Goal: Transaction & Acquisition: Purchase product/service

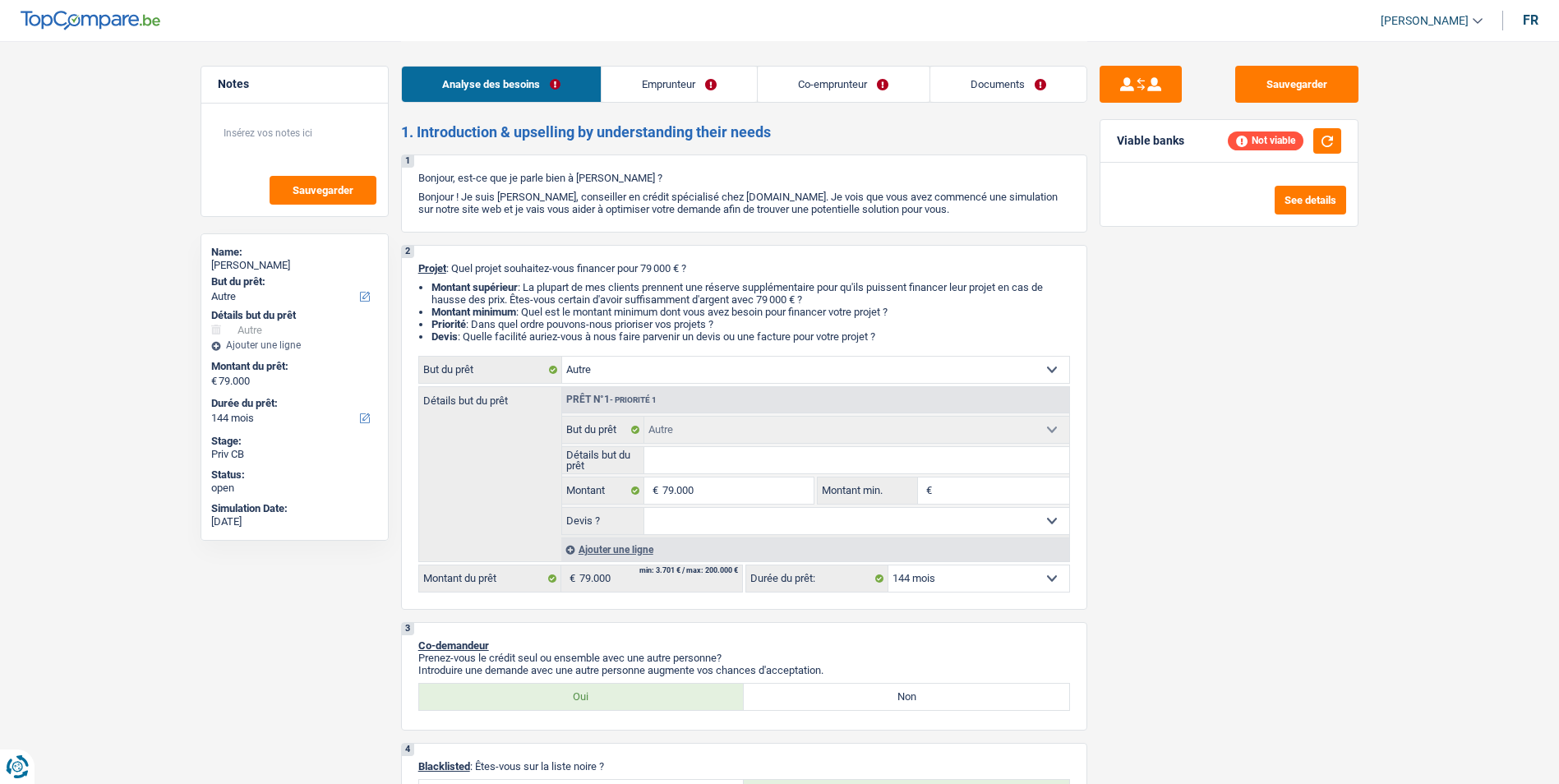
select select "other"
select select "144"
select select "other"
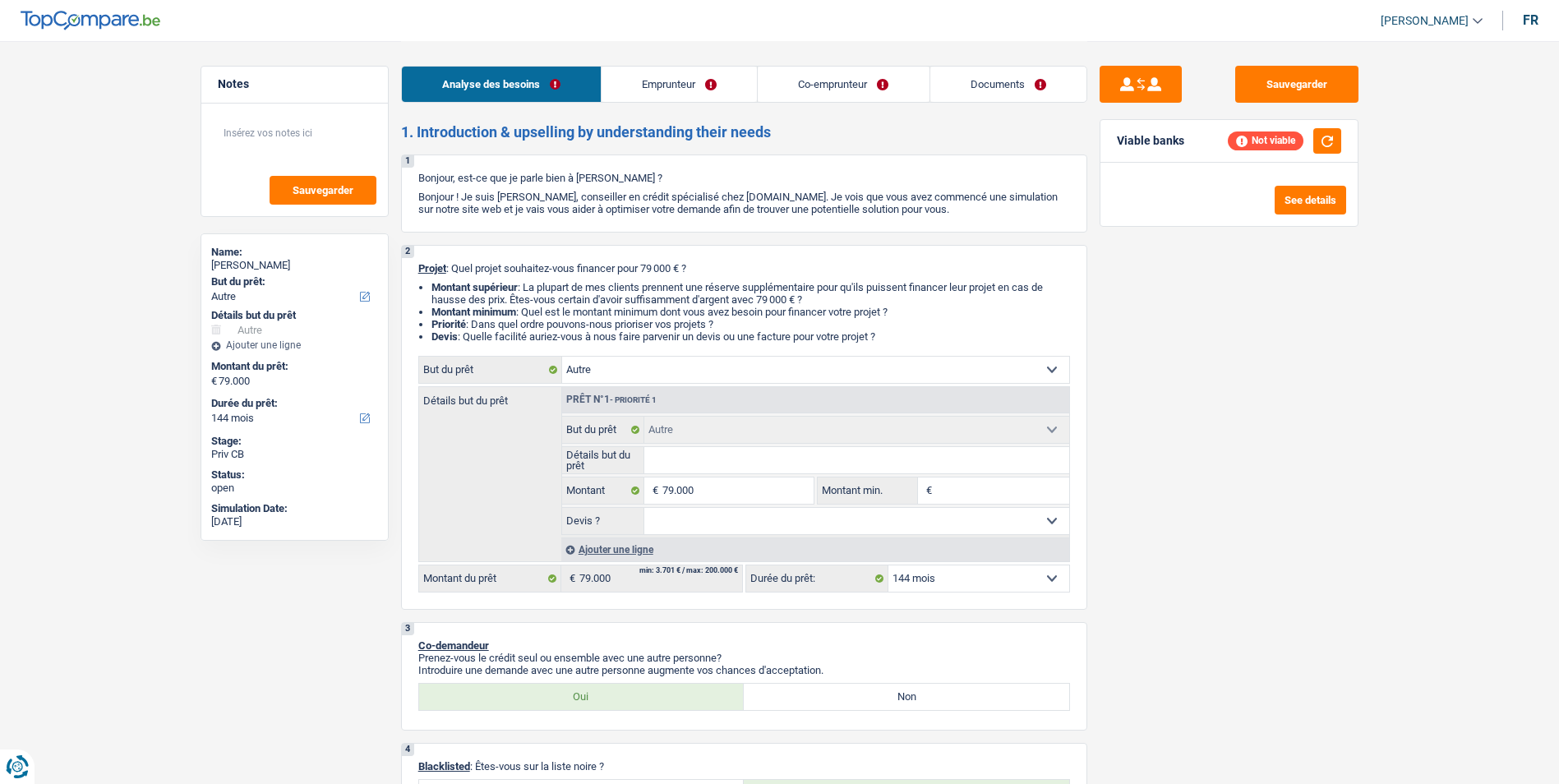
select select "144"
select select "privateEmployee"
select select "independent"
select select "familyAllowances"
select select "netSalary"
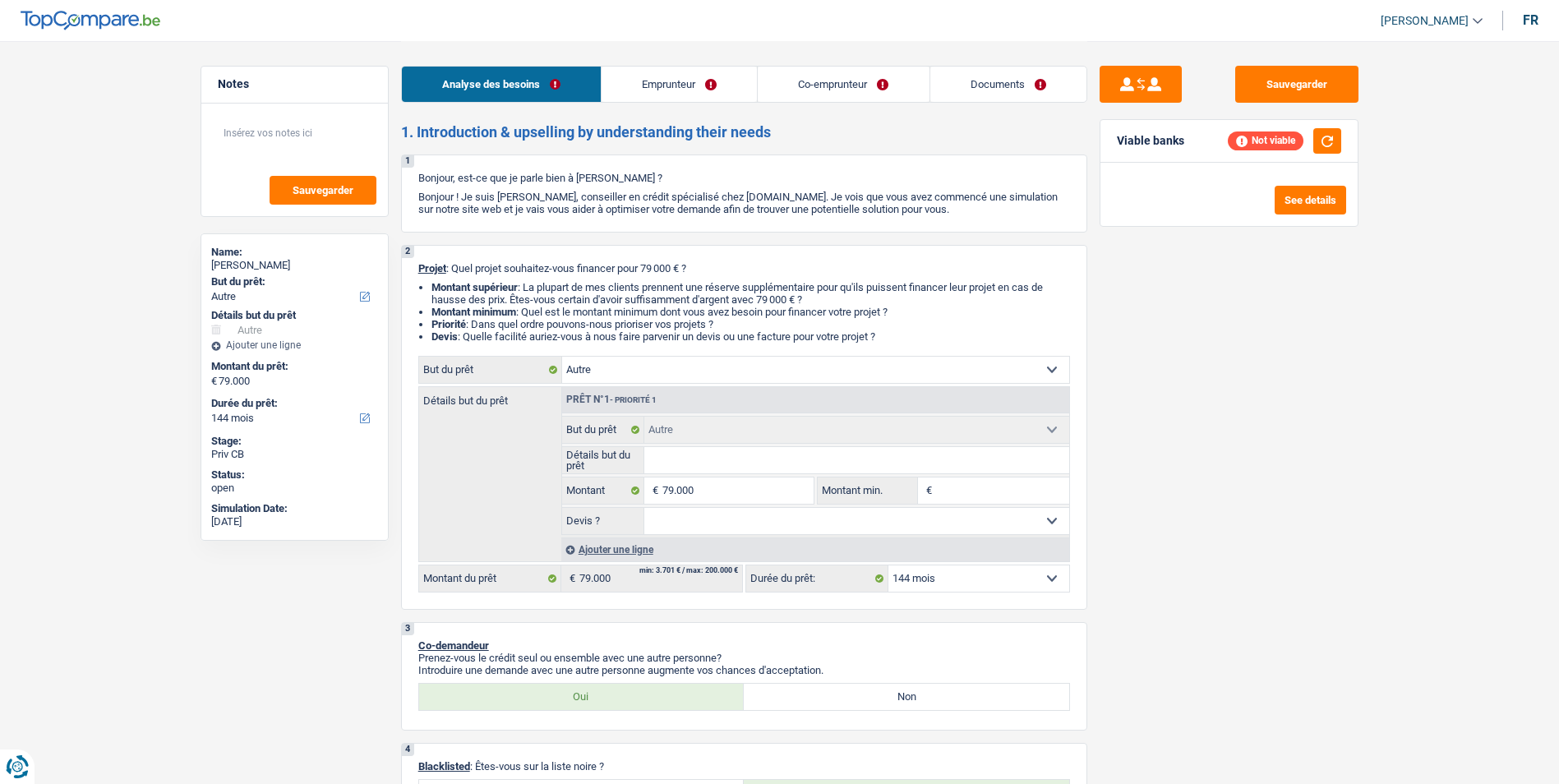
select select "mealVouchers"
select select "disabilityPension"
select select "netSalary"
select select "rents"
select select "mortgage"
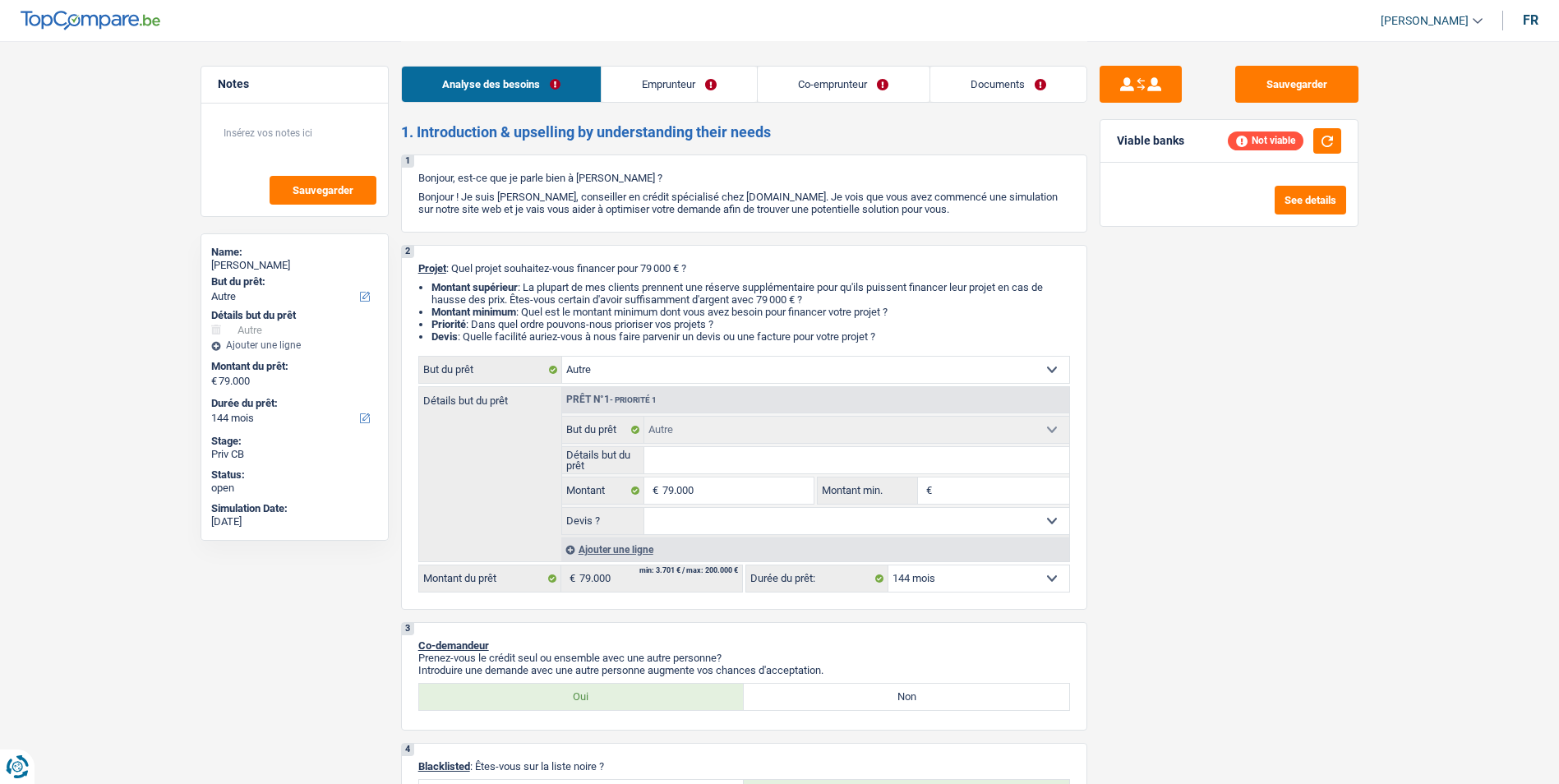
select select "300"
select select "other"
select select "144"
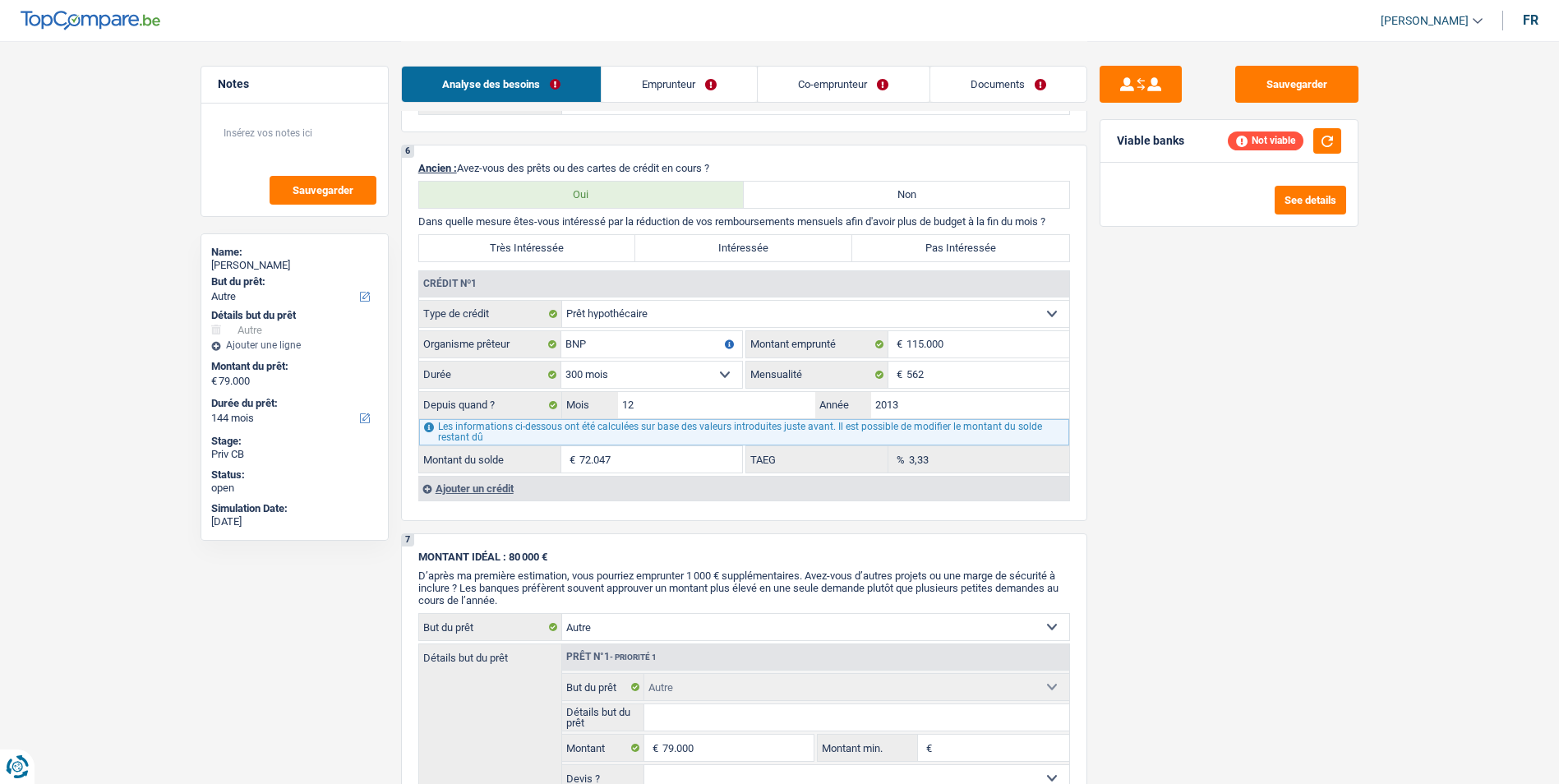
scroll to position [1232, 0]
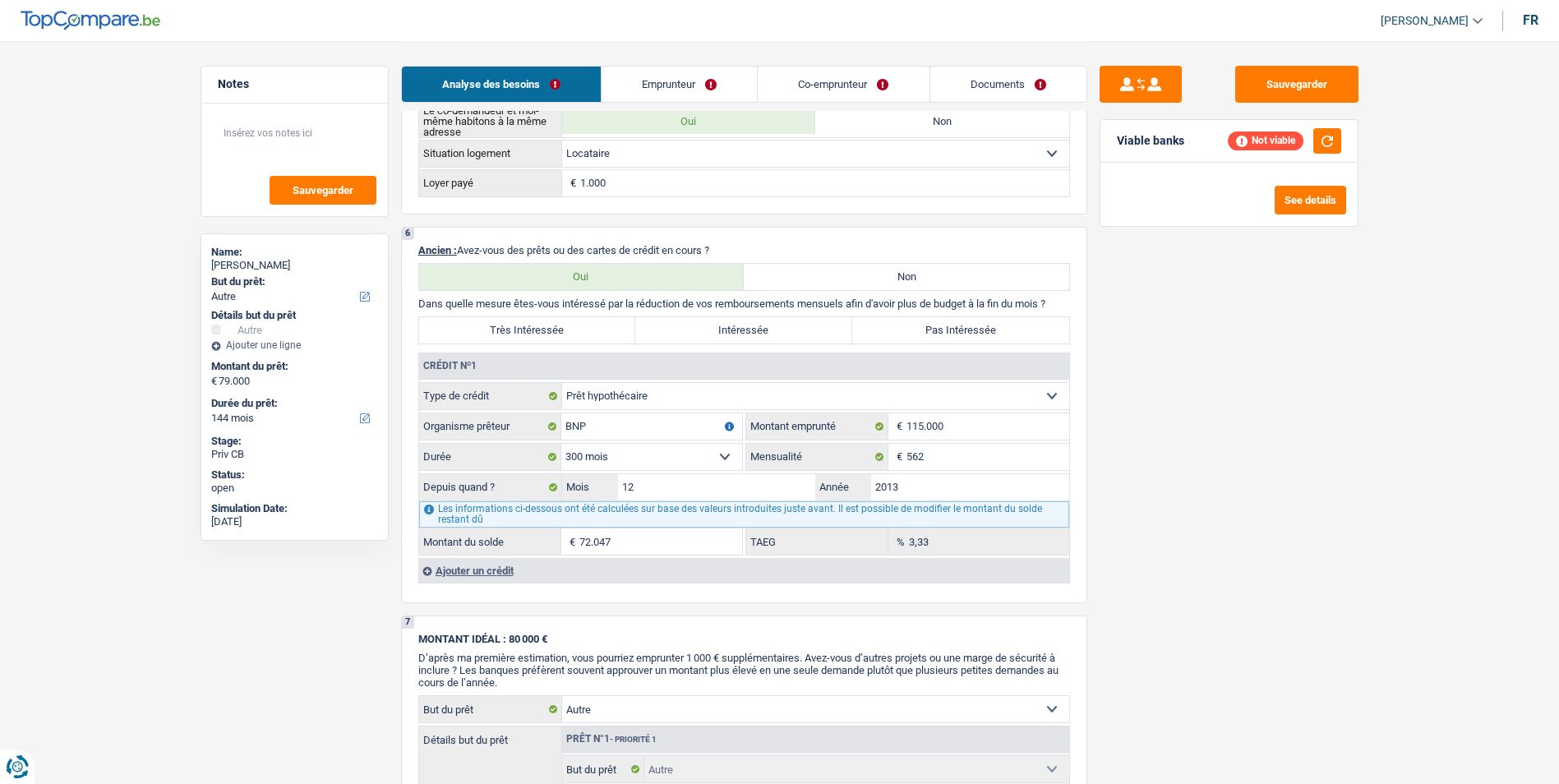
click at [687, 75] on link "Emprunteur" at bounding box center [679, 84] width 155 height 35
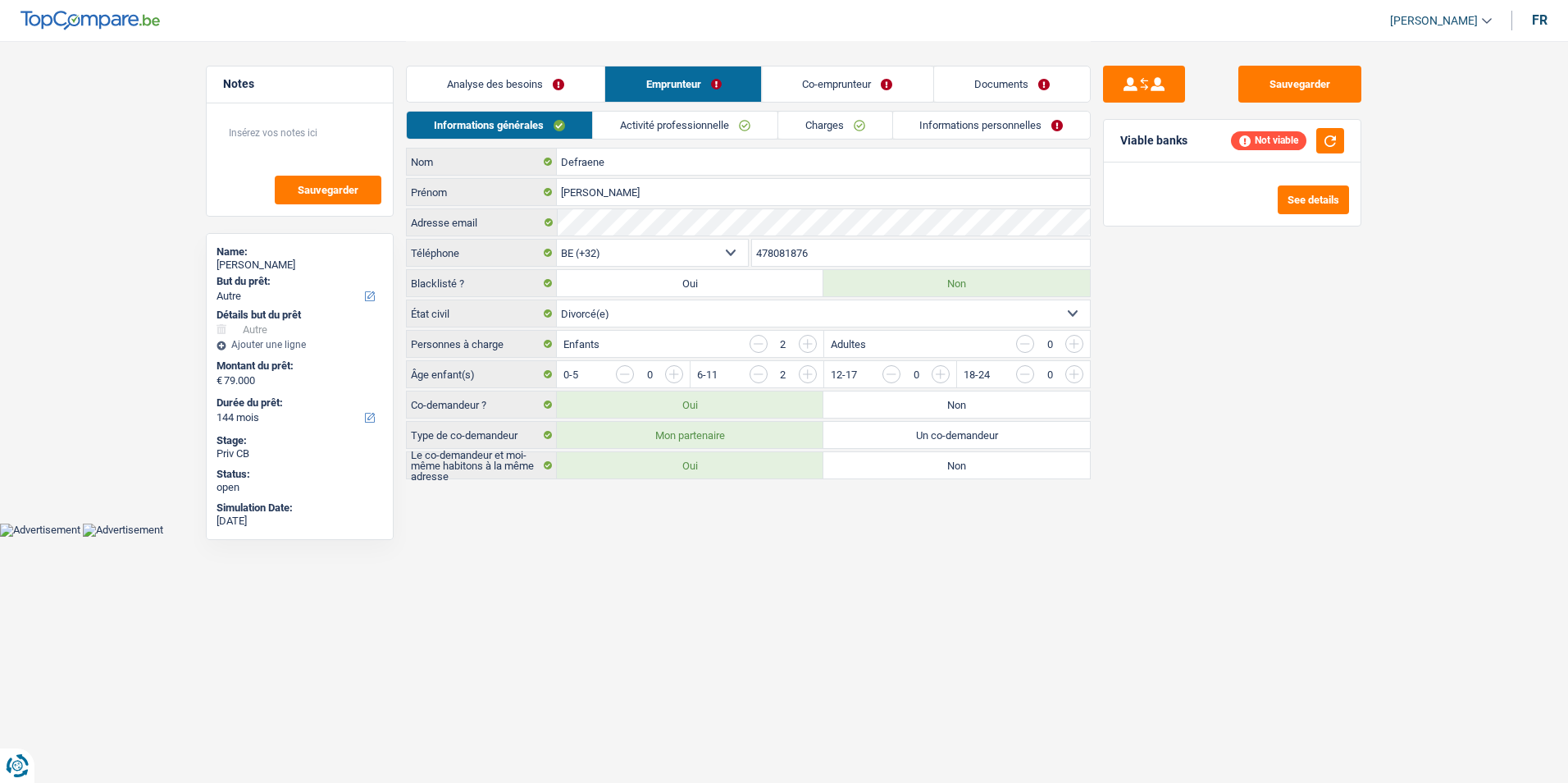
click at [822, 83] on link "Co-emprunteur" at bounding box center [847, 84] width 171 height 35
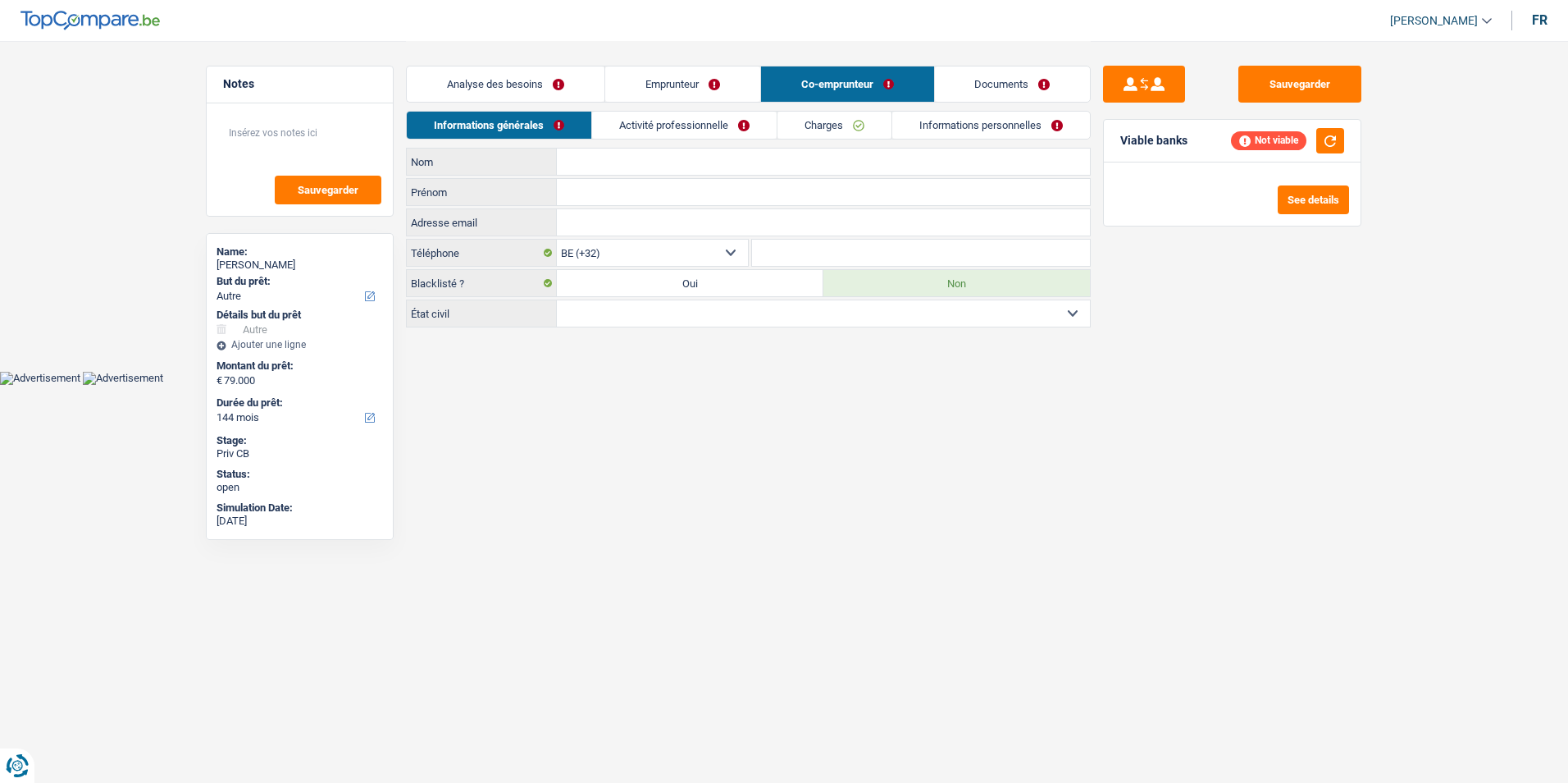
click at [940, 71] on link "Documents" at bounding box center [1012, 84] width 156 height 35
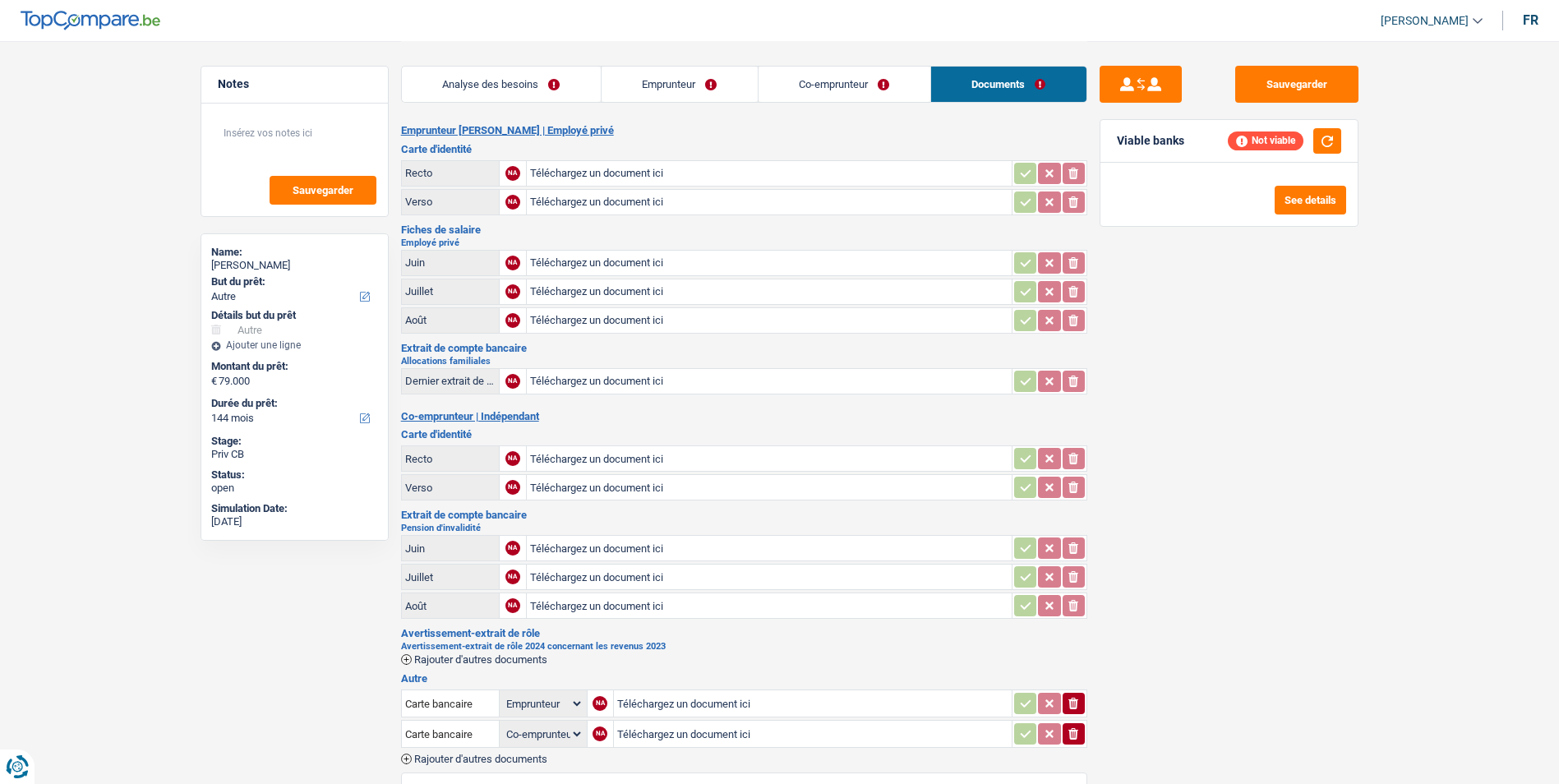
click at [829, 87] on link "Co-emprunteur" at bounding box center [844, 84] width 172 height 35
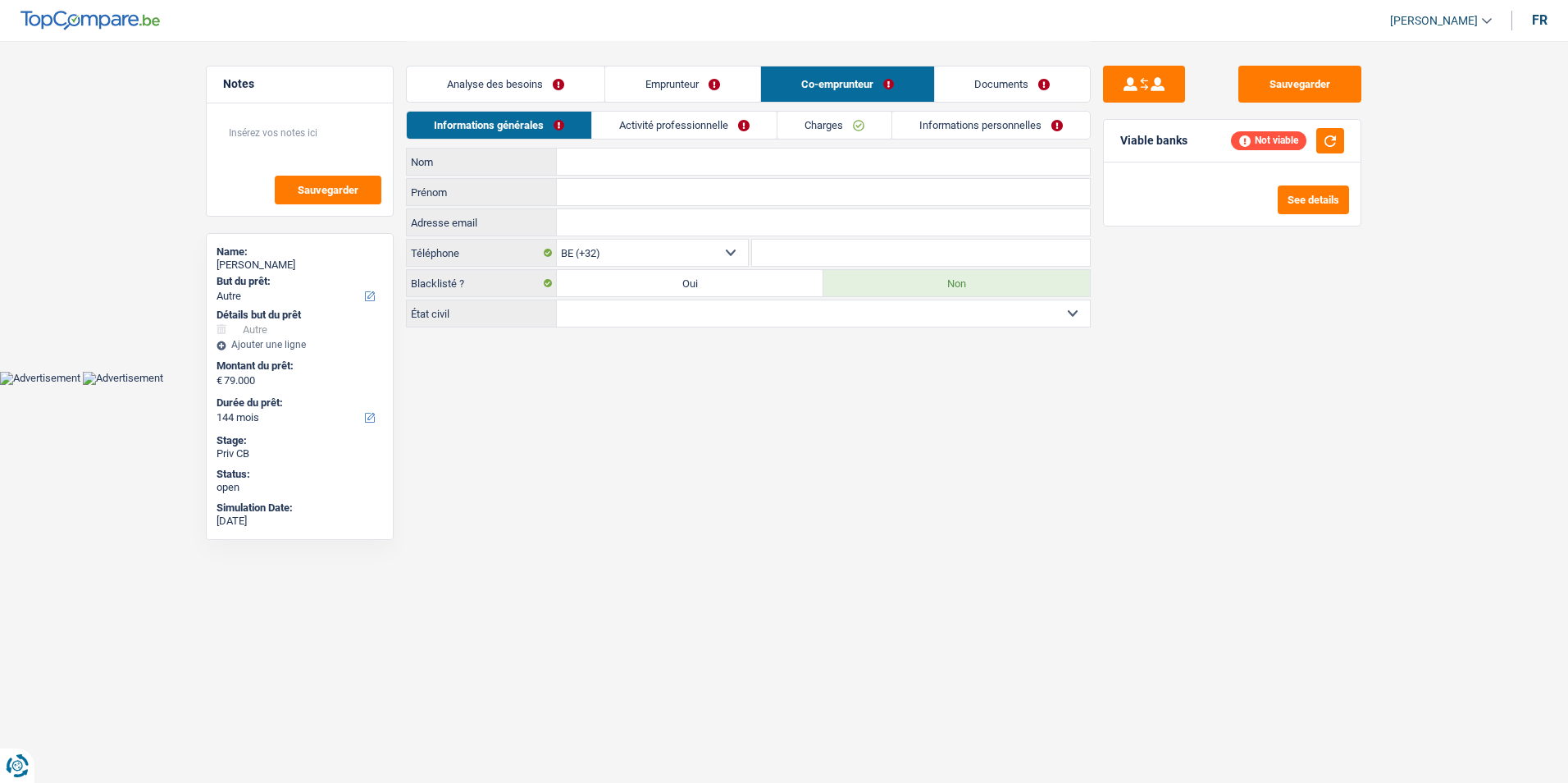
click at [726, 77] on link "Emprunteur" at bounding box center [683, 84] width 155 height 35
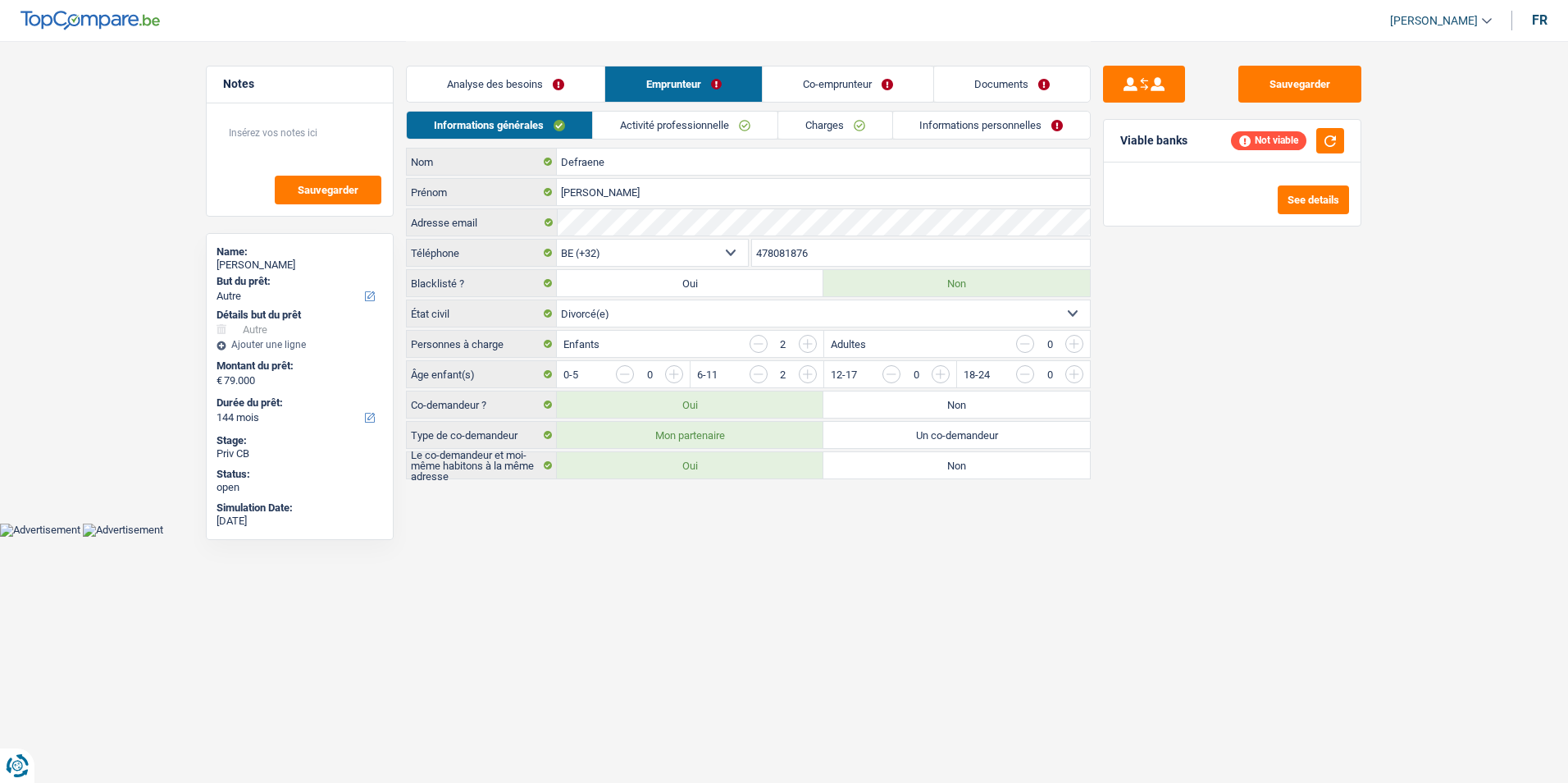
click at [573, 82] on link "Analyse des besoins" at bounding box center [505, 84] width 197 height 35
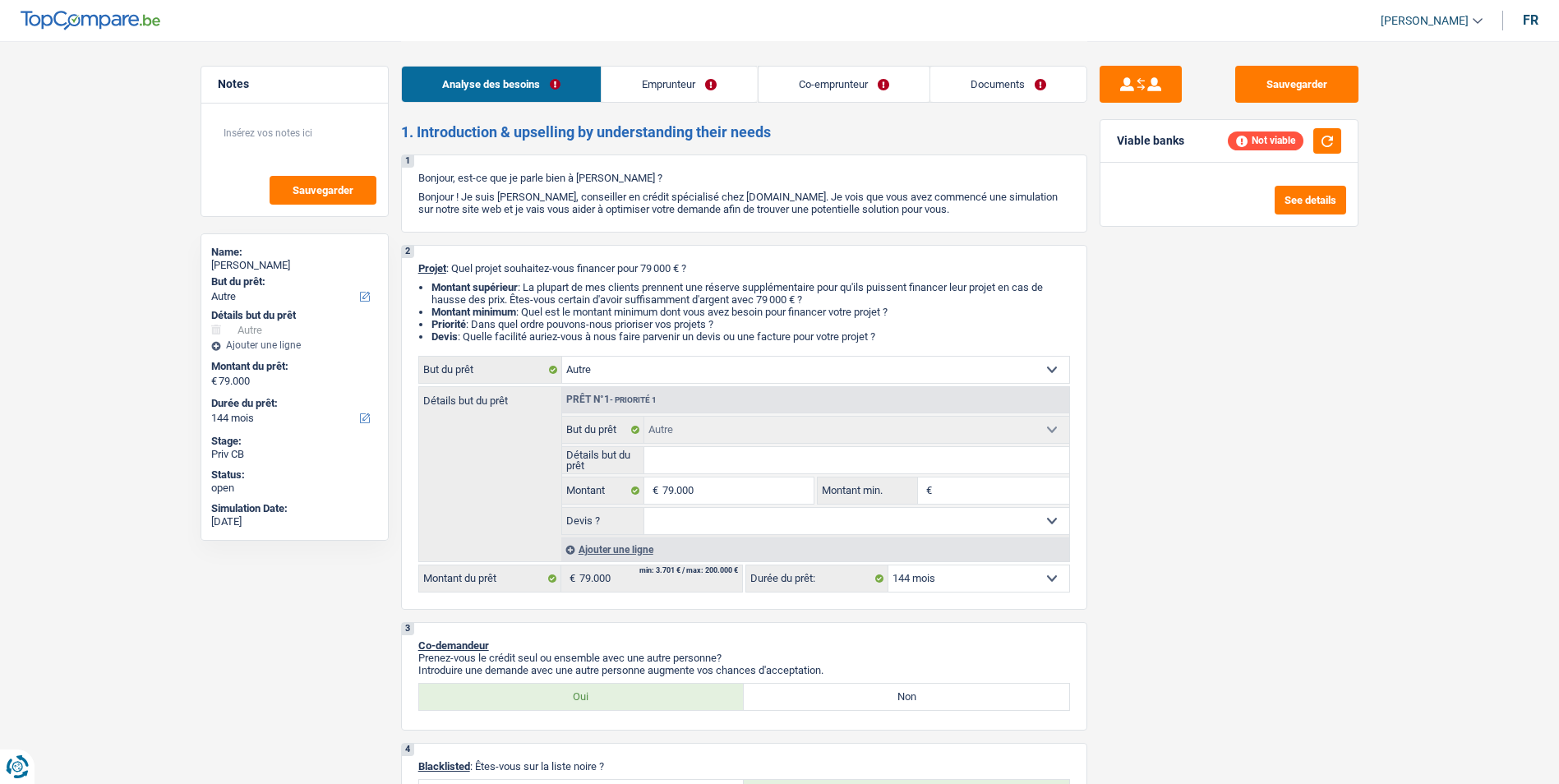
click at [695, 88] on link "Emprunteur" at bounding box center [679, 84] width 155 height 35
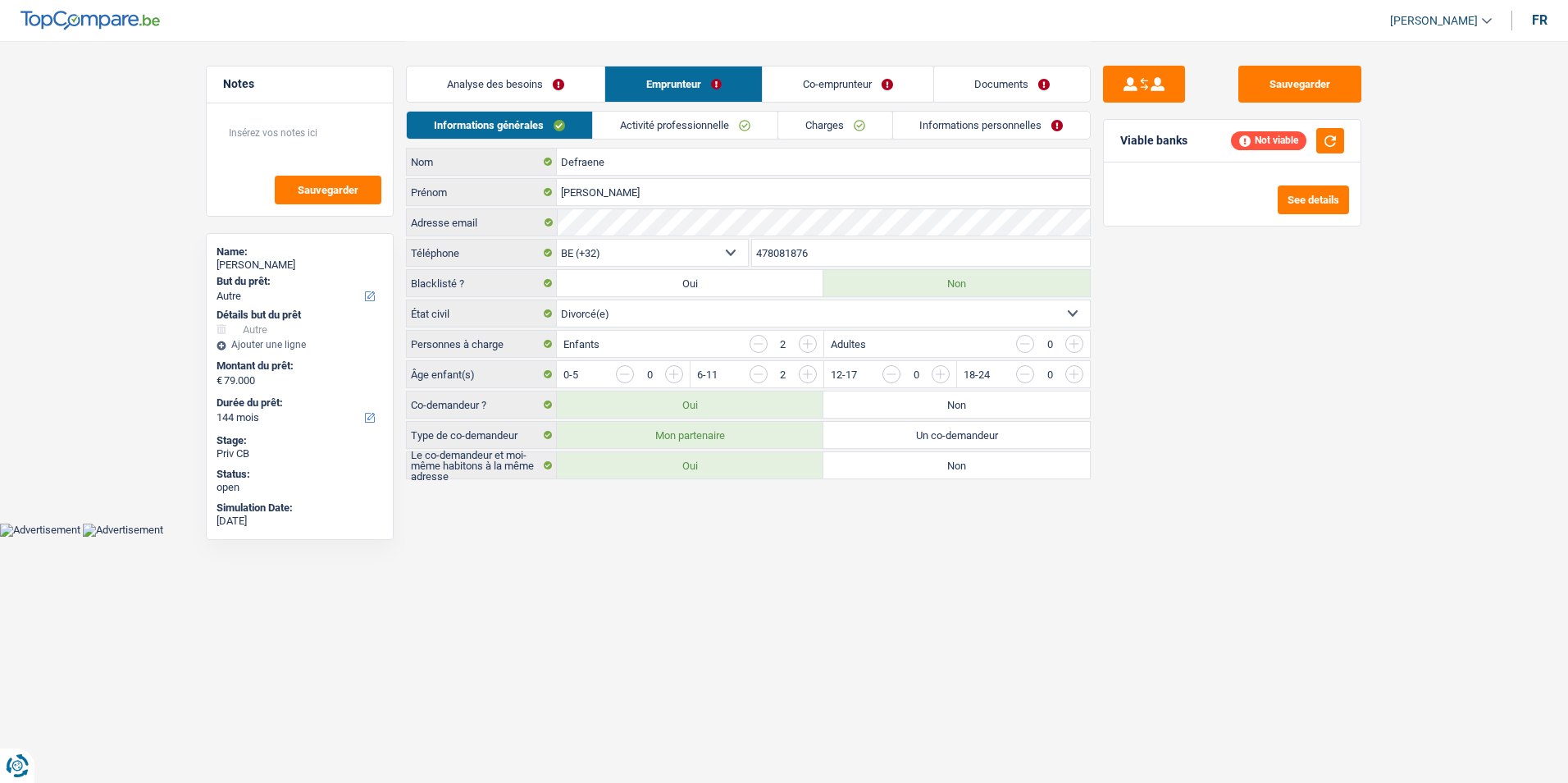
click at [815, 86] on link "Co-emprunteur" at bounding box center [847, 84] width 171 height 35
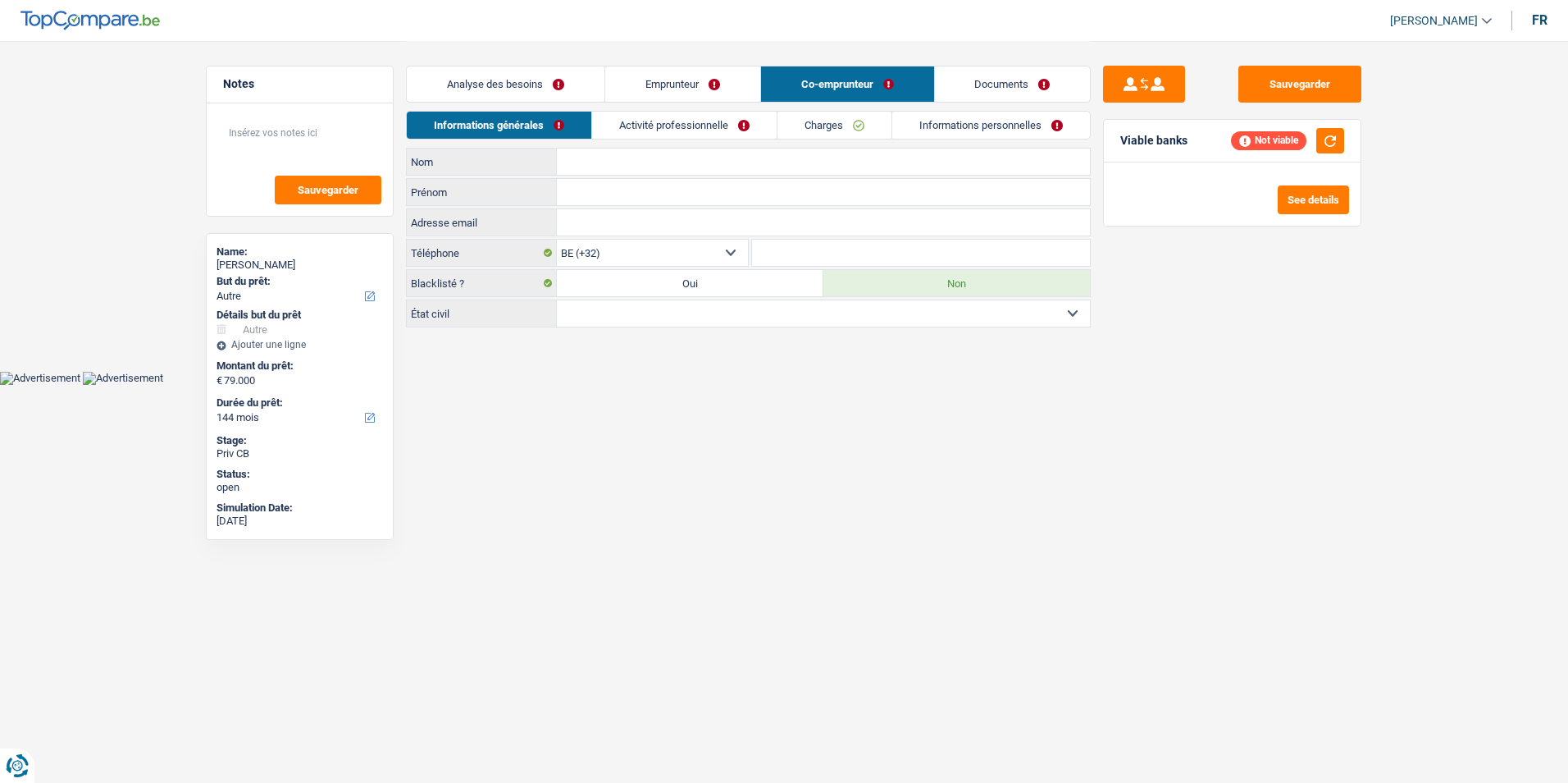
click at [923, 80] on link "Co-emprunteur" at bounding box center [848, 84] width 173 height 35
click at [956, 86] on link "Documents" at bounding box center [1012, 84] width 156 height 35
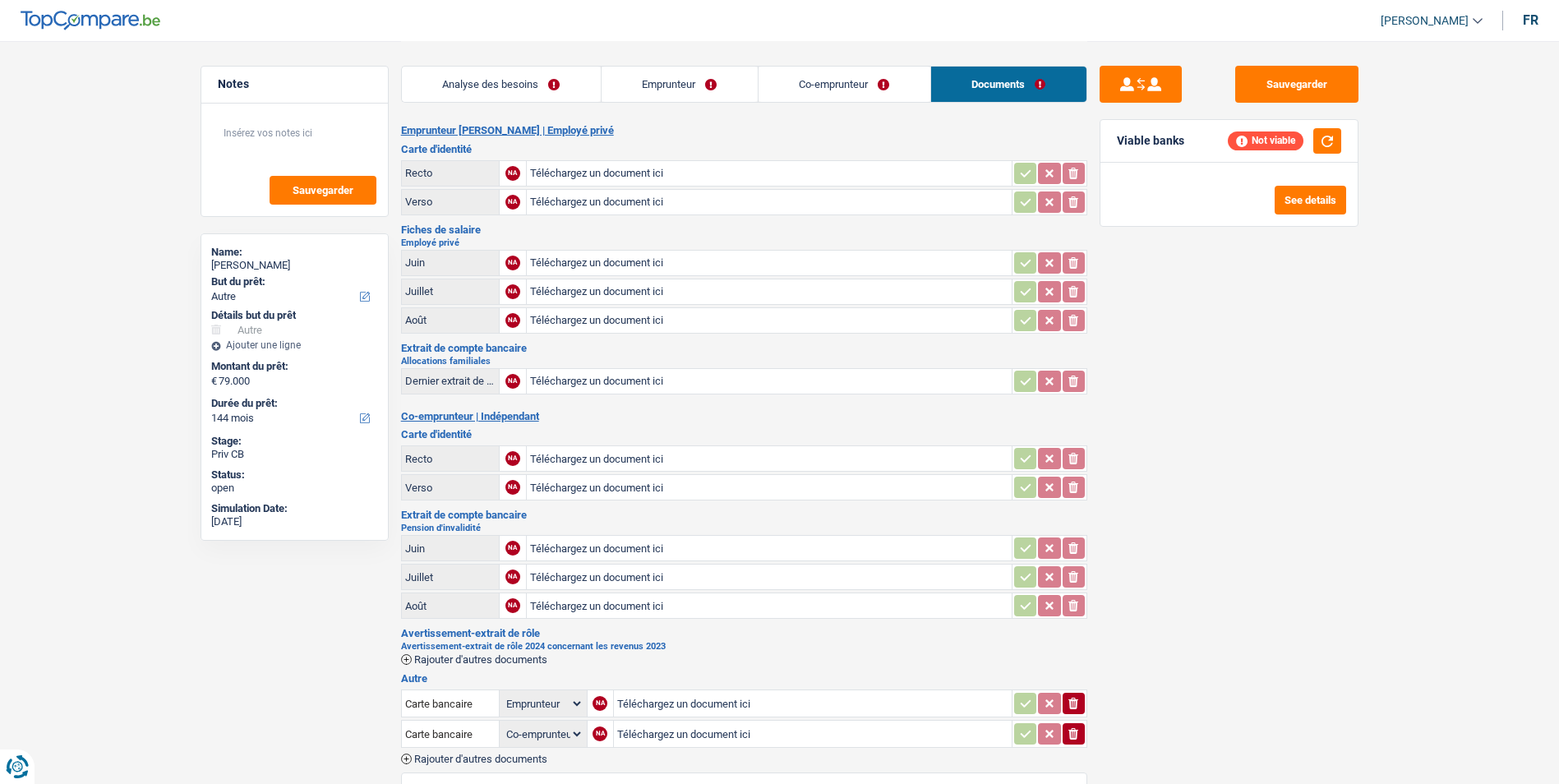
click at [772, 82] on link "Co-emprunteur" at bounding box center [844, 84] width 172 height 35
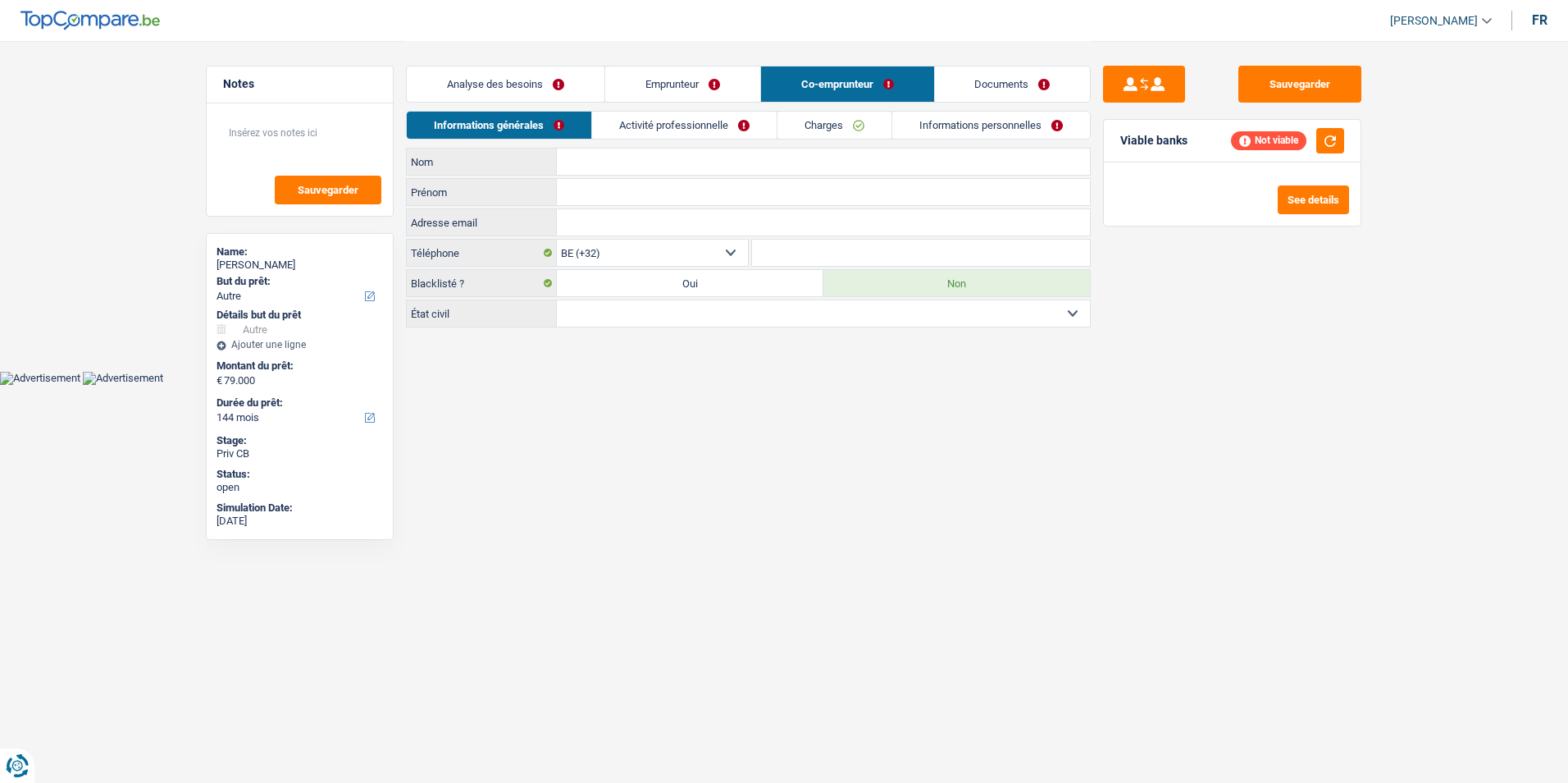
click at [696, 85] on link "Emprunteur" at bounding box center [683, 84] width 155 height 35
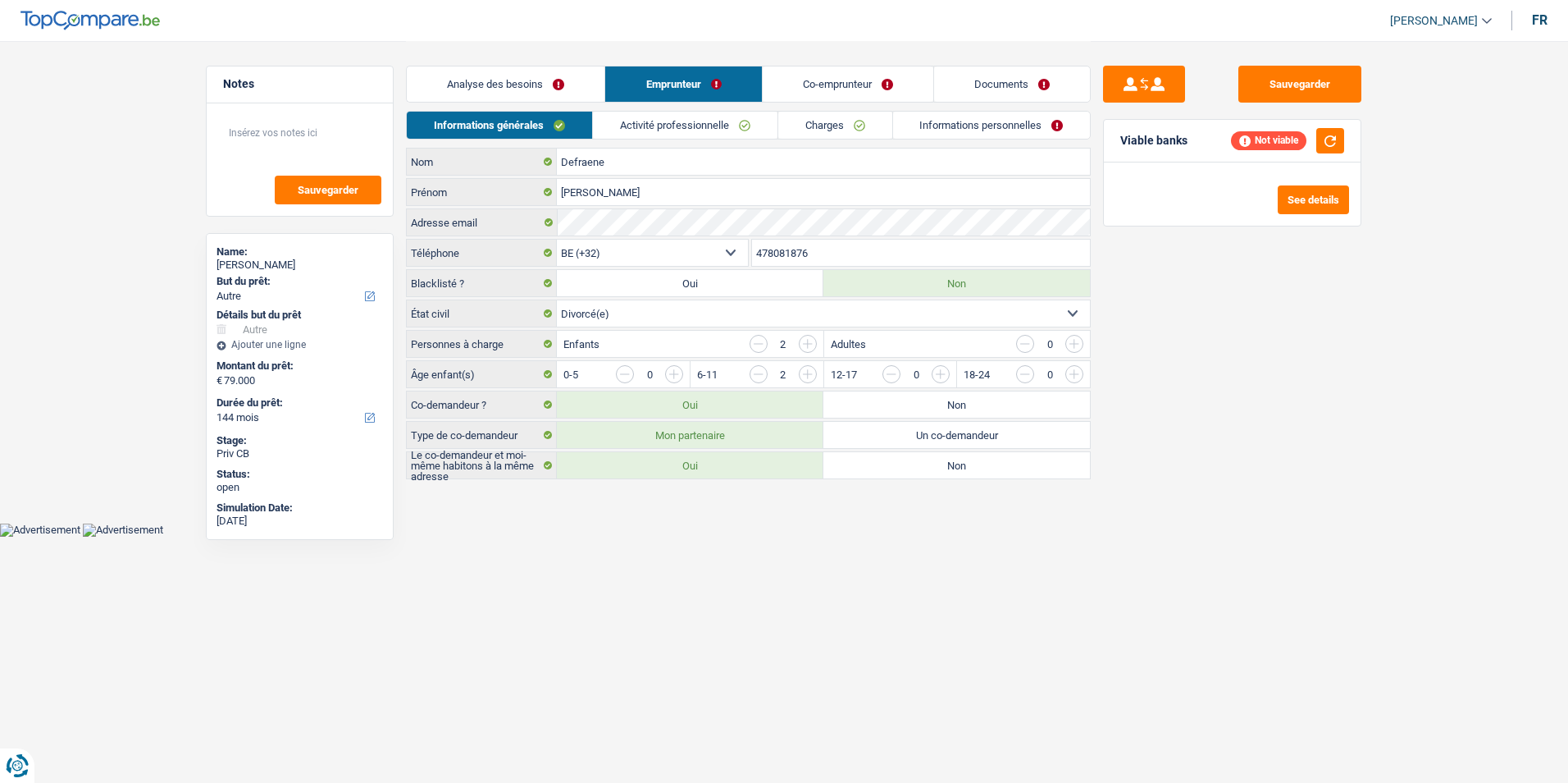
click at [538, 76] on link "Analyse des besoins" at bounding box center [505, 84] width 197 height 35
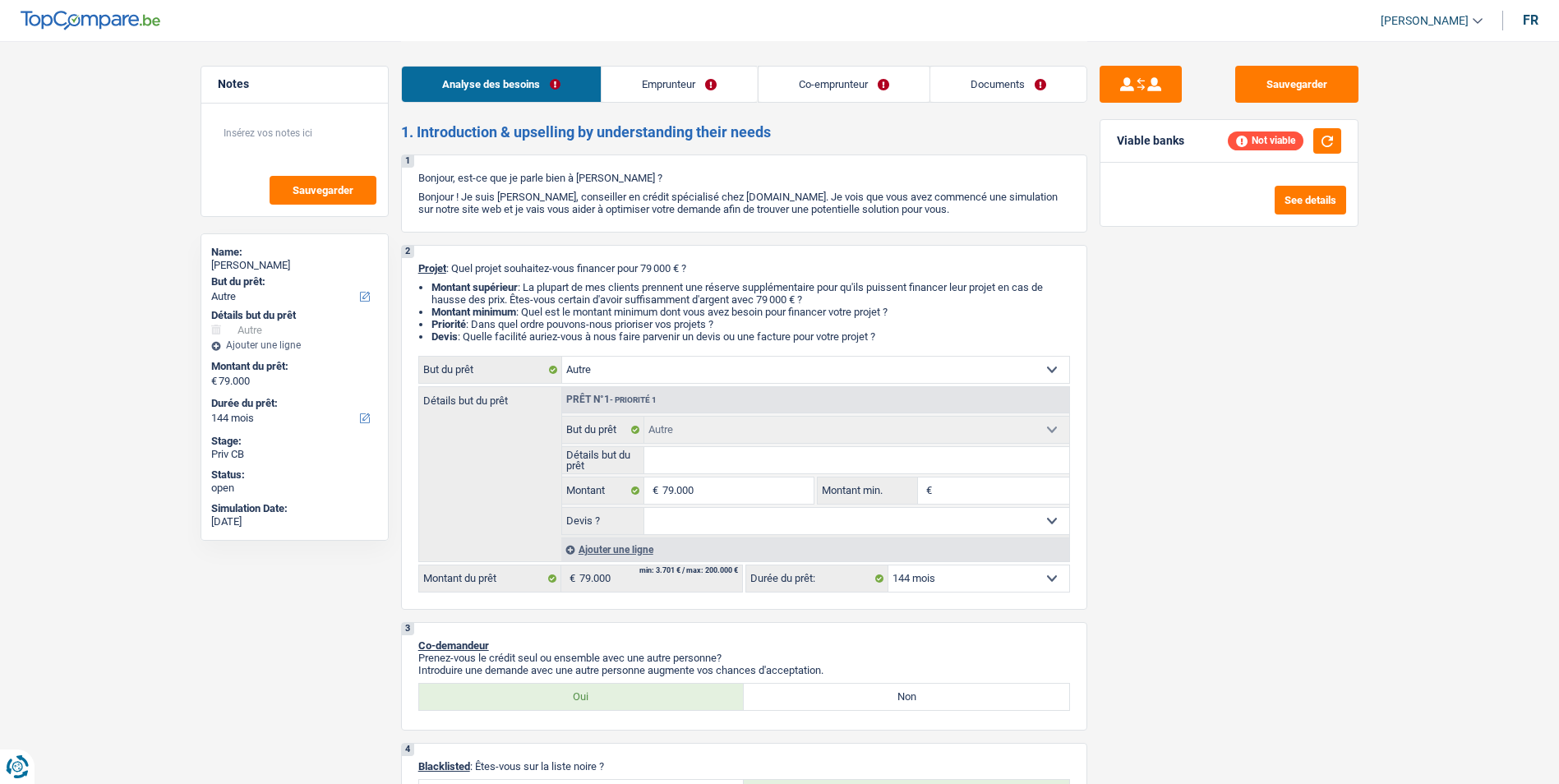
click at [683, 82] on link "Emprunteur" at bounding box center [679, 84] width 155 height 35
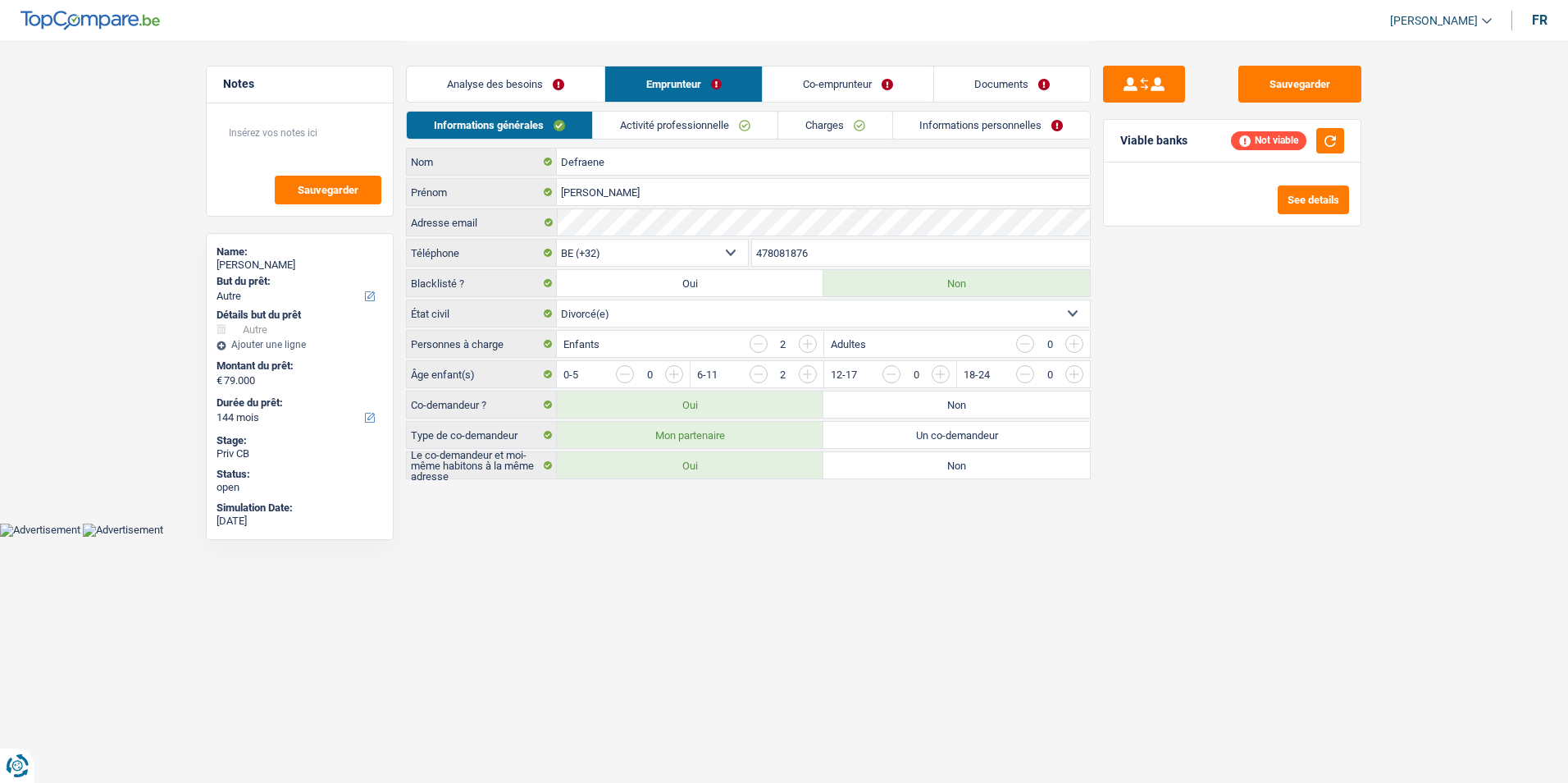
click at [835, 89] on link "Co-emprunteur" at bounding box center [847, 84] width 171 height 35
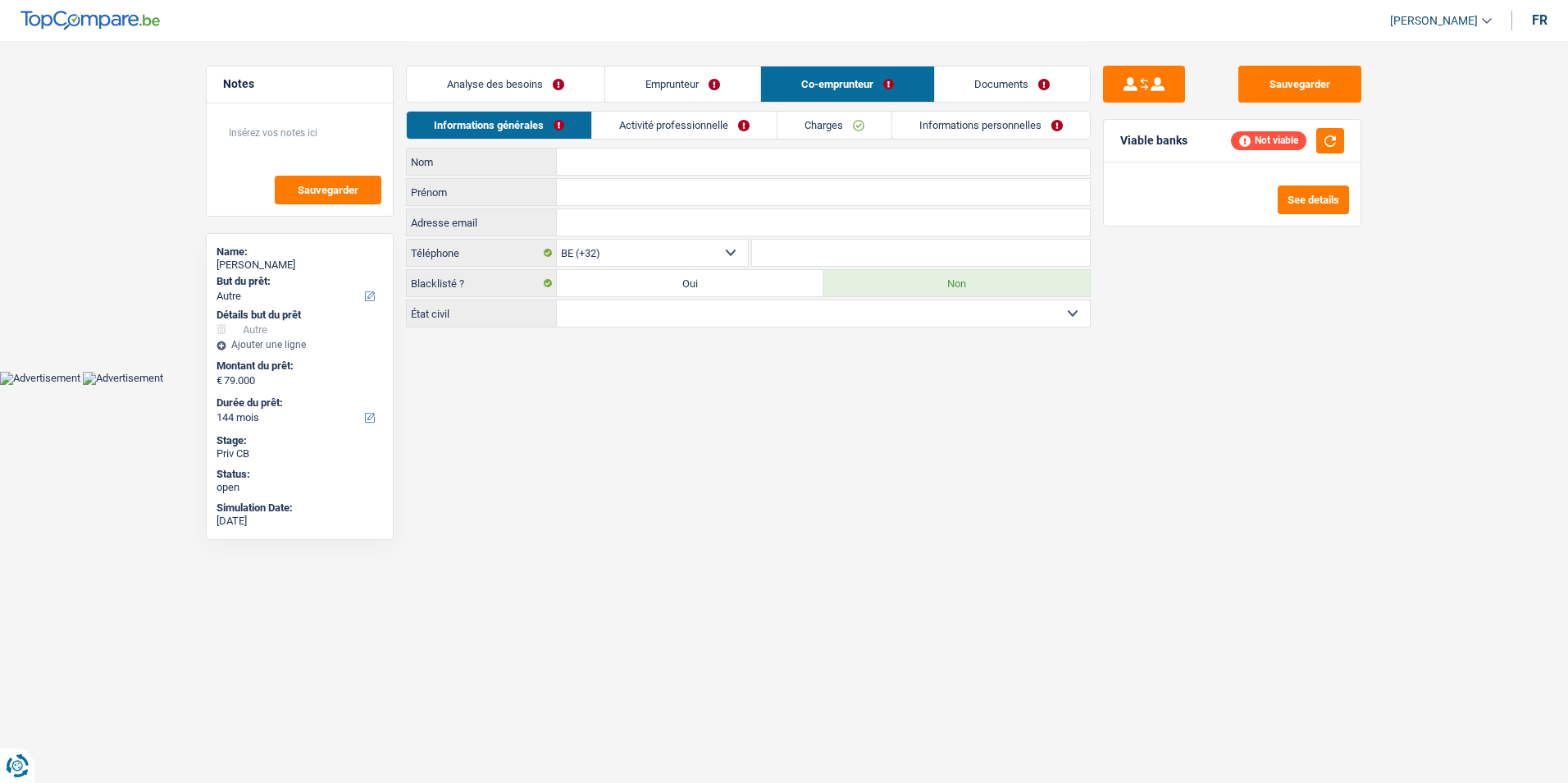
click at [1001, 83] on link "Documents" at bounding box center [1012, 84] width 156 height 35
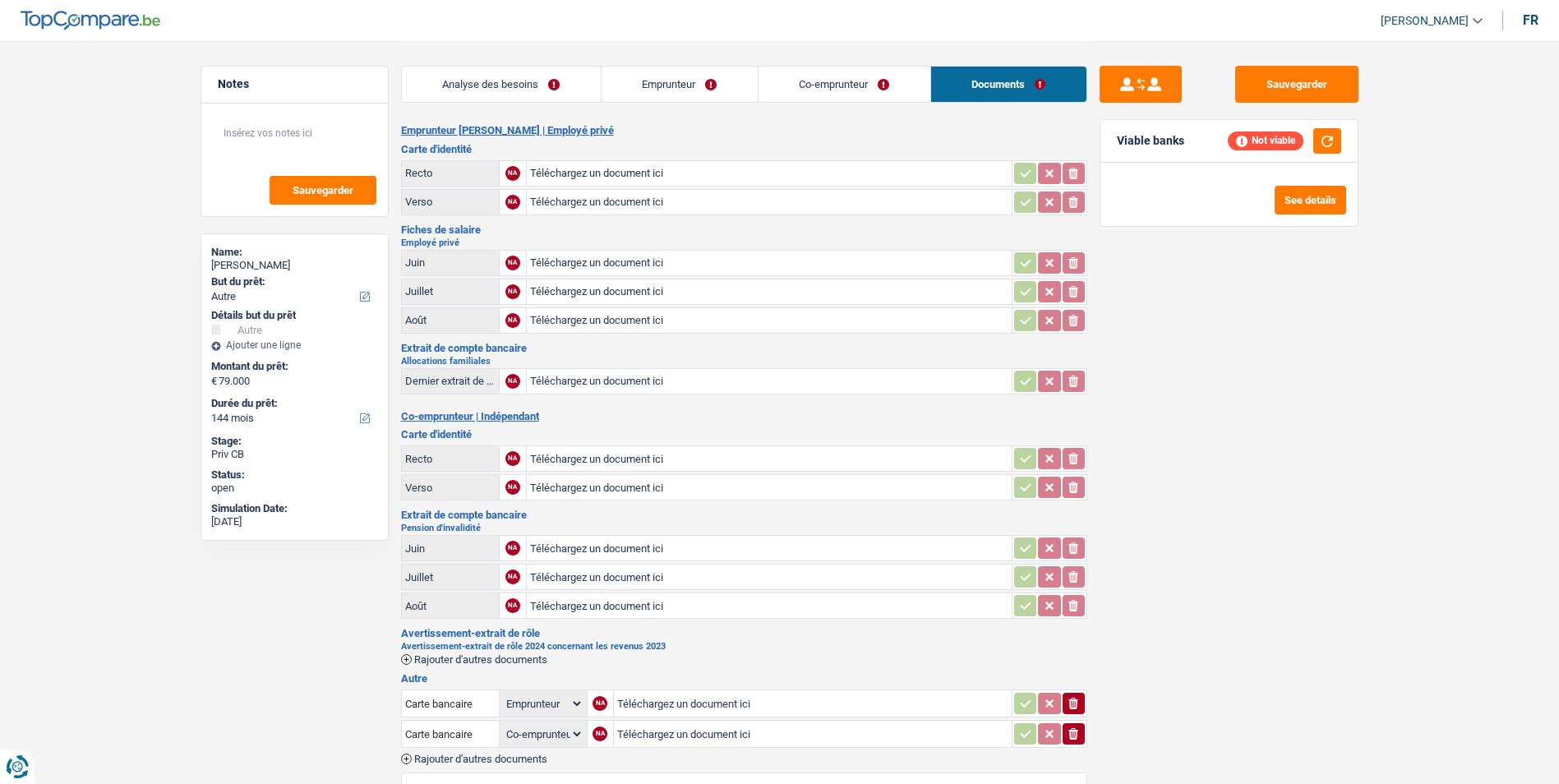
click at [681, 92] on link "Emprunteur" at bounding box center [679, 84] width 156 height 35
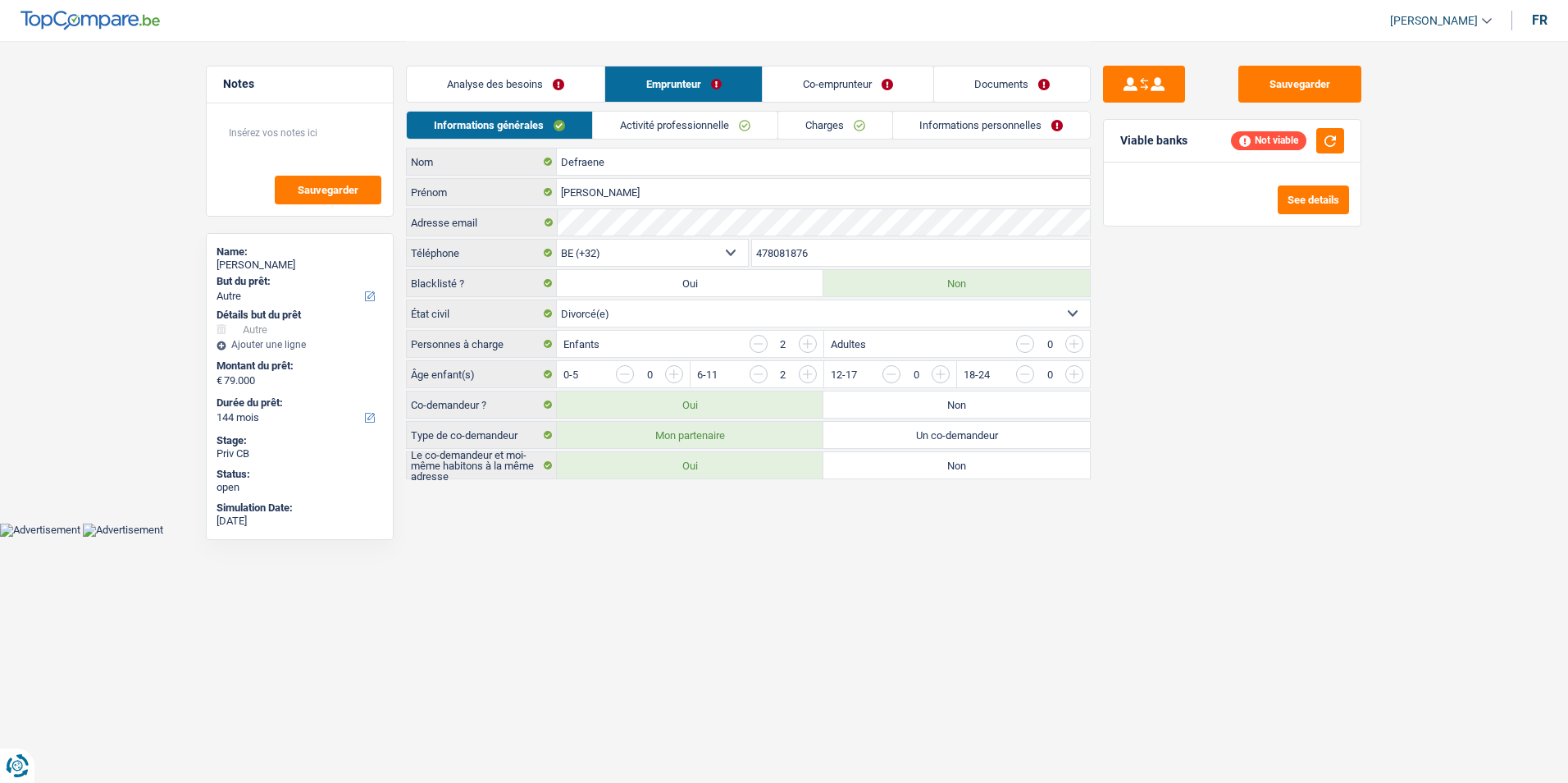
click at [812, 95] on link "Co-emprunteur" at bounding box center [847, 84] width 171 height 35
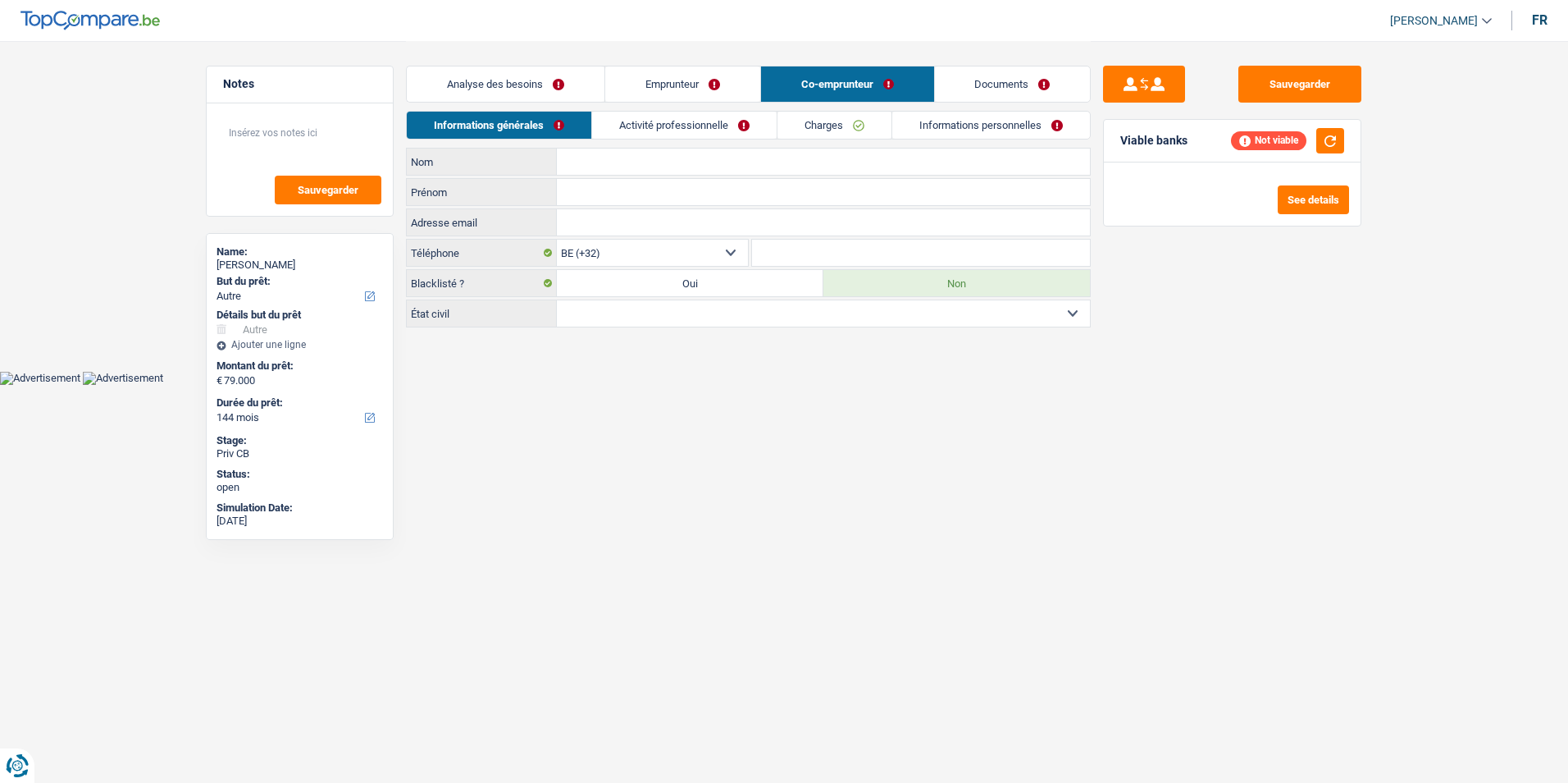
click at [724, 100] on link "Emprunteur" at bounding box center [683, 84] width 155 height 35
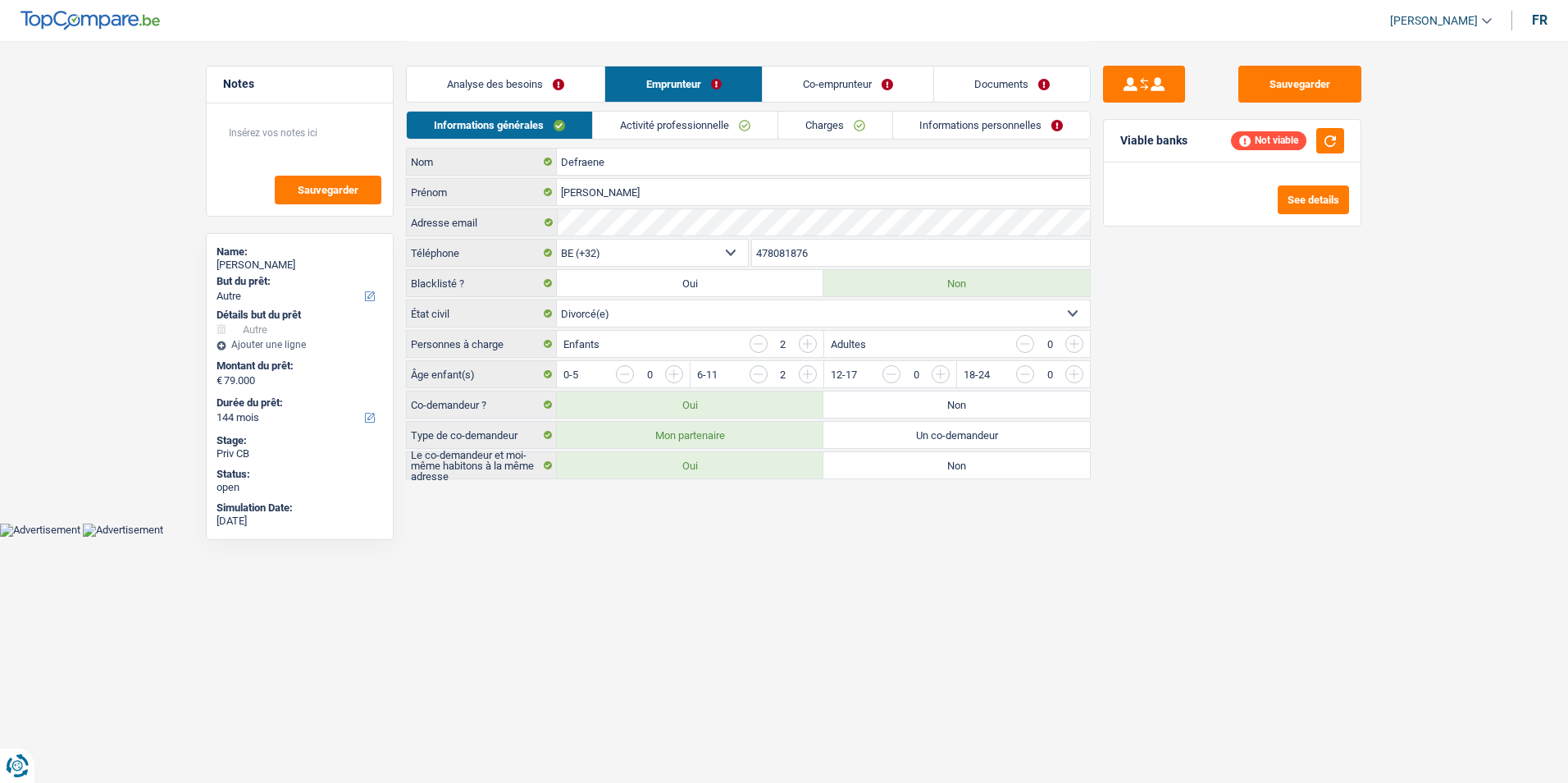
click at [830, 91] on link "Co-emprunteur" at bounding box center [847, 84] width 171 height 35
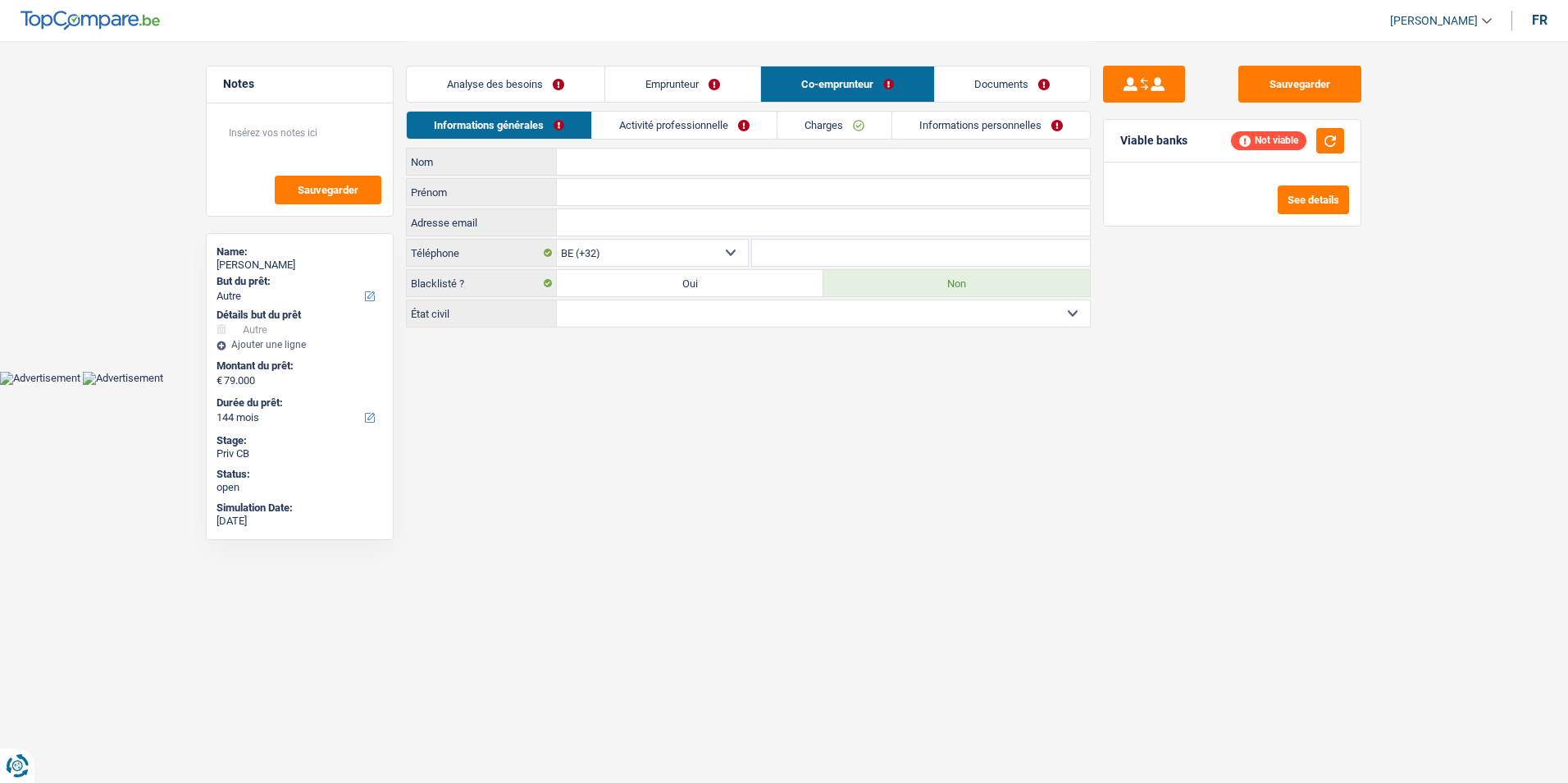
click at [995, 89] on link "Documents" at bounding box center [1012, 84] width 156 height 35
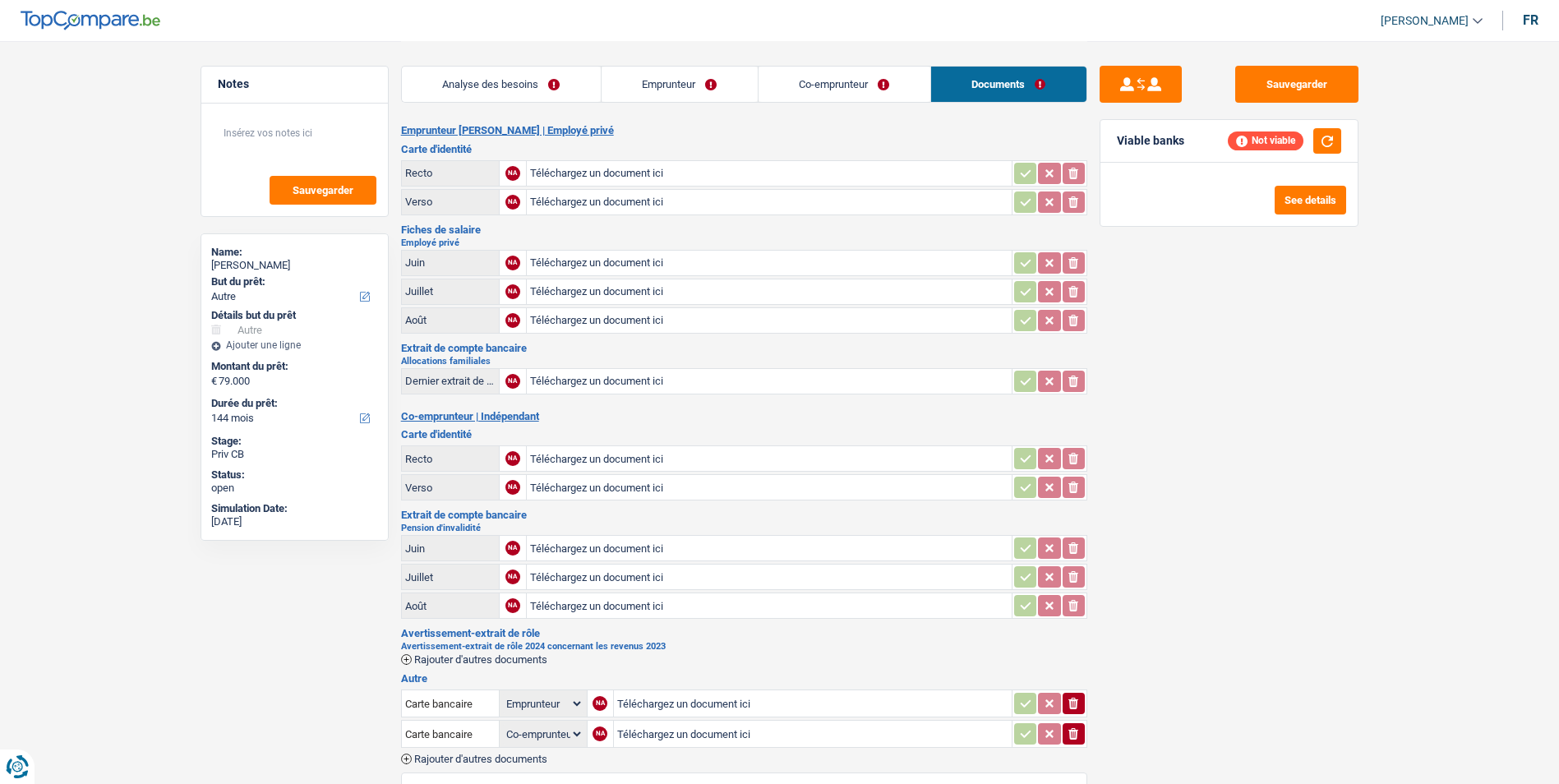
click at [780, 85] on link "Co-emprunteur" at bounding box center [844, 84] width 172 height 35
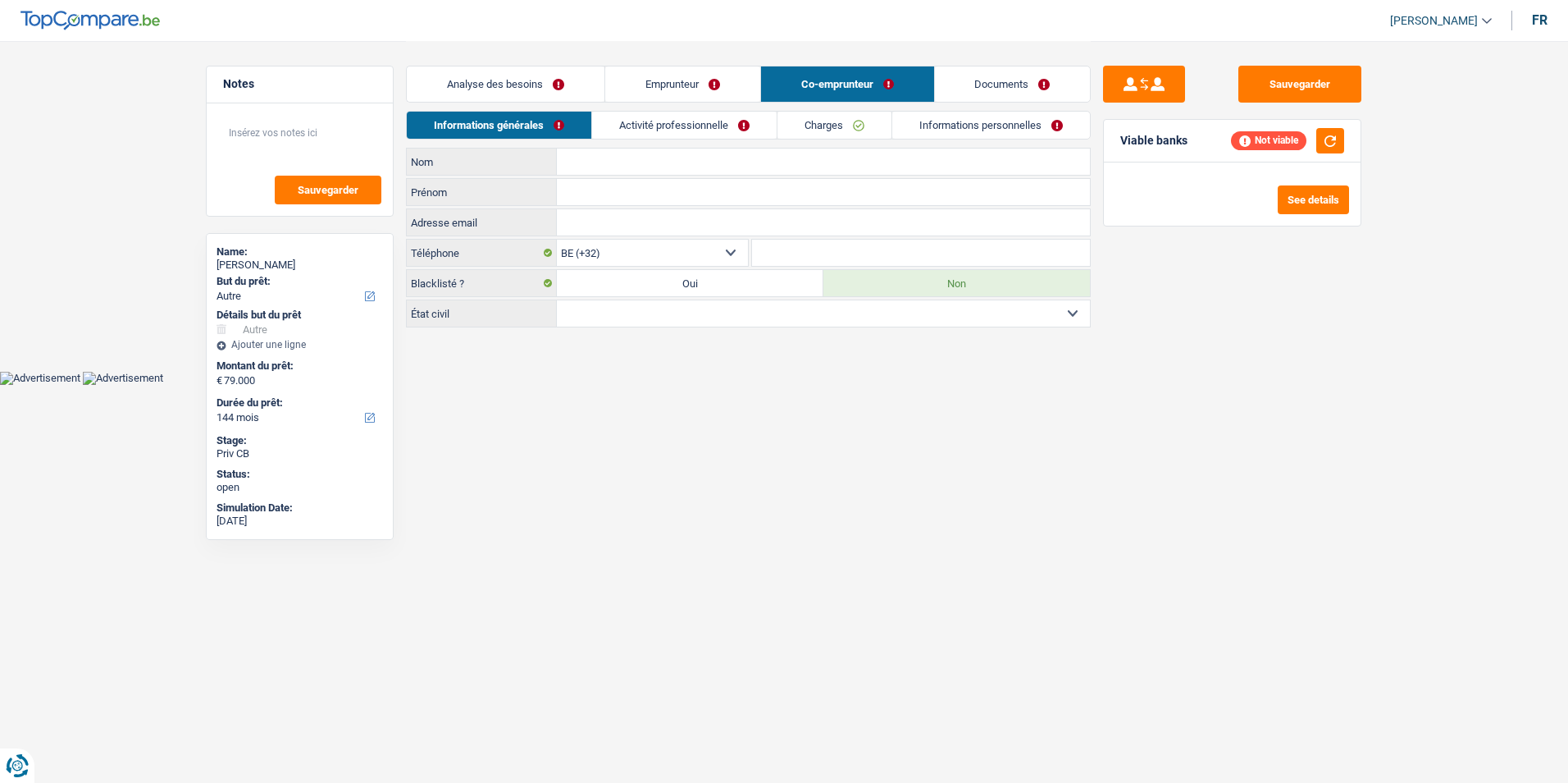
click at [709, 87] on link "Emprunteur" at bounding box center [683, 84] width 155 height 35
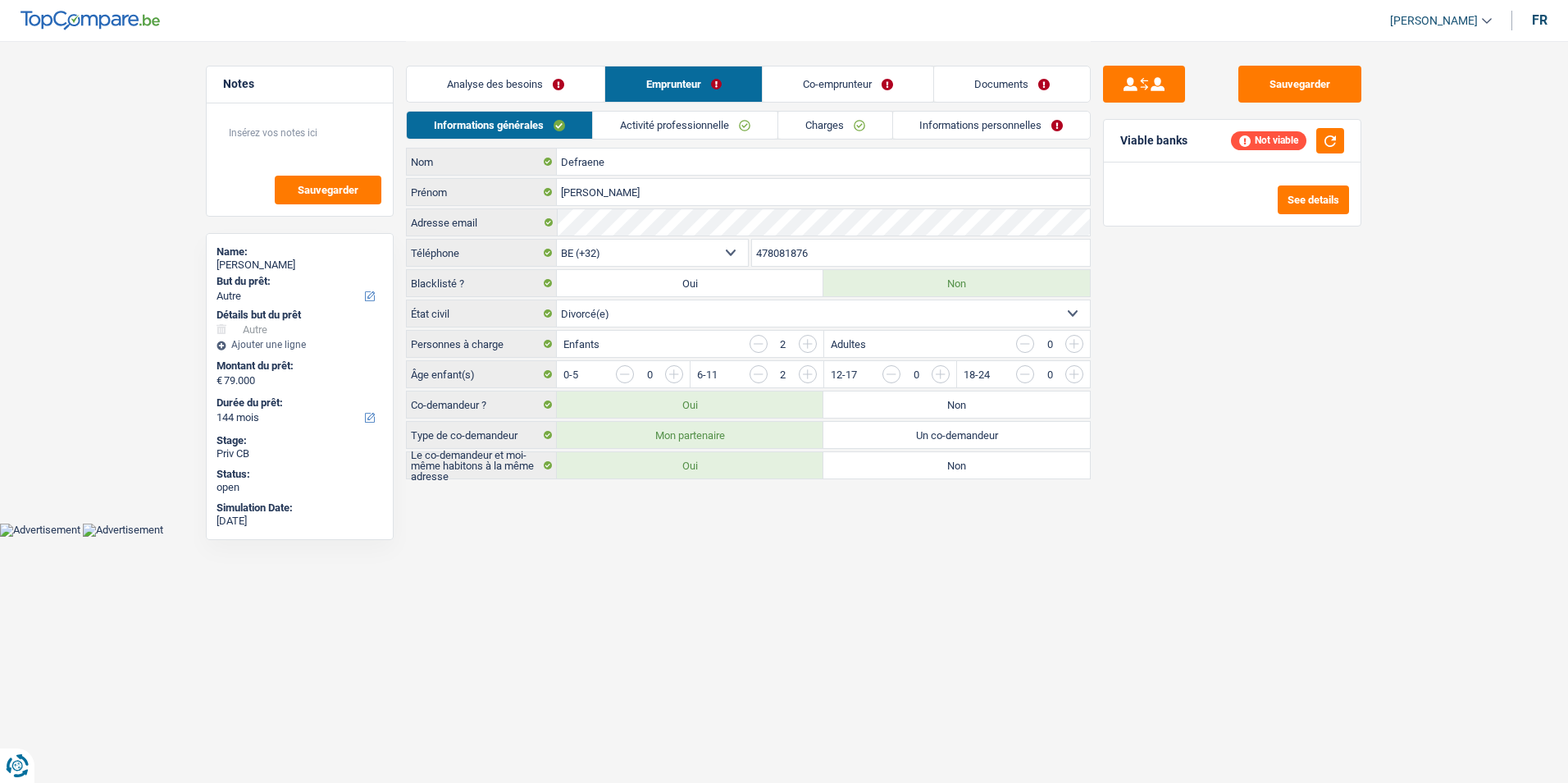
click at [569, 86] on link "Analyse des besoins" at bounding box center [505, 84] width 197 height 35
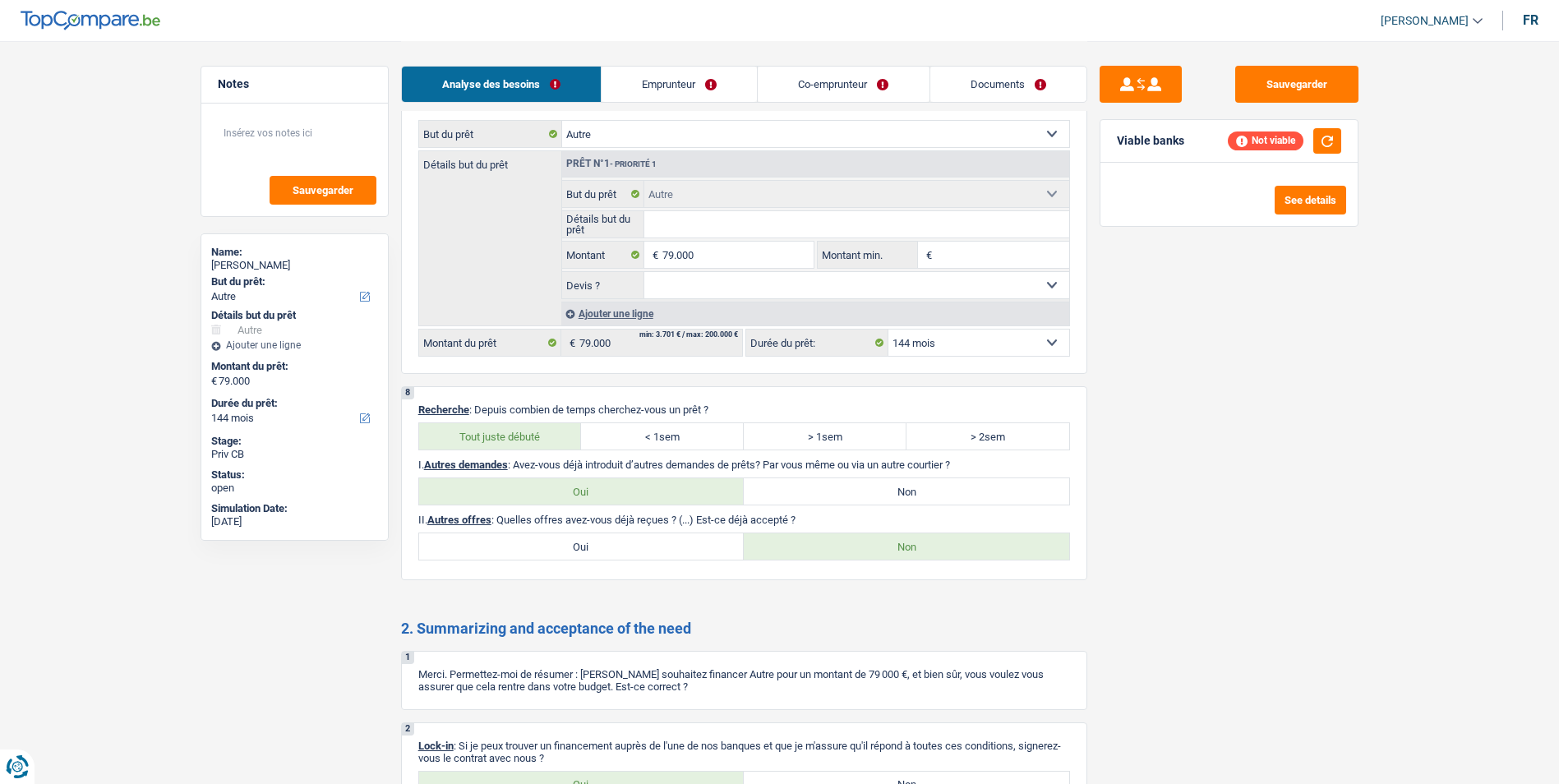
scroll to position [1997, 0]
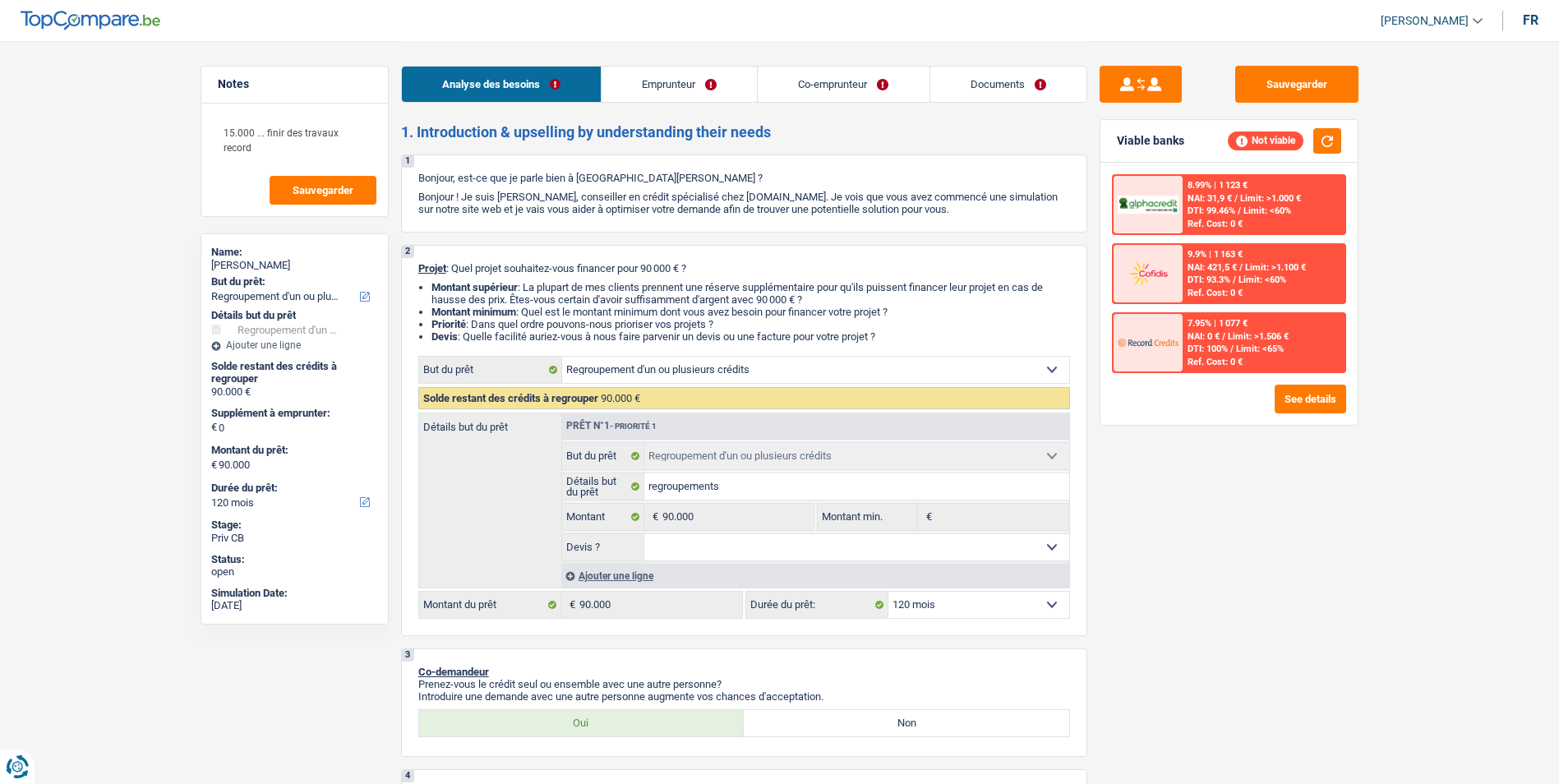
select select "refinancing"
select select "120"
select select "refinancing"
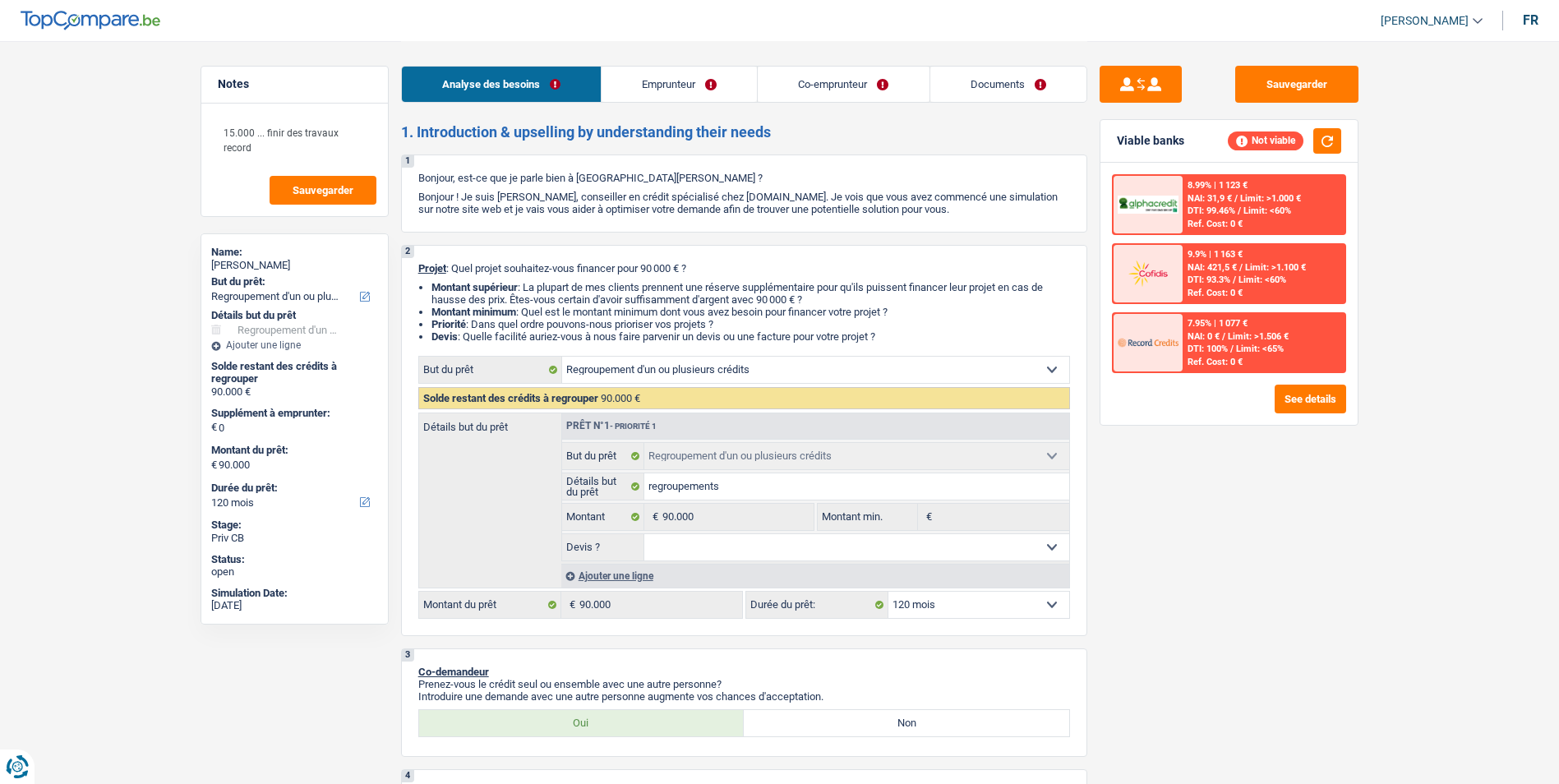
select select "120"
select select "publicEmployee"
select select "privateEmployee"
select select "familyAllowances"
select select "mutualityIndemnity"
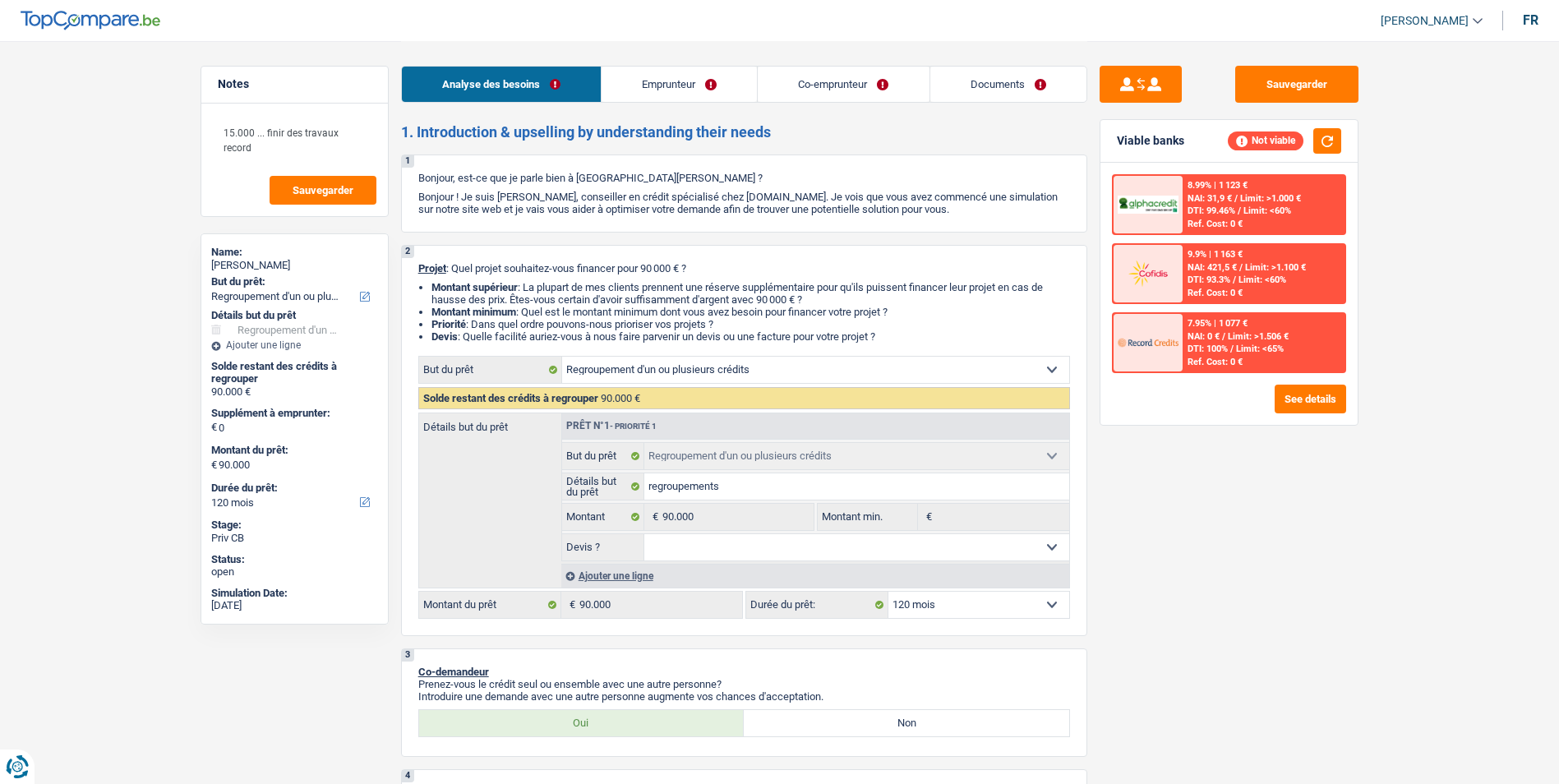
select select "netSalary"
select select "mealVouchers"
select select "netSalary"
select select "mealVouchers"
select select "parttimeSelfemployed"
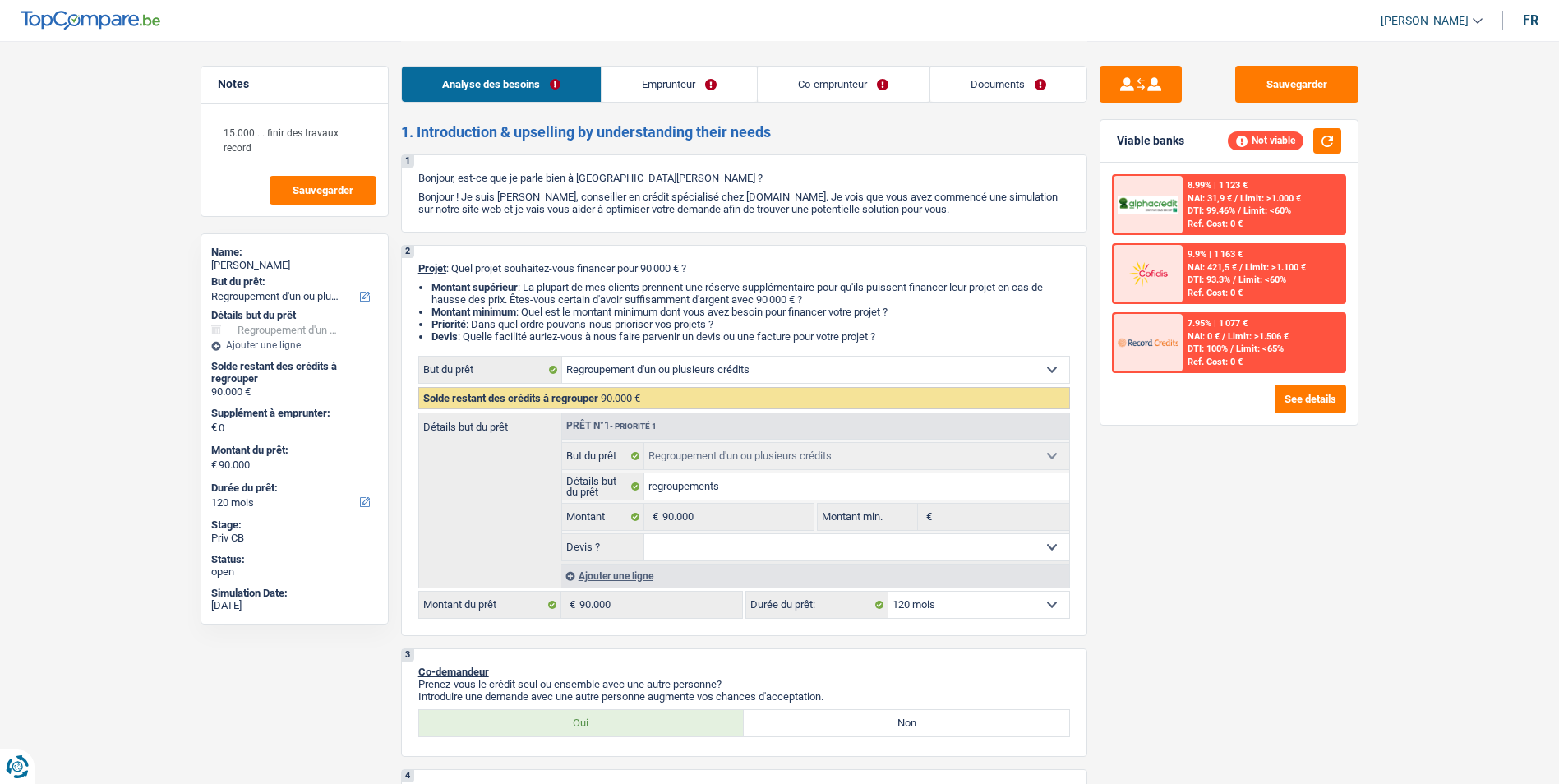
select select "ownerWithMortgage"
select select "refinancing"
select select "120"
click at [718, 84] on link "Emprunteur" at bounding box center [679, 84] width 155 height 35
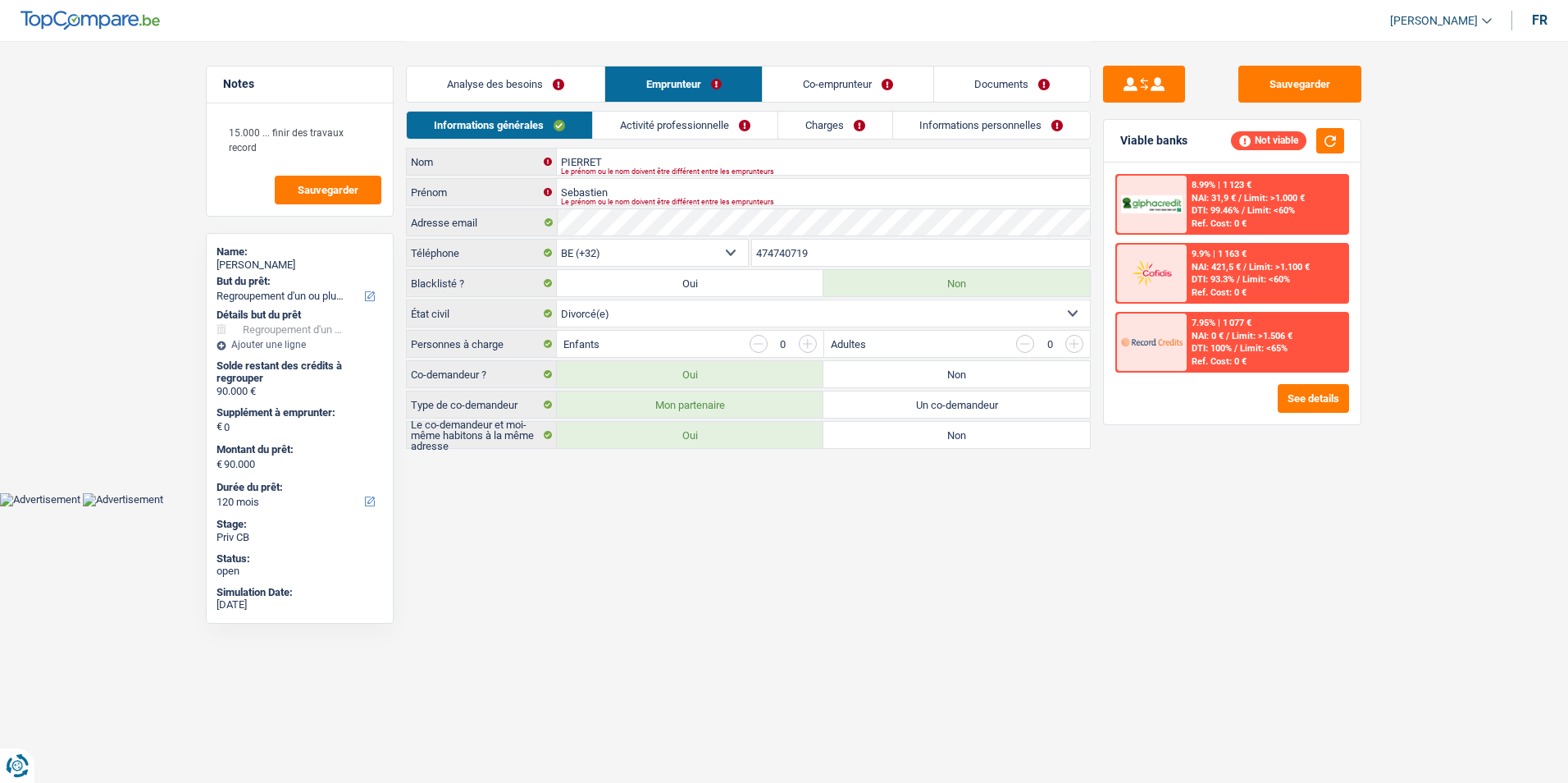
click at [844, 91] on link "Co-emprunteur" at bounding box center [847, 84] width 171 height 35
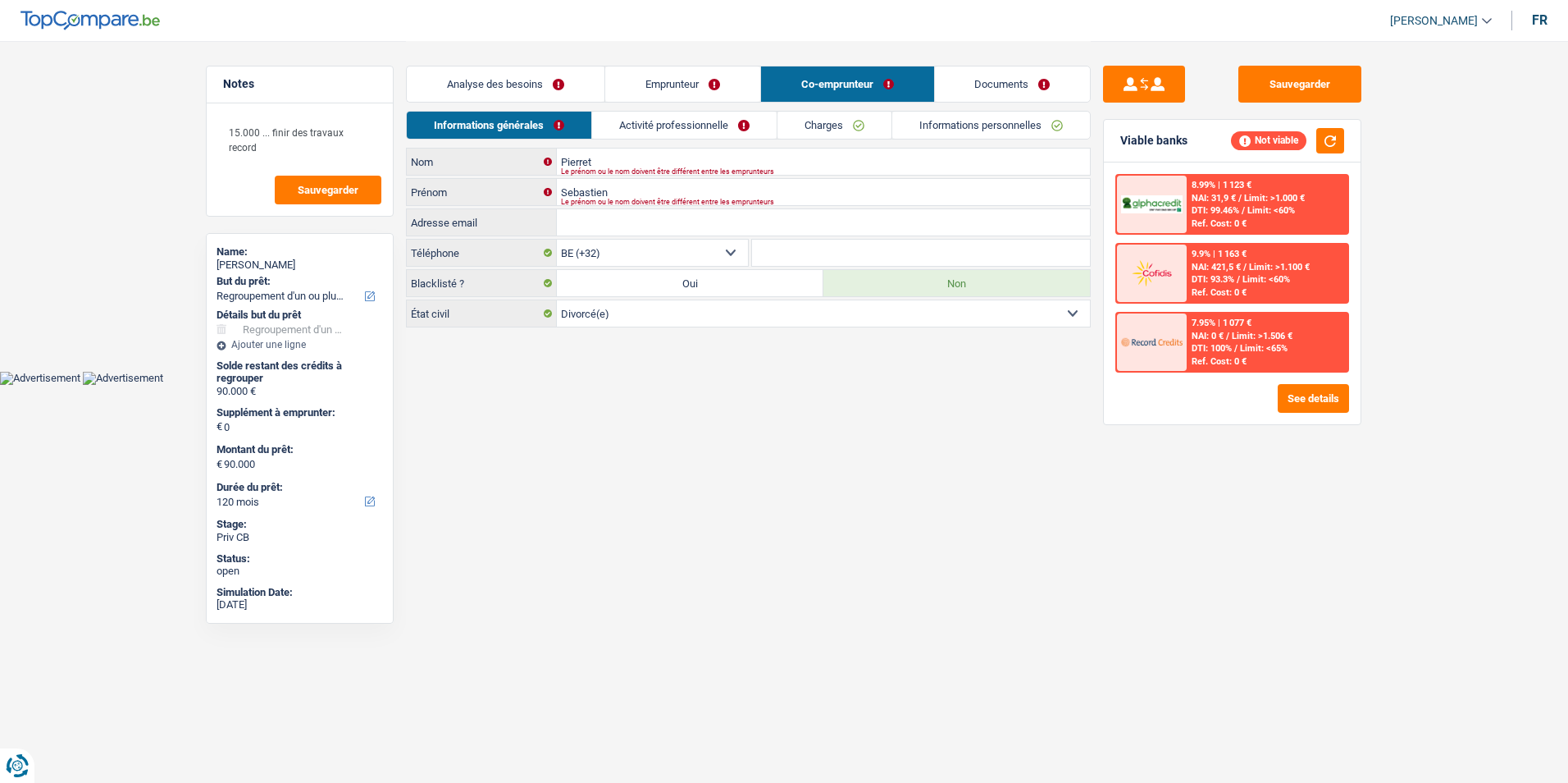
click at [984, 77] on link "Documents" at bounding box center [1012, 84] width 156 height 35
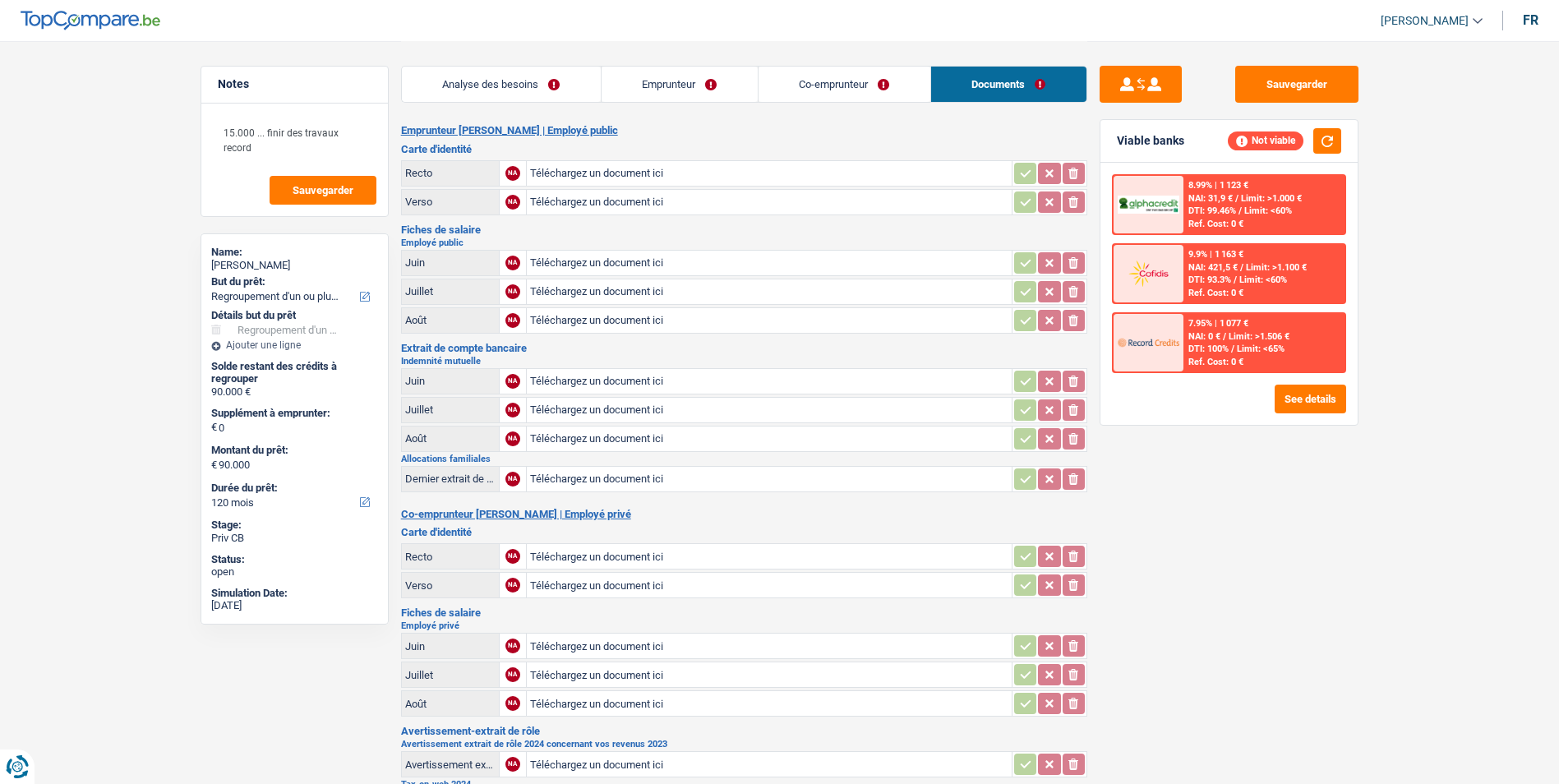
click at [585, 93] on link "Analyse des besoins" at bounding box center [501, 84] width 199 height 35
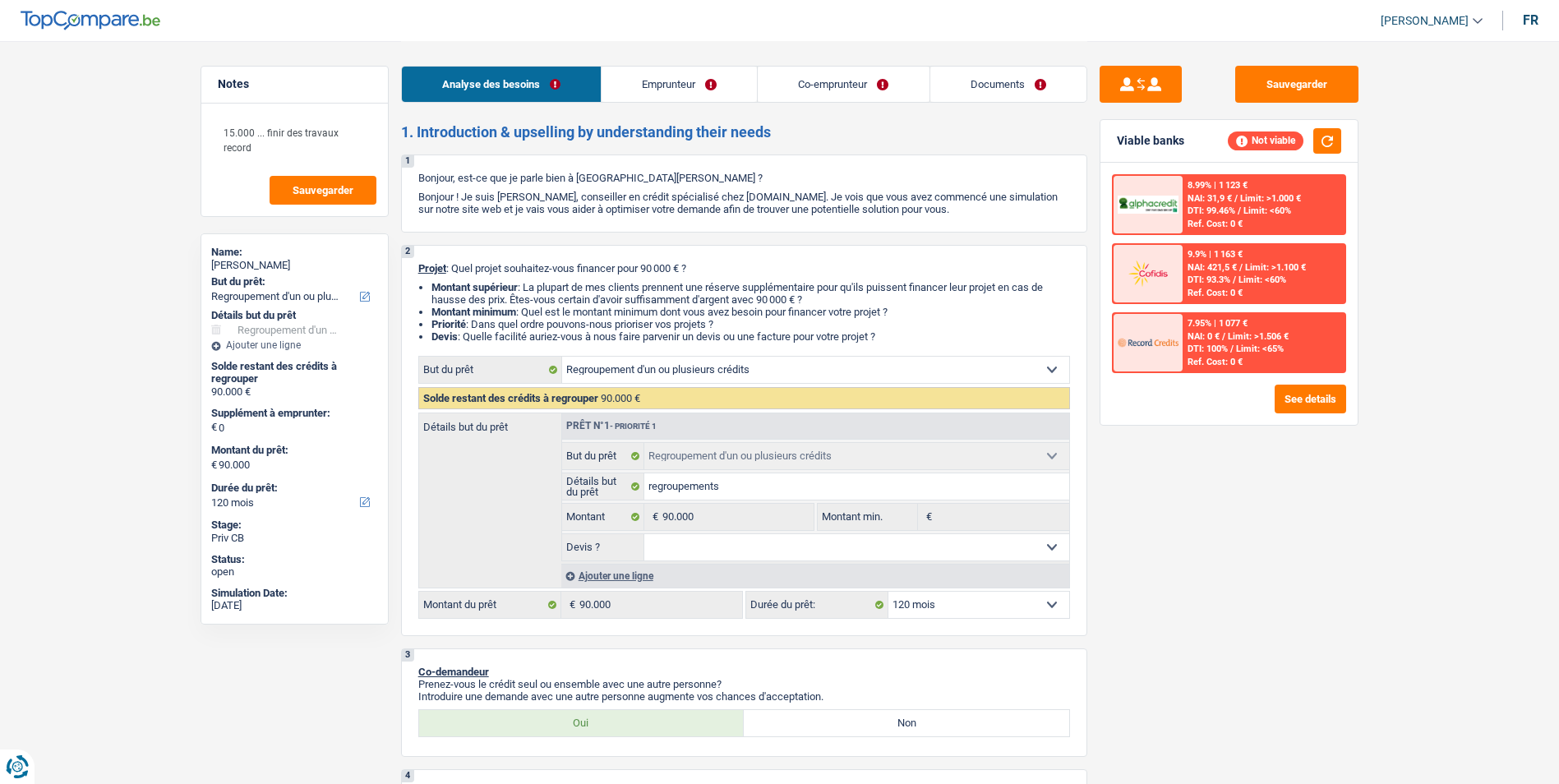
click at [732, 96] on link "Emprunteur" at bounding box center [679, 84] width 155 height 35
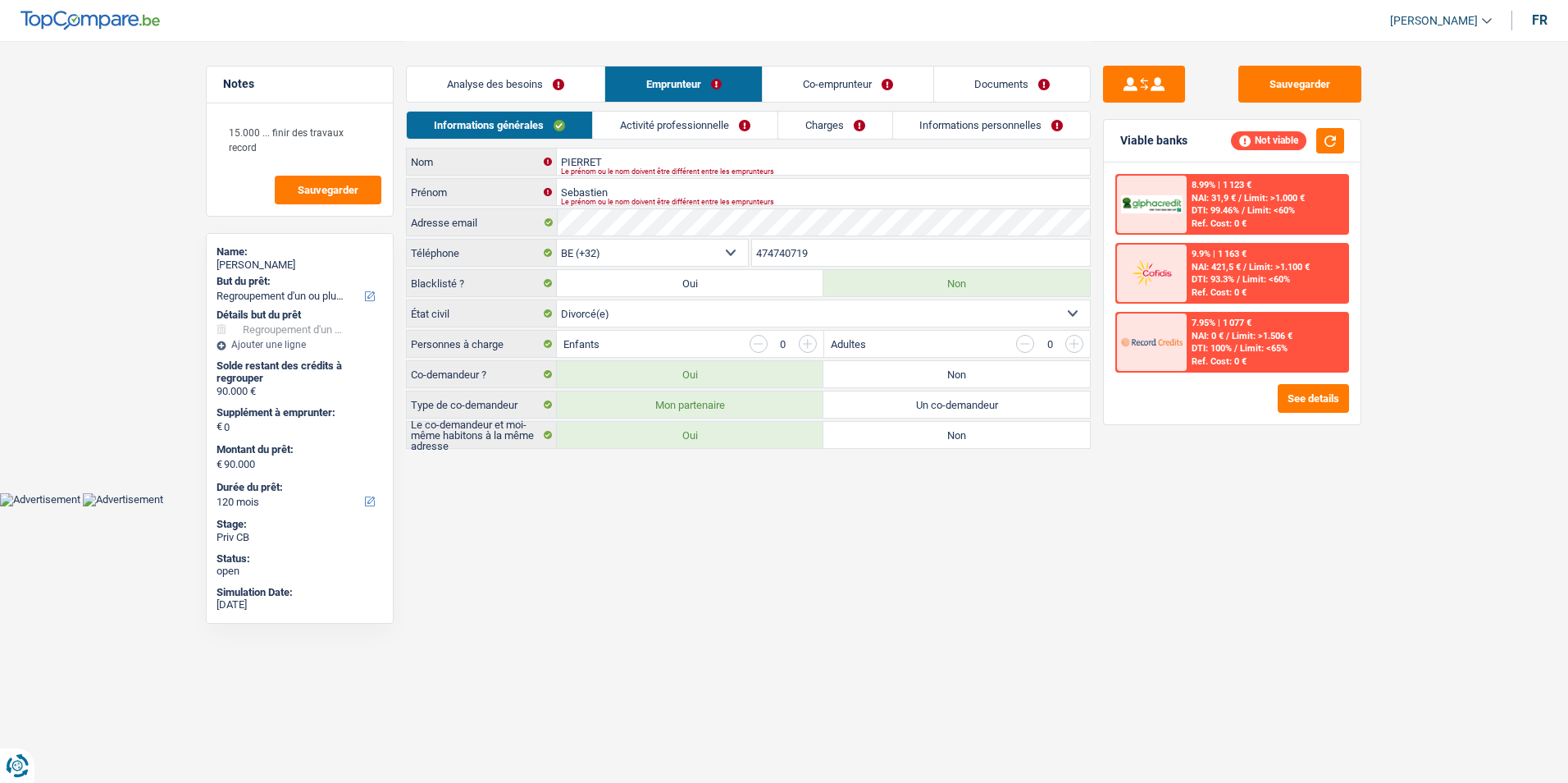
click at [810, 85] on link "Co-emprunteur" at bounding box center [847, 84] width 171 height 35
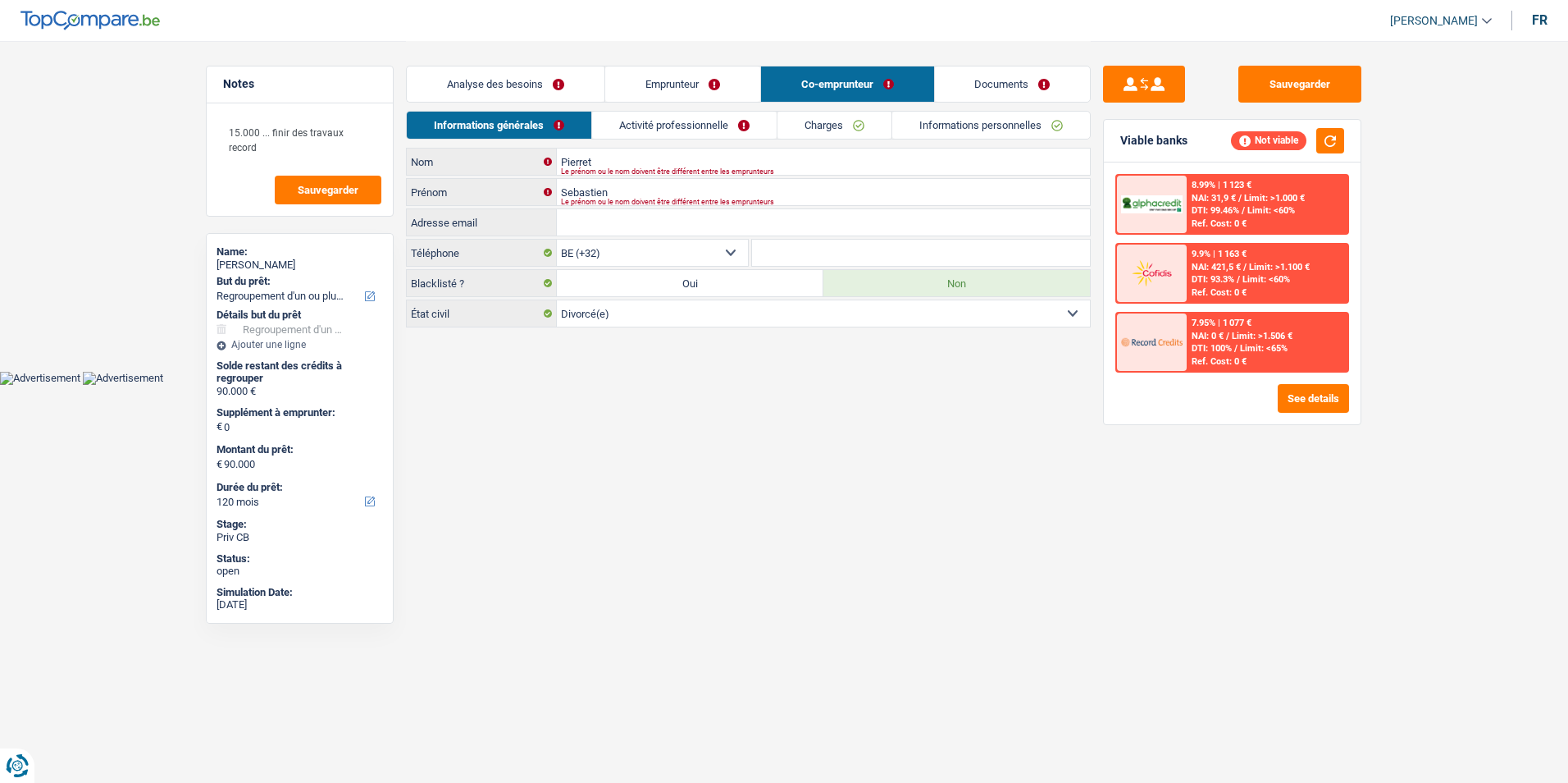
click at [940, 81] on link "Documents" at bounding box center [1012, 84] width 156 height 35
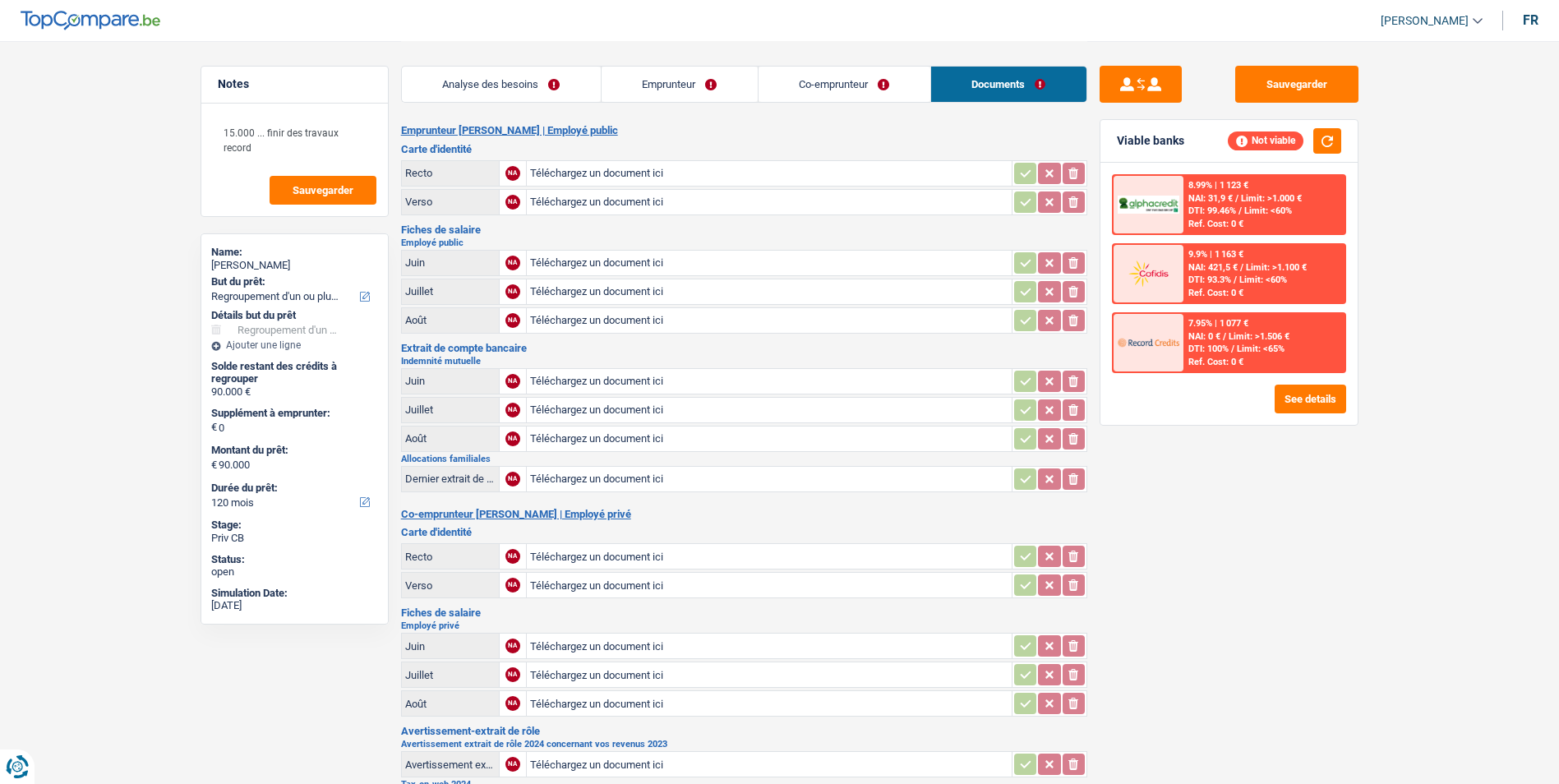
click at [845, 90] on link "Co-emprunteur" at bounding box center [844, 84] width 172 height 35
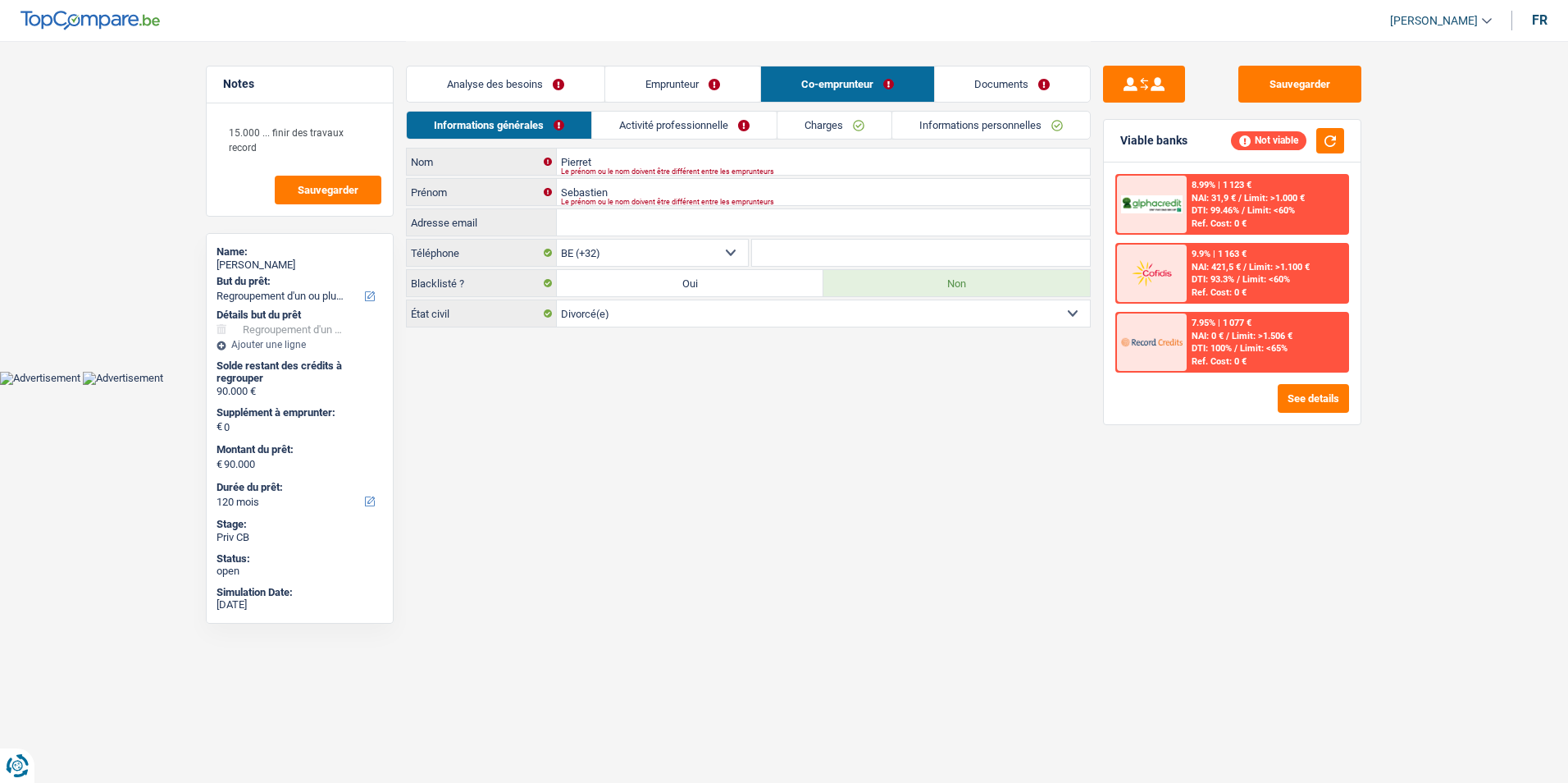
click at [722, 90] on link "Emprunteur" at bounding box center [683, 84] width 155 height 35
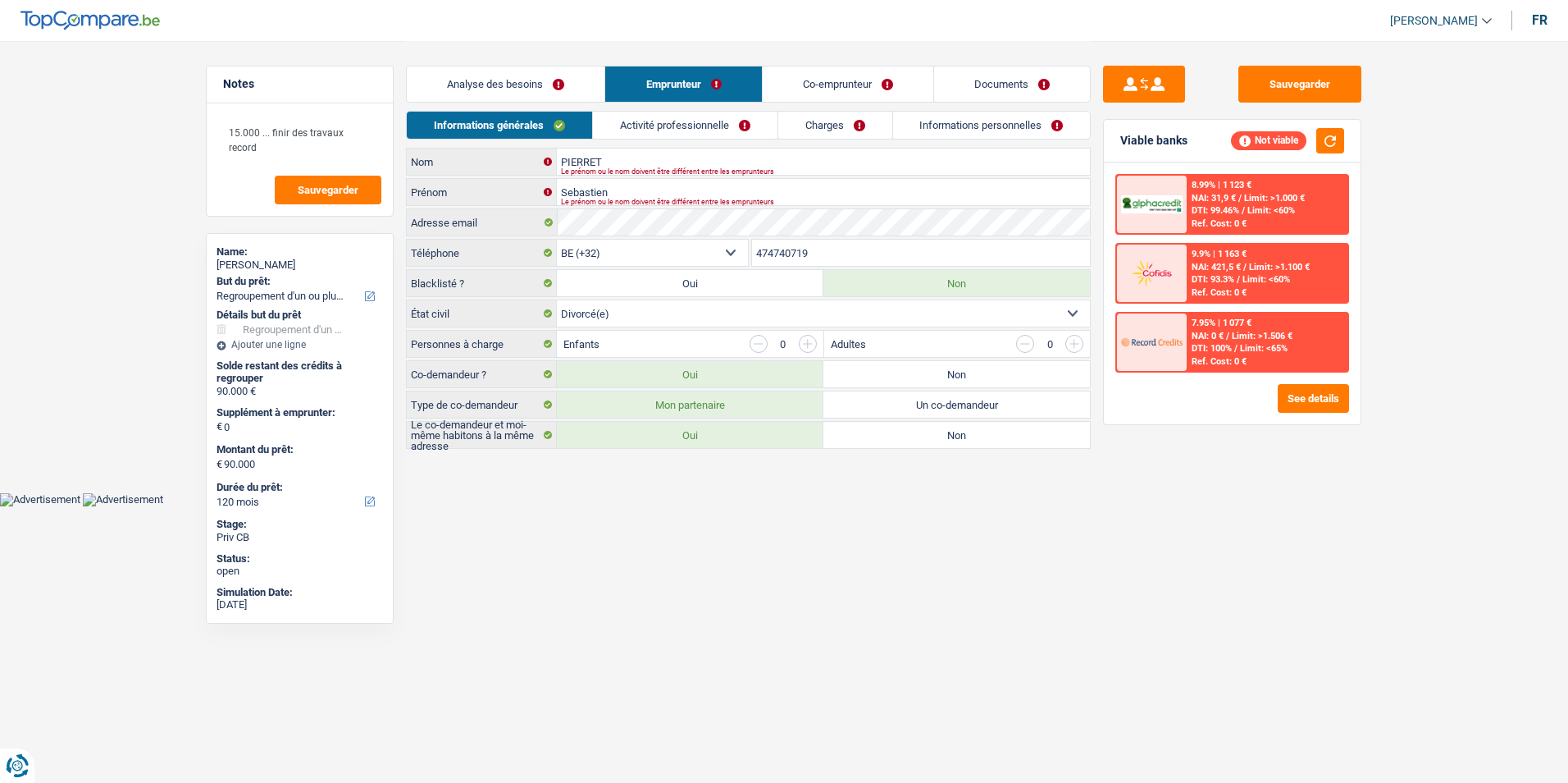
click at [560, 90] on link "Analyse des besoins" at bounding box center [505, 84] width 197 height 35
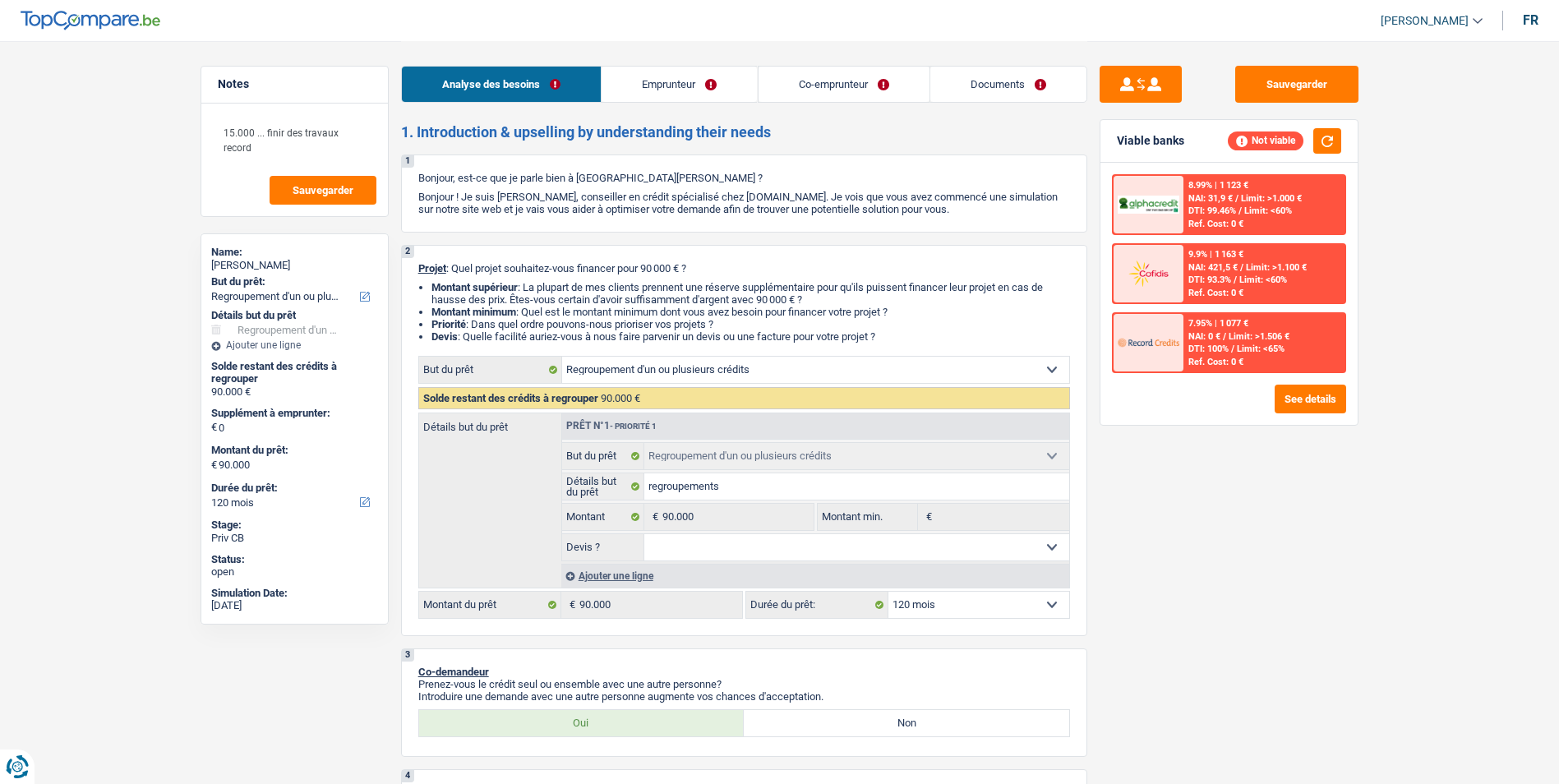
click at [659, 77] on link "Emprunteur" at bounding box center [679, 84] width 155 height 35
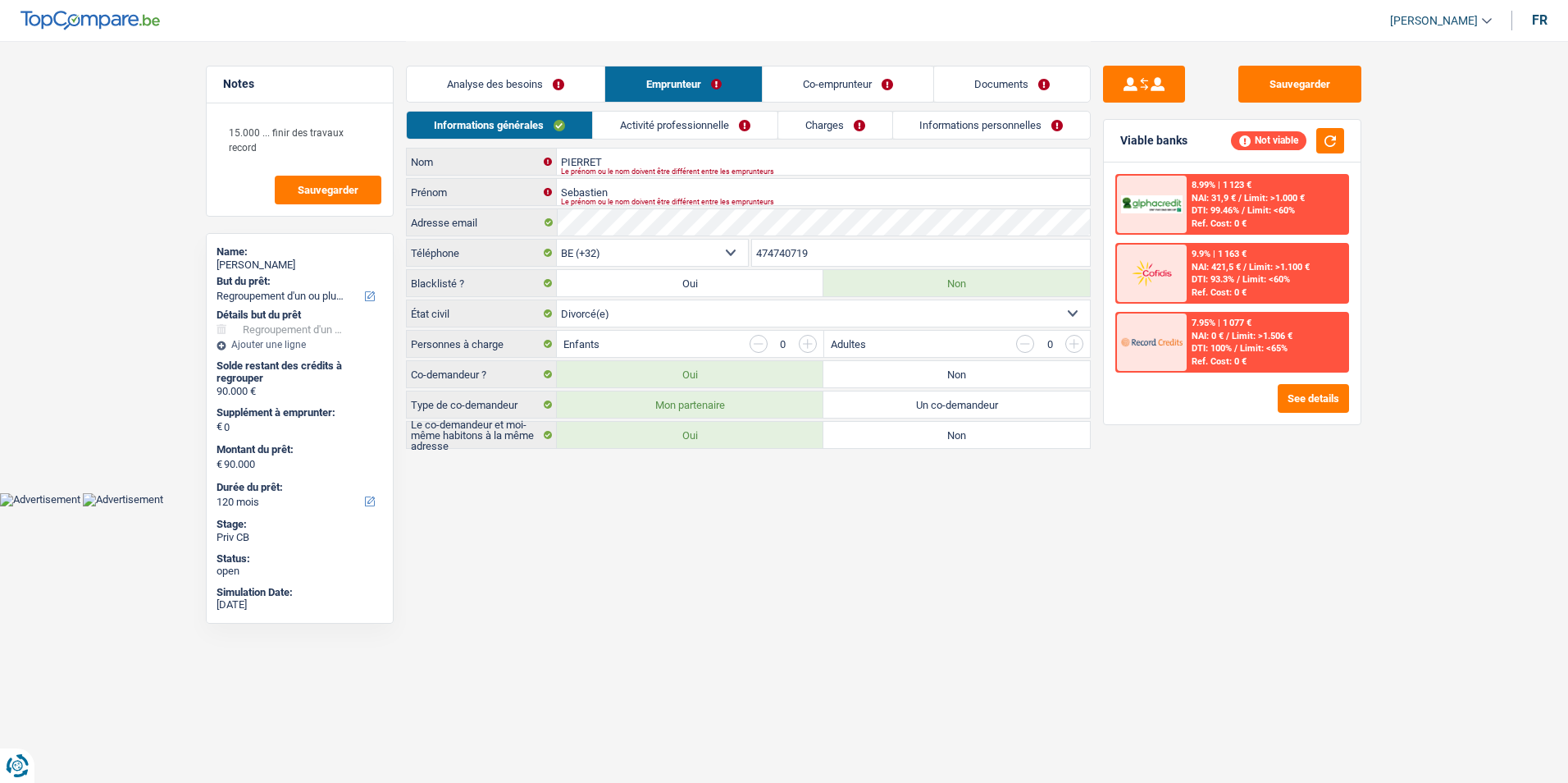
click at [810, 76] on link "Co-emprunteur" at bounding box center [847, 84] width 171 height 35
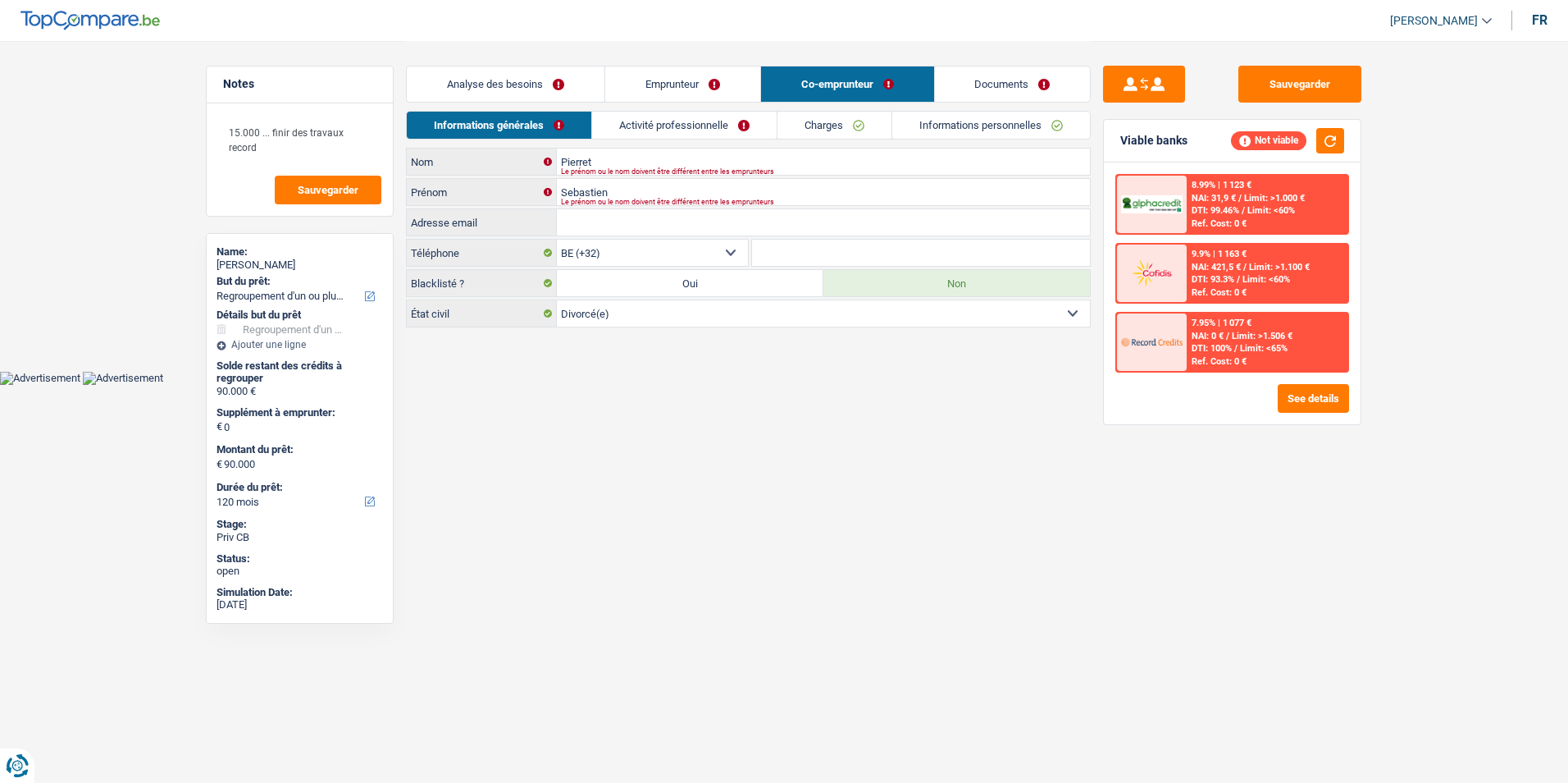
click at [951, 71] on link "Documents" at bounding box center [1012, 84] width 156 height 35
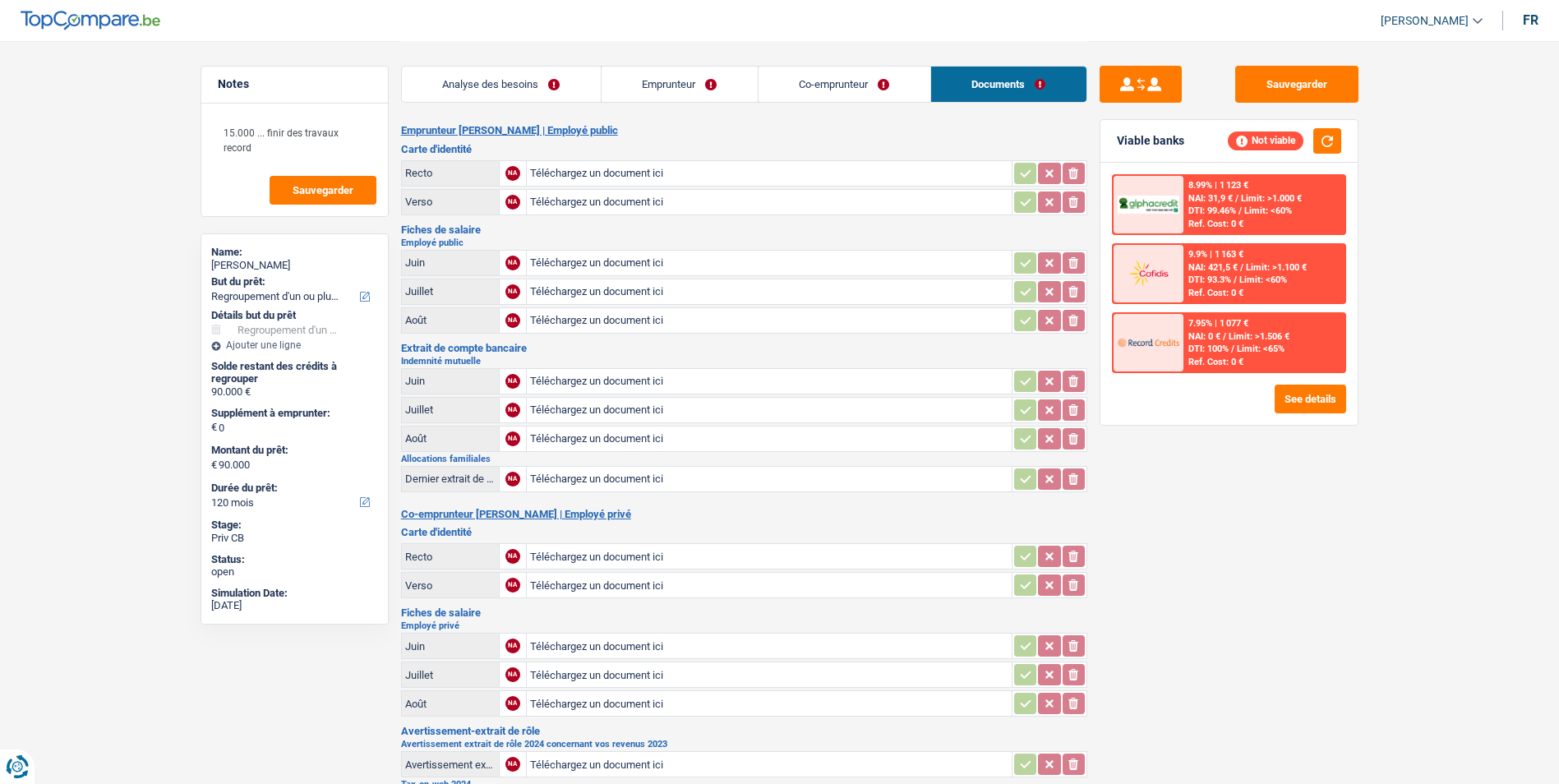
click at [854, 81] on link "Co-emprunteur" at bounding box center [844, 84] width 172 height 35
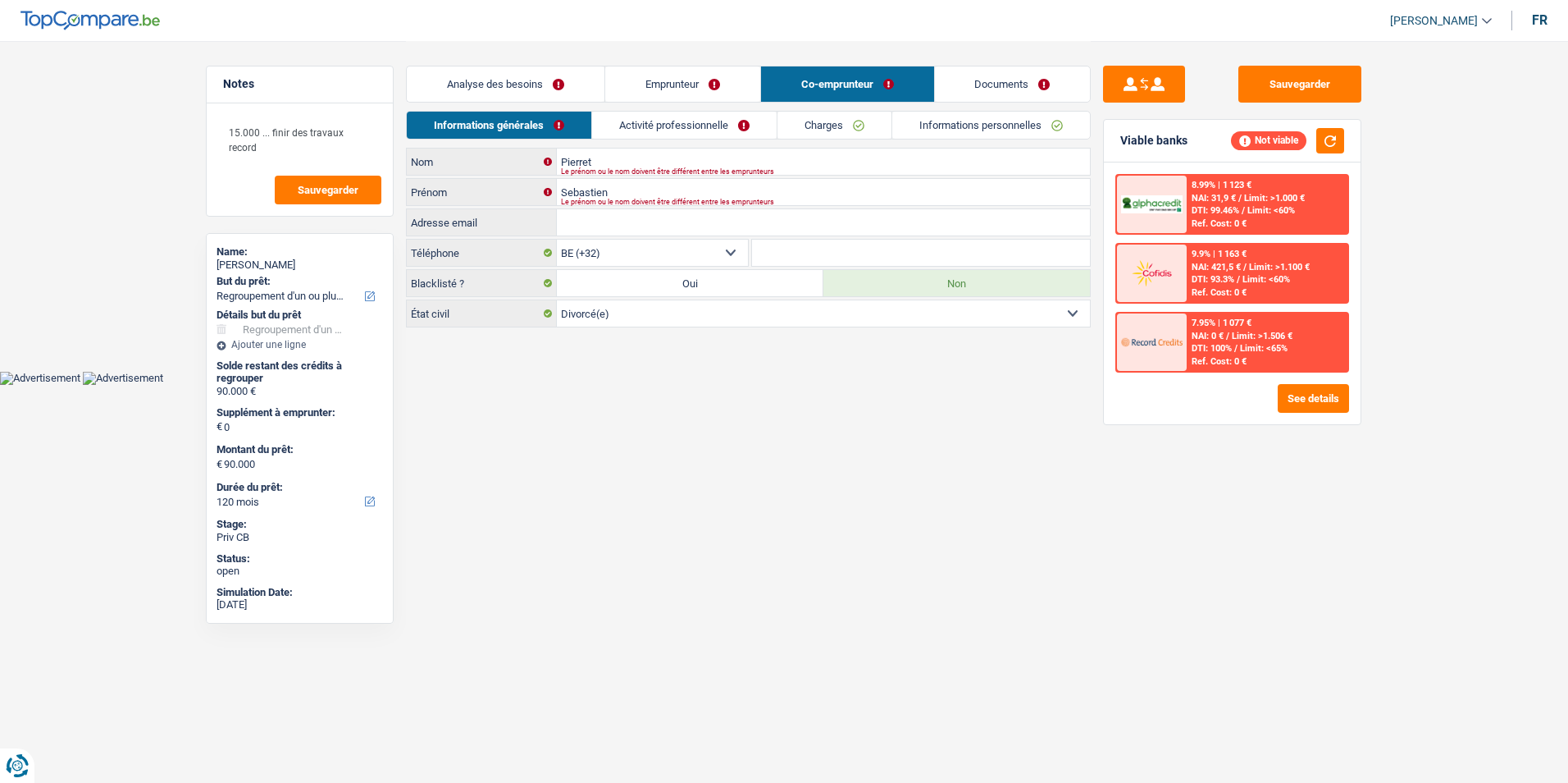
click at [718, 84] on link "Emprunteur" at bounding box center [683, 84] width 155 height 35
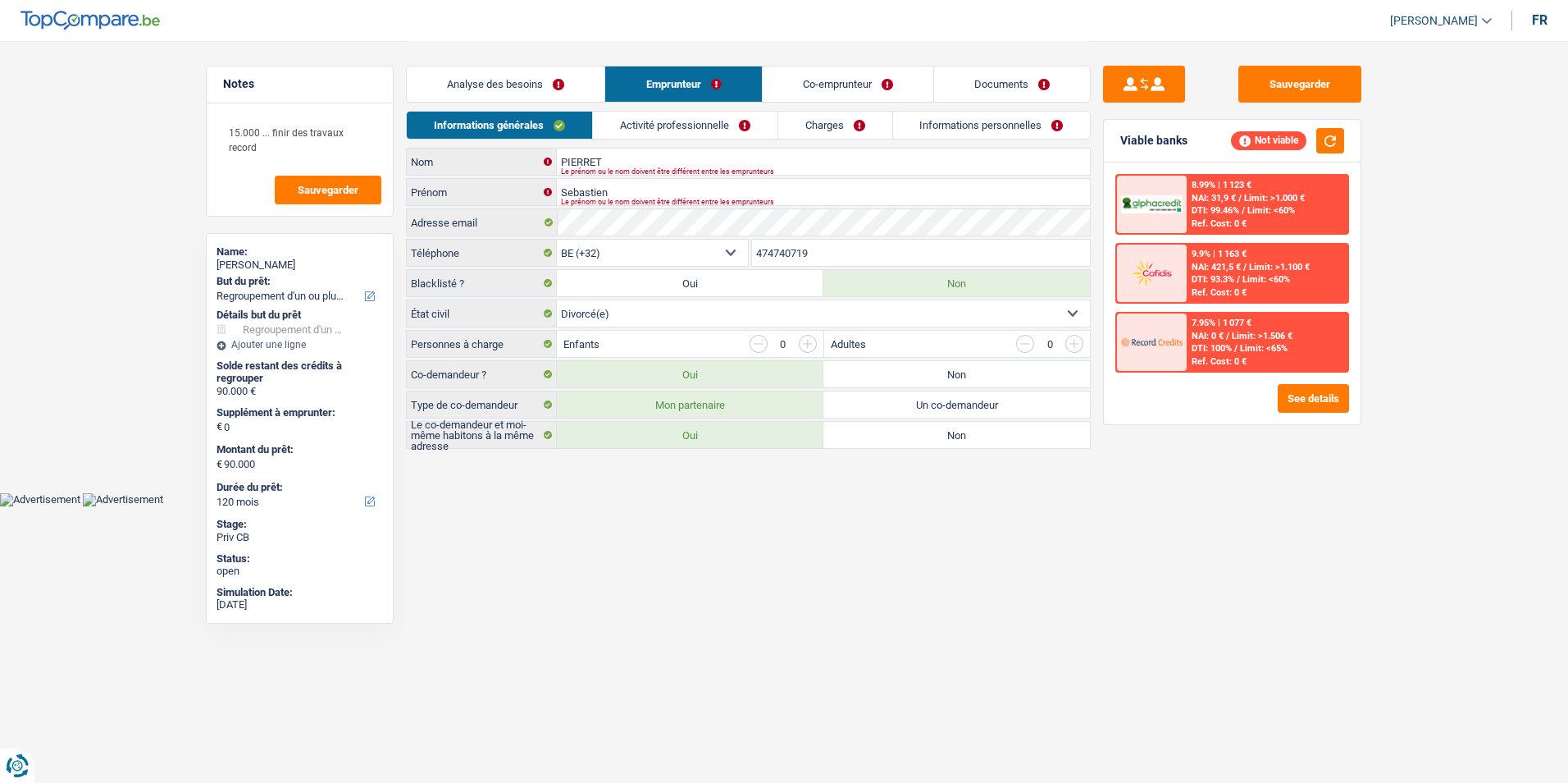
click at [560, 89] on link "Analyse des besoins" at bounding box center [505, 84] width 197 height 35
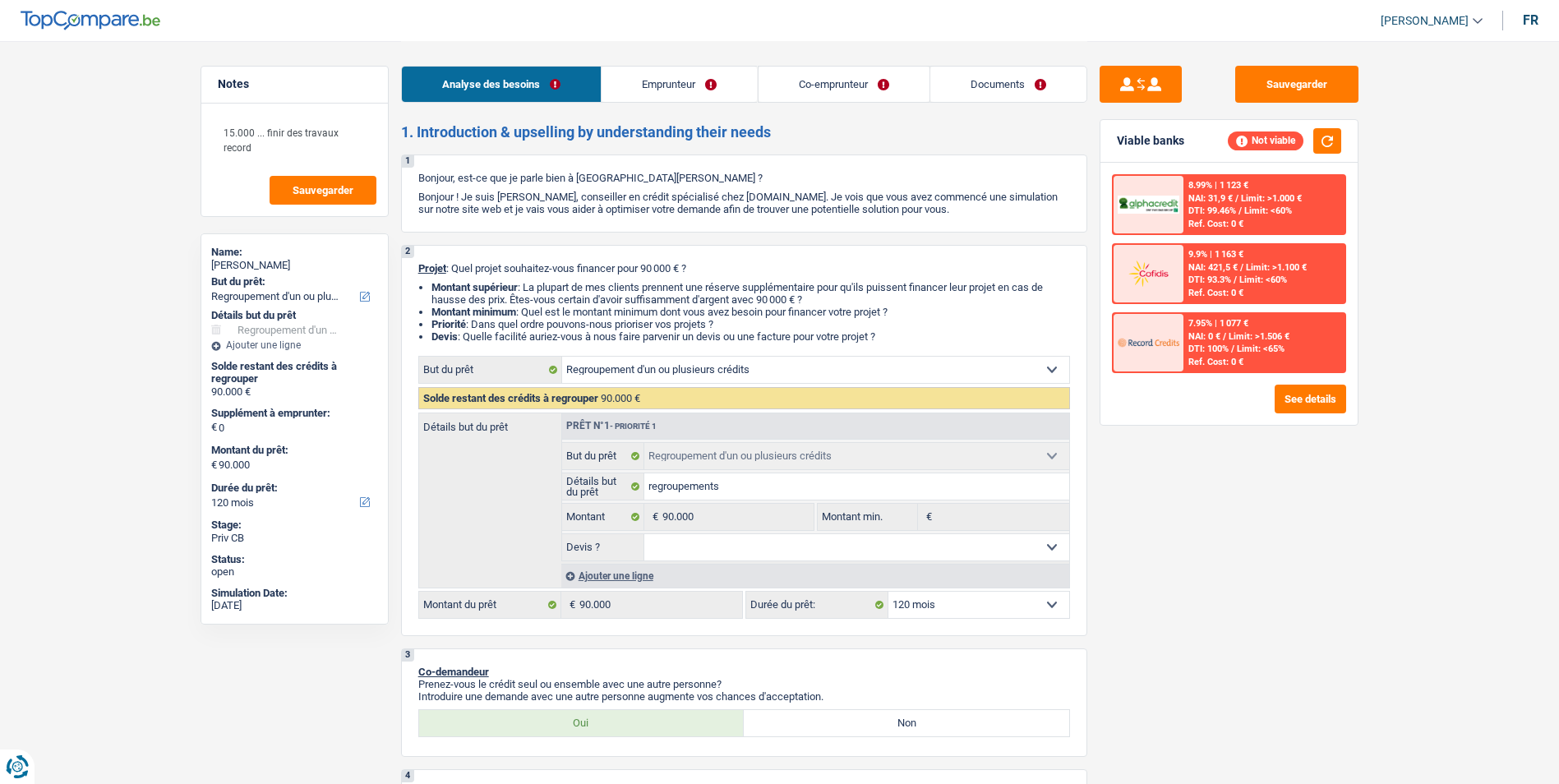
click at [681, 79] on link "Emprunteur" at bounding box center [679, 84] width 155 height 35
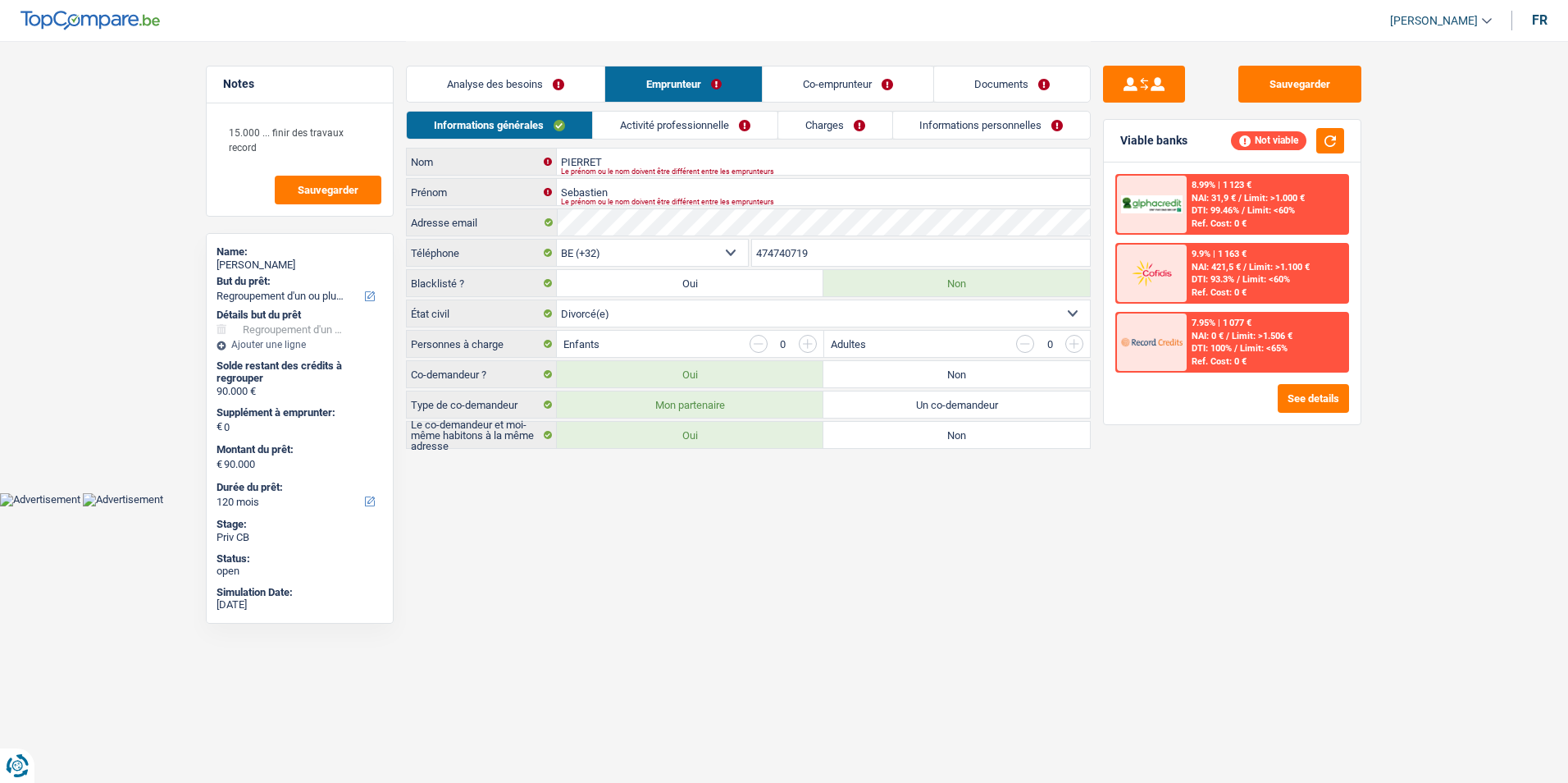
click at [792, 78] on link "Co-emprunteur" at bounding box center [847, 84] width 171 height 35
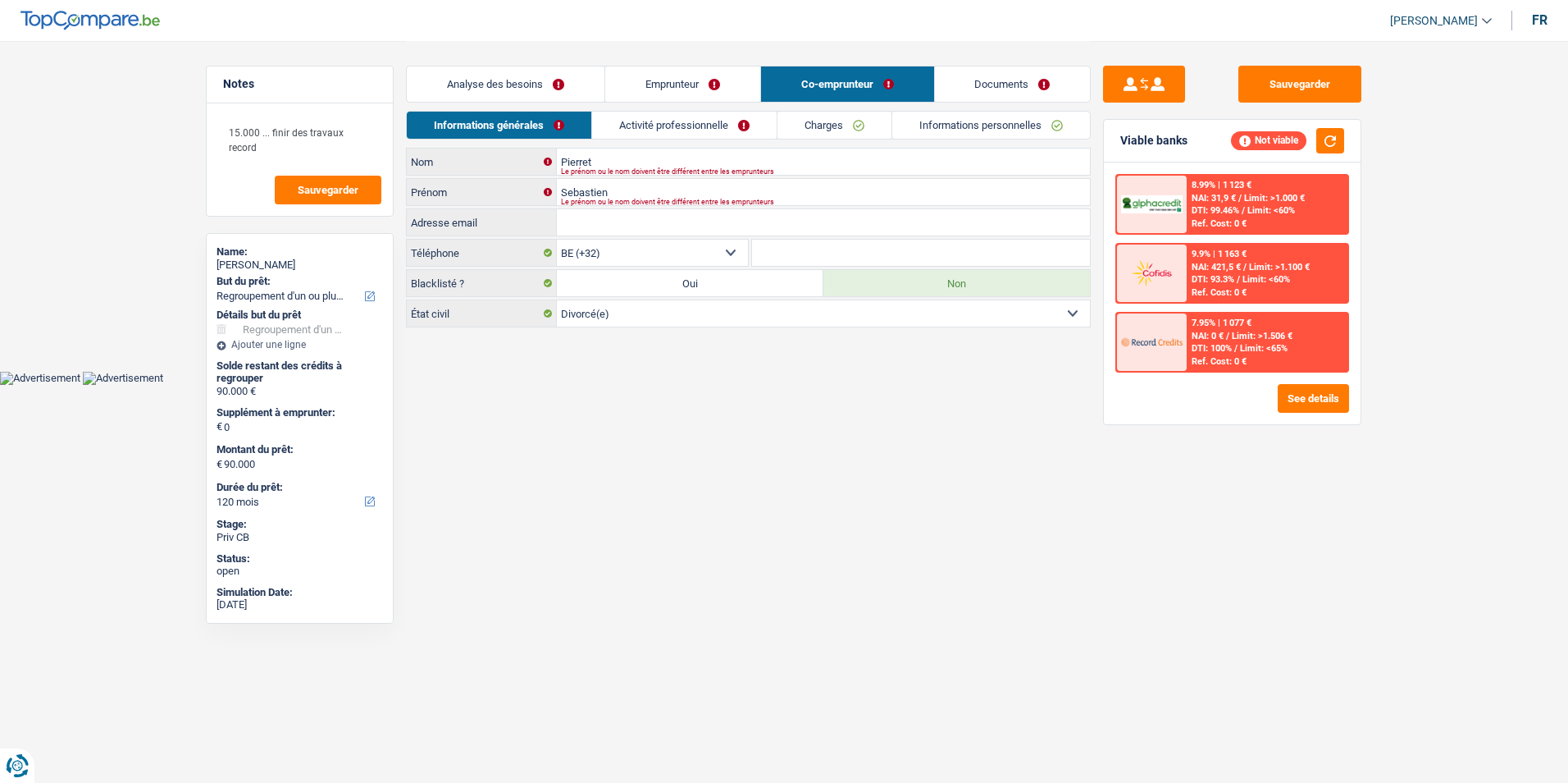
click at [982, 73] on link "Documents" at bounding box center [1012, 84] width 156 height 35
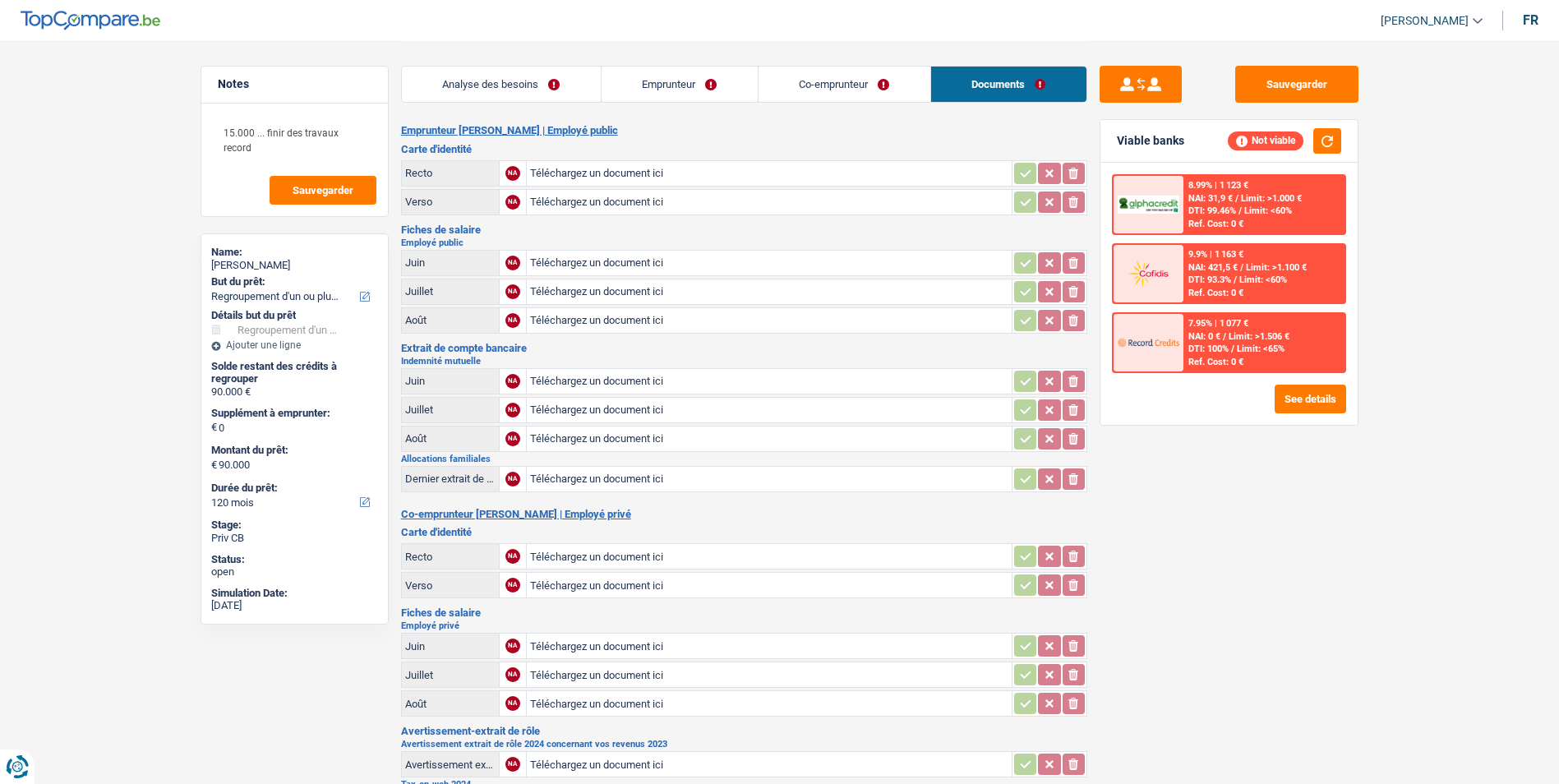
click at [863, 82] on link "Co-emprunteur" at bounding box center [844, 84] width 172 height 35
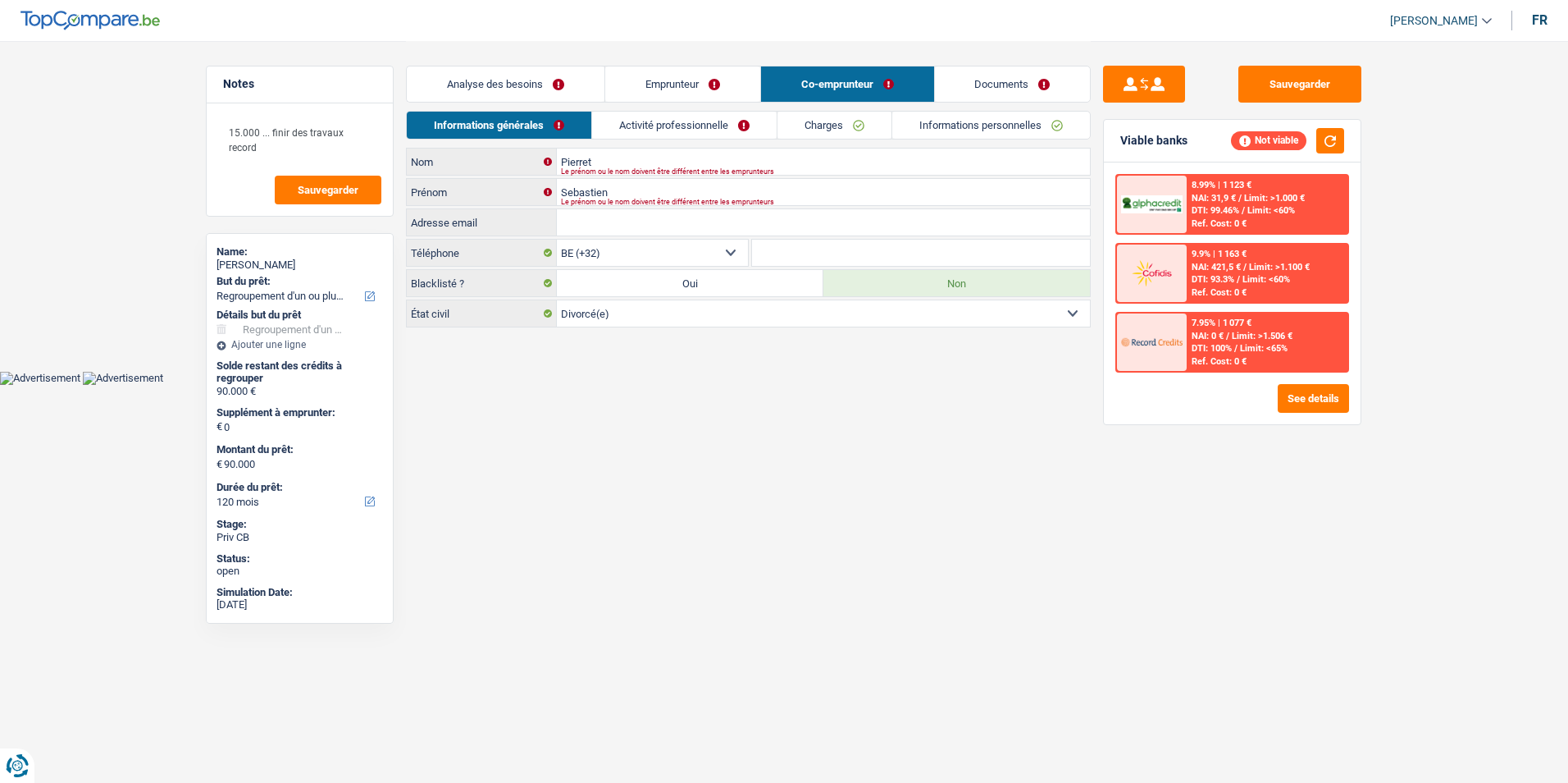
click at [713, 89] on link "Emprunteur" at bounding box center [683, 84] width 155 height 35
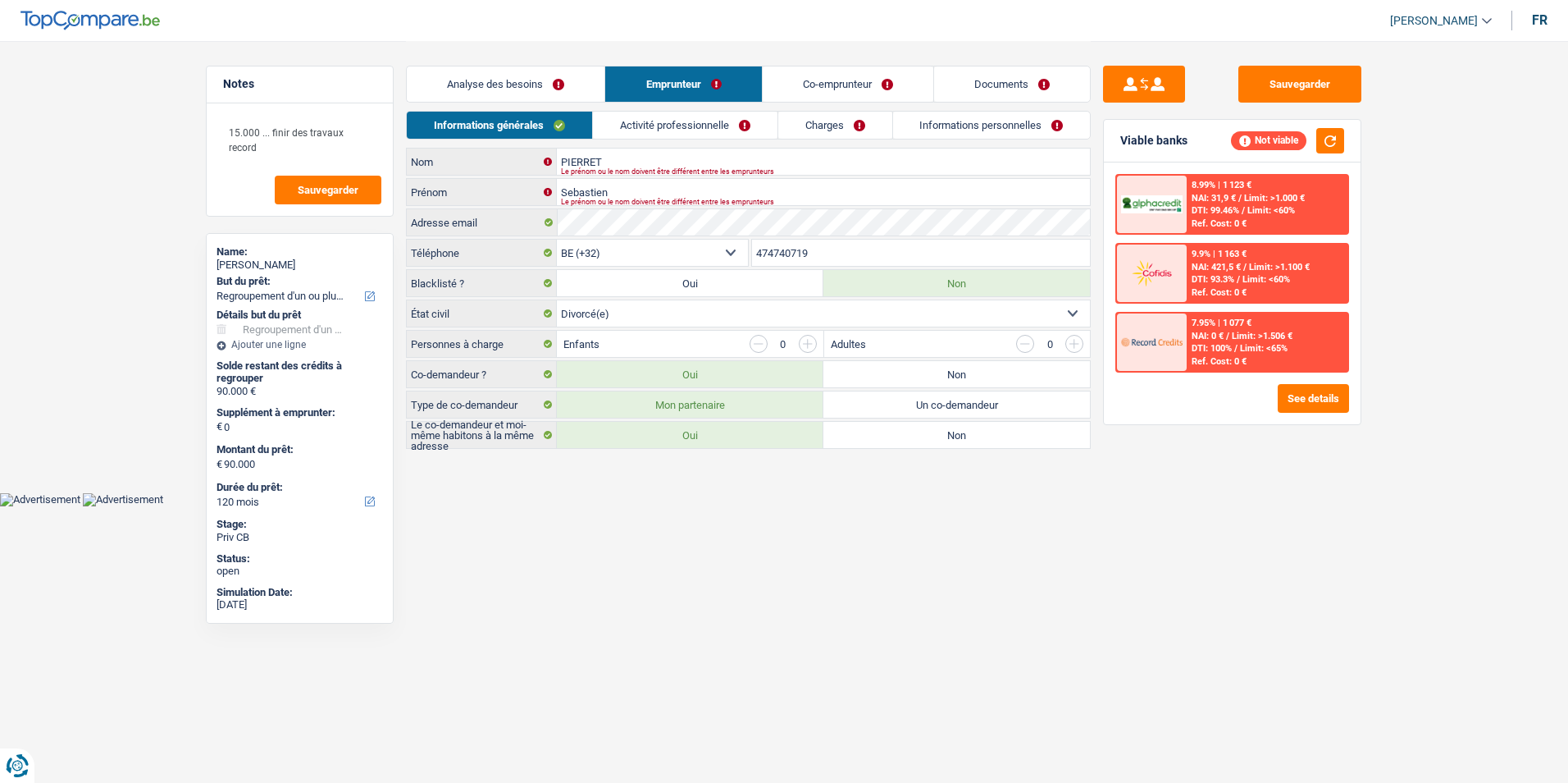
click at [566, 92] on link "Analyse des besoins" at bounding box center [505, 84] width 197 height 35
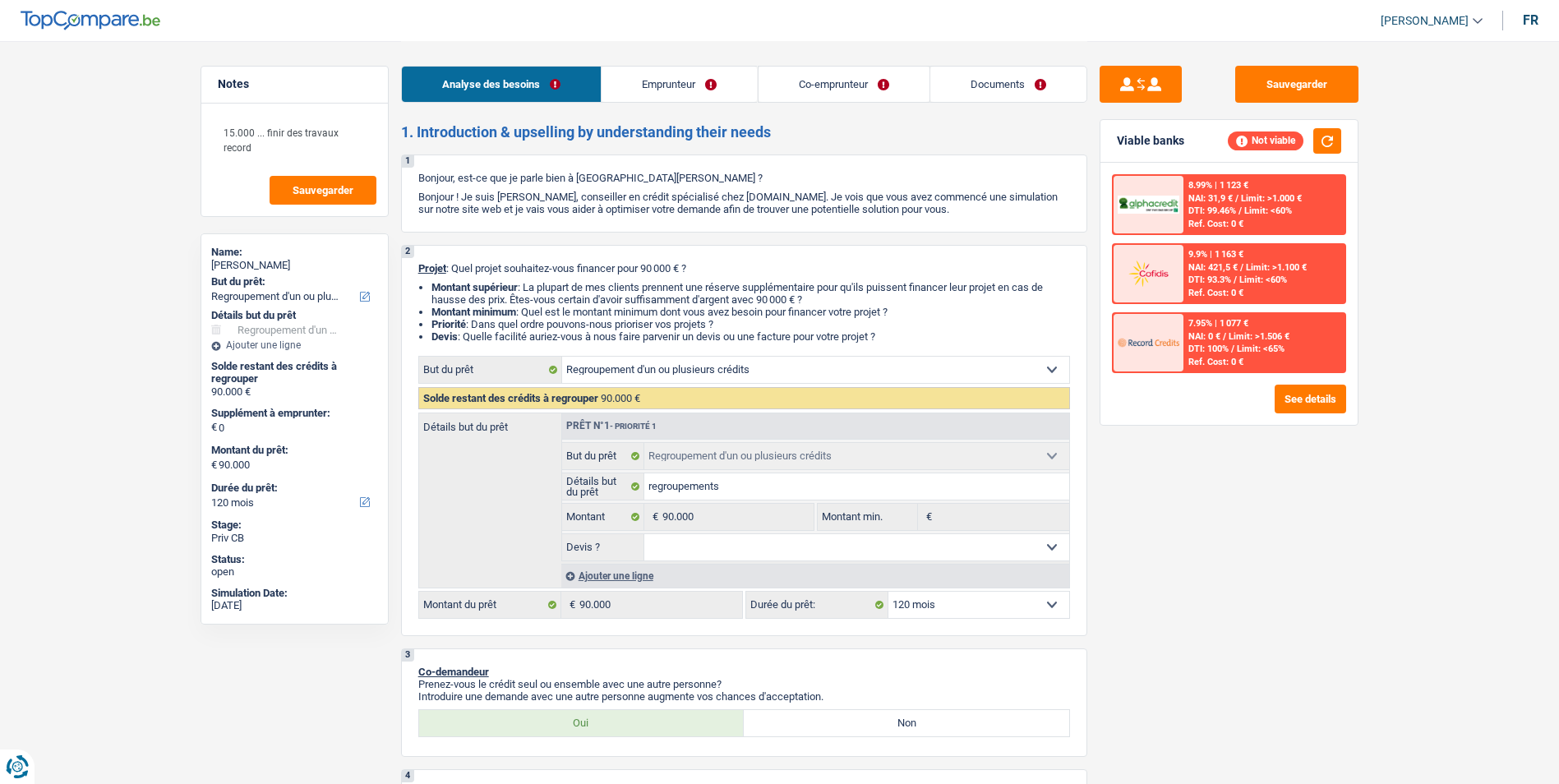
click at [691, 81] on link "Emprunteur" at bounding box center [679, 84] width 155 height 35
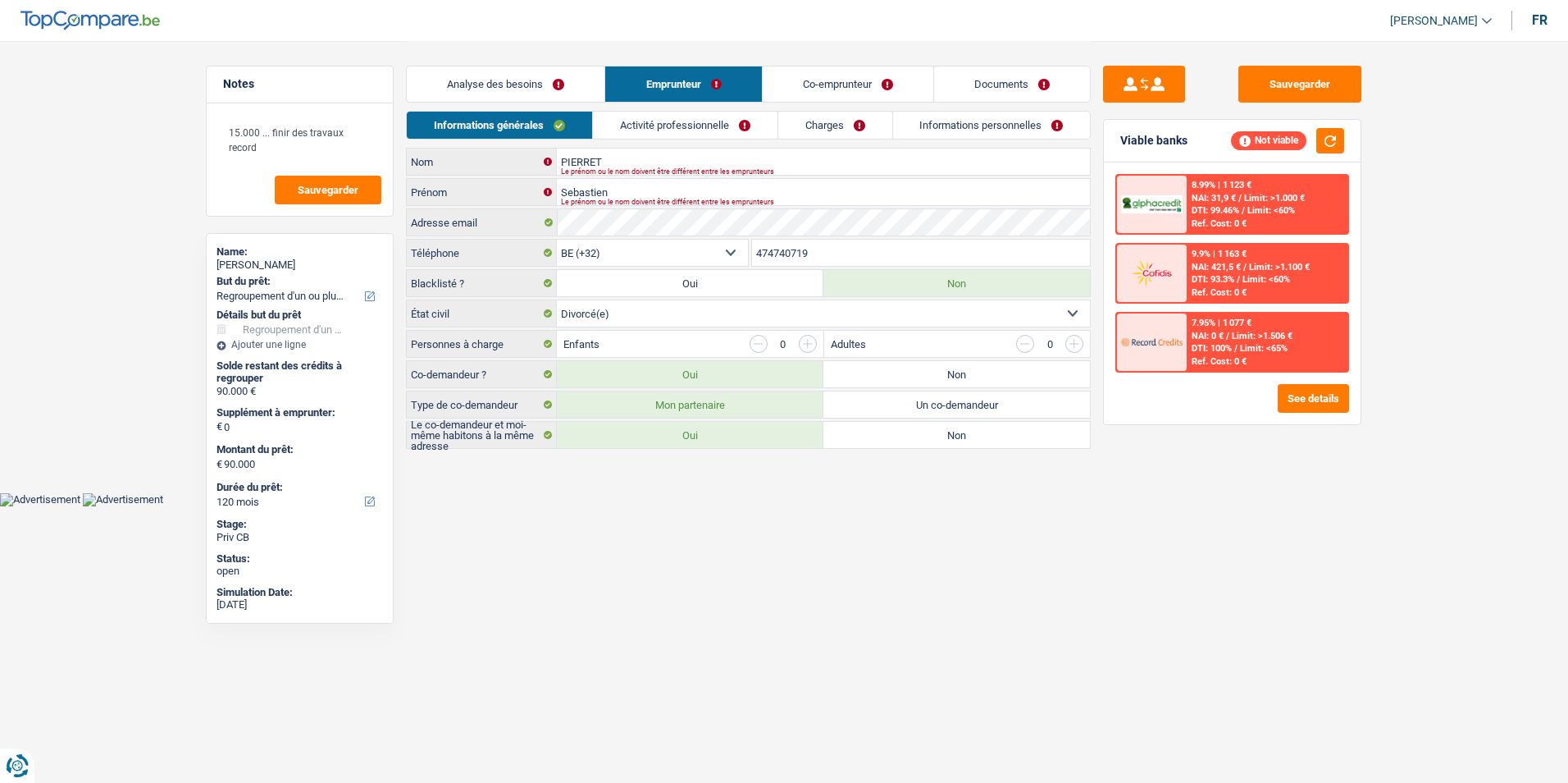
click at [832, 79] on link "Co-emprunteur" at bounding box center [847, 84] width 171 height 35
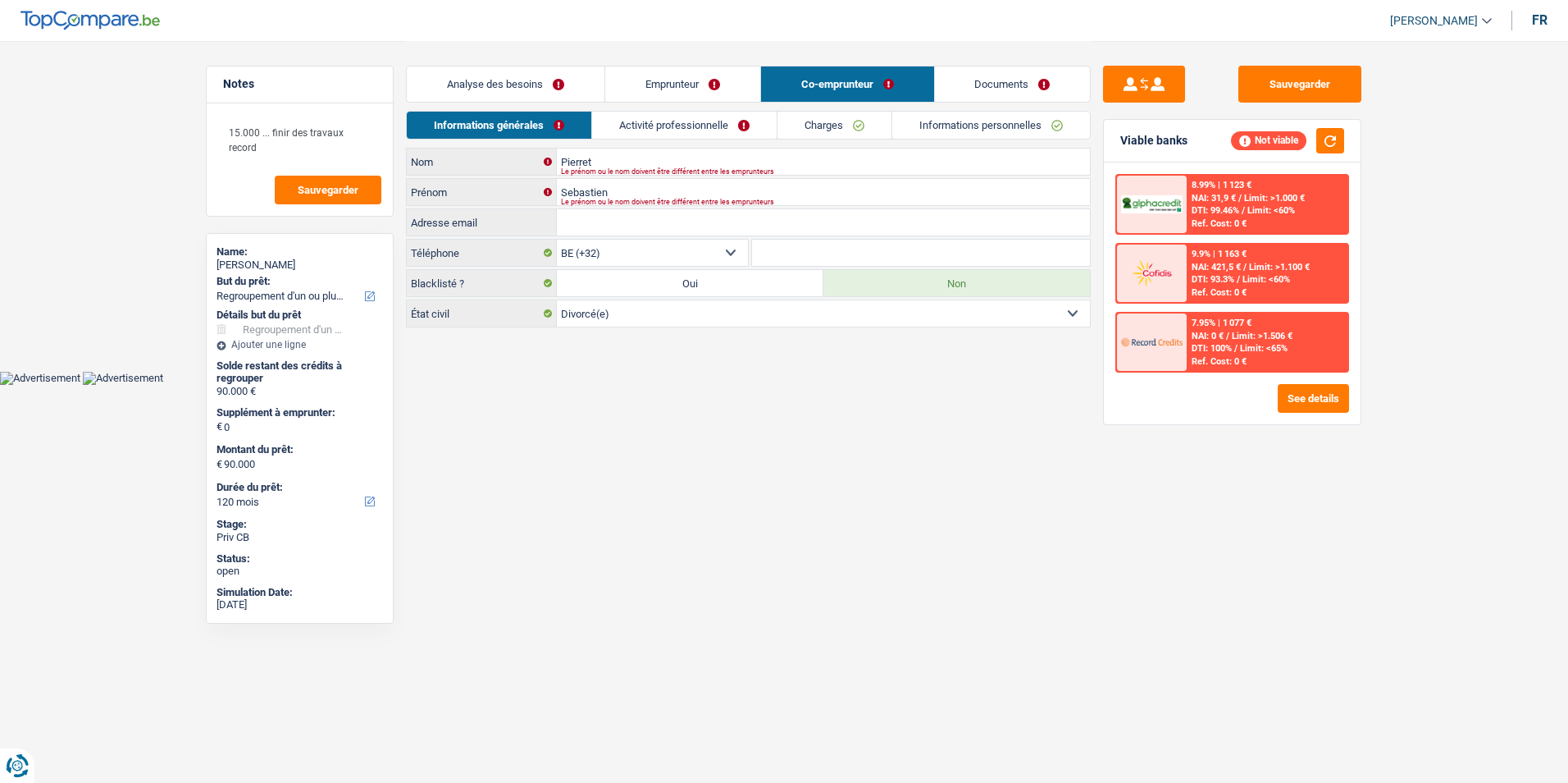
click at [973, 77] on link "Documents" at bounding box center [1012, 84] width 156 height 35
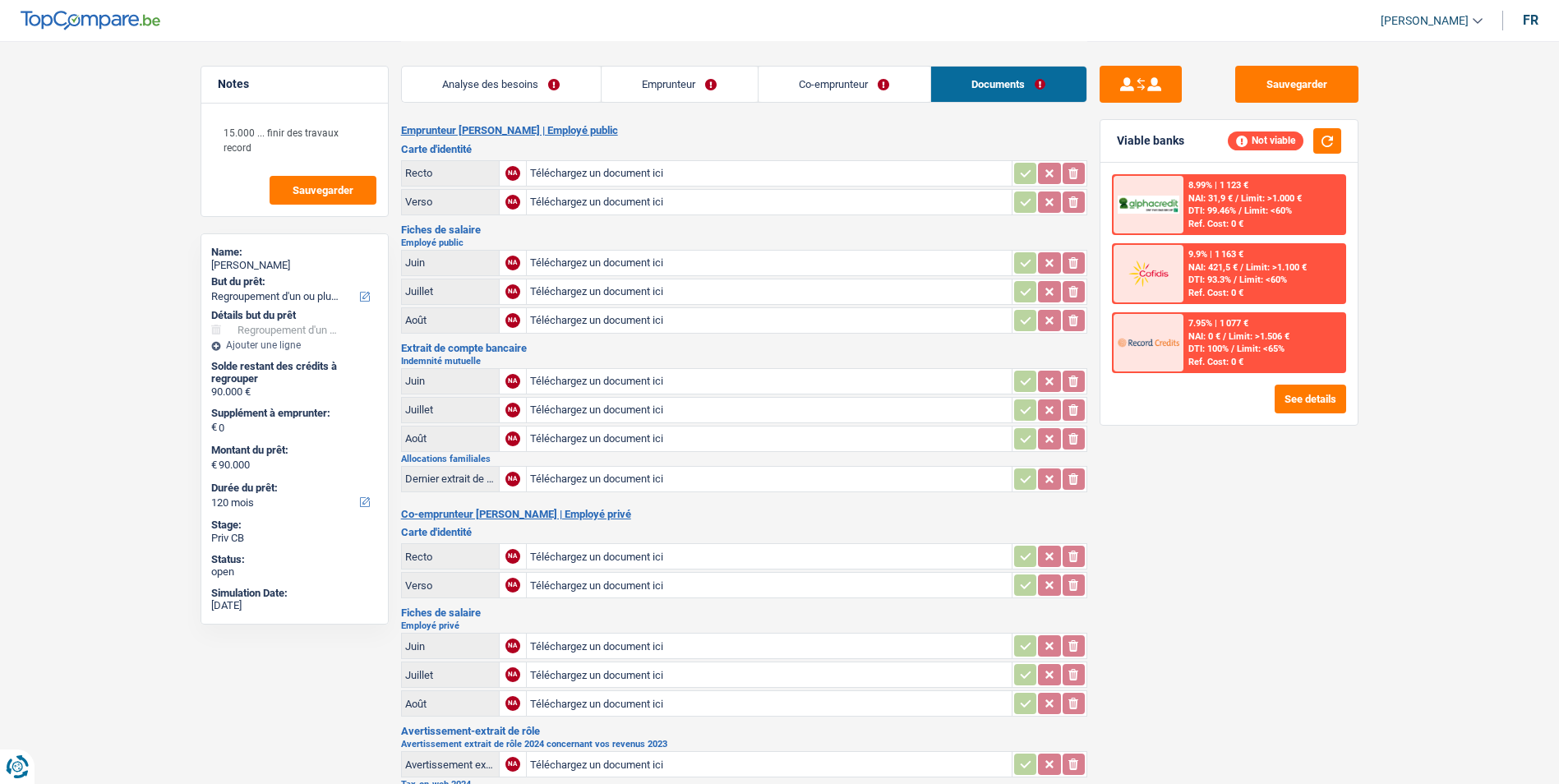
click at [848, 85] on link "Co-emprunteur" at bounding box center [844, 84] width 172 height 35
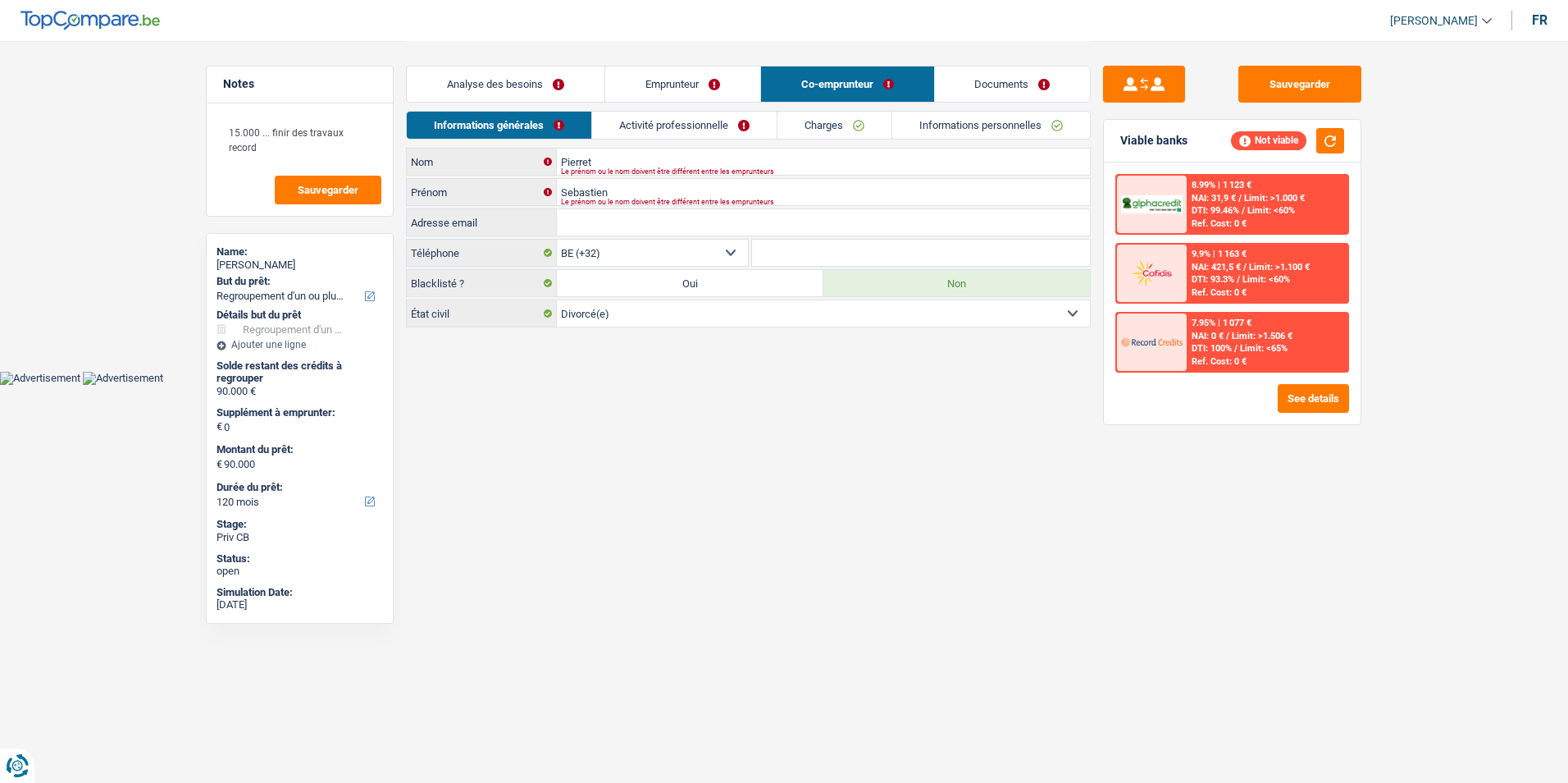
click at [737, 87] on link "Emprunteur" at bounding box center [683, 84] width 155 height 35
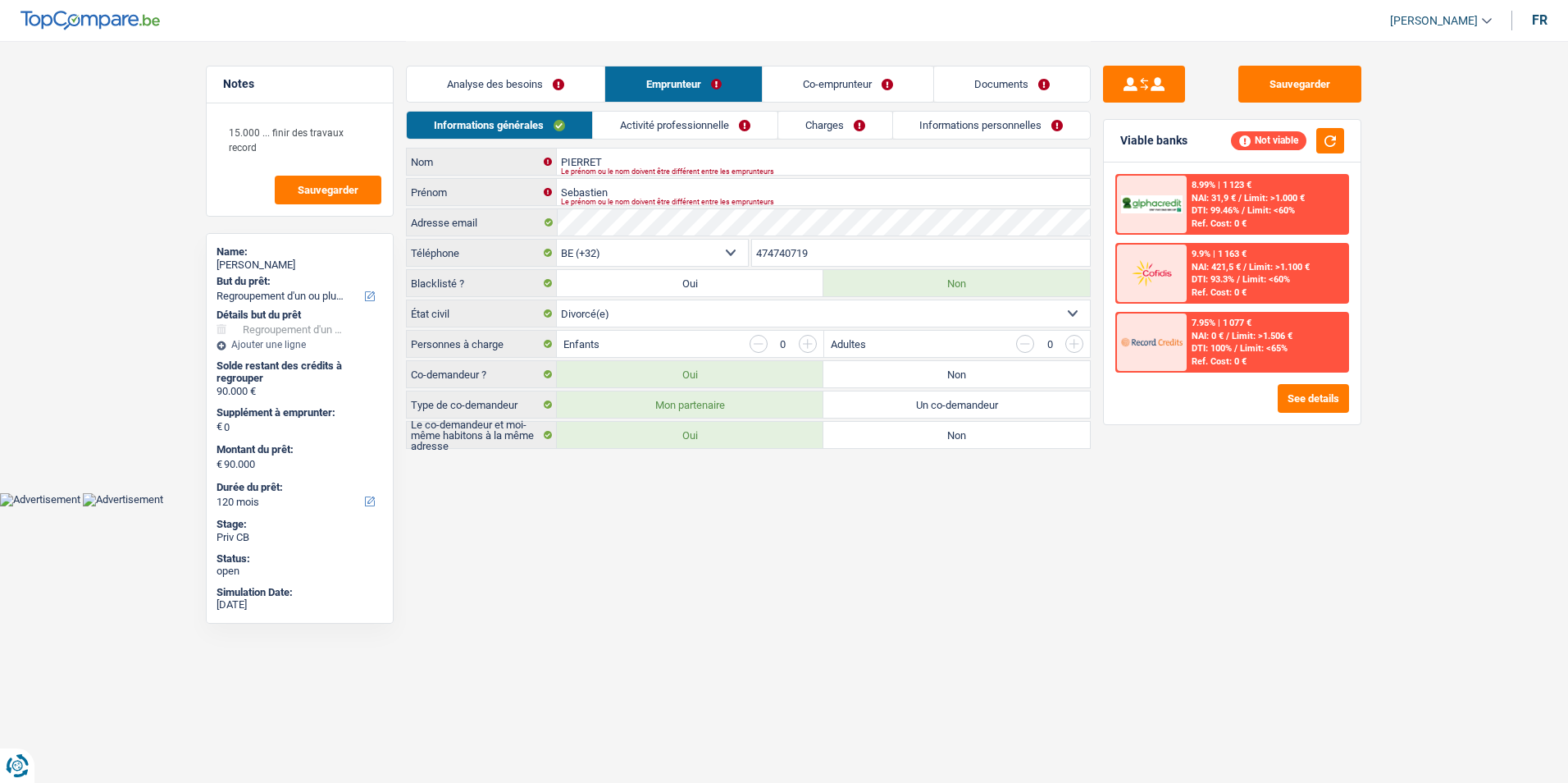
click at [548, 88] on link "Analyse des besoins" at bounding box center [505, 84] width 197 height 35
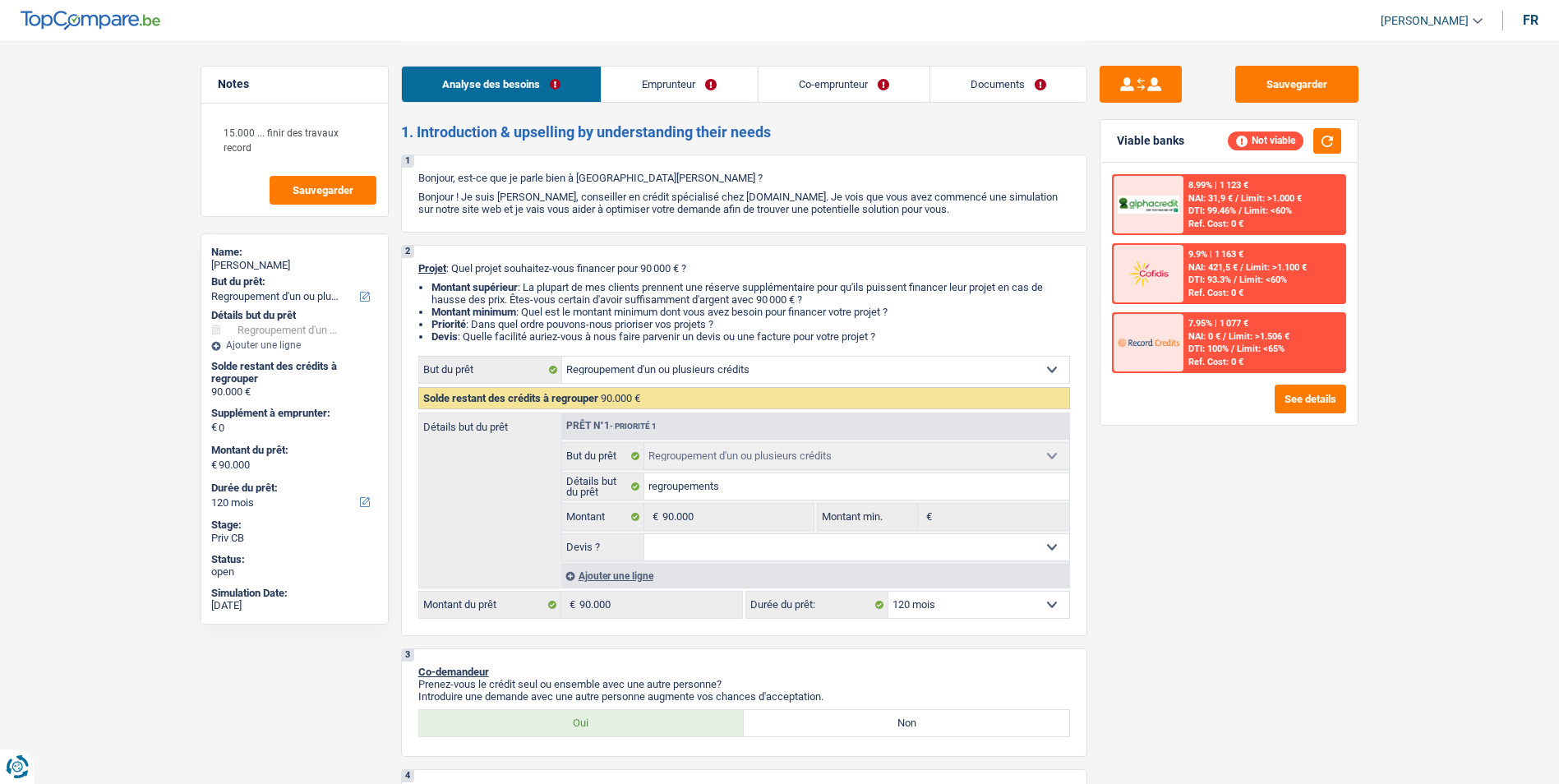
click at [673, 83] on link "Emprunteur" at bounding box center [679, 84] width 155 height 35
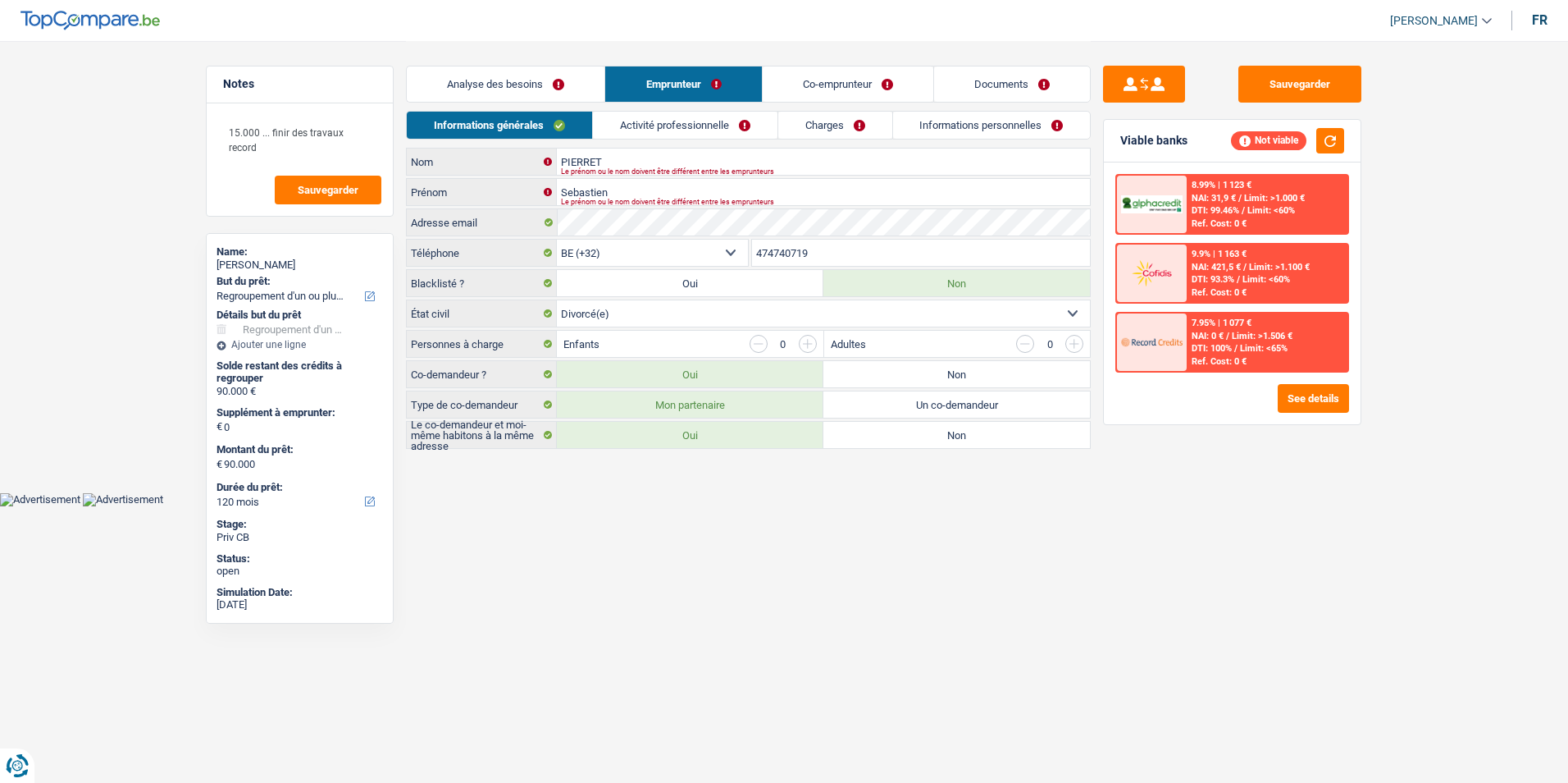
click at [828, 78] on link "Co-emprunteur" at bounding box center [847, 84] width 171 height 35
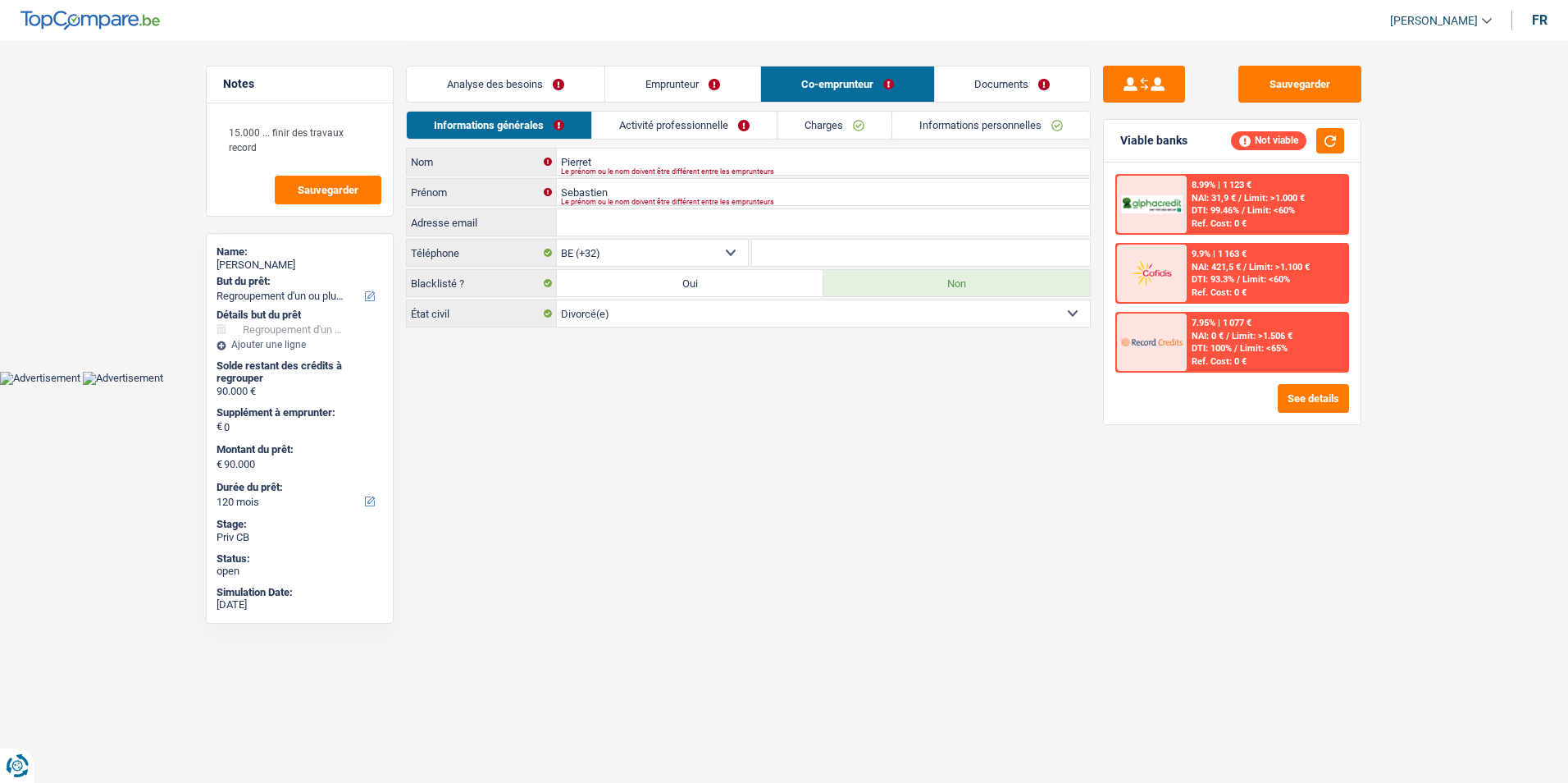
click at [978, 77] on link "Documents" at bounding box center [1012, 84] width 156 height 35
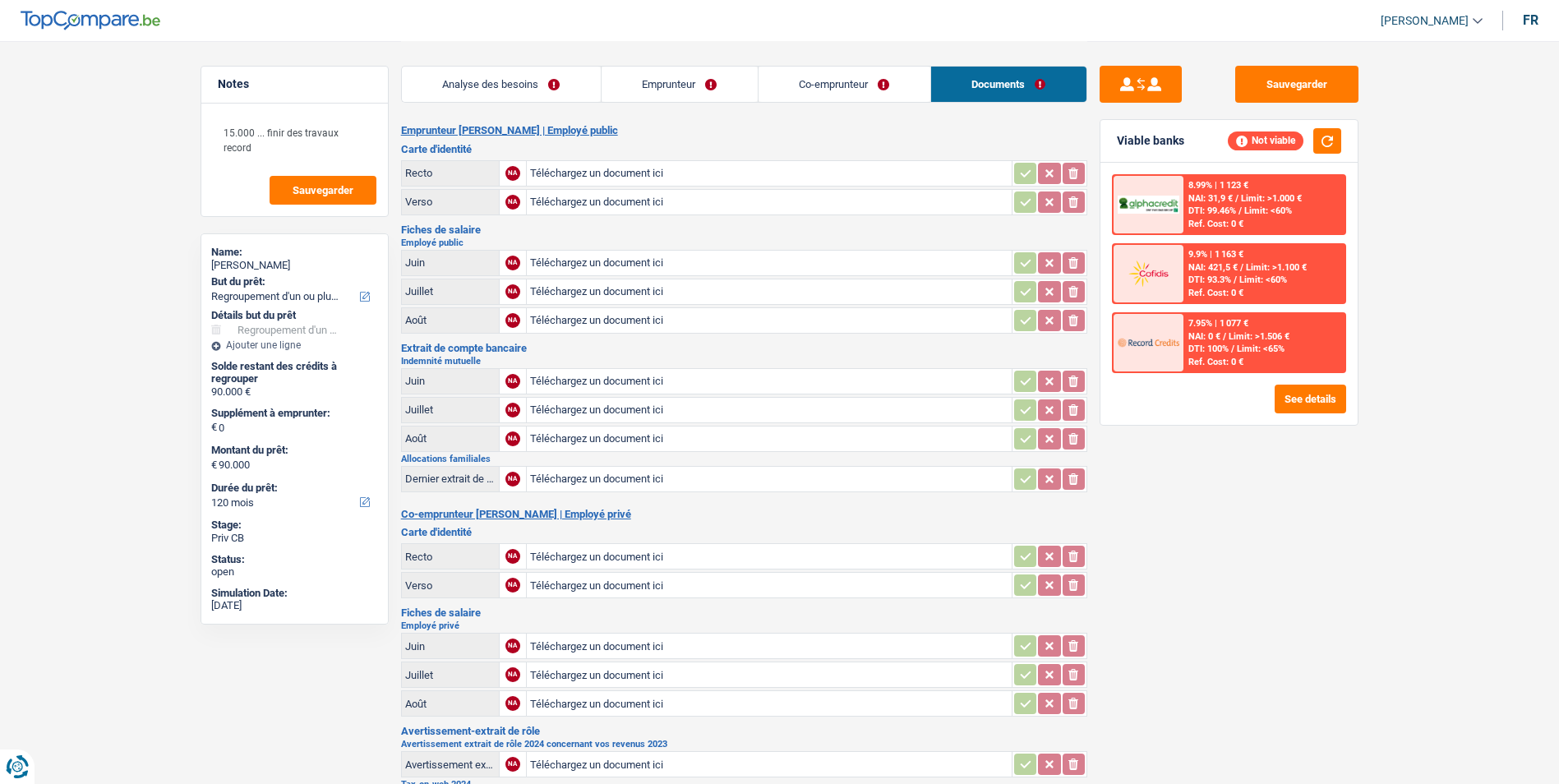
click at [886, 86] on link "Co-emprunteur" at bounding box center [844, 84] width 172 height 35
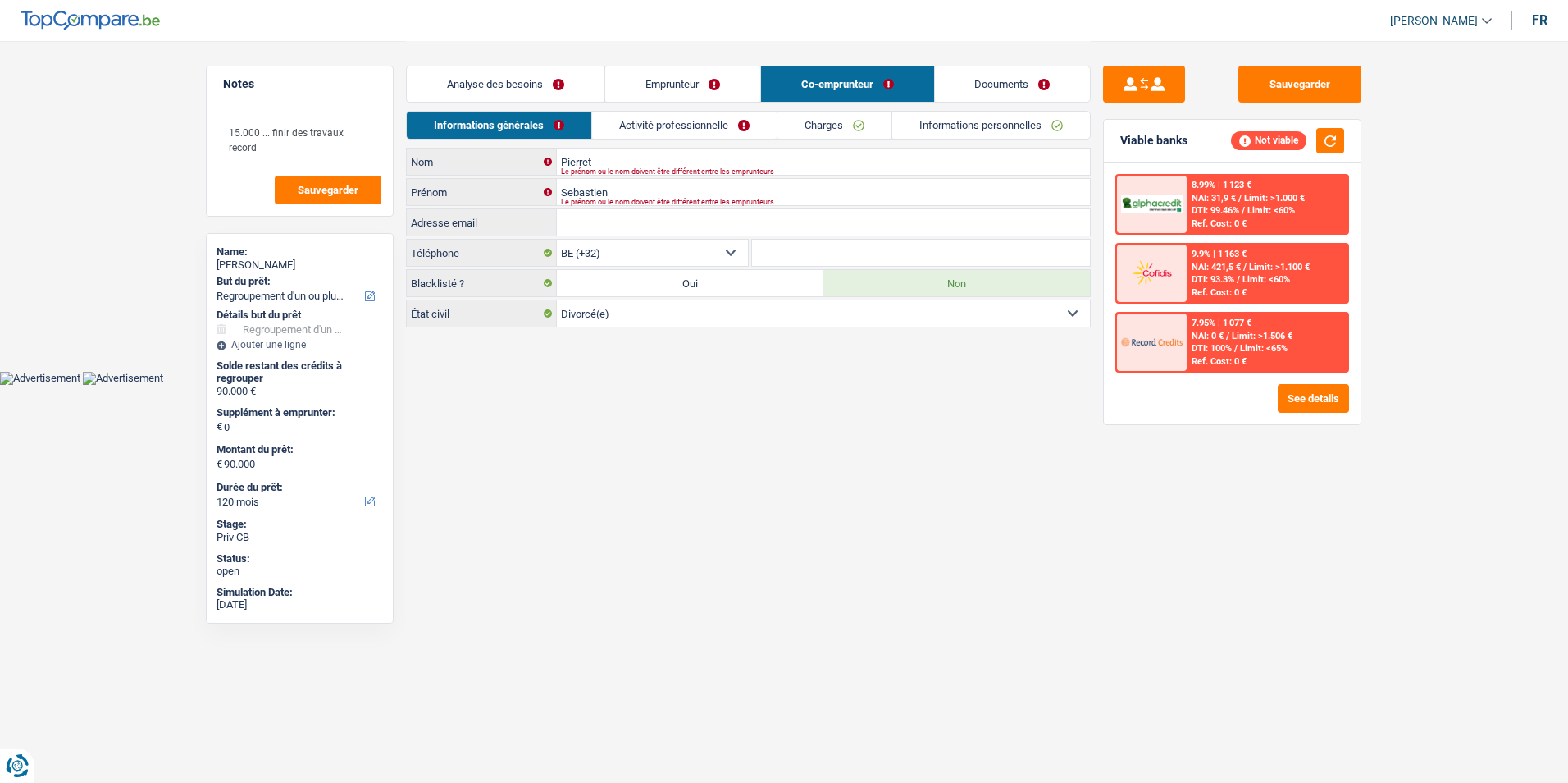
click at [713, 87] on link "Emprunteur" at bounding box center [683, 84] width 155 height 35
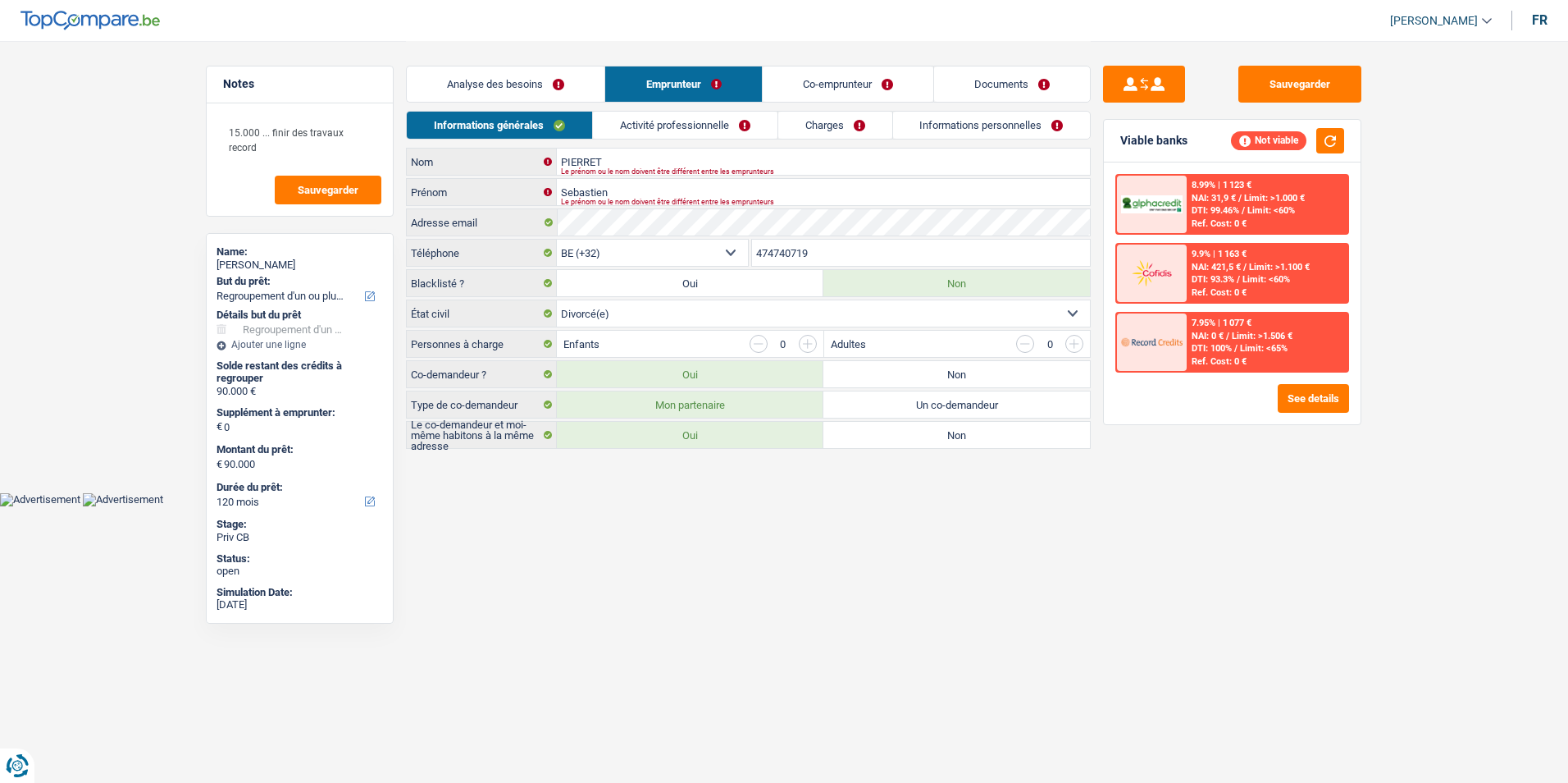
click at [566, 85] on link "Analyse des besoins" at bounding box center [505, 84] width 197 height 35
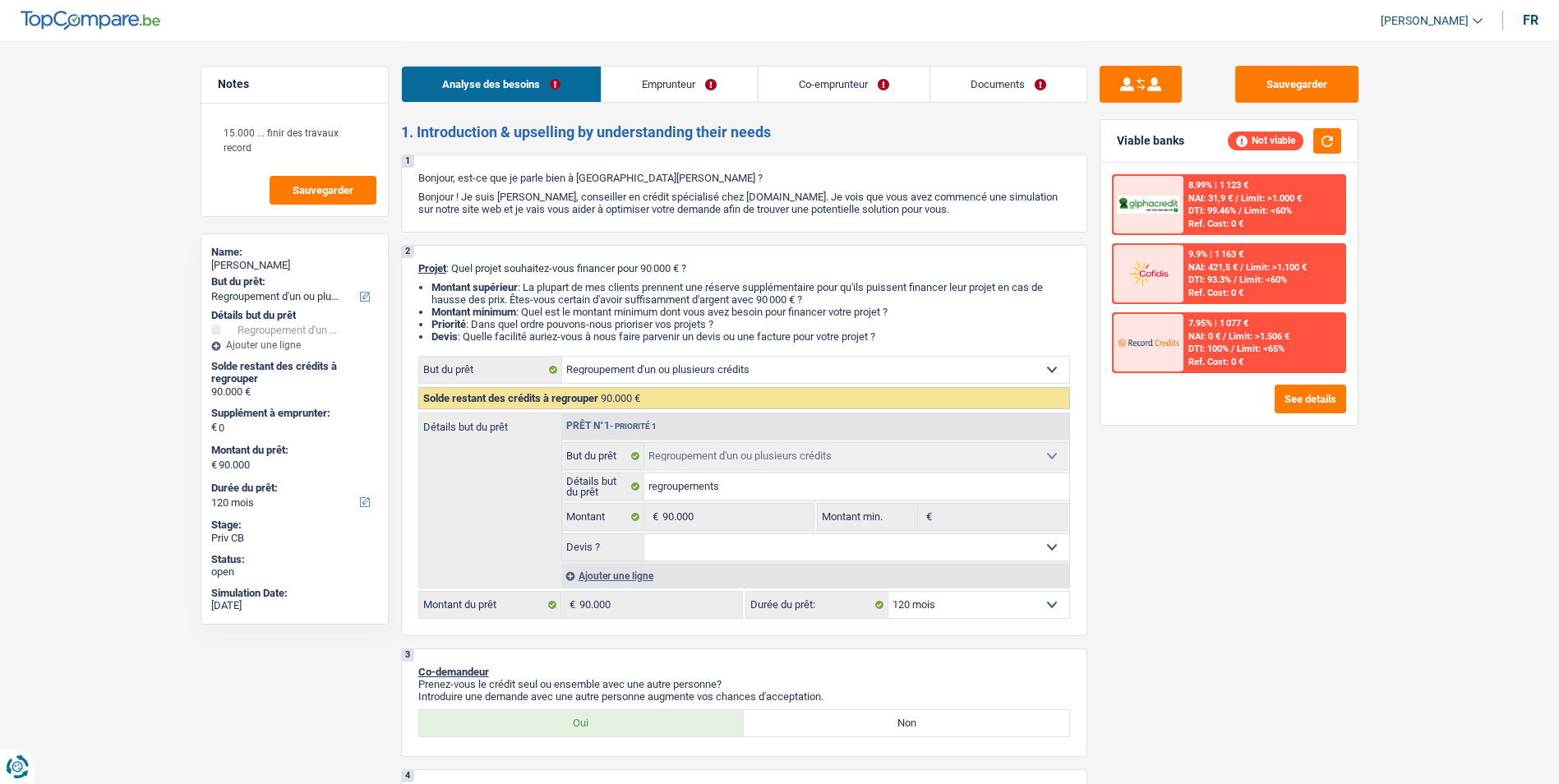
click at [692, 78] on link "Emprunteur" at bounding box center [679, 84] width 155 height 35
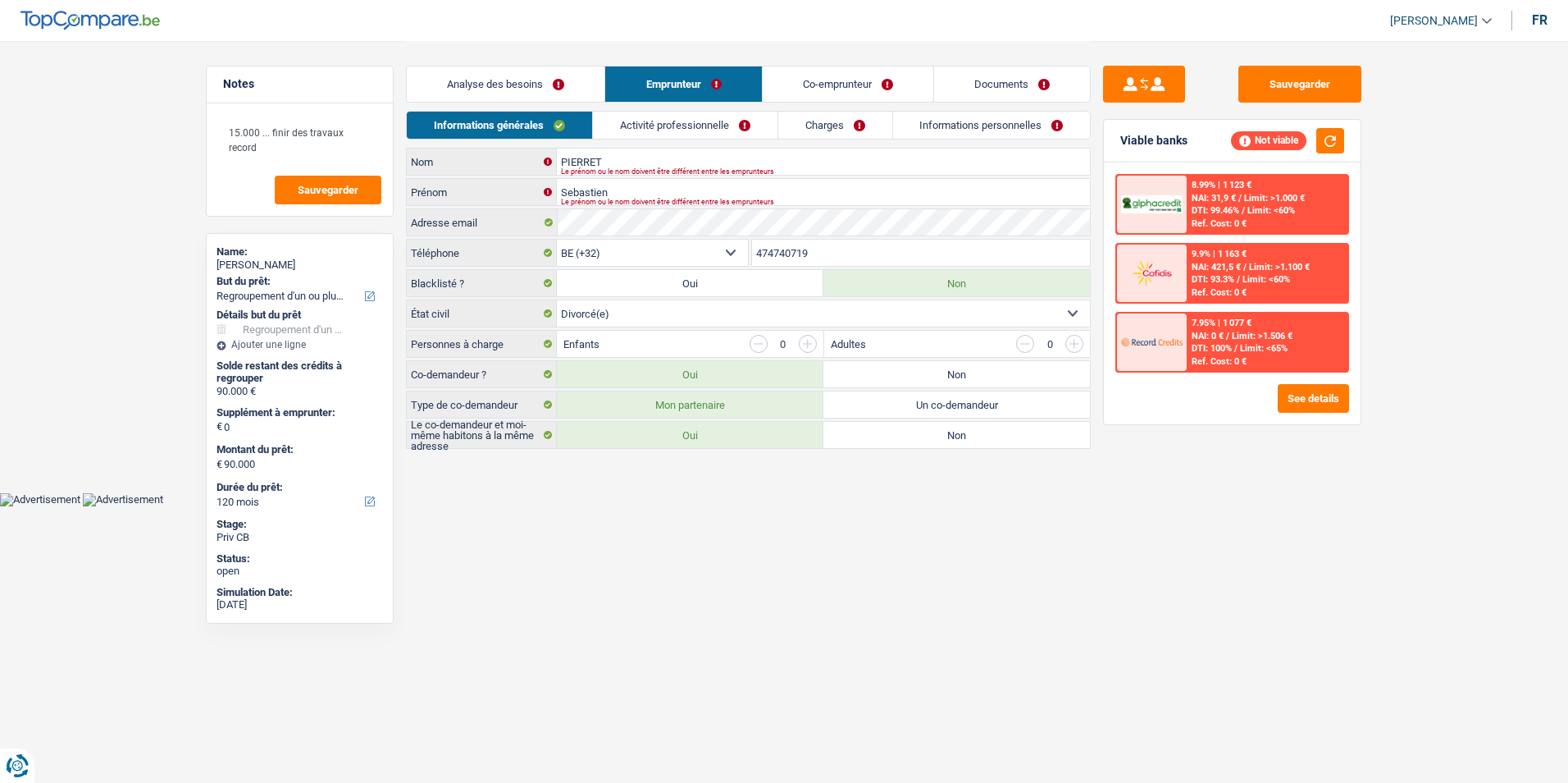
click at [844, 76] on link "Co-emprunteur" at bounding box center [847, 84] width 171 height 35
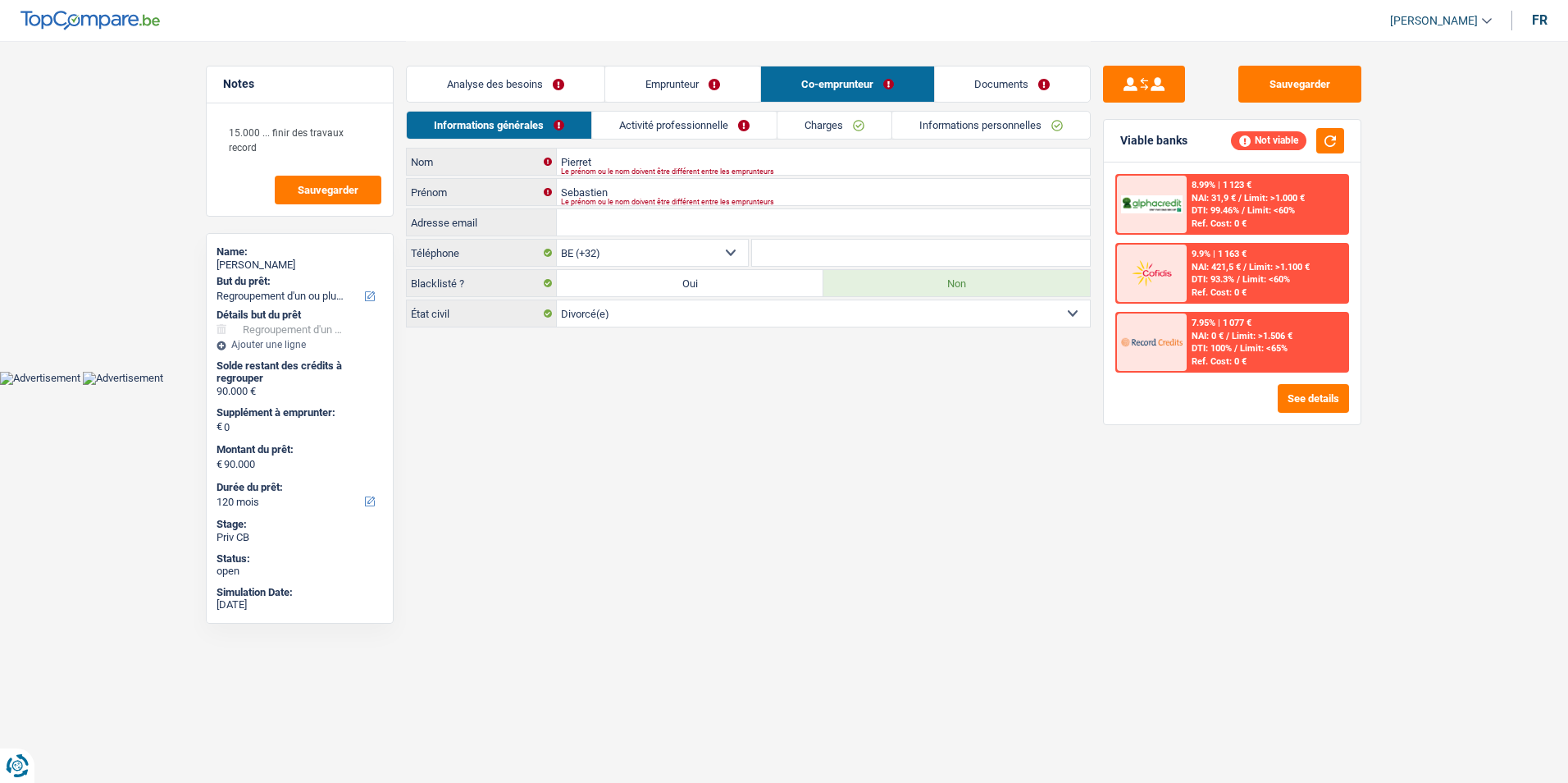
click at [985, 74] on link "Documents" at bounding box center [1012, 84] width 156 height 35
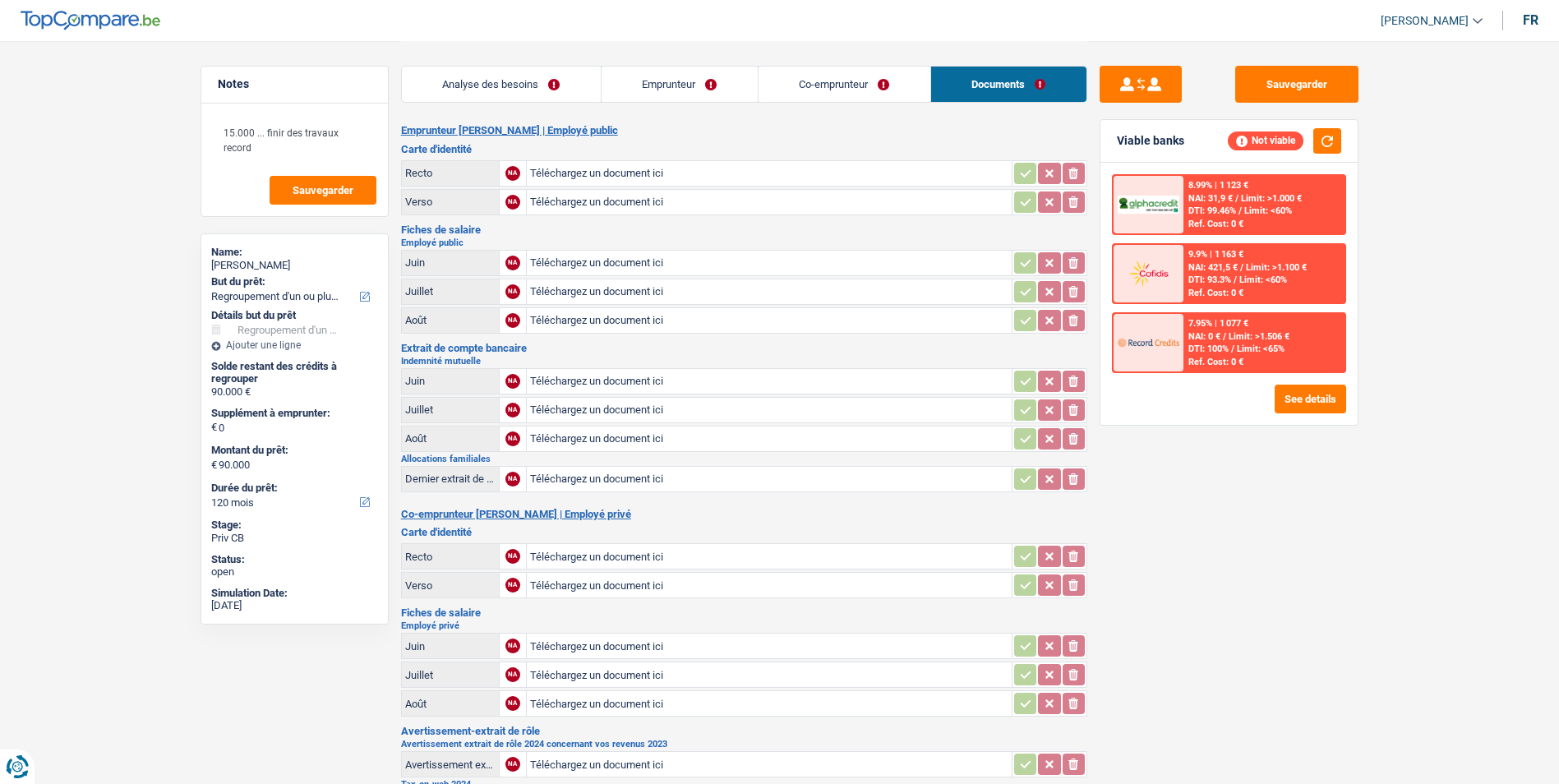
click at [875, 86] on link "Co-emprunteur" at bounding box center [844, 84] width 172 height 35
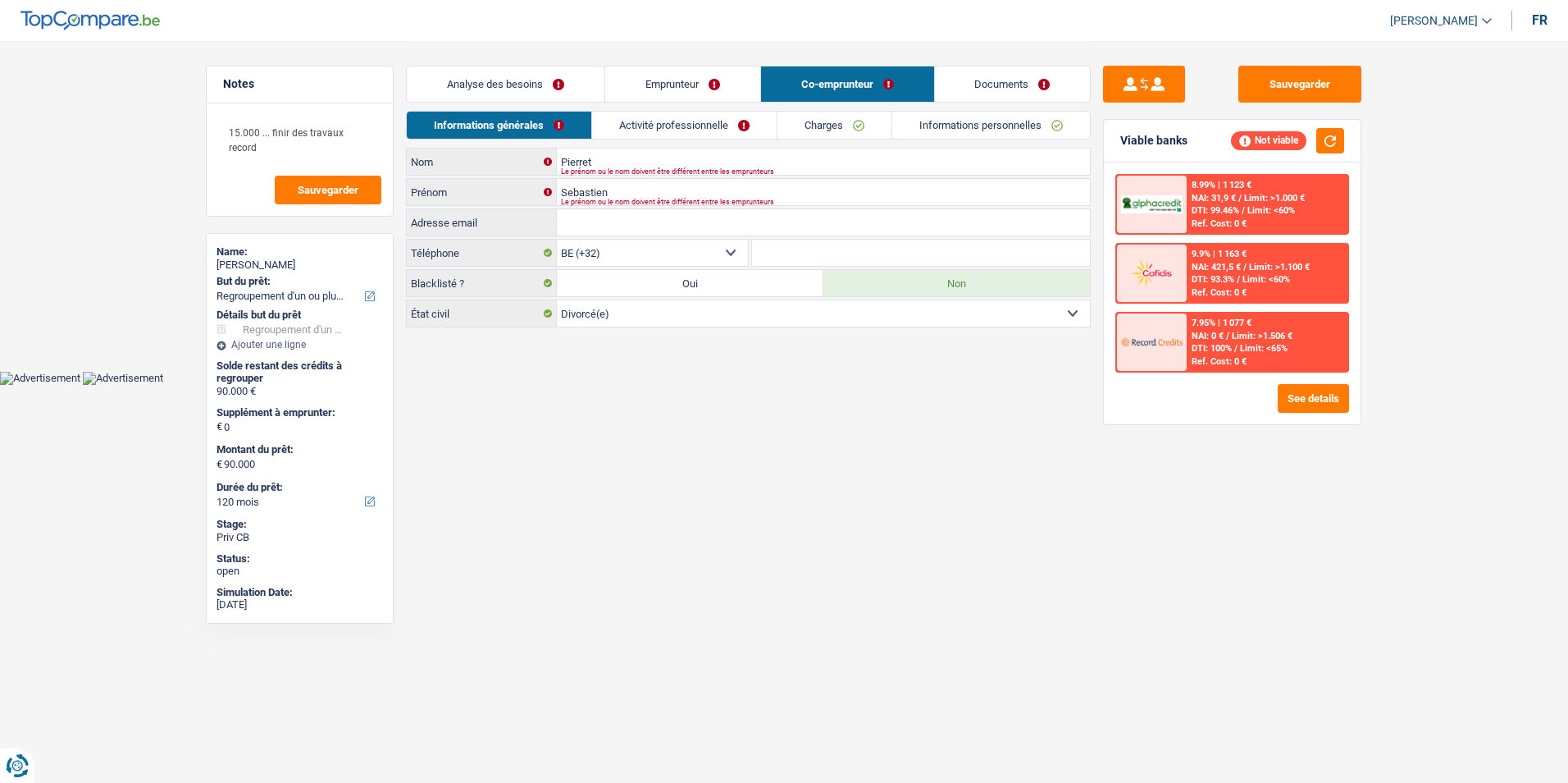
click at [714, 88] on link "Emprunteur" at bounding box center [683, 84] width 155 height 35
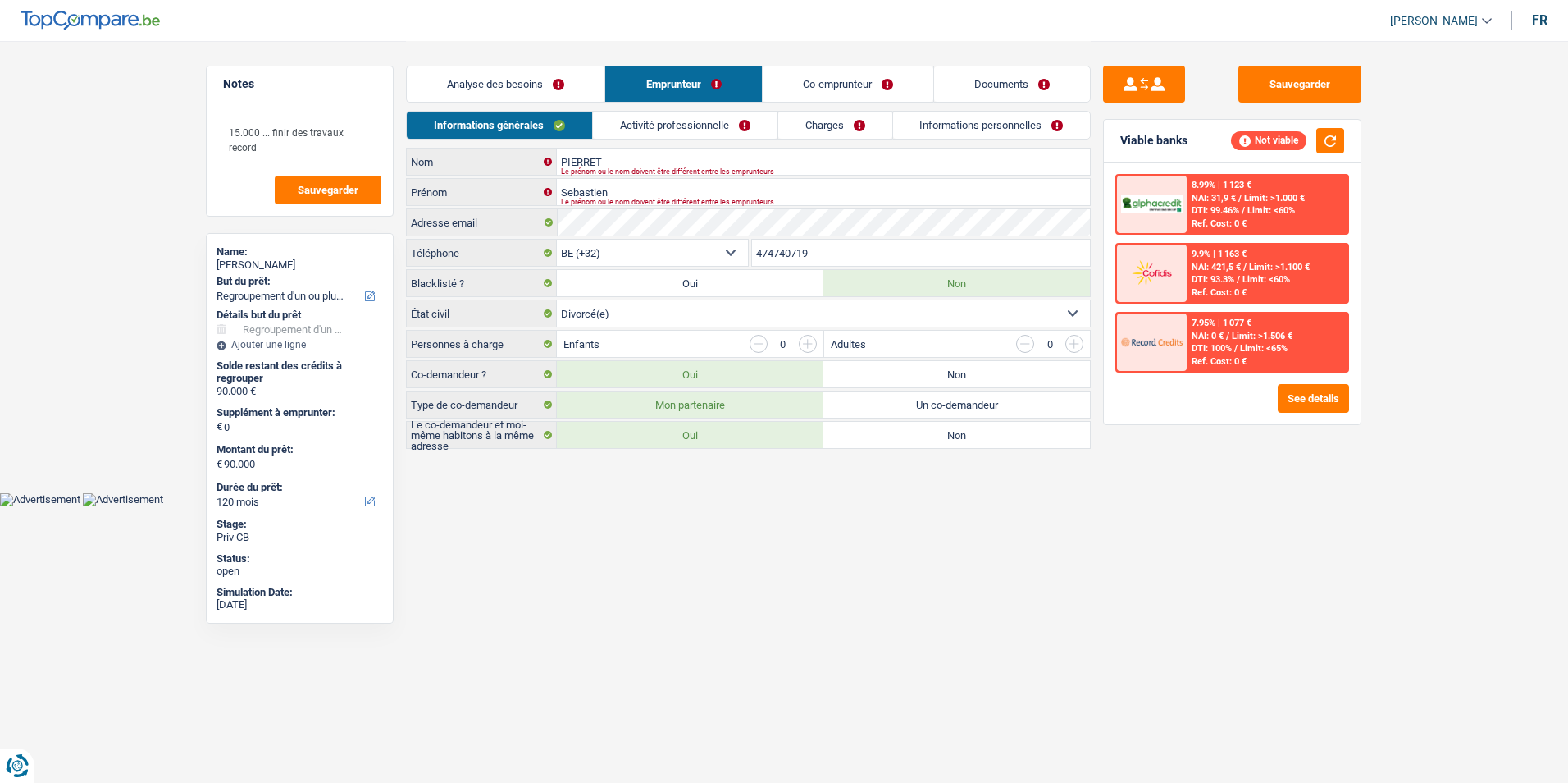
drag, startPoint x: 553, startPoint y: 89, endPoint x: 683, endPoint y: 84, distance: 130.1
click at [554, 88] on link "Analyse des besoins" at bounding box center [505, 84] width 197 height 35
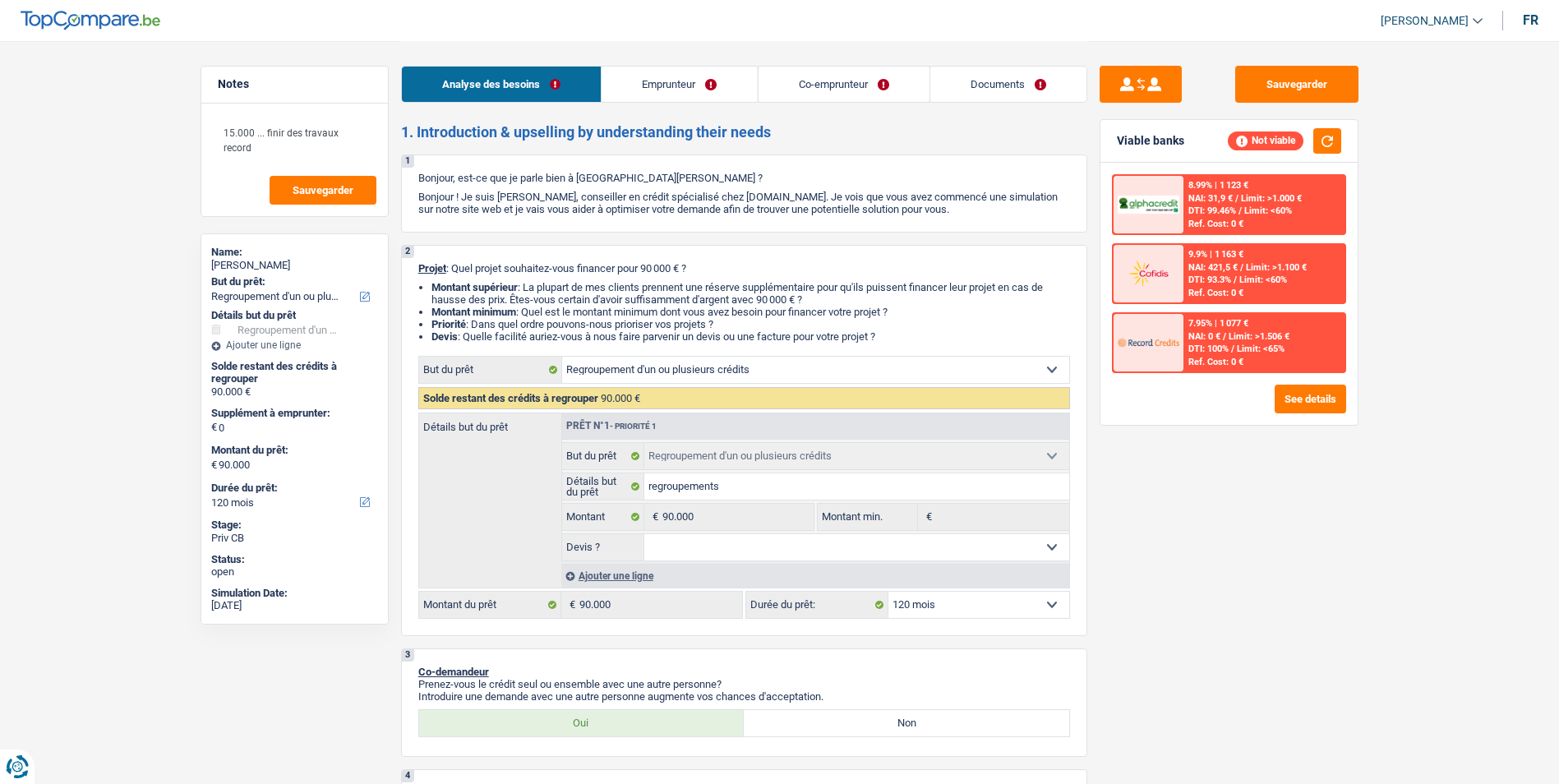
click at [695, 84] on link "Emprunteur" at bounding box center [679, 84] width 155 height 35
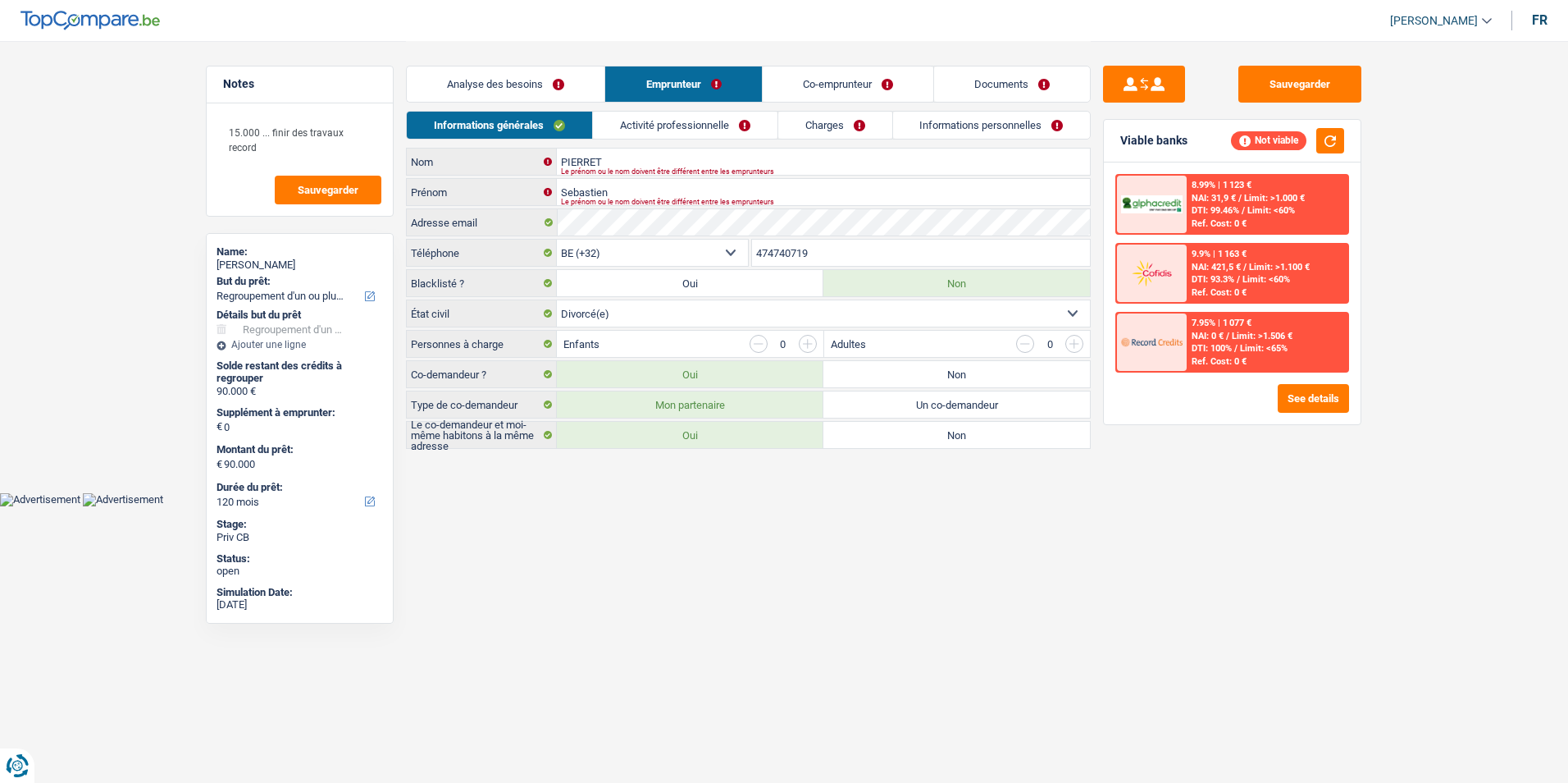
drag, startPoint x: 813, startPoint y: 83, endPoint x: 888, endPoint y: 79, distance: 75.1
click at [814, 83] on link "Co-emprunteur" at bounding box center [847, 84] width 171 height 35
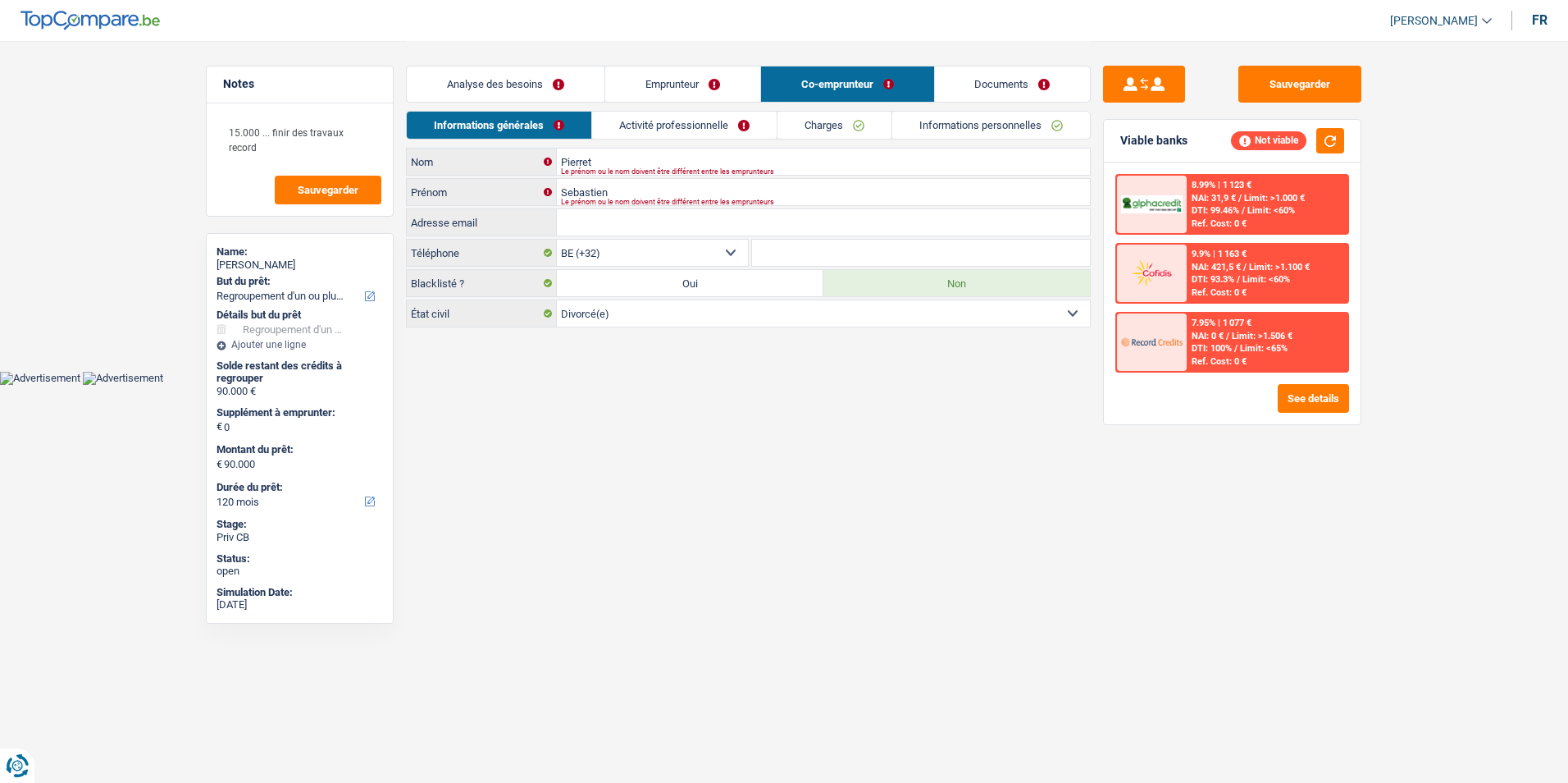
click at [954, 79] on link "Documents" at bounding box center [1012, 84] width 156 height 35
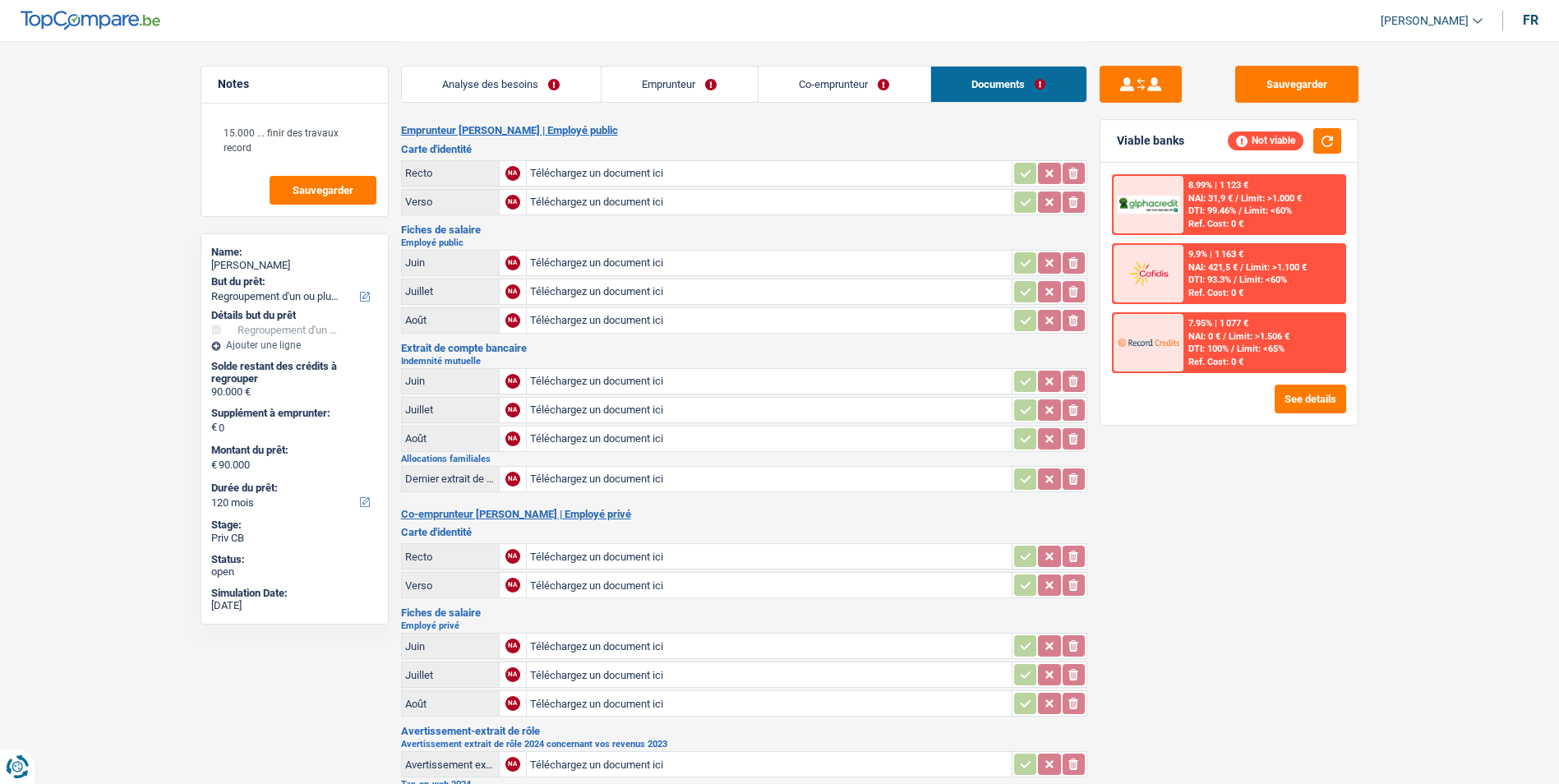
click at [881, 86] on link "Co-emprunteur" at bounding box center [844, 84] width 172 height 35
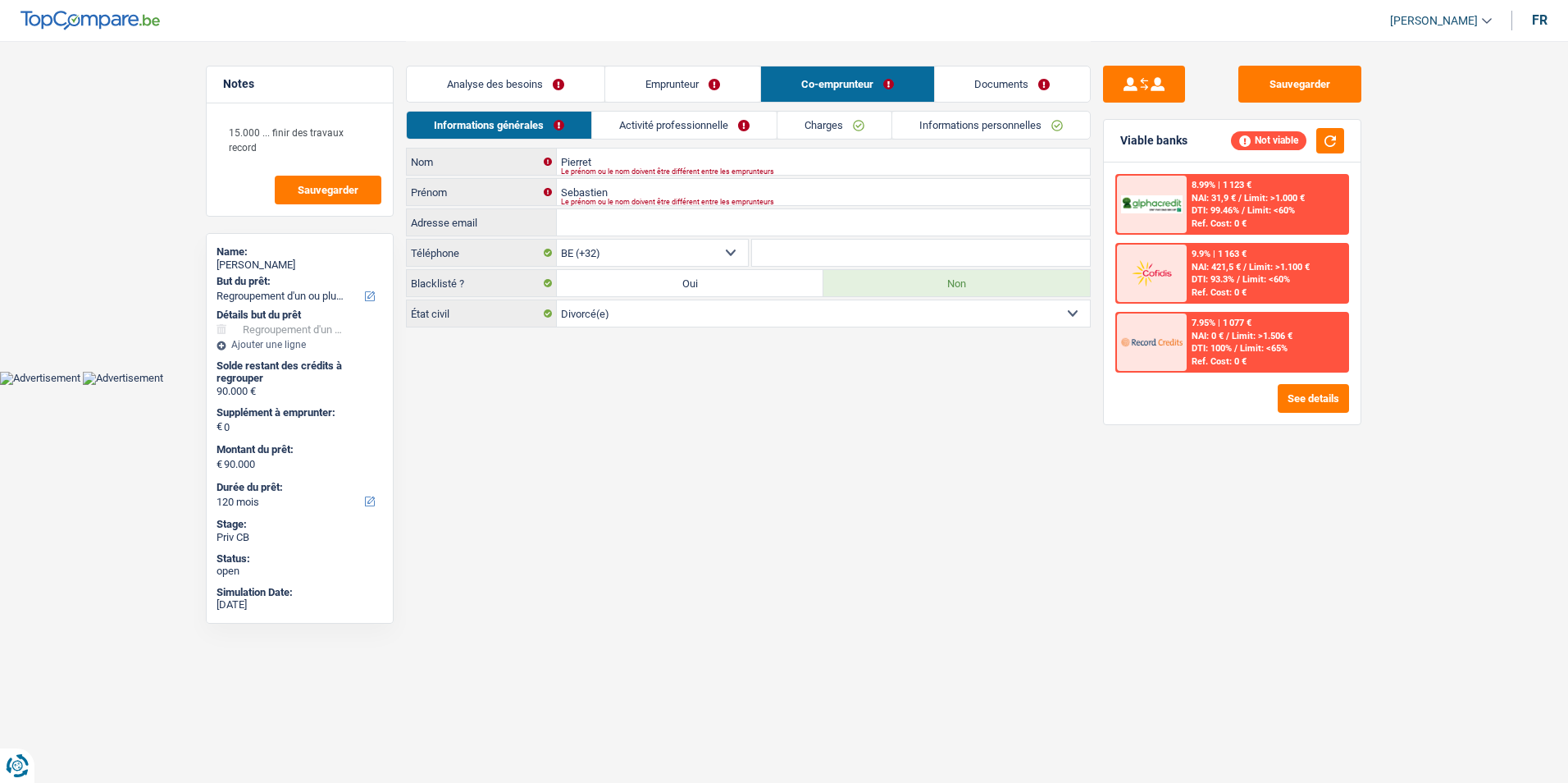
click at [725, 89] on link "Emprunteur" at bounding box center [683, 84] width 155 height 35
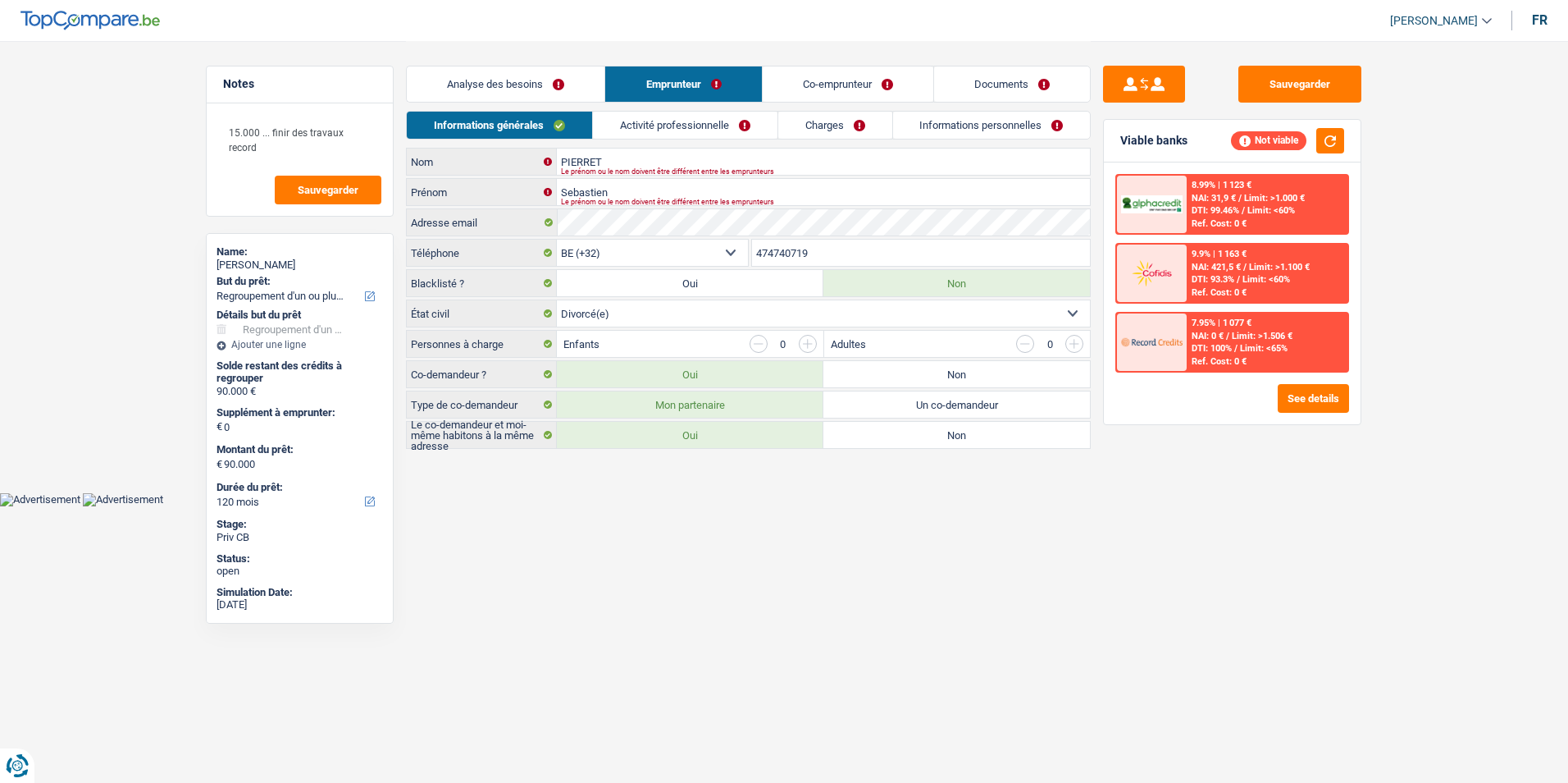
click at [559, 87] on link "Analyse des besoins" at bounding box center [505, 84] width 197 height 35
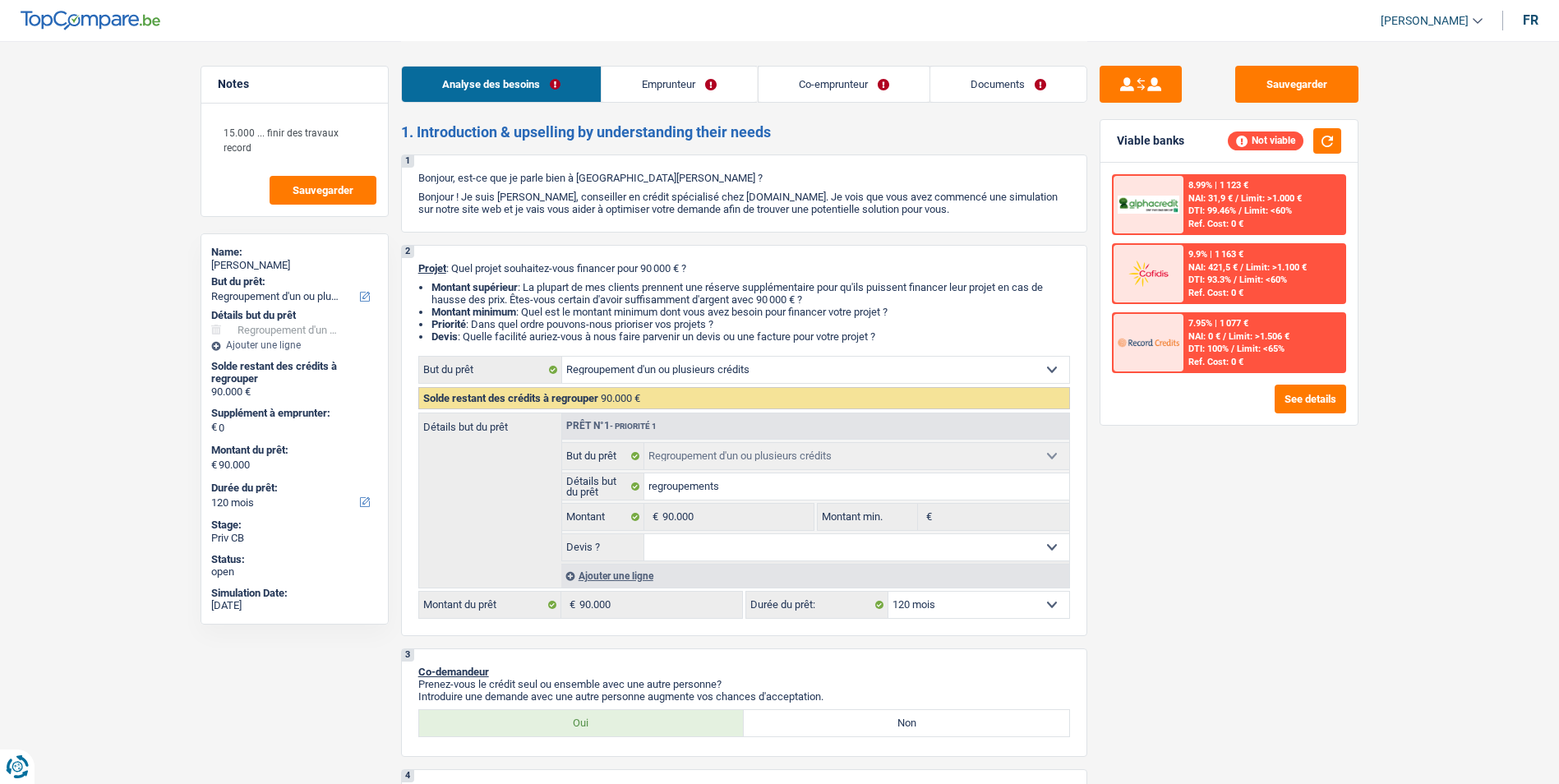
click at [599, 79] on link "Analyse des besoins" at bounding box center [501, 84] width 199 height 35
click at [693, 79] on link "Emprunteur" at bounding box center [679, 84] width 155 height 35
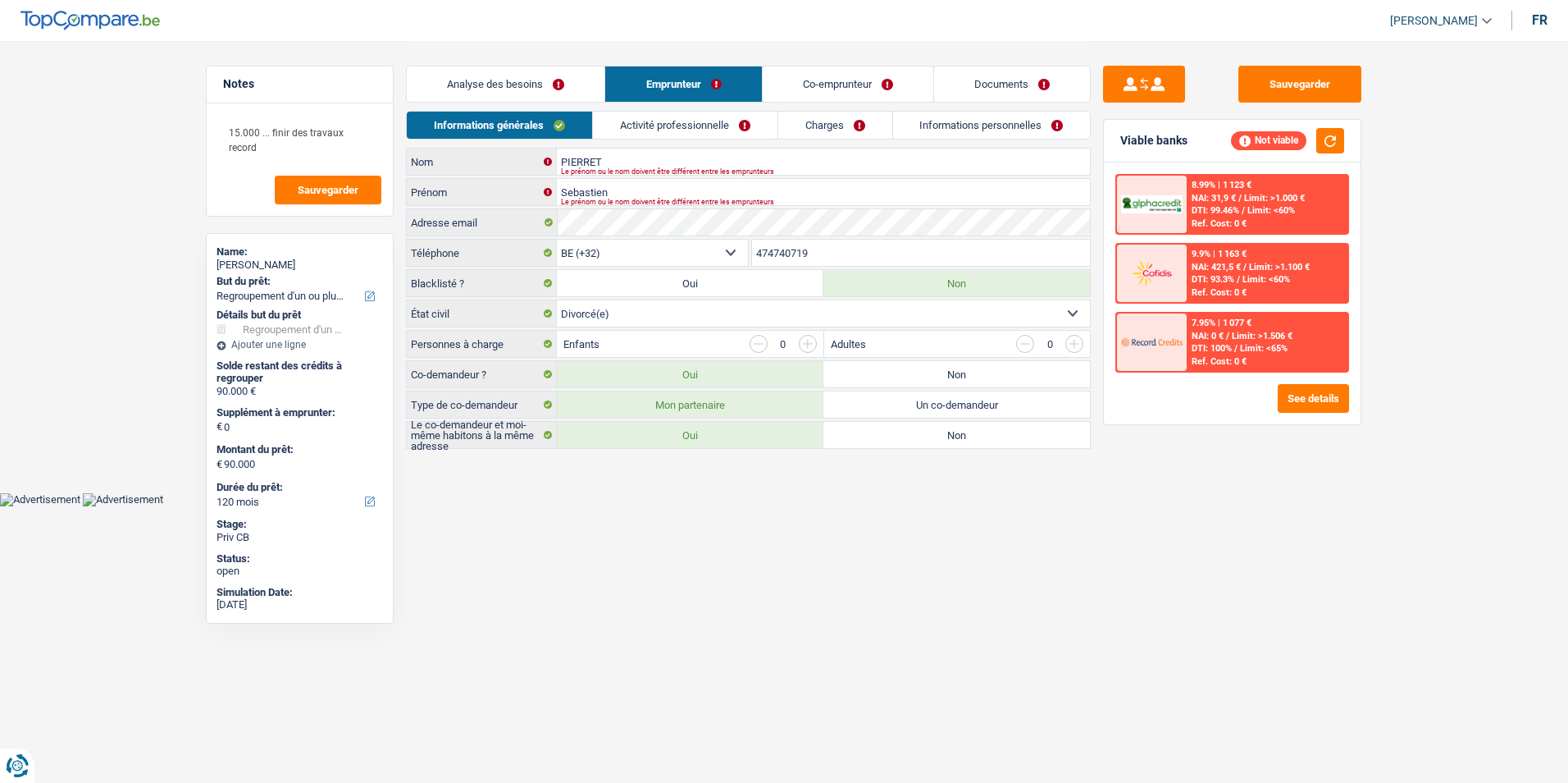
click at [797, 72] on link "Co-emprunteur" at bounding box center [847, 84] width 171 height 35
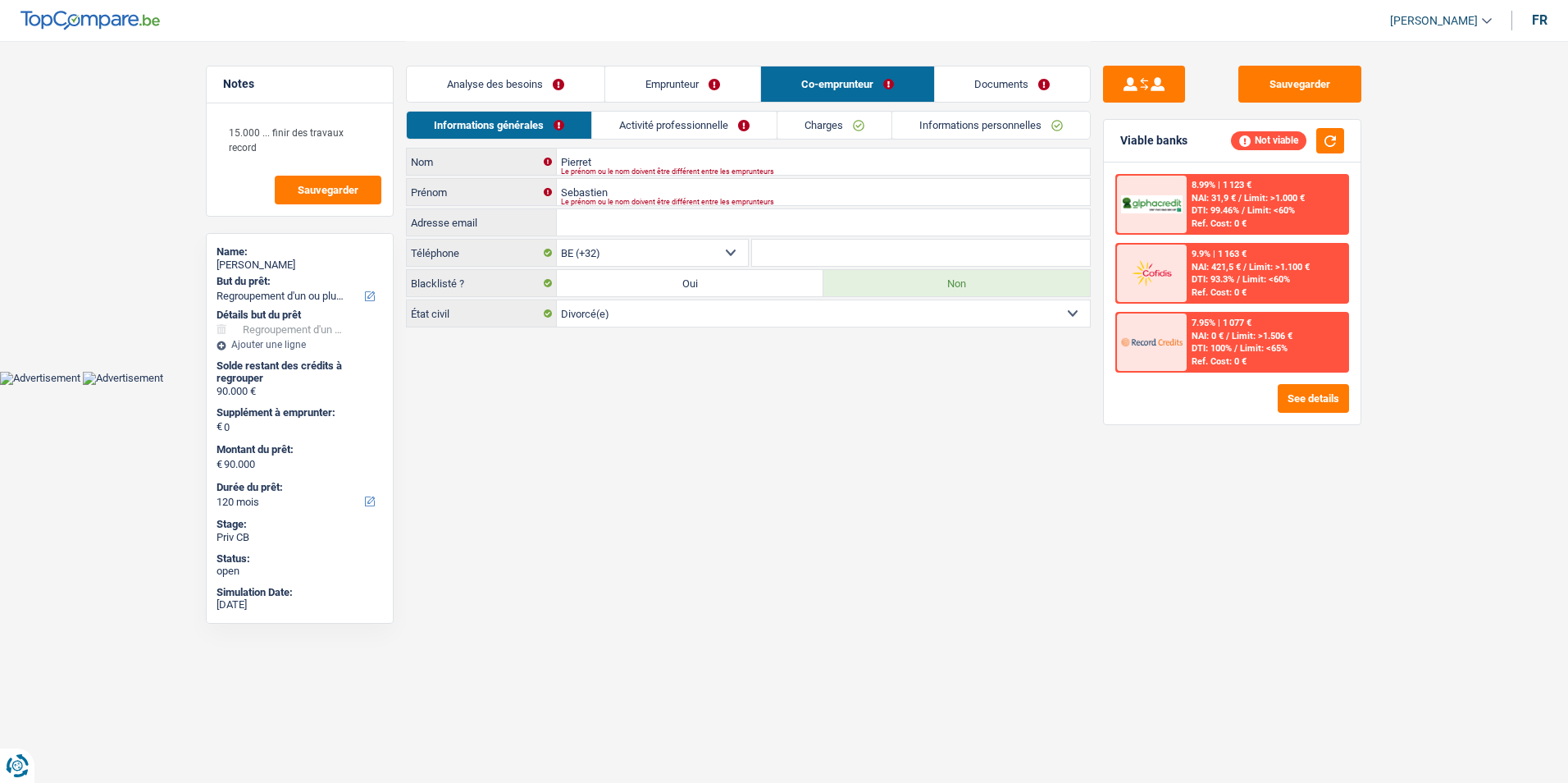
click at [979, 76] on link "Documents" at bounding box center [1012, 84] width 156 height 35
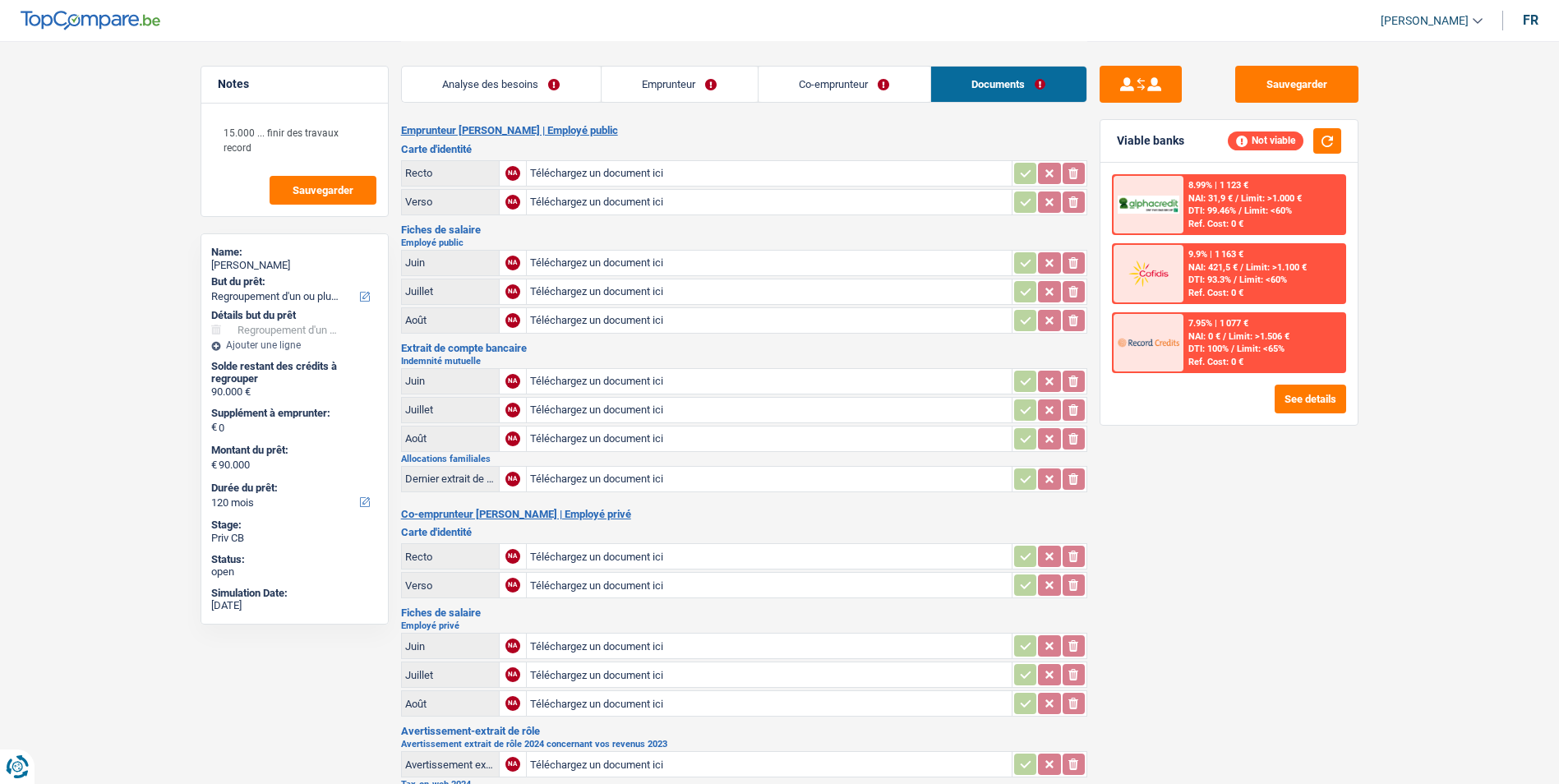
click at [839, 83] on link "Co-emprunteur" at bounding box center [844, 84] width 172 height 35
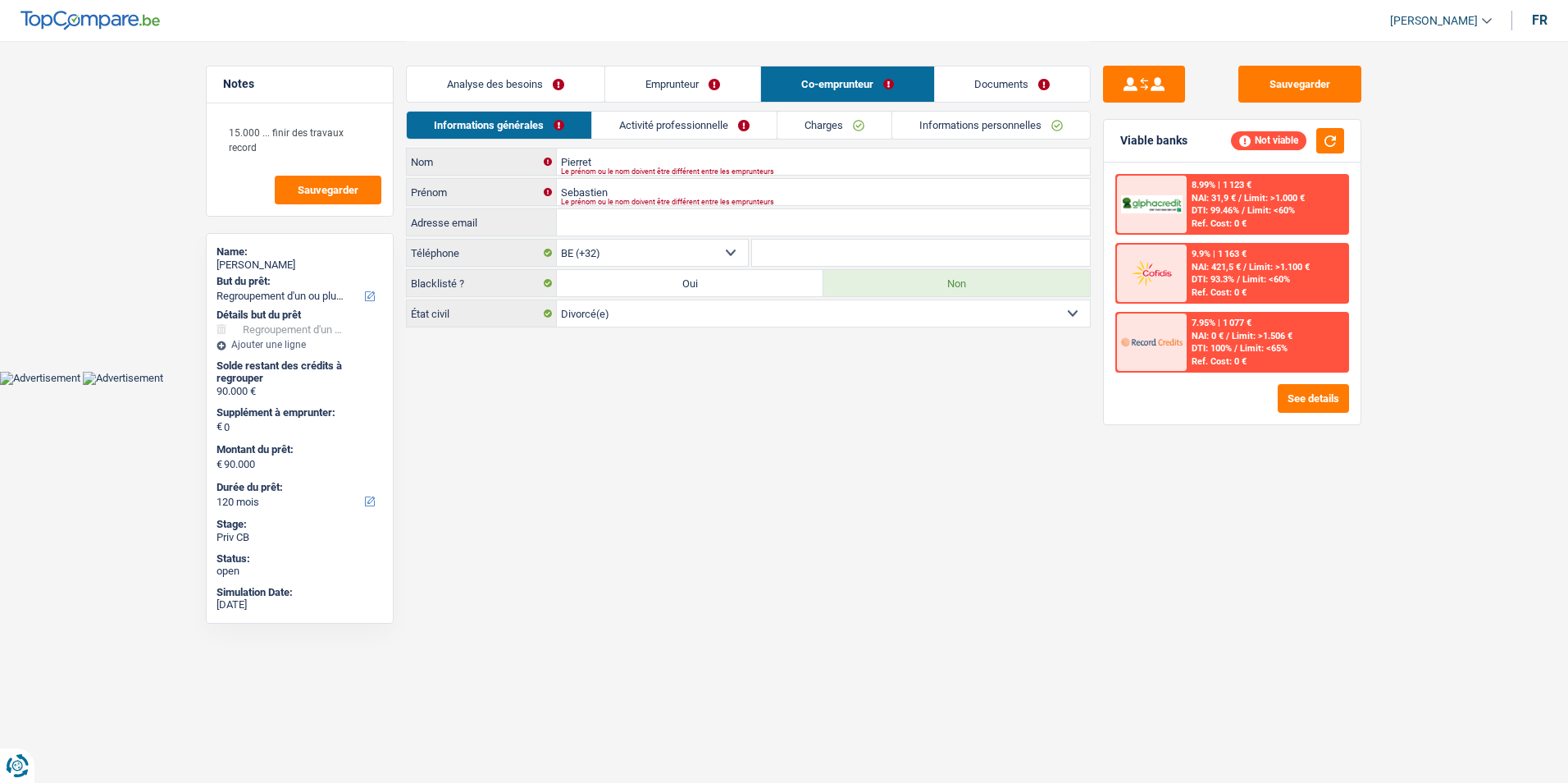
click at [710, 96] on link "Emprunteur" at bounding box center [683, 84] width 155 height 35
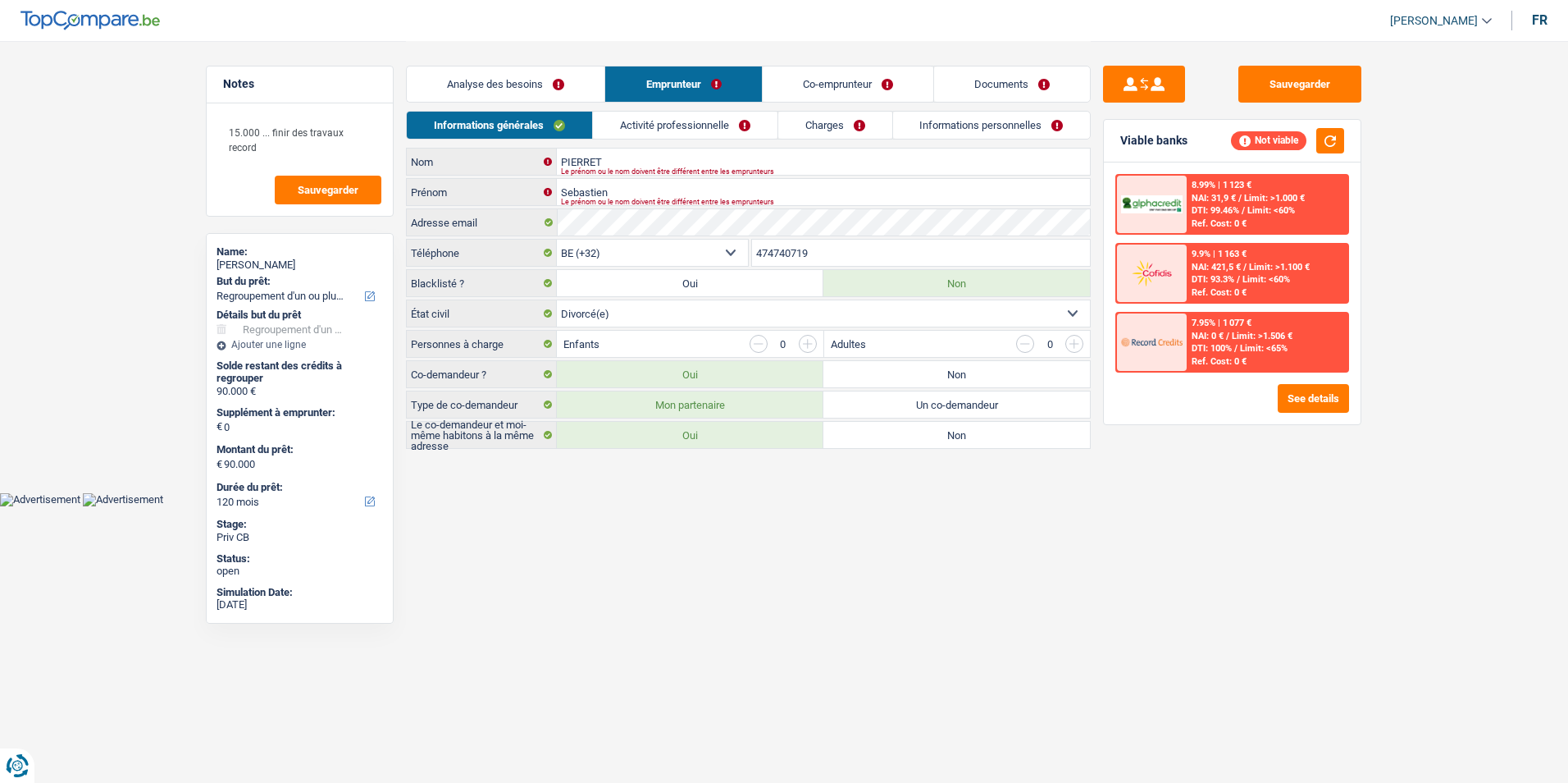
click at [546, 94] on link "Analyse des besoins" at bounding box center [505, 84] width 197 height 35
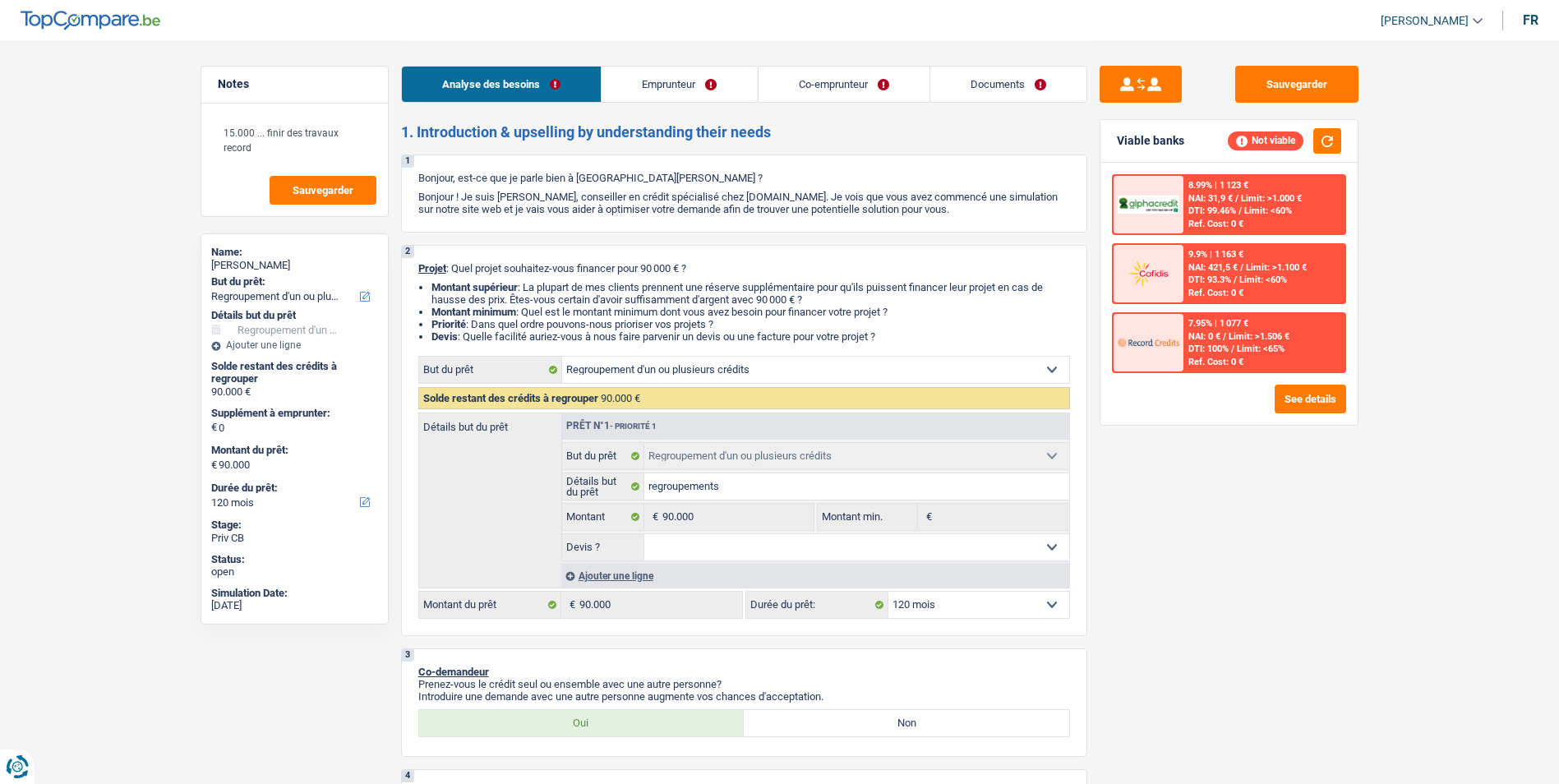
click at [664, 90] on link "Emprunteur" at bounding box center [679, 84] width 155 height 35
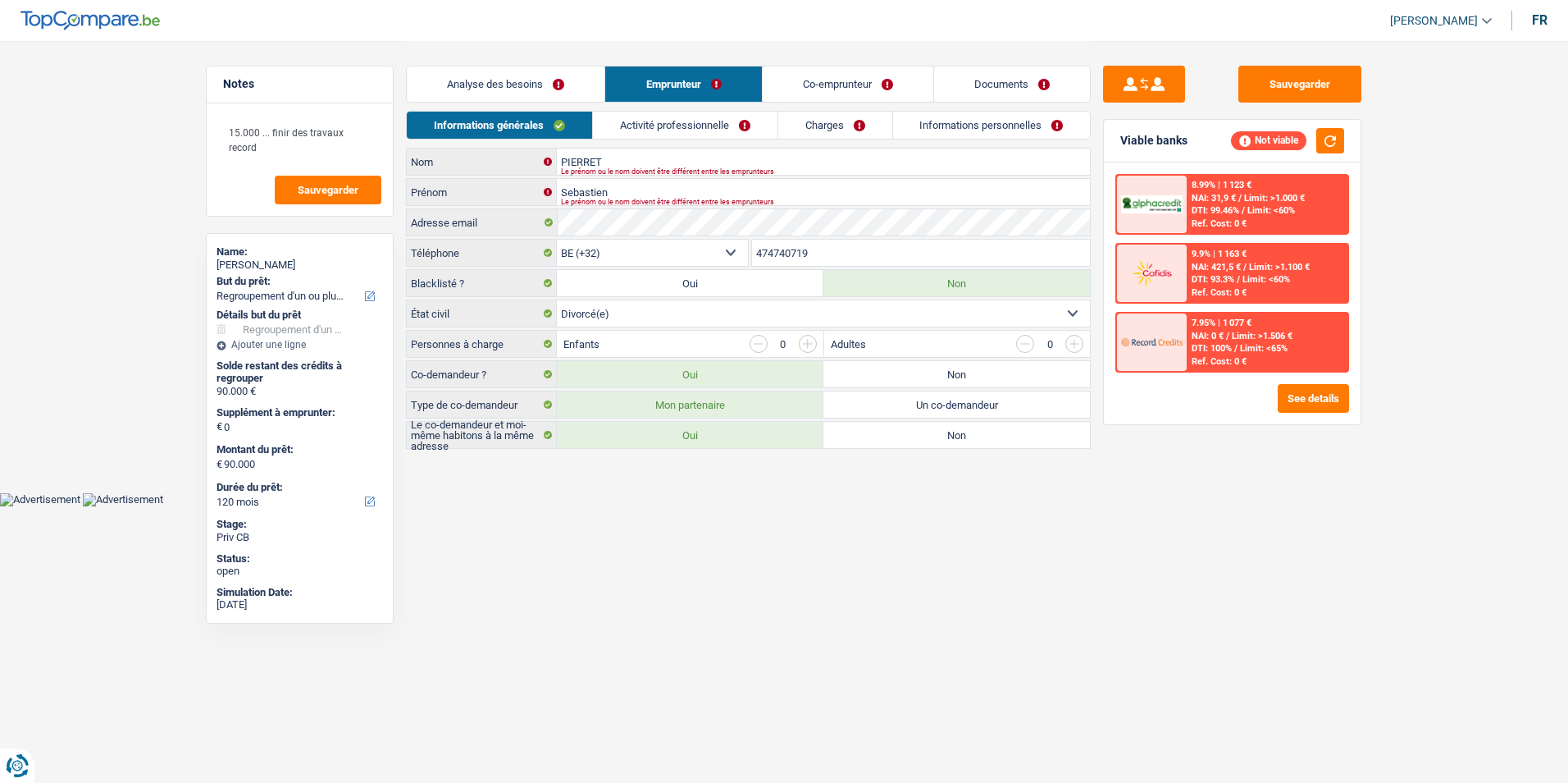
click at [828, 80] on link "Co-emprunteur" at bounding box center [847, 84] width 171 height 35
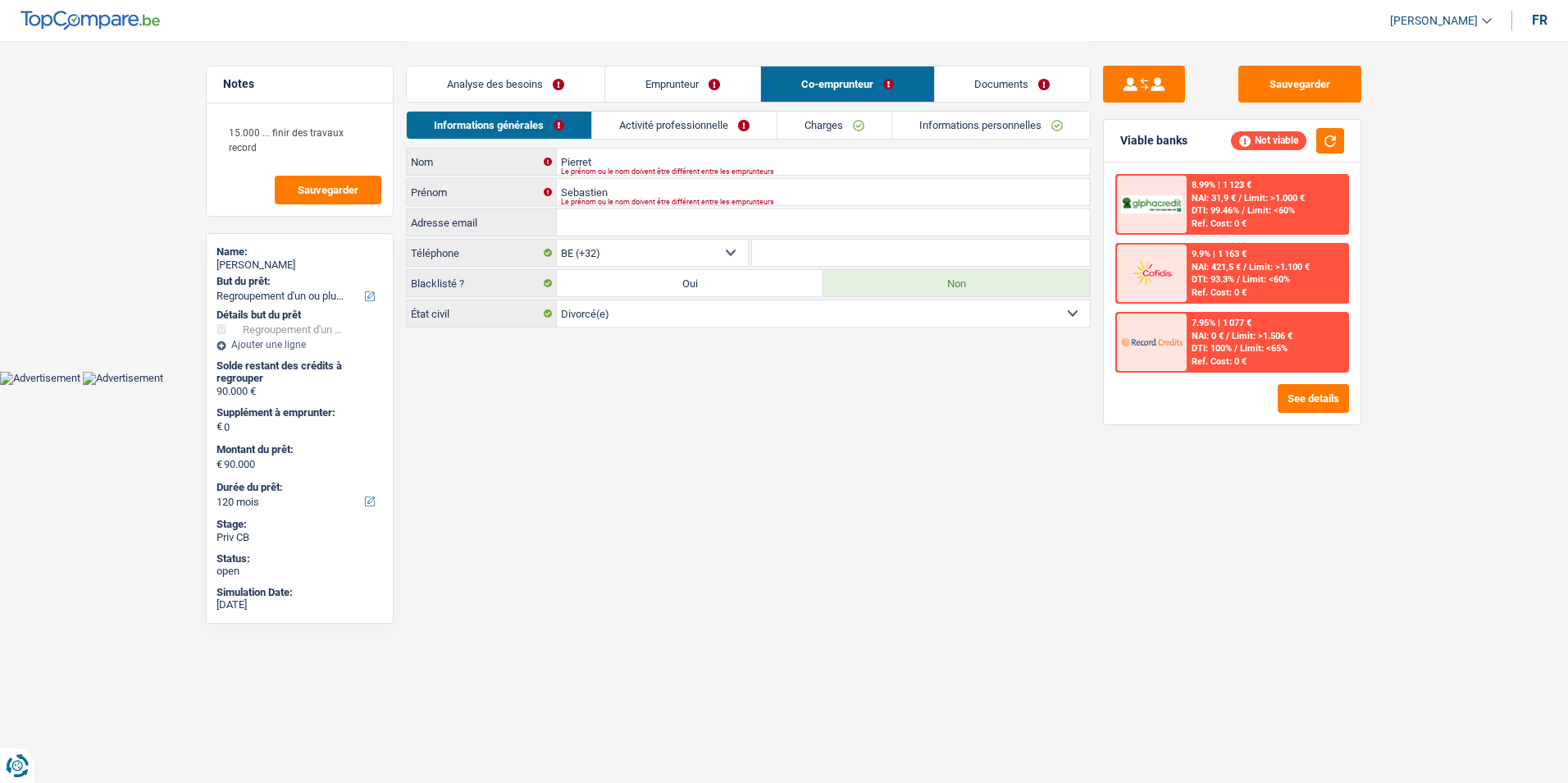
click at [981, 69] on link "Documents" at bounding box center [1012, 84] width 156 height 35
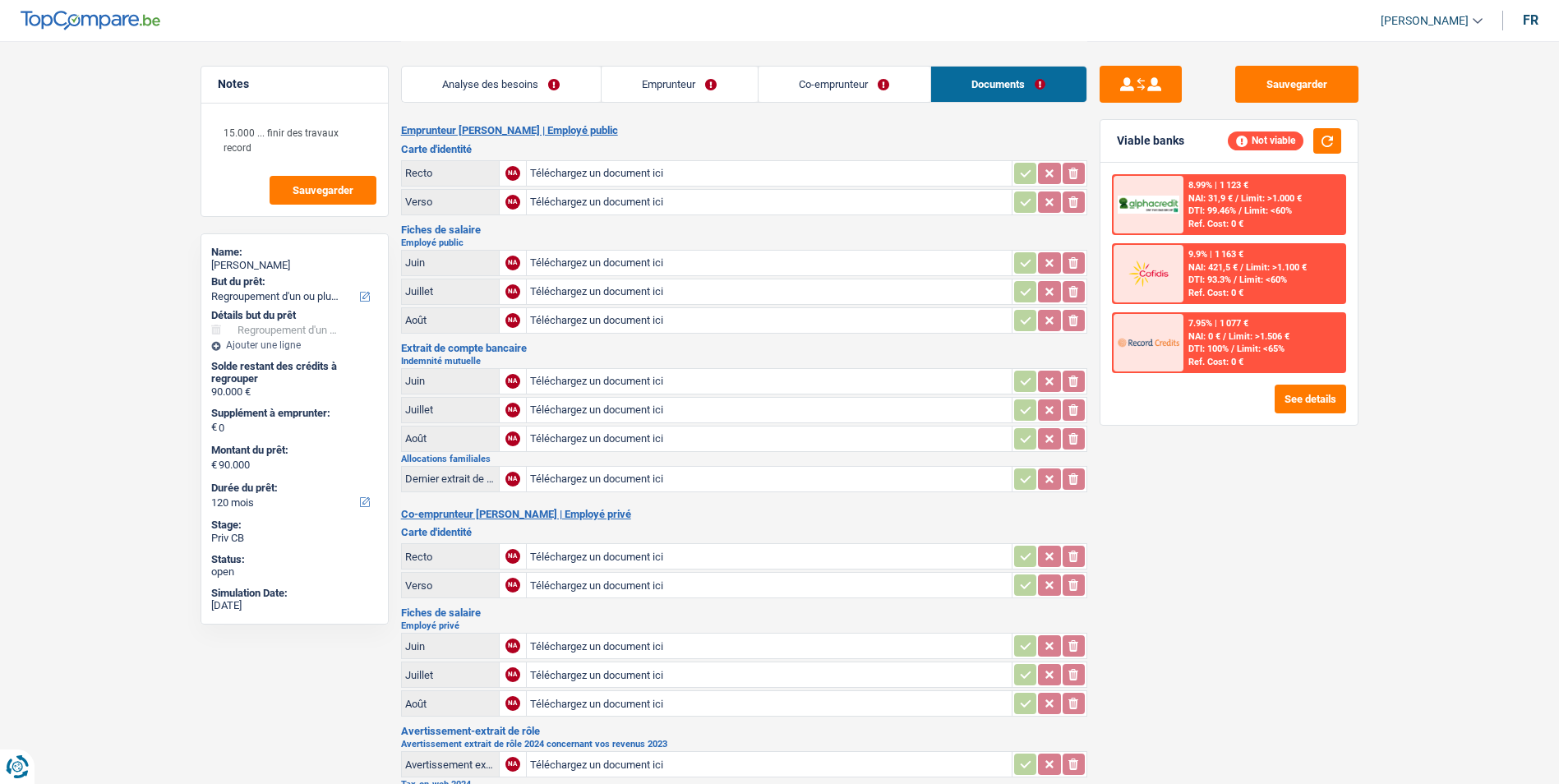
click at [889, 78] on link "Co-emprunteur" at bounding box center [844, 84] width 172 height 35
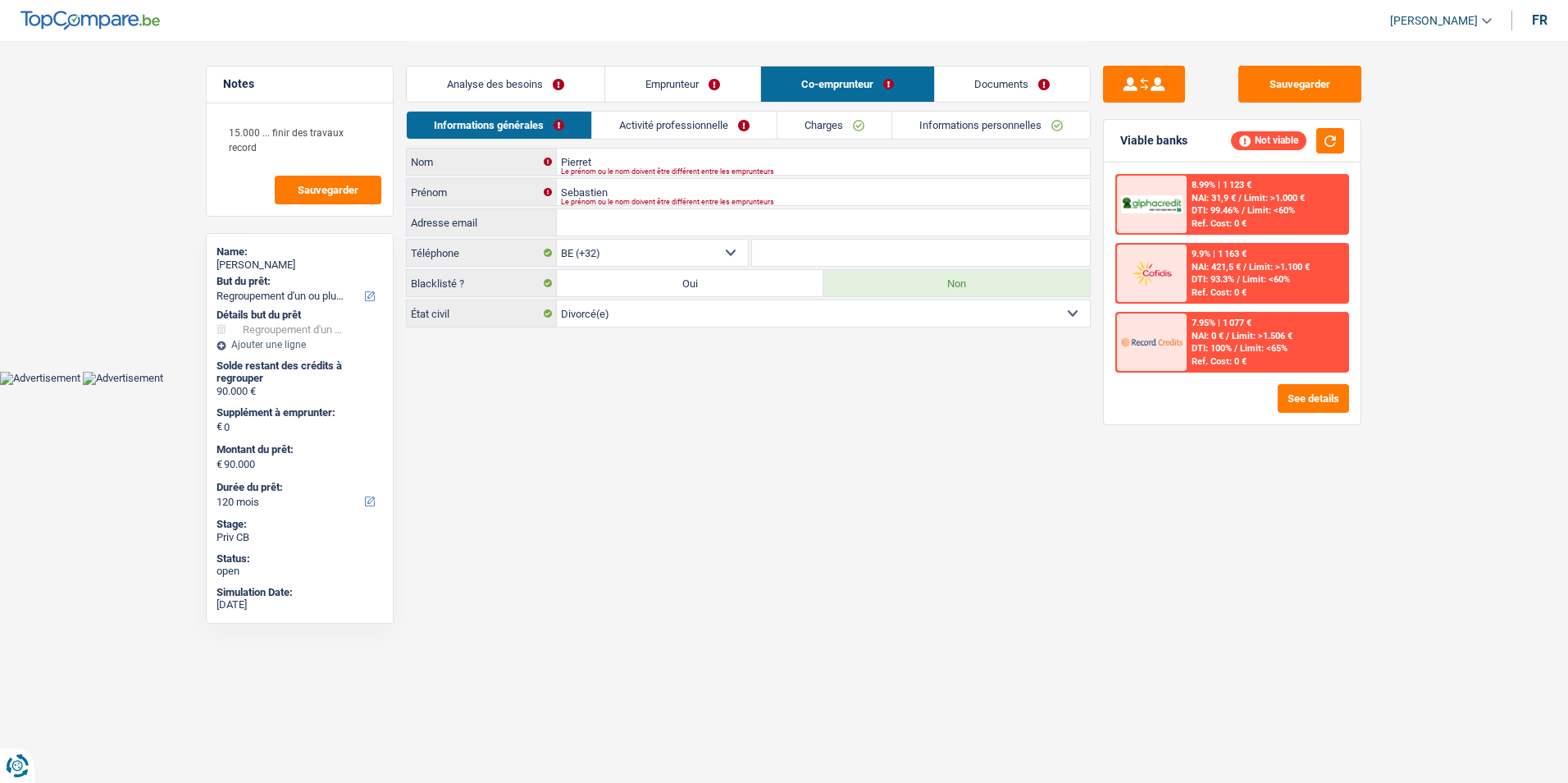
click at [720, 82] on link "Emprunteur" at bounding box center [683, 84] width 155 height 35
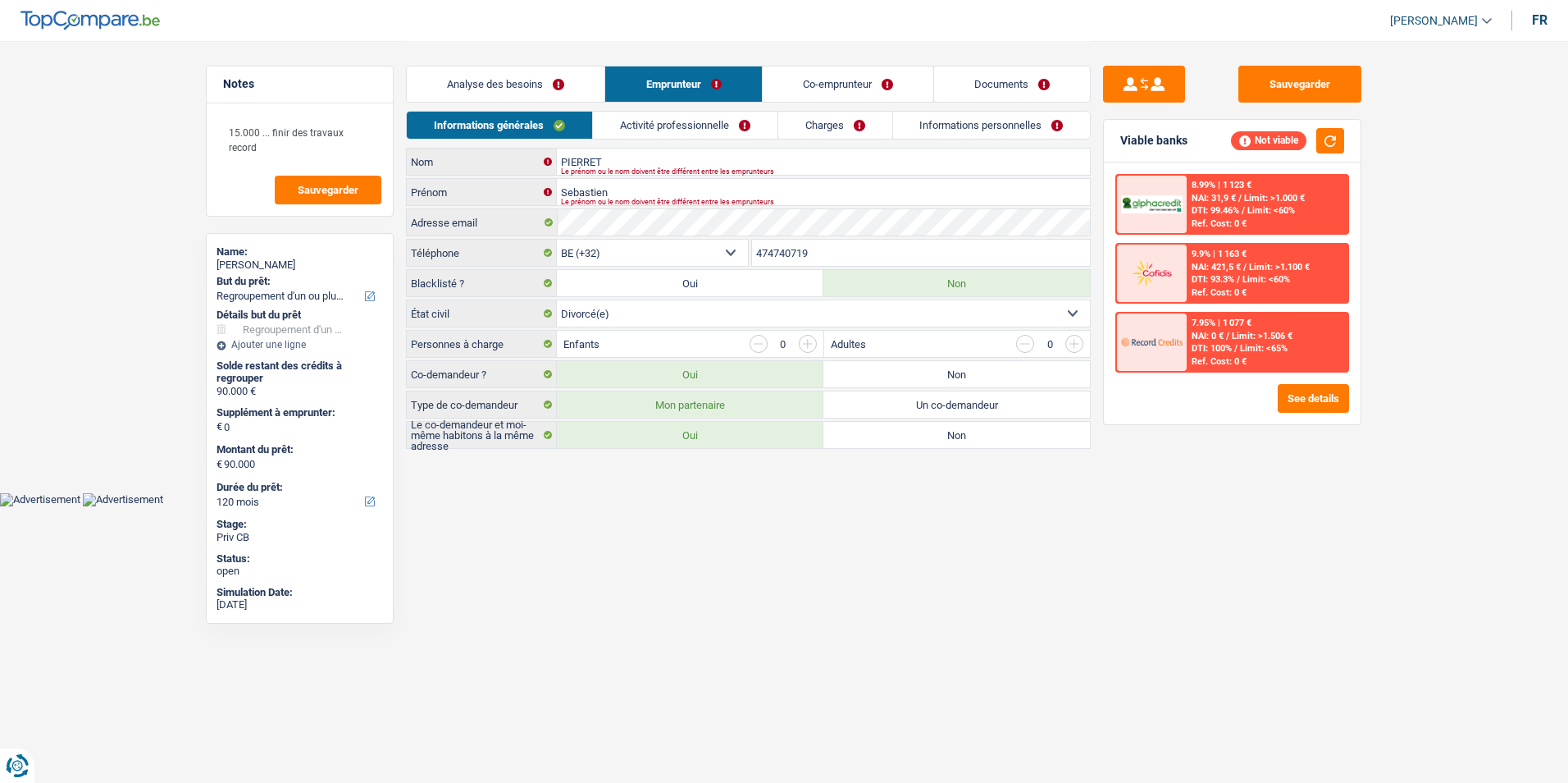
click at [548, 77] on link "Analyse des besoins" at bounding box center [505, 84] width 197 height 35
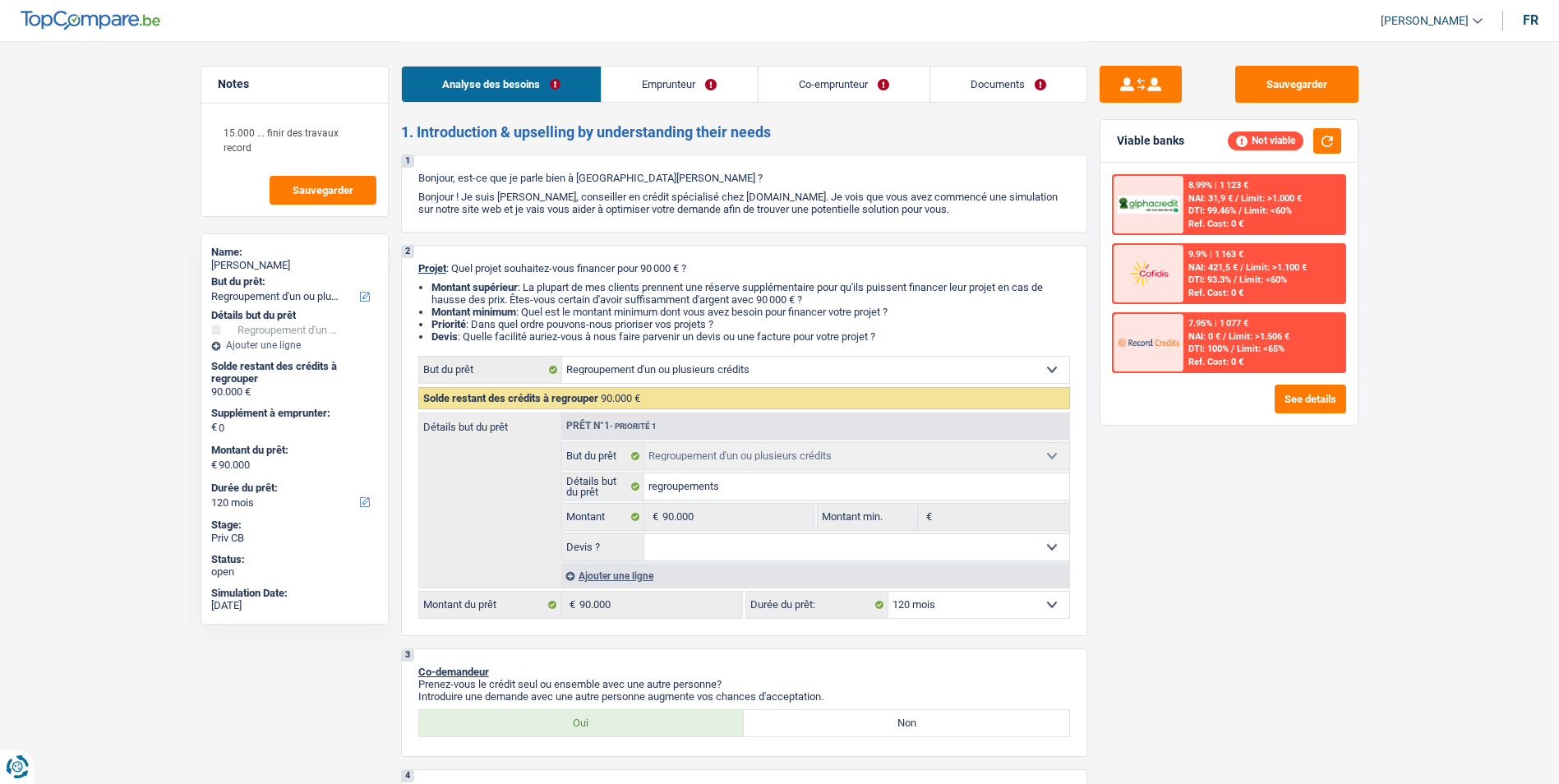
click at [640, 75] on link "Emprunteur" at bounding box center [679, 84] width 155 height 35
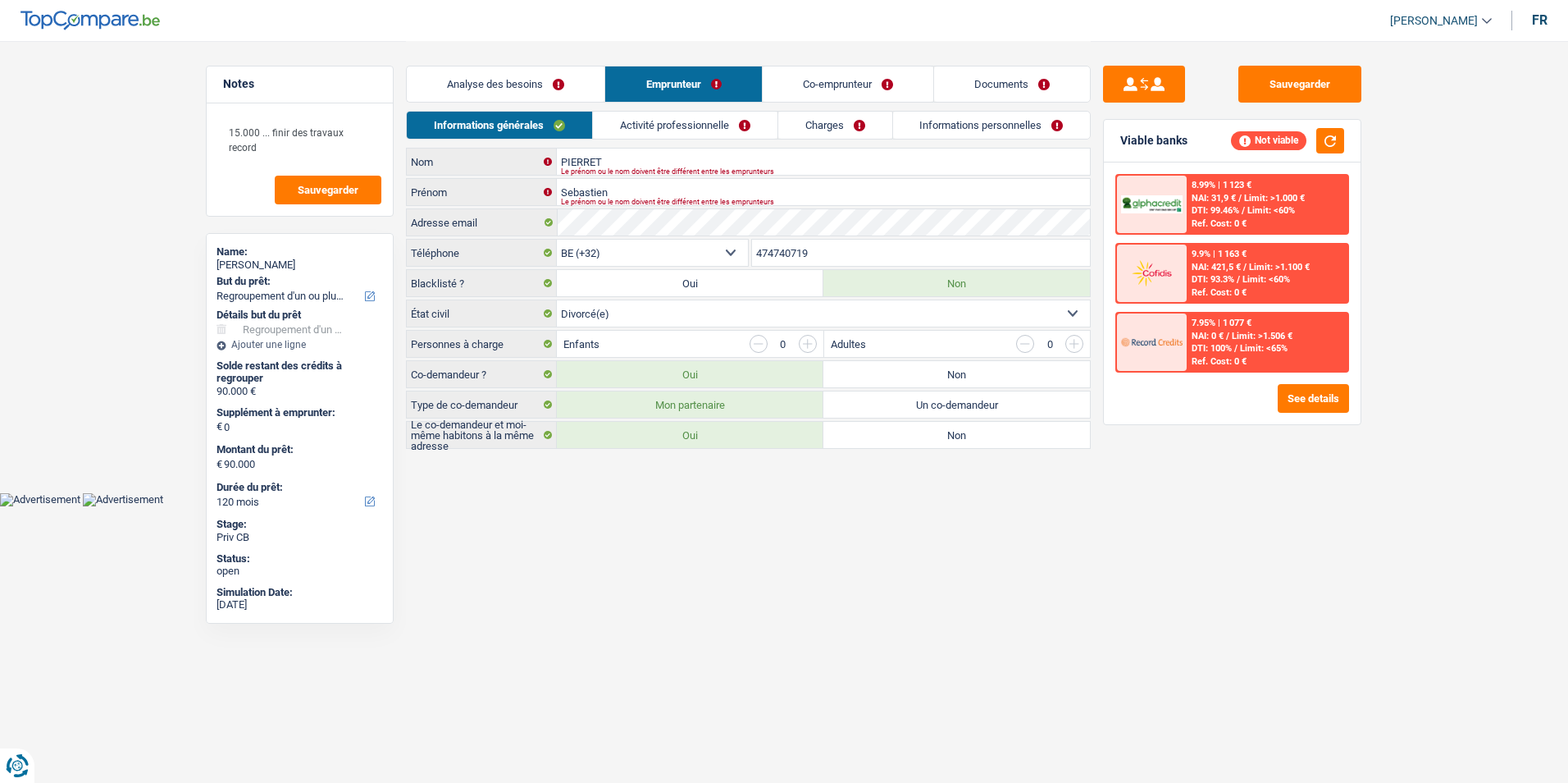
click at [814, 79] on link "Co-emprunteur" at bounding box center [847, 84] width 171 height 35
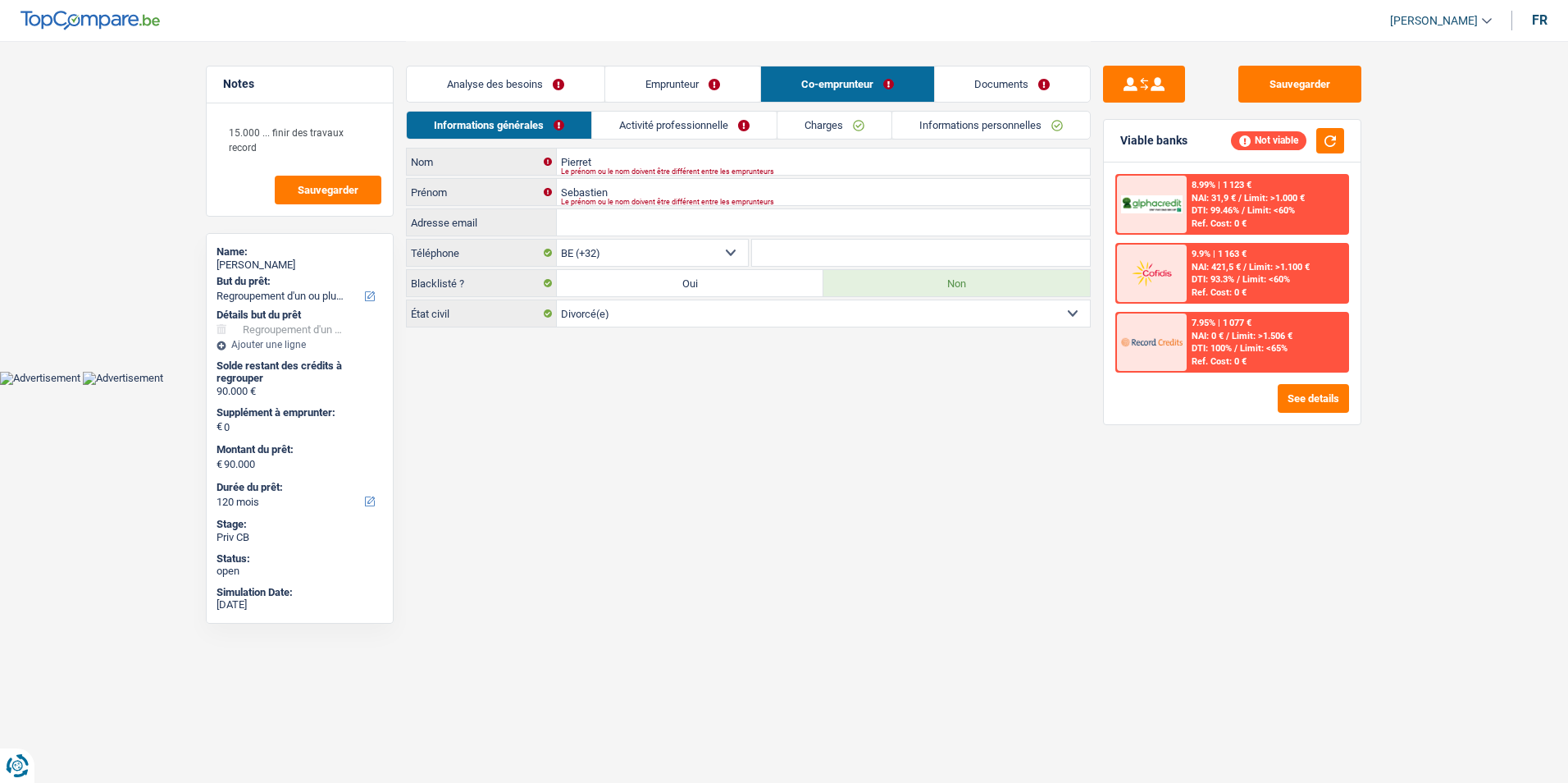
click at [987, 78] on link "Documents" at bounding box center [1012, 84] width 156 height 35
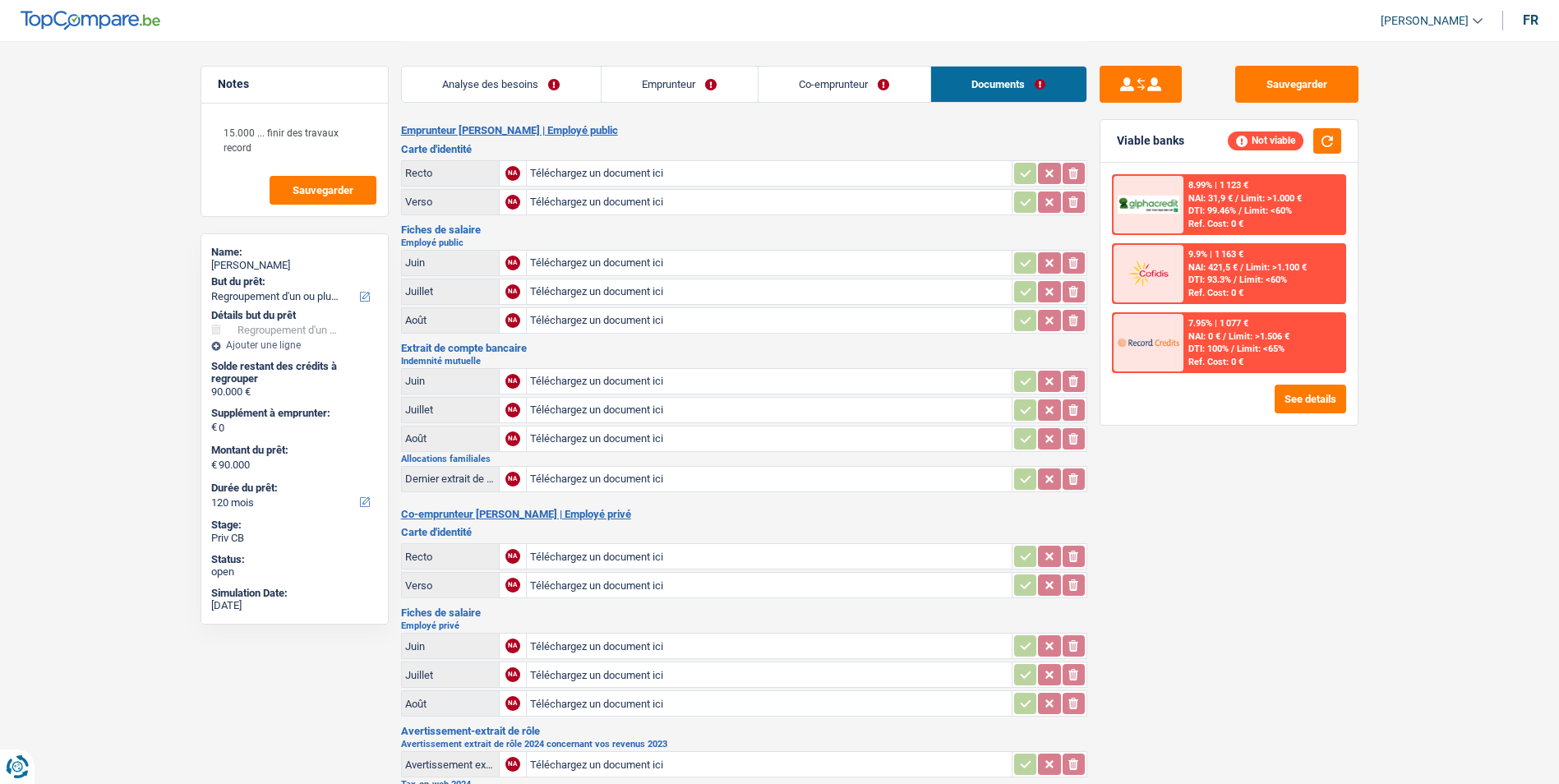
click at [819, 86] on link "Co-emprunteur" at bounding box center [844, 84] width 172 height 35
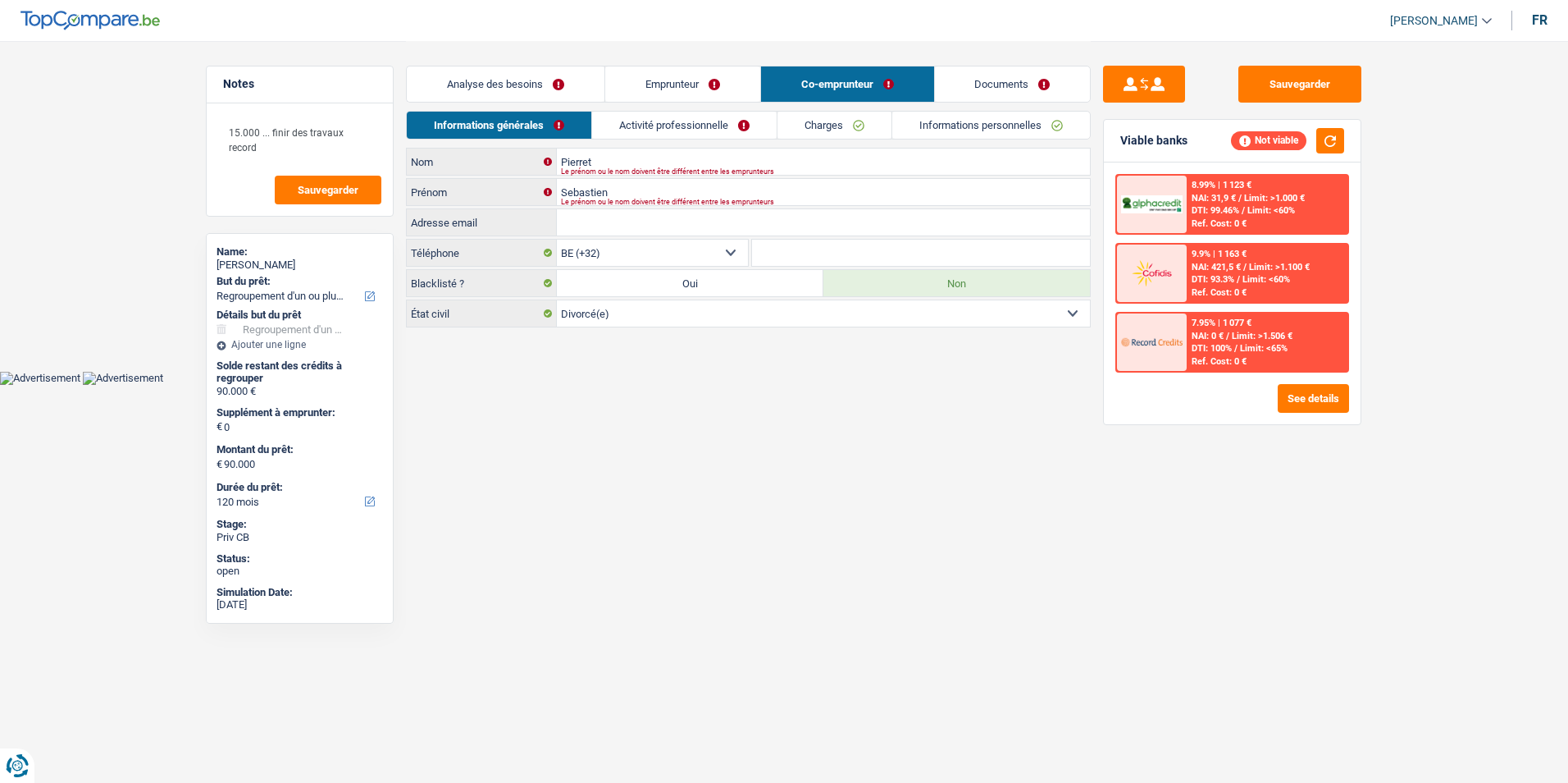
click at [700, 88] on link "Emprunteur" at bounding box center [683, 84] width 155 height 35
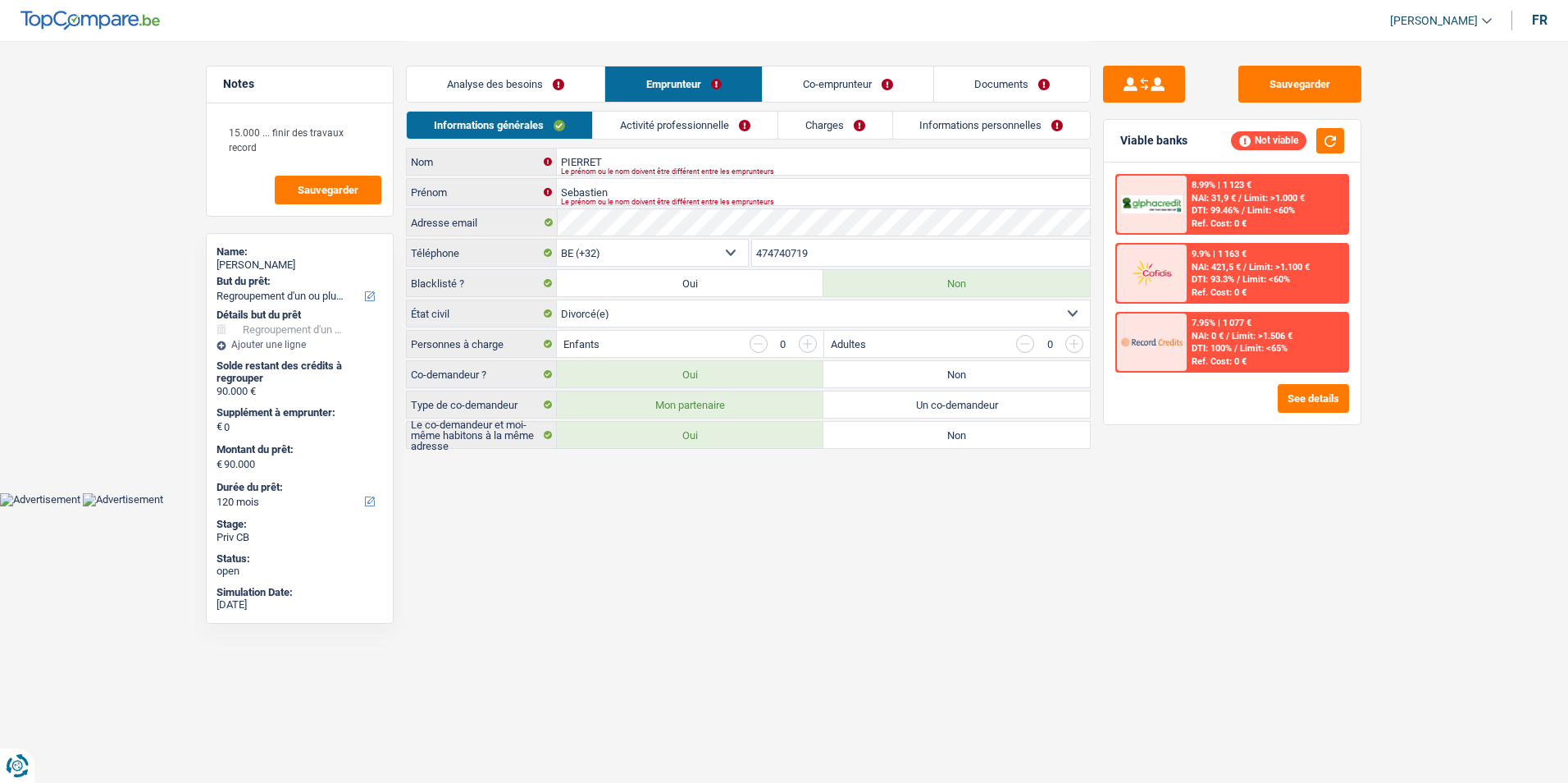
click at [585, 89] on link "Analyse des besoins" at bounding box center [505, 84] width 197 height 35
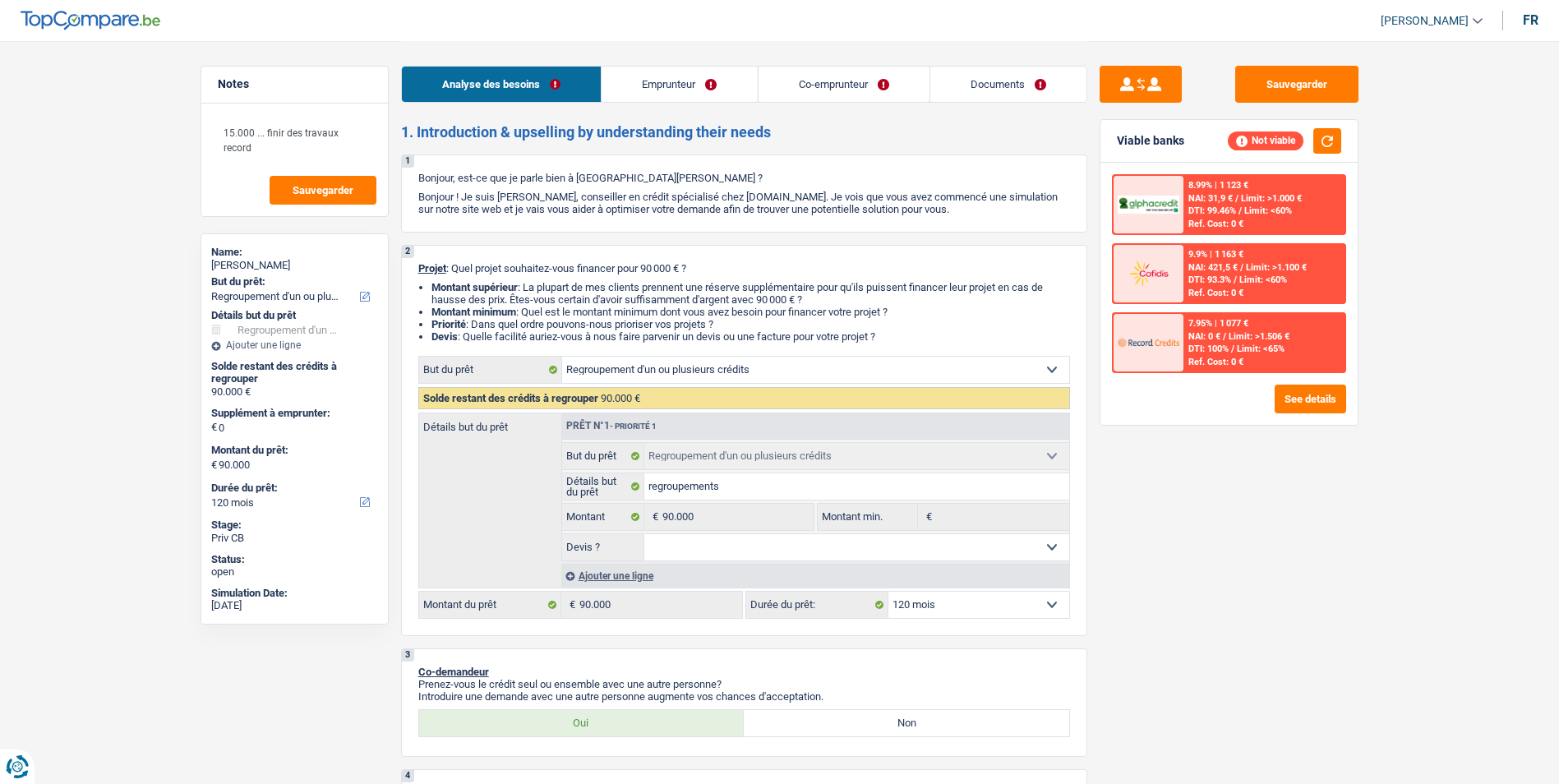
click at [659, 86] on link "Emprunteur" at bounding box center [679, 84] width 155 height 35
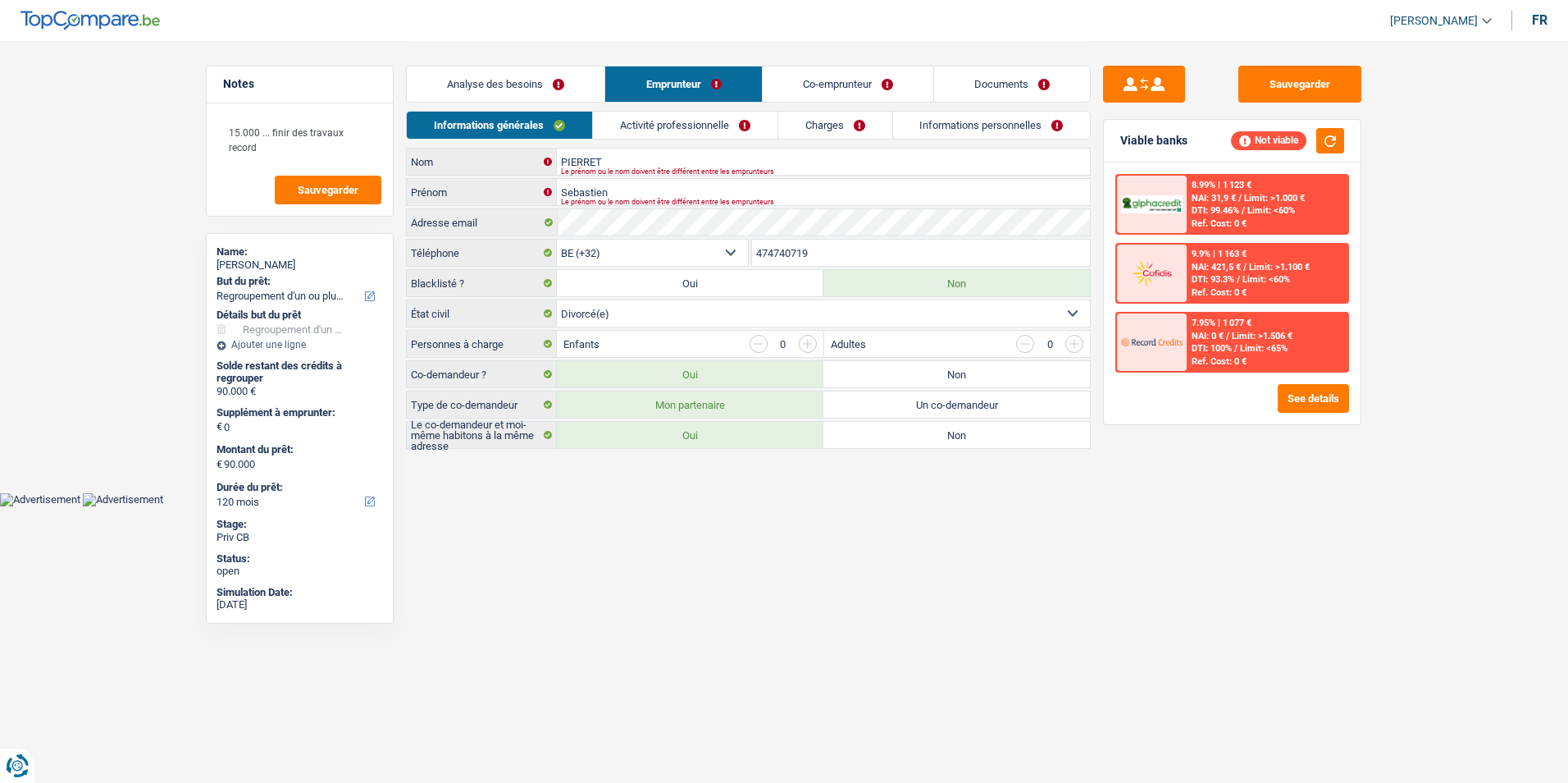
click at [796, 83] on link "Co-emprunteur" at bounding box center [847, 84] width 171 height 35
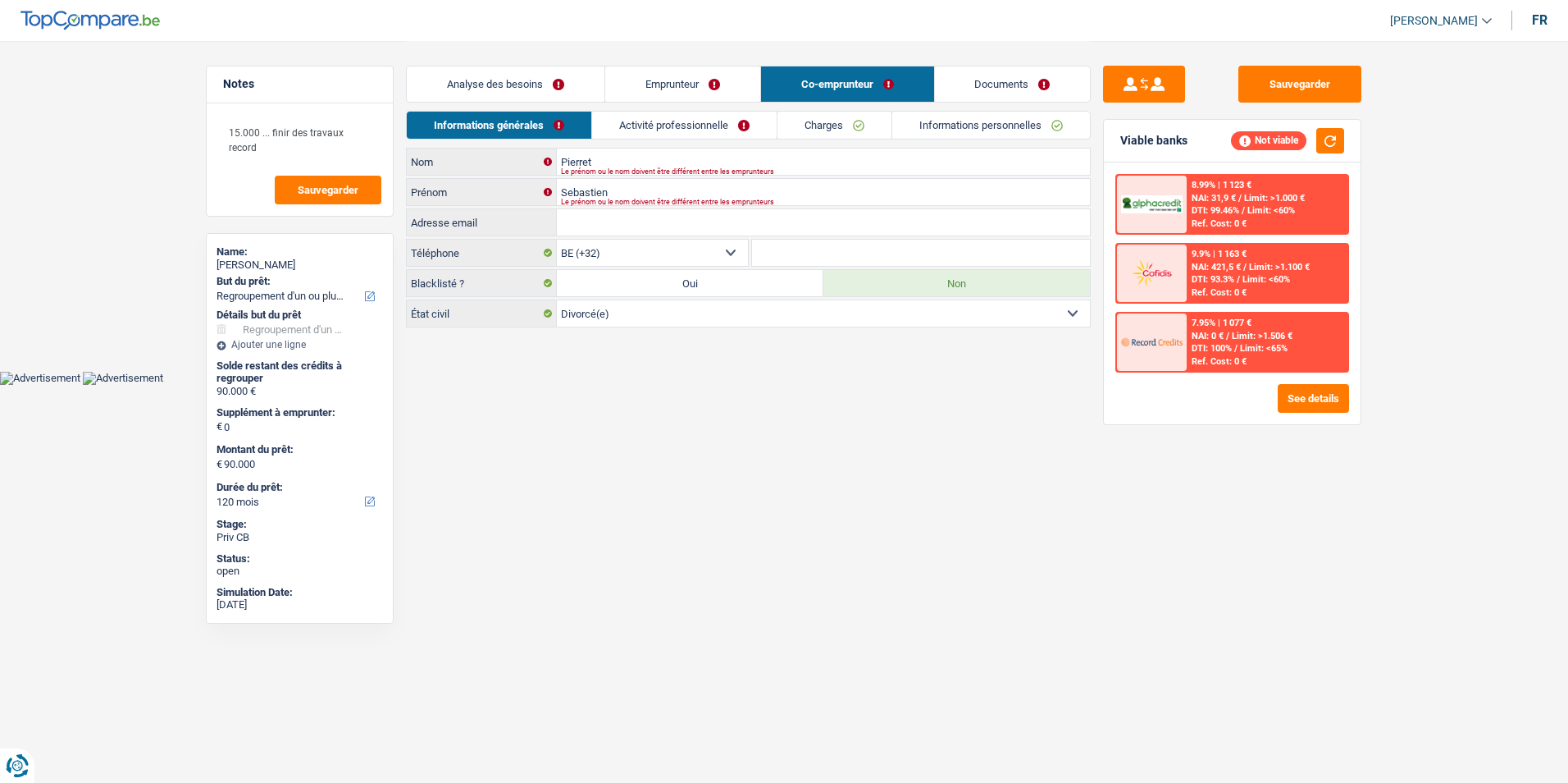
click at [961, 79] on link "Documents" at bounding box center [1012, 84] width 156 height 35
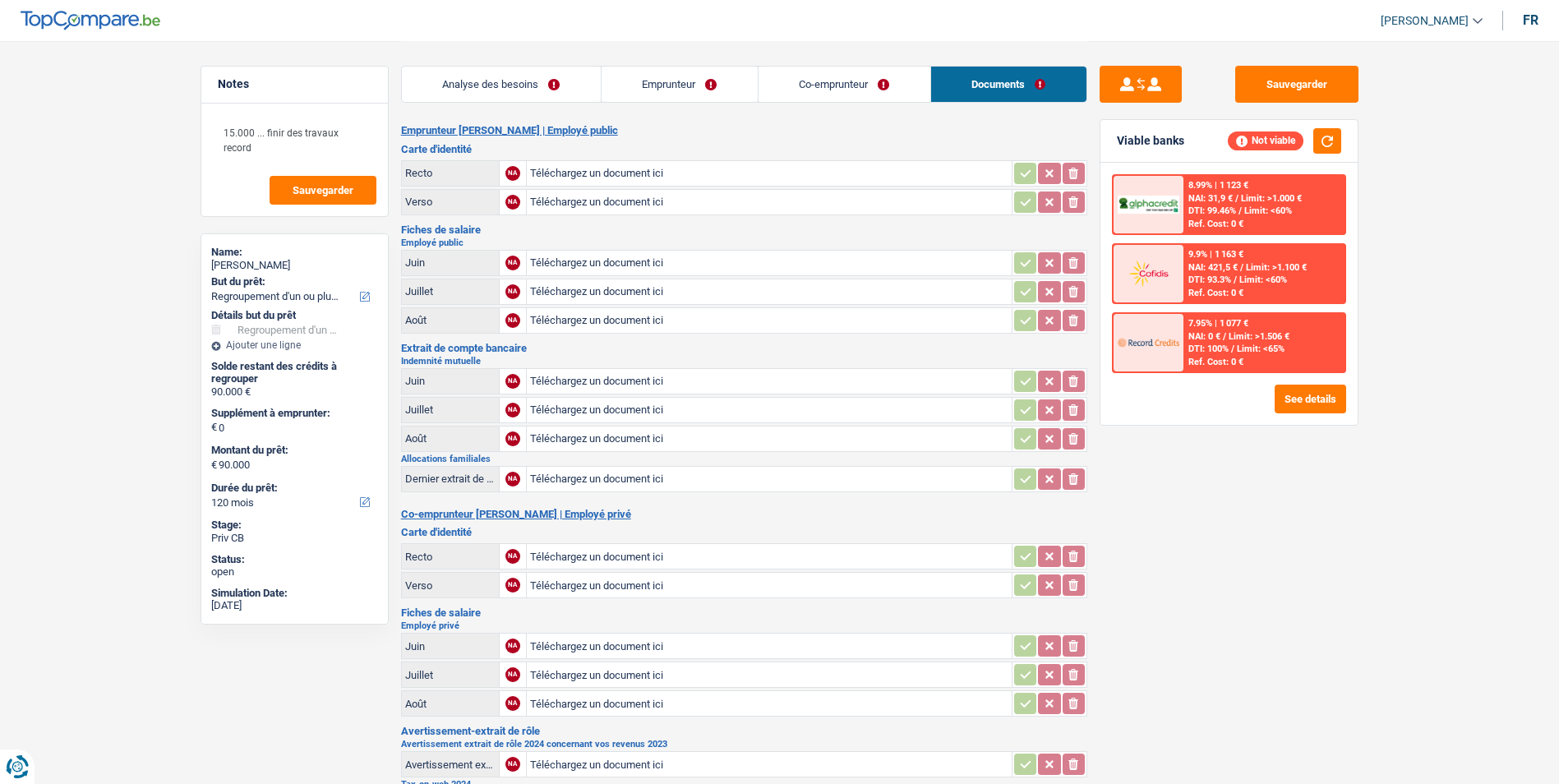
click at [897, 83] on link "Co-emprunteur" at bounding box center [844, 84] width 172 height 35
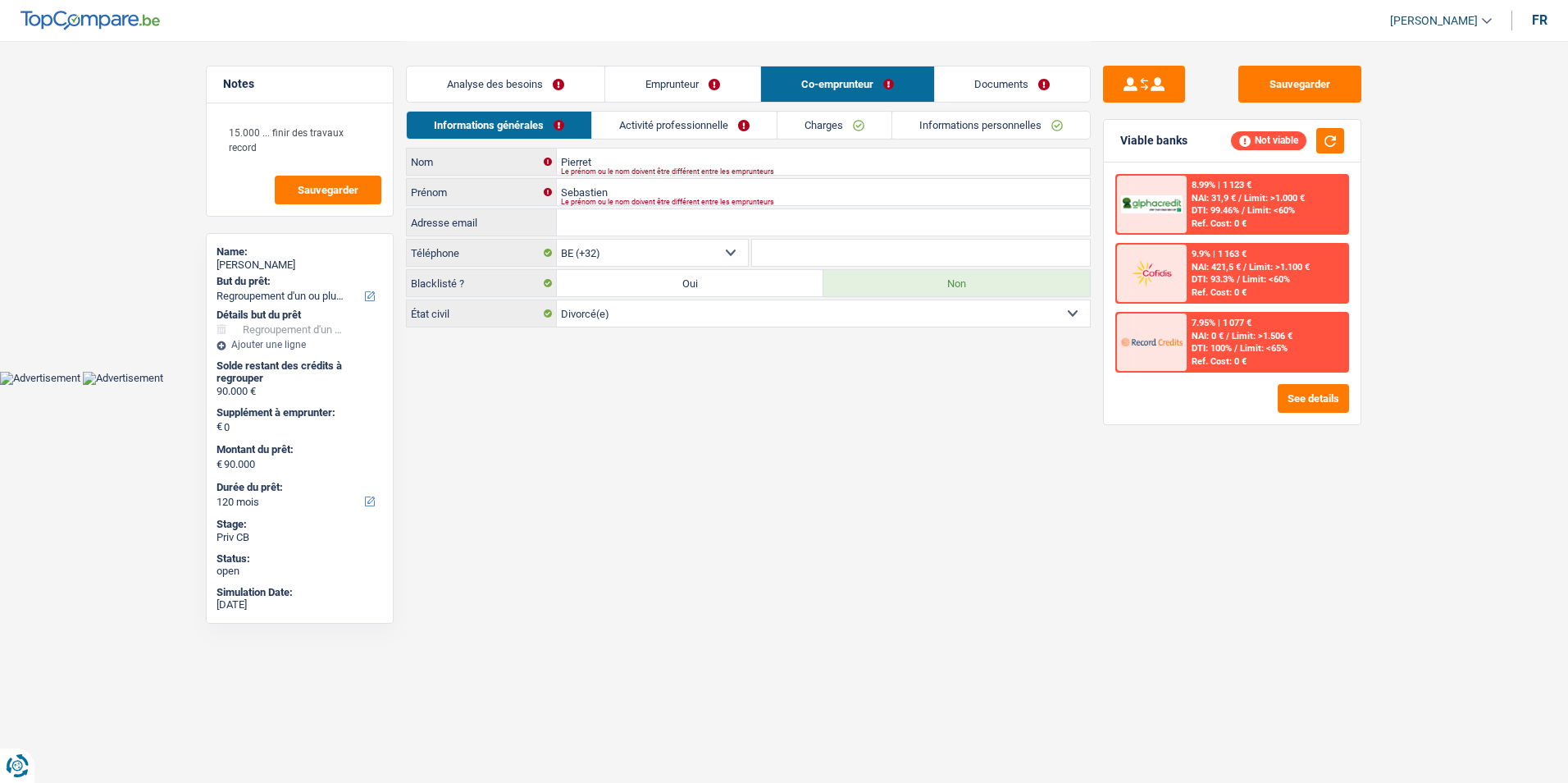
click at [741, 97] on link "Emprunteur" at bounding box center [683, 84] width 155 height 35
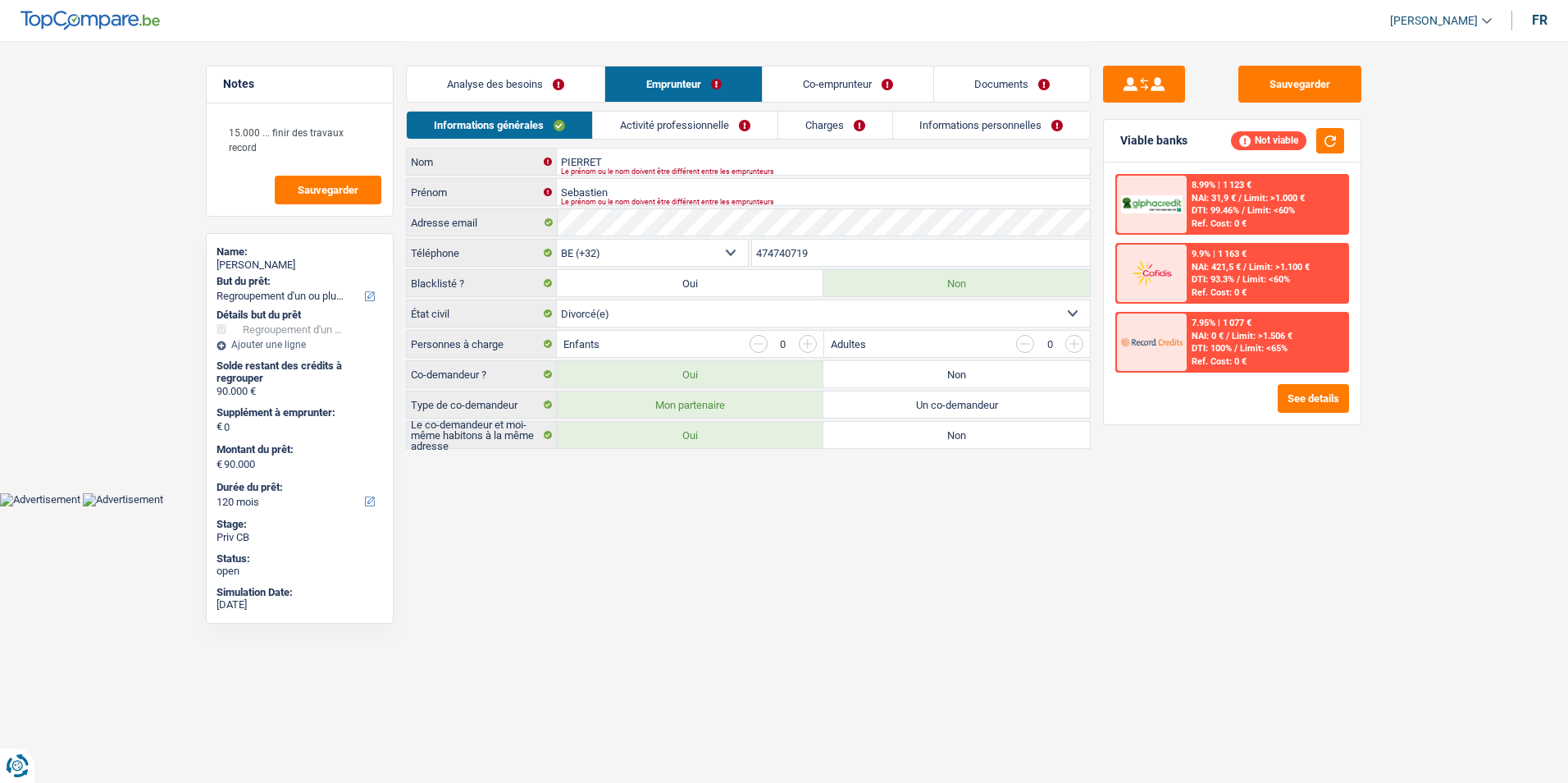
click at [565, 92] on link "Analyse des besoins" at bounding box center [505, 84] width 197 height 35
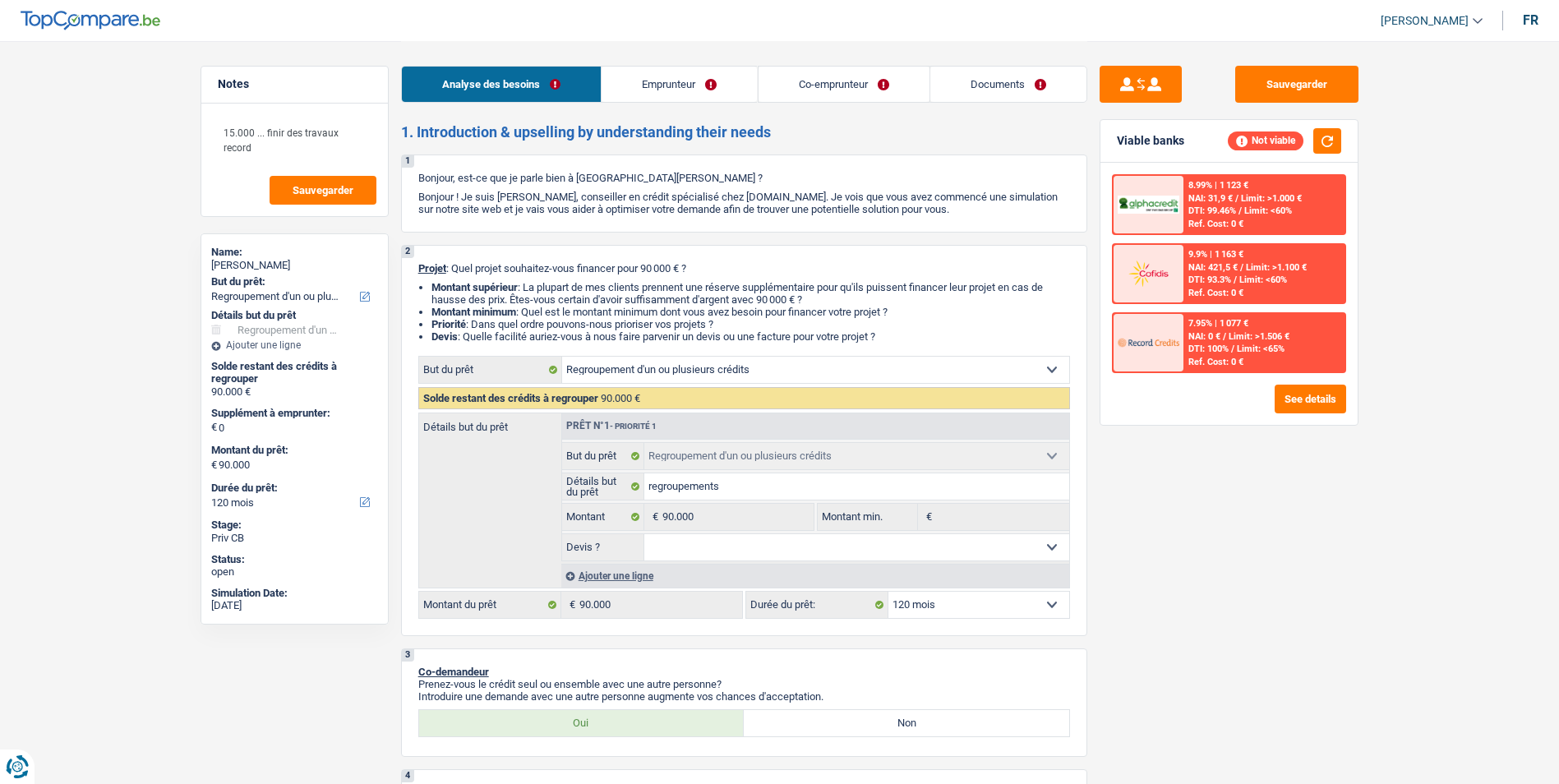
click at [659, 85] on link "Emprunteur" at bounding box center [679, 84] width 155 height 35
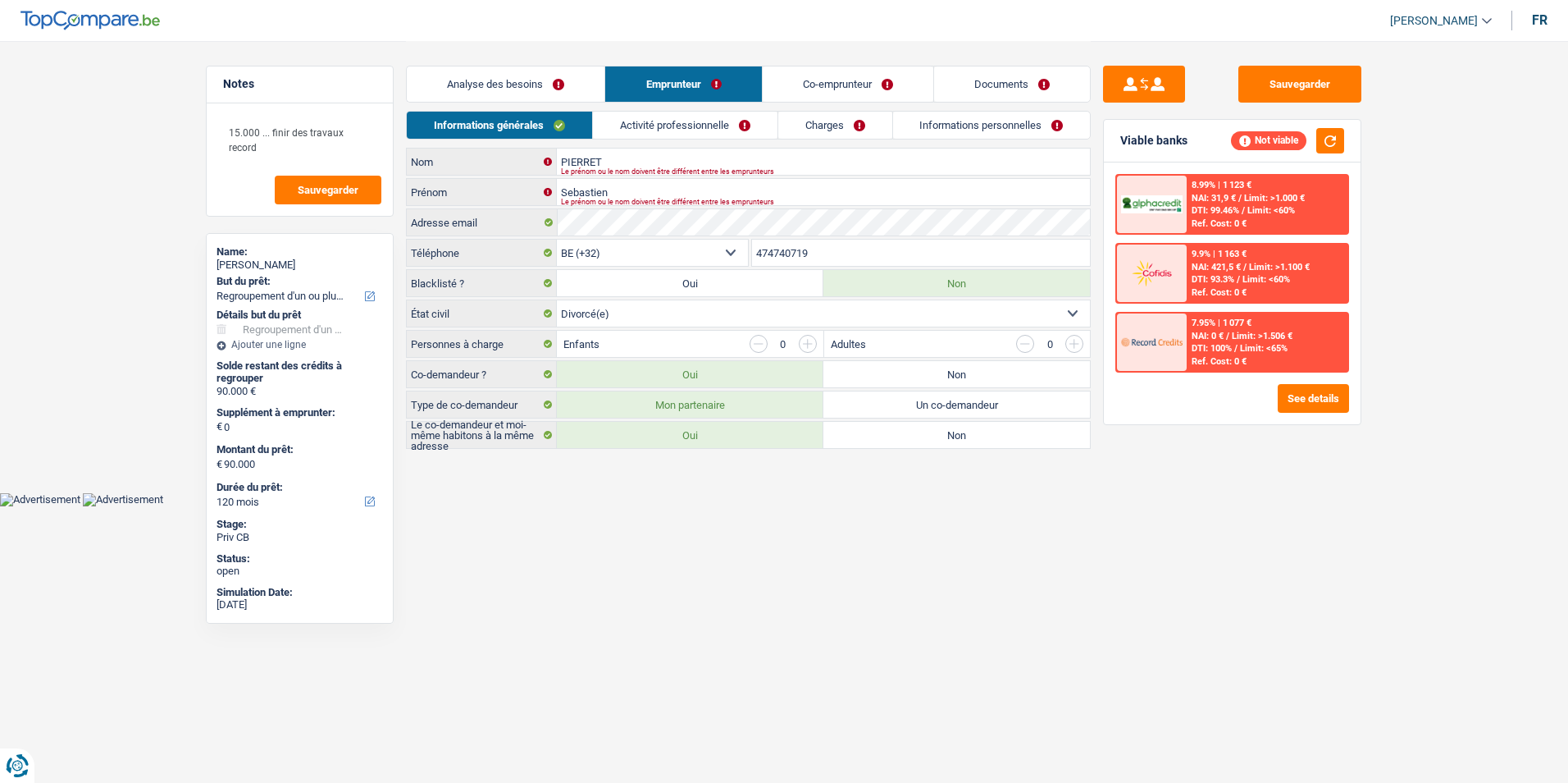
click at [837, 77] on link "Co-emprunteur" at bounding box center [847, 84] width 171 height 35
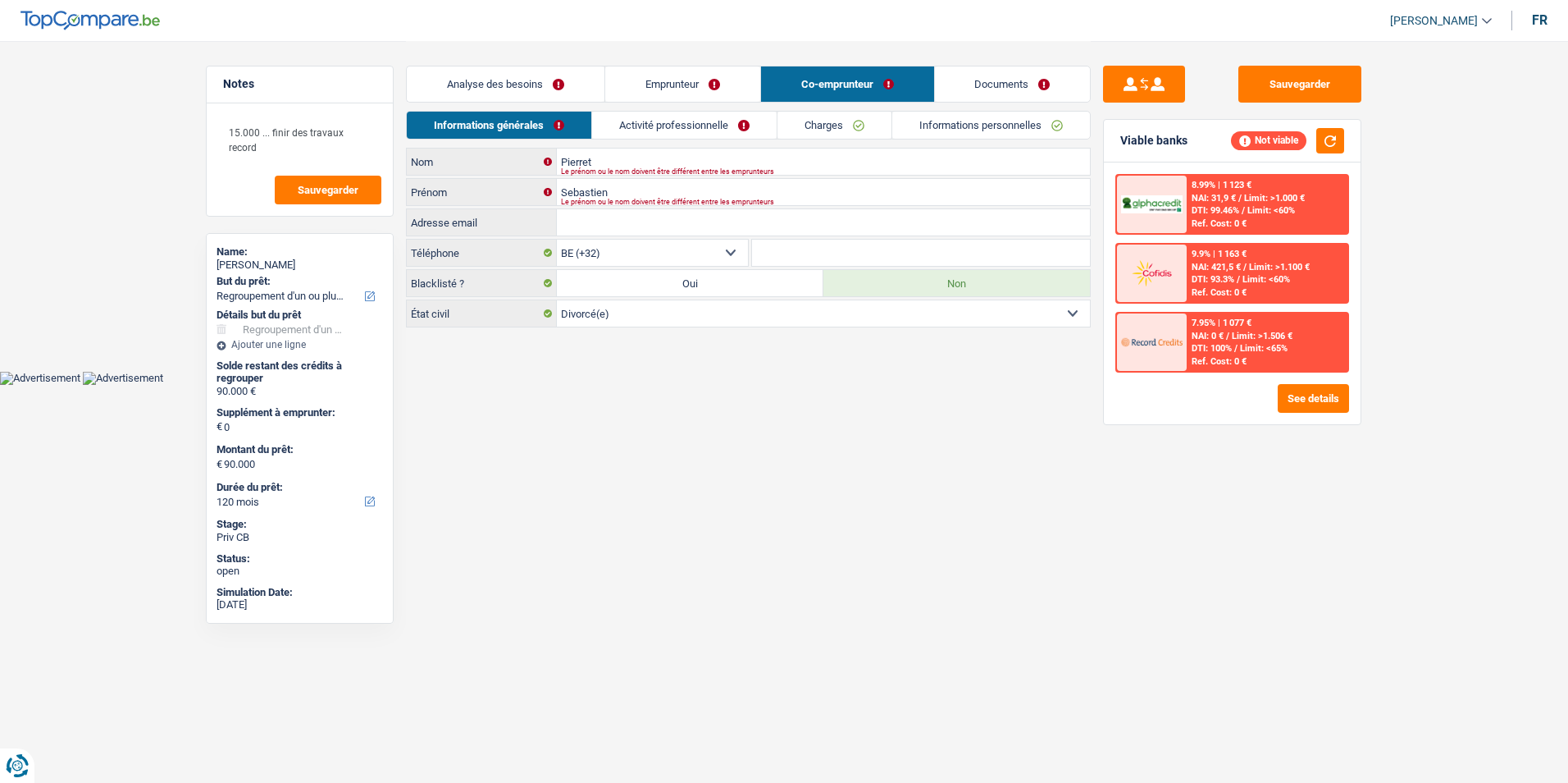
click at [949, 74] on link "Documents" at bounding box center [1012, 84] width 156 height 35
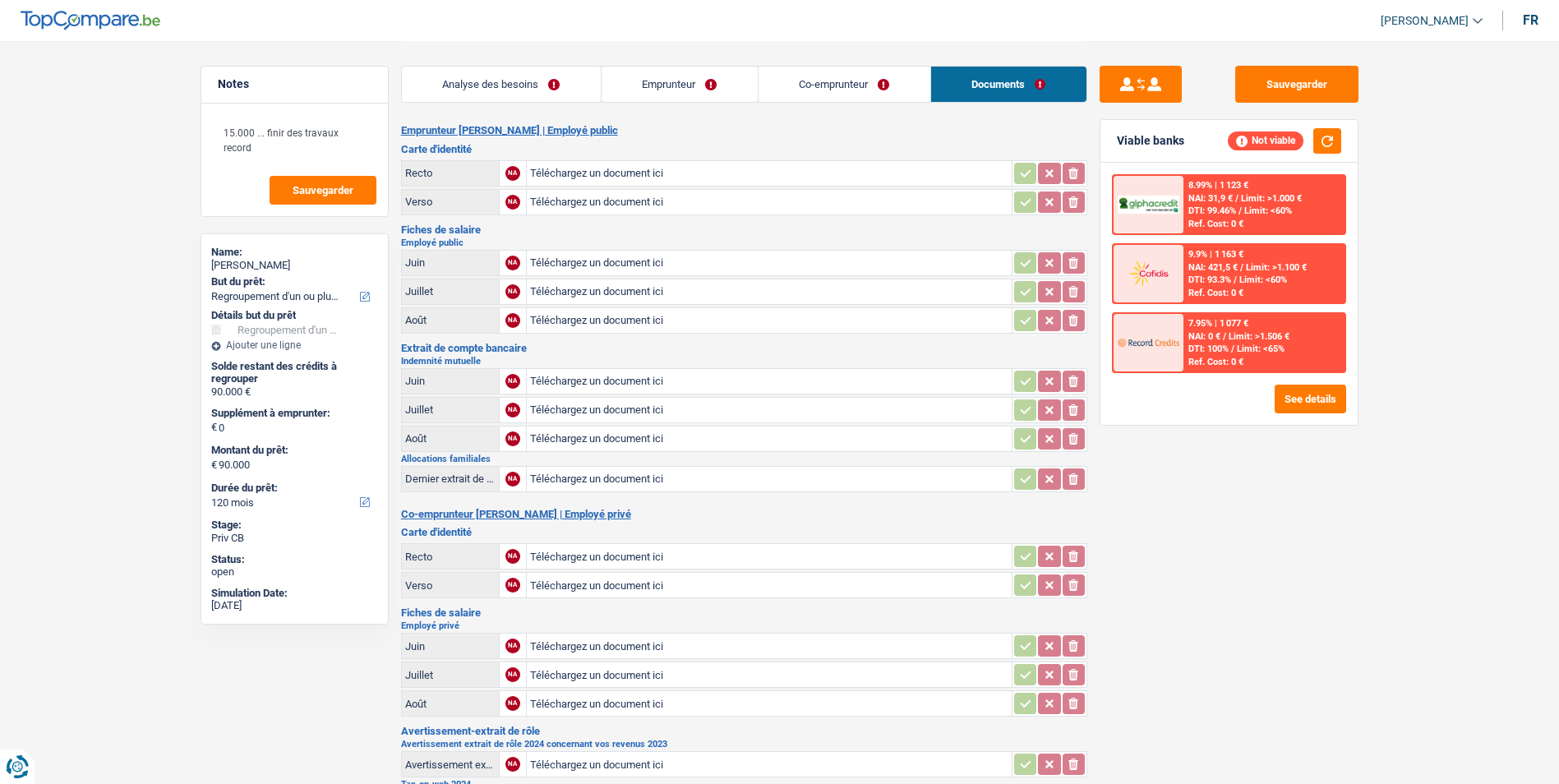
click at [870, 78] on link "Co-emprunteur" at bounding box center [844, 84] width 172 height 35
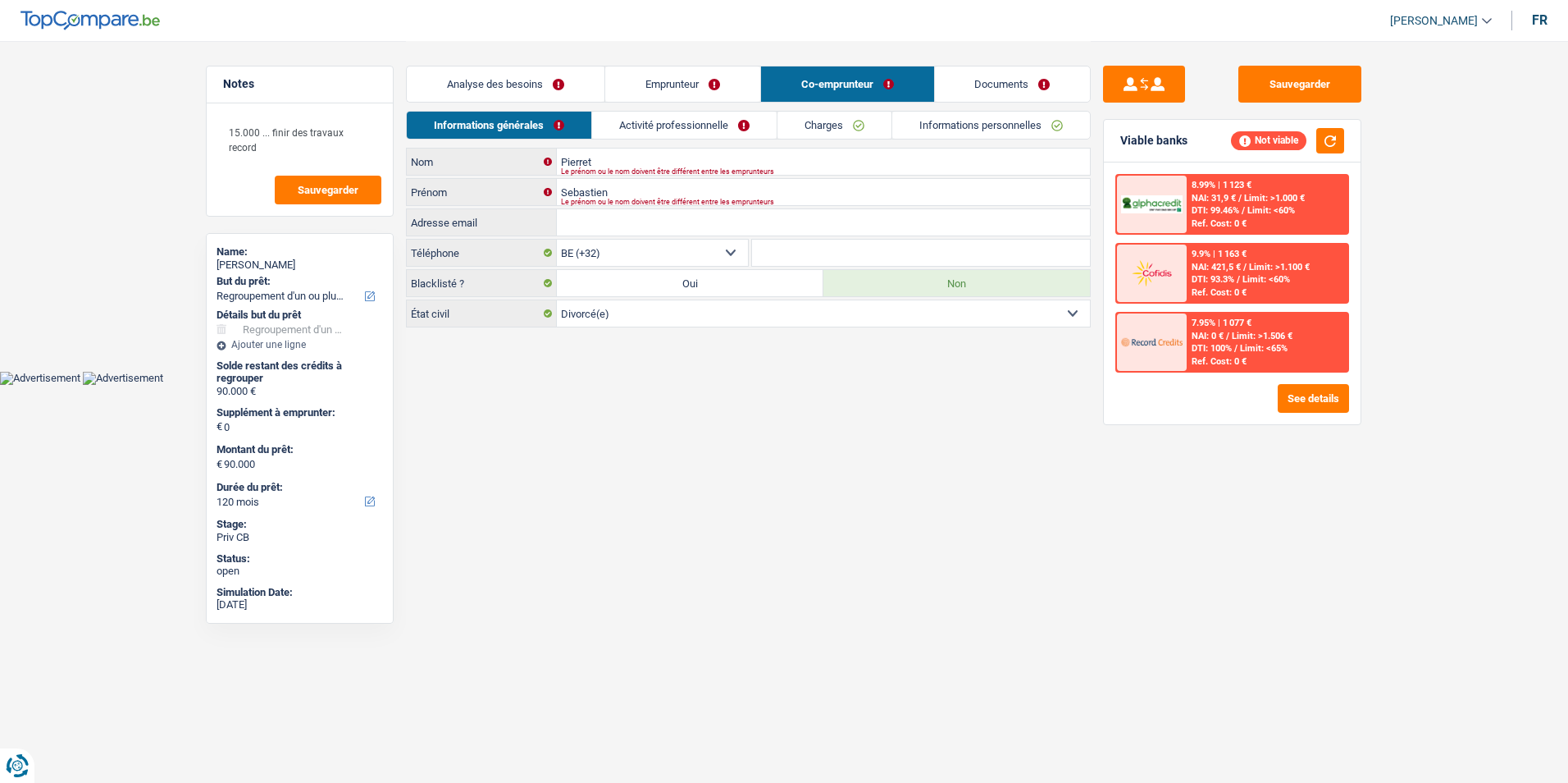
click at [709, 78] on link "Emprunteur" at bounding box center [683, 84] width 155 height 35
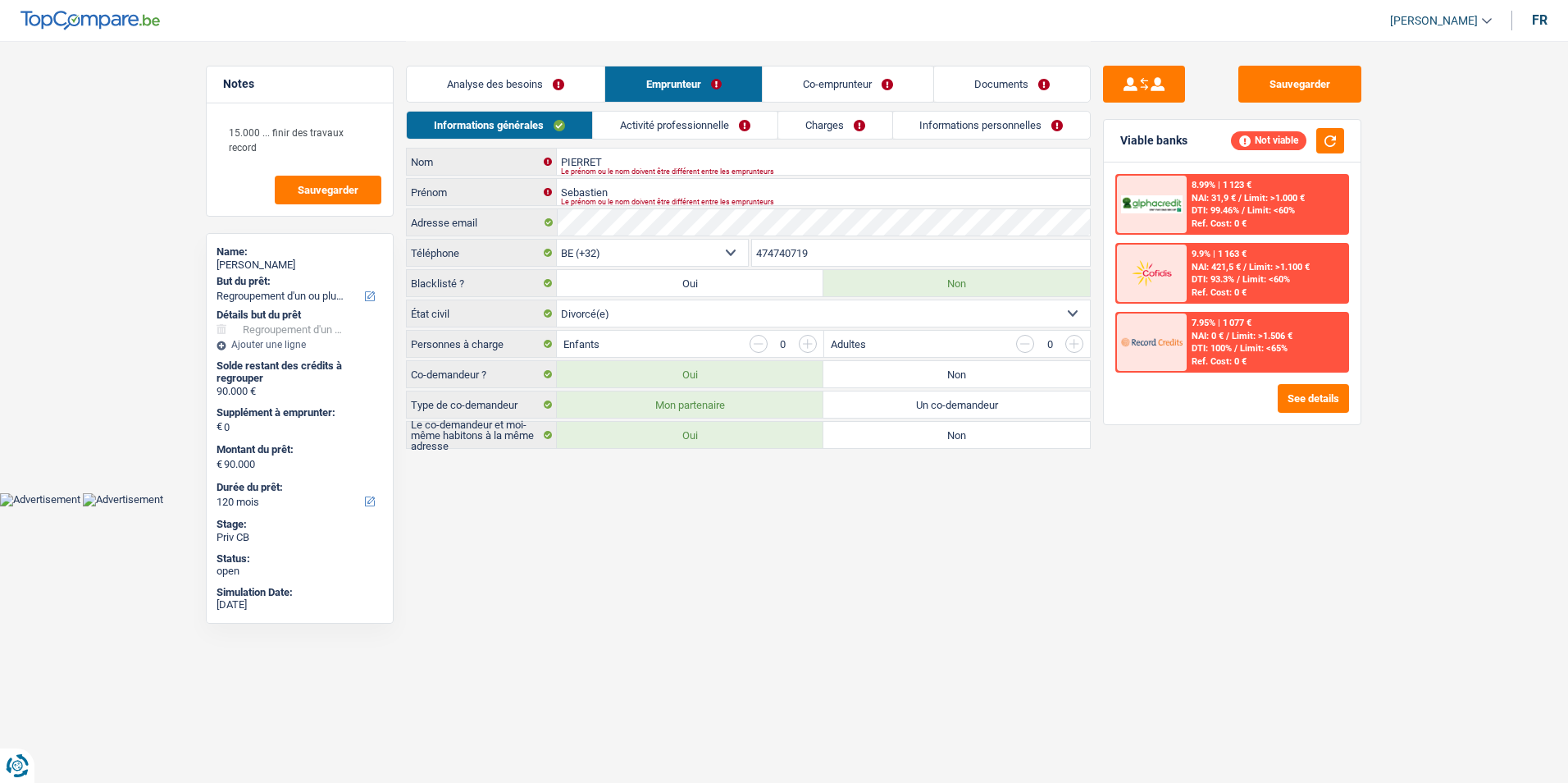
click at [541, 75] on link "Analyse des besoins" at bounding box center [505, 84] width 197 height 35
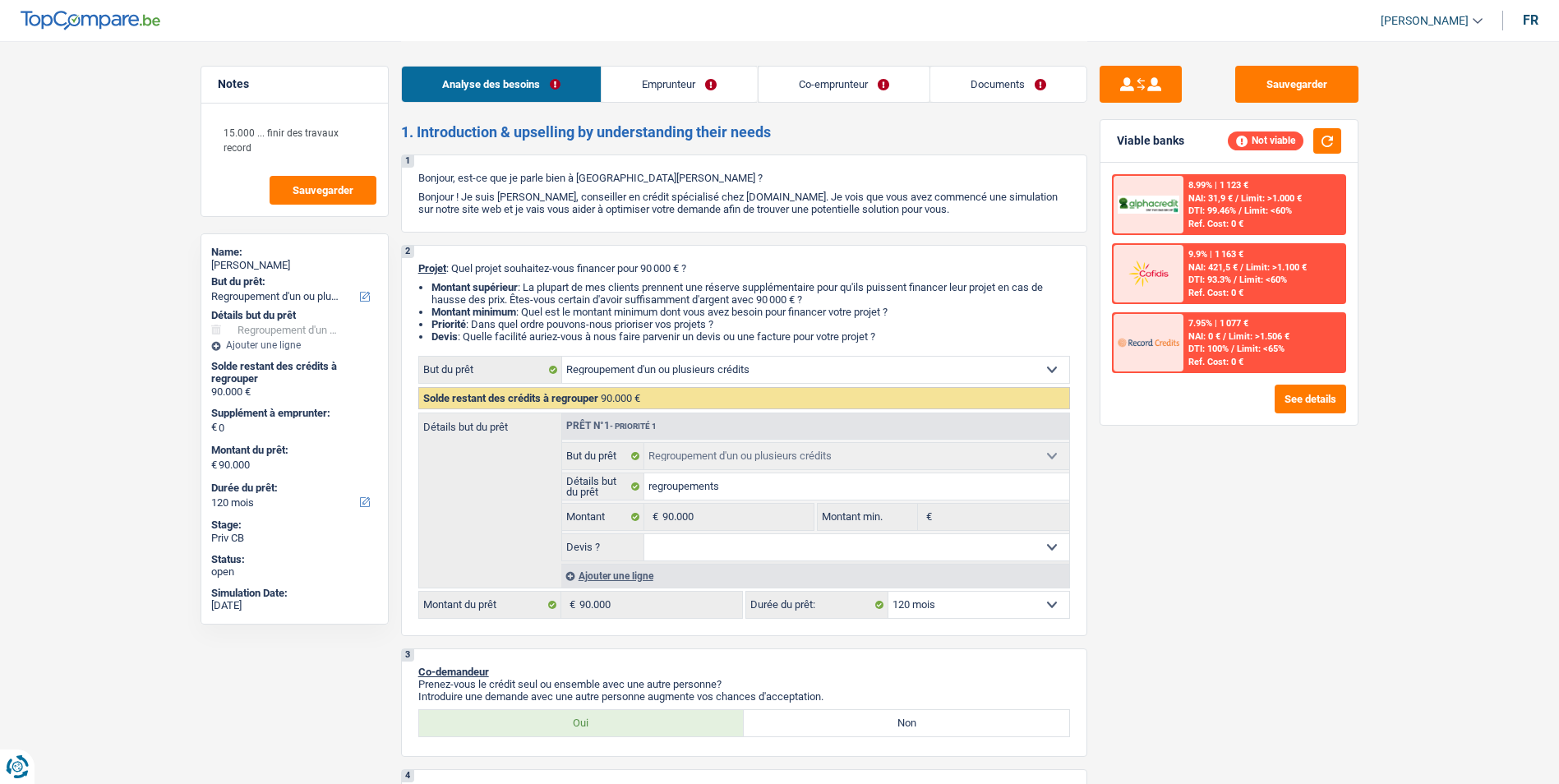
click at [645, 72] on link "Emprunteur" at bounding box center [679, 84] width 155 height 35
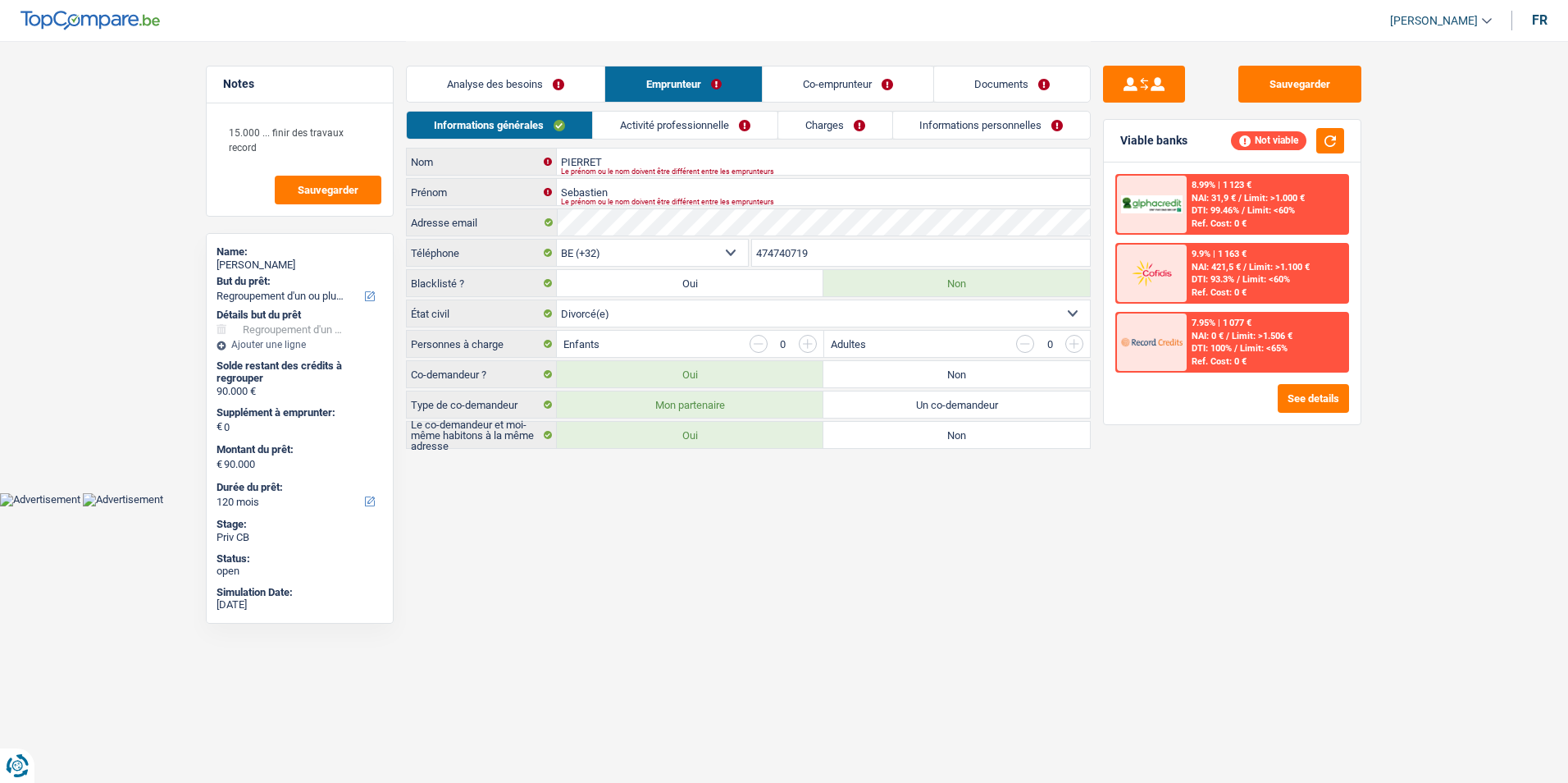
click at [807, 73] on link "Co-emprunteur" at bounding box center [847, 84] width 171 height 35
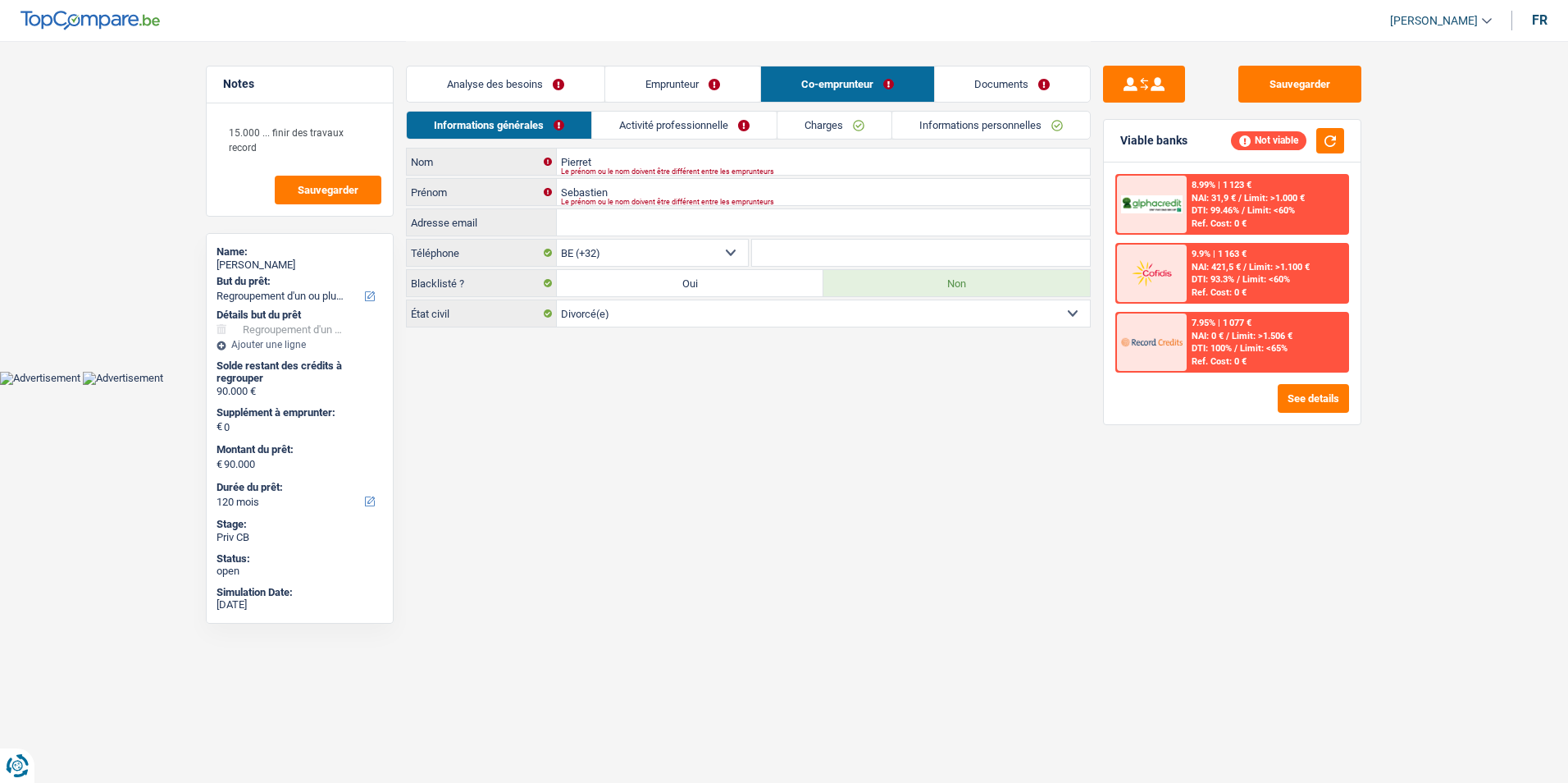
click at [977, 70] on link "Documents" at bounding box center [1012, 84] width 156 height 35
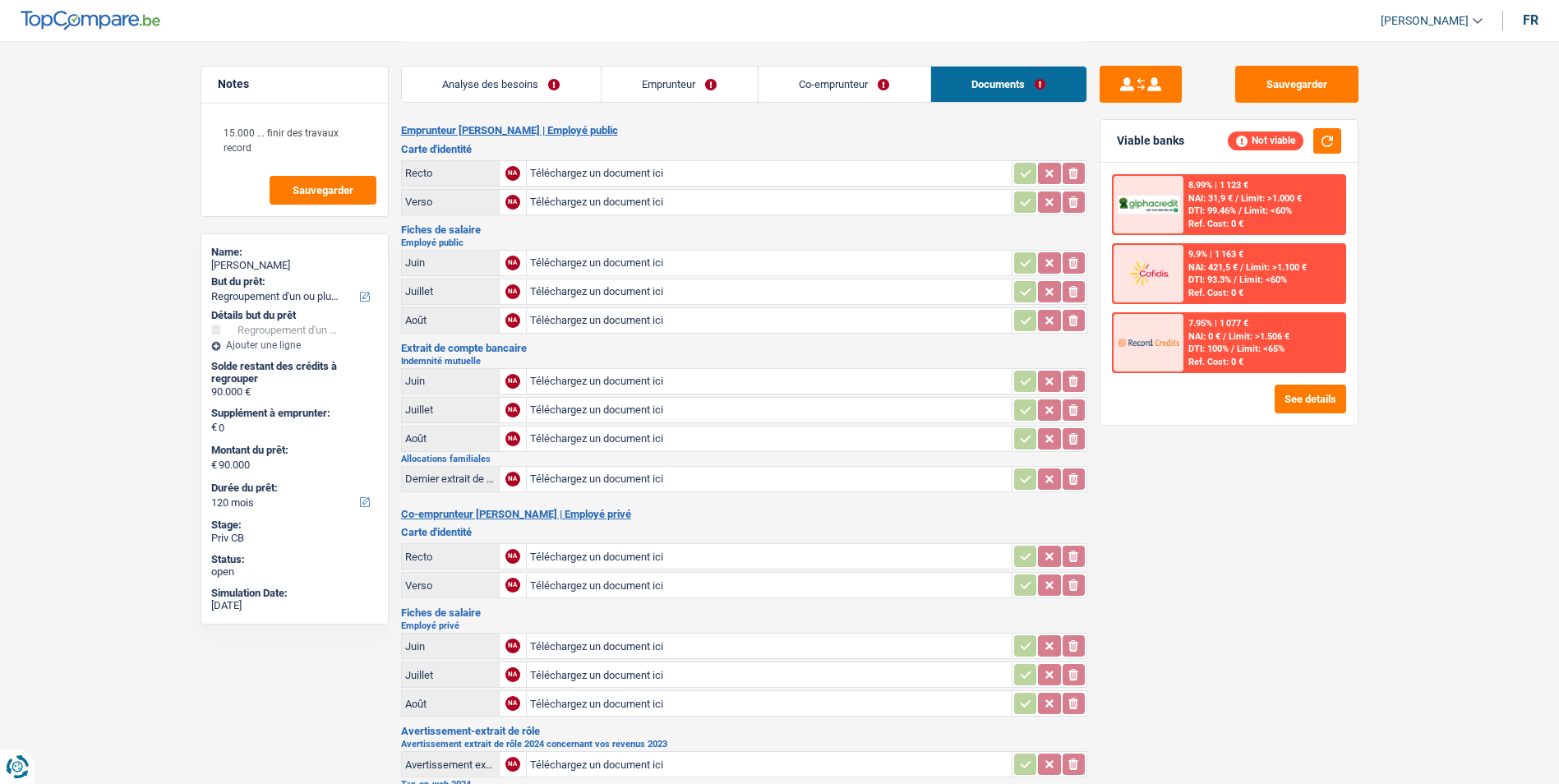
click at [867, 78] on link "Co-emprunteur" at bounding box center [844, 84] width 172 height 35
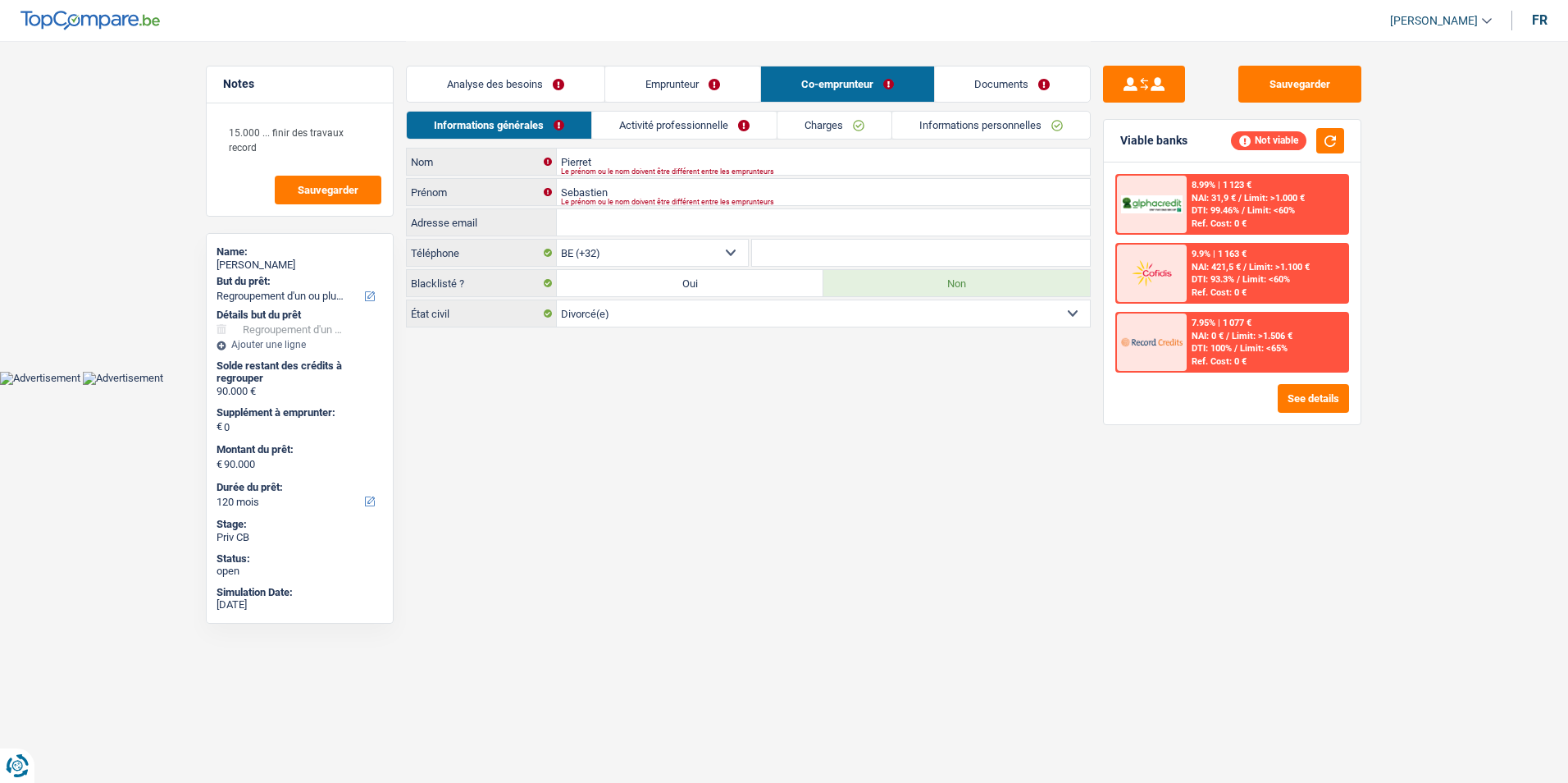
click at [701, 81] on link "Emprunteur" at bounding box center [683, 84] width 155 height 35
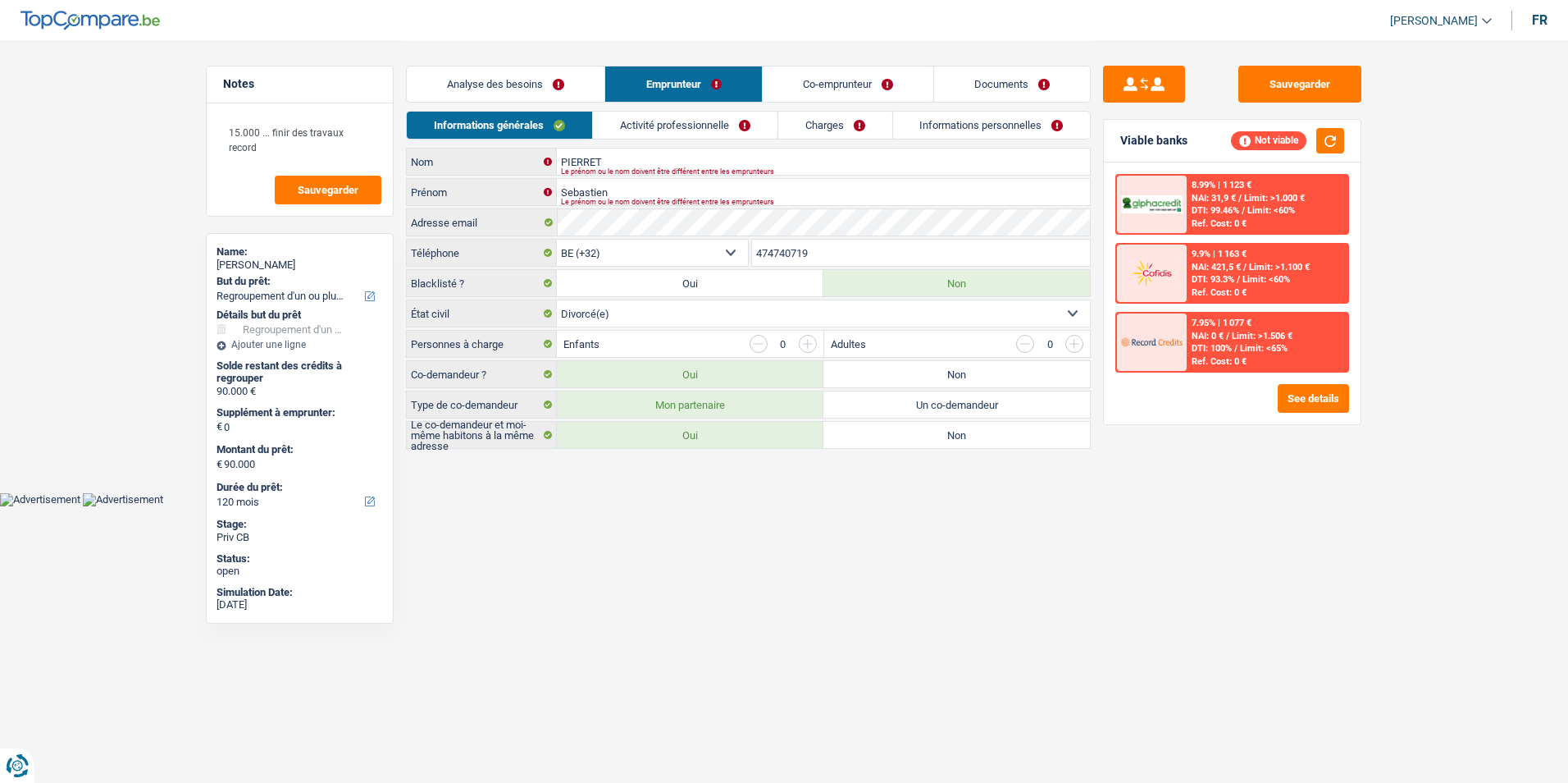
click at [543, 78] on link "Analyse des besoins" at bounding box center [505, 84] width 197 height 35
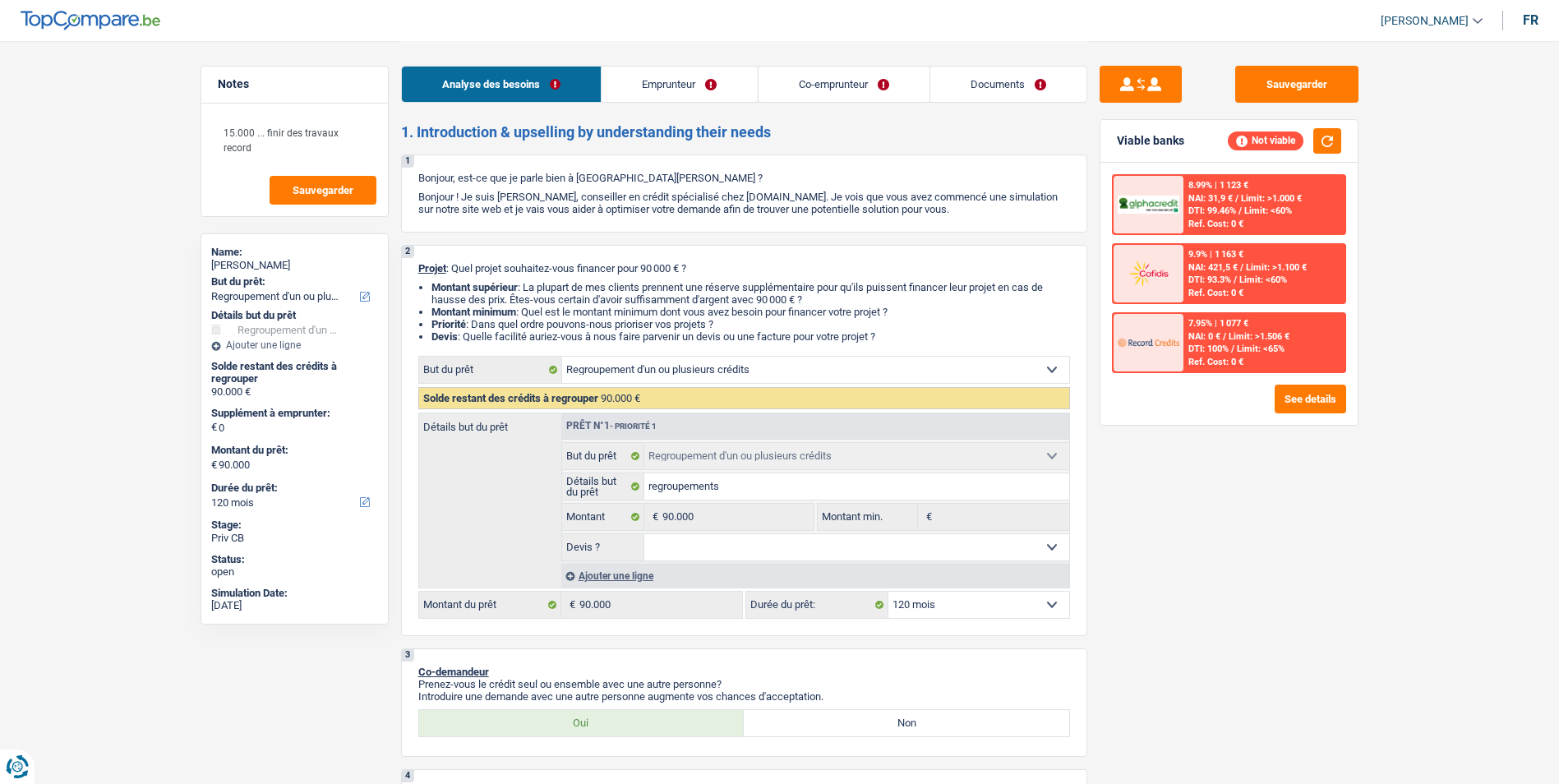
click at [661, 78] on link "Emprunteur" at bounding box center [679, 84] width 155 height 35
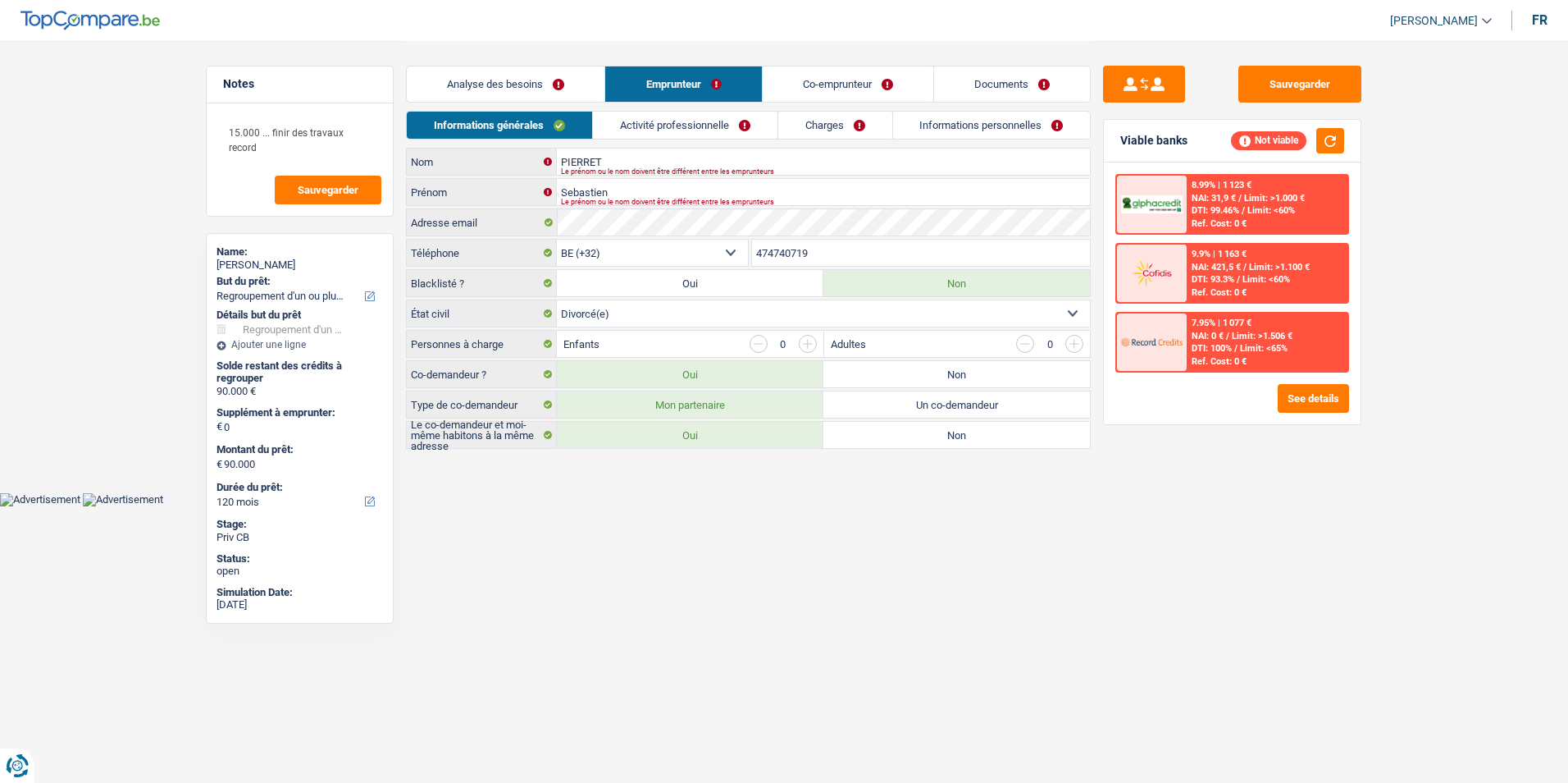
click at [787, 78] on link "Co-emprunteur" at bounding box center [847, 84] width 171 height 35
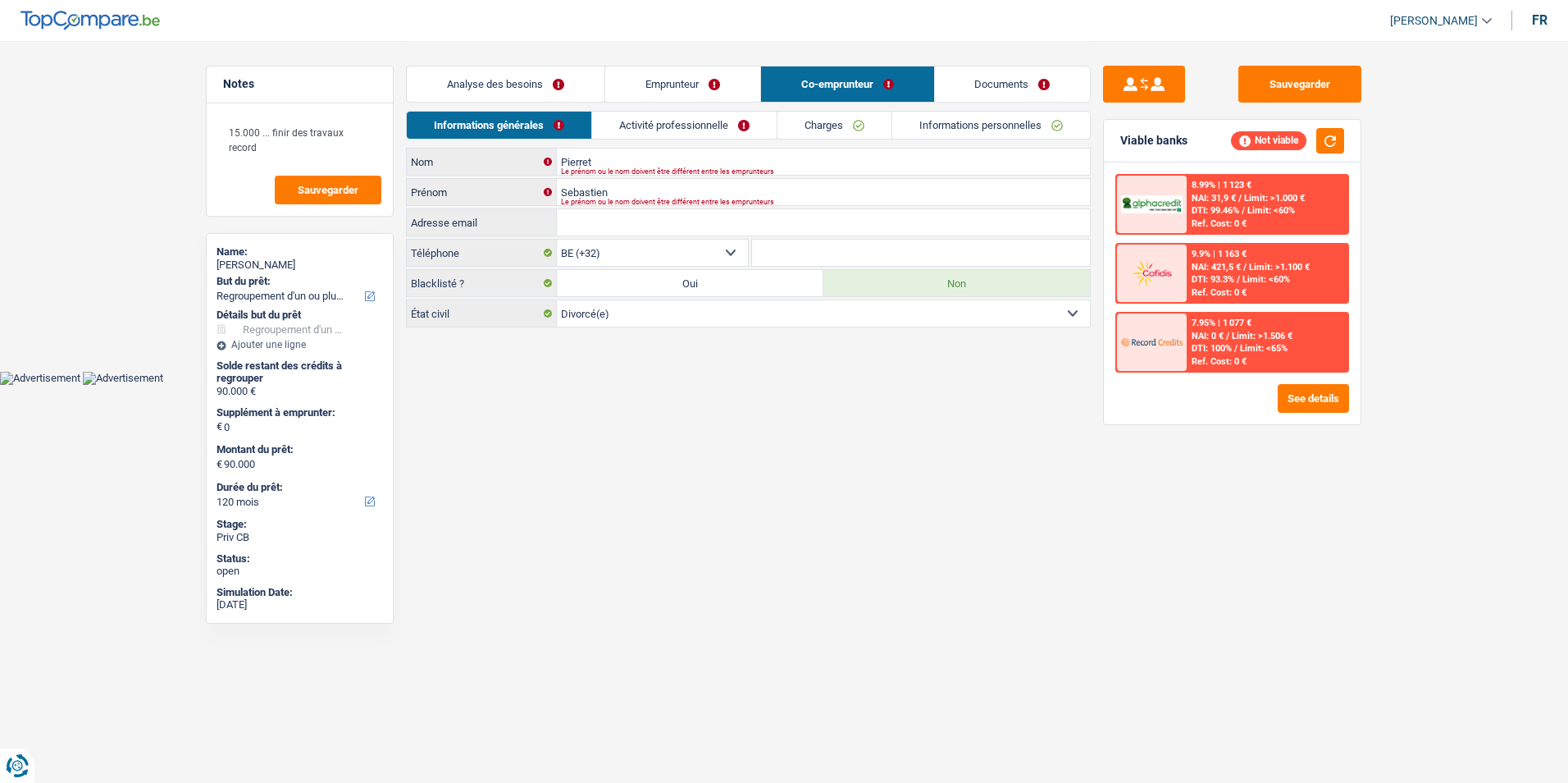
click at [948, 79] on link "Documents" at bounding box center [1012, 84] width 156 height 35
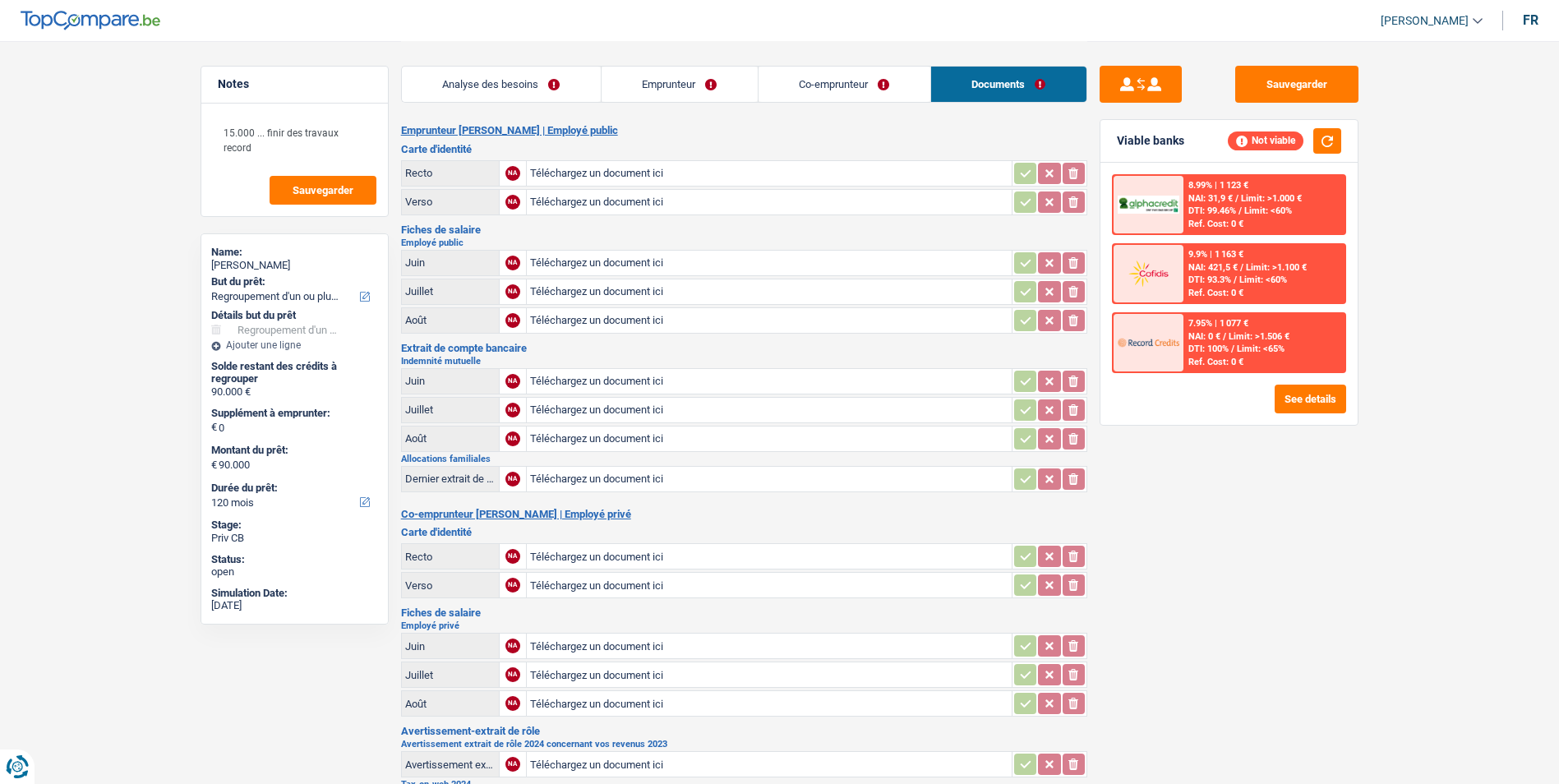
click at [852, 81] on link "Co-emprunteur" at bounding box center [844, 84] width 172 height 35
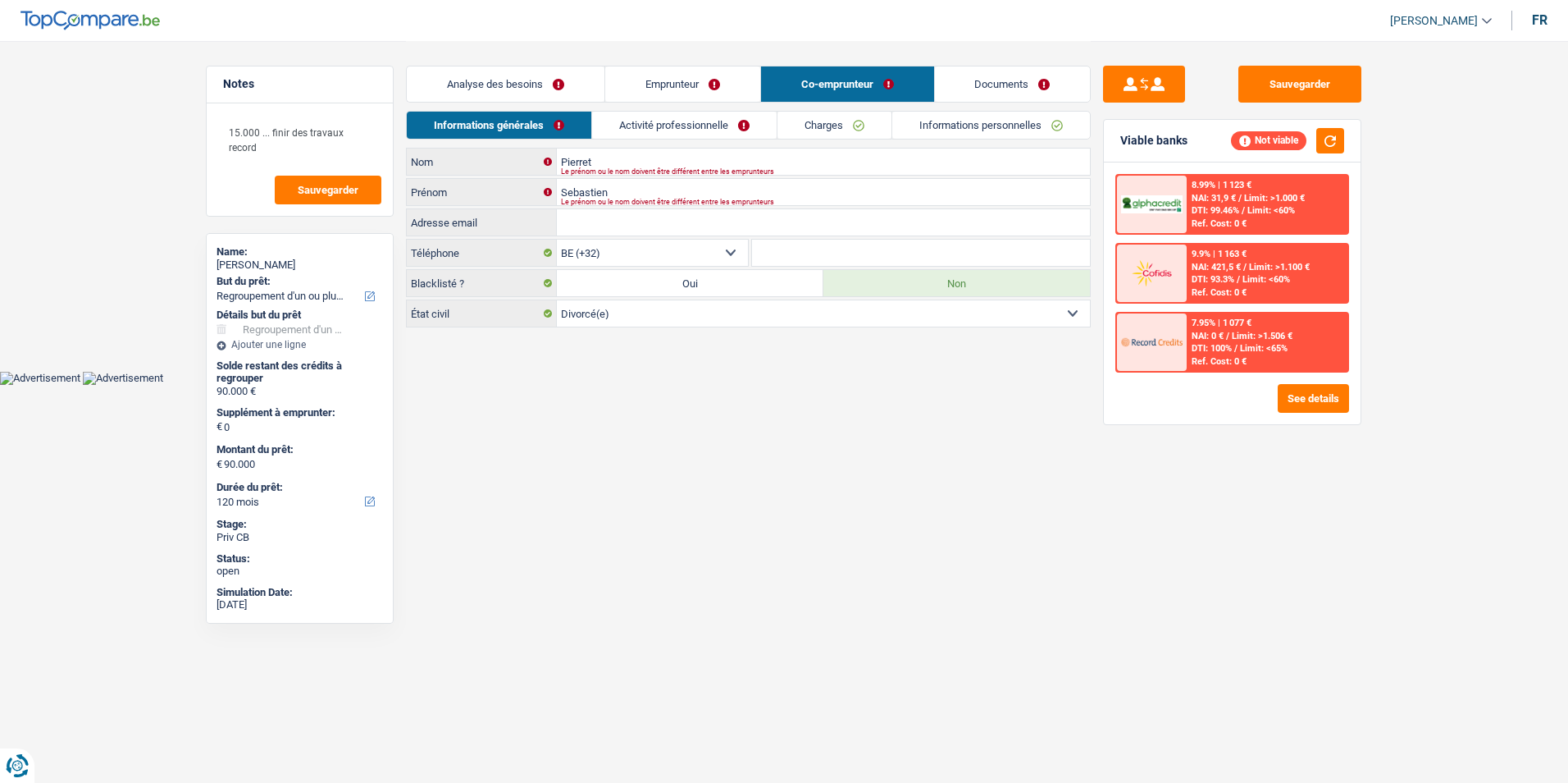
click at [707, 83] on link "Emprunteur" at bounding box center [683, 84] width 155 height 35
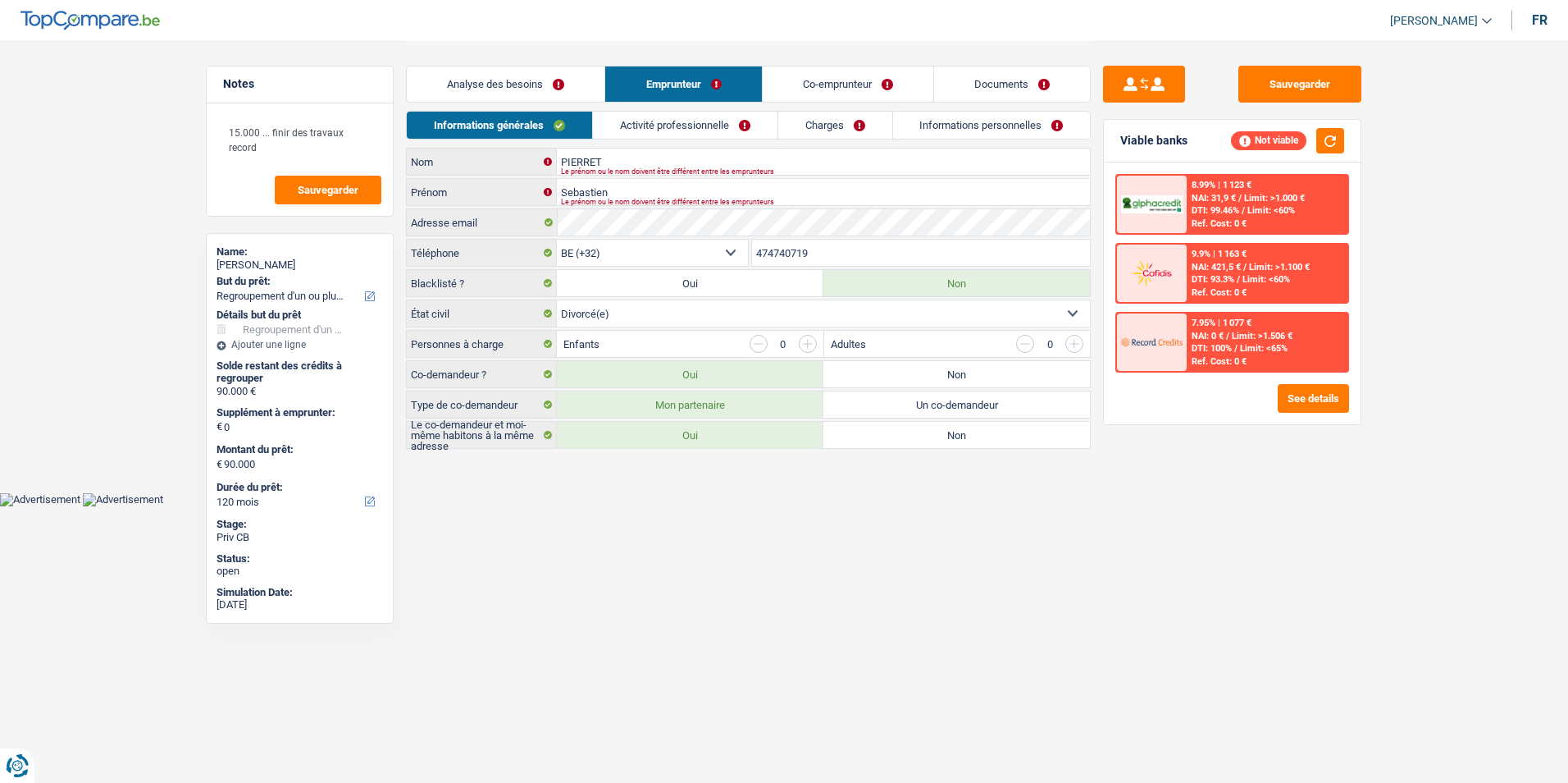
click at [547, 77] on link "Analyse des besoins" at bounding box center [505, 84] width 197 height 35
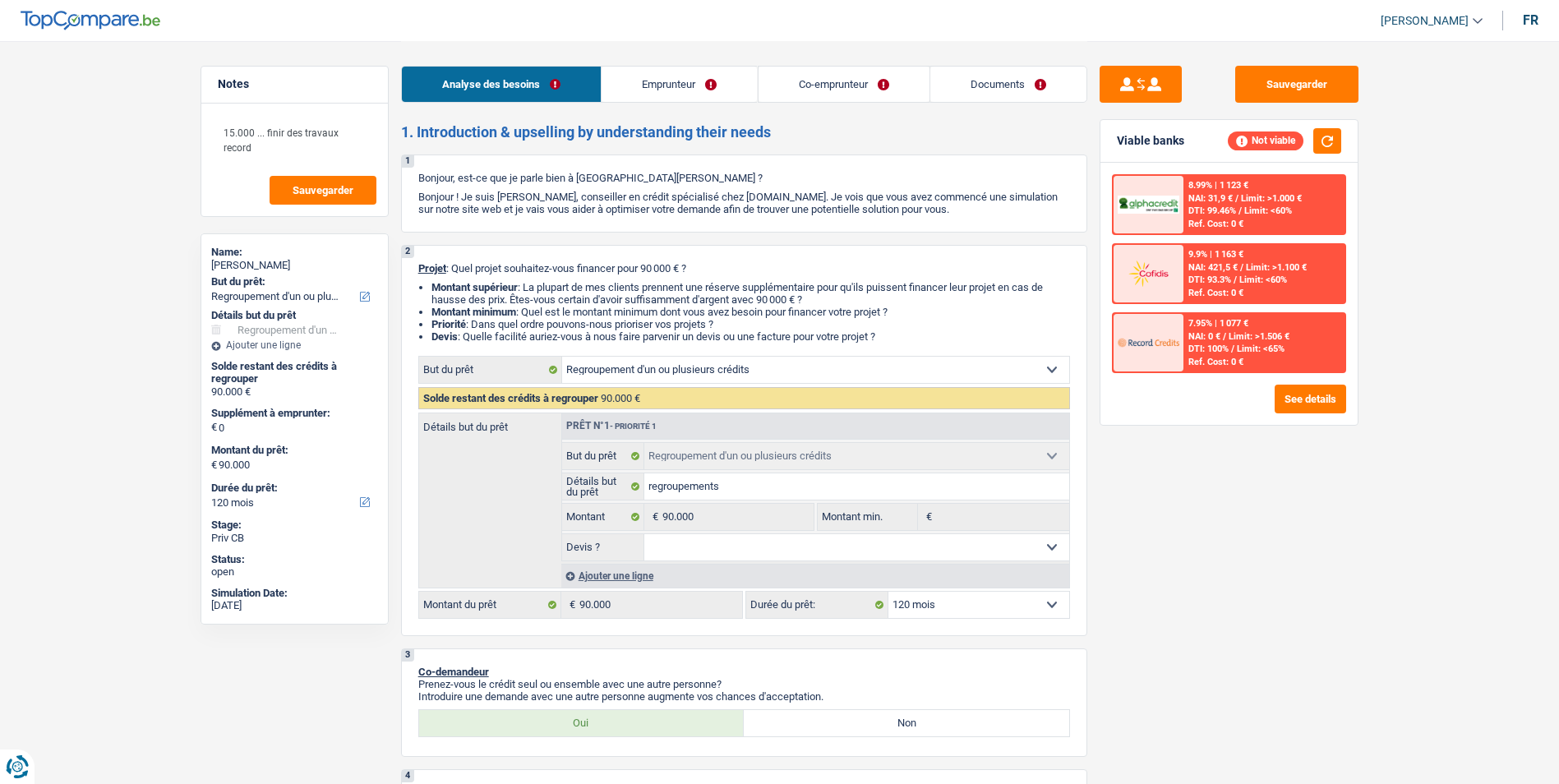
click at [677, 76] on link "Emprunteur" at bounding box center [679, 84] width 155 height 35
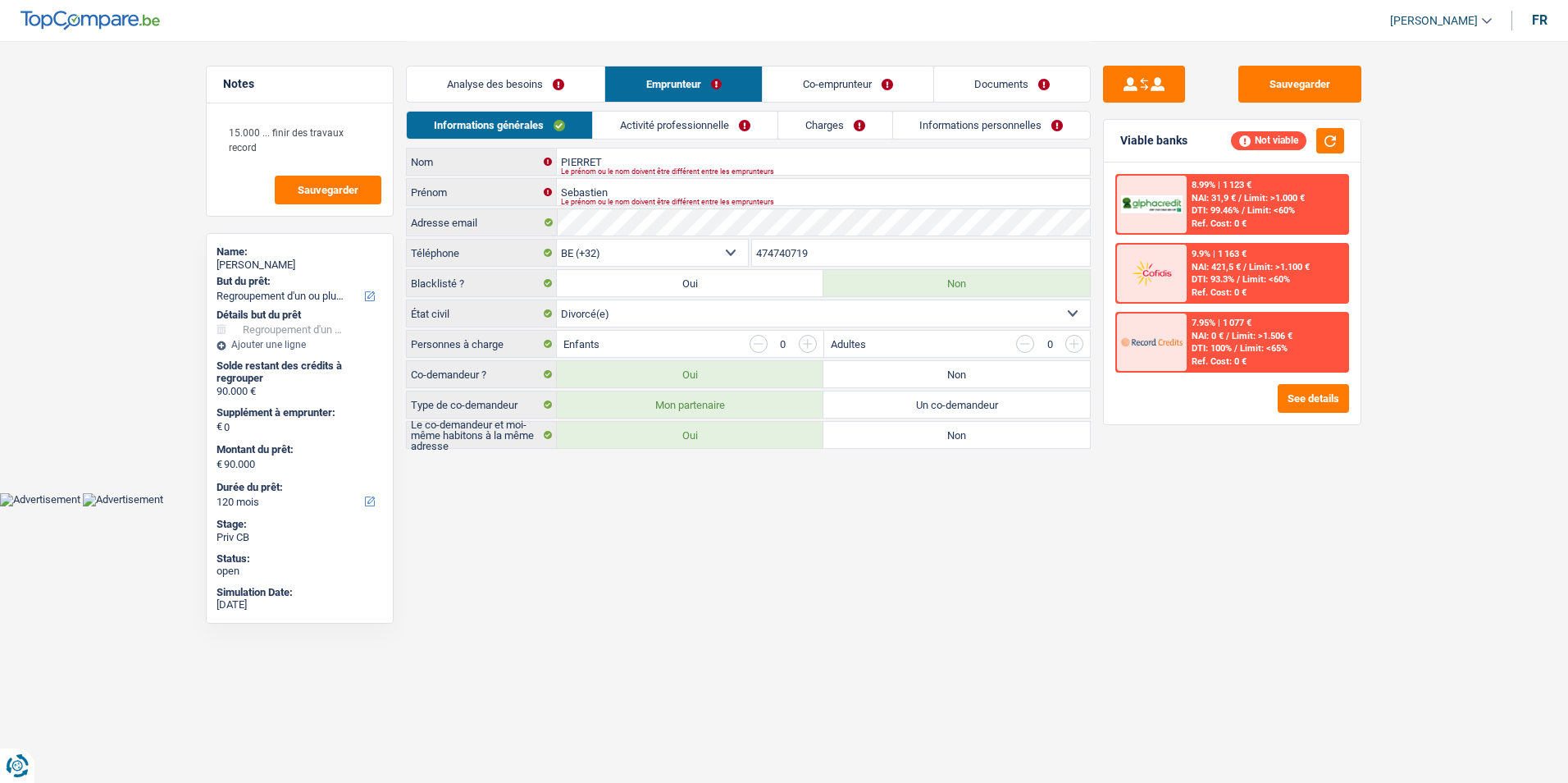
click at [832, 77] on link "Co-emprunteur" at bounding box center [847, 84] width 171 height 35
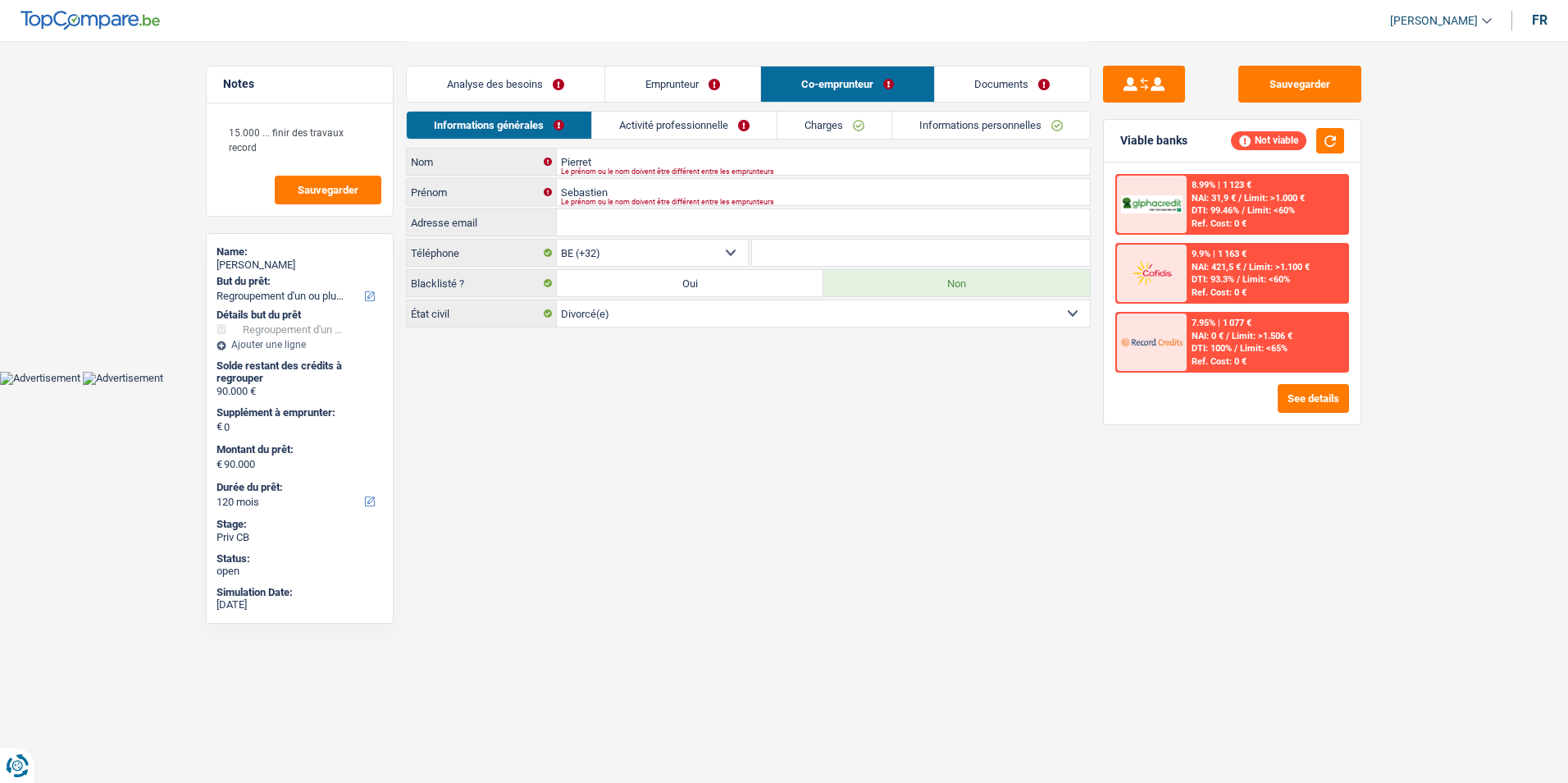
click at [945, 72] on link "Documents" at bounding box center [1012, 84] width 156 height 35
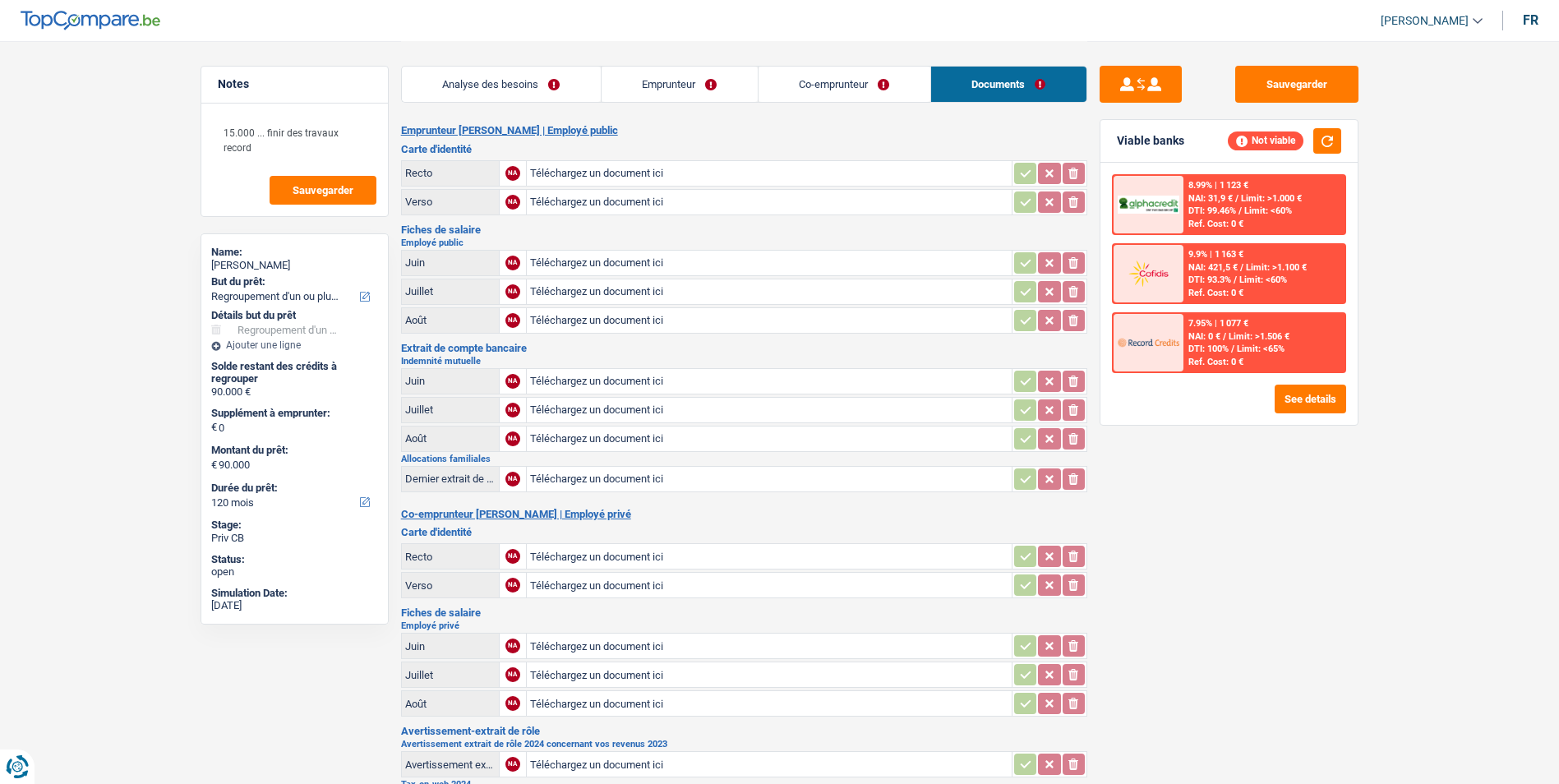
click at [815, 78] on link "Co-emprunteur" at bounding box center [844, 84] width 172 height 35
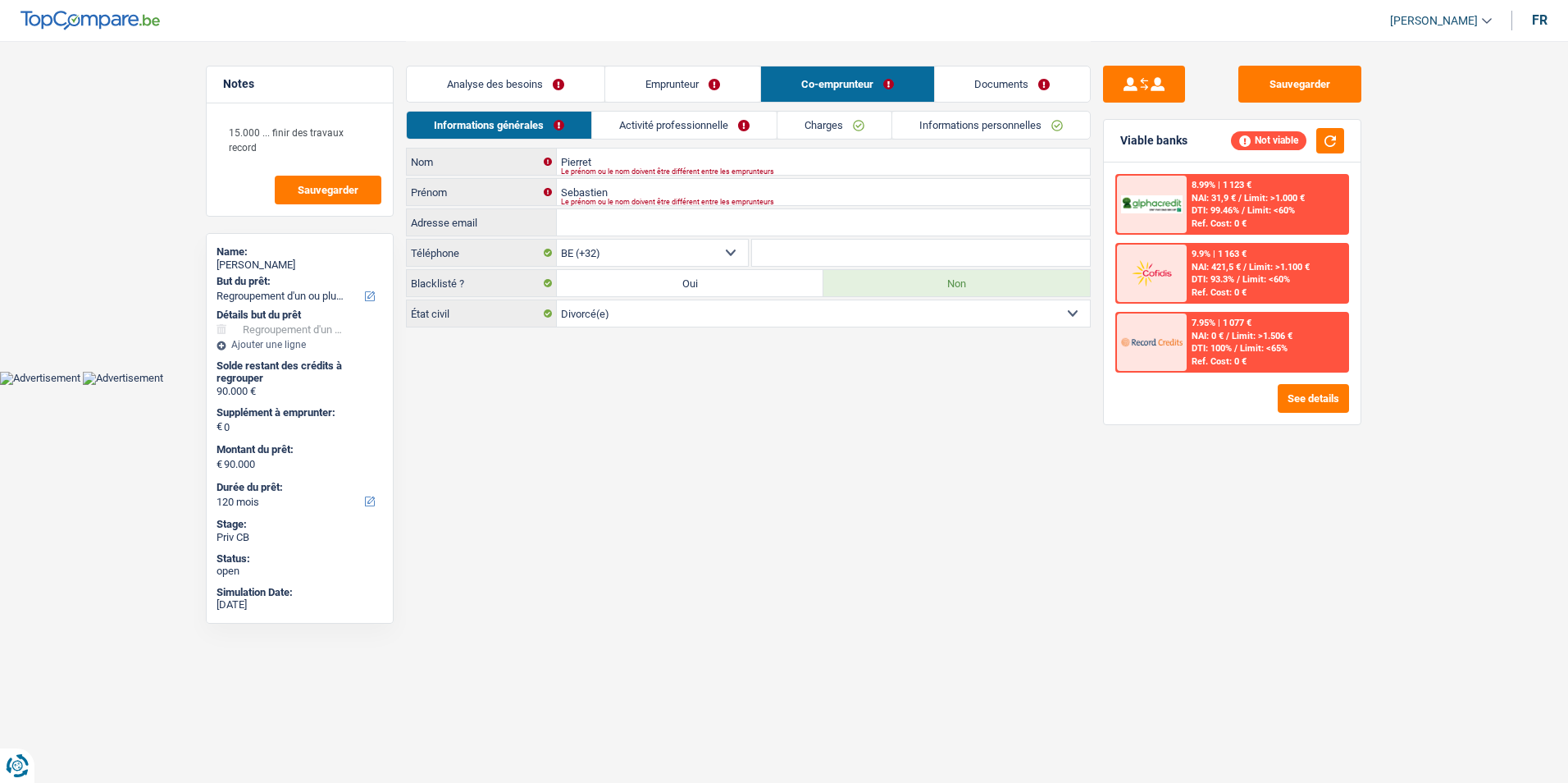
click at [692, 81] on link "Emprunteur" at bounding box center [683, 84] width 155 height 35
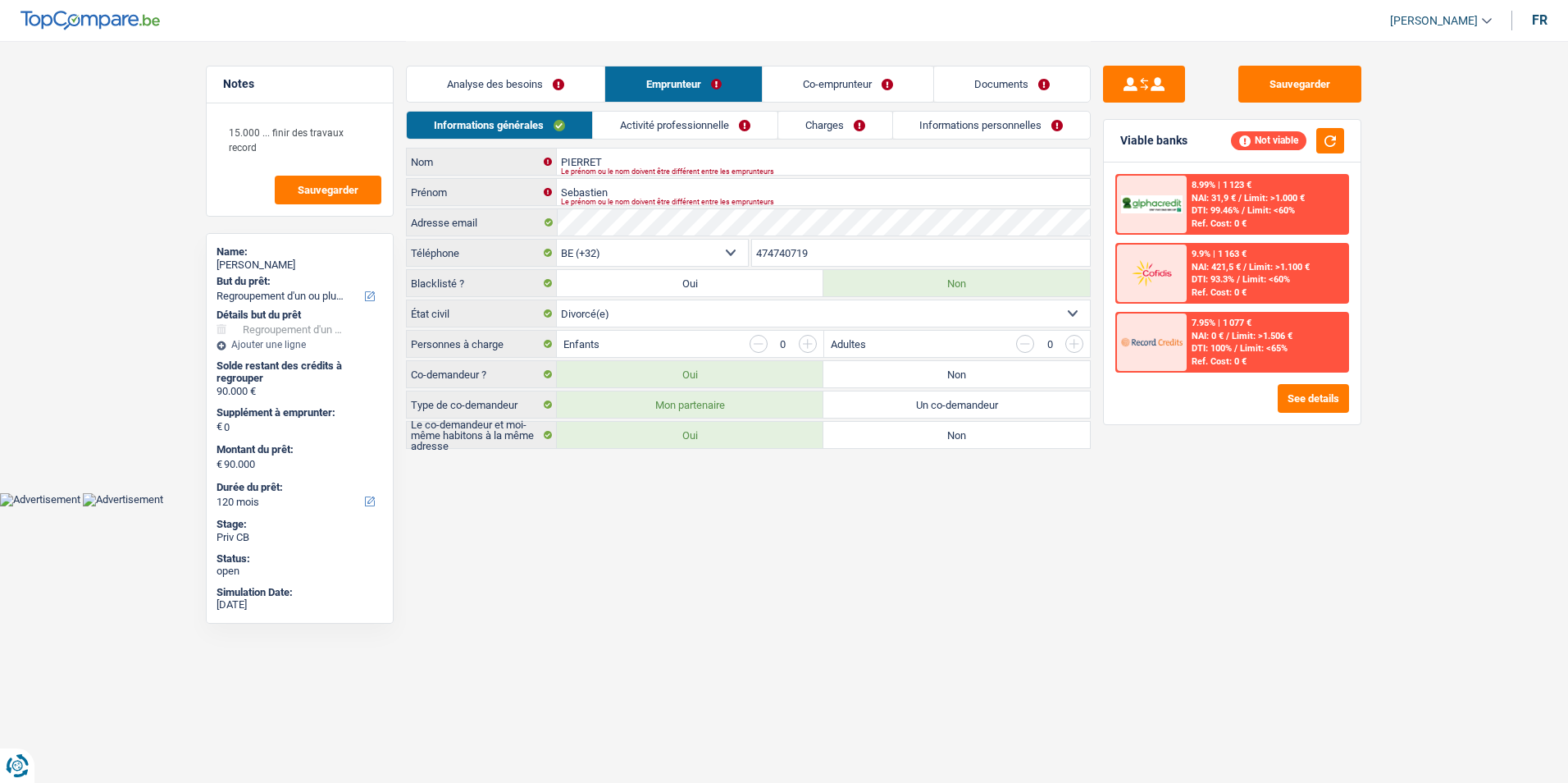
click at [549, 84] on link "Analyse des besoins" at bounding box center [505, 84] width 197 height 35
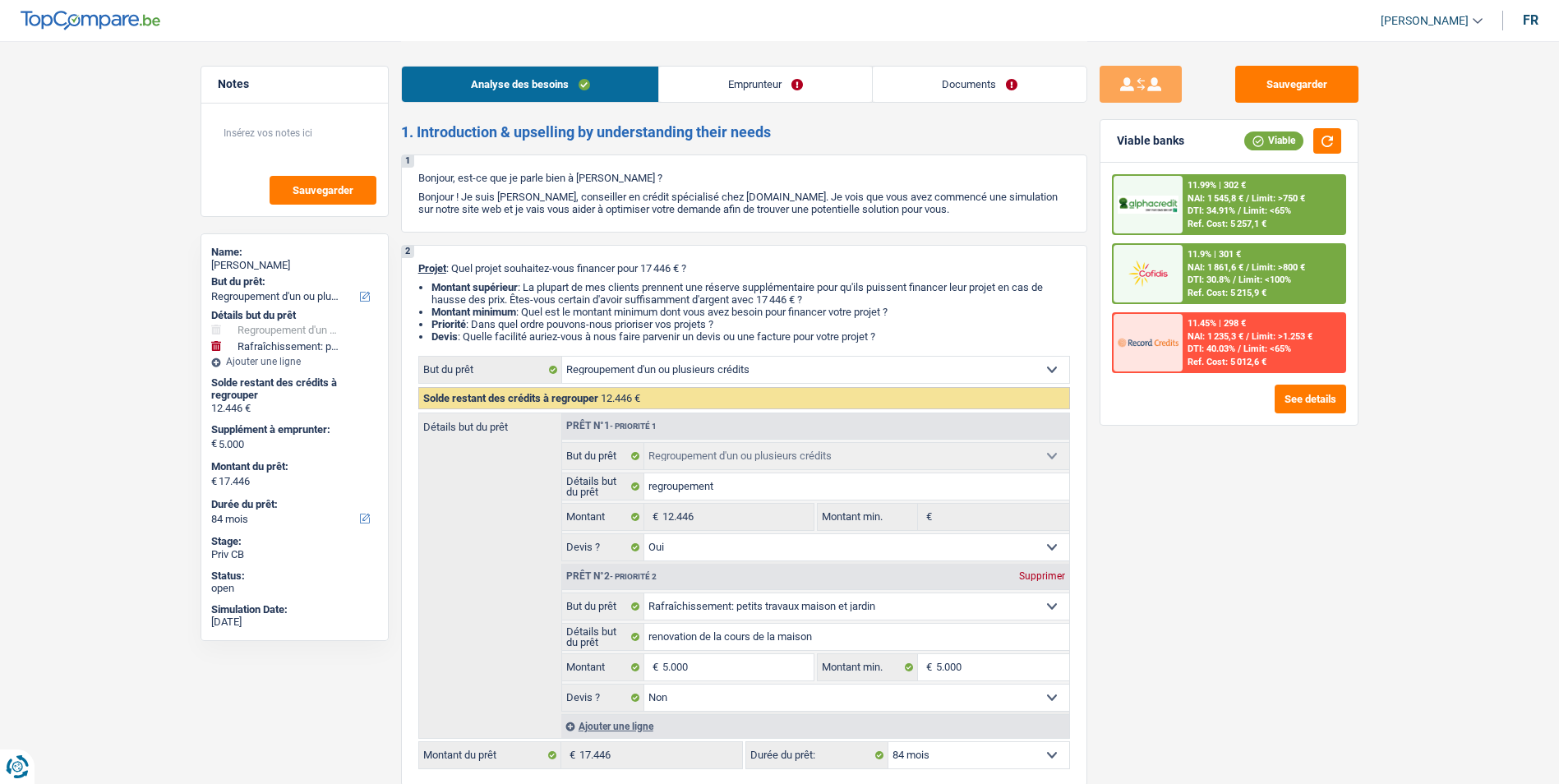
select select "refinancing"
select select "houseOrGarden"
select select "84"
select select "refinancing"
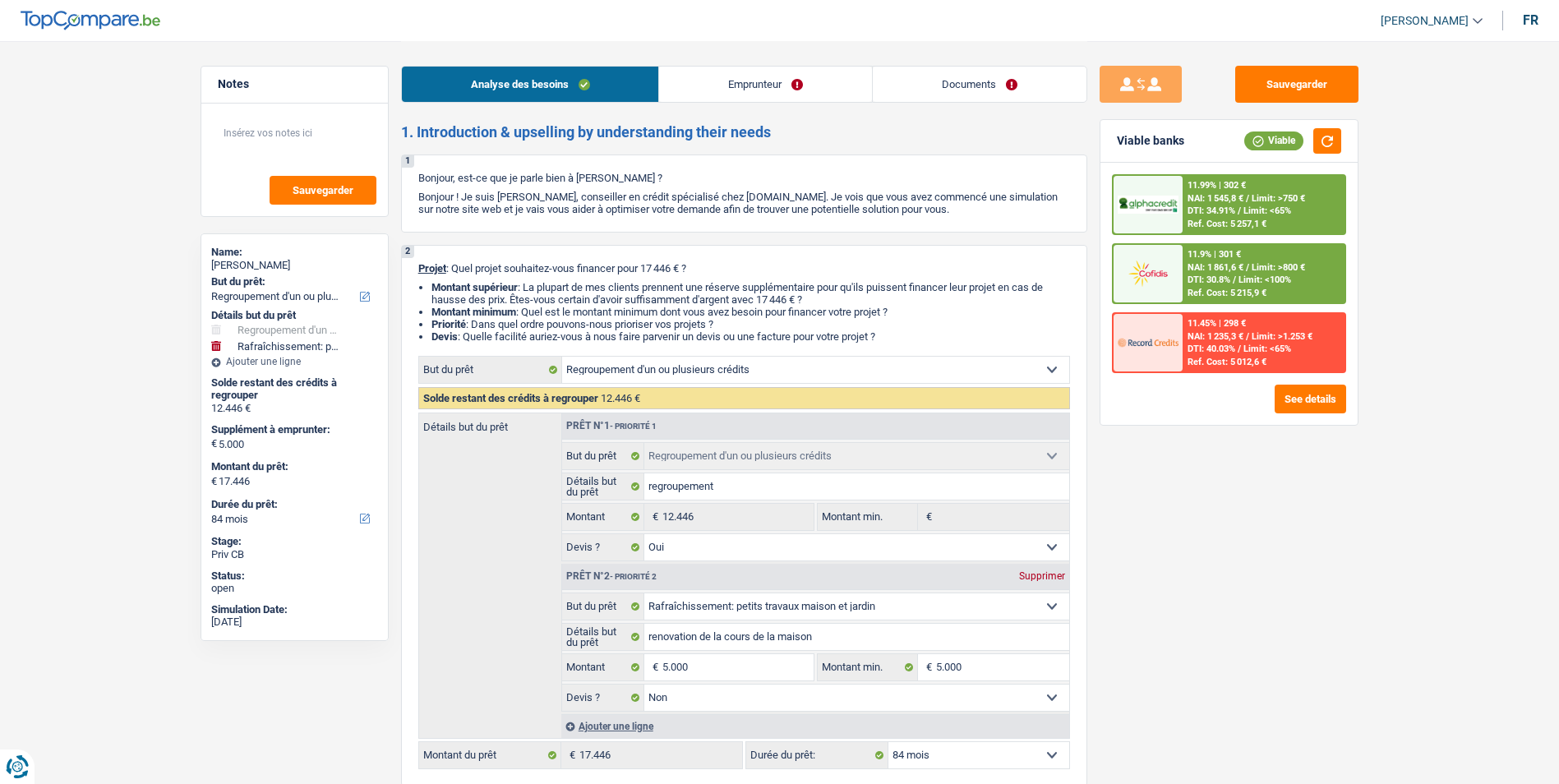
select select "refinancing"
select select "yes"
select select "houseOrGarden"
select select "false"
select select "84"
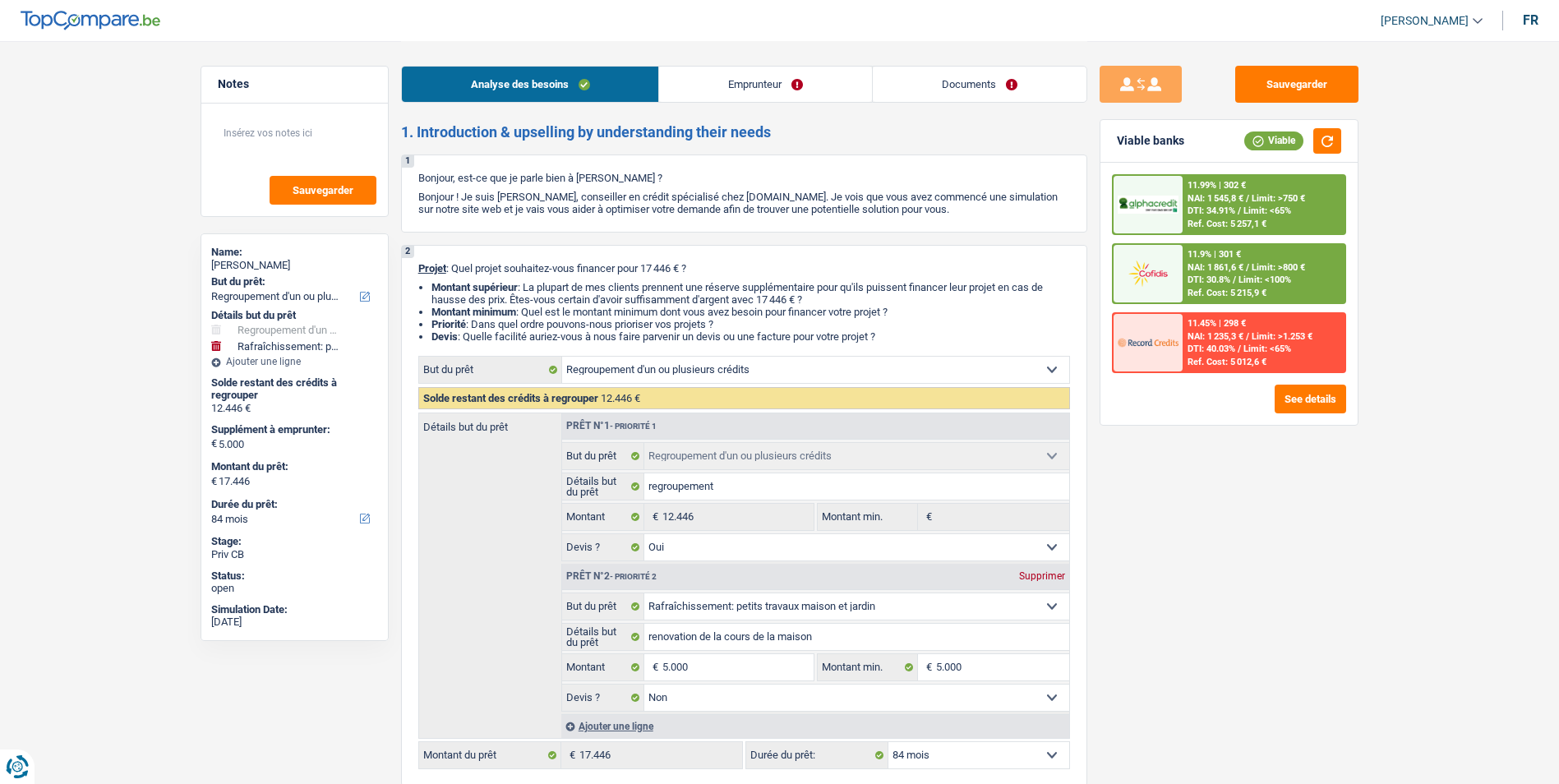
select select "invalid"
select select "familyAllowances"
select select "disabilityPension"
select select "ownerWithMortgage"
select select "mortgage"
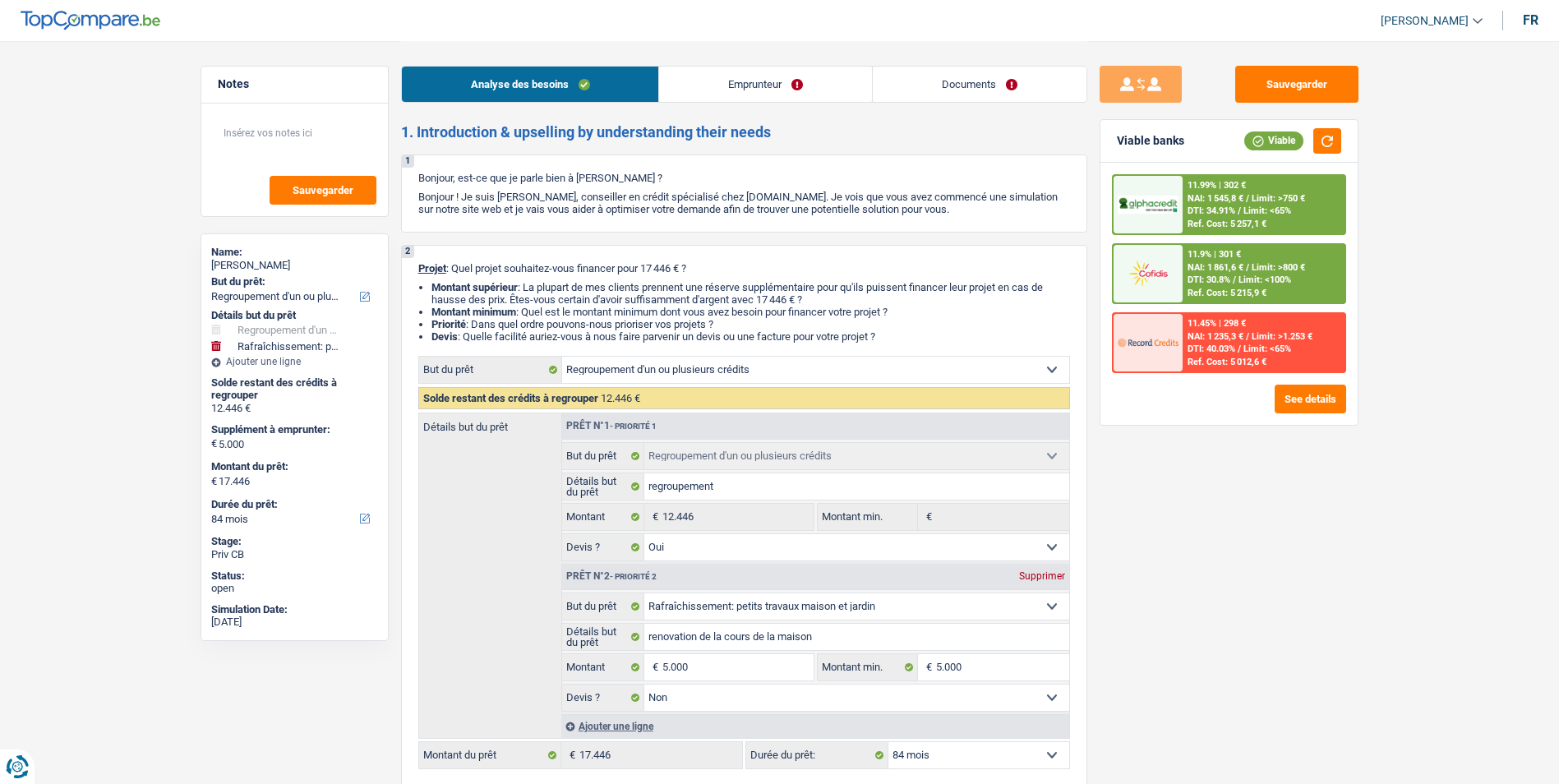
select select "360"
select select "creditConsolidation"
select select "60"
select select "cardOrCredit"
select select "refinancing"
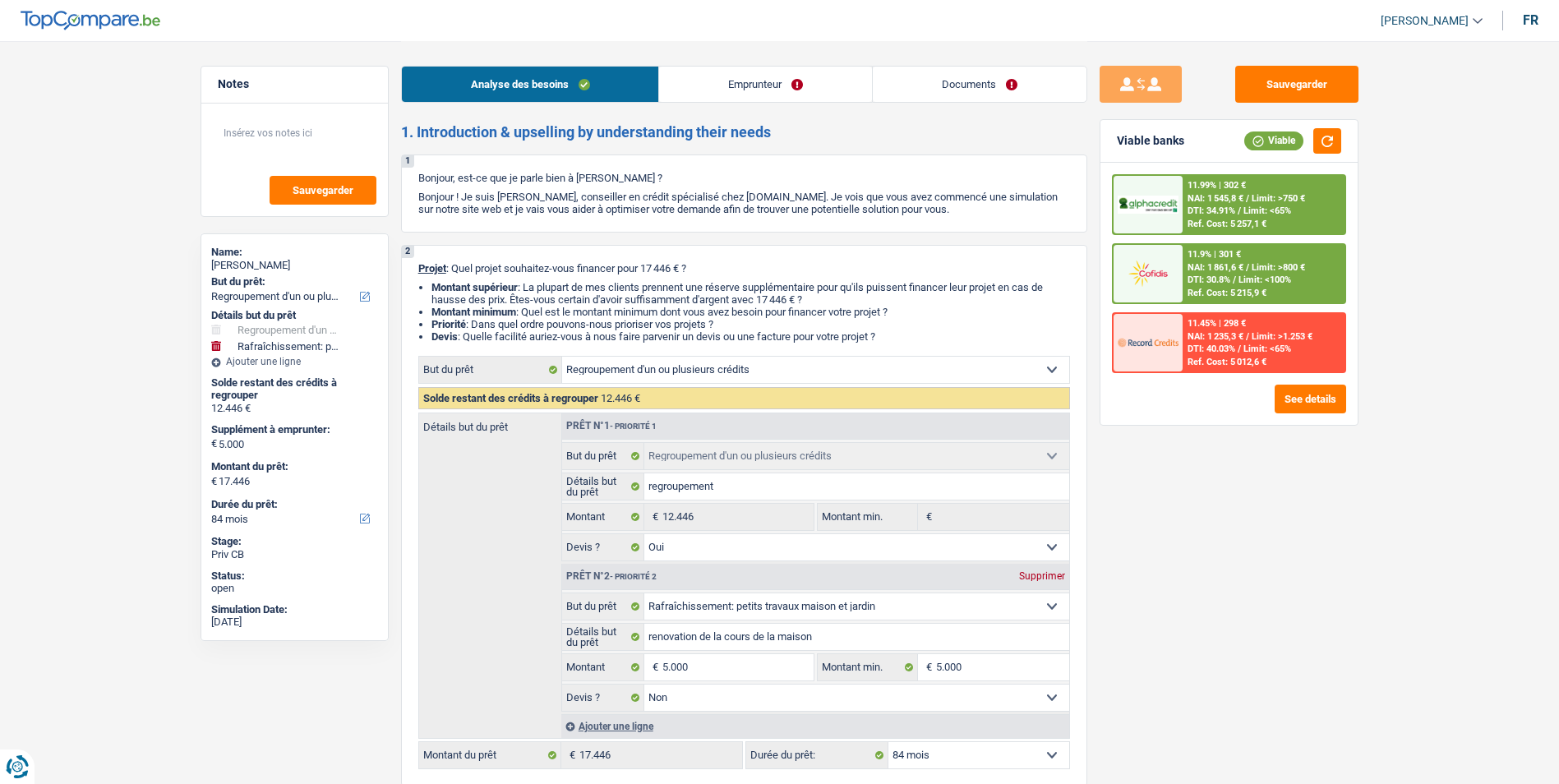
select select "refinancing"
select select "yes"
select select "houseOrGarden"
select select "false"
select select "84"
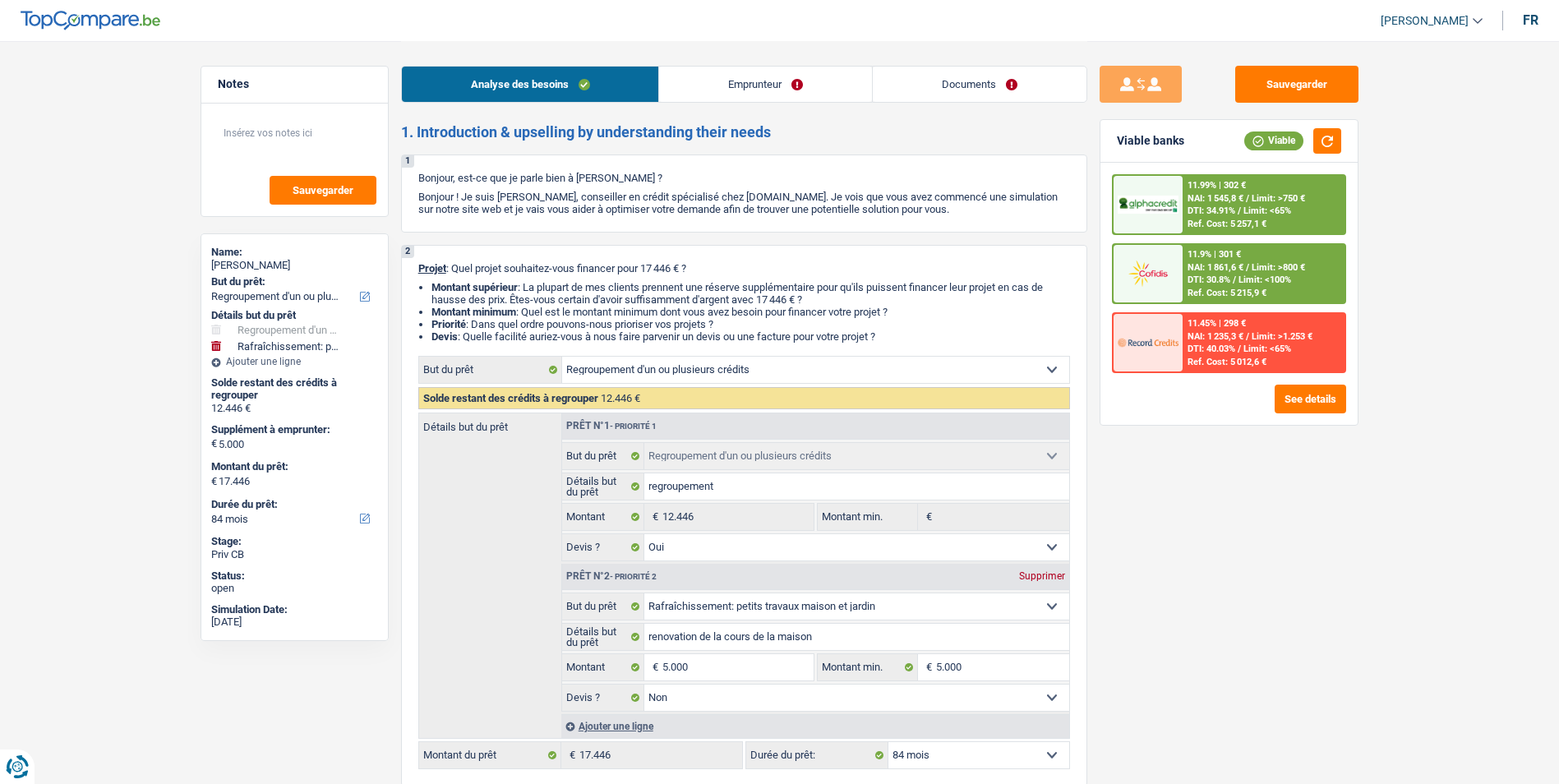
scroll to position [82, 0]
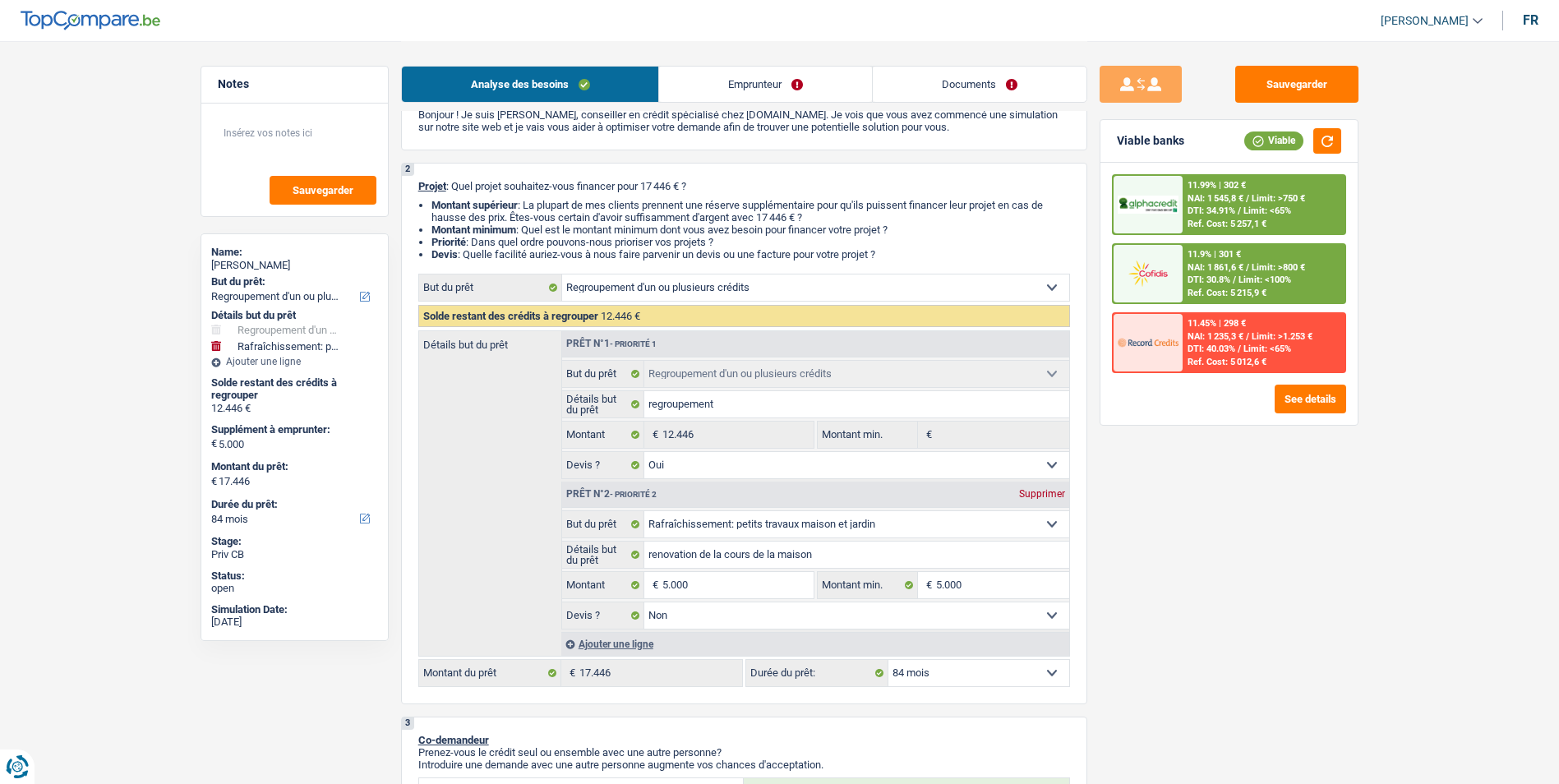
click at [957, 84] on link "Documents" at bounding box center [979, 84] width 213 height 35
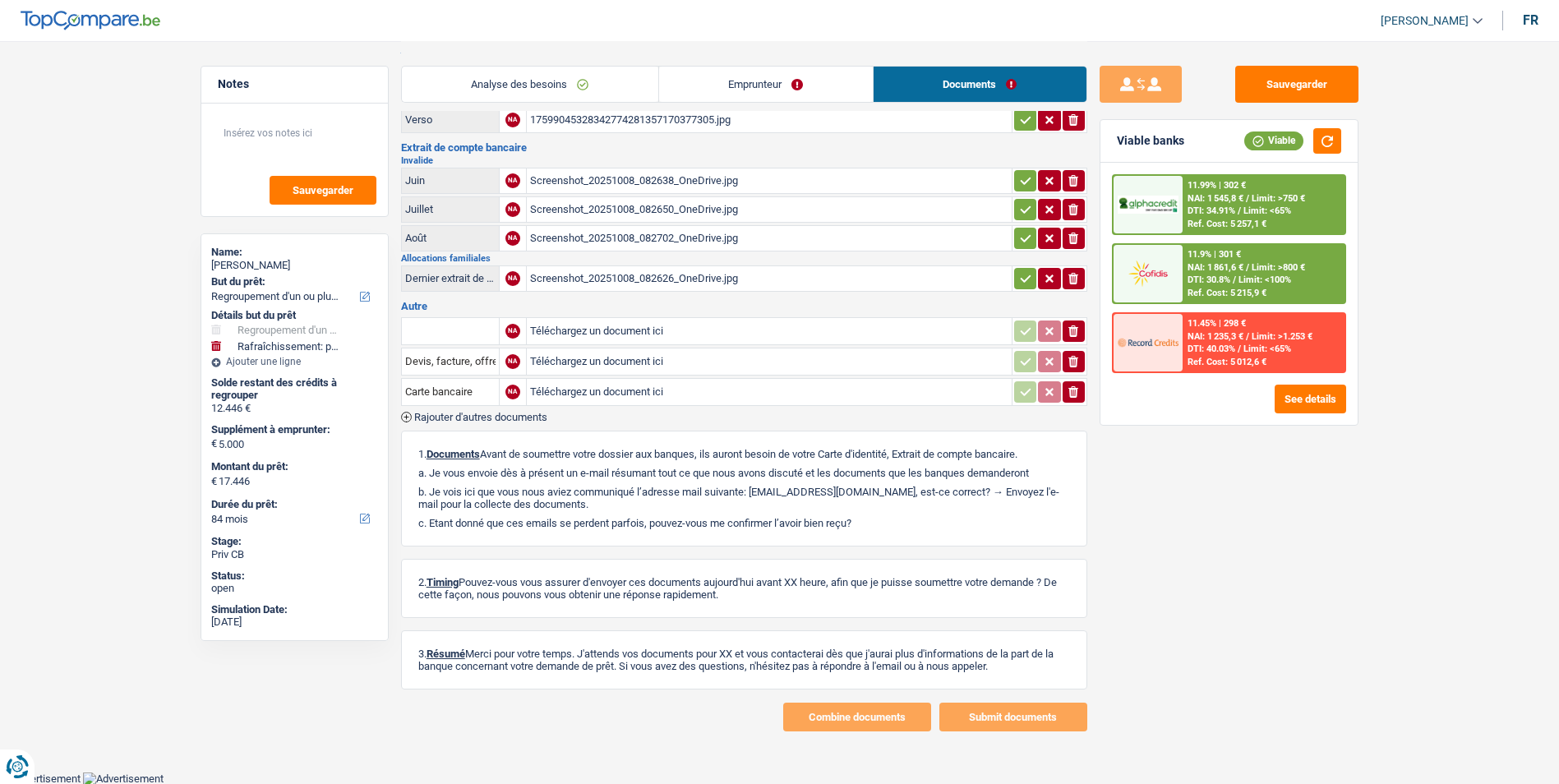
click at [586, 74] on link "Analyse des besoins" at bounding box center [530, 84] width 257 height 35
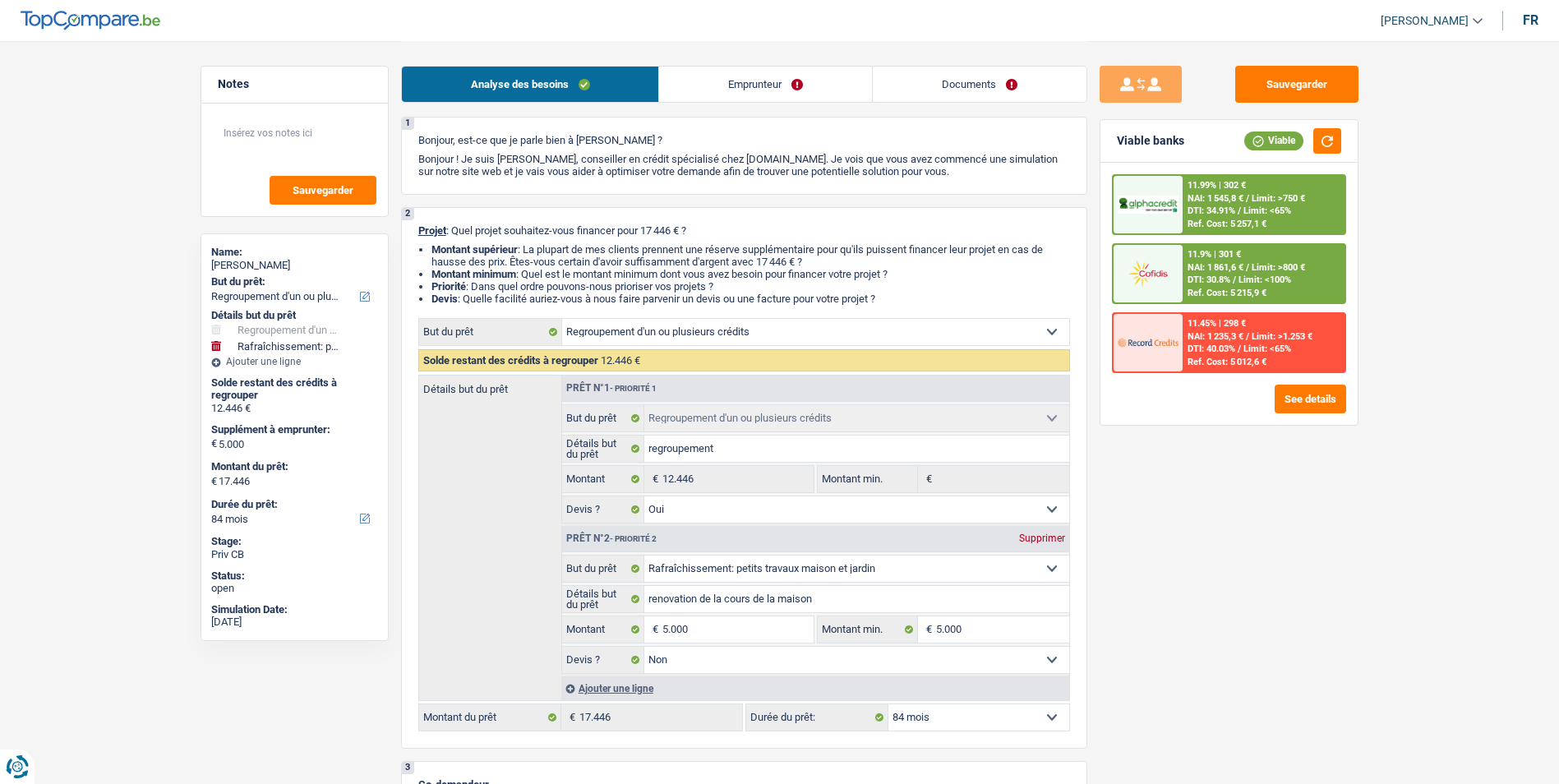
scroll to position [0, 0]
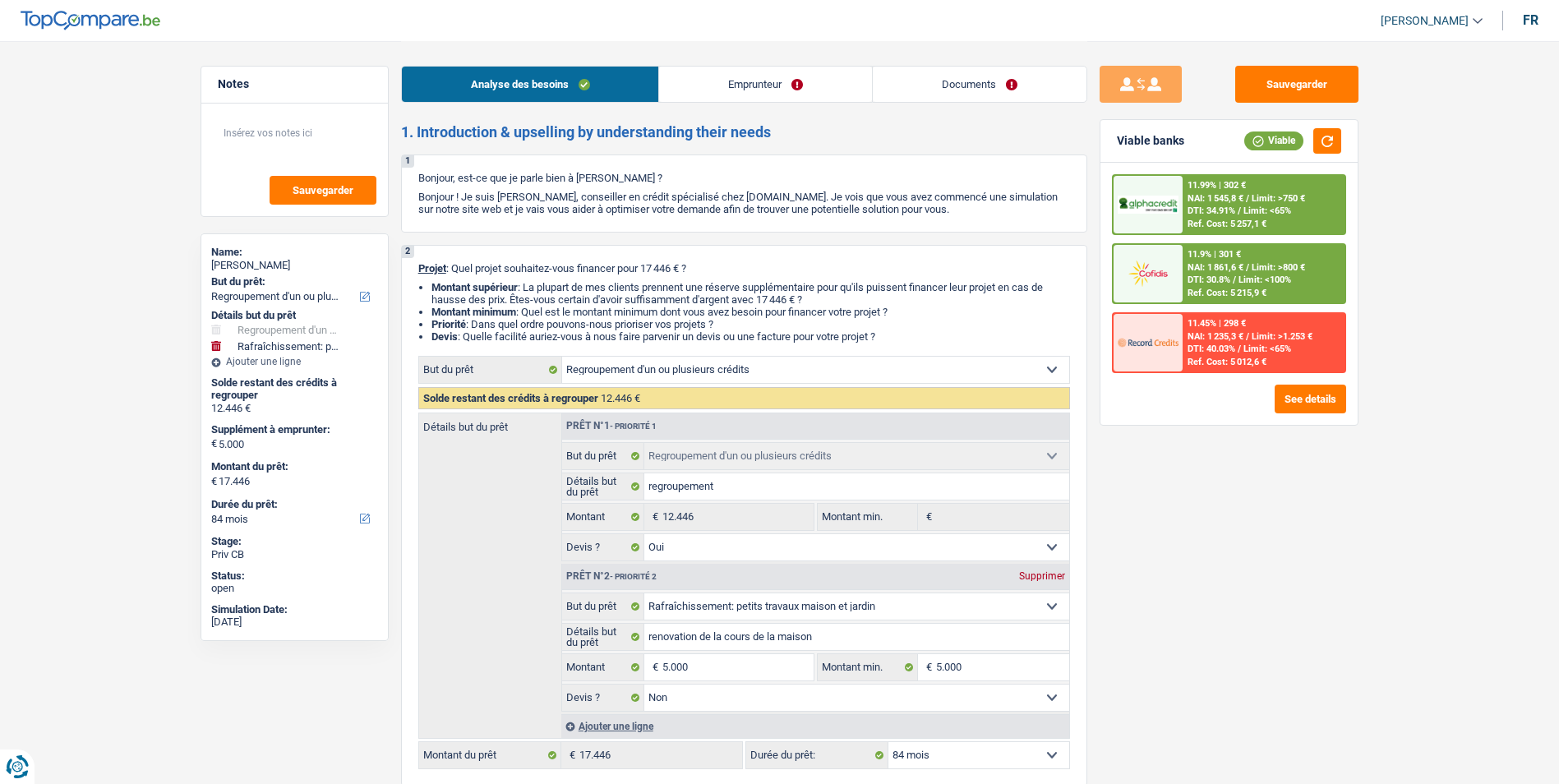
click at [733, 84] on link "Emprunteur" at bounding box center [765, 84] width 212 height 35
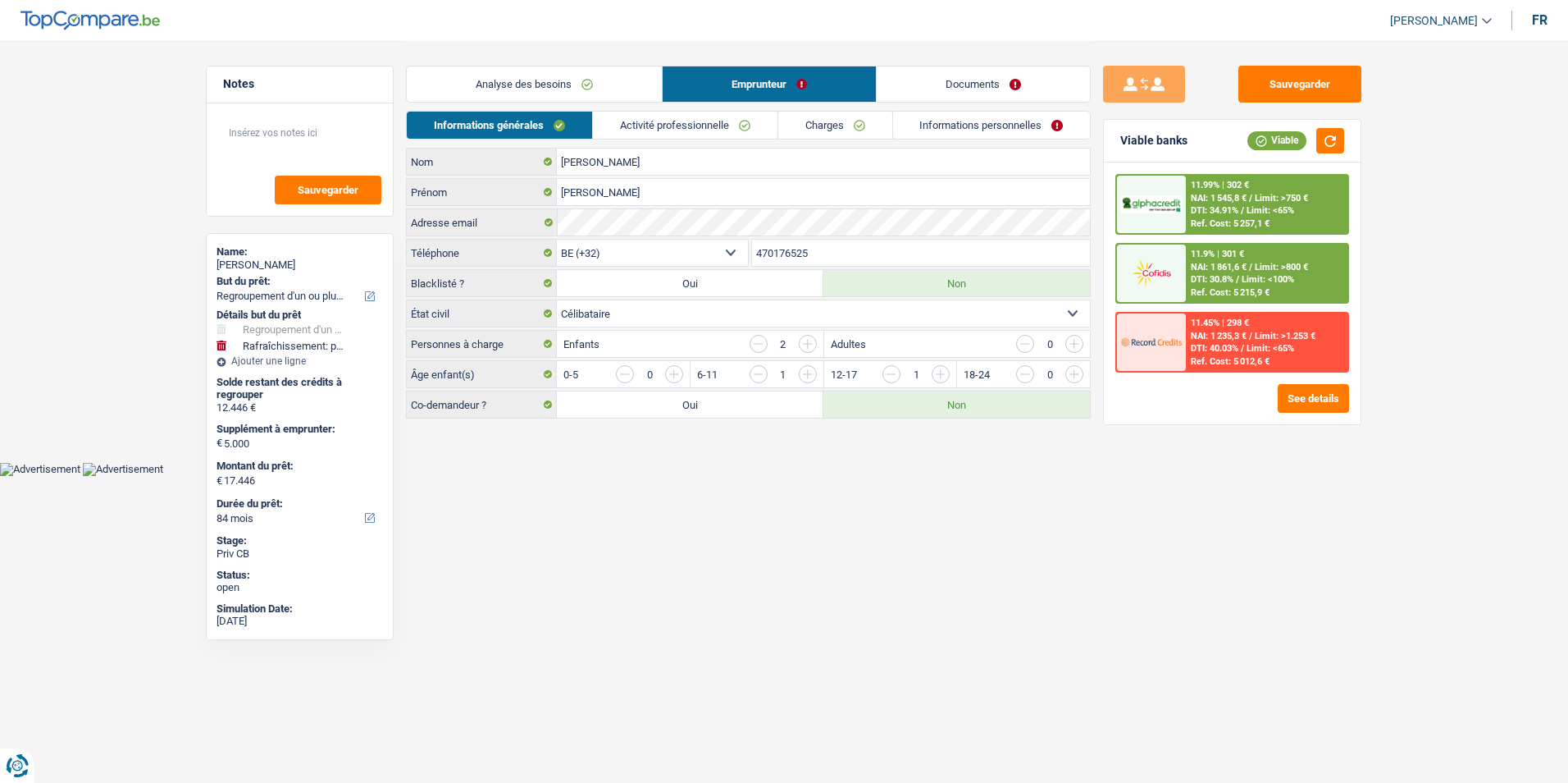
click at [916, 85] on link "Documents" at bounding box center [983, 84] width 213 height 35
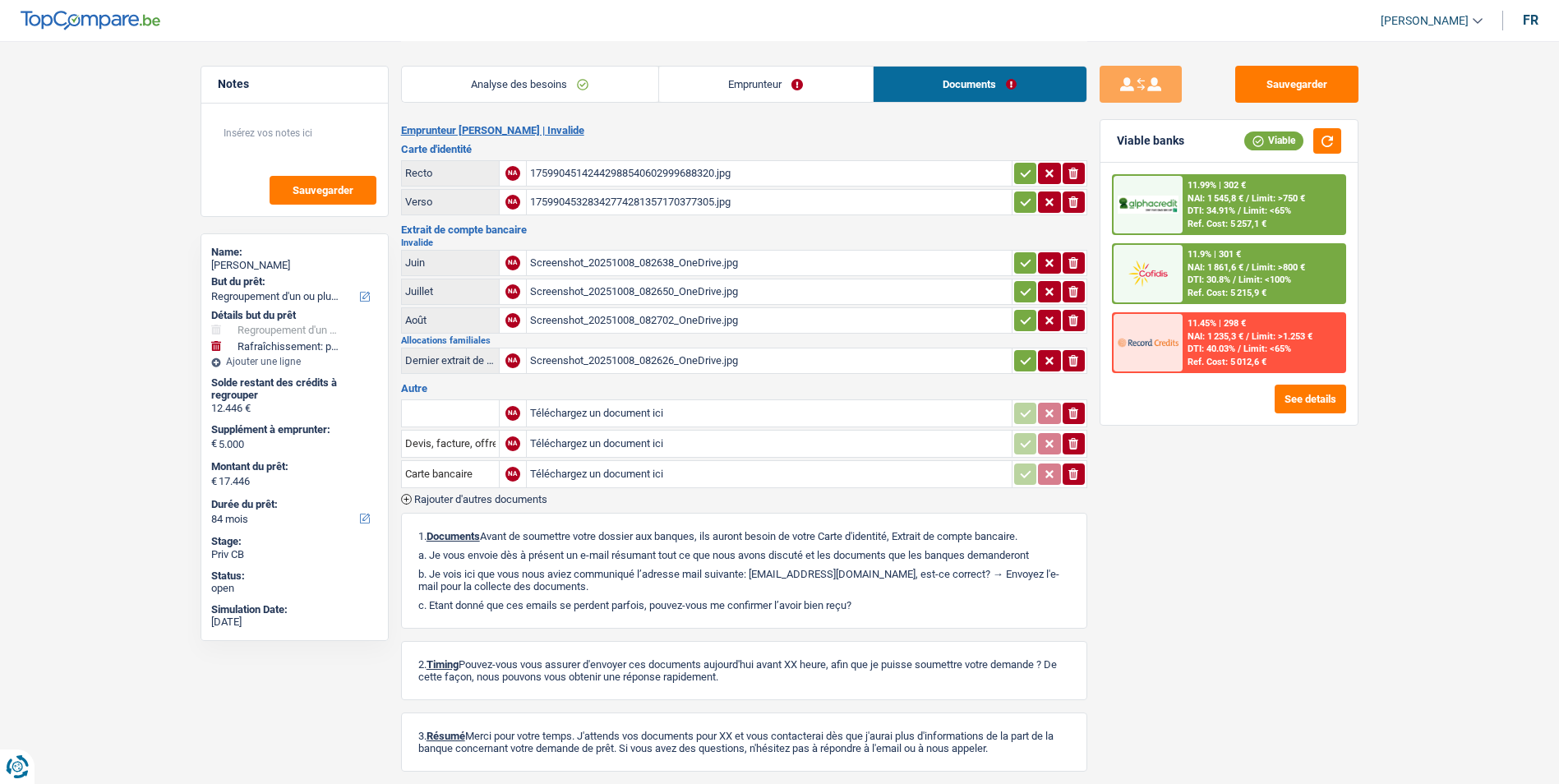
click at [610, 174] on div "17599045142442988540602999688320.jpg" at bounding box center [769, 173] width 478 height 25
click at [610, 200] on div "17599045328342774281357170377305.jpg" at bounding box center [769, 201] width 478 height 25
click at [622, 258] on div "Screenshot_20251008_082638_OneDrive.jpg" at bounding box center [769, 262] width 478 height 25
click at [590, 291] on div "Screenshot_20251008_082650_OneDrive.jpg" at bounding box center [769, 291] width 478 height 25
click at [635, 319] on div "Screenshot_20251008_082702_OneDrive.jpg" at bounding box center [769, 320] width 478 height 25
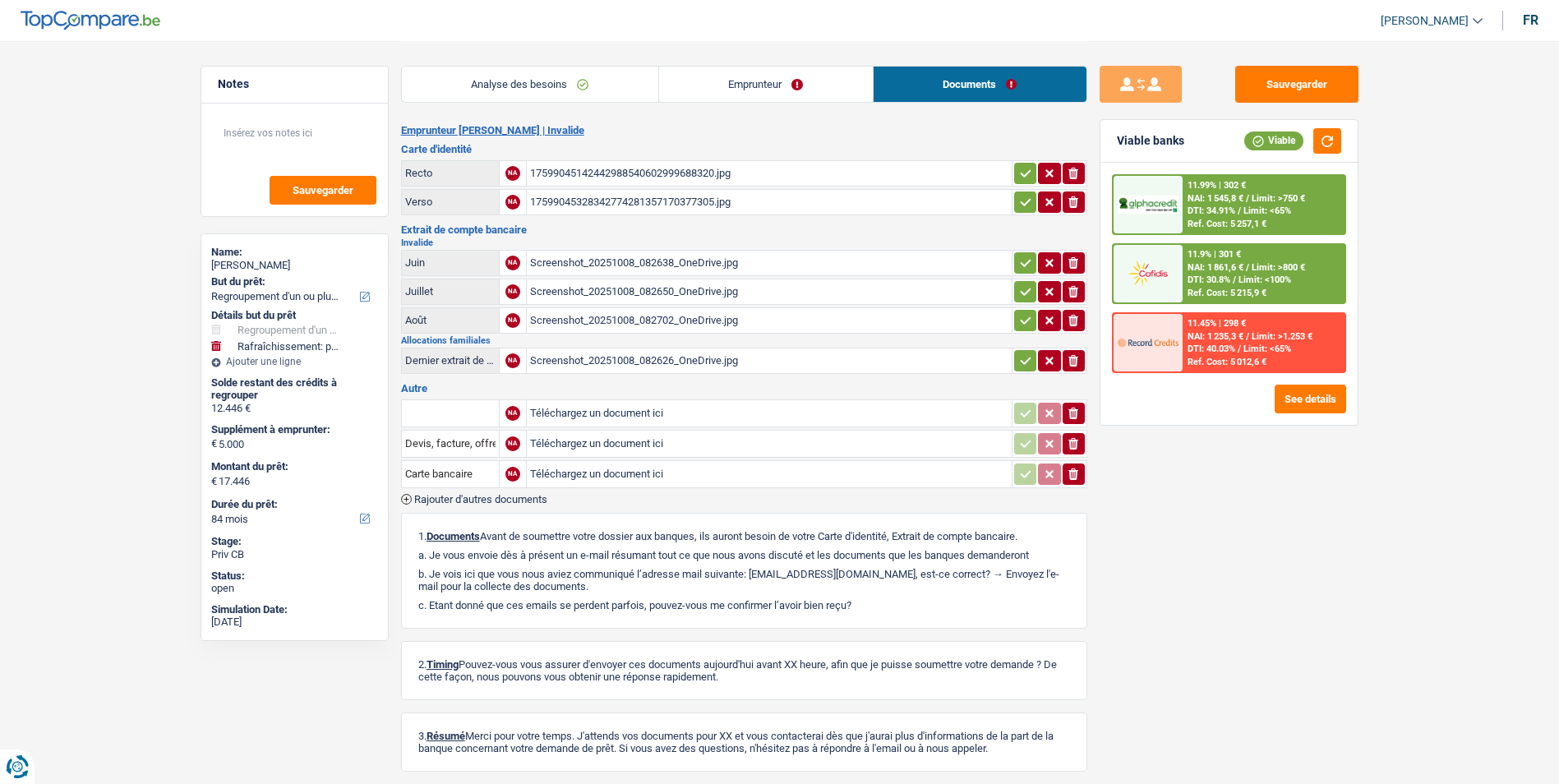
click at [630, 366] on div "Screenshot_20251008_082626_OneDrive.jpg" at bounding box center [769, 360] width 478 height 25
click at [586, 73] on link "Analyse des besoins" at bounding box center [530, 84] width 257 height 35
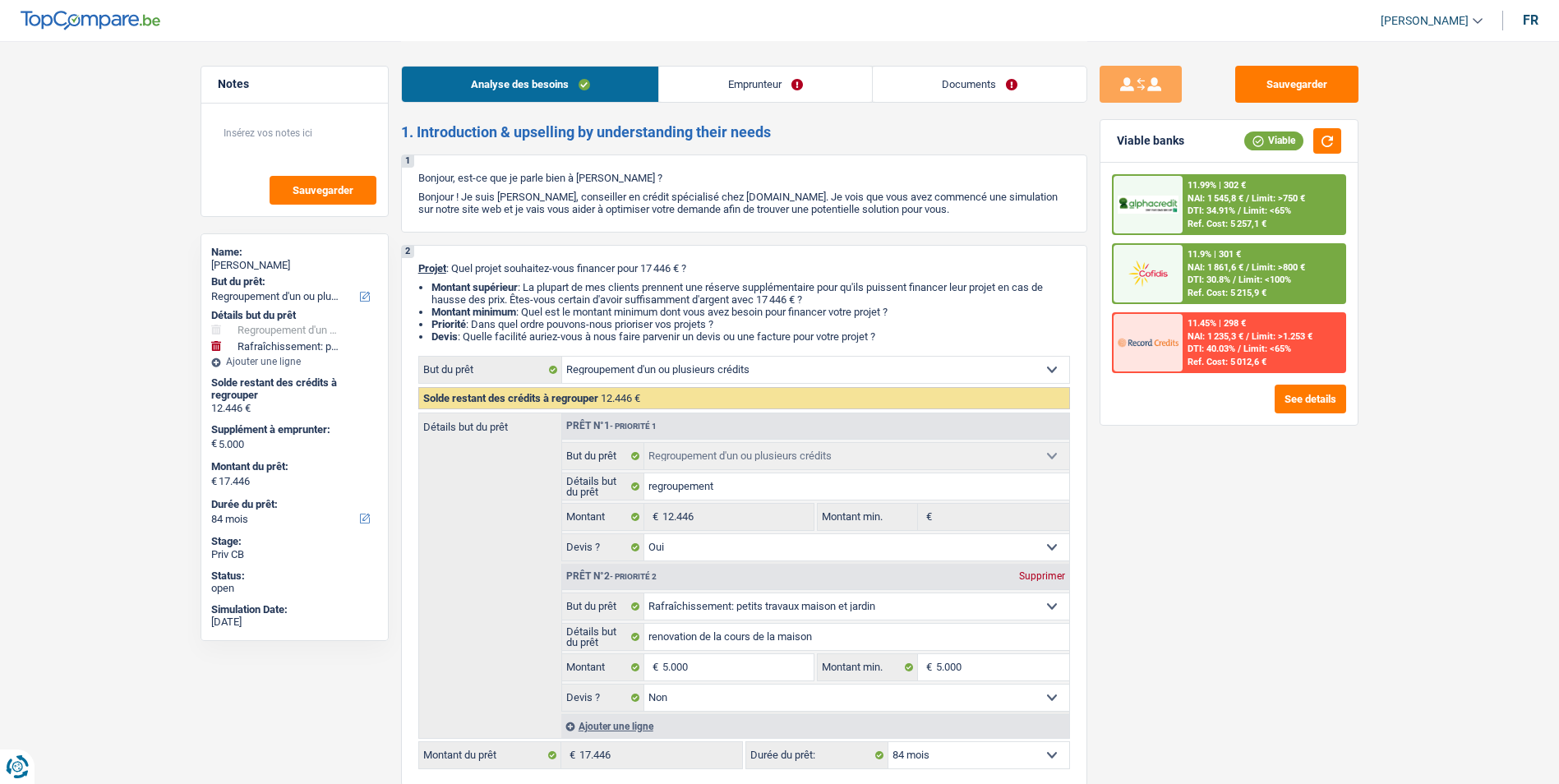
click at [707, 98] on link "Emprunteur" at bounding box center [765, 84] width 212 height 35
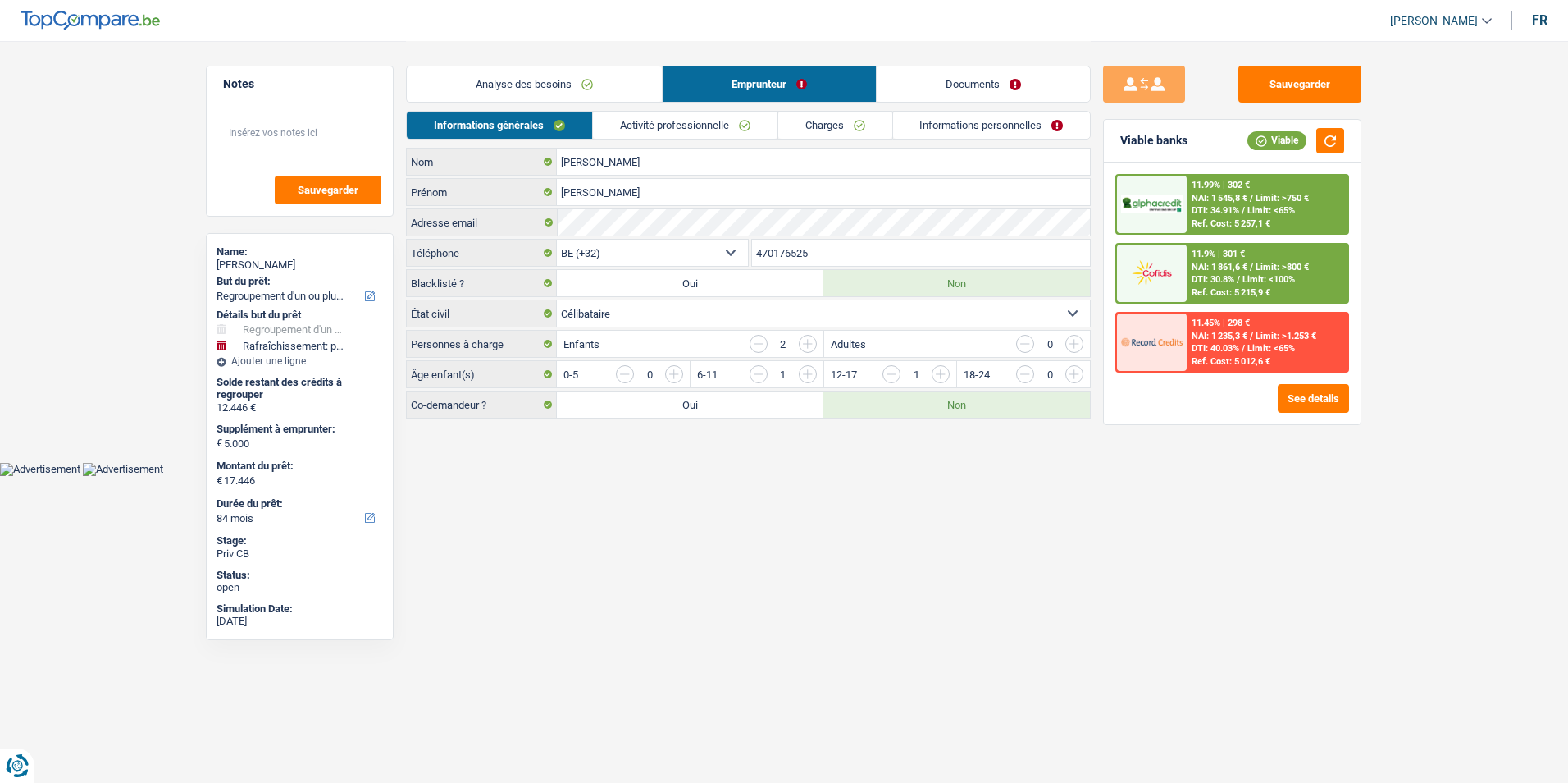
click at [694, 120] on link "Activité professionnelle" at bounding box center [685, 125] width 184 height 27
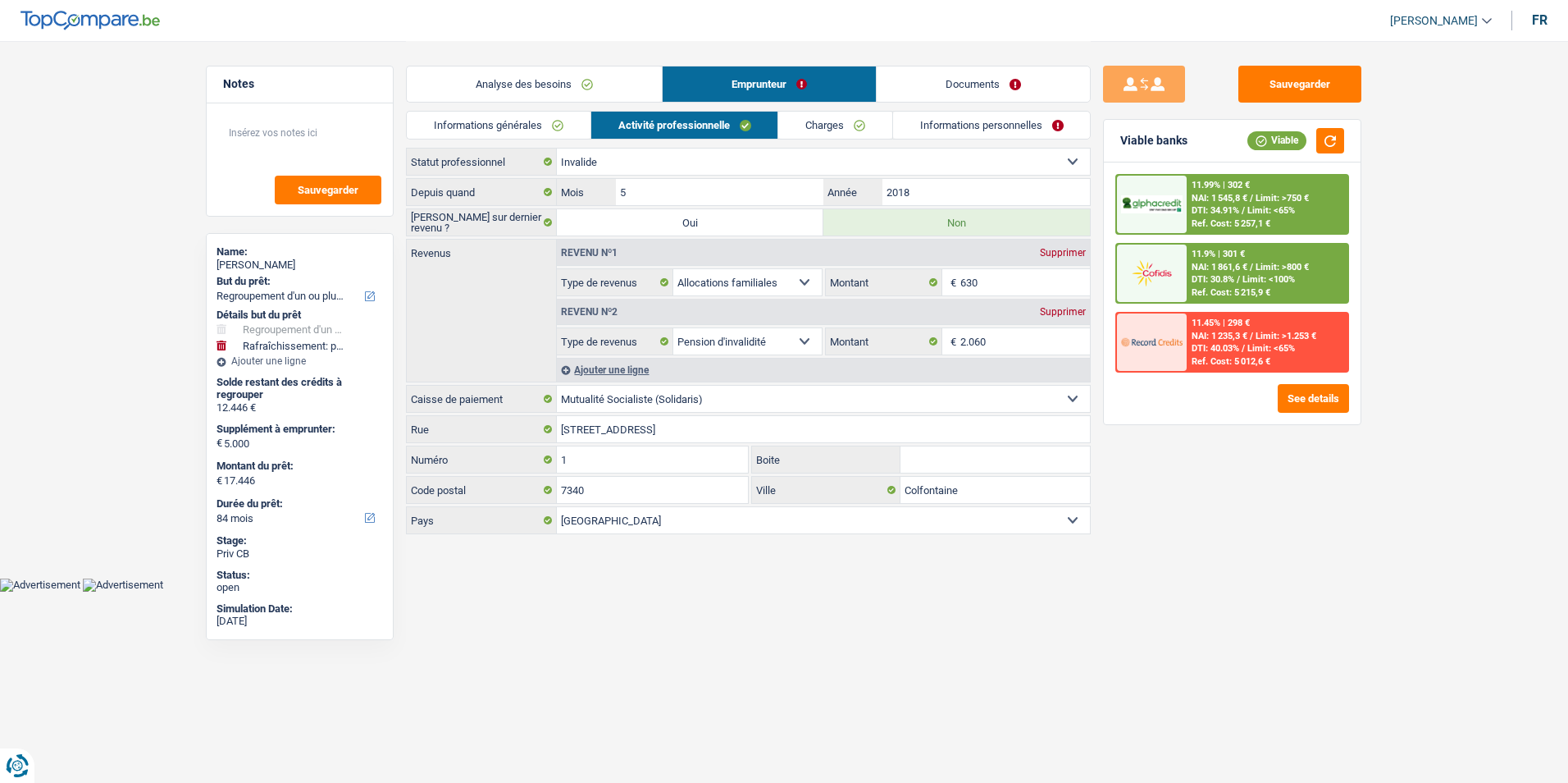
click at [790, 126] on link "Charges" at bounding box center [835, 125] width 114 height 27
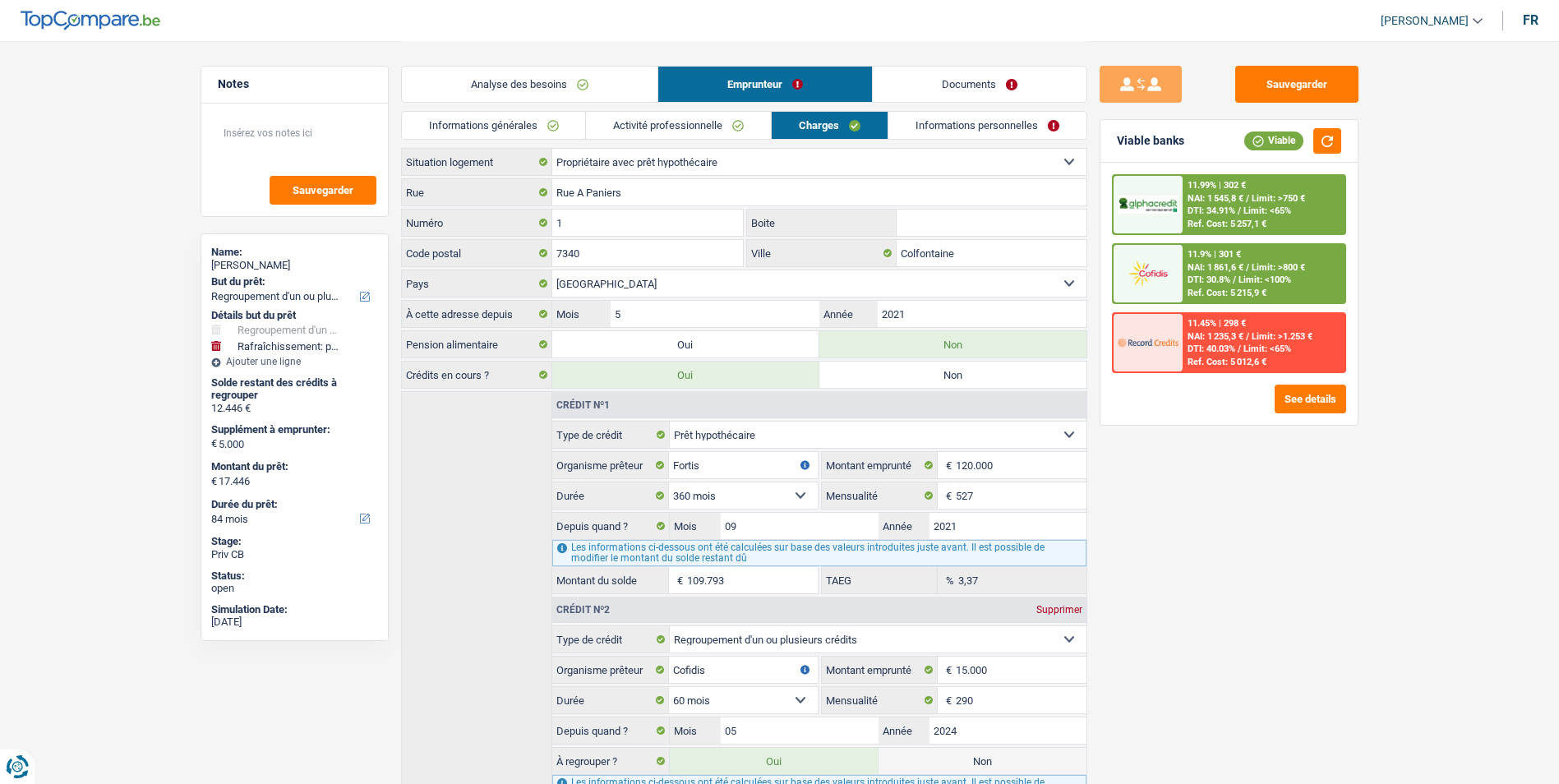
click at [943, 91] on link "Documents" at bounding box center [979, 84] width 213 height 35
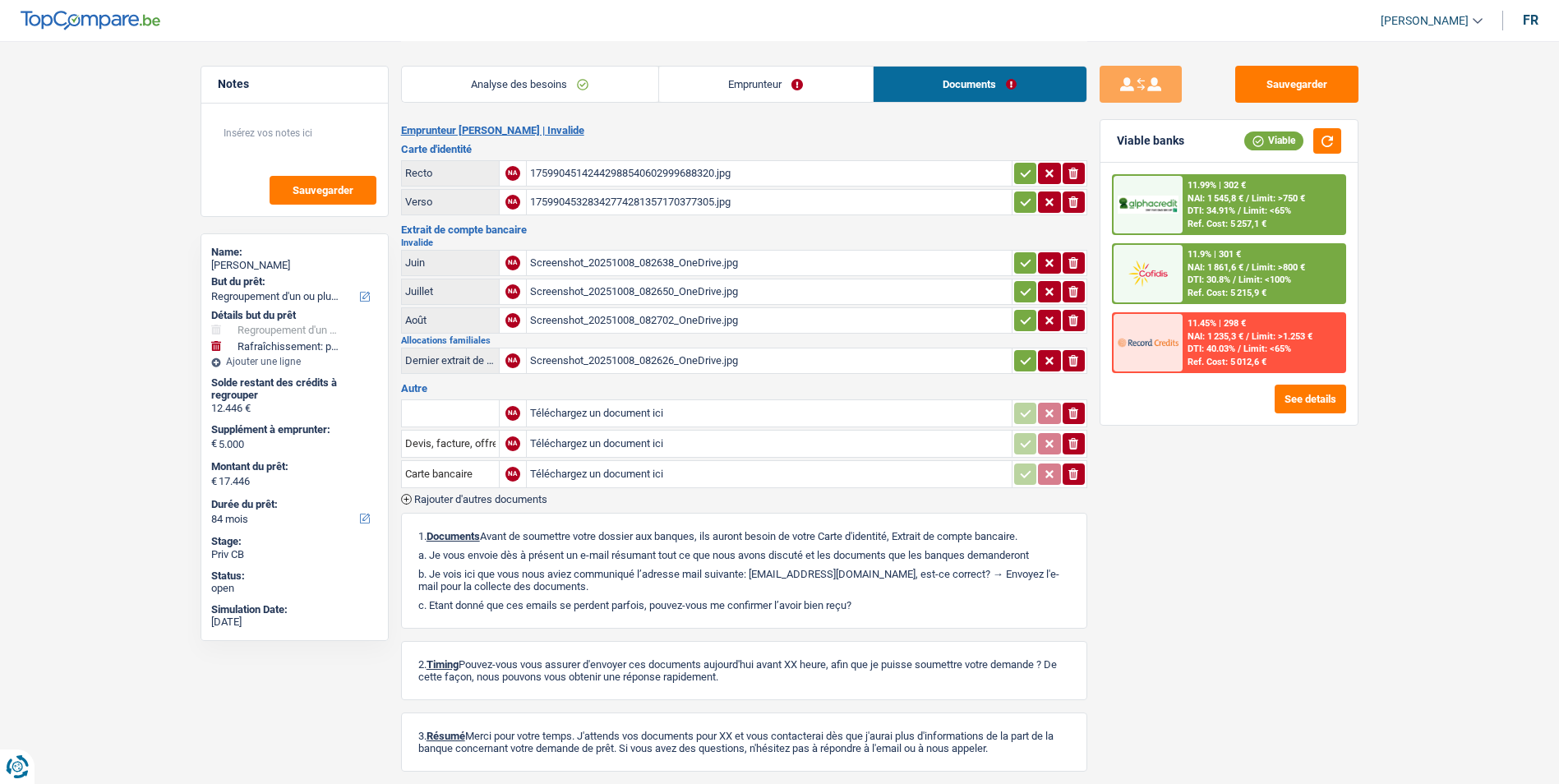
click at [622, 79] on link "Analyse des besoins" at bounding box center [530, 84] width 257 height 35
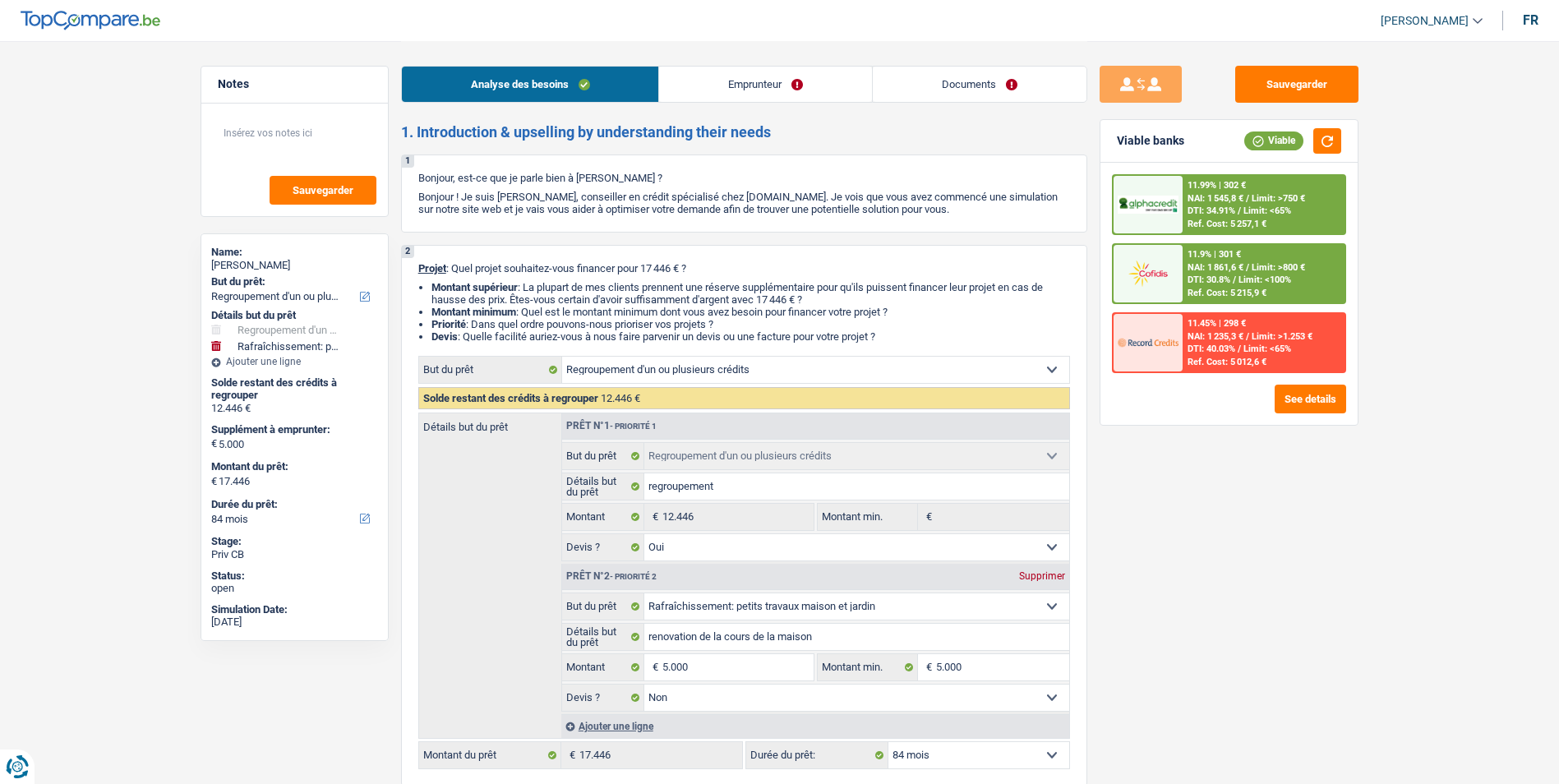
click at [733, 78] on link "Emprunteur" at bounding box center [765, 84] width 212 height 35
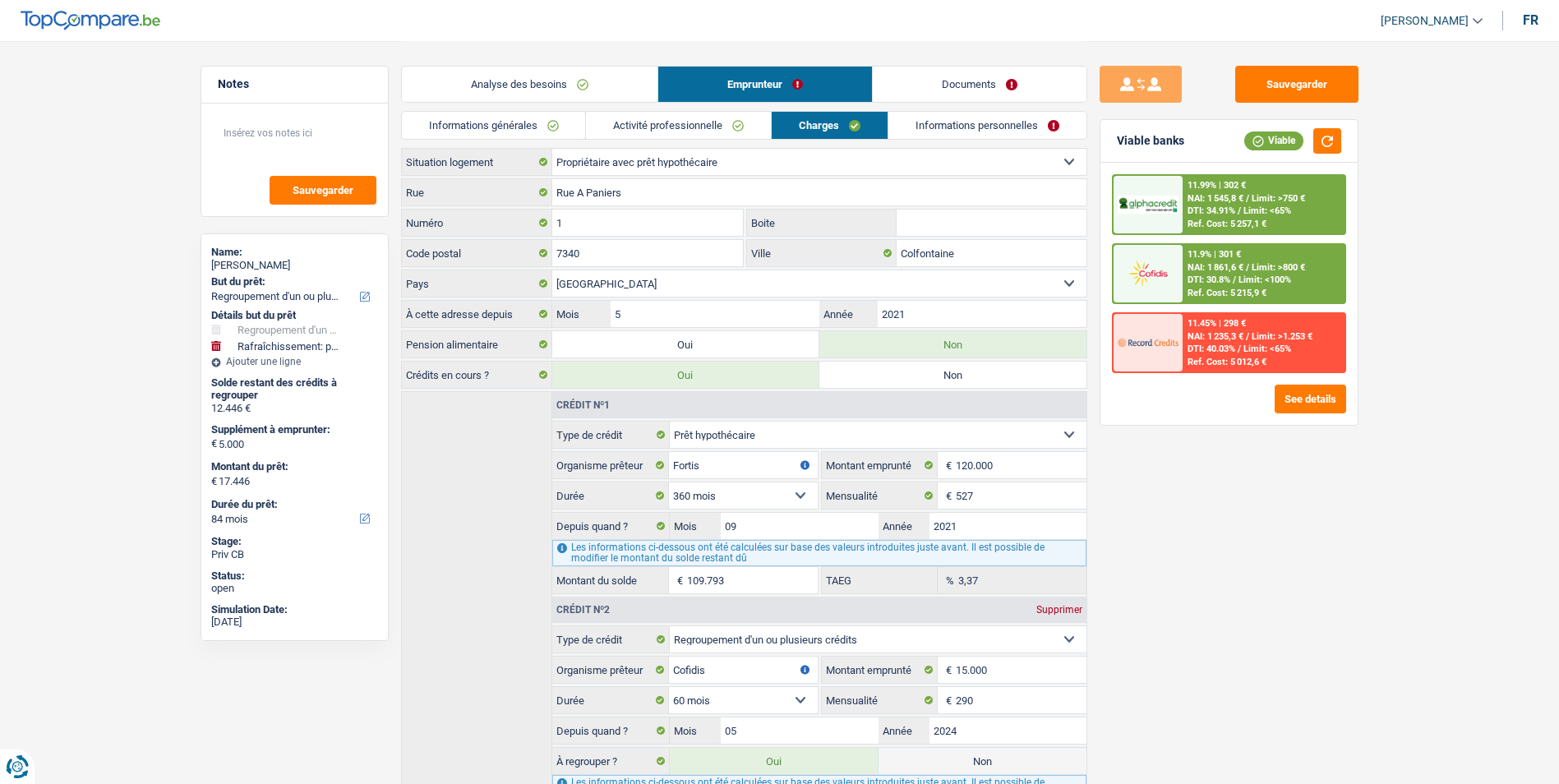
click at [912, 90] on link "Documents" at bounding box center [979, 84] width 213 height 35
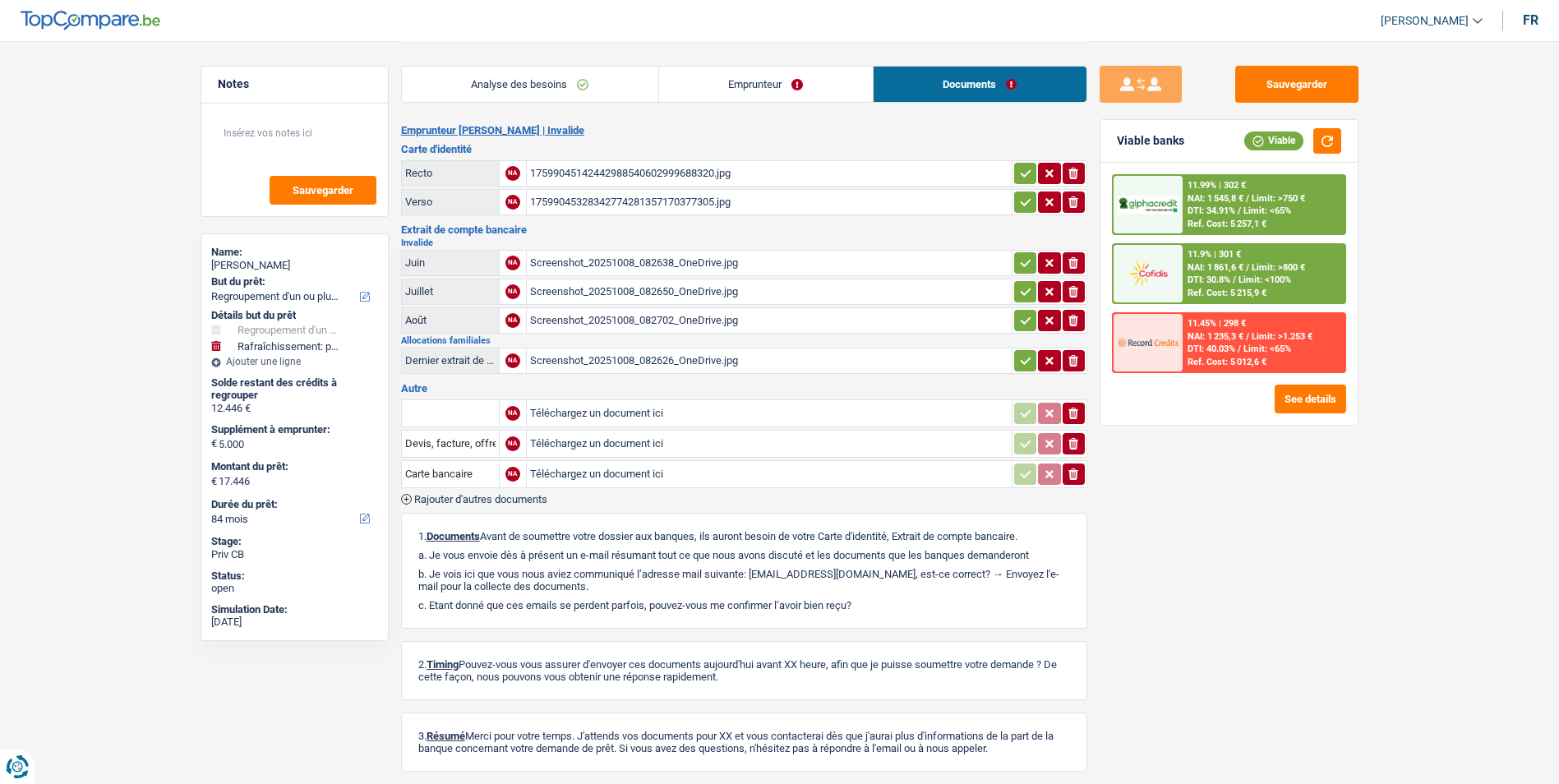
click at [586, 89] on link "Analyse des besoins" at bounding box center [530, 84] width 257 height 35
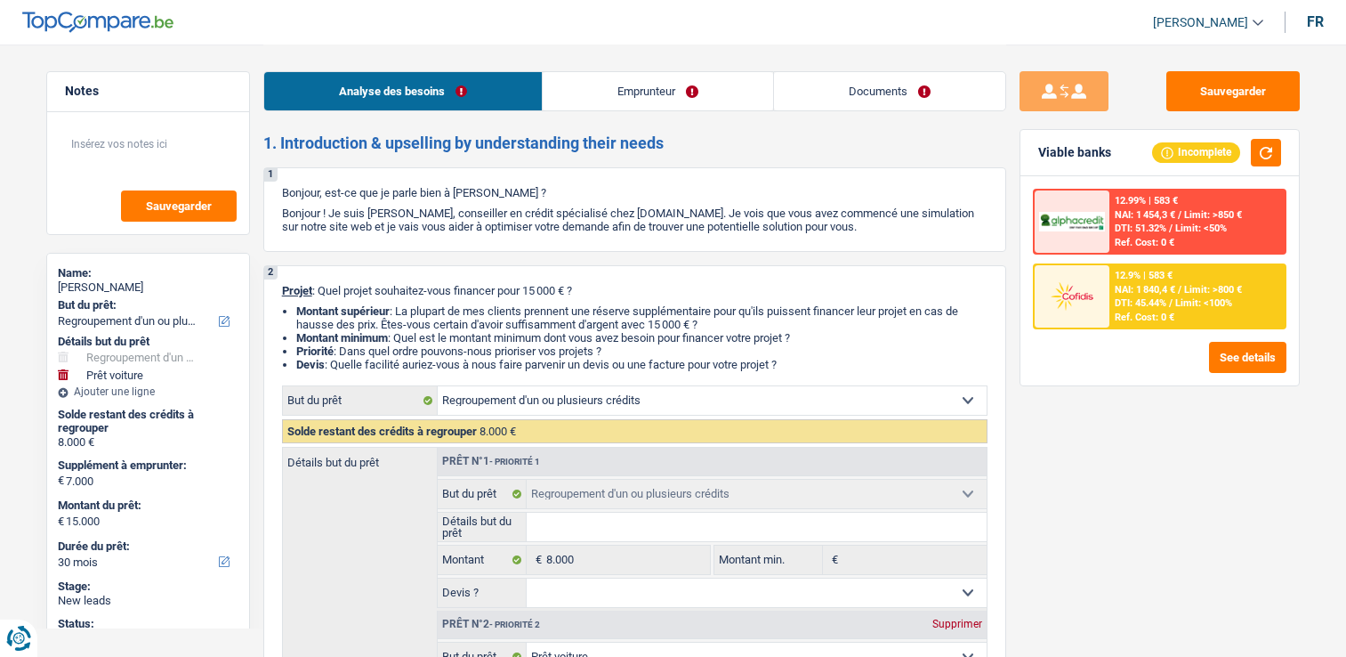
select select "refinancing"
select select "car"
select select "30"
select select "refinancing"
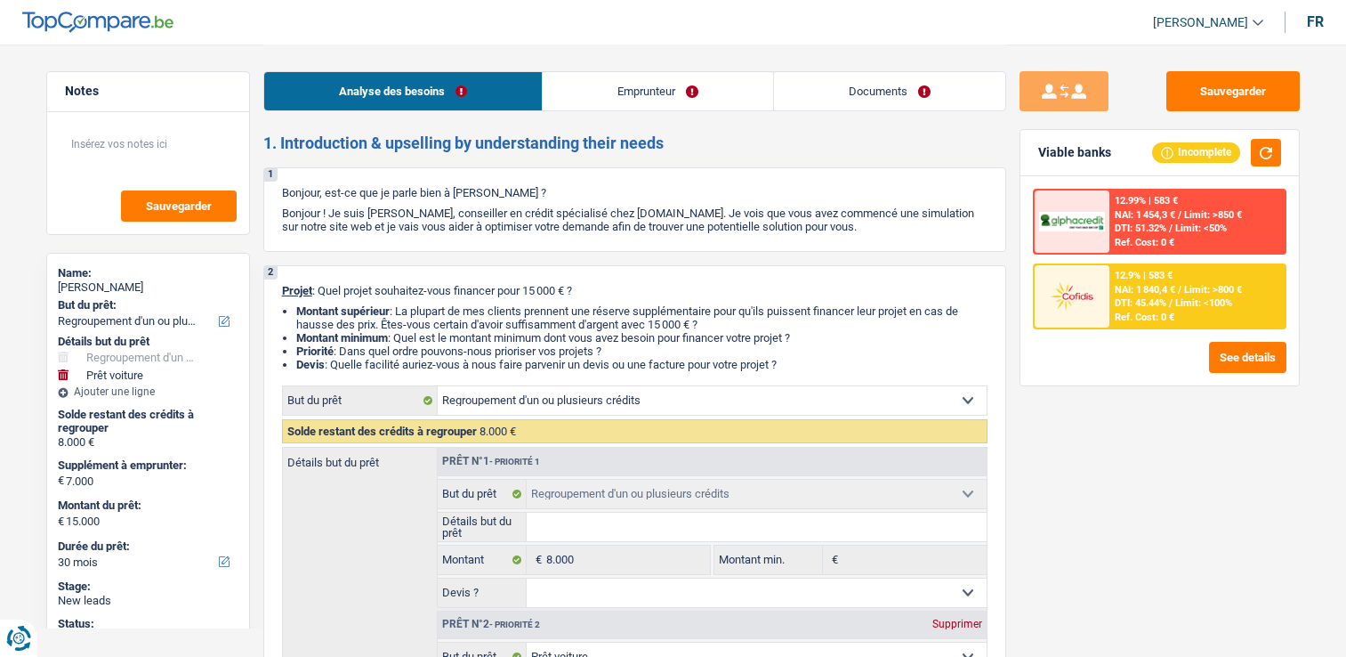
select select "refinancing"
select select "car"
select select "30"
select select "publicEmployee"
select select "familyAllowances"
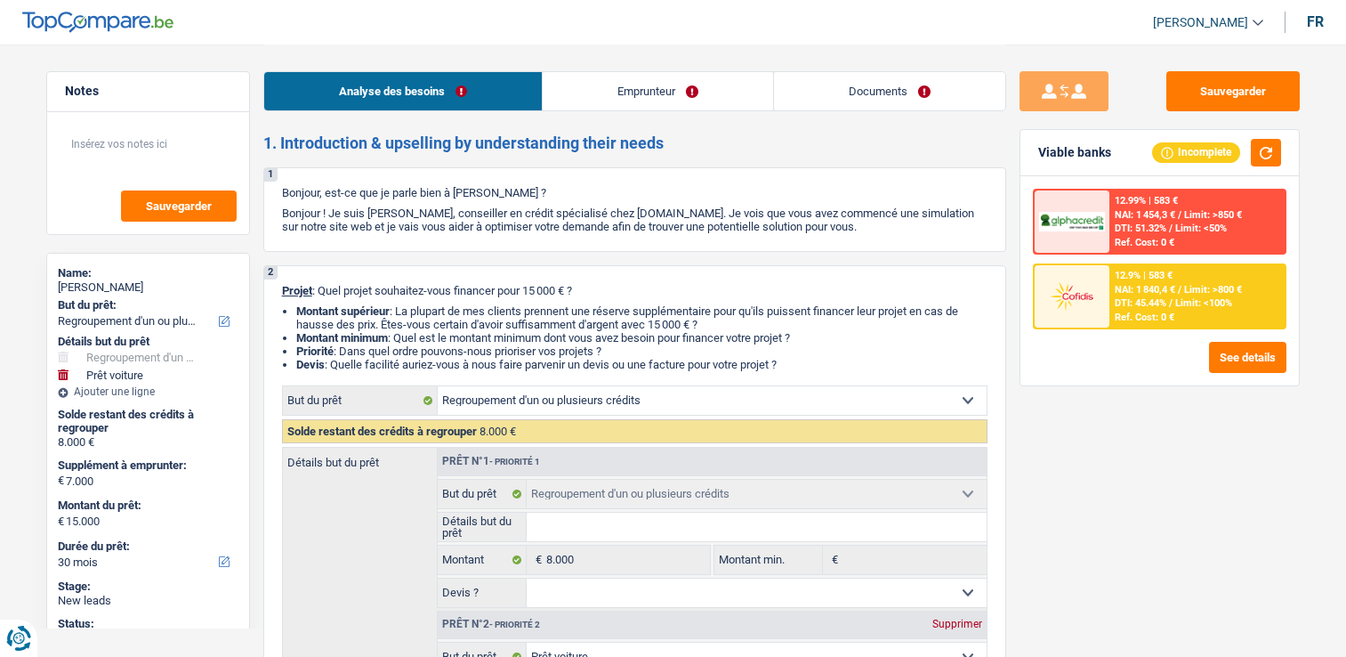
select select "netSalary"
select select "alimony"
select select "mealVouchers"
select select "previousEmployerCompensation"
select select "rents"
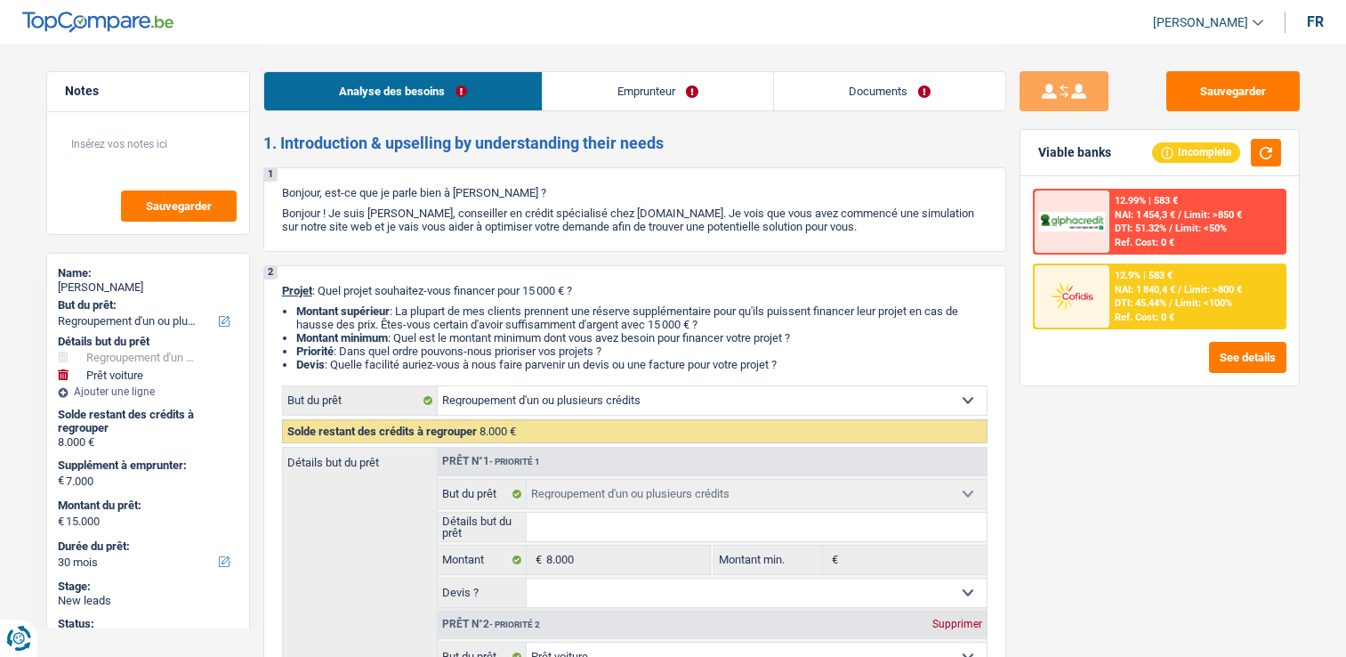
select select "cardOrCredit"
select select "refinancing"
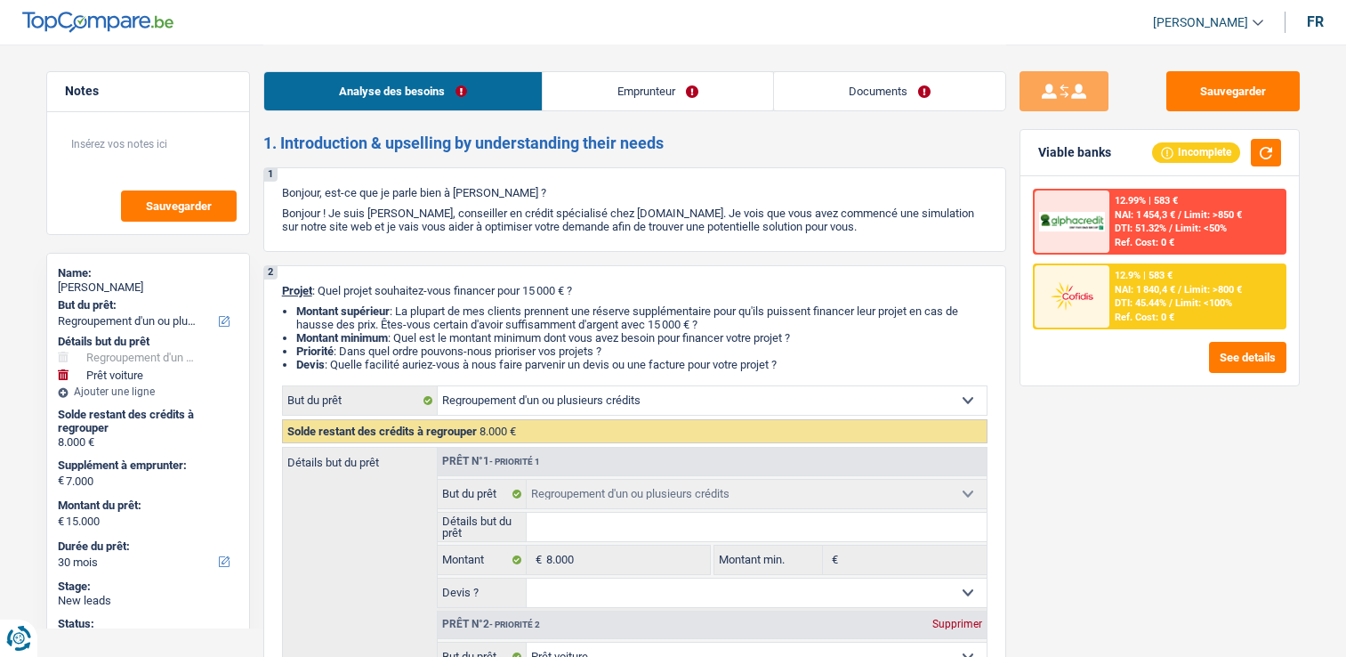
select select "car"
select select "30"
click at [687, 93] on link "Emprunteur" at bounding box center [658, 91] width 230 height 38
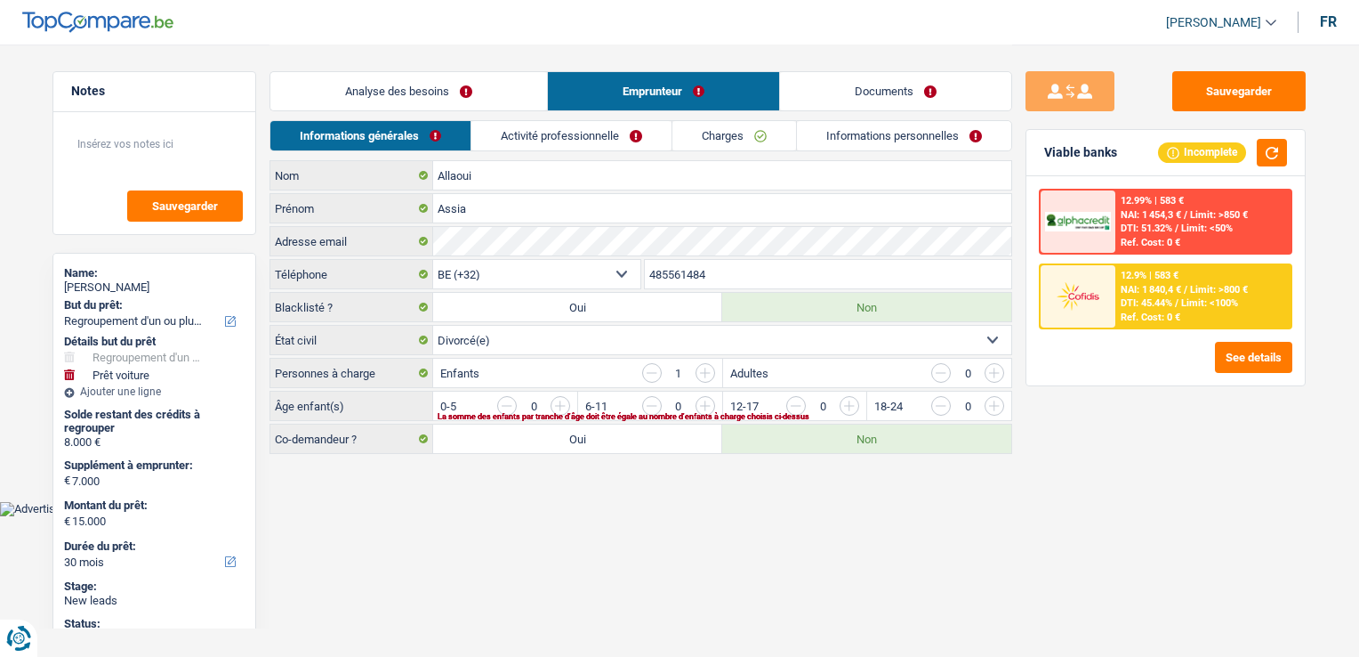
click at [836, 91] on link "Documents" at bounding box center [895, 91] width 231 height 38
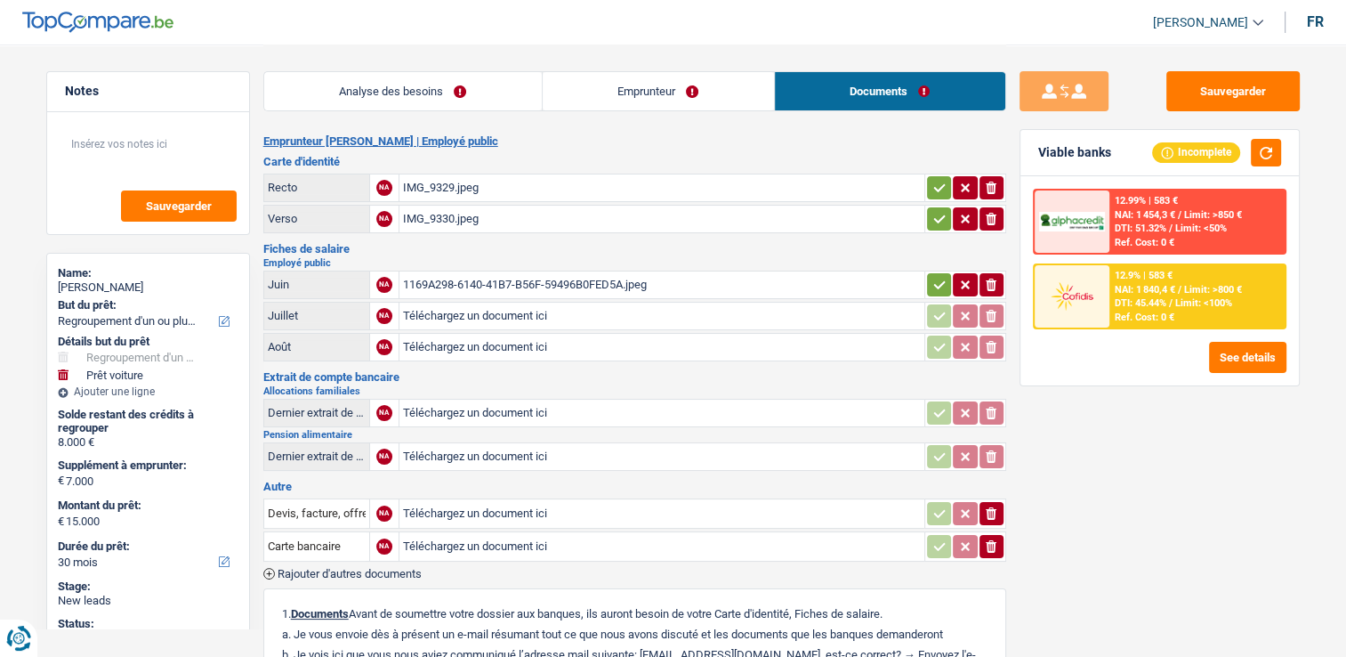
click at [680, 94] on link "Emprunteur" at bounding box center [658, 91] width 231 height 38
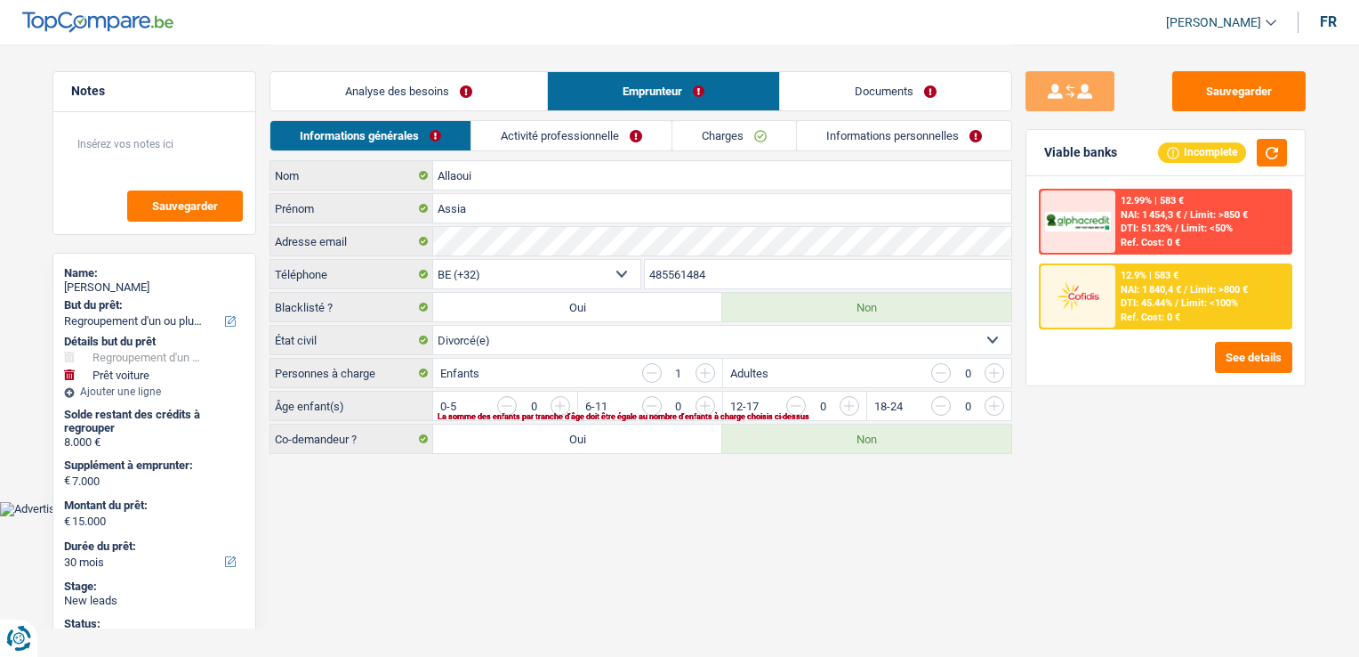
click at [576, 138] on link "Activité professionnelle" at bounding box center [571, 135] width 200 height 29
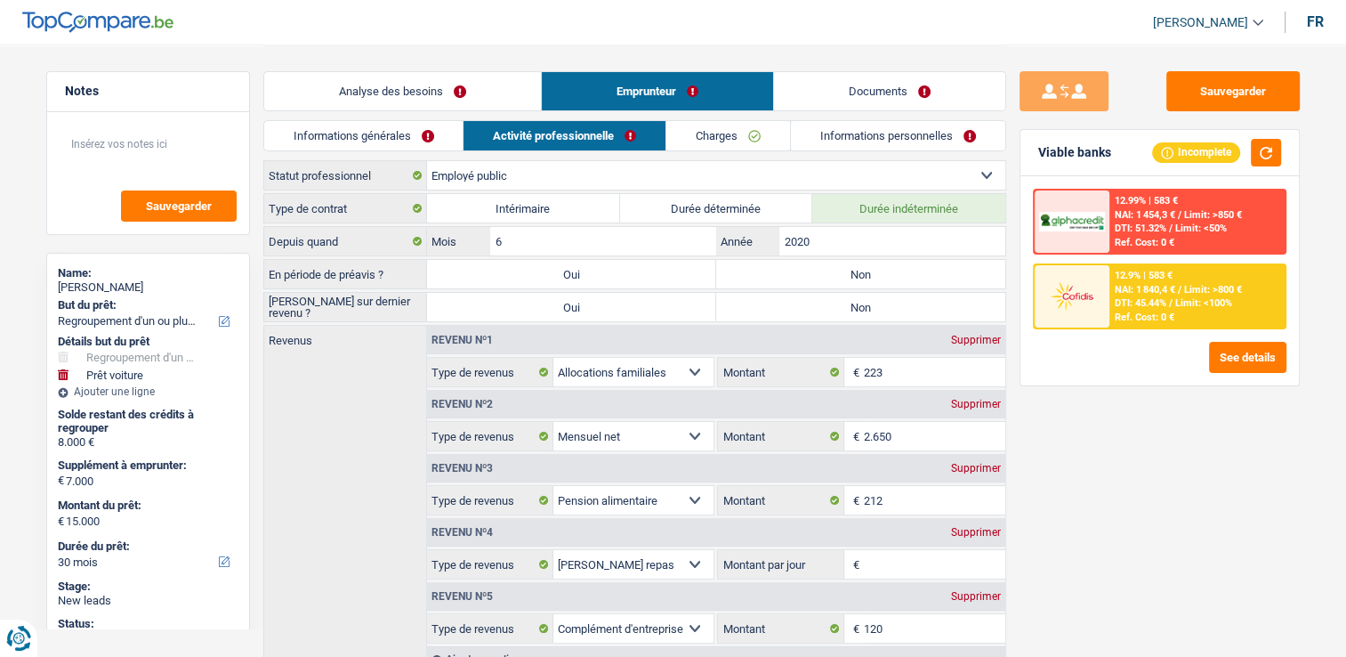
click at [682, 137] on link "Charges" at bounding box center [728, 135] width 124 height 29
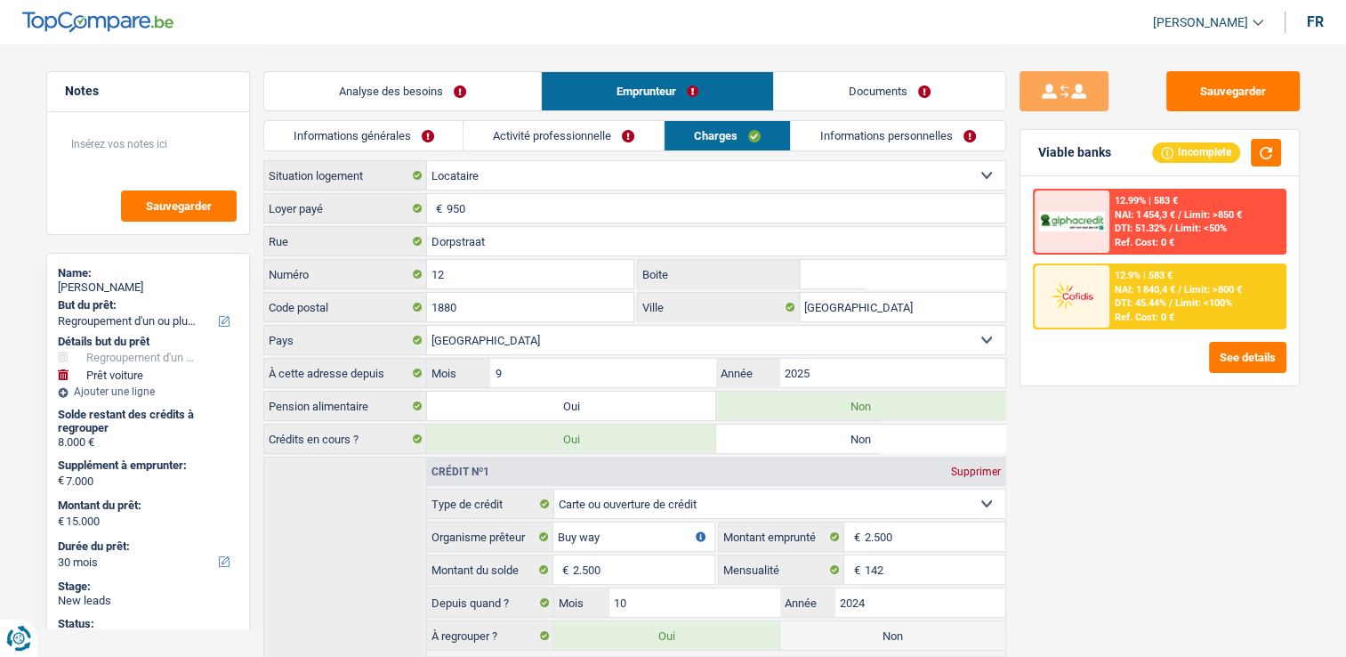
click at [807, 126] on link "Informations personnelles" at bounding box center [898, 135] width 214 height 29
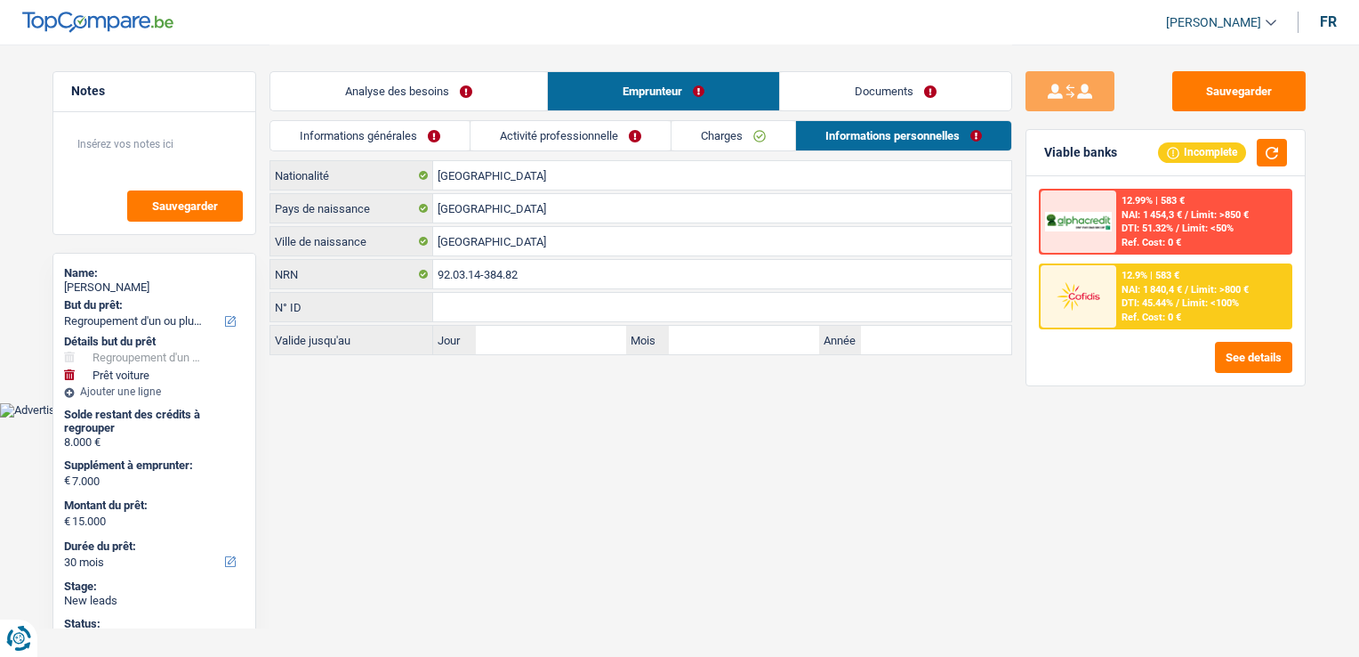
click at [842, 85] on link "Documents" at bounding box center [895, 91] width 231 height 38
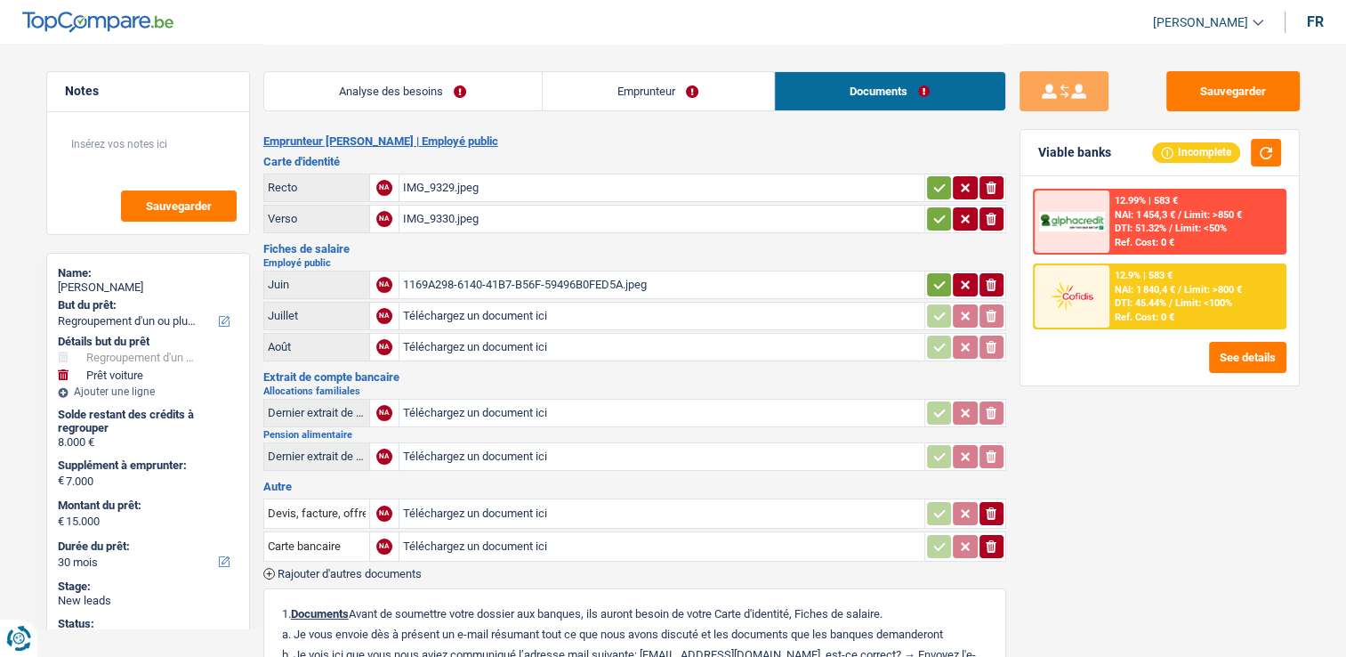
click at [491, 279] on div "1169A298-6140-41B7-B56F-59496B0FED5A.jpeg" at bounding box center [662, 284] width 518 height 27
click at [440, 186] on div "IMG_9329.jpeg" at bounding box center [662, 187] width 518 height 27
click at [460, 223] on div "IMG_9330.jpeg" at bounding box center [662, 218] width 518 height 27
click at [502, 280] on div "1169A298-6140-41B7-B56F-59496B0FED5A.jpeg" at bounding box center [662, 284] width 518 height 27
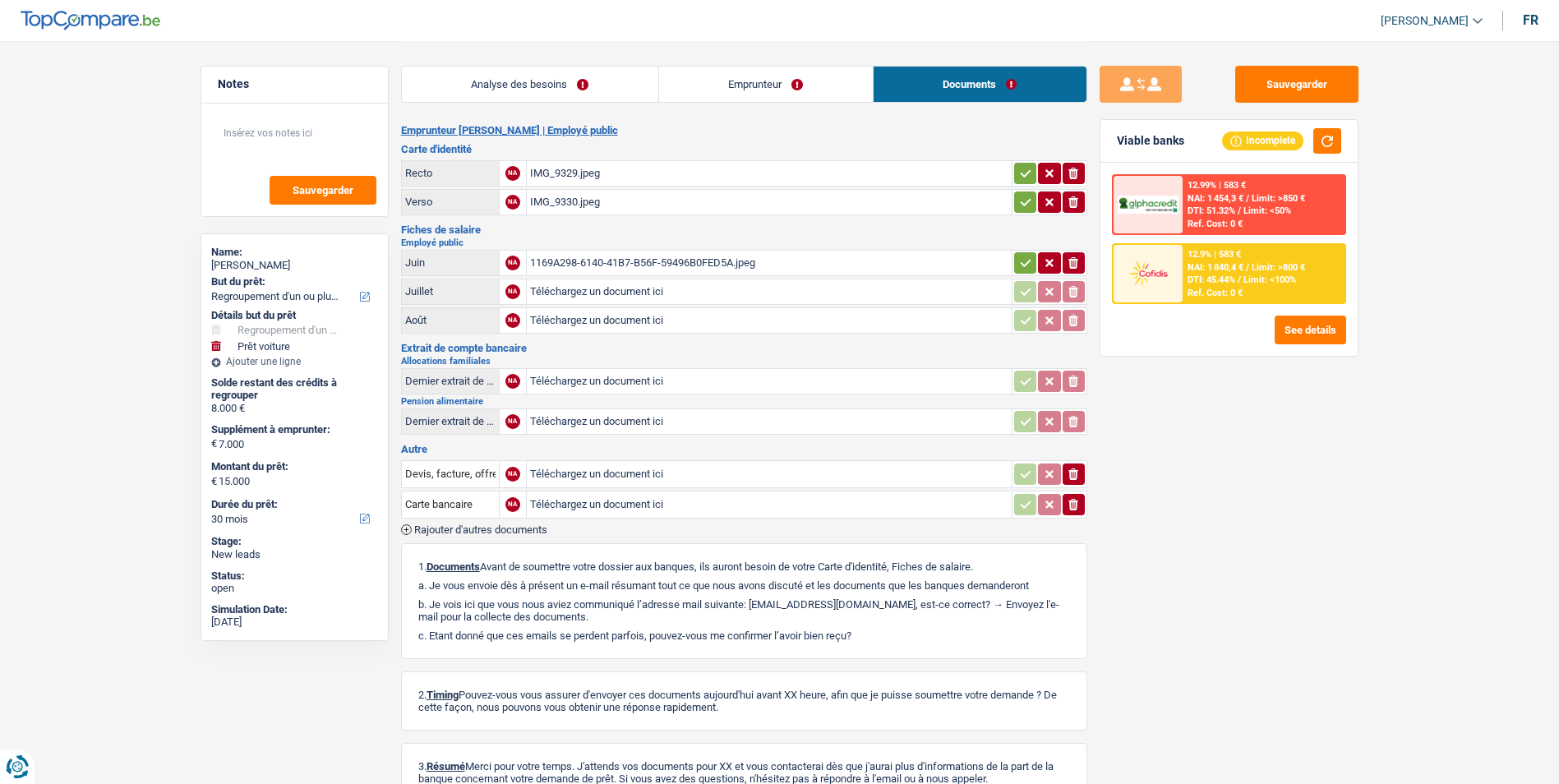
click at [562, 84] on link "Analyse des besoins" at bounding box center [530, 84] width 257 height 35
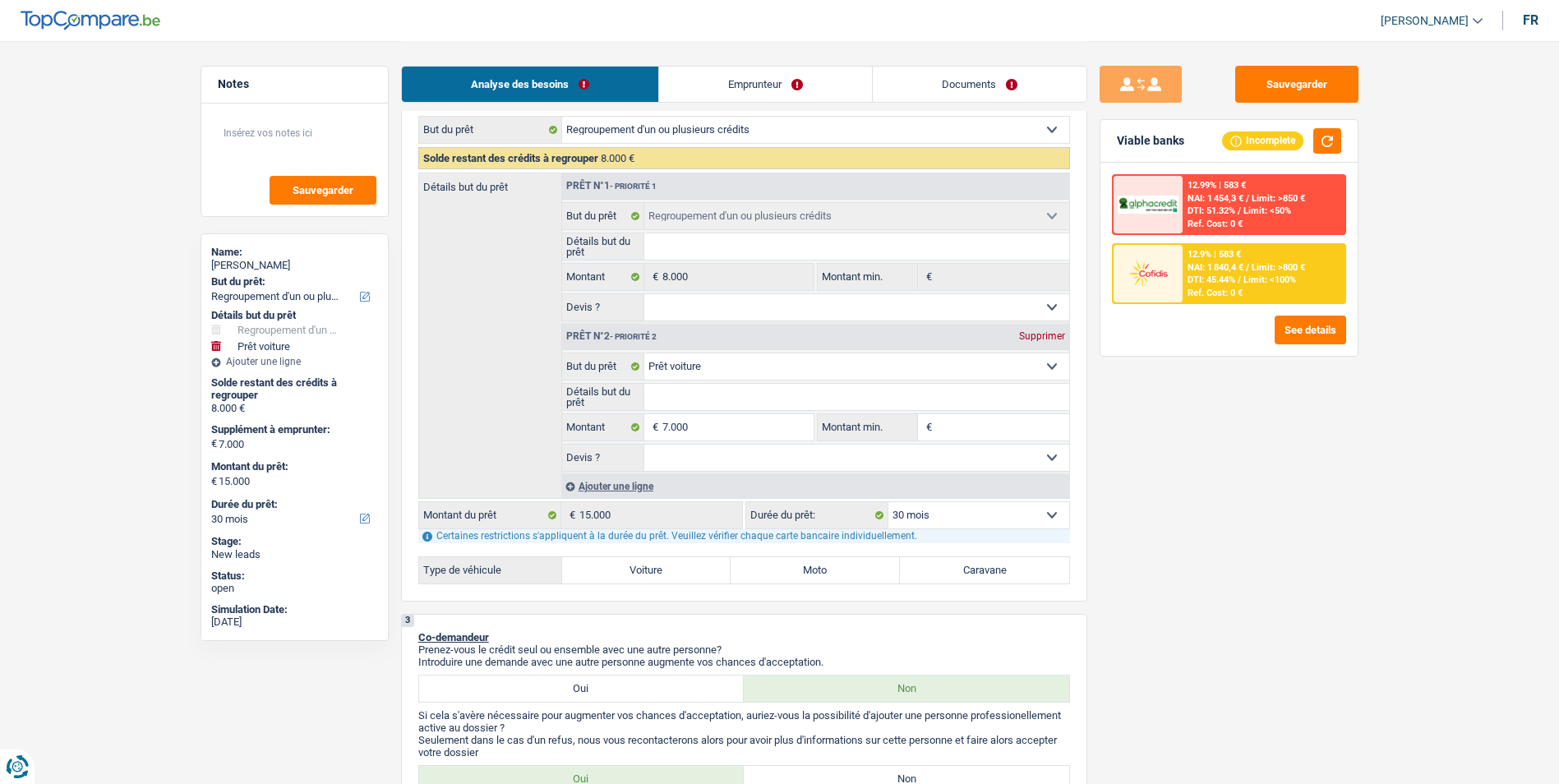
scroll to position [247, 0]
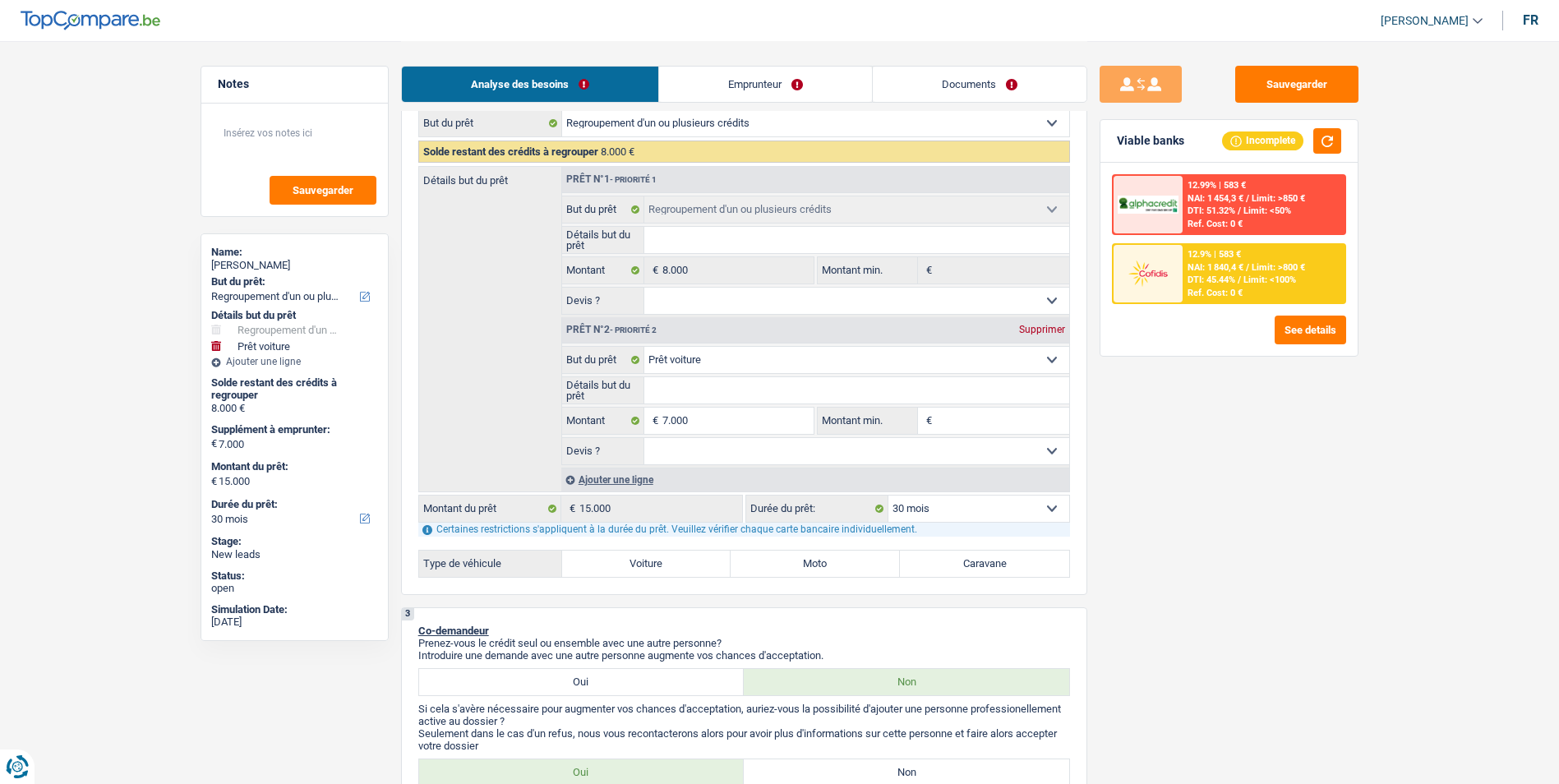
click at [659, 570] on label "Voiture" at bounding box center [646, 563] width 169 height 26
click at [659, 570] on input "Voiture" at bounding box center [646, 563] width 169 height 26
radio input "true"
select select "60"
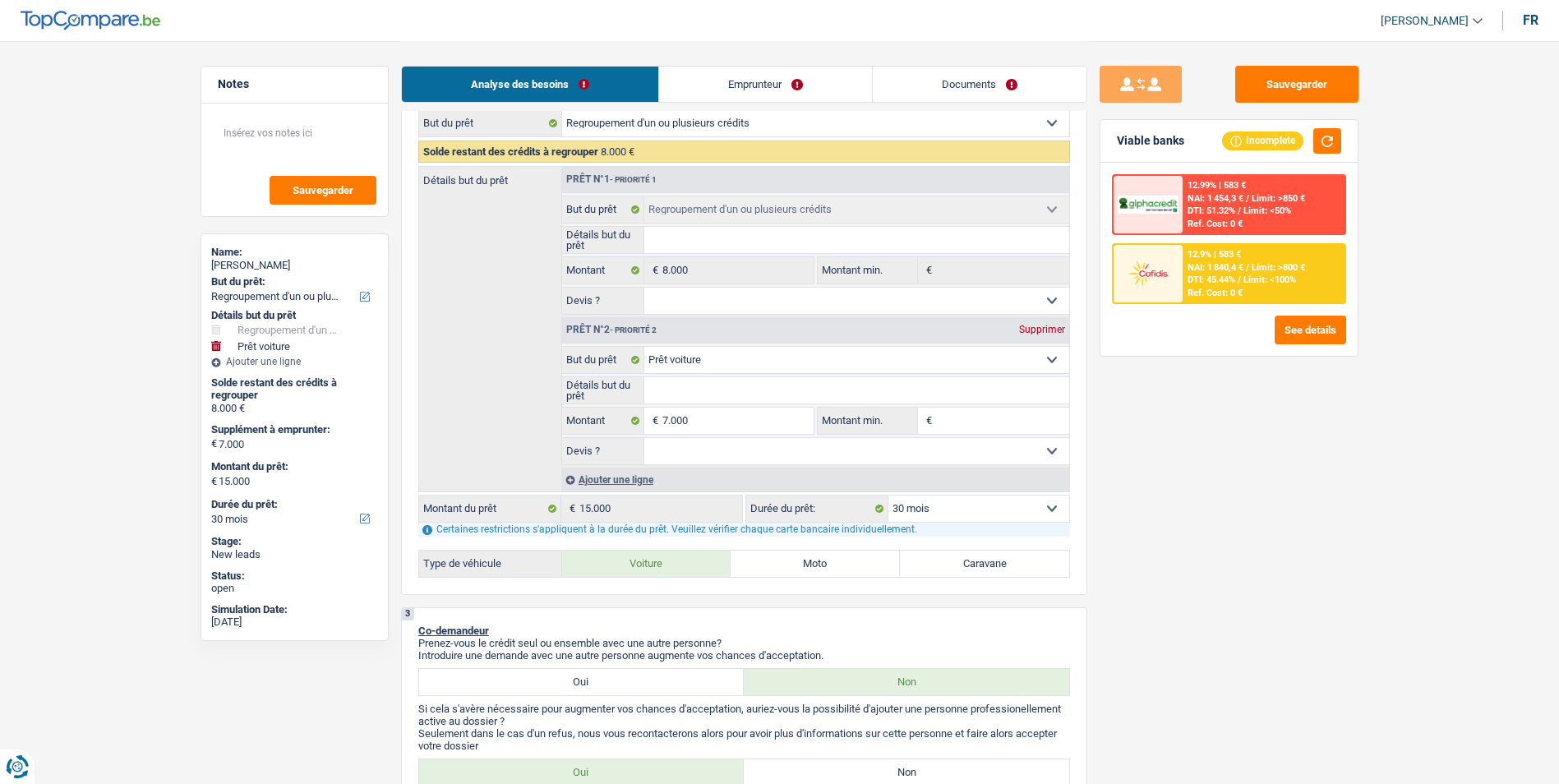
select select "60"
radio input "true"
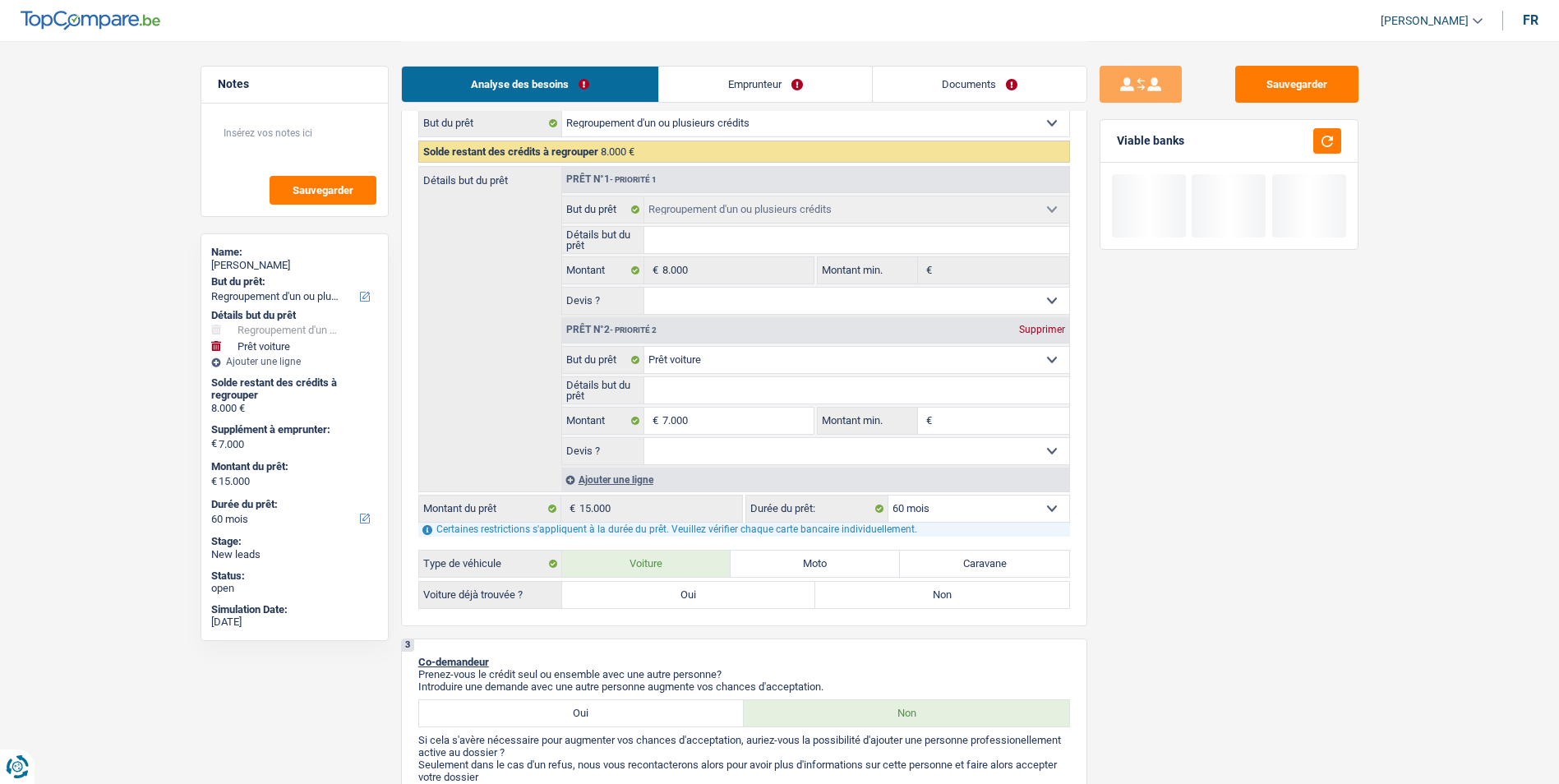
click at [721, 597] on label "Oui" at bounding box center [688, 595] width 254 height 26
click at [721, 597] on input "Oui" at bounding box center [688, 595] width 254 height 26
radio input "true"
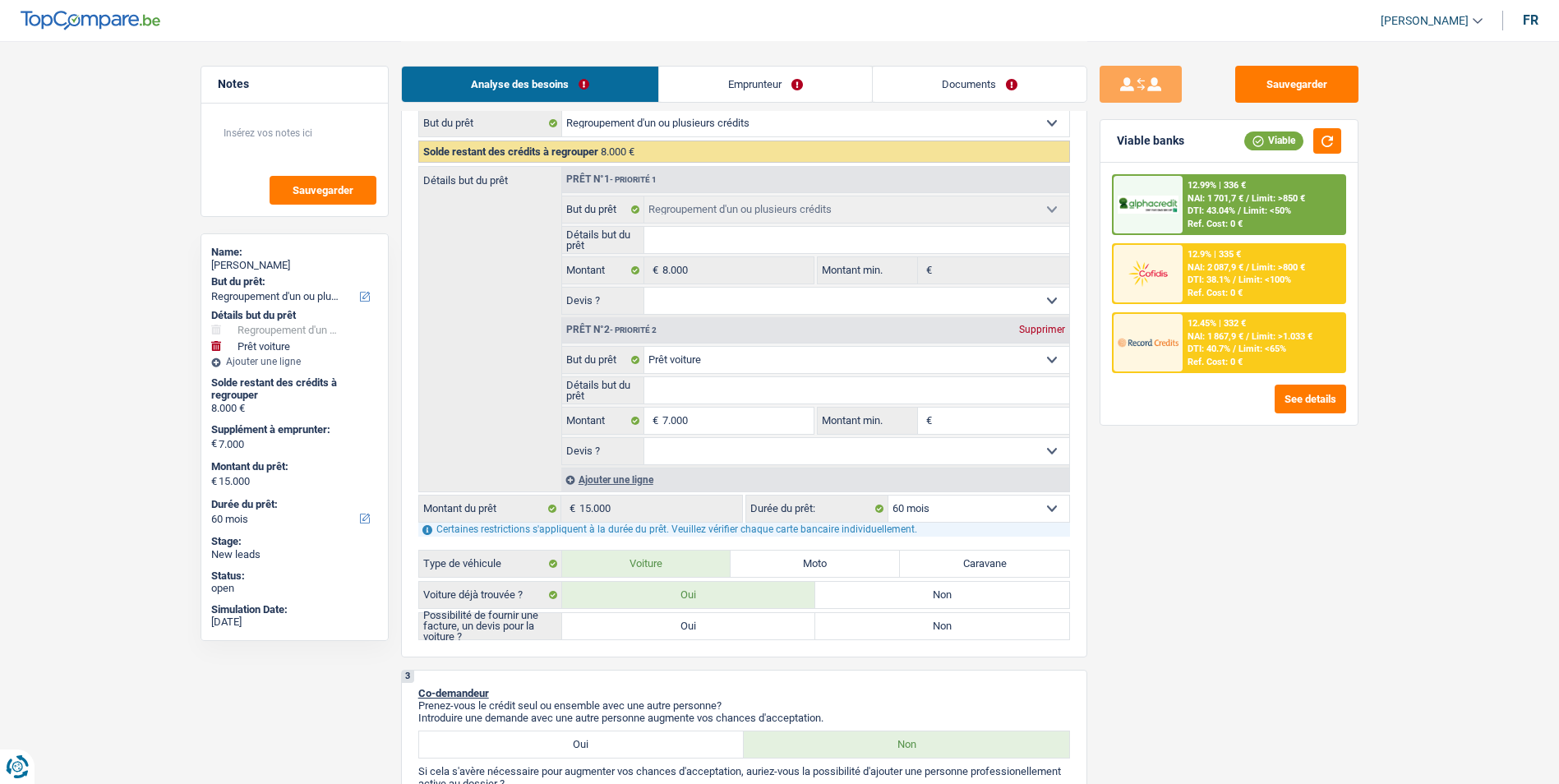
click at [860, 606] on label "Non" at bounding box center [941, 626] width 254 height 26
click at [860, 606] on input "Non" at bounding box center [941, 626] width 254 height 26
radio input "true"
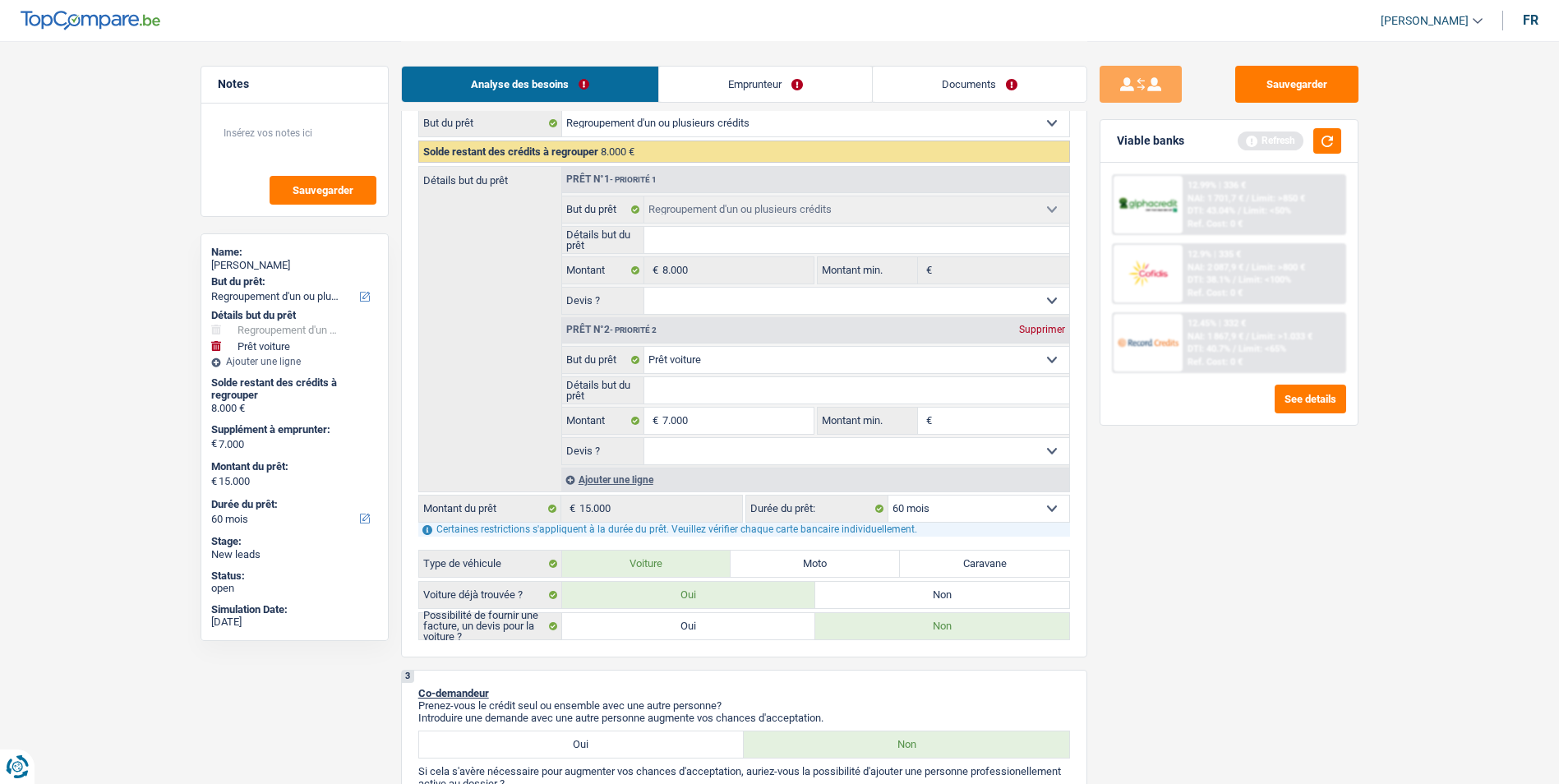
click at [850, 598] on label "Non" at bounding box center [941, 595] width 254 height 26
click at [850, 598] on input "Non" at bounding box center [941, 595] width 254 height 26
radio input "true"
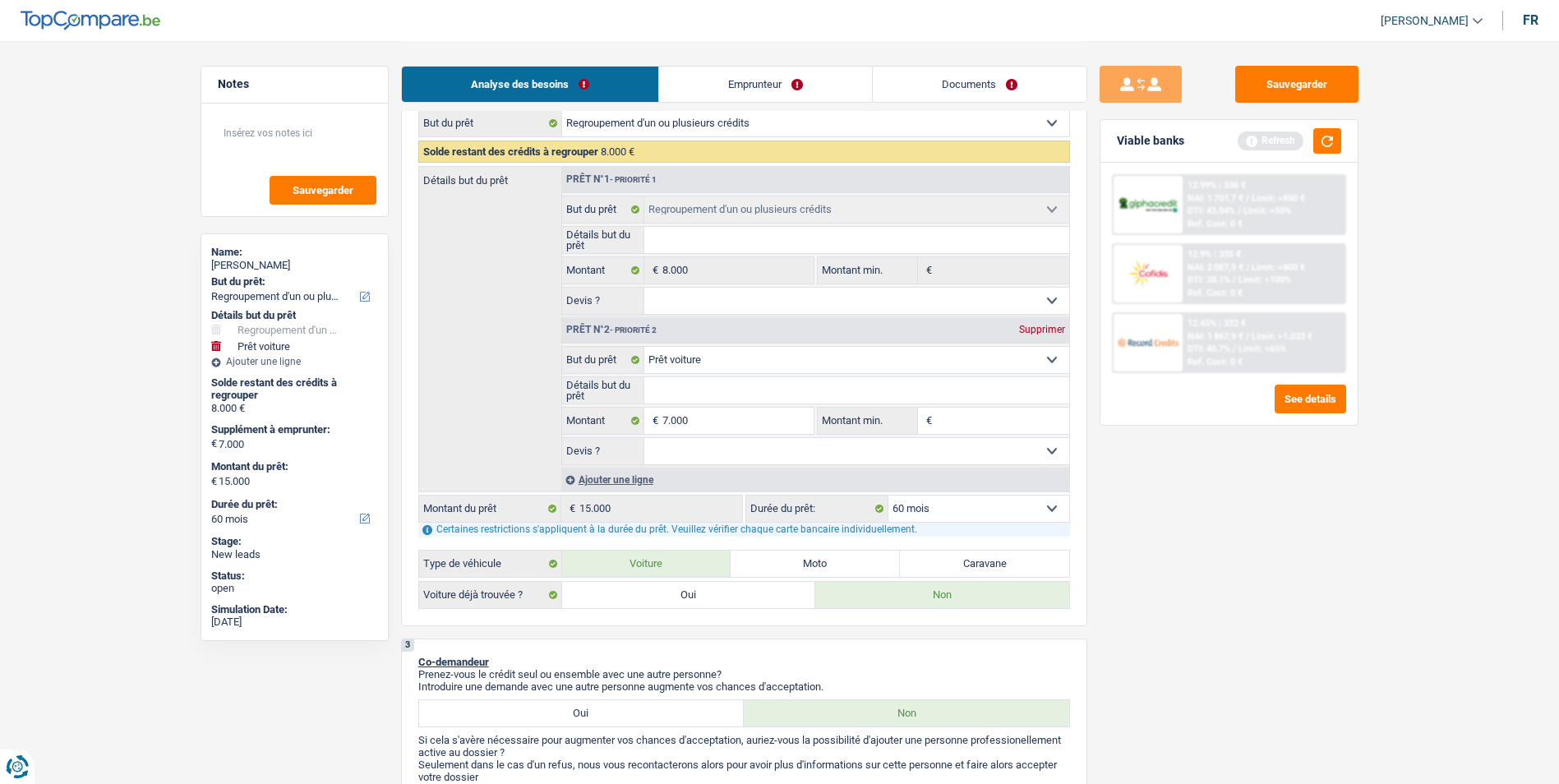
click at [723, 456] on select "Oui Non Non répondu Sélectionner une option" at bounding box center [856, 451] width 425 height 26
select select "false"
click at [644, 438] on select "Oui Non Non répondu Sélectionner une option" at bounding box center [856, 451] width 425 height 26
select select "false"
click at [725, 390] on input "Détails but du prêt" at bounding box center [856, 390] width 425 height 26
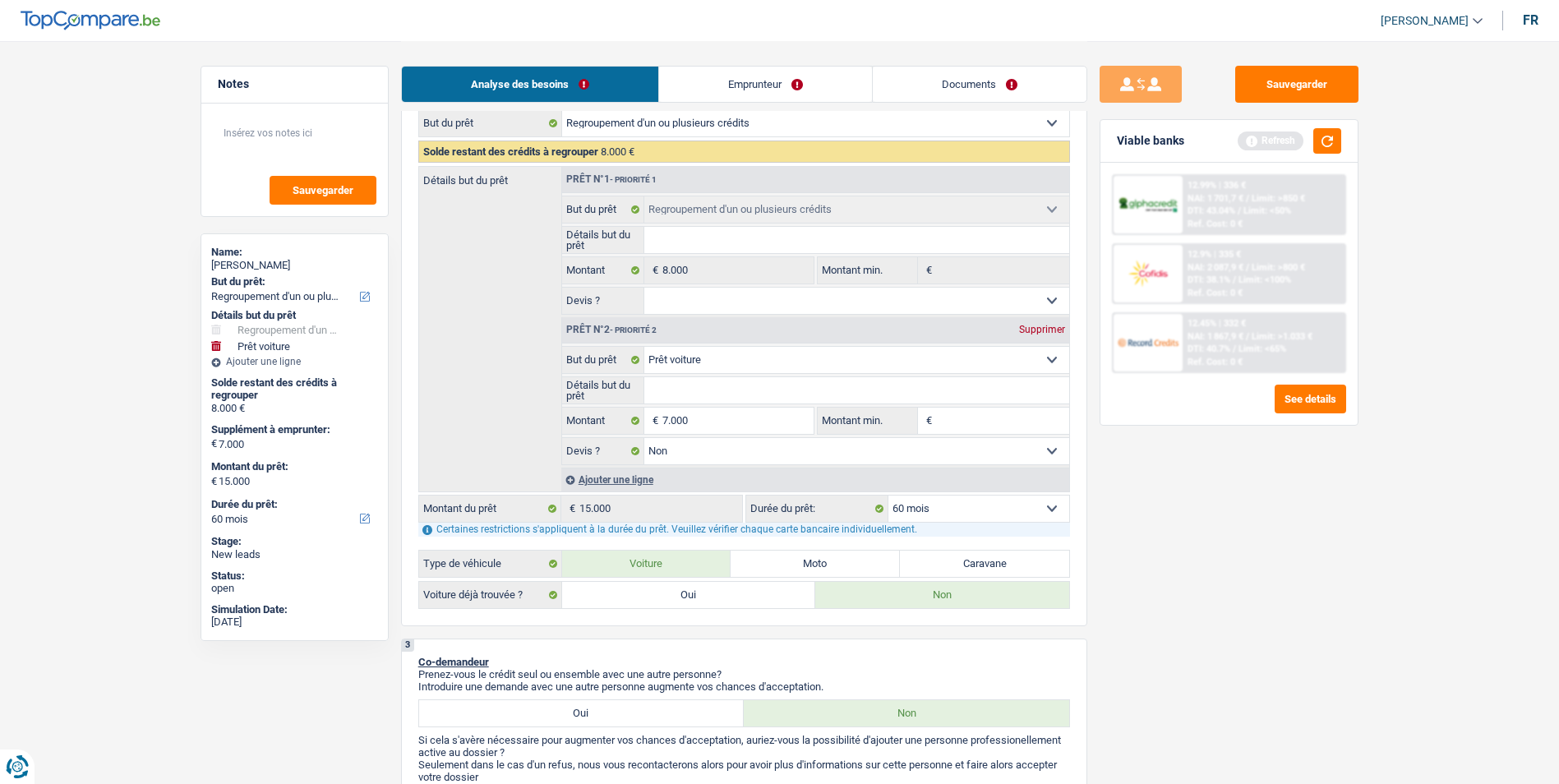
click at [744, 359] on select "Confort maison: meubles, textile, peinture, électroménager, outillage non-profe…" at bounding box center [856, 359] width 425 height 26
select select "other"
click at [644, 346] on select "Confort maison: meubles, textile, peinture, électroménager, outillage non-profe…" at bounding box center [856, 359] width 425 height 26
select select "other"
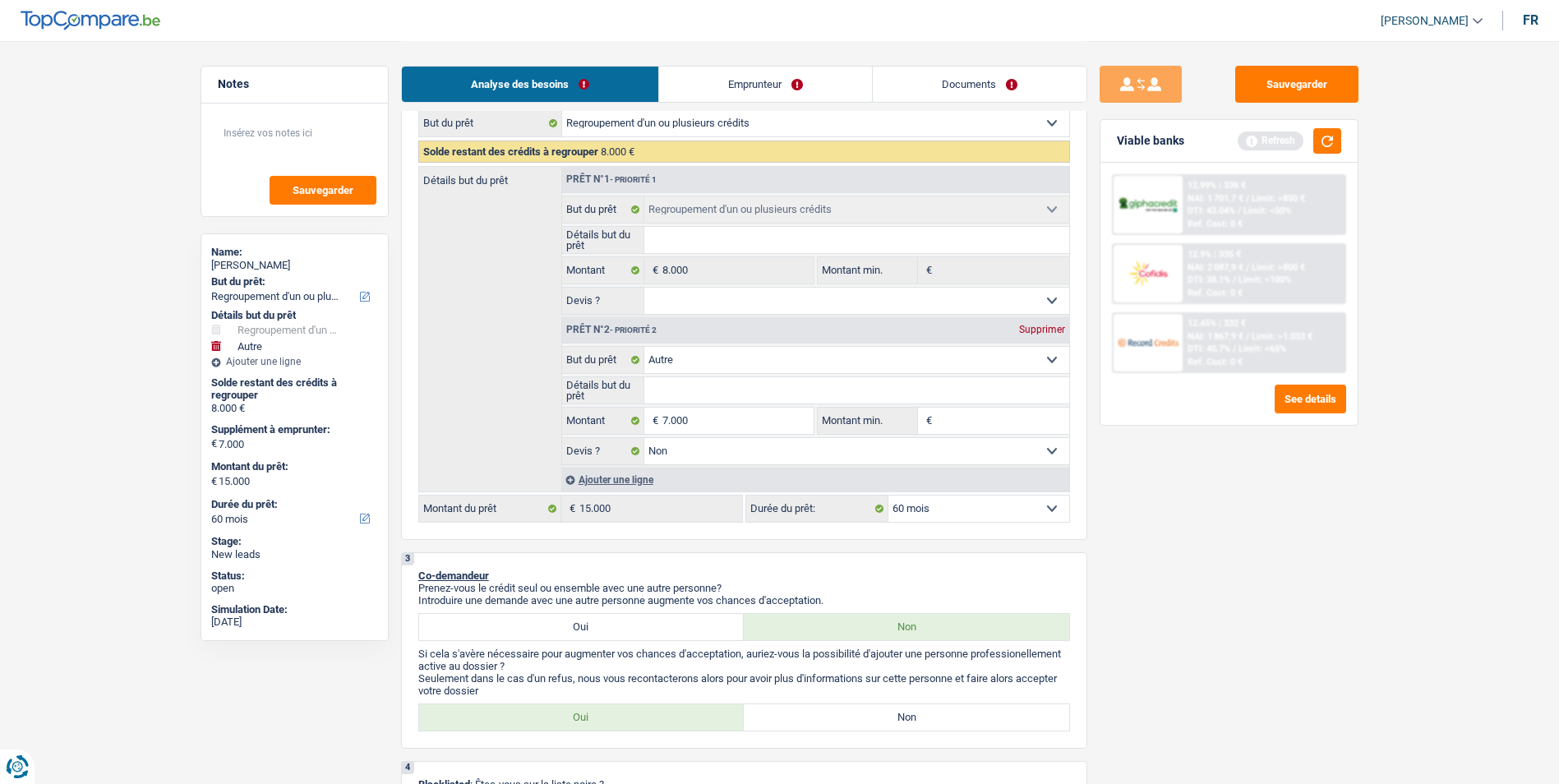
click at [725, 391] on input "Détails but du prêt" at bounding box center [856, 390] width 425 height 26
type input "V"
type input "Vo"
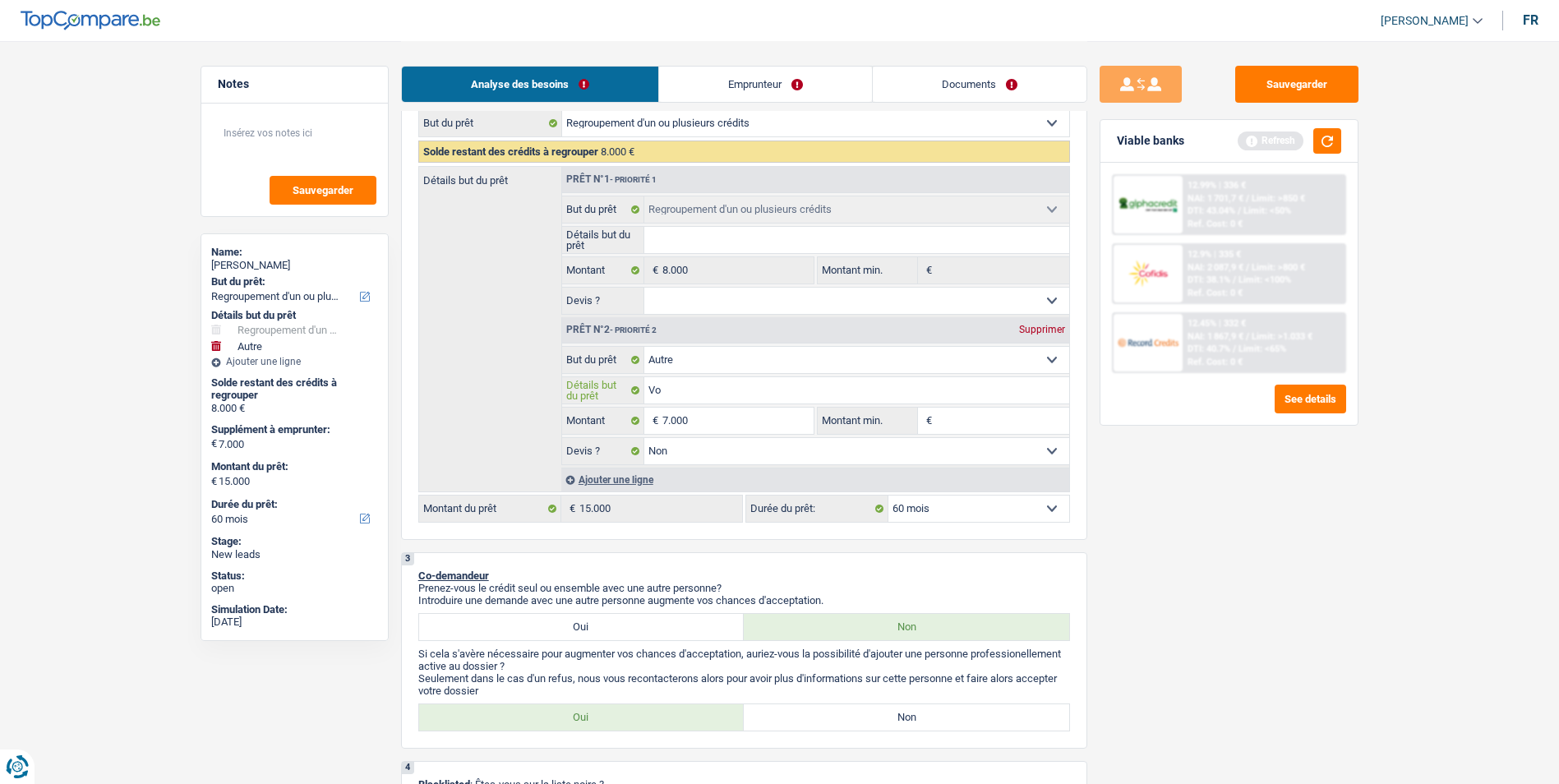
type input "Voi"
type input "Voit"
type input "Voitu"
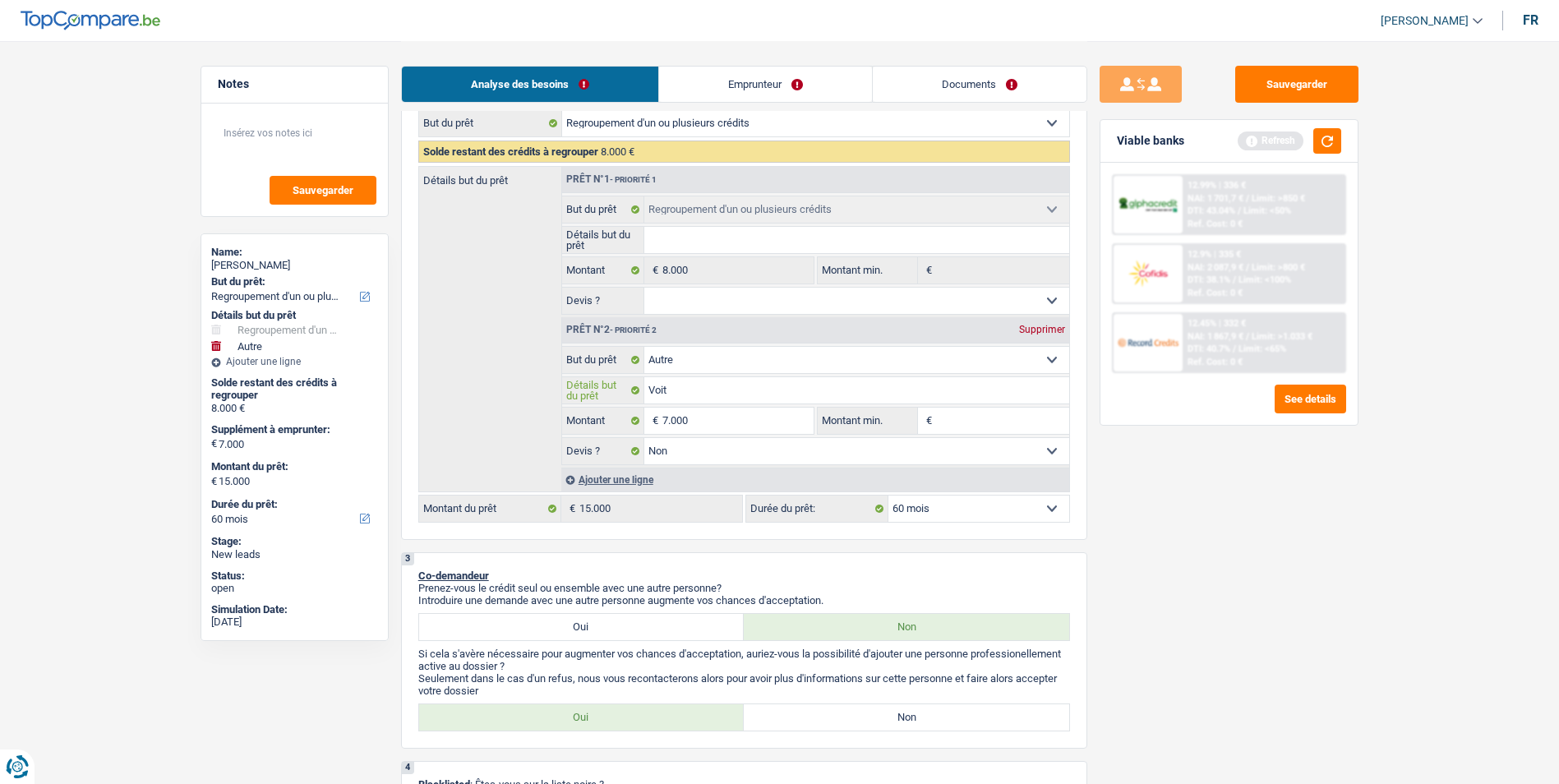
type input "Voitu"
type input "Voitur"
type input "Voiture"
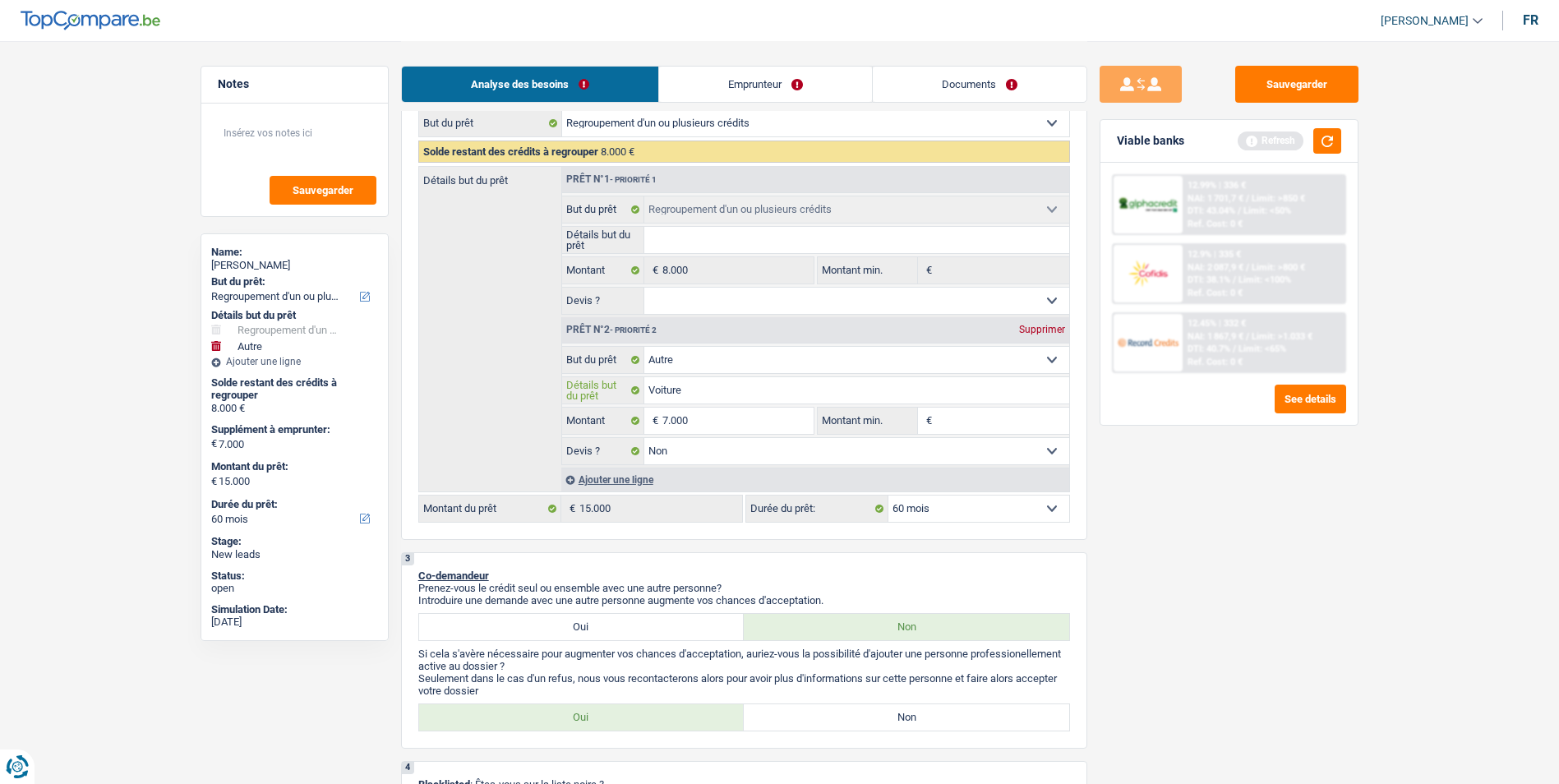
type input "Voiture"
type input "Voiture d"
type input "Voiture d'"
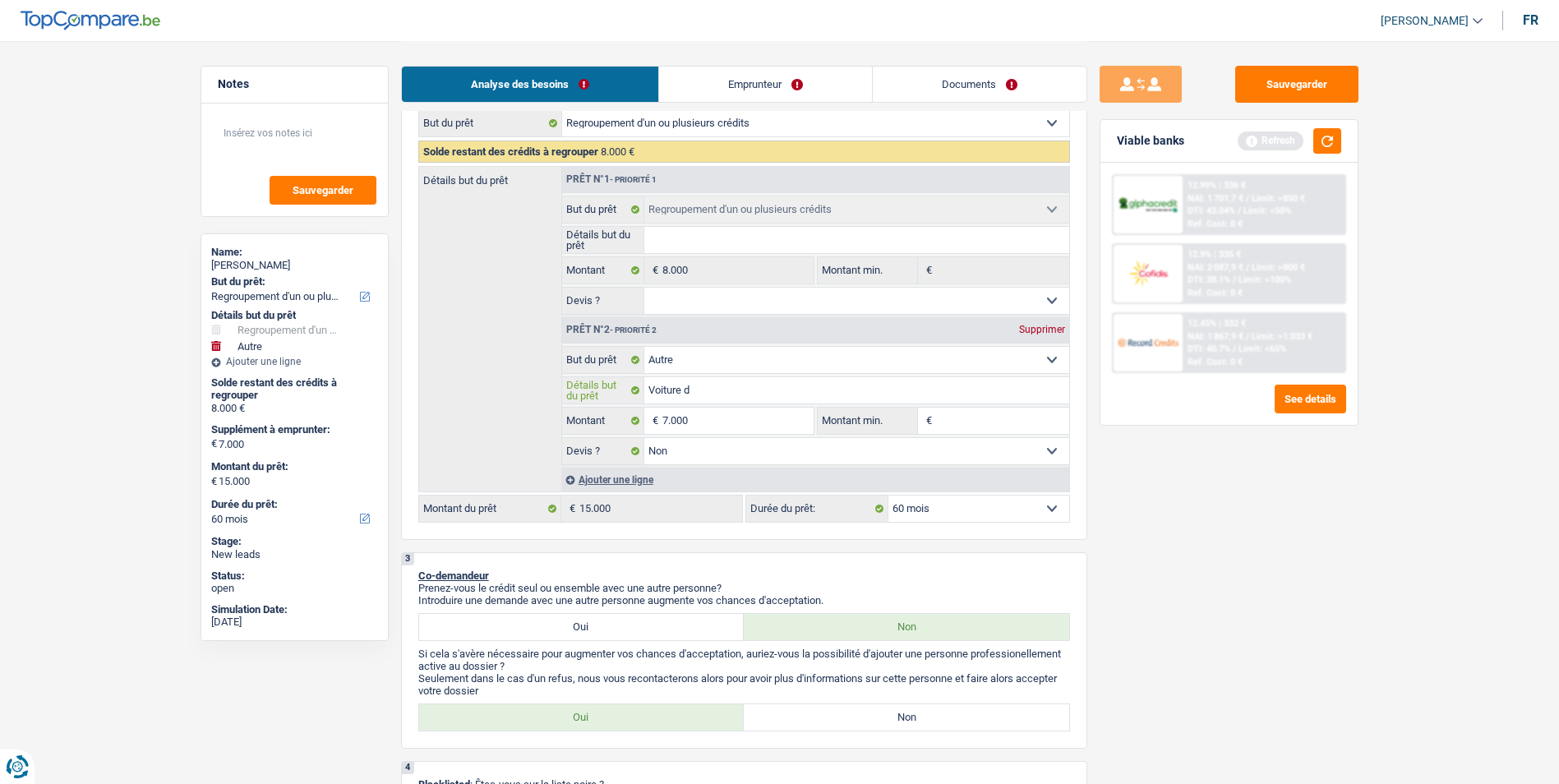
type input "Voiture d'"
type input "Voiture d'o"
type input "Voiture d'oc"
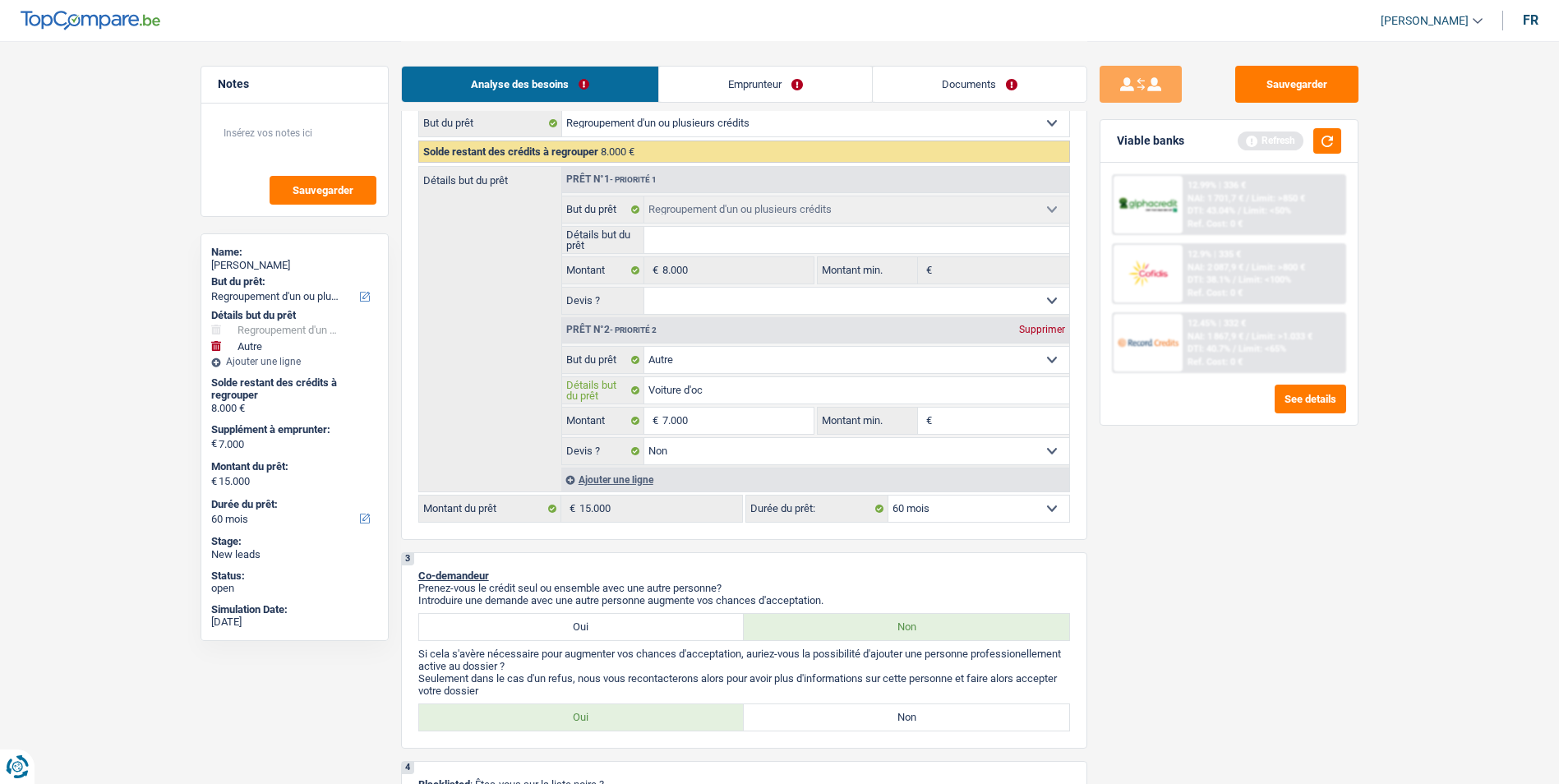
type input "Voiture d'occ"
type input "Voiture d'occa"
type input "Voiture d'occas"
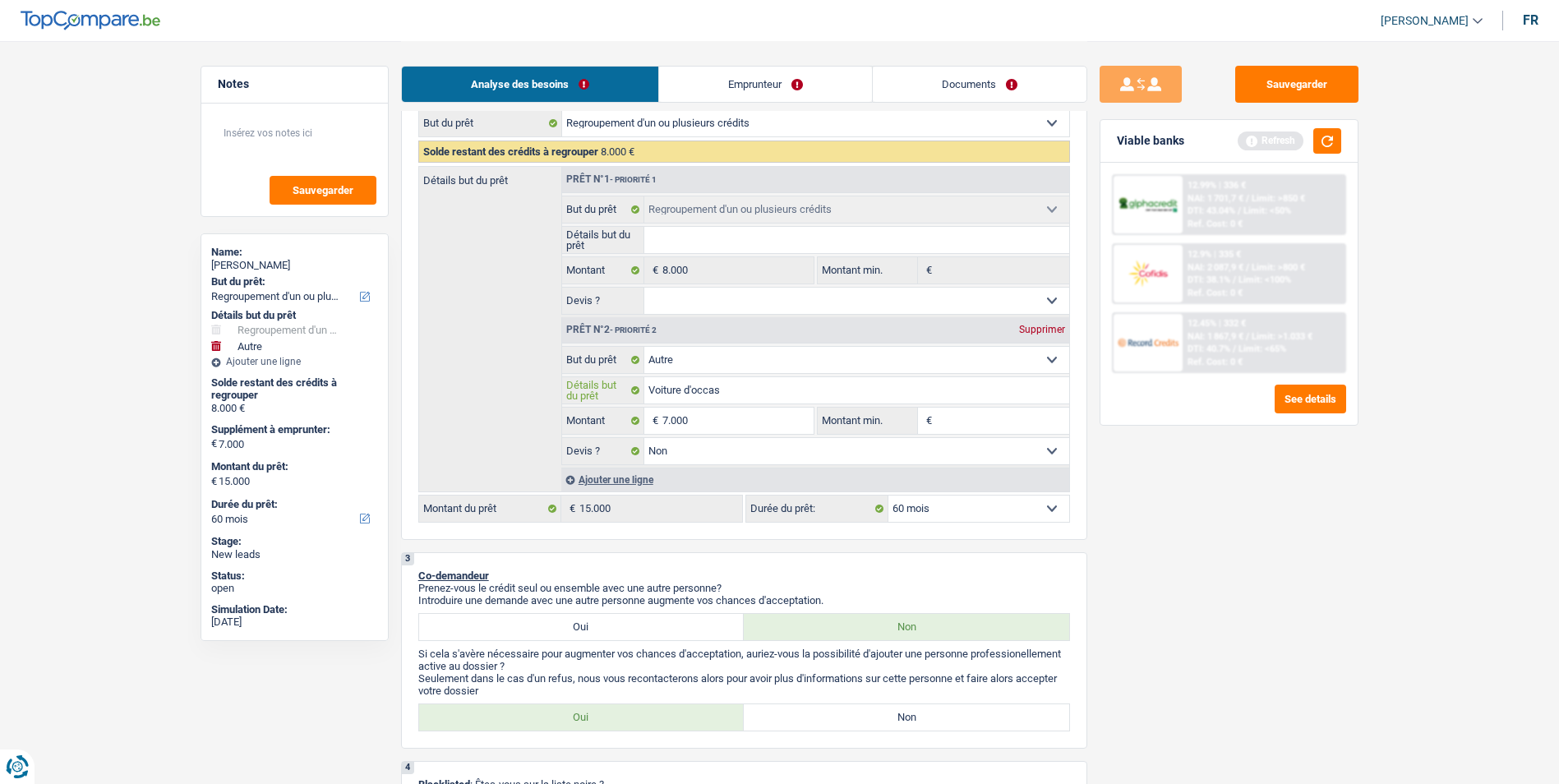
type input "Voiture d'occas"
type input "Voiture d'occasi"
type input "Voiture d'occasio"
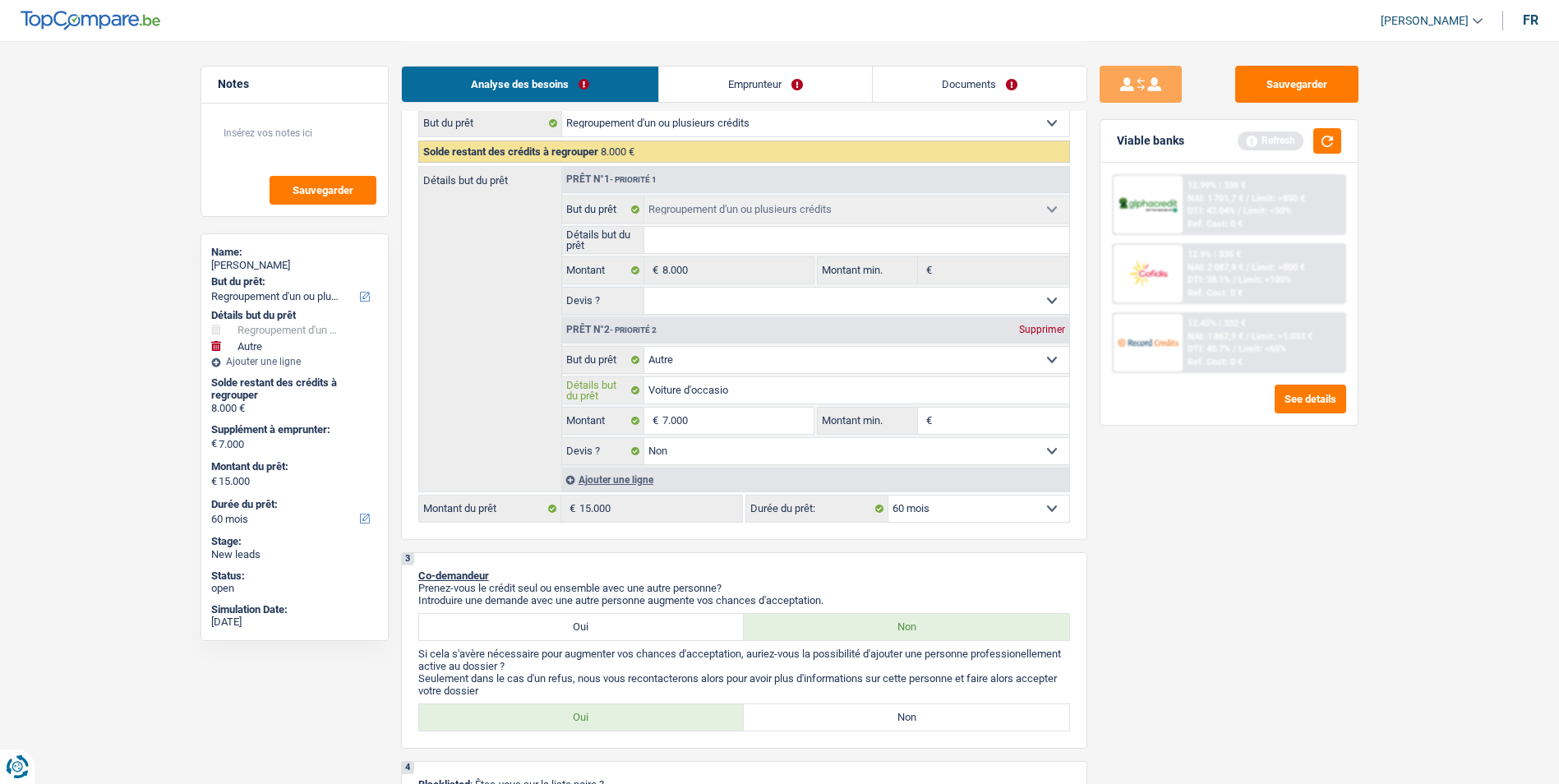
type input "Voiture d'occasion"
type input "Voiture d'occasion p"
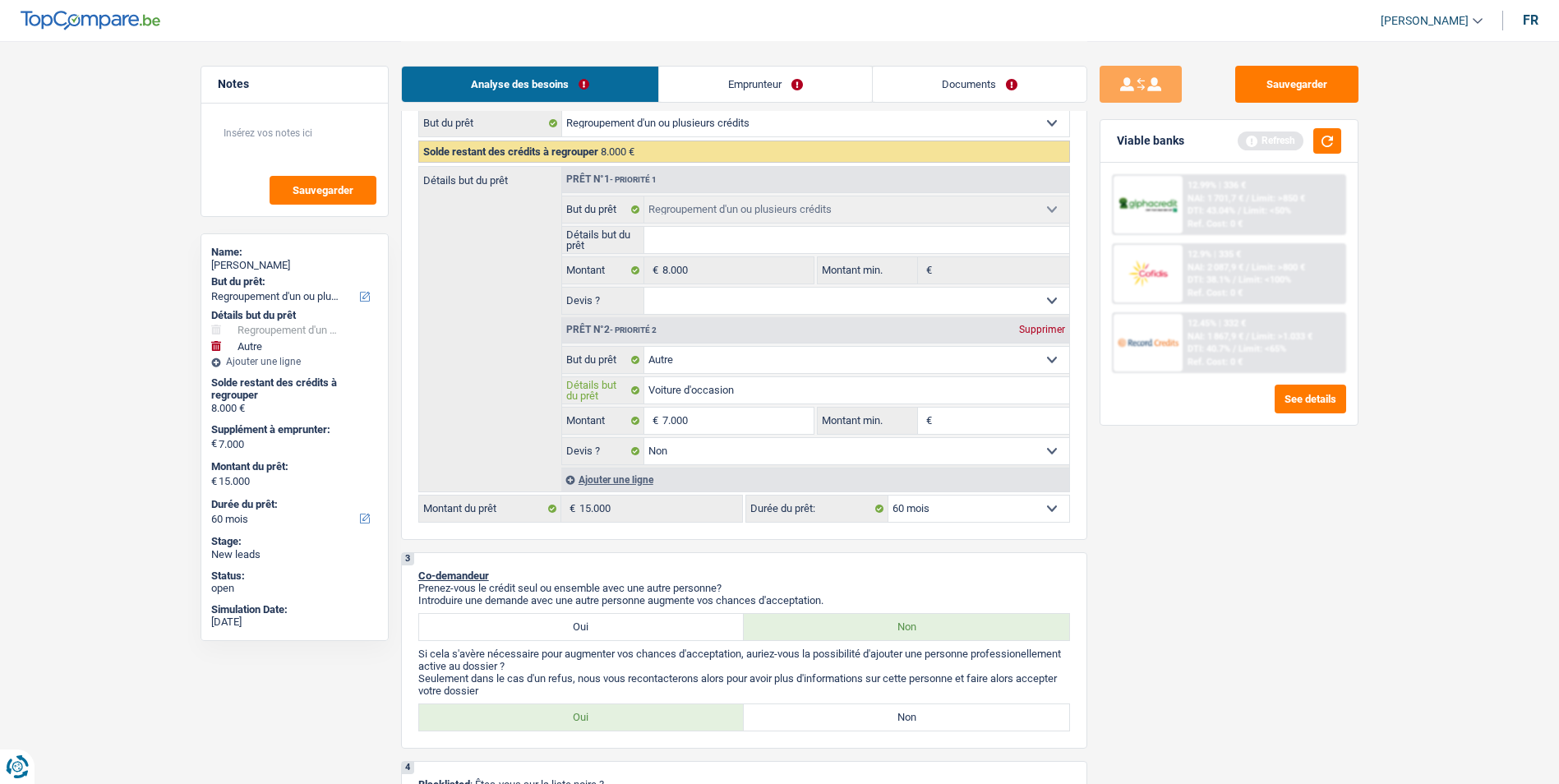
type input "Voiture d'occasion p"
type input "Voiture d'occasion pa"
type input "Voiture d'occasion pas"
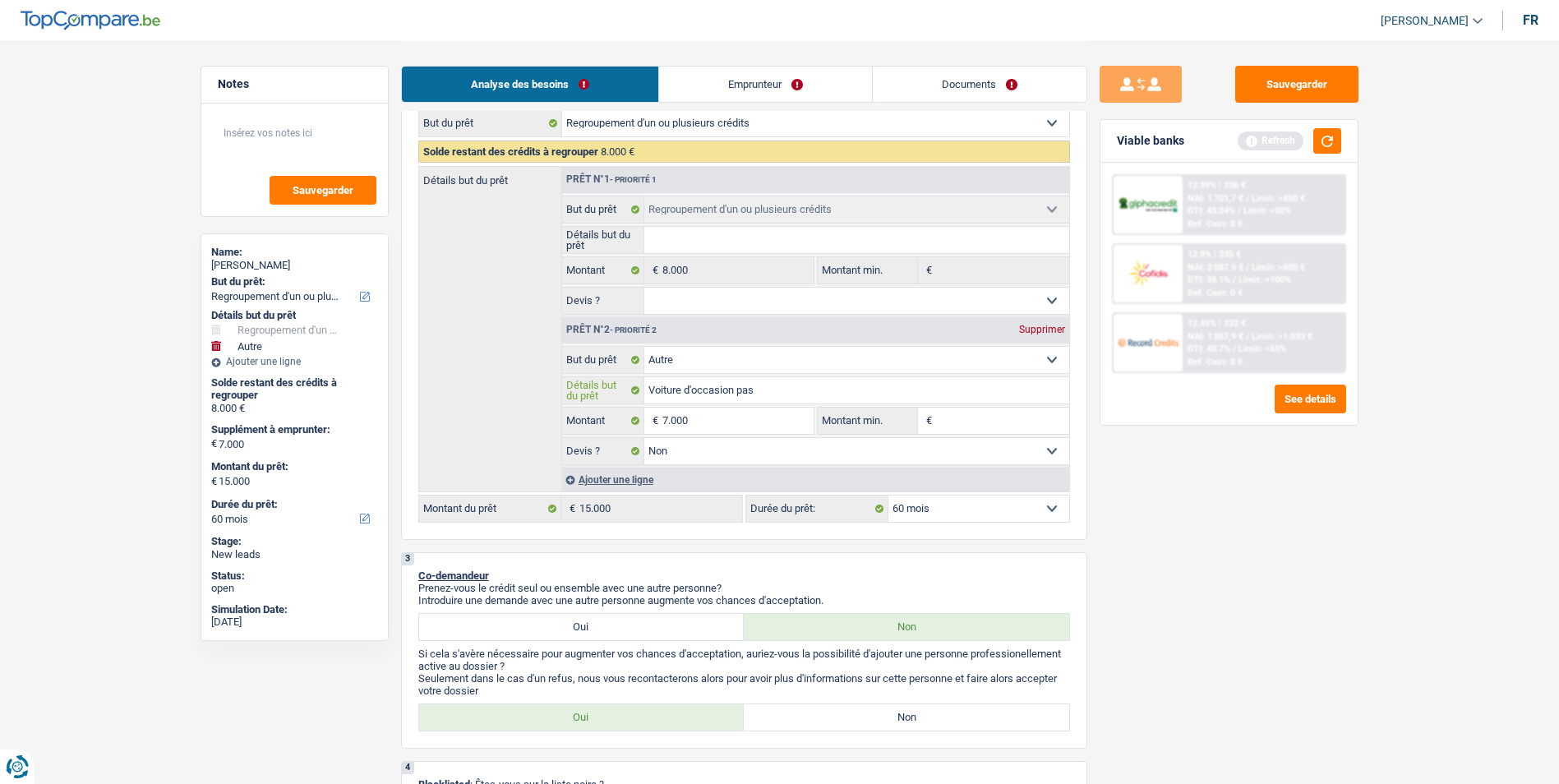
type input "Voiture d'occasion pas"
type input "Voiture d'occasion pas e"
type input "Voiture d'occasion pas en"
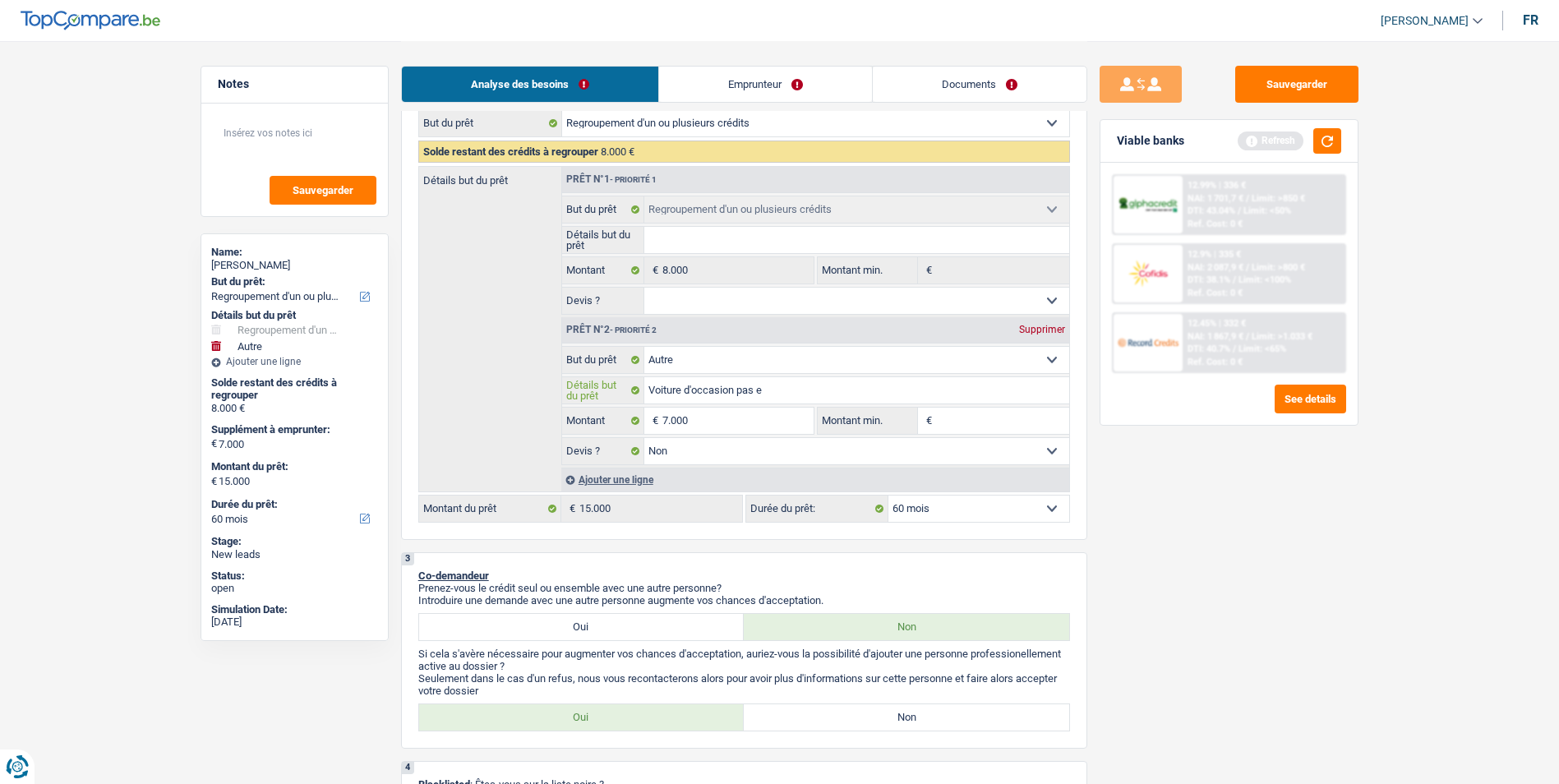
type input "Voiture d'occasion pas en"
type input "Voiture d'occasion pas enc"
type input "Voiture d'occasion pas enco"
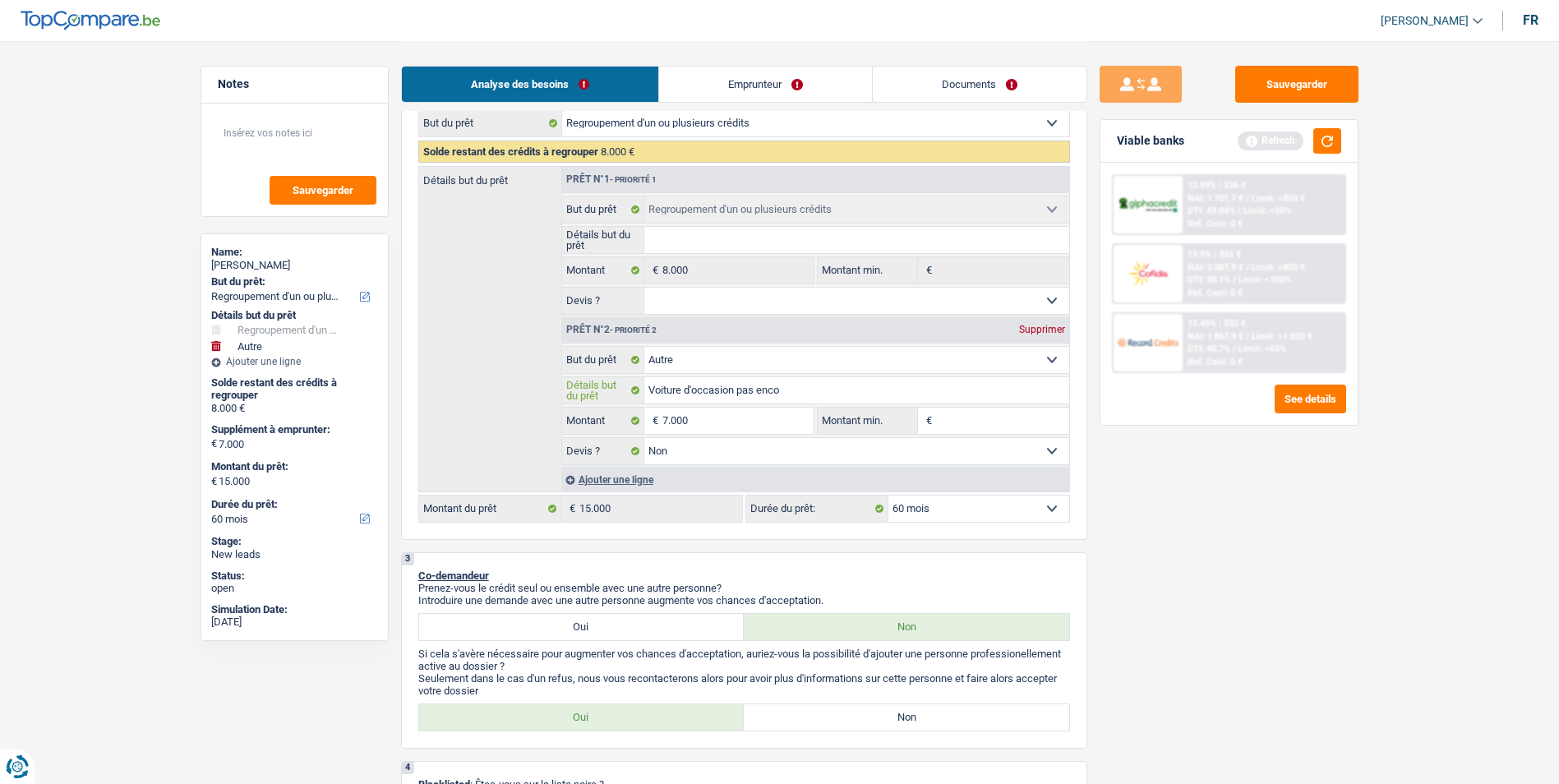
type input "Voiture d'occasion pas encor"
type input "Voiture d'occasion pas encore"
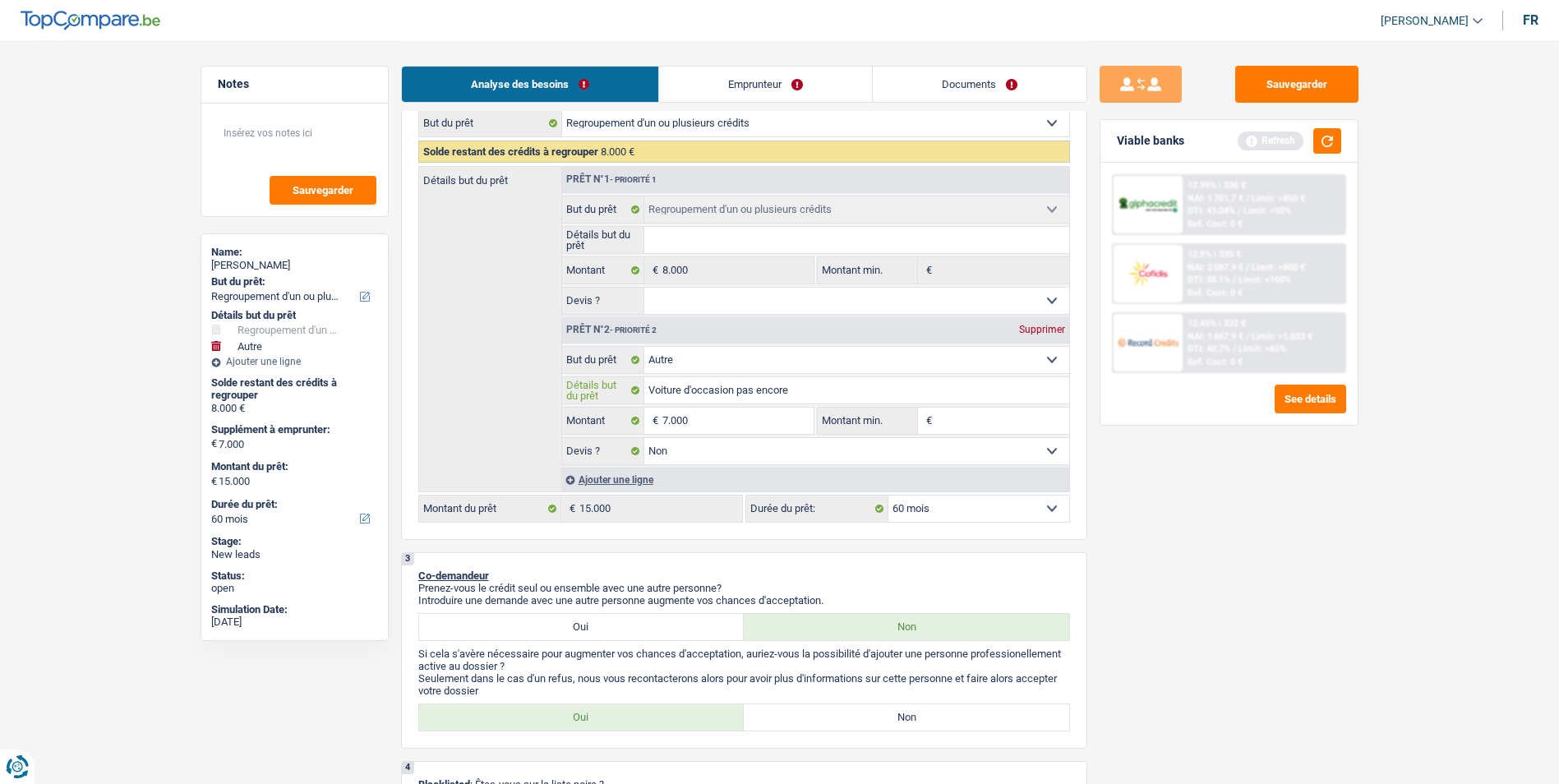
type input "Voiture d'occasion pas encore"
type input "Voiture d'occasion pas encore t"
type input "Voiture d'occasion pas encore tr"
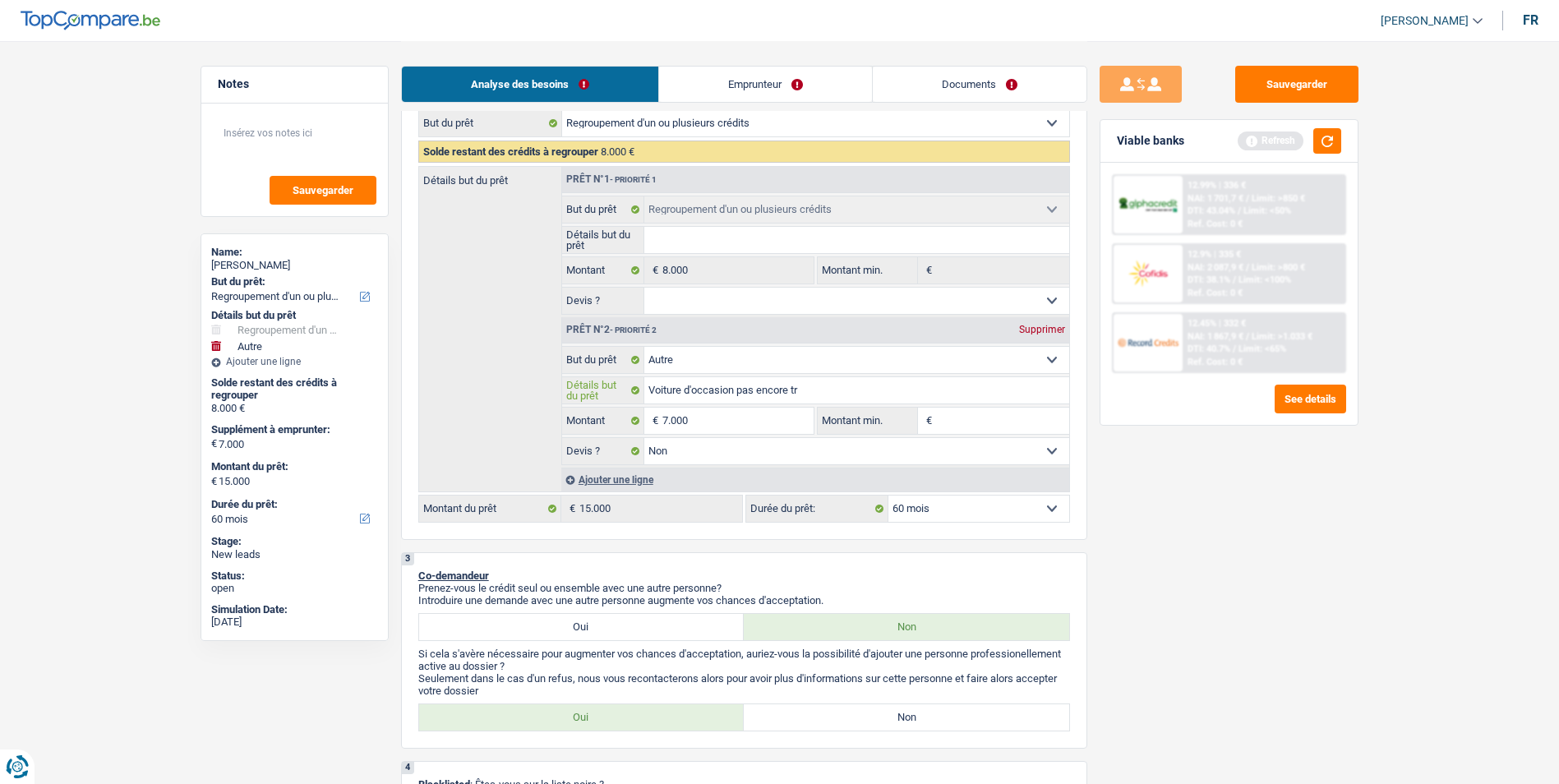
type input "Voiture d'occasion pas encore tro"
type input "Voiture d'occasion pas encore trou"
type input "Voiture d'occasion pas encore trouv"
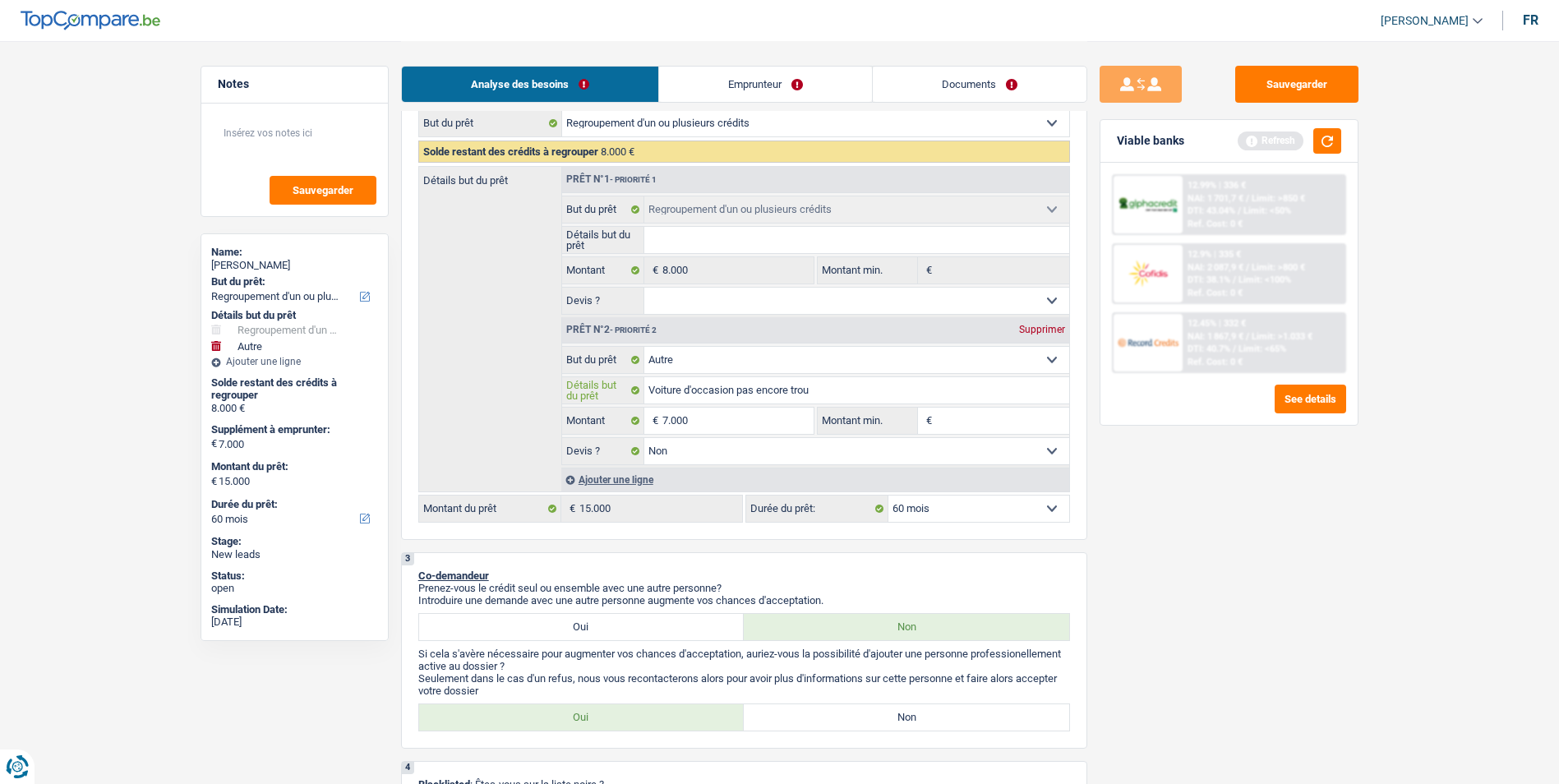
type input "Voiture d'occasion pas encore trouv"
type input "Voiture d'occasion pas encore trouvé"
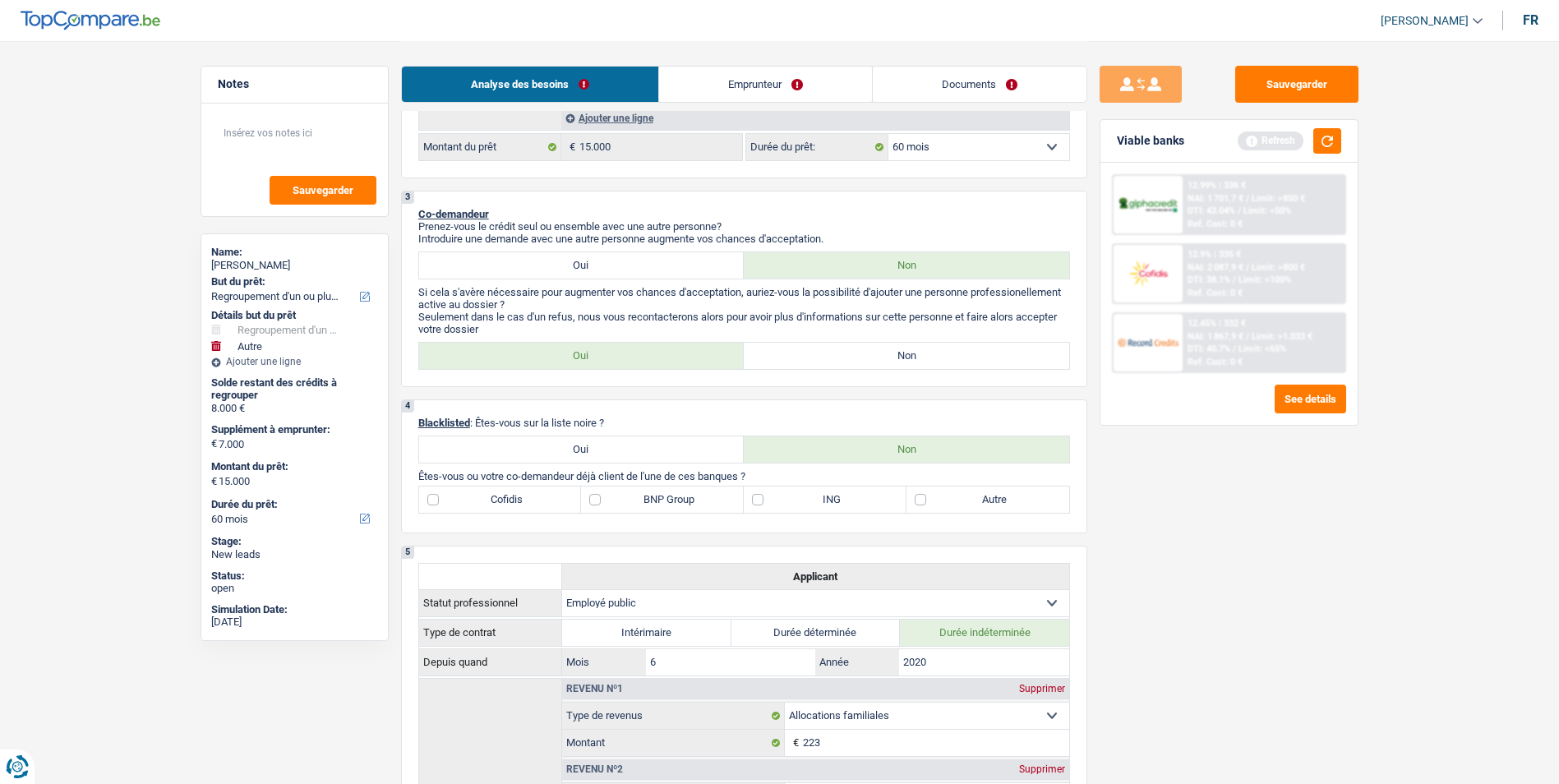
scroll to position [575, 0]
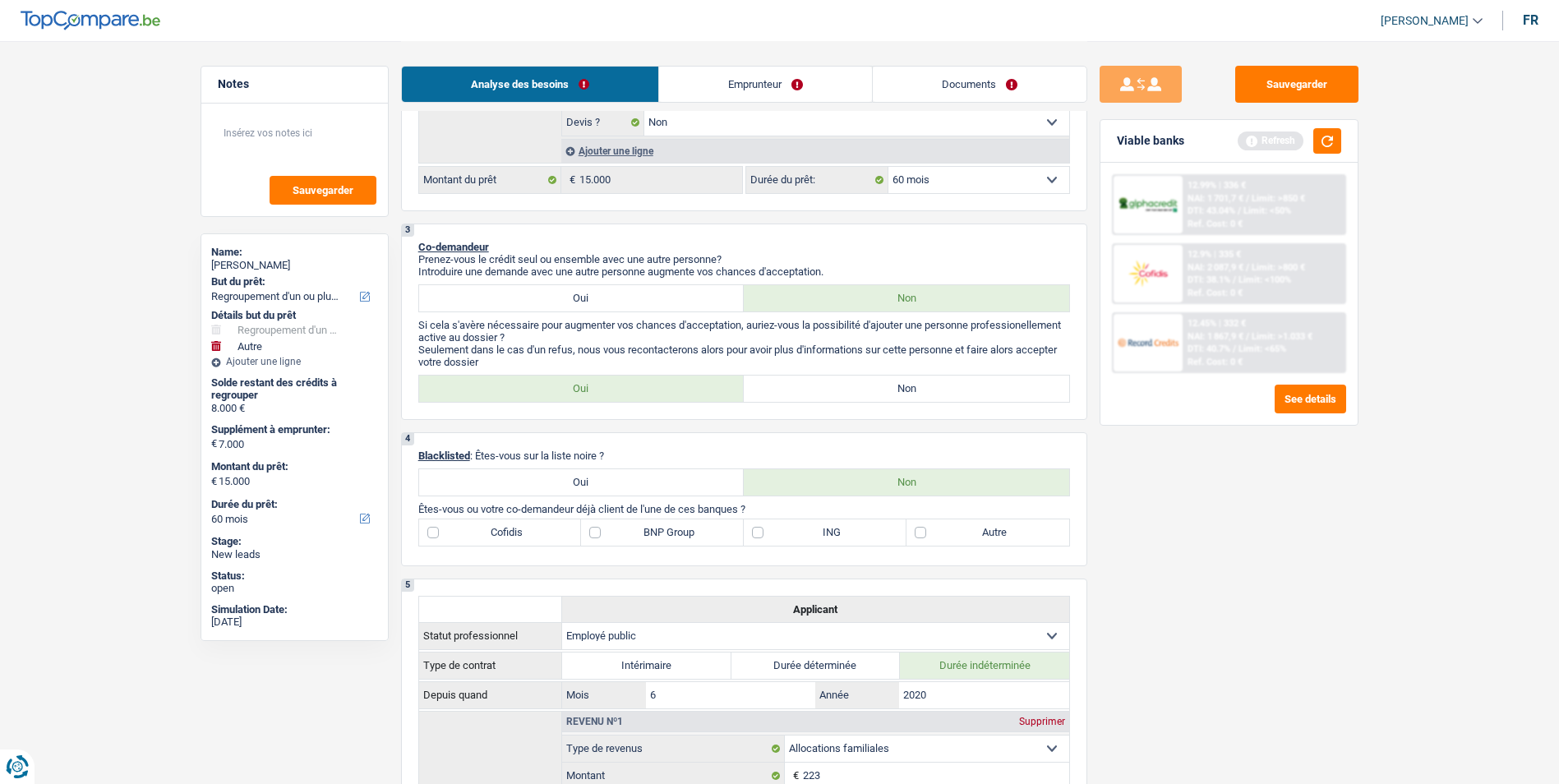
type input "Voiture d'occasion pas encore trouvé"
click at [759, 85] on link "Emprunteur" at bounding box center [765, 84] width 212 height 35
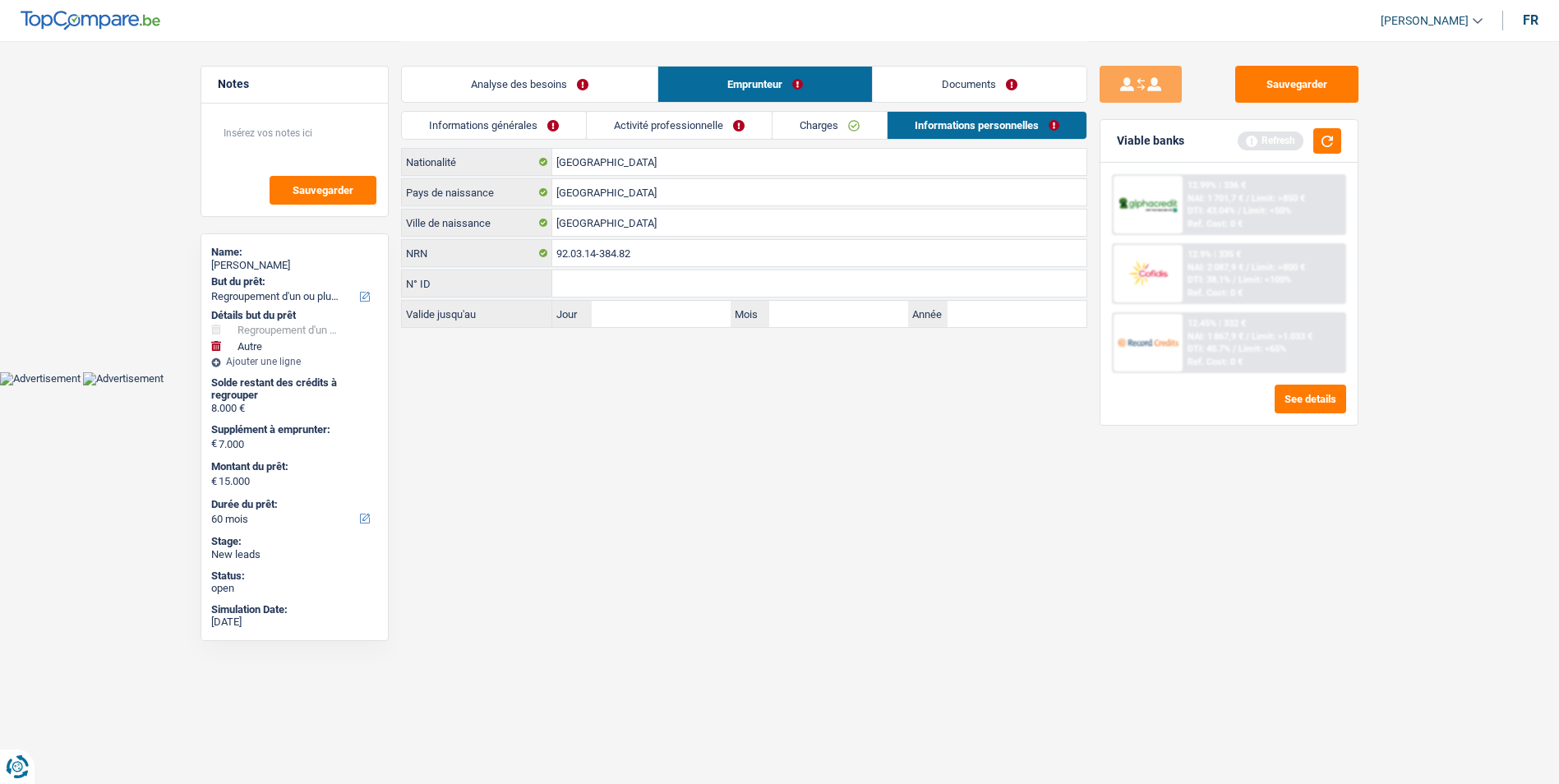
scroll to position [0, 0]
click at [641, 85] on link "Analyse des besoins" at bounding box center [535, 84] width 256 height 35
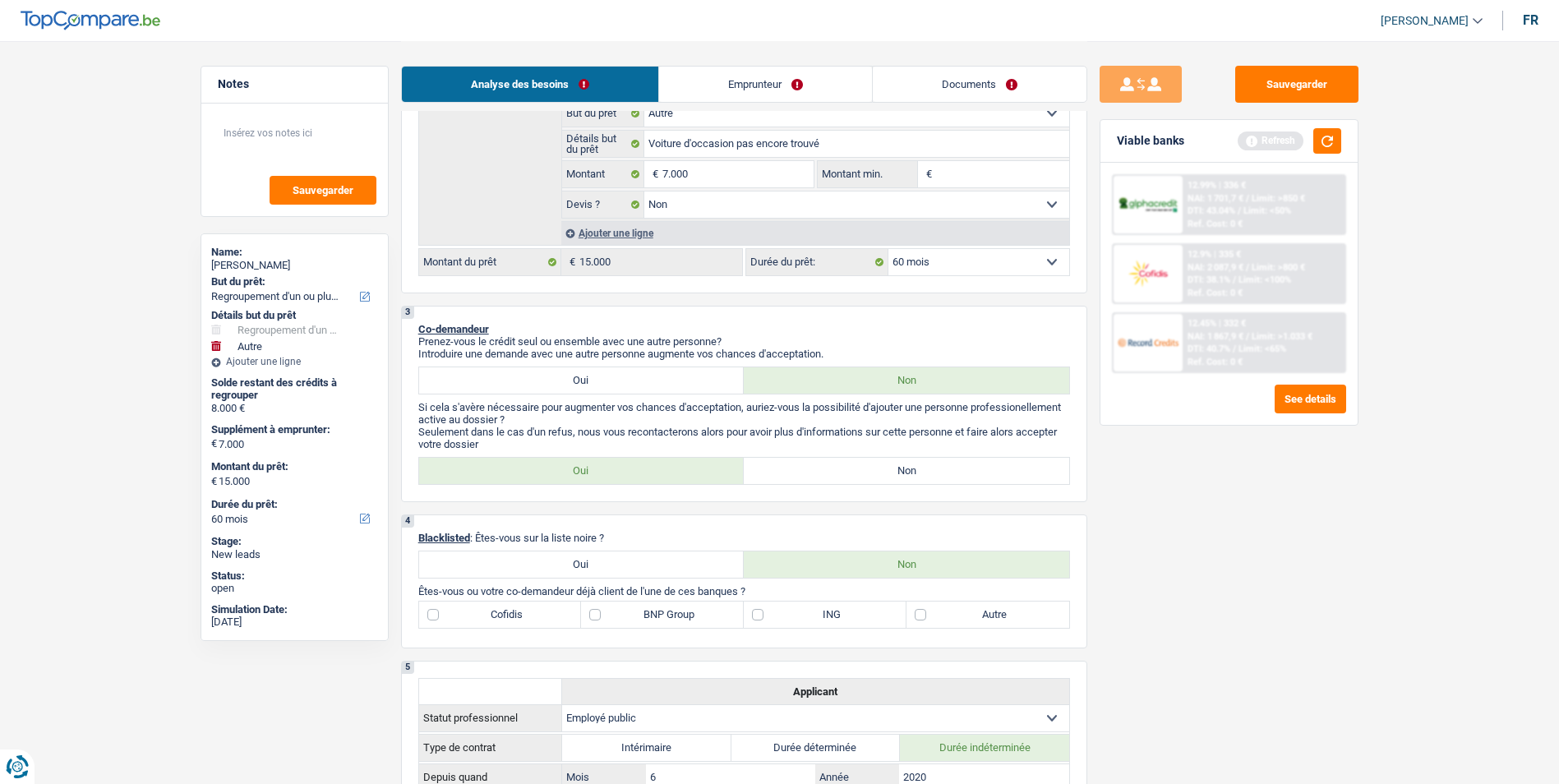
click at [844, 468] on label "Non" at bounding box center [906, 470] width 325 height 26
click at [844, 468] on input "Non" at bounding box center [906, 470] width 325 height 26
radio input "true"
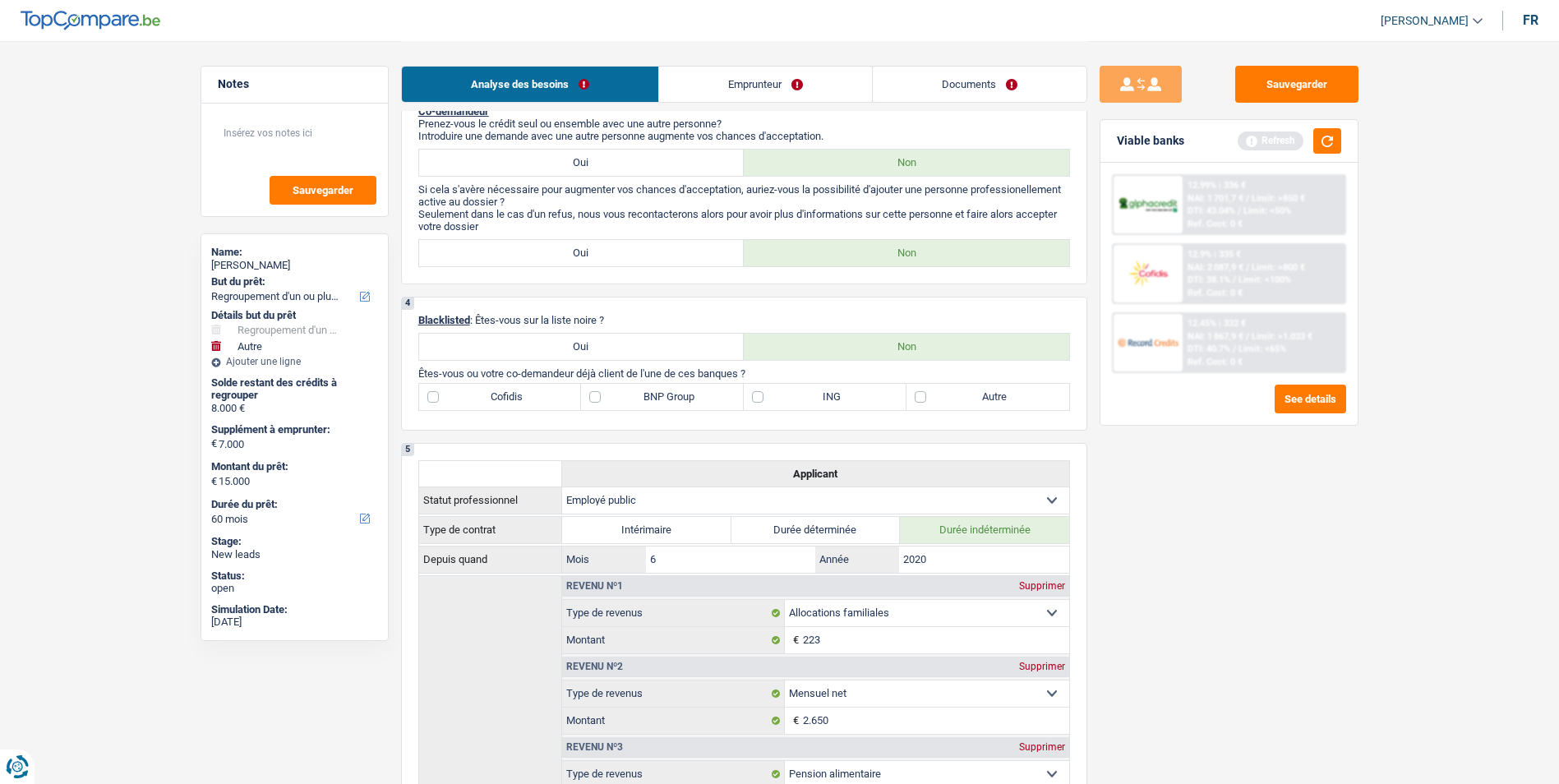
scroll to position [657, 0]
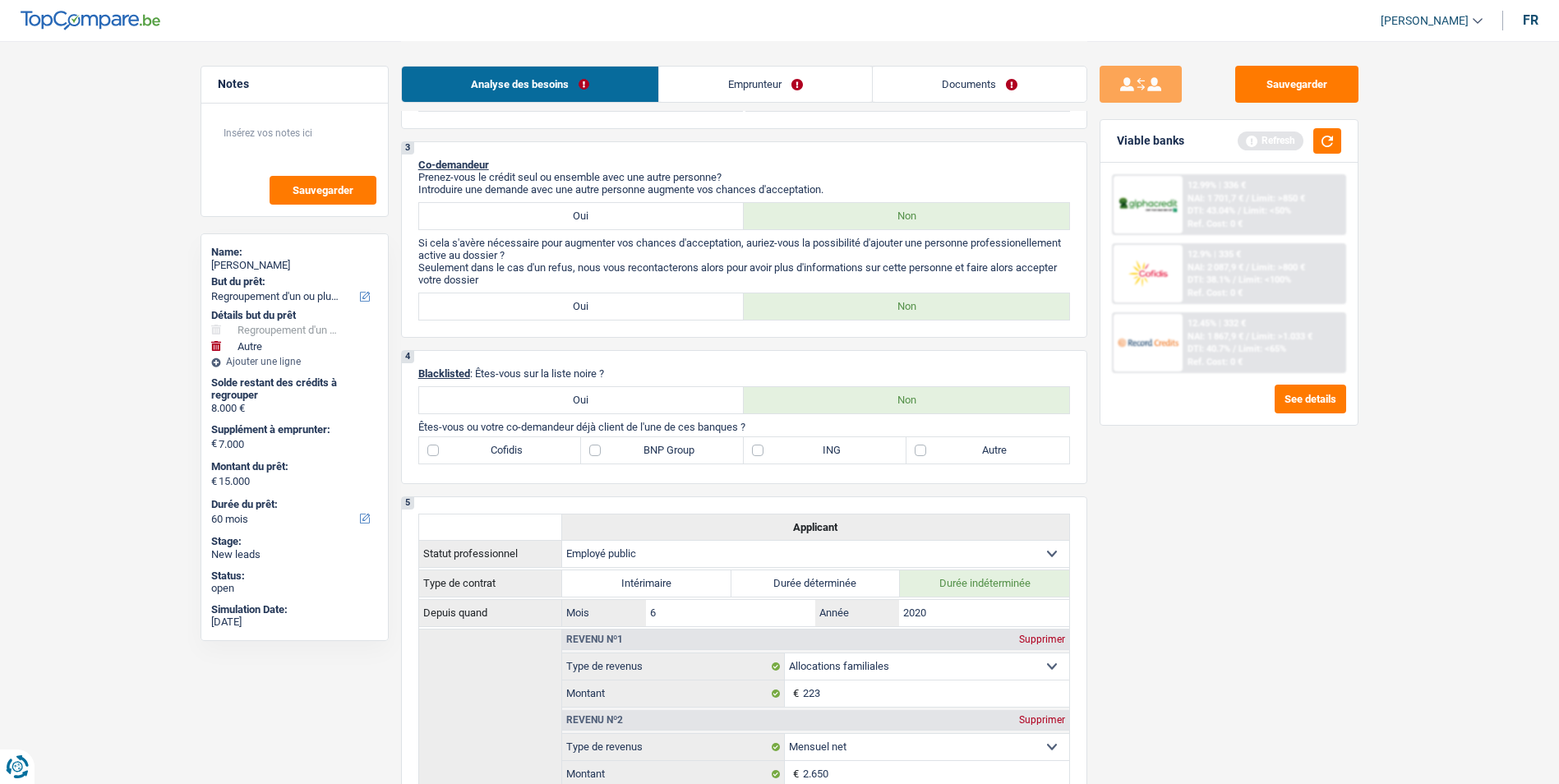
click at [916, 450] on label "Autre" at bounding box center [987, 450] width 163 height 26
click at [916, 450] on input "Autre" at bounding box center [987, 450] width 163 height 26
checkbox input "true"
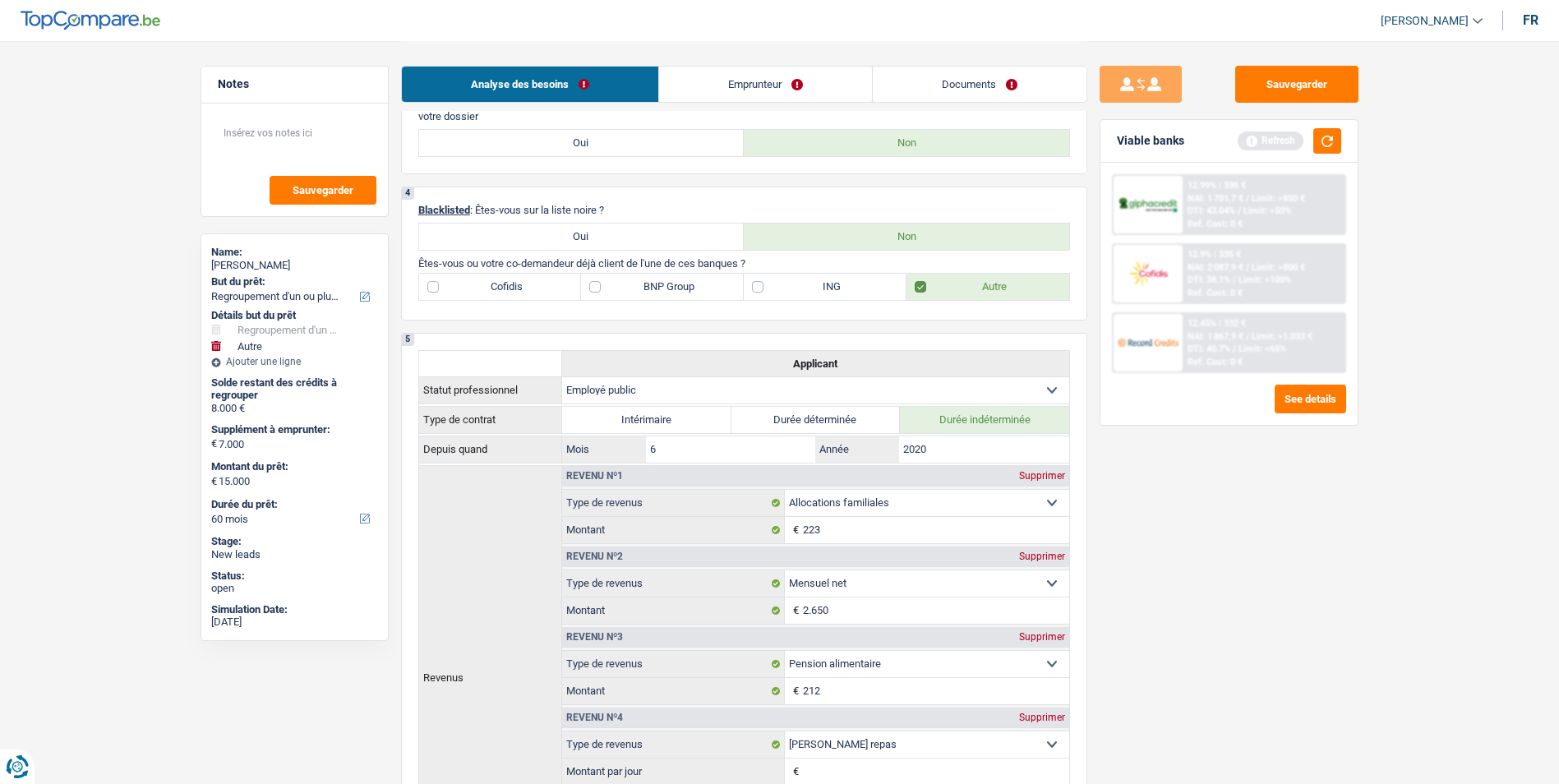
scroll to position [822, 0]
click at [593, 283] on label "BNP Group" at bounding box center [662, 285] width 163 height 26
click at [593, 283] on input "BNP Group" at bounding box center [662, 285] width 163 height 26
checkbox input "true"
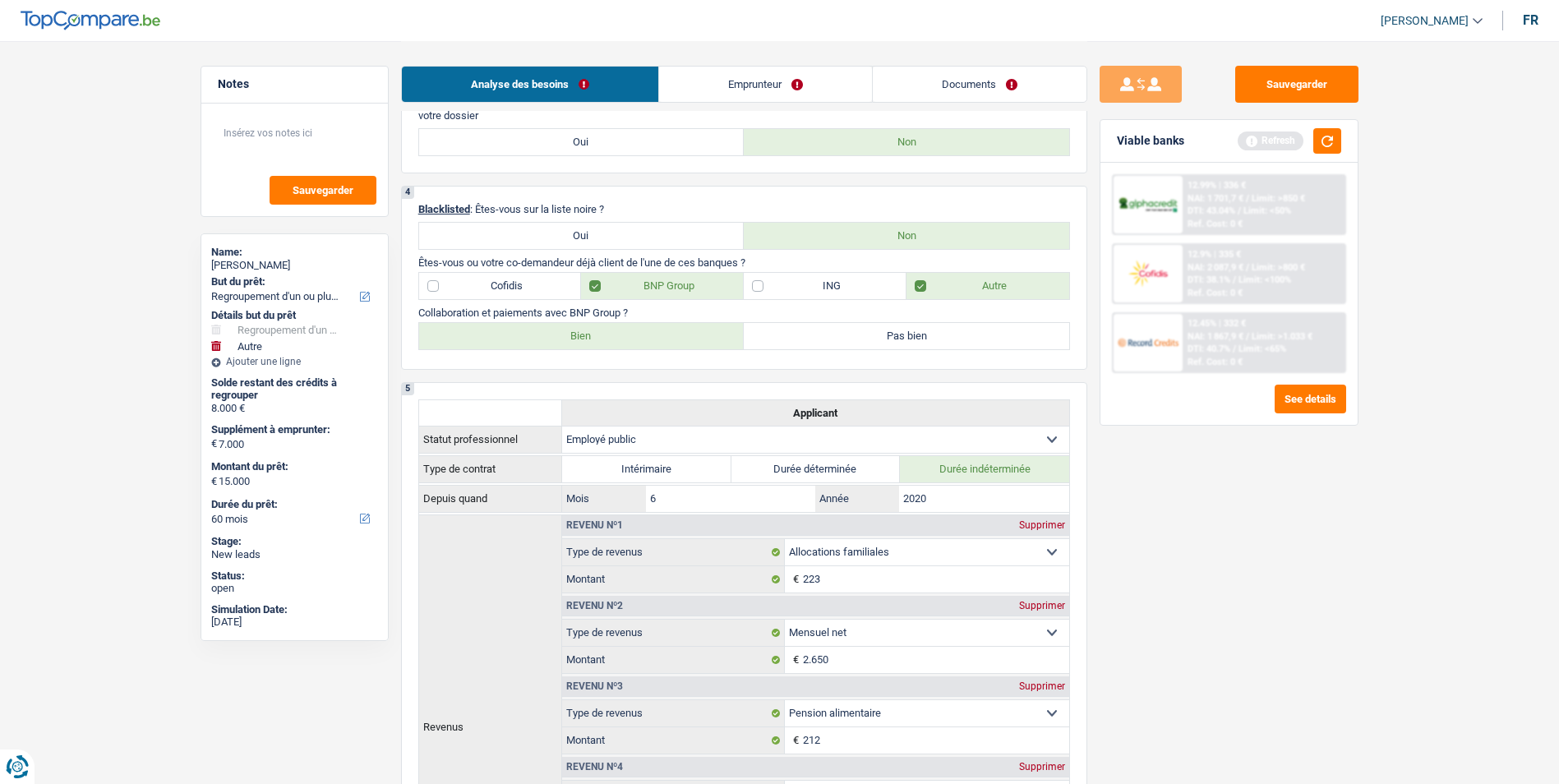
click at [630, 333] on label "Bien" at bounding box center [582, 336] width 325 height 26
click at [630, 333] on input "Bien" at bounding box center [582, 336] width 325 height 26
radio input "true"
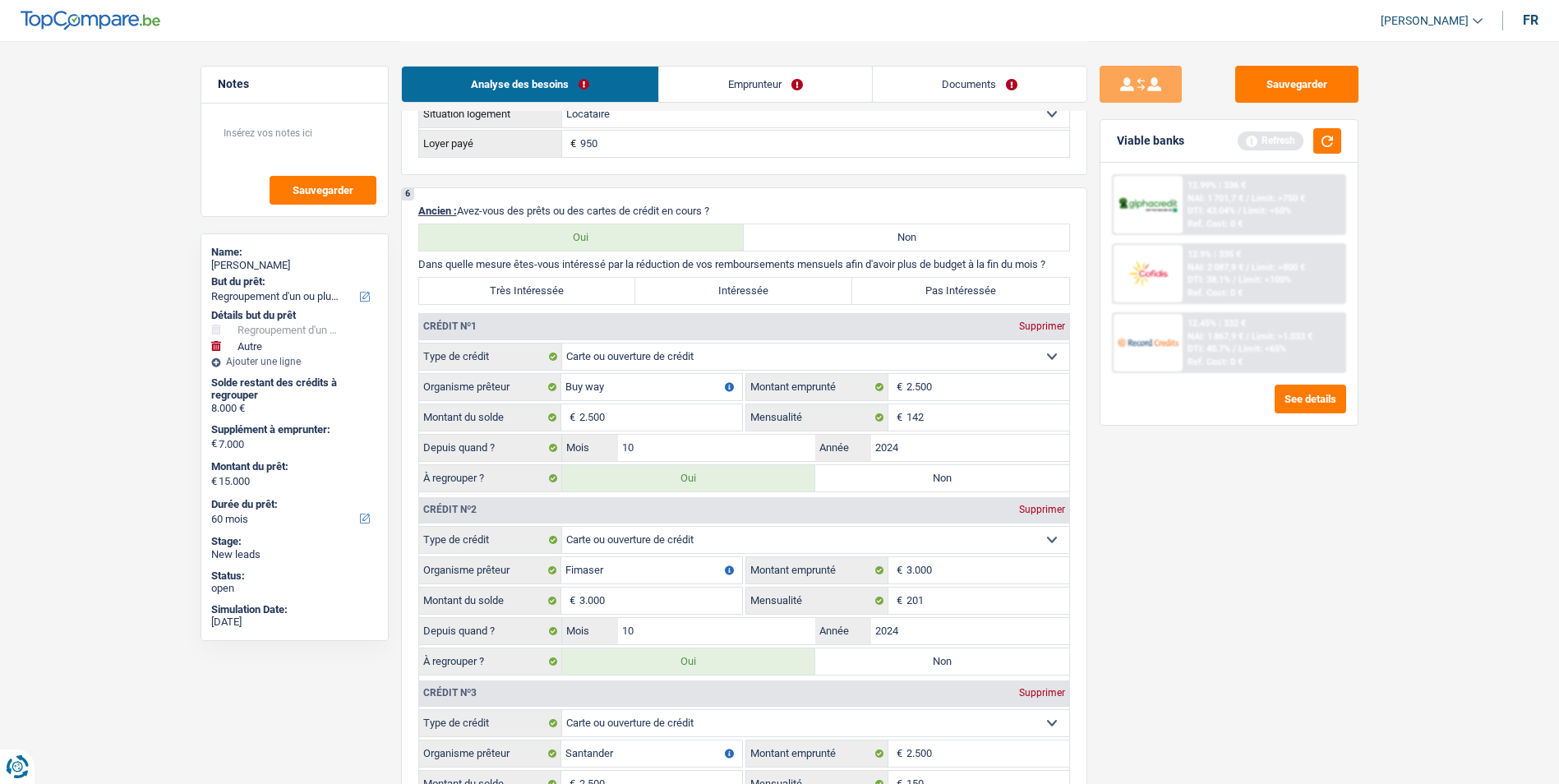
scroll to position [1725, 0]
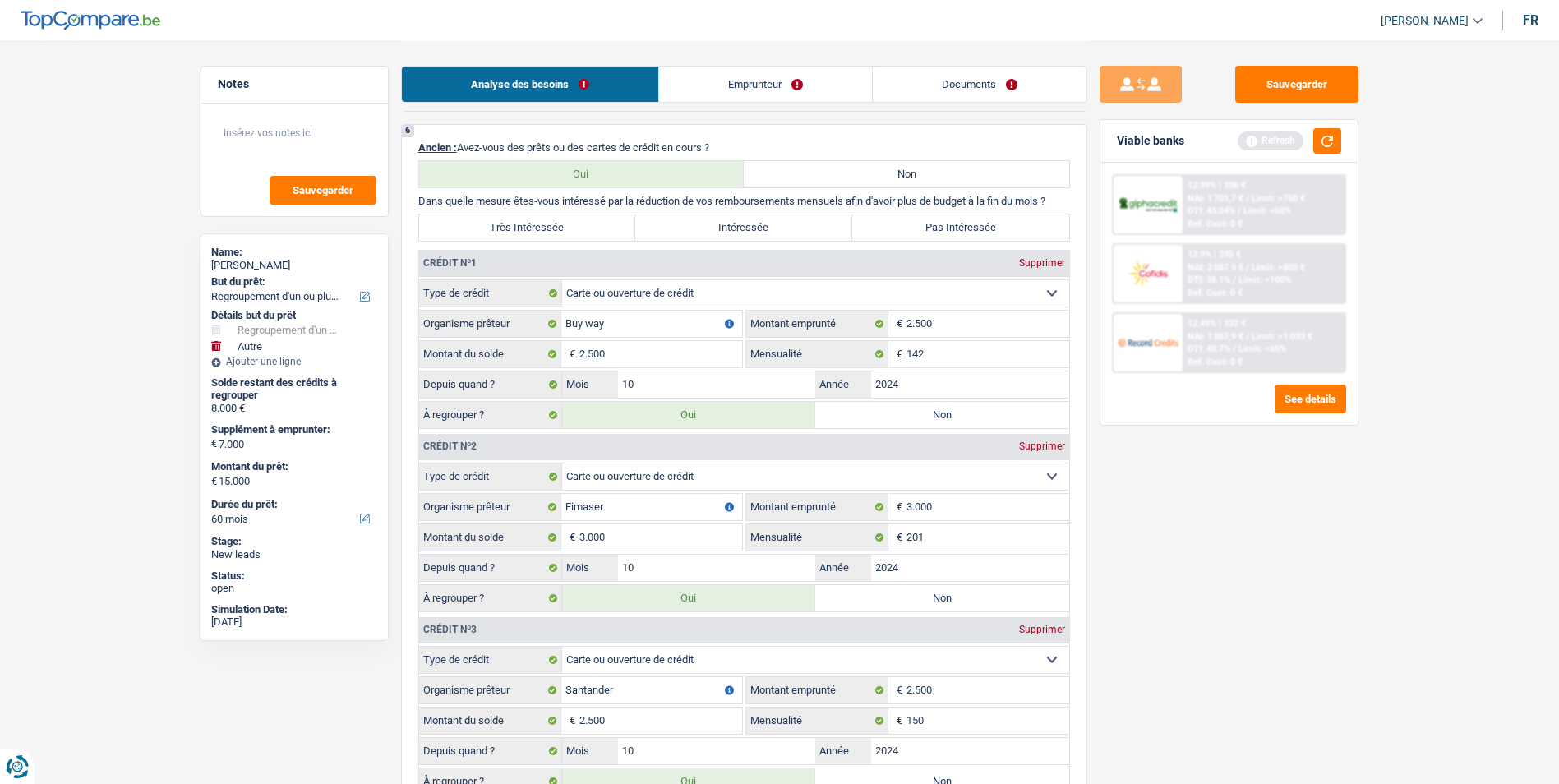
click at [574, 223] on label "Très Intéressée" at bounding box center [527, 227] width 217 height 26
click at [574, 223] on input "Très Intéressée" at bounding box center [527, 227] width 217 height 26
radio input "true"
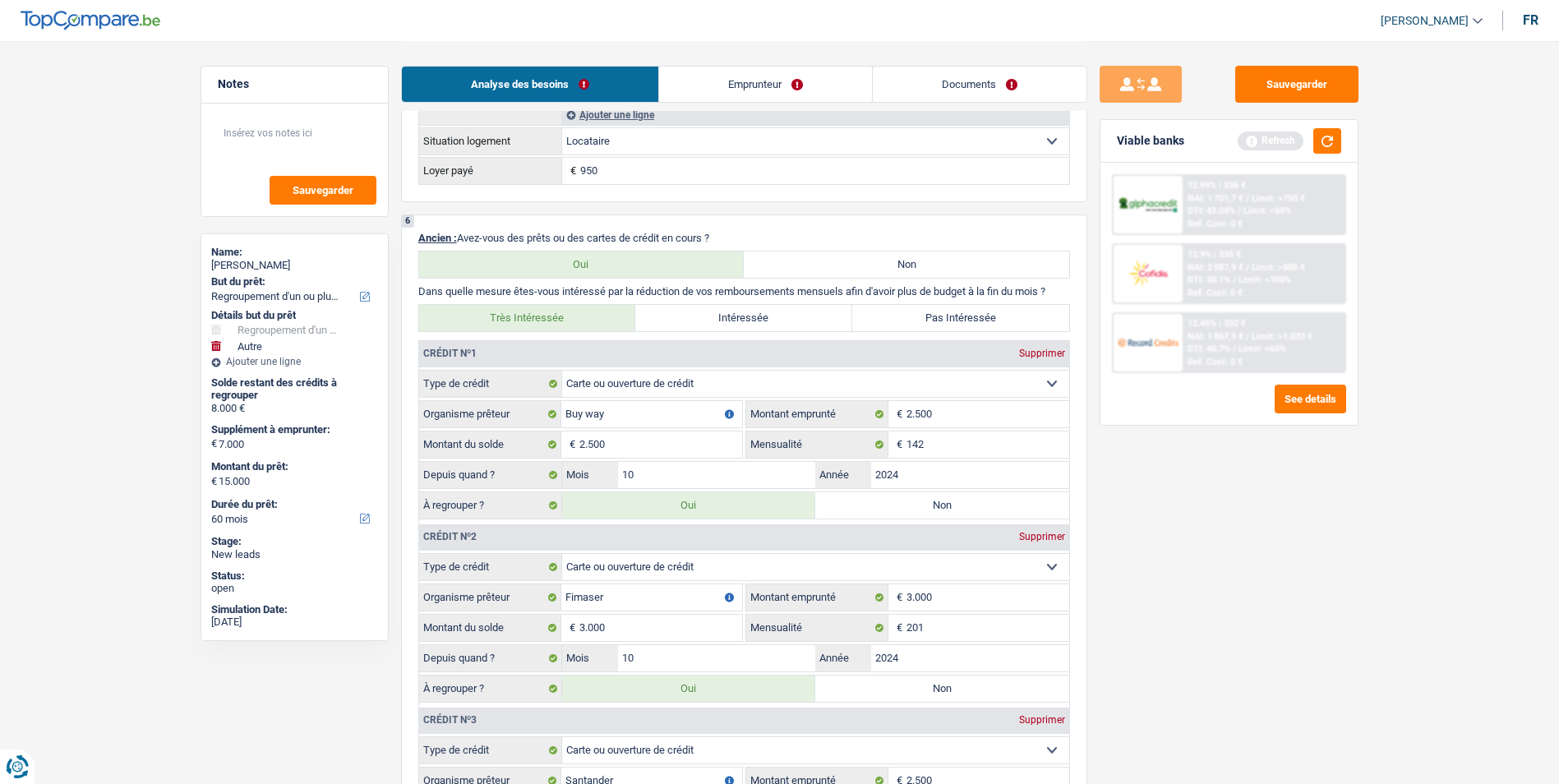
scroll to position [1561, 0]
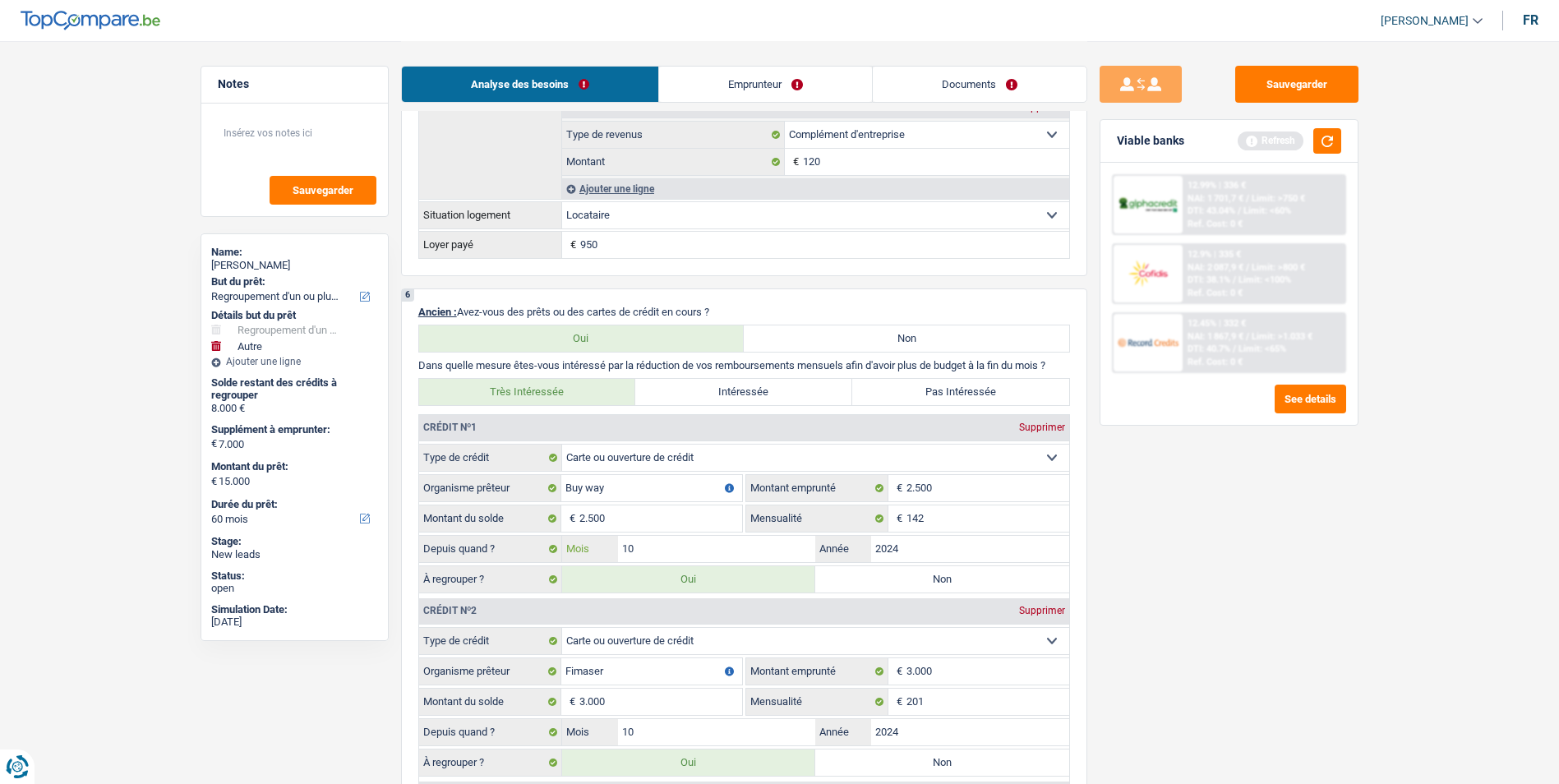
click at [705, 547] on input "10" at bounding box center [717, 549] width 198 height 26
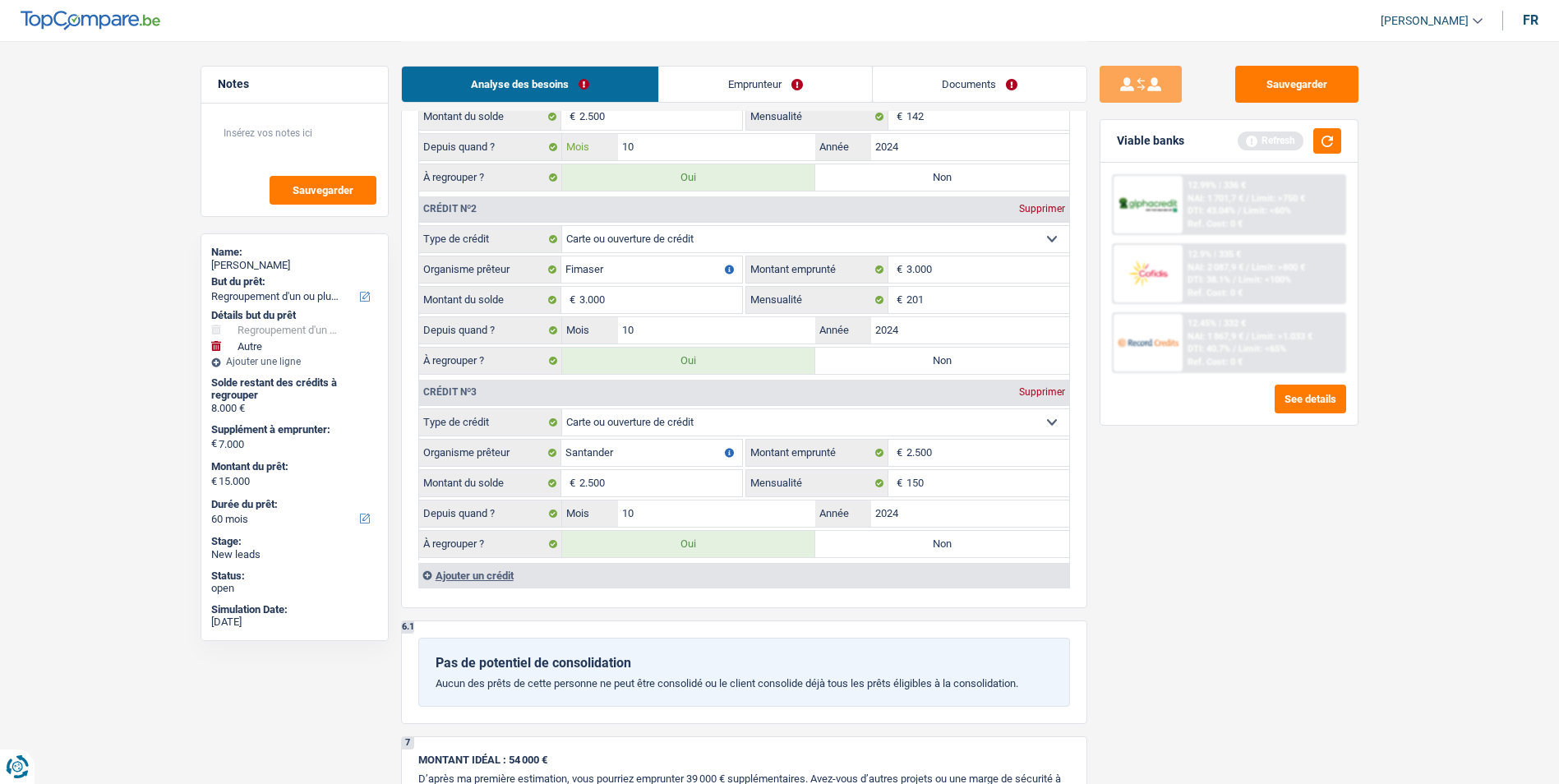
scroll to position [1972, 0]
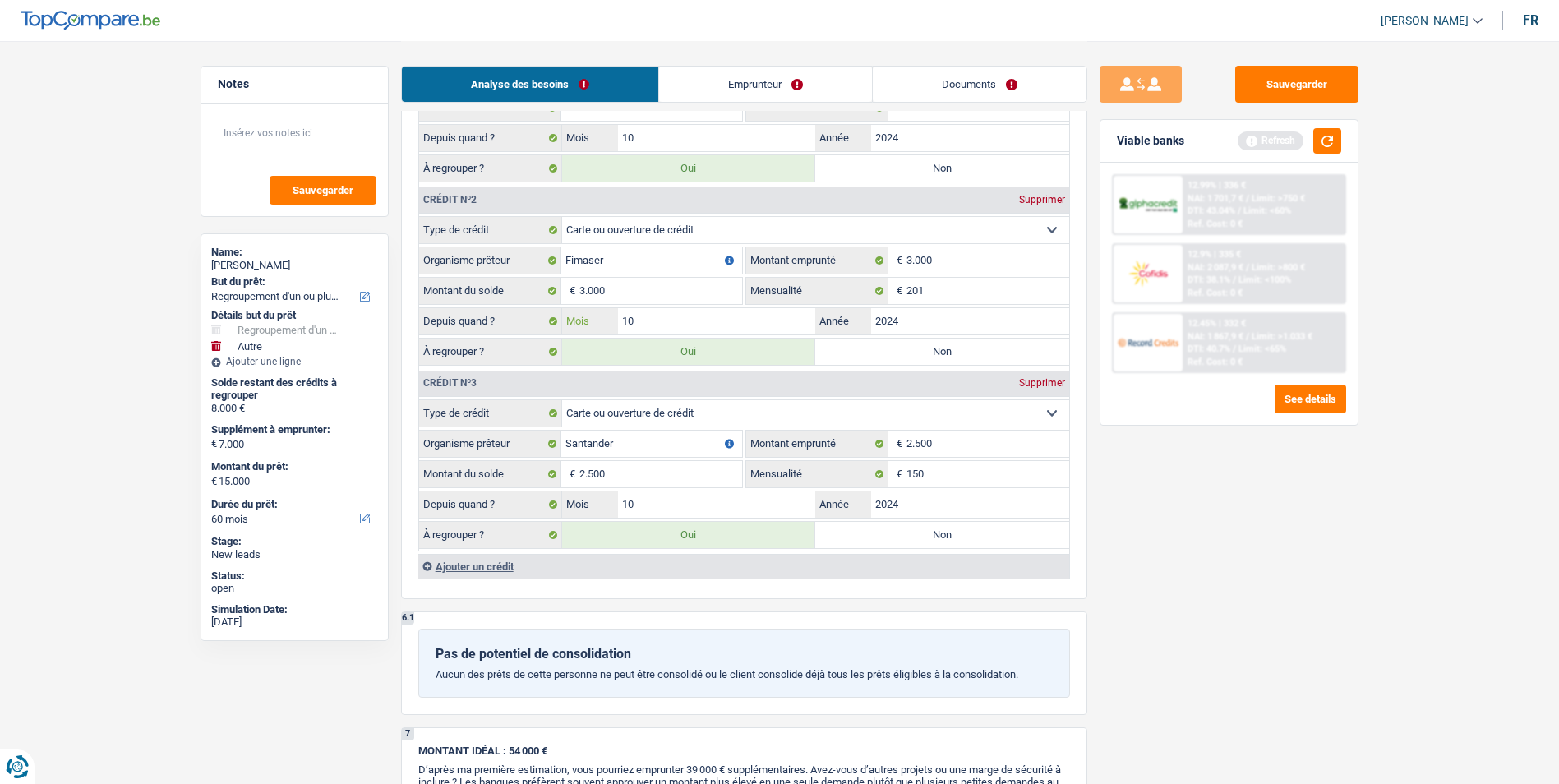
click at [650, 317] on input "10" at bounding box center [717, 321] width 198 height 26
type input "1"
type input "03"
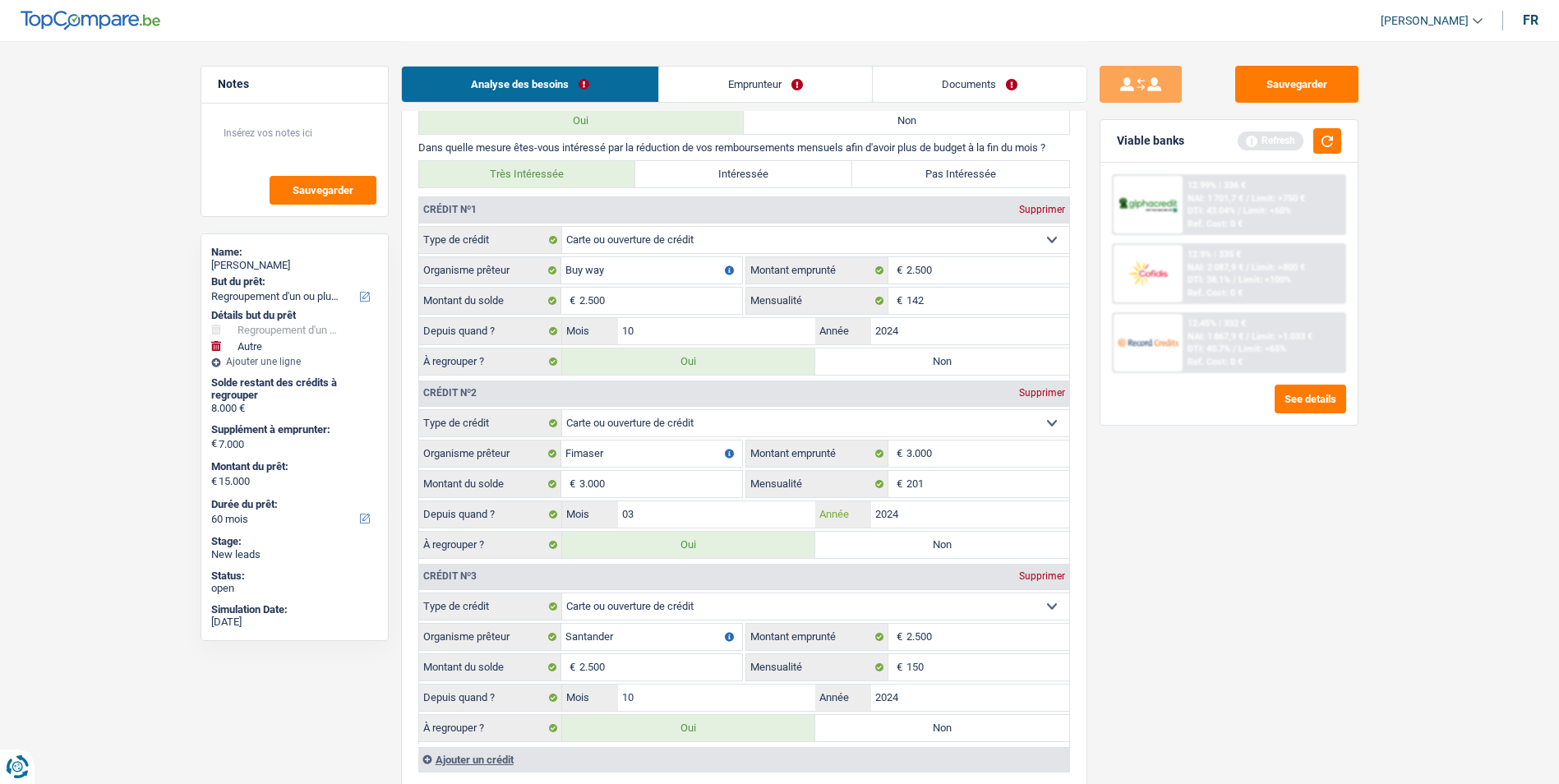
scroll to position [1807, 0]
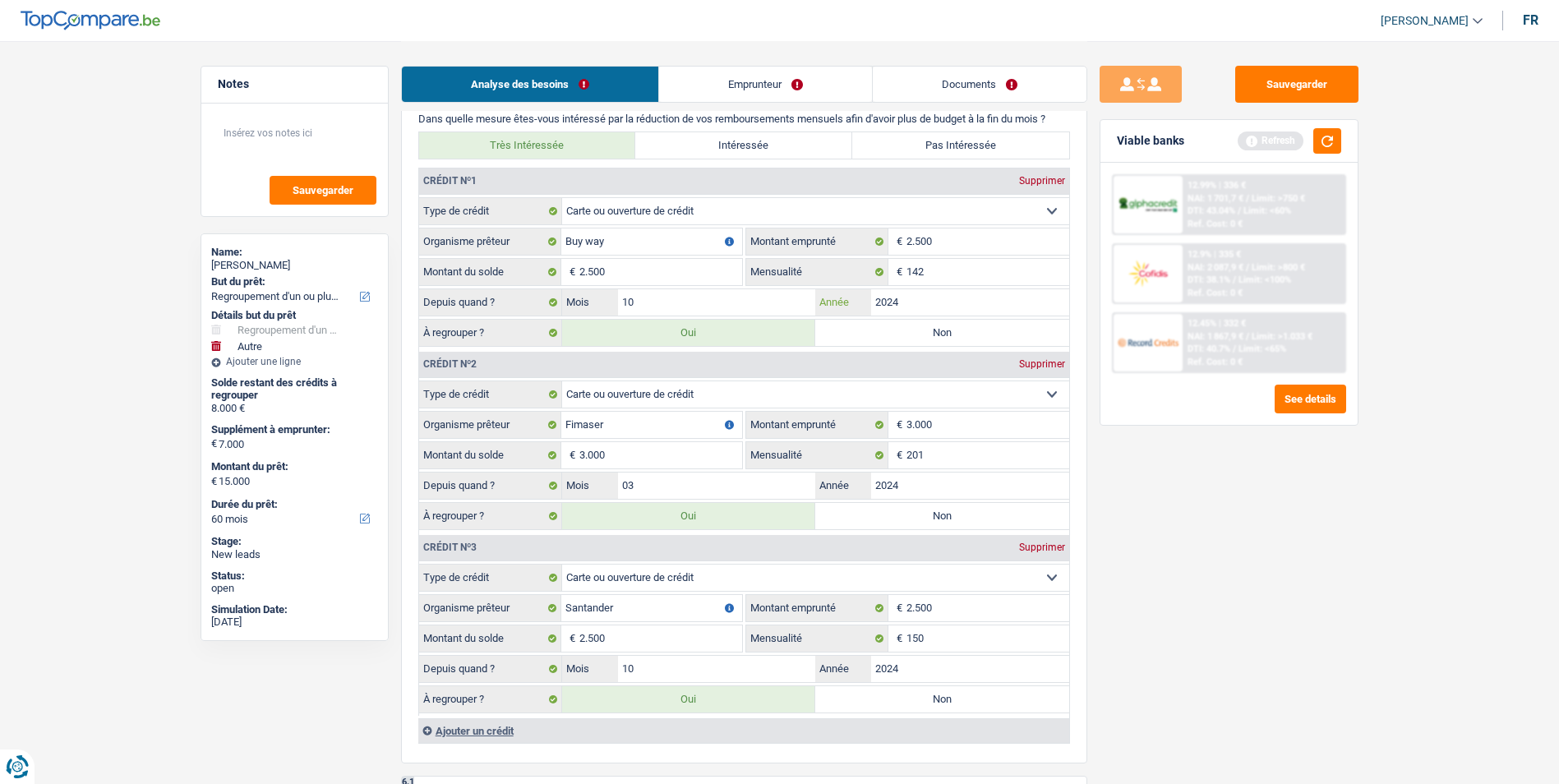
drag, startPoint x: 718, startPoint y: 306, endPoint x: 932, endPoint y: 299, distance: 214.1
click at [932, 299] on input "2024" at bounding box center [970, 302] width 198 height 26
type input "2020"
click at [927, 480] on input "2024" at bounding box center [970, 486] width 198 height 26
type input "2018"
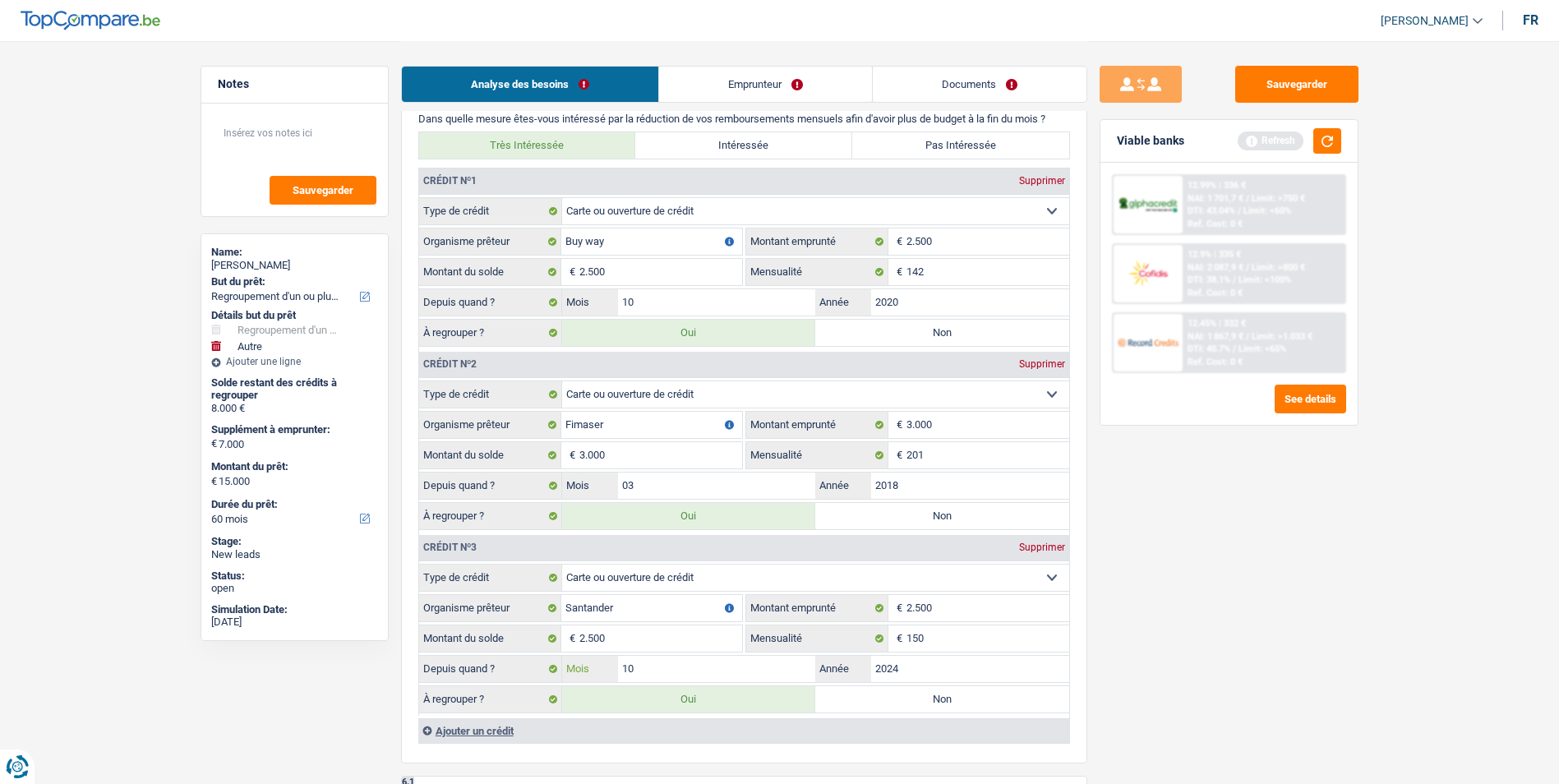
click at [683, 606] on input "10" at bounding box center [717, 669] width 198 height 26
click at [916, 606] on input "2024" at bounding box center [970, 669] width 198 height 26
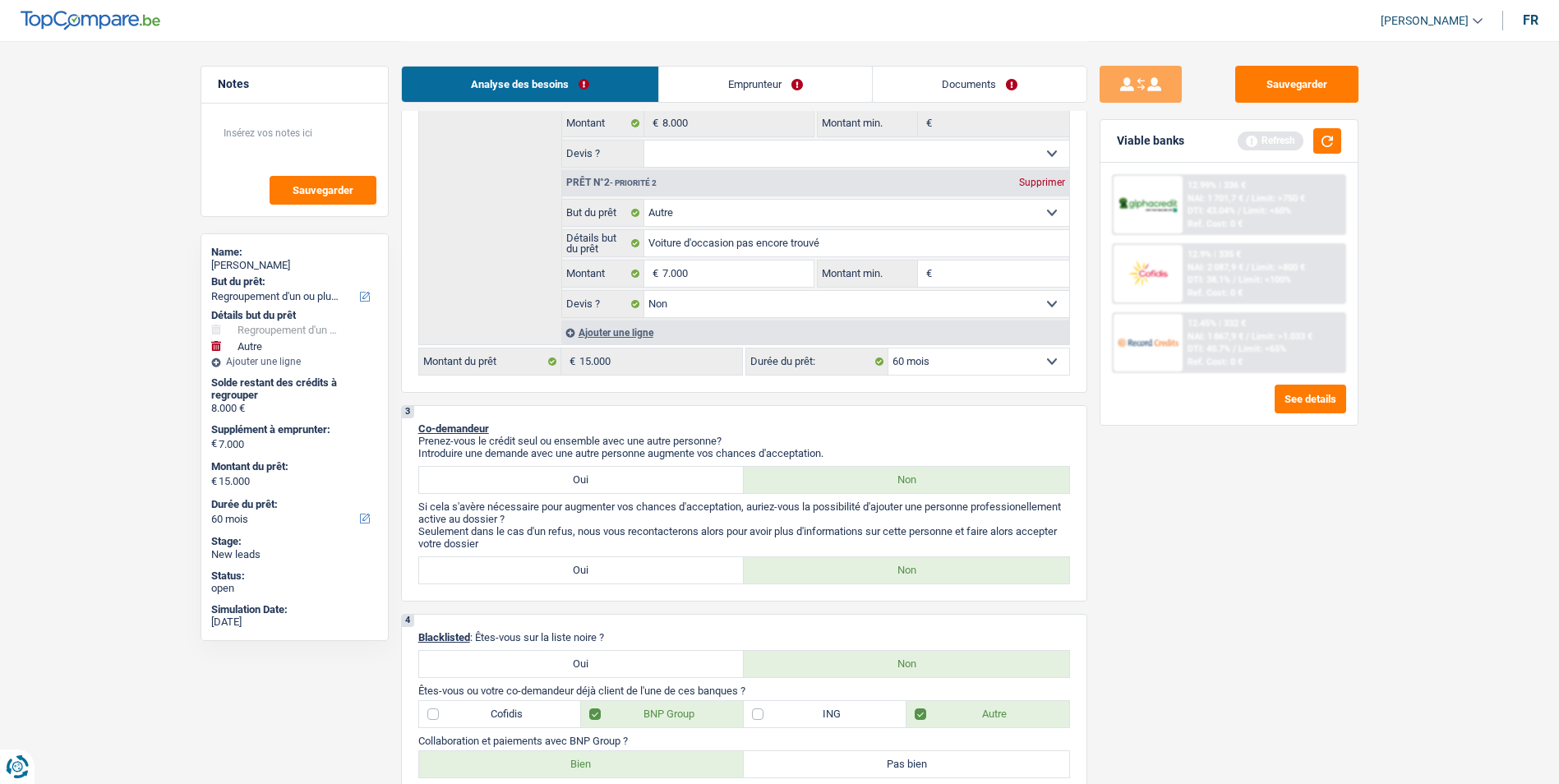
scroll to position [0, 0]
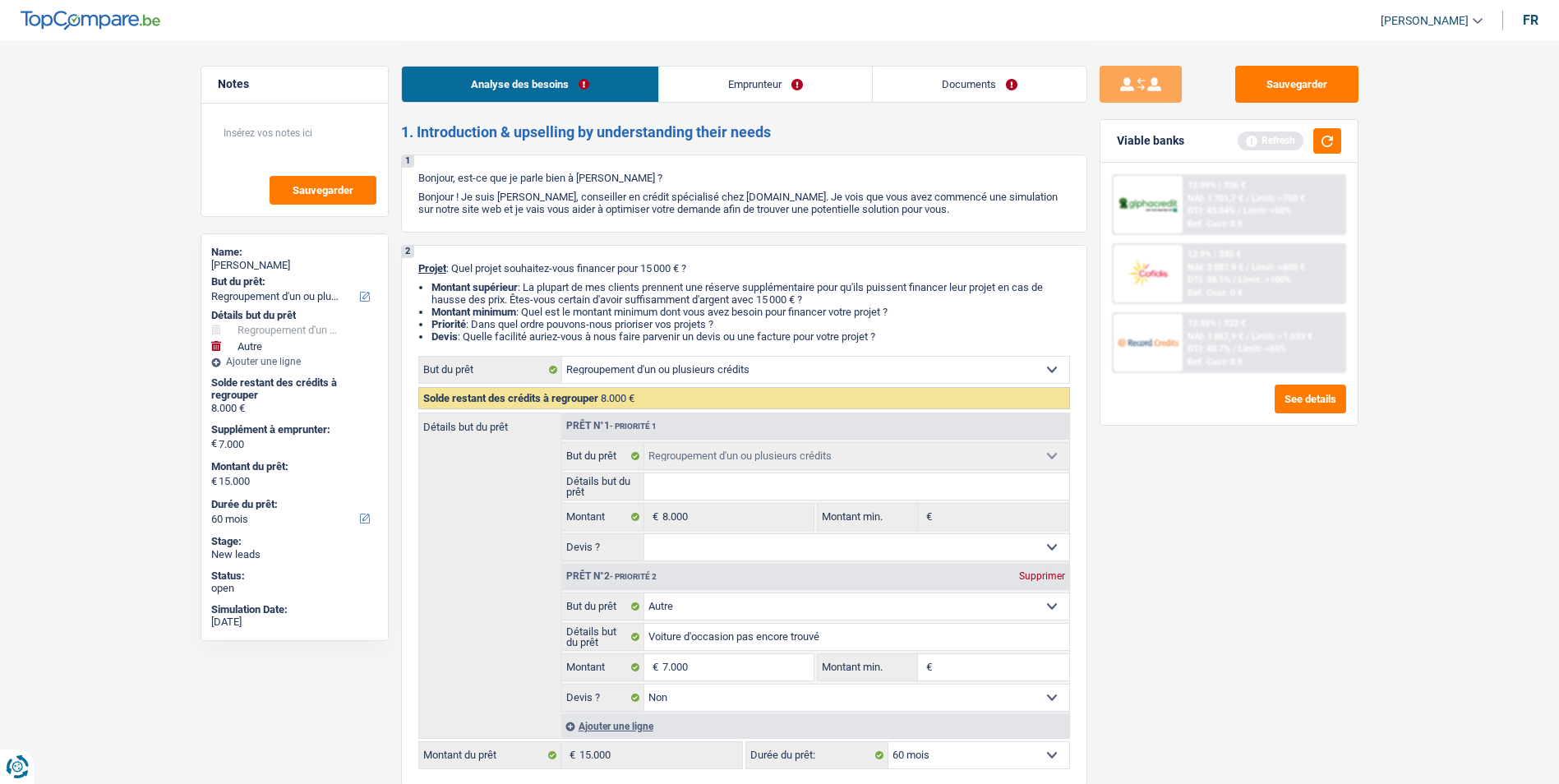
type input "2015"
click at [741, 88] on link "Emprunteur" at bounding box center [765, 84] width 212 height 35
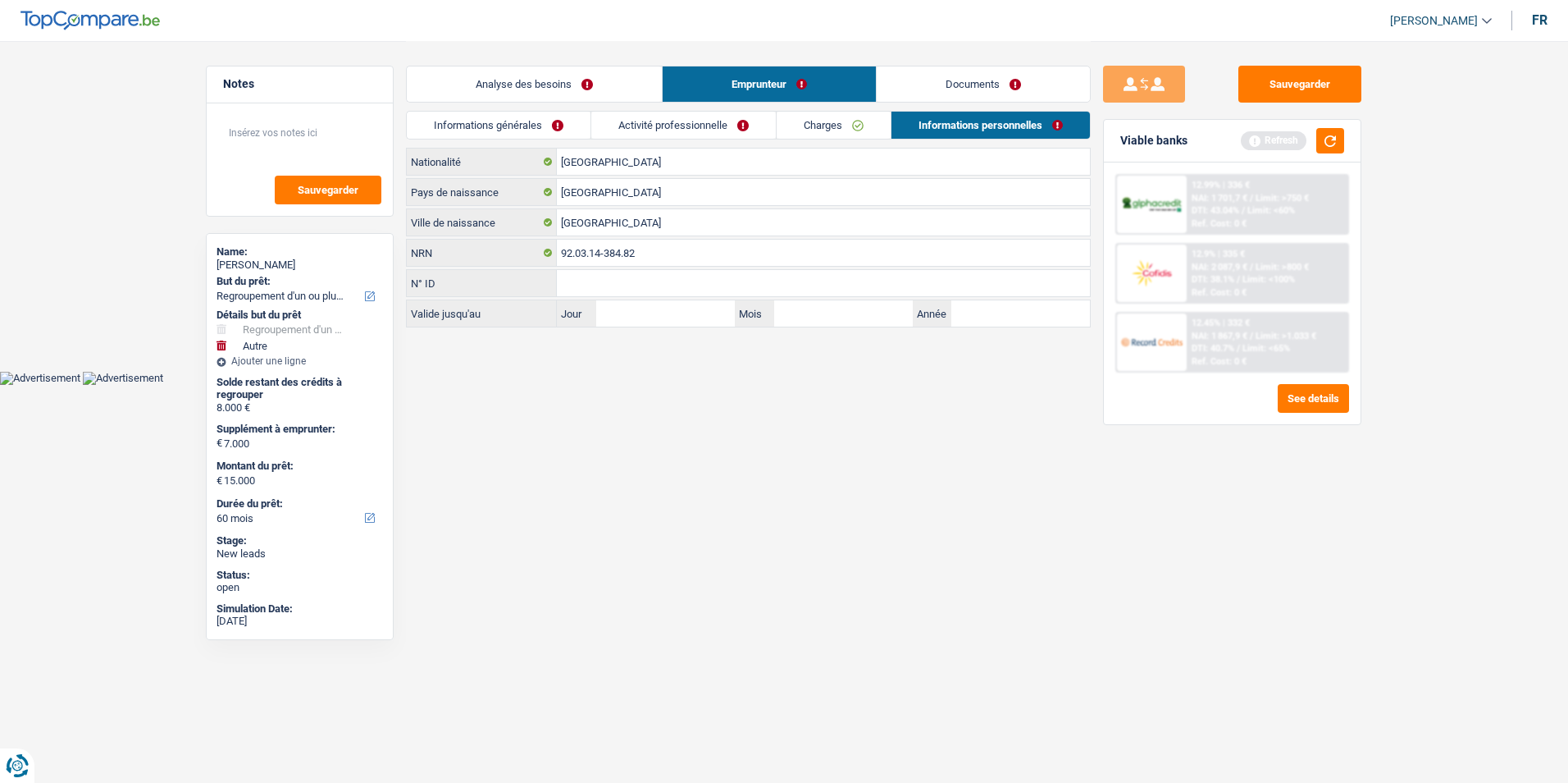
click at [540, 126] on link "Informations générales" at bounding box center [498, 125] width 183 height 27
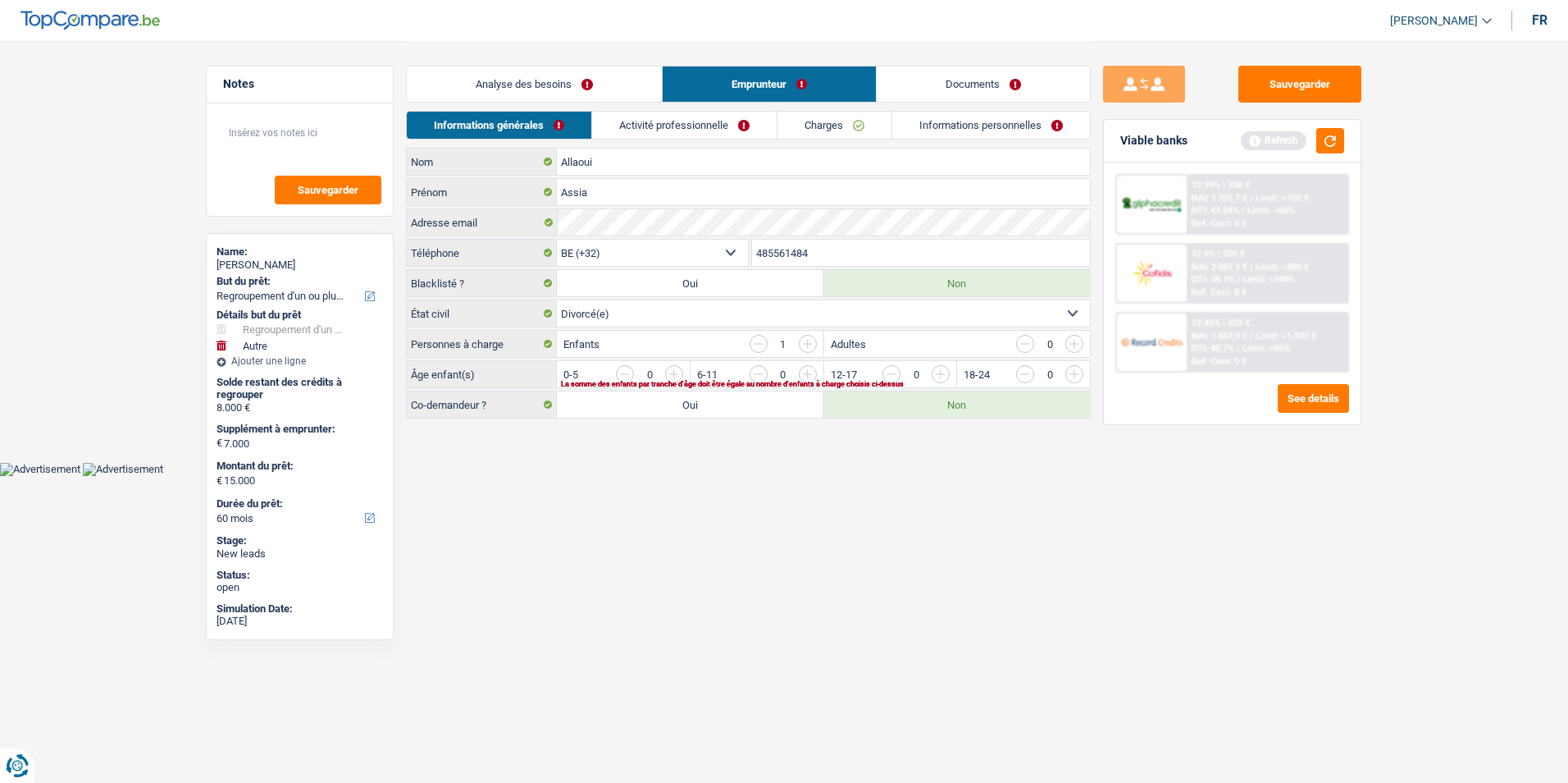
click at [822, 371] on input "button" at bounding box center [1139, 378] width 683 height 26
click at [727, 111] on li "Activité professionnelle" at bounding box center [684, 125] width 185 height 29
click at [721, 121] on link "Activité professionnelle" at bounding box center [685, 125] width 184 height 27
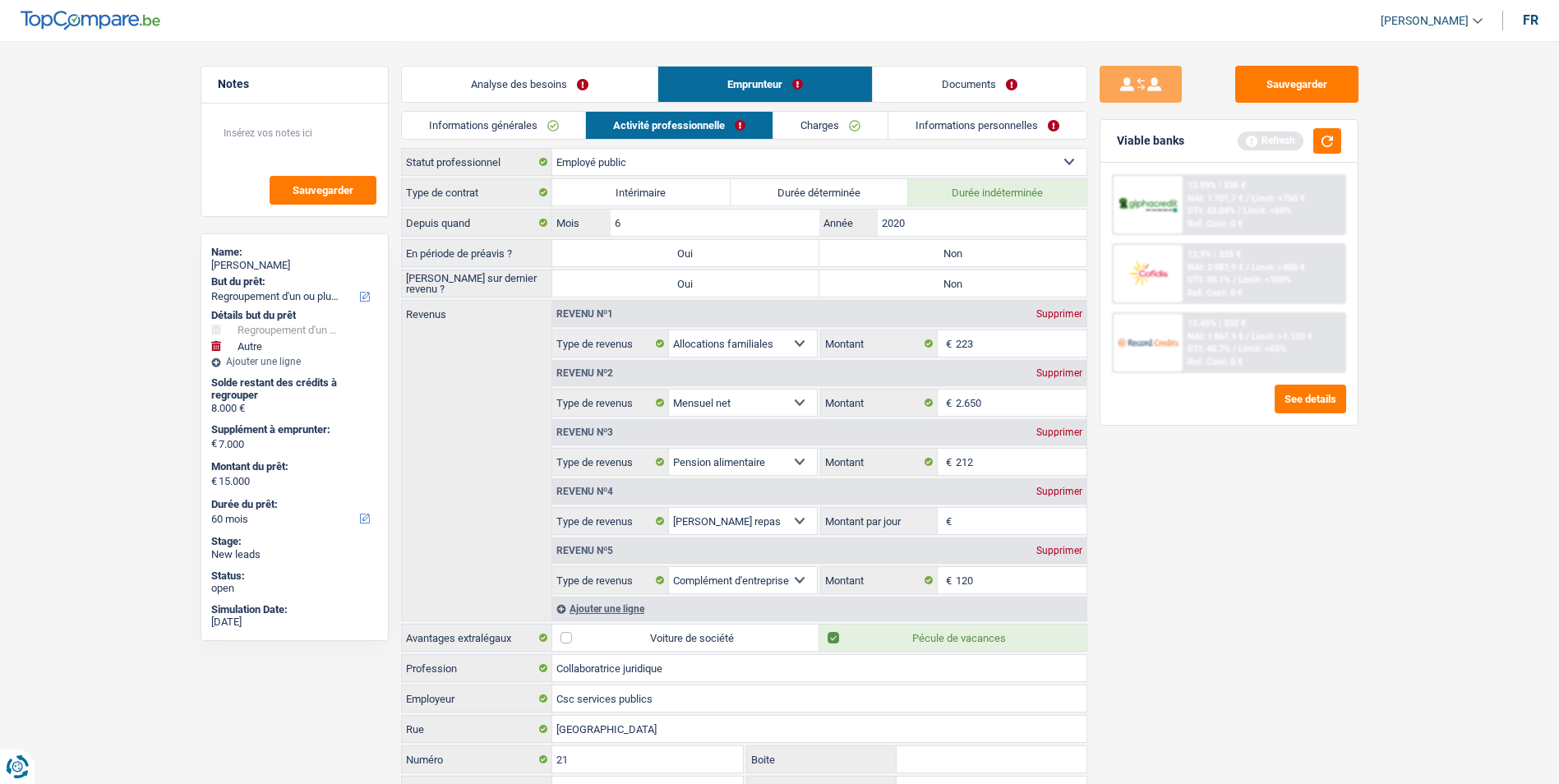
click at [900, 247] on label "Non" at bounding box center [952, 253] width 267 height 26
click at [900, 247] on input "Non" at bounding box center [952, 253] width 267 height 26
radio input "true"
click at [938, 287] on label "Non" at bounding box center [952, 283] width 267 height 26
click at [938, 287] on input "Non" at bounding box center [952, 283] width 267 height 26
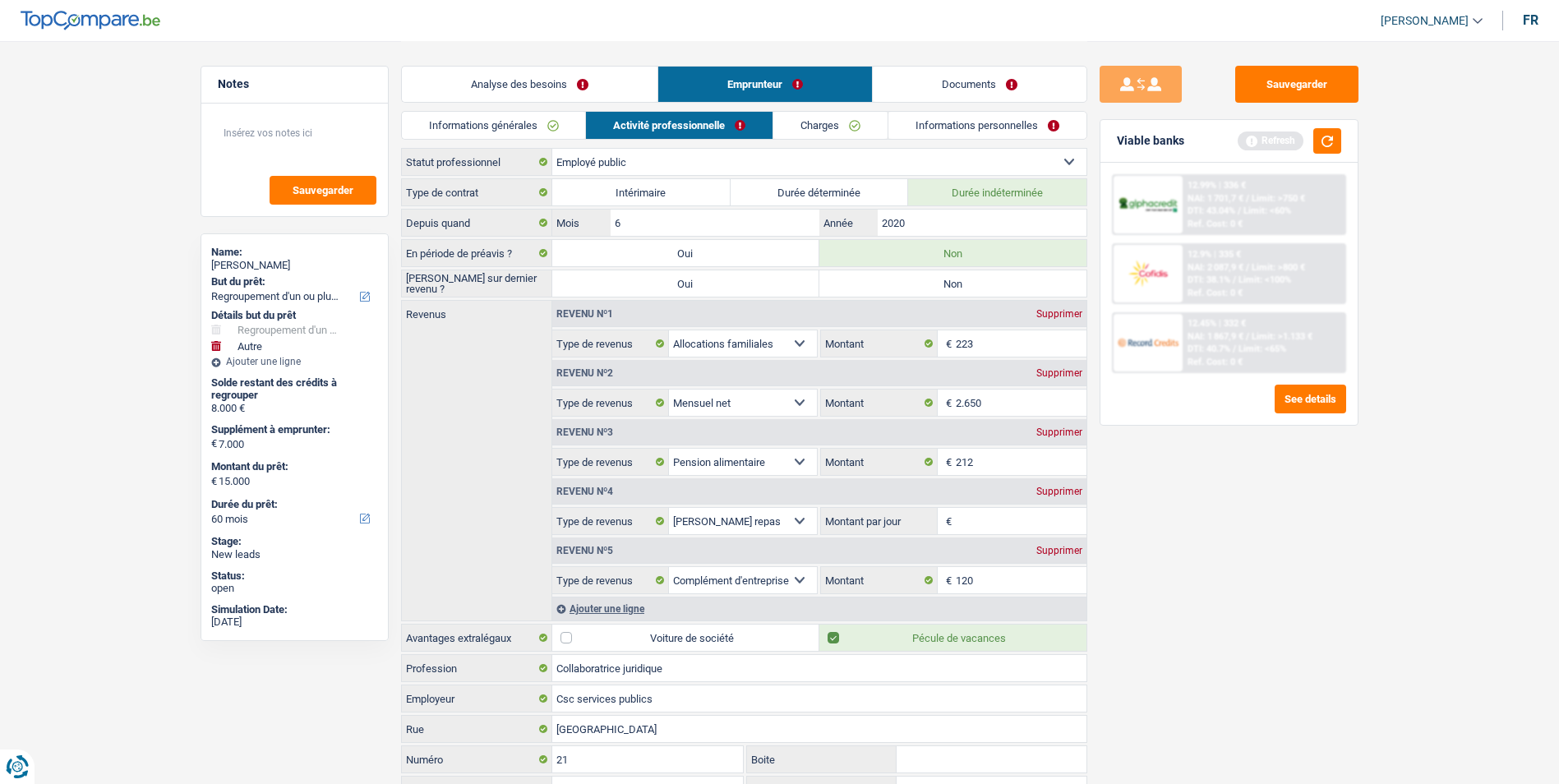
radio input "true"
click at [1060, 491] on div "Supprimer" at bounding box center [1058, 491] width 54 height 10
select select "previousEmployerCompensation"
type input "8"
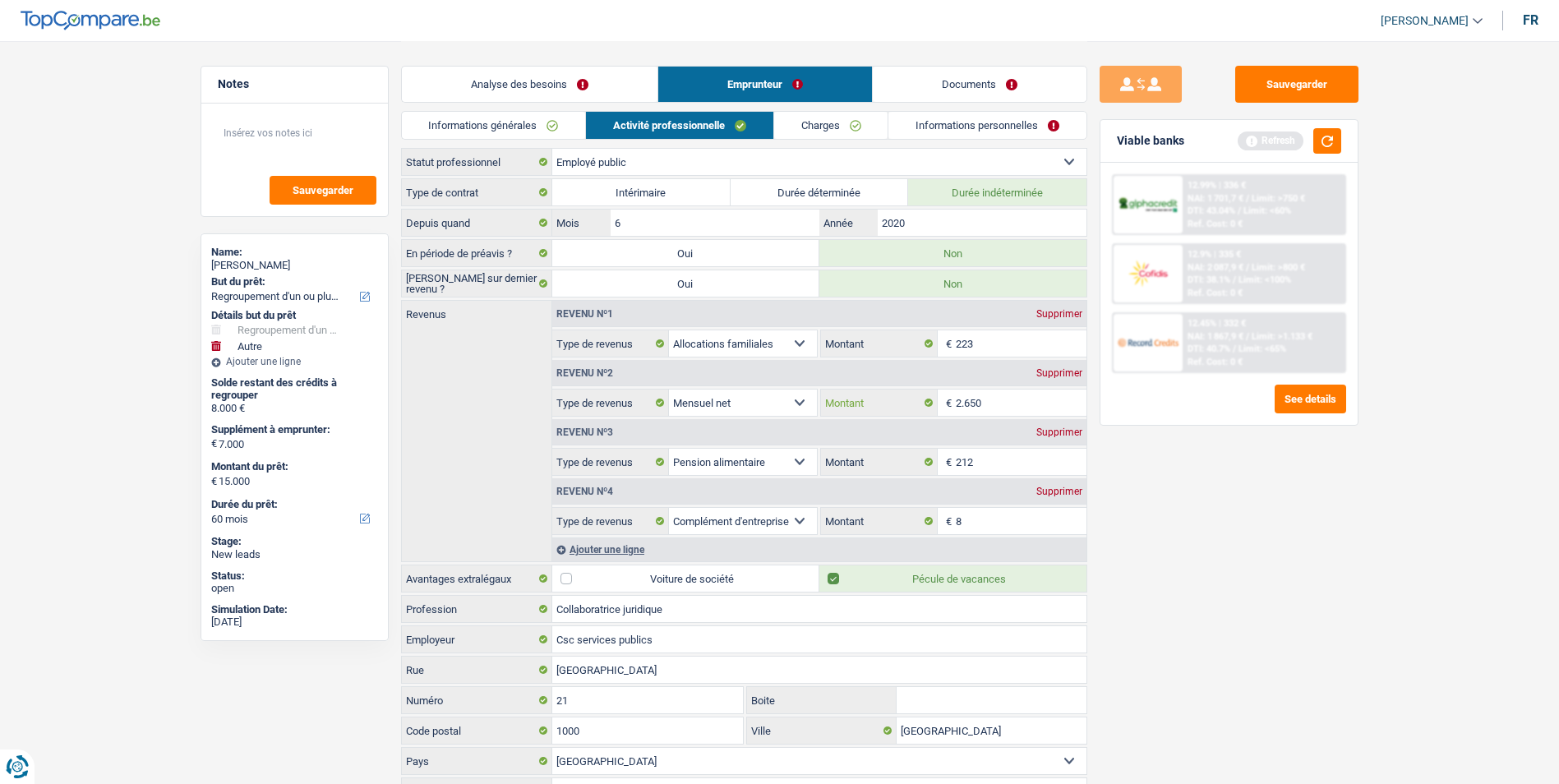
click at [1002, 405] on input "2.650" at bounding box center [1021, 403] width 130 height 26
type input "2"
type input "2.194"
click at [801, 518] on select "Allocation d'handicap Allocations chômage Allocations familiales Chèques repas …" at bounding box center [743, 521] width 149 height 26
click at [669, 508] on select "Allocation d'handicap Allocations chômage Allocations familiales Chèques repas …" at bounding box center [743, 521] width 149 height 26
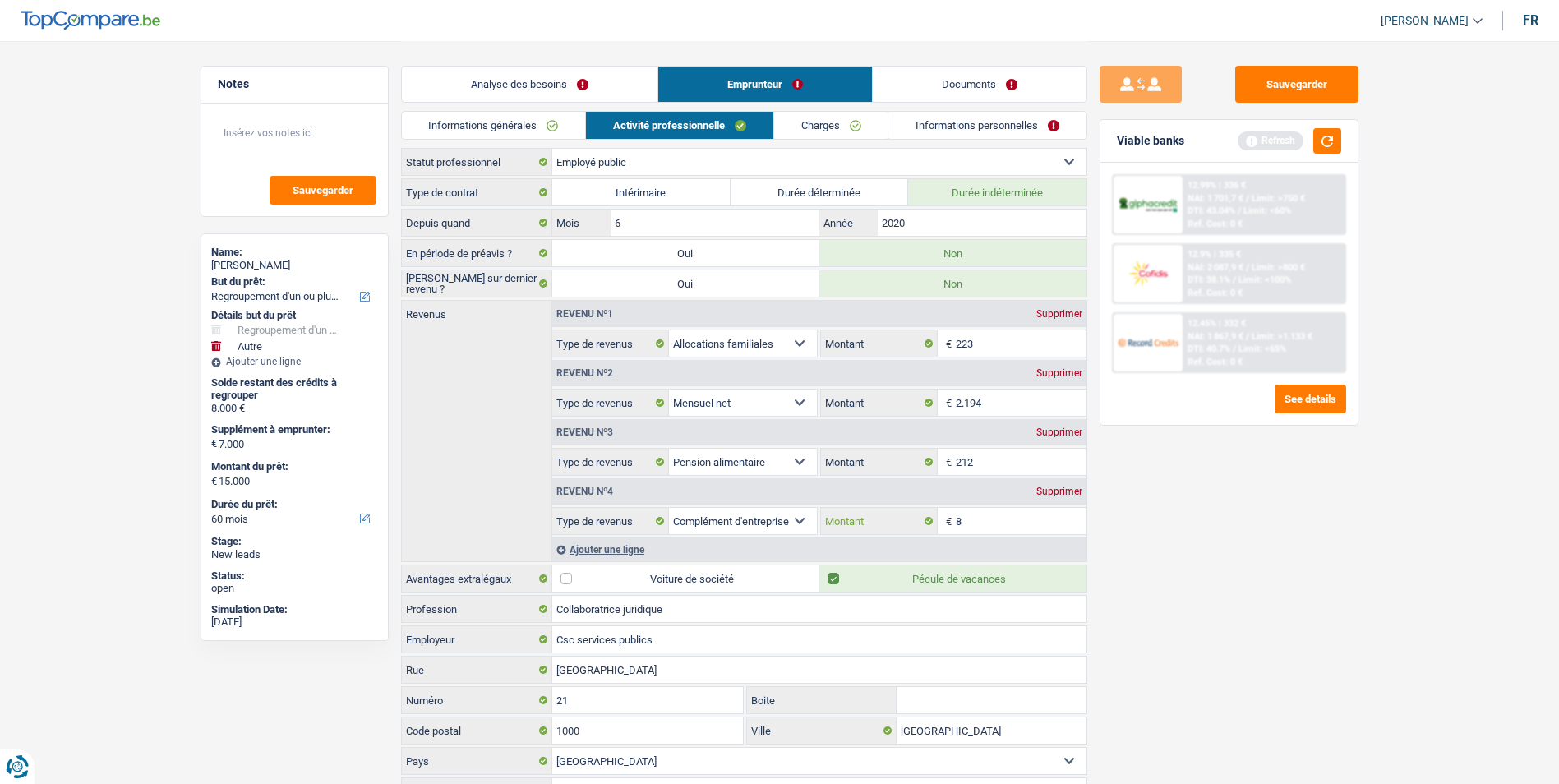
click at [994, 522] on input "8" at bounding box center [1021, 521] width 130 height 26
type input "455"
click at [349, 136] on textarea at bounding box center [294, 139] width 163 height 49
click at [270, 150] on textarea "Madame travaille tjrs à l'hosto st Pierre" at bounding box center [294, 139] width 163 height 49
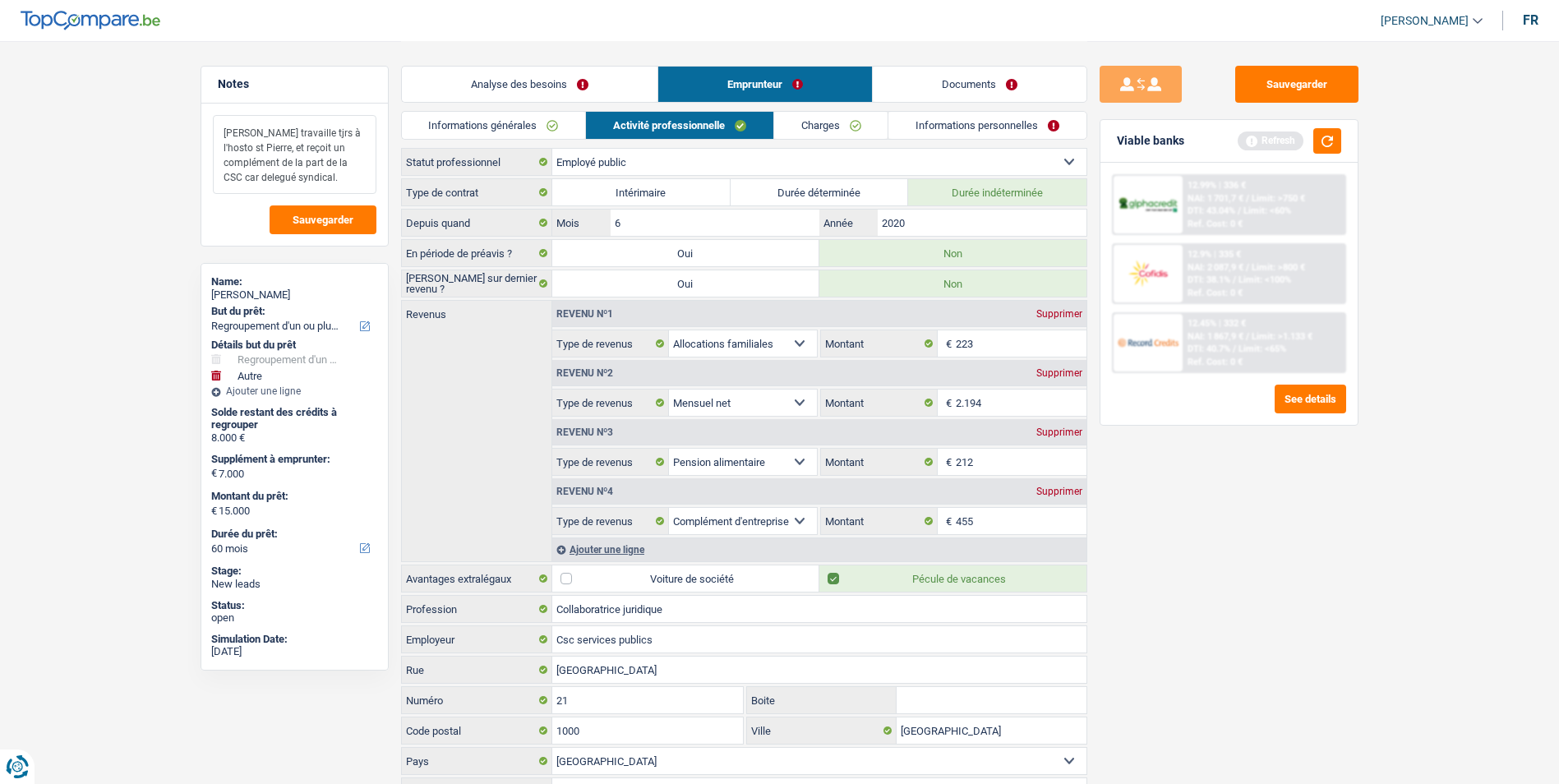
click at [220, 128] on textarea "Madame travaille tjrs à l'hosto st Pierre, et reçoit un complément de la part d…" at bounding box center [294, 154] width 163 height 78
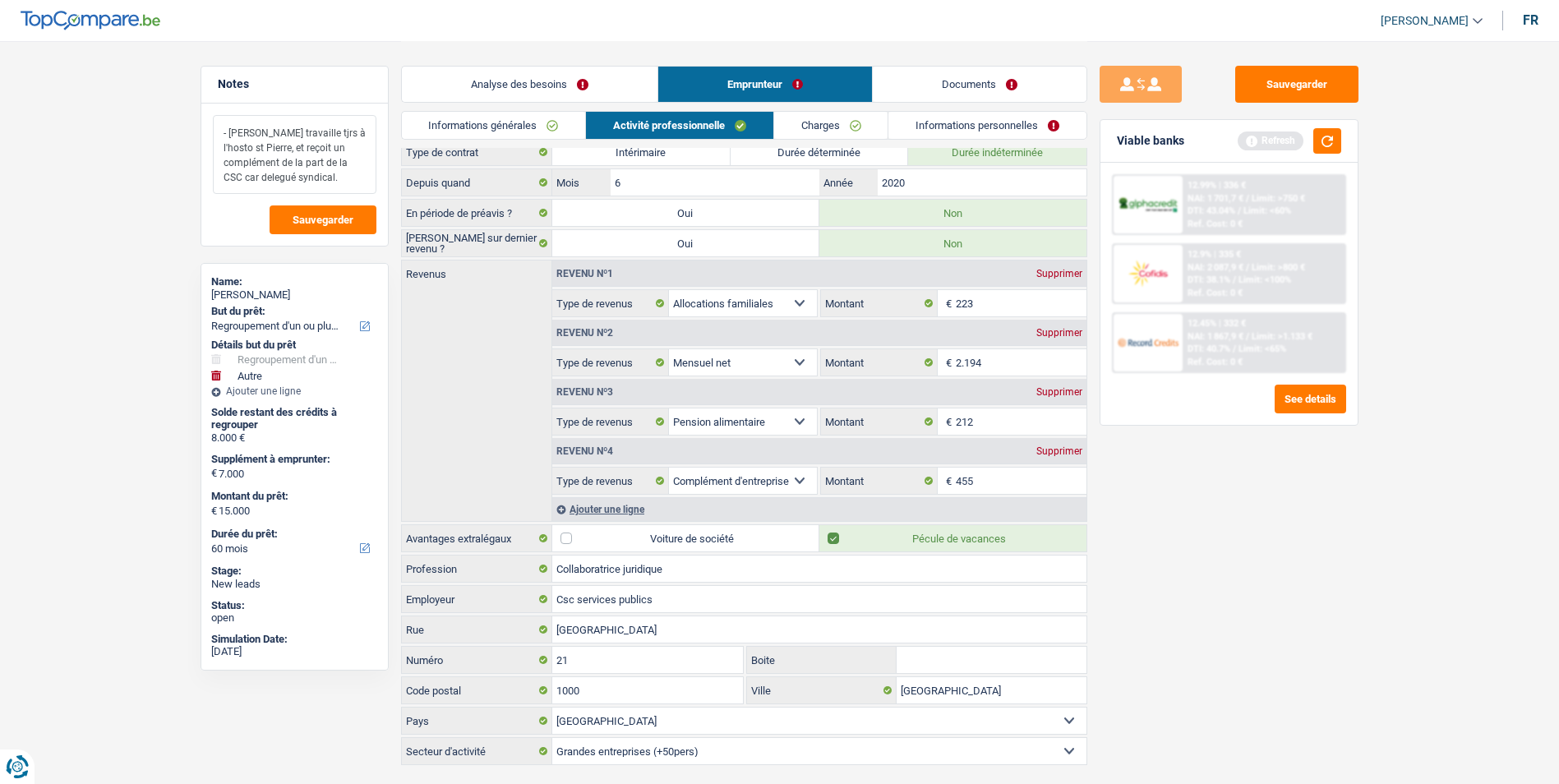
scroll to position [78, 0]
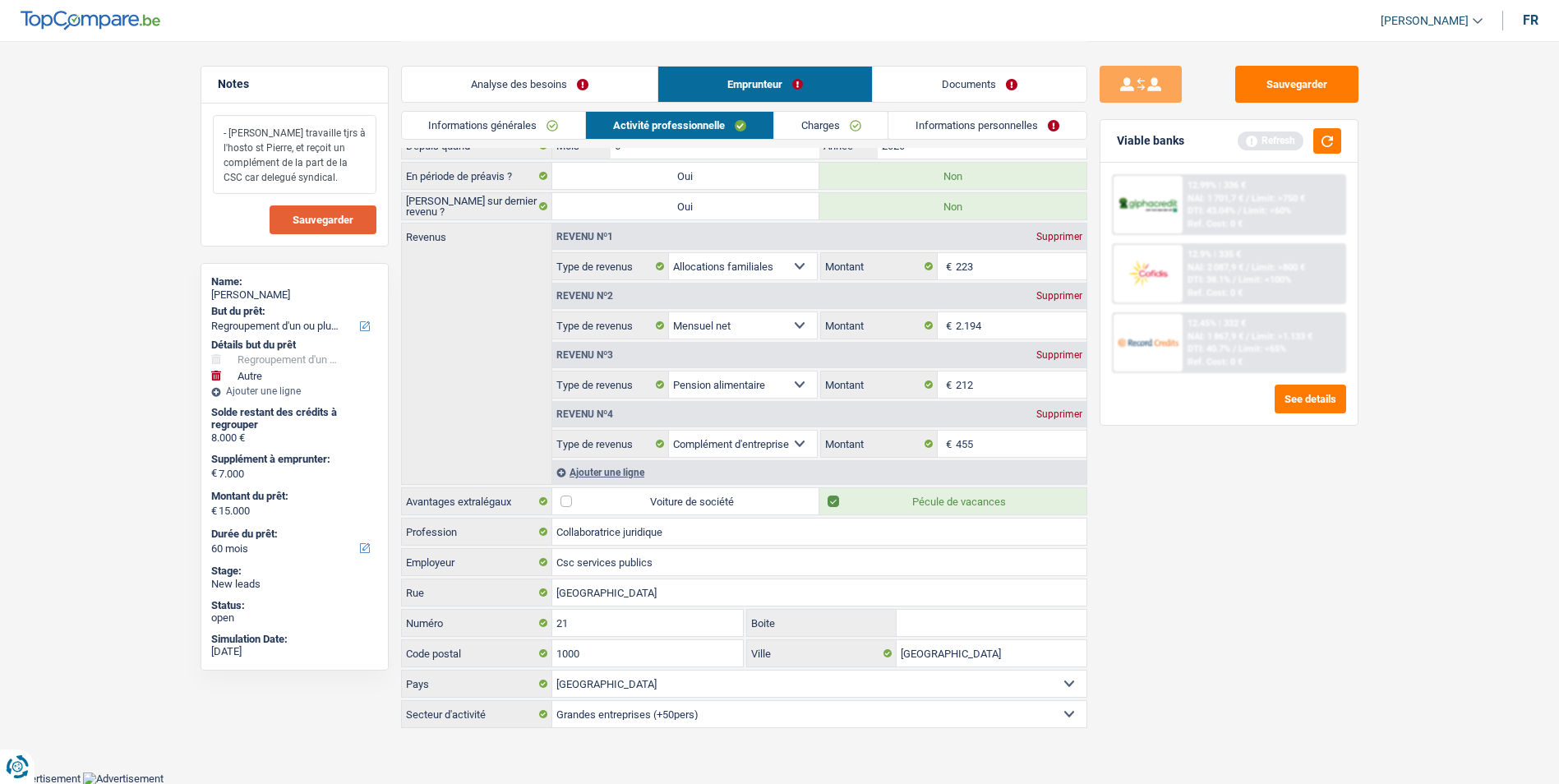
type textarea "- Madame travaille tjrs à l'hosto st Pierre, et reçoit un complément de la part…"
click at [324, 225] on span "Sauvegarder" at bounding box center [323, 220] width 61 height 11
click at [849, 127] on link "Charges" at bounding box center [831, 125] width 115 height 27
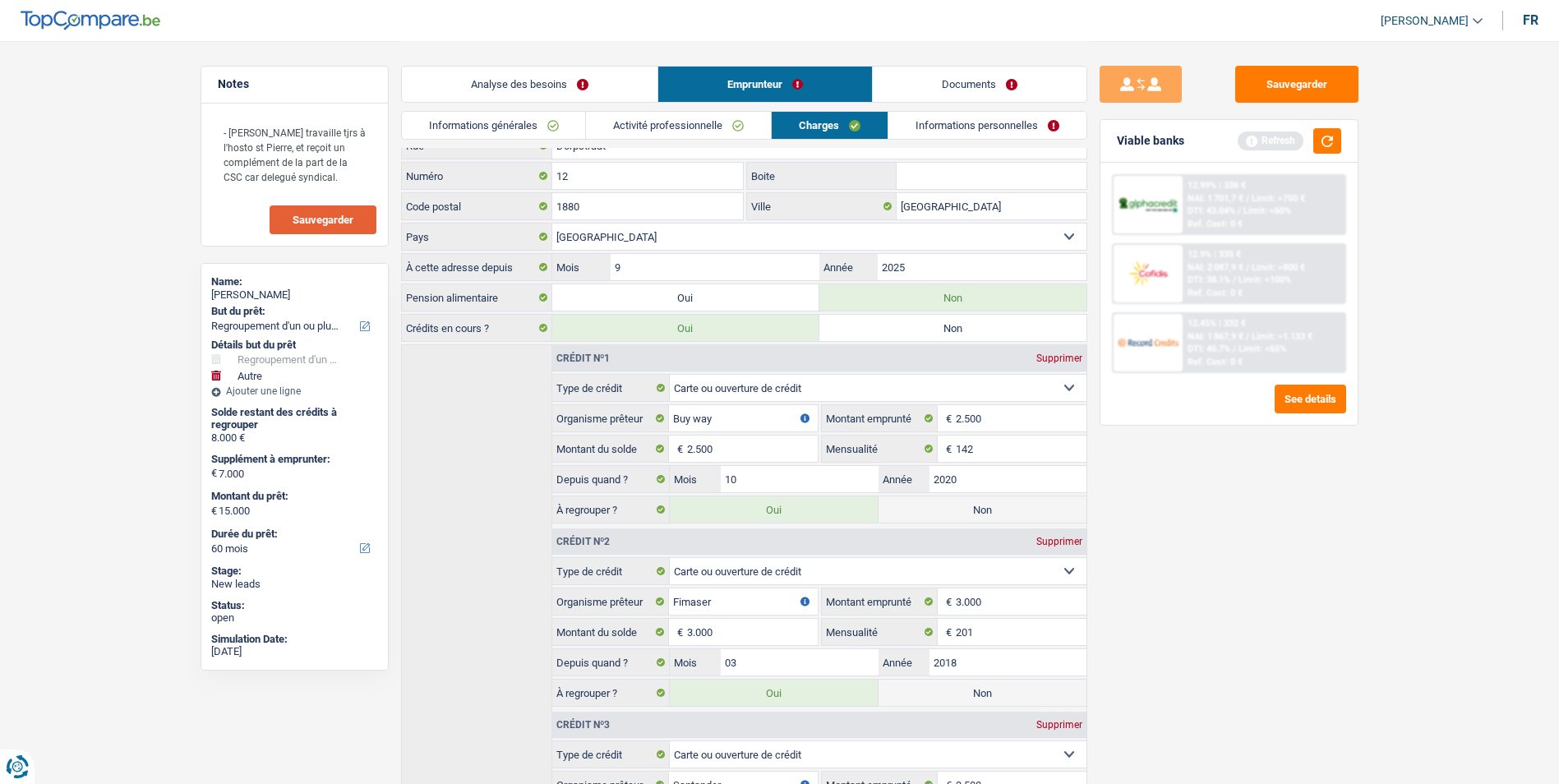
click at [919, 123] on link "Informations personnelles" at bounding box center [987, 125] width 198 height 27
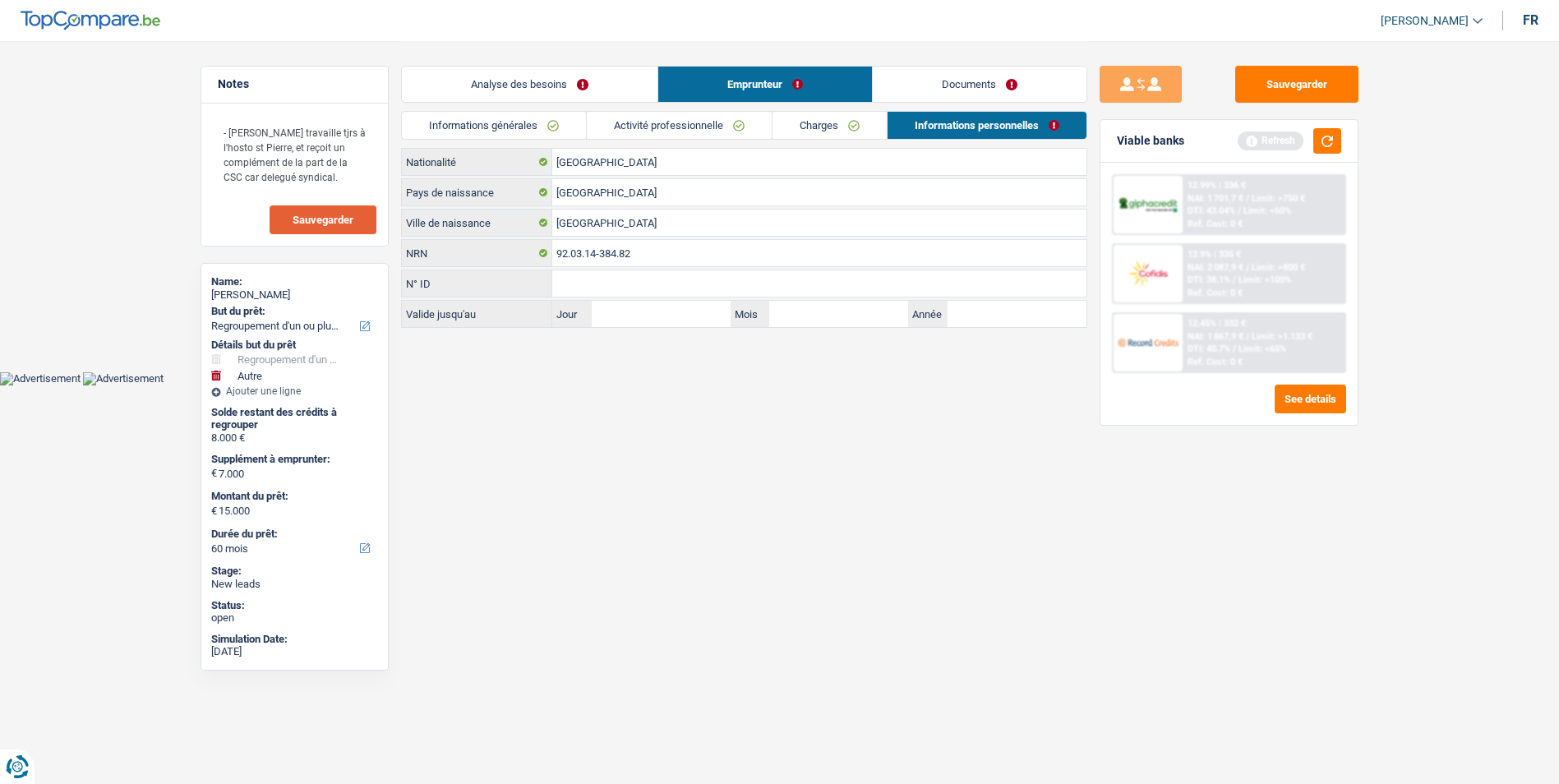
scroll to position [0, 0]
click at [828, 109] on div "Analyse des besoins Emprunteur Documents" at bounding box center [749, 76] width 686 height 70
click at [826, 118] on link "Charges" at bounding box center [835, 125] width 115 height 27
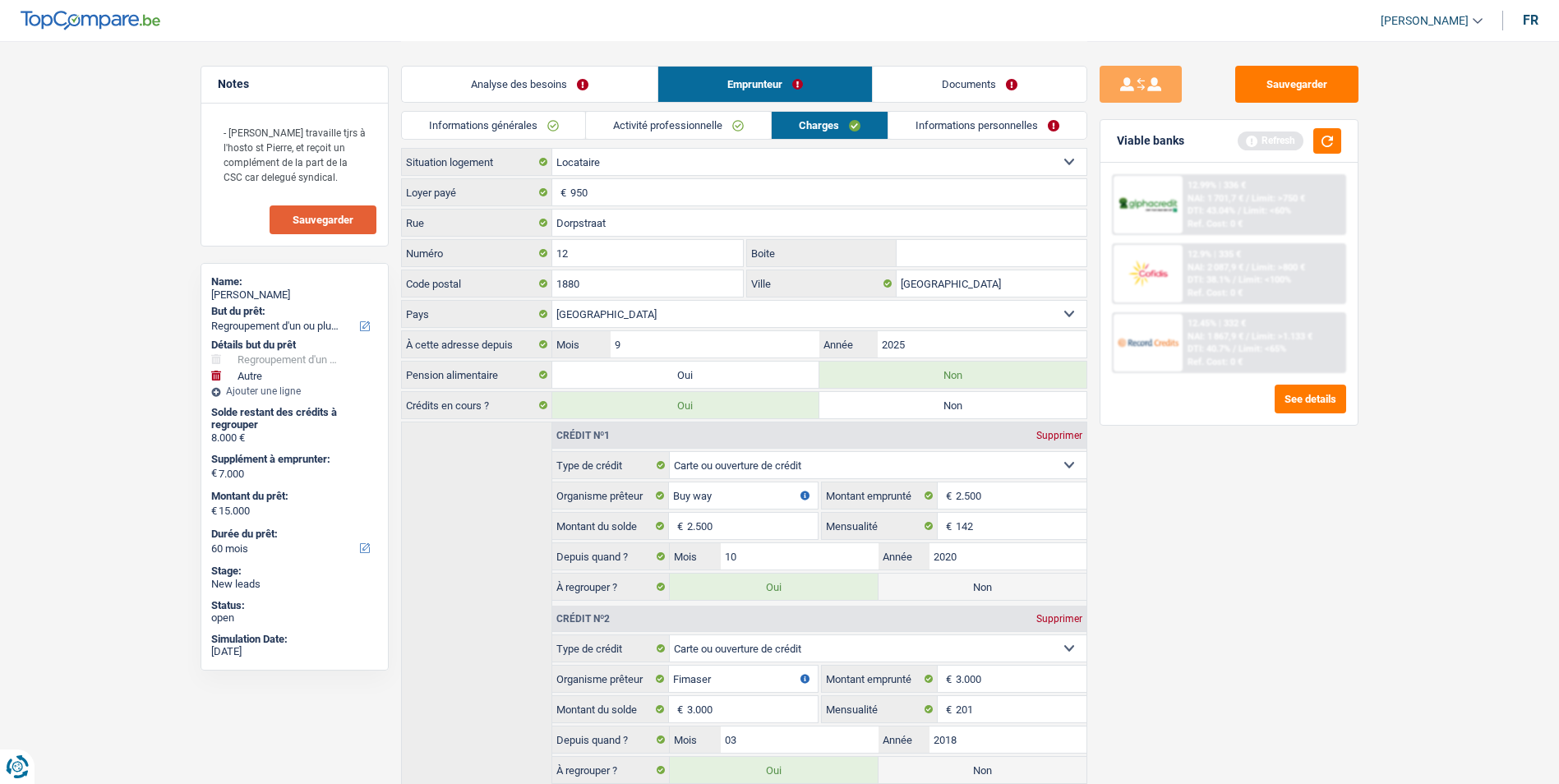
click at [749, 122] on link "Activité professionnelle" at bounding box center [678, 125] width 185 height 27
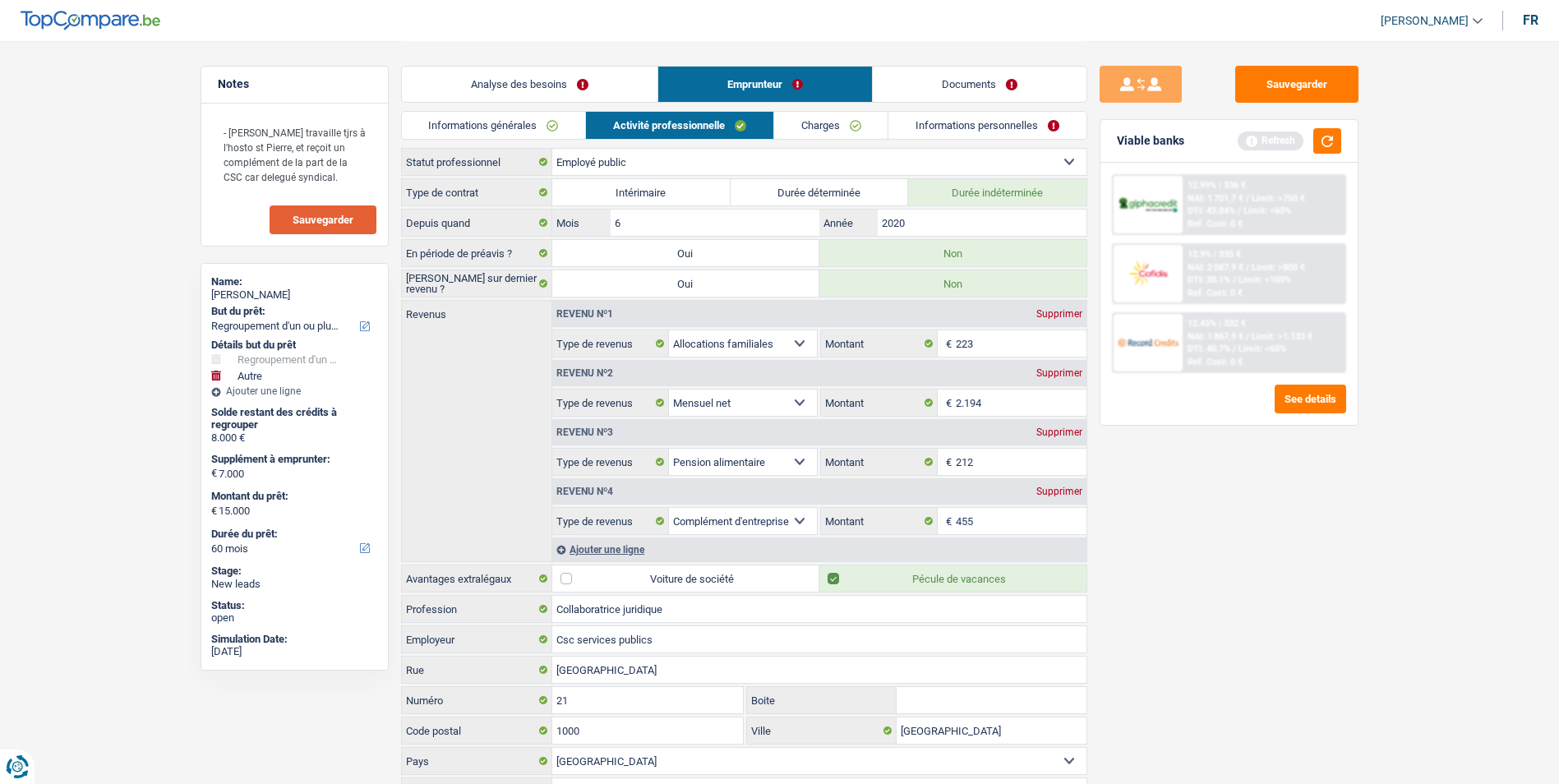
click at [826, 124] on link "Charges" at bounding box center [831, 125] width 115 height 27
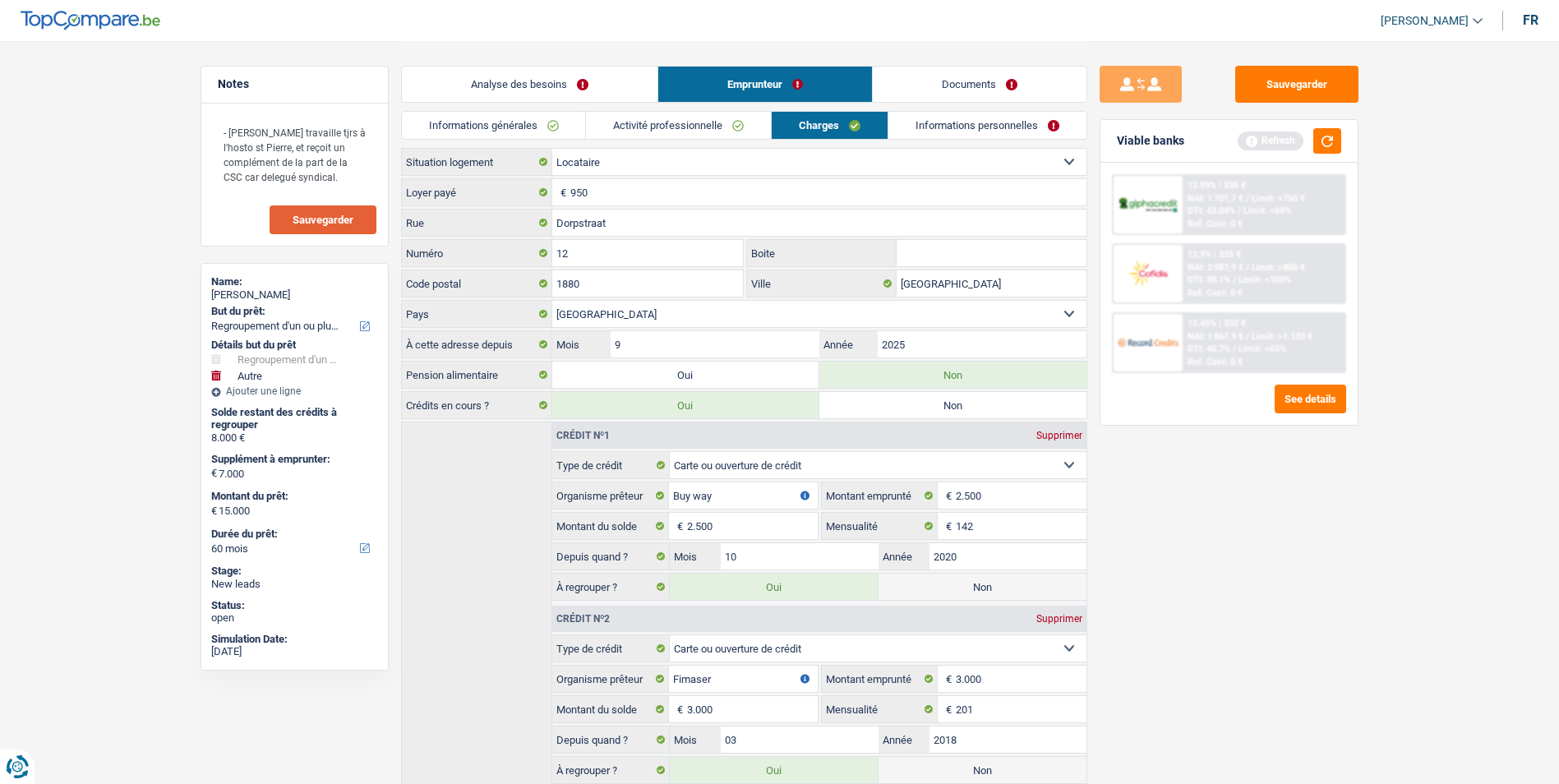
click at [929, 127] on link "Informations personnelles" at bounding box center [987, 125] width 198 height 27
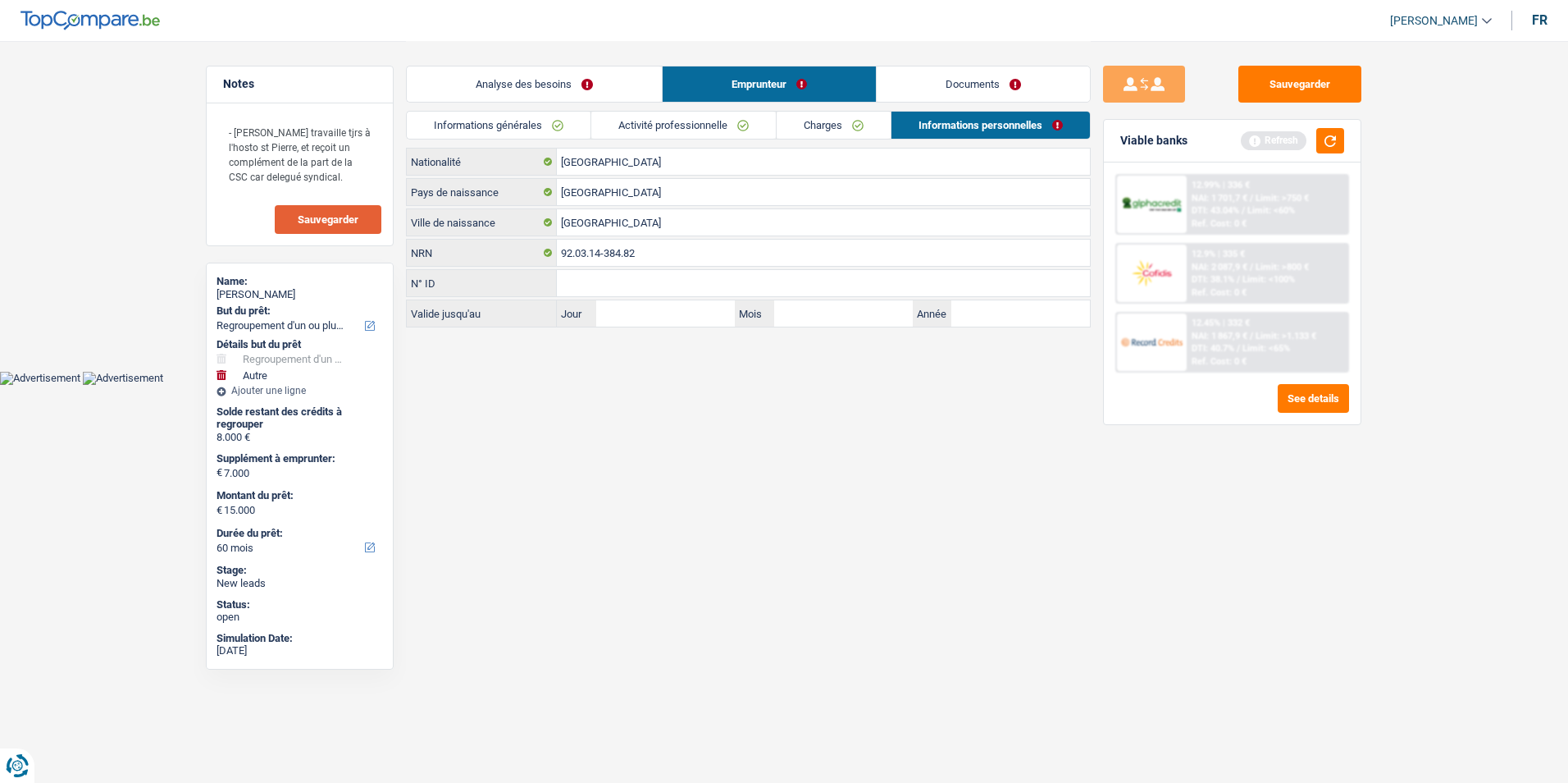
click at [849, 133] on link "Charges" at bounding box center [833, 125] width 114 height 27
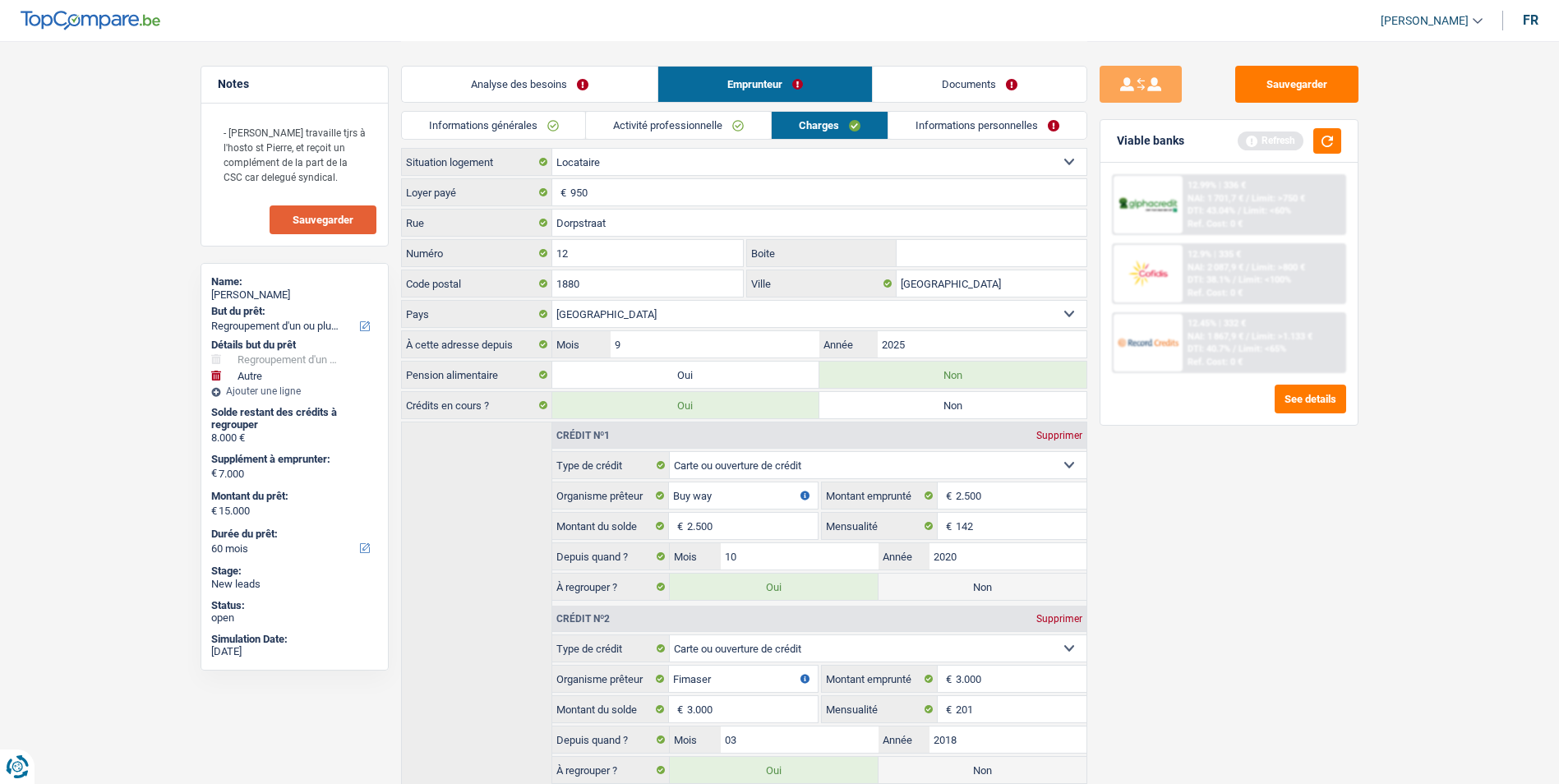
click at [966, 130] on link "Informations personnelles" at bounding box center [987, 125] width 198 height 27
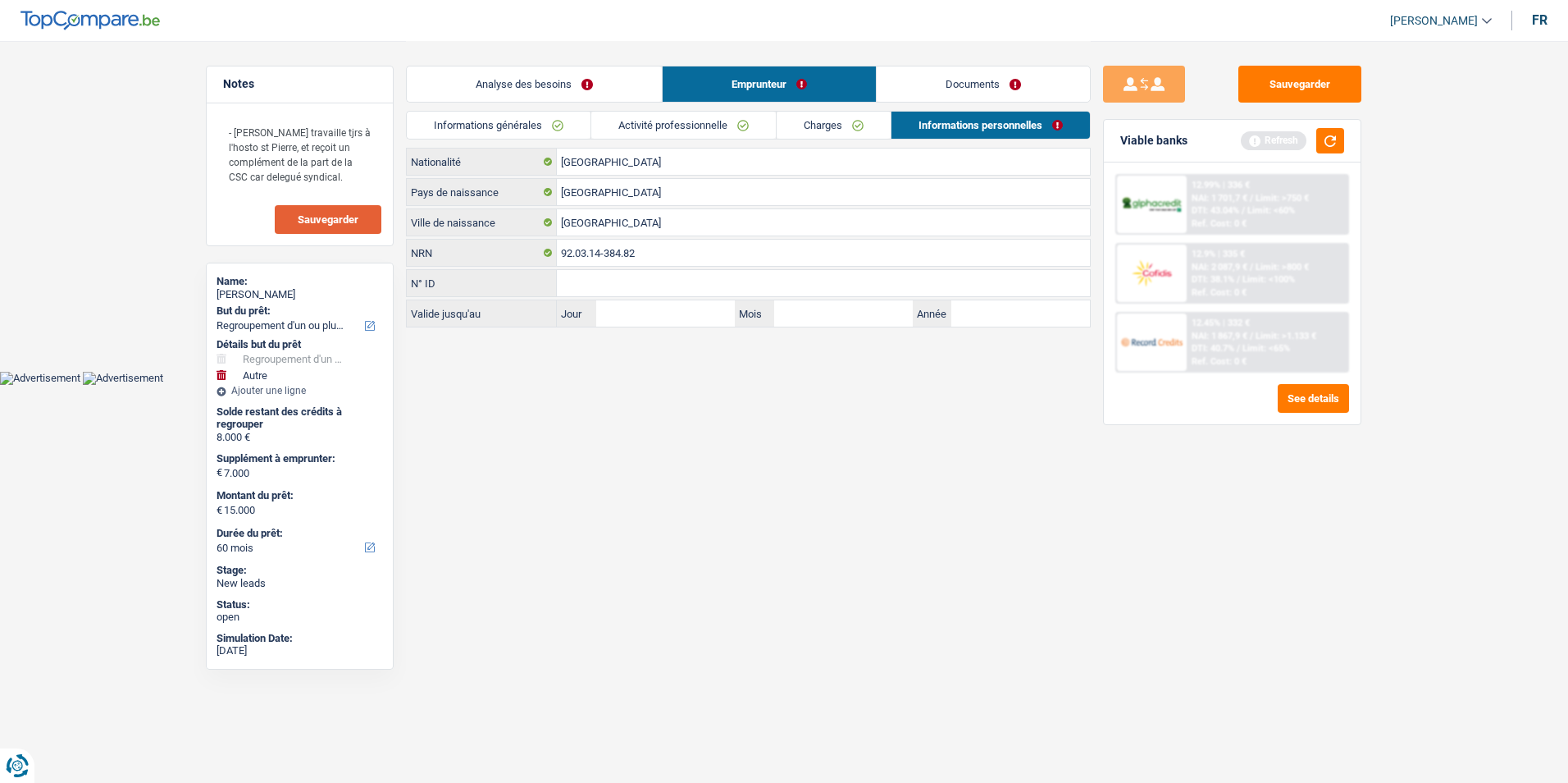
click at [831, 130] on link "Charges" at bounding box center [833, 125] width 114 height 27
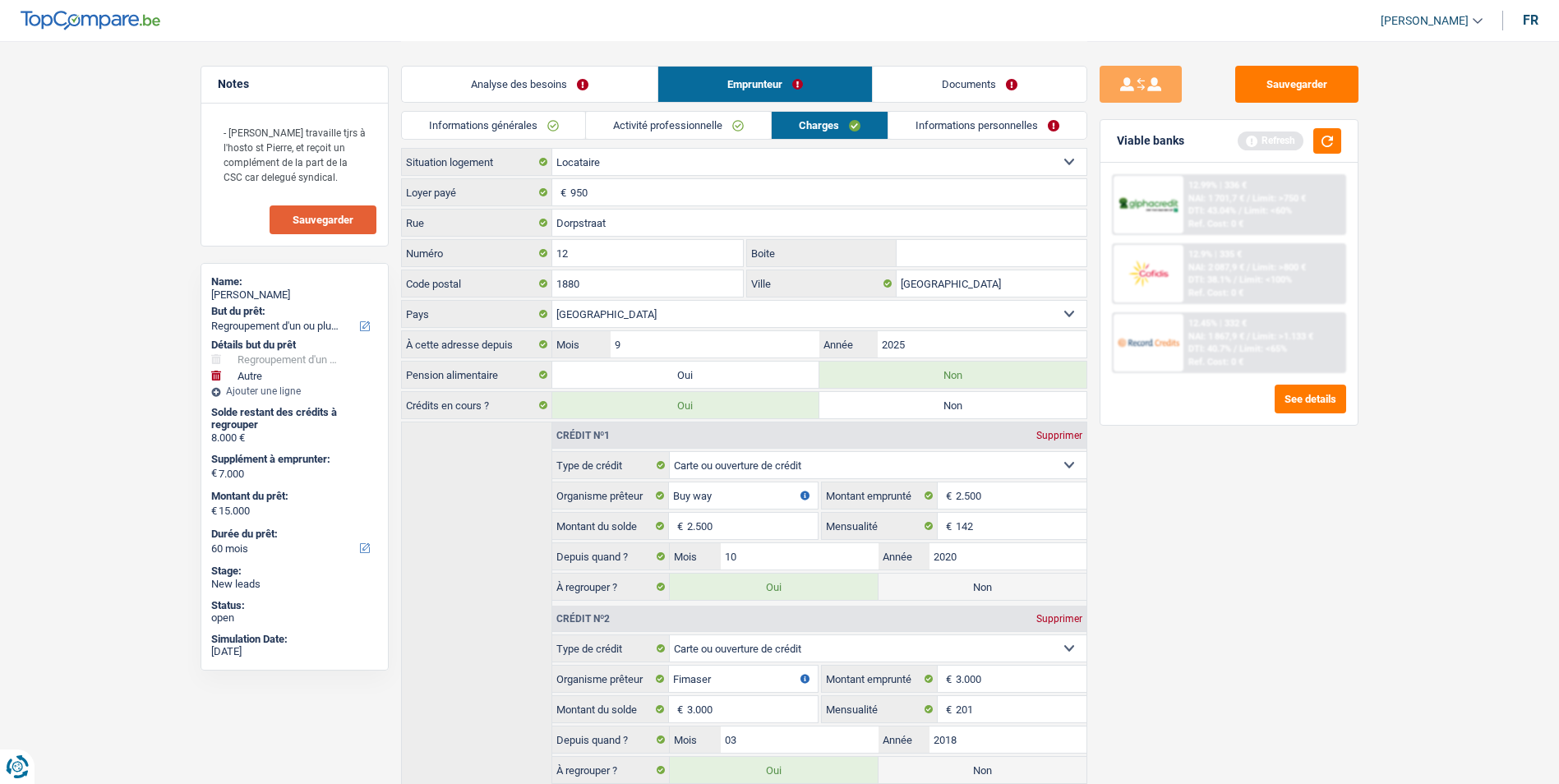
click at [743, 122] on link "Activité professionnelle" at bounding box center [678, 125] width 185 height 27
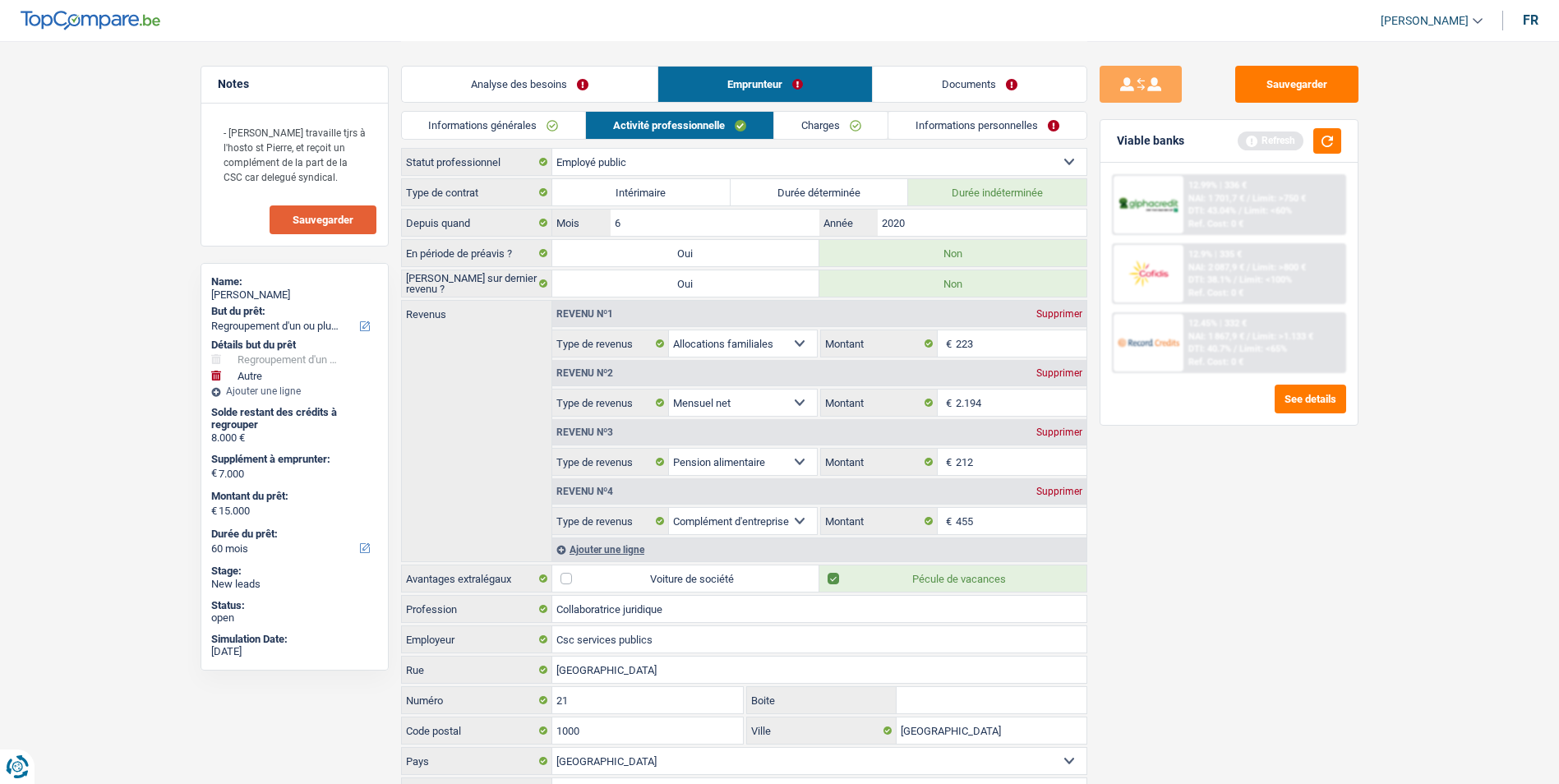
click at [545, 120] on link "Informations générales" at bounding box center [493, 125] width 184 height 27
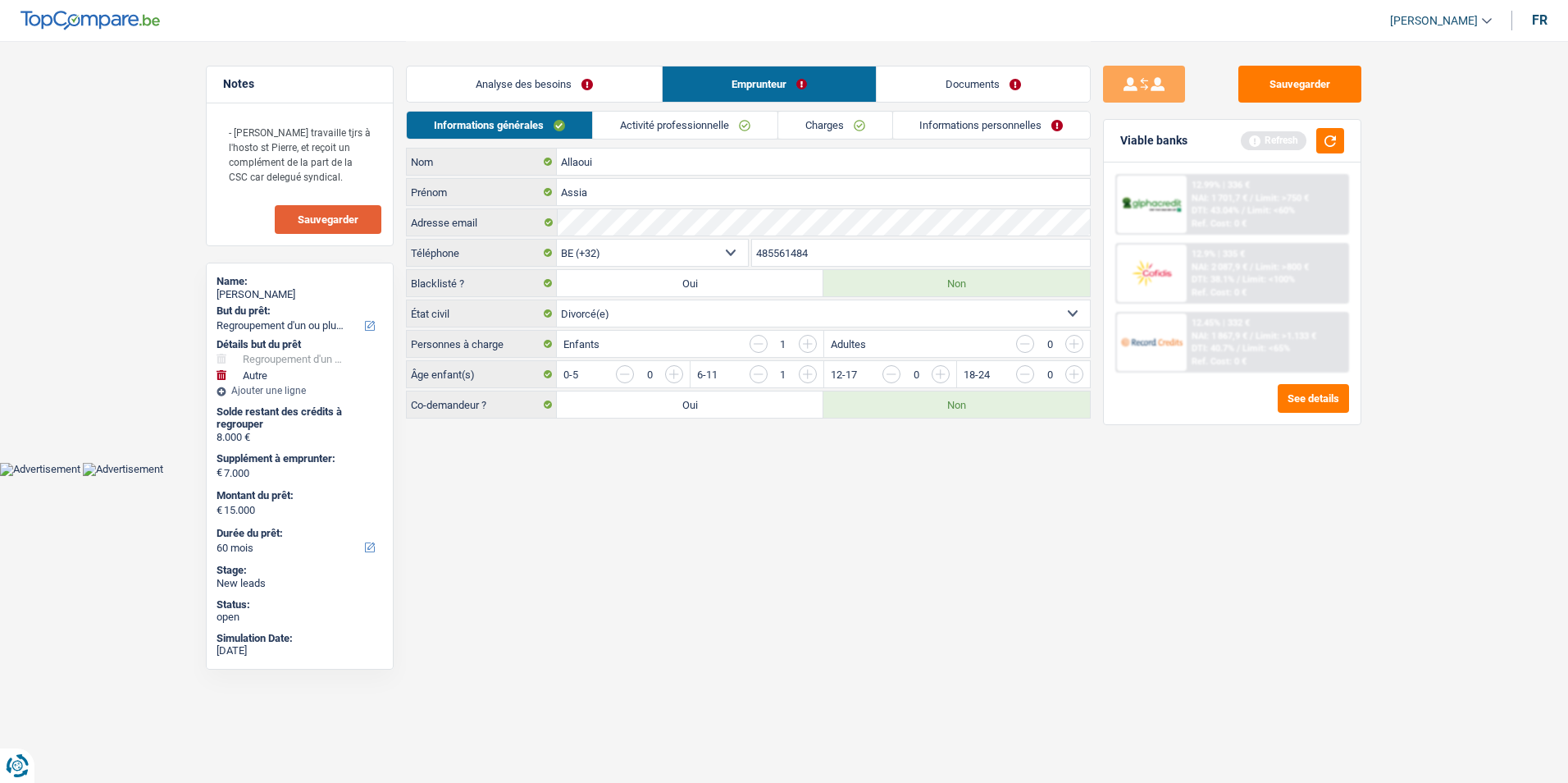
click at [696, 123] on link "Activité professionnelle" at bounding box center [685, 125] width 184 height 27
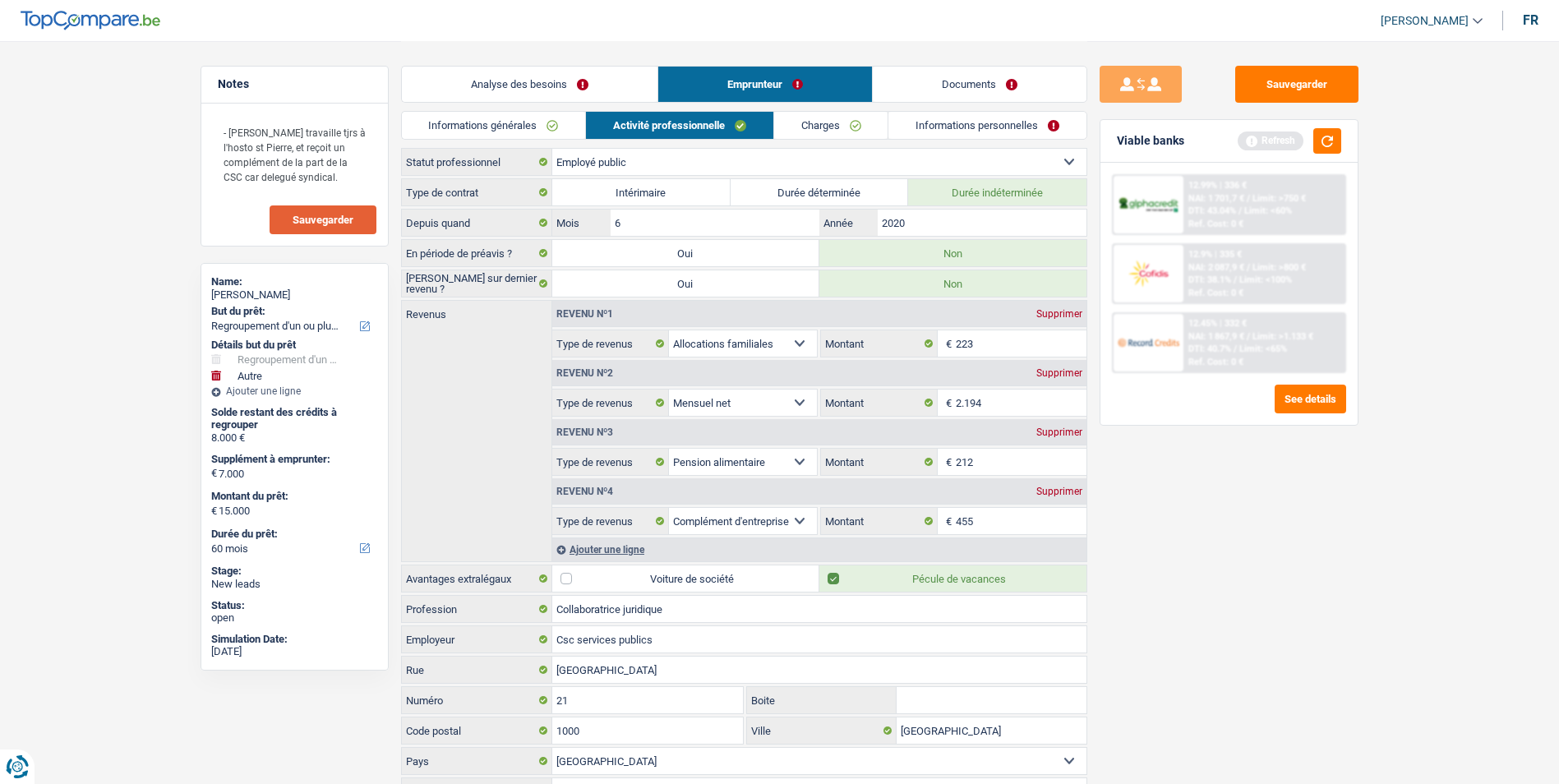
click at [822, 122] on link "Charges" at bounding box center [831, 125] width 115 height 27
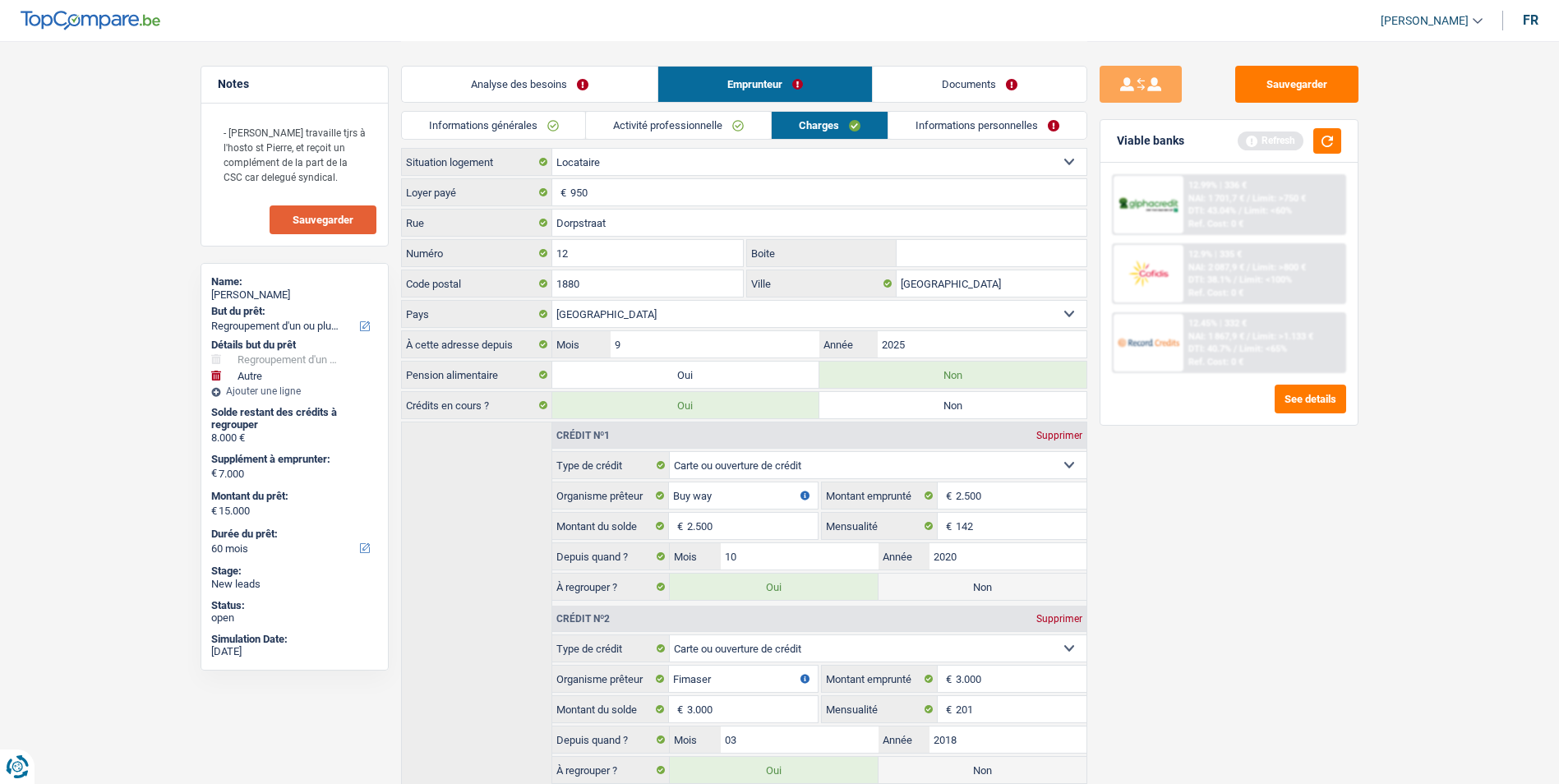
click at [926, 120] on link "Informations personnelles" at bounding box center [987, 125] width 198 height 27
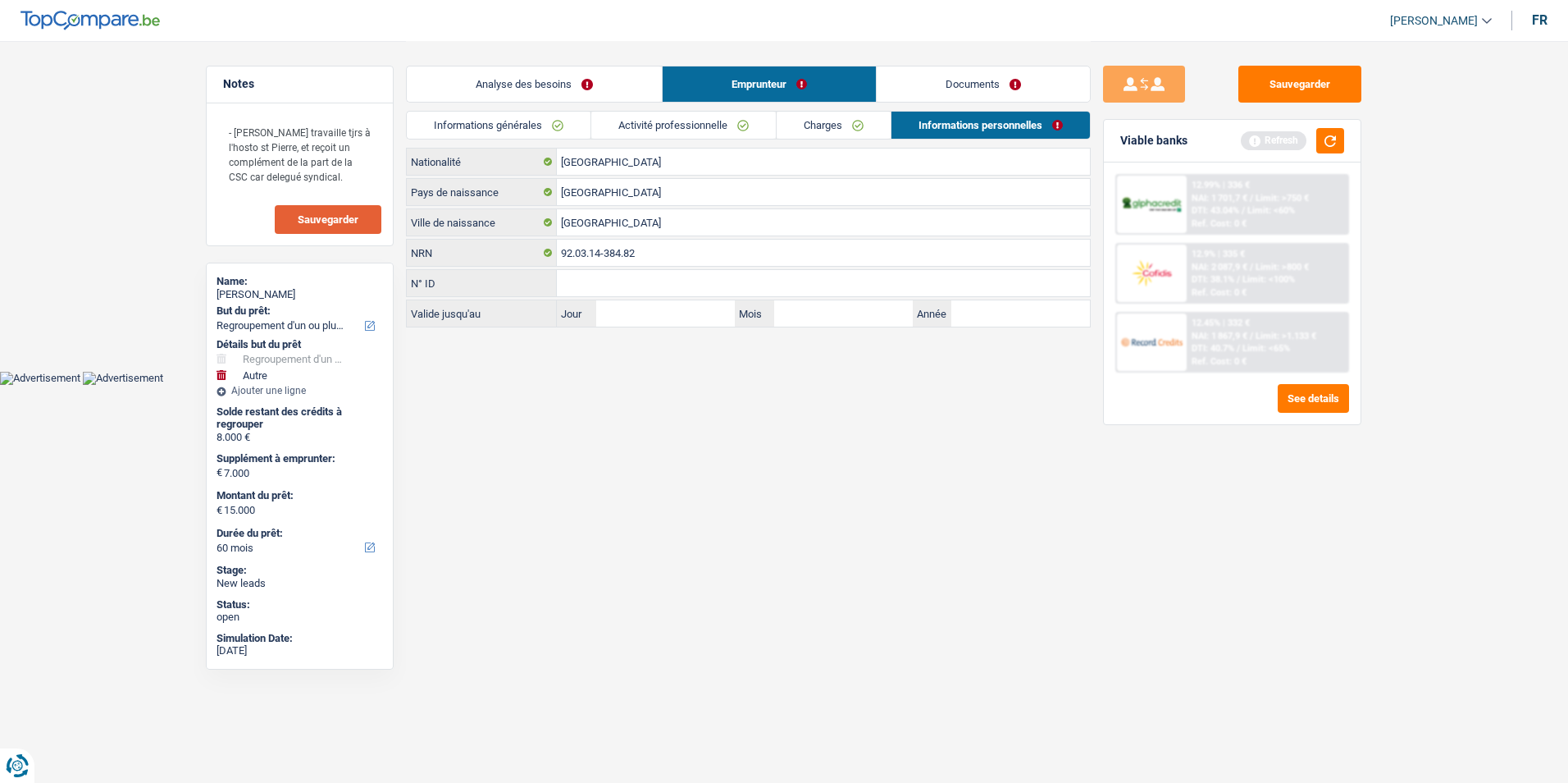
click at [954, 86] on link "Documents" at bounding box center [983, 84] width 213 height 35
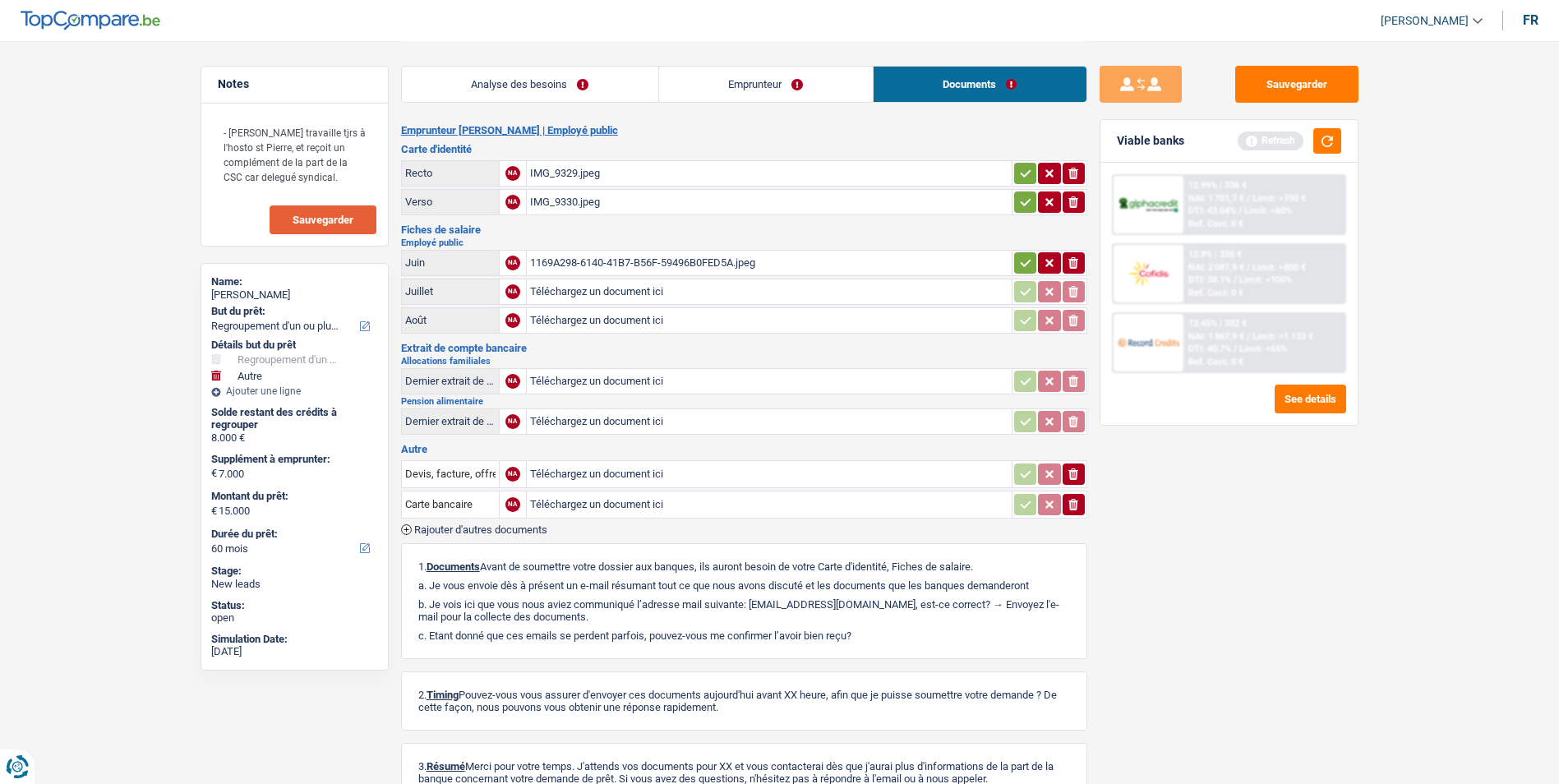
click at [753, 78] on link "Emprunteur" at bounding box center [765, 84] width 213 height 35
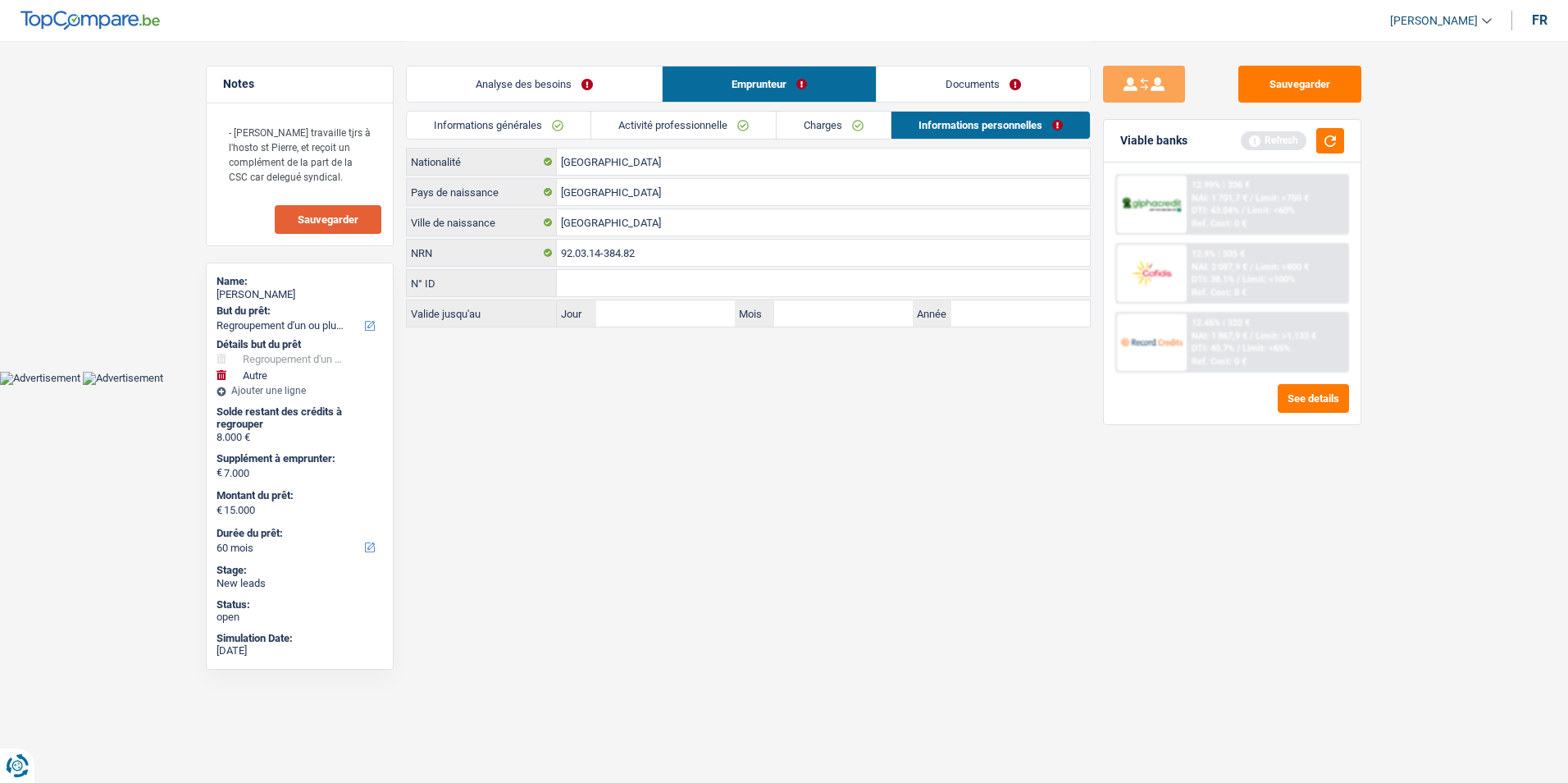
click at [964, 77] on link "Documents" at bounding box center [983, 84] width 213 height 35
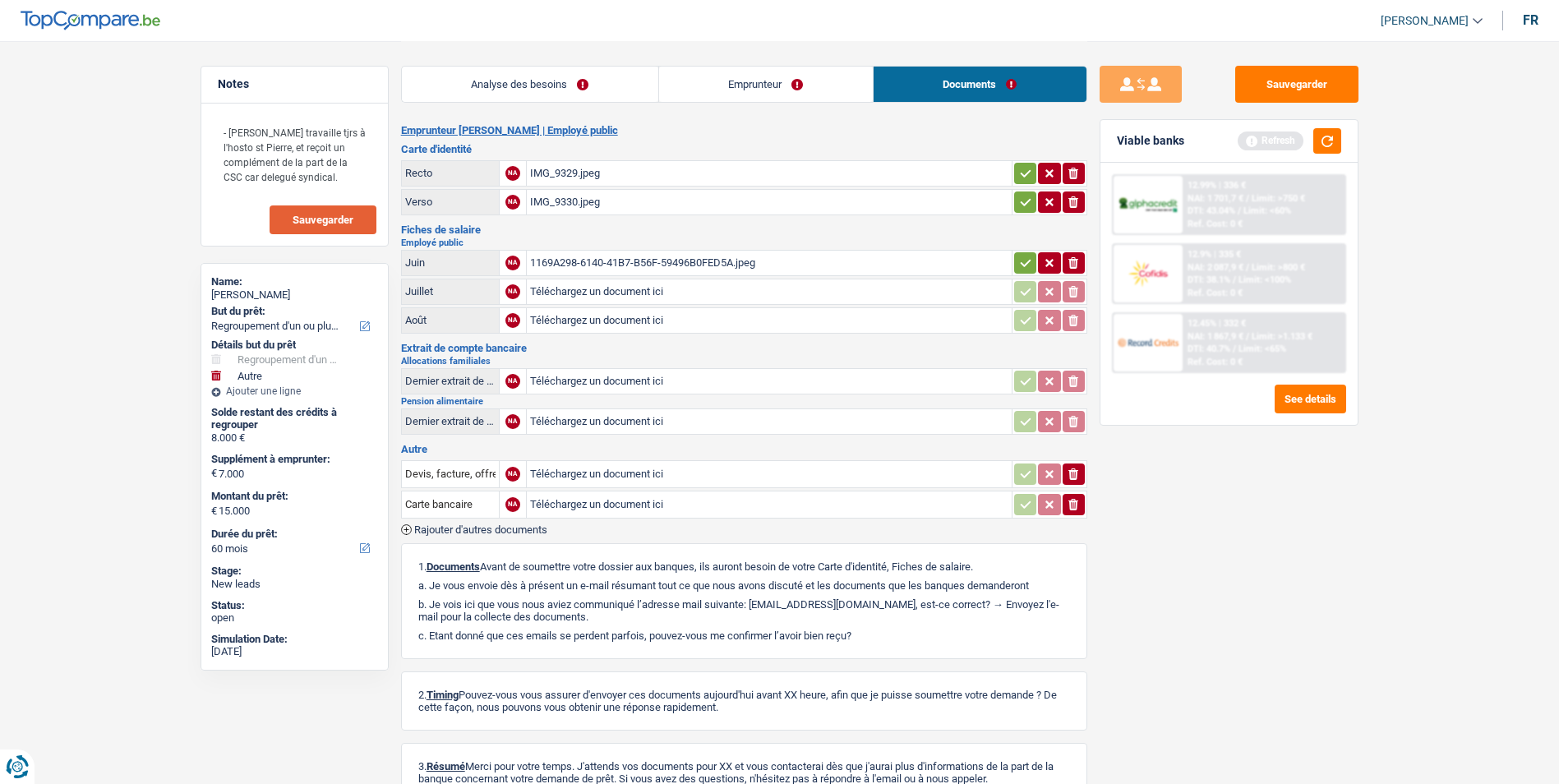
click at [638, 202] on div "IMG_9330.jpeg" at bounding box center [769, 201] width 478 height 25
click at [605, 162] on div "IMG_9329.jpeg" at bounding box center [769, 173] width 478 height 25
drag, startPoint x: 593, startPoint y: 85, endPoint x: 617, endPoint y: 79, distance: 24.7
click at [593, 85] on link "Analyse des besoins" at bounding box center [530, 84] width 257 height 35
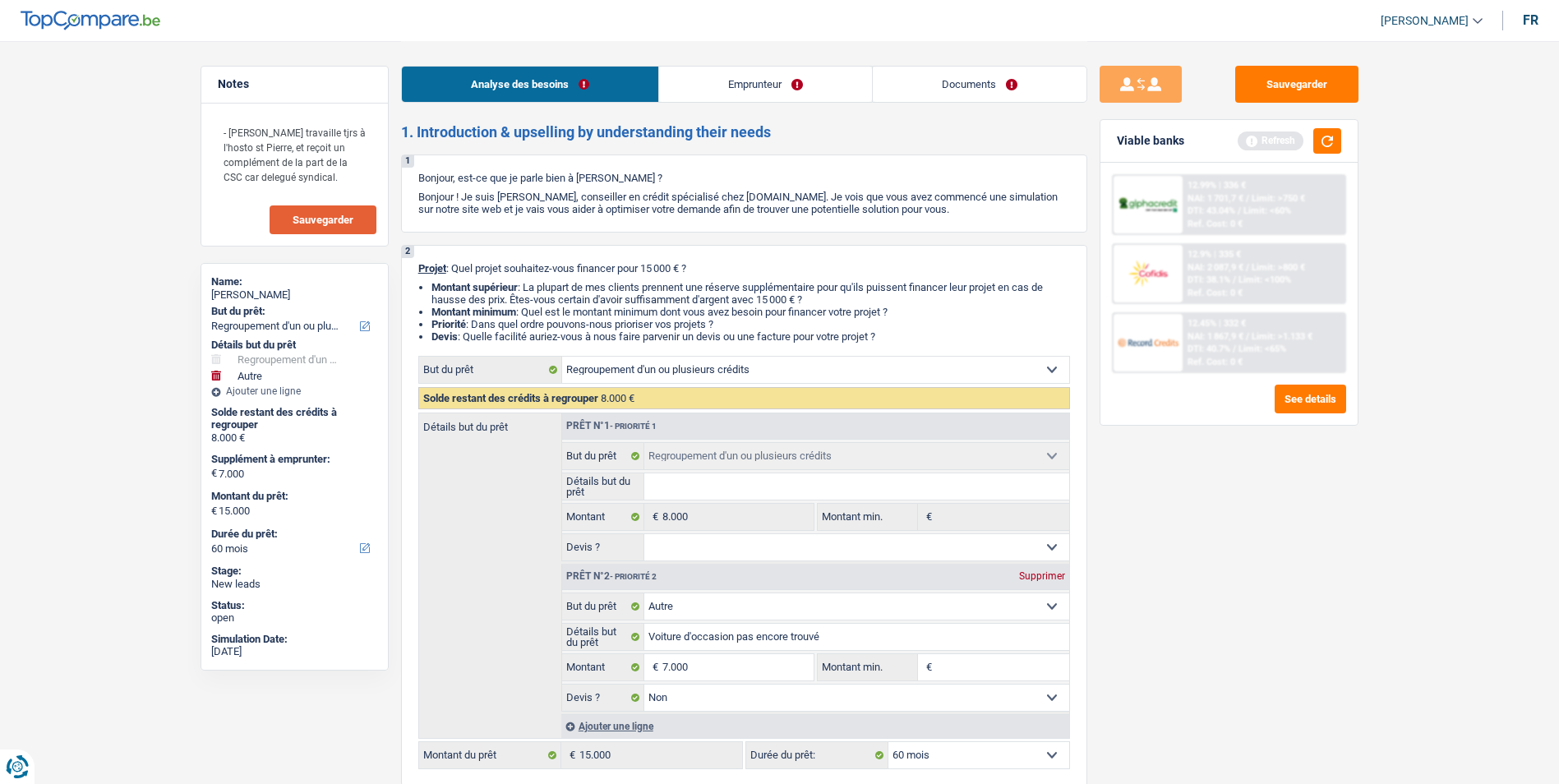
click at [720, 78] on link "Emprunteur" at bounding box center [765, 84] width 212 height 35
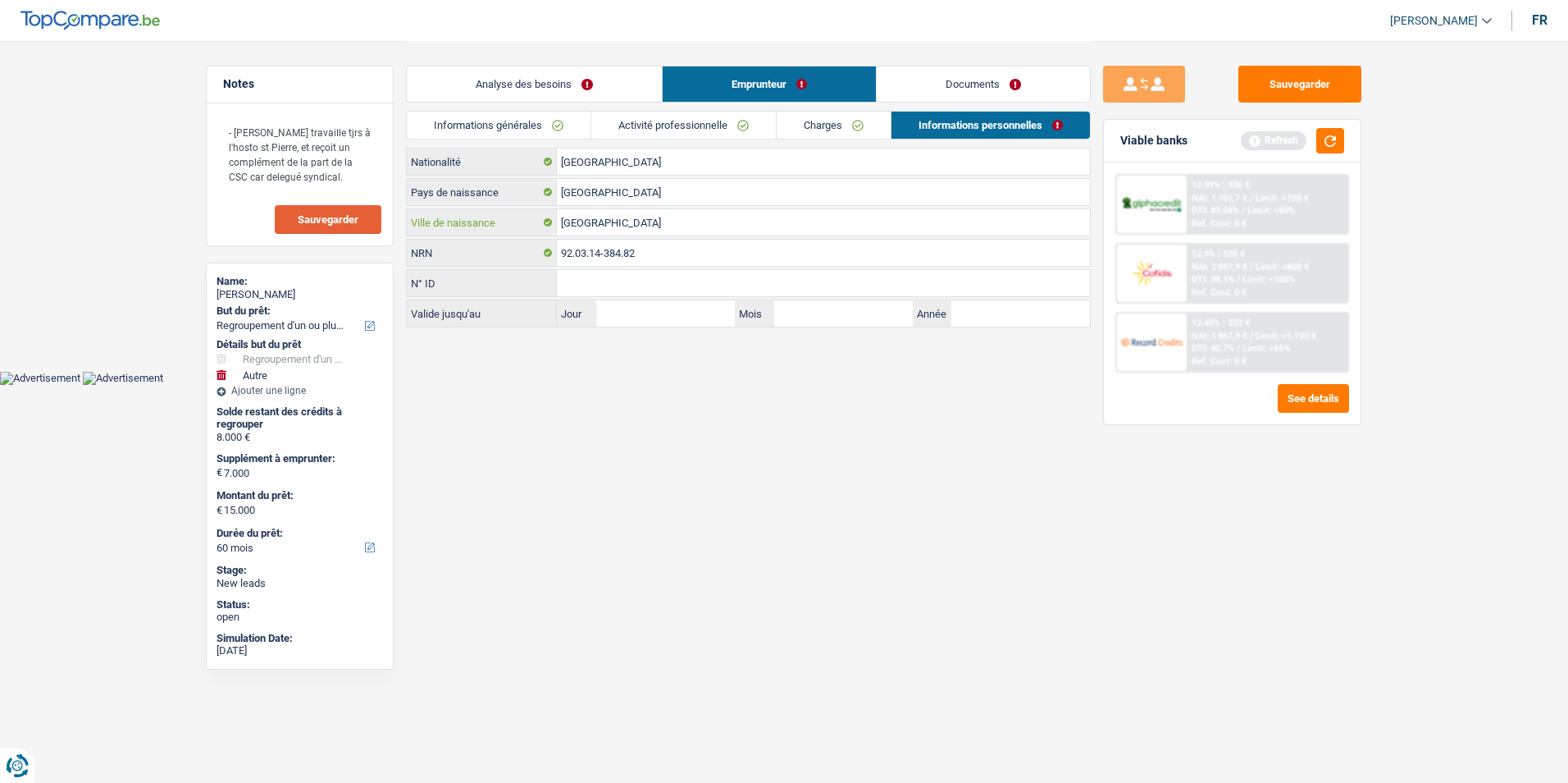
click at [661, 227] on input "Bruxelles" at bounding box center [823, 222] width 533 height 26
type input "B"
type input "Woluwe-Saint-Lambert"
click at [952, 78] on link "Documents" at bounding box center [983, 84] width 213 height 35
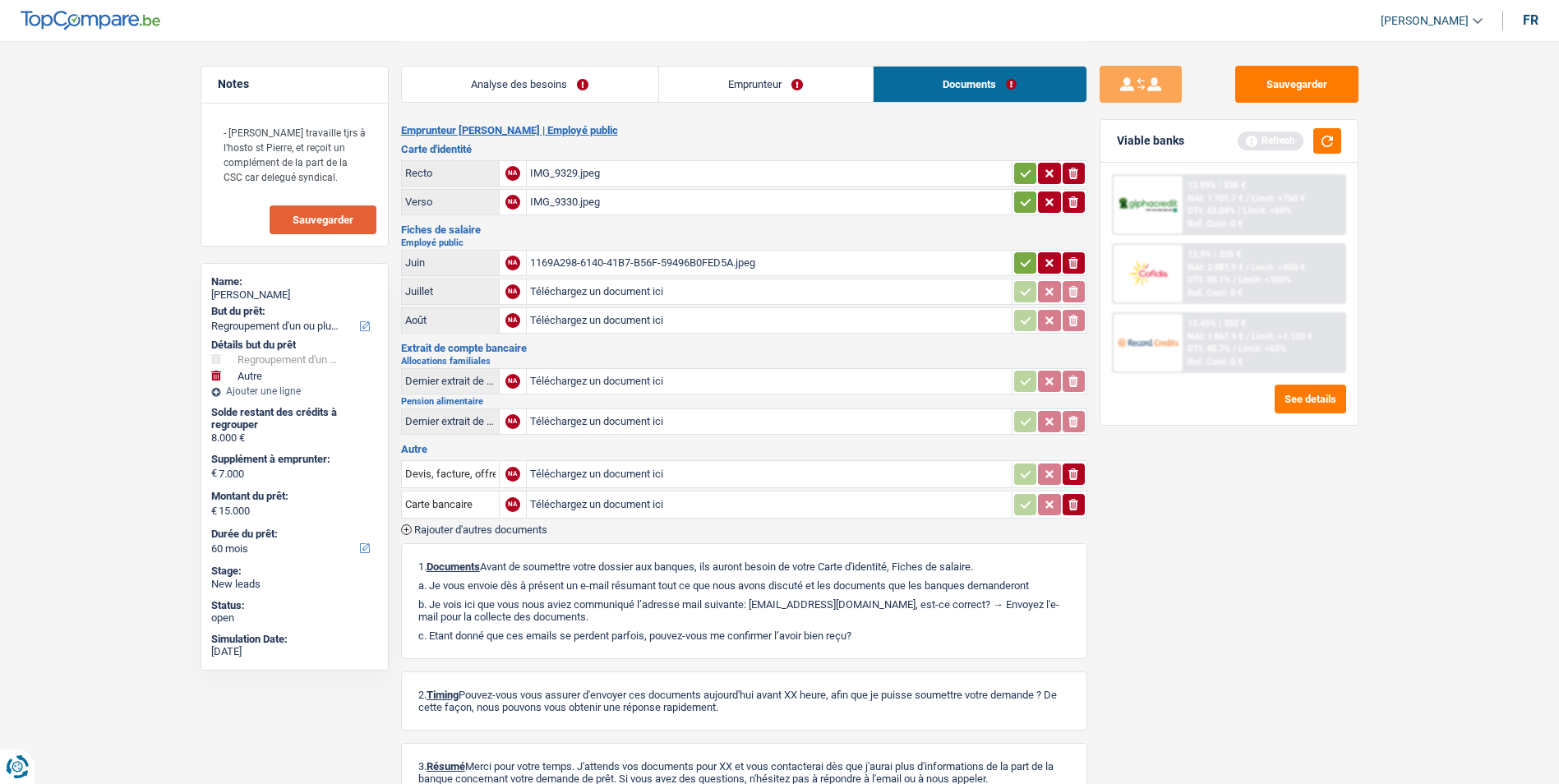
drag, startPoint x: 553, startPoint y: 66, endPoint x: 554, endPoint y: 88, distance: 22.0
click at [552, 71] on li "Analyse des besoins" at bounding box center [529, 84] width 257 height 37
click at [554, 89] on link "Analyse des besoins" at bounding box center [530, 84] width 257 height 35
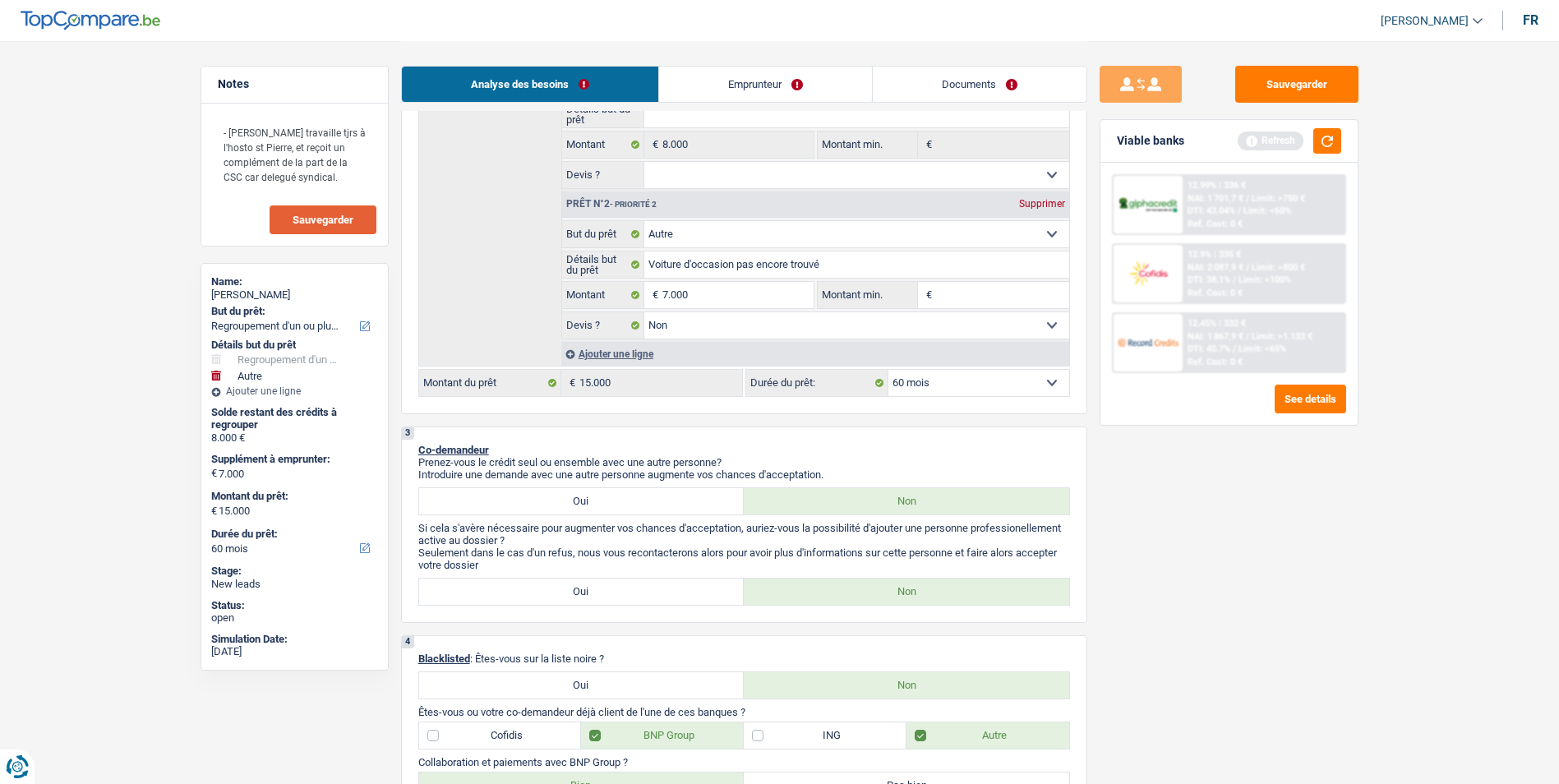
scroll to position [411, 0]
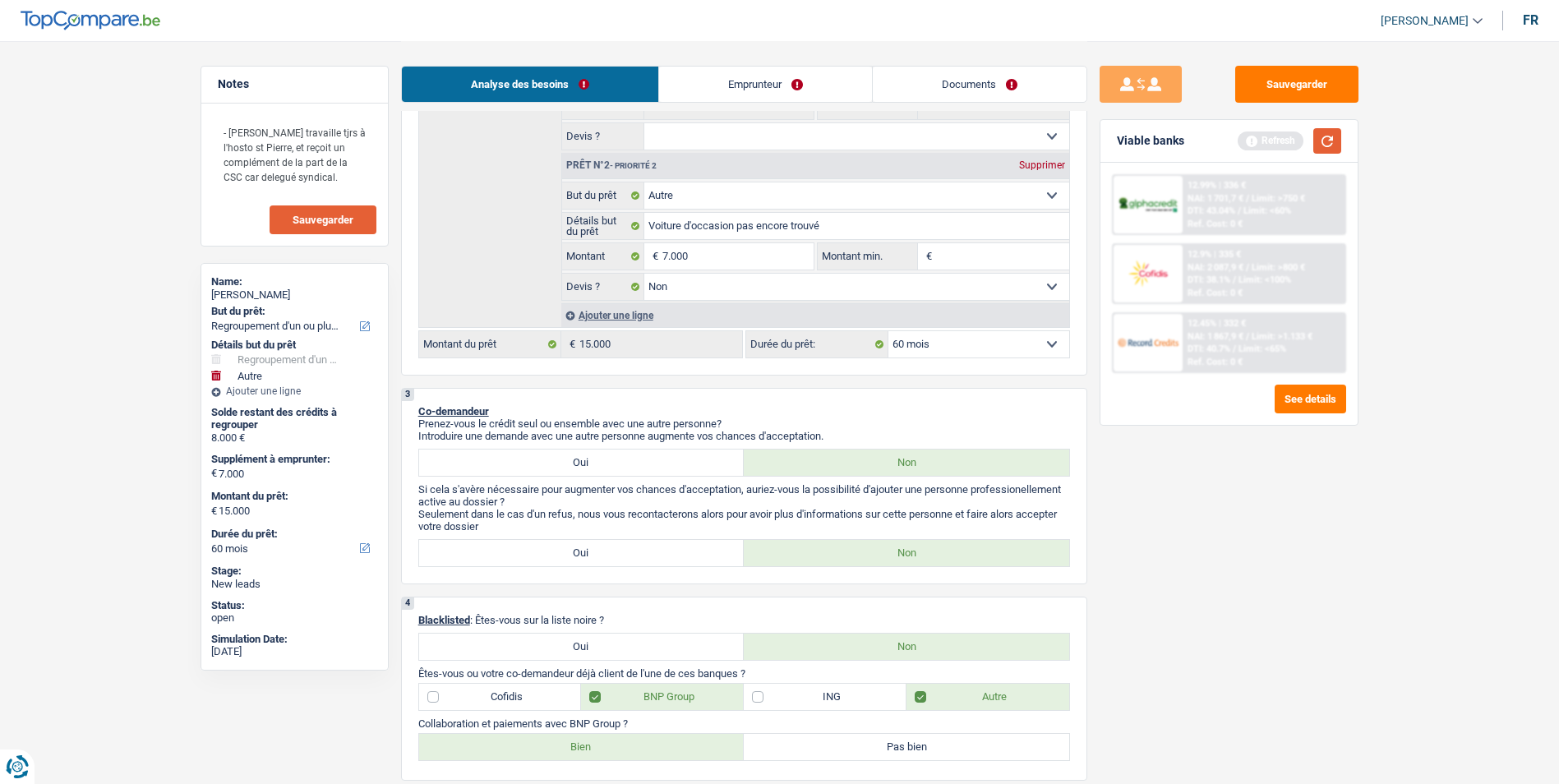
click at [1242, 144] on button "button" at bounding box center [1327, 141] width 28 height 26
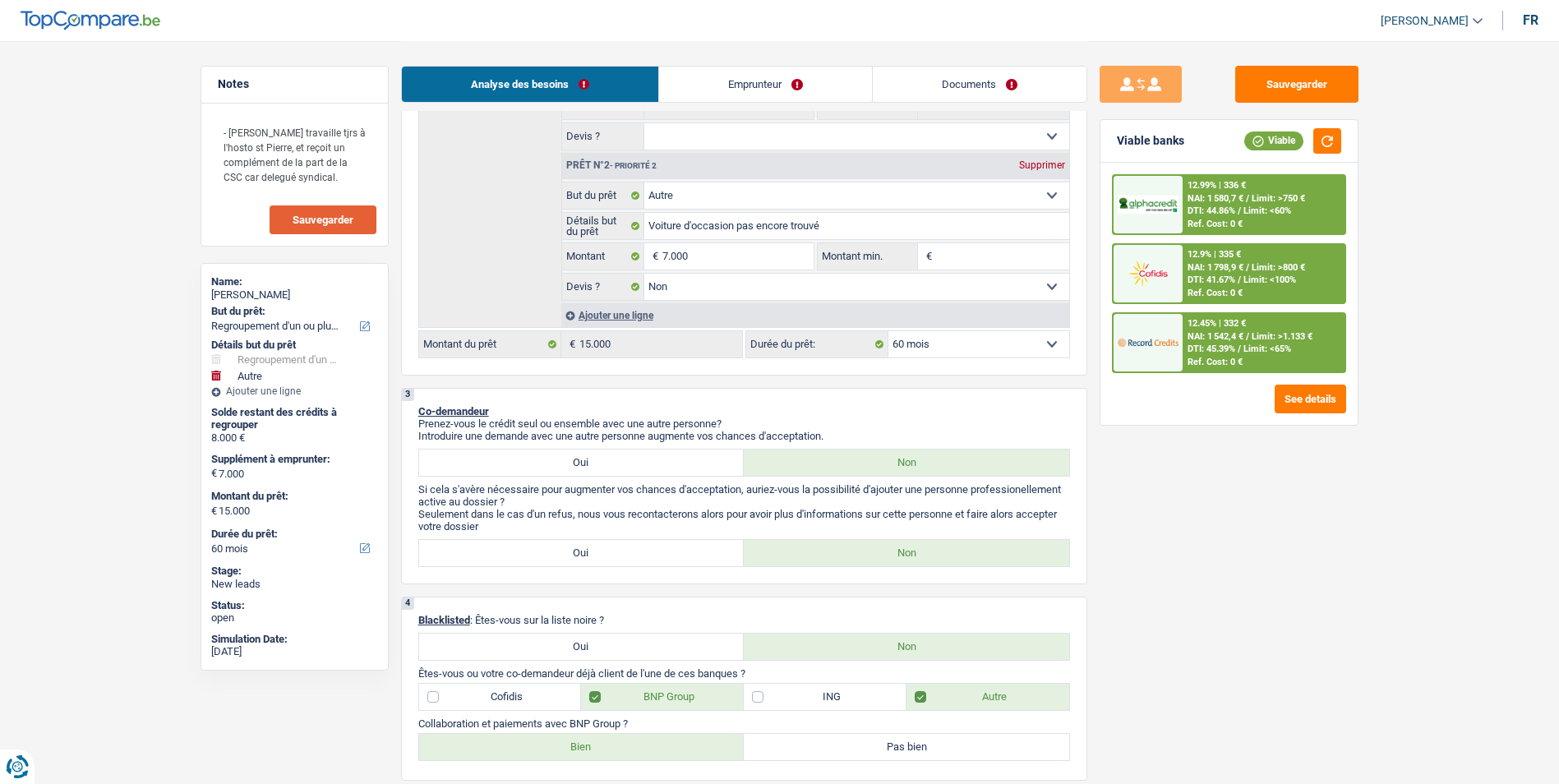
click at [950, 344] on select "12 mois 18 mois 24 mois 30 mois 36 mois 42 mois 48 mois 60 mois Sélectionner un…" at bounding box center [979, 344] width 181 height 26
select select "30"
click at [888, 332] on select "12 mois 18 mois 24 mois 30 mois 36 mois 42 mois 48 mois 60 mois Sélectionner un…" at bounding box center [979, 344] width 181 height 26
select select "30"
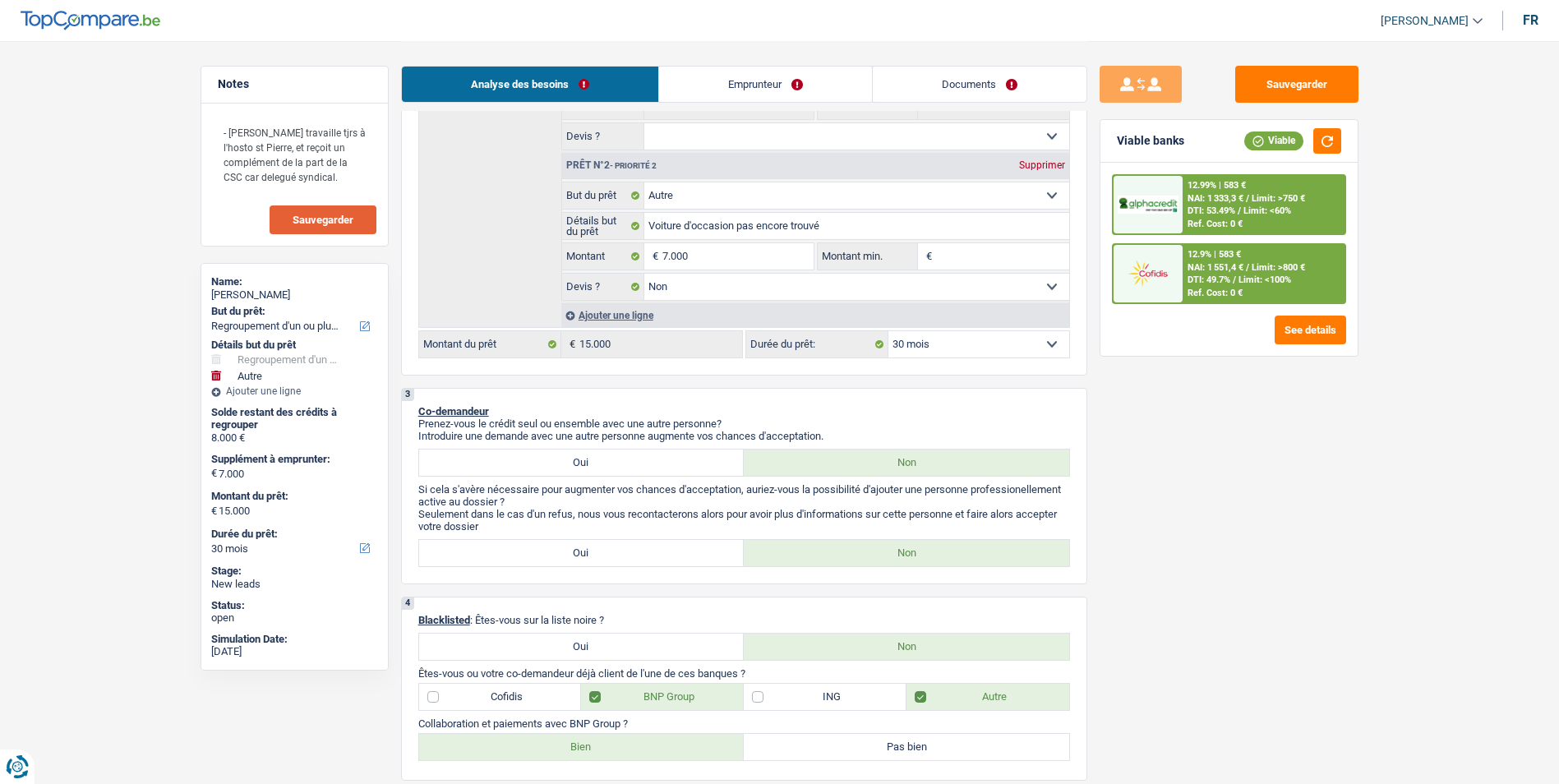
click at [1242, 267] on div "NAI: 1 551,4 € / Limit: >800 €" at bounding box center [1245, 268] width 117 height 11
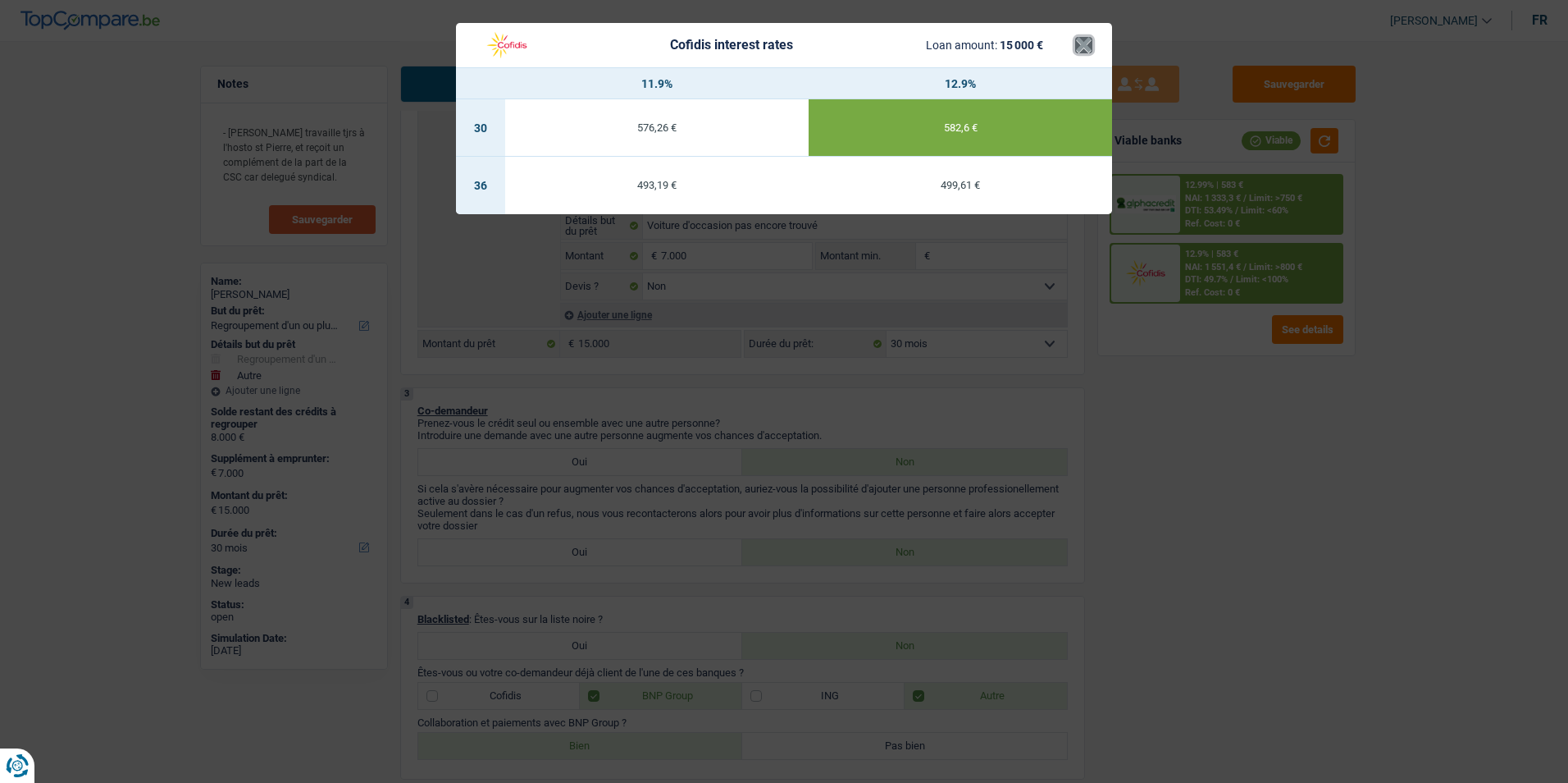
click at [1084, 48] on button "×" at bounding box center [1083, 45] width 18 height 17
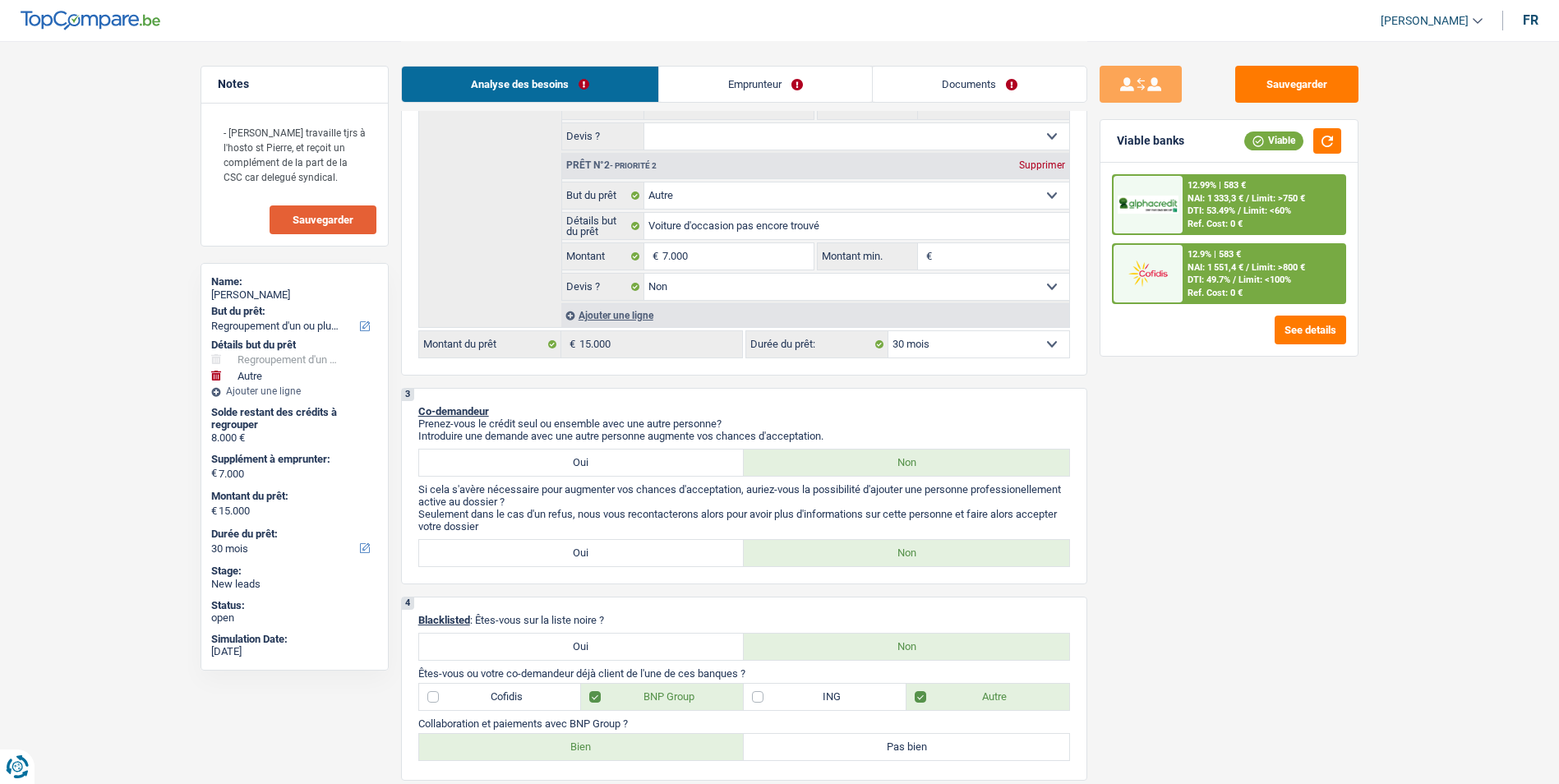
click at [1206, 209] on span "DTI: 53.49%" at bounding box center [1211, 211] width 48 height 11
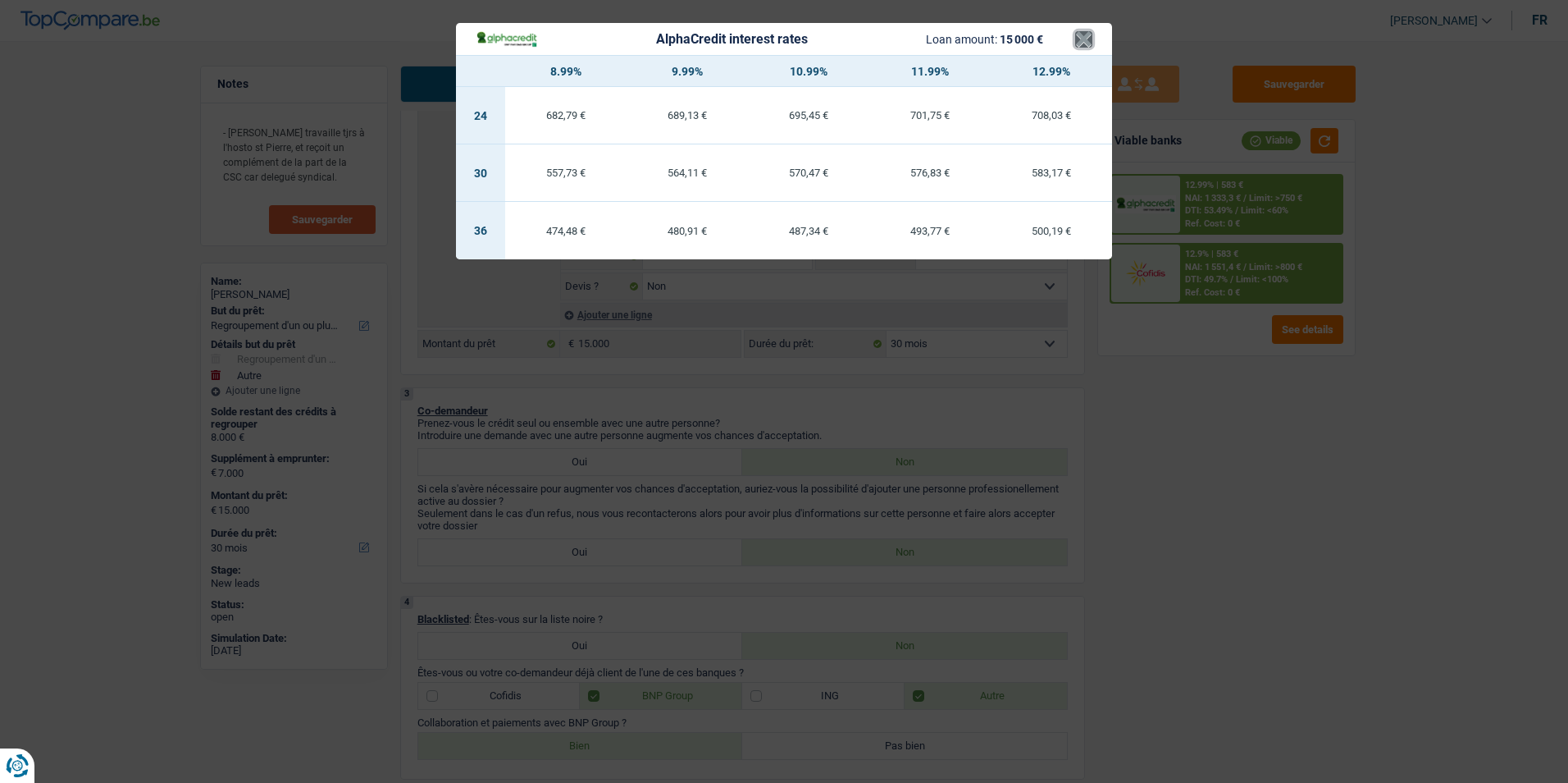
click at [1079, 41] on button "×" at bounding box center [1083, 40] width 18 height 17
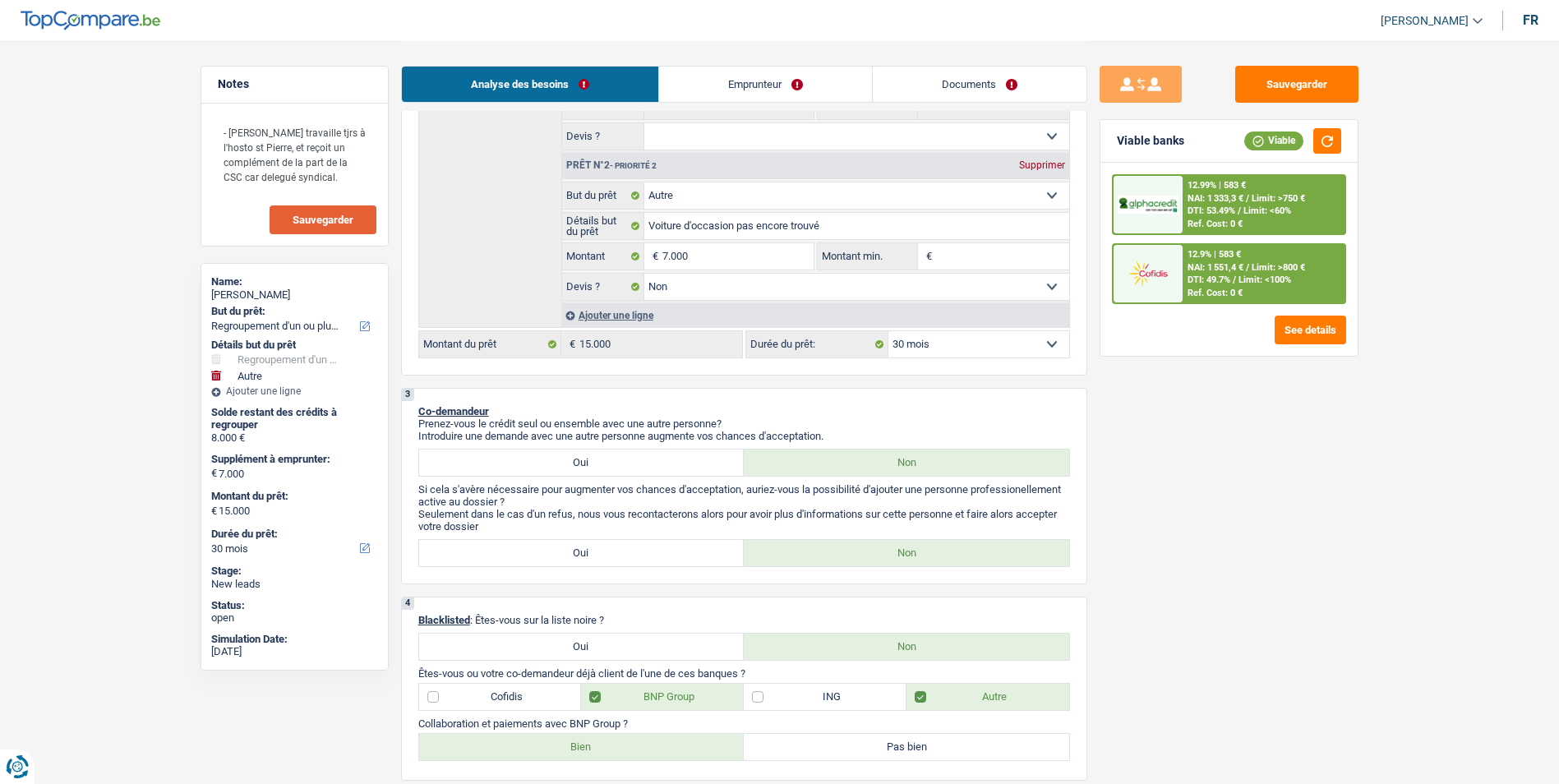
click at [1184, 187] on div "12.99% | 583 € NAI: 1 333,3 € / Limit: >750 € DTI: 53.49% / Limit: <60% Ref. Co…" at bounding box center [1263, 204] width 162 height 57
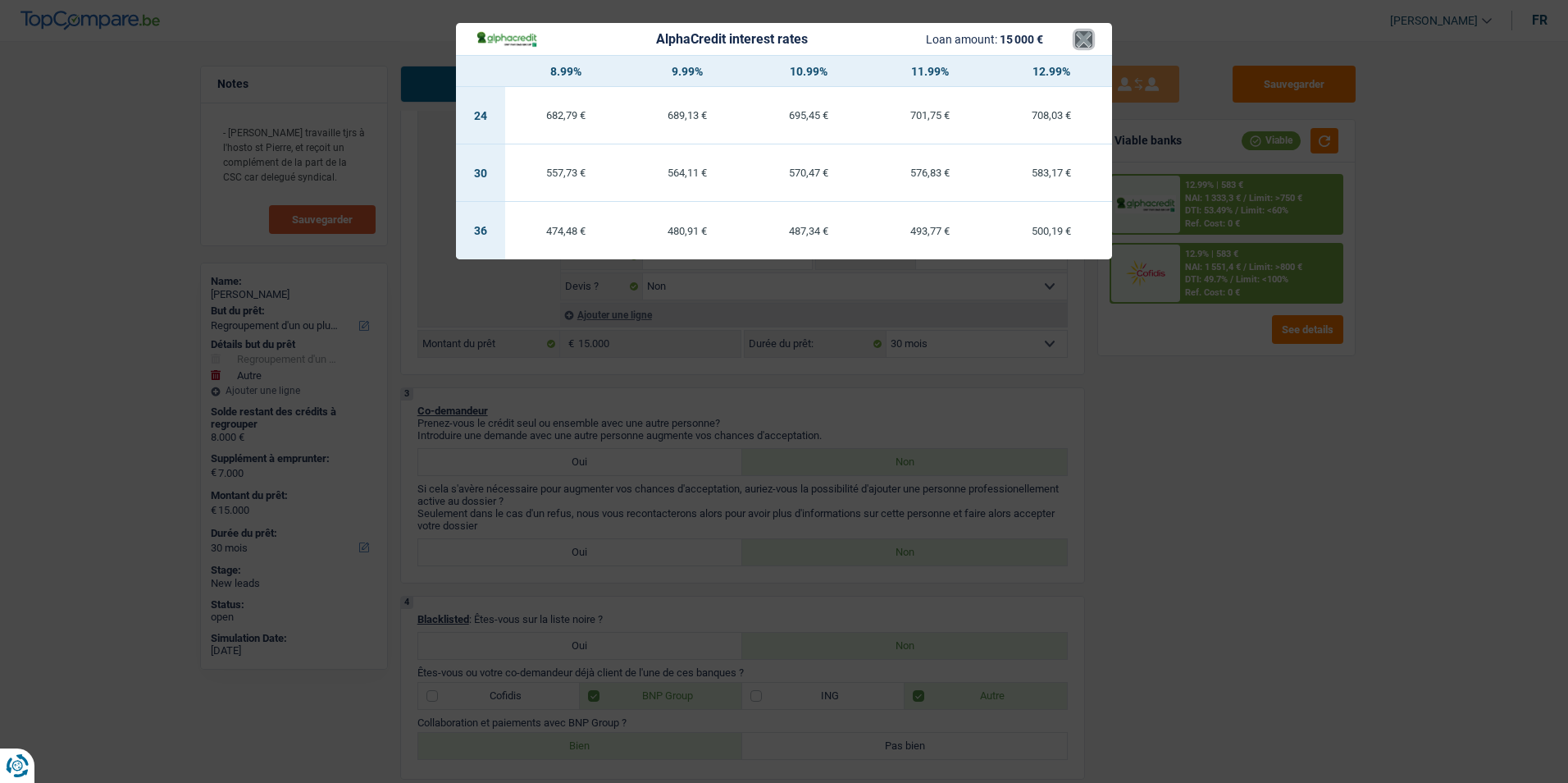
click at [1083, 34] on button "×" at bounding box center [1083, 40] width 18 height 17
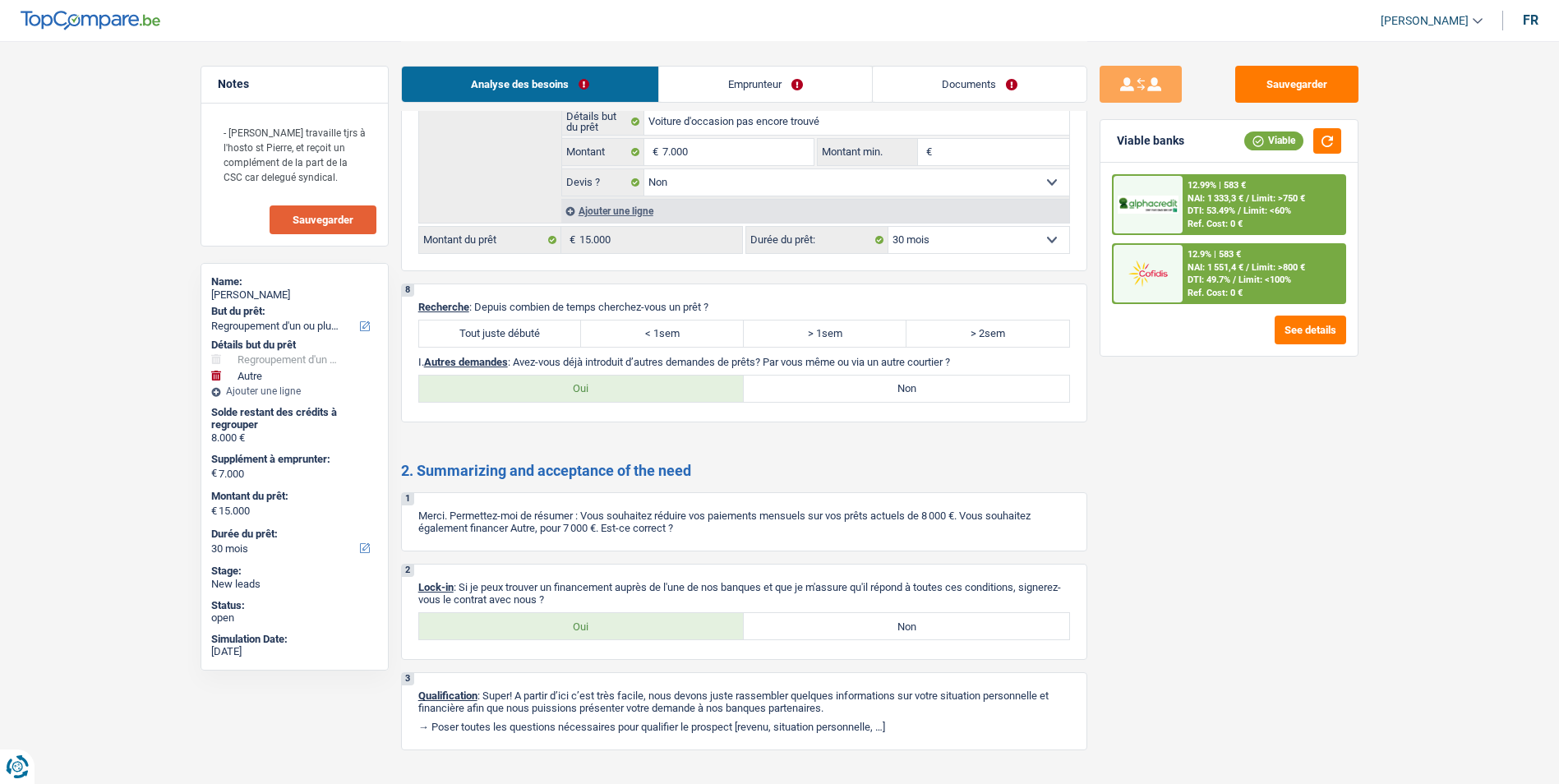
scroll to position [2807, 0]
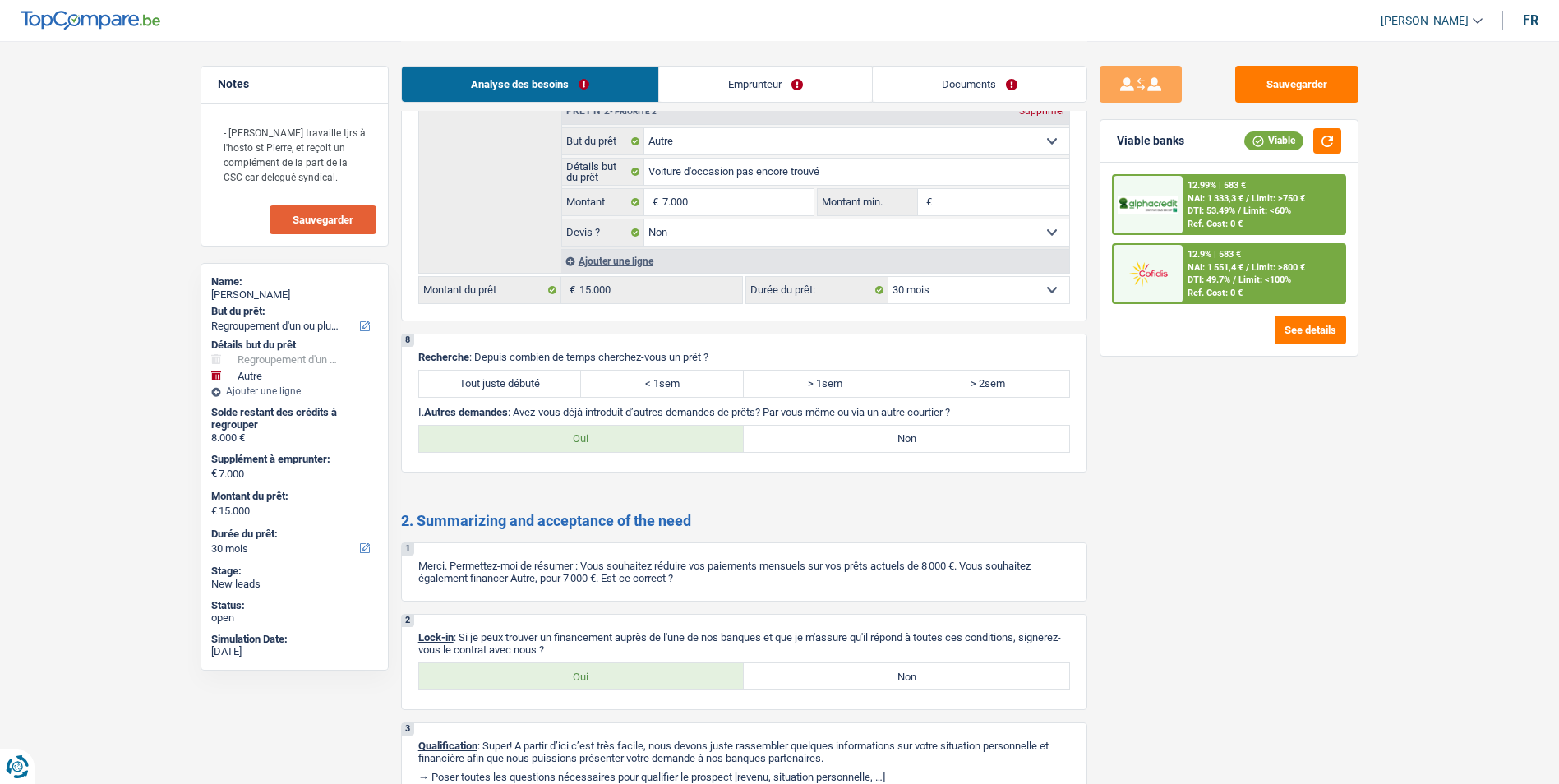
click at [526, 389] on label "Tout juste débuté" at bounding box center [501, 383] width 163 height 26
click at [526, 389] on input "Tout juste débuté" at bounding box center [501, 383] width 163 height 26
radio input "true"
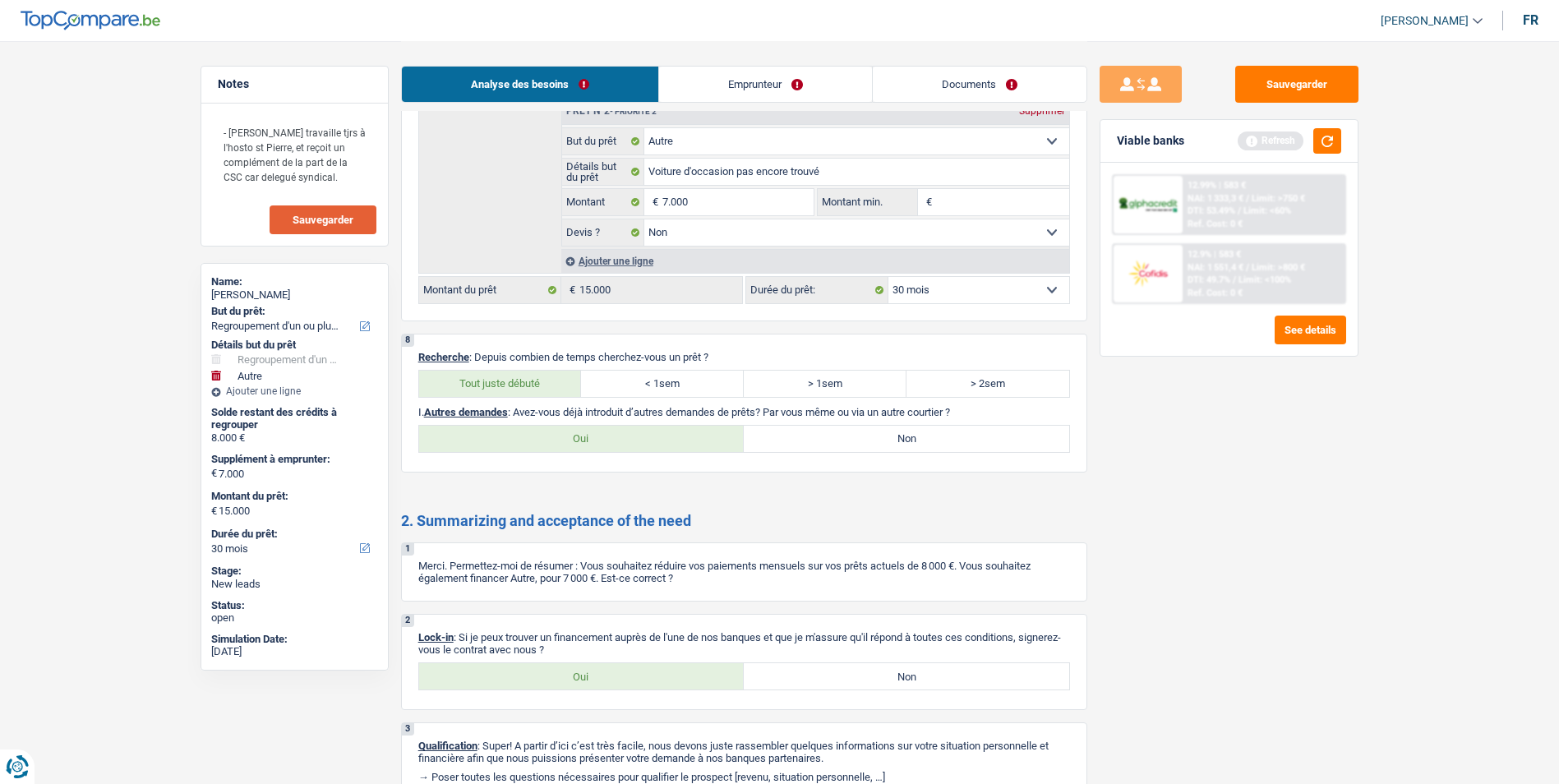
click at [817, 432] on label "Non" at bounding box center [906, 439] width 325 height 26
click at [817, 432] on input "Non" at bounding box center [906, 439] width 325 height 26
radio input "true"
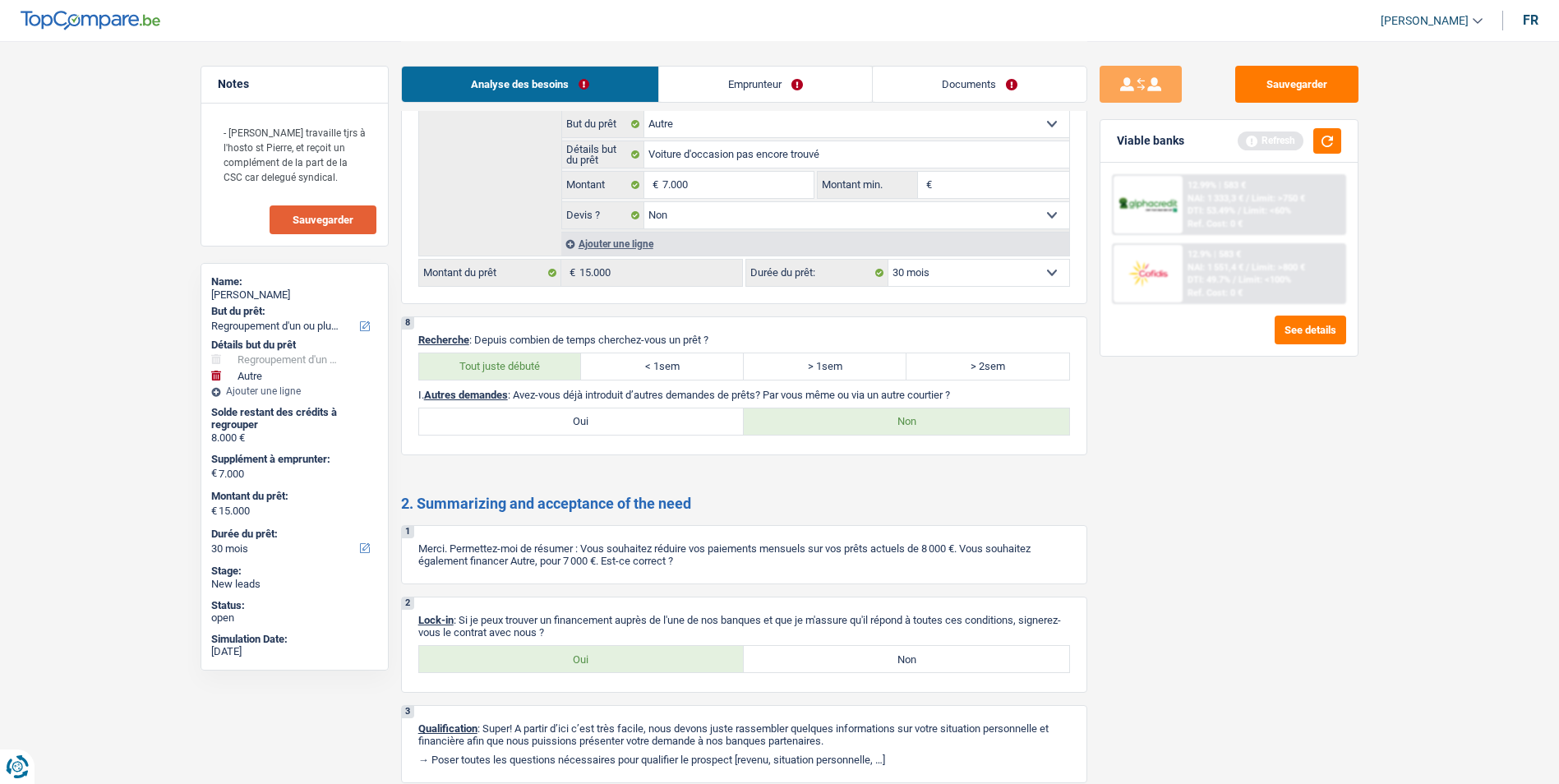
scroll to position [2889, 0]
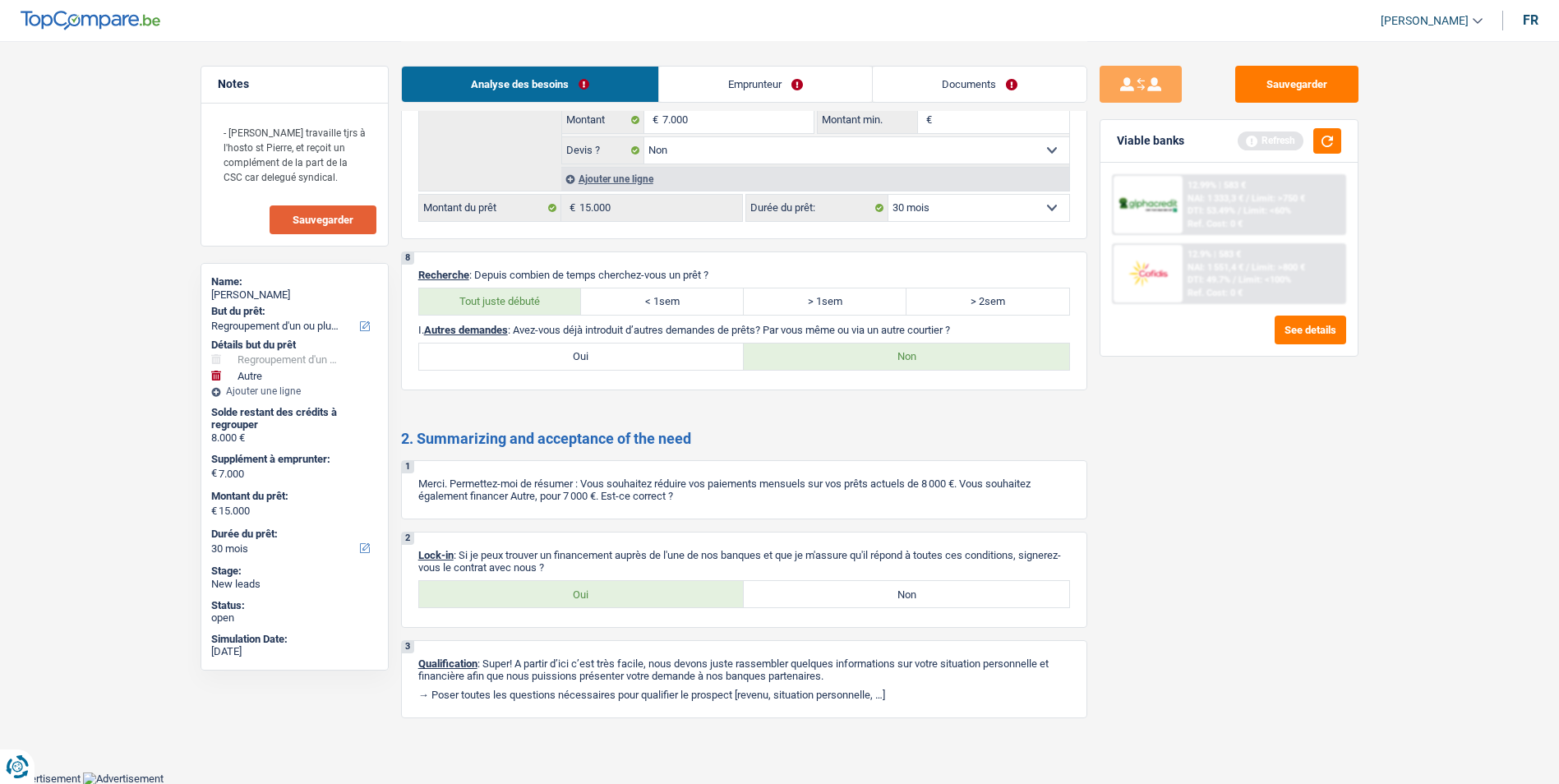
click at [631, 593] on label "Oui" at bounding box center [582, 594] width 325 height 26
click at [631, 593] on input "Oui" at bounding box center [582, 594] width 325 height 26
radio input "true"
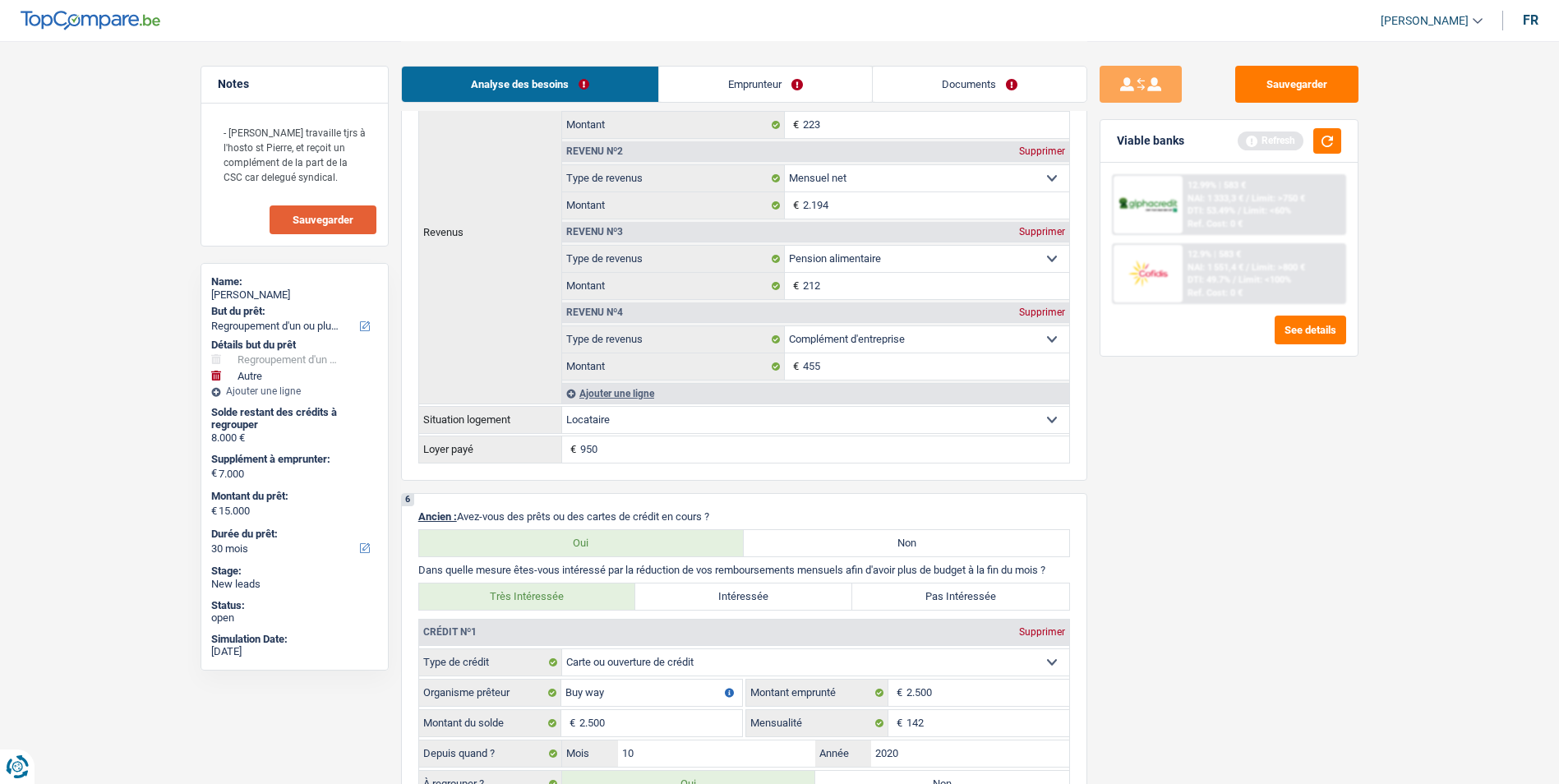
scroll to position [1246, 0]
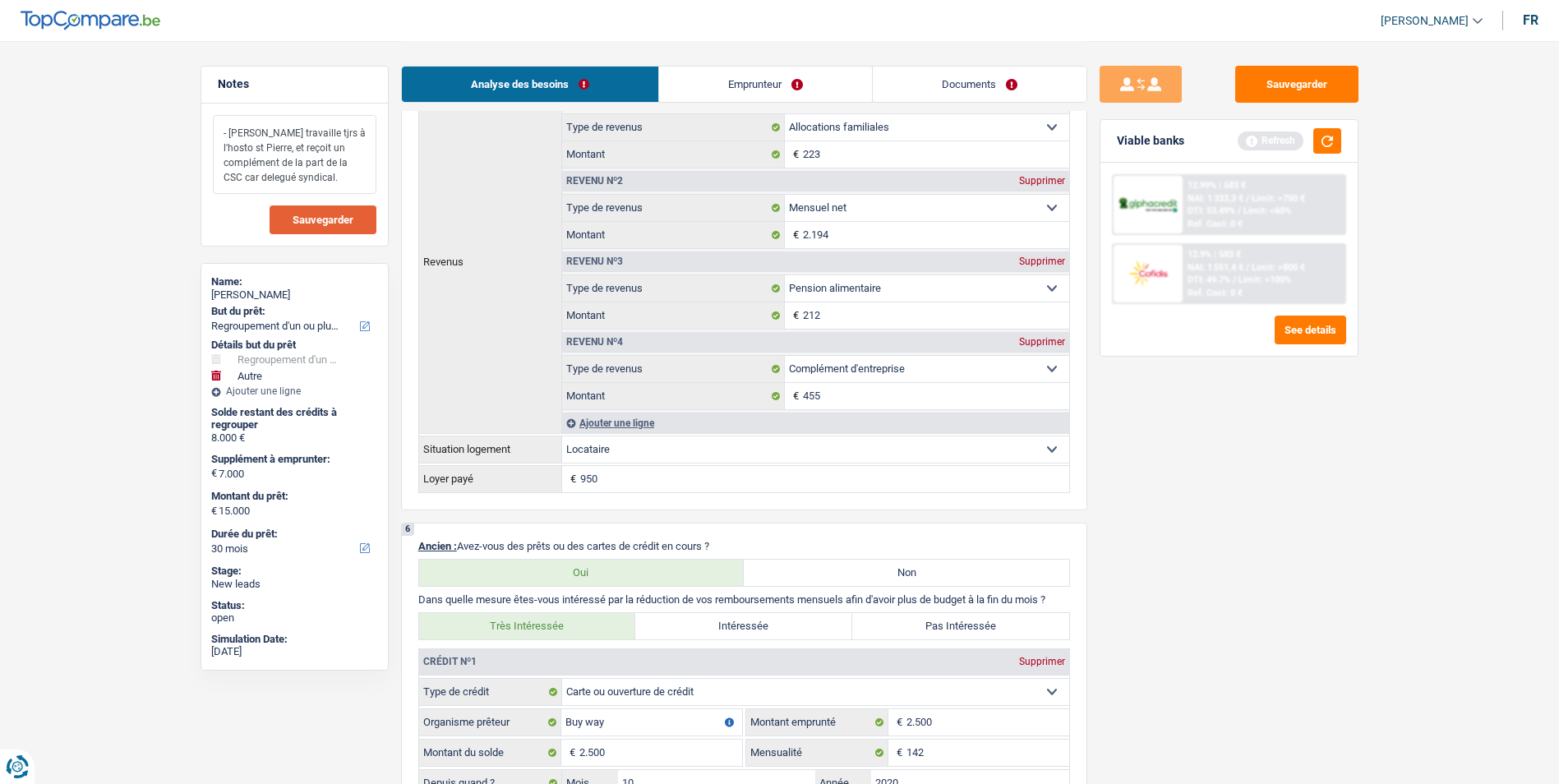
drag, startPoint x: 350, startPoint y: 175, endPoint x: 238, endPoint y: 130, distance: 120.7
click at [228, 130] on textarea "- Madame travaille tjrs à l'hosto st Pierre, et reçoit un complément de la part…" at bounding box center [294, 154] width 163 height 78
drag, startPoint x: 249, startPoint y: 138, endPoint x: 223, endPoint y: 123, distance: 30.0
click at [223, 123] on textarea "- Madame travaille tjrs à l'hosto st Pierre, et reçoit un complément de la part…" at bounding box center [294, 154] width 163 height 78
drag, startPoint x: 219, startPoint y: 130, endPoint x: 342, endPoint y: 181, distance: 133.2
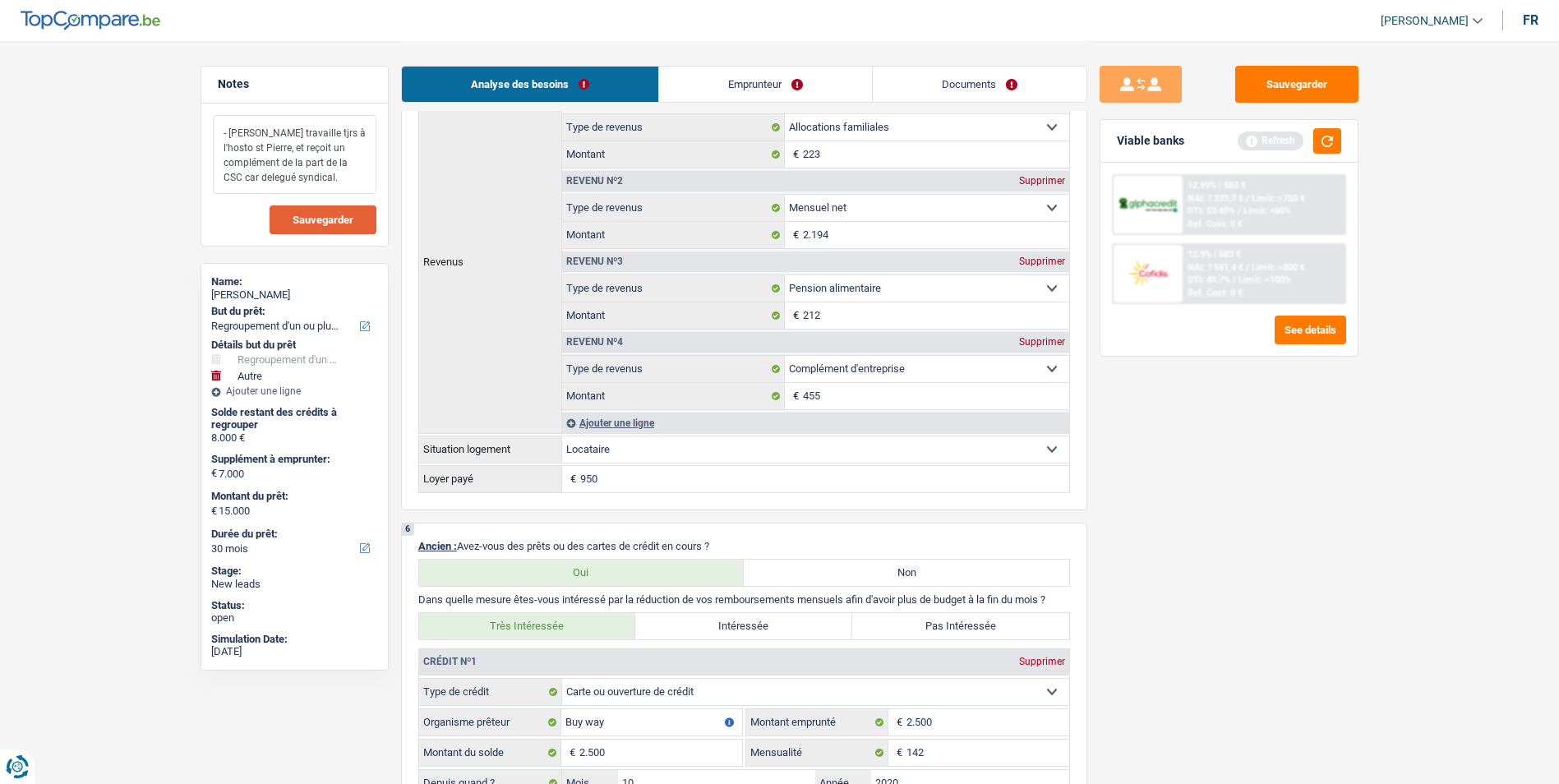
click at [342, 181] on textarea "- Madame travaille tjrs à l'hosto st Pierre, et reçoit un complément de la part…" at bounding box center [294, 154] width 163 height 78
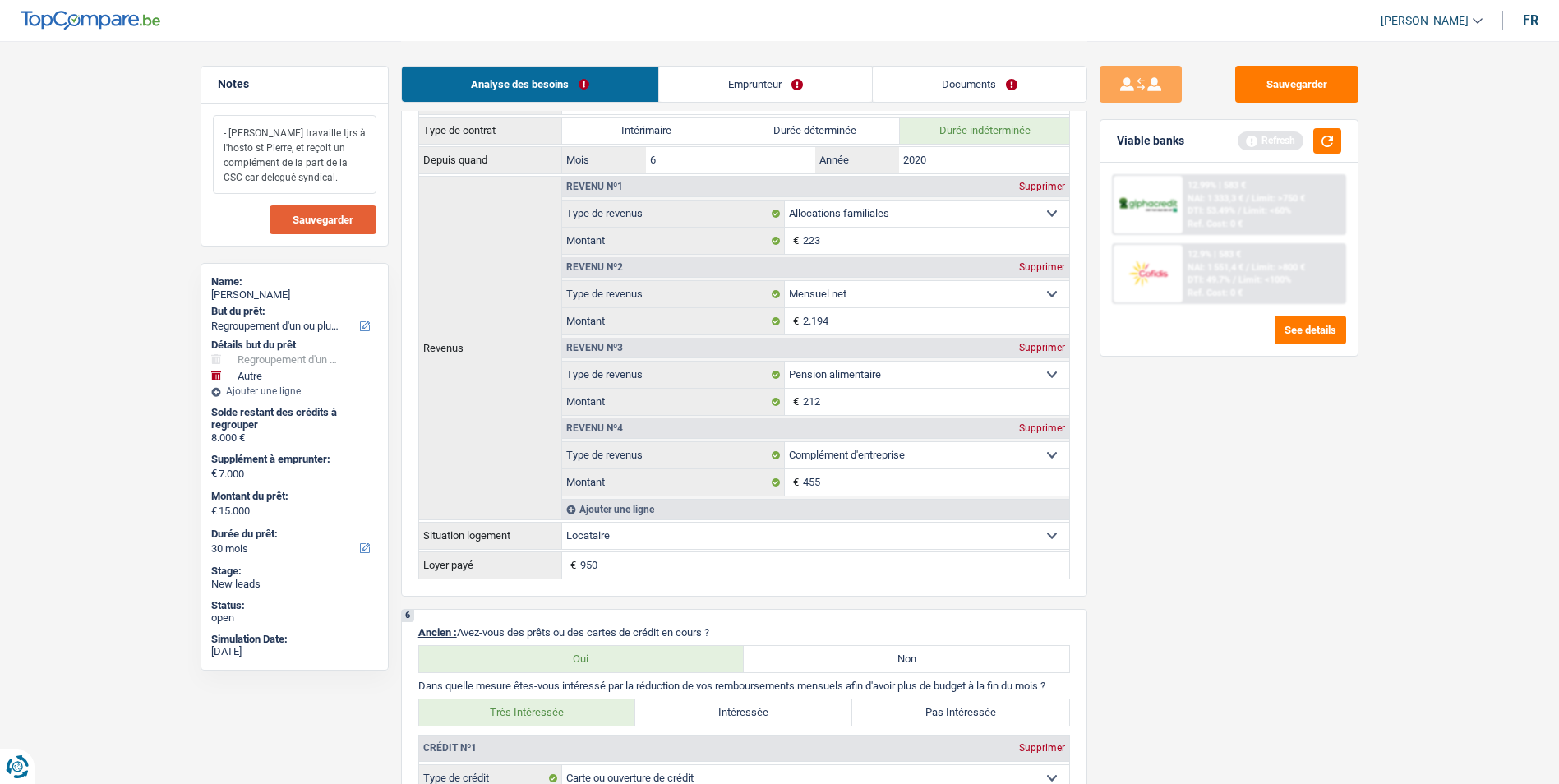
scroll to position [1164, 0]
click at [1242, 89] on button "Sauvegarder" at bounding box center [1296, 84] width 123 height 37
click at [346, 227] on button "Sauvegarder" at bounding box center [323, 219] width 107 height 29
click at [1242, 145] on button "button" at bounding box center [1327, 141] width 28 height 26
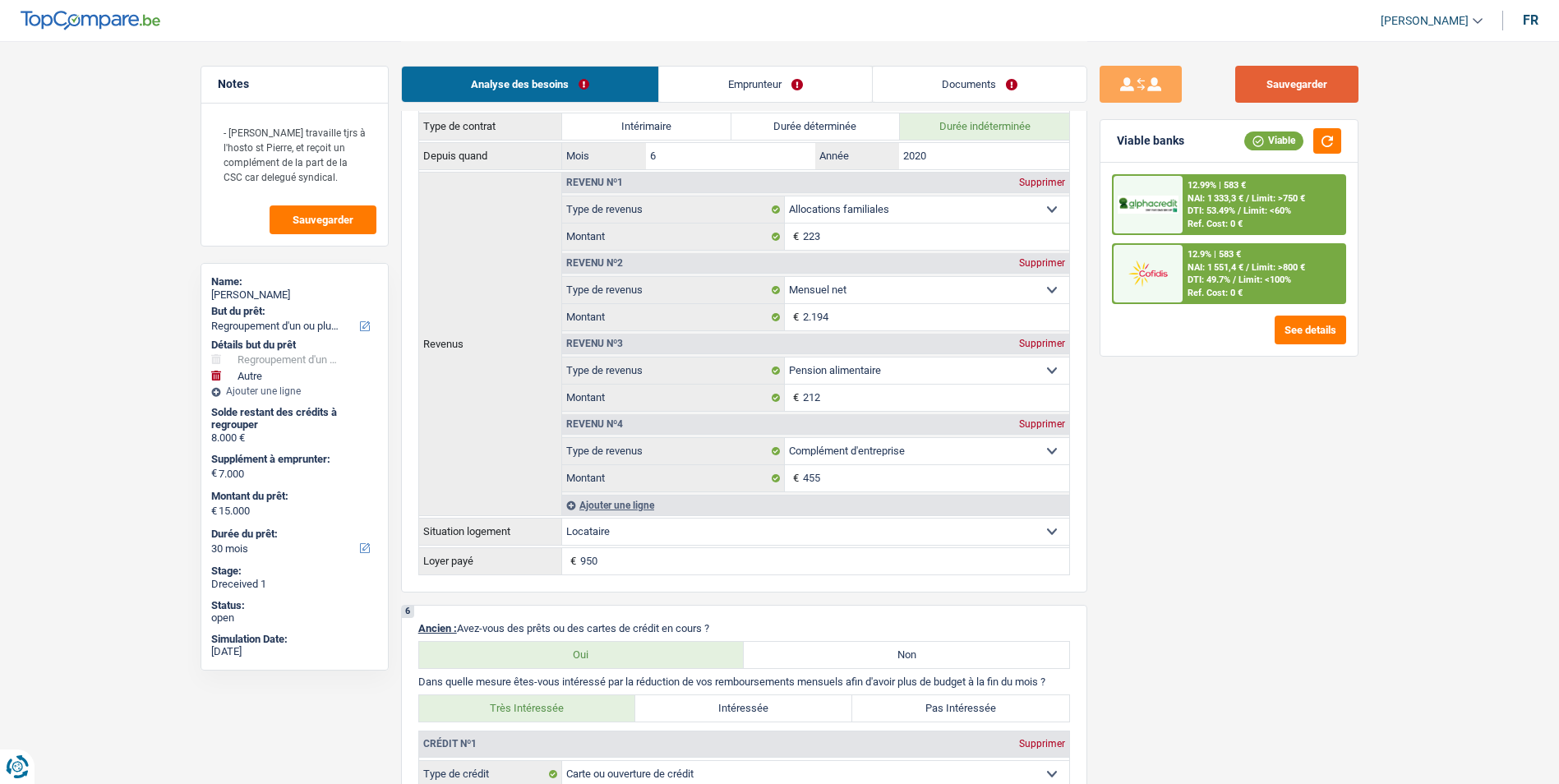
click at [1242, 93] on button "Sauvegarder" at bounding box center [1296, 84] width 123 height 37
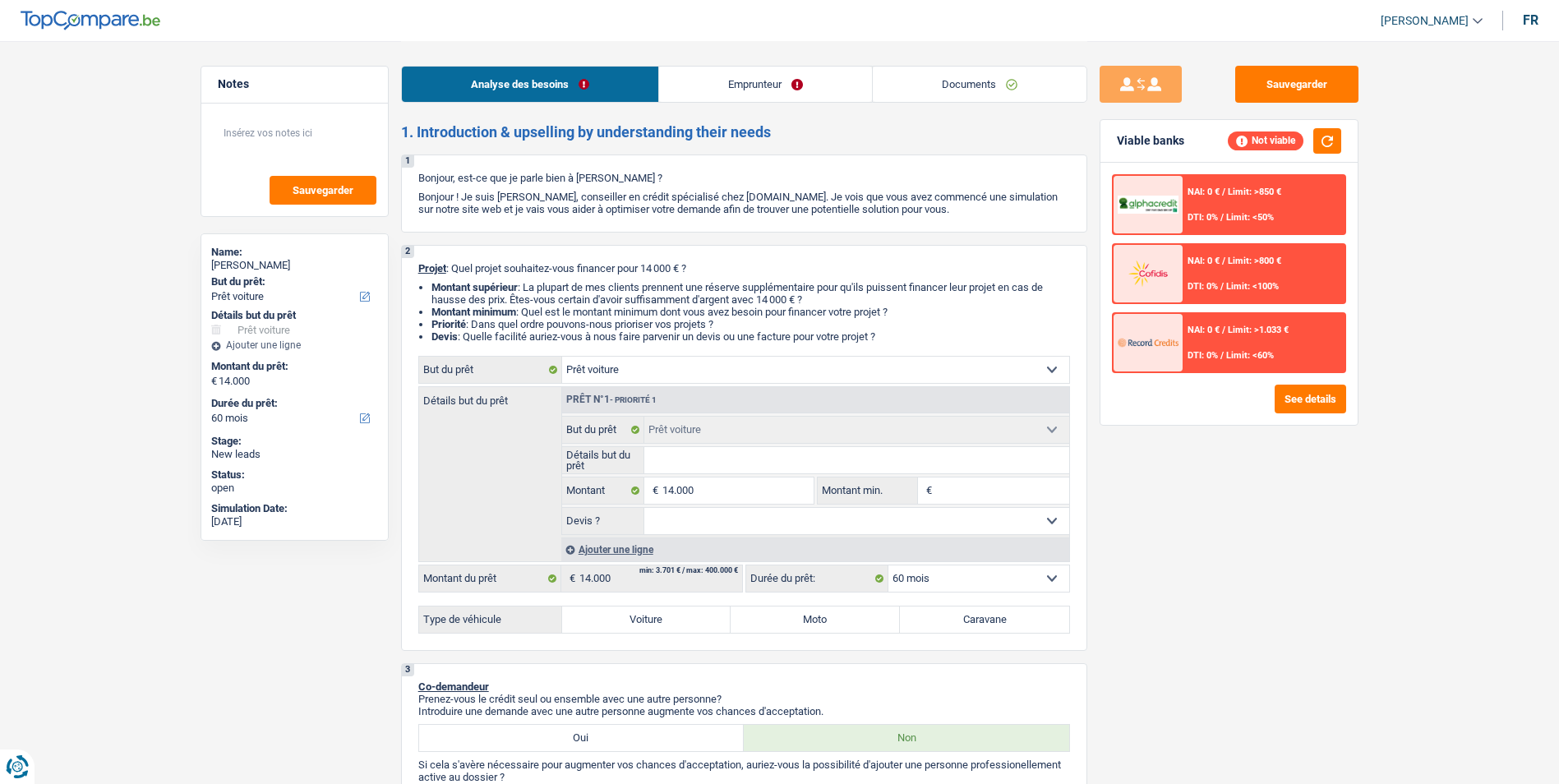
select select "car"
select select "60"
select select "car"
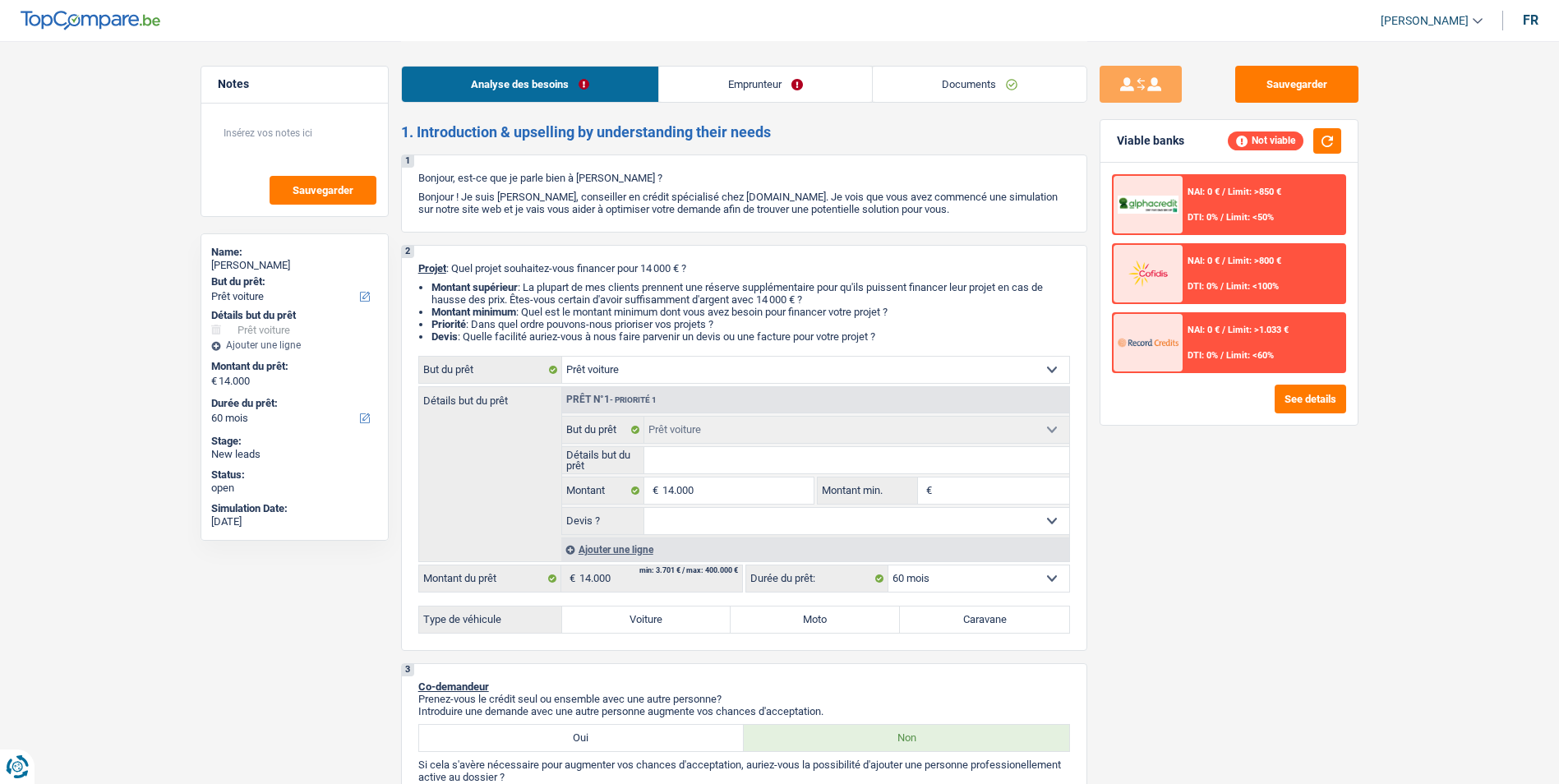
select select "60"
select select "car"
select select "60"
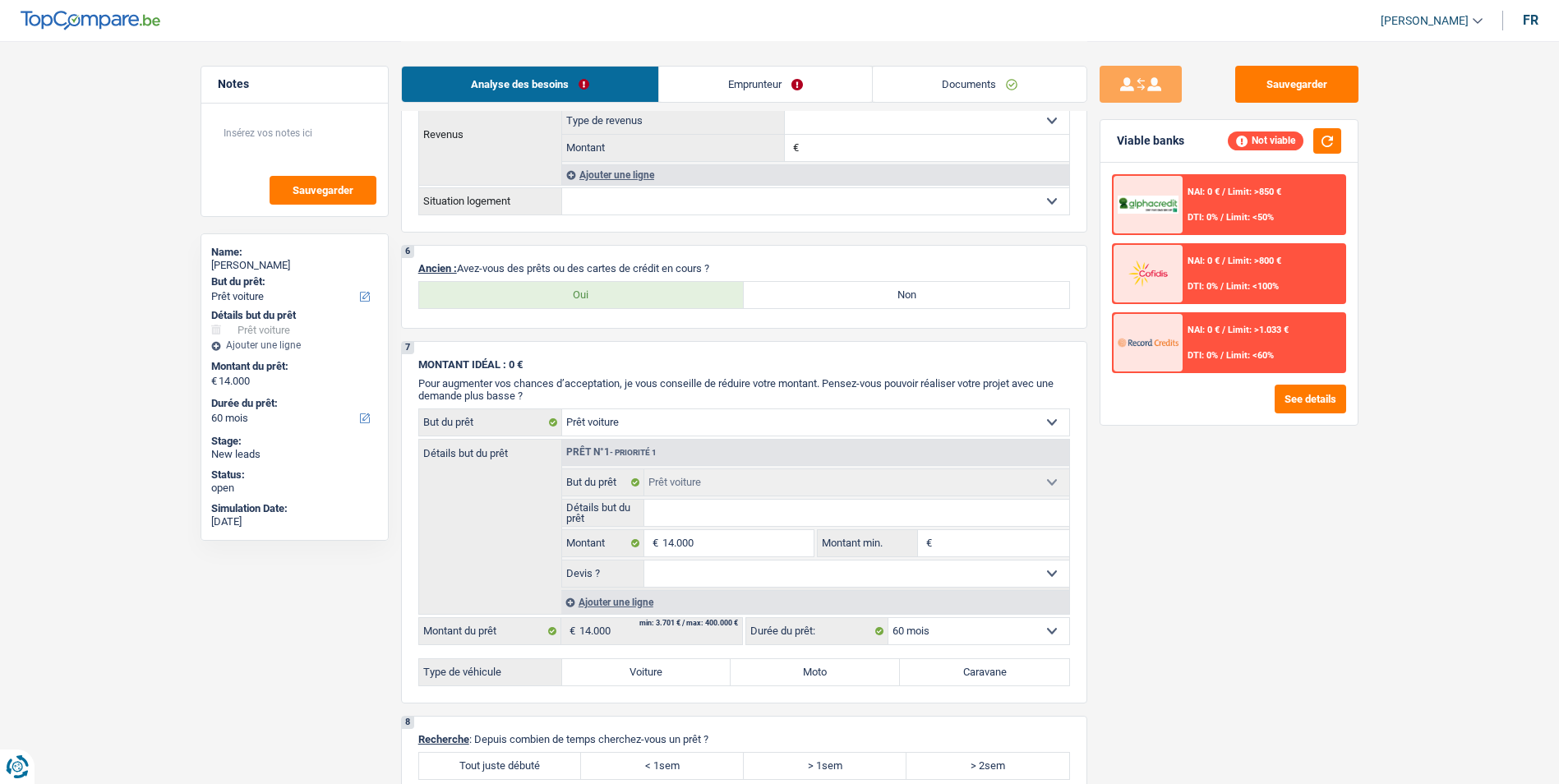
scroll to position [1008, 0]
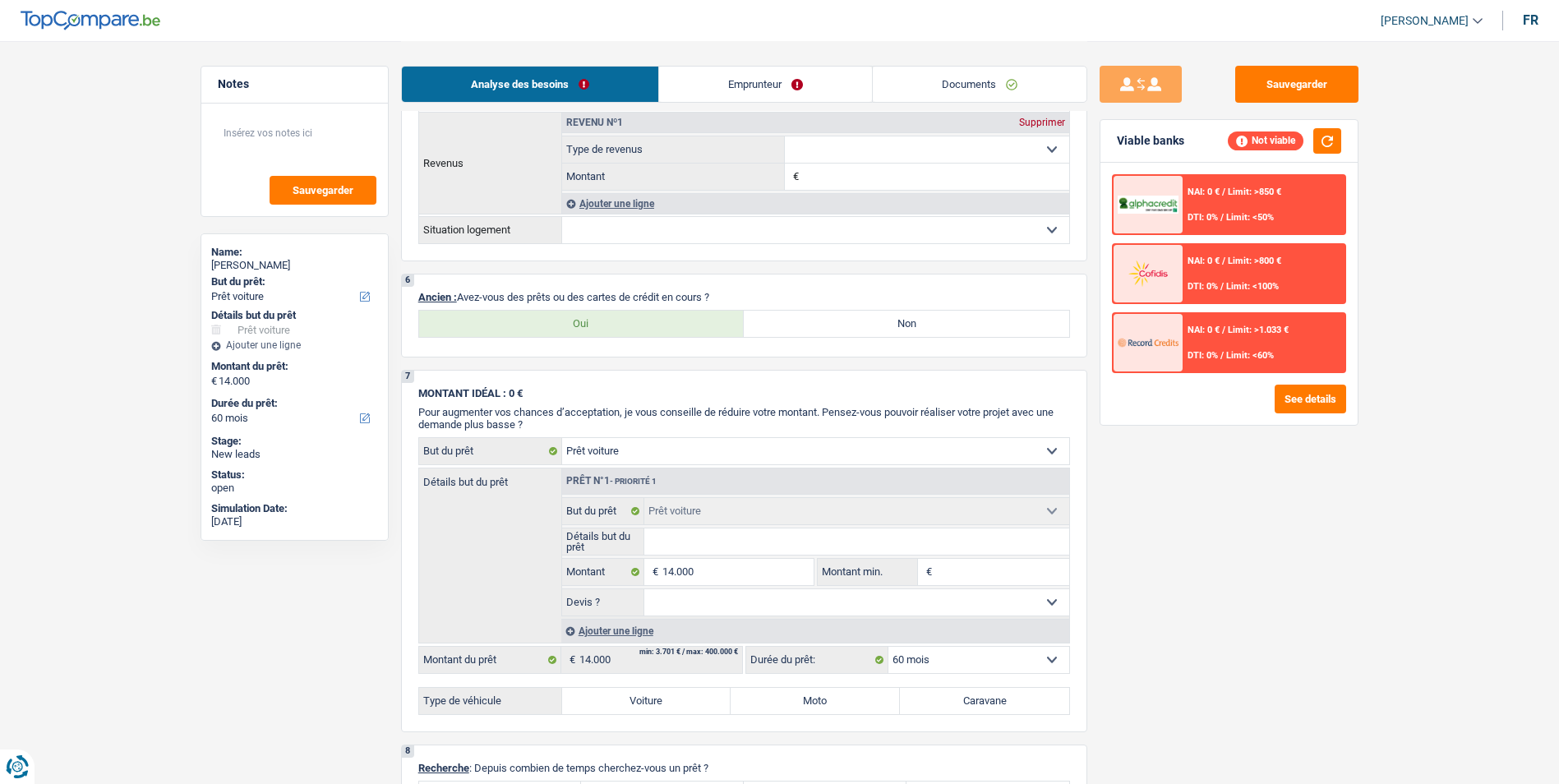
click at [759, 82] on link "Emprunteur" at bounding box center [765, 84] width 212 height 35
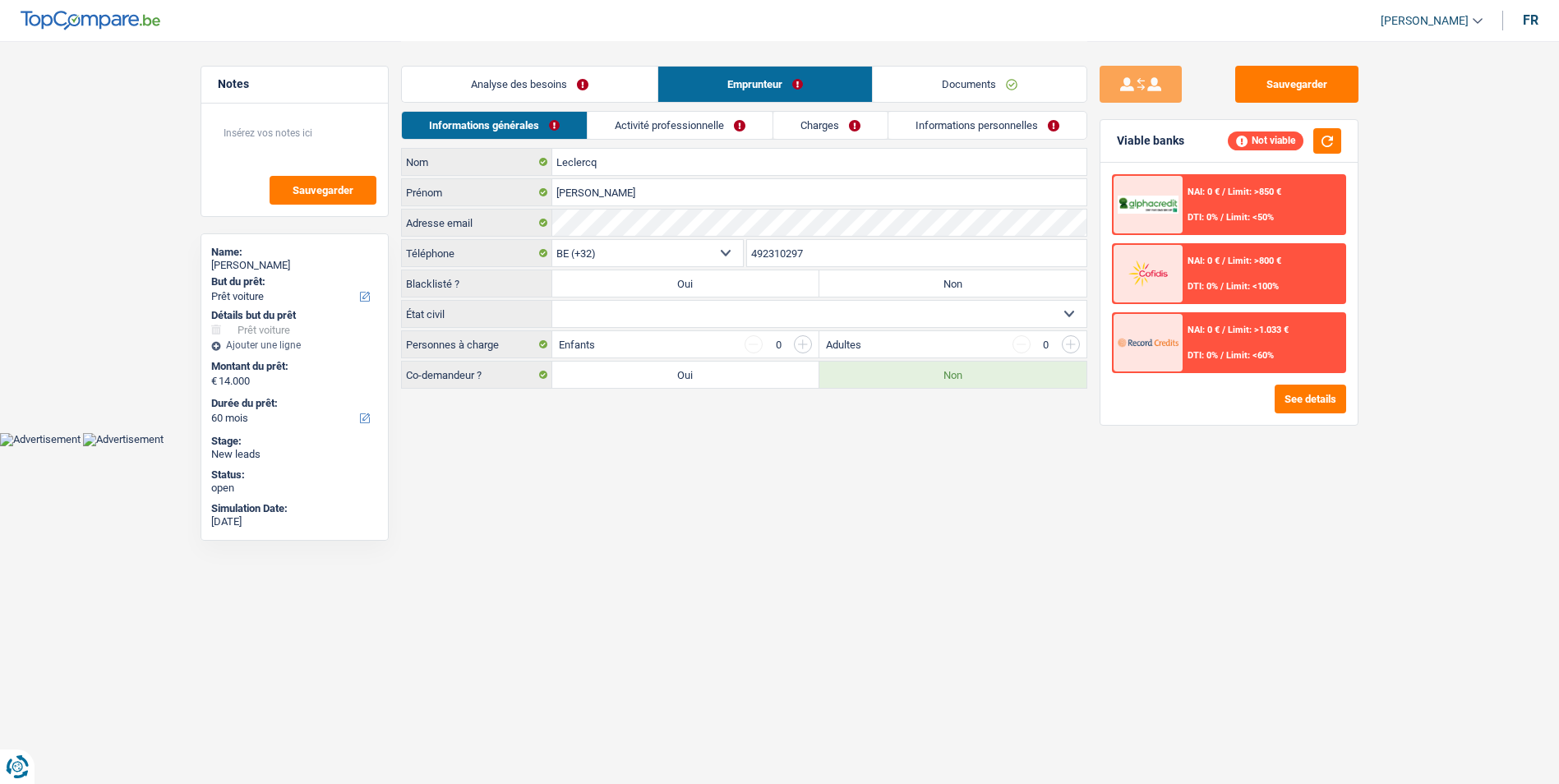
scroll to position [0, 0]
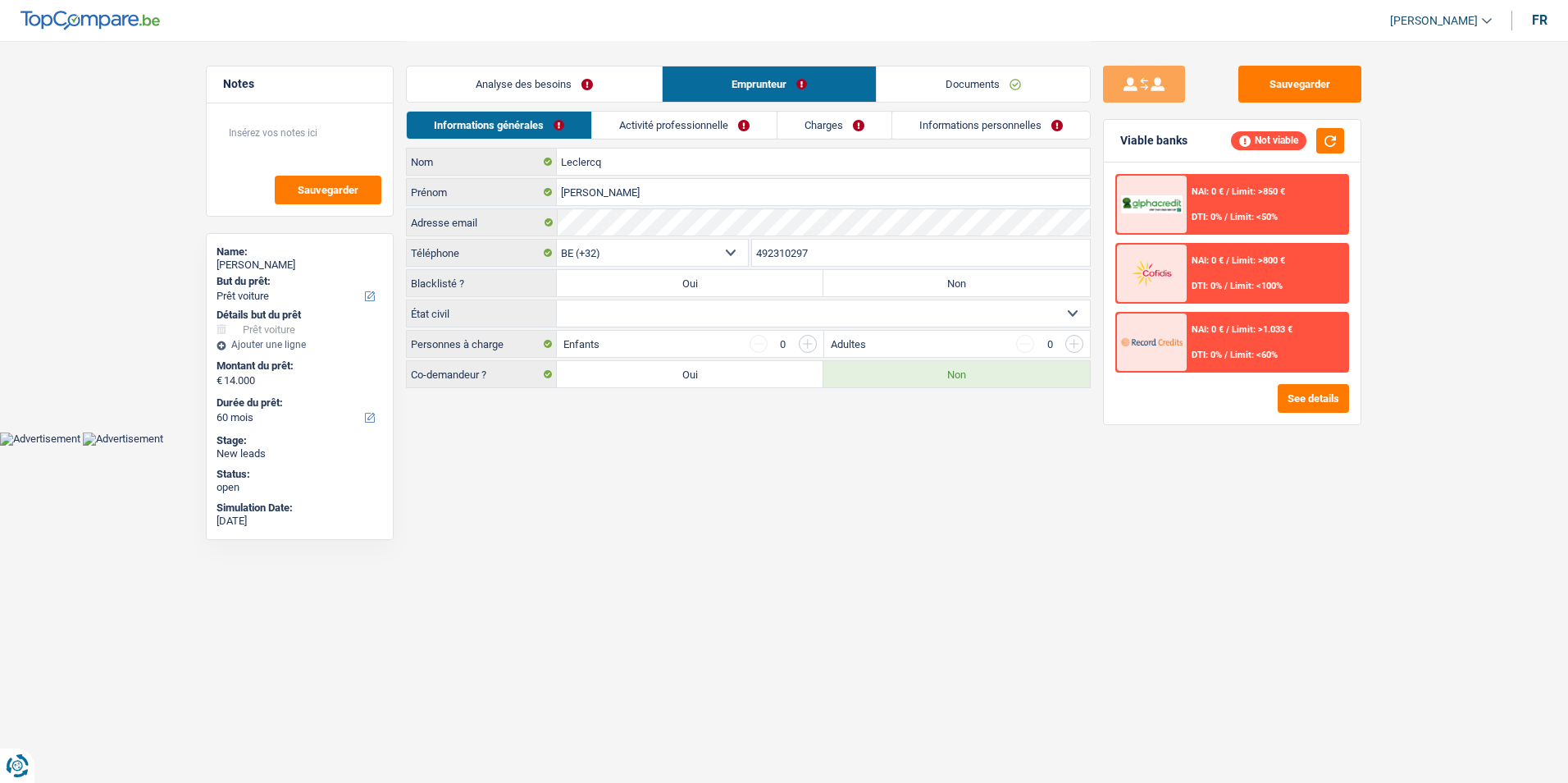
click at [667, 123] on link "Activité professionnelle" at bounding box center [684, 125] width 184 height 27
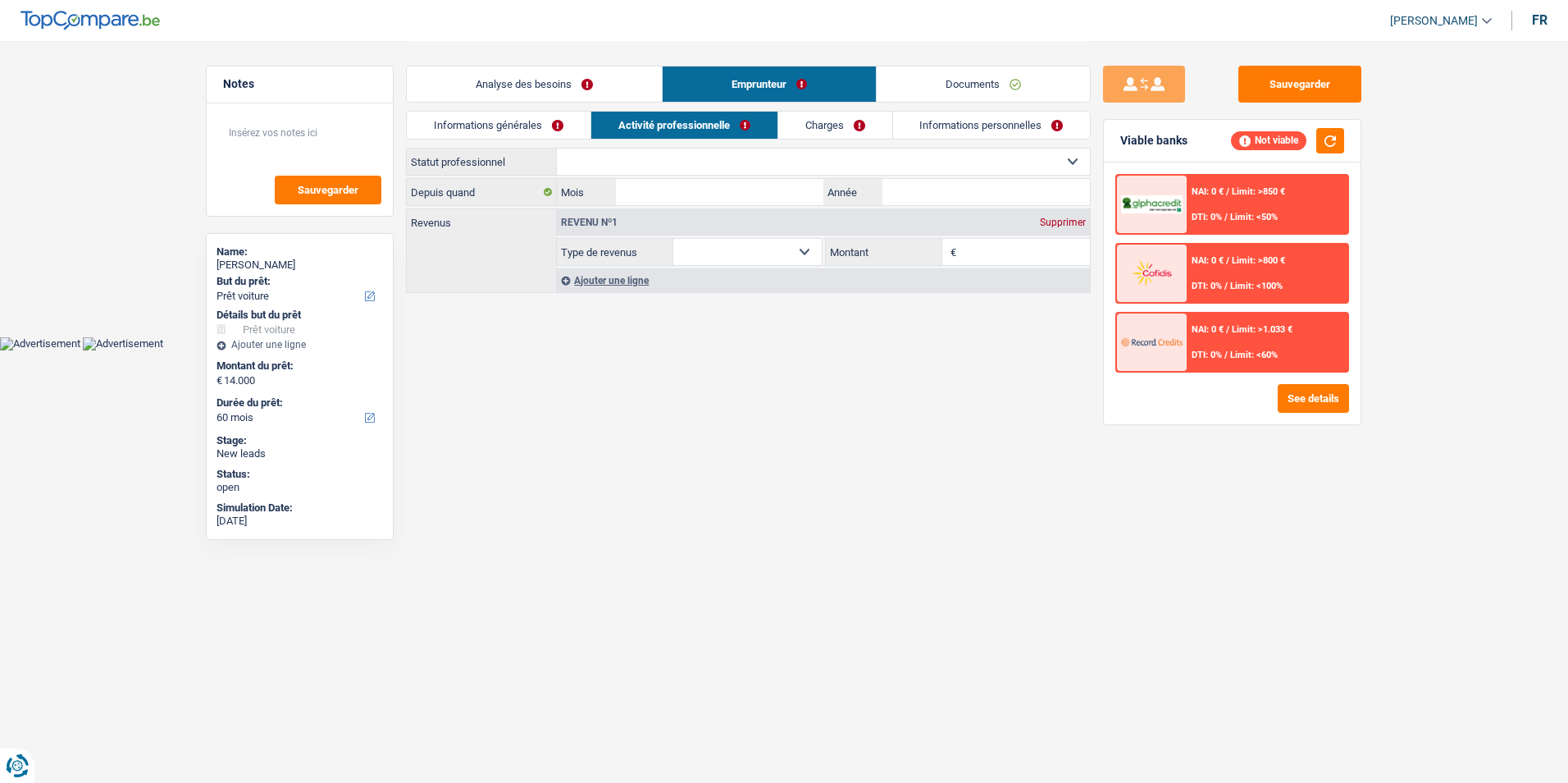
click at [818, 123] on link "Charges" at bounding box center [835, 125] width 114 height 27
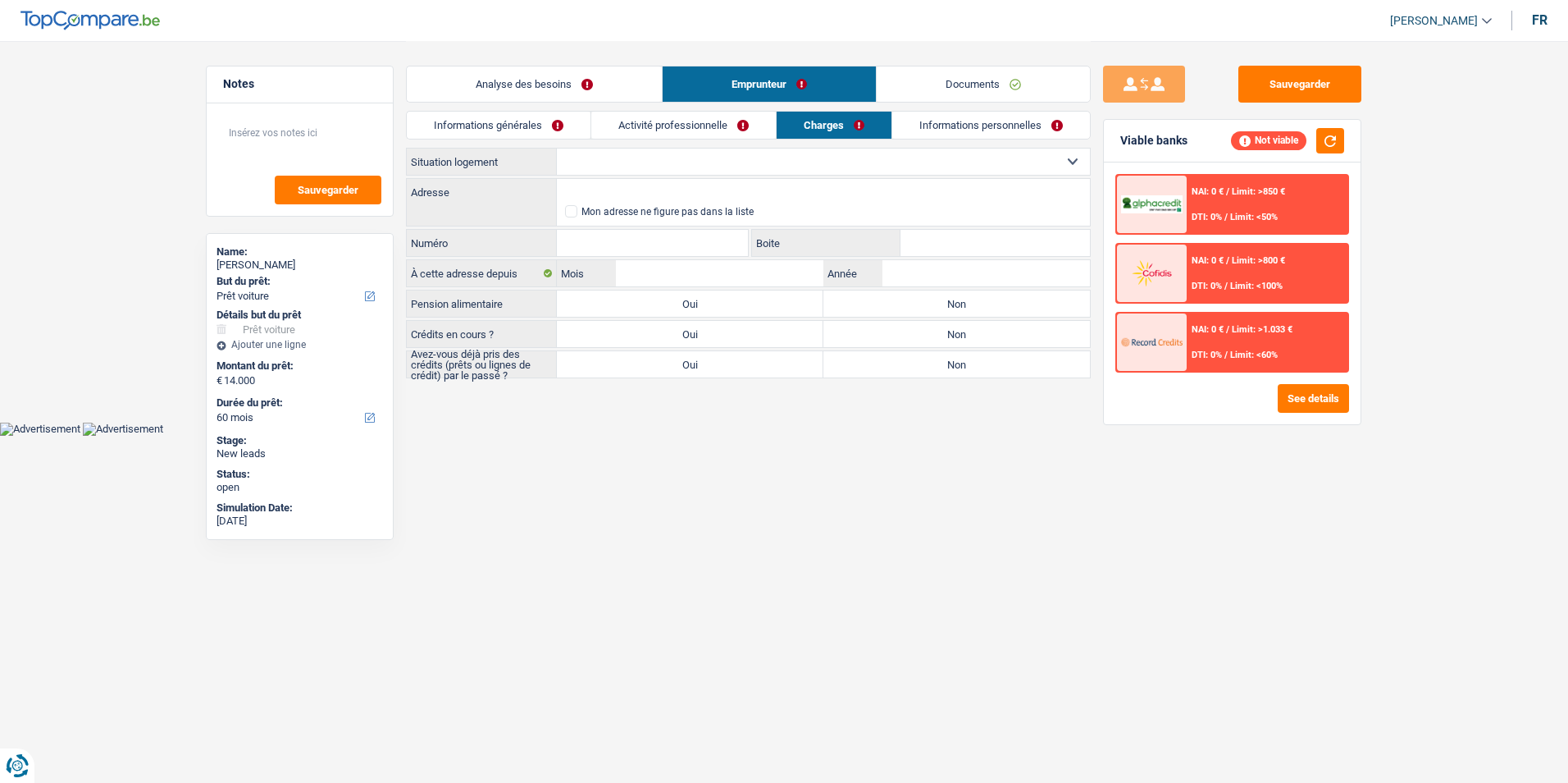
click at [947, 127] on link "Informations personnelles" at bounding box center [991, 125] width 197 height 27
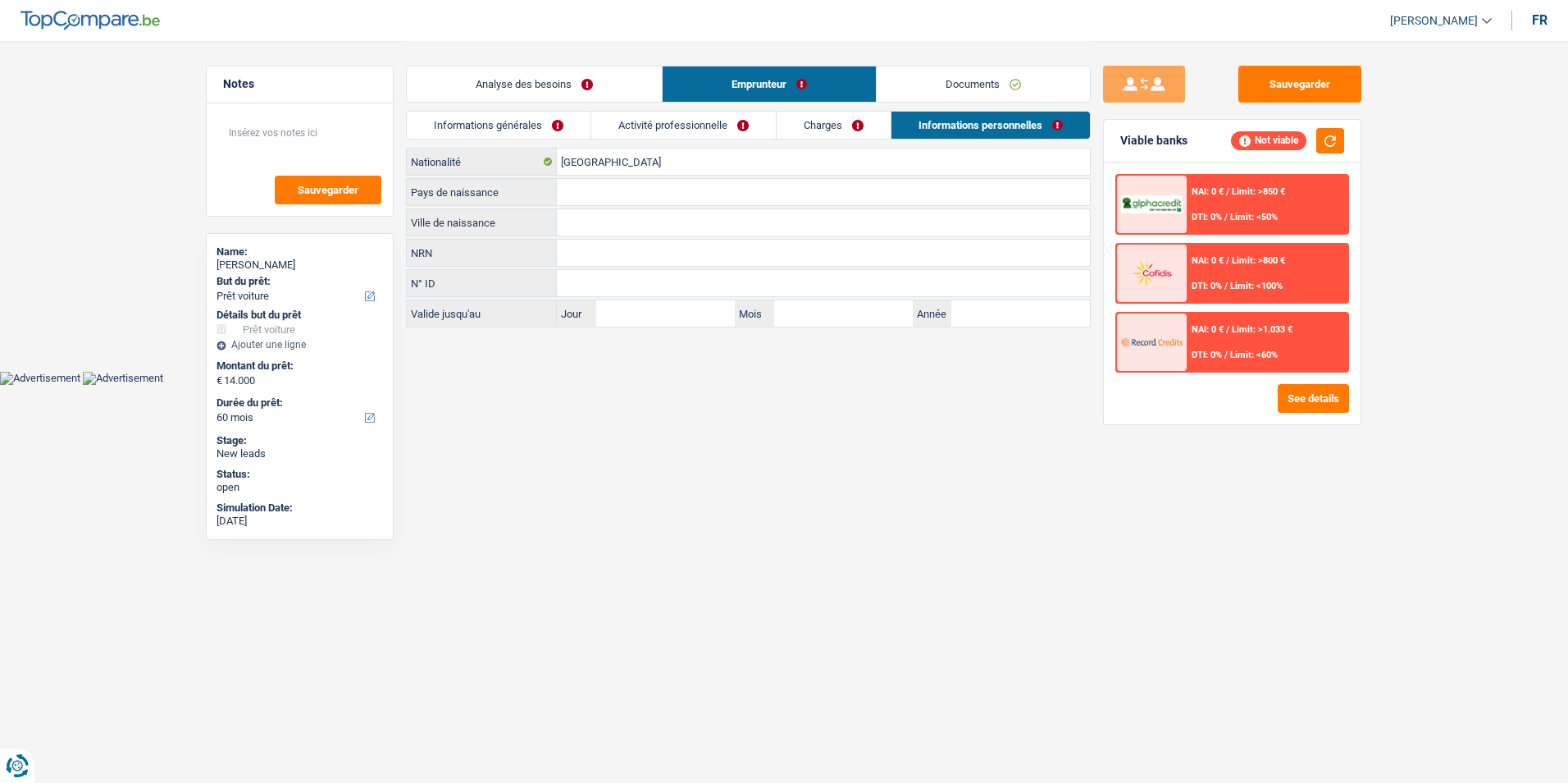
click at [854, 125] on link "Charges" at bounding box center [833, 125] width 114 height 27
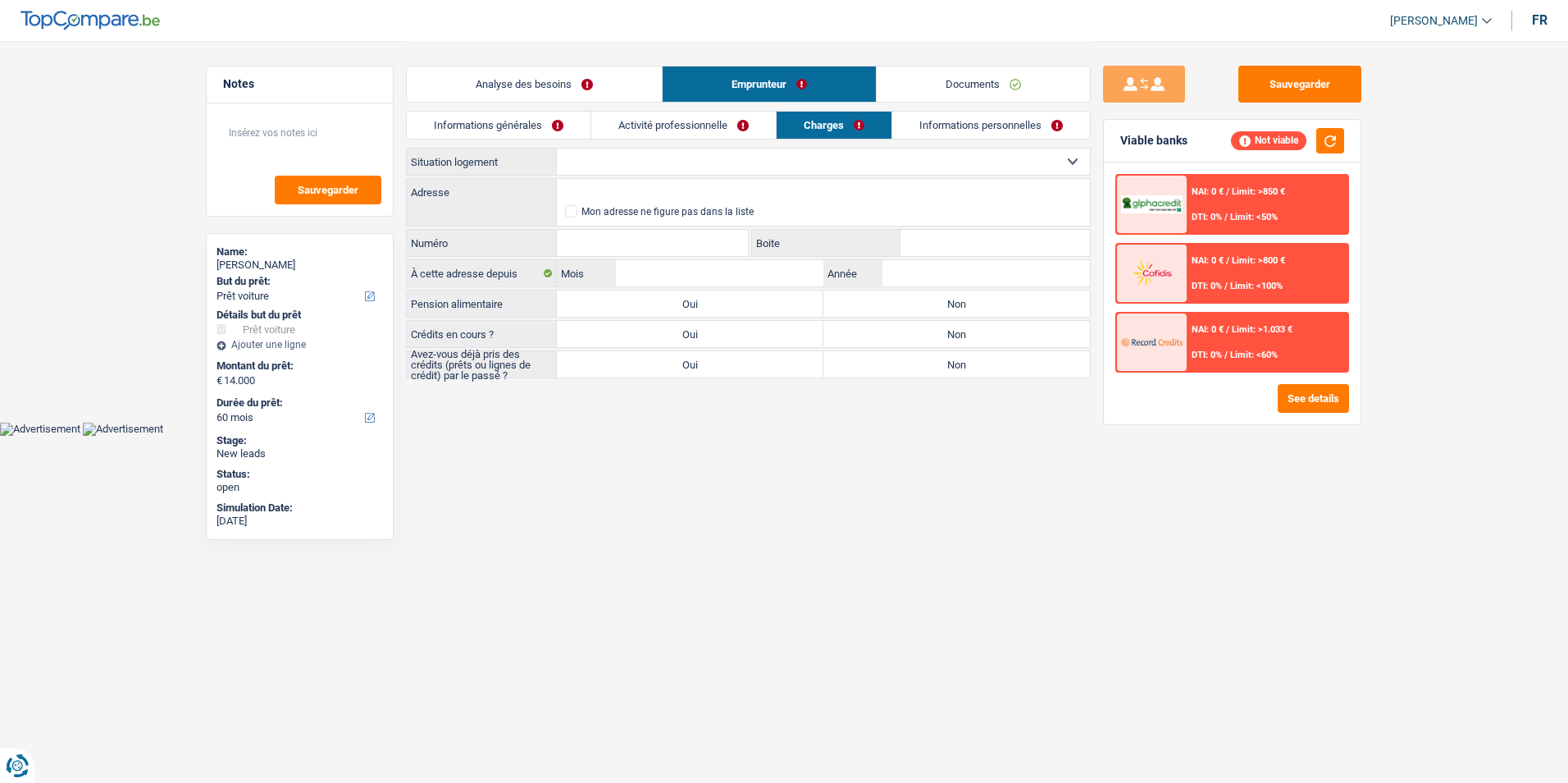
click at [713, 125] on link "Activité professionnelle" at bounding box center [683, 125] width 184 height 27
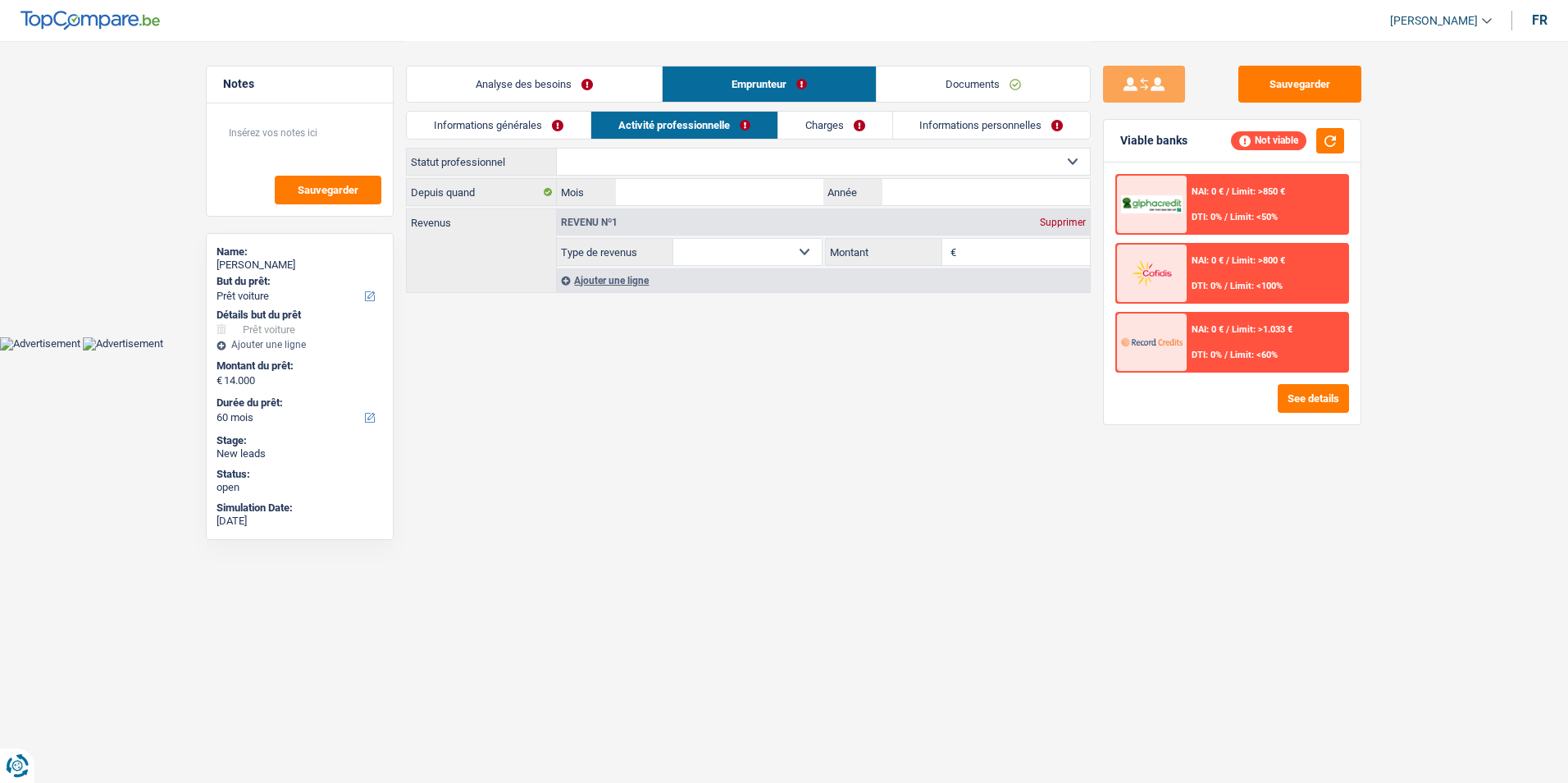
click at [579, 120] on link "Informations générales" at bounding box center [498, 125] width 183 height 27
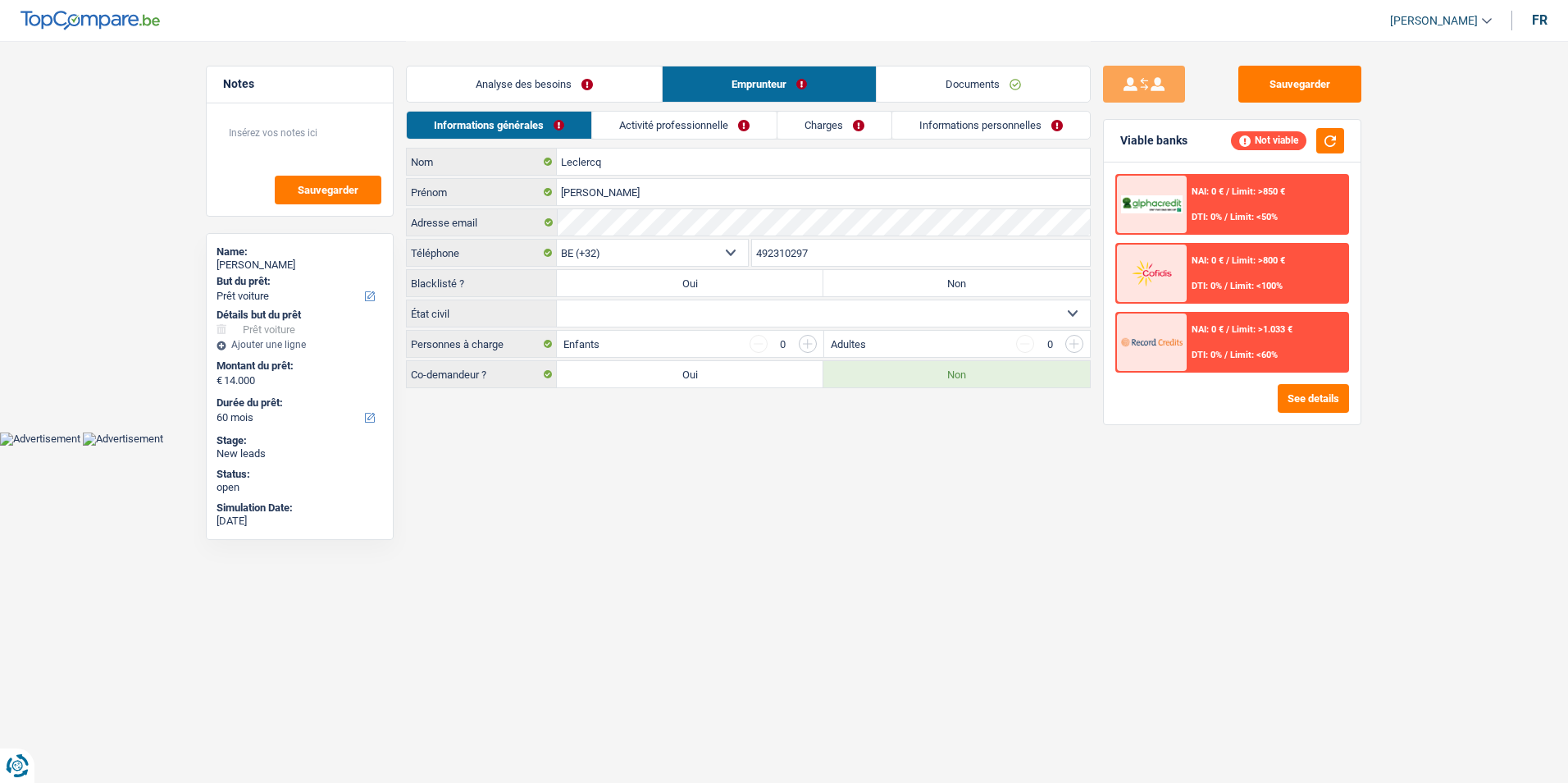
click at [670, 121] on link "Activité professionnelle" at bounding box center [684, 125] width 184 height 27
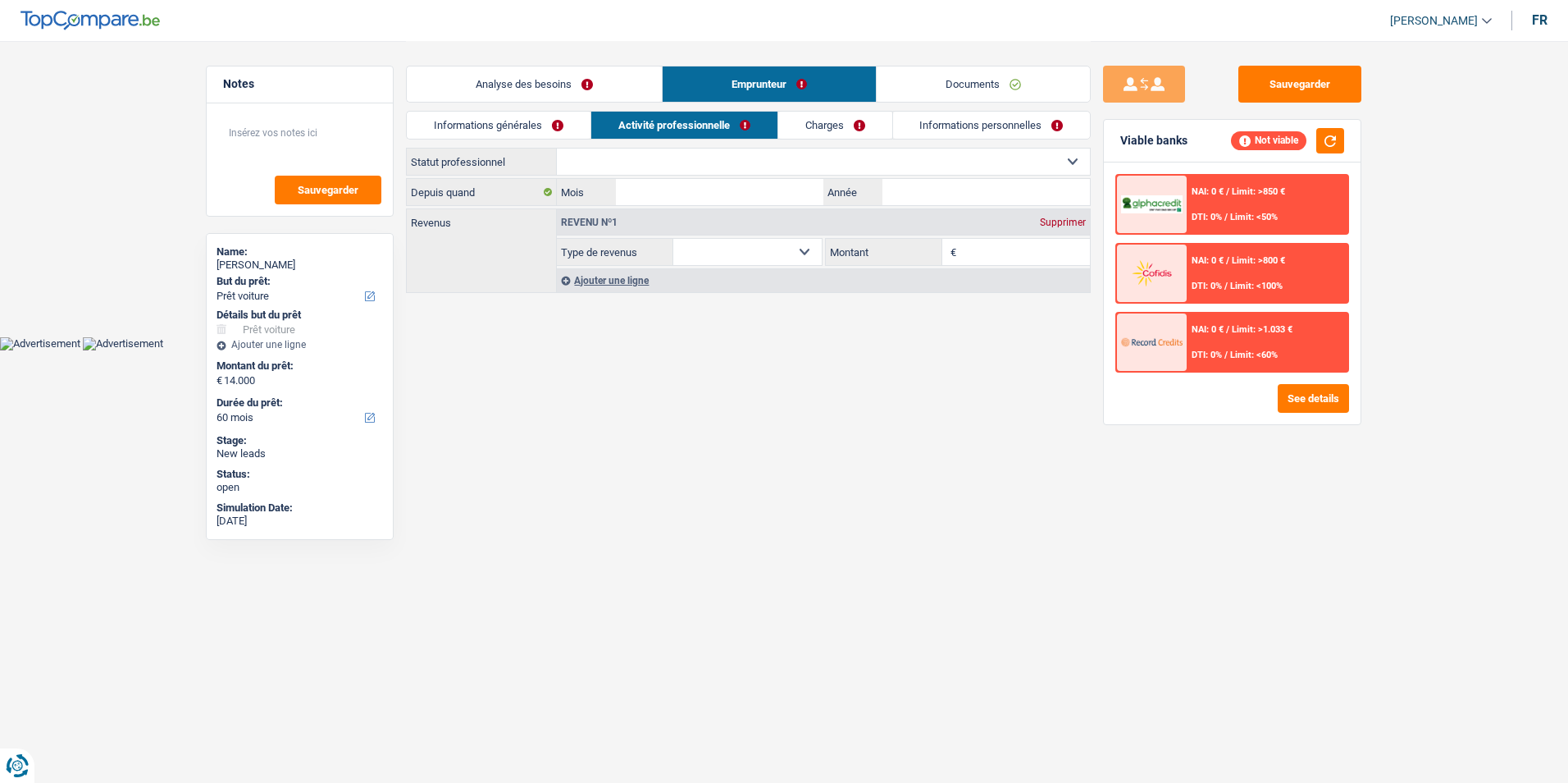
click at [819, 115] on link "Charges" at bounding box center [835, 125] width 114 height 27
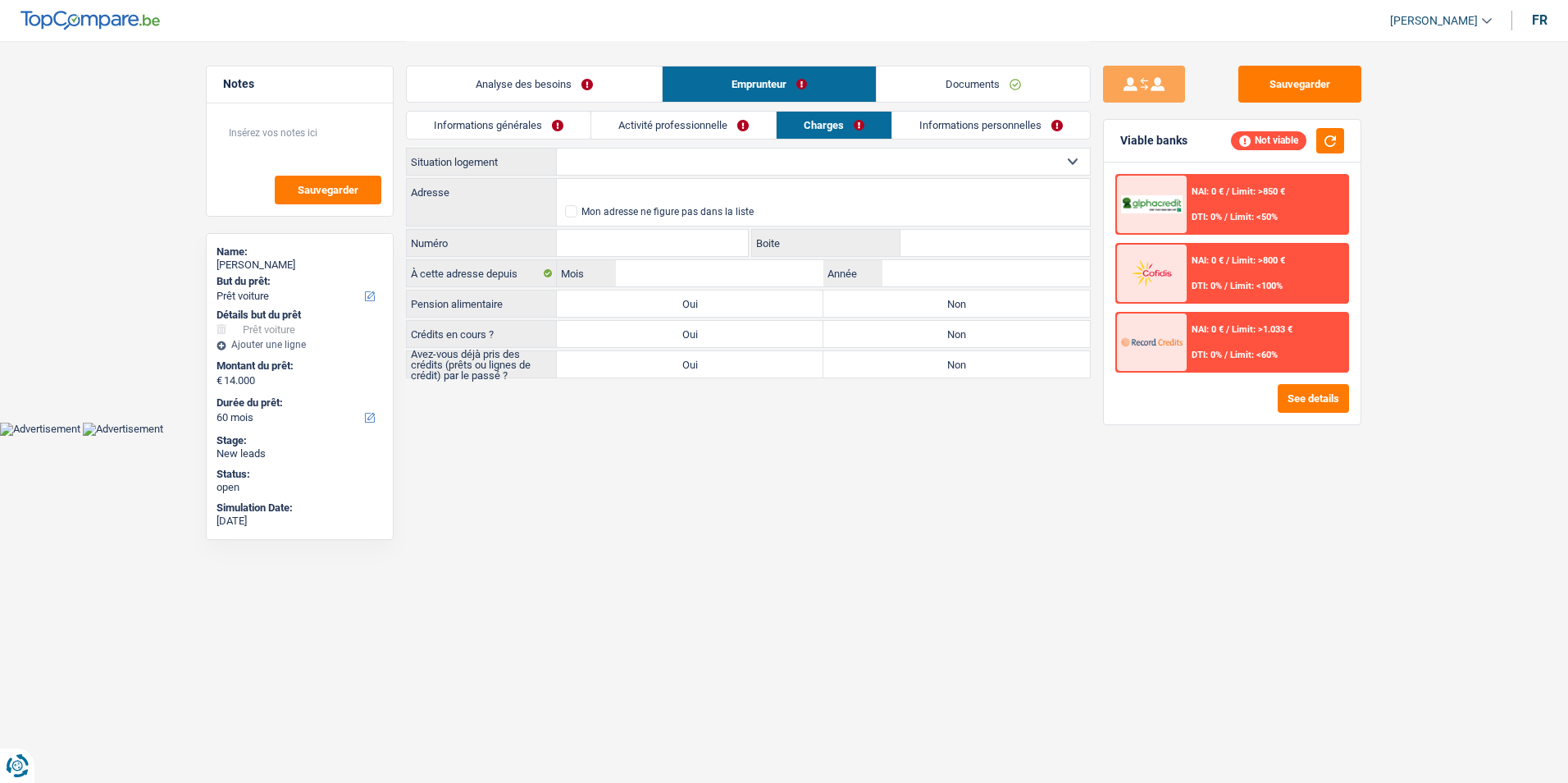
click at [915, 125] on link "Informations personnelles" at bounding box center [991, 125] width 197 height 27
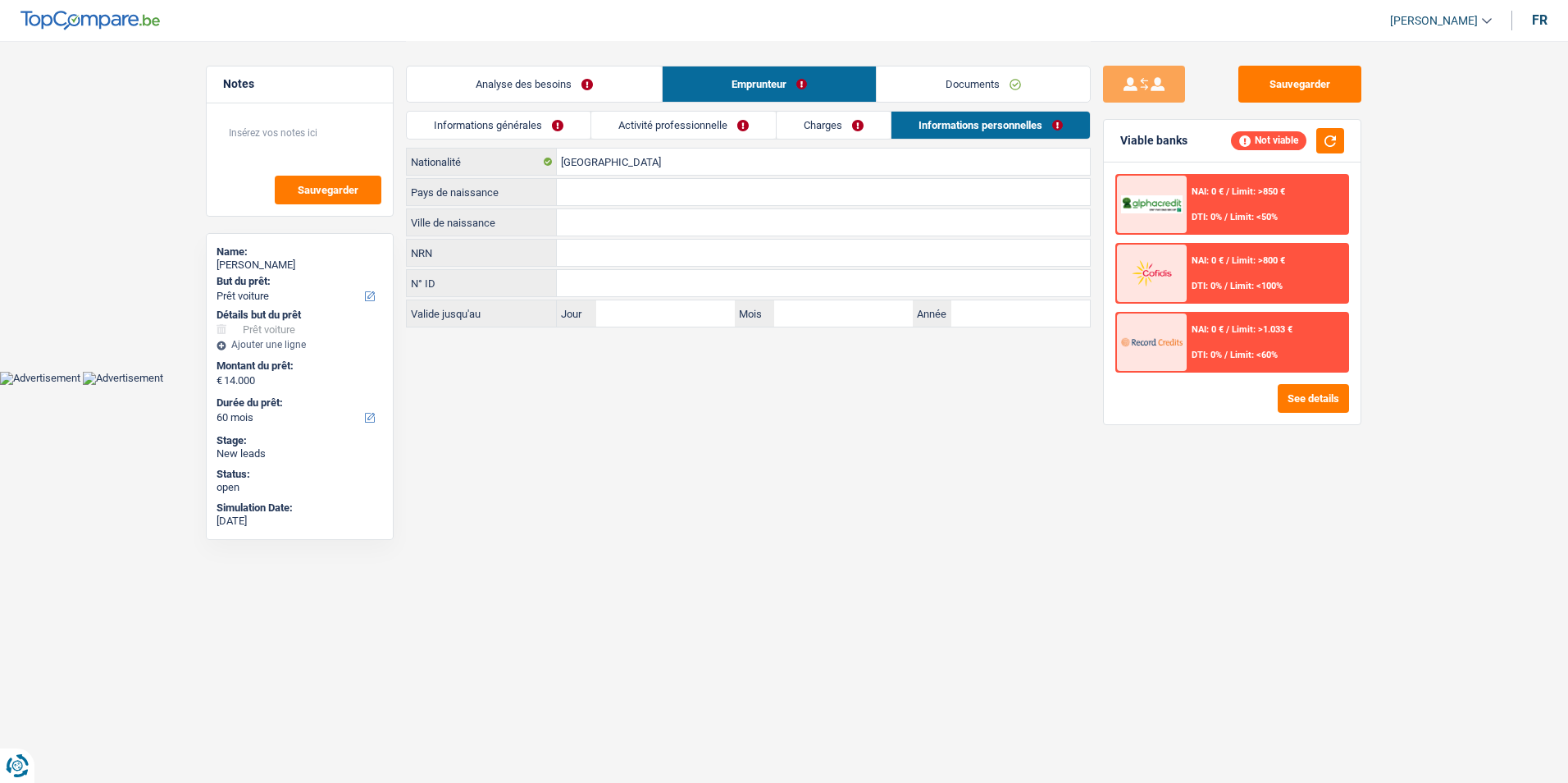
click at [817, 127] on link "Charges" at bounding box center [833, 125] width 114 height 27
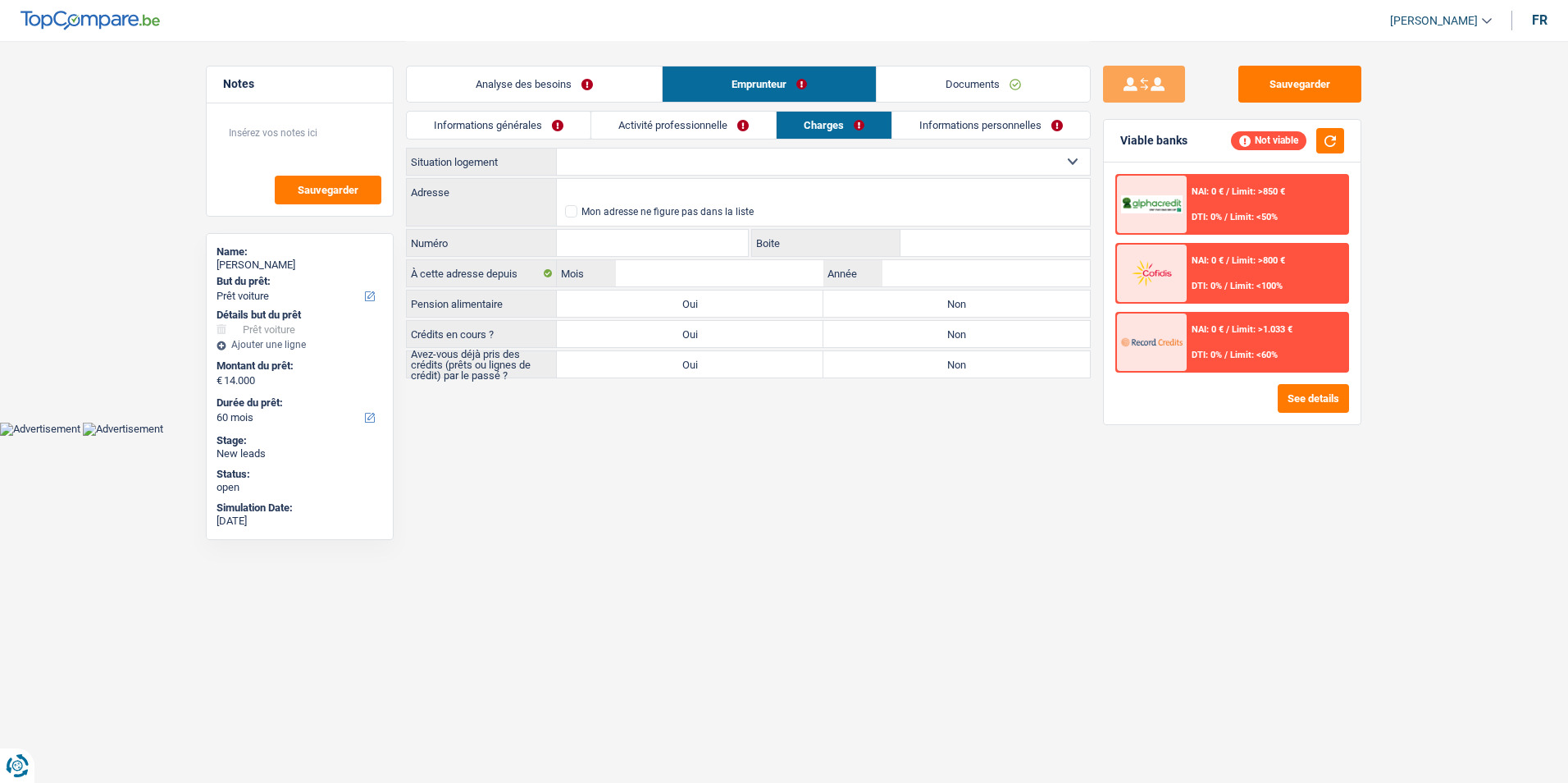
click at [714, 127] on link "Activité professionnelle" at bounding box center [683, 125] width 184 height 27
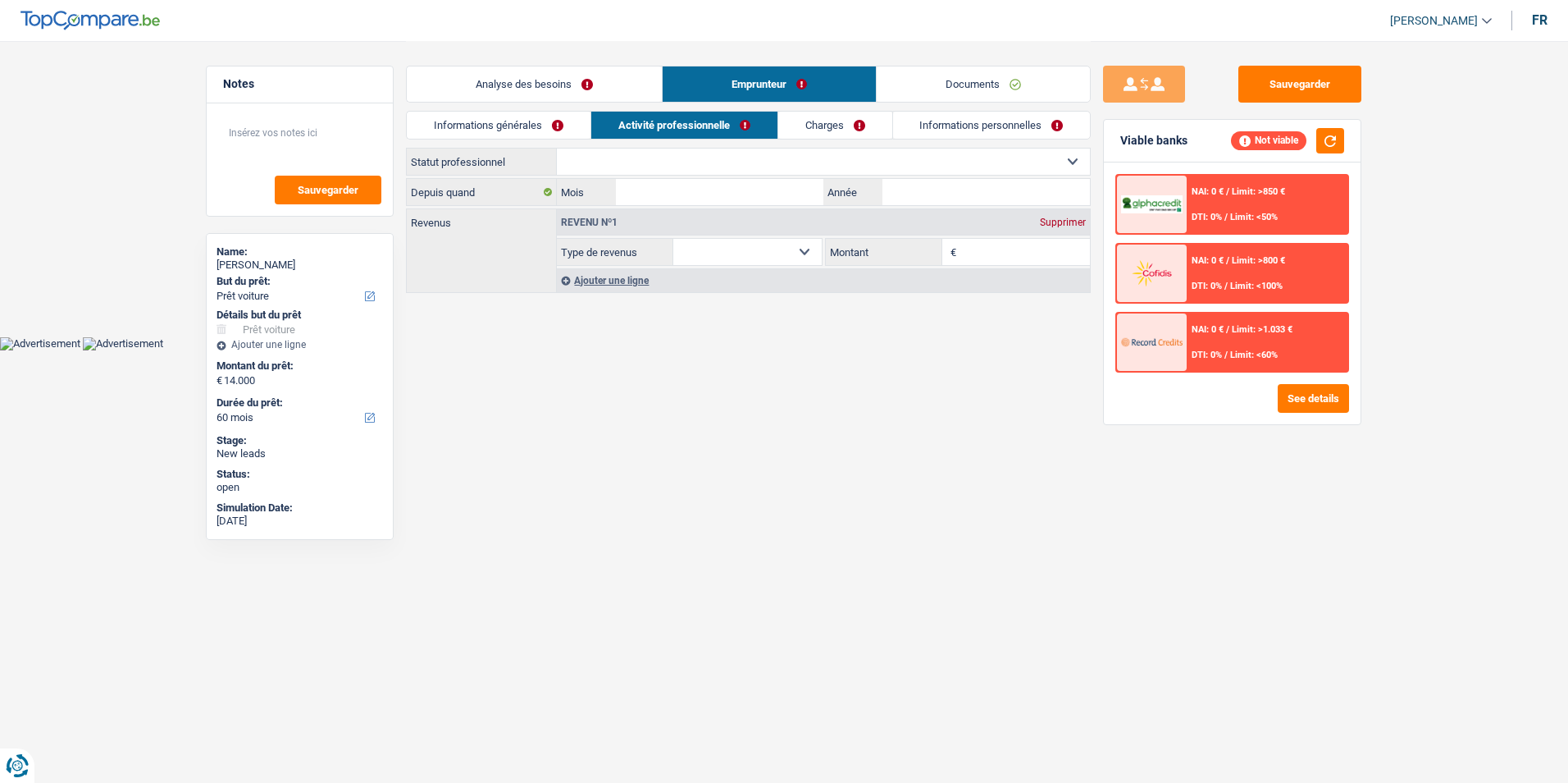
click at [555, 117] on link "Informations générales" at bounding box center [498, 125] width 183 height 27
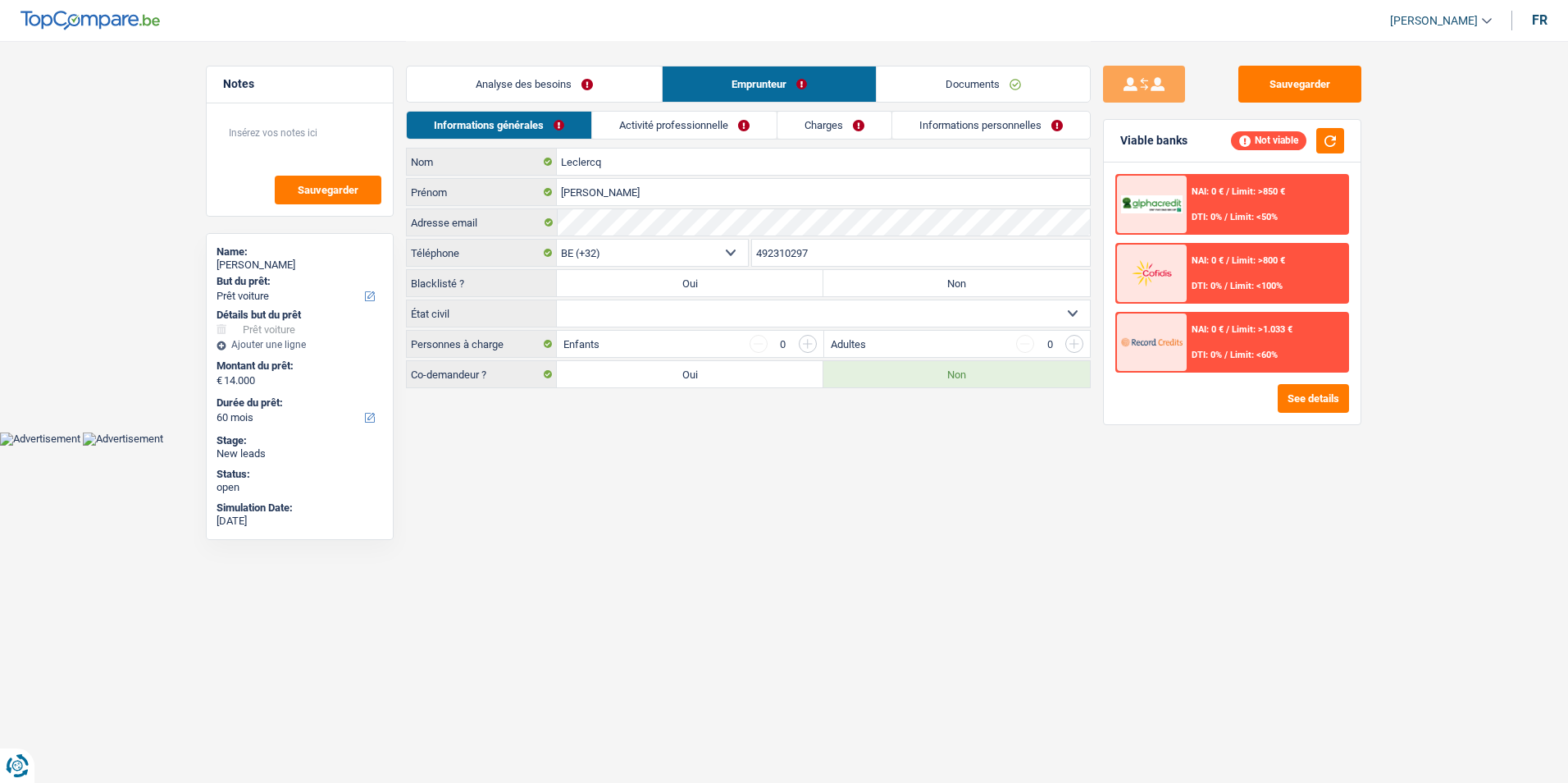
click at [668, 115] on link "Activité professionnelle" at bounding box center [684, 125] width 184 height 27
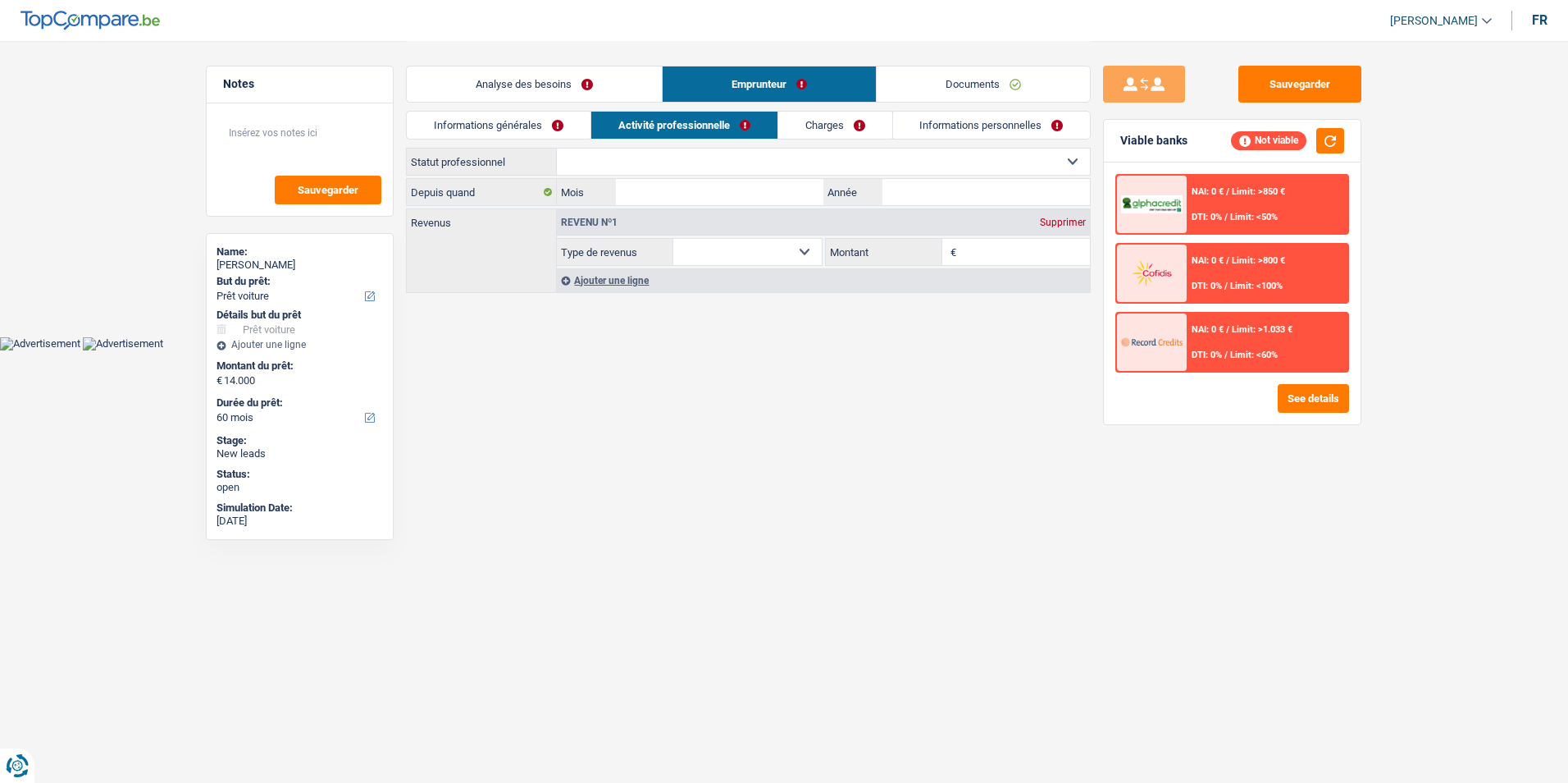
click at [812, 124] on link "Charges" at bounding box center [835, 125] width 114 height 27
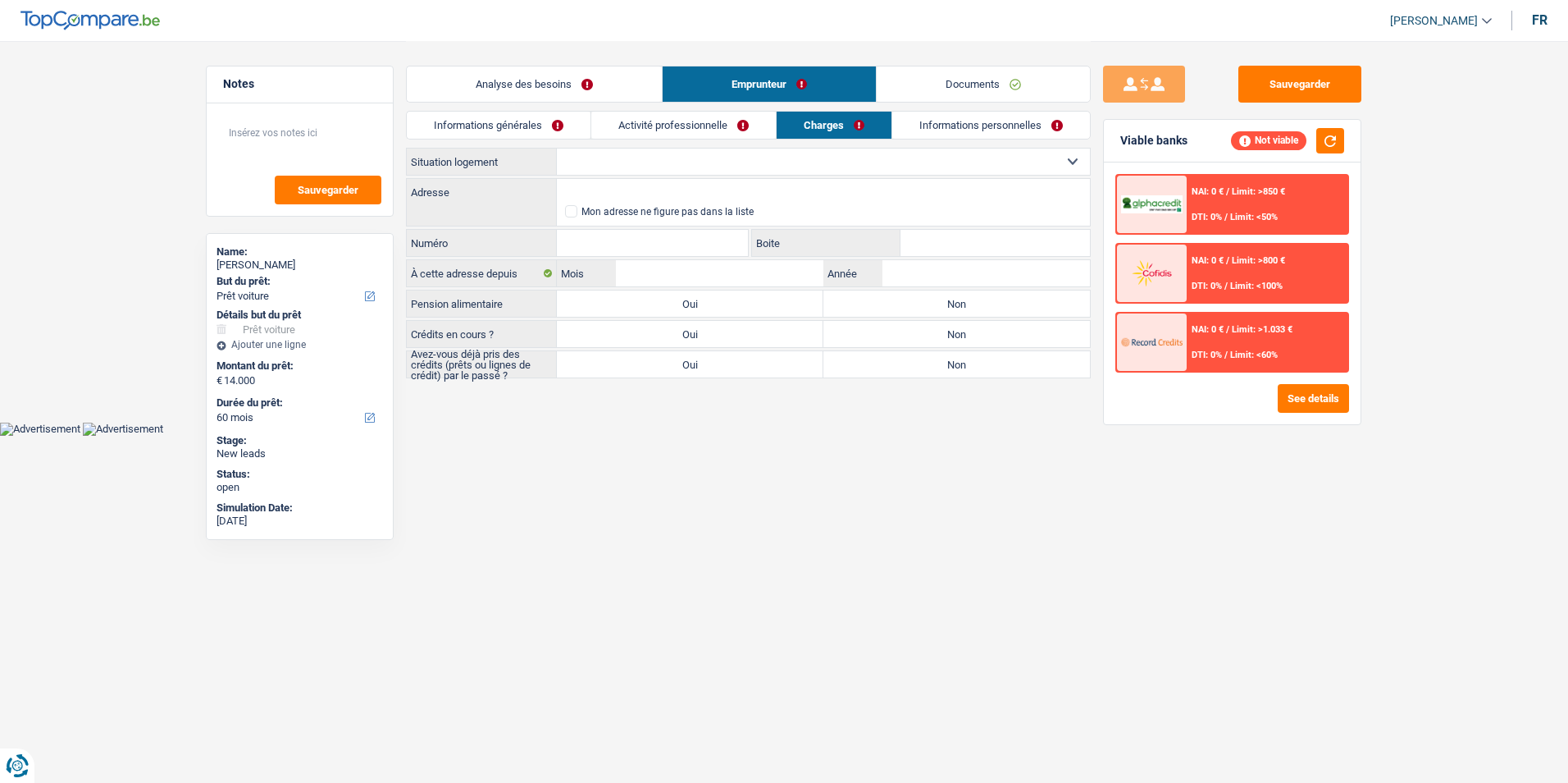
click at [929, 120] on link "Informations personnelles" at bounding box center [991, 125] width 197 height 27
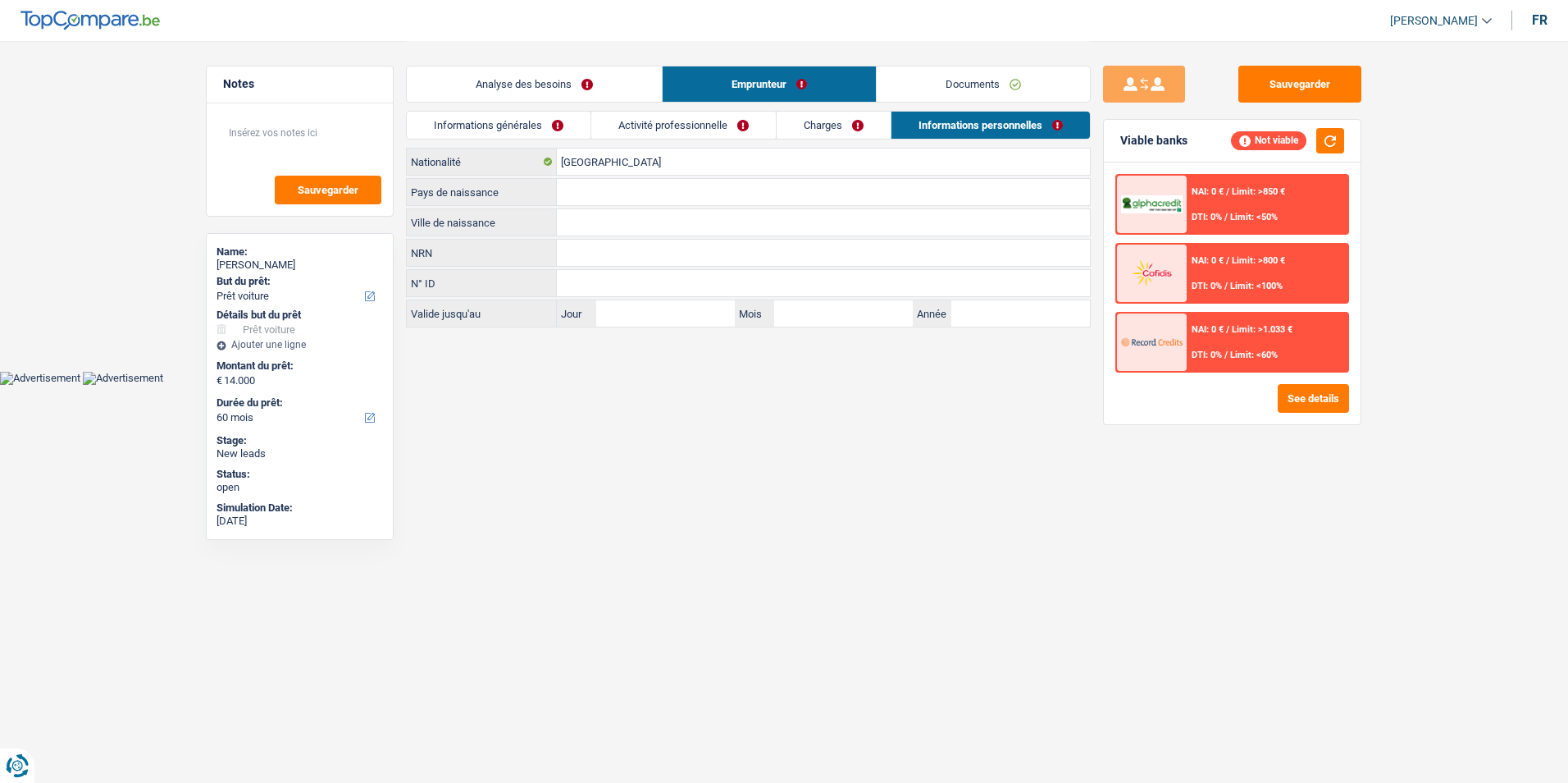
click at [863, 127] on link "Charges" at bounding box center [833, 125] width 114 height 27
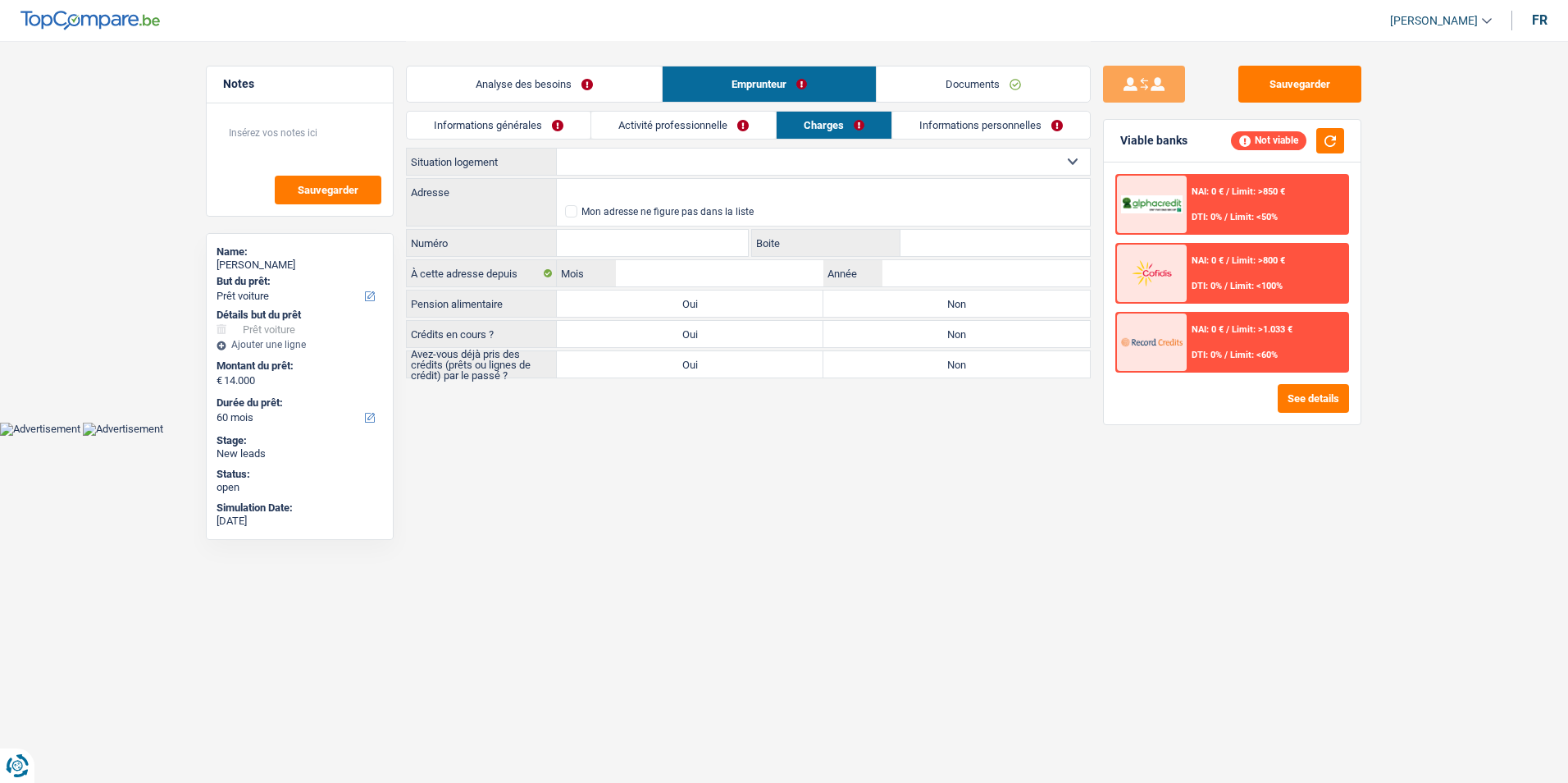
click at [703, 125] on link "Activité professionnelle" at bounding box center [683, 125] width 184 height 27
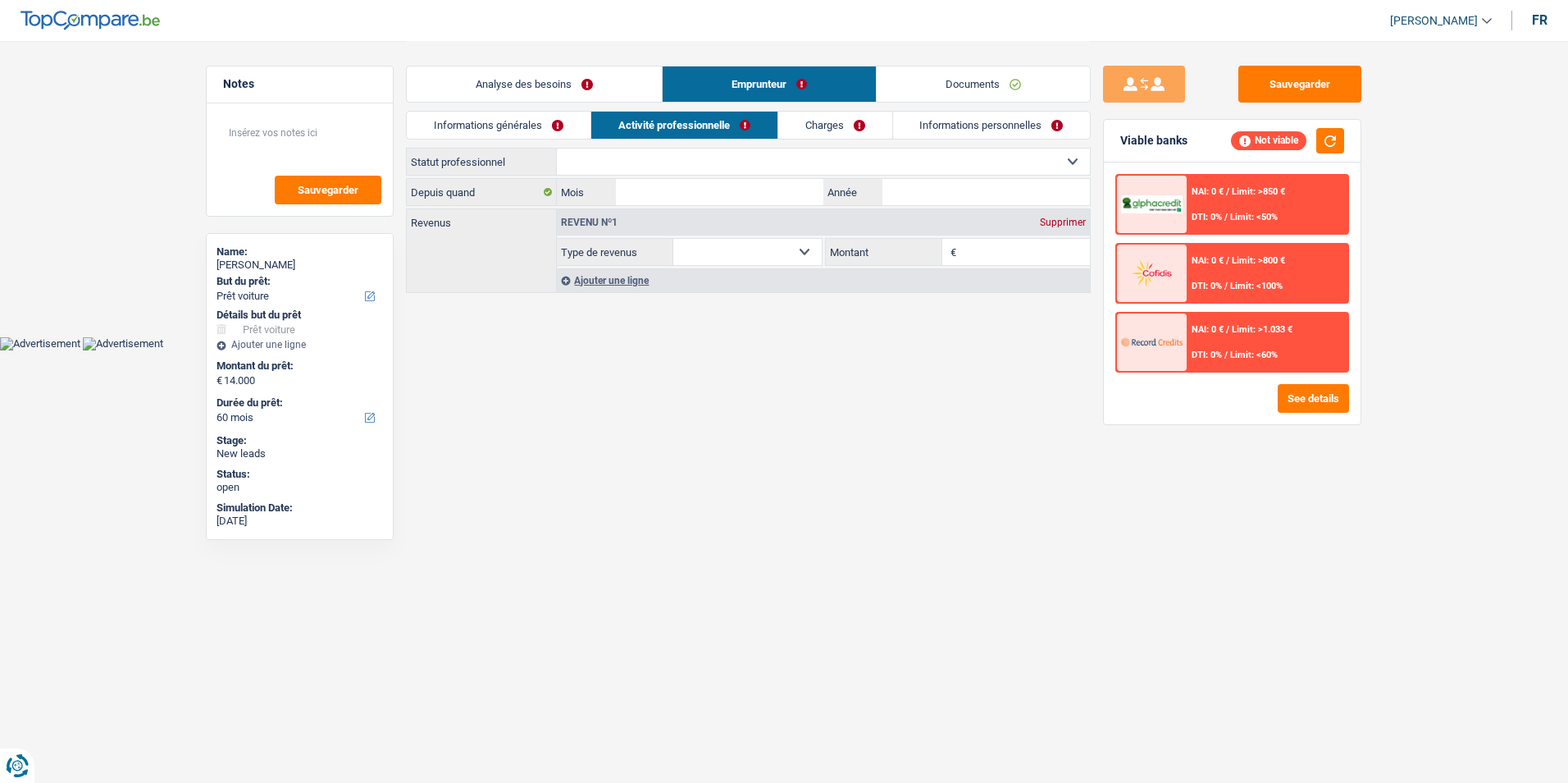
click at [560, 123] on link "Informations générales" at bounding box center [498, 125] width 183 height 27
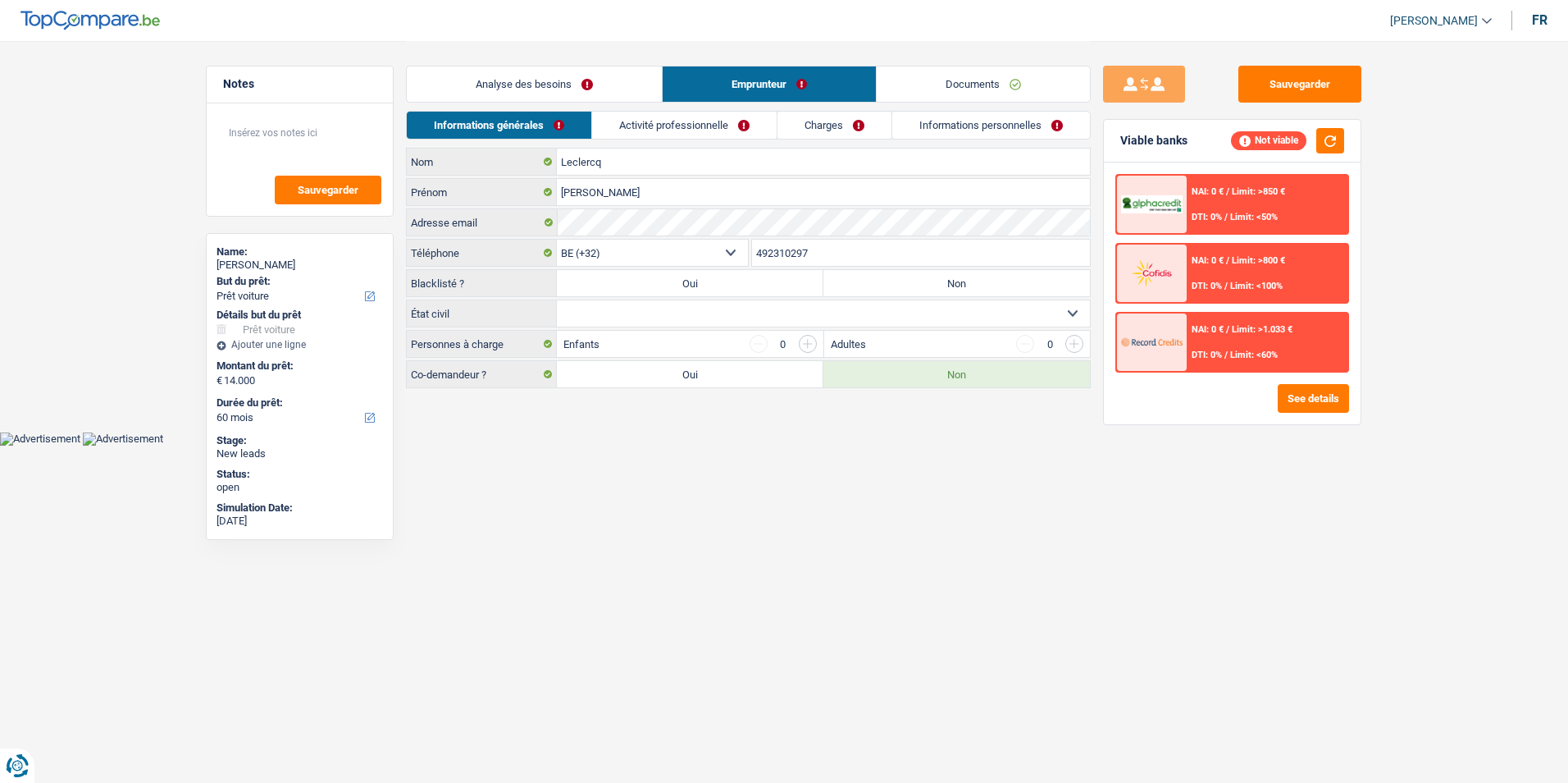
click at [655, 124] on link "Activité professionnelle" at bounding box center [684, 125] width 184 height 27
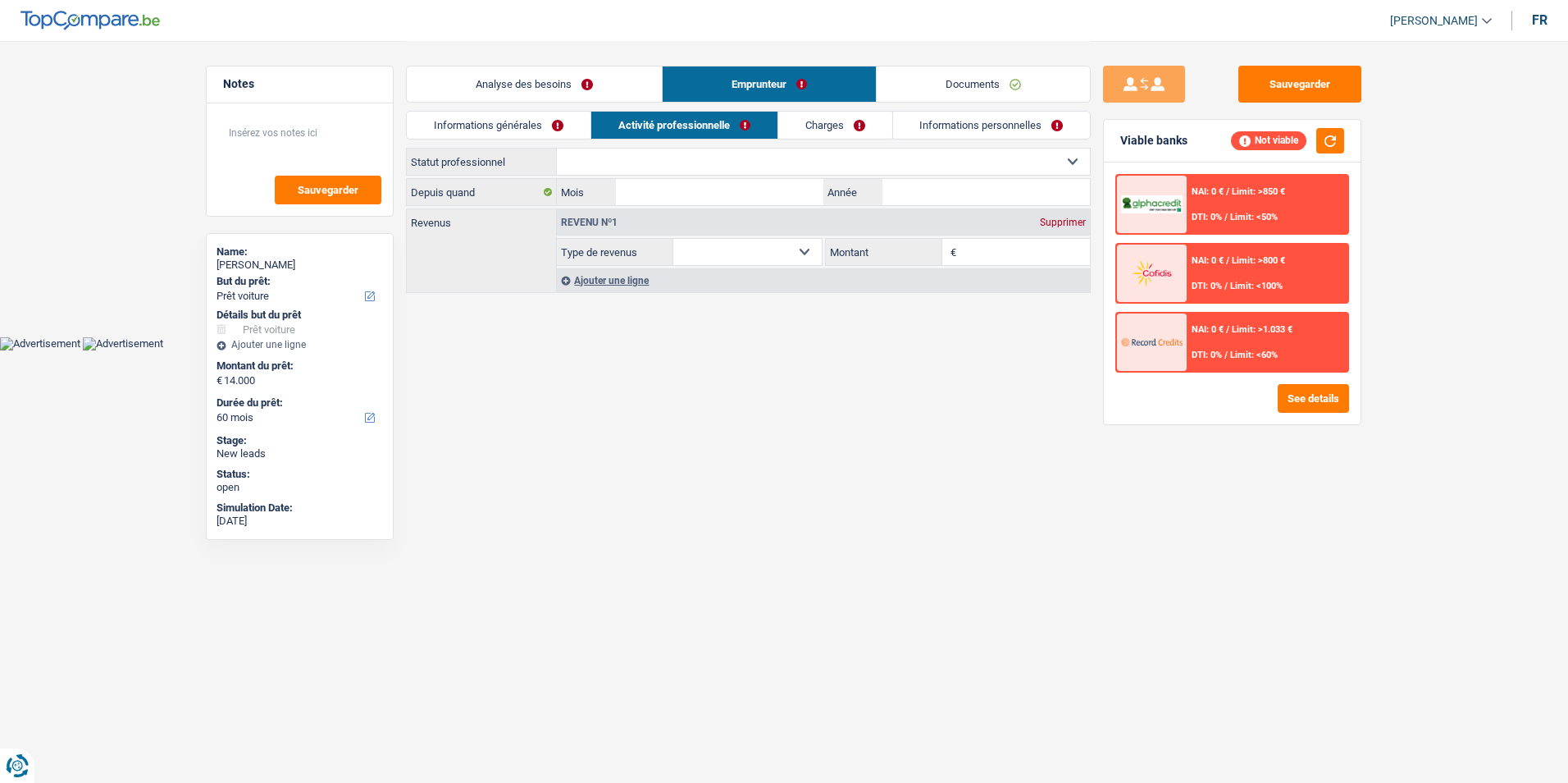
click at [804, 123] on link "Charges" at bounding box center [835, 125] width 114 height 27
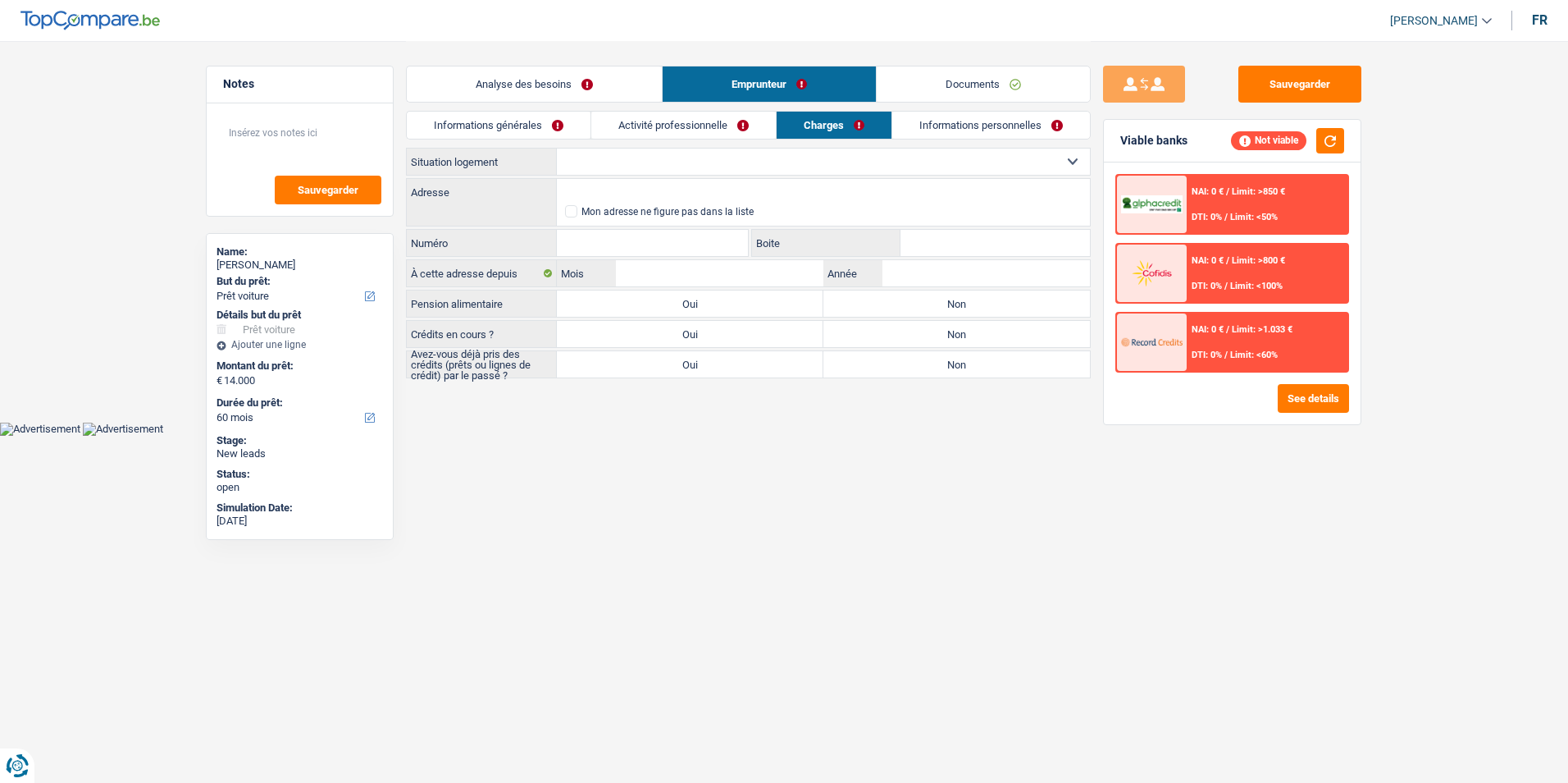
click at [927, 119] on link "Informations personnelles" at bounding box center [991, 125] width 197 height 27
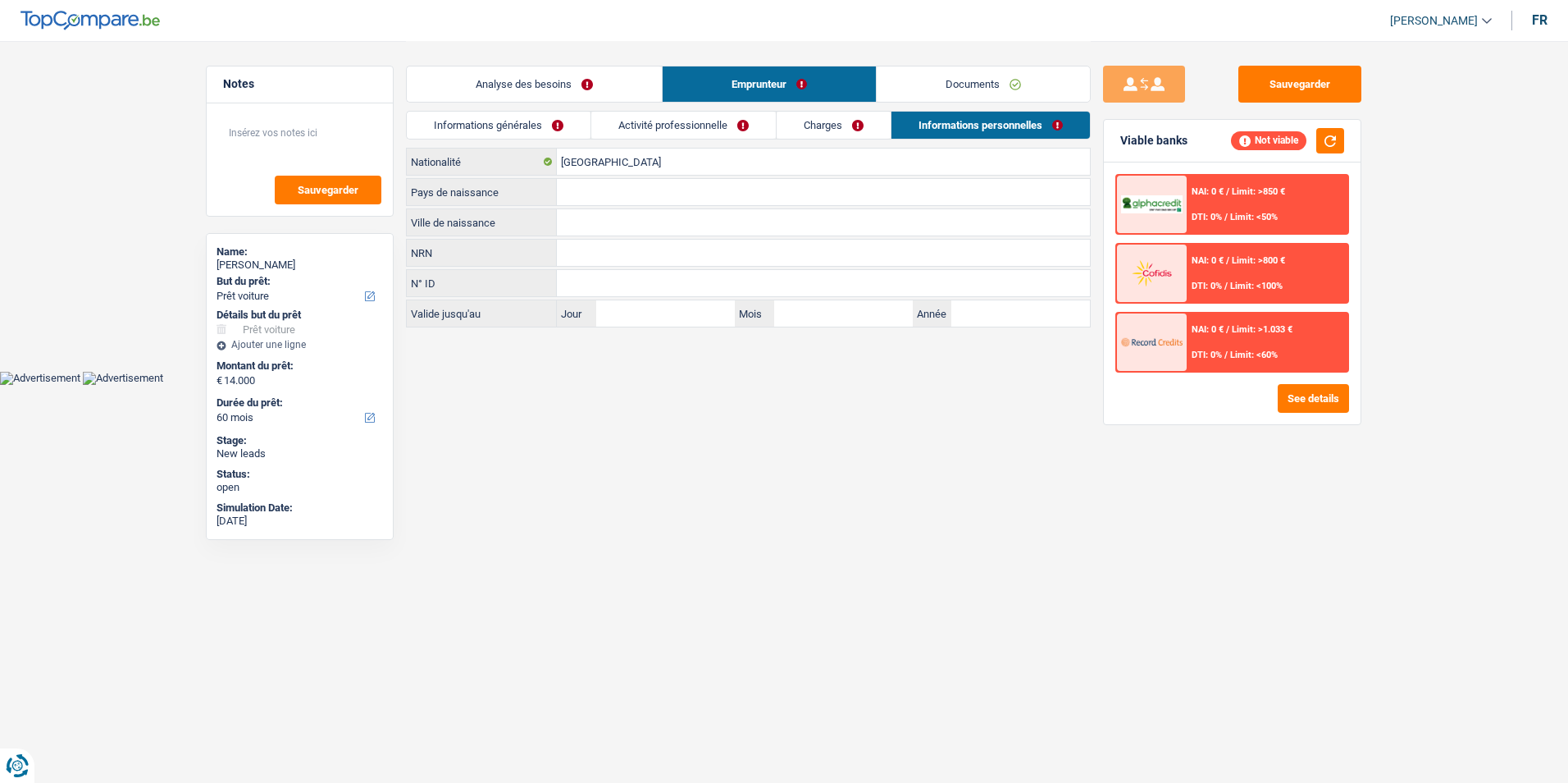
click at [847, 123] on link "Charges" at bounding box center [833, 125] width 114 height 27
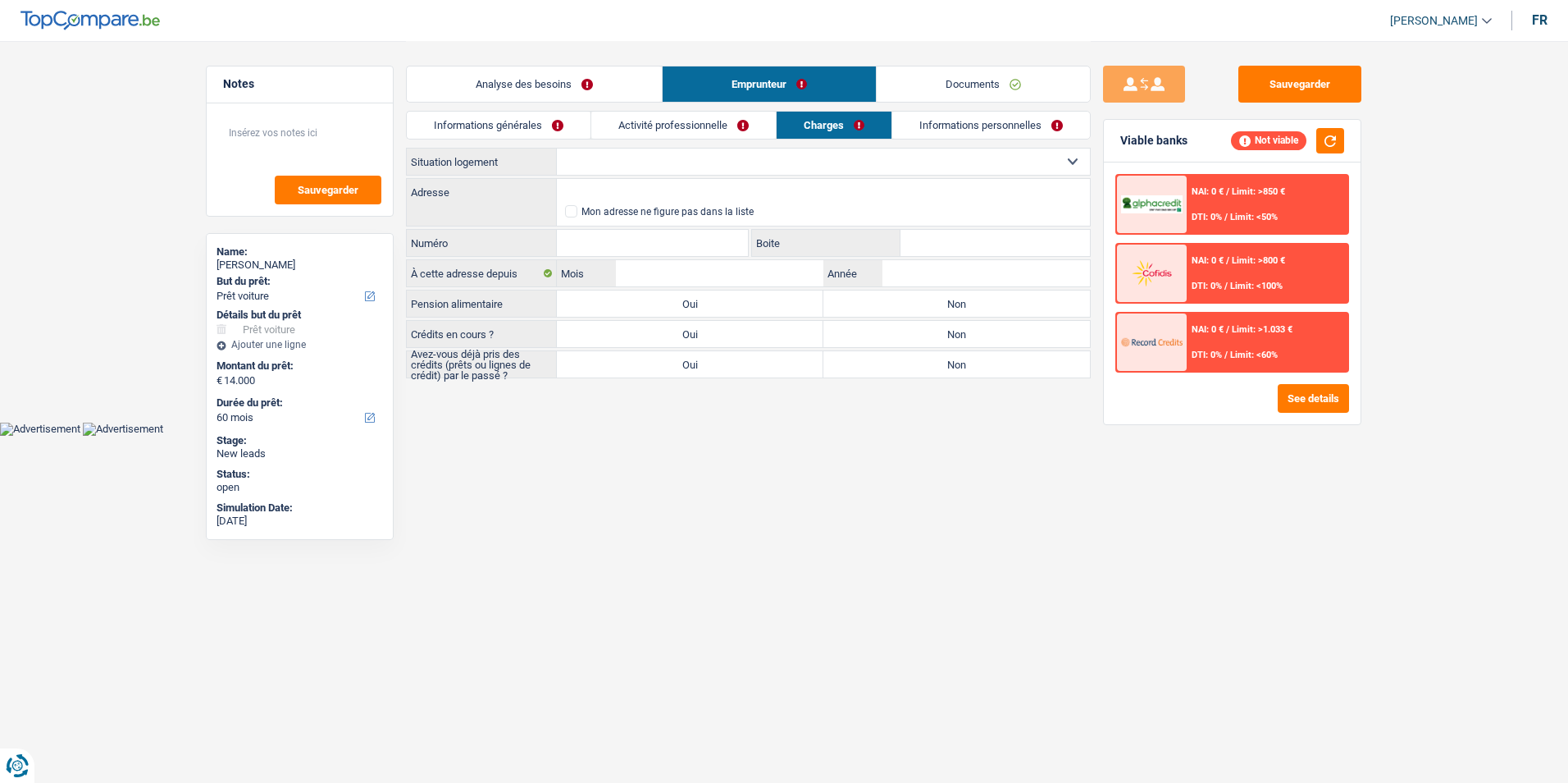
click at [679, 125] on link "Activité professionnelle" at bounding box center [683, 125] width 184 height 27
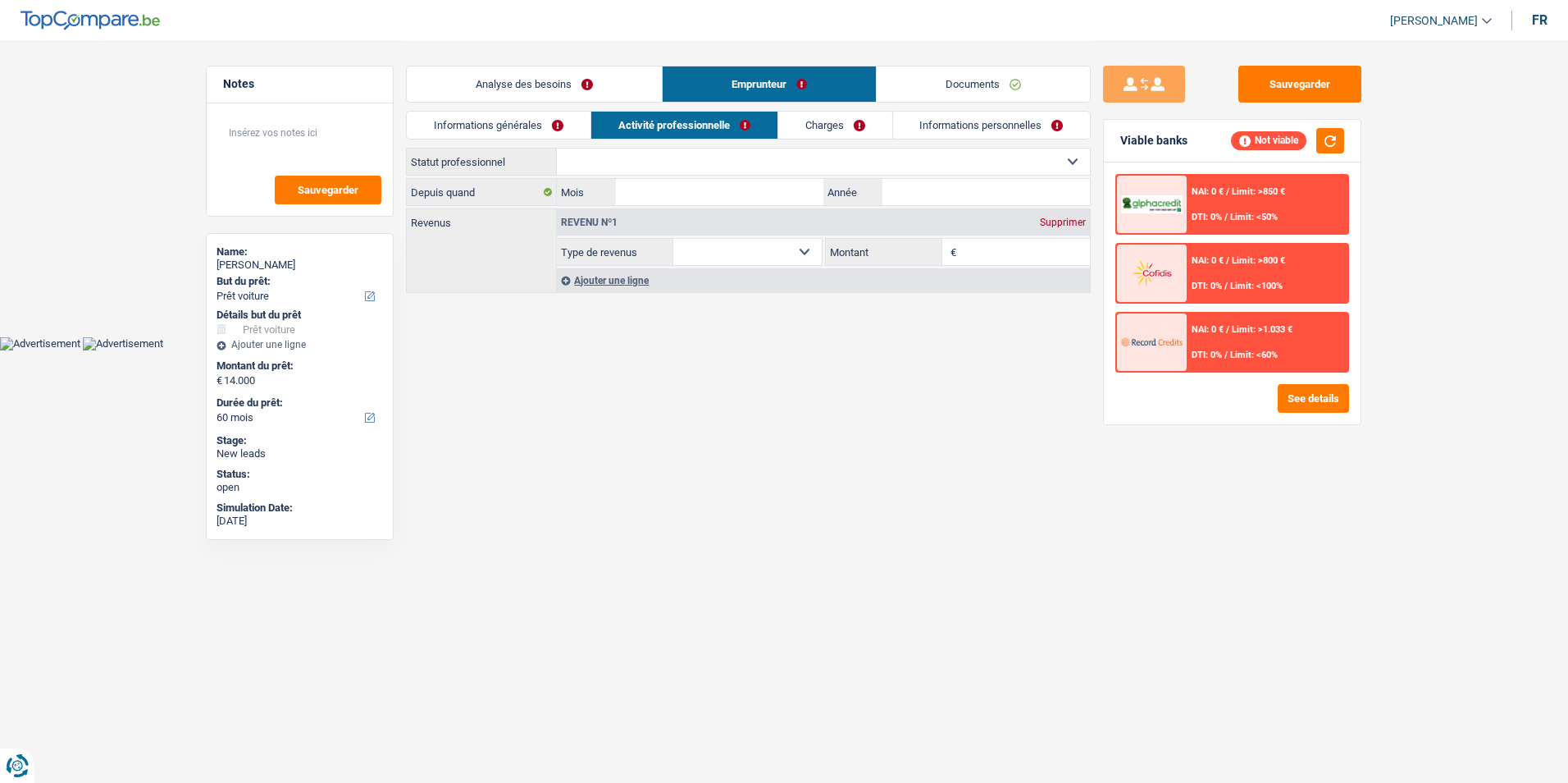
click at [560, 129] on link "Informations générales" at bounding box center [498, 125] width 183 height 27
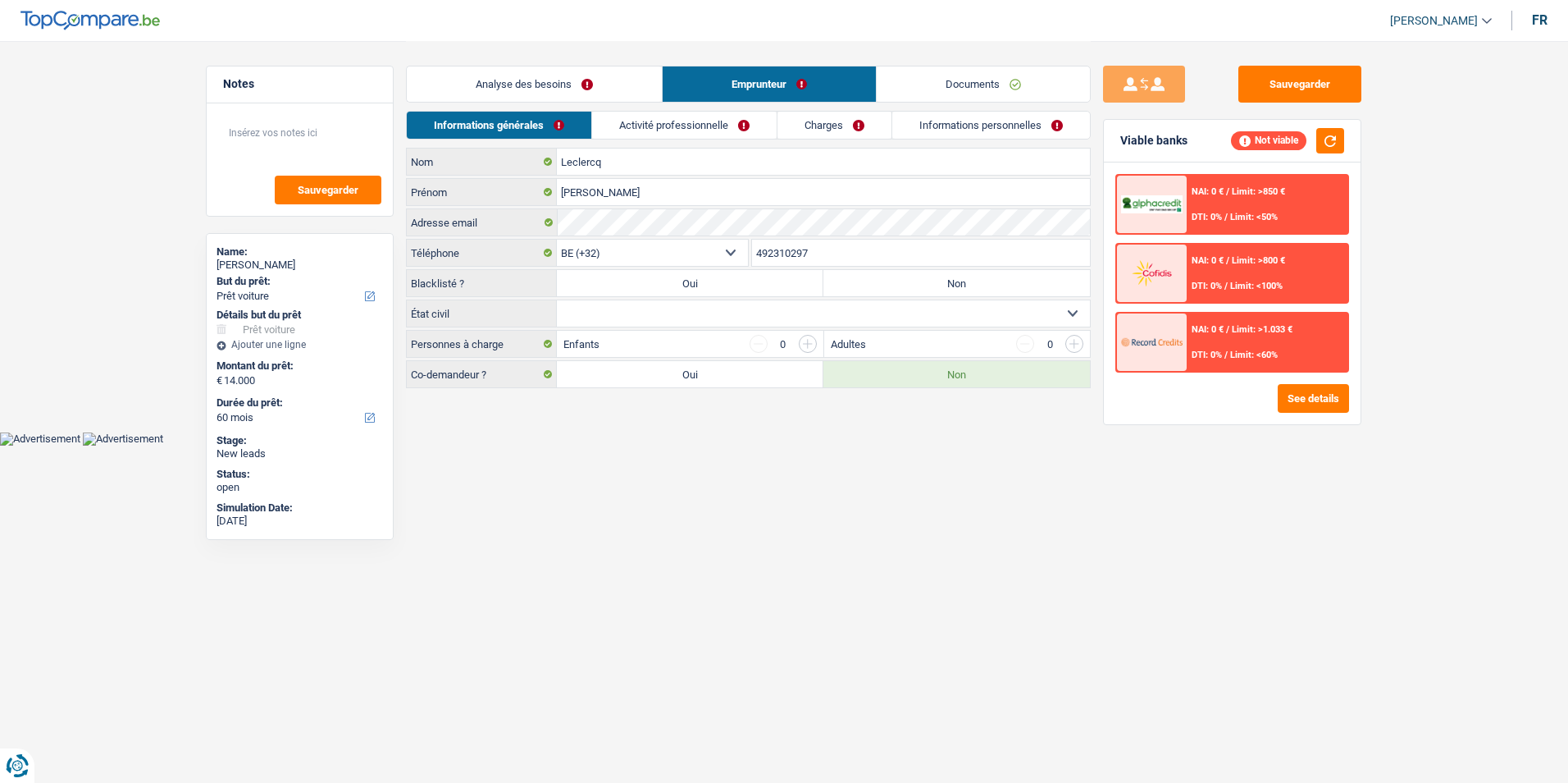
click at [665, 125] on link "Activité professionnelle" at bounding box center [684, 125] width 184 height 27
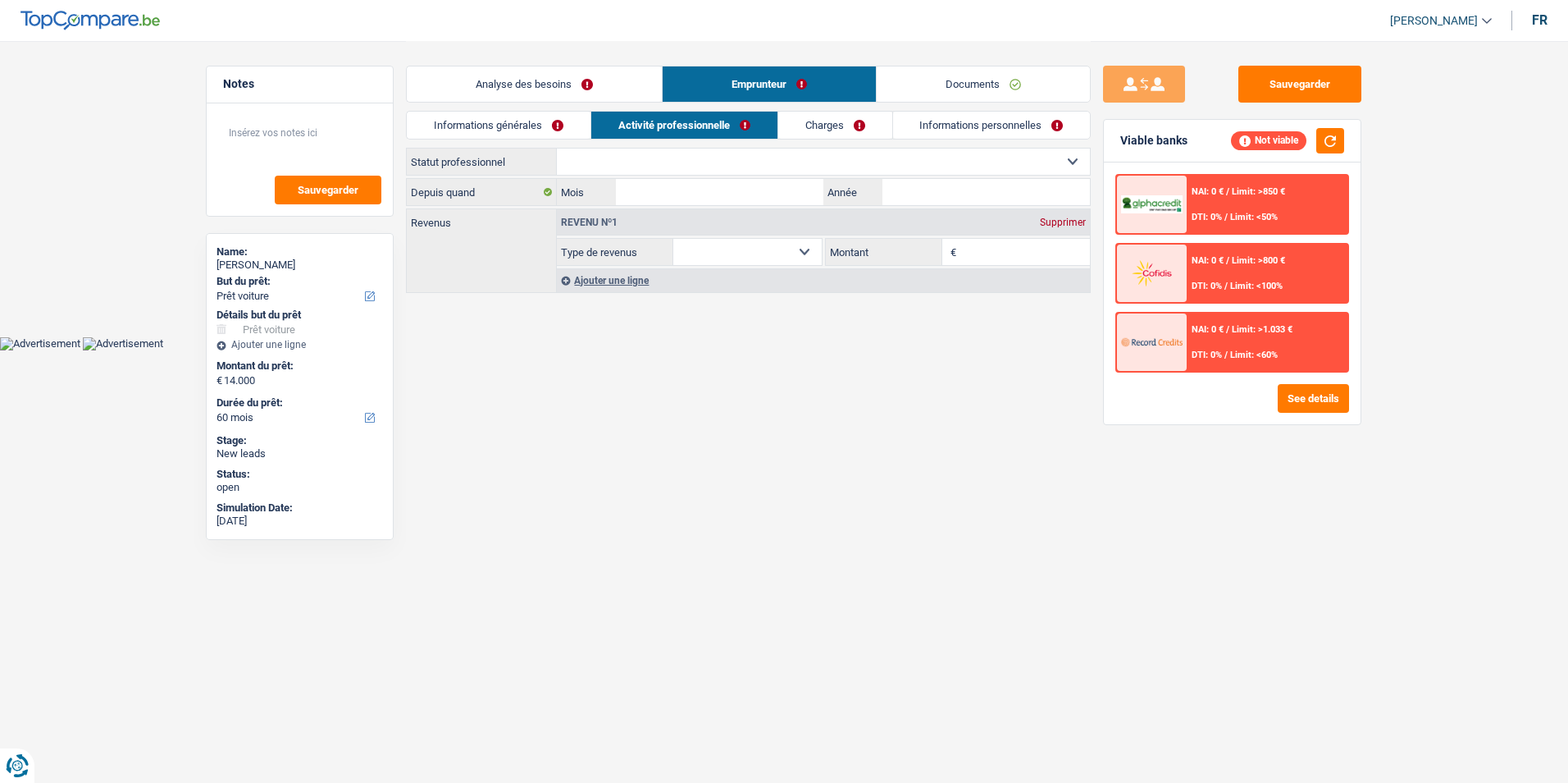
click at [838, 124] on link "Charges" at bounding box center [835, 125] width 114 height 27
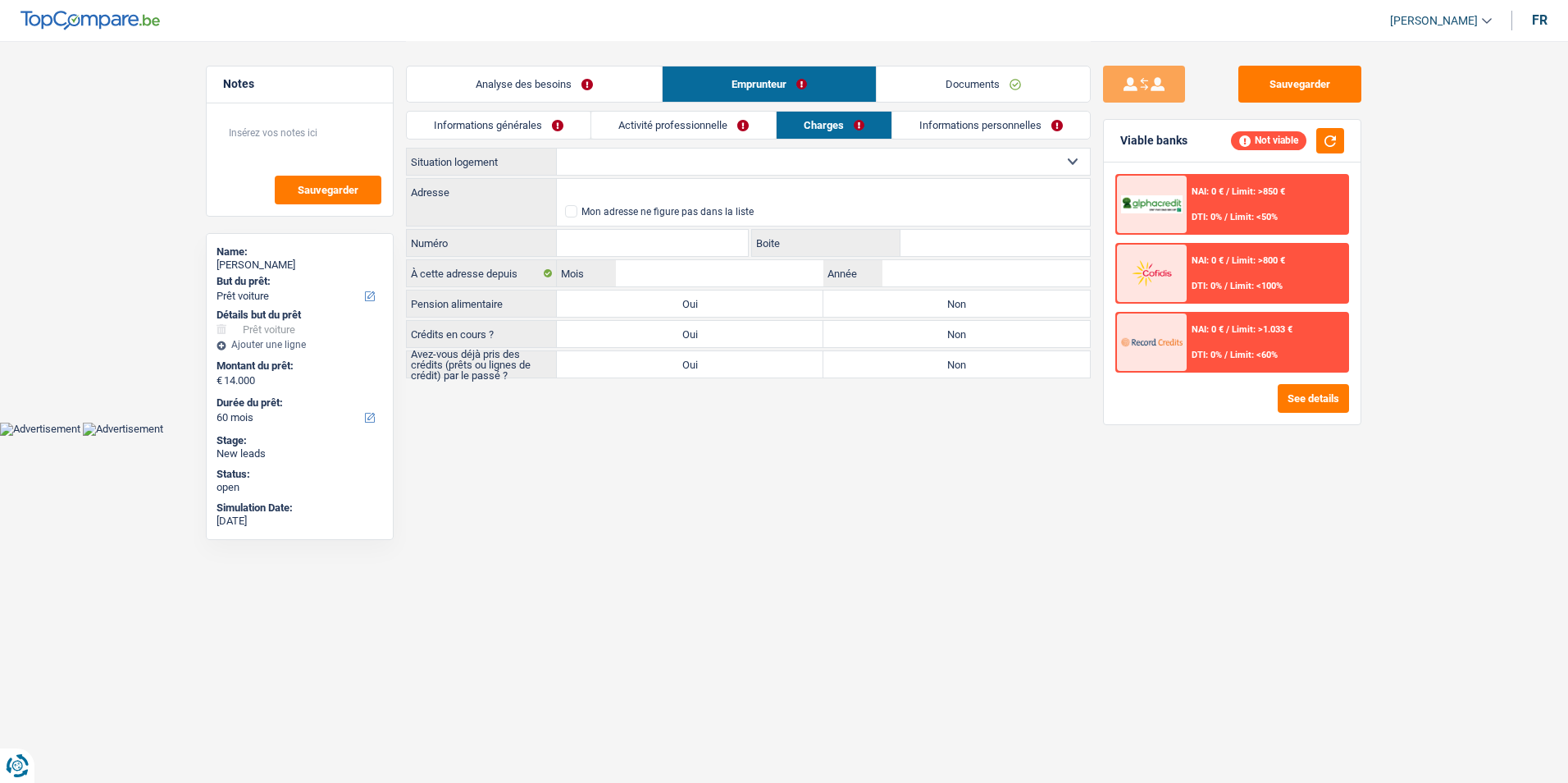
click at [940, 121] on link "Informations personnelles" at bounding box center [991, 125] width 197 height 27
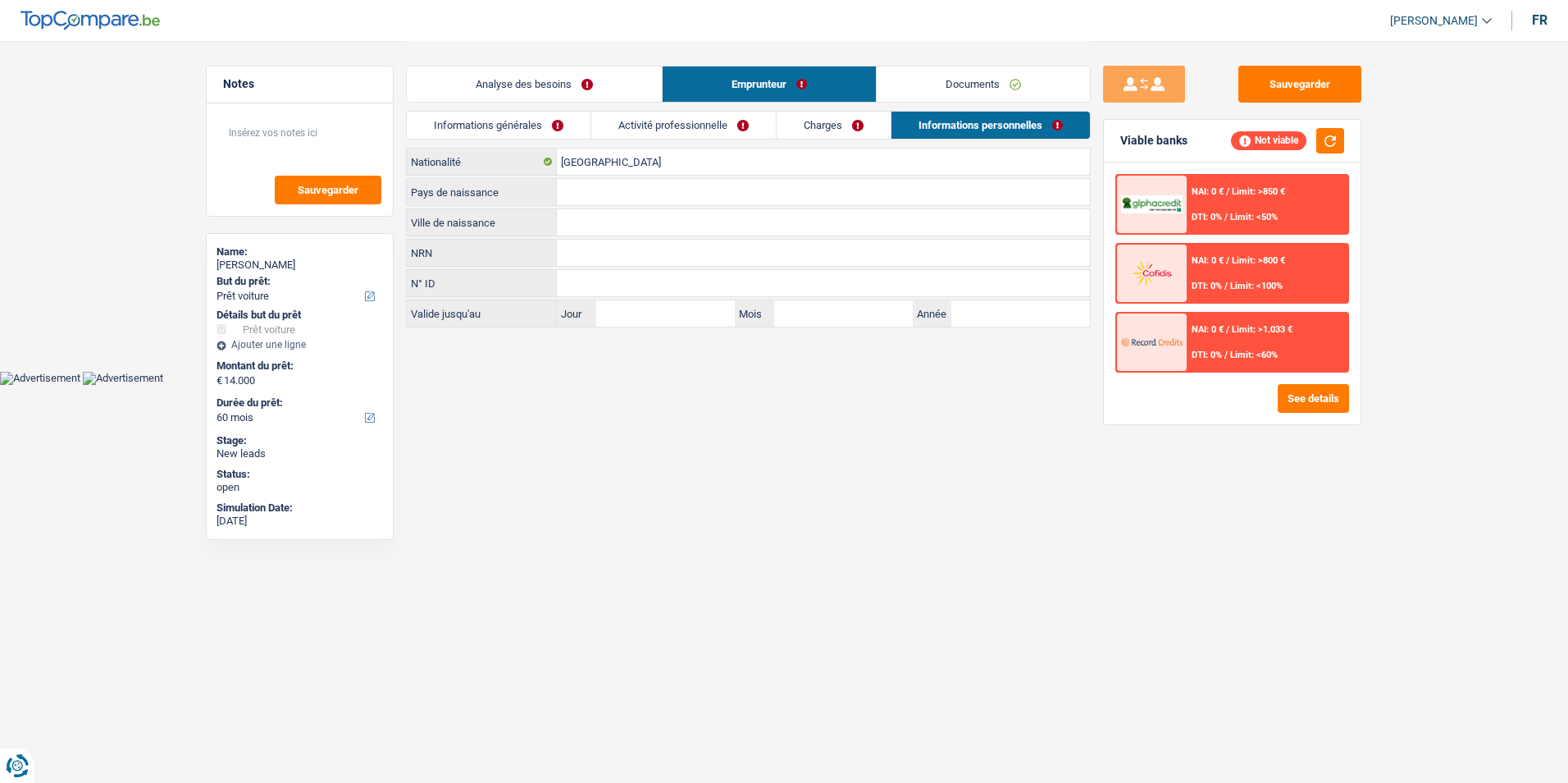
click at [847, 128] on link "Charges" at bounding box center [833, 125] width 114 height 27
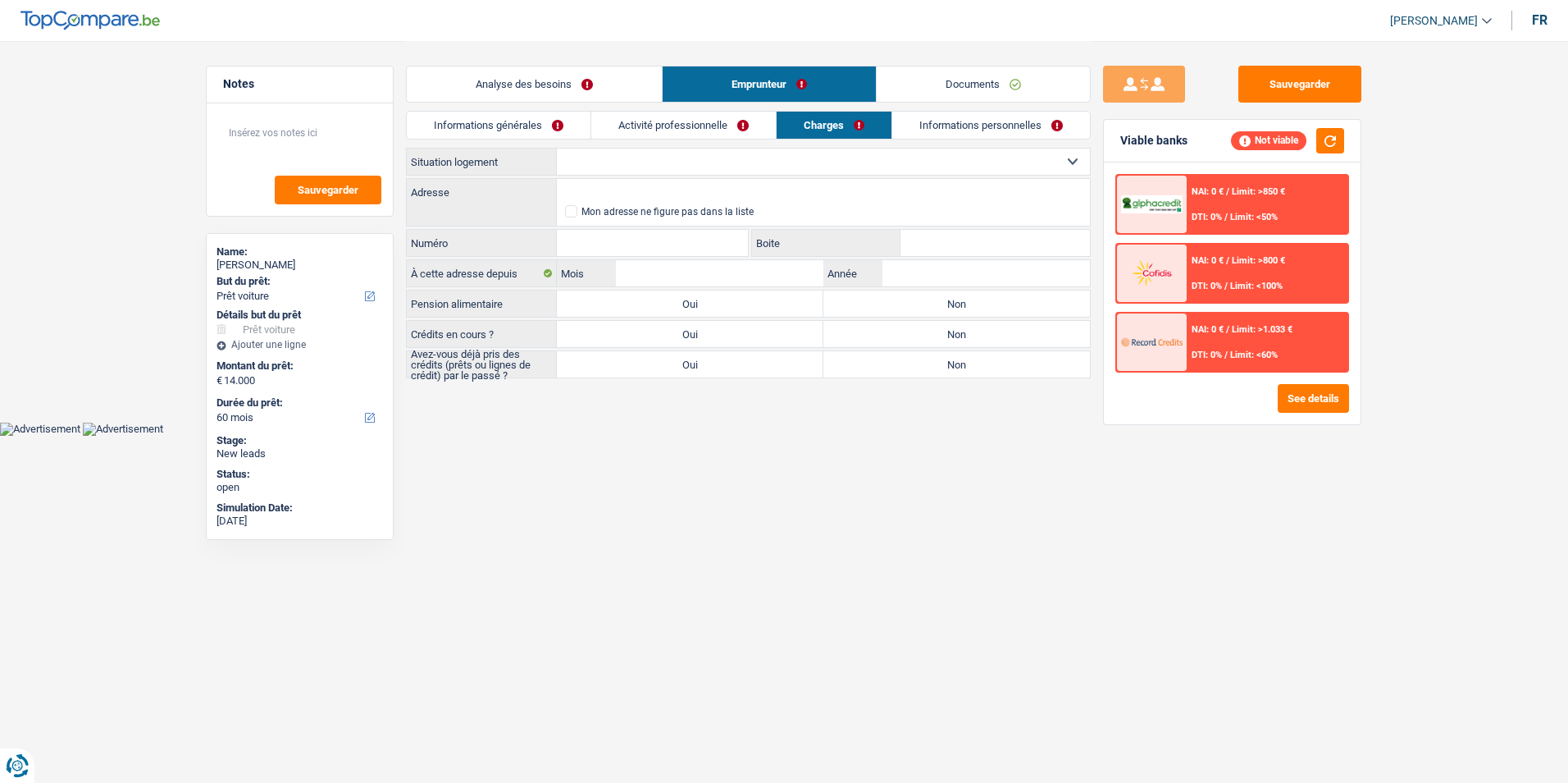
click at [703, 125] on link "Activité professionnelle" at bounding box center [683, 125] width 184 height 27
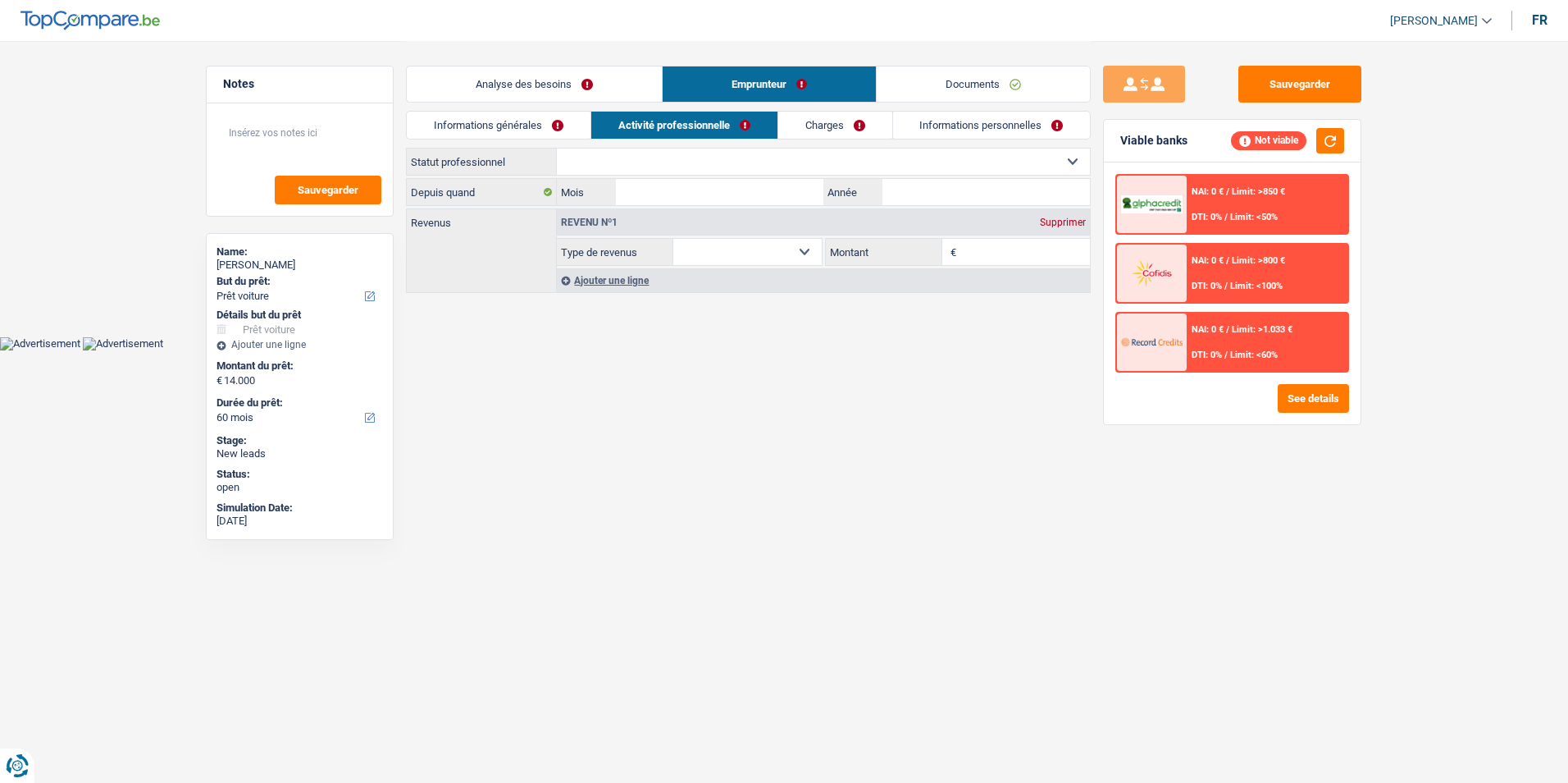
click at [576, 115] on link "Informations générales" at bounding box center [498, 125] width 183 height 27
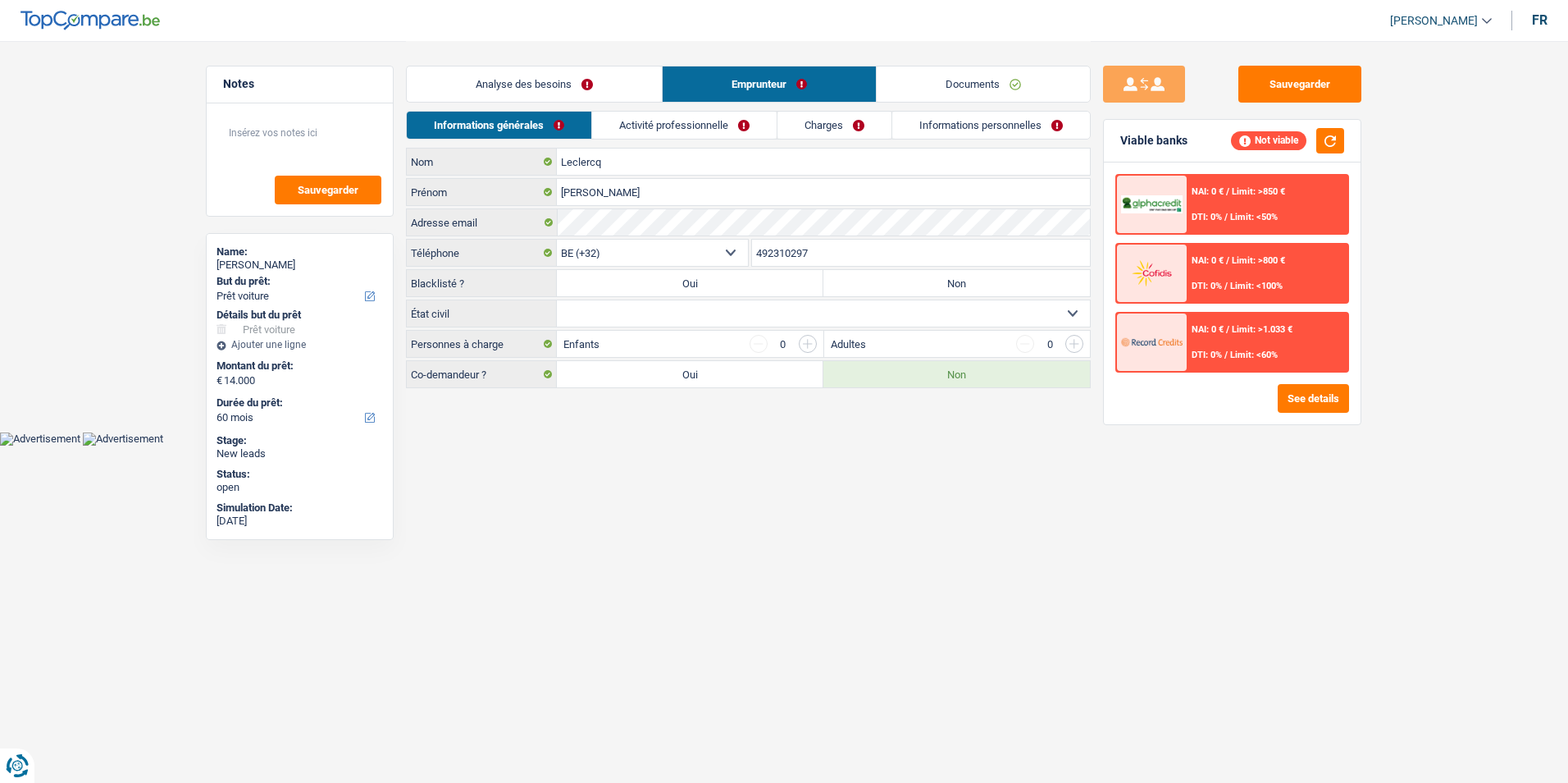
click at [672, 123] on link "Activité professionnelle" at bounding box center [684, 125] width 184 height 27
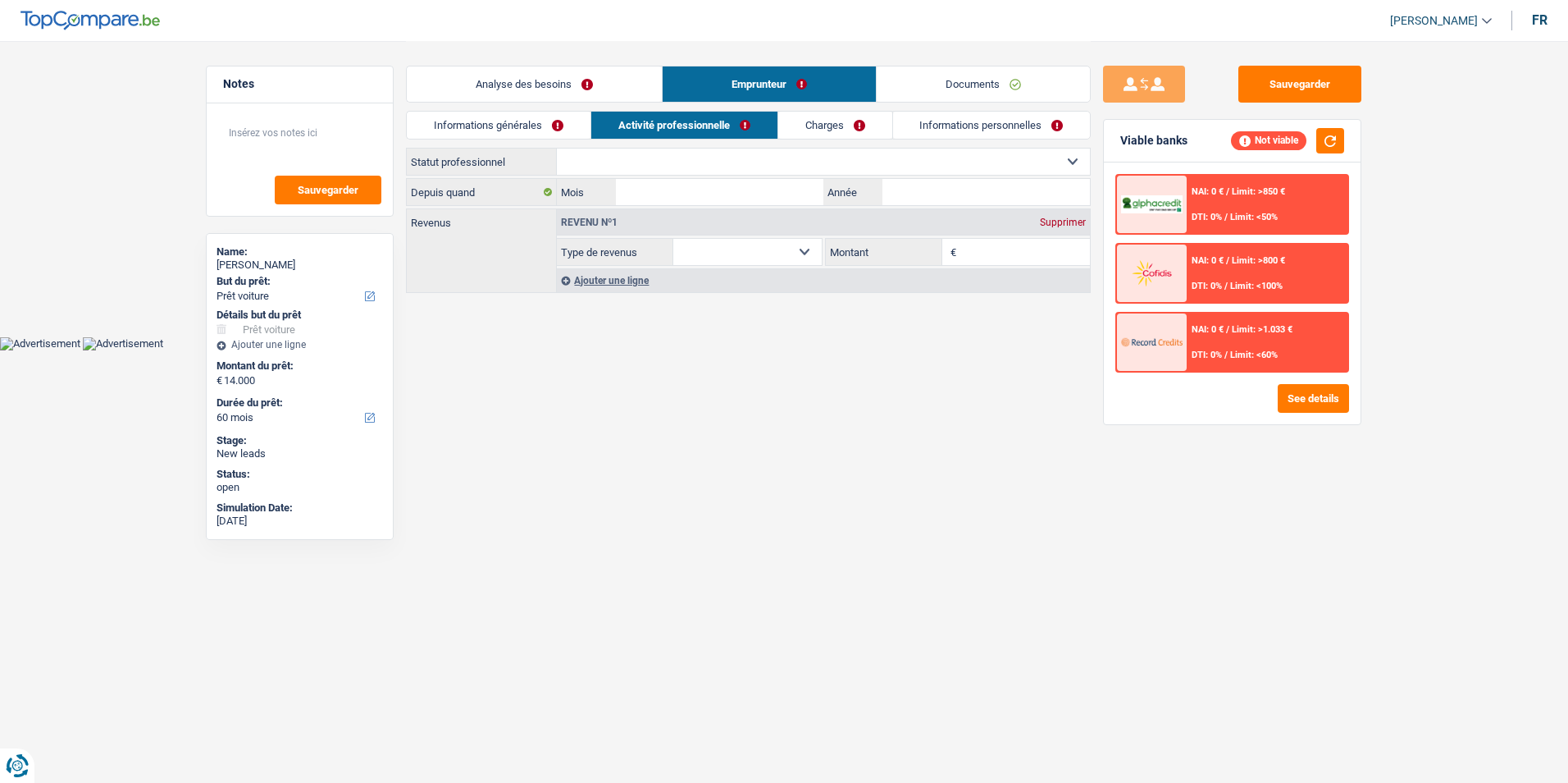
click at [827, 124] on link "Charges" at bounding box center [835, 125] width 114 height 27
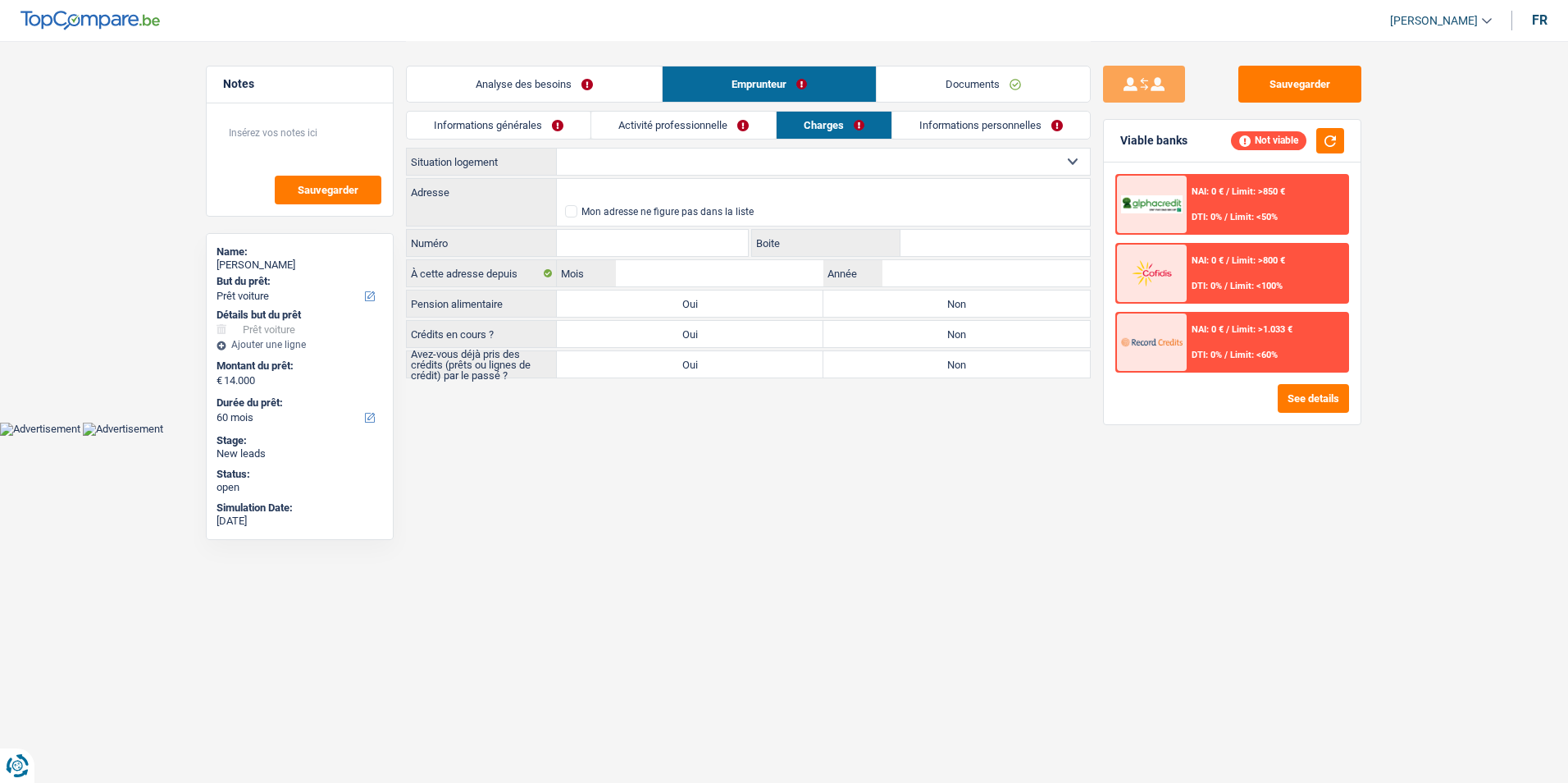
click at [958, 123] on link "Informations personnelles" at bounding box center [991, 125] width 197 height 27
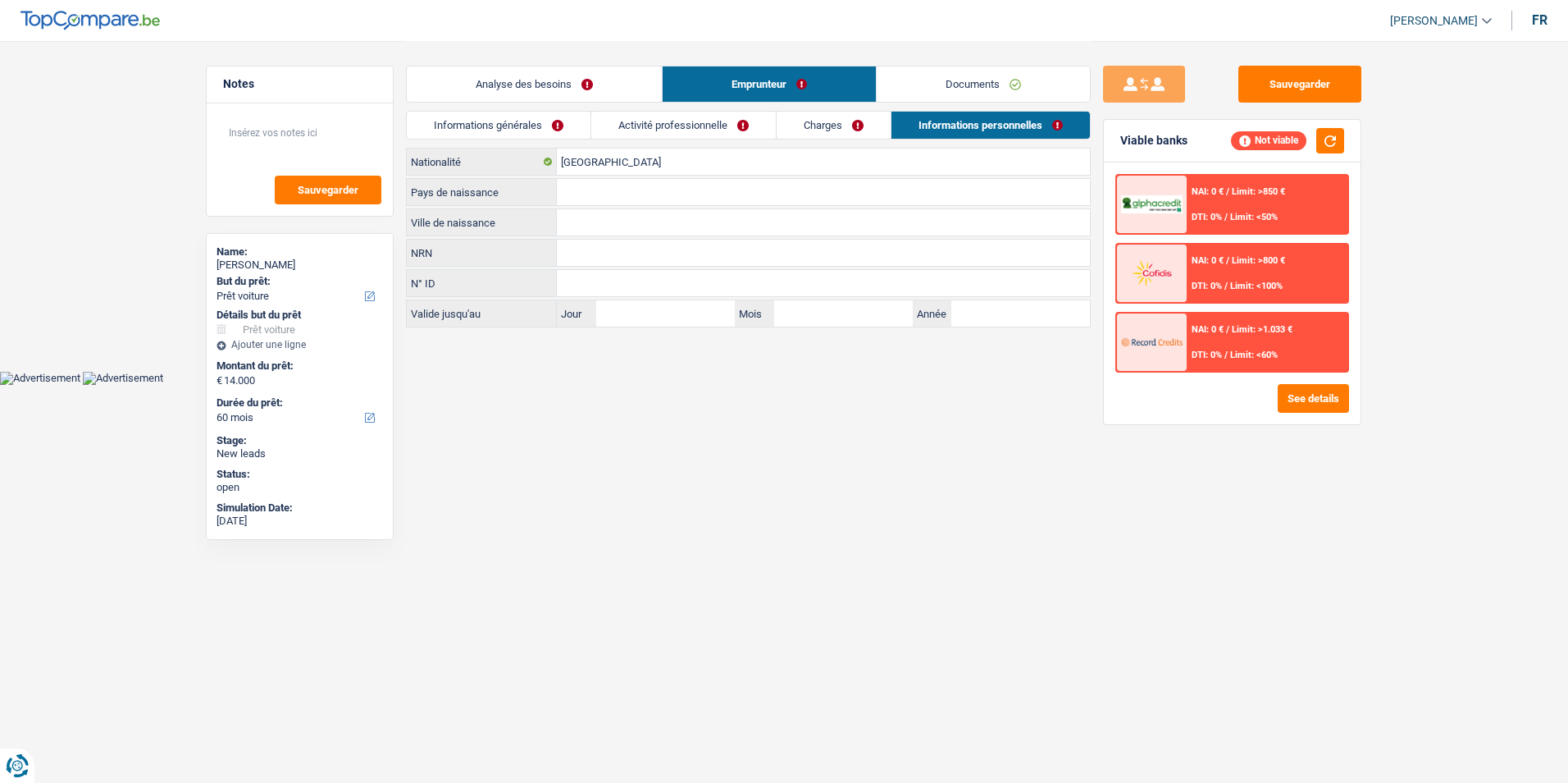
click at [782, 123] on link "Charges" at bounding box center [833, 125] width 114 height 27
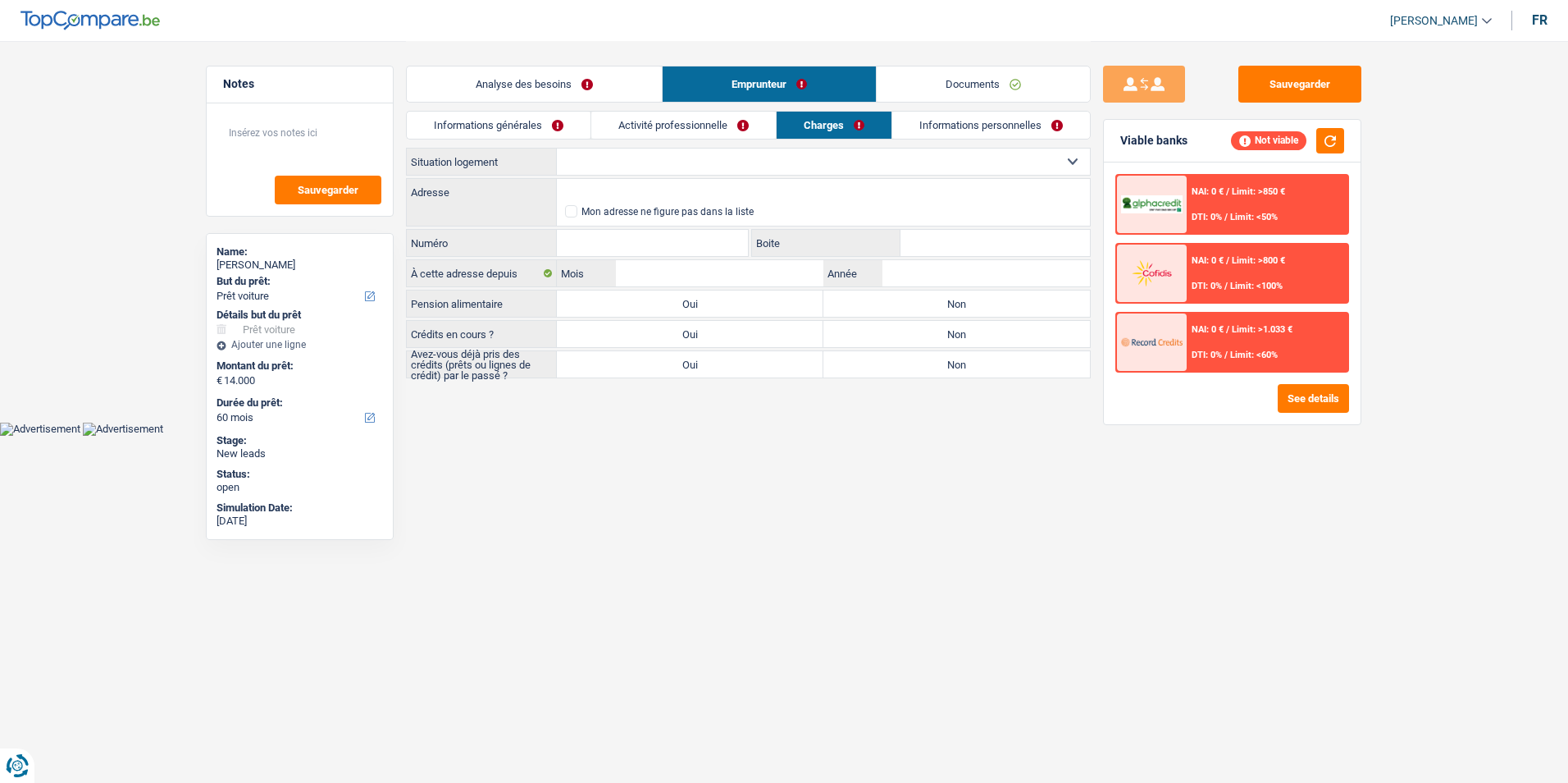
click at [691, 119] on link "Activité professionnelle" at bounding box center [683, 125] width 184 height 27
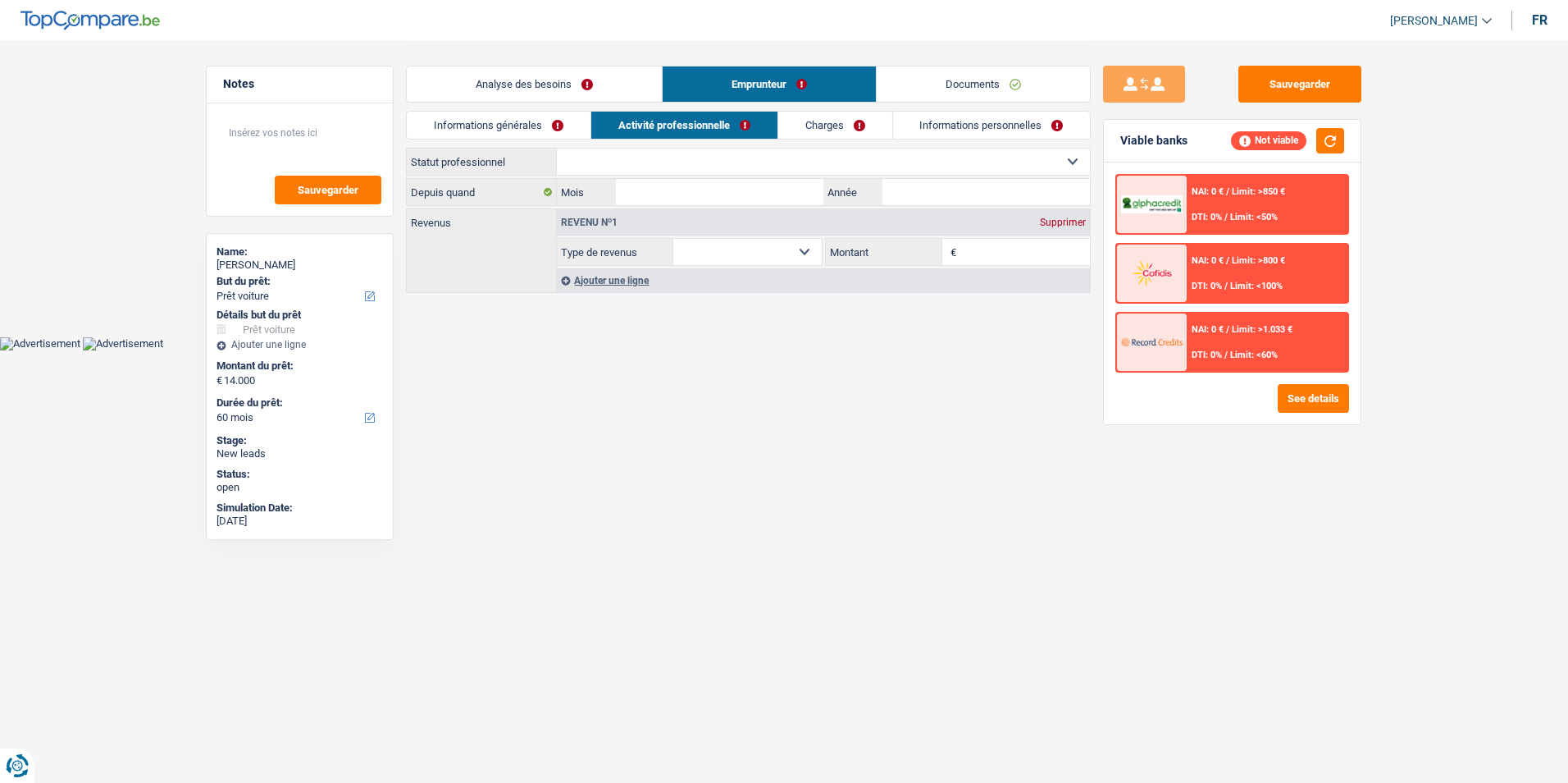
click at [565, 129] on link "Informations générales" at bounding box center [498, 125] width 183 height 27
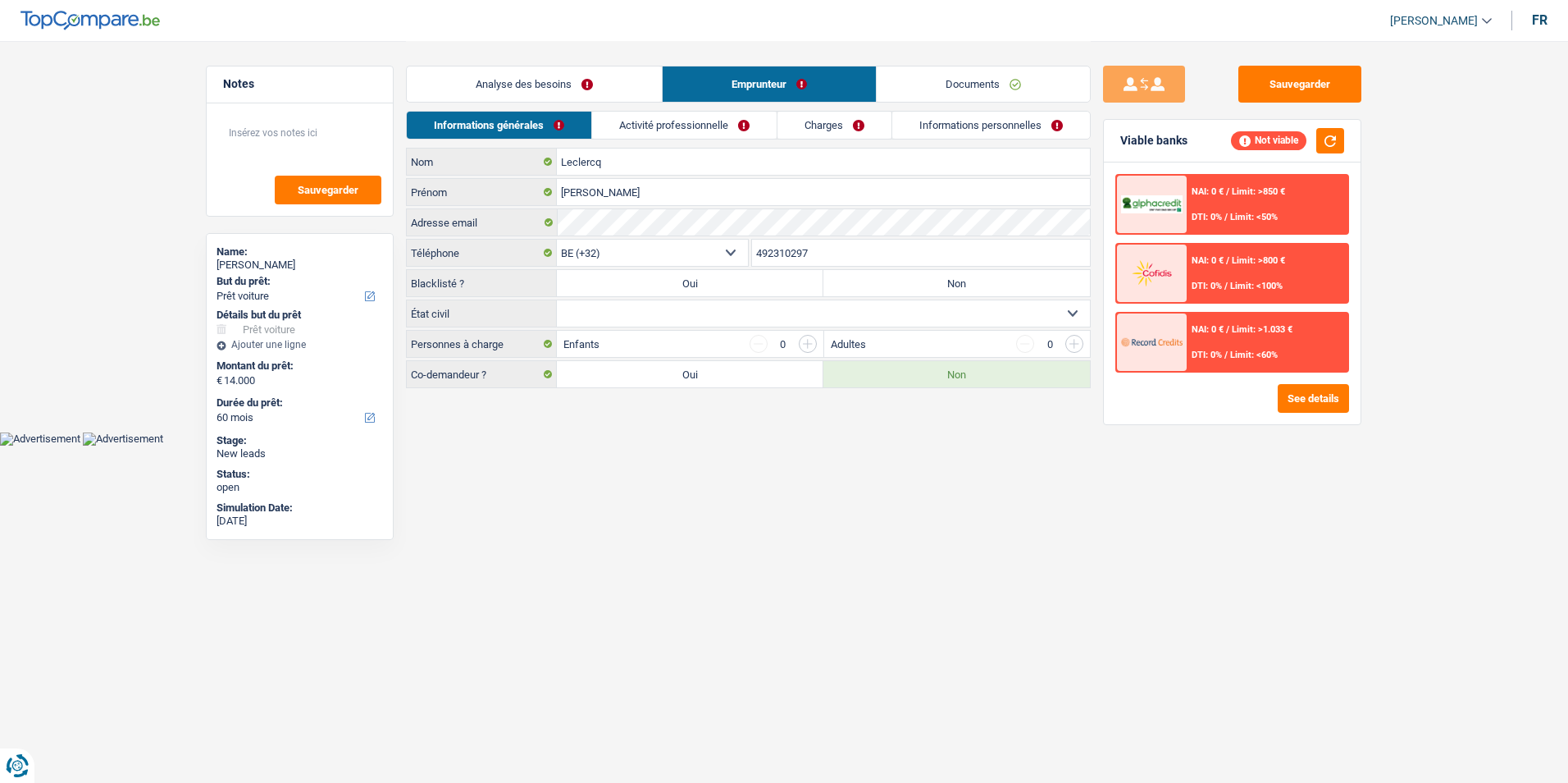
click at [598, 102] on div "Analyse des besoins Emprunteur Documents" at bounding box center [748, 76] width 685 height 70
click at [610, 92] on link "Analyse des besoins" at bounding box center [534, 84] width 255 height 35
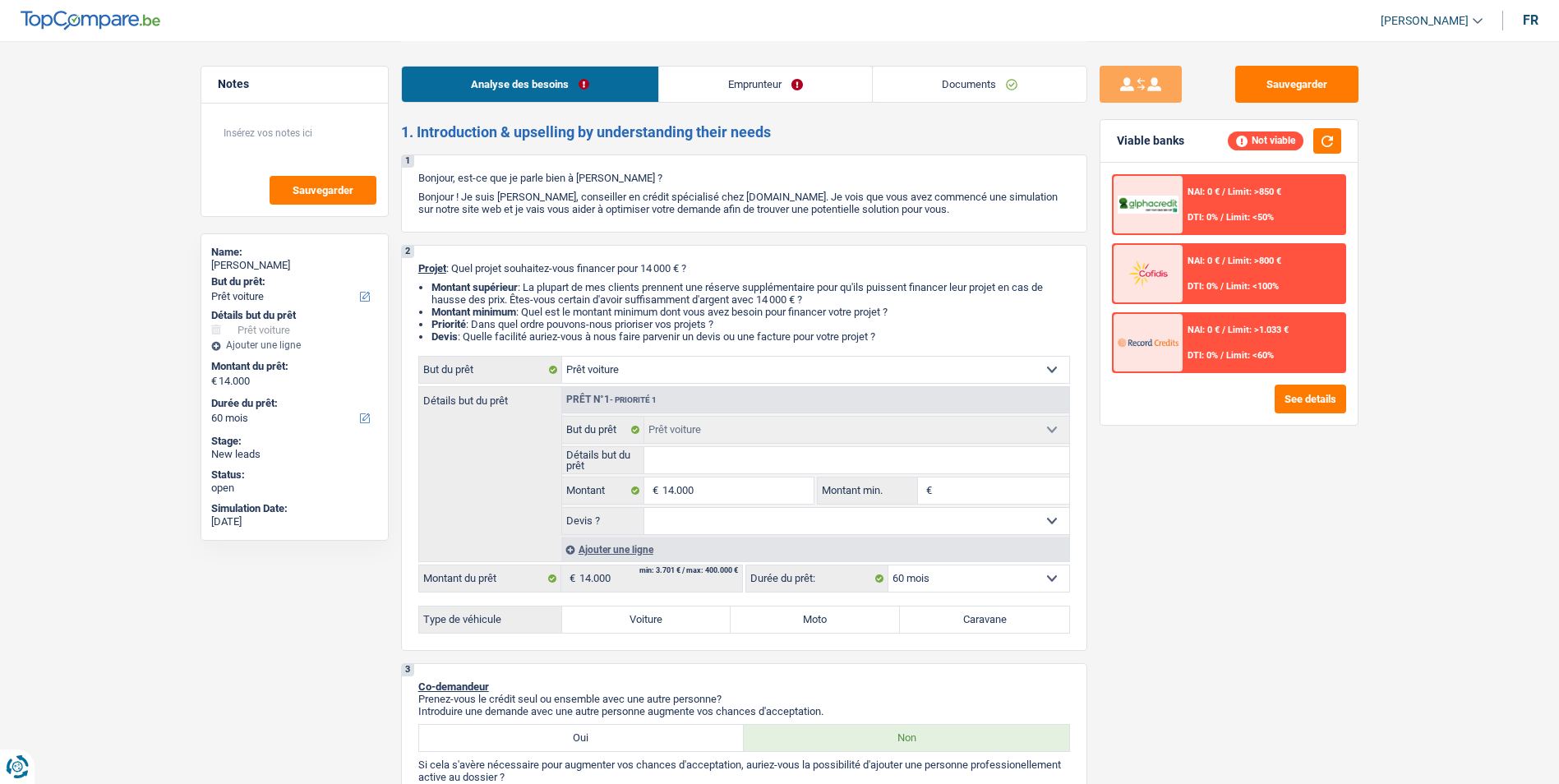
click at [787, 88] on link "Emprunteur" at bounding box center [765, 84] width 212 height 35
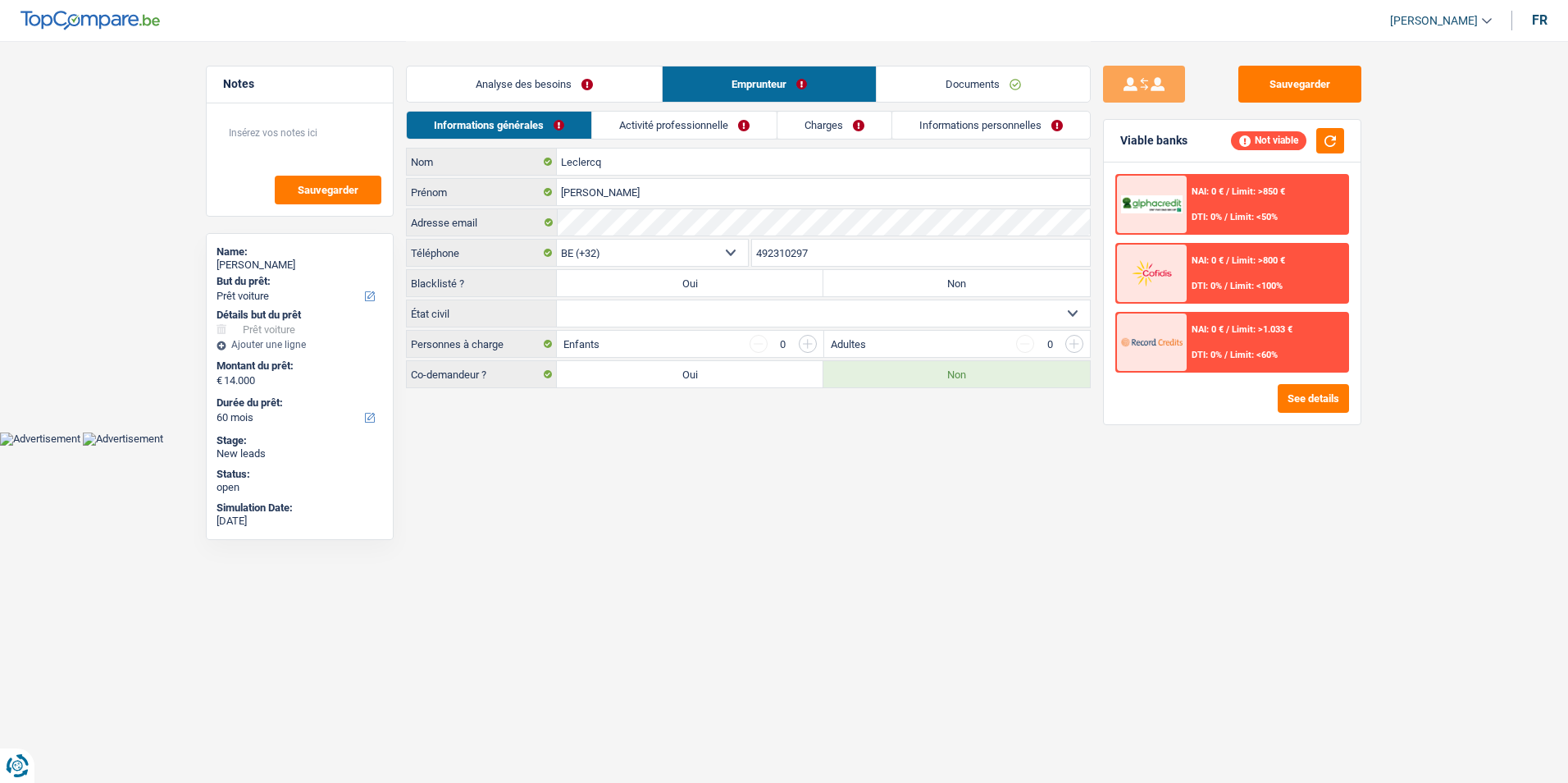
click at [956, 73] on link "Documents" at bounding box center [983, 84] width 213 height 35
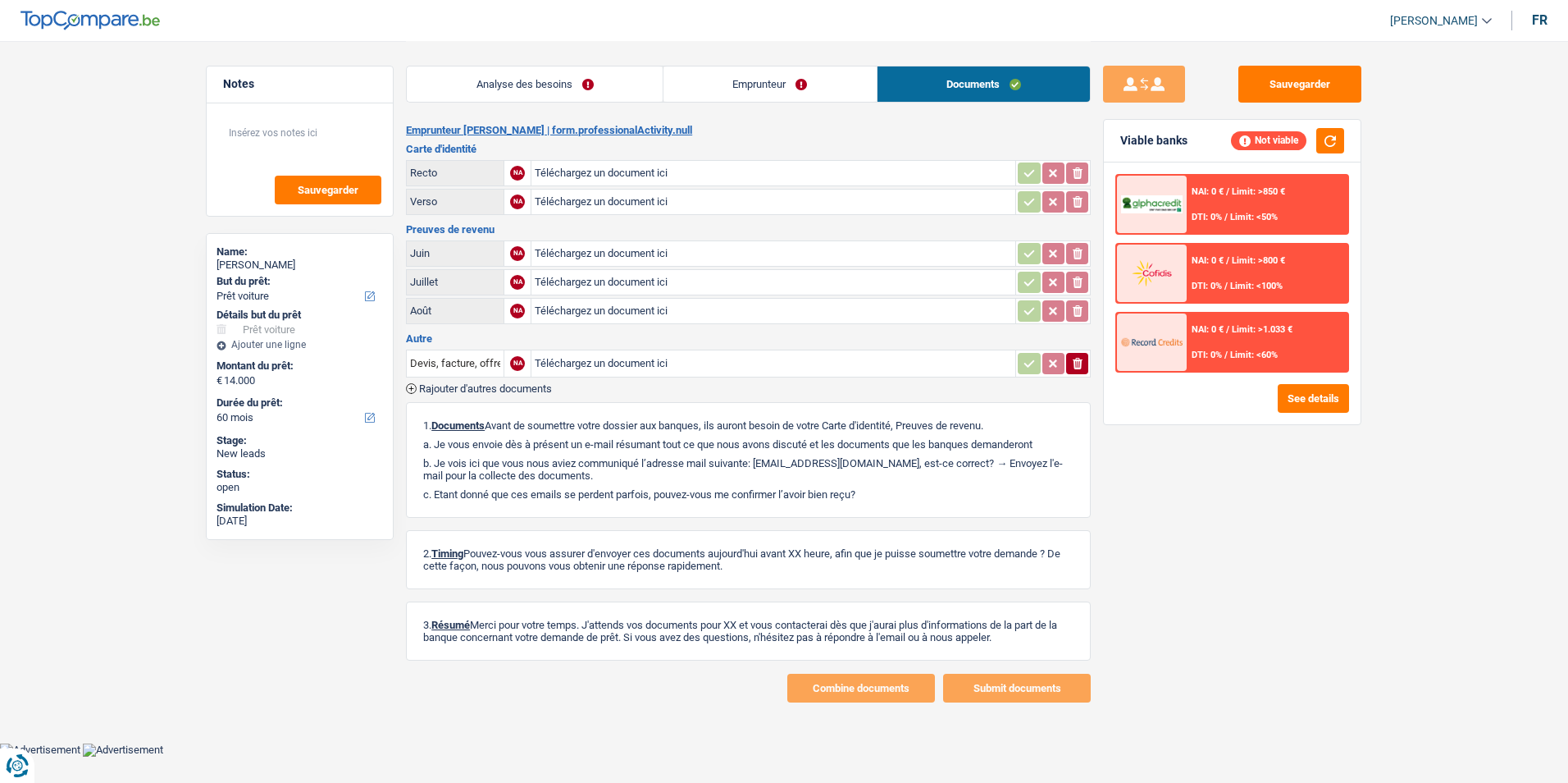
click at [795, 81] on link "Emprunteur" at bounding box center [770, 84] width 213 height 35
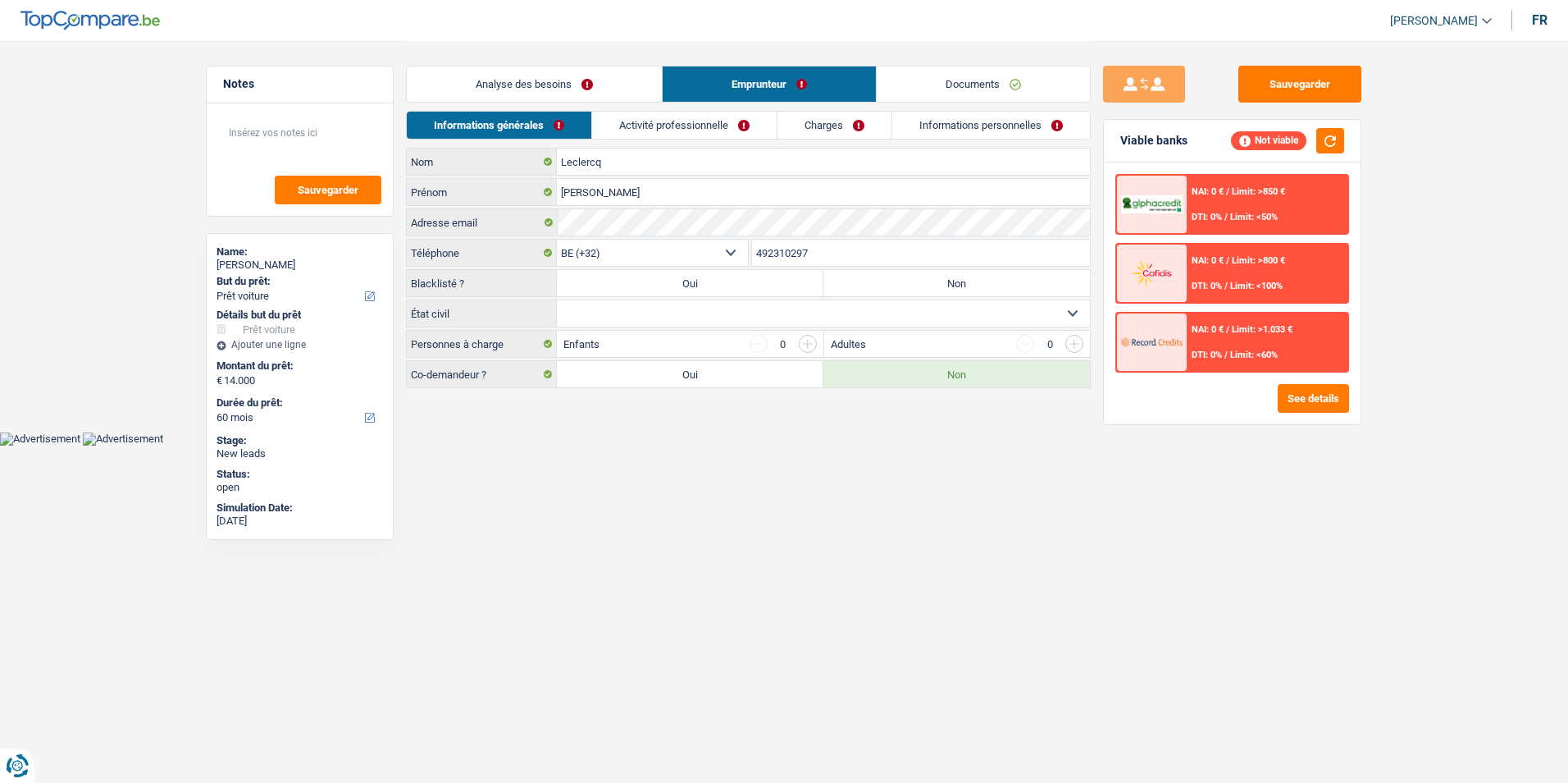
click at [620, 86] on link "Analyse des besoins" at bounding box center [534, 84] width 255 height 35
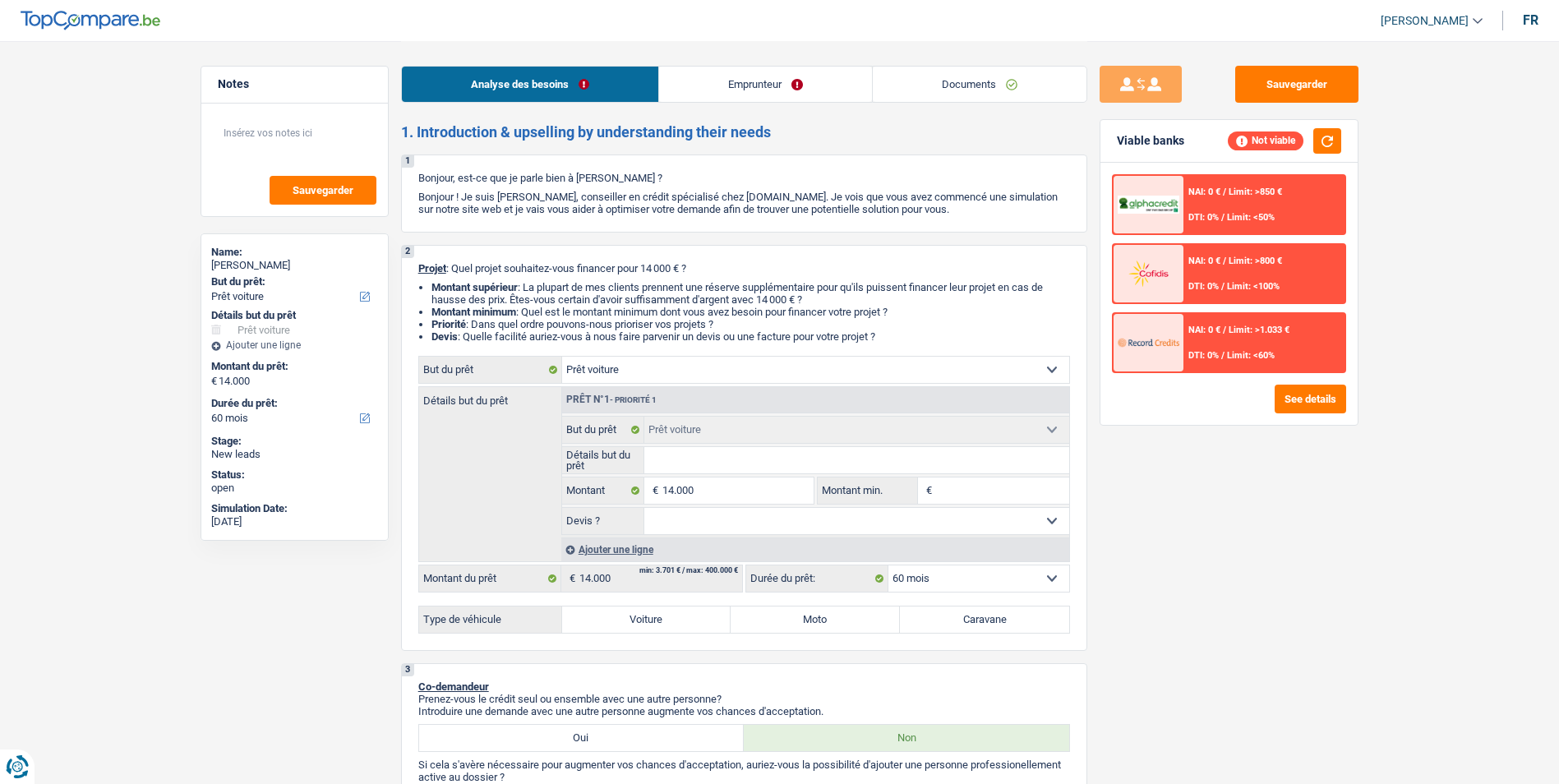
click at [744, 89] on link "Emprunteur" at bounding box center [765, 84] width 212 height 35
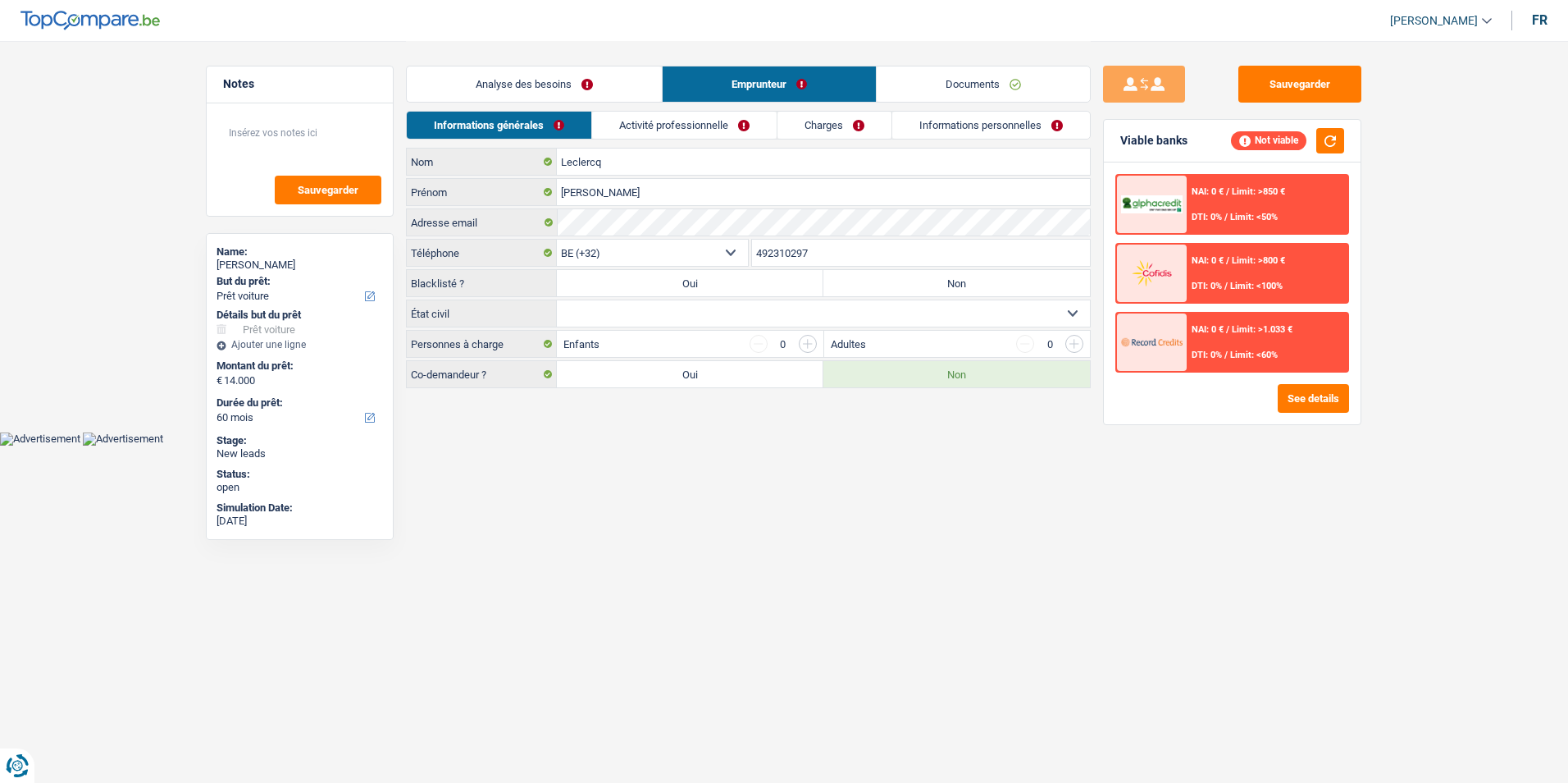
click at [924, 85] on link "Documents" at bounding box center [983, 84] width 213 height 35
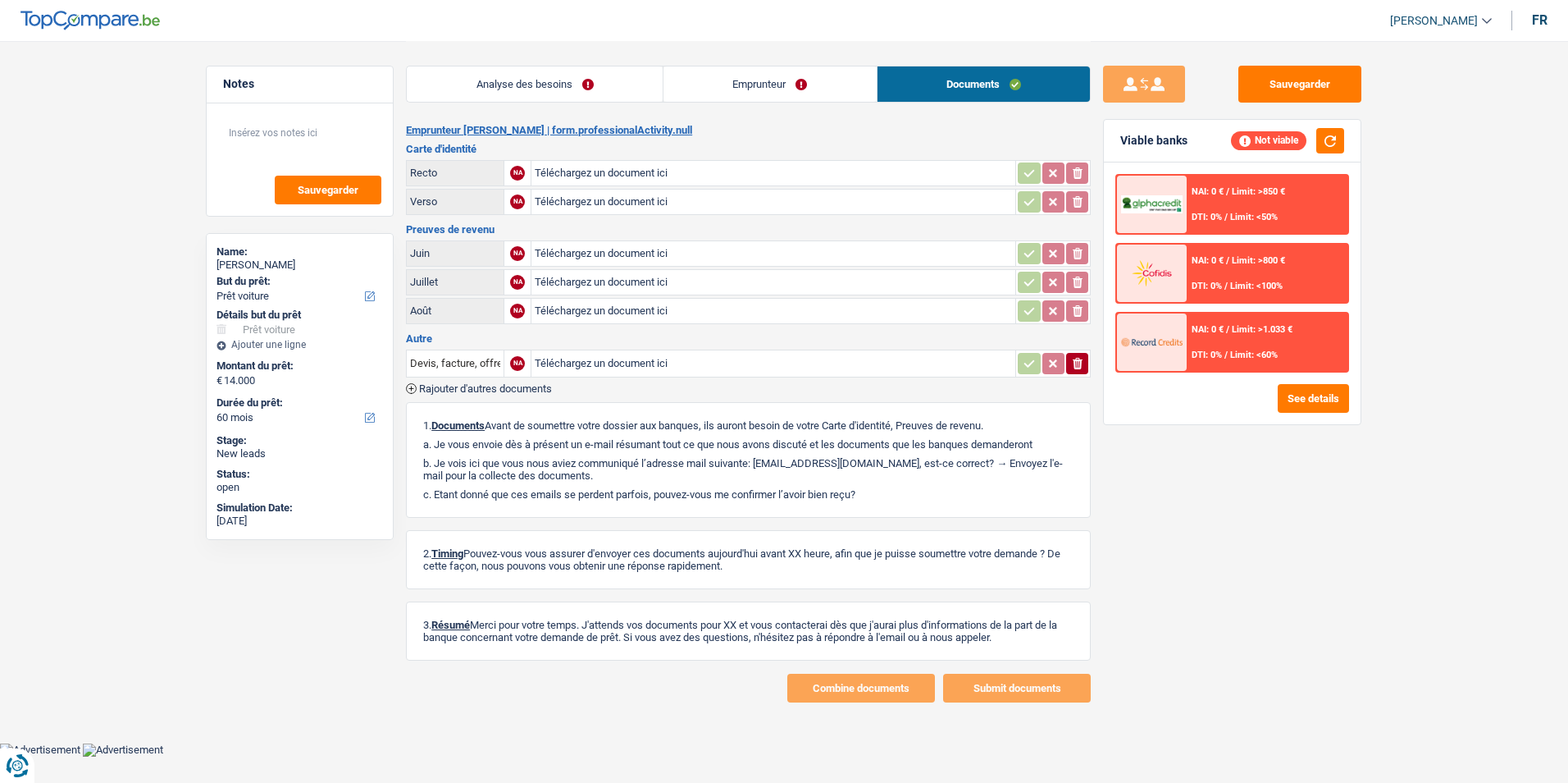
click at [794, 86] on link "Emprunteur" at bounding box center [770, 84] width 213 height 35
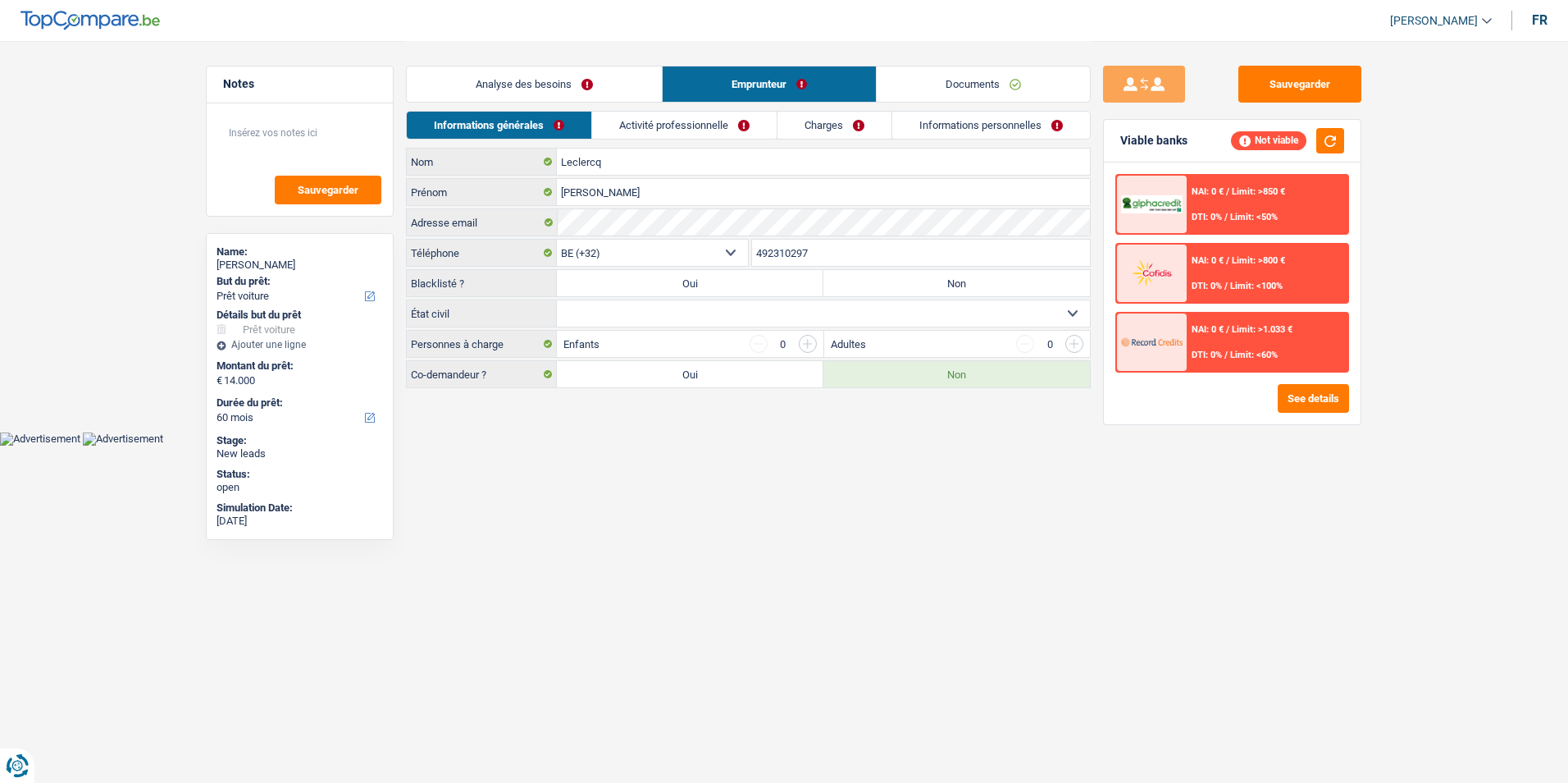
click at [604, 86] on link "Analyse des besoins" at bounding box center [534, 84] width 255 height 35
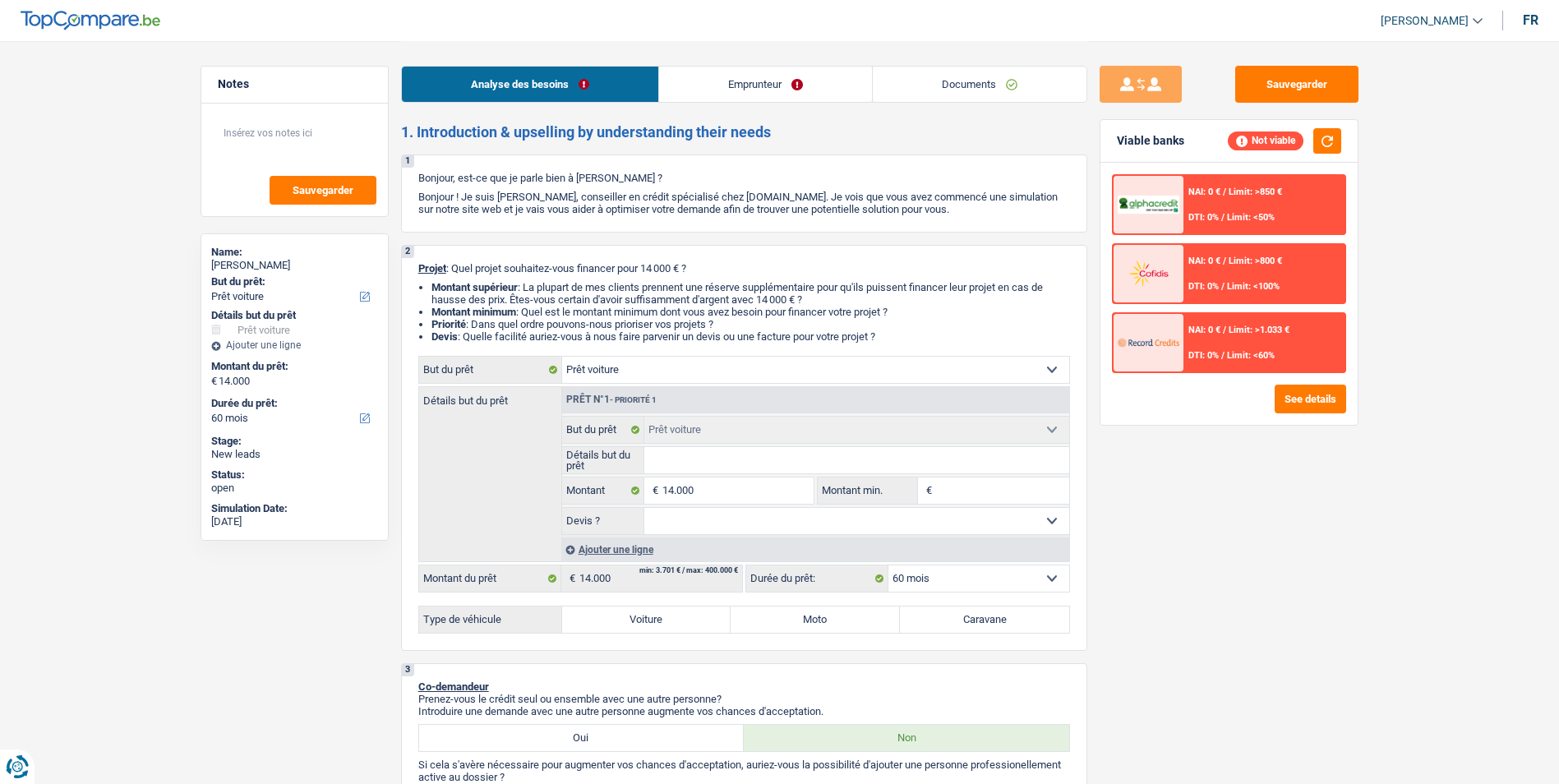
click at [743, 81] on link "Emprunteur" at bounding box center [765, 84] width 212 height 35
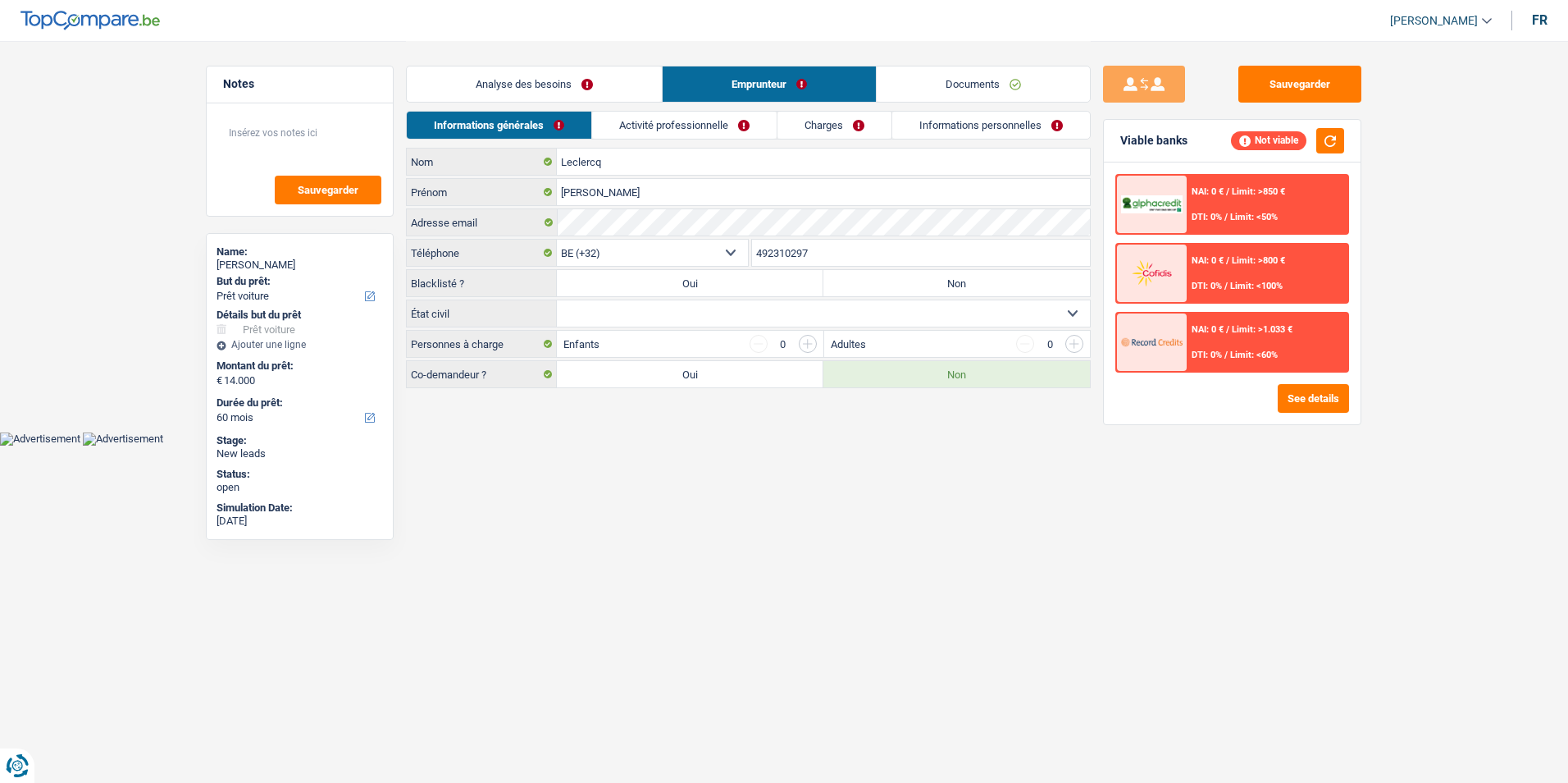
click at [906, 76] on link "Documents" at bounding box center [983, 84] width 213 height 35
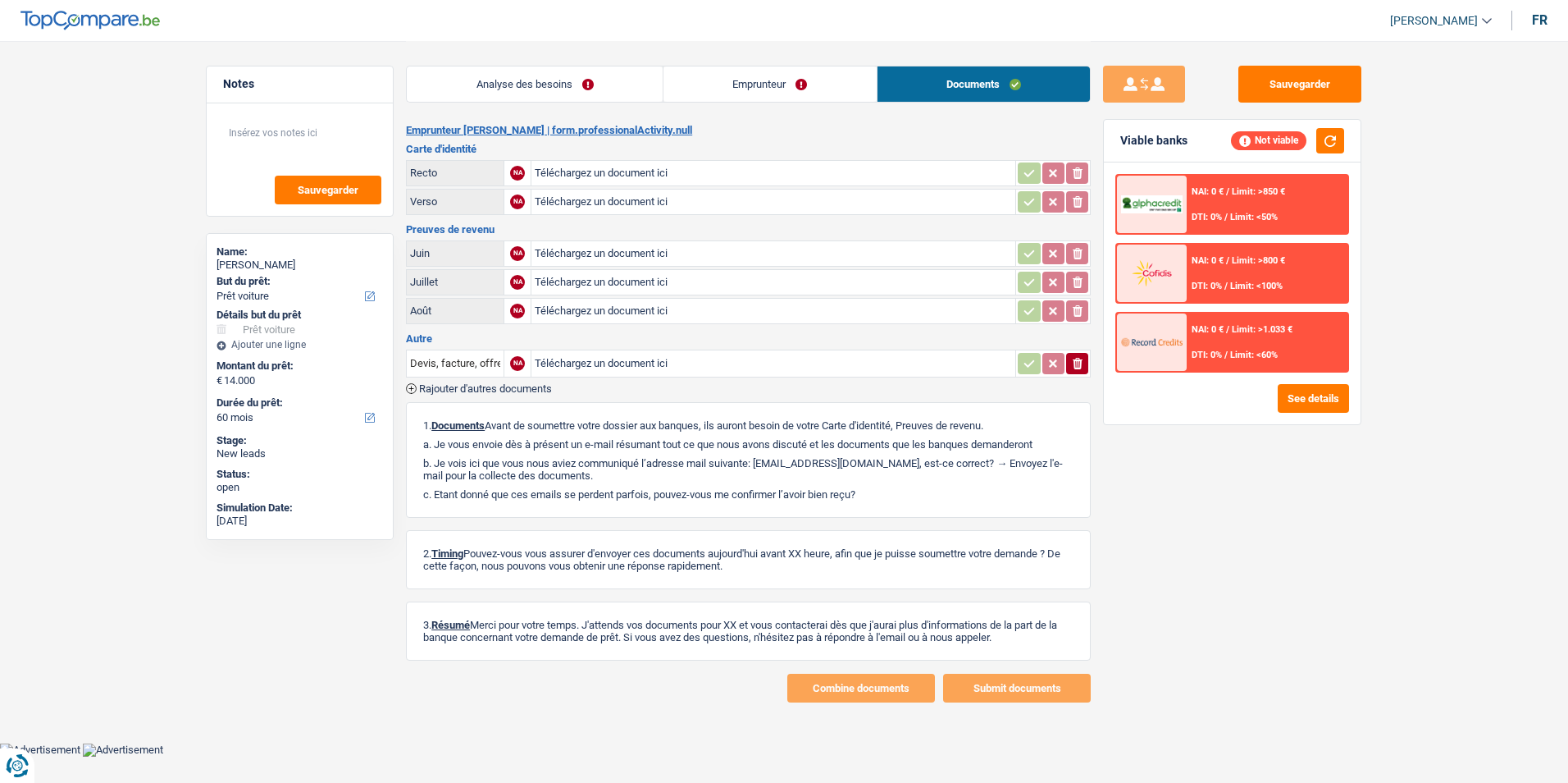
click at [600, 84] on link "Analyse des besoins" at bounding box center [535, 84] width 256 height 35
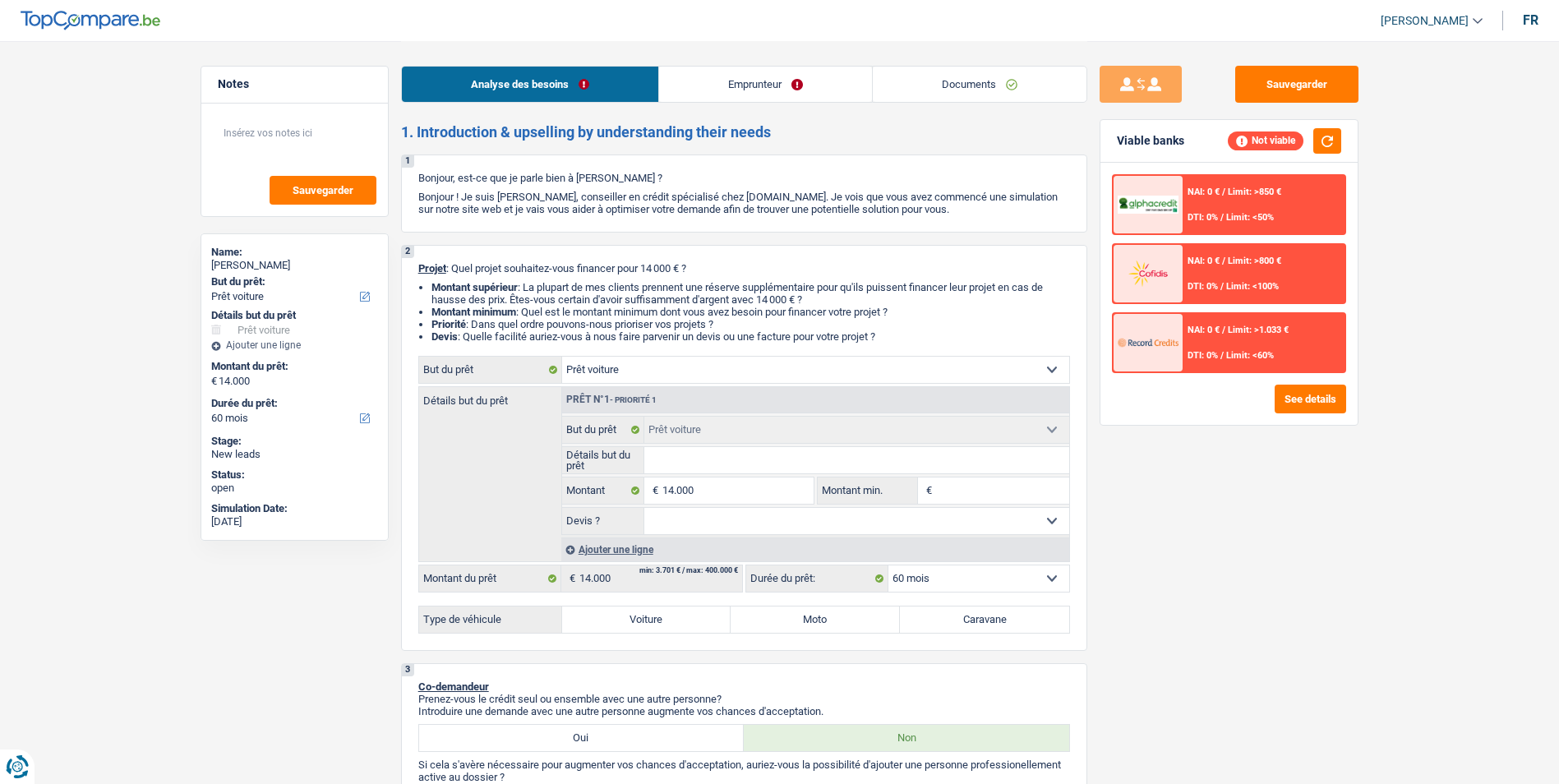
click at [709, 81] on link "Emprunteur" at bounding box center [765, 84] width 212 height 35
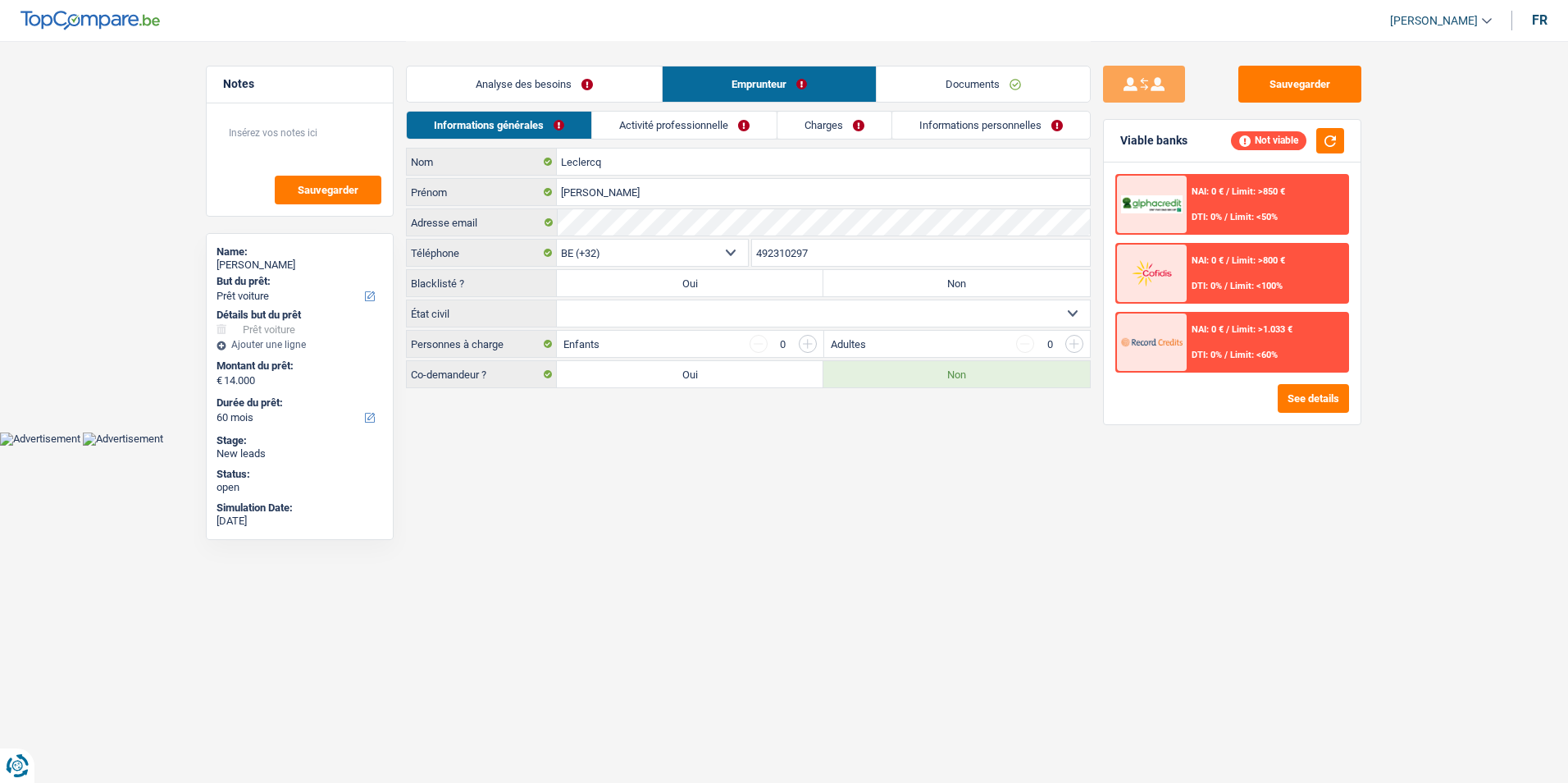
click at [969, 76] on link "Documents" at bounding box center [983, 84] width 213 height 35
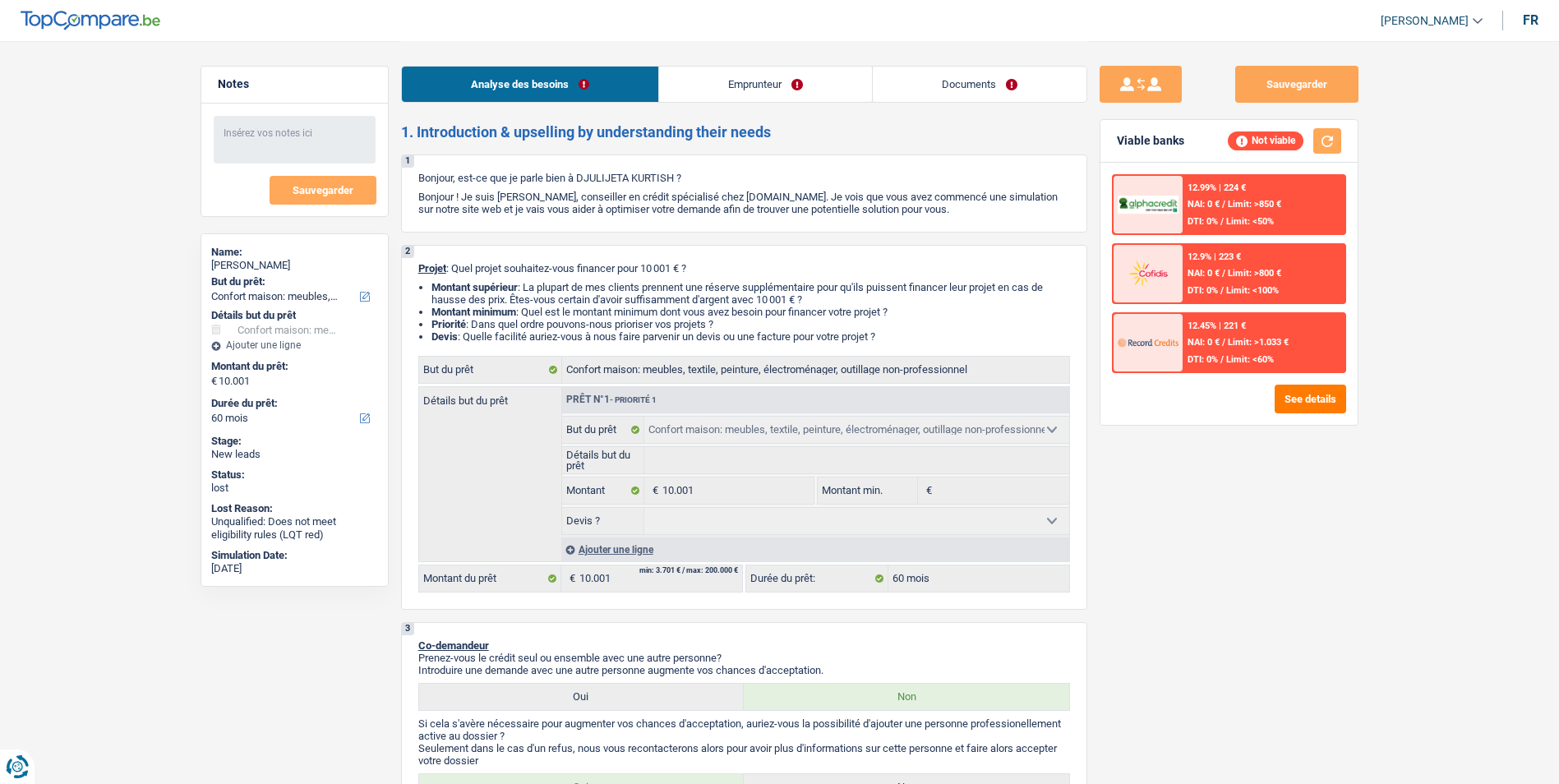
select select "household"
select select "60"
select select "household"
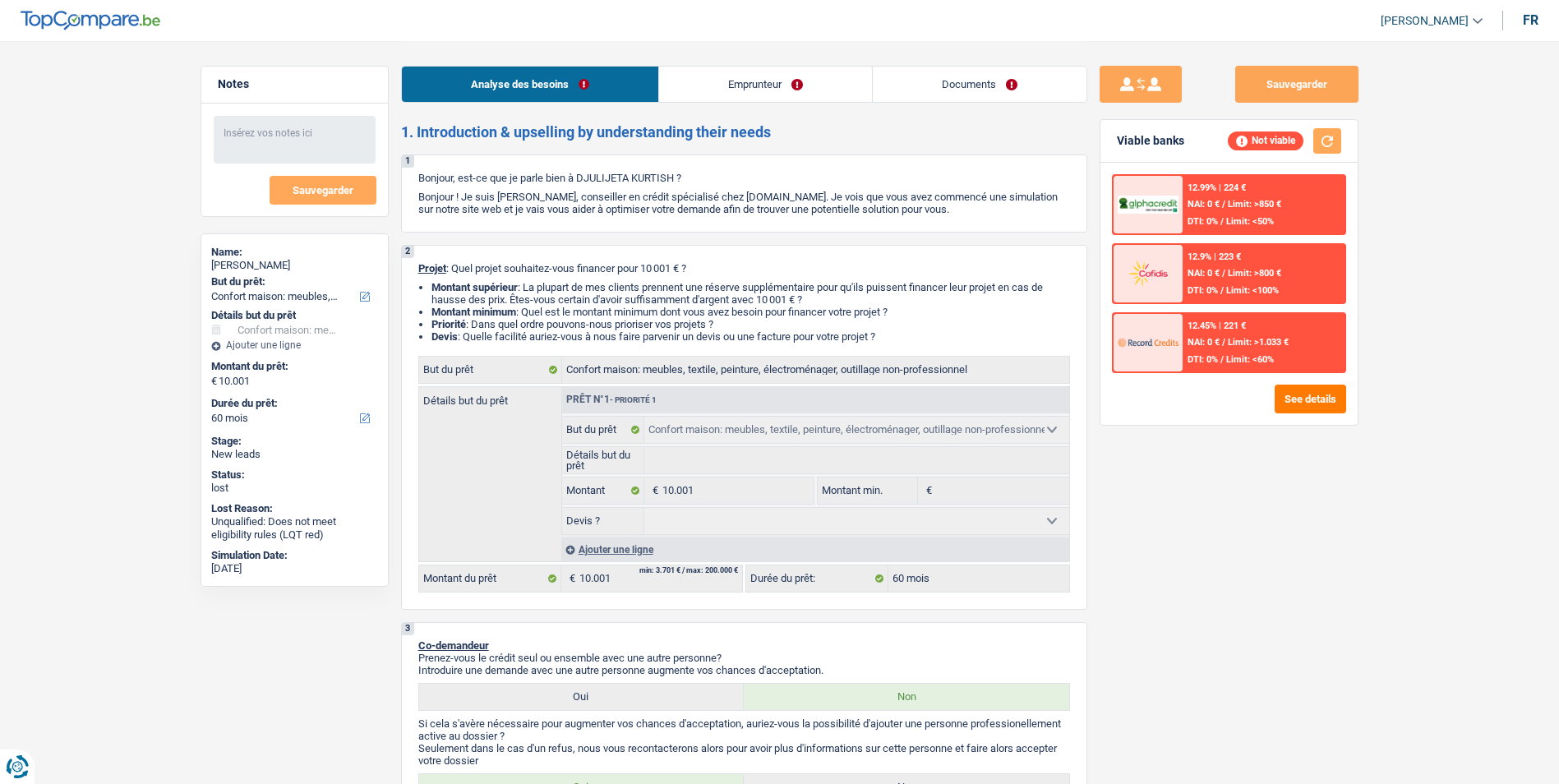
select select "60"
select select "household"
select select "60"
click at [712, 90] on link "Emprunteur" at bounding box center [765, 84] width 212 height 35
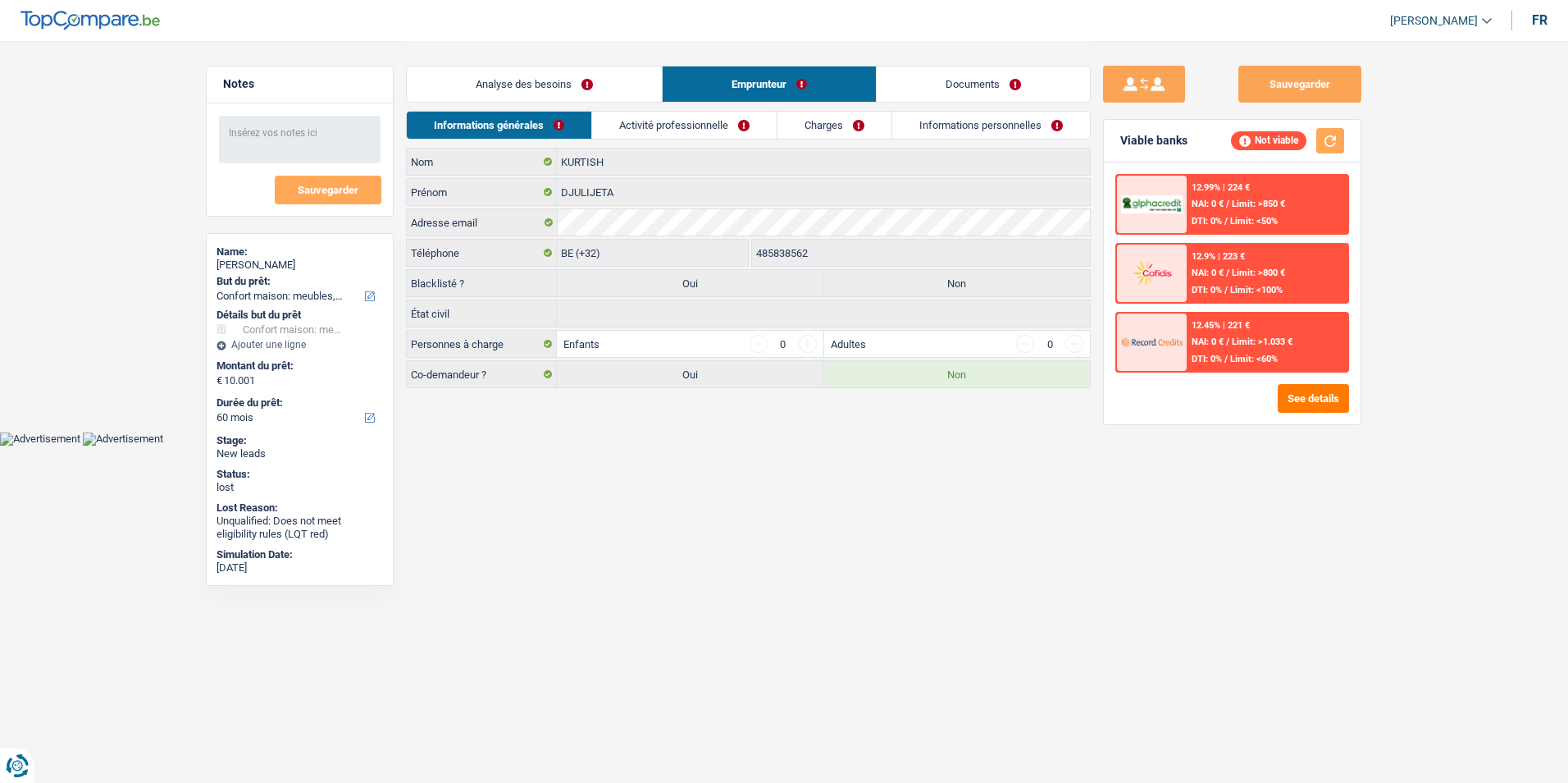
click at [693, 125] on link "Activité professionnelle" at bounding box center [684, 125] width 184 height 27
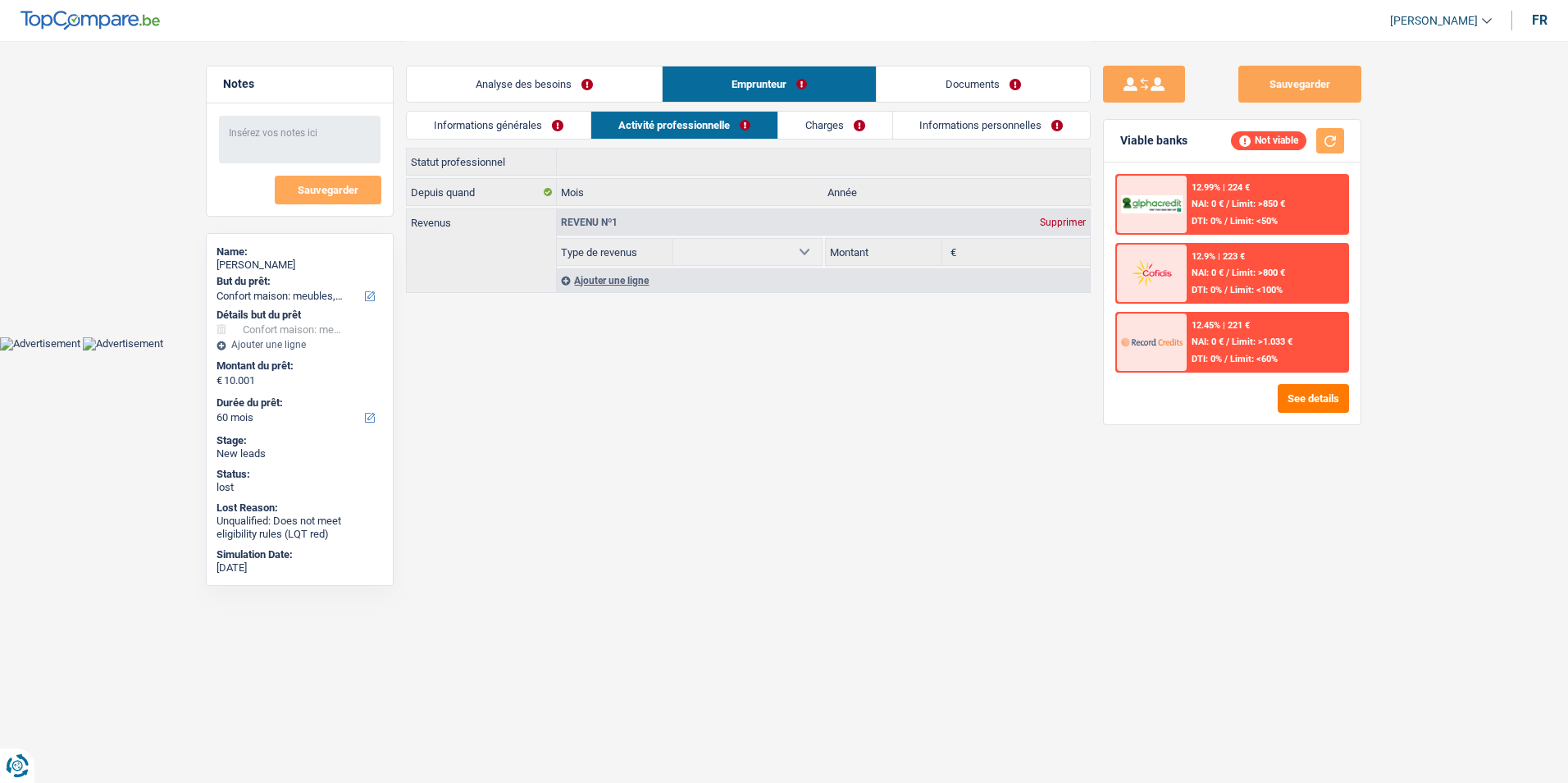
click at [835, 133] on link "Charges" at bounding box center [835, 125] width 114 height 27
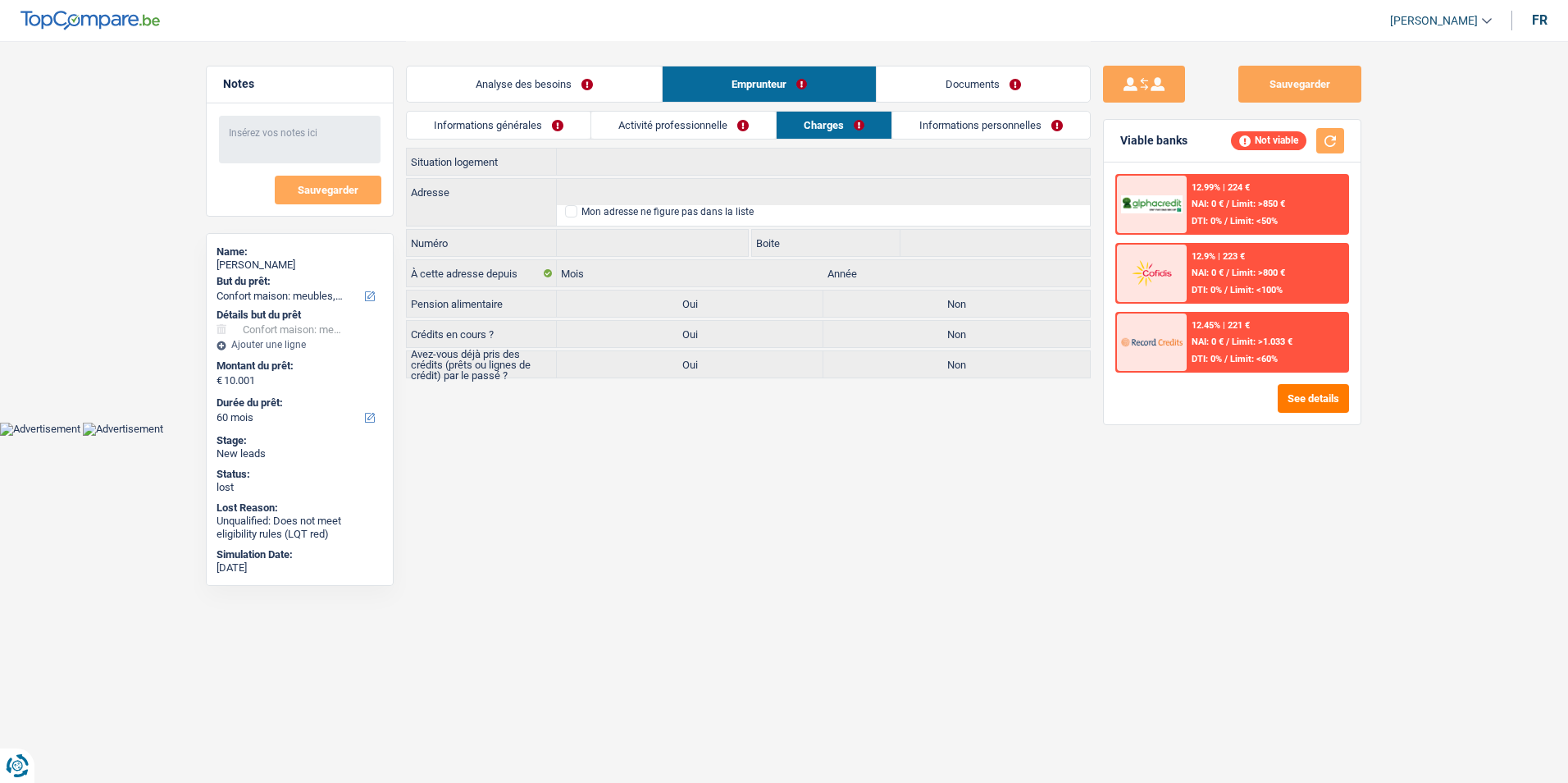
click at [943, 127] on link "Informations personnelles" at bounding box center [991, 125] width 197 height 27
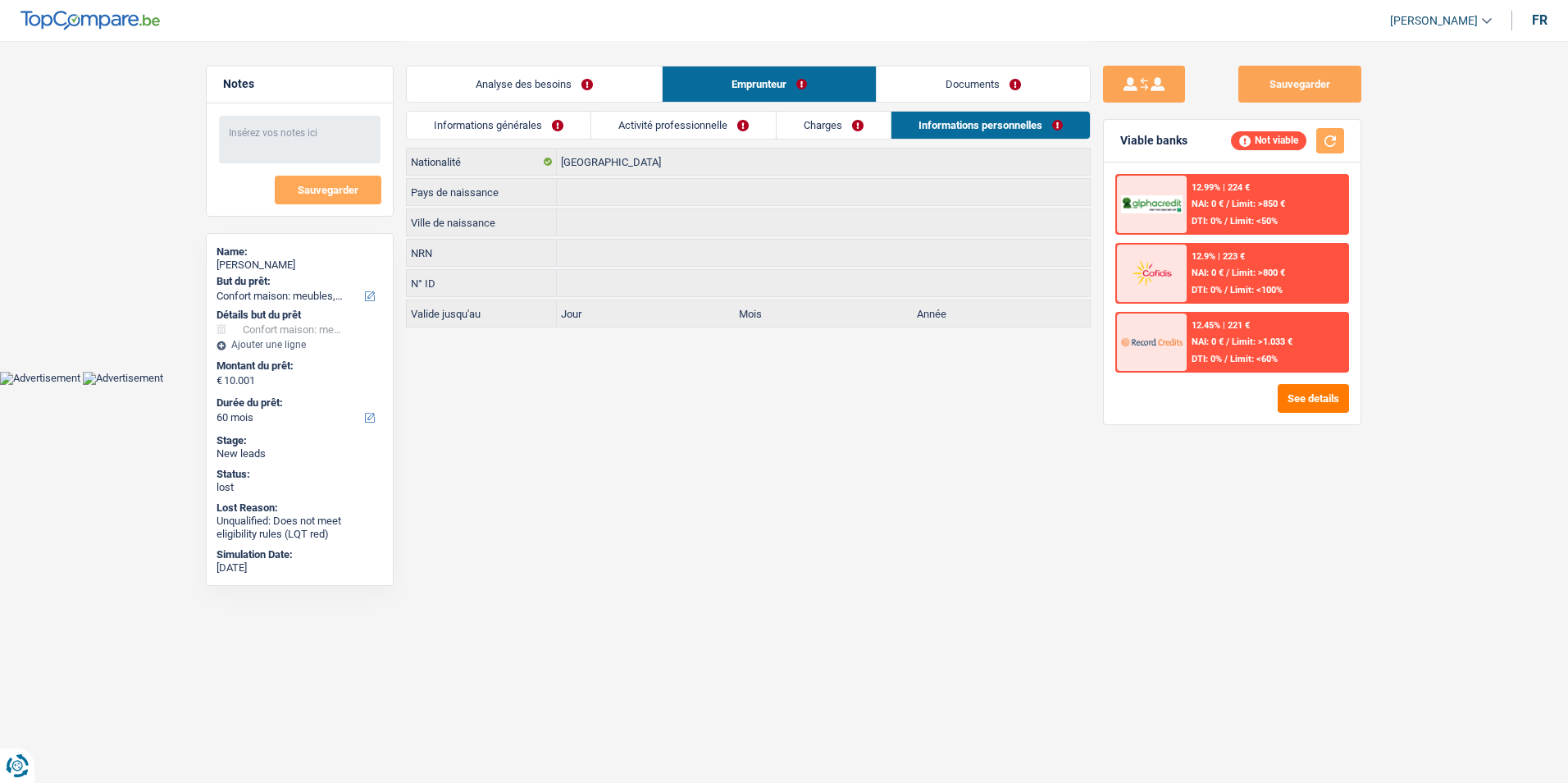
click at [947, 97] on link "Documents" at bounding box center [983, 84] width 213 height 35
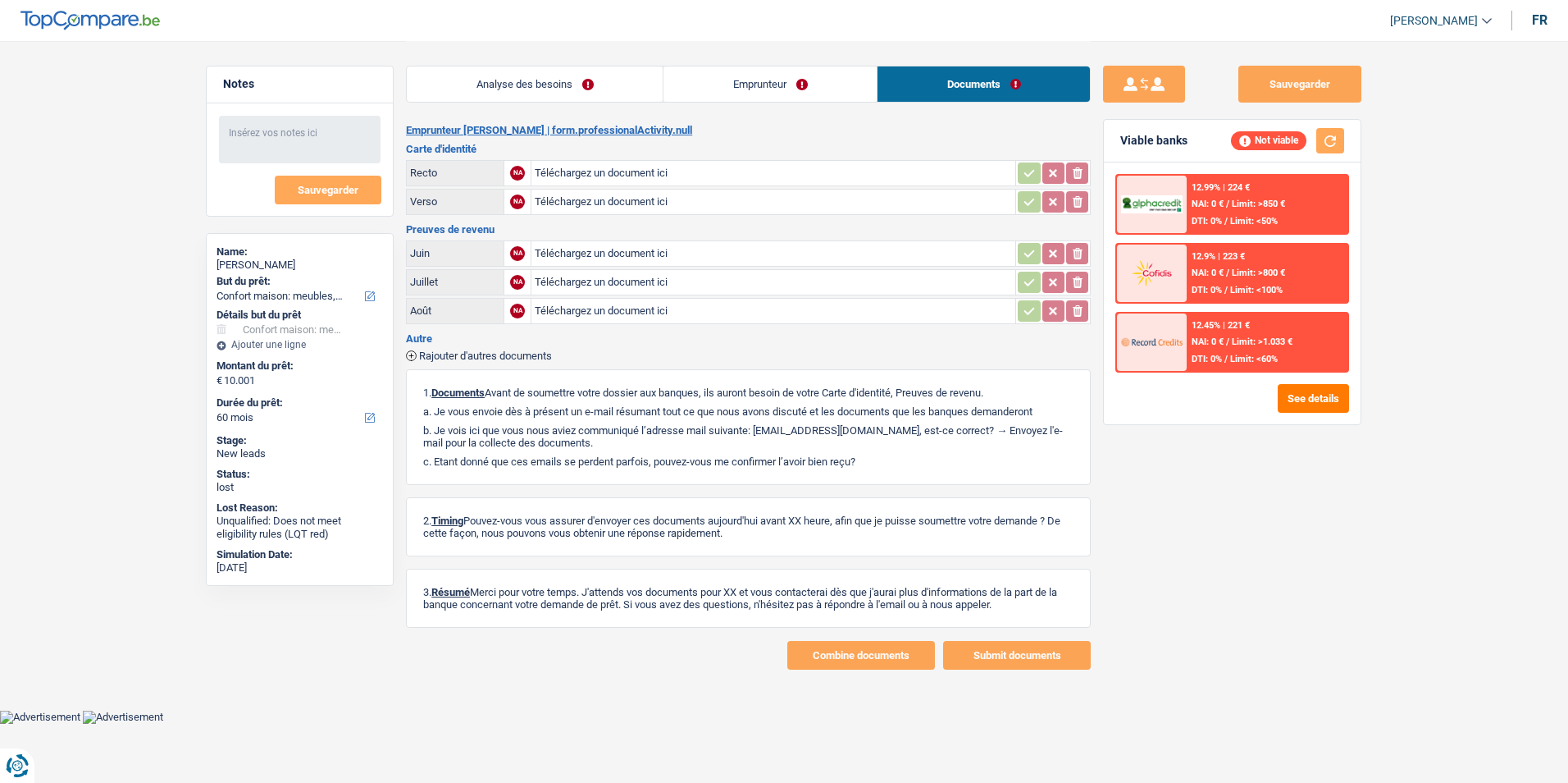
click at [686, 89] on link "Emprunteur" at bounding box center [770, 84] width 213 height 35
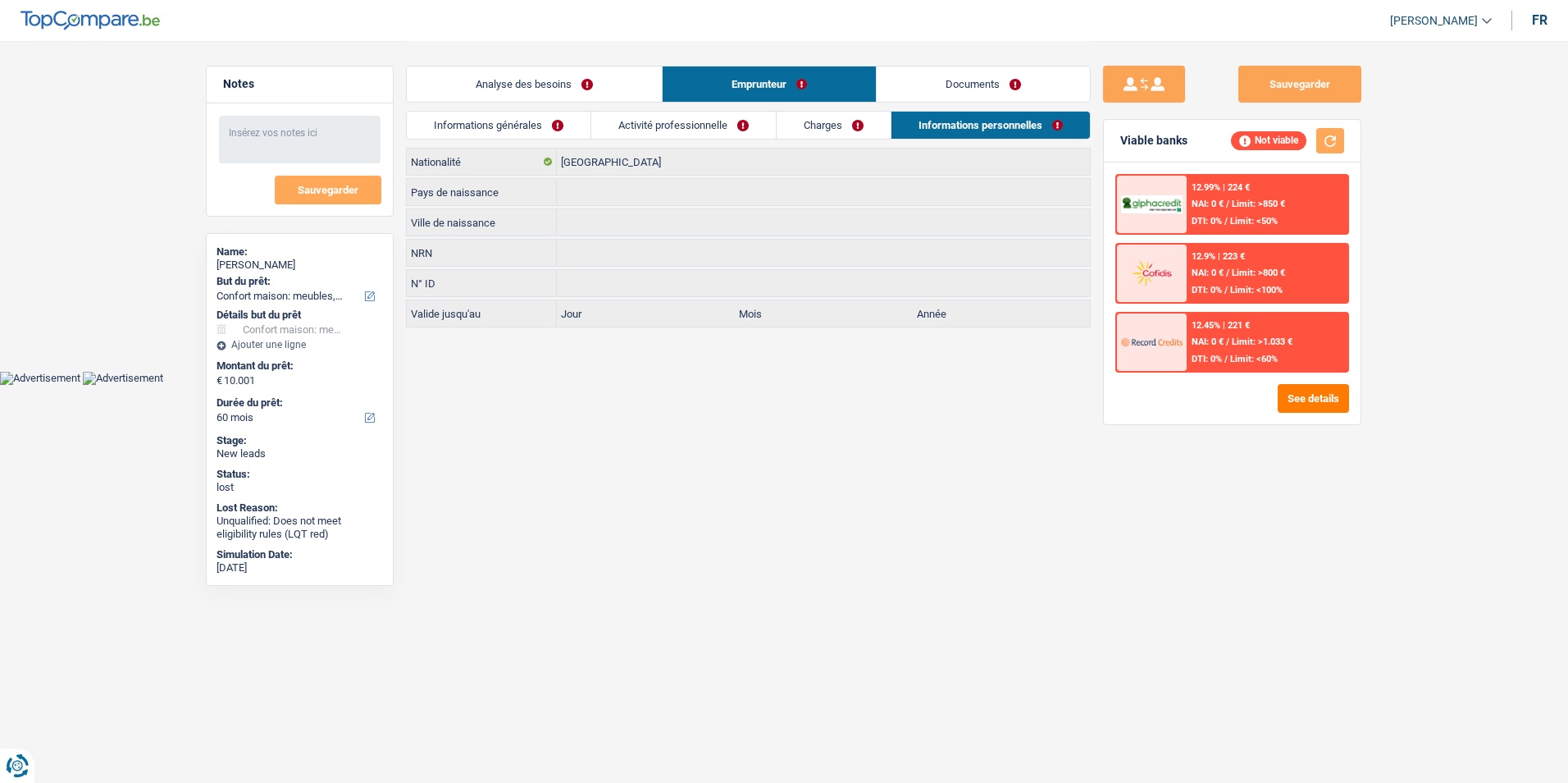
click at [627, 79] on link "Analyse des besoins" at bounding box center [534, 84] width 255 height 35
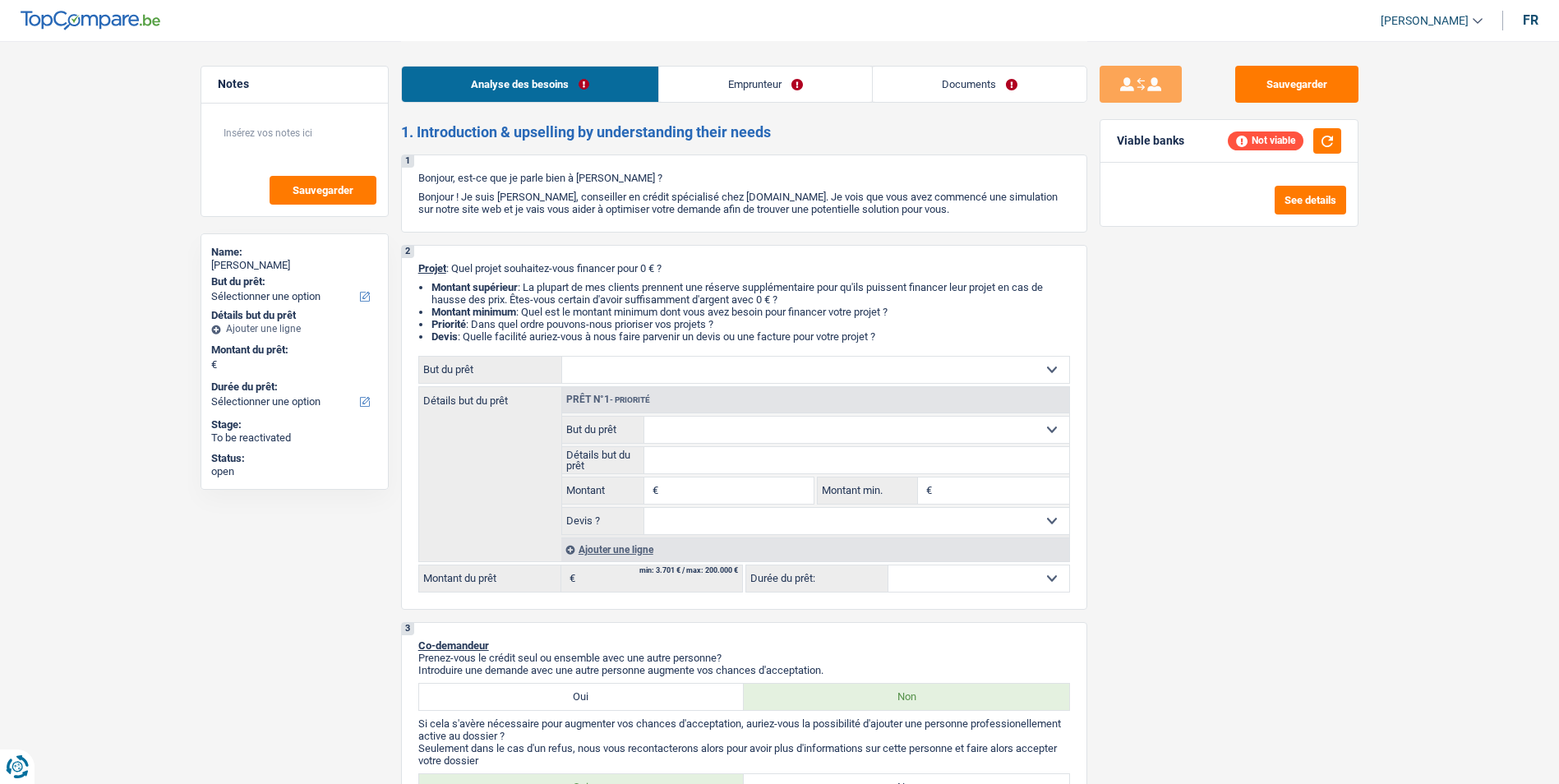
select select "privateEmployee"
select select "familyAllowances"
select select "netSalary"
select select "mealVouchers"
select select "rents"
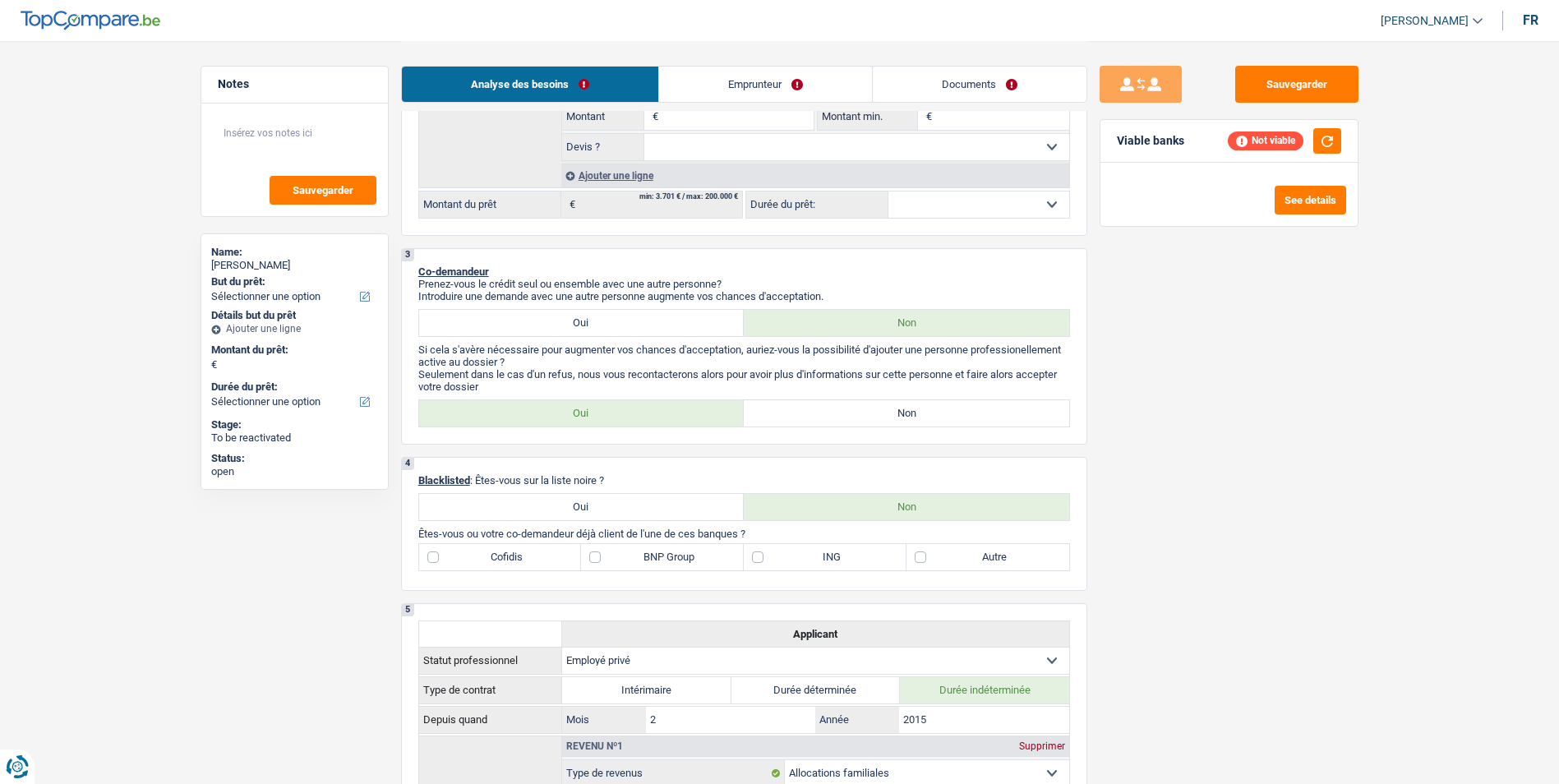
scroll to position [411, 0]
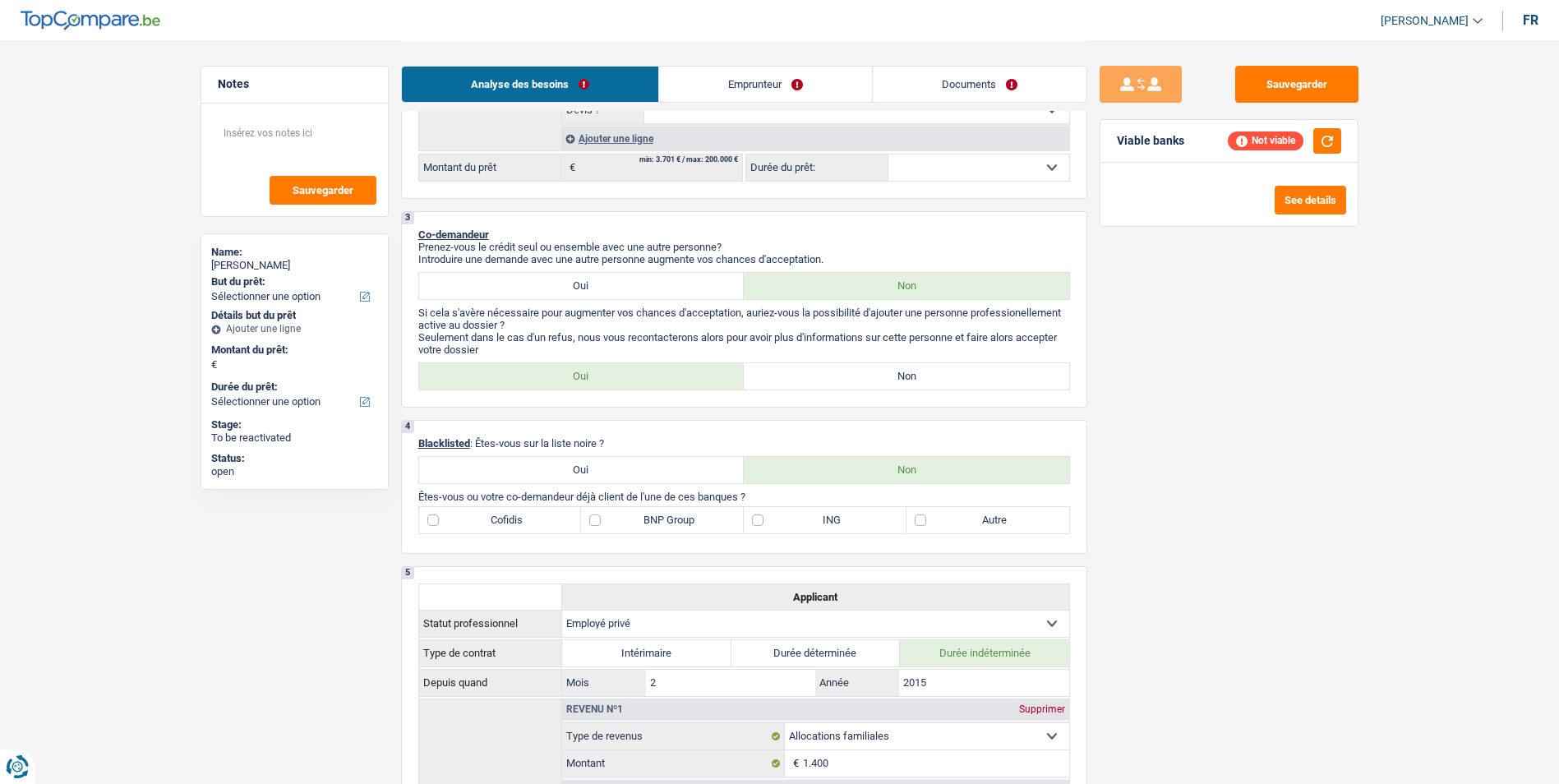
click at [795, 378] on label "Non" at bounding box center [906, 376] width 325 height 26
click at [795, 378] on input "Non" at bounding box center [906, 376] width 325 height 26
radio input "true"
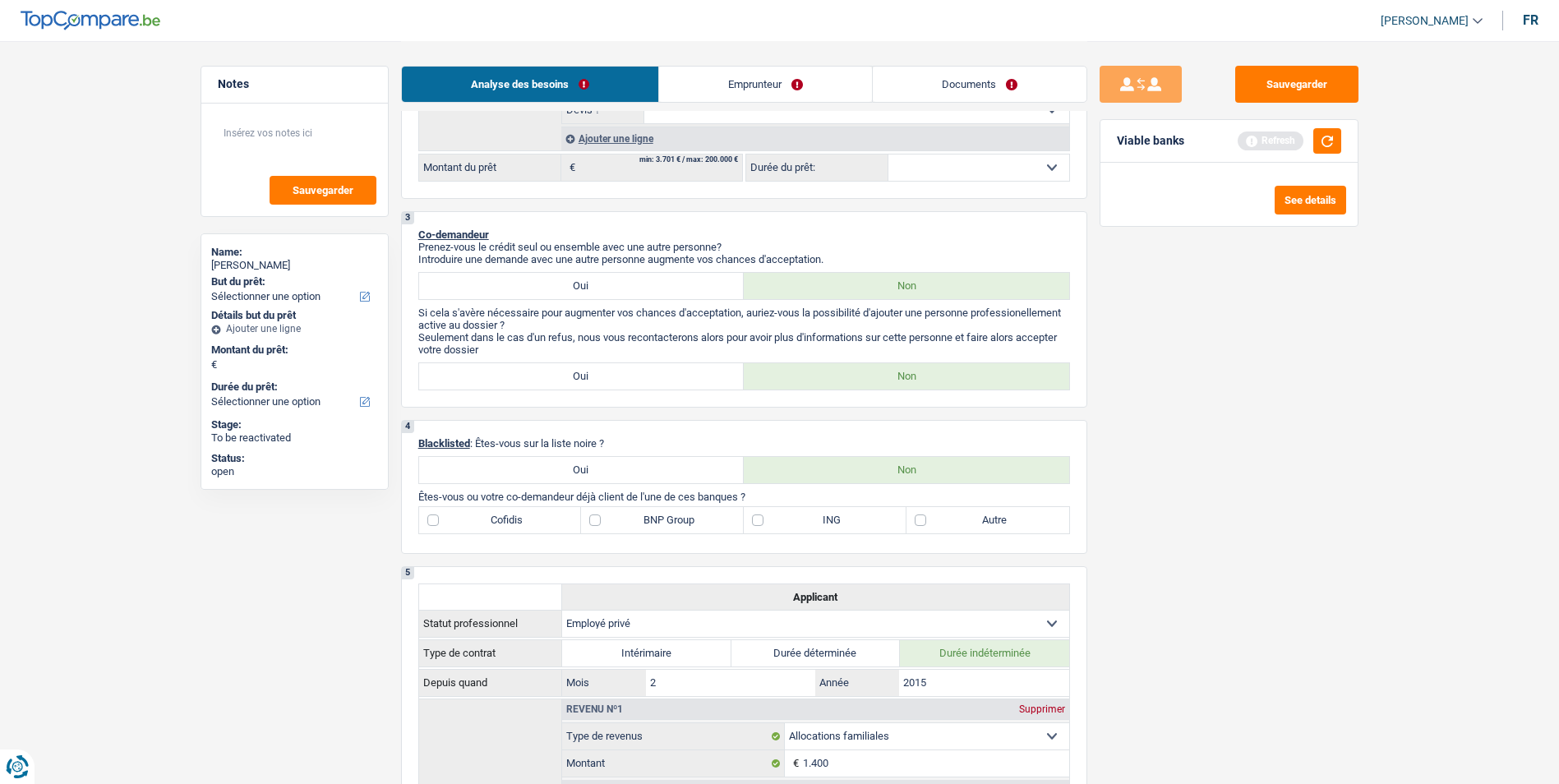
click at [920, 519] on label "Autre" at bounding box center [987, 520] width 163 height 26
click at [920, 519] on input "Autre" at bounding box center [987, 520] width 163 height 26
checkbox input "true"
click at [614, 517] on label "BNP Group" at bounding box center [662, 520] width 163 height 26
click at [614, 517] on input "BNP Group" at bounding box center [662, 520] width 163 height 26
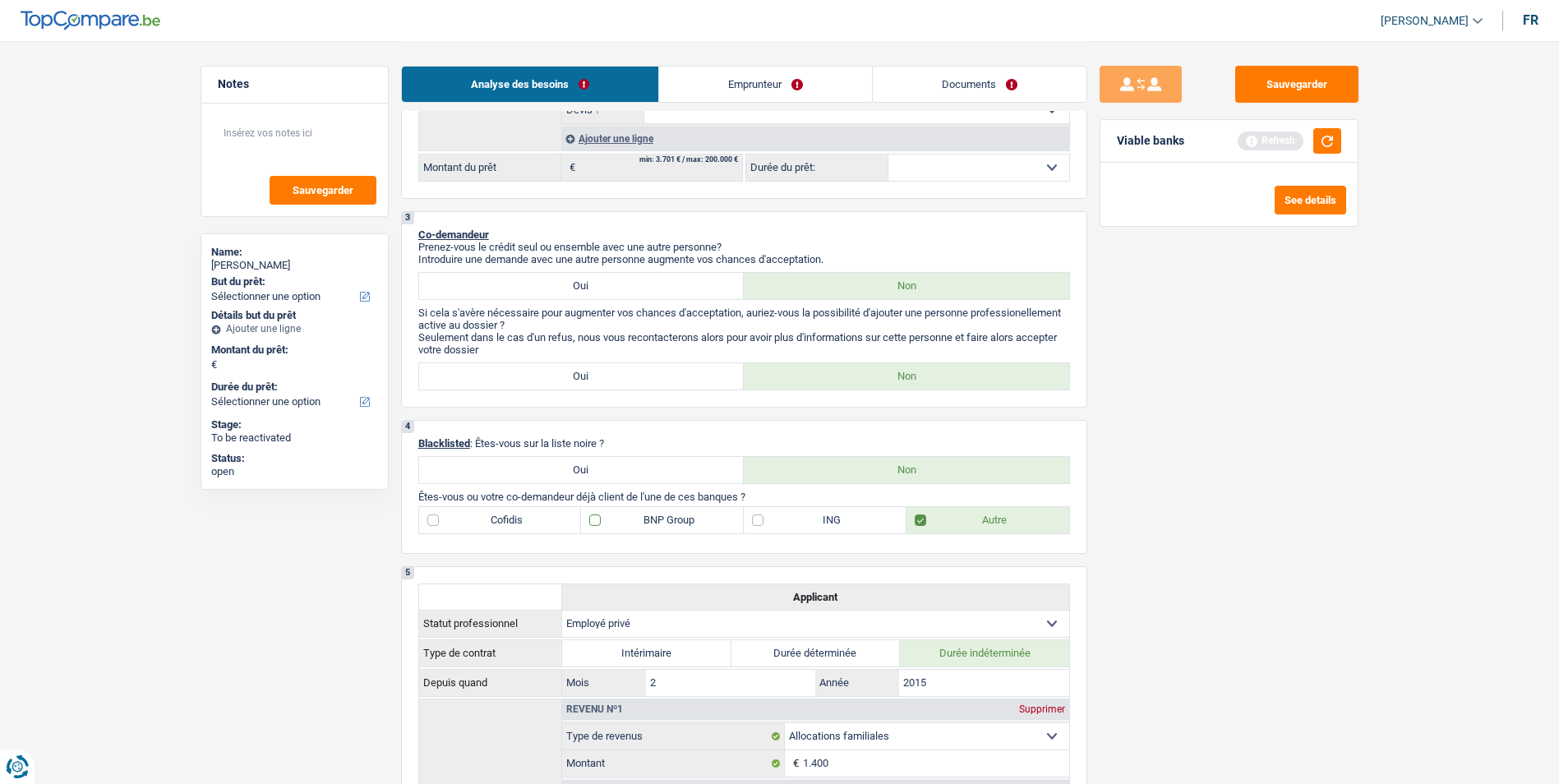
checkbox input "true"
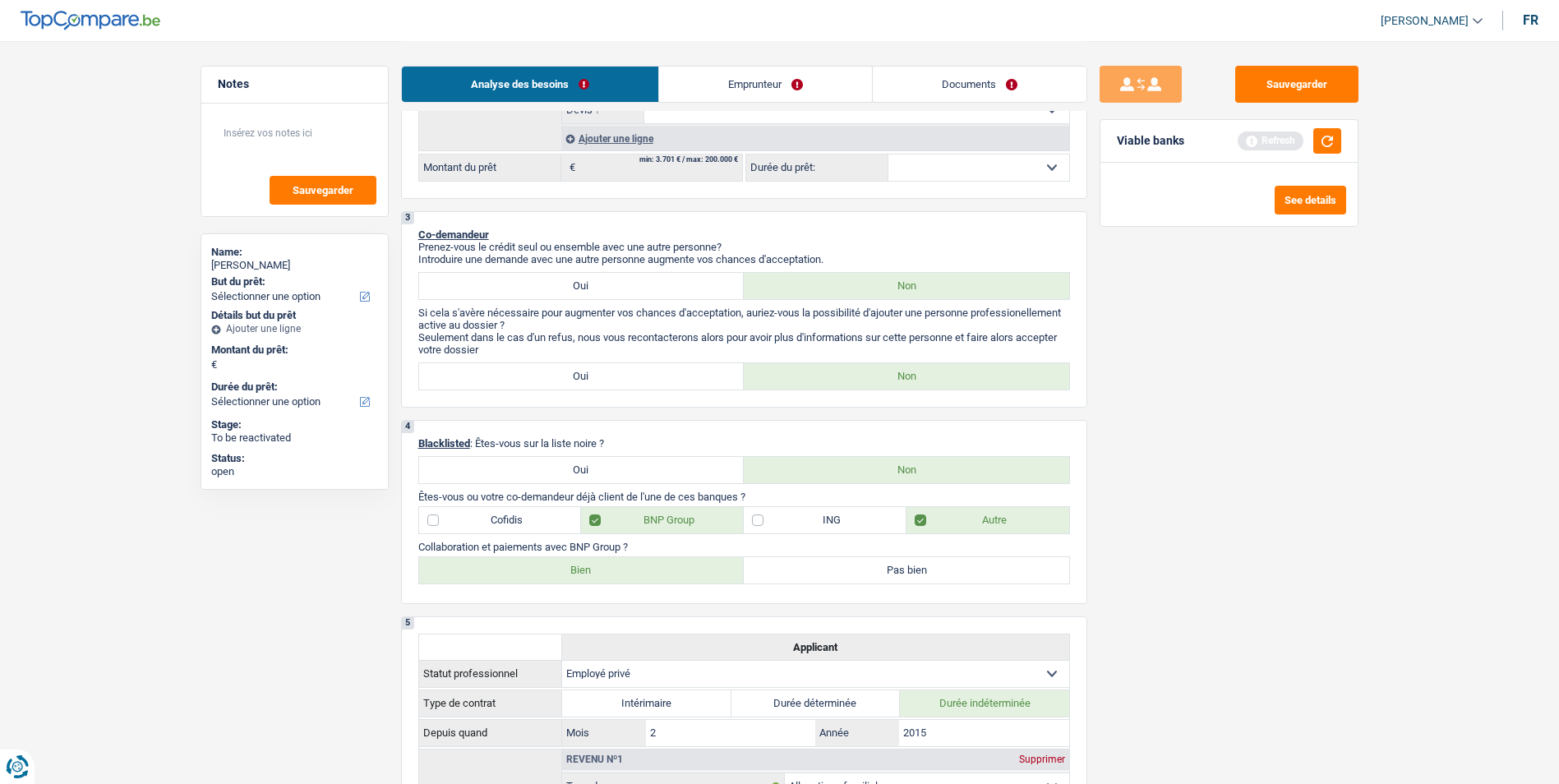
click at [554, 566] on label "Bien" at bounding box center [582, 570] width 325 height 26
click at [554, 566] on input "Bien" at bounding box center [582, 570] width 325 height 26
radio input "true"
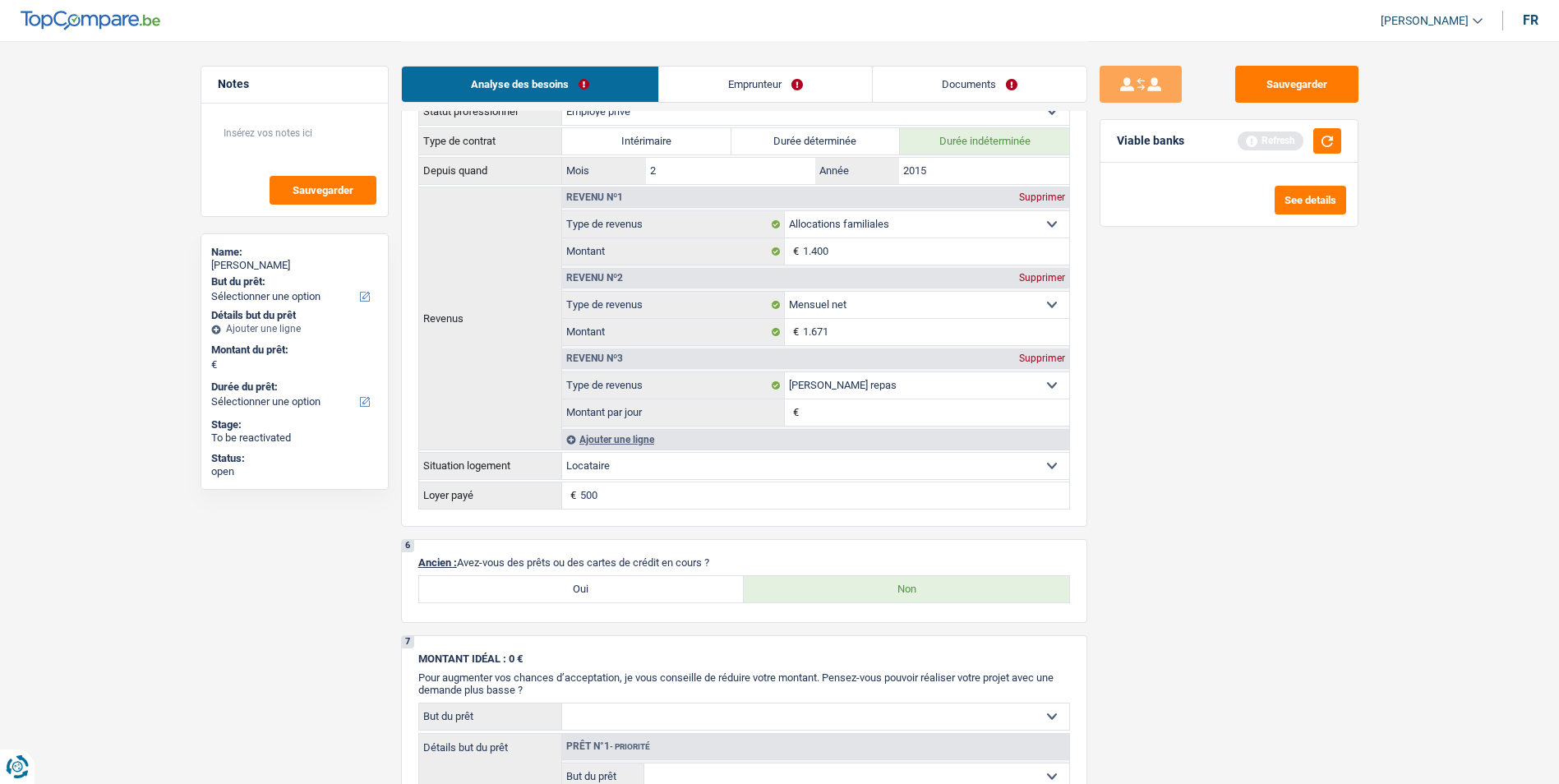
scroll to position [986, 0]
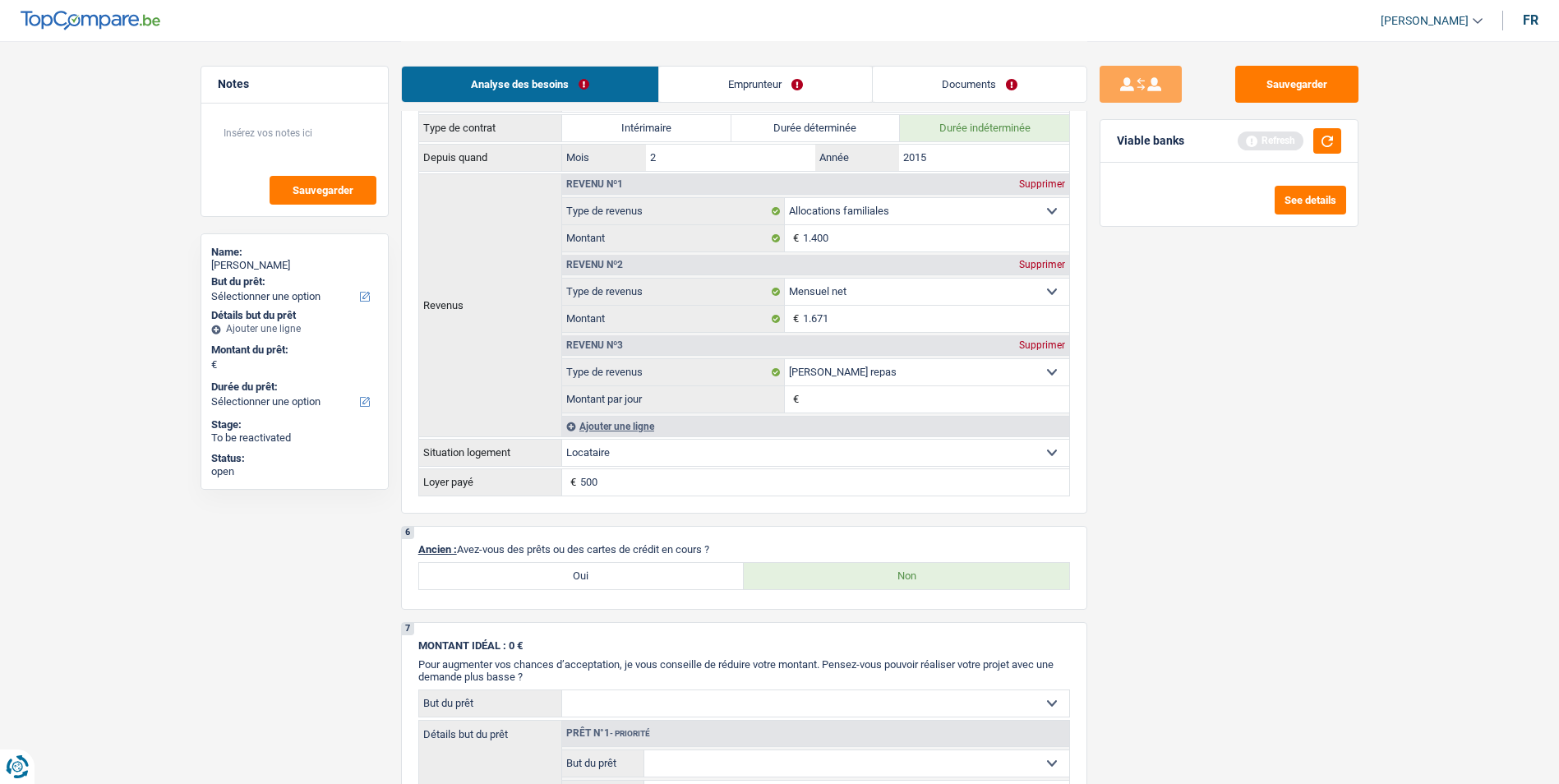
click at [618, 576] on label "Oui" at bounding box center [582, 575] width 325 height 26
click at [618, 576] on input "Oui" at bounding box center [582, 575] width 325 height 26
radio input "true"
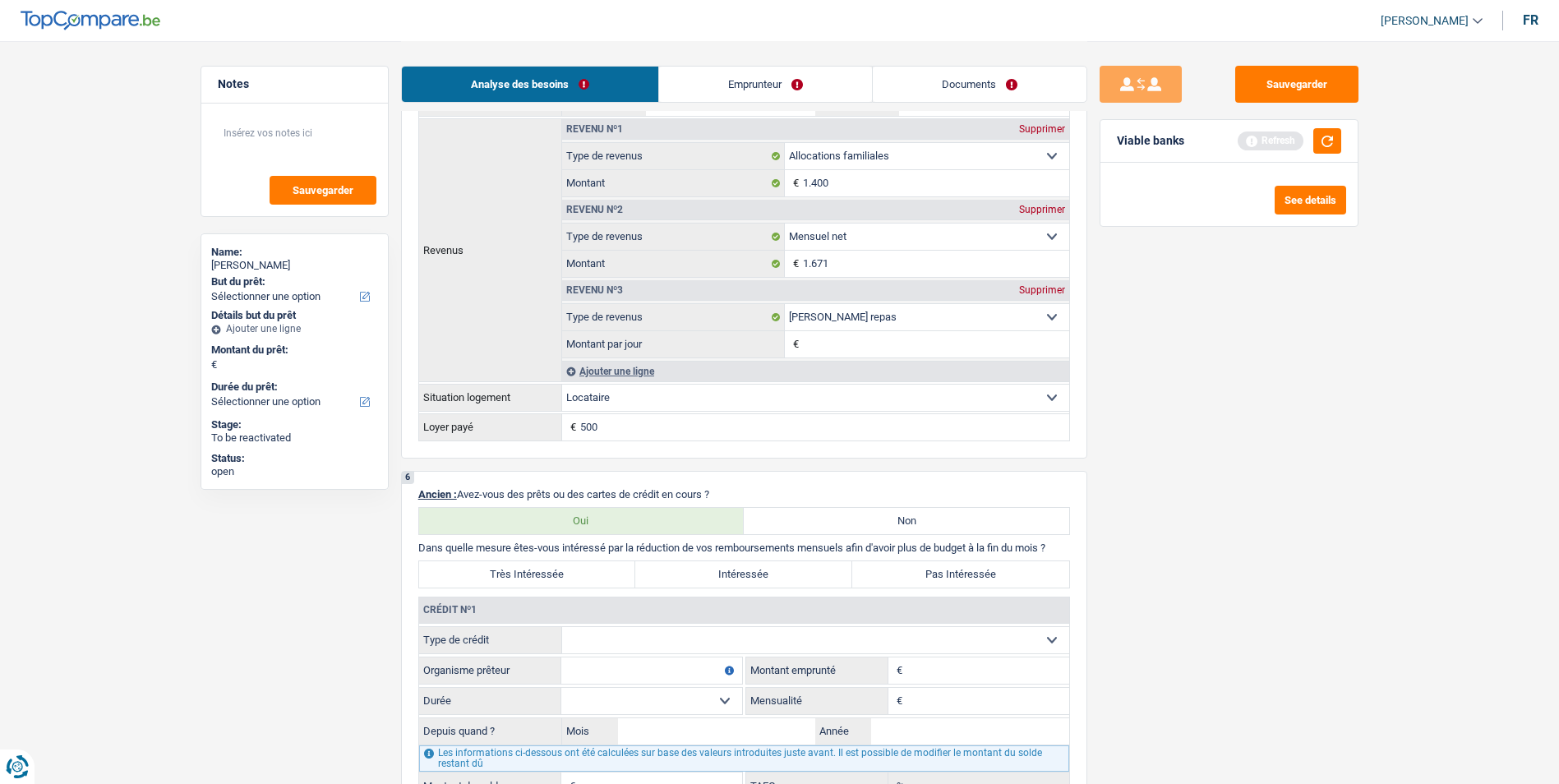
scroll to position [1150, 0]
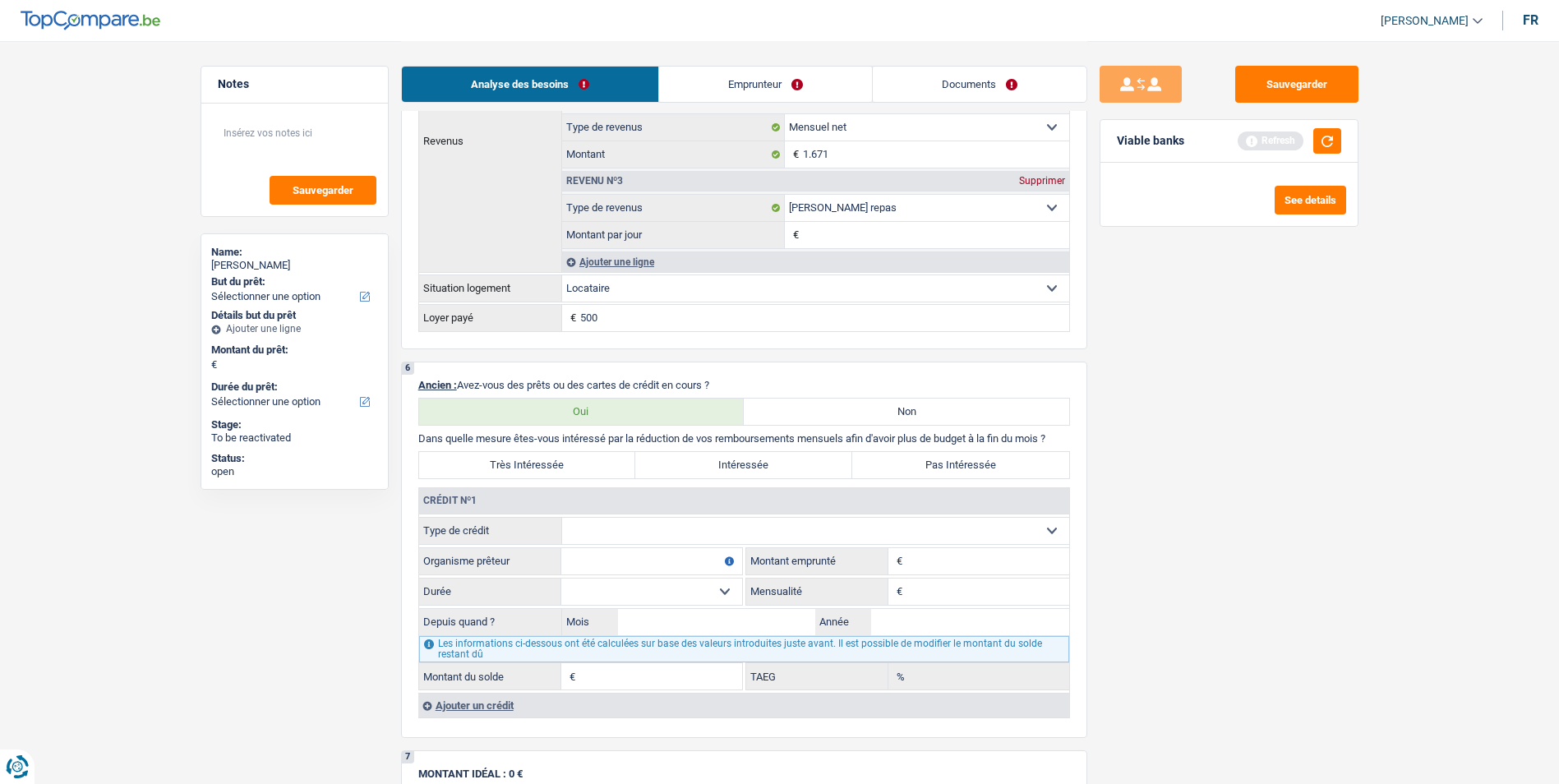
click at [707, 514] on div "Crédit nº1 Carte ou ouverture de crédit Prêt hypothécaire Vente à tempérament P…" at bounding box center [743, 588] width 651 height 202
click at [703, 525] on select "Carte ou ouverture de crédit Prêt hypothécaire Vente à tempérament Prêt à tempé…" at bounding box center [815, 530] width 507 height 26
select select "personalLoan"
type input "0"
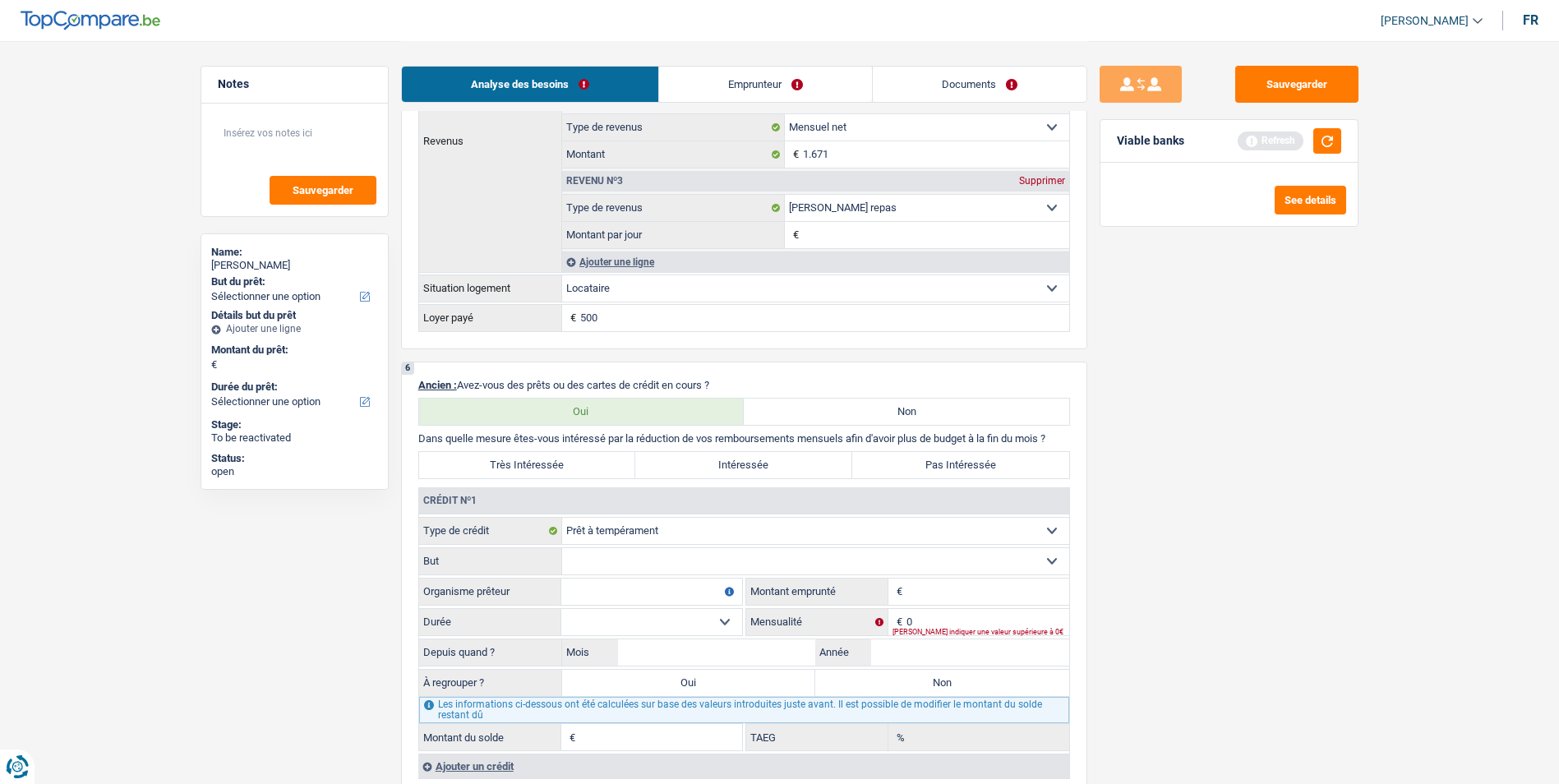
click at [698, 562] on select "Confort maison: meubles, textile, peinture, électroménager, outillage non-profe…" at bounding box center [815, 561] width 507 height 26
click at [643, 584] on input "Organisme prêteur" at bounding box center [652, 591] width 181 height 26
type input "Alpha Crédit"
click at [924, 598] on input "Montant" at bounding box center [987, 591] width 163 height 26
type input "10.001"
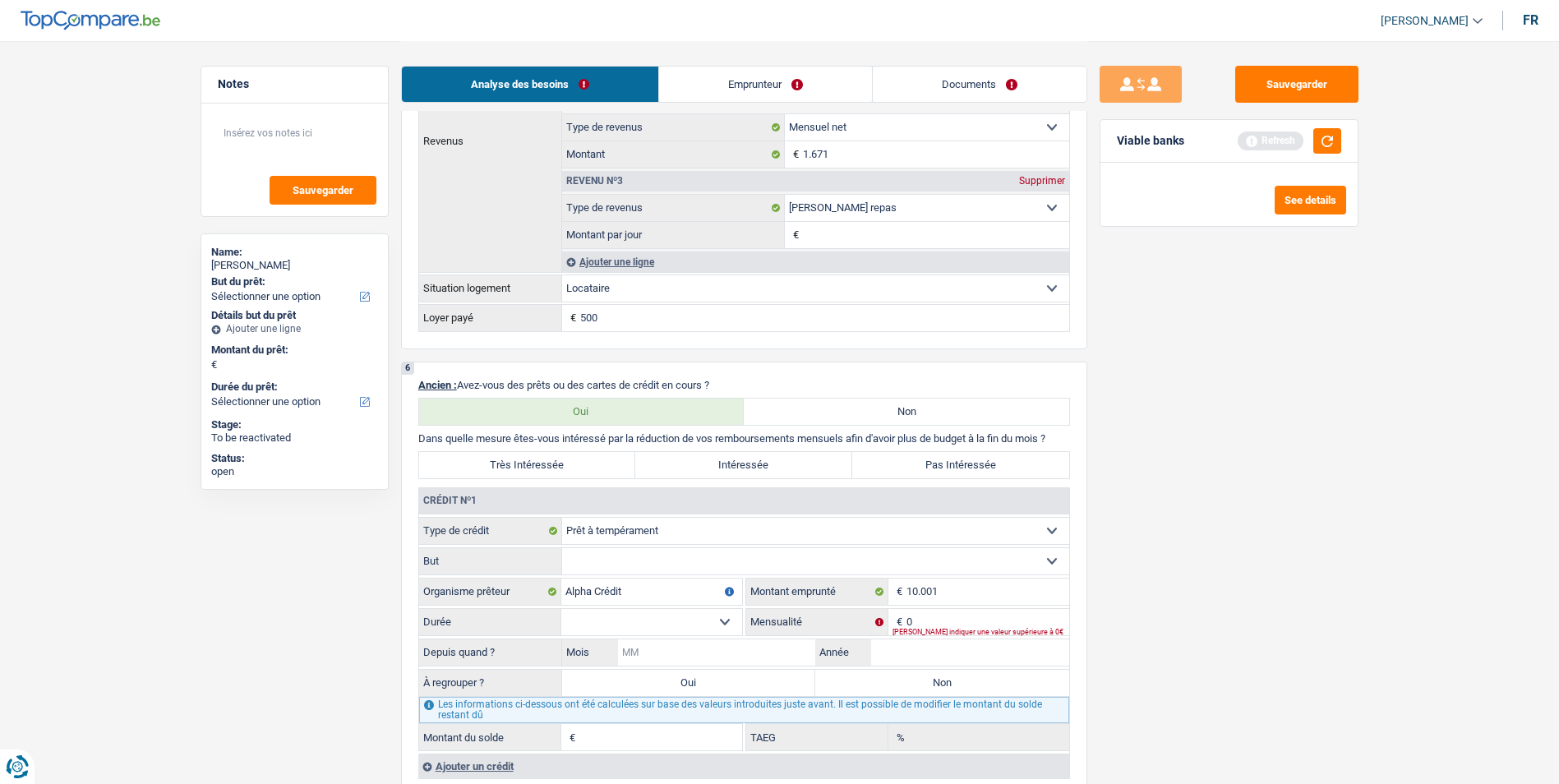
click at [713, 644] on input "Mois" at bounding box center [717, 652] width 198 height 26
type input "09"
type input "2023"
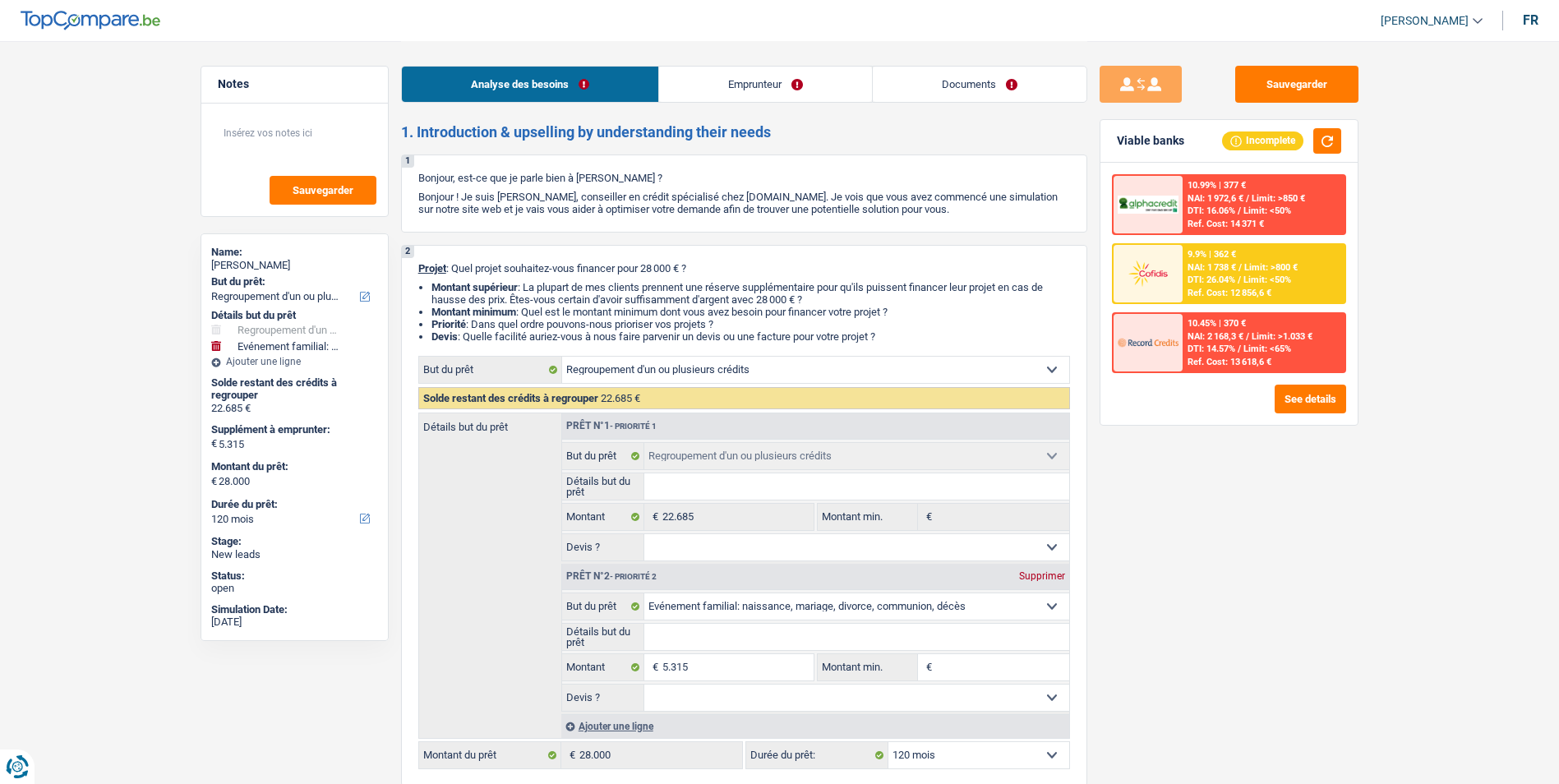
select select "refinancing"
select select "familyEvent"
select select "120"
select select "refinancing"
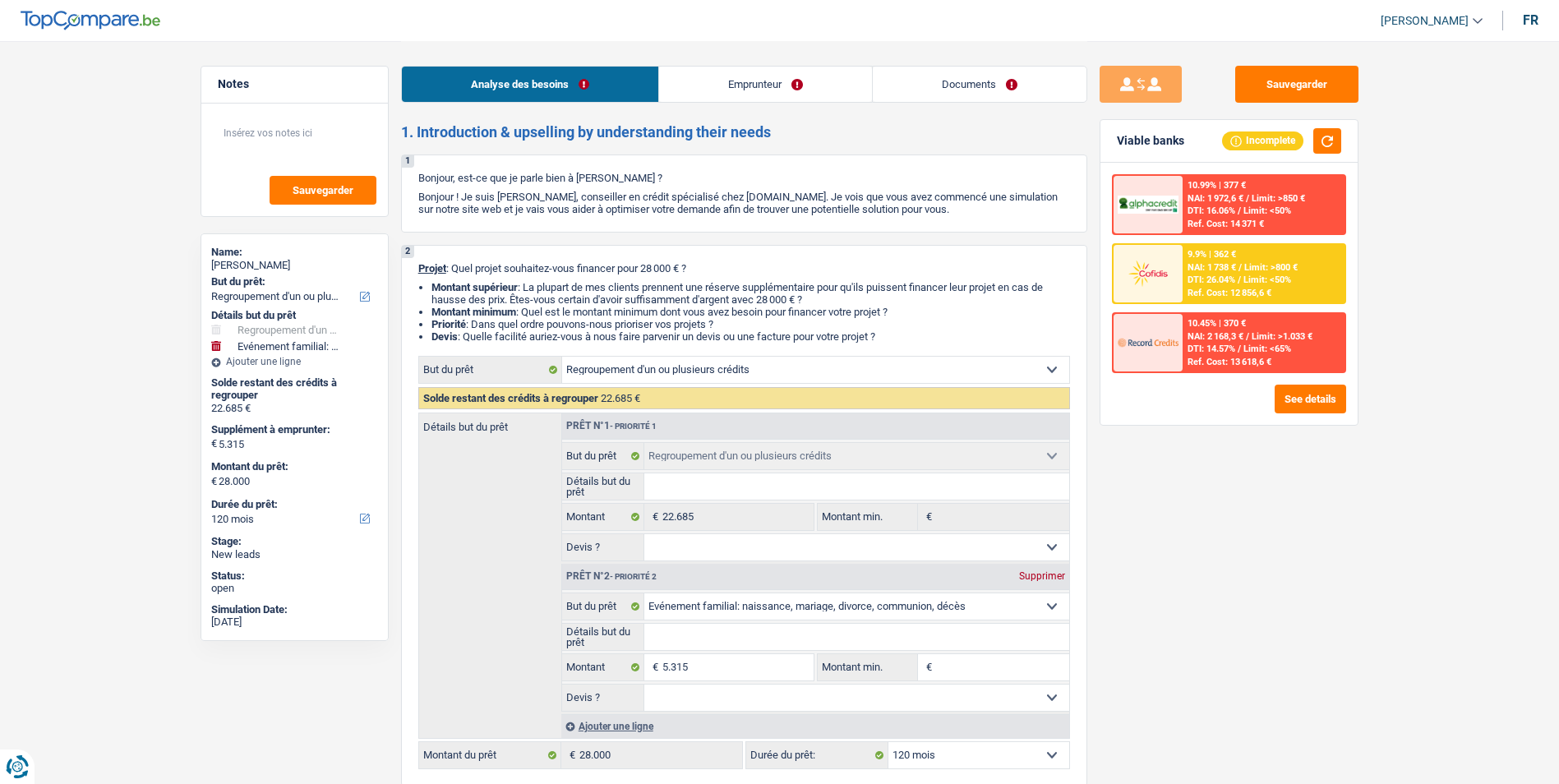
select select "refinancing"
select select "familyEvent"
select select "120"
select select "worker"
select select "netSalary"
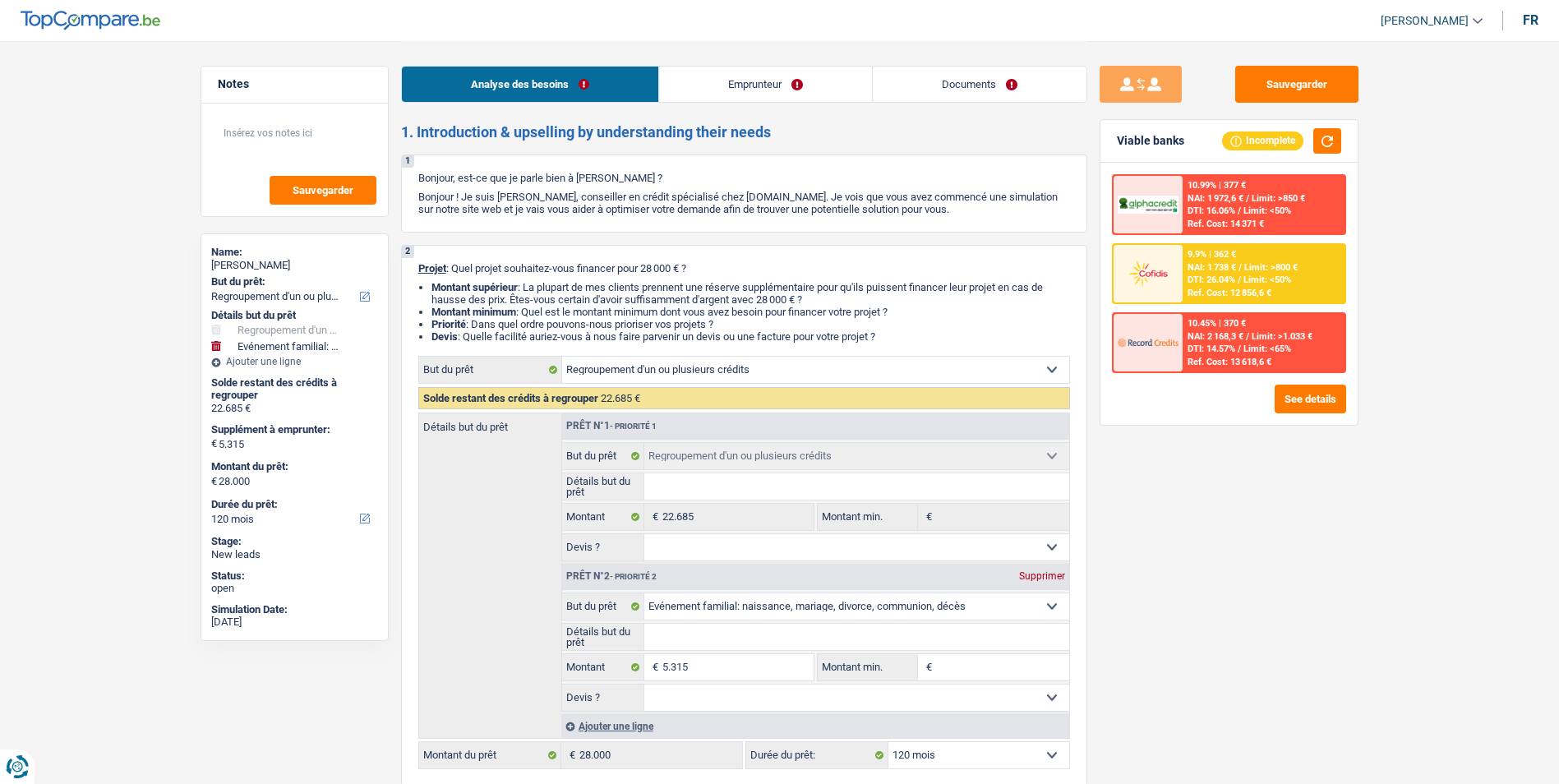
select select "liveWithParents"
select select "personalLoan"
select select "medicalFees"
select select "96"
select select "refinancing"
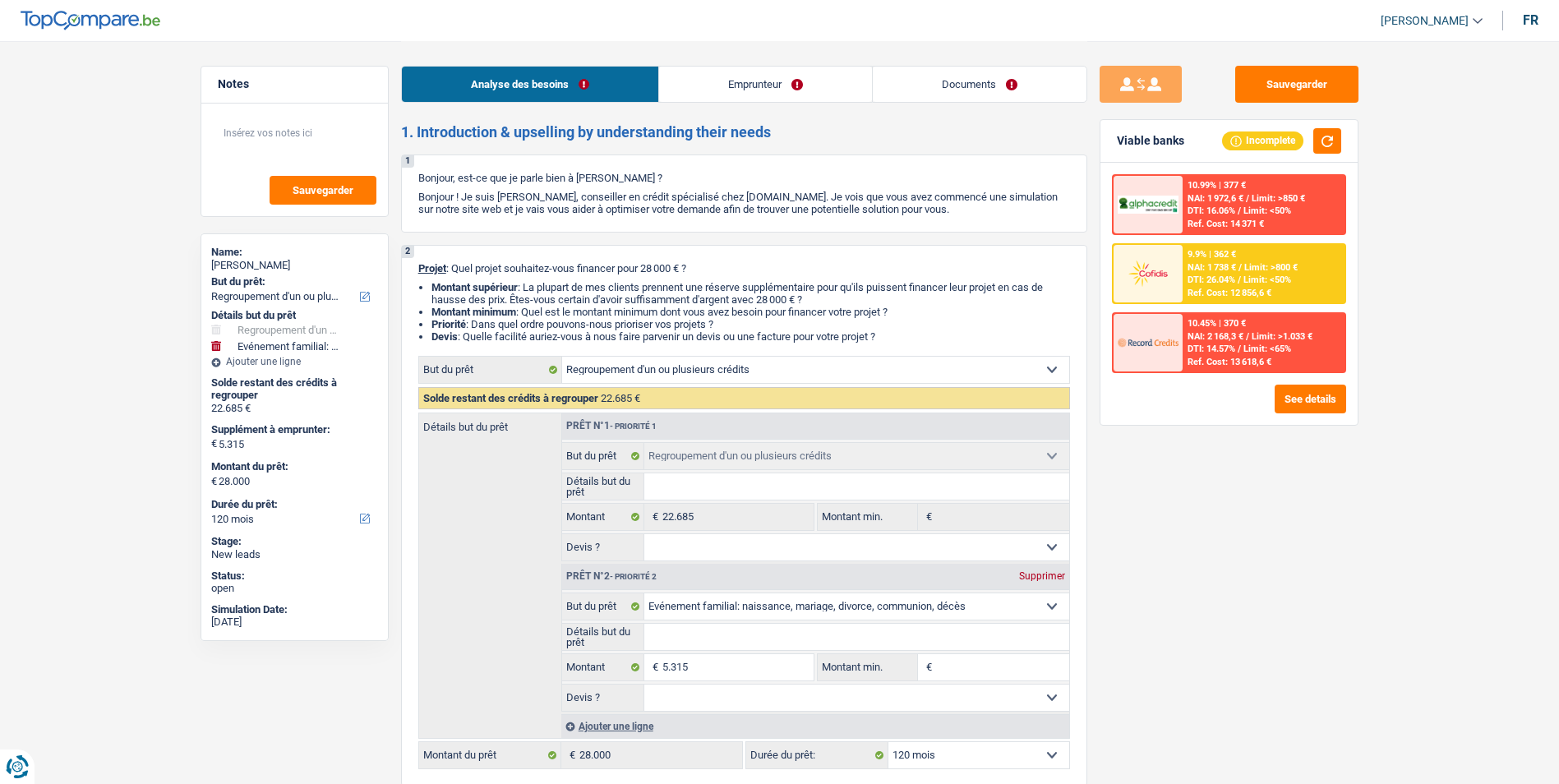
select select "refinancing"
select select "familyEvent"
select select "120"
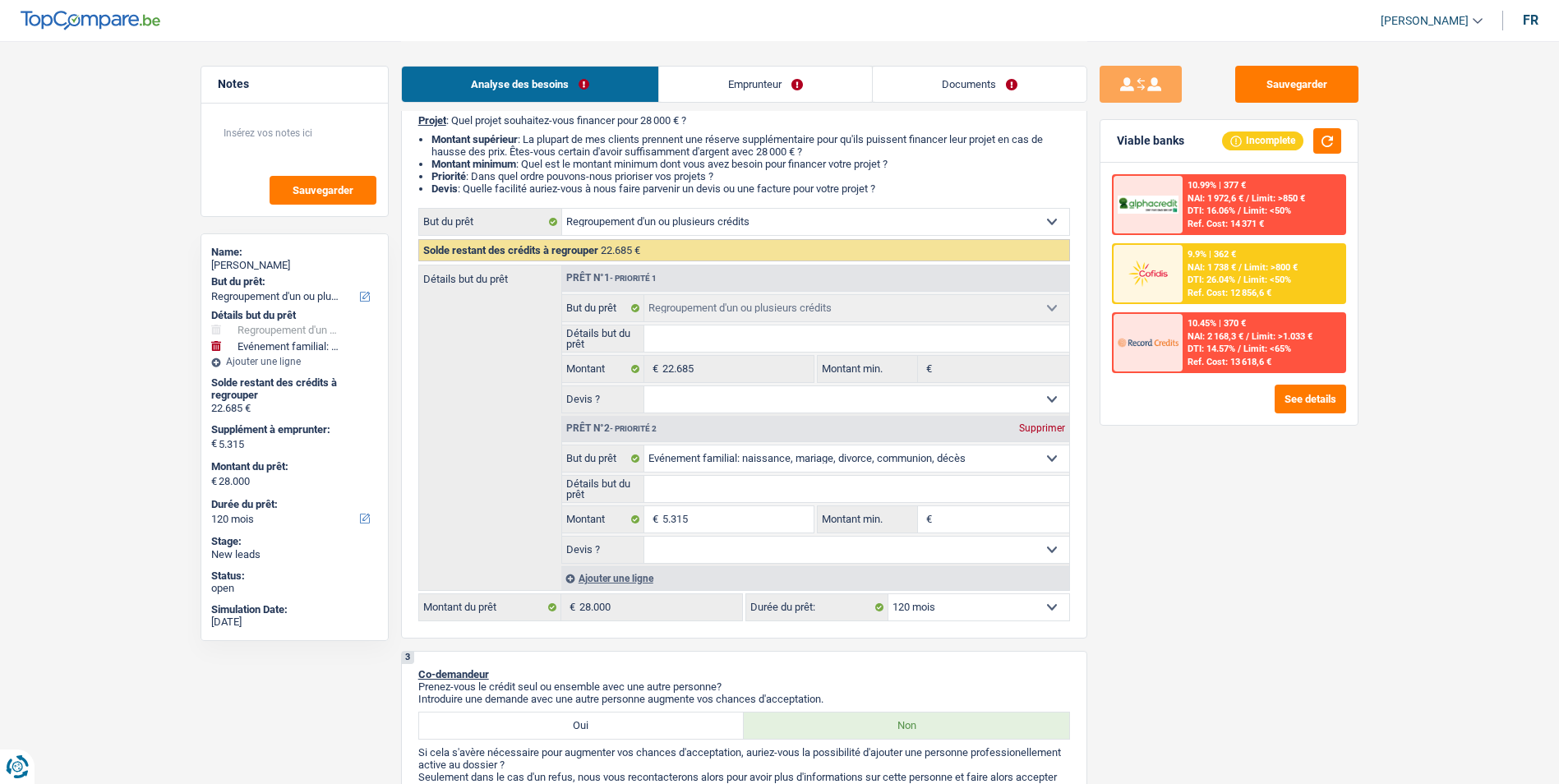
scroll to position [164, 0]
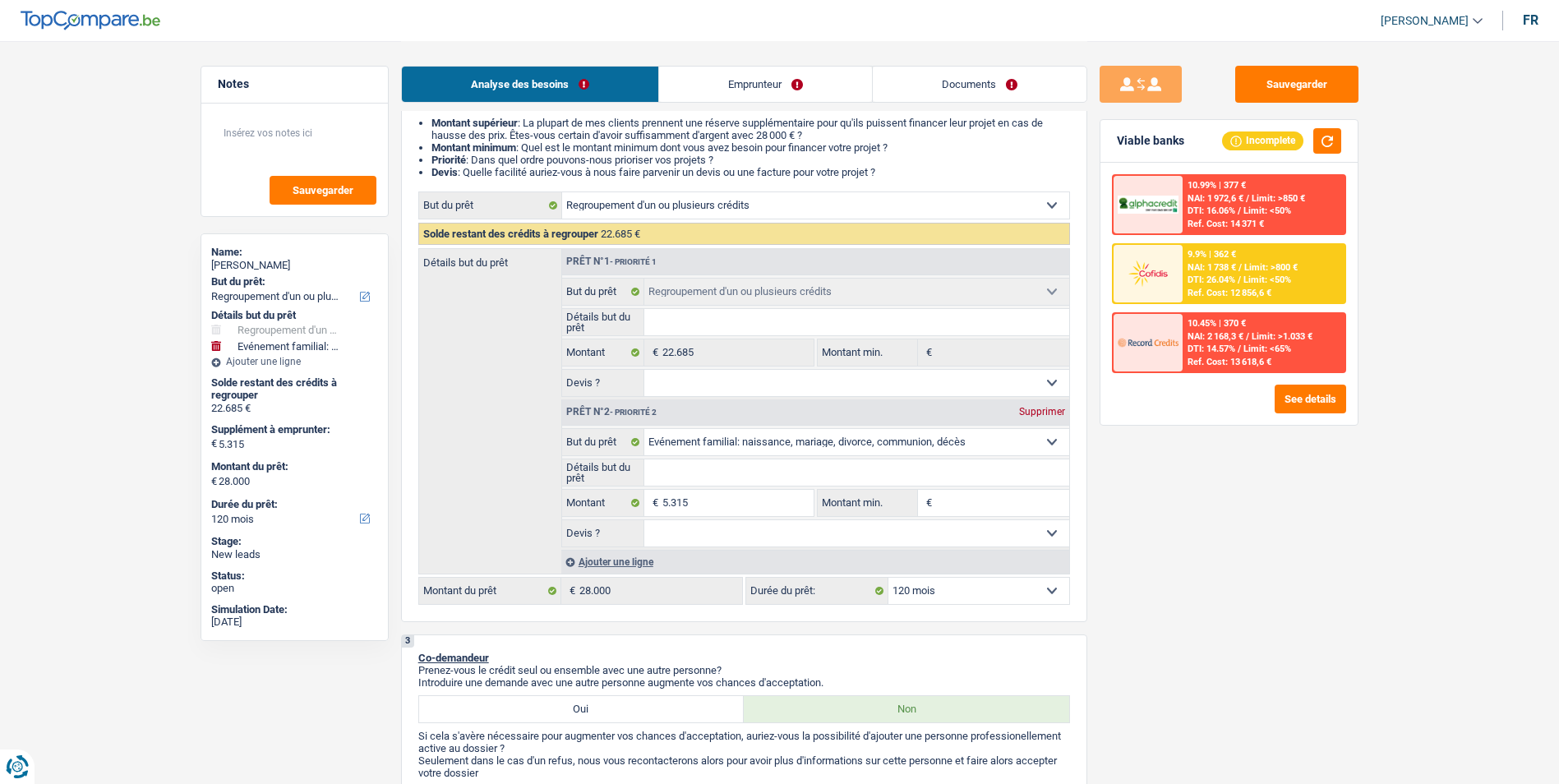
click at [734, 381] on select "Oui Non Non répondu Sélectionner une option" at bounding box center [856, 382] width 425 height 26
select select "yes"
click at [644, 369] on select "Oui Non Non répondu Sélectionner une option" at bounding box center [856, 382] width 425 height 26
select select "yes"
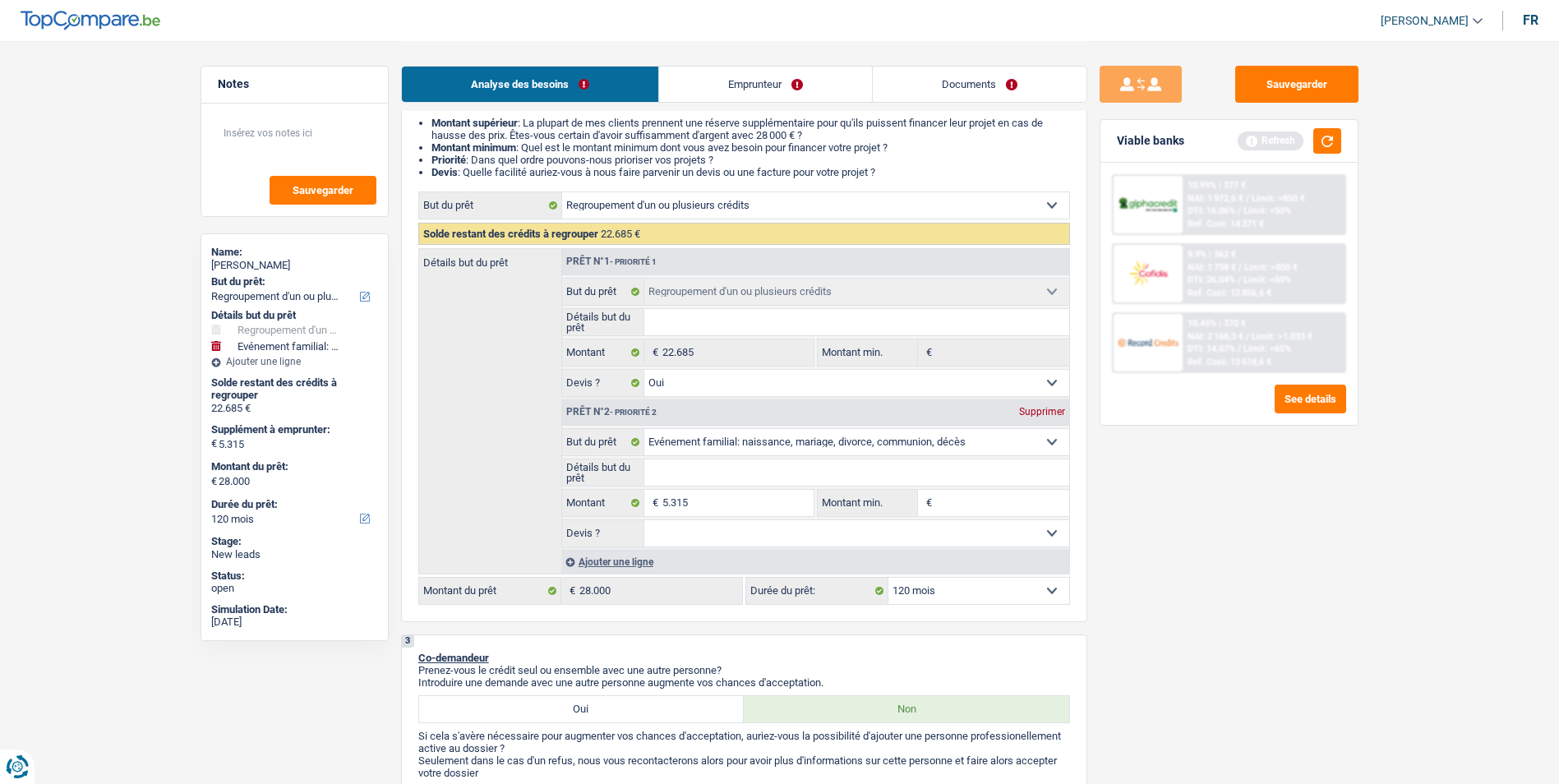
click at [751, 324] on input "Détails but du prêt" at bounding box center [856, 321] width 425 height 26
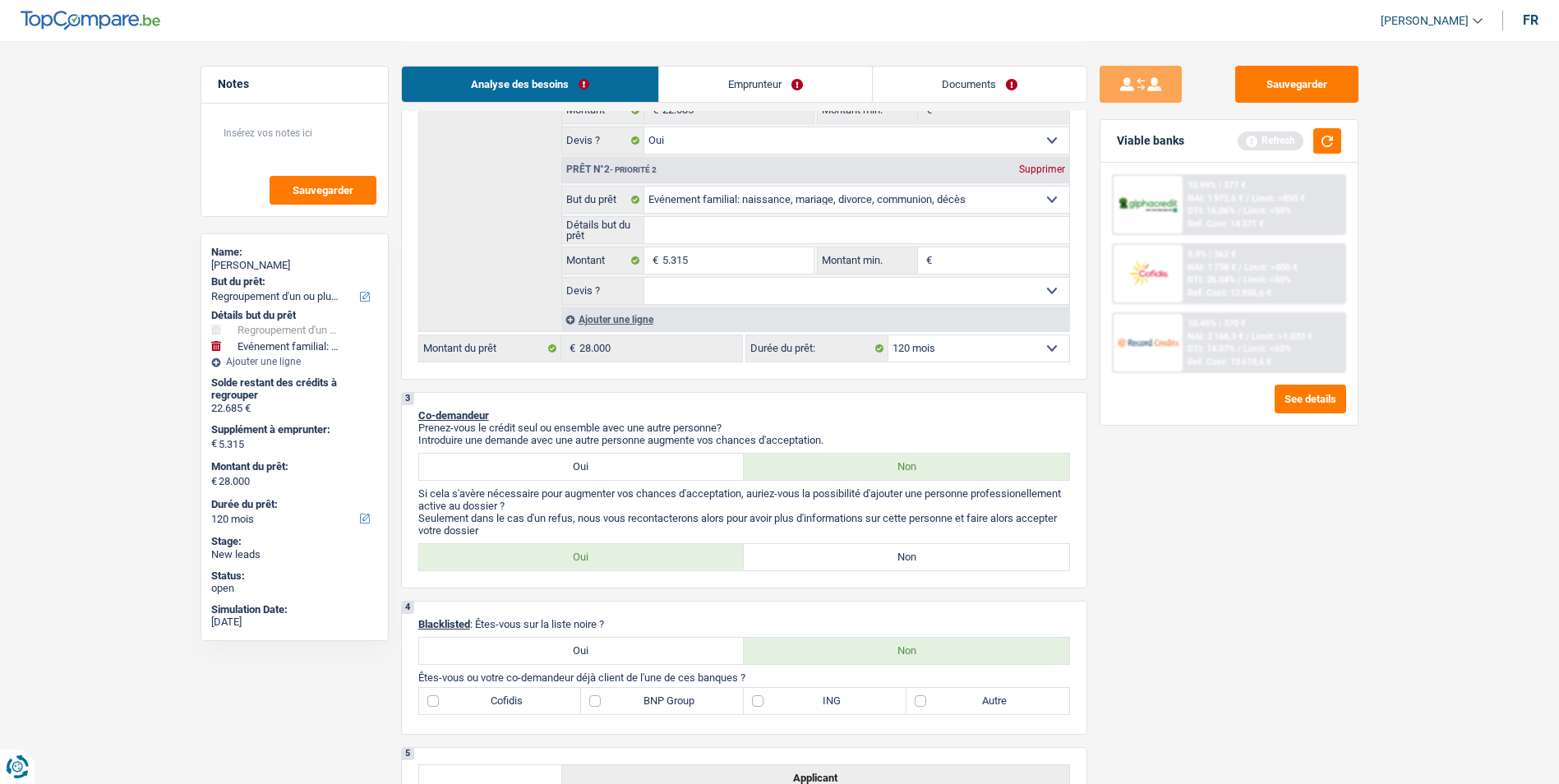
scroll to position [411, 0]
click at [804, 560] on label "Non" at bounding box center [906, 552] width 325 height 26
click at [804, 560] on input "Non" at bounding box center [906, 552] width 325 height 26
radio input "true"
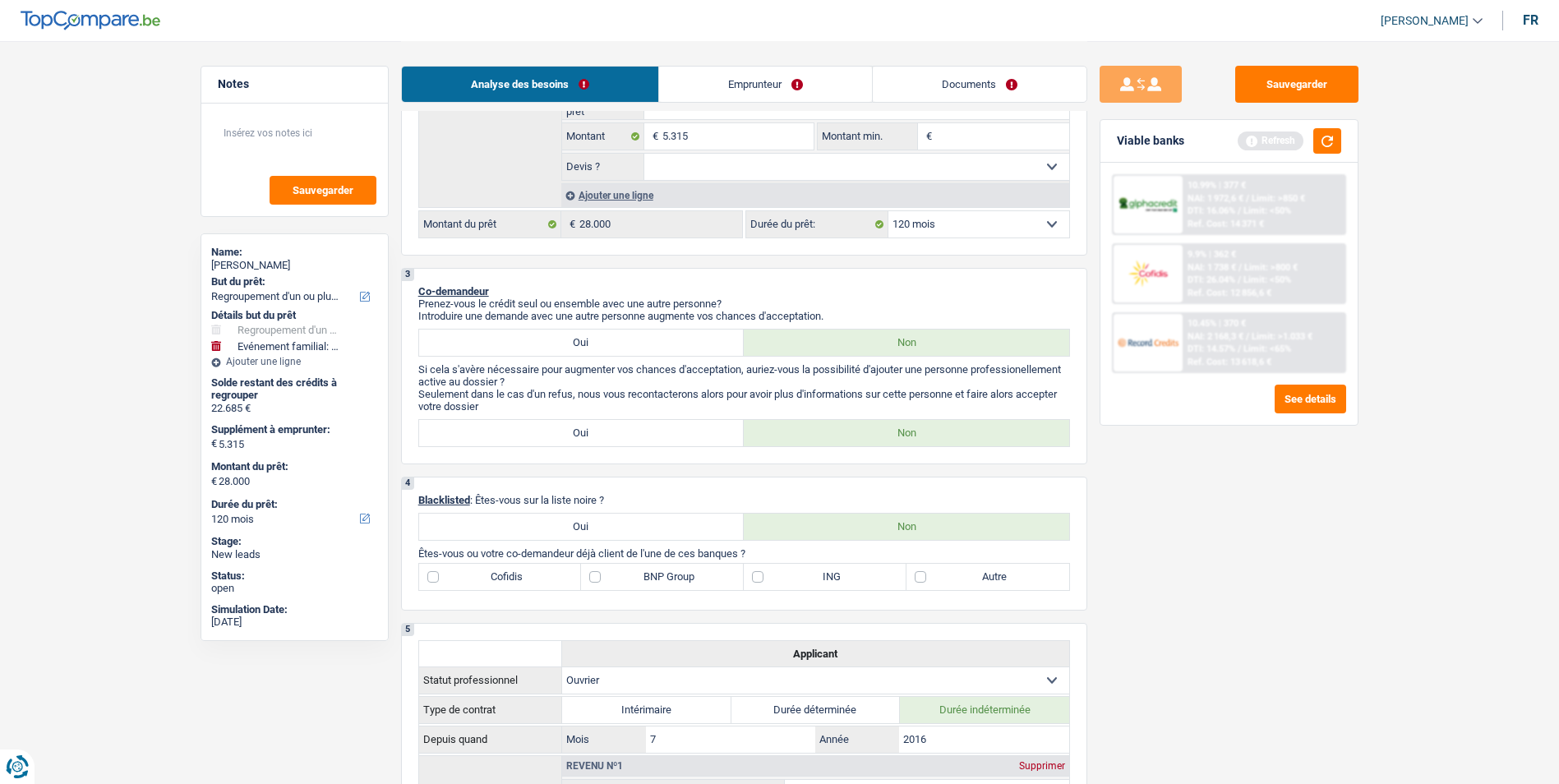
scroll to position [575, 0]
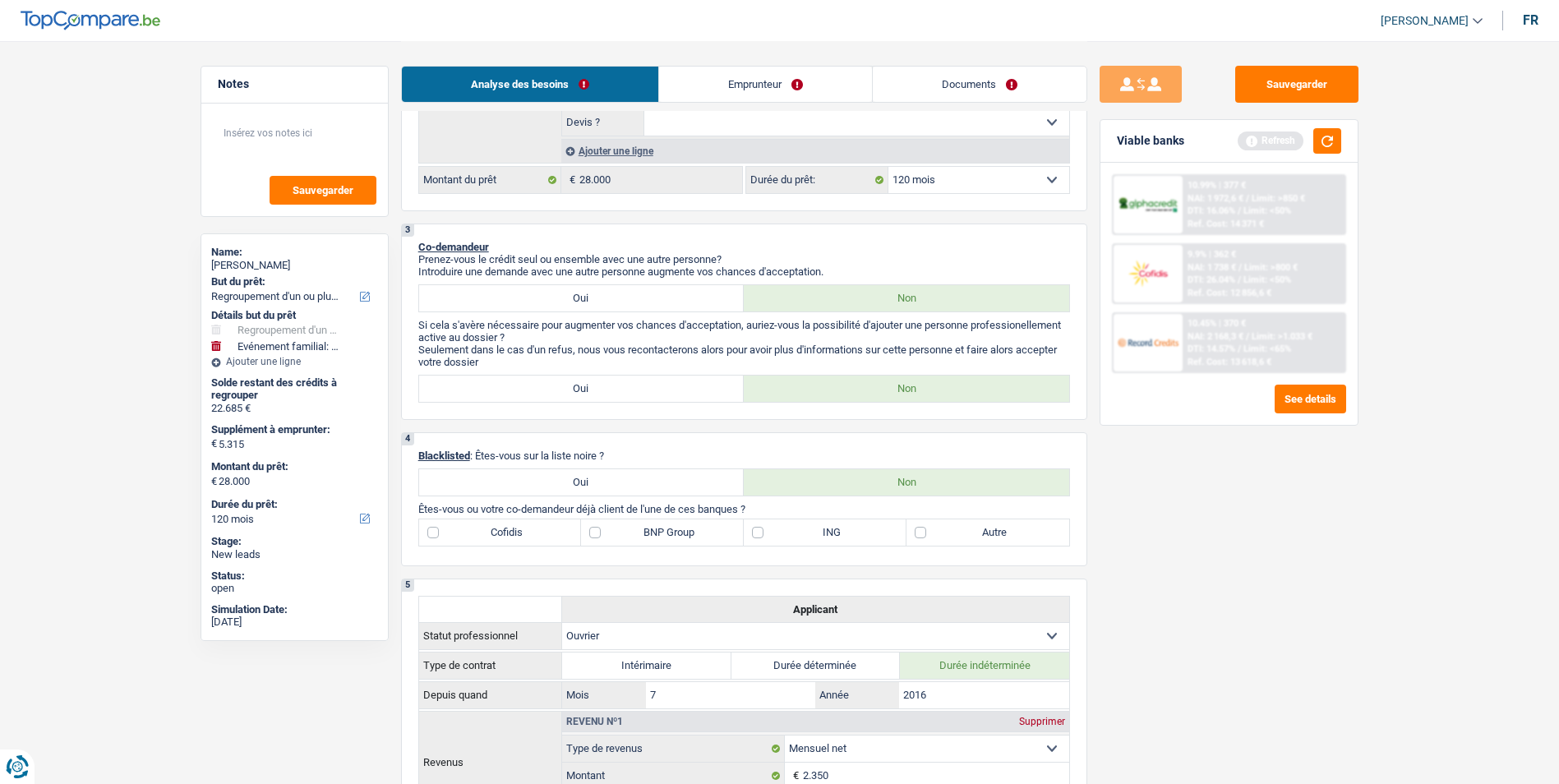
click at [635, 532] on label "BNP Group" at bounding box center [662, 532] width 163 height 26
click at [635, 532] on input "BNP Group" at bounding box center [662, 532] width 163 height 26
checkbox input "true"
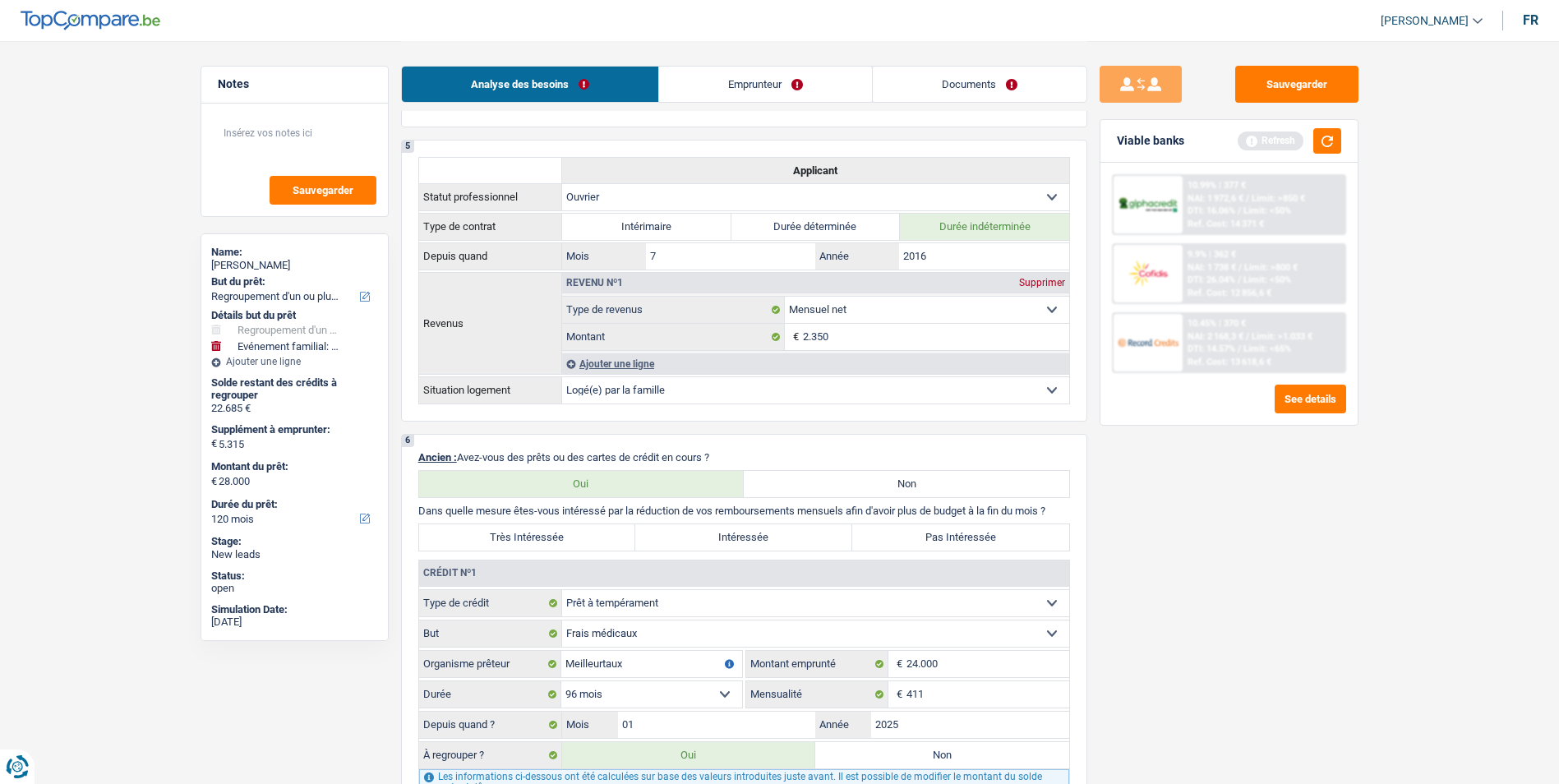
scroll to position [1067, 0]
click at [586, 532] on label "Très Intéressée" at bounding box center [527, 533] width 217 height 26
click at [586, 532] on input "Très Intéressée" at bounding box center [527, 533] width 217 height 26
radio input "true"
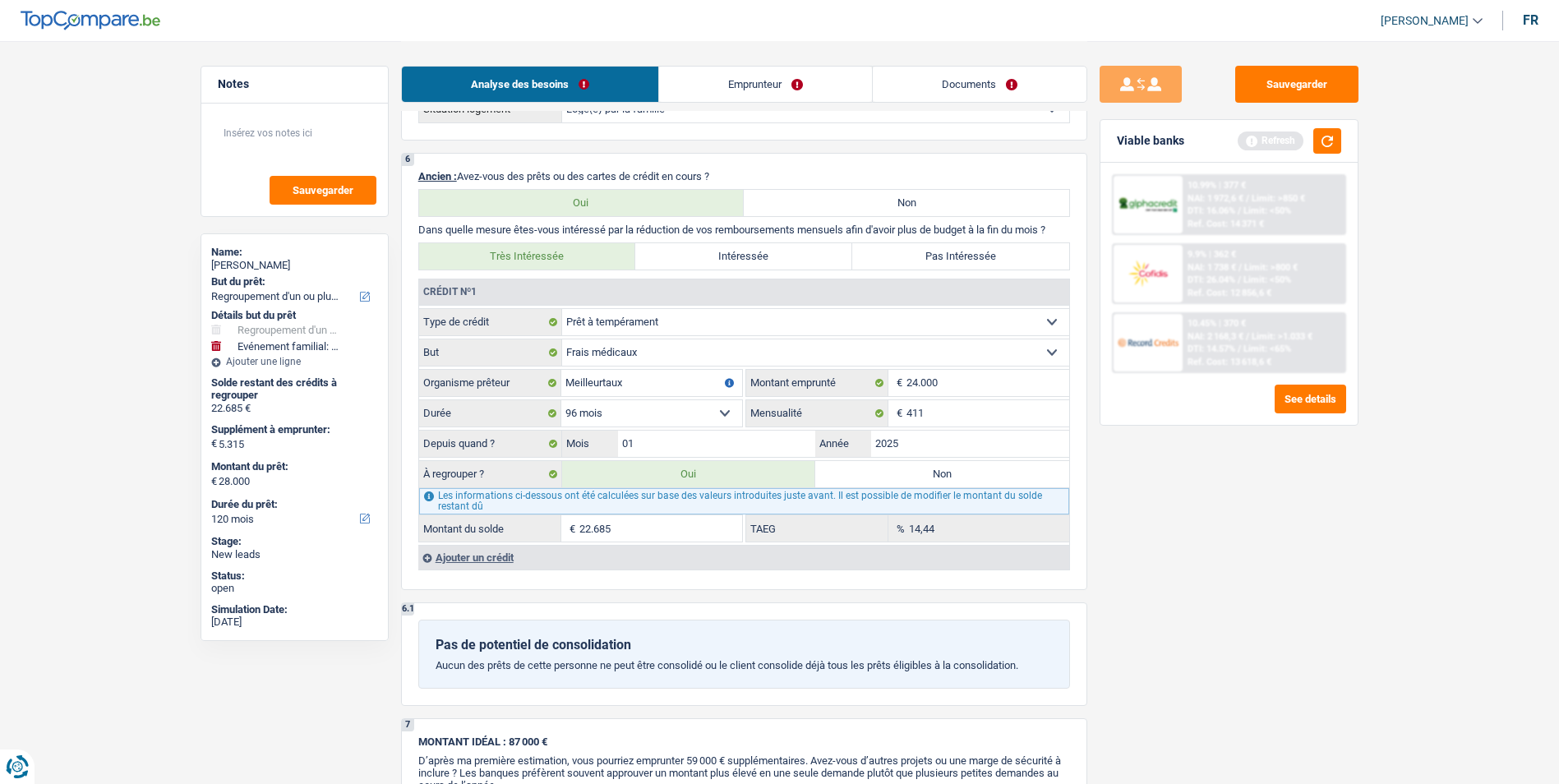
scroll to position [1396, 0]
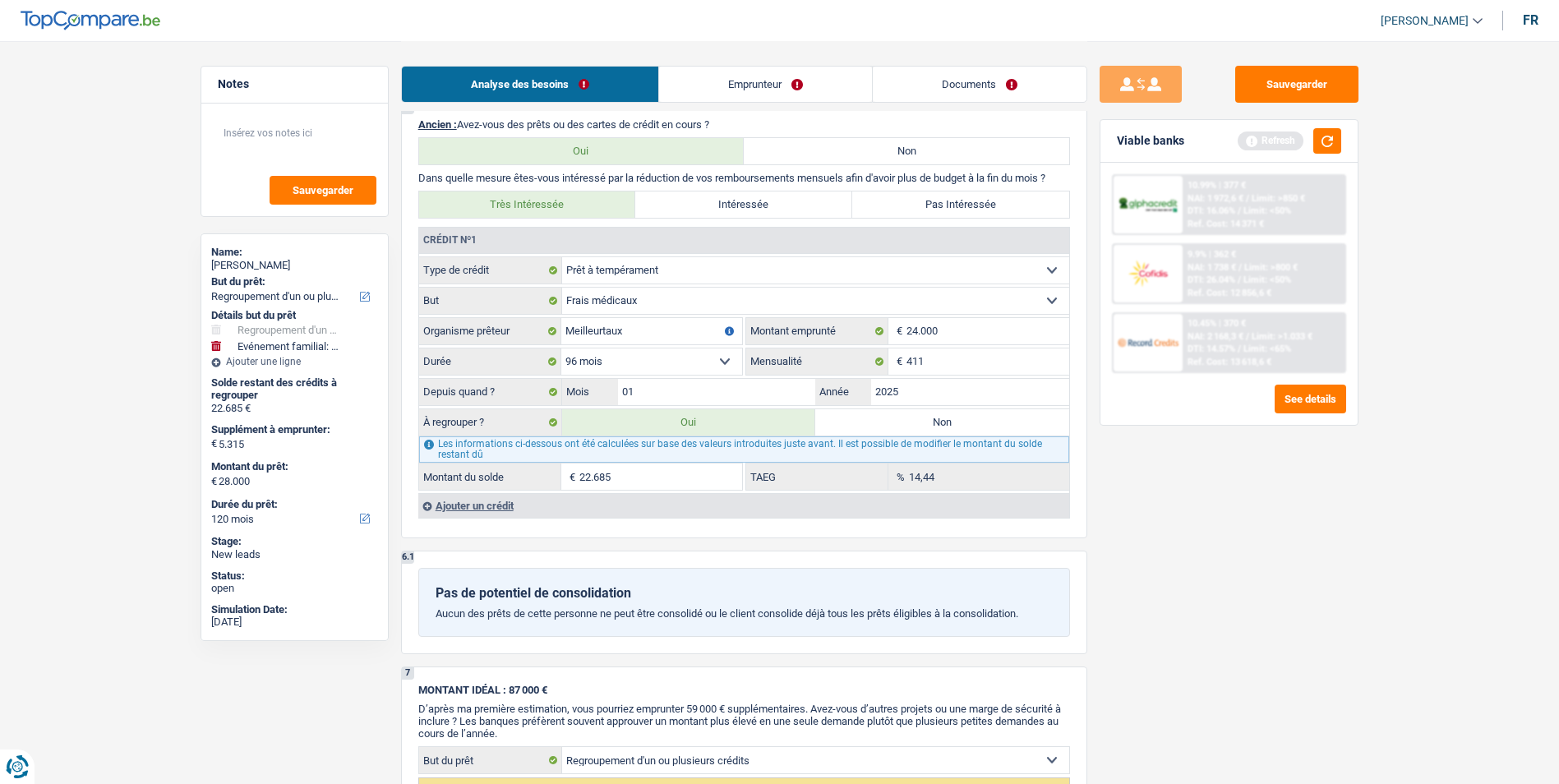
click at [682, 307] on select "Confort maison: meubles, textile, peinture, électroménager, outillage non-profe…" at bounding box center [815, 300] width 507 height 26
select select "loanRepayment"
click at [562, 287] on select "Confort maison: meubles, textile, peinture, électroménager, outillage non-profe…" at bounding box center [815, 300] width 507 height 26
click at [671, 337] on input "Meilleurtaux" at bounding box center [652, 331] width 181 height 26
type input "M"
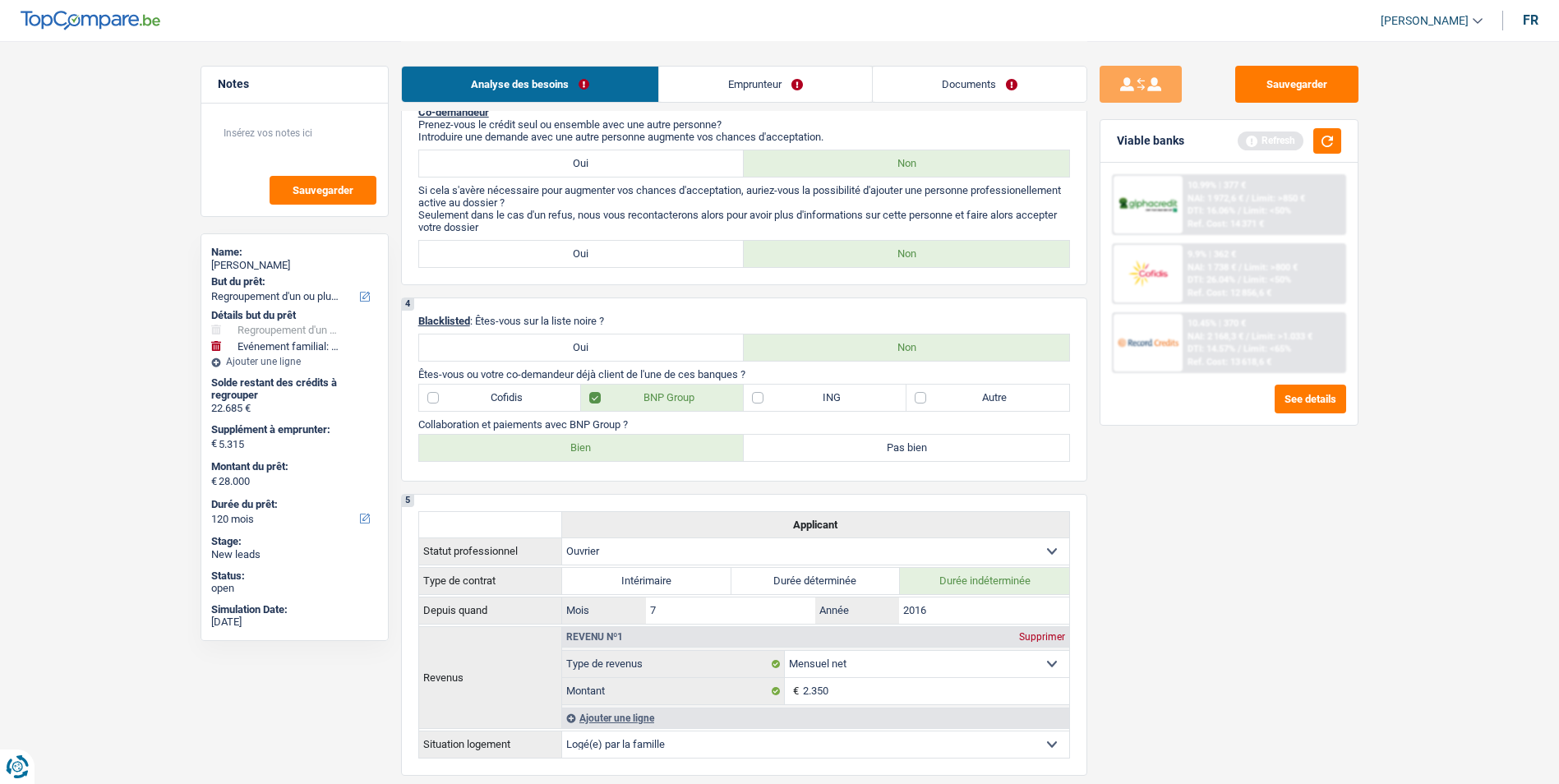
scroll to position [740, 0]
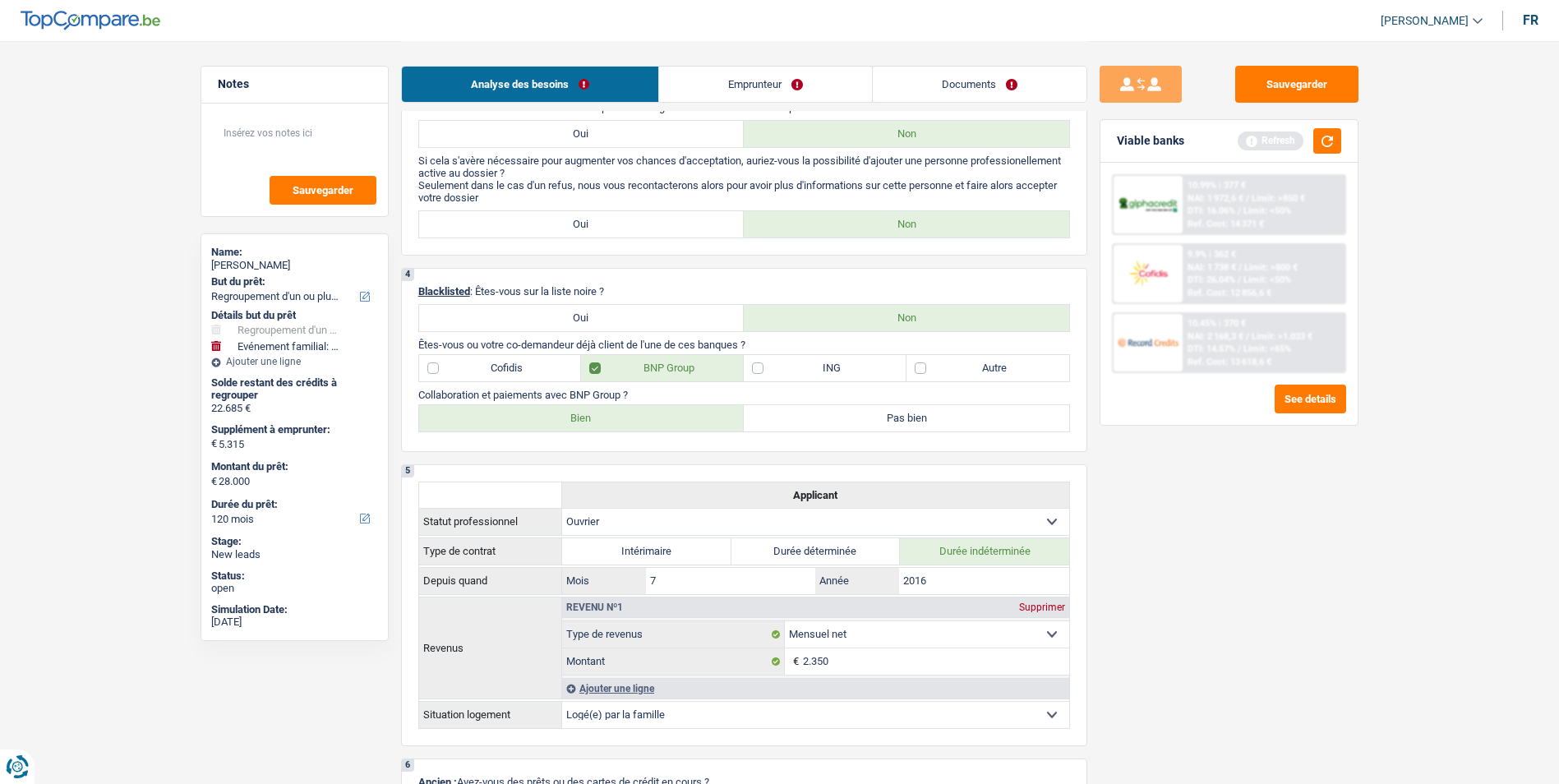
type input "Cofidis"
click at [617, 420] on label "Bien" at bounding box center [582, 418] width 325 height 26
click at [617, 420] on input "Bien" at bounding box center [582, 418] width 325 height 26
radio input "true"
click at [547, 369] on label "Cofidis" at bounding box center [501, 368] width 163 height 26
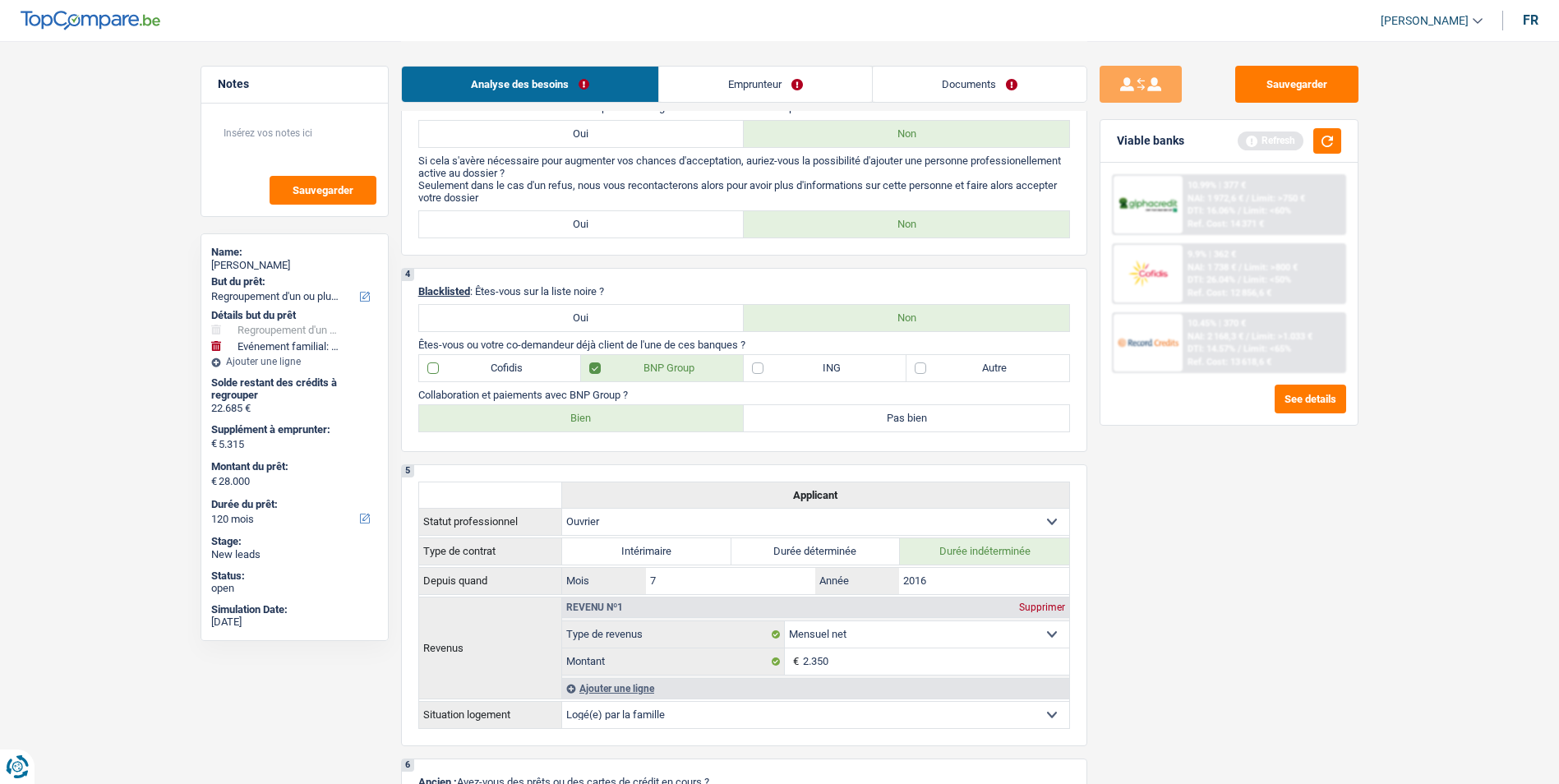
click at [547, 369] on input "Cofidis" at bounding box center [501, 368] width 163 height 26
checkbox input "true"
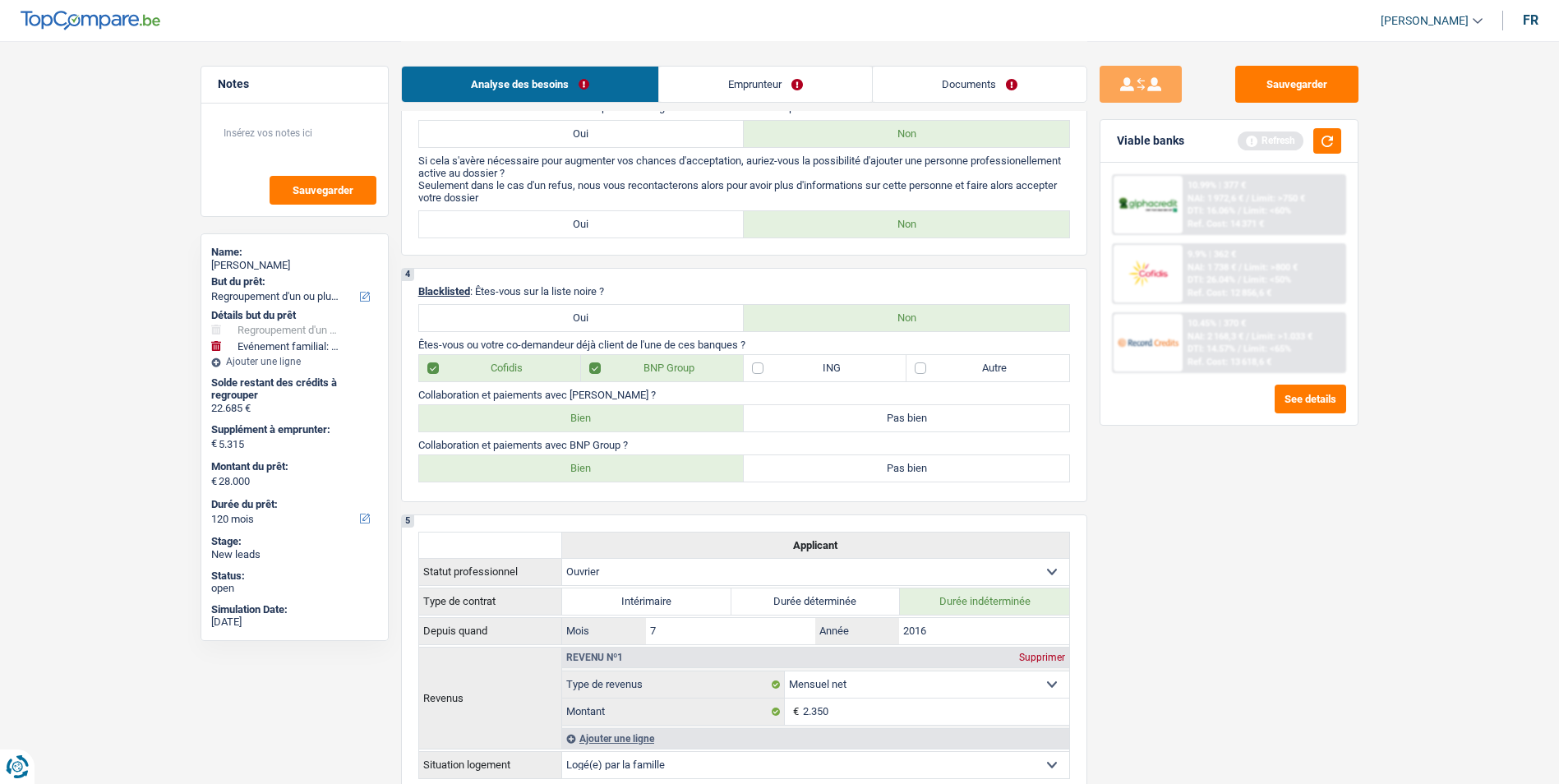
click at [570, 421] on label "Bien" at bounding box center [582, 418] width 325 height 26
click at [570, 421] on input "Bien" at bounding box center [582, 418] width 325 height 26
radio input "true"
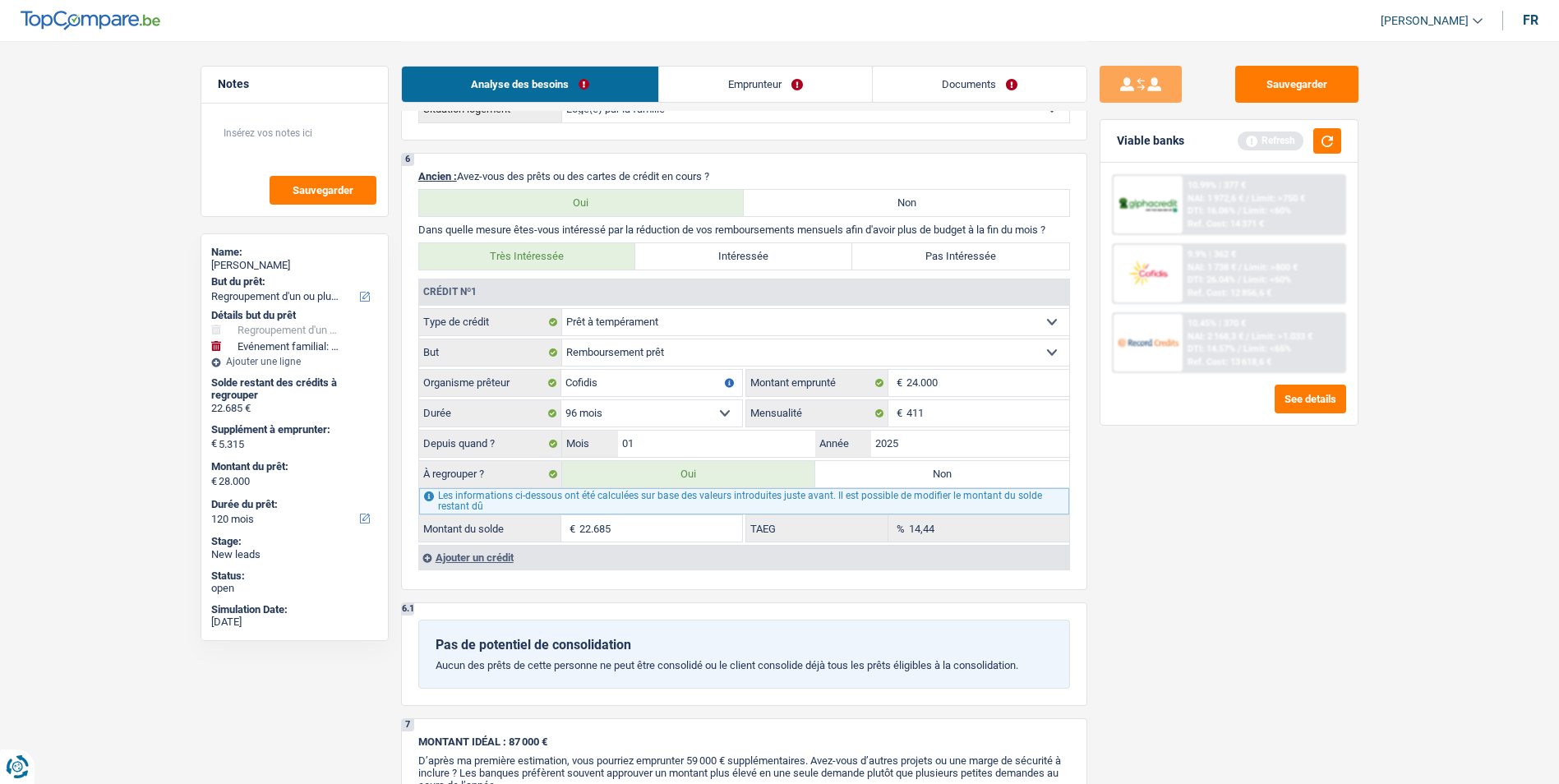
scroll to position [1396, 0]
click at [1328, 127] on div "Viable banks Refresh" at bounding box center [1228, 141] width 257 height 42
click at [1327, 138] on button "button" at bounding box center [1327, 141] width 28 height 26
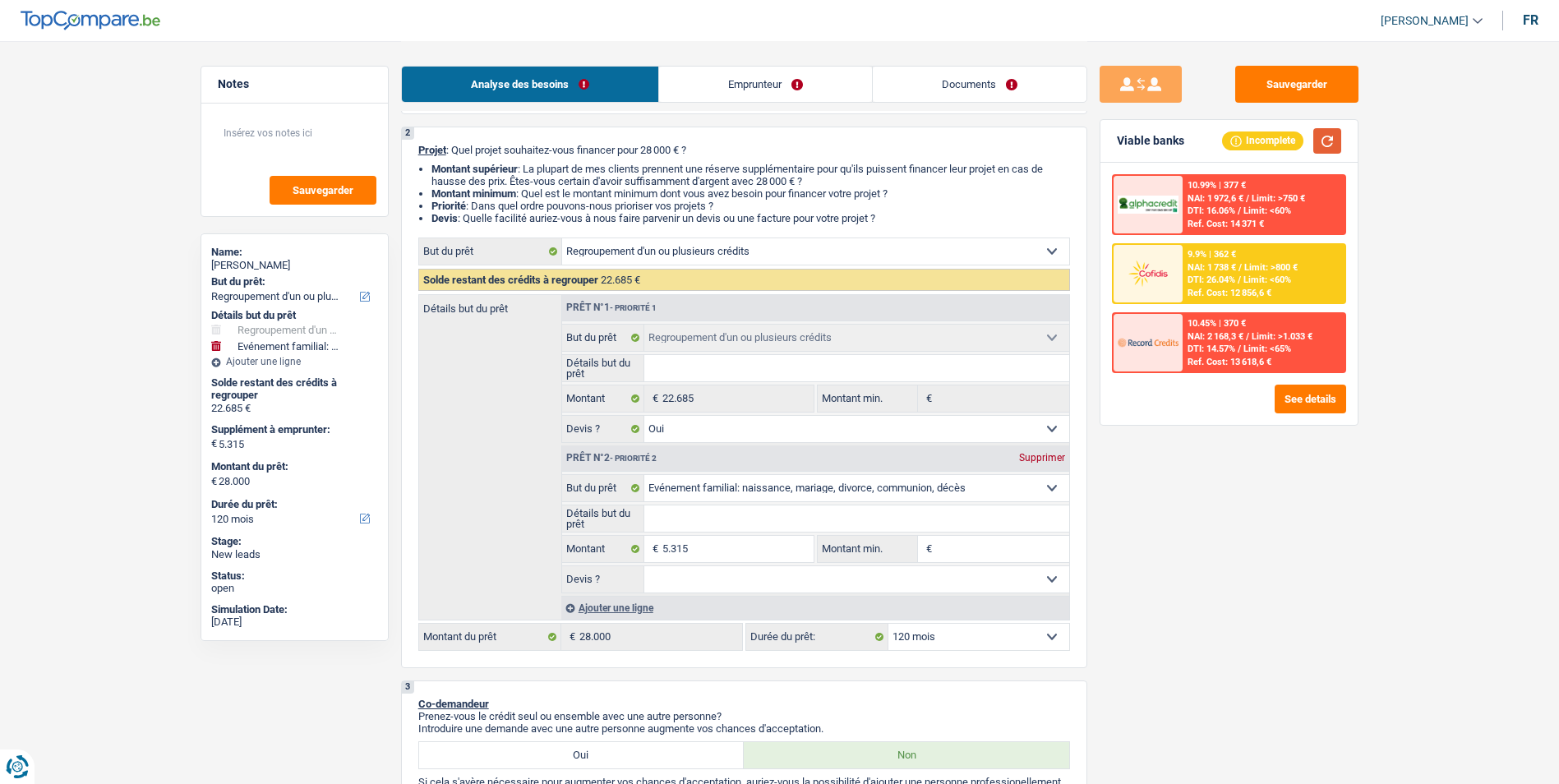
scroll to position [0, 0]
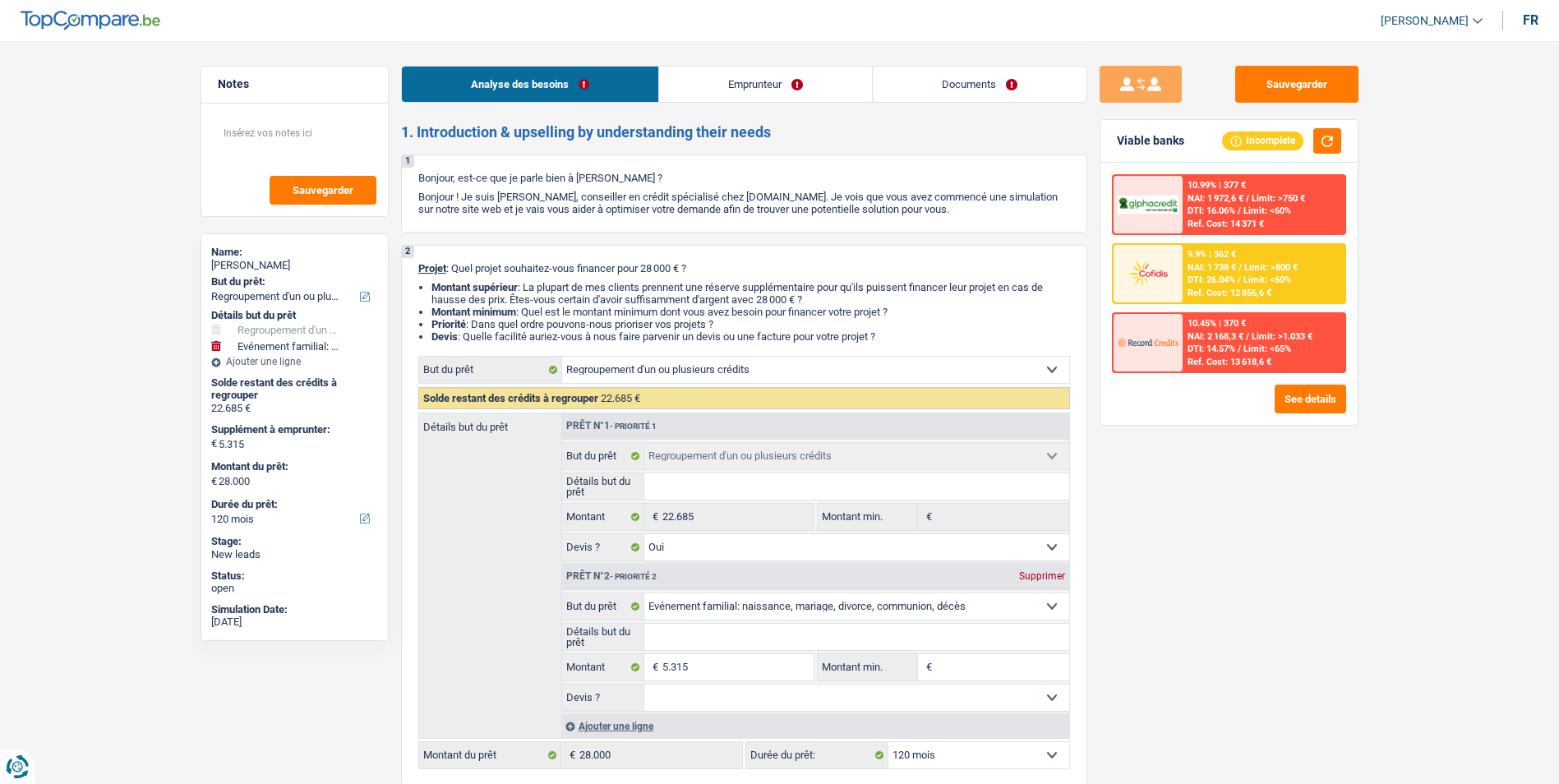
click at [747, 95] on link "Emprunteur" at bounding box center [765, 84] width 212 height 35
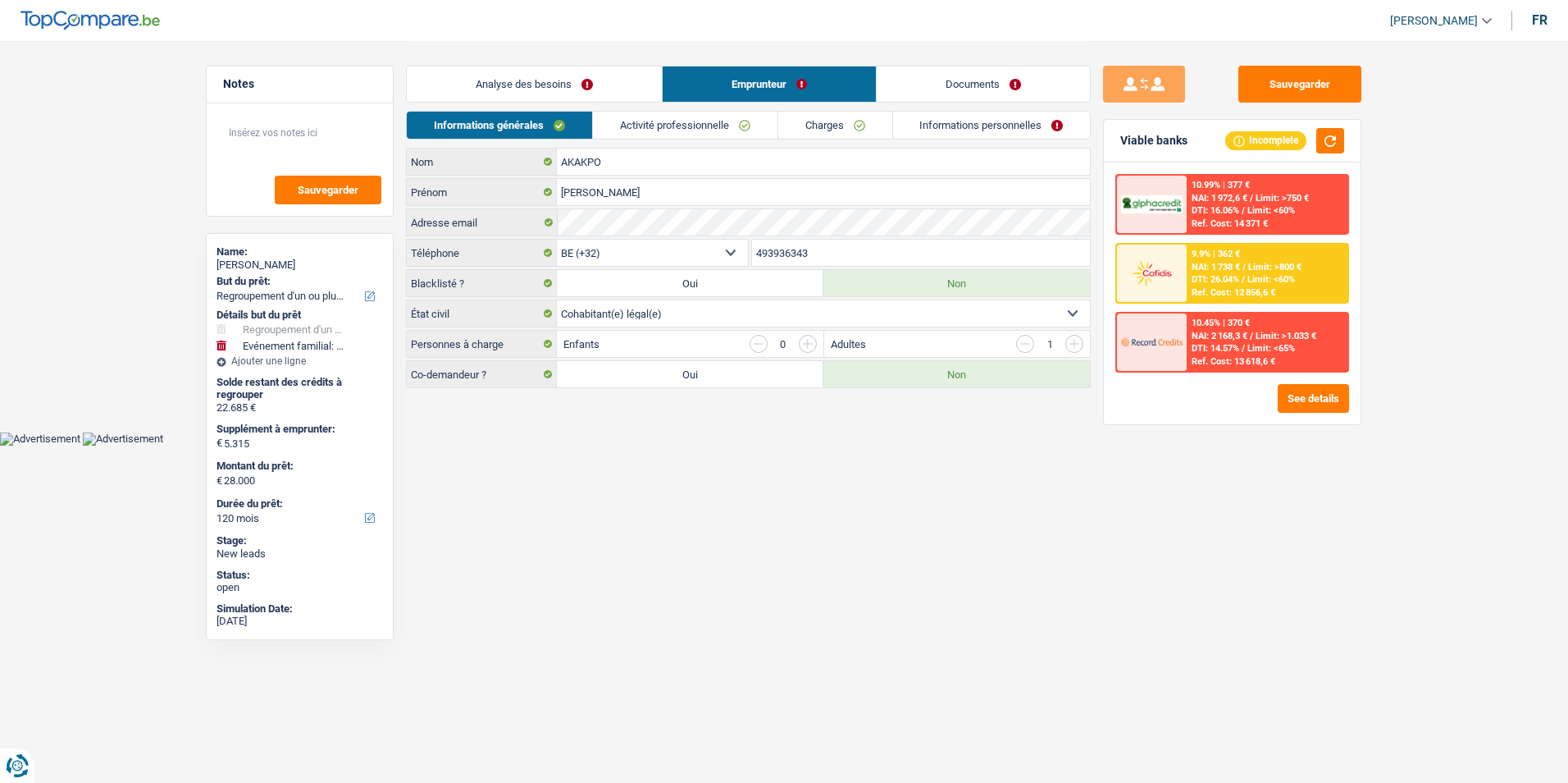
click at [808, 342] on input "button" at bounding box center [808, 344] width 18 height 18
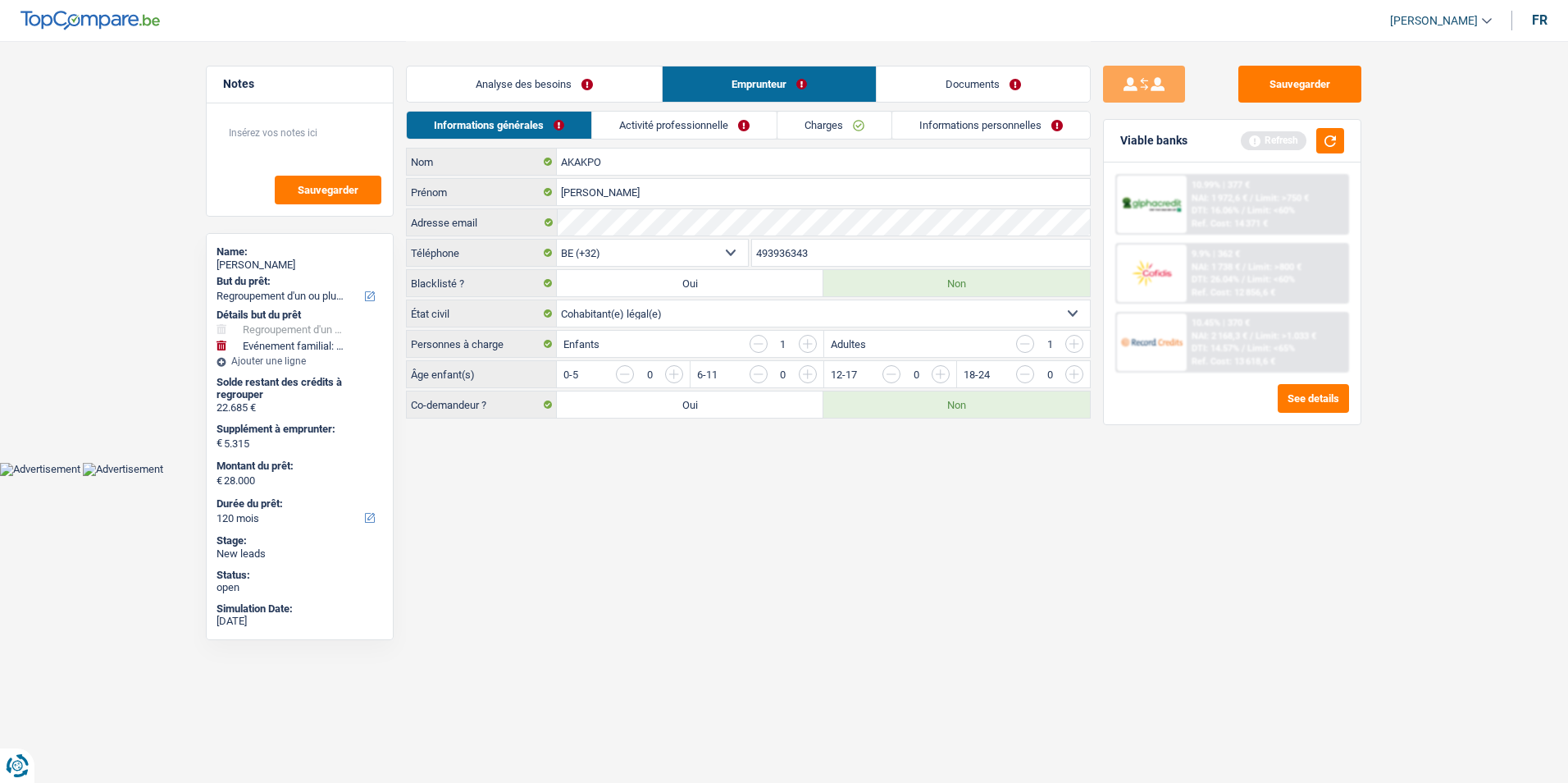
click at [1021, 350] on input "button" at bounding box center [1025, 344] width 18 height 18
click at [1077, 374] on input "button" at bounding box center [1407, 378] width 683 height 26
click at [723, 130] on link "Activité professionnelle" at bounding box center [685, 125] width 184 height 27
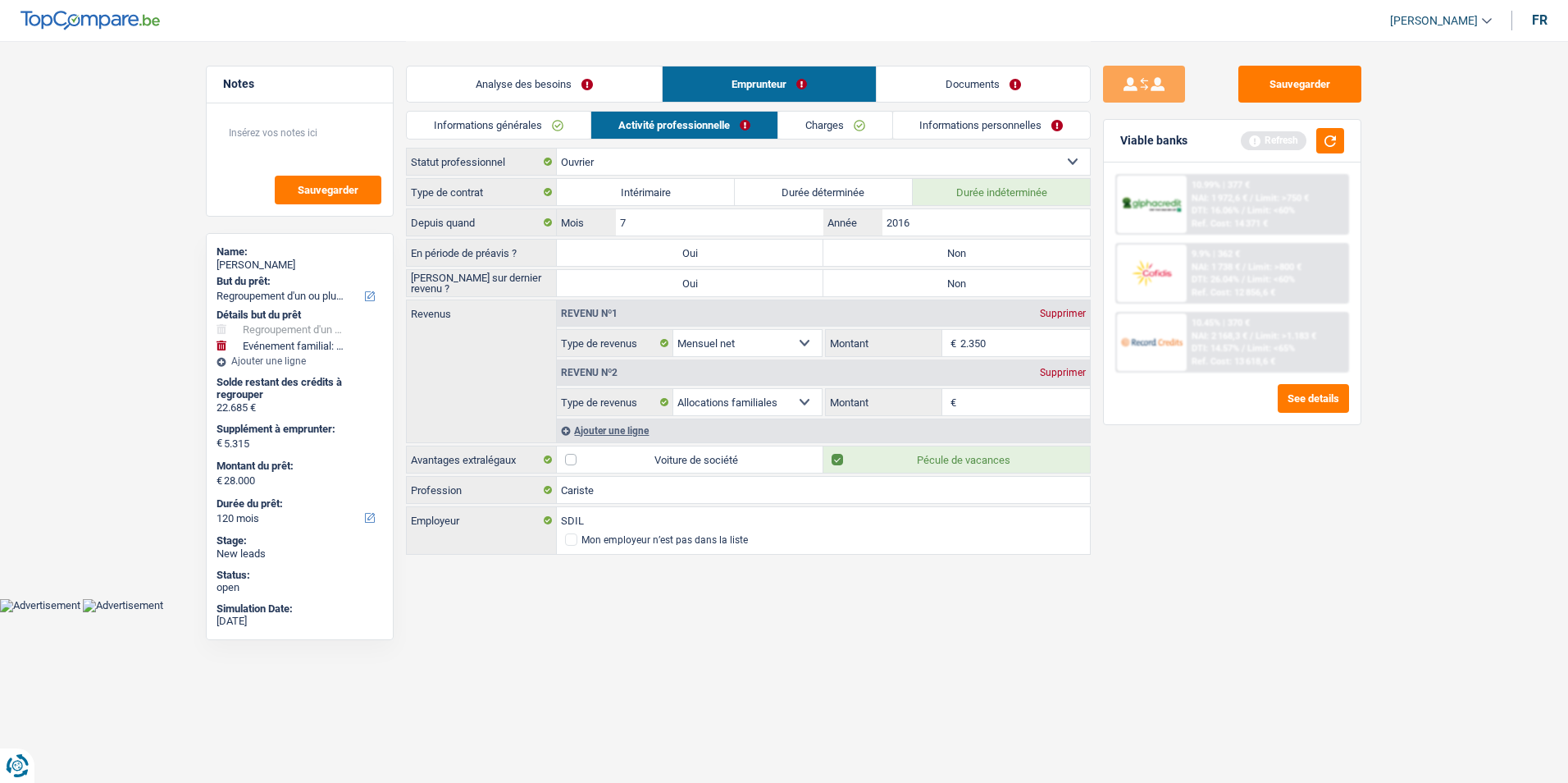
click at [939, 254] on label "Non" at bounding box center [956, 253] width 266 height 26
click at [939, 254] on input "Non" at bounding box center [956, 253] width 266 height 26
radio input "true"
click at [931, 284] on label "Non" at bounding box center [956, 283] width 266 height 26
click at [931, 284] on input "Non" at bounding box center [956, 283] width 266 height 26
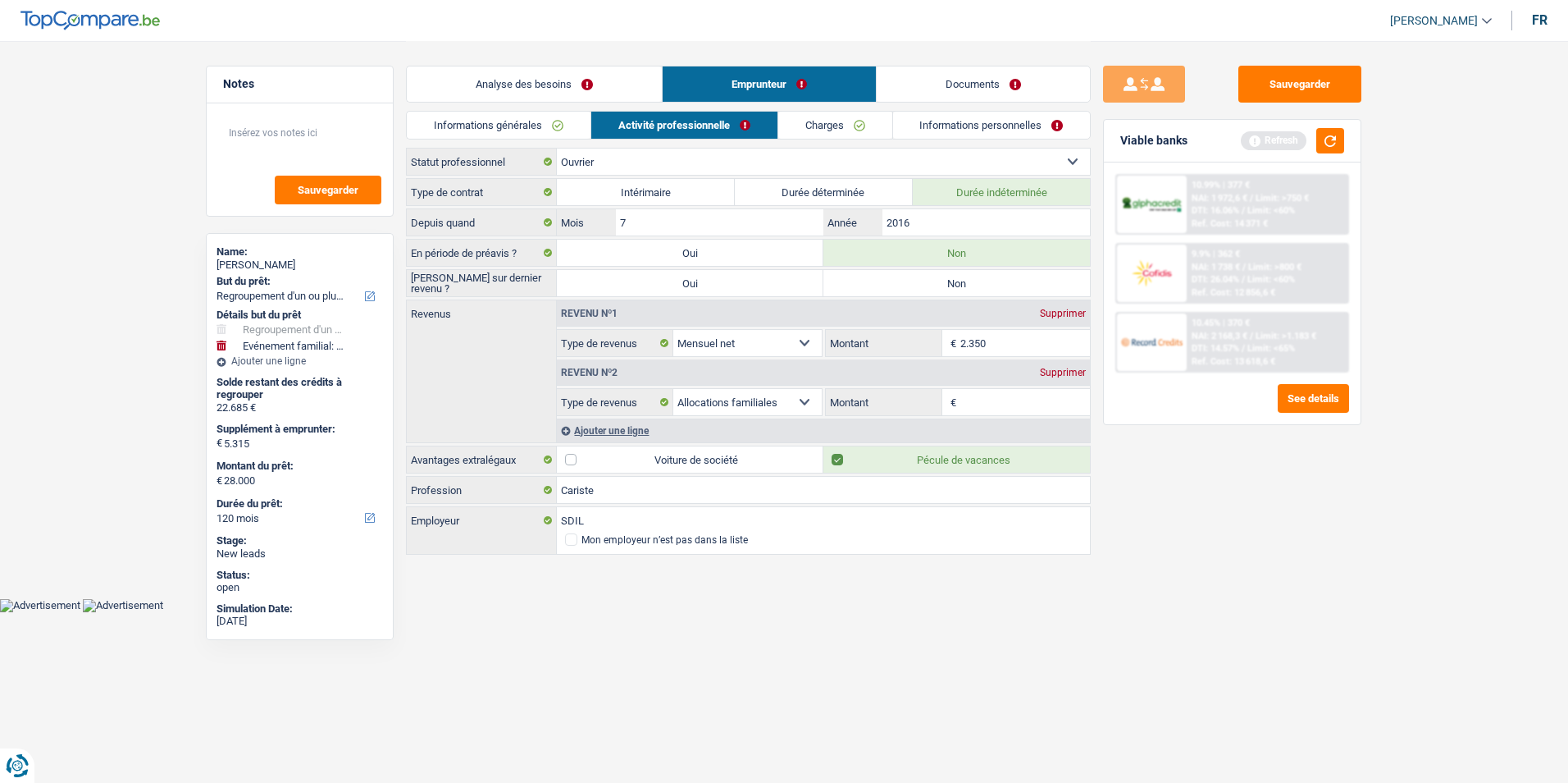
radio input "true"
click at [957, 213] on input "2016" at bounding box center [985, 222] width 207 height 26
type input "2014"
click at [1017, 412] on input "Montant" at bounding box center [1025, 402] width 130 height 26
type input "565"
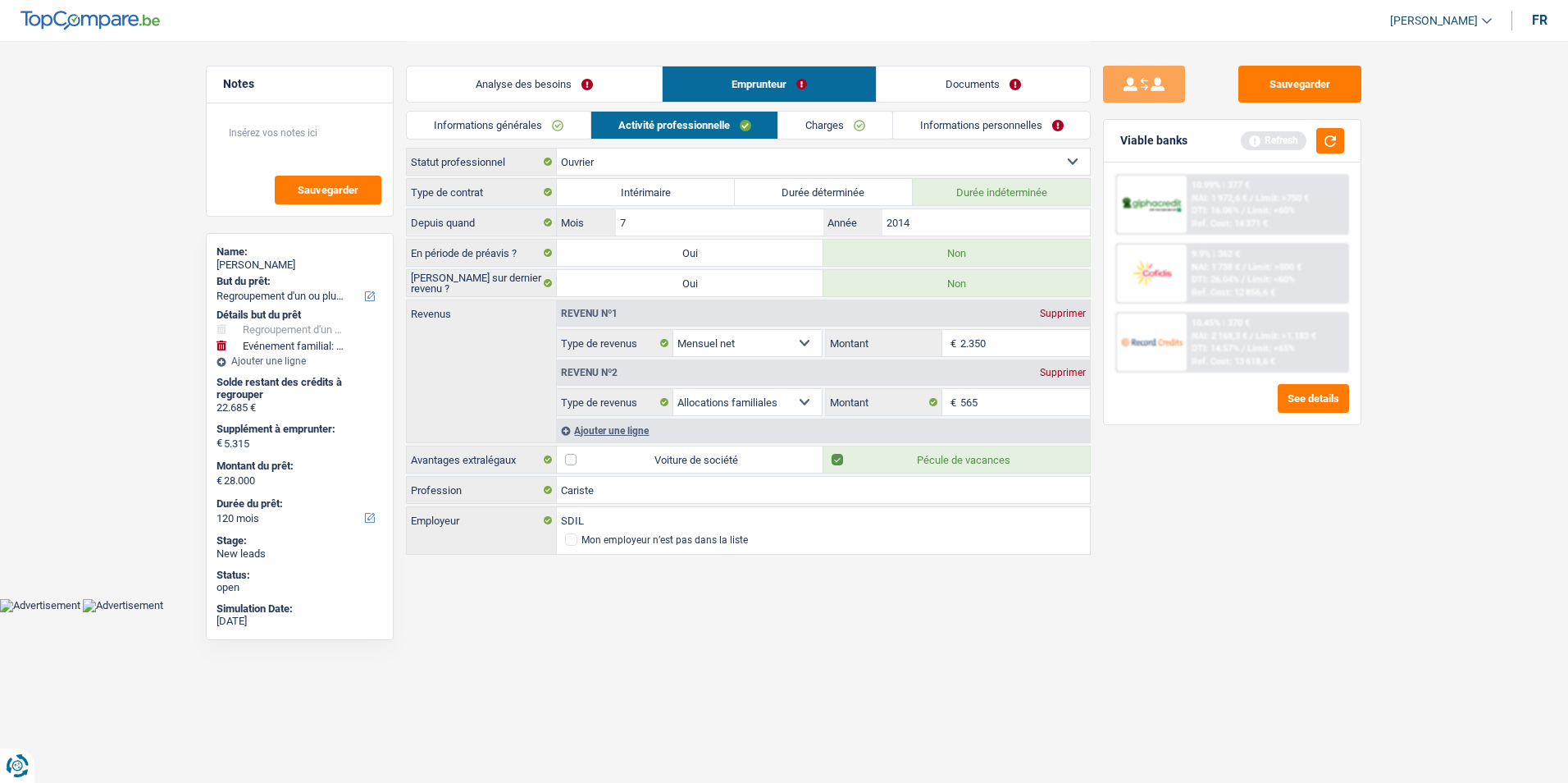
click at [845, 128] on link "Charges" at bounding box center [835, 125] width 114 height 27
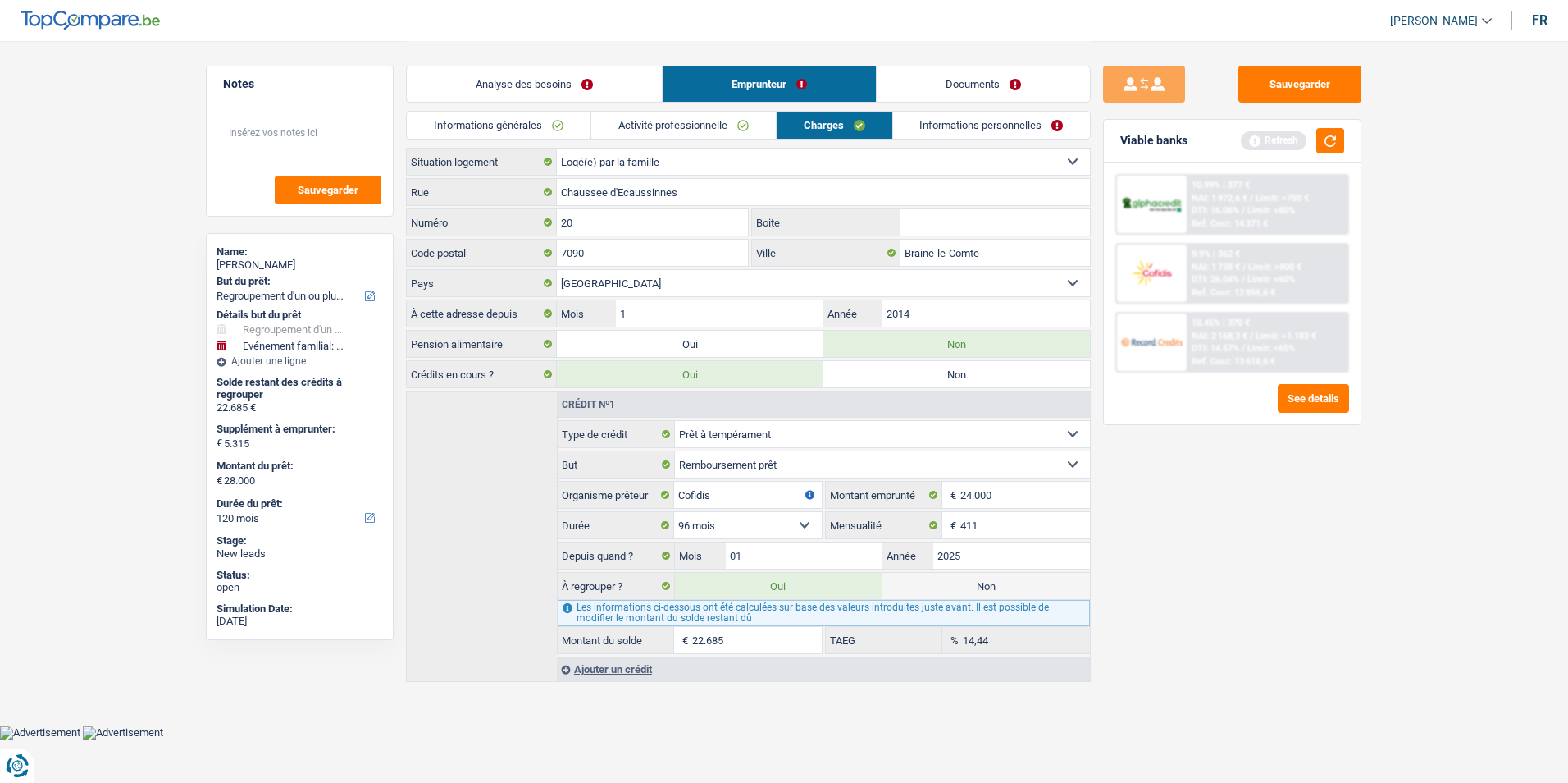
click at [745, 126] on link "Activité professionnelle" at bounding box center [683, 125] width 184 height 27
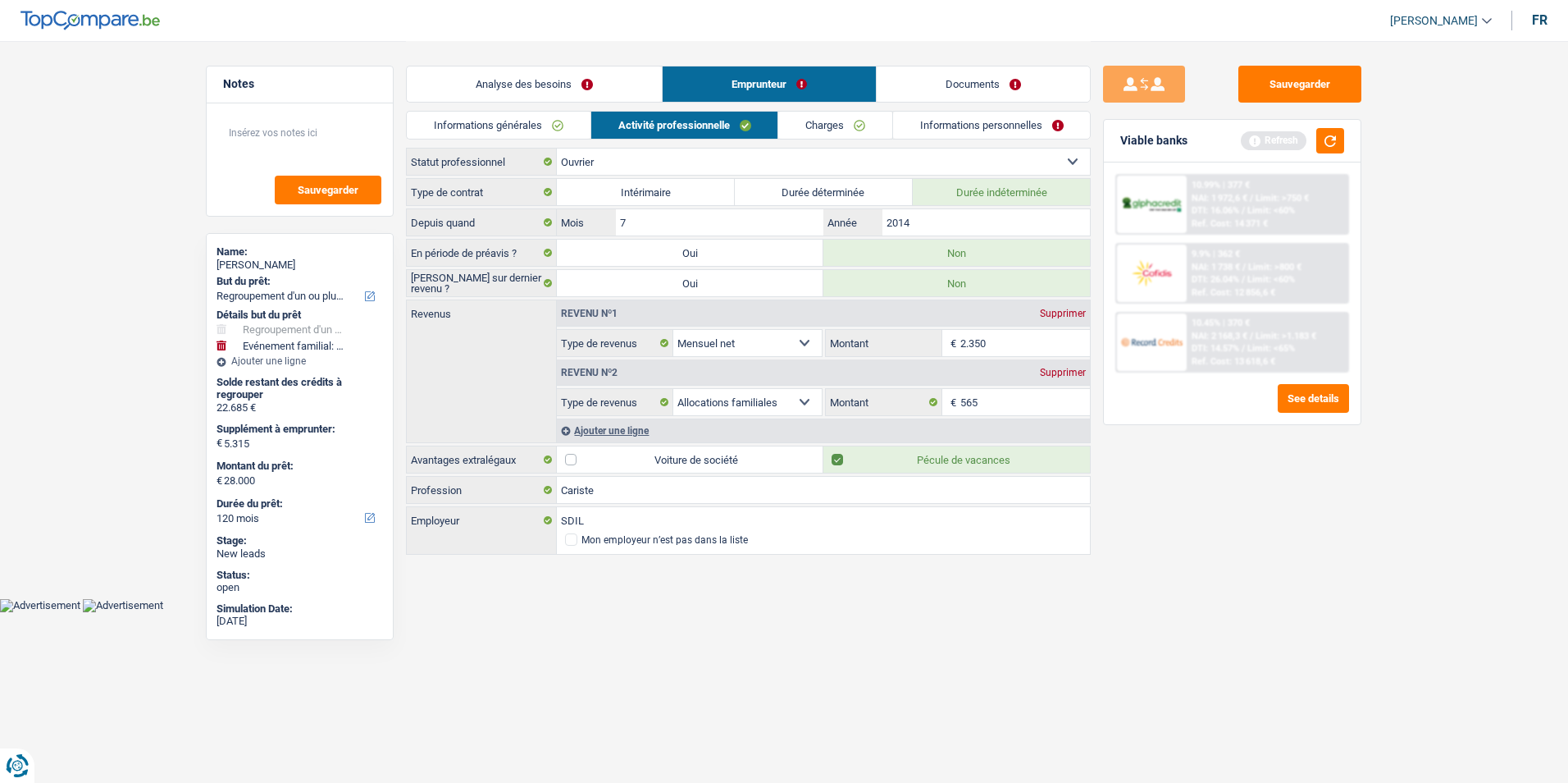
click at [828, 128] on link "Charges" at bounding box center [835, 125] width 114 height 27
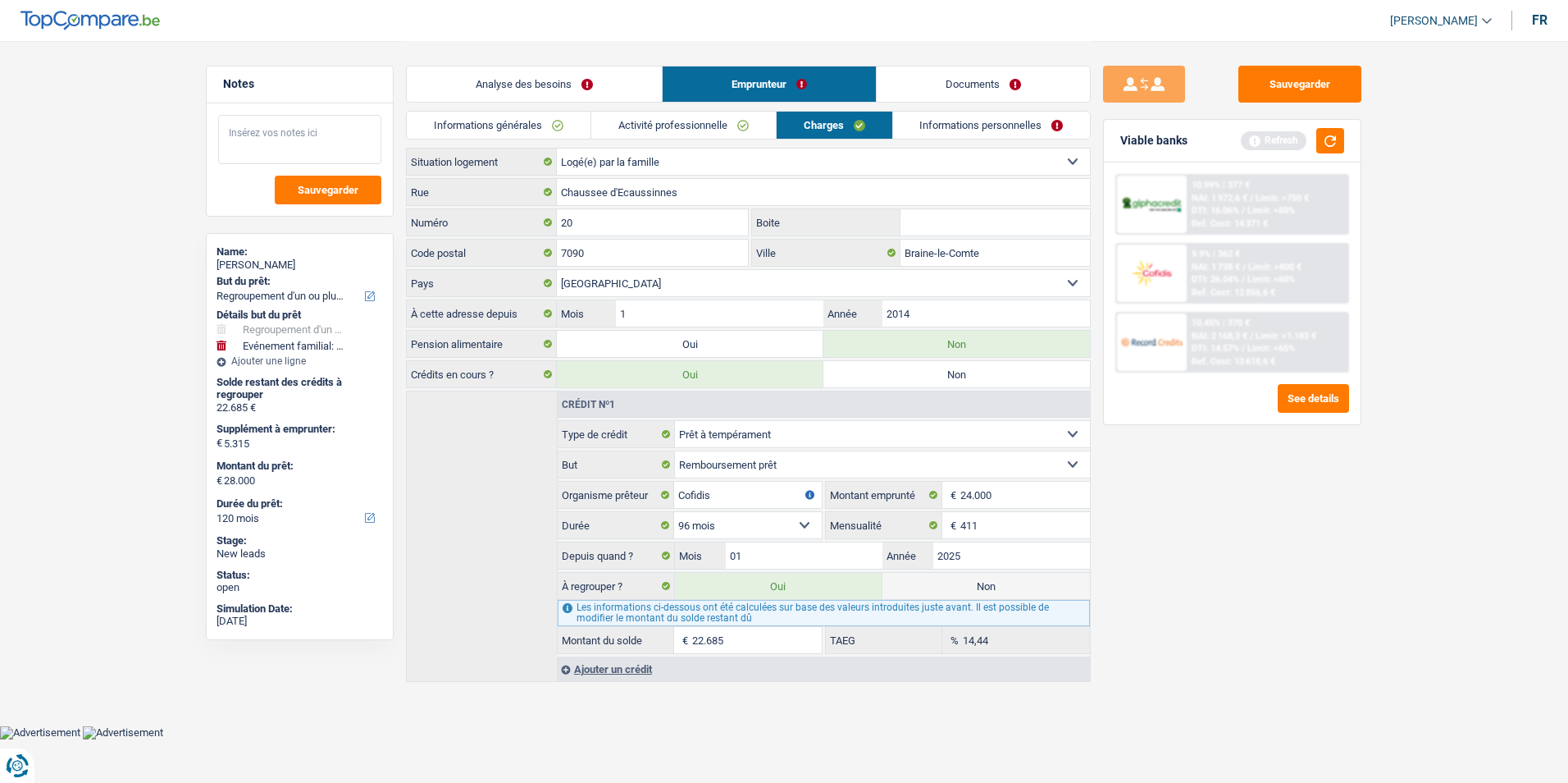
click at [323, 136] on textarea at bounding box center [300, 139] width 163 height 49
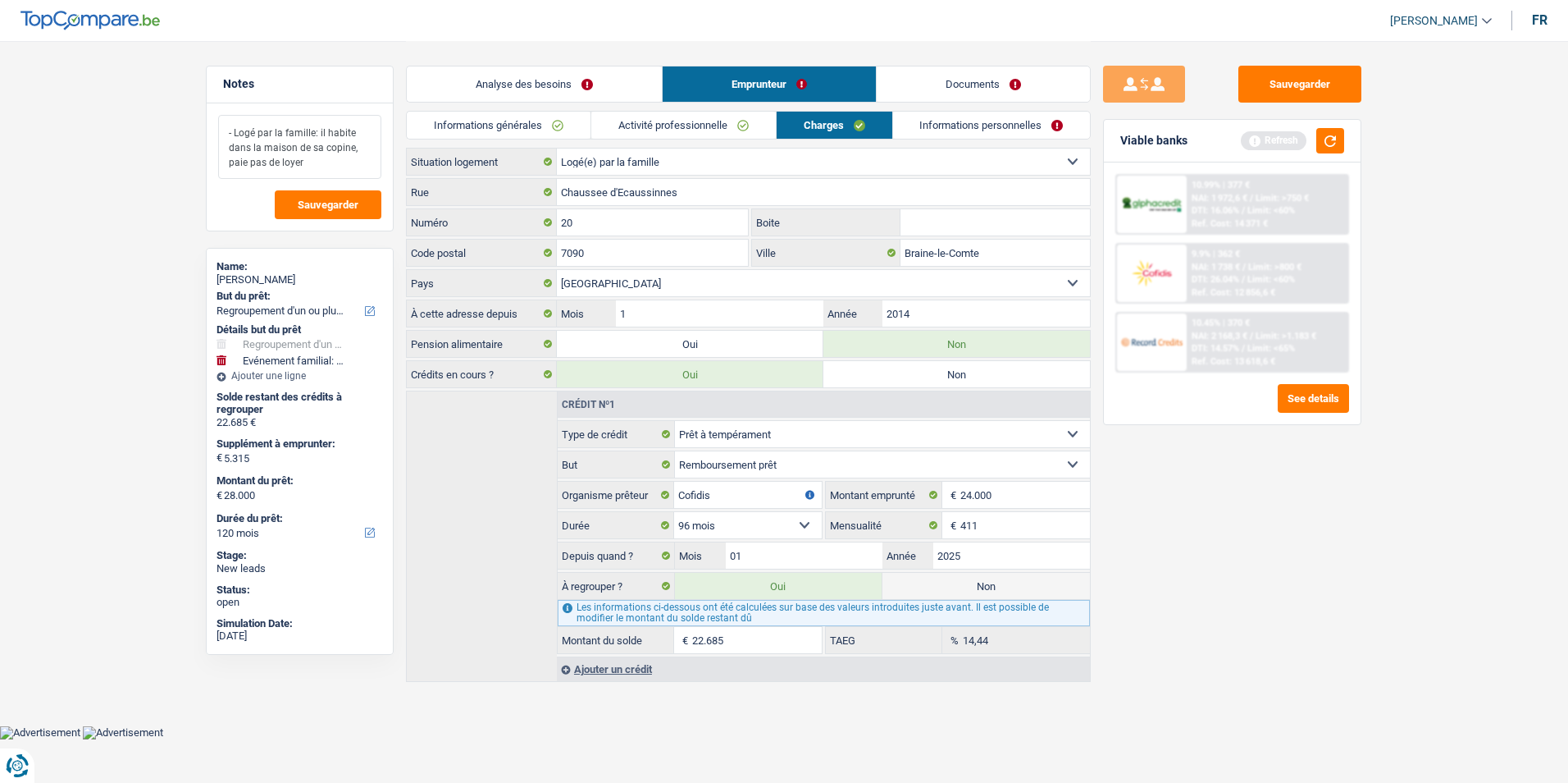
type textarea "- Logé par la famille: il habite dans la maison de sa copine, paie pas de loyer"
click at [961, 127] on link "Informations personnelles" at bounding box center [992, 125] width 197 height 27
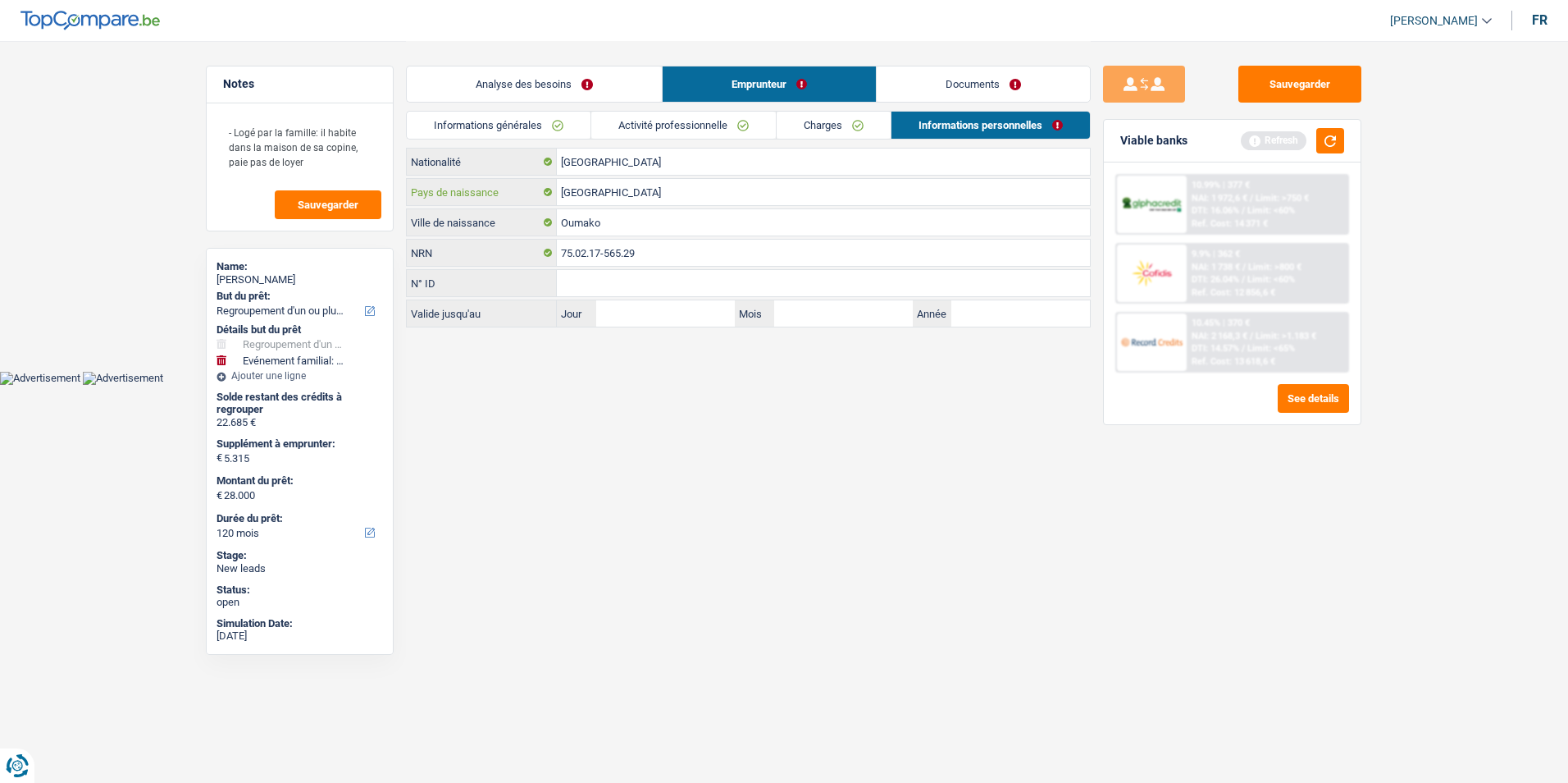
click at [639, 191] on input "[GEOGRAPHIC_DATA]" at bounding box center [823, 192] width 533 height 26
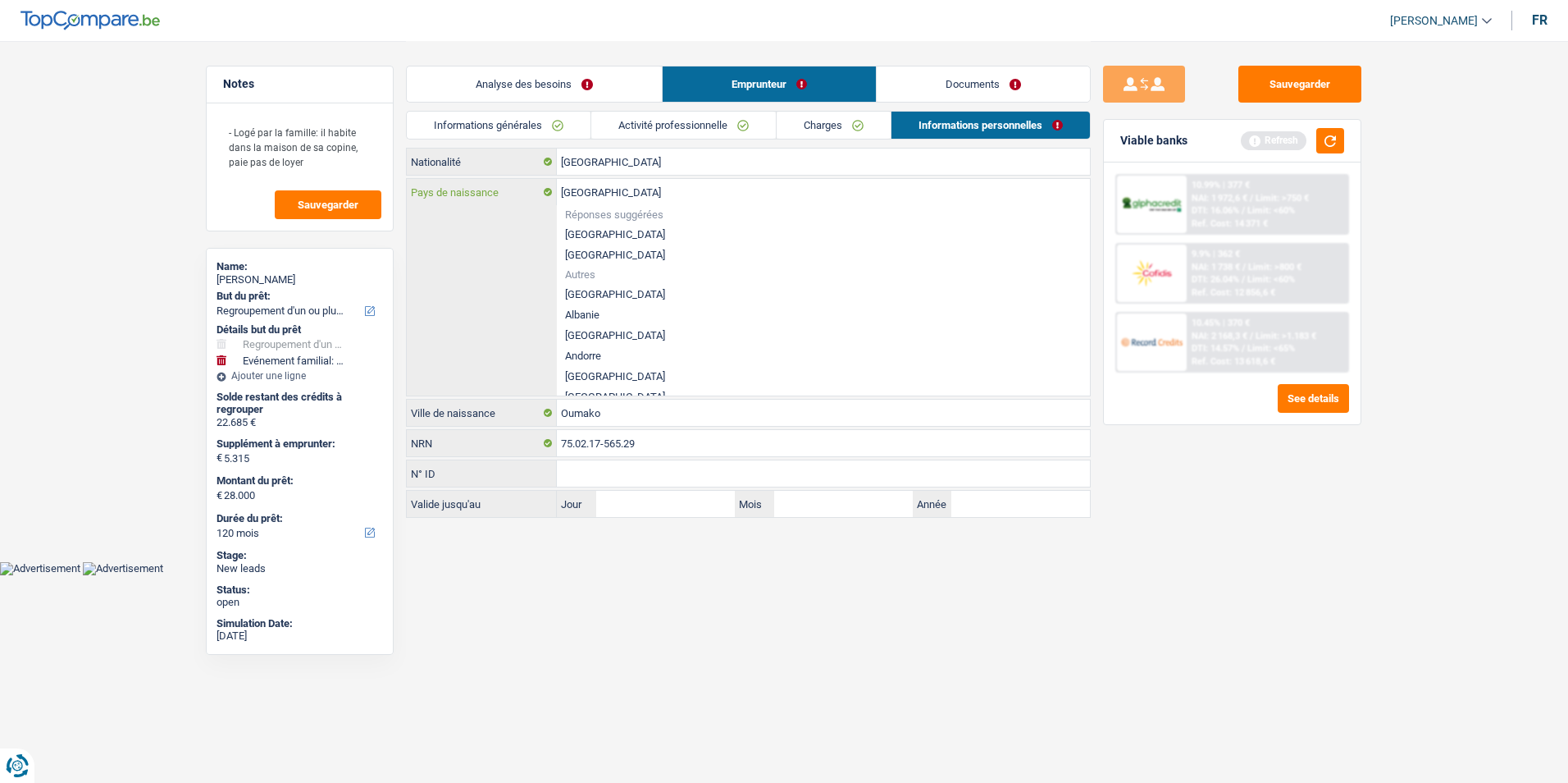
type input "Belgiqu"
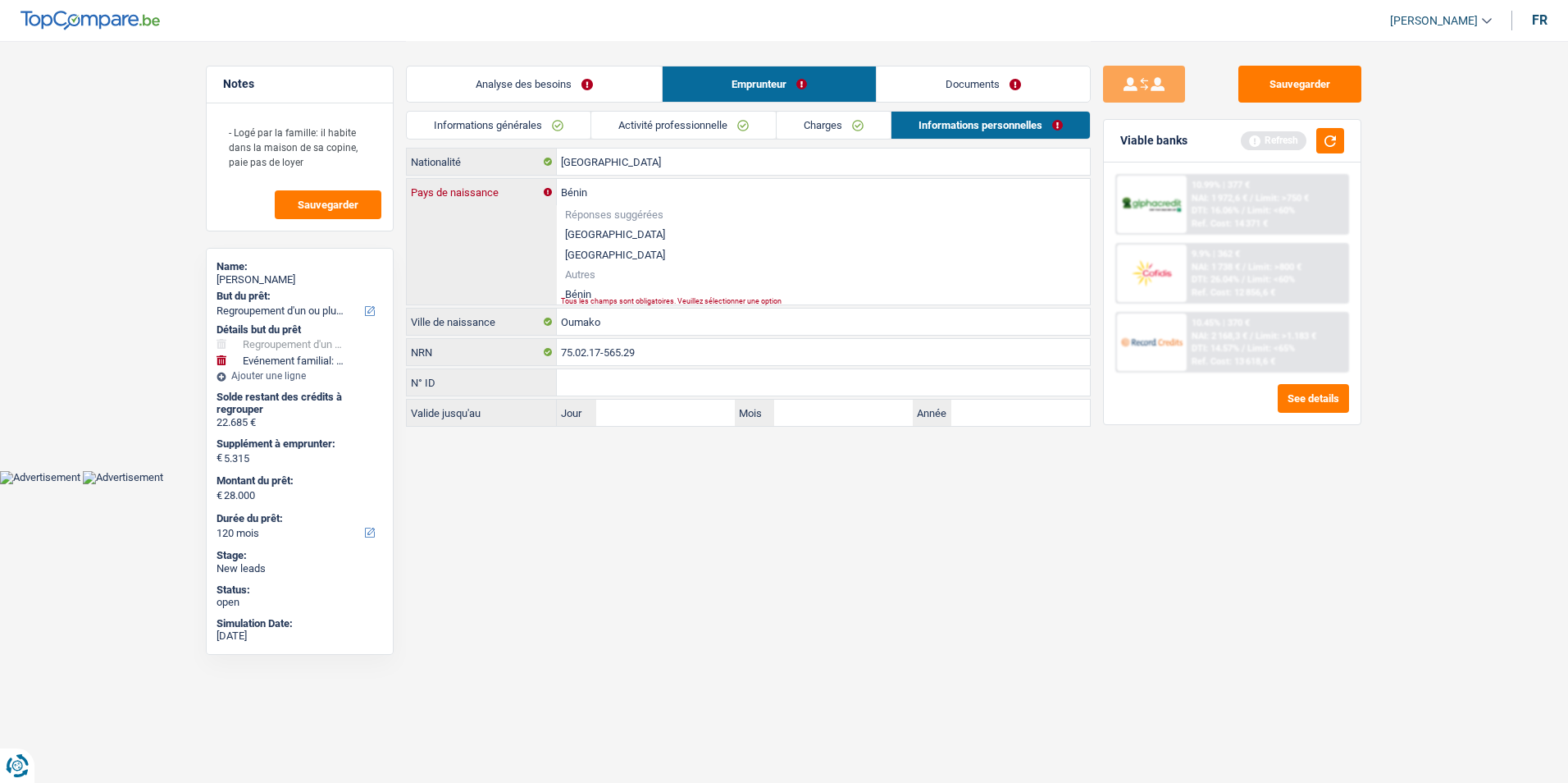
type input "Bénin"
click at [588, 294] on li "Bénin" at bounding box center [823, 294] width 533 height 20
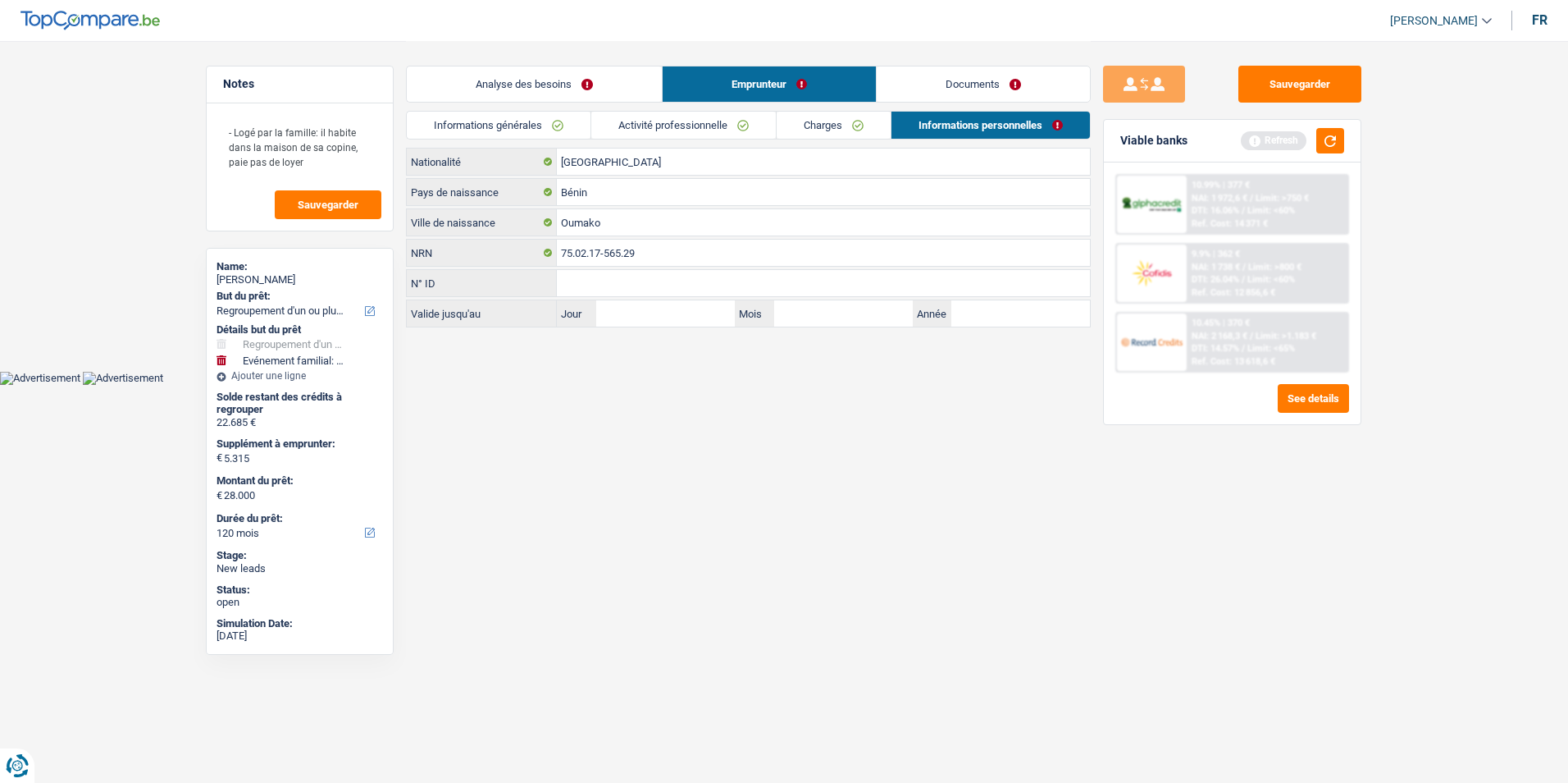
click at [824, 131] on link "Charges" at bounding box center [833, 125] width 114 height 27
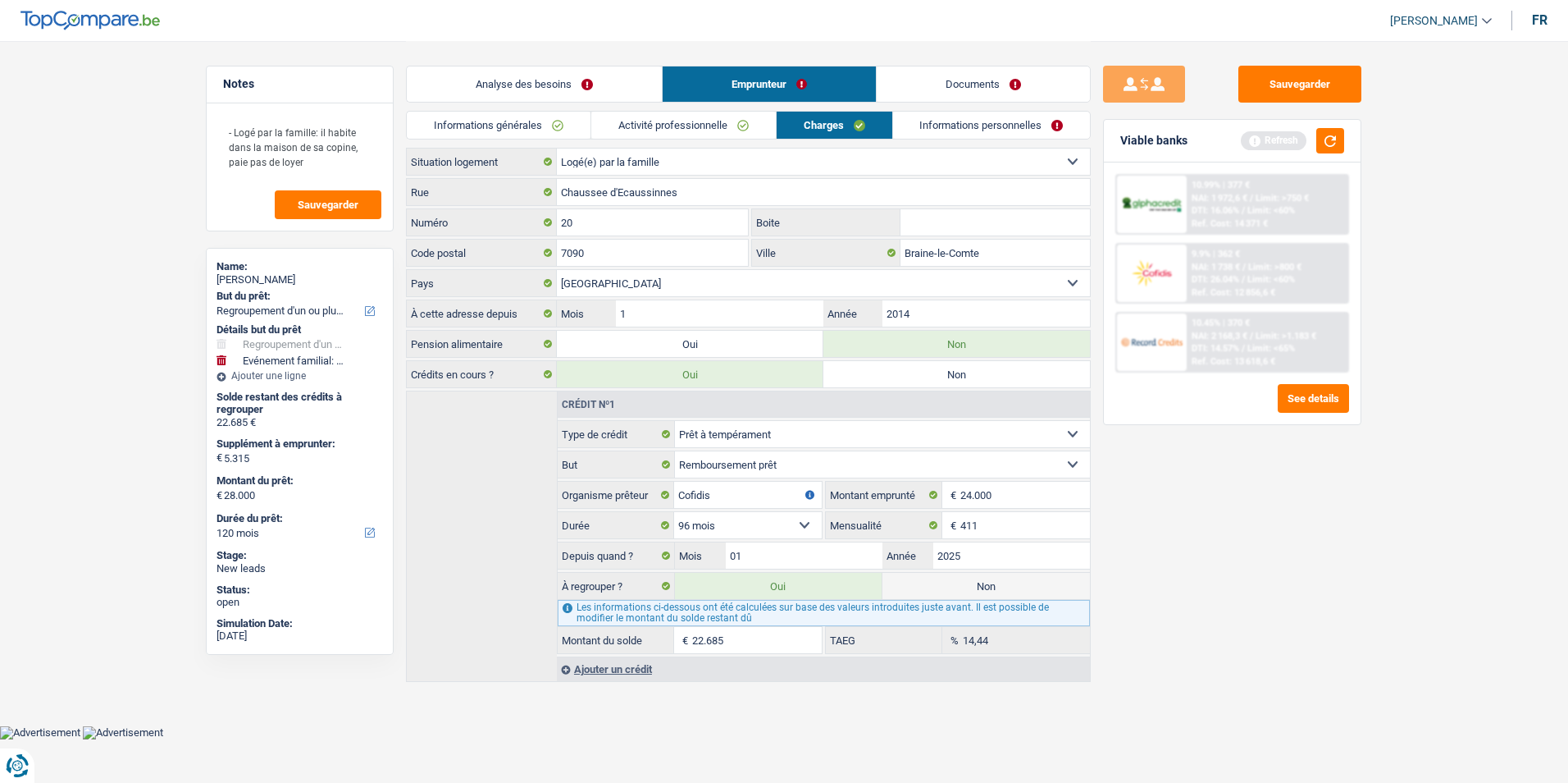
click at [958, 125] on link "Informations personnelles" at bounding box center [992, 125] width 197 height 27
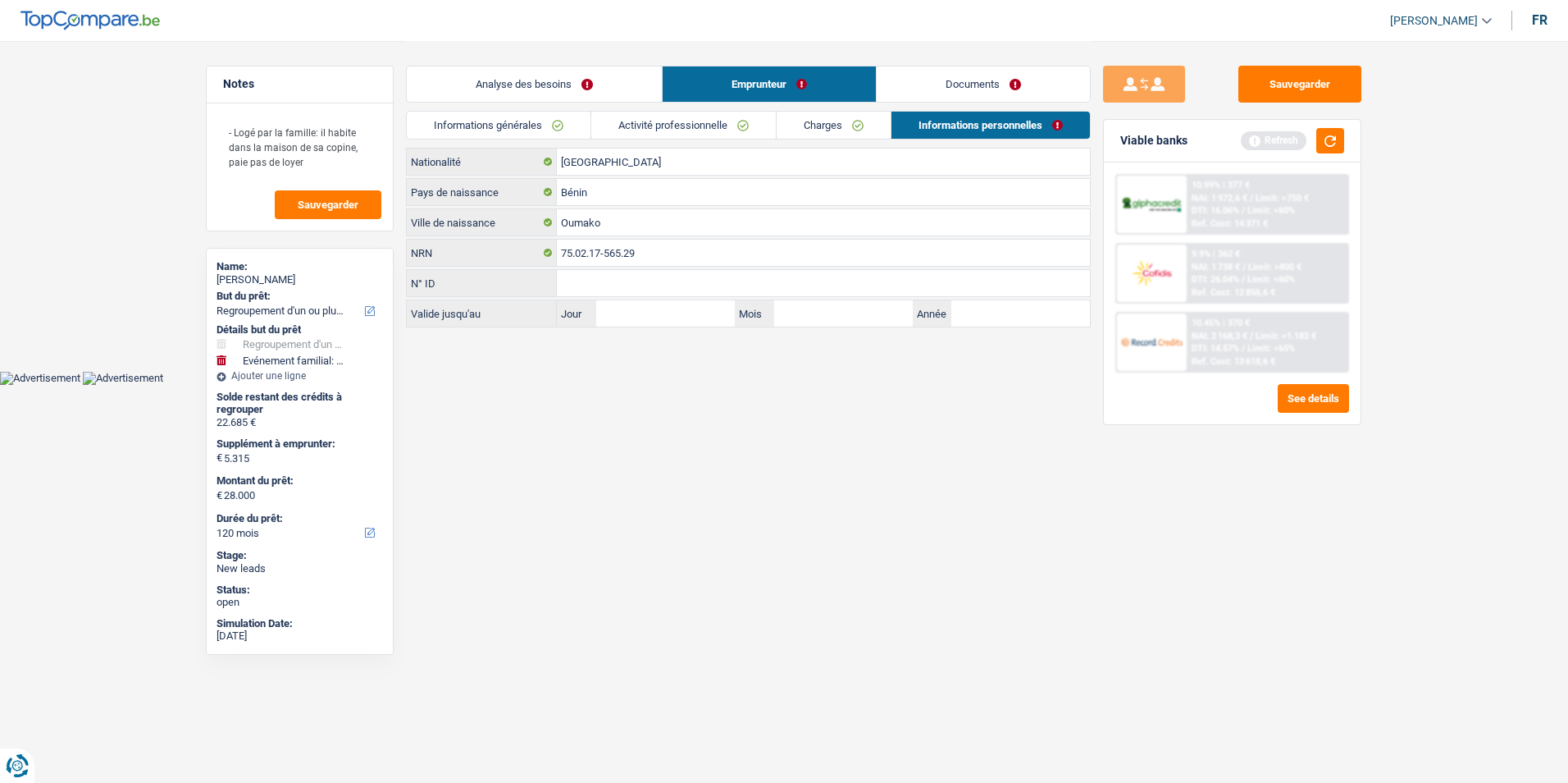
click at [843, 131] on link "Charges" at bounding box center [833, 125] width 114 height 27
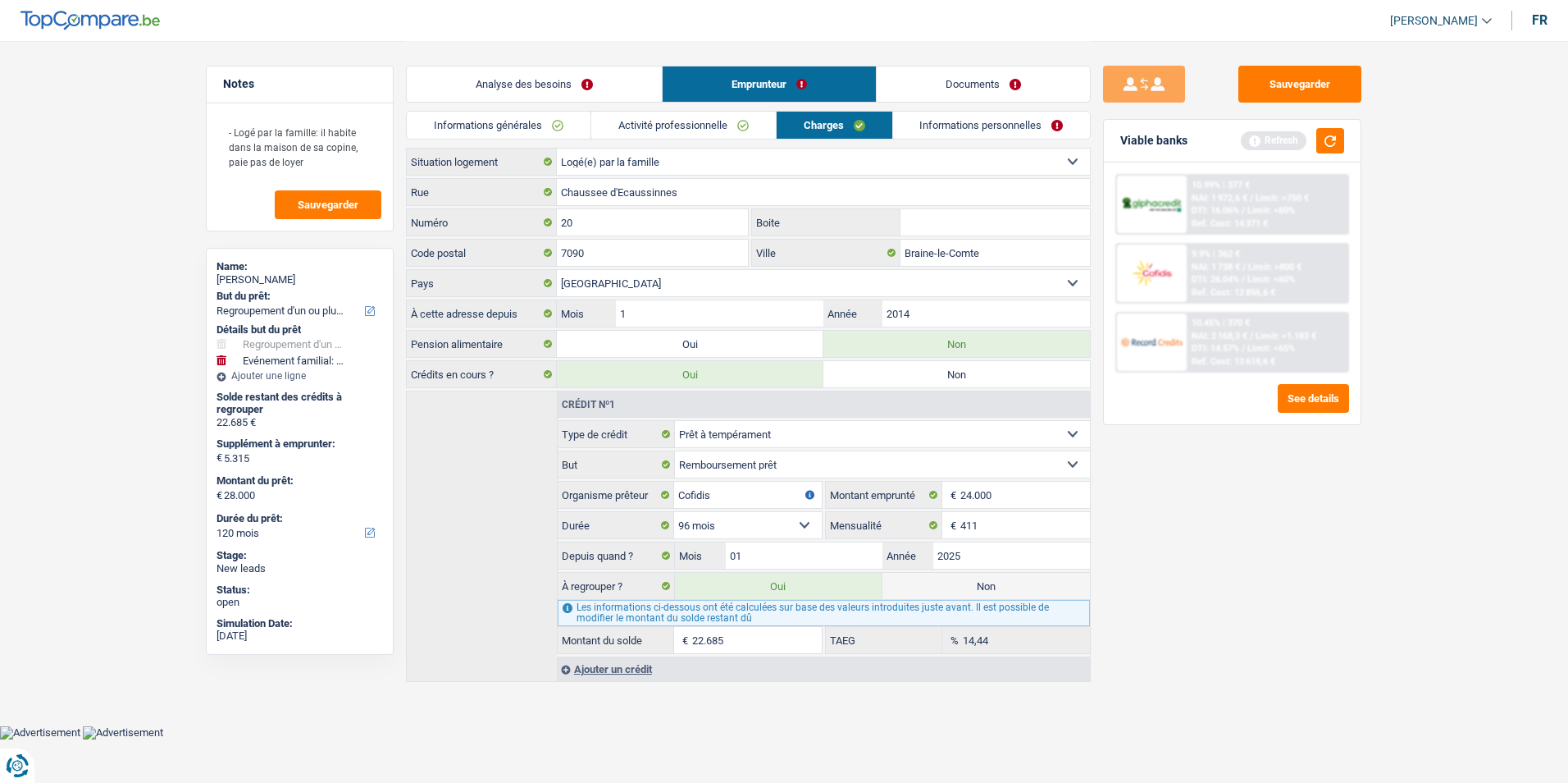
click at [749, 133] on link "Activité professionnelle" at bounding box center [683, 125] width 184 height 27
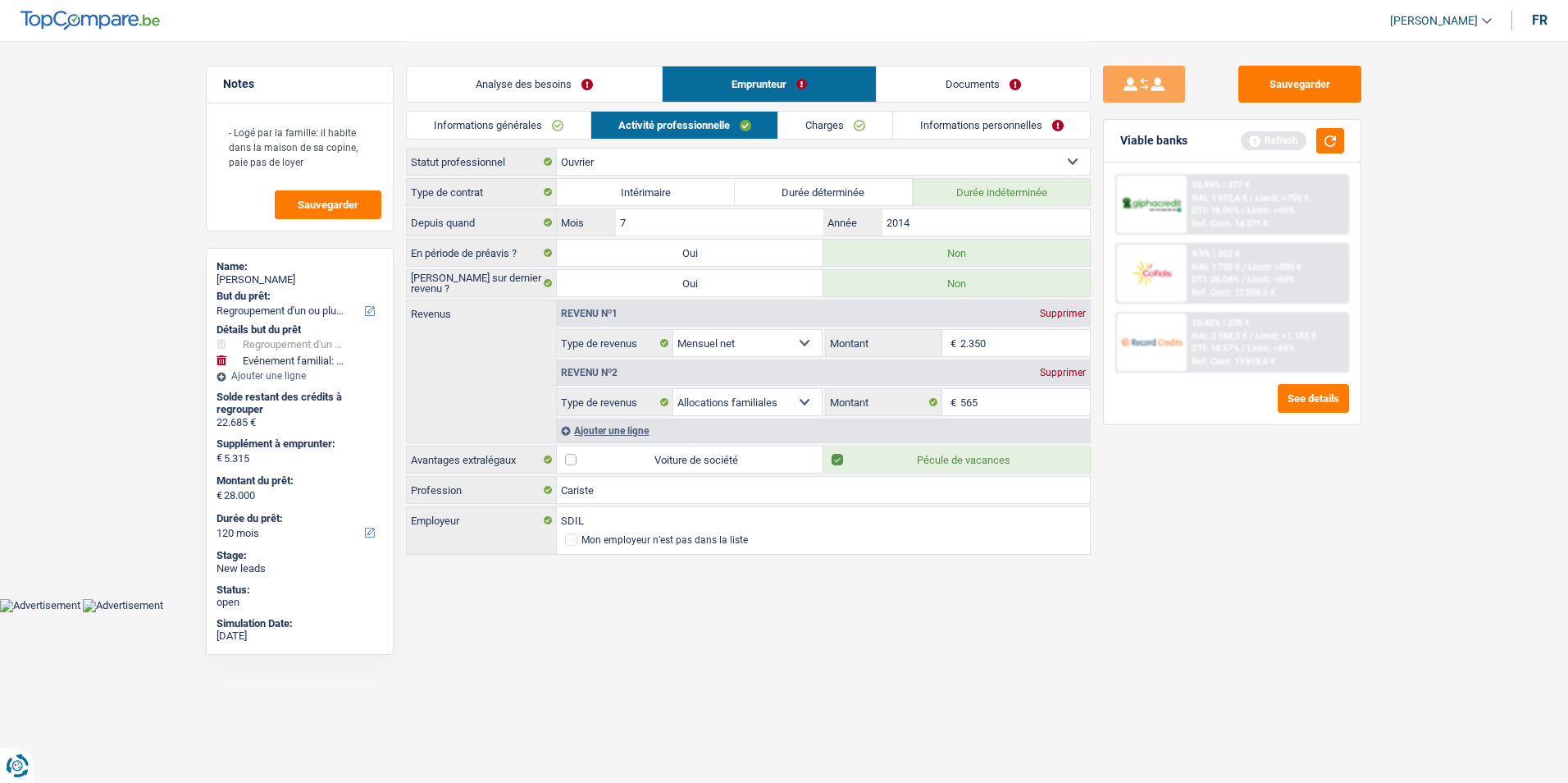
click at [586, 119] on link "Informations générales" at bounding box center [498, 125] width 183 height 27
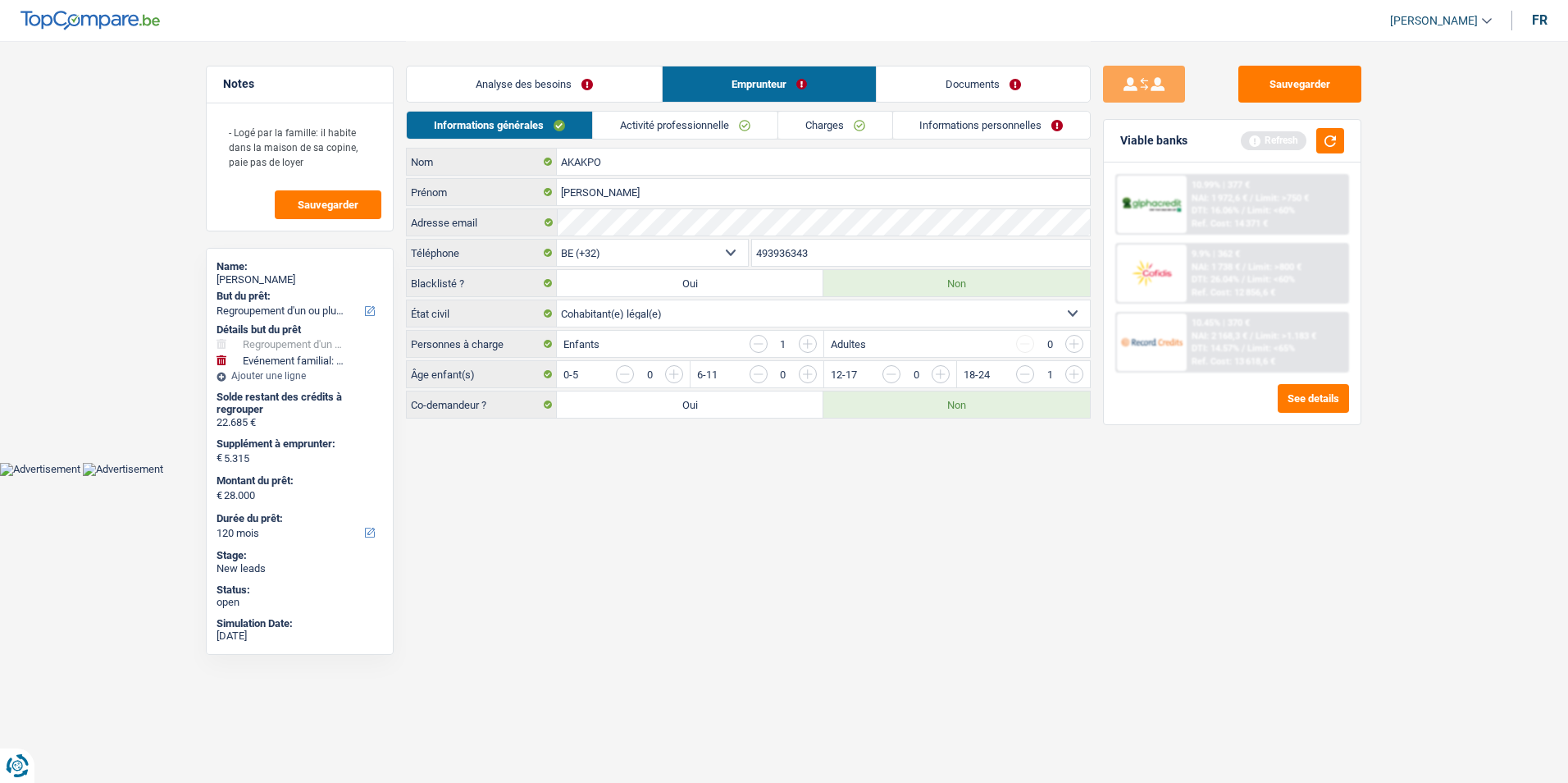
click at [683, 124] on link "Activité professionnelle" at bounding box center [685, 125] width 184 height 27
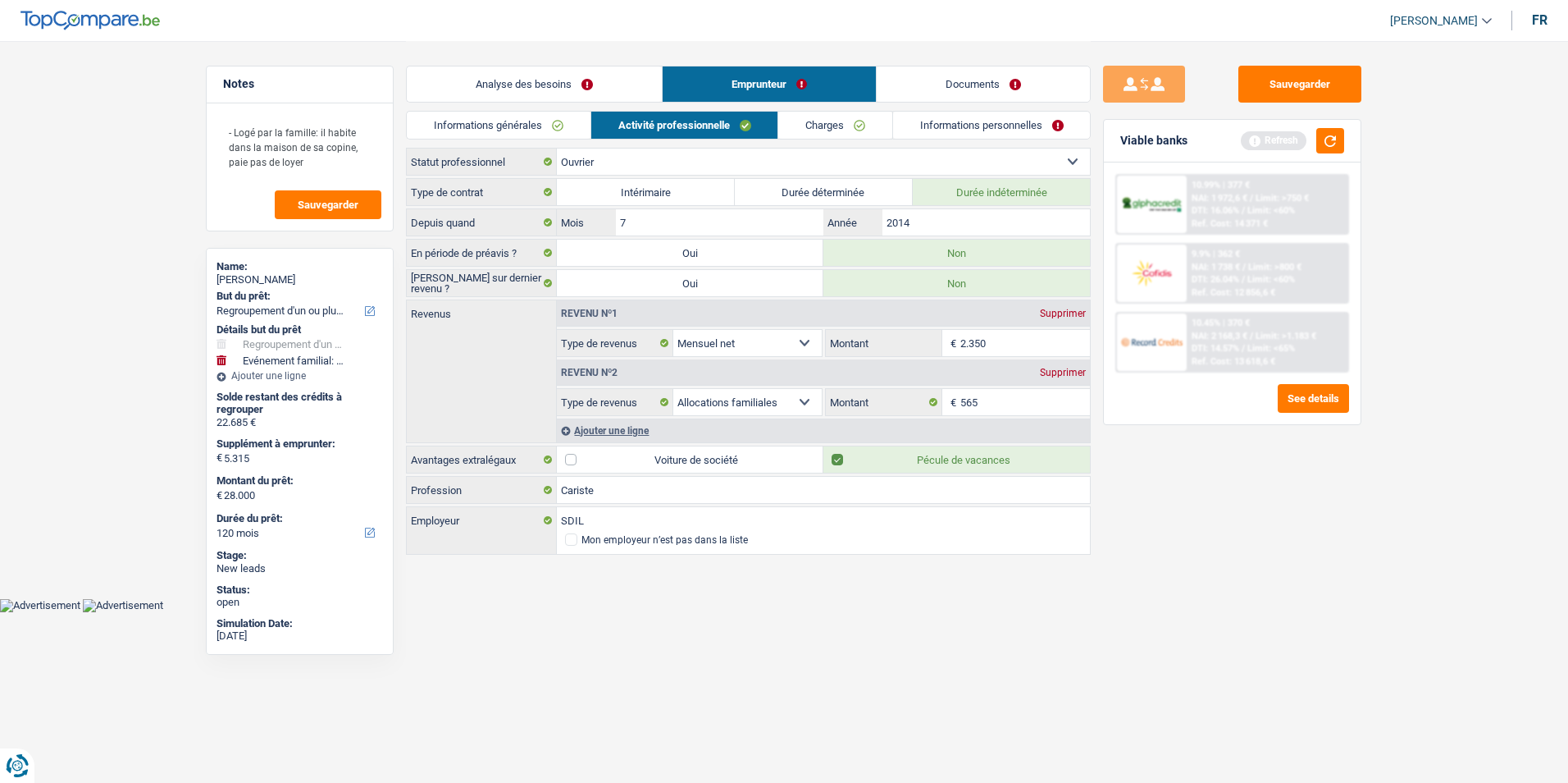
click at [841, 125] on link "Charges" at bounding box center [835, 125] width 114 height 27
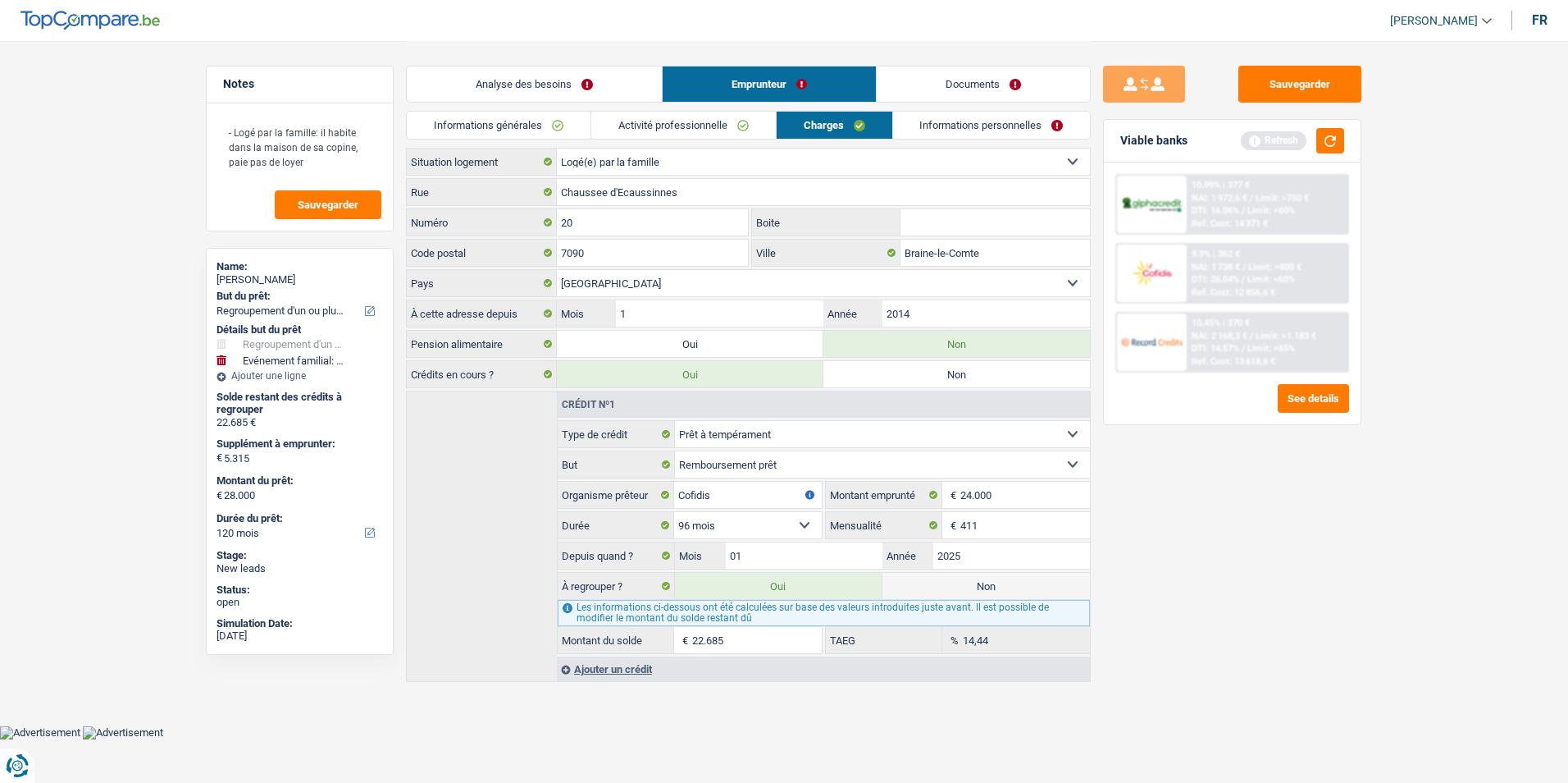
click at [955, 123] on link "Informations personnelles" at bounding box center [992, 125] width 197 height 27
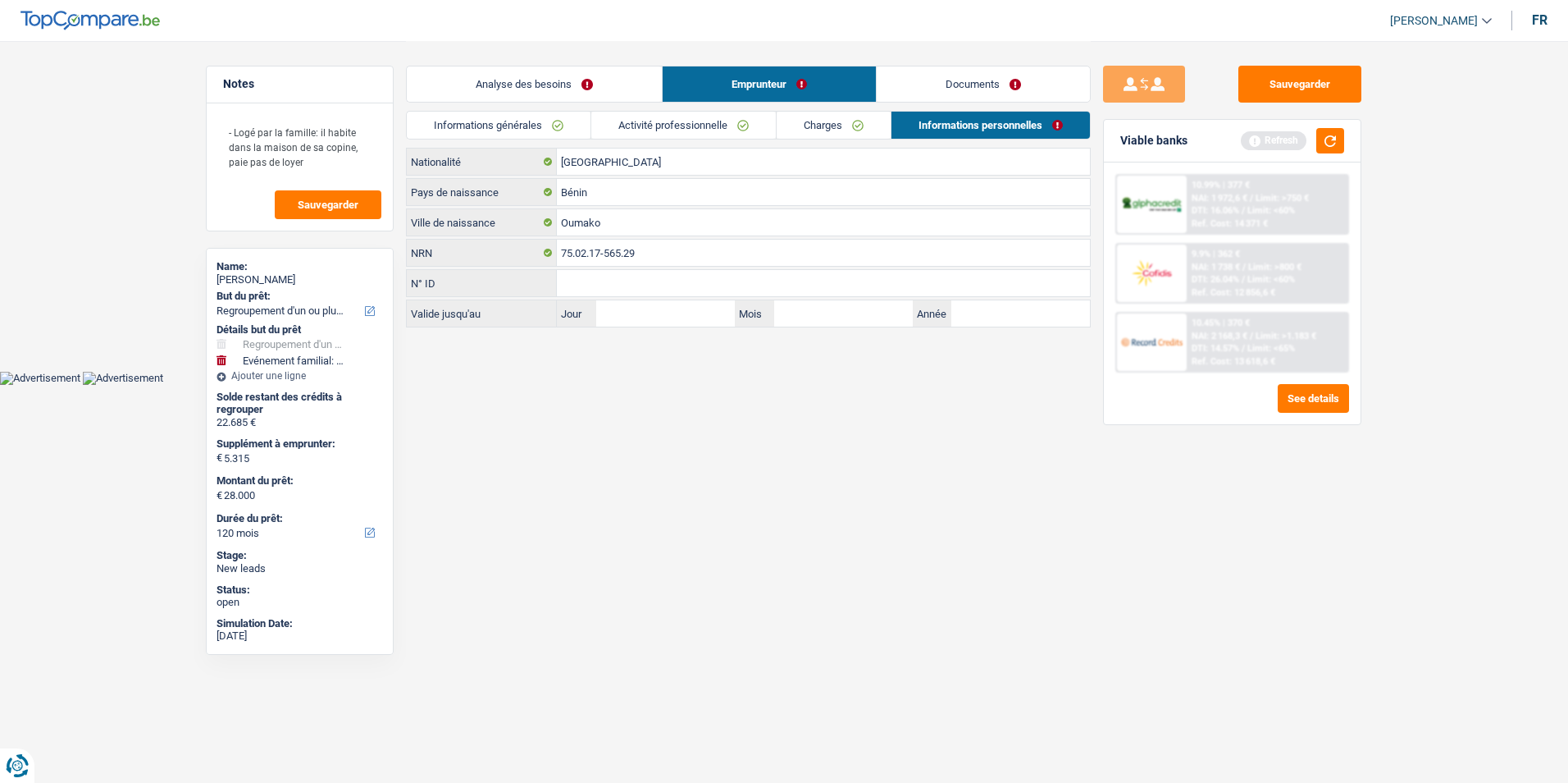
click at [944, 93] on link "Documents" at bounding box center [983, 84] width 213 height 35
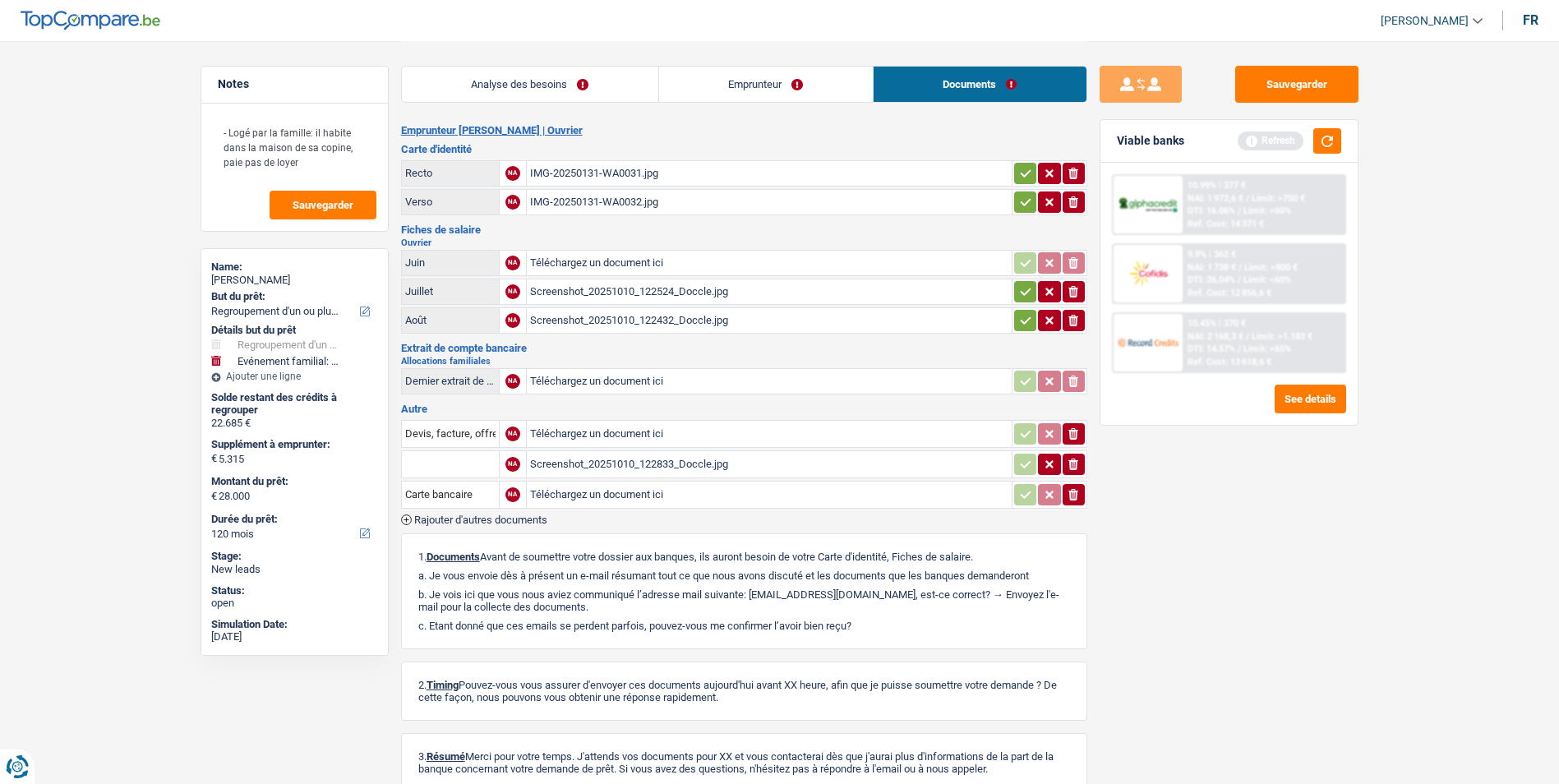
click at [613, 177] on div "IMG-20250131-WA0031.jpg" at bounding box center [769, 173] width 478 height 25
drag, startPoint x: 727, startPoint y: 88, endPoint x: 718, endPoint y: 98, distance: 13.5
click at [727, 88] on link "Emprunteur" at bounding box center [765, 84] width 213 height 35
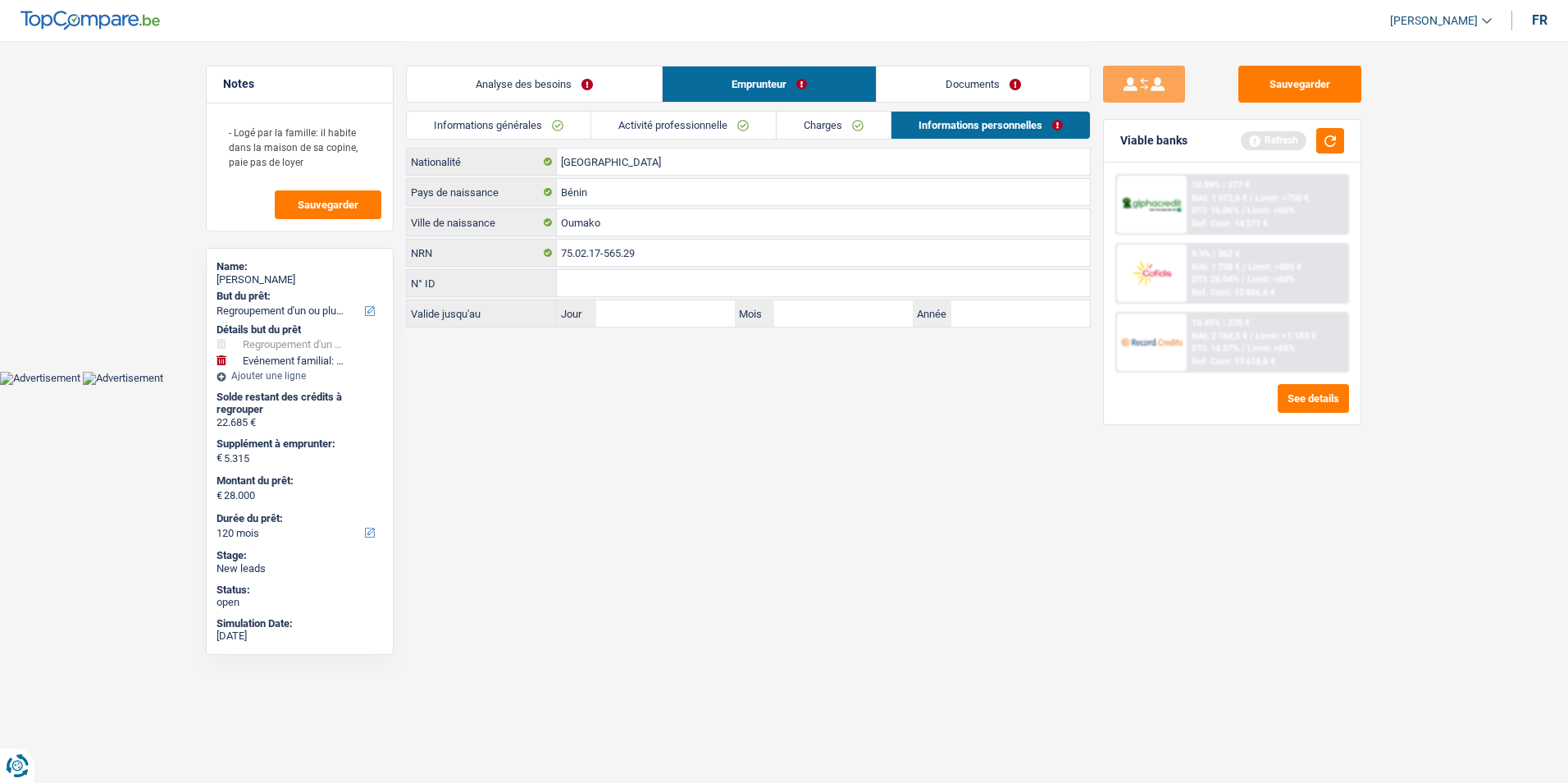
click at [961, 84] on link "Documents" at bounding box center [983, 84] width 213 height 35
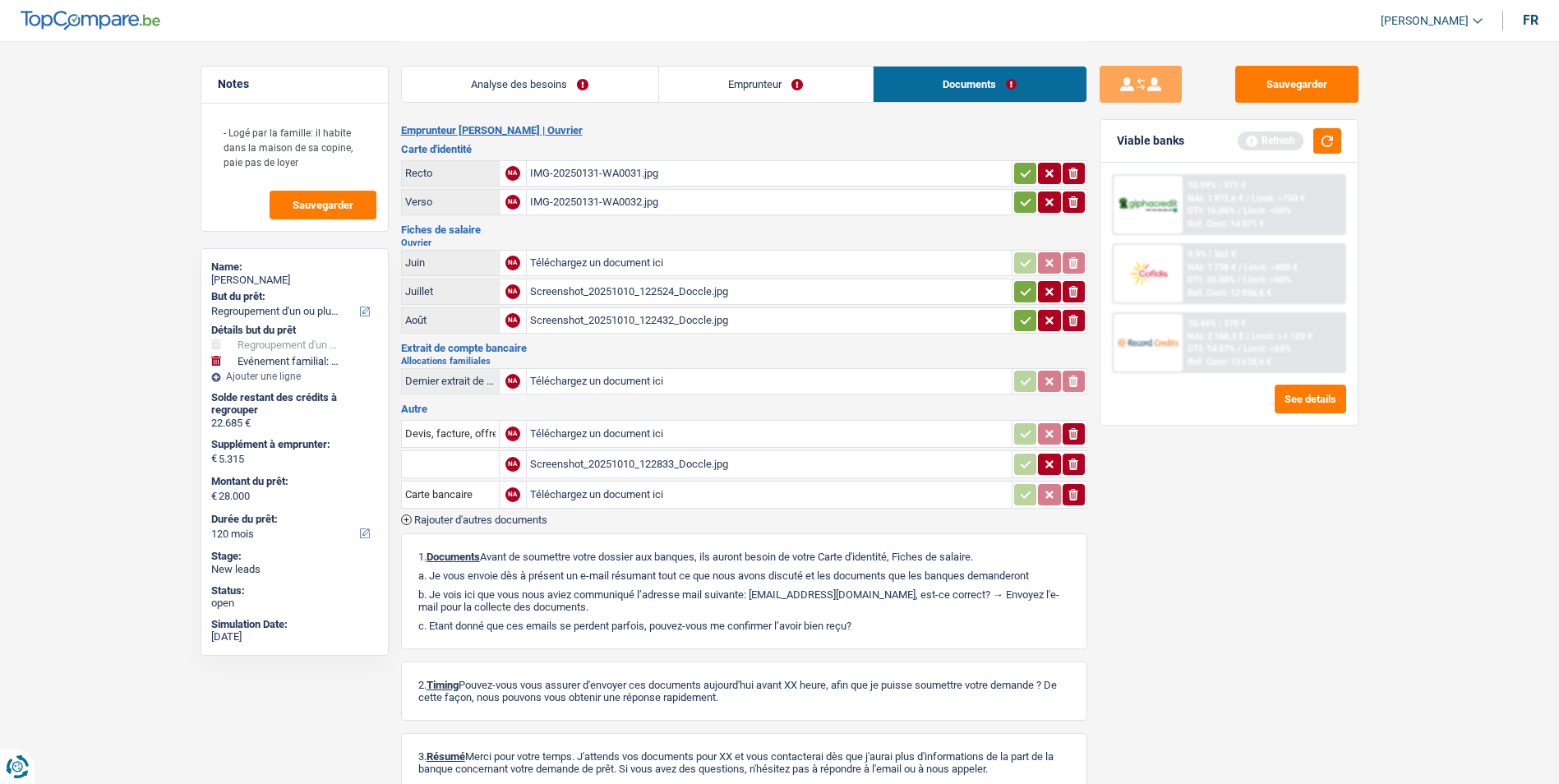
click at [629, 167] on div "IMG-20250131-WA0031.jpg" at bounding box center [769, 173] width 478 height 25
click at [597, 206] on div "IMG-20250131-WA0032.jpg" at bounding box center [769, 201] width 478 height 25
click at [610, 290] on div "Screenshot_20251010_122524_Doccle.jpg" at bounding box center [769, 291] width 478 height 25
click at [580, 314] on div "Screenshot_20251010_122432_Doccle.jpg" at bounding box center [769, 320] width 478 height 25
click at [613, 465] on div "Screenshot_20251010_122833_Doccle.jpg" at bounding box center [769, 464] width 478 height 25
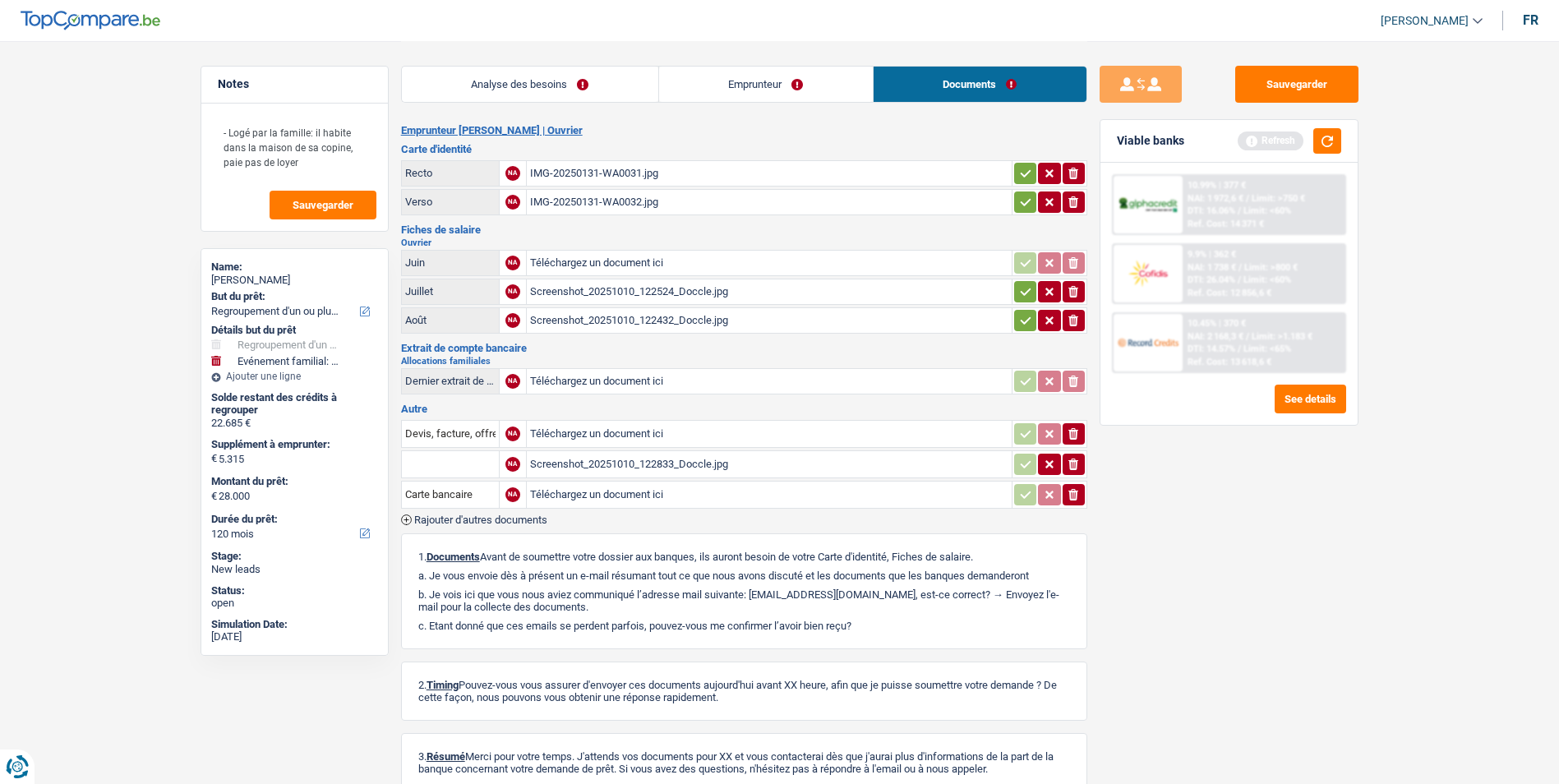
click at [586, 73] on link "Analyse des besoins" at bounding box center [530, 84] width 257 height 35
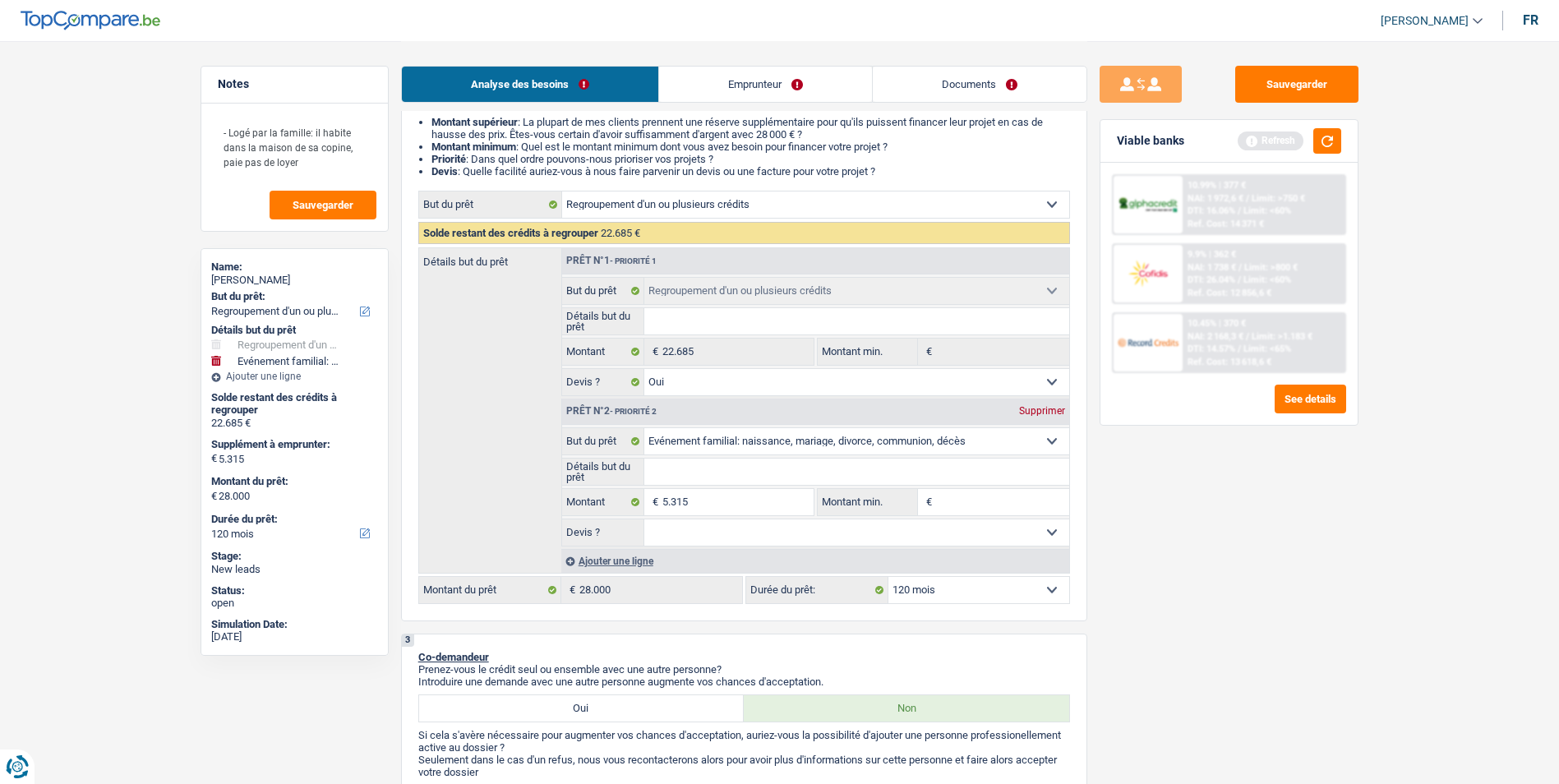
scroll to position [164, 0]
click at [801, 317] on input "Détails but du prêt" at bounding box center [856, 321] width 425 height 26
type input "R"
type input "Re"
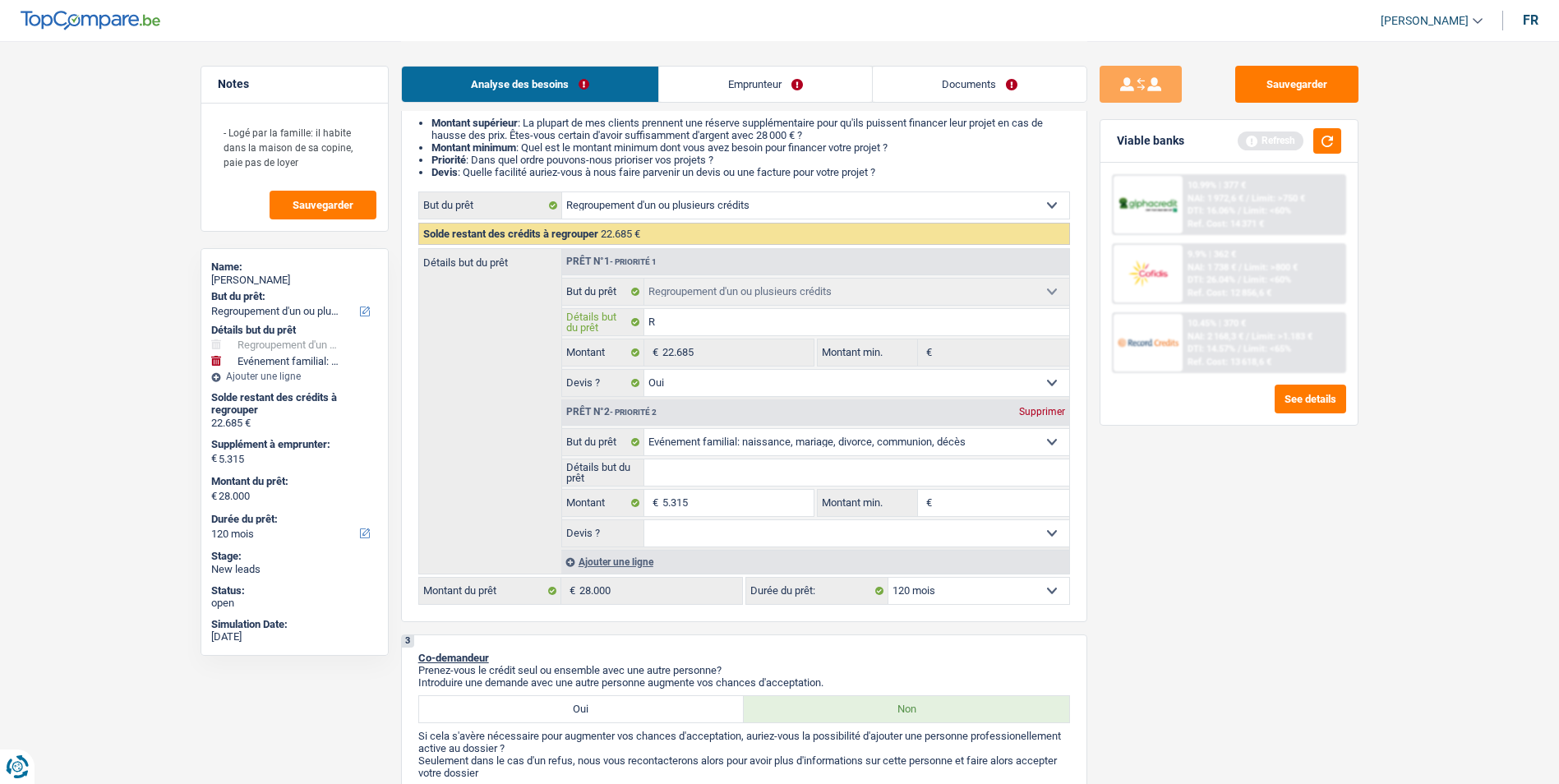
type input "Re"
type input "Rep"
type input "Repr"
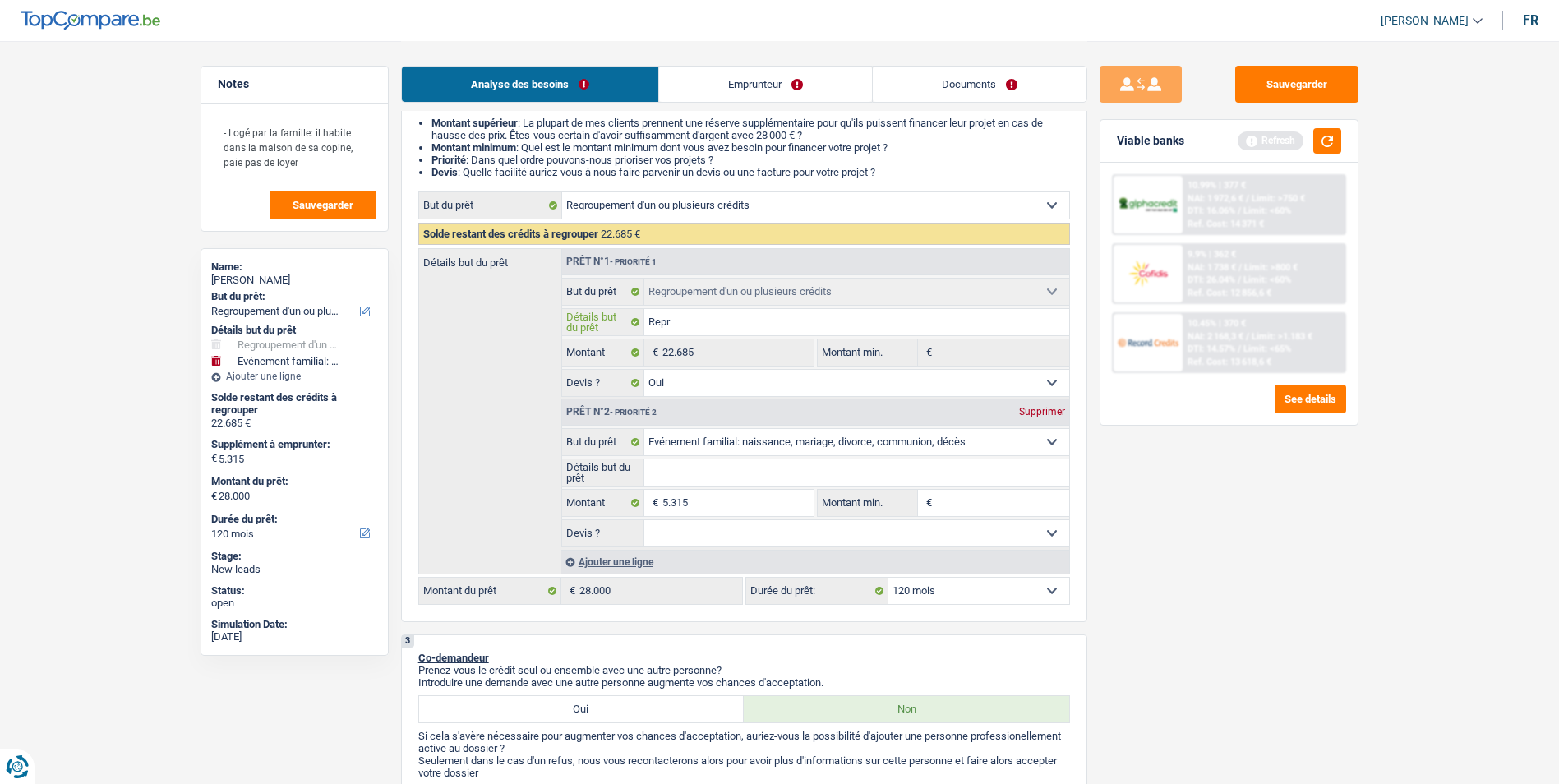
type input "Repre"
type input "Repren"
type input "Reprend"
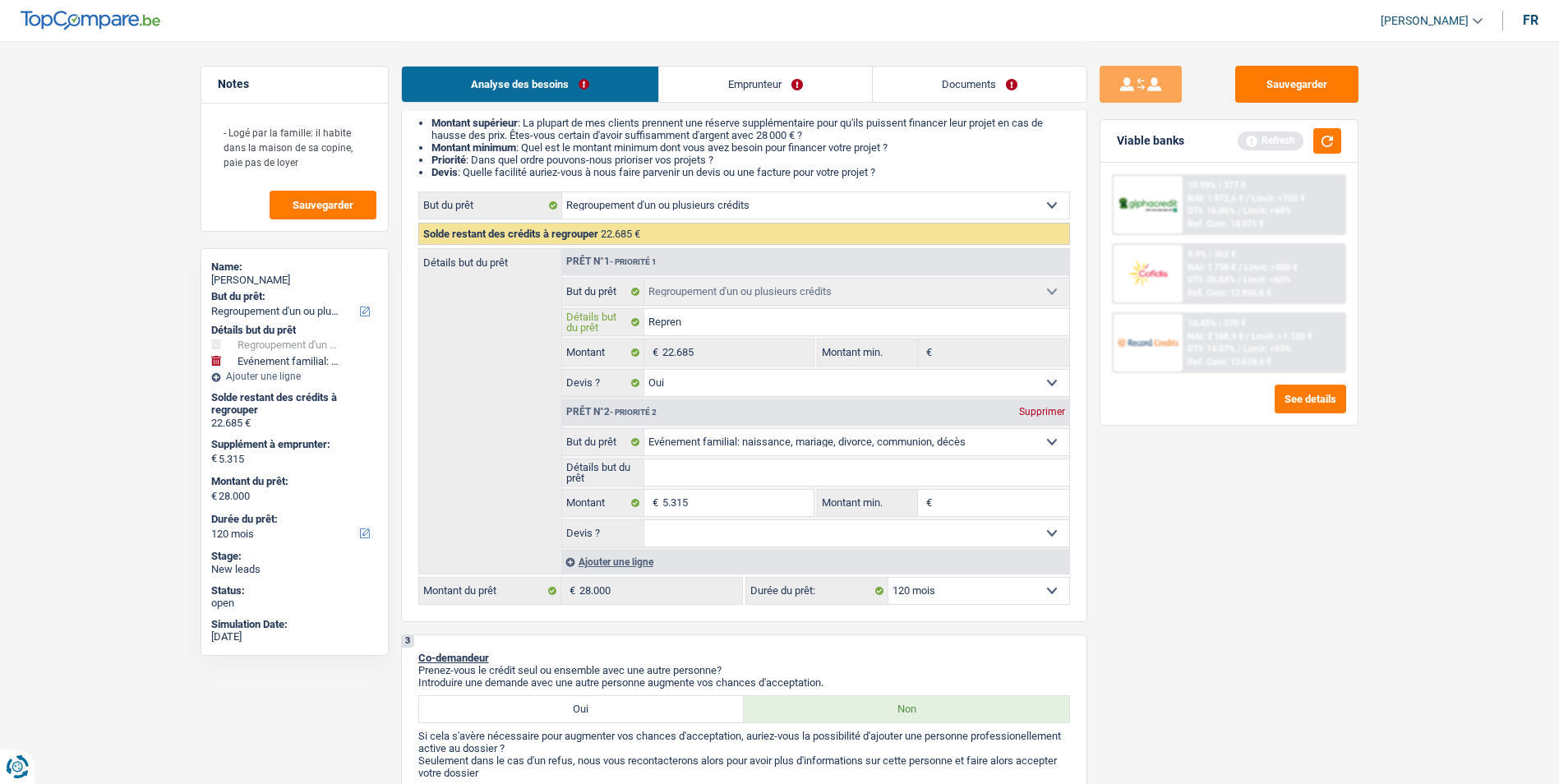
type input "Reprend"
type input "Reprendr"
type input "Reprendre"
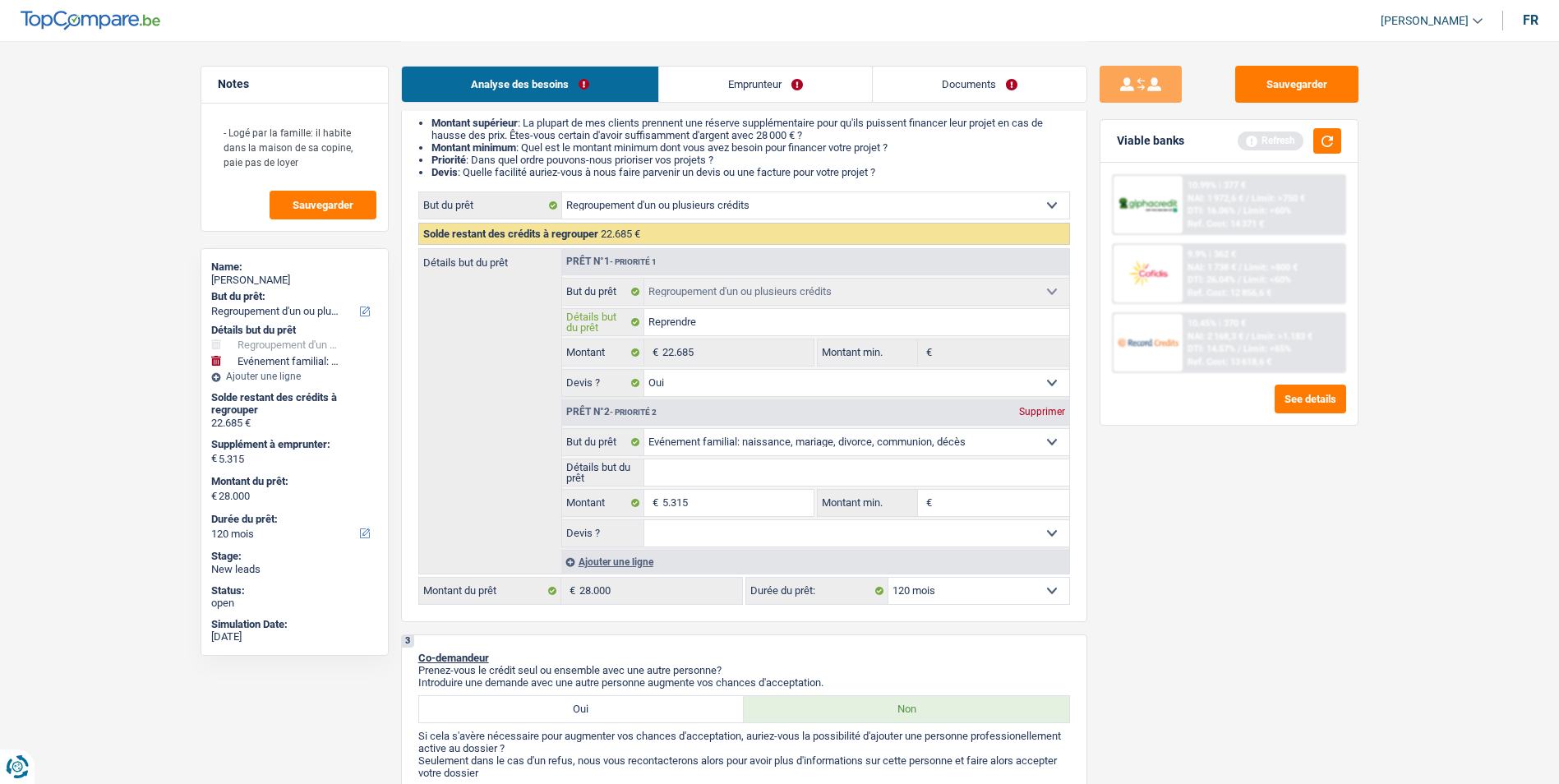
type input "Reprendre"
type input "Reprendre l"
type input "Reprendre le"
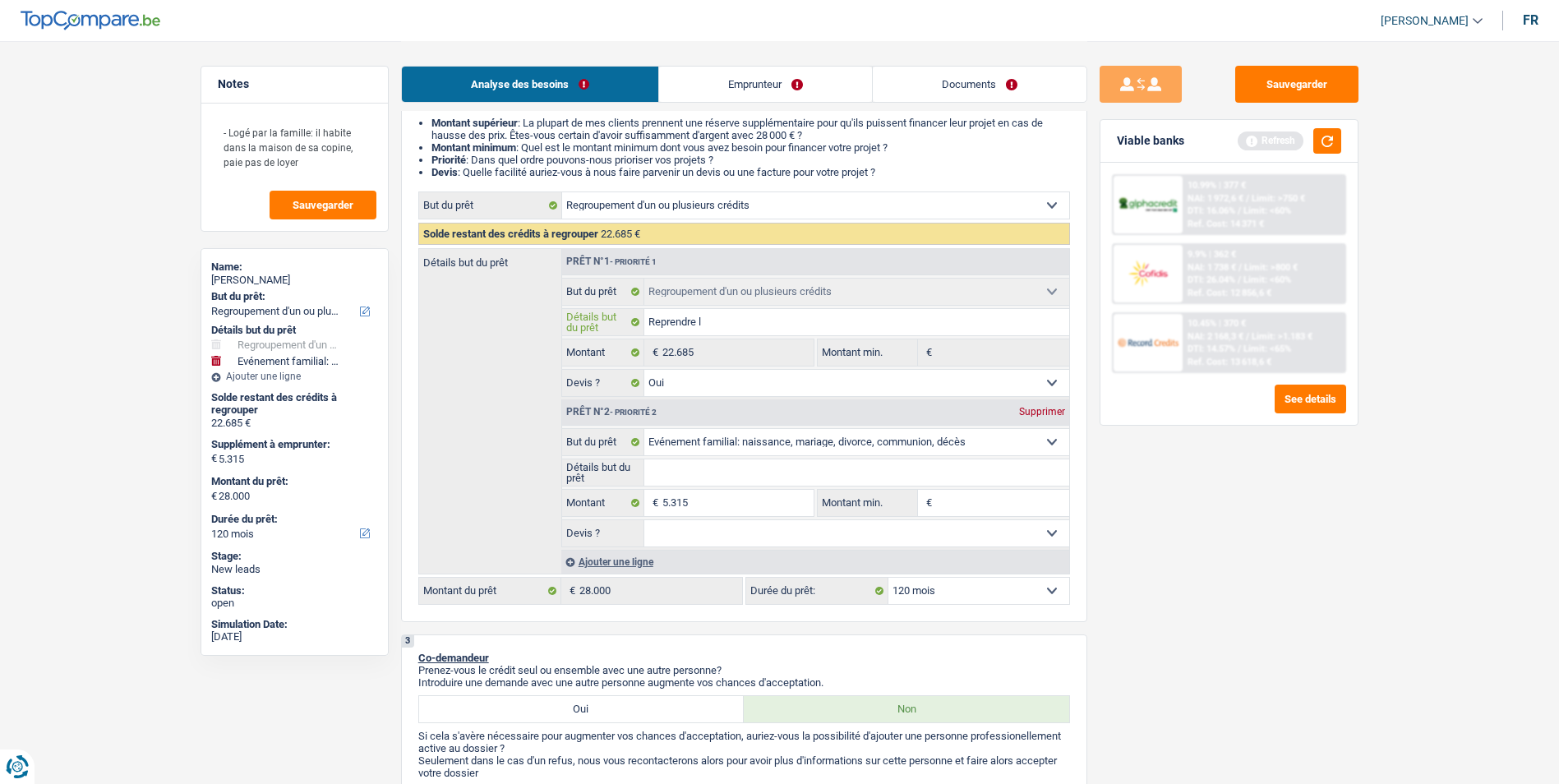
type input "Reprendre le"
type input "Reprendre le P"
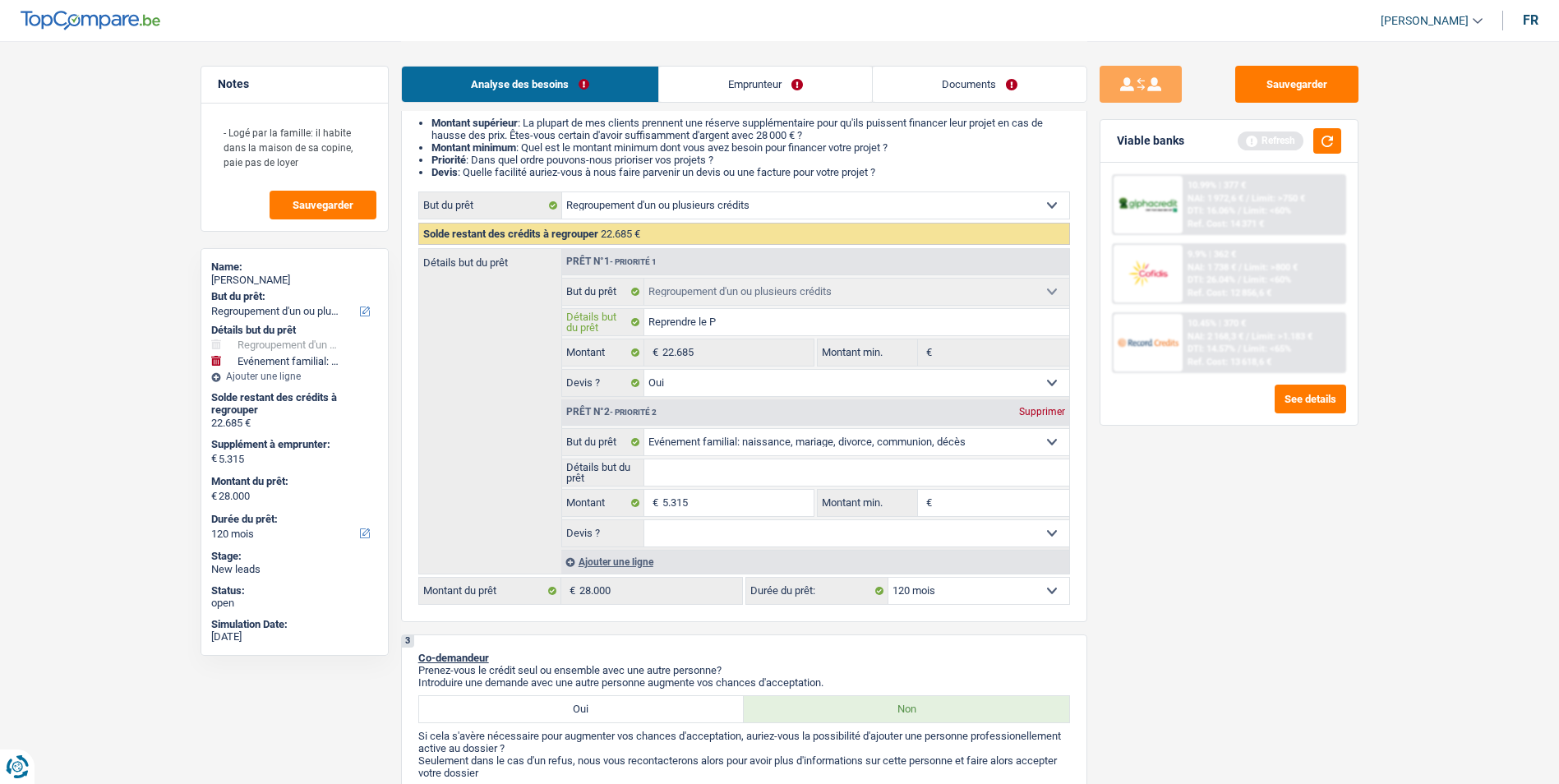
type input "Reprendre le PA"
type input "Reprendre le PAT"
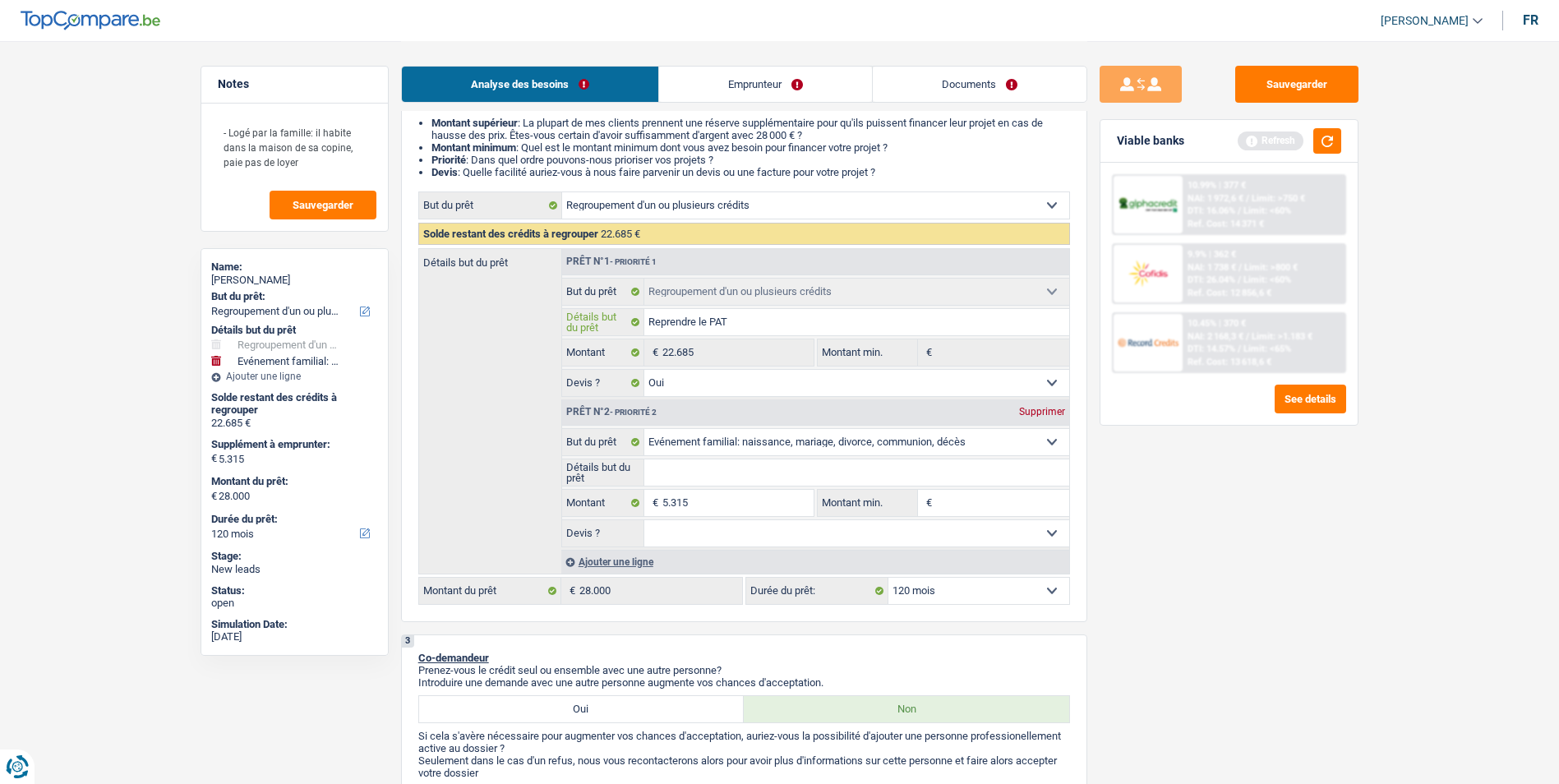
type input "Reprendre le PAT"
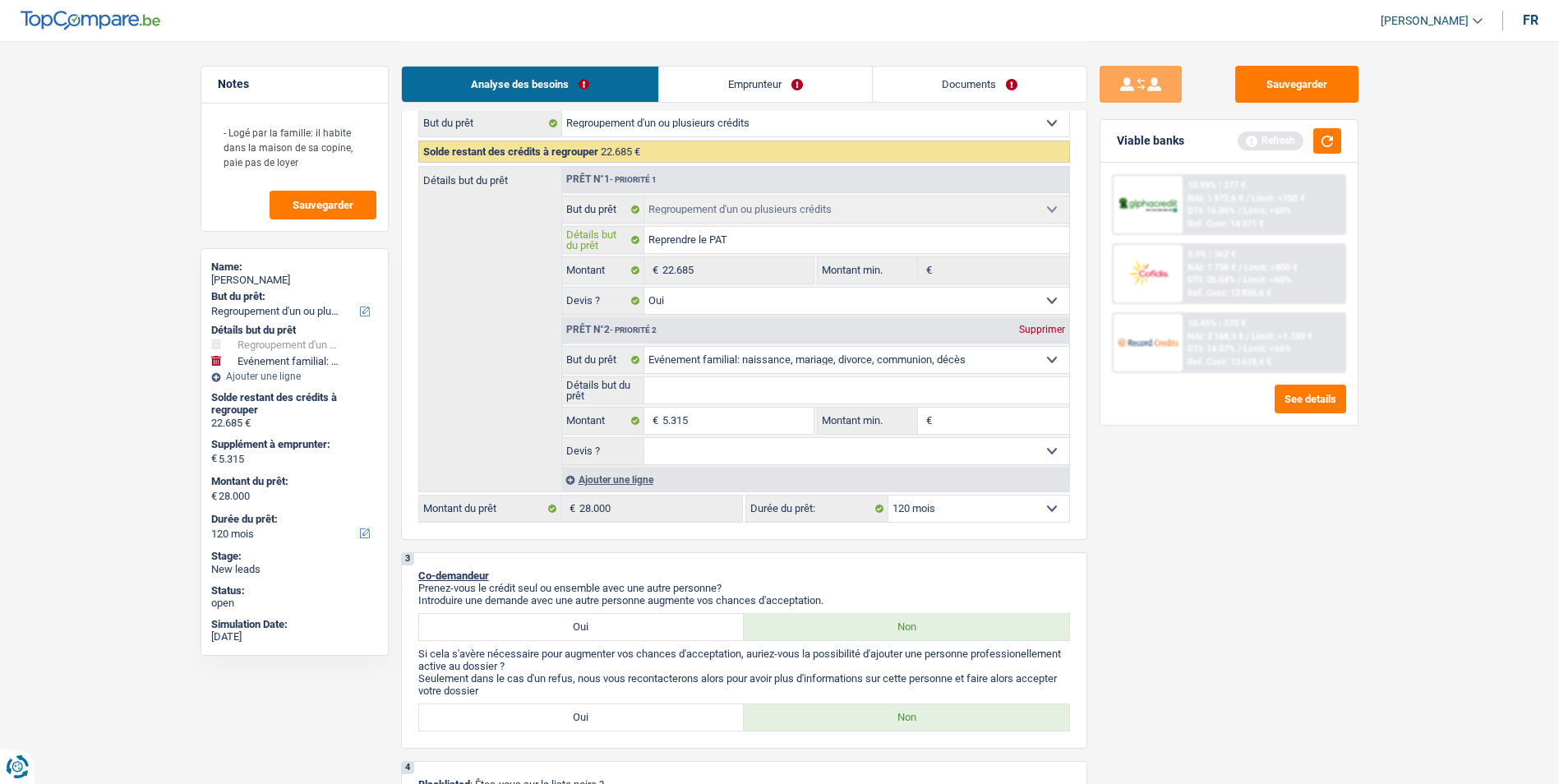
scroll to position [329, 0]
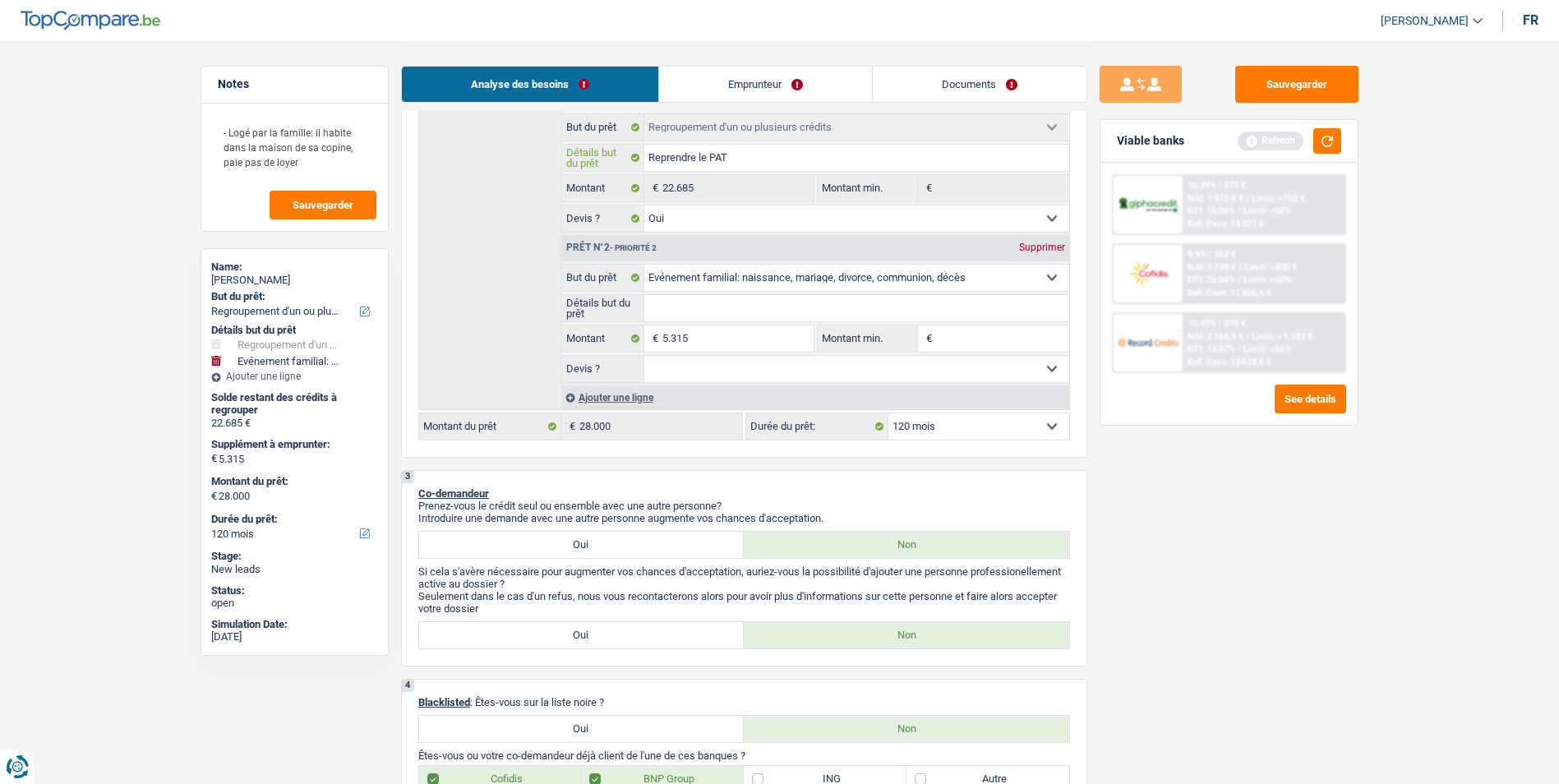
type input "Reprendre le PAT"
click at [841, 365] on select "Oui Non Non répondu Sélectionner une option" at bounding box center [856, 368] width 425 height 26
click at [1048, 508] on p "Prenez-vous le crédit seul ou ensemble avec une autre personne?" at bounding box center [743, 505] width 651 height 12
click at [734, 336] on input "5.315" at bounding box center [737, 338] width 151 height 26
type input "531"
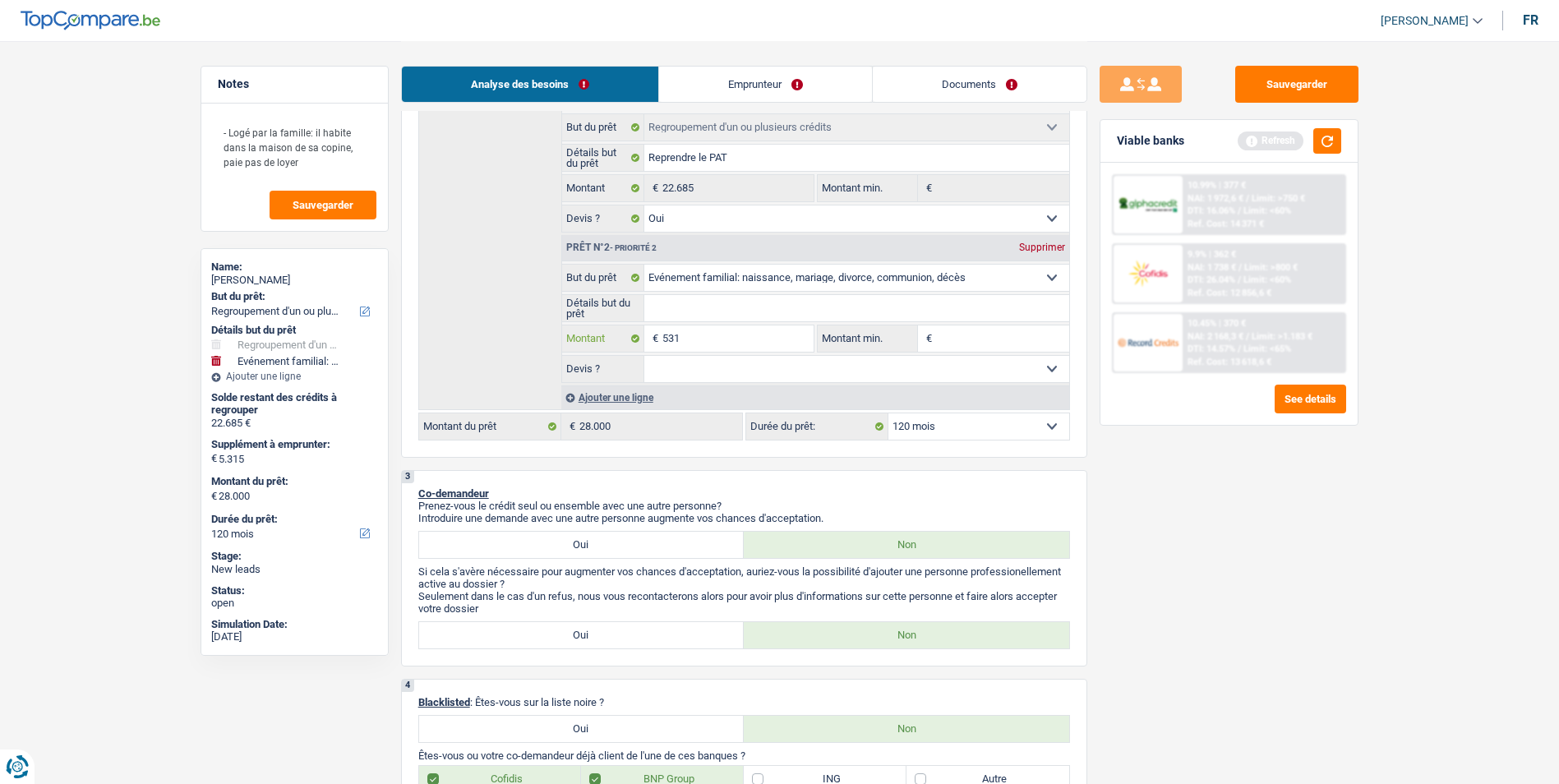
type input "531"
type input "53"
type input "5"
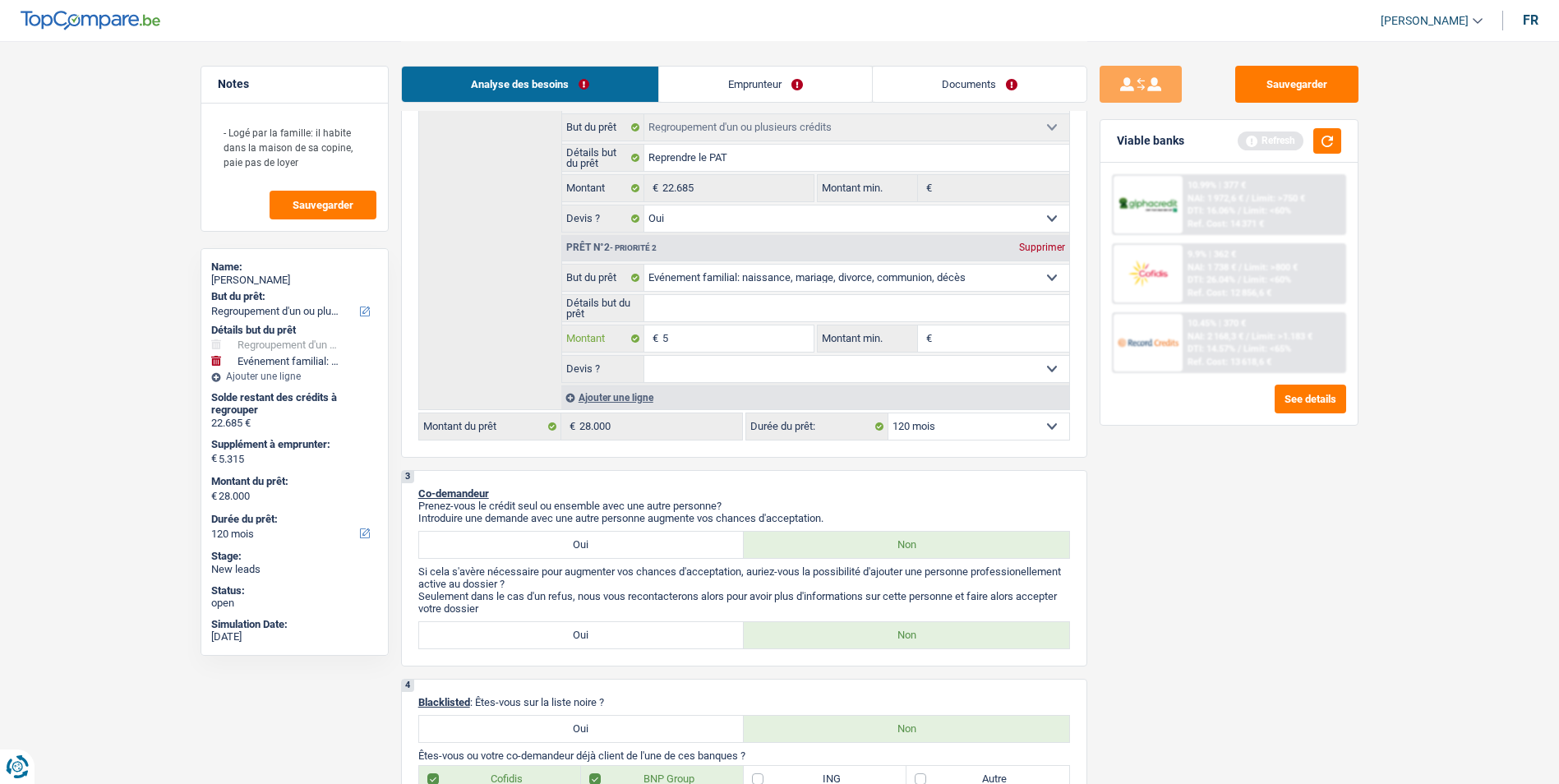
type input "50"
type input "500"
type input "5.001"
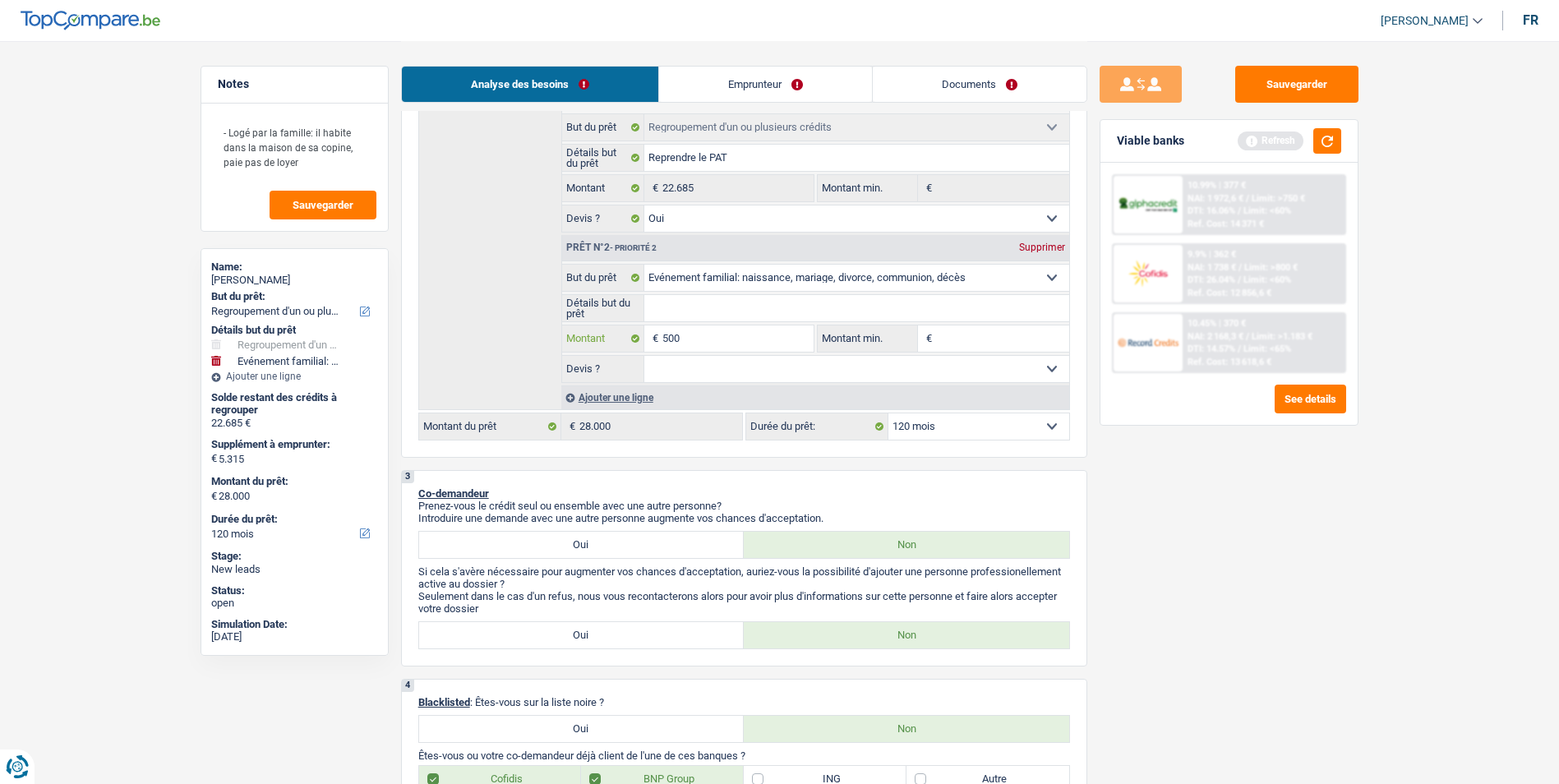
type input "5.001"
type input "27.686"
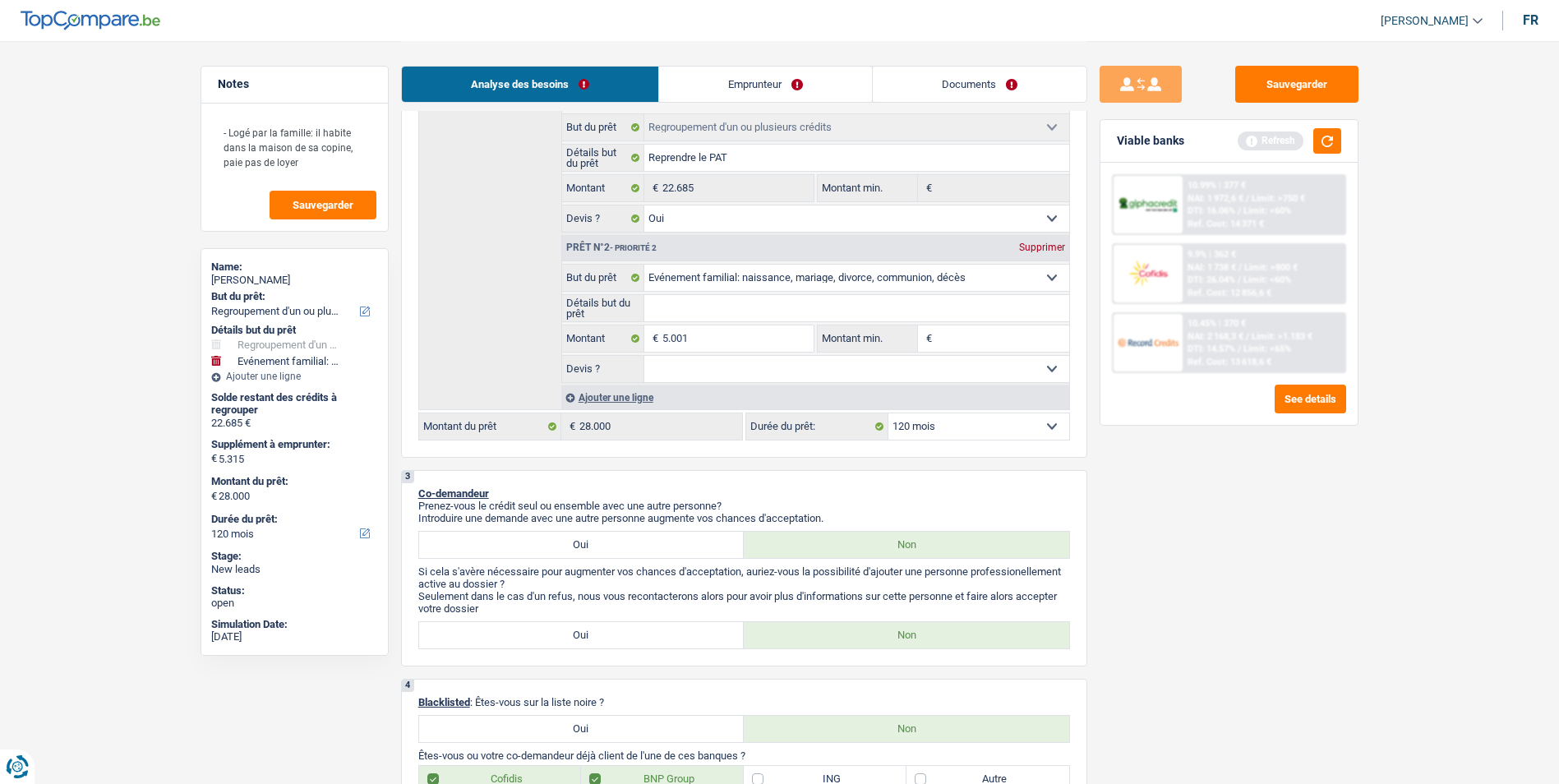
type input "27.686"
click at [712, 307] on input "Détails but du prêt" at bounding box center [856, 308] width 425 height 26
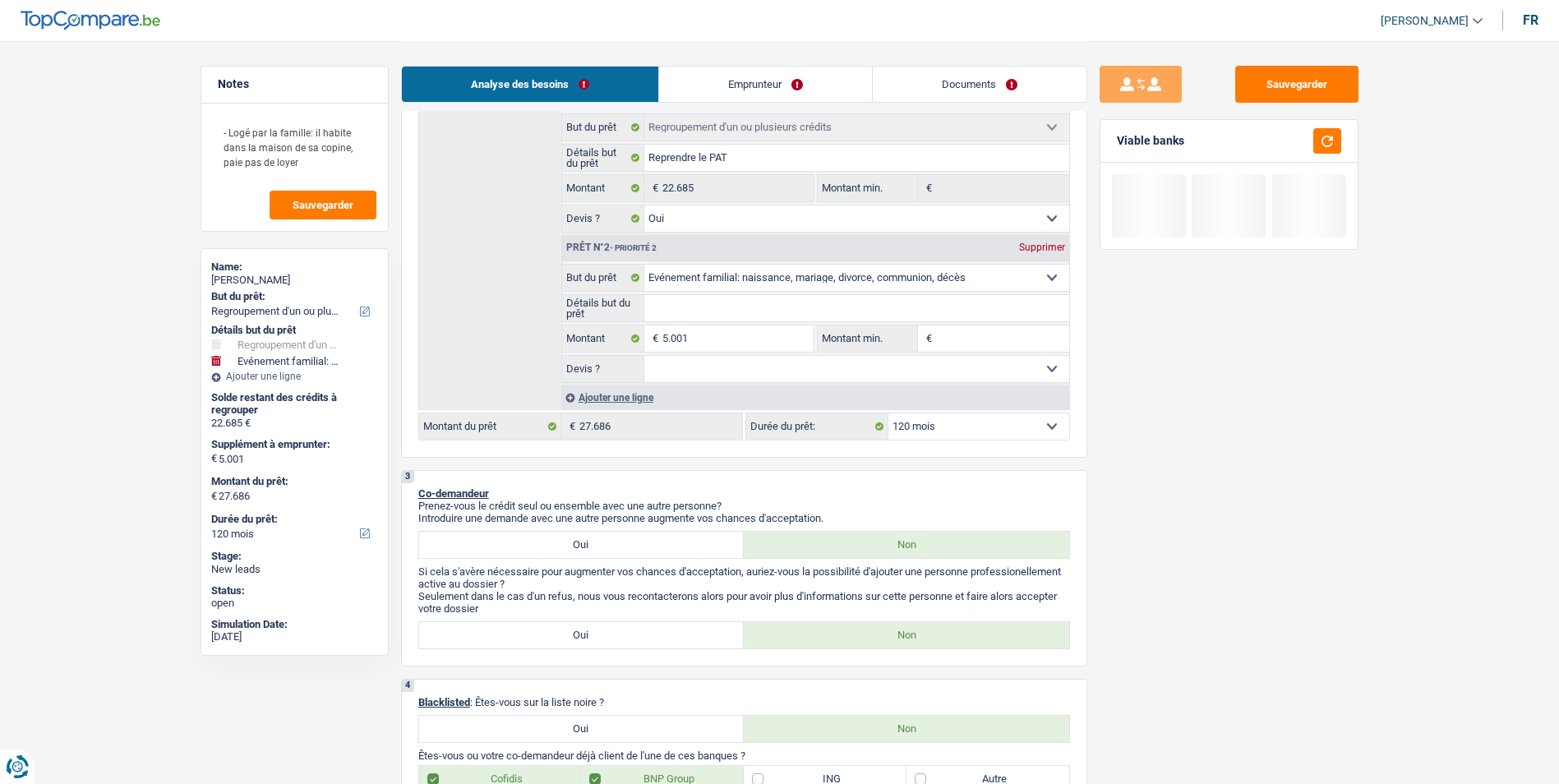
type input "A"
type input "Ai"
type input "Aid"
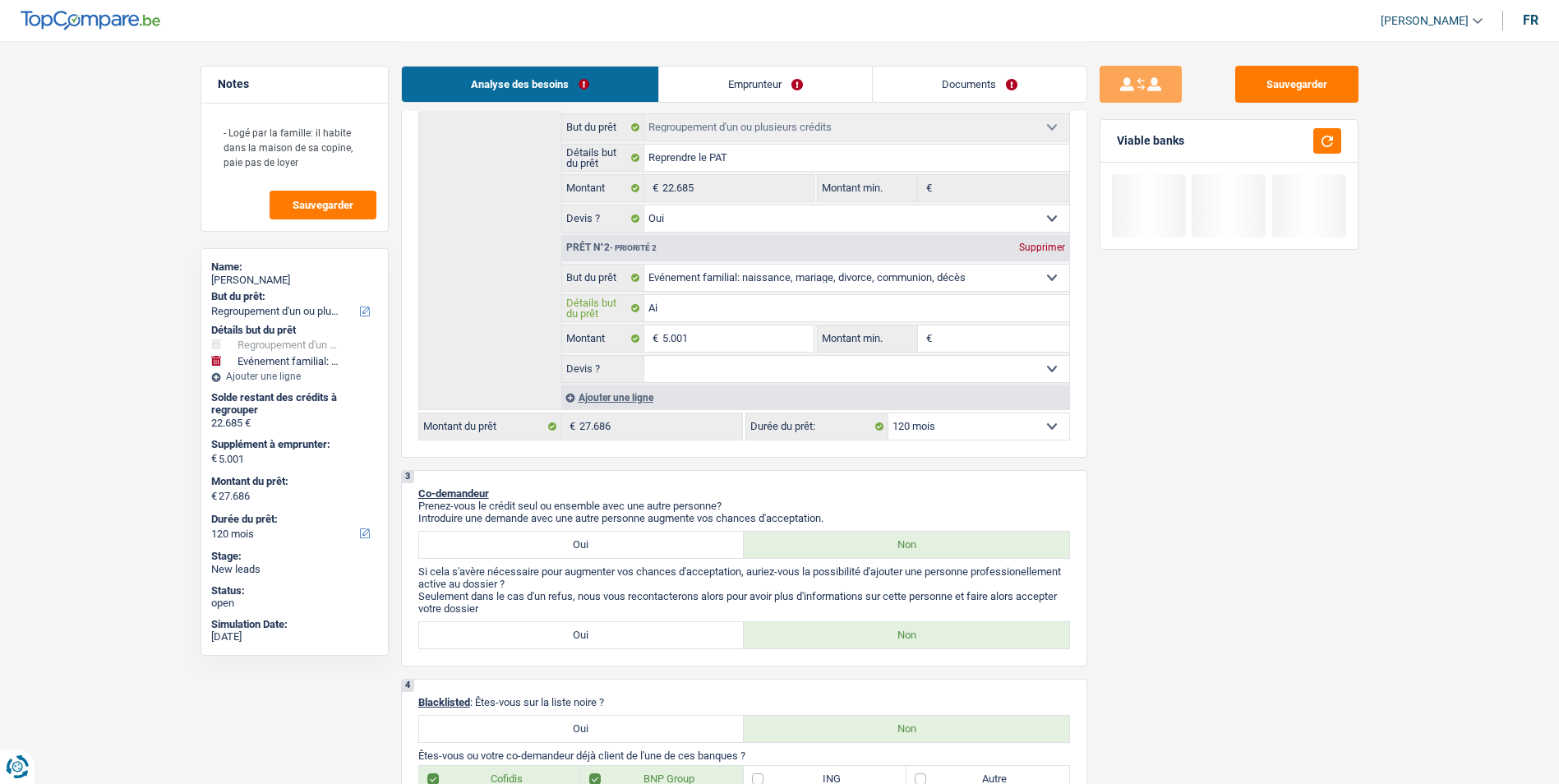
type input "Aid"
type input "Aide"
type input "Aider"
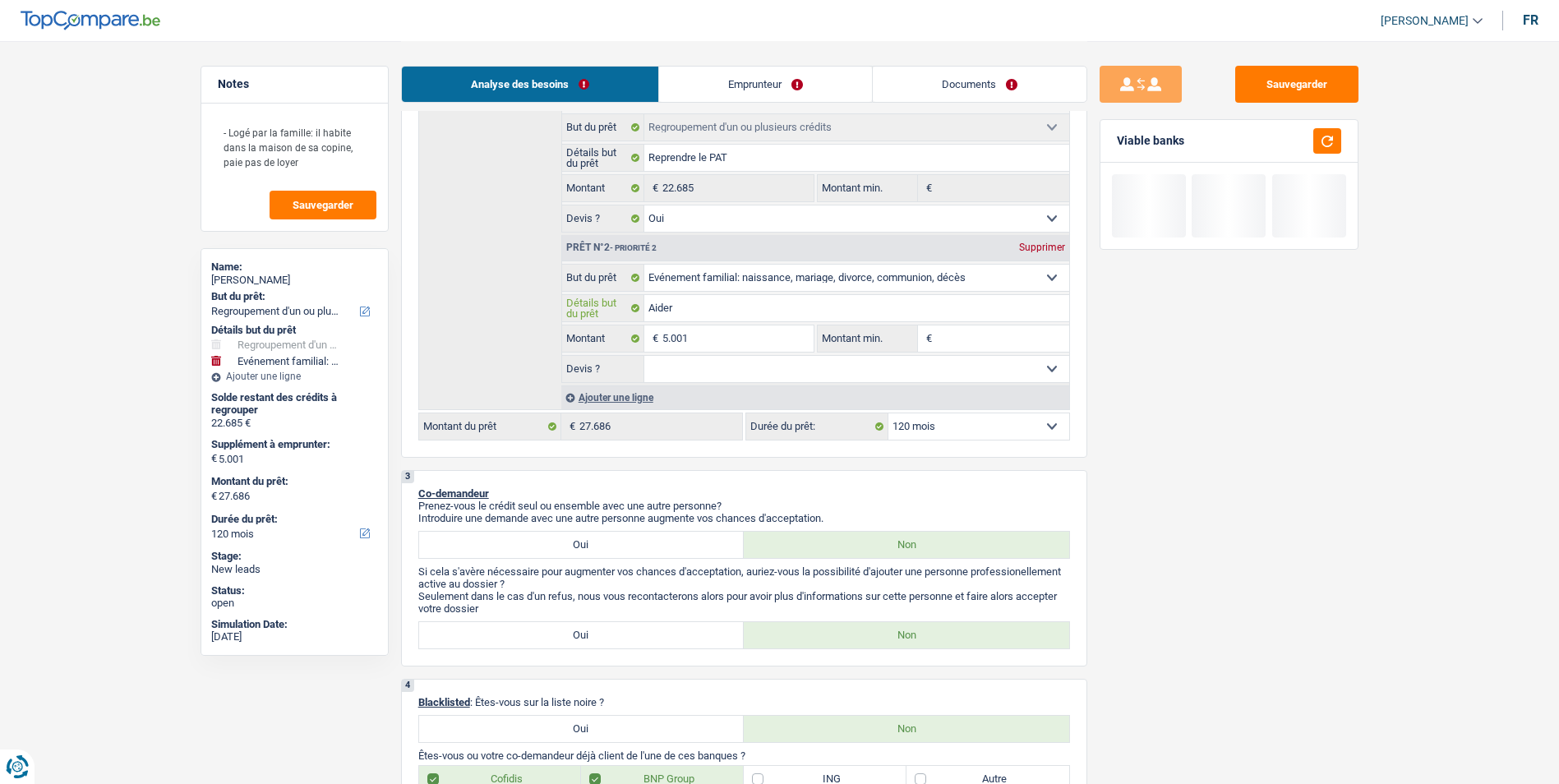
type input "Aider"
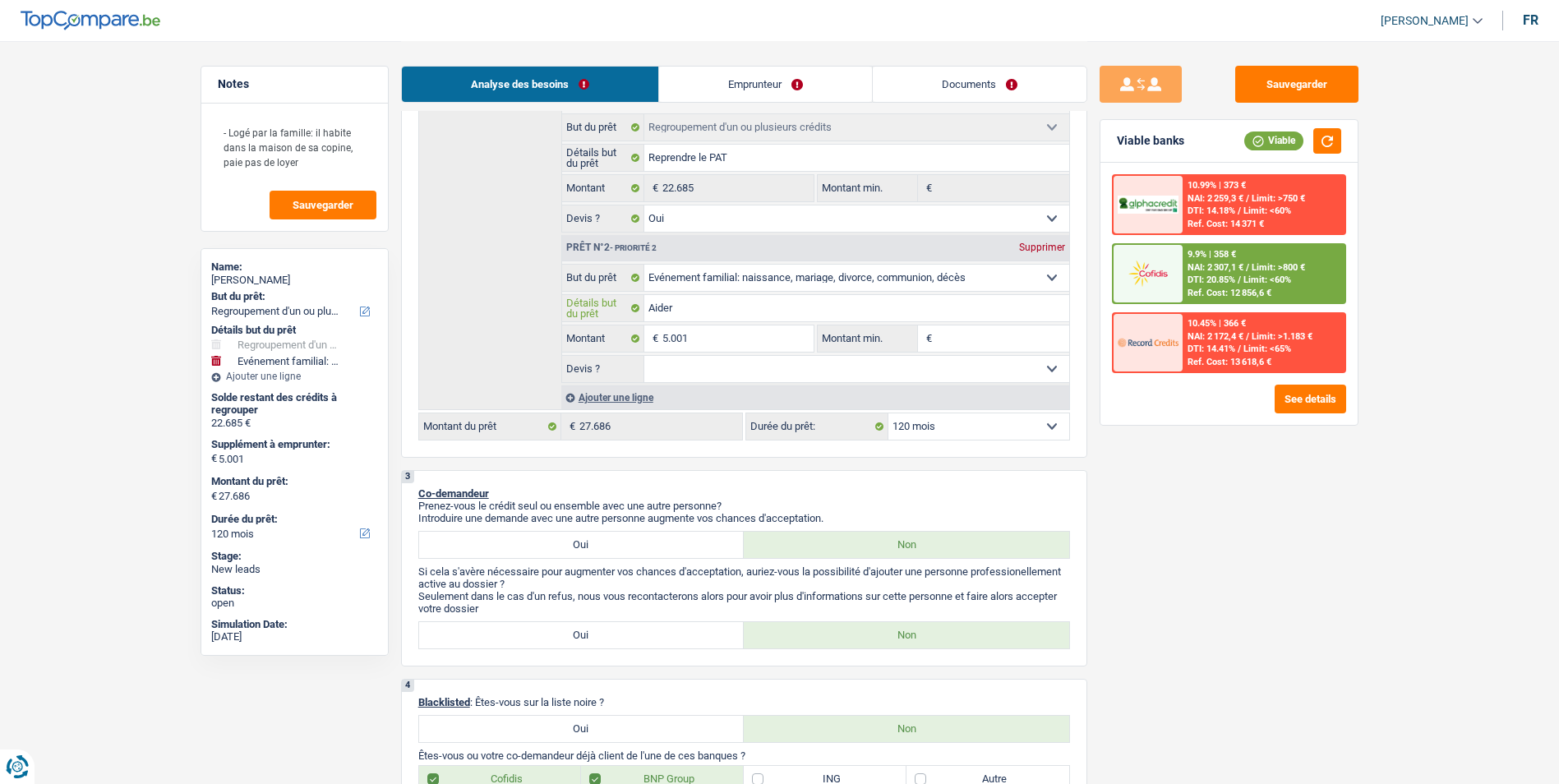
type input "Aider s"
type input "Aider so"
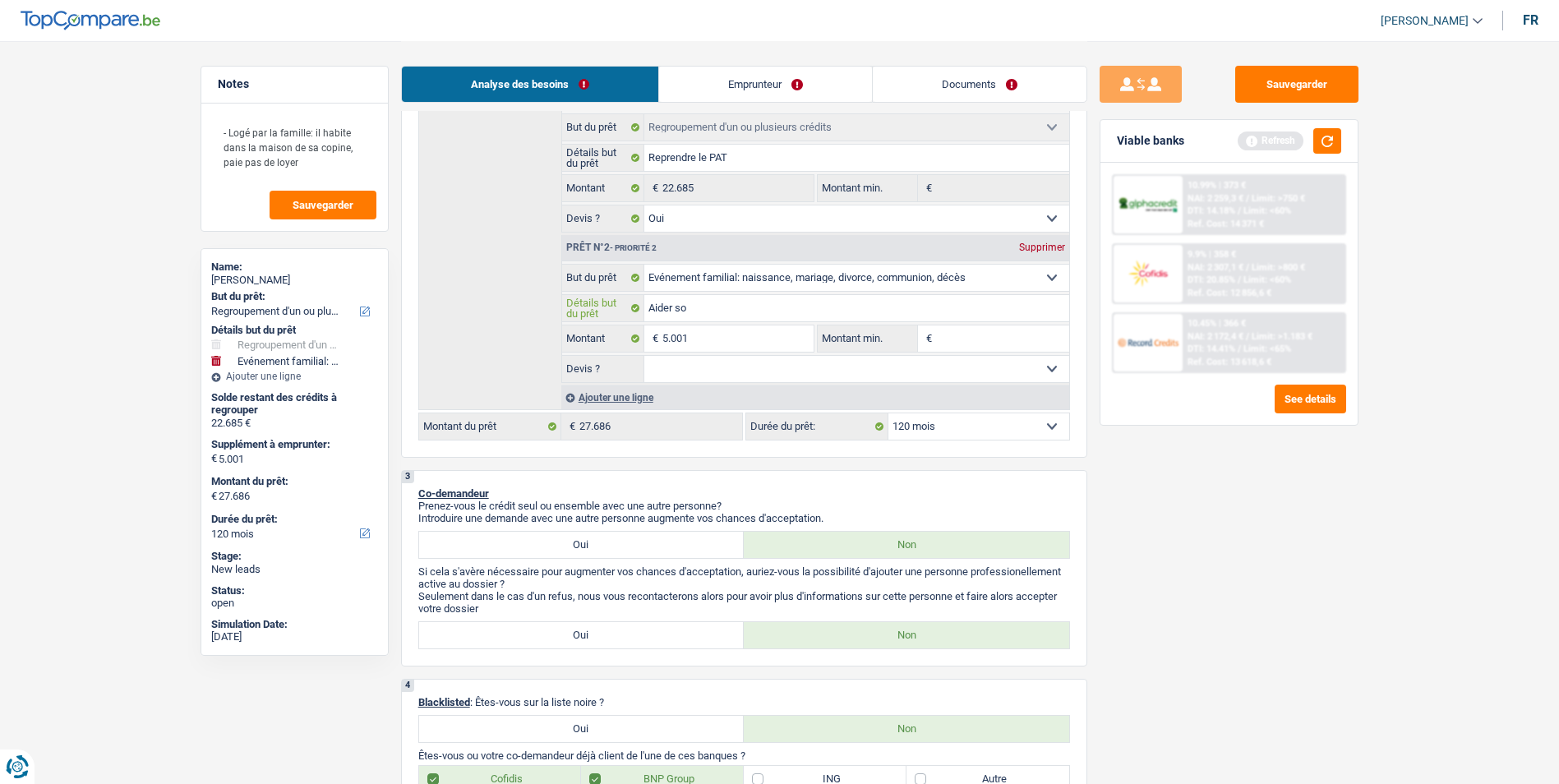
type input "Aider s"
type input "Aider"
type input "Aider f"
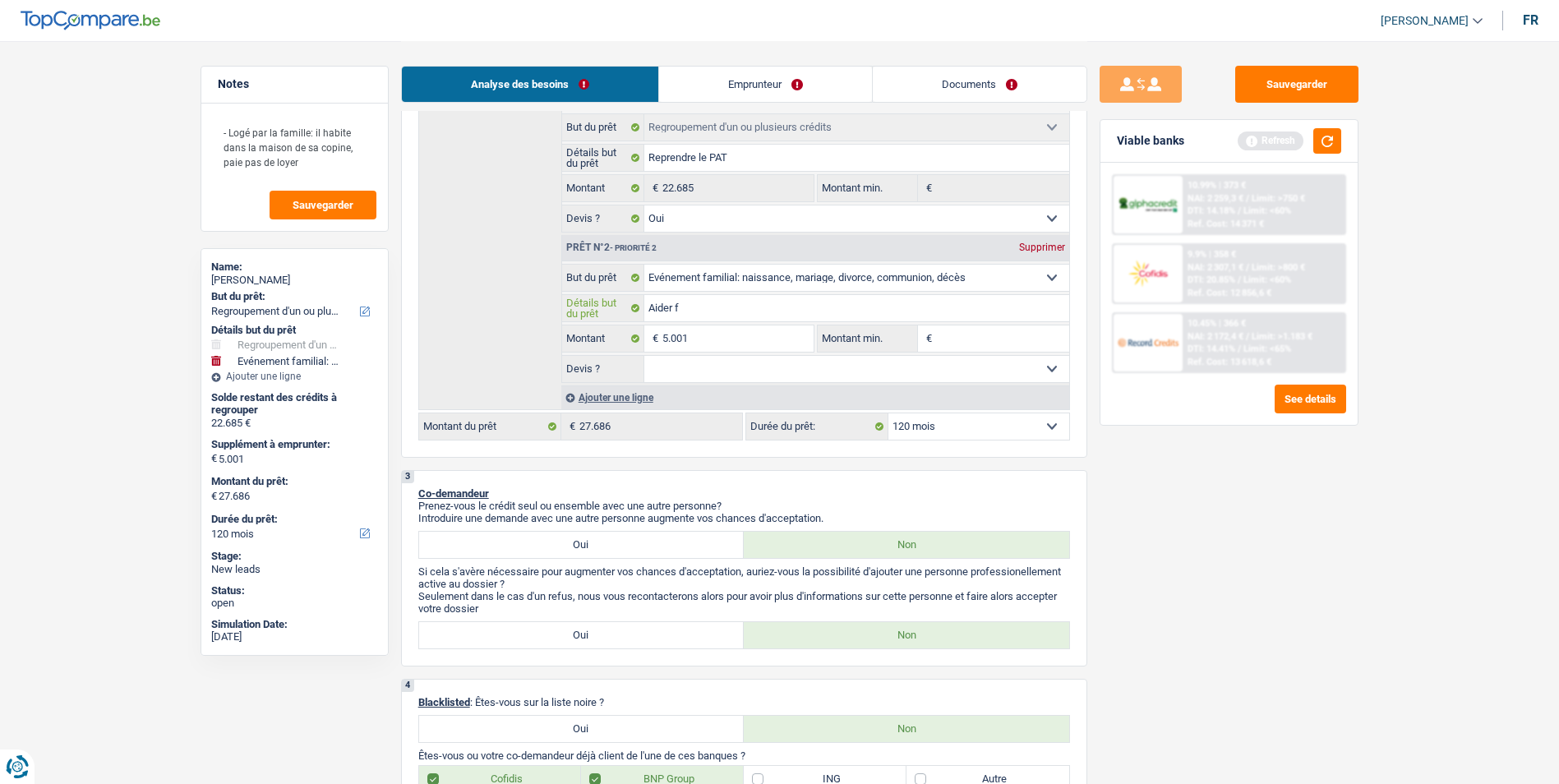
type input "Aider f"
type input "Aider fa"
type input "Aider fai"
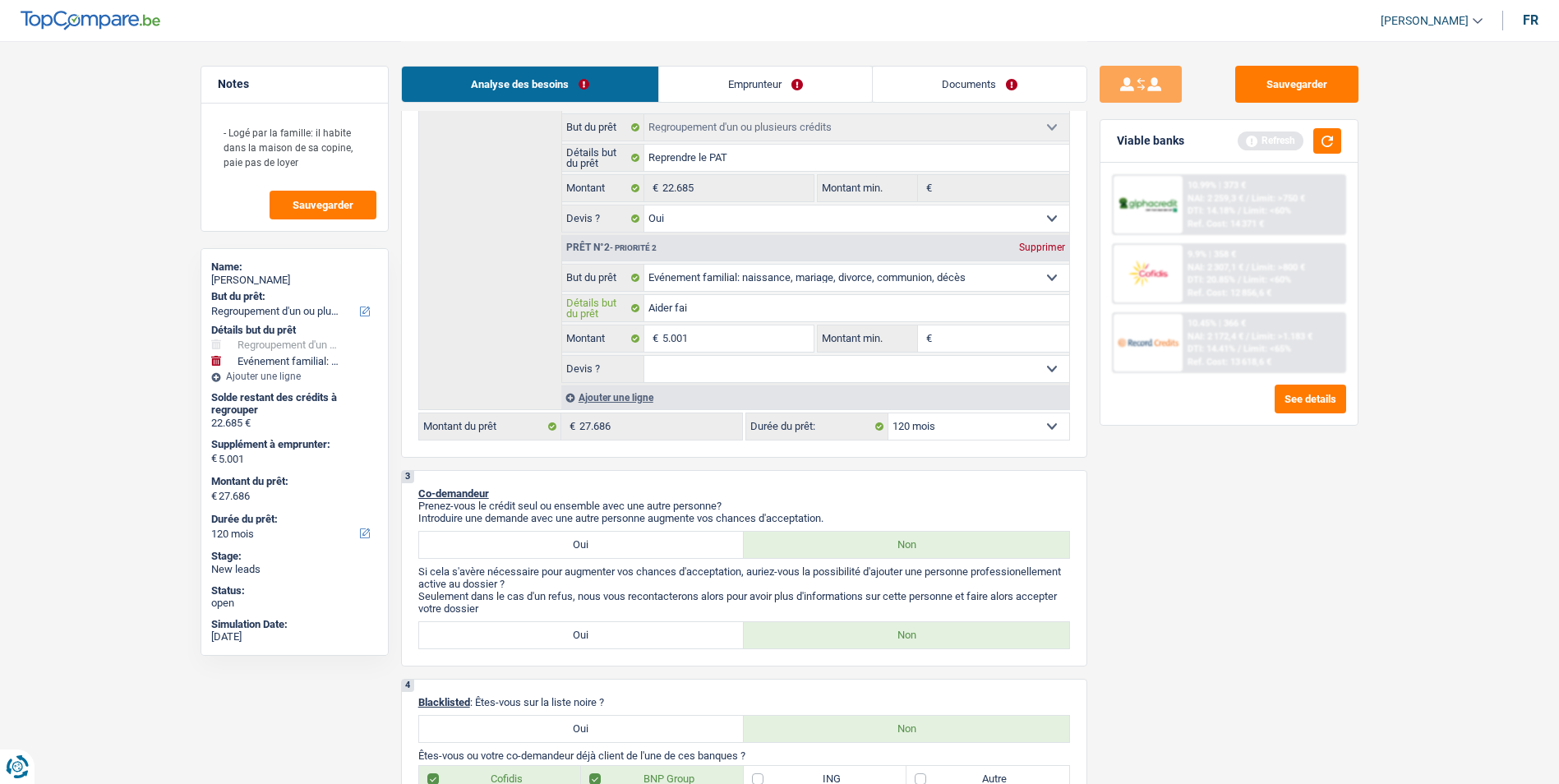
type input "Aider fa"
type input "Aider f"
type input "Aider fr"
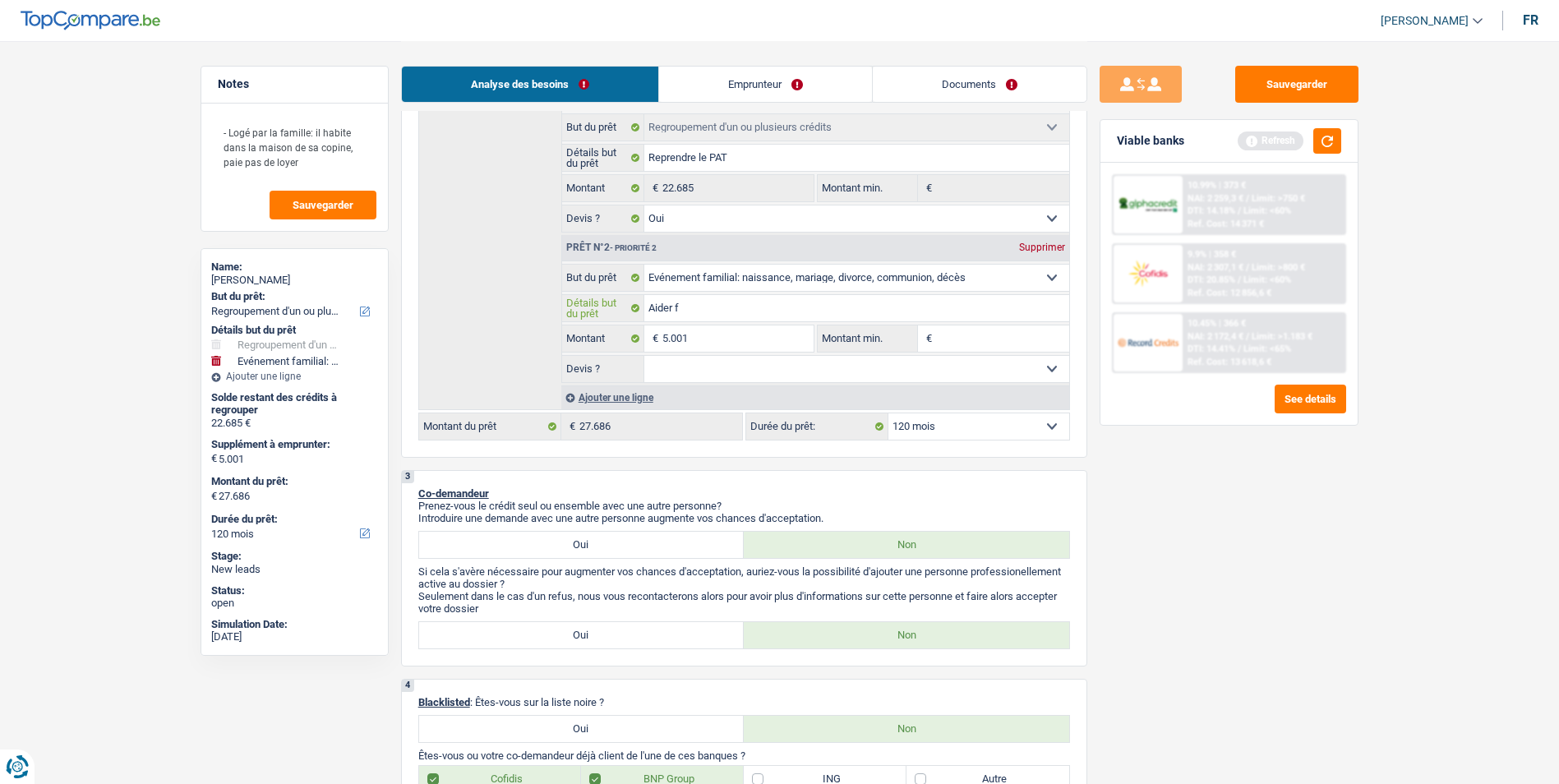
type input "Aider fr"
type input "Aider fri"
type input "Aider fria"
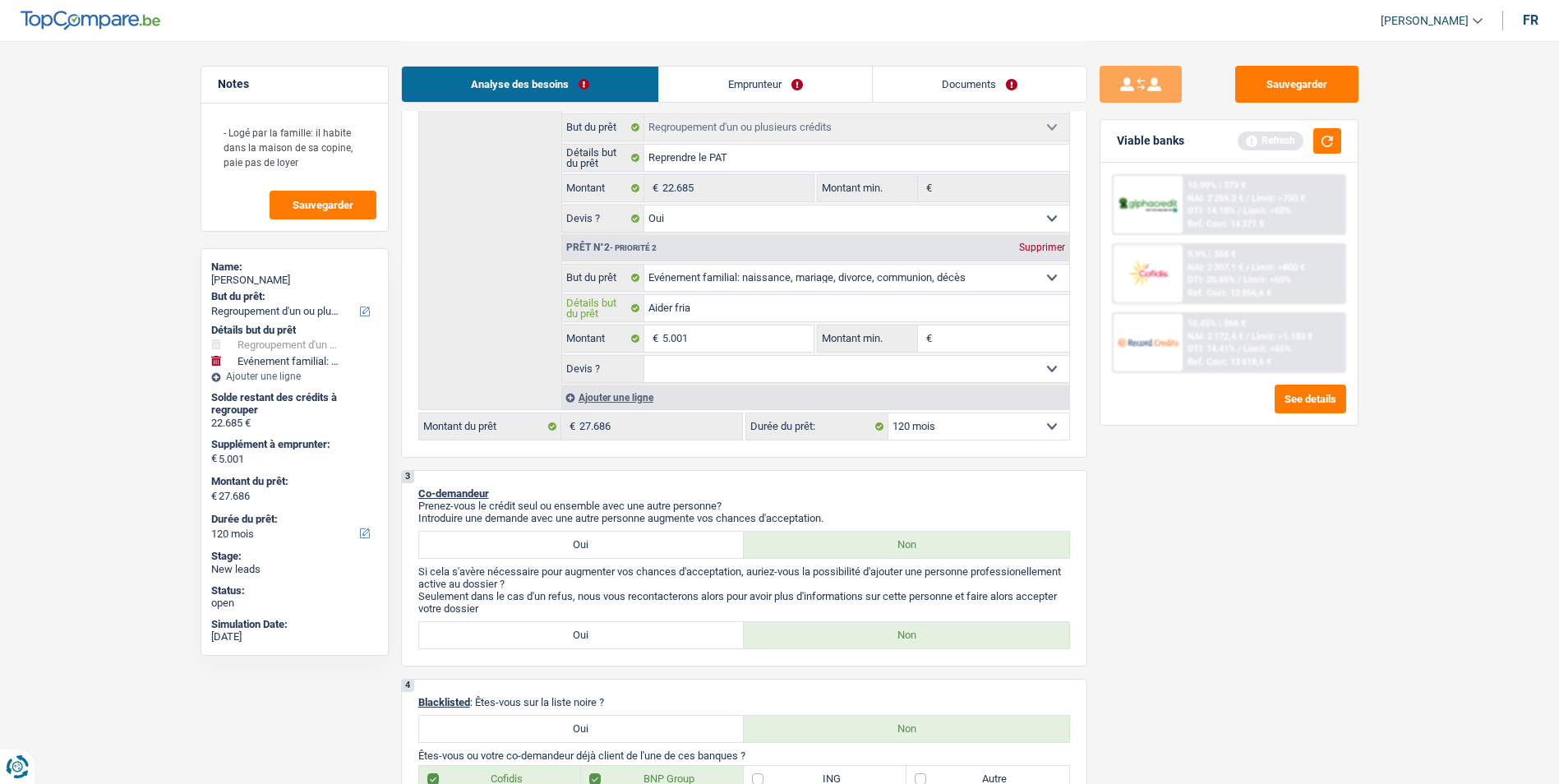
type input "Aider frias"
type input "Aider frias -"
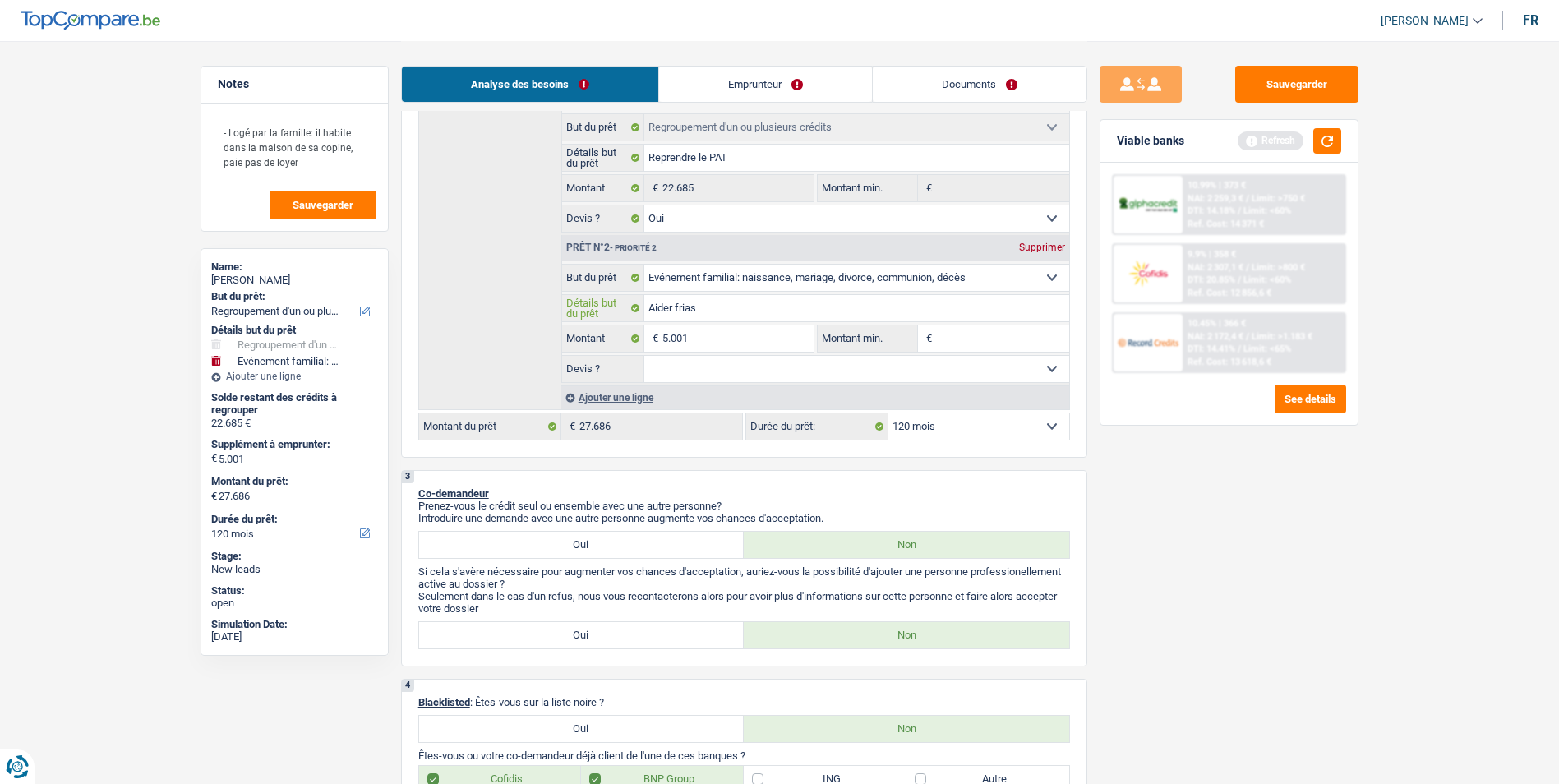
type input "Aider frias -"
type input "Aider frias"
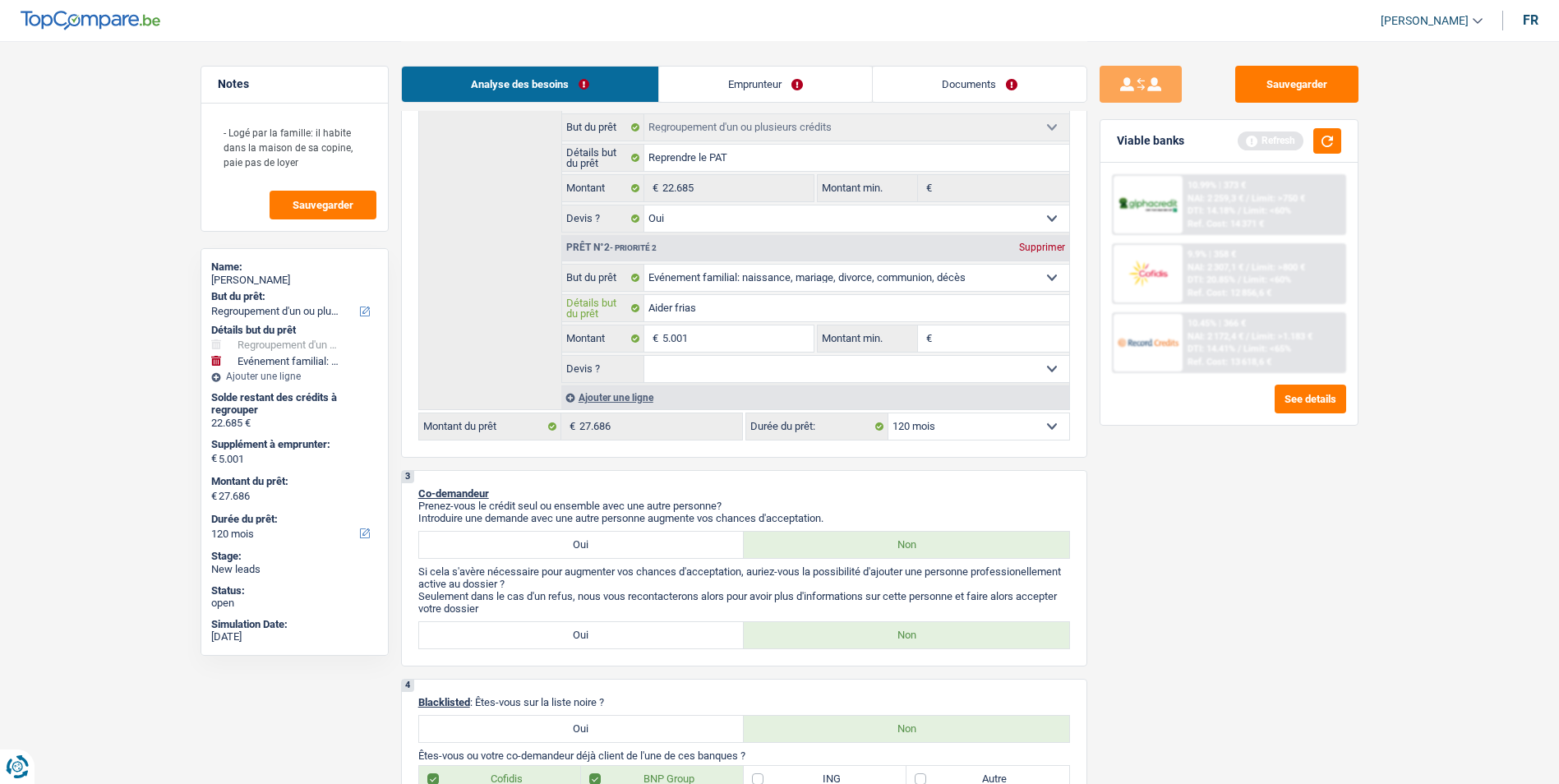
type input "Aider fria"
type input "Aider fri"
type input "Aider fr"
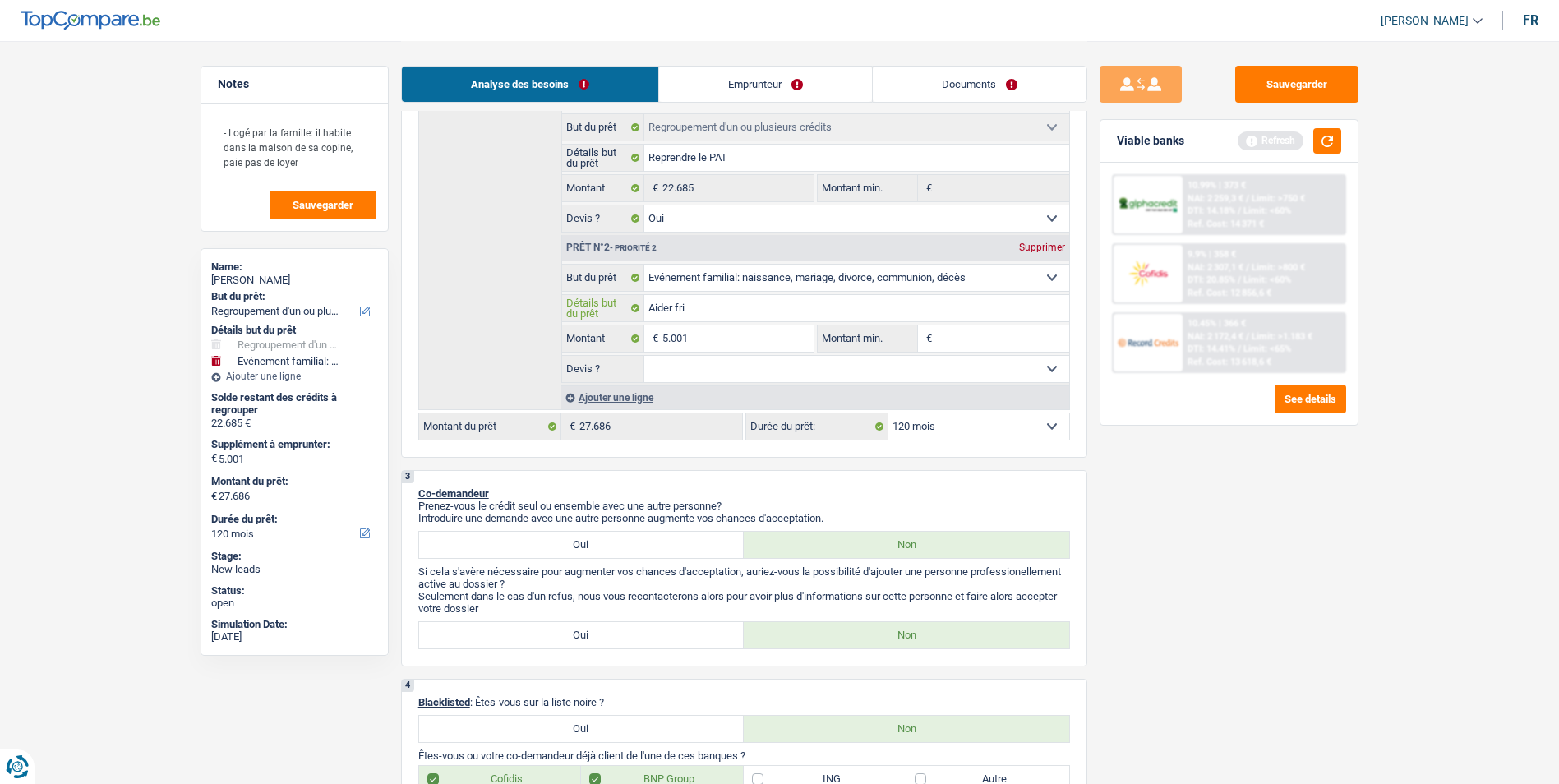
type input "Aider fr"
type input "Aider fra"
type input "Aider frai"
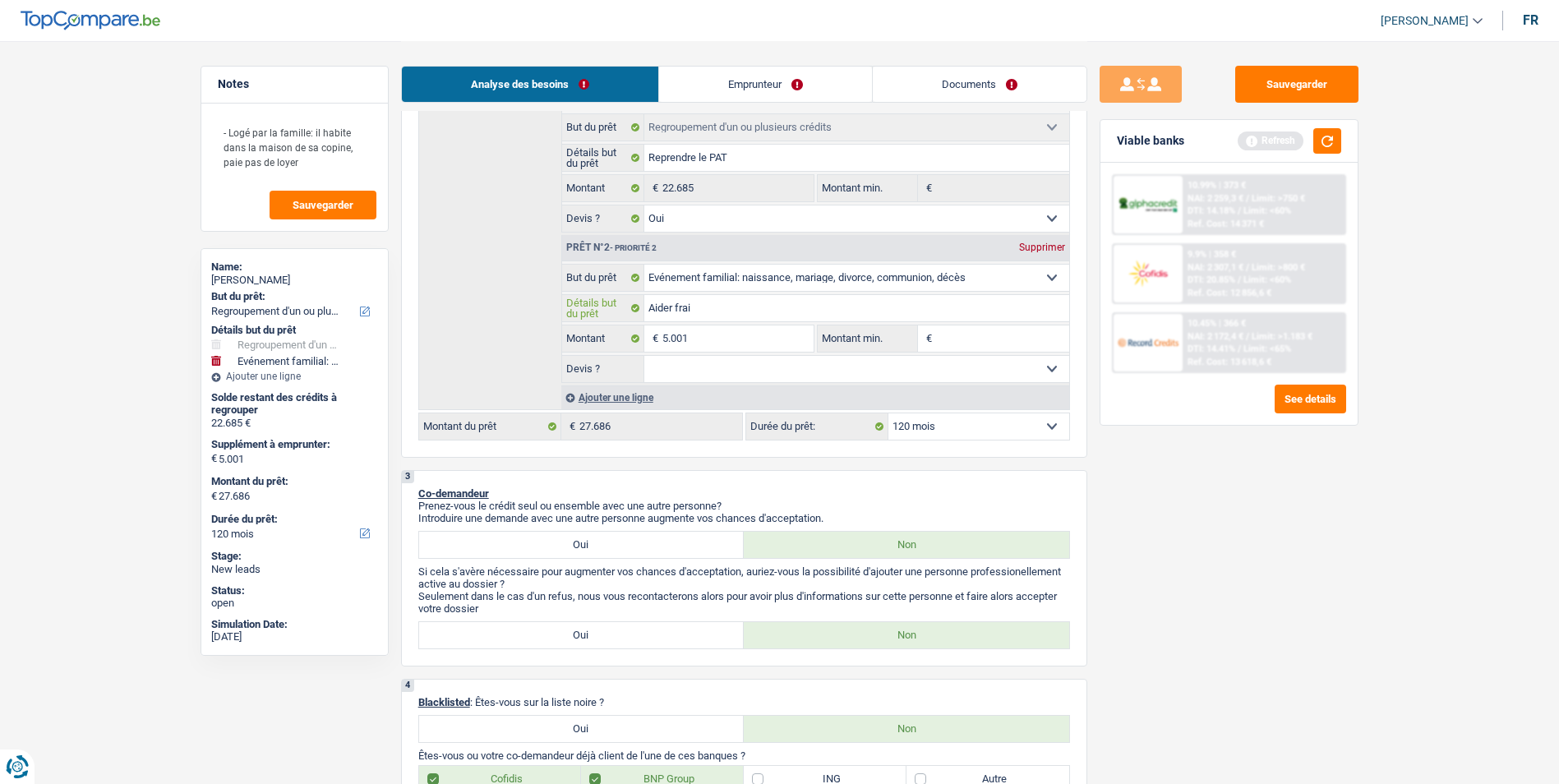
type input "Aider frais"
type input "Aider frais m"
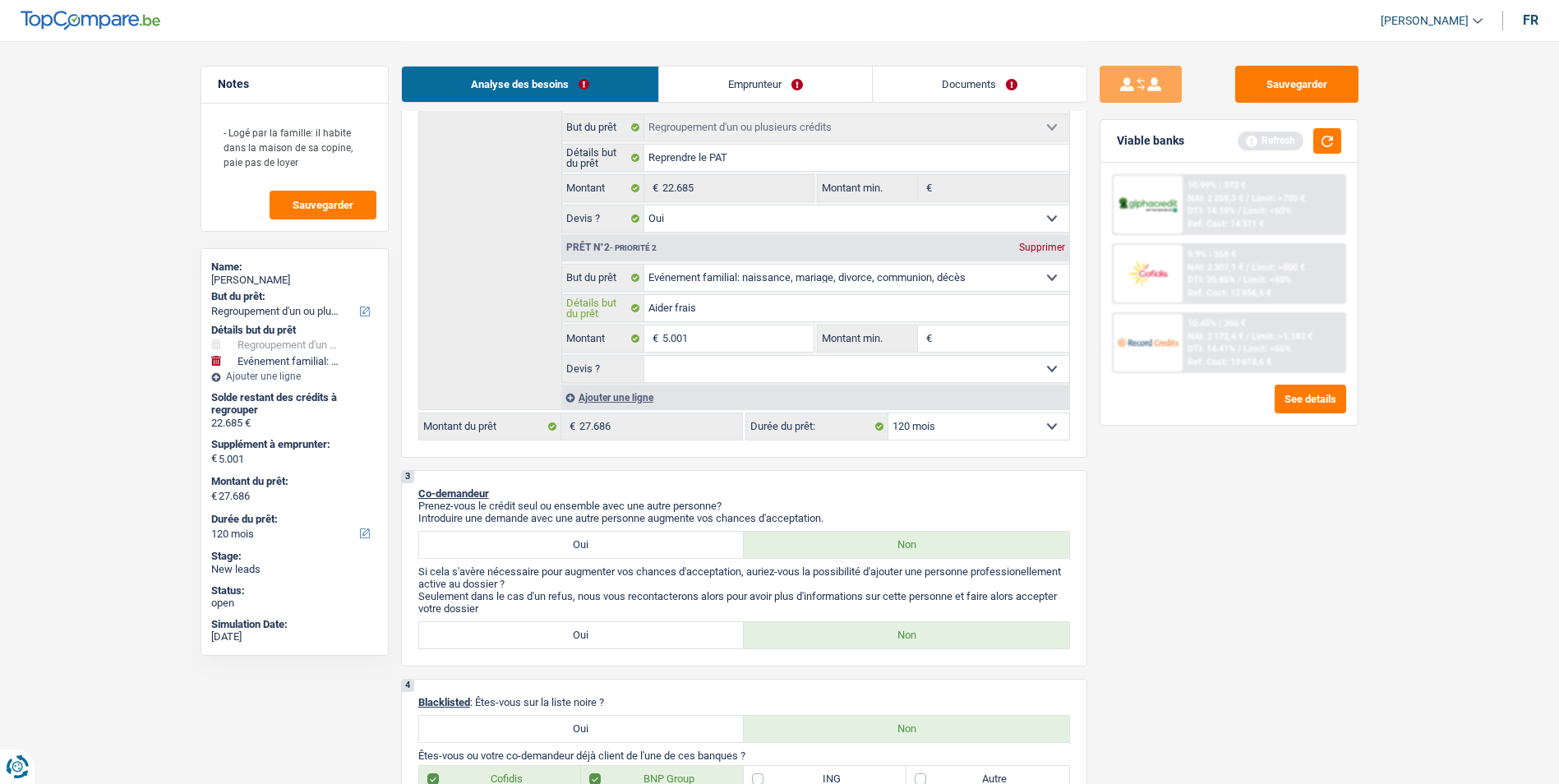
type input "Aider frais m"
type input "Aider frais mé"
type input "Aider frais méd"
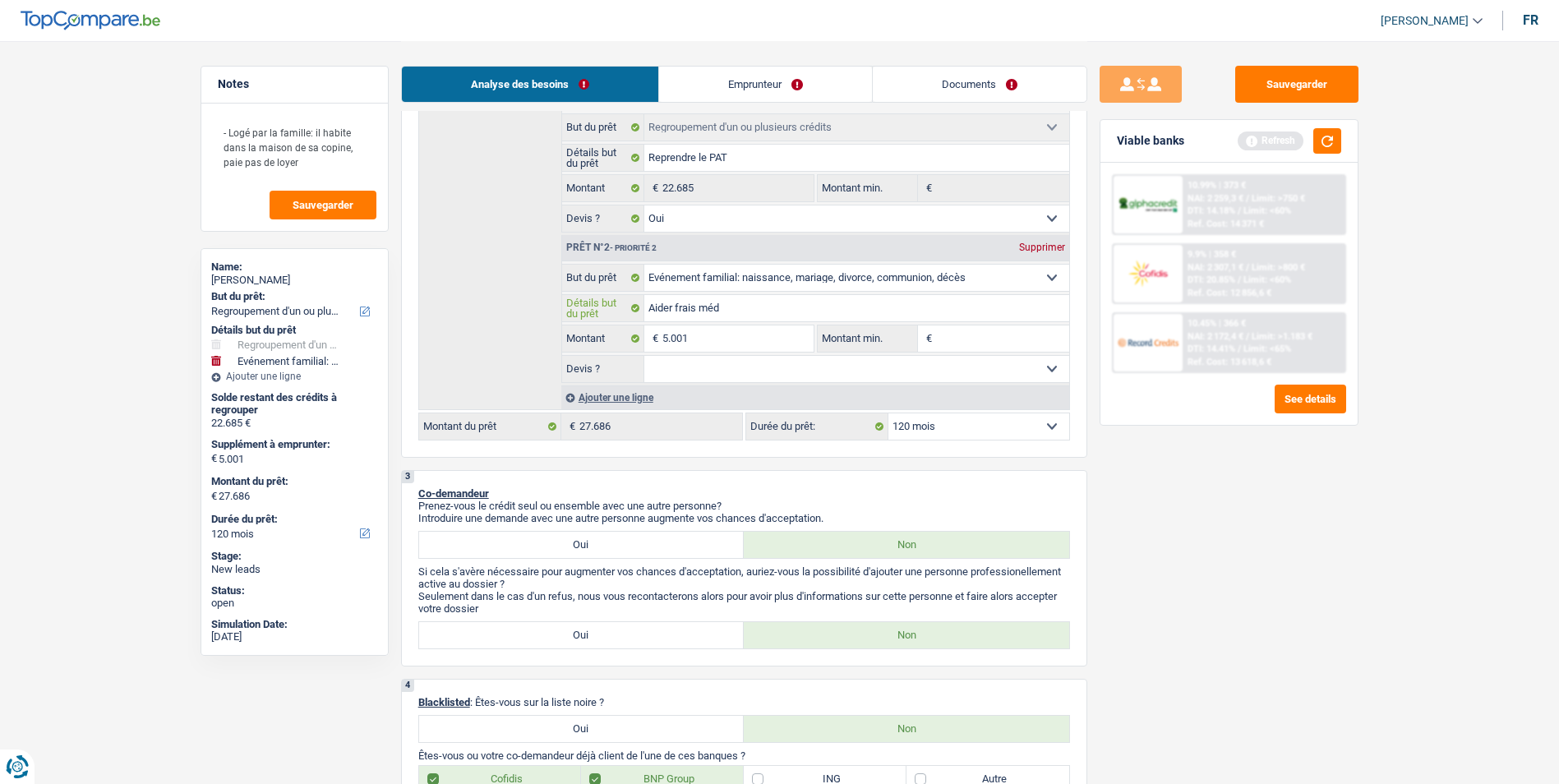
type input "Aider frais médi"
type input "Aider frais médic"
type input "Aider frais médica"
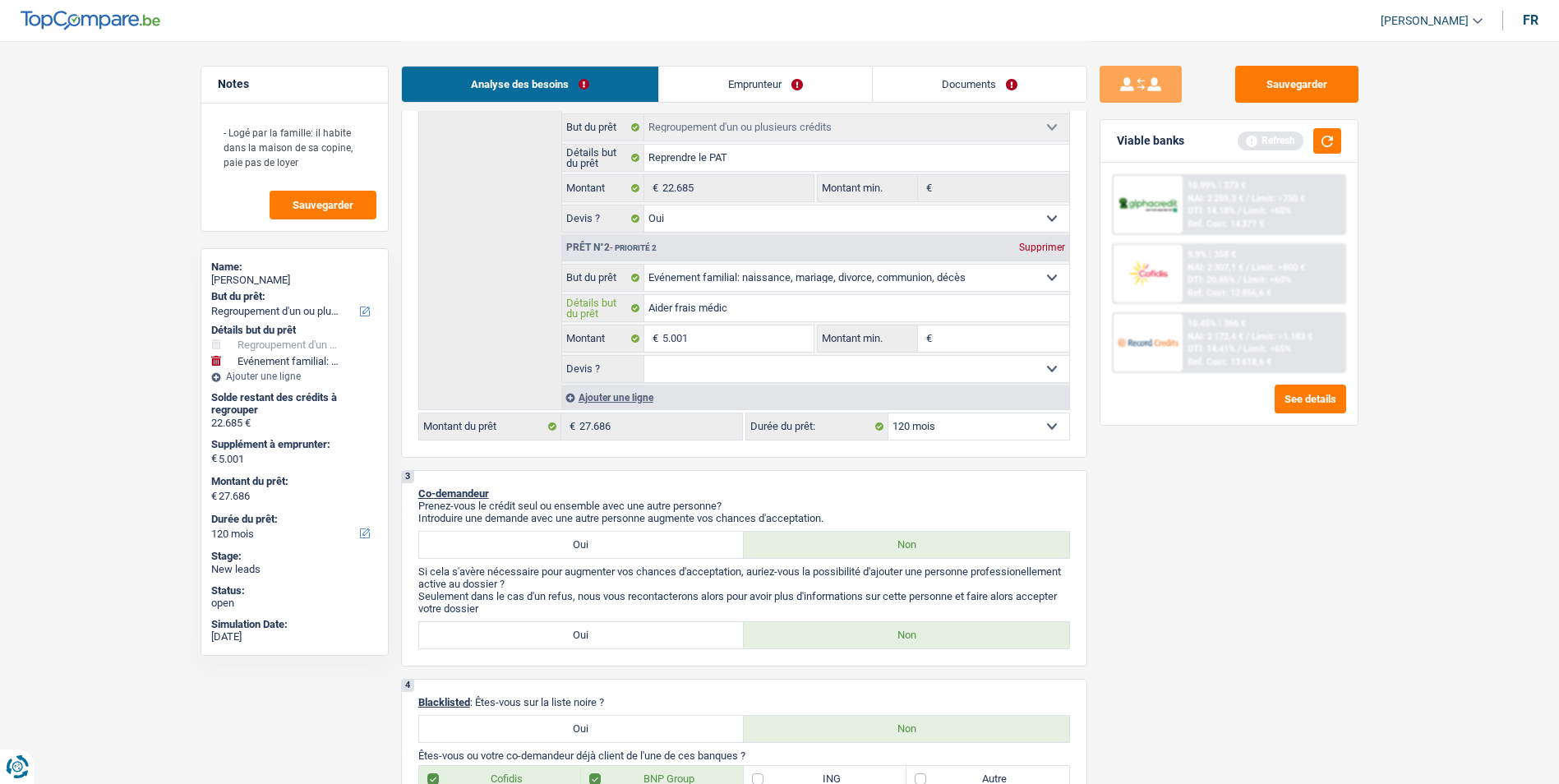
type input "Aider frais médica"
type input "Aider frais médicau"
type input "Aider frais médicaux"
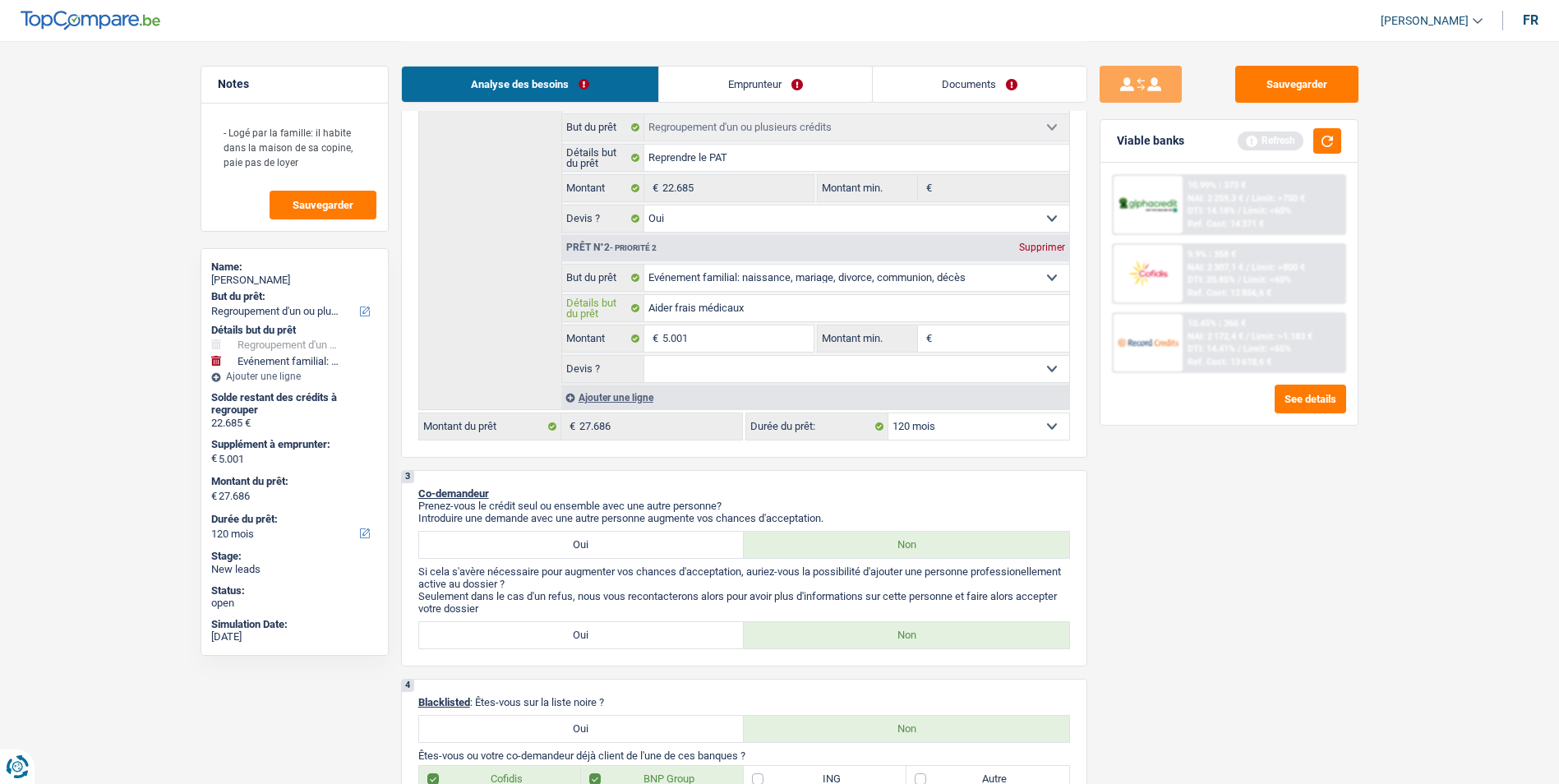
type input "Aider frais médicaux"
type input "Aider frais médicaux d"
type input "Aider frais médicaux de"
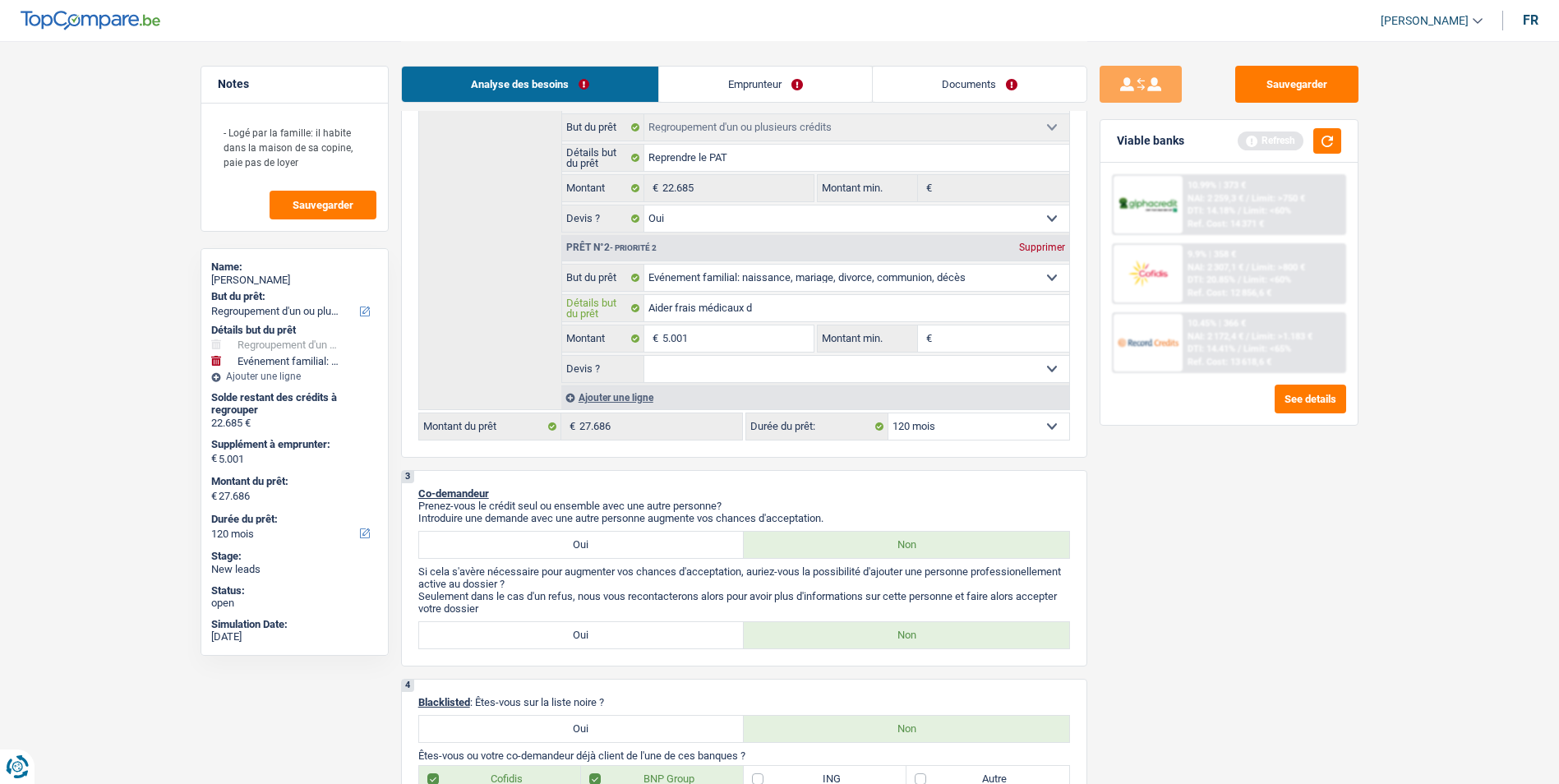
type input "Aider frais médicaux de"
type input "Aider frais médicaux de s"
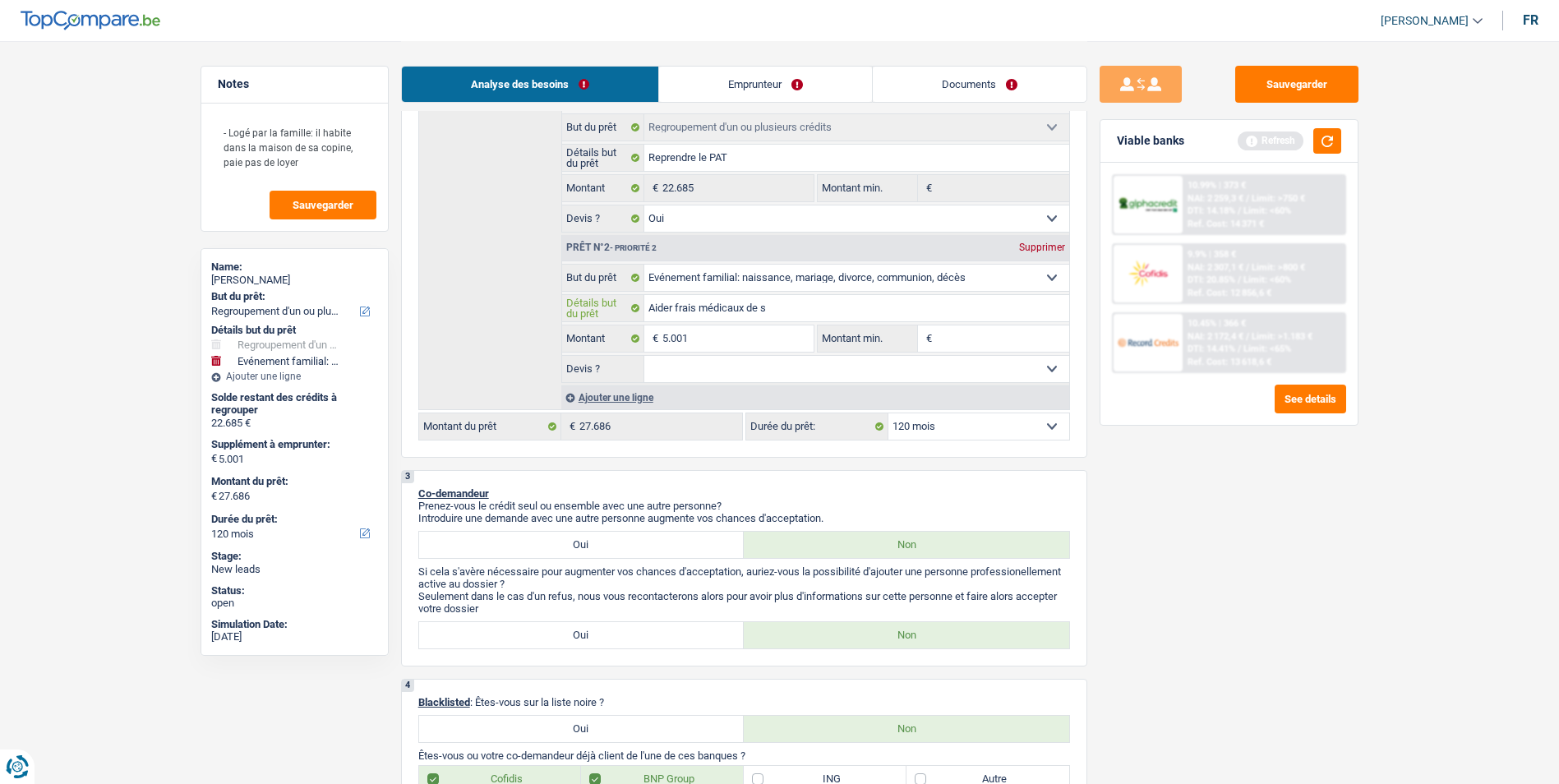
type input "Aider frais médicaux de so"
type input "Aider frais médicaux de son"
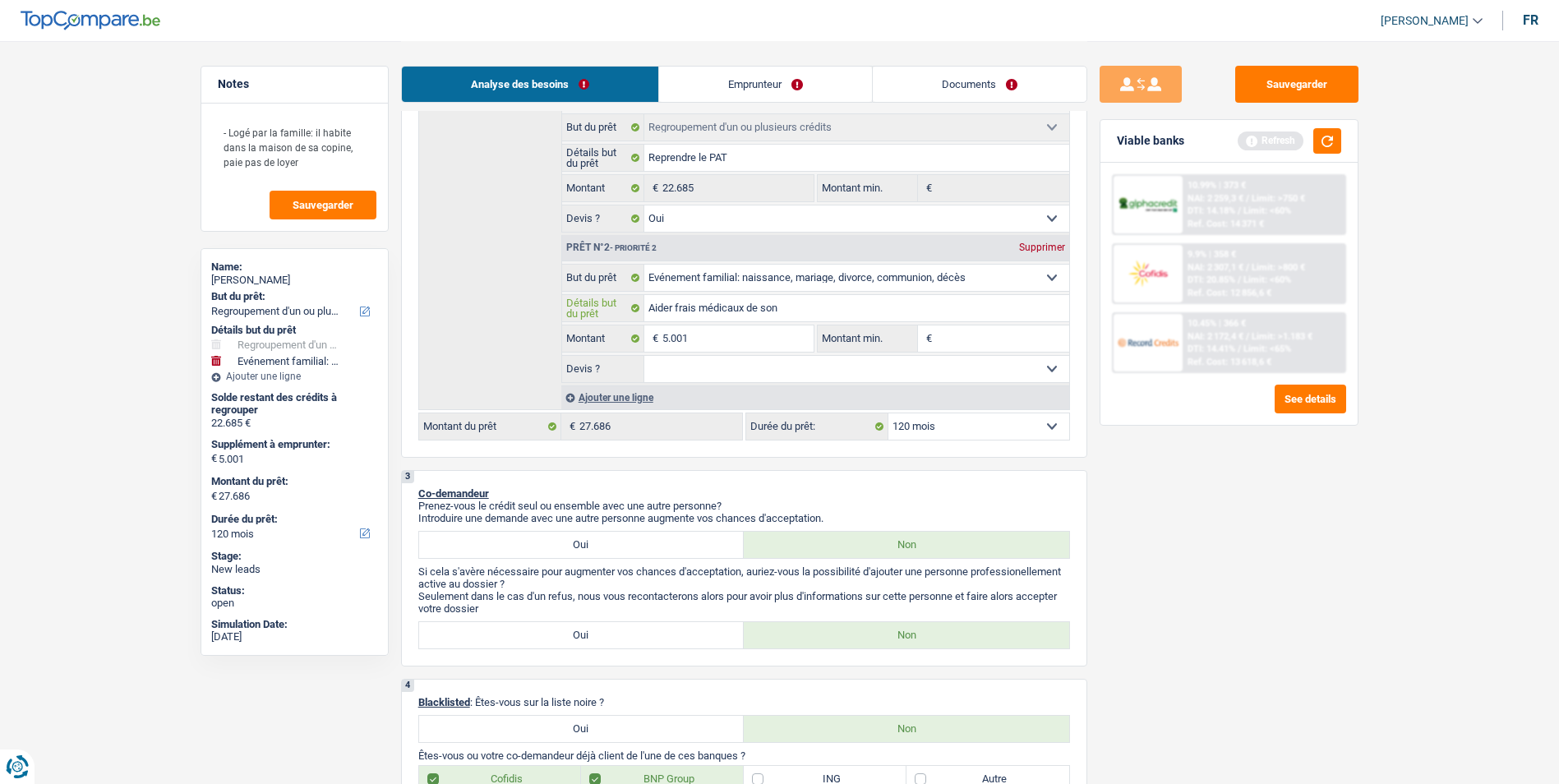
type input "Aider frais médicaux de son"
type input "Aider frais médicaux de son f"
type input "Aider frais médicaux de son fr"
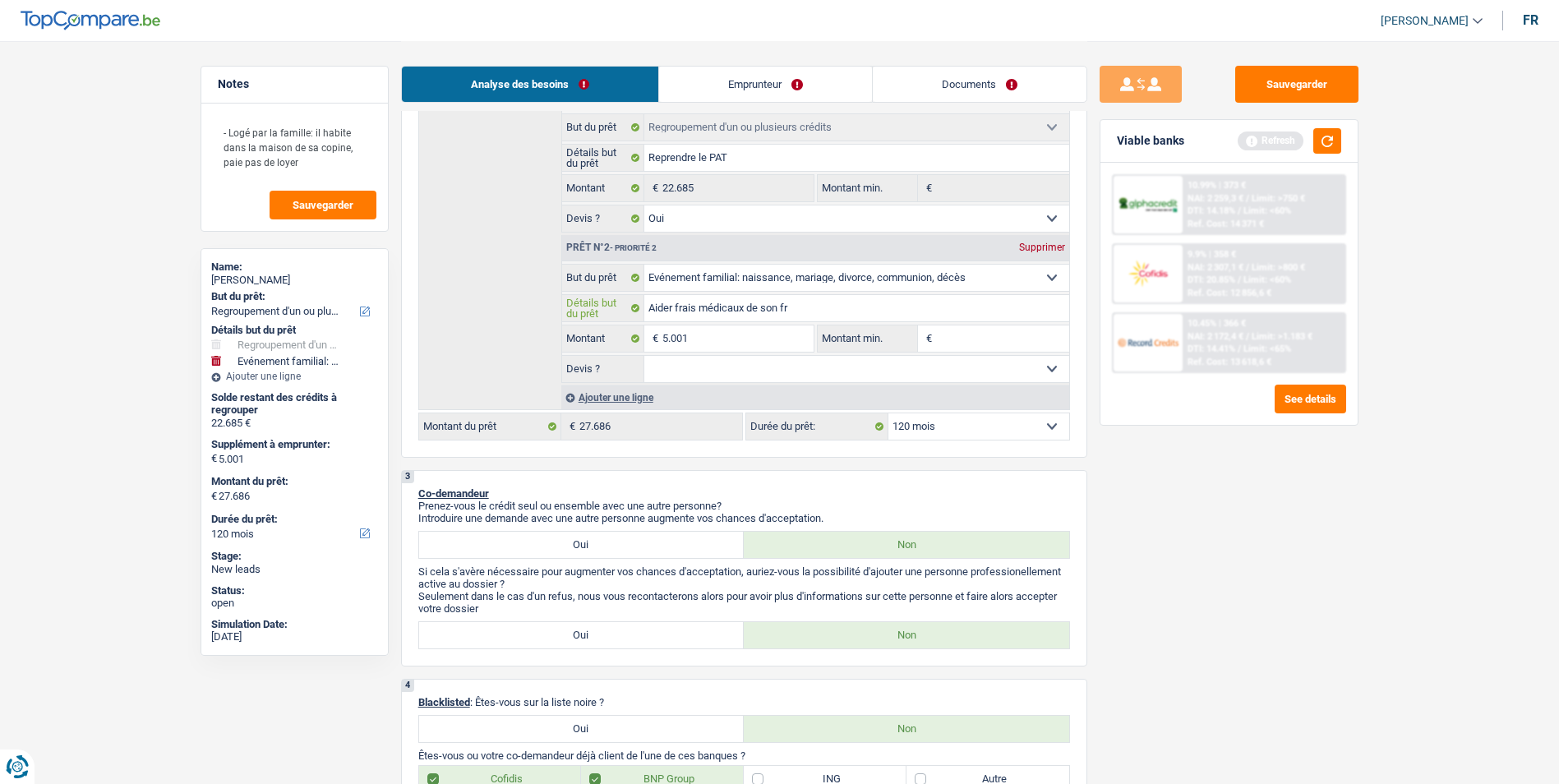
type input "Aider frais médicaux de son fre"
type input "Aider frais médicaux de son frer"
type input "Aider frais médicaux de son frere"
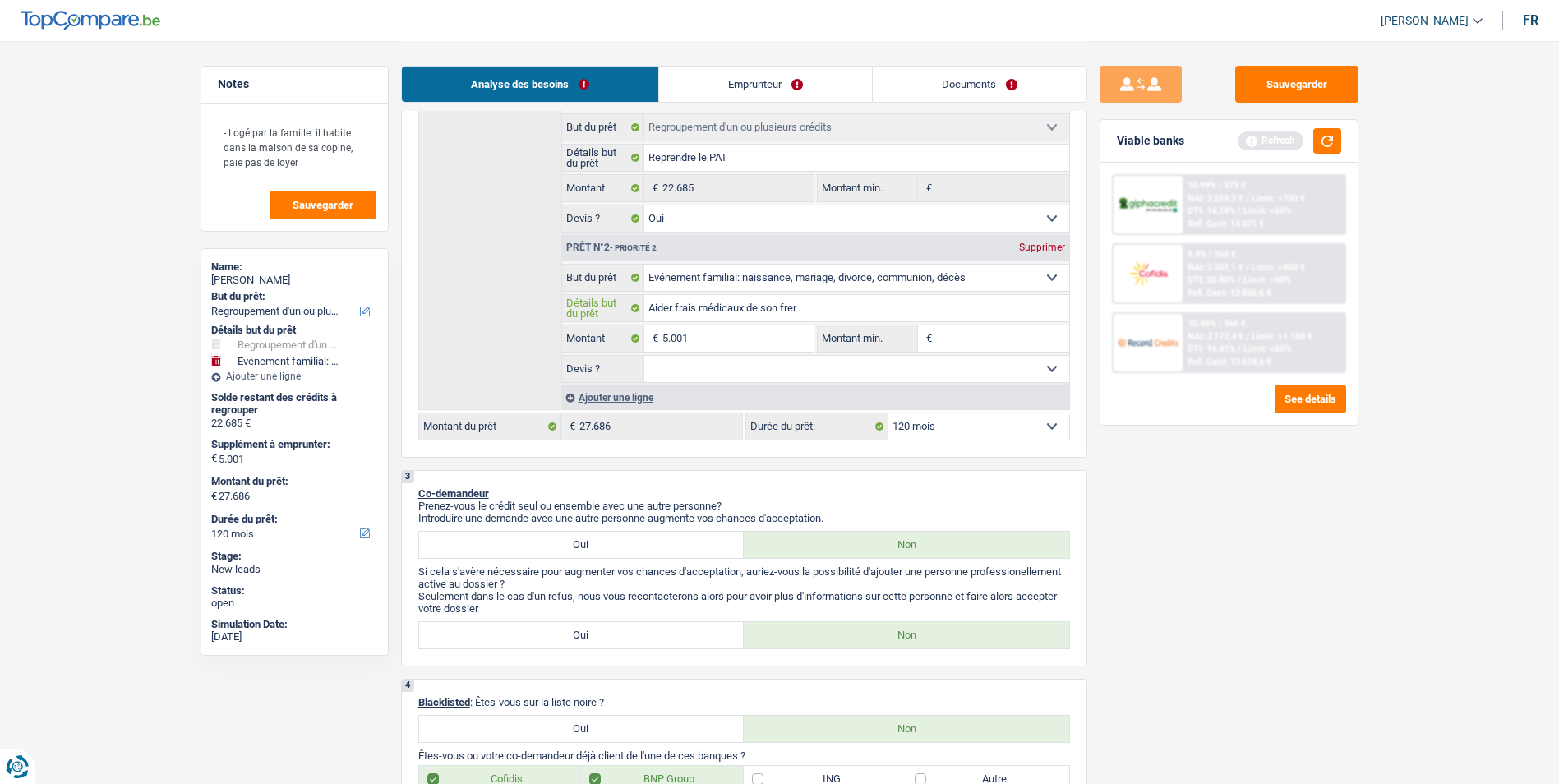
type input "Aider frais médicaux de son frere"
type input "Aider frais médicaux de son frere à"
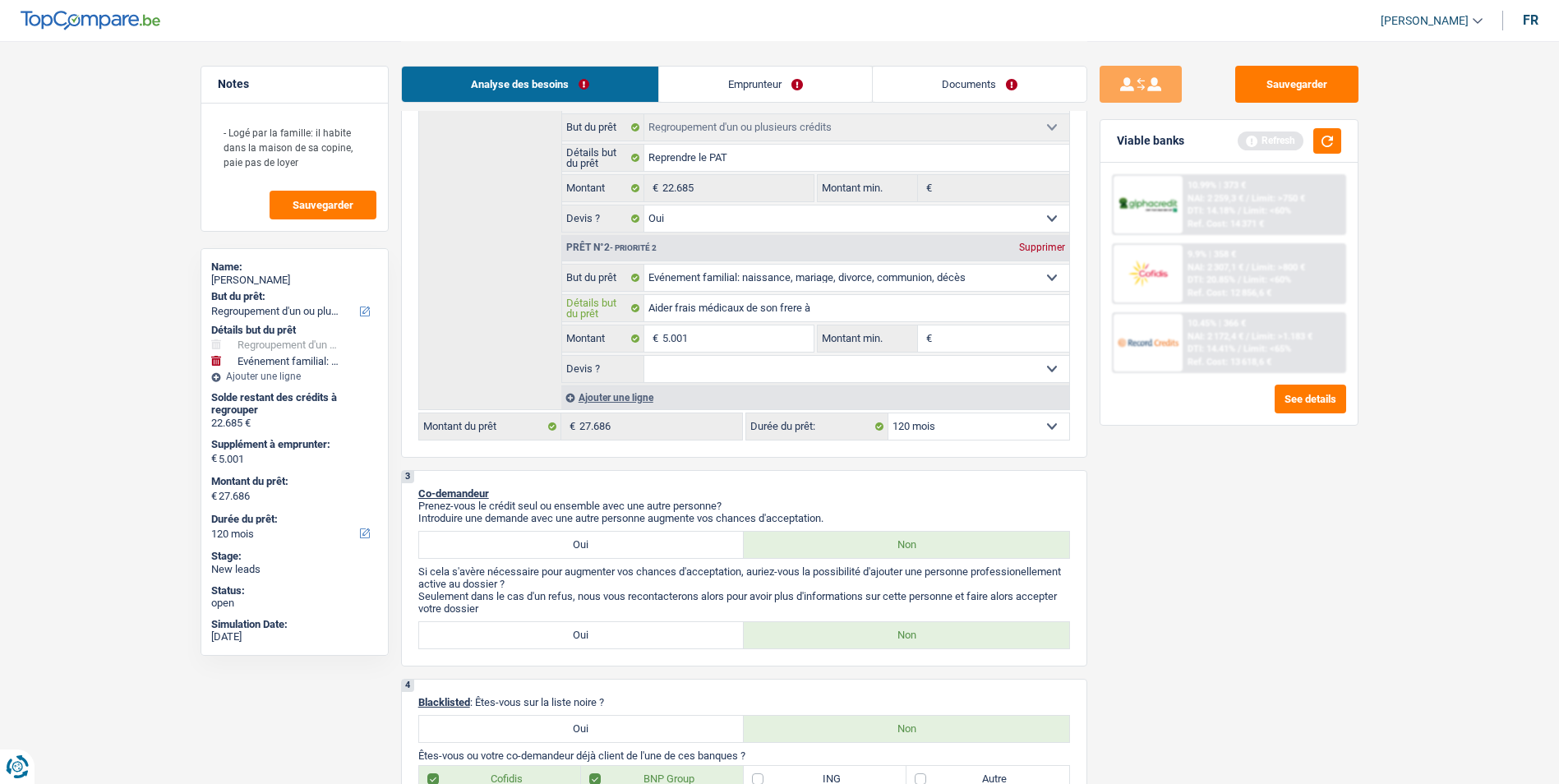
type input "Aider frais médicaux de son frere à"
type input "Aider frais médicaux de son frere à l"
type input "Aider frais médicaux de son frere à l'"
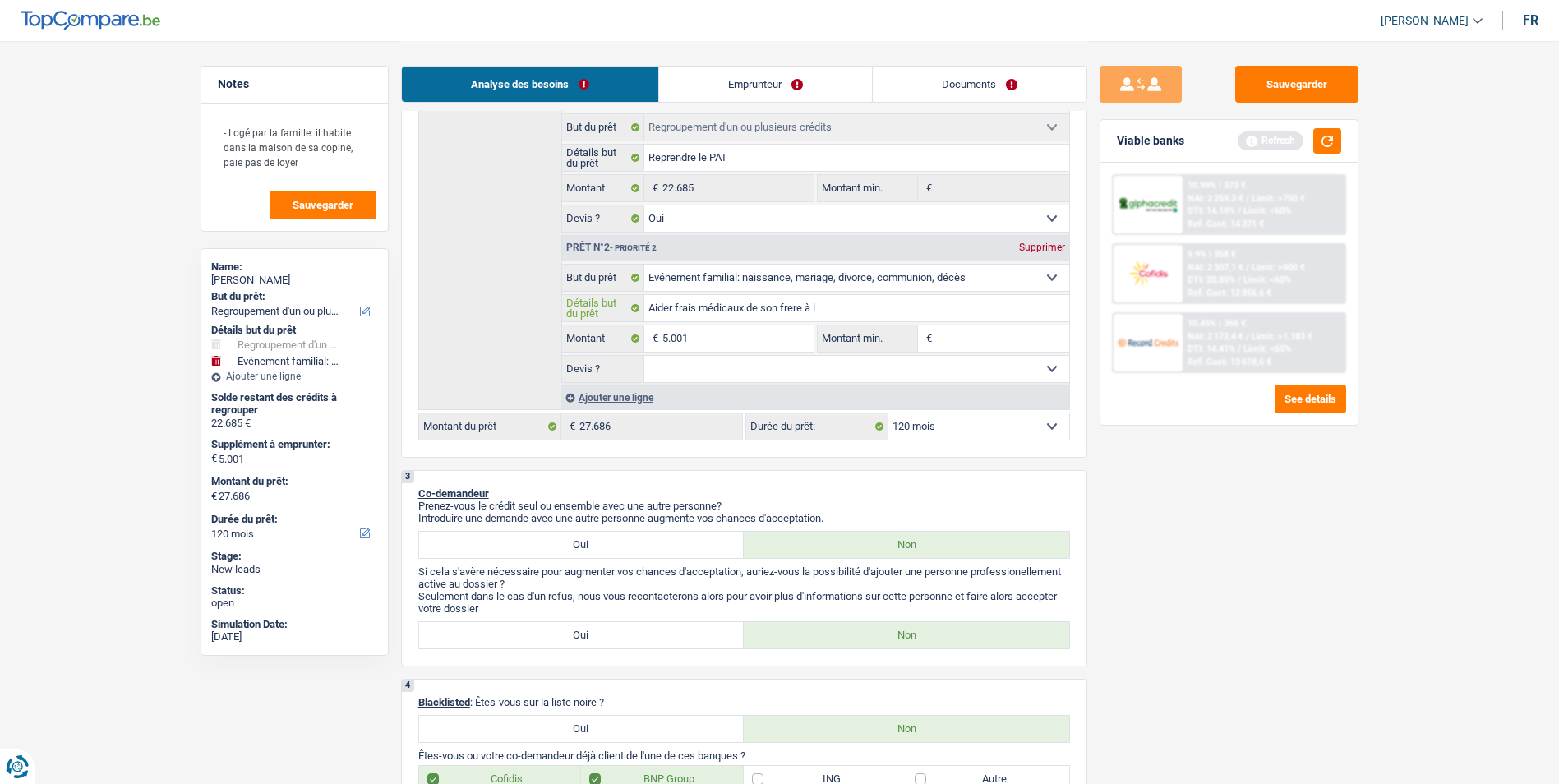
type input "Aider frais médicaux de son frere à l'"
click at [791, 368] on select "Oui Non Non répondu Sélectionner une option" at bounding box center [856, 368] width 425 height 26
click at [644, 356] on select "Oui Non Non répondu Sélectionner une option" at bounding box center [856, 368] width 425 height 26
click at [330, 201] on span "Sauvegarder" at bounding box center [323, 205] width 61 height 11
drag, startPoint x: 324, startPoint y: 167, endPoint x: 212, endPoint y: 128, distance: 118.6
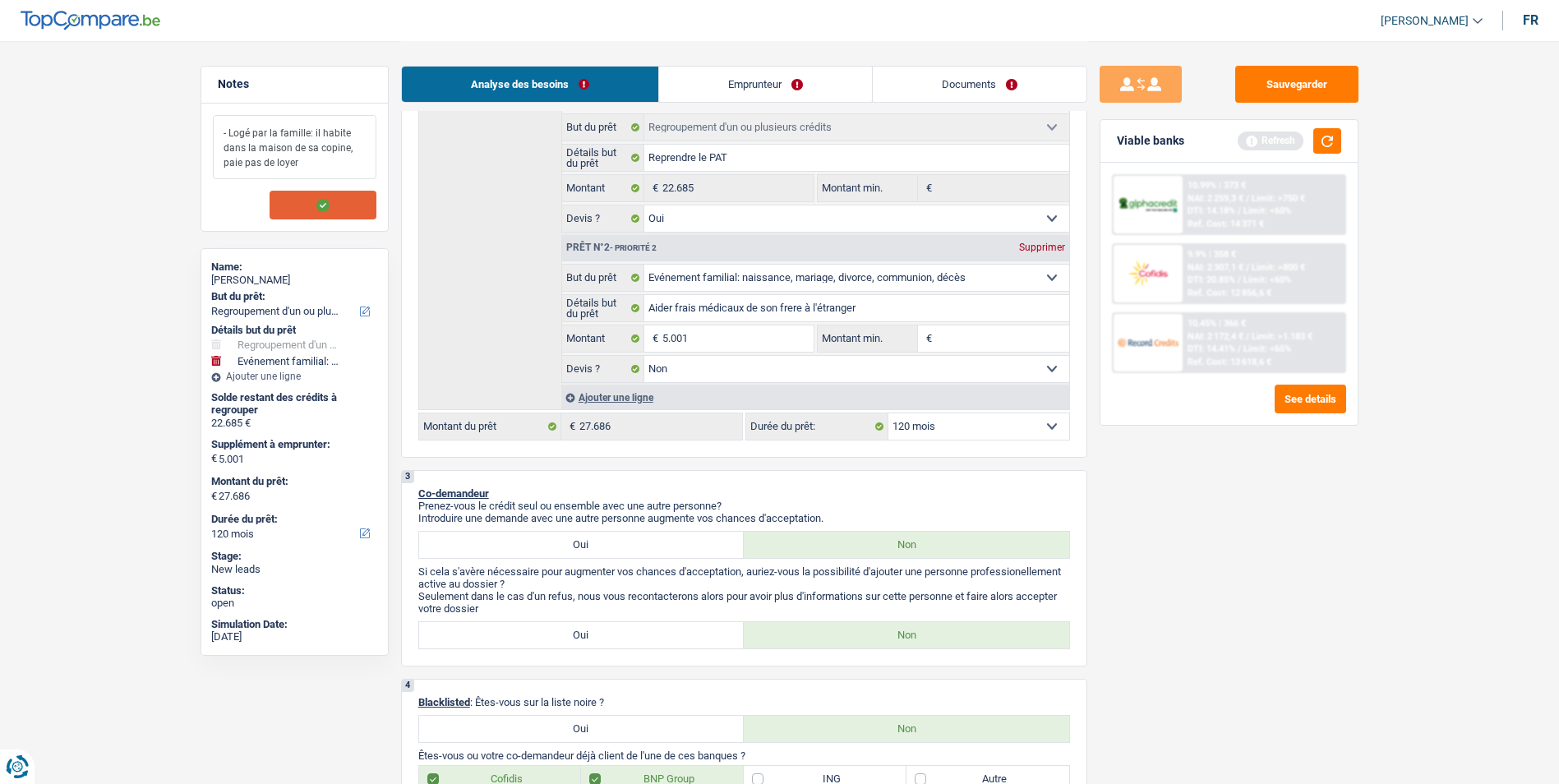
click at [212, 128] on textarea "- Logé par la famille: il habite dans la maison de sa copine, paie pas de loyer" at bounding box center [294, 147] width 163 height 64
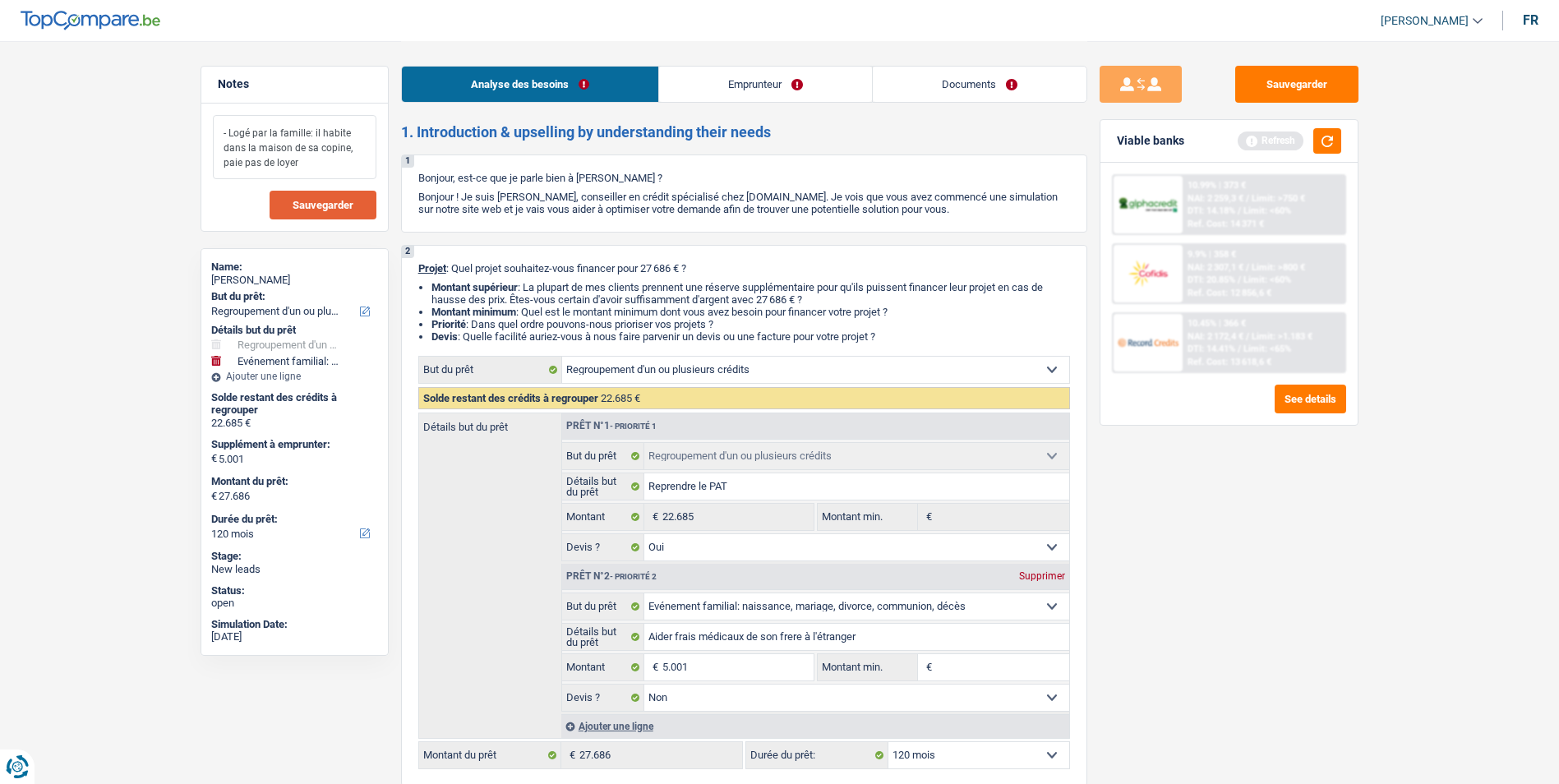
scroll to position [247, 0]
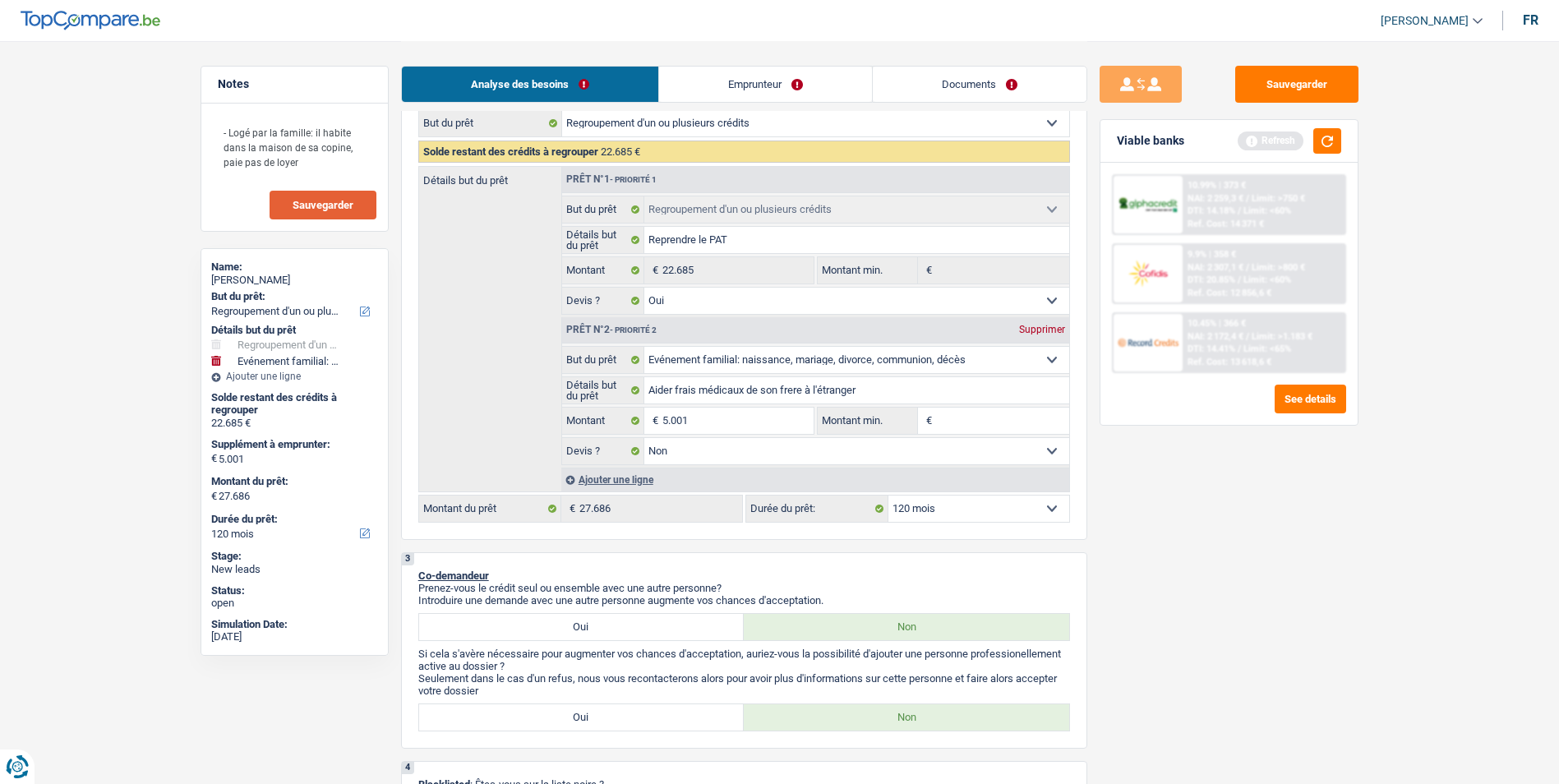
click at [957, 511] on select "12 mois 18 mois 24 mois 30 mois 36 mois 42 mois 48 mois 60 mois 72 mois 84 mois…" at bounding box center [979, 508] width 181 height 26
click at [888, 495] on select "12 mois 18 mois 24 mois 30 mois 36 mois 42 mois 48 mois 60 mois 72 mois 84 mois…" at bounding box center [979, 508] width 181 height 26
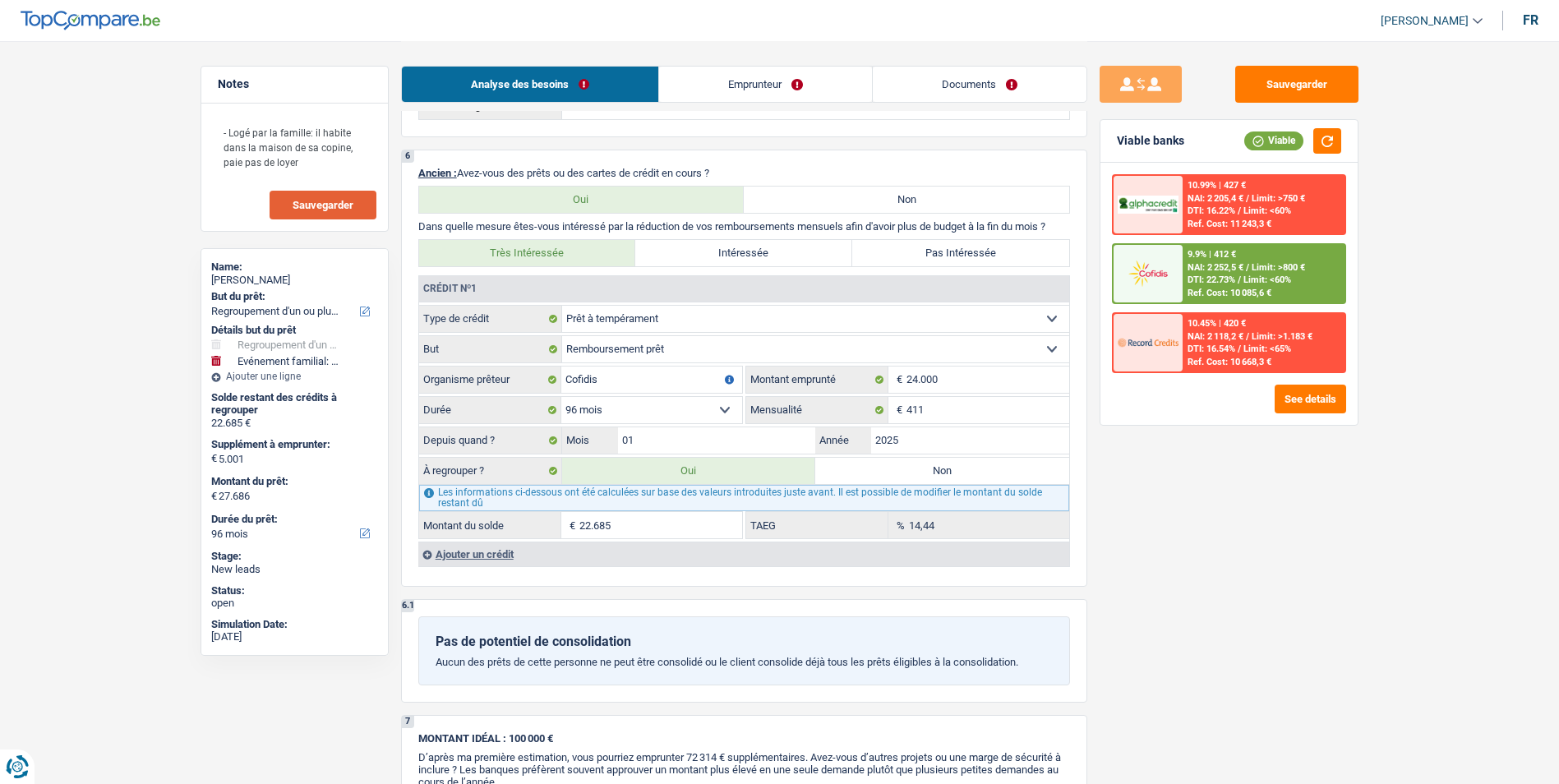
scroll to position [1479, 0]
click at [1206, 279] on span "DTI: 22.73%" at bounding box center [1211, 280] width 48 height 11
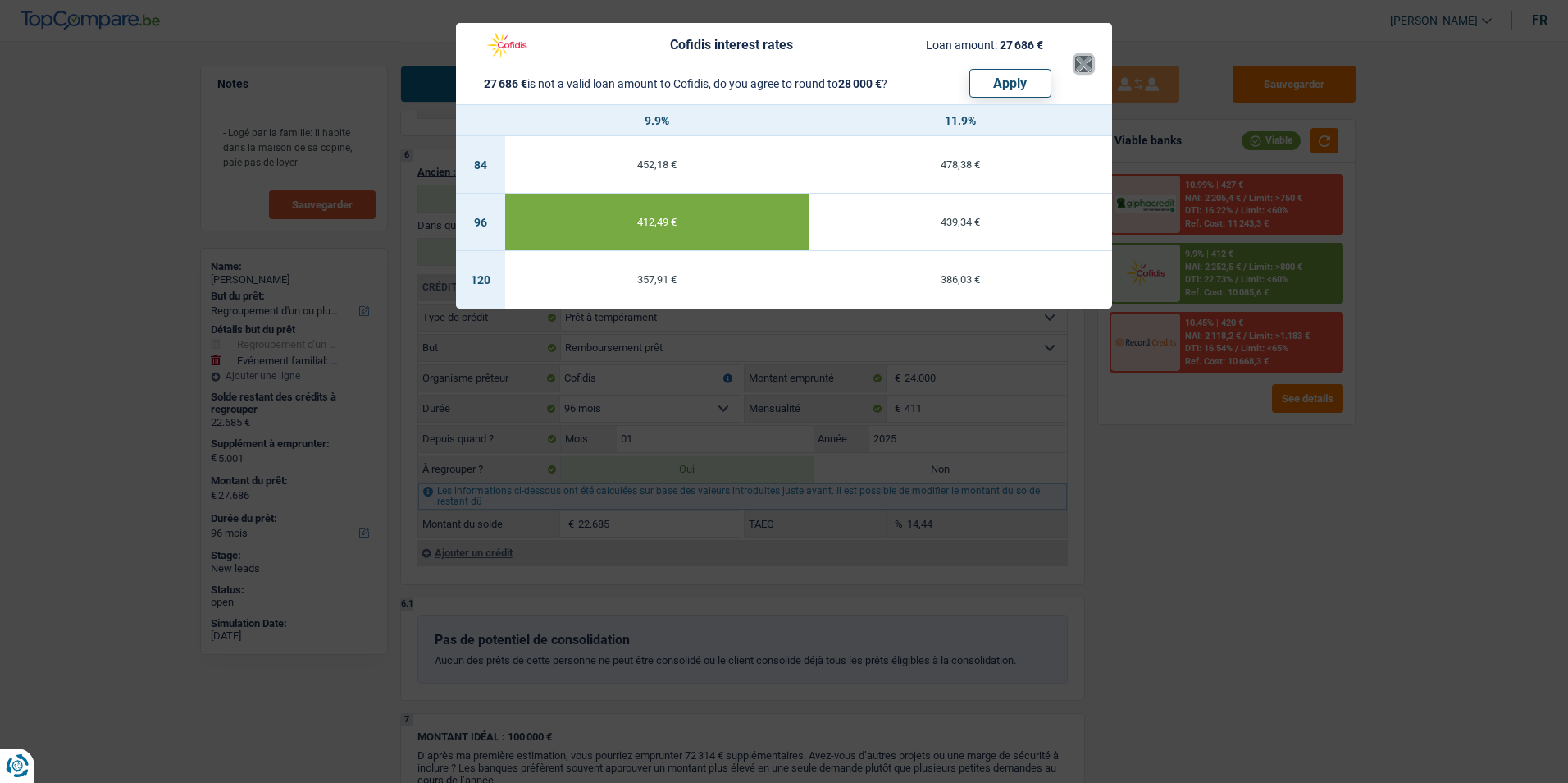
click at [1079, 63] on button "×" at bounding box center [1083, 64] width 18 height 17
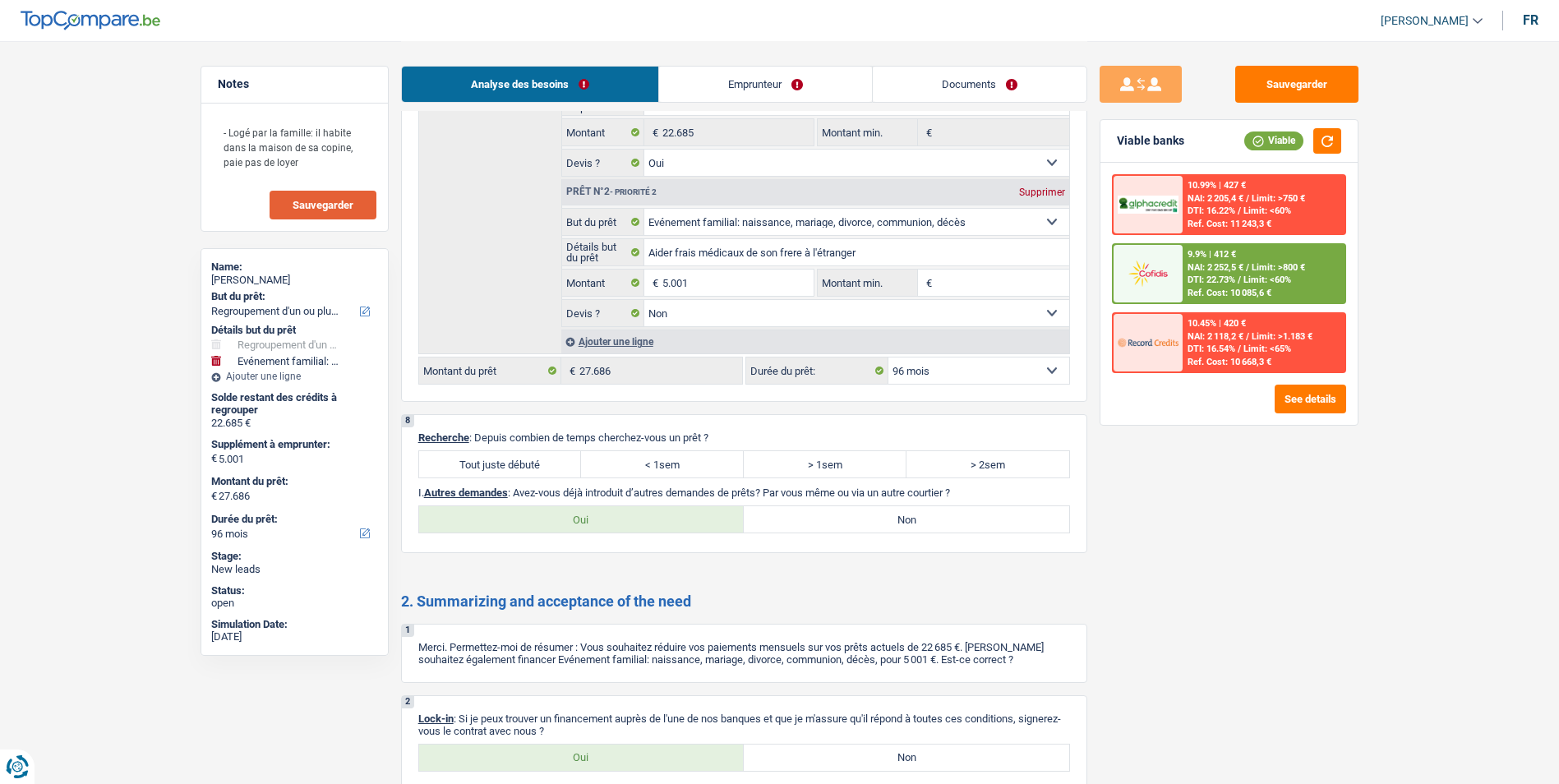
scroll to position [2300, 0]
click at [323, 169] on textarea "- Logé par la famille: il habite dans la maison de sa copine, paie pas de loyer" at bounding box center [294, 147] width 163 height 64
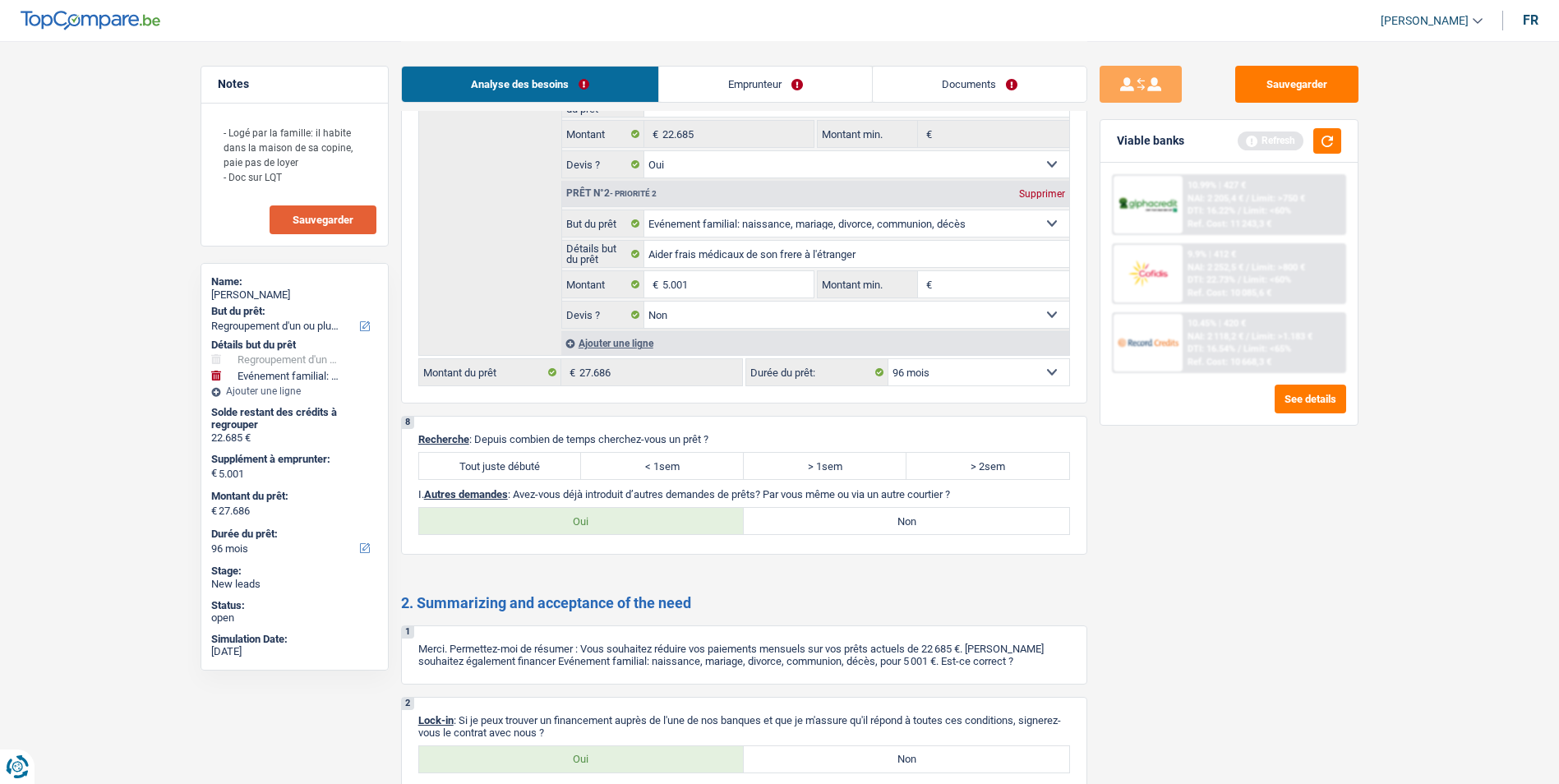
click at [950, 98] on link "Documents" at bounding box center [979, 84] width 213 height 35
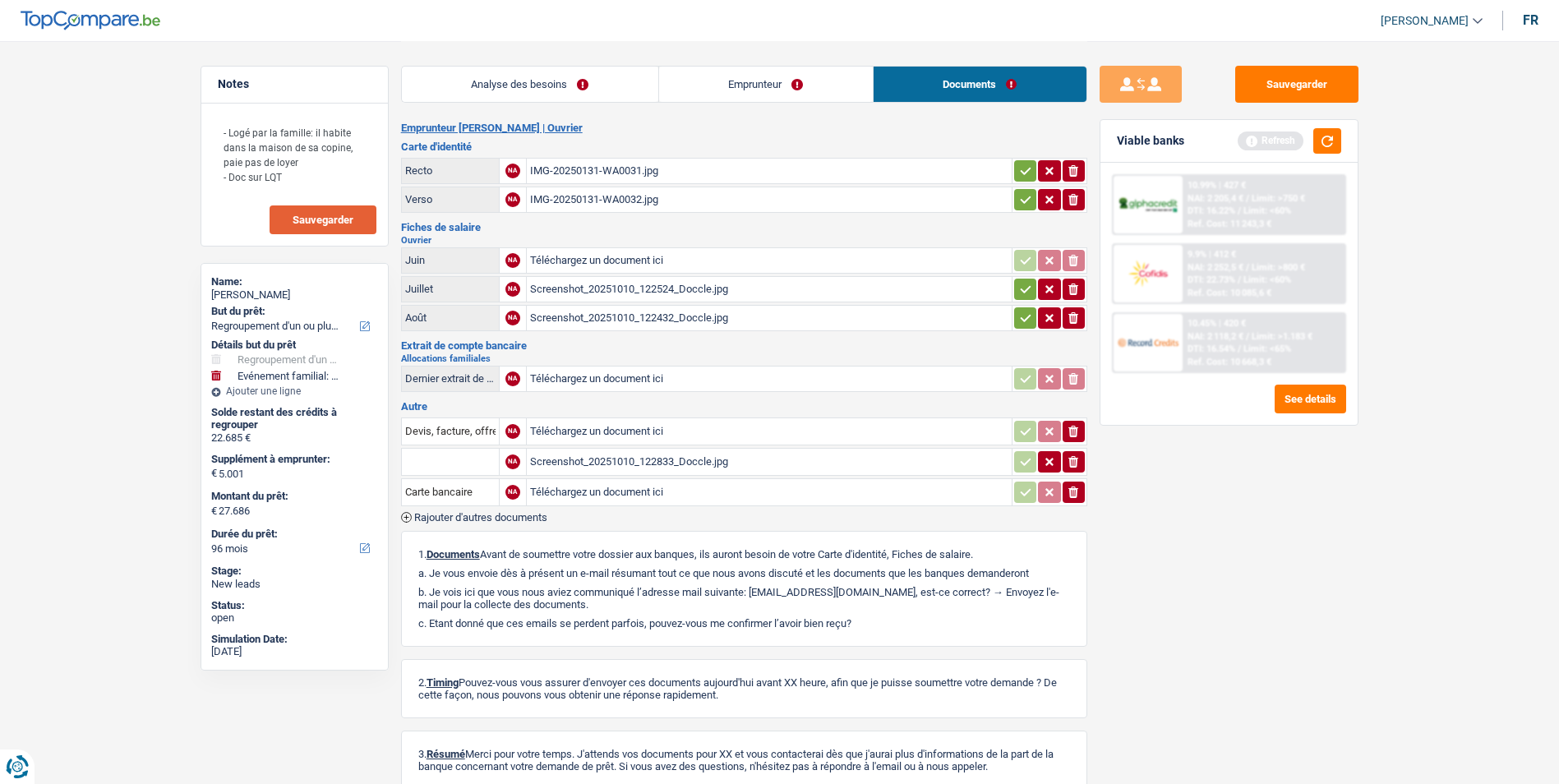
scroll to position [0, 0]
click at [633, 289] on div "Screenshot_20251010_122524_Doccle.jpg" at bounding box center [769, 291] width 478 height 25
click at [320, 173] on textarea "- Logé par la famille: il habite dans la maison de sa copine, paie pas de loyer…" at bounding box center [294, 154] width 163 height 78
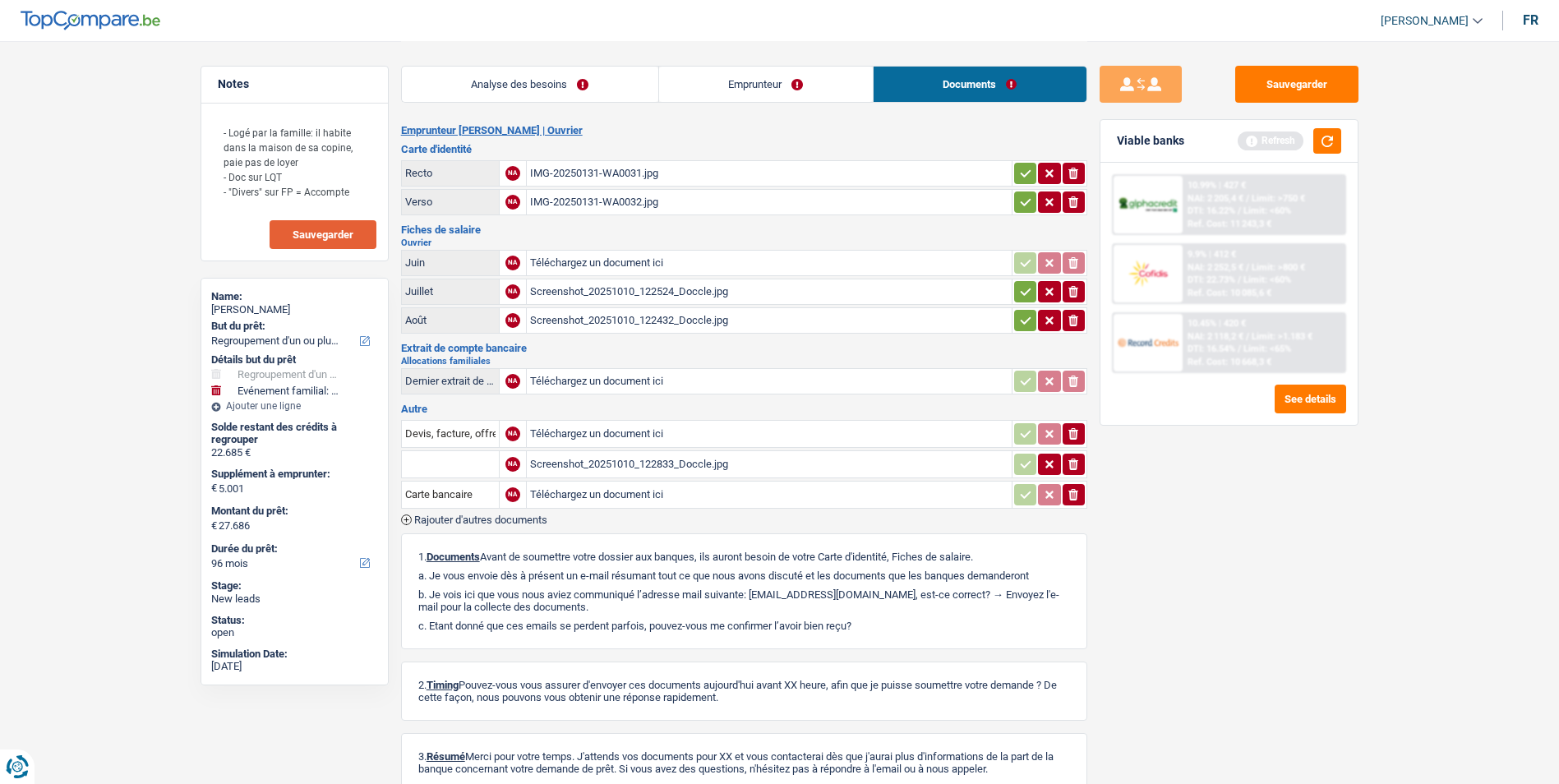
click at [304, 241] on button "Sauvegarder" at bounding box center [323, 234] width 107 height 29
drag, startPoint x: 361, startPoint y: 198, endPoint x: 208, endPoint y: 127, distance: 168.7
click at [205, 127] on div "- Logé par la famille: il habite dans la maison de sa copine, paie pas de loyer…" at bounding box center [295, 182] width 187 height 157
click at [354, 194] on textarea "- Logé par la famille: il habite dans la maison de sa copine, paie pas de loyer…" at bounding box center [294, 162] width 163 height 93
click at [1324, 140] on button "button" at bounding box center [1327, 141] width 28 height 26
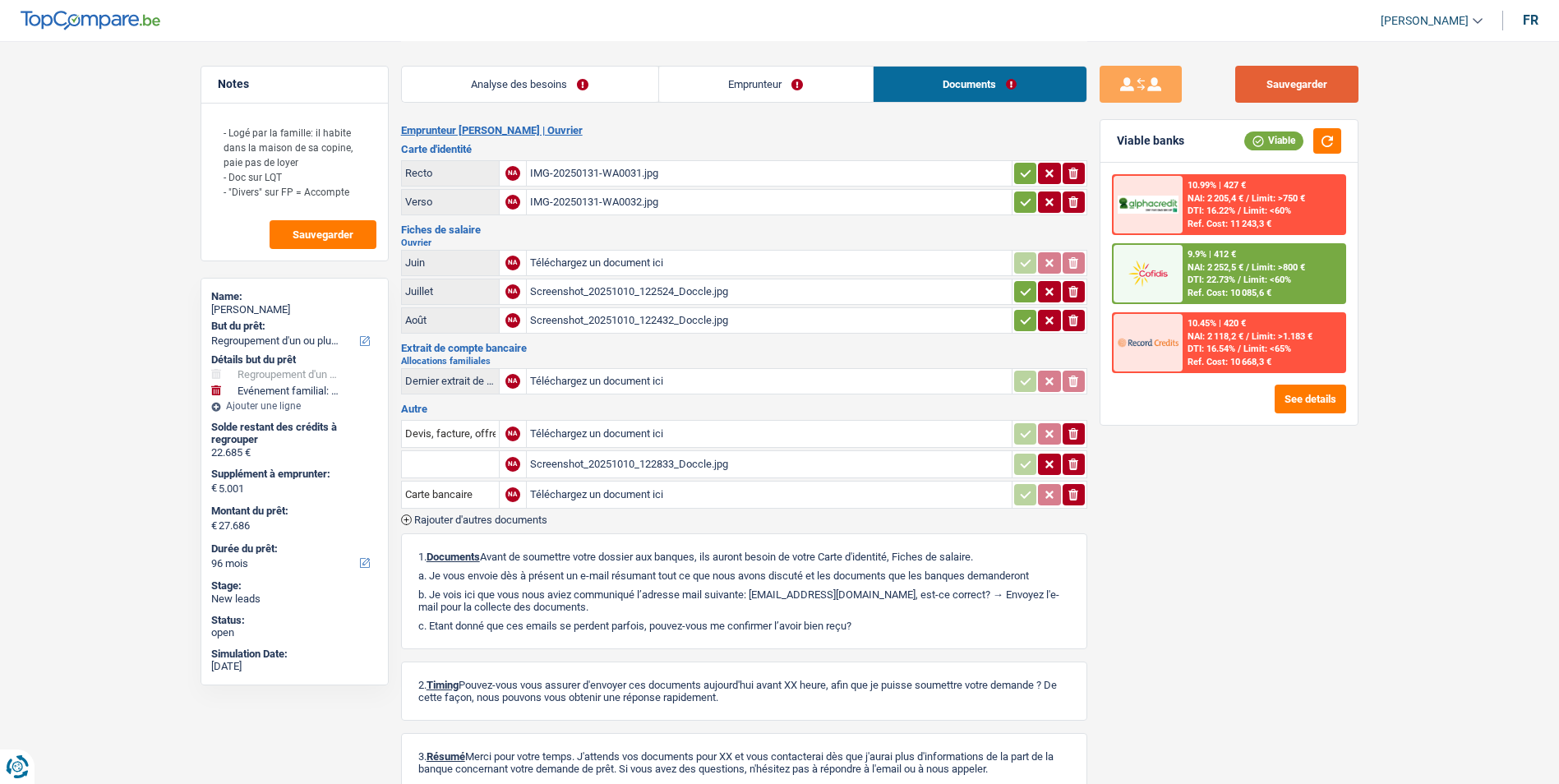
click at [1277, 90] on button "Sauvegarder" at bounding box center [1296, 84] width 123 height 37
click at [1270, 78] on button "Sauvegarder" at bounding box center [1296, 84] width 123 height 37
click at [1266, 93] on button "Sauvegarder" at bounding box center [1296, 84] width 123 height 37
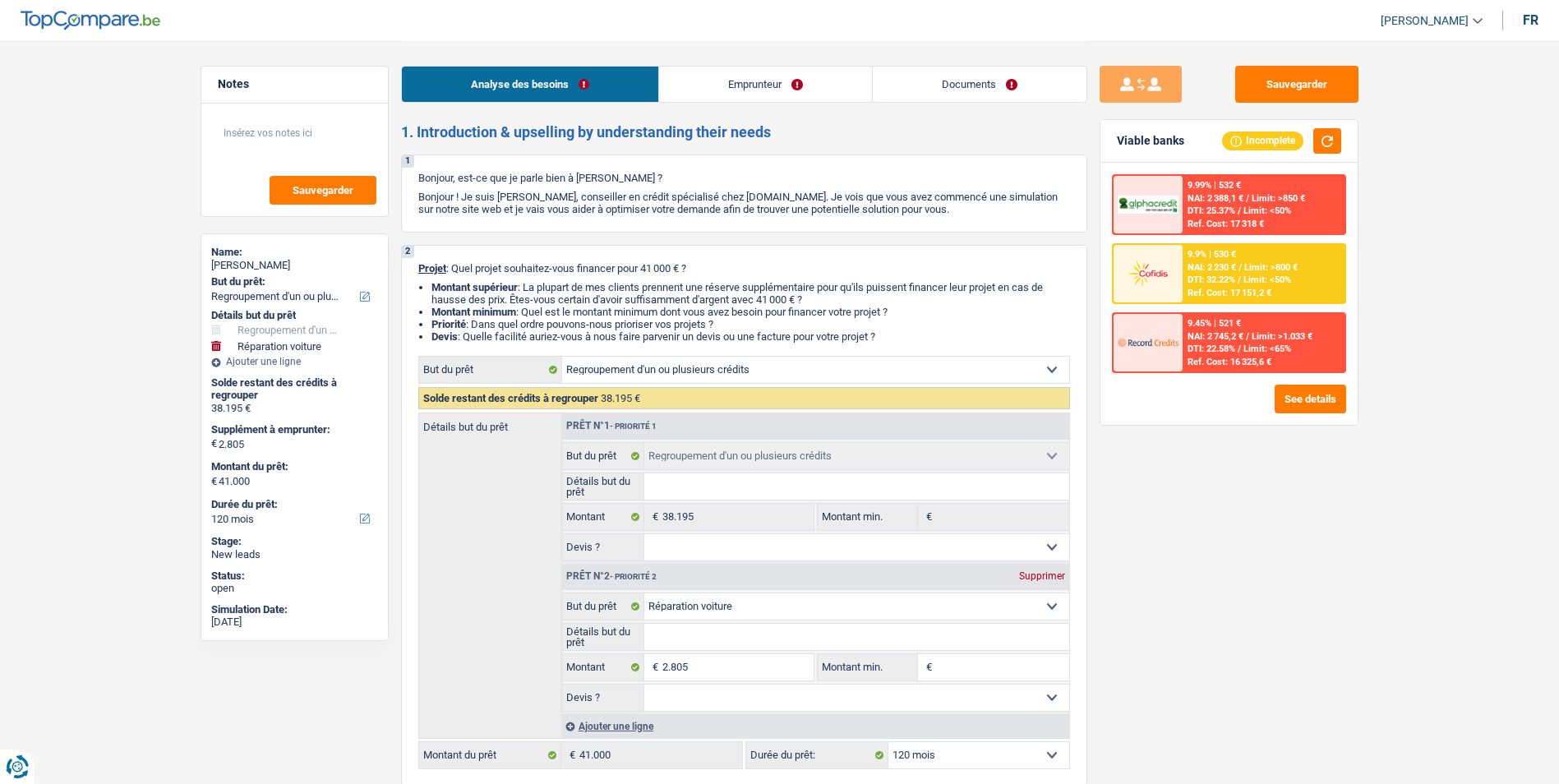
select select "refinancing"
select select "carRepair"
select select "120"
select select "refinancing"
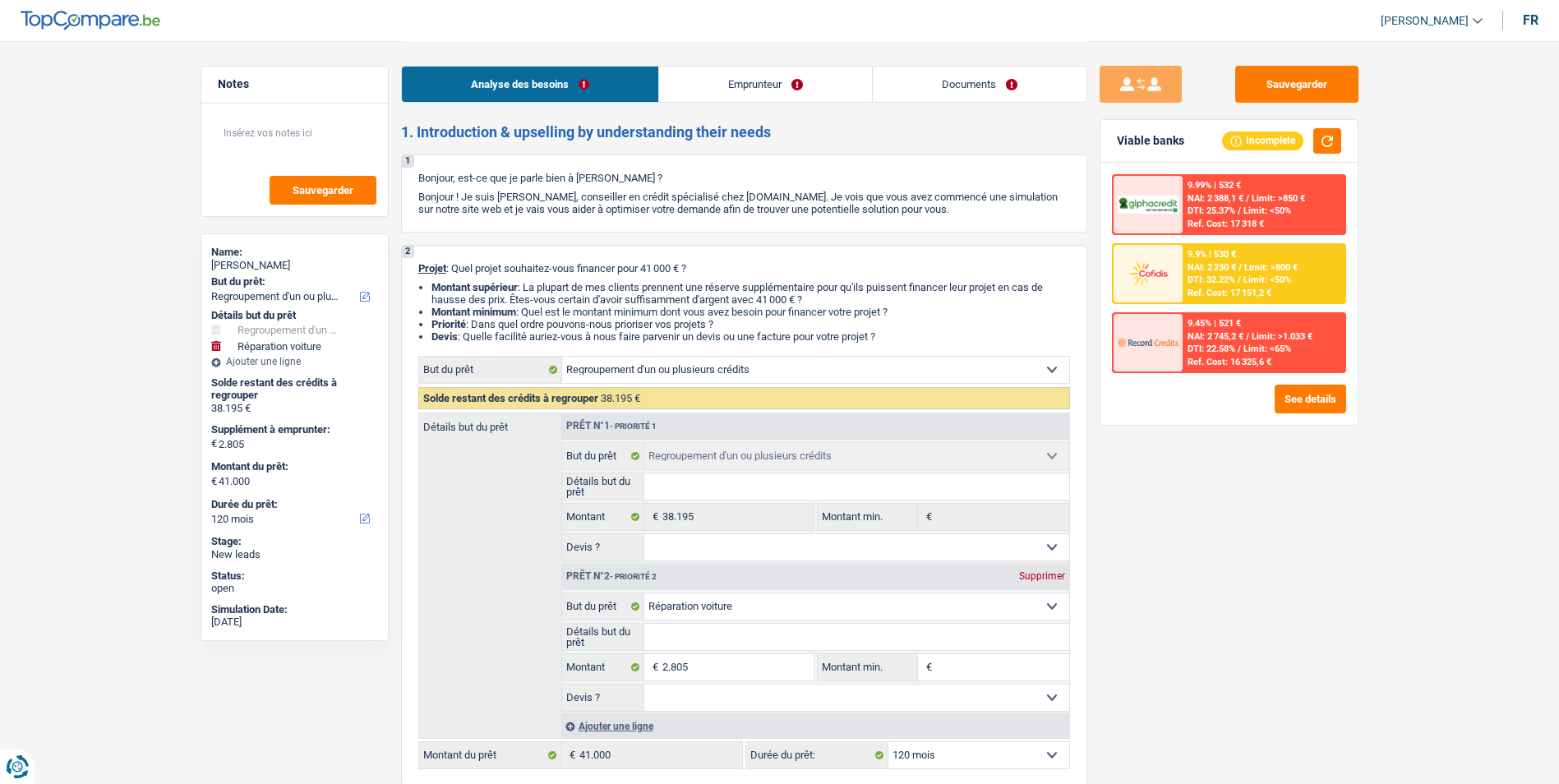
select select "refinancing"
select select "carRepair"
select select "120"
select select "publicEmployee"
select select "netSalary"
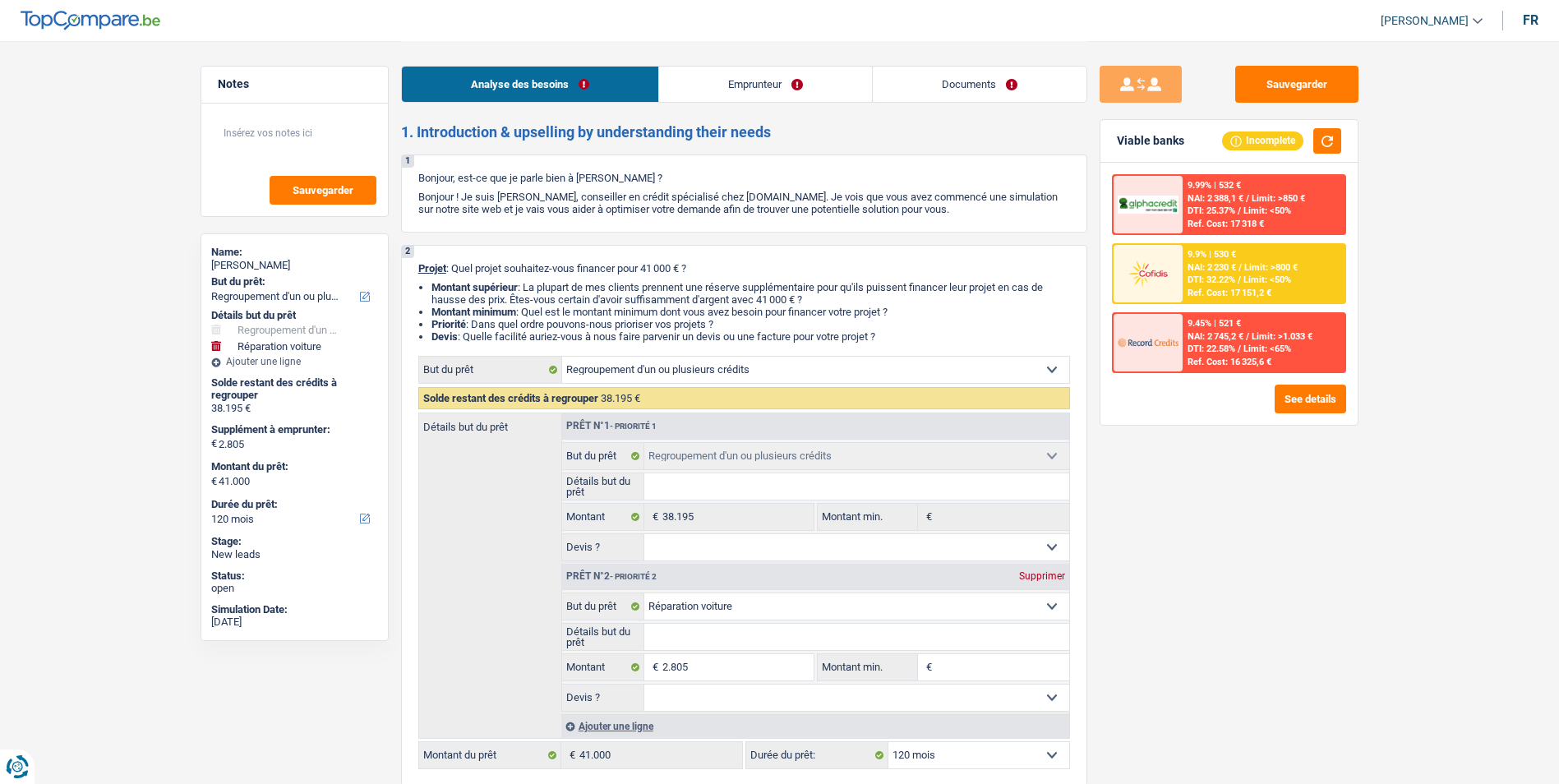
select select "mealVouchers"
select select "liveWithParents"
select select "carLoan"
select select "48"
select select "creditConsolidation"
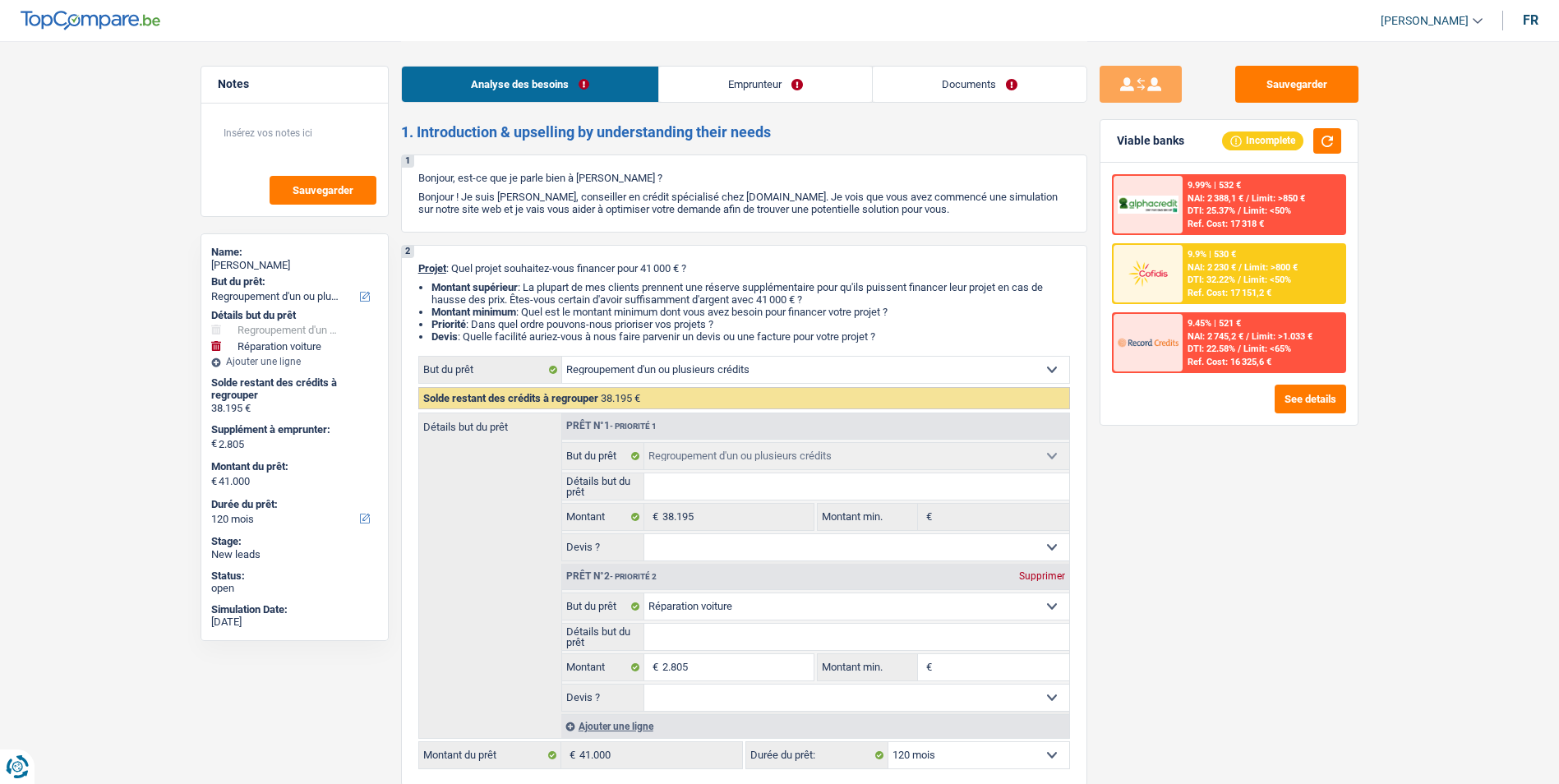
select select "84"
select select "cardOrCredit"
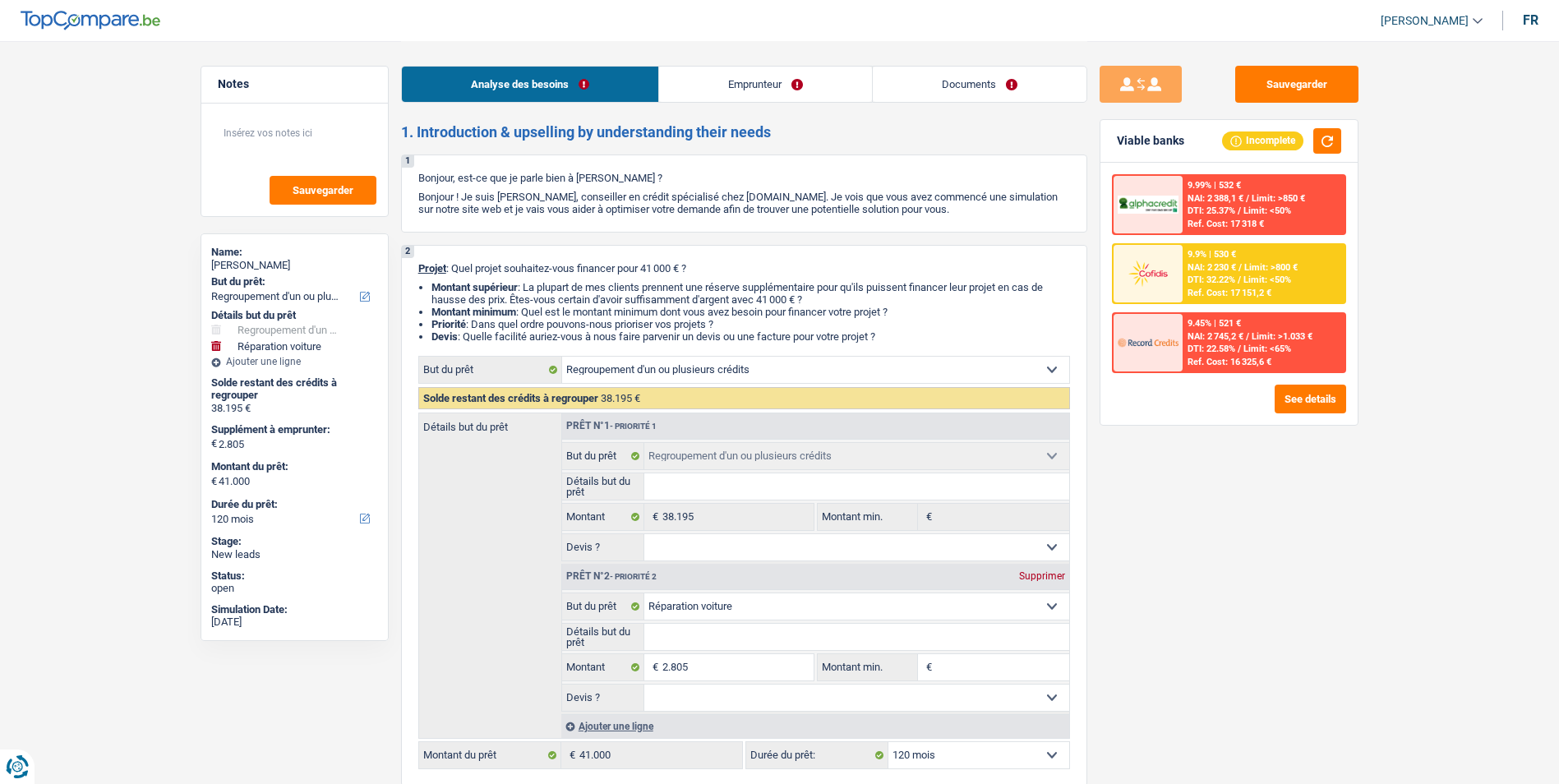
select select "cardOrCredit"
select select "refinancing"
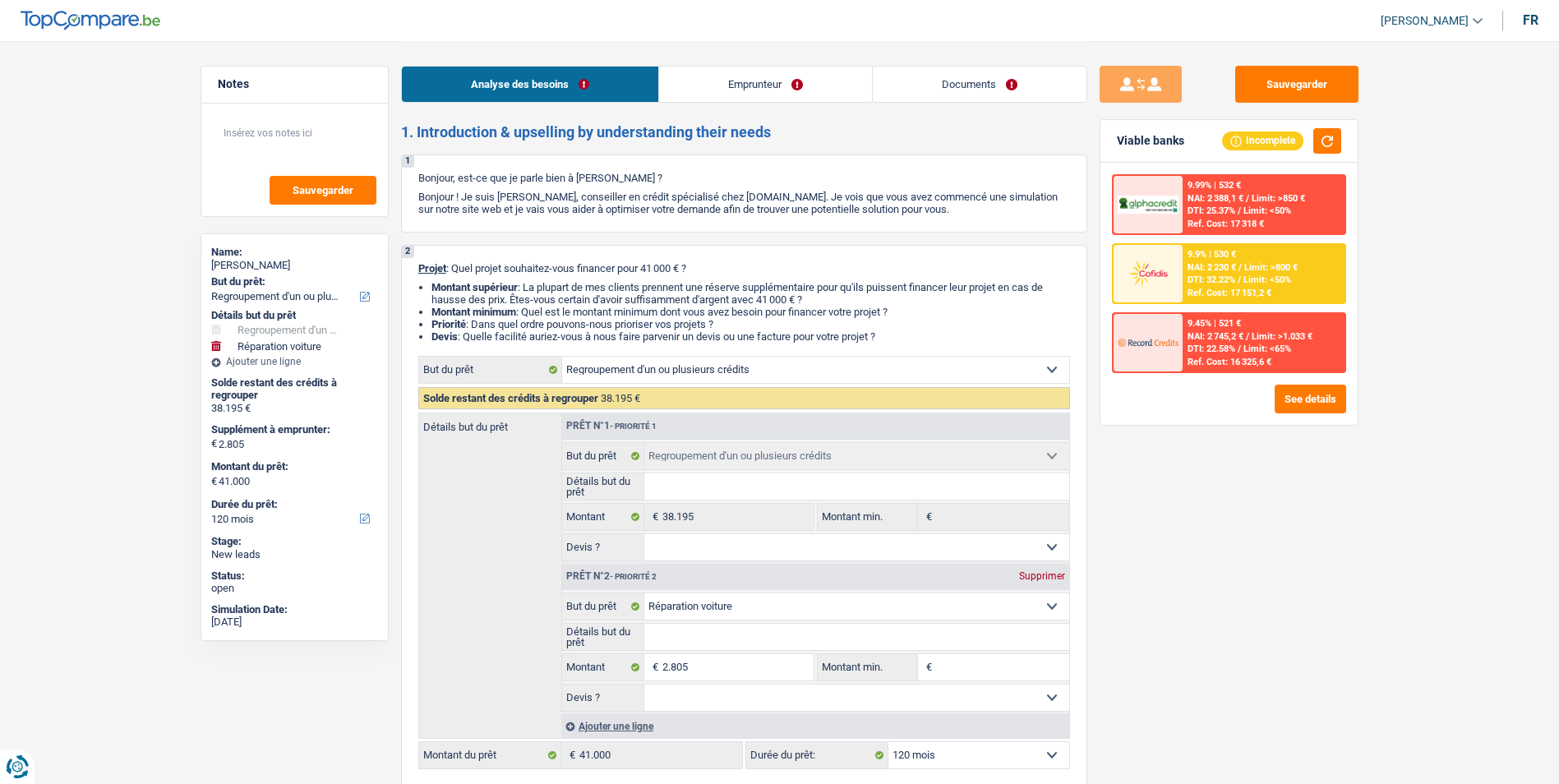
select select "carRepair"
select select "120"
click at [945, 78] on link "Documents" at bounding box center [979, 84] width 213 height 35
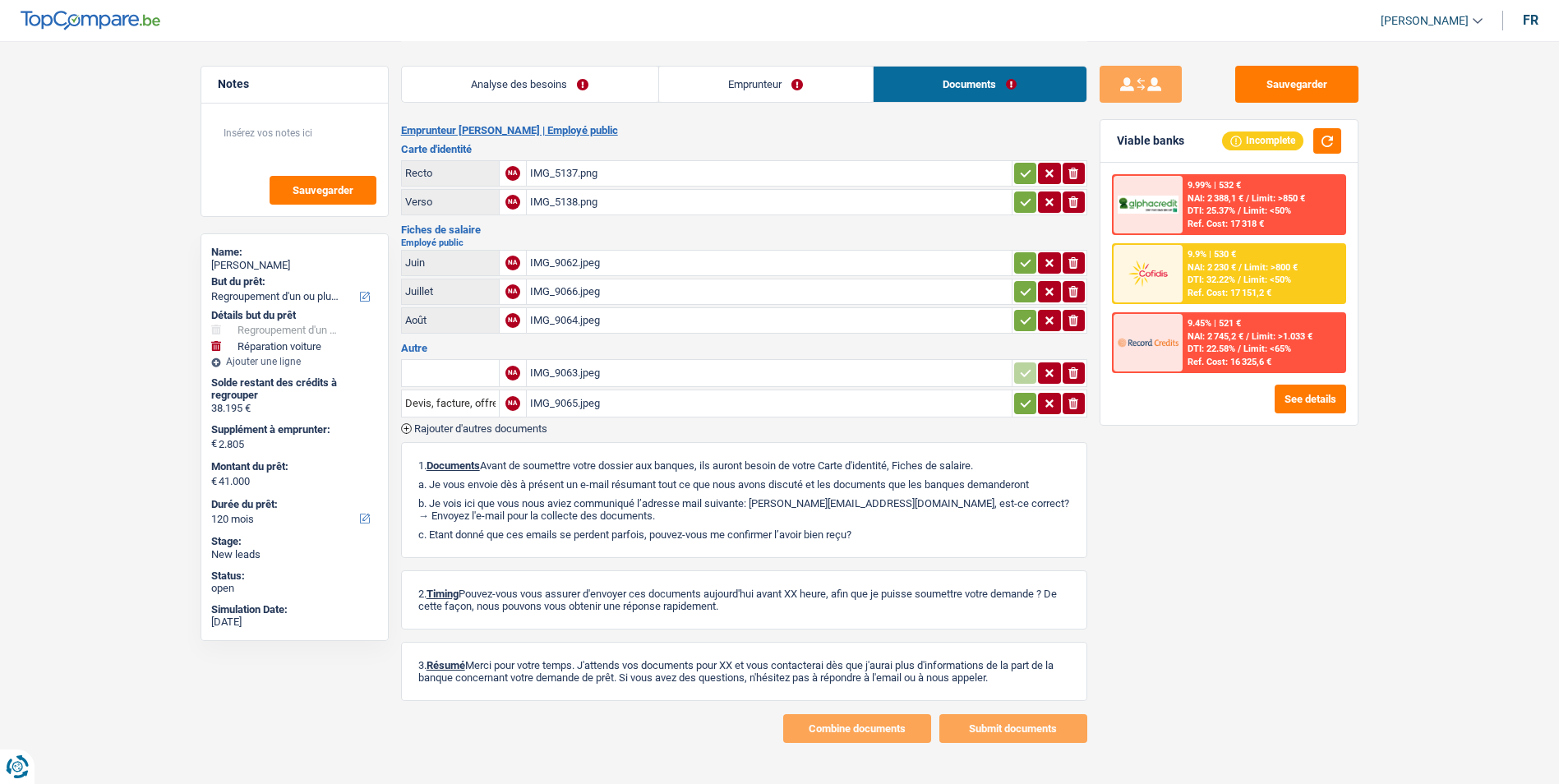
click at [576, 169] on div "IMG_5137.png" at bounding box center [769, 173] width 478 height 25
click at [576, 259] on div "IMG_9062.jpeg" at bounding box center [769, 262] width 478 height 25
click at [570, 373] on div "IMG_9063.jpeg" at bounding box center [769, 373] width 478 height 25
click at [566, 398] on div "IMG_9065.jpeg" at bounding box center [769, 403] width 478 height 25
click at [586, 296] on div "IMG_9066.jpeg" at bounding box center [769, 291] width 478 height 25
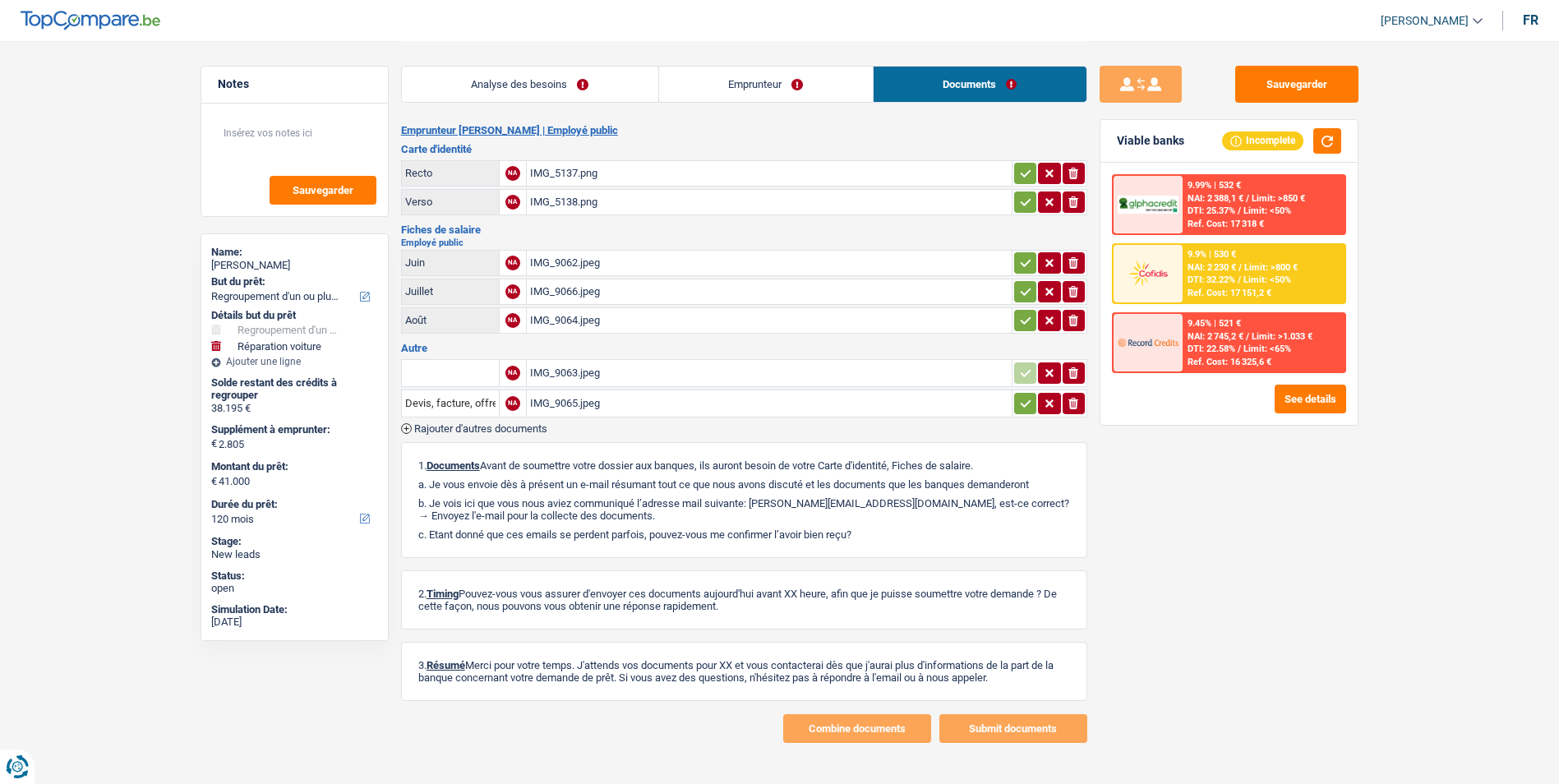
click at [603, 84] on link "Analyse des besoins" at bounding box center [530, 84] width 257 height 35
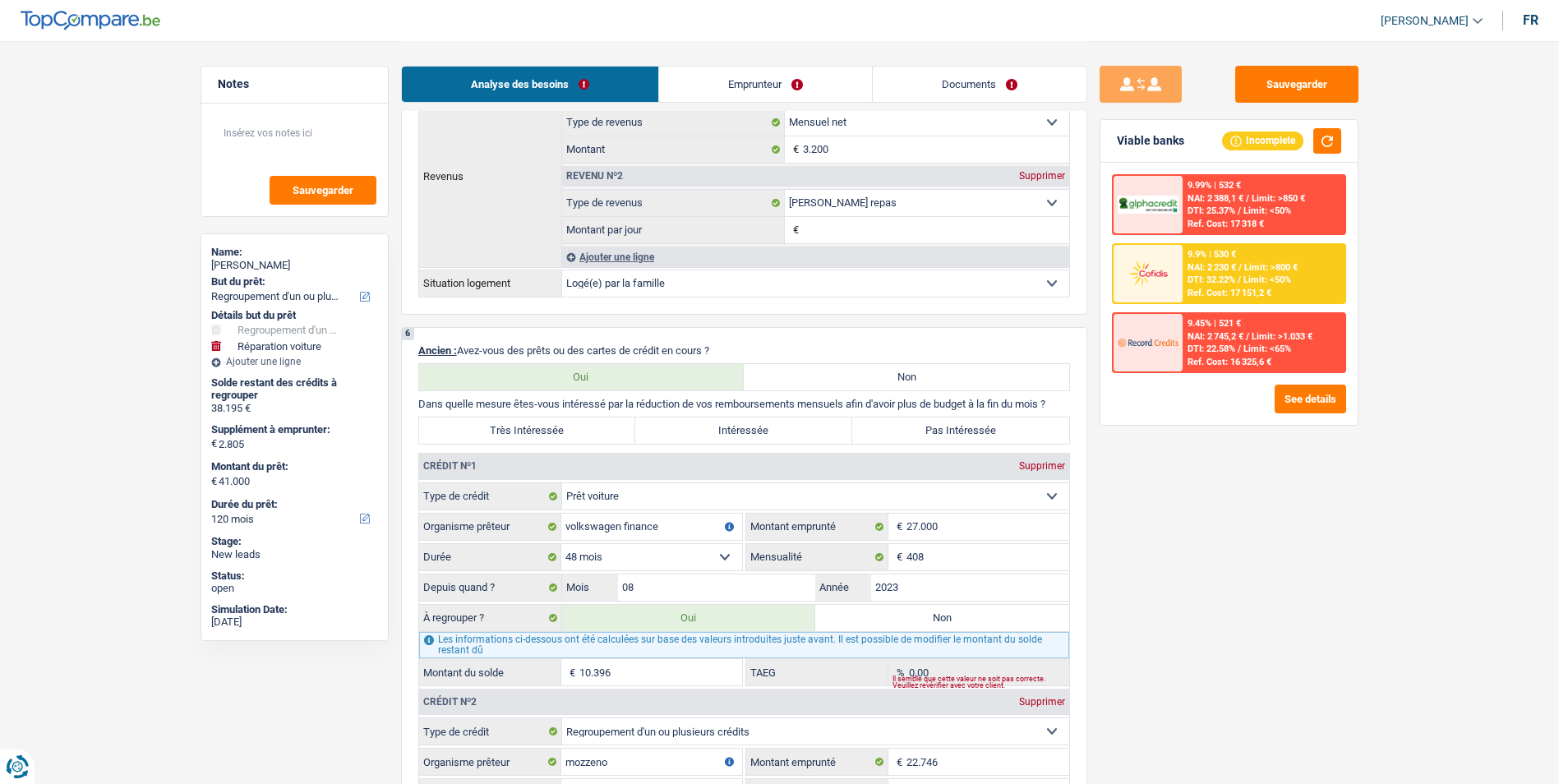
scroll to position [1150, 0]
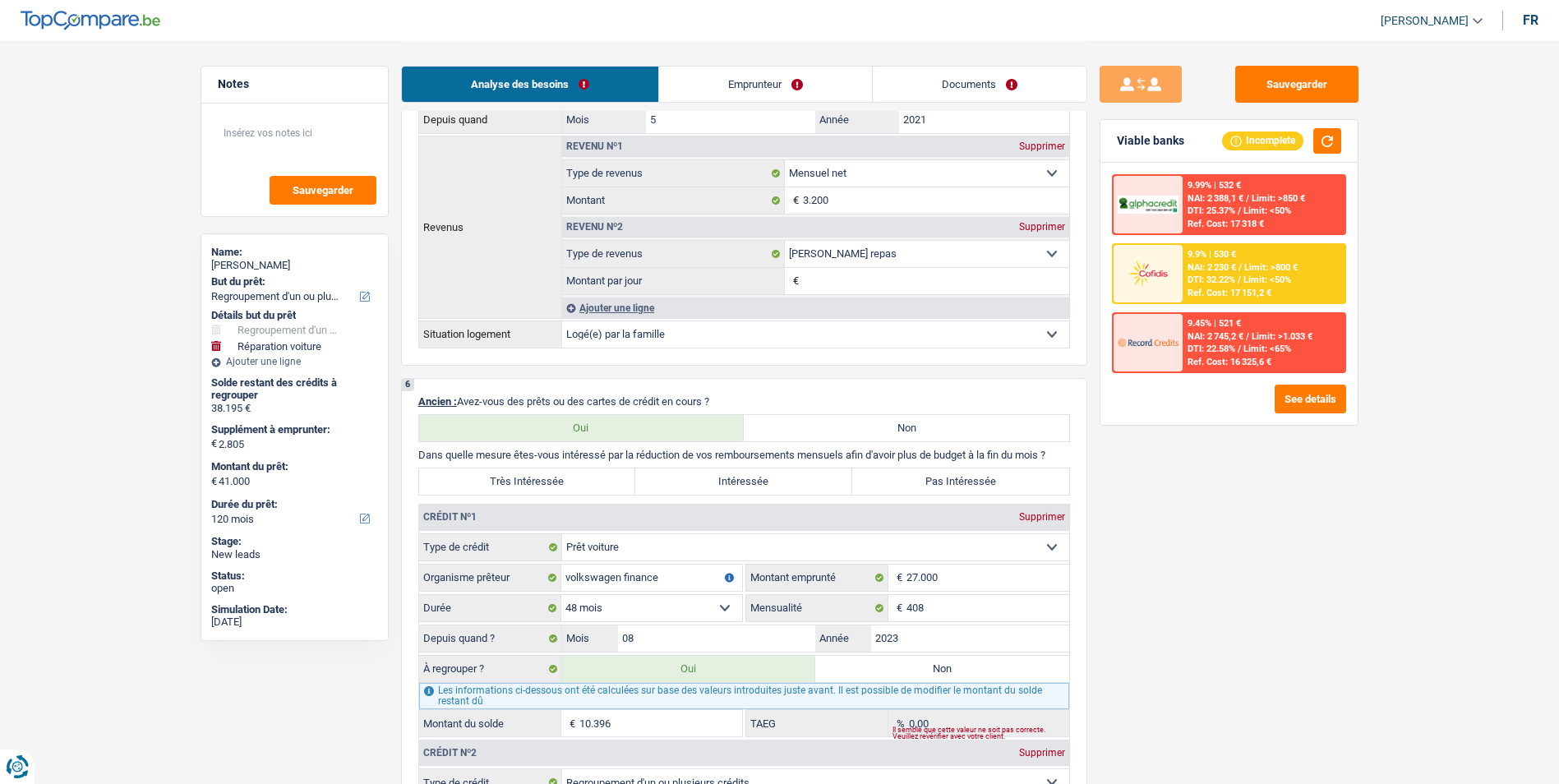
click at [535, 480] on label "Très Intéressée" at bounding box center [527, 481] width 217 height 26
click at [535, 480] on input "Très Intéressée" at bounding box center [527, 481] width 217 height 26
radio input "true"
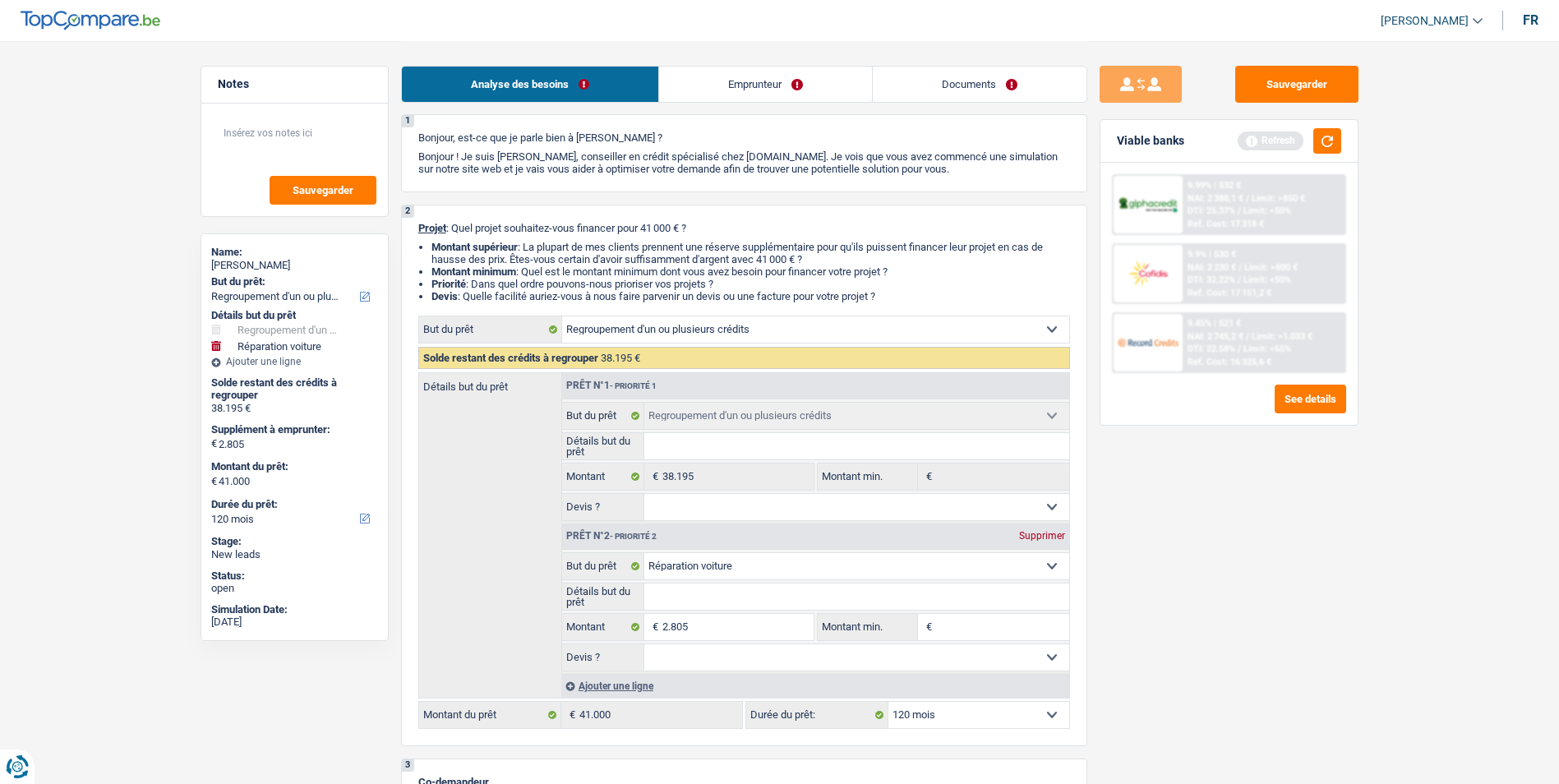
scroll to position [0, 0]
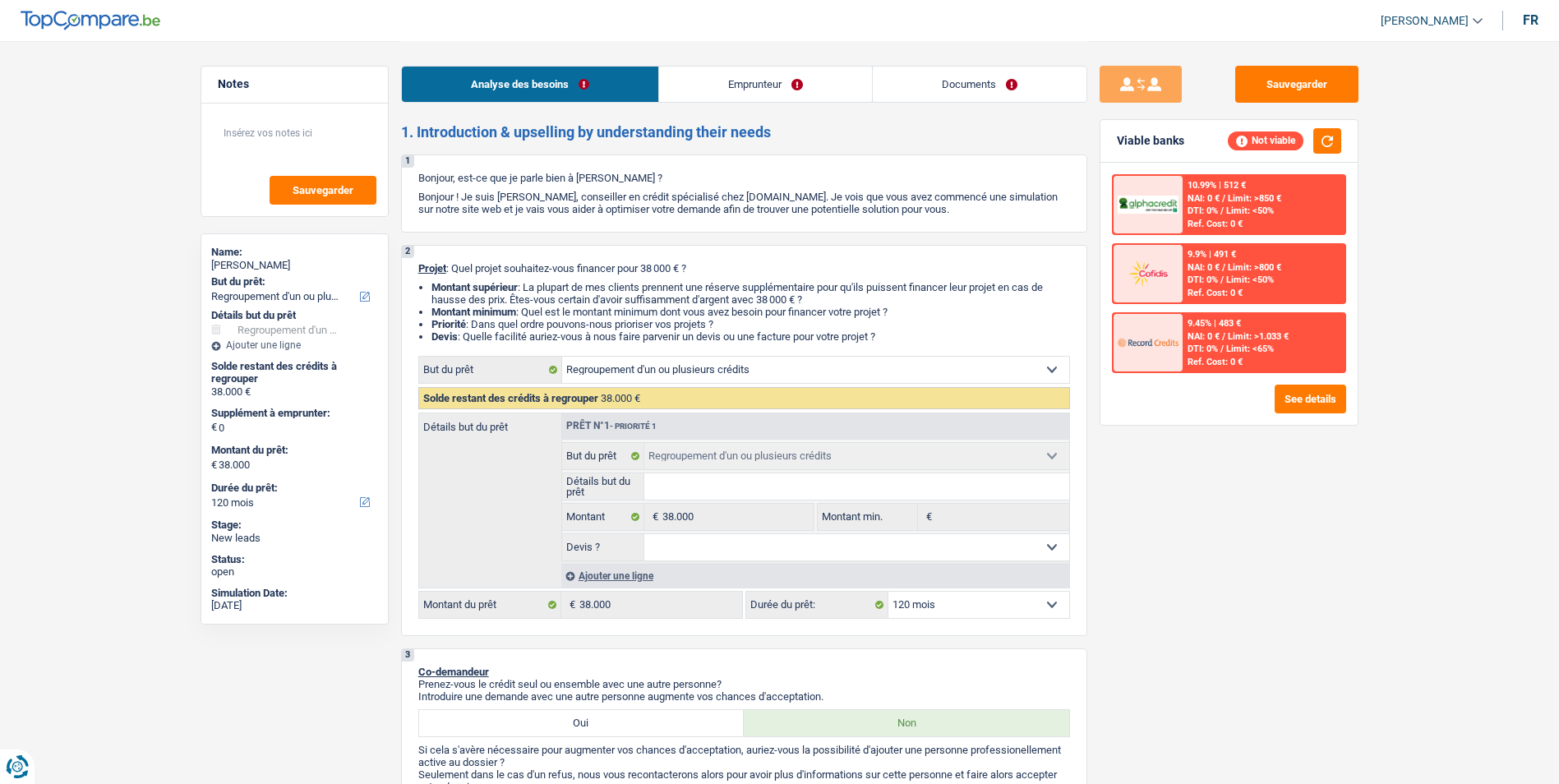
select select "refinancing"
select select "120"
select select "refinancing"
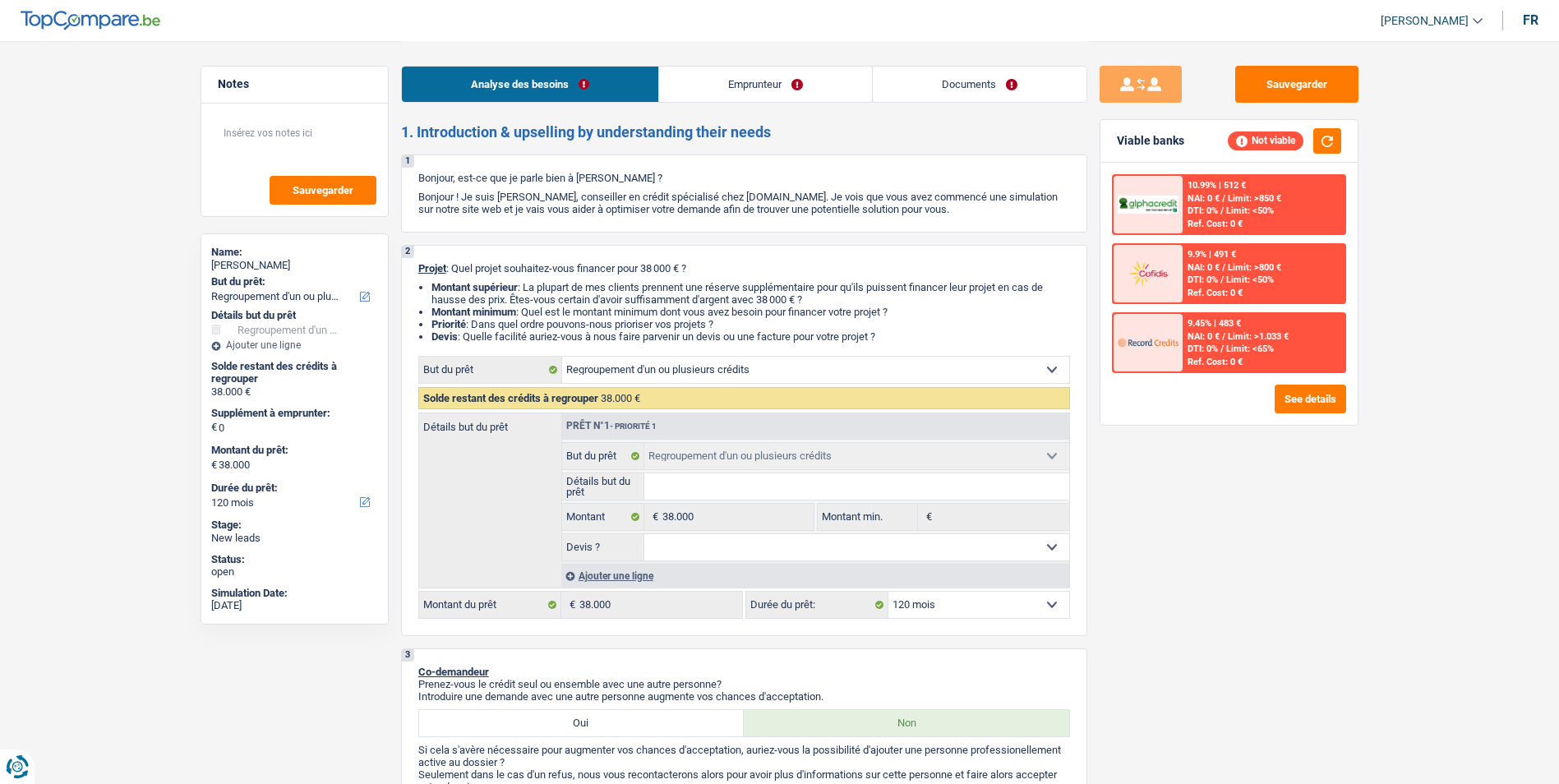
select select "120"
select select "privateEmployee"
select select "netSalary"
select select "mealVouchers"
select select "rents"
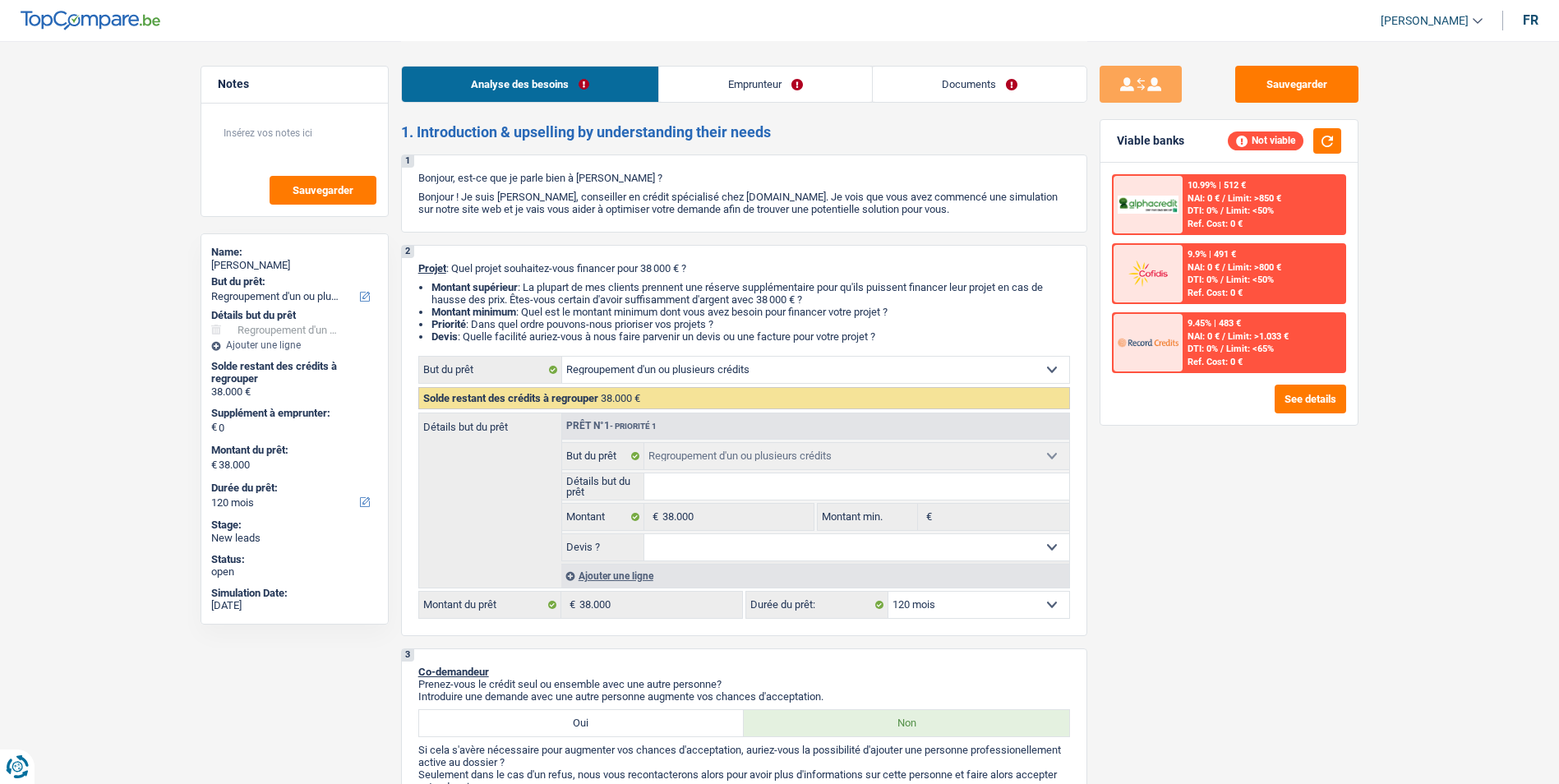
select select "refinancing"
select select "120"
select select "privateEmployee"
select select "netSalary"
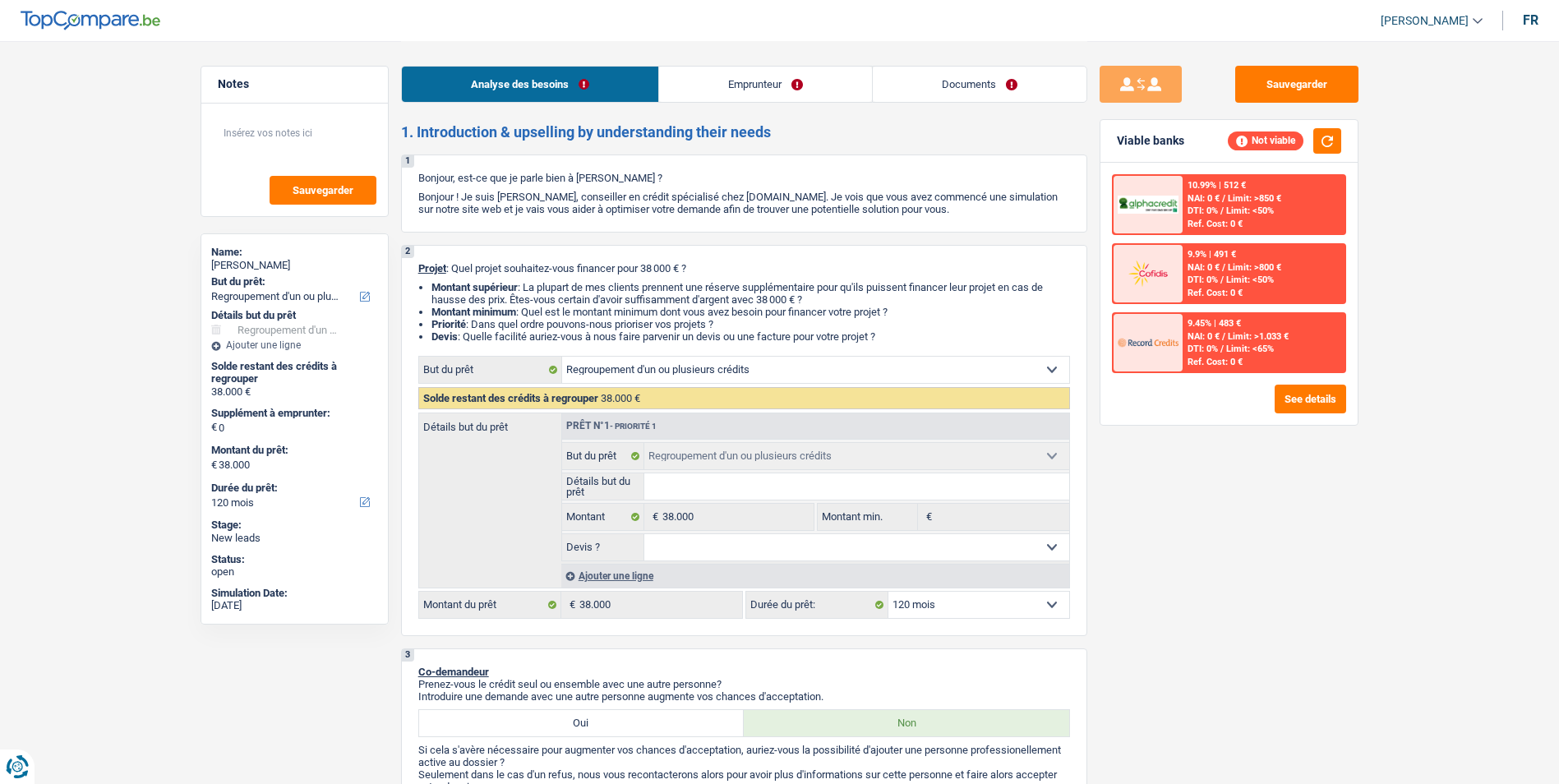
select select "mealVouchers"
select select "BE"
select select "banksInsurance"
click at [972, 78] on link "Documents" at bounding box center [979, 84] width 213 height 35
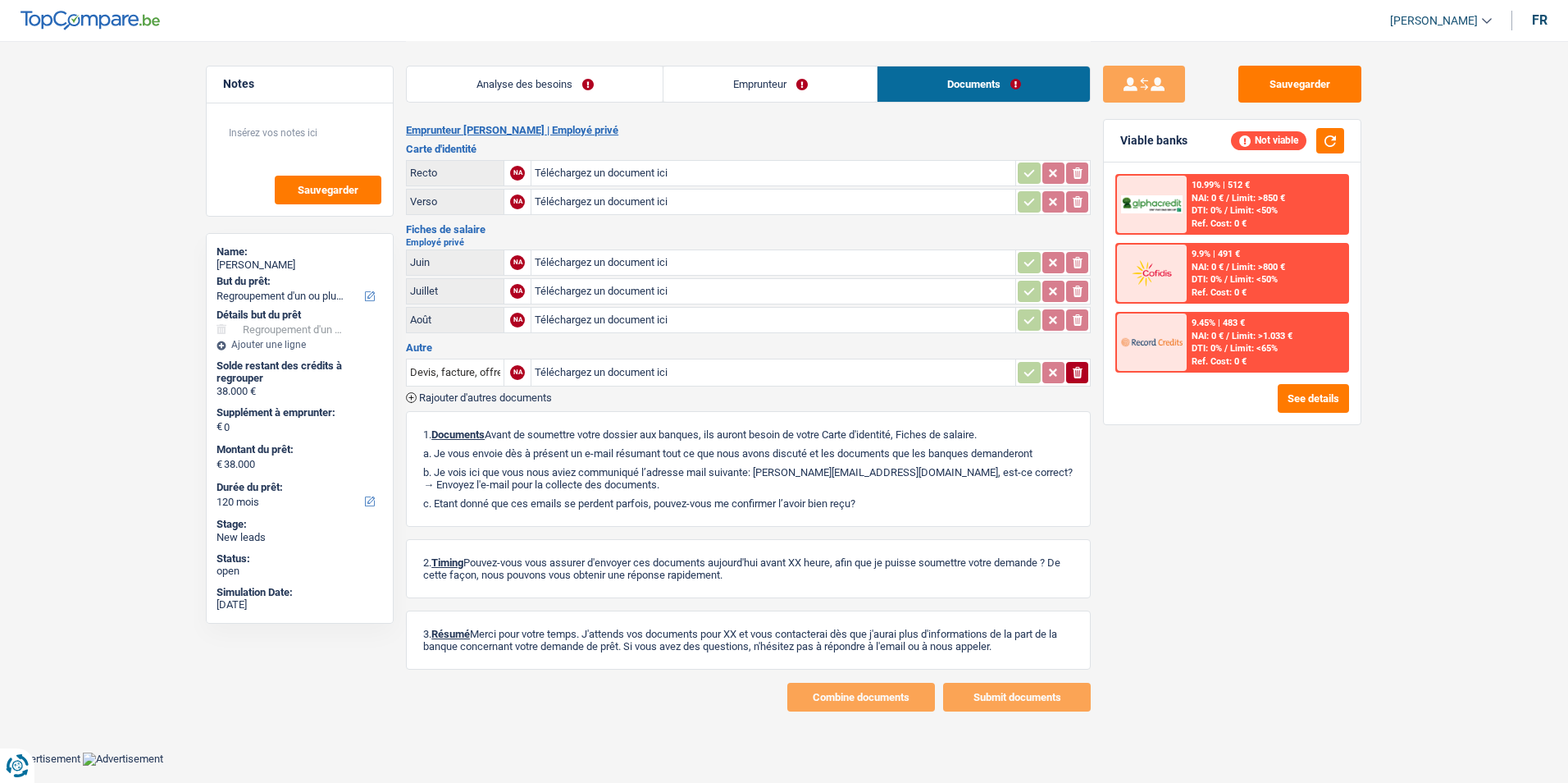
click at [796, 81] on link "Emprunteur" at bounding box center [770, 84] width 213 height 35
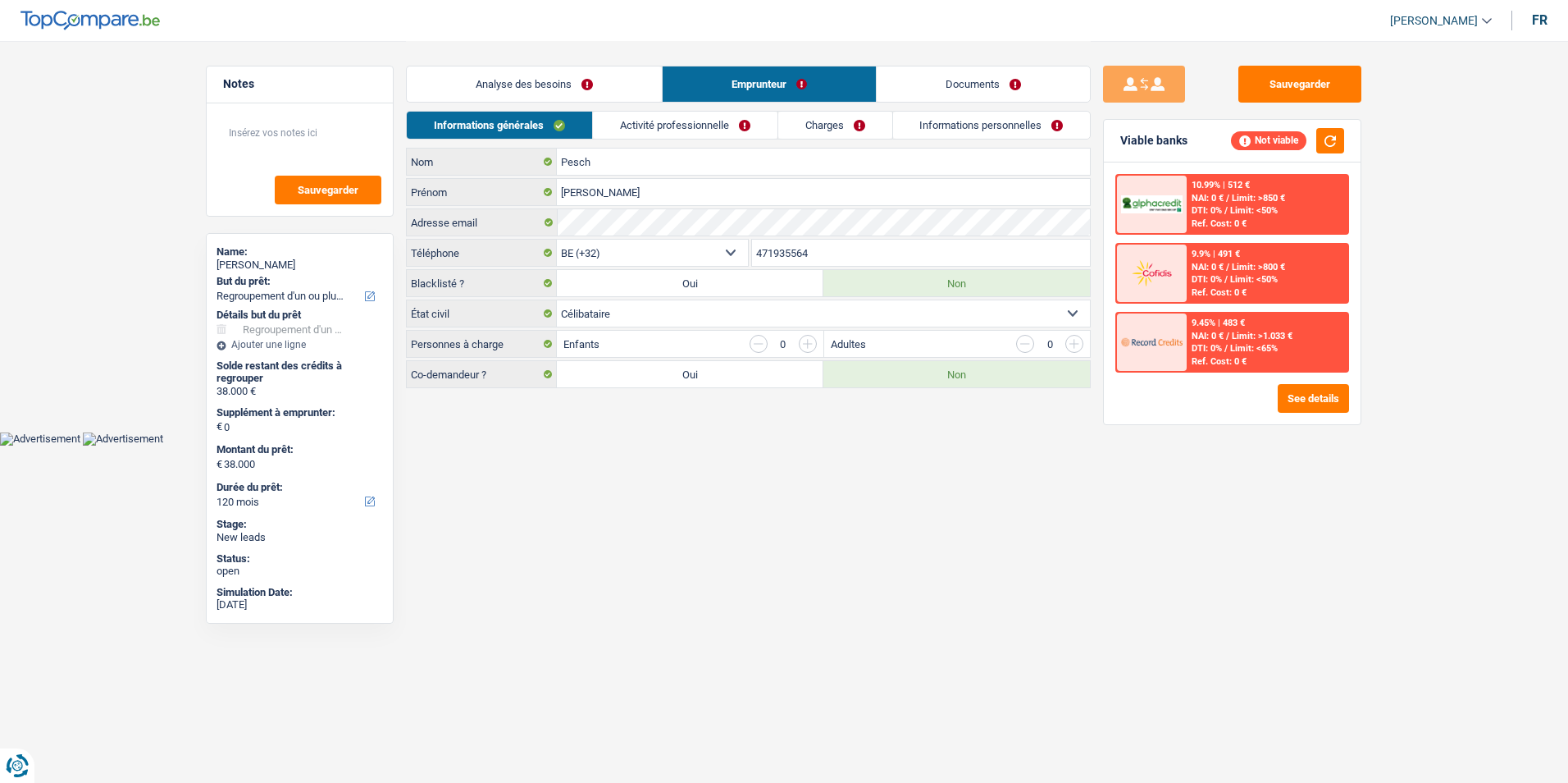
click at [642, 117] on link "Activité professionnelle" at bounding box center [685, 125] width 184 height 27
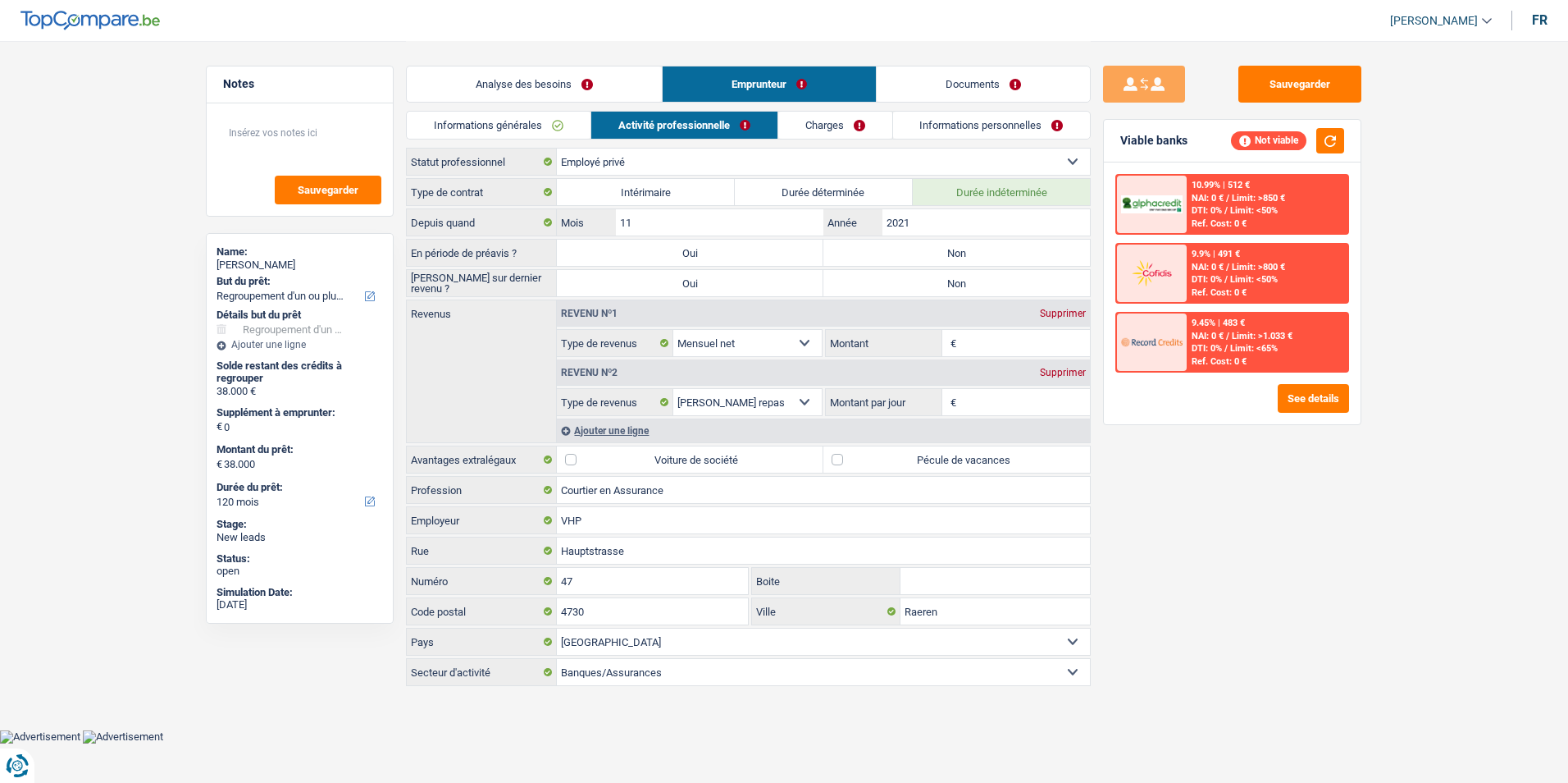
click at [524, 89] on link "Analyse des besoins" at bounding box center [534, 84] width 255 height 35
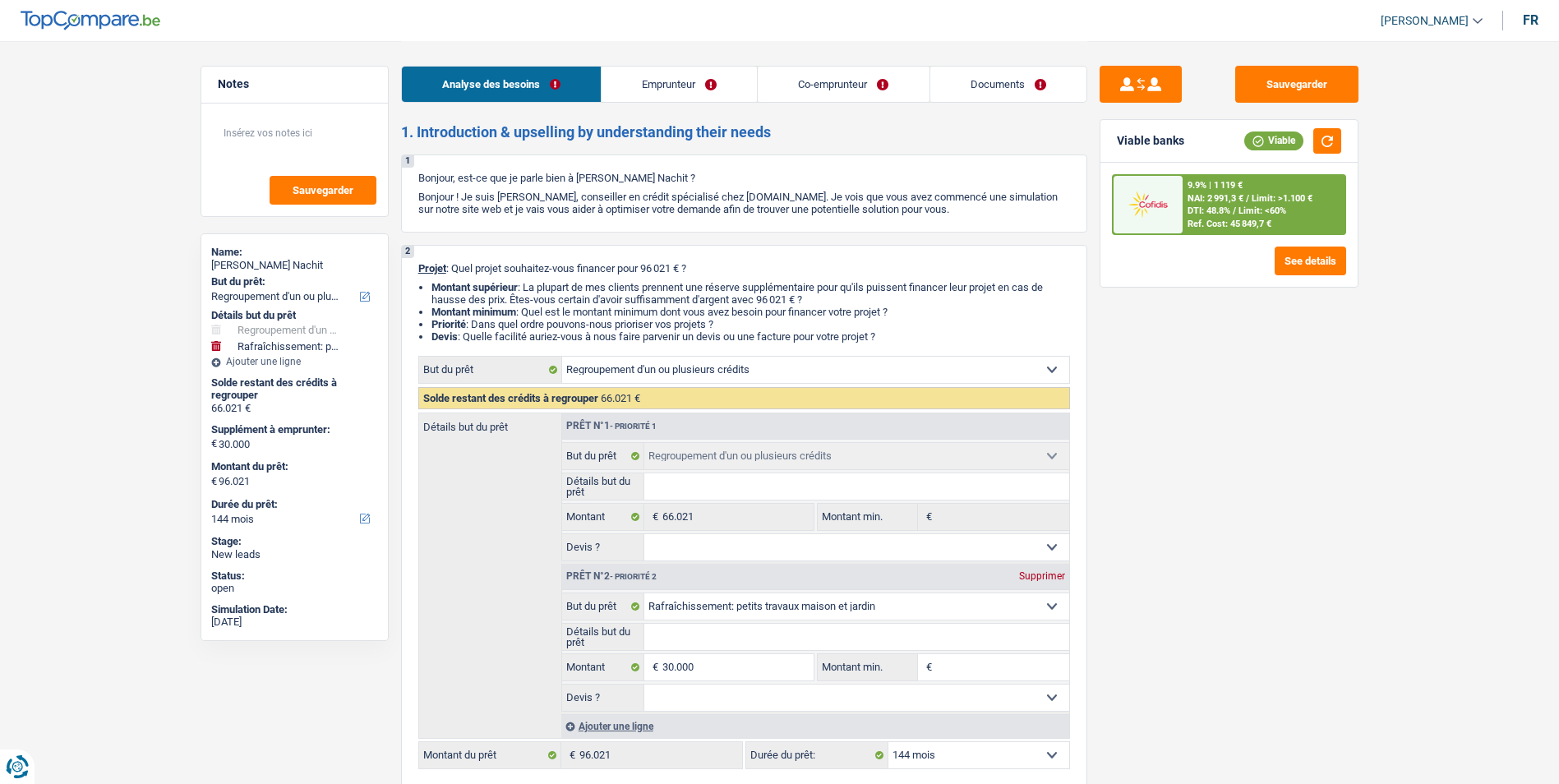
select select "refinancing"
select select "houseOrGarden"
select select "144"
select select "refinancing"
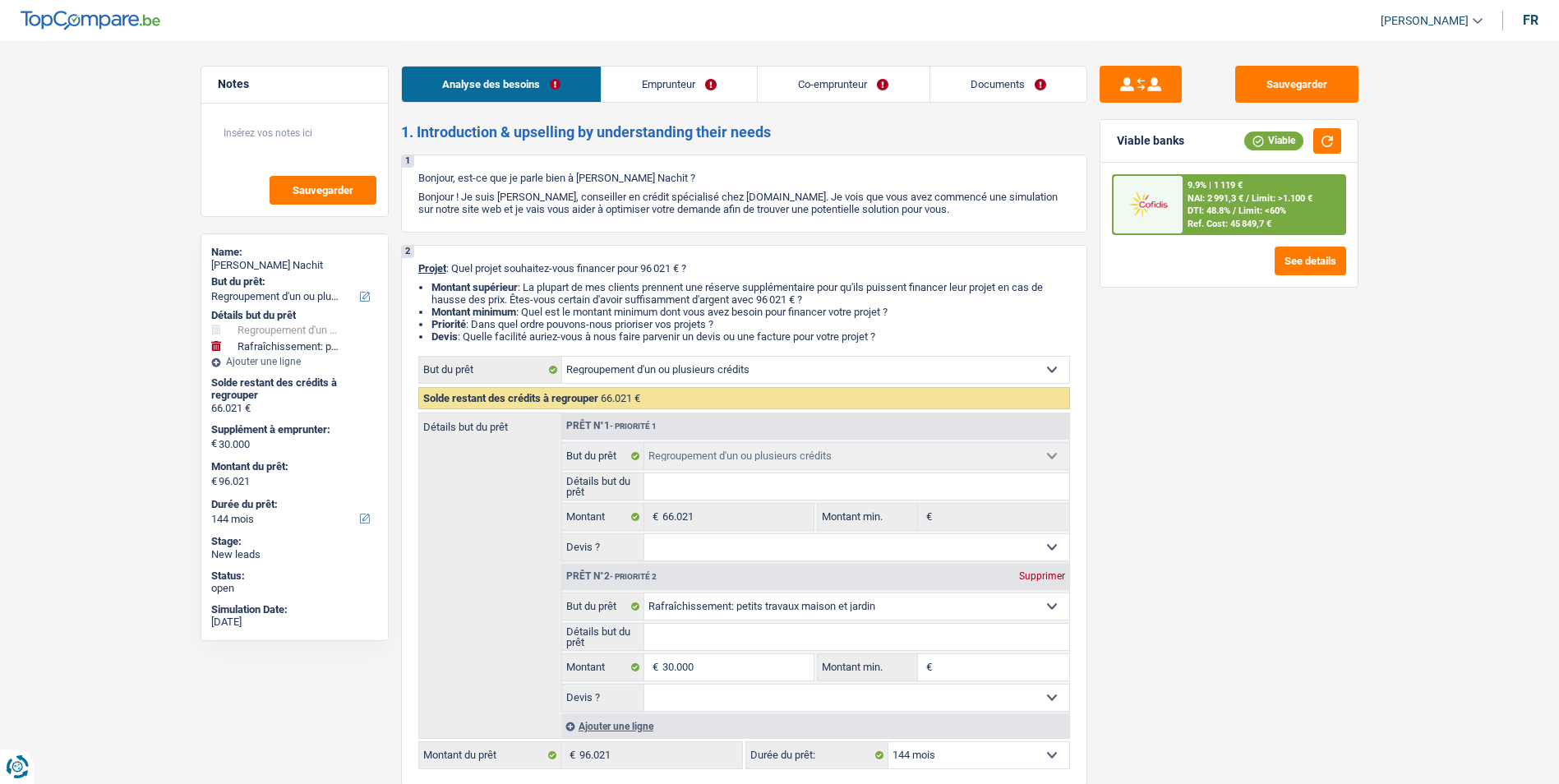
select select "refinancing"
select select "houseOrGarden"
select select "144"
select select "worker"
select select "mutuality"
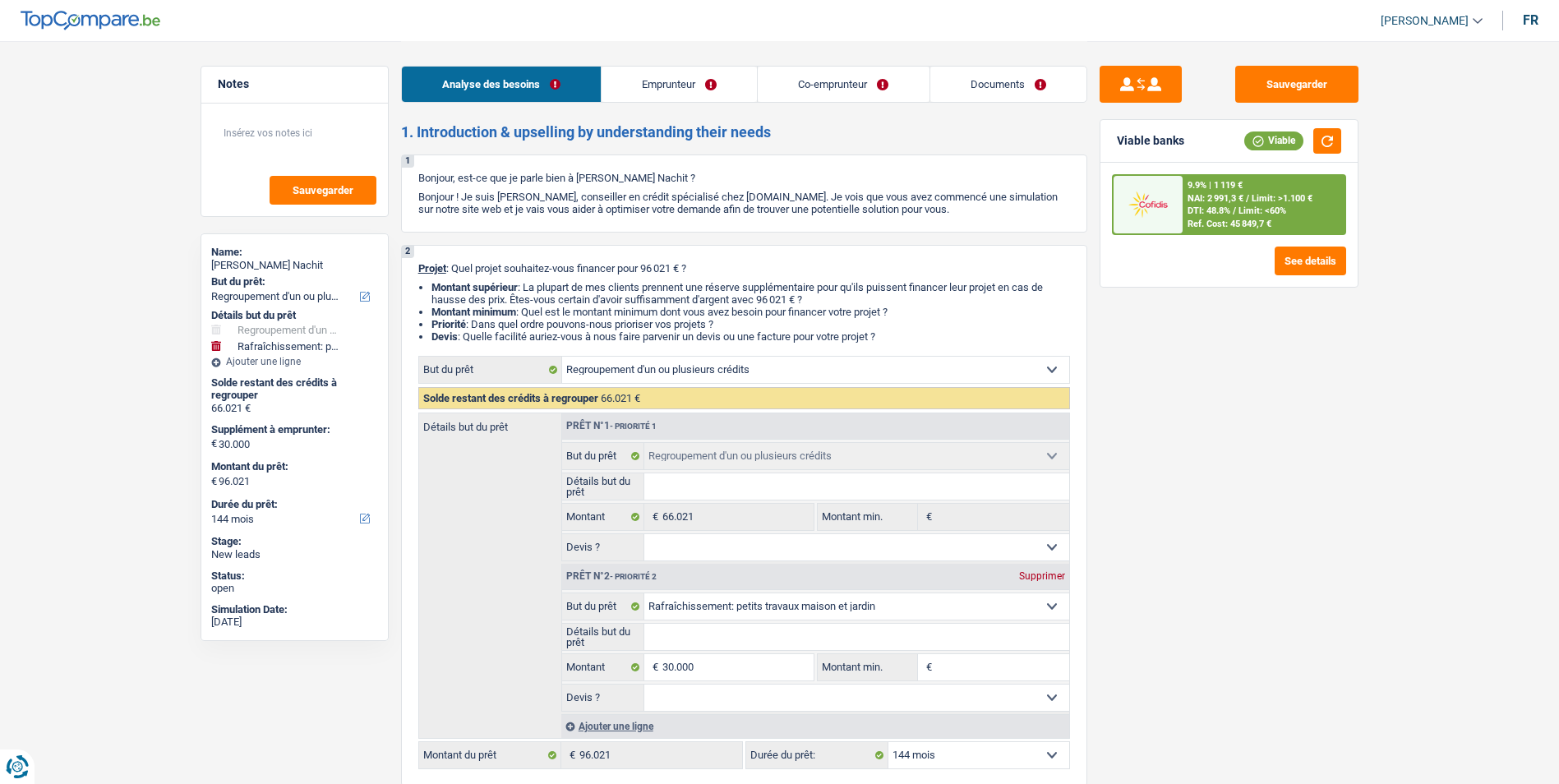
select select "netSalary"
select select "mealVouchers"
select select "familyAllowances"
select select "mutualityIndemnity"
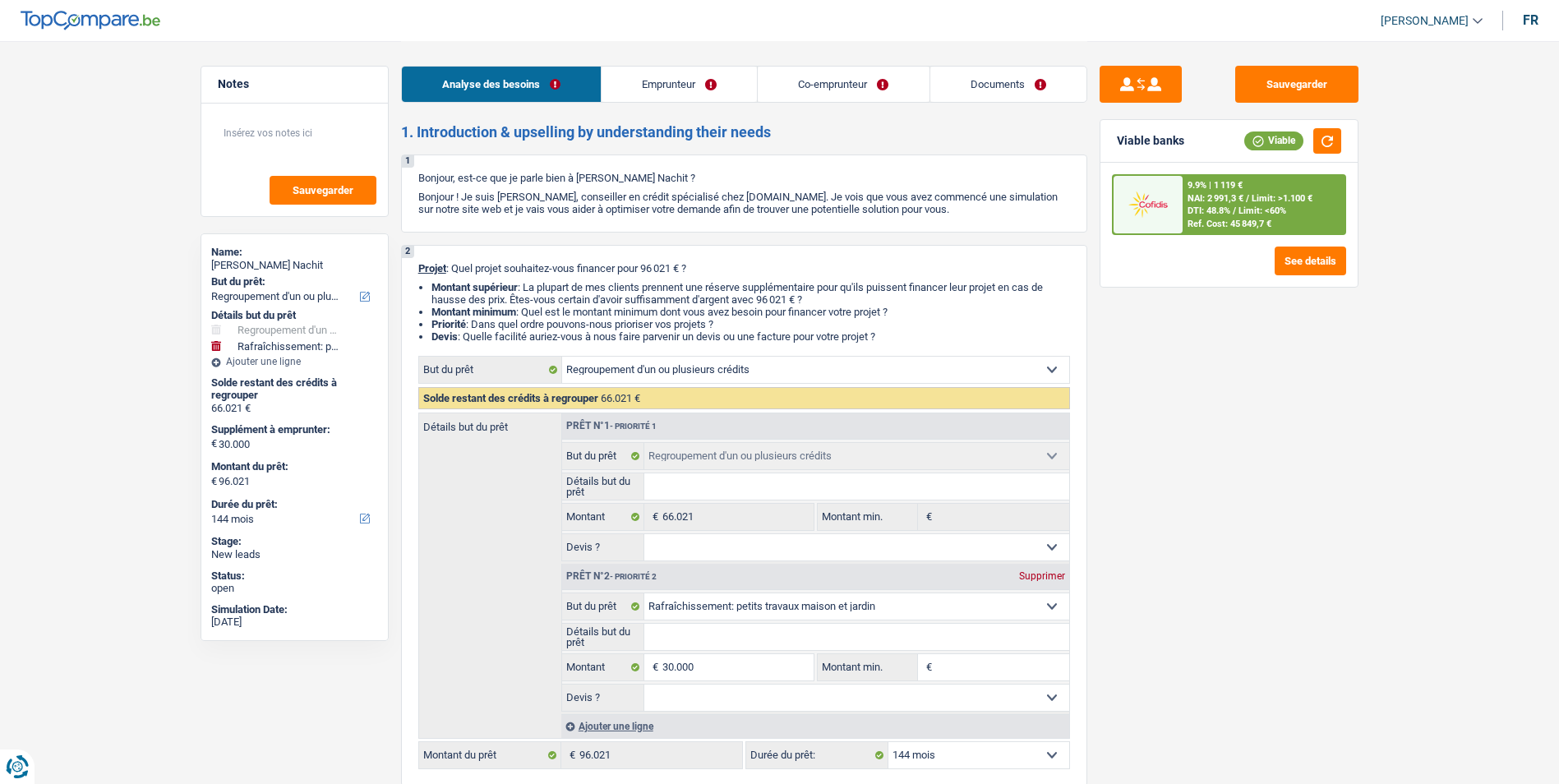
select select "ownerWithMortgage"
select select "mortgage"
select select "300"
select select "carLoan"
select select "60"
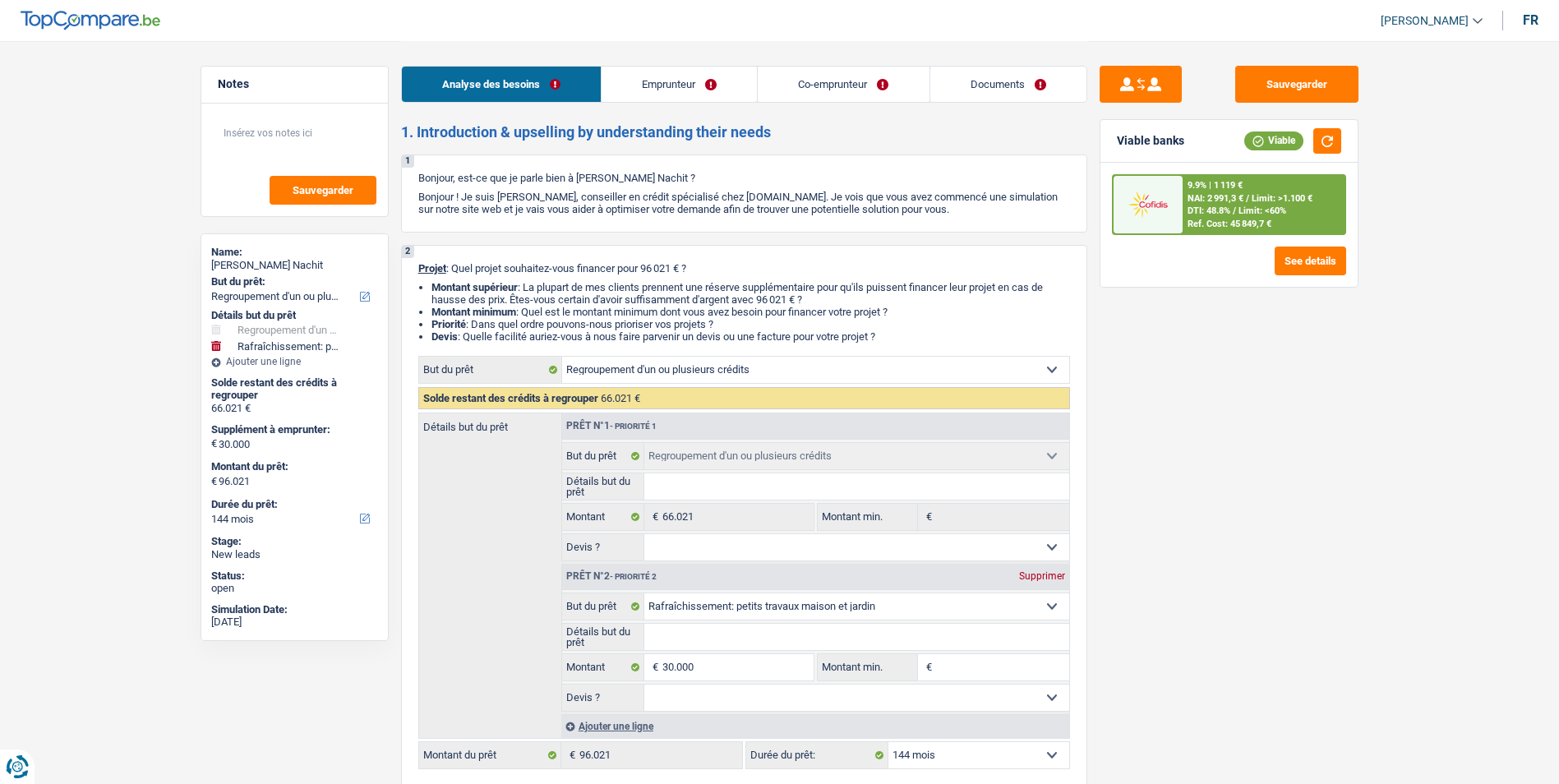
select select "carLoan"
select select "60"
select select "personalLoan"
select select "other"
select select "84"
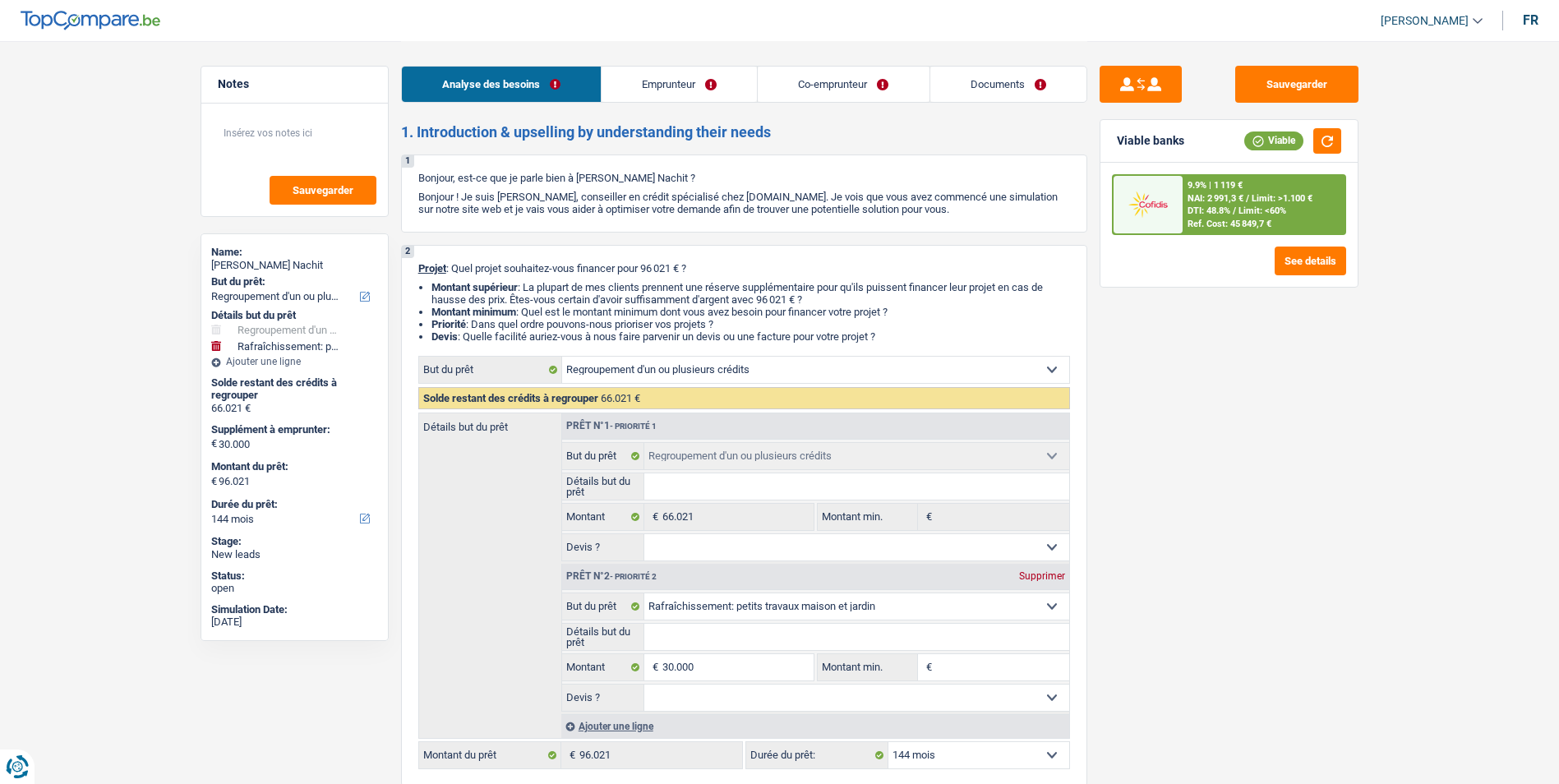
select select "refinancing"
select select "houseOrGarden"
select select "144"
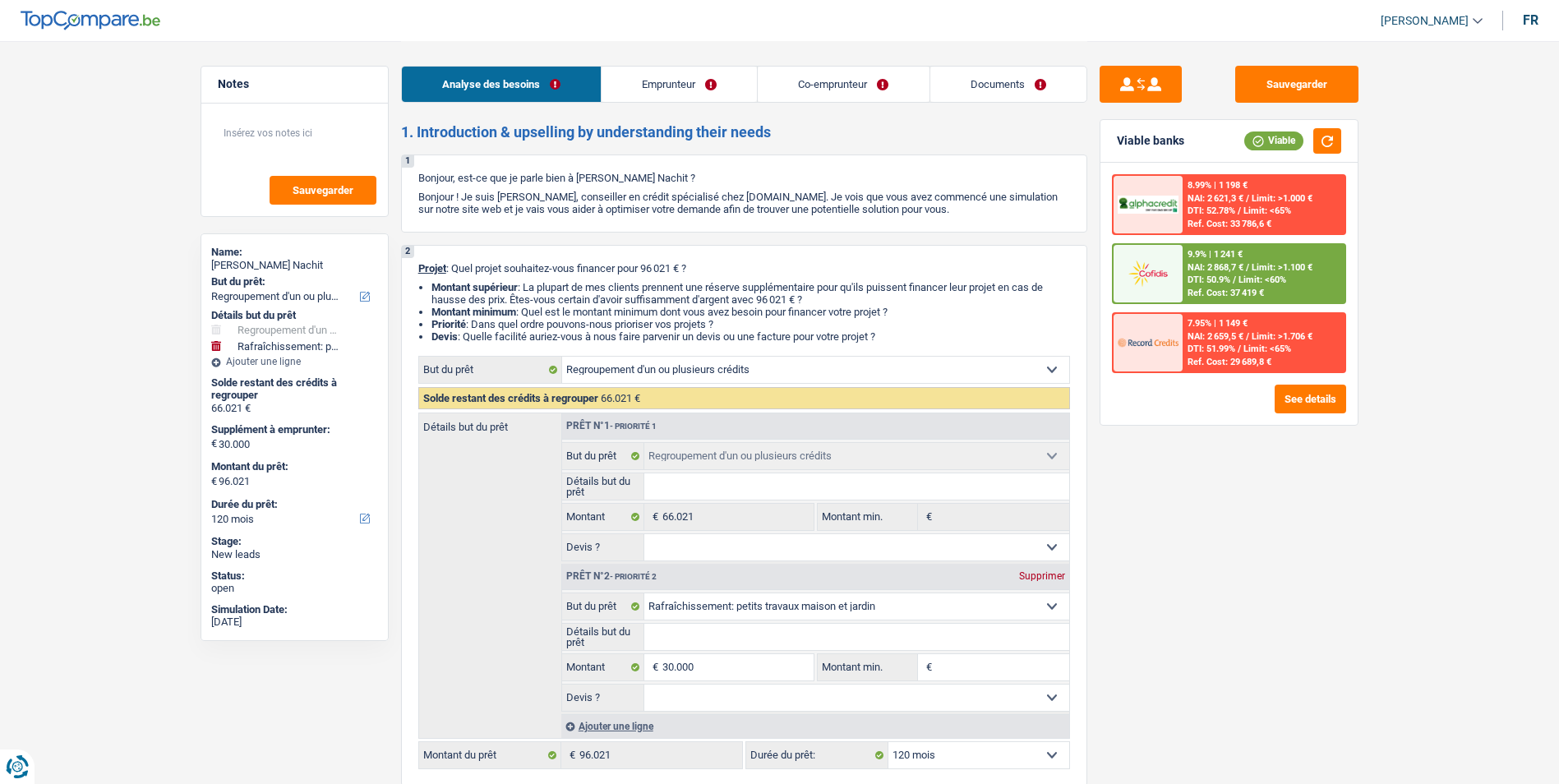
select select "refinancing"
select select "houseOrGarden"
select select "120"
select select "refinancing"
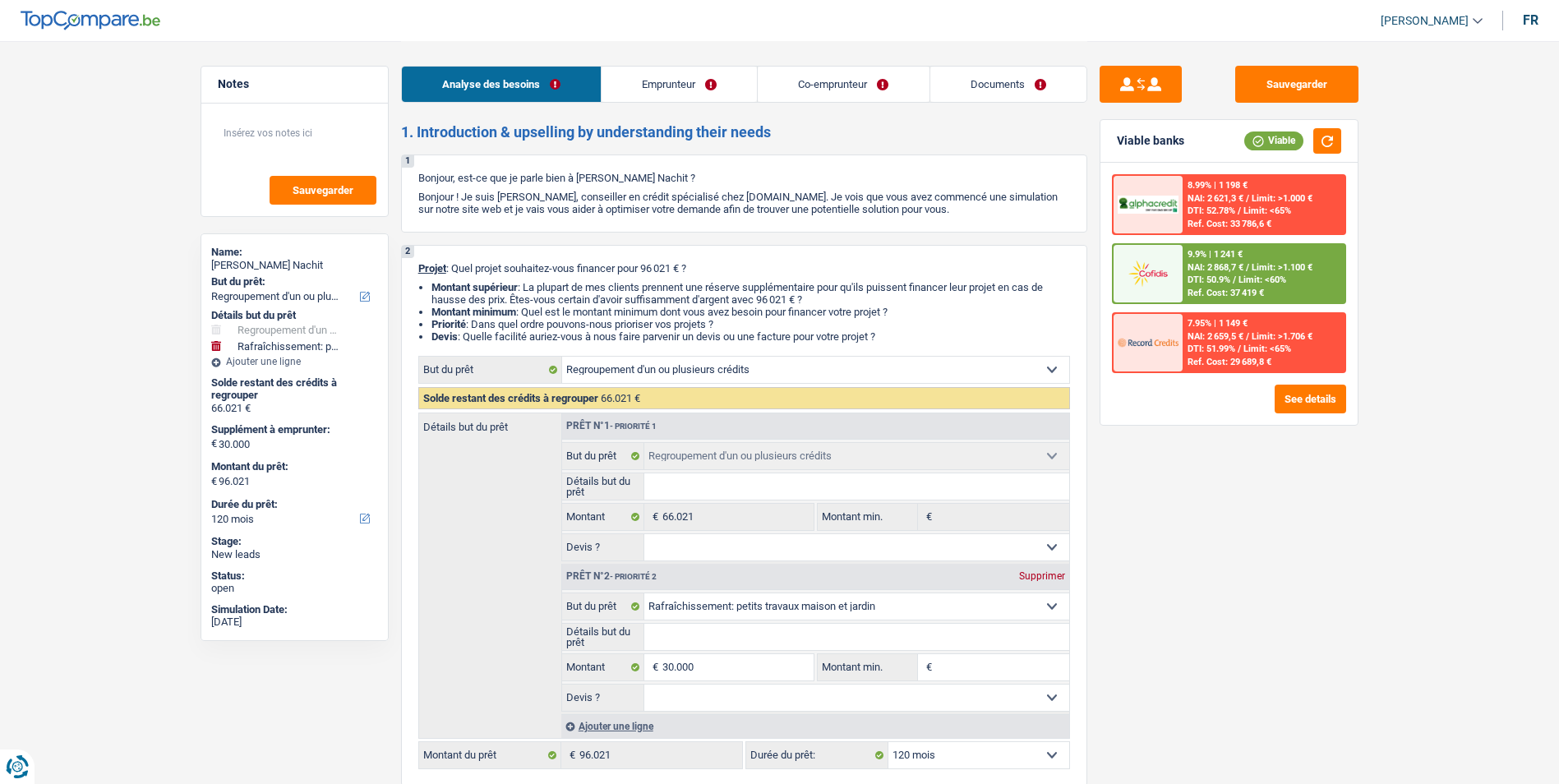
select select "refinancing"
select select "houseOrGarden"
select select "120"
select select "worker"
select select "mutuality"
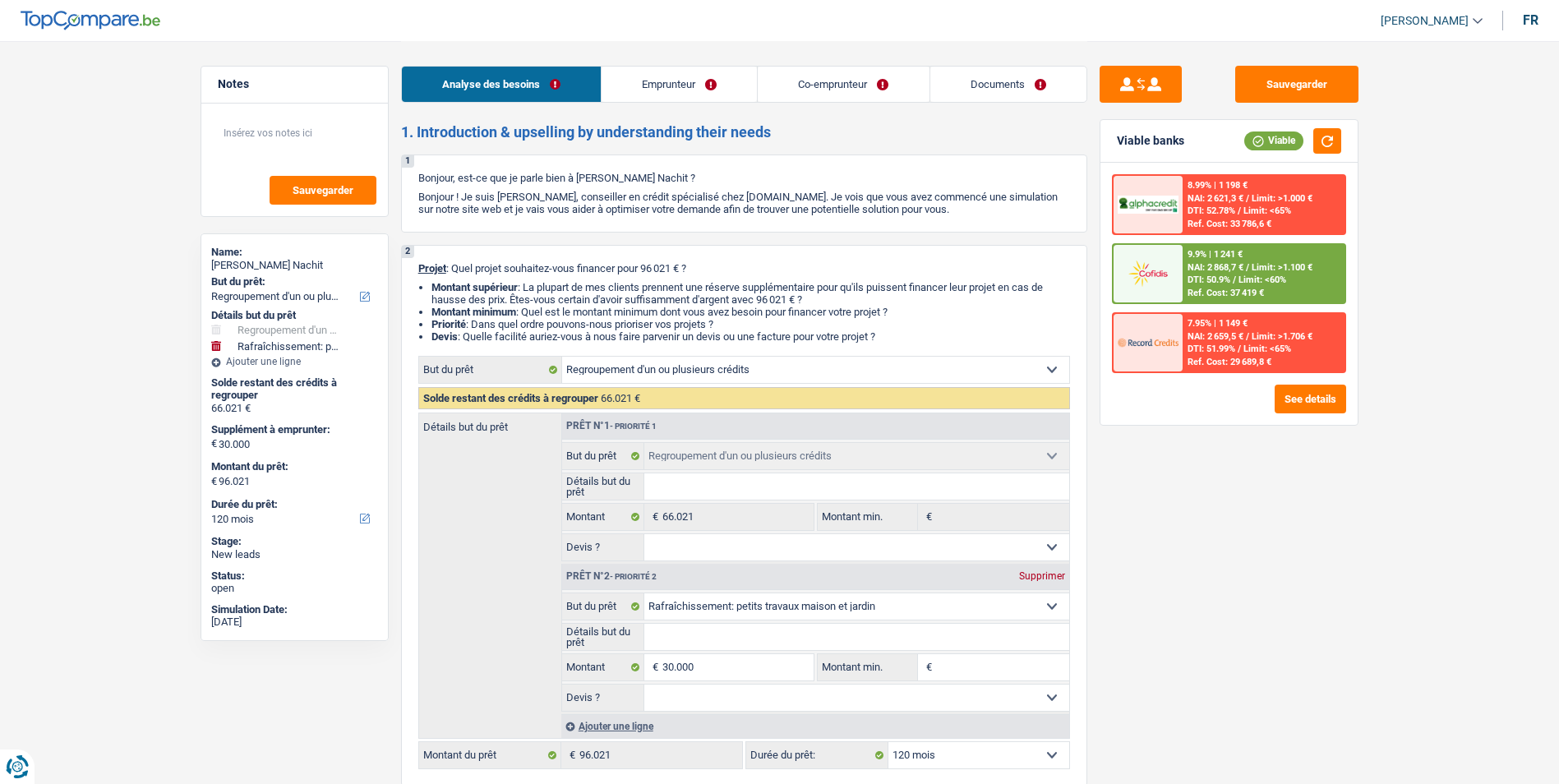
select select "netSalary"
select select "mealVouchers"
select select "familyAllowances"
select select "mutualityIndemnity"
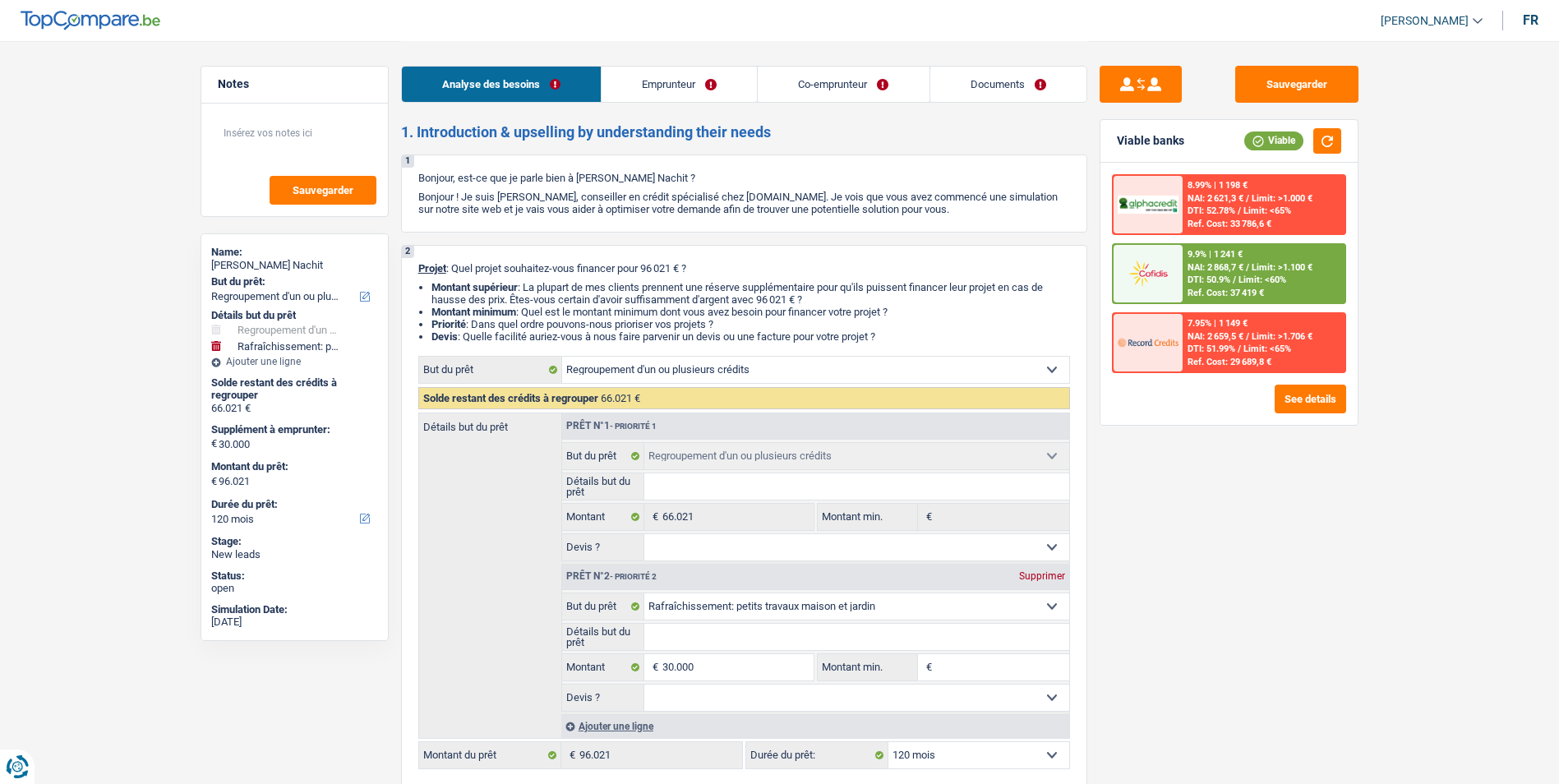
select select "ownerWithMortgage"
select select "mortgage"
select select "300"
select select "carLoan"
select select "60"
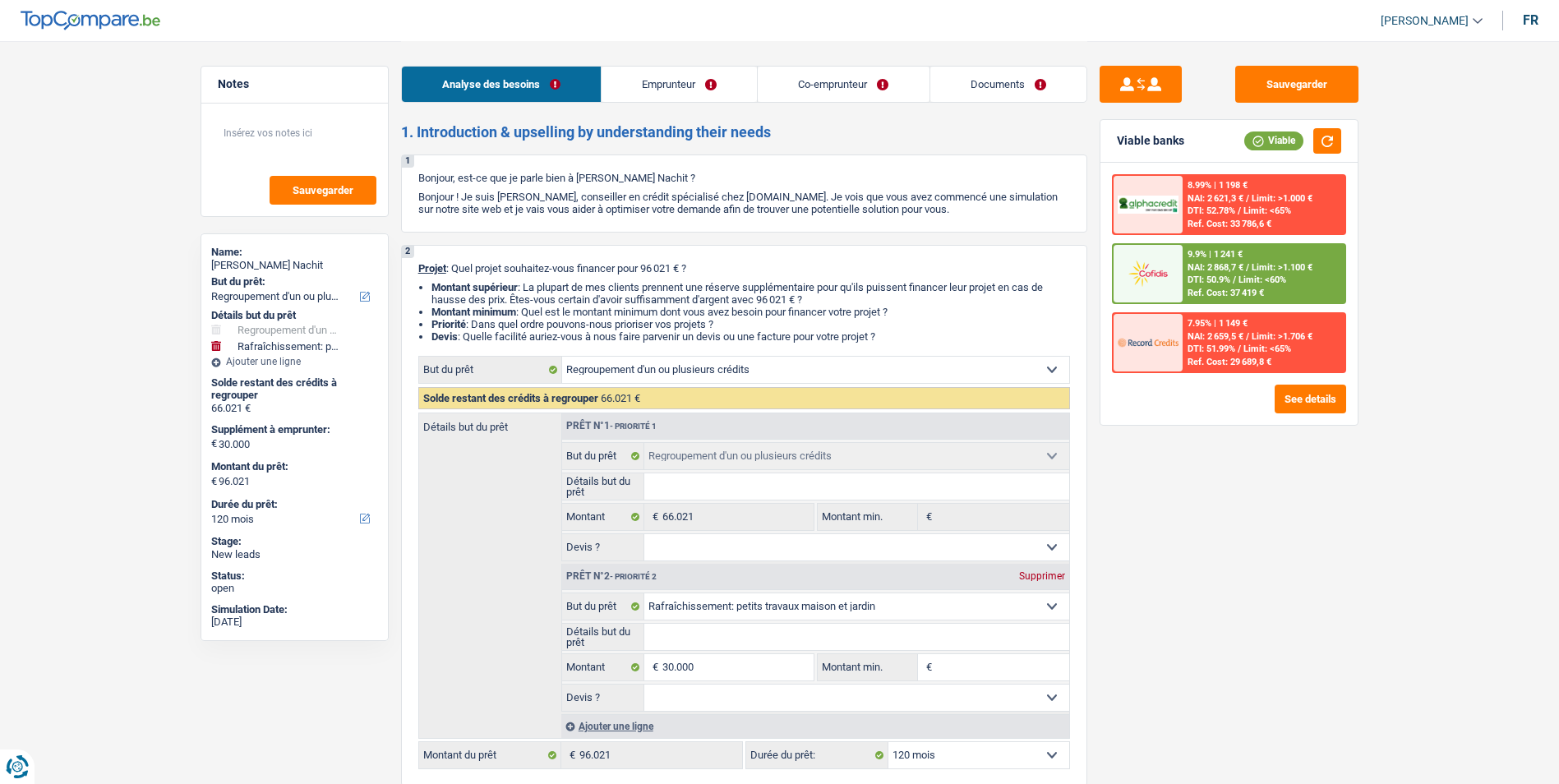
select select "carLoan"
select select "60"
select select "personalLoan"
select select "other"
select select "84"
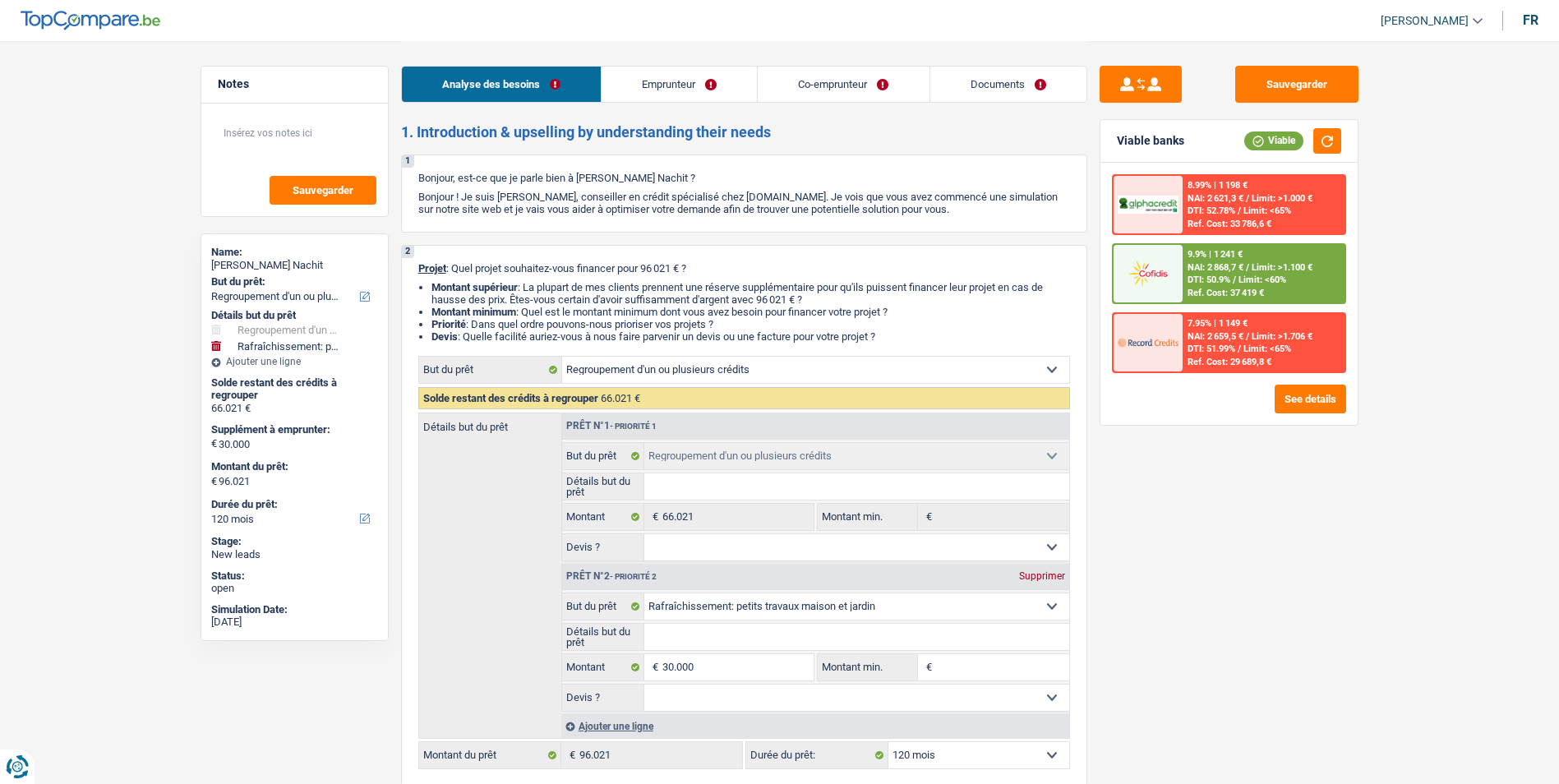
select select "refinancing"
select select "houseOrGarden"
select select "120"
select select "32"
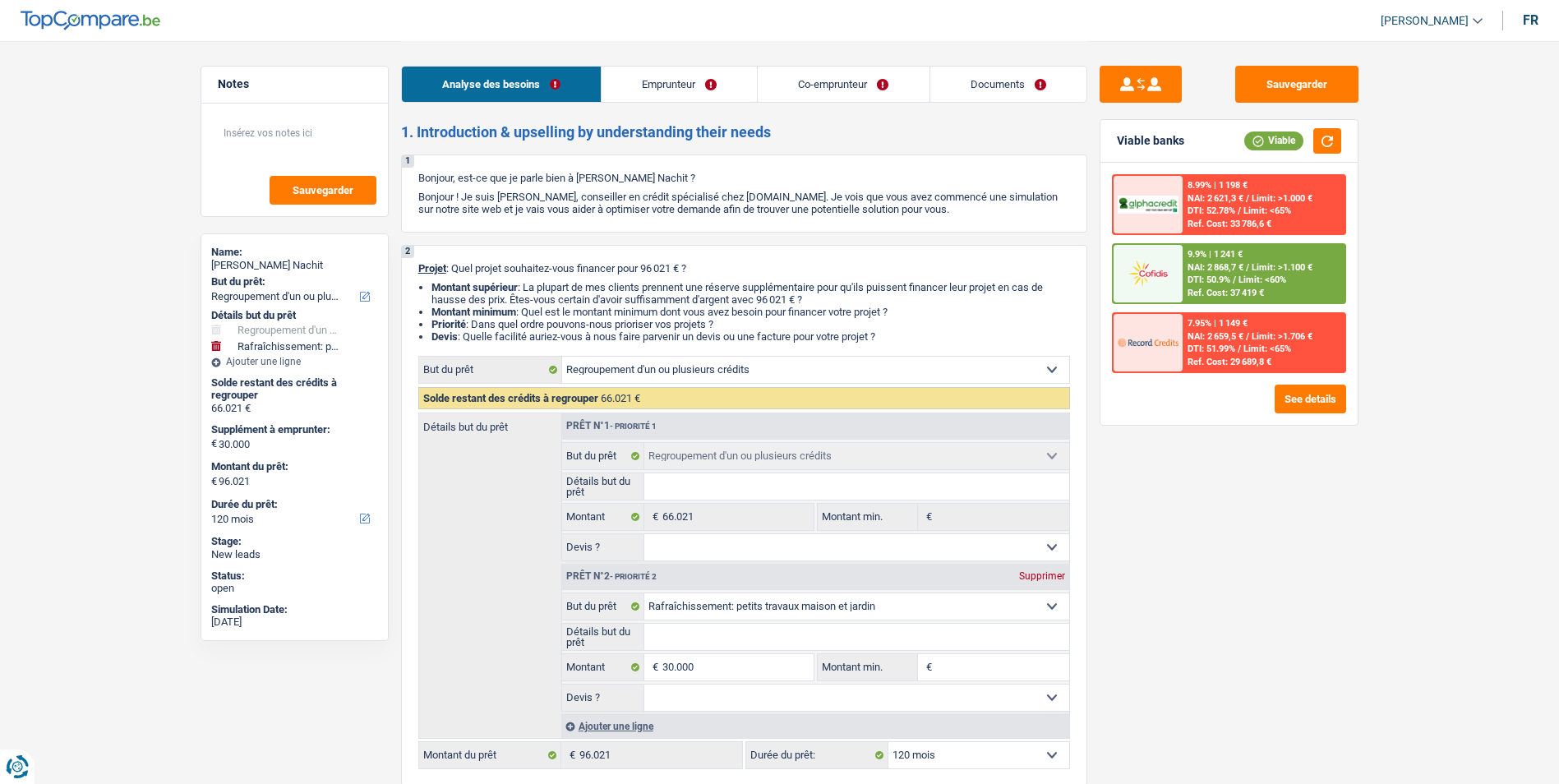
select select "married"
click at [700, 90] on link "Emprunteur" at bounding box center [679, 84] width 155 height 35
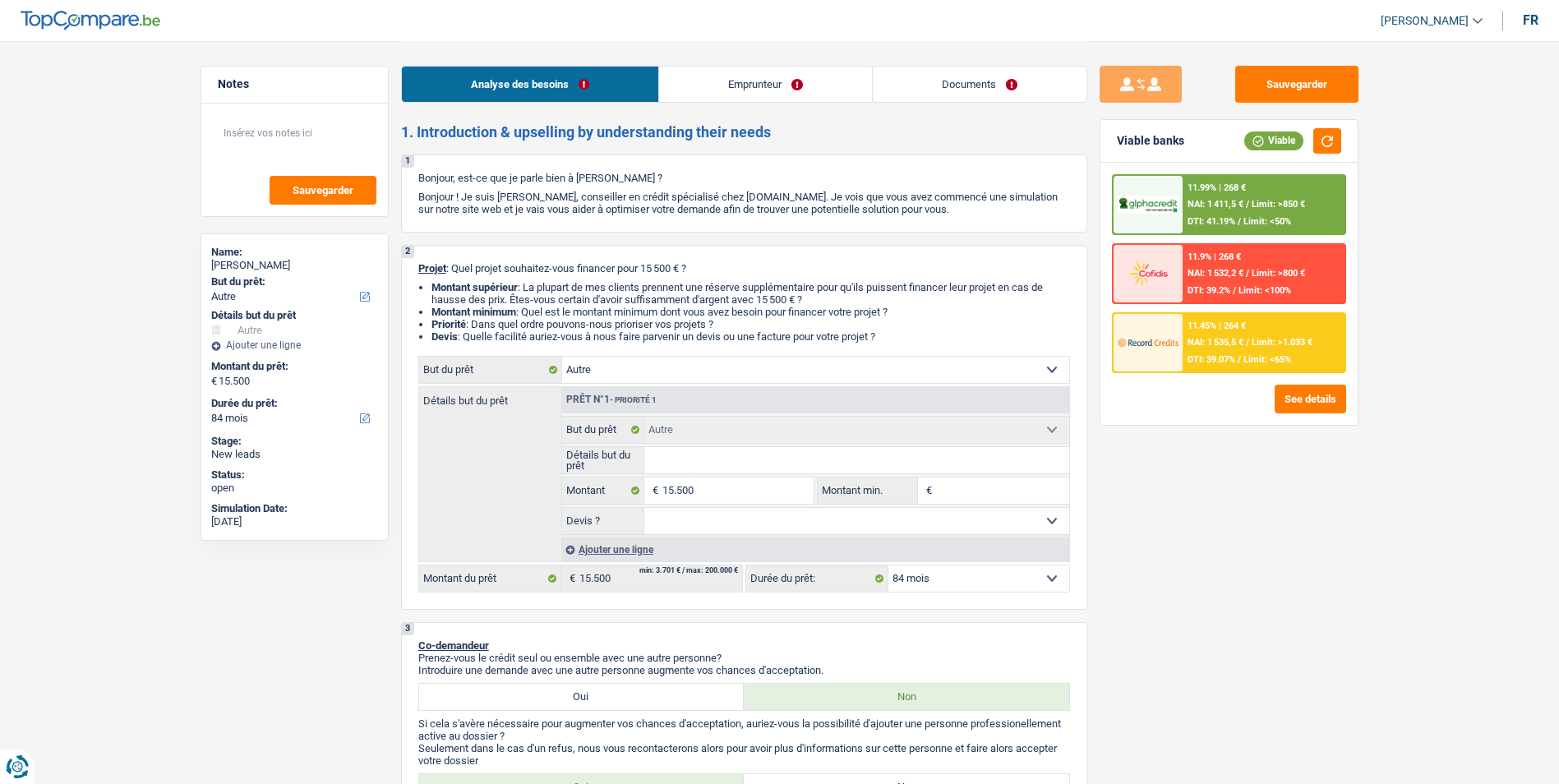
select select "other"
select select "84"
select select "other"
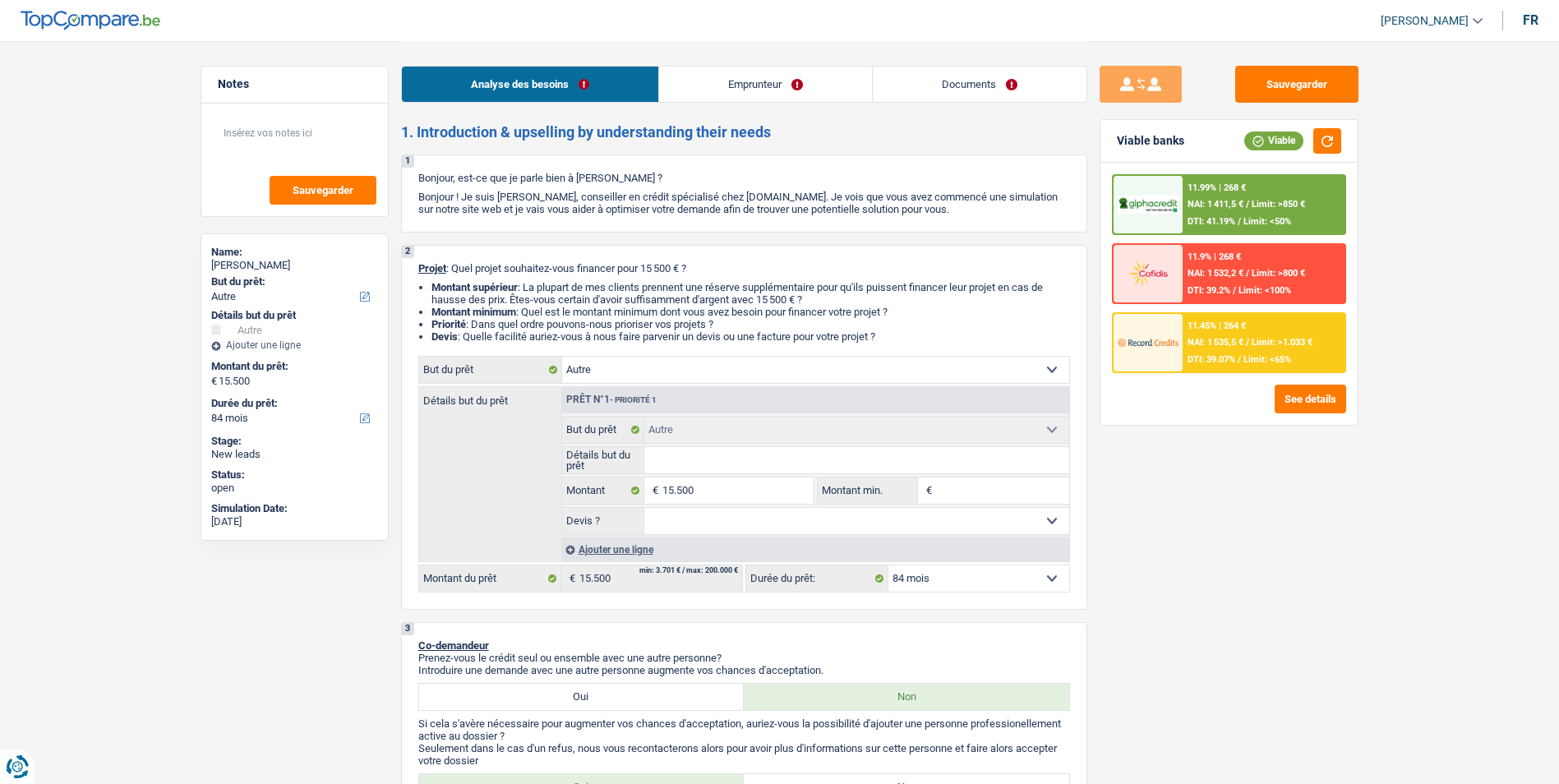
select select "84"
select select "worker"
select select "other"
select select "mealVouchers"
select select "familyAllowances"
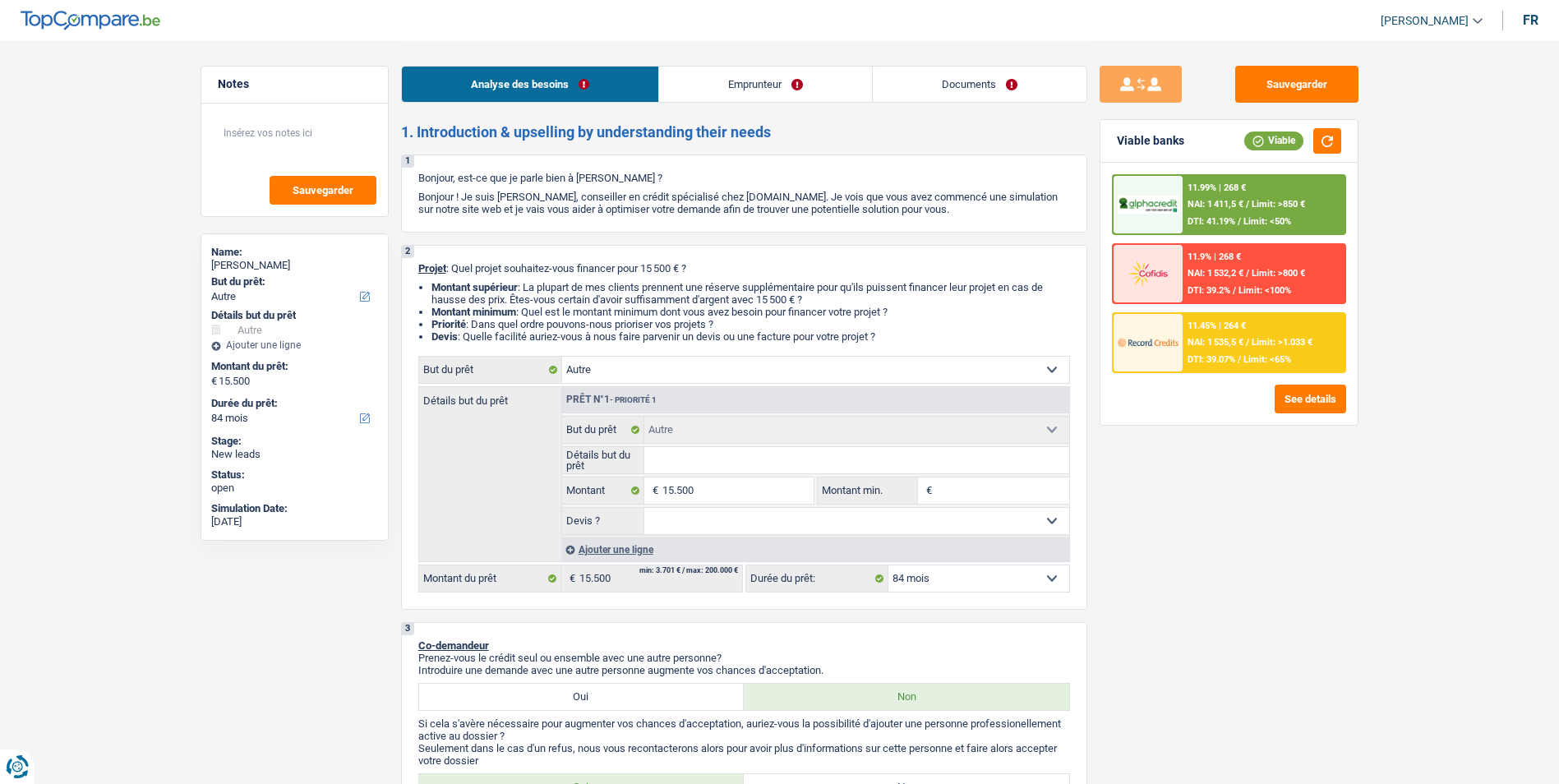
select select "netSalary"
select select "rents"
select select "other"
select select "84"
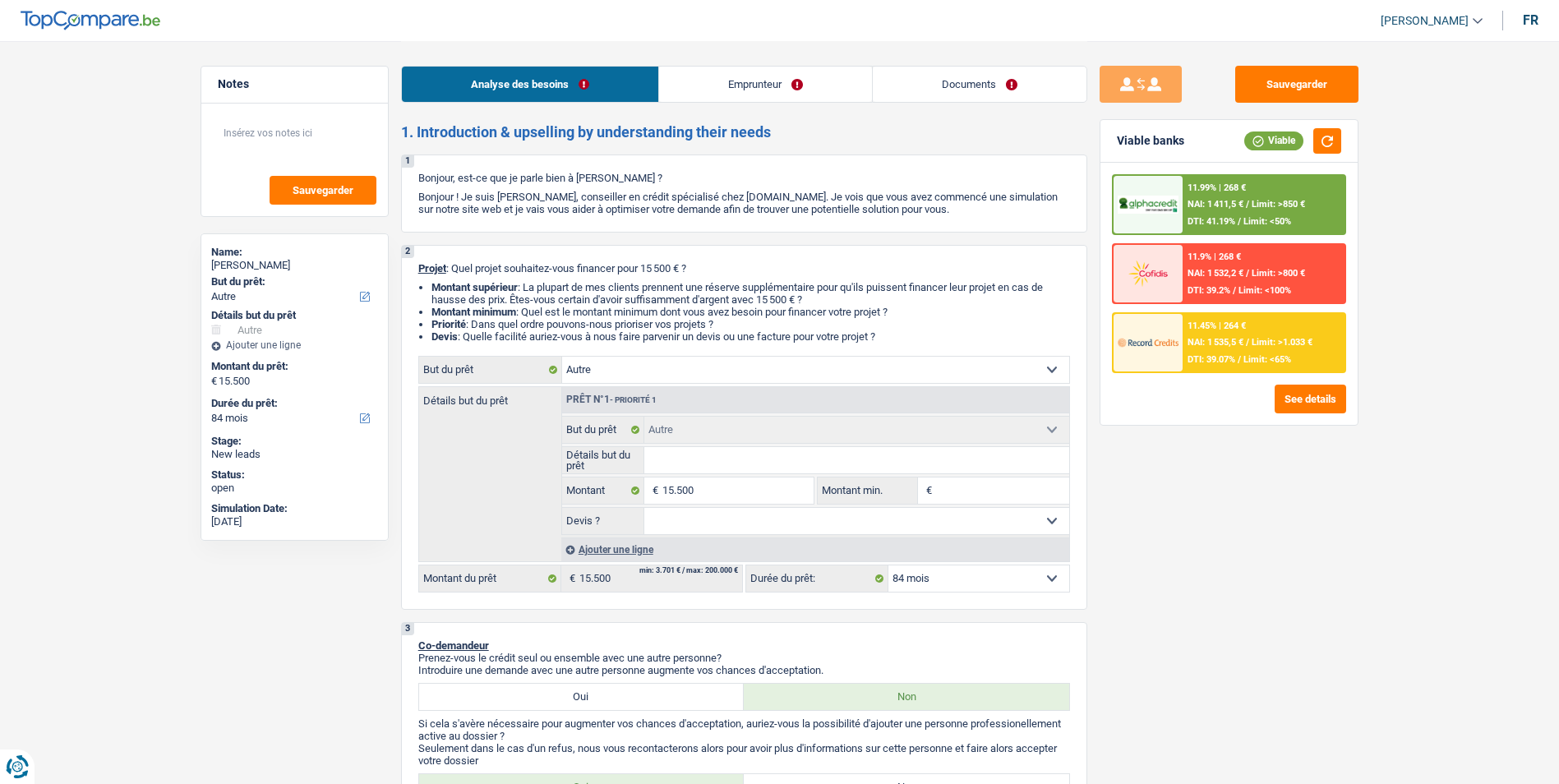
select select "32"
select select "divorced"
click at [757, 93] on link "Emprunteur" at bounding box center [765, 84] width 212 height 35
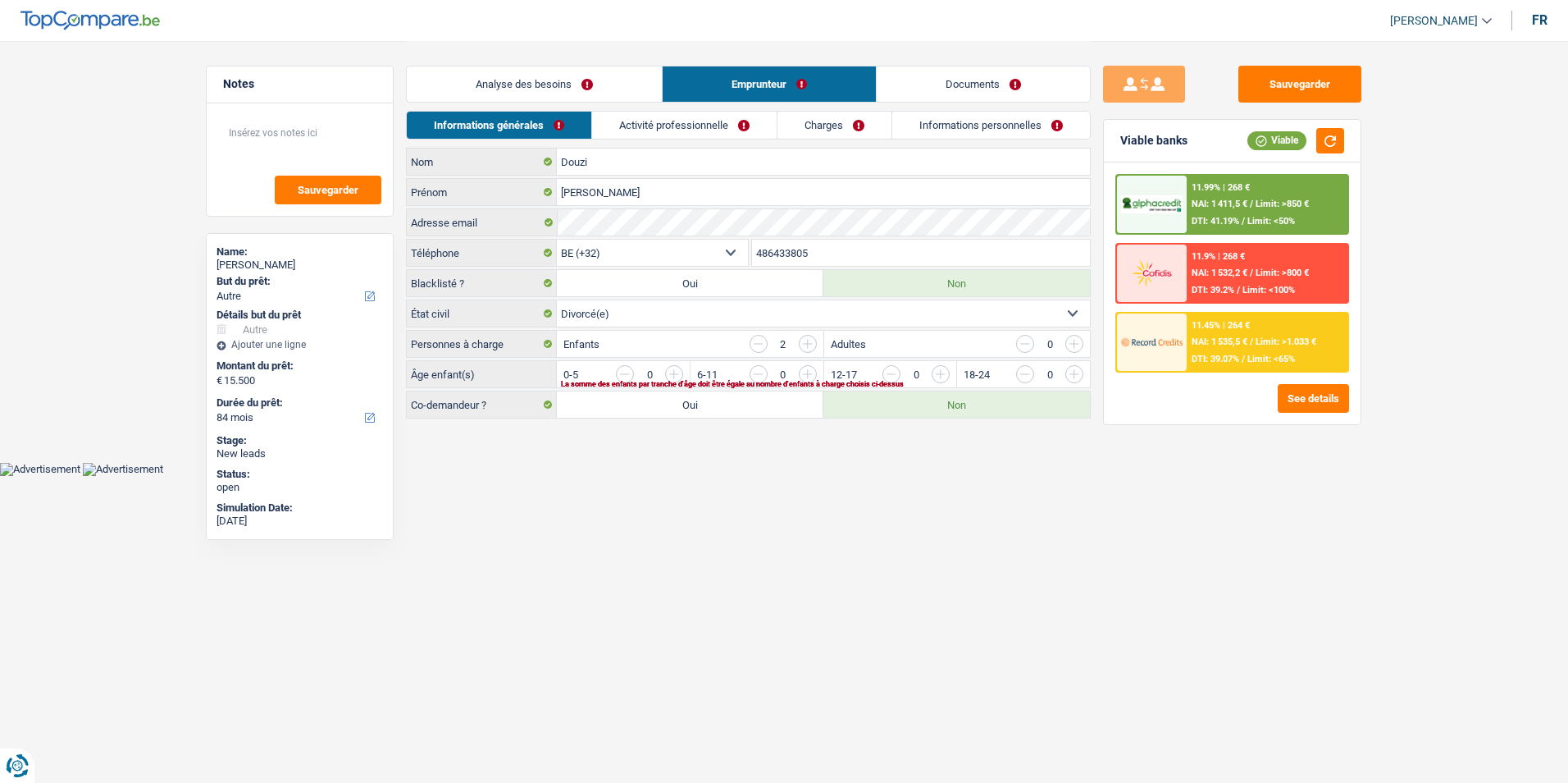
click at [894, 83] on link "Documents" at bounding box center [983, 84] width 213 height 35
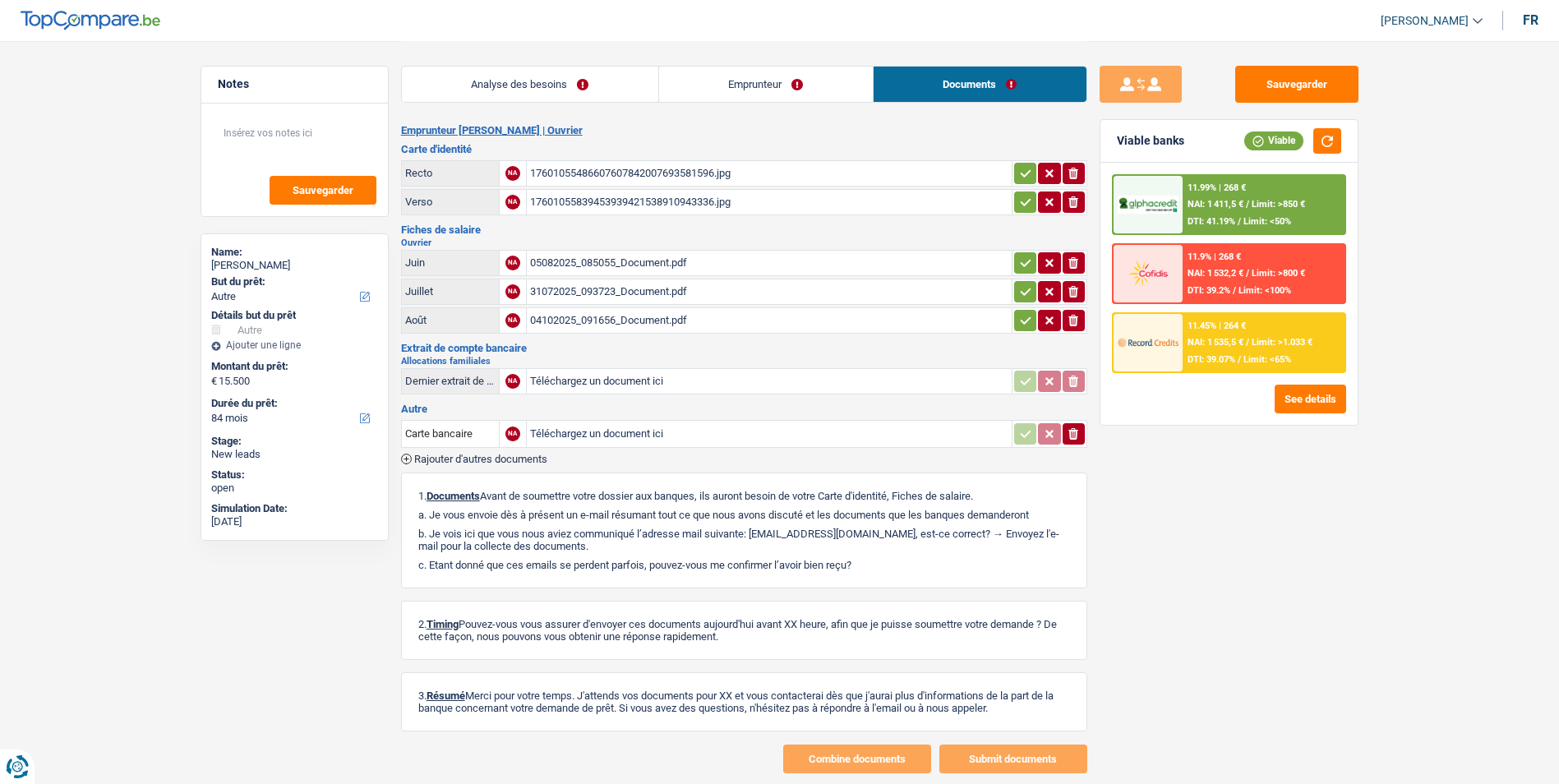
click at [625, 259] on div "05082025_085055_Document.pdf" at bounding box center [769, 262] width 478 height 25
click at [634, 294] on div "31072025_093723_Document.pdf" at bounding box center [769, 291] width 478 height 25
click at [659, 326] on div "04102025_091656_Document.pdf" at bounding box center [769, 320] width 478 height 25
click at [533, 91] on link "Analyse des besoins" at bounding box center [530, 84] width 257 height 35
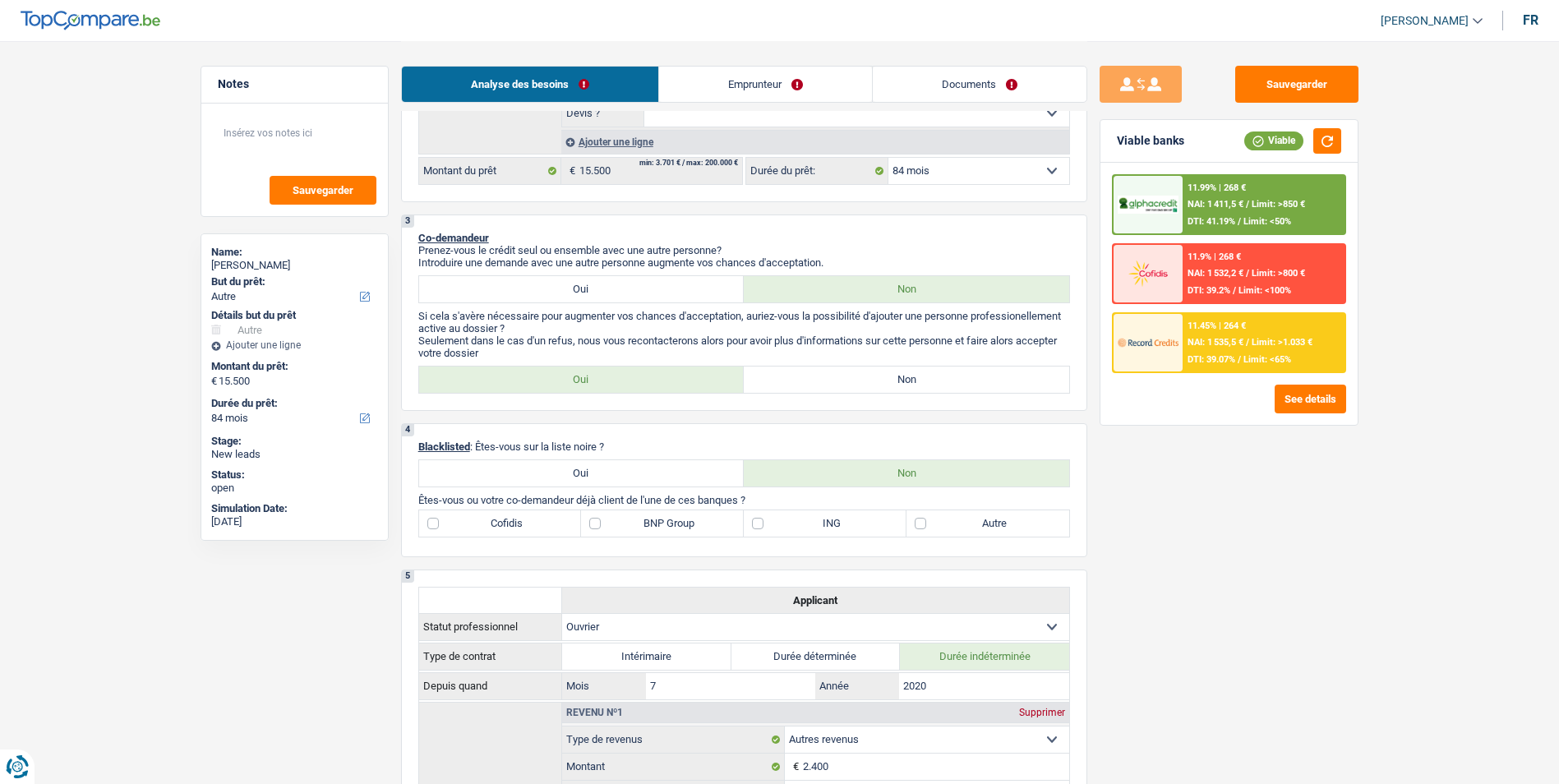
scroll to position [411, 0]
click at [827, 356] on div "3 Co-demandeur Prenez-vous le crédit seul ou ensemble avec une autre personne? …" at bounding box center [743, 309] width 686 height 197
click at [824, 368] on label "Non" at bounding box center [906, 376] width 325 height 26
click at [824, 368] on input "Non" at bounding box center [906, 376] width 325 height 26
radio input "true"
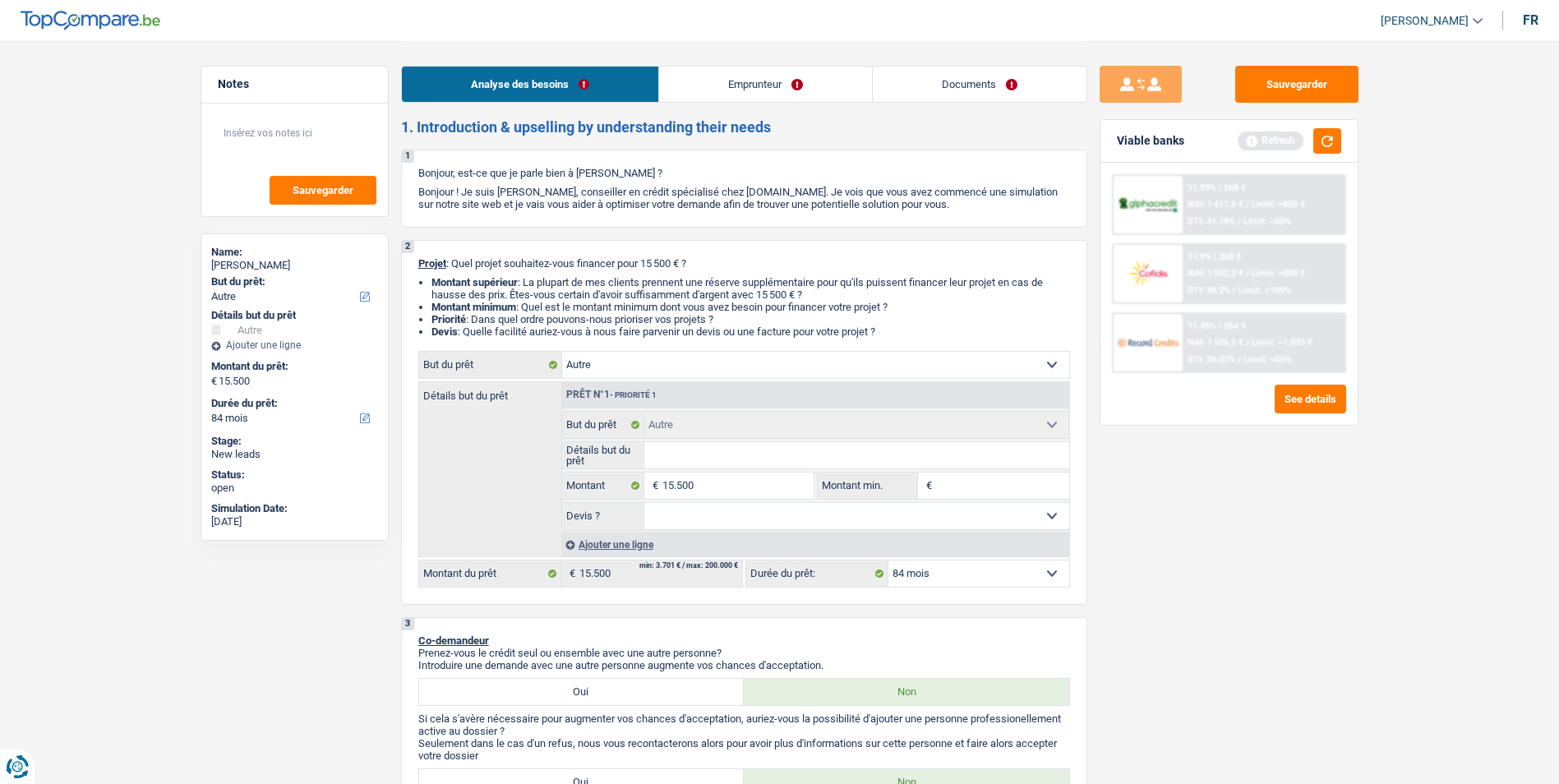
scroll to position [0, 0]
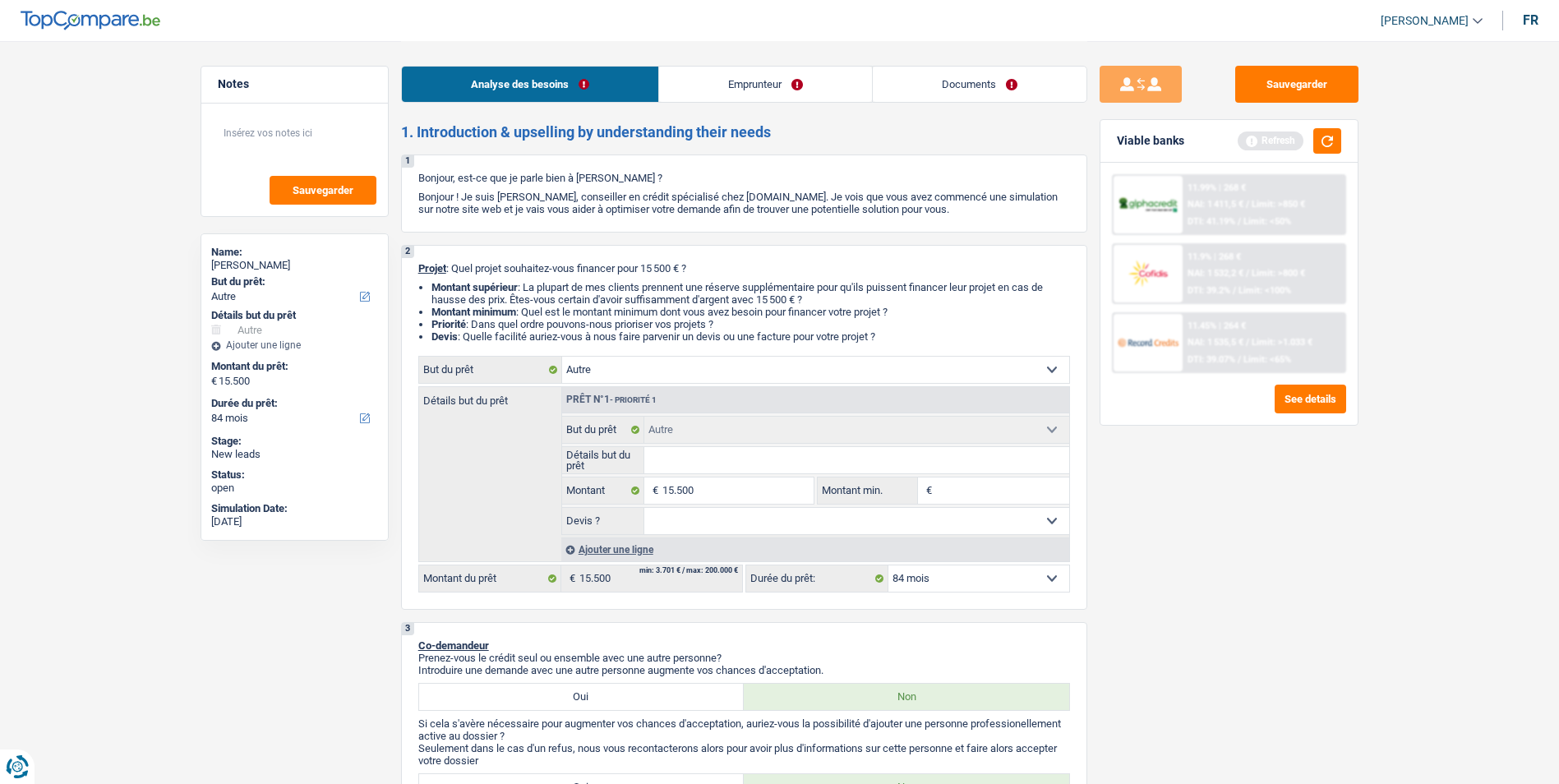
click at [730, 373] on select "Confort maison: meubles, textile, peinture, électroménager, outillage non-profe…" at bounding box center [815, 369] width 507 height 26
click at [907, 318] on li "Priorité : Dans quel ordre pouvons-nous prioriser vos projets ?" at bounding box center [750, 323] width 638 height 12
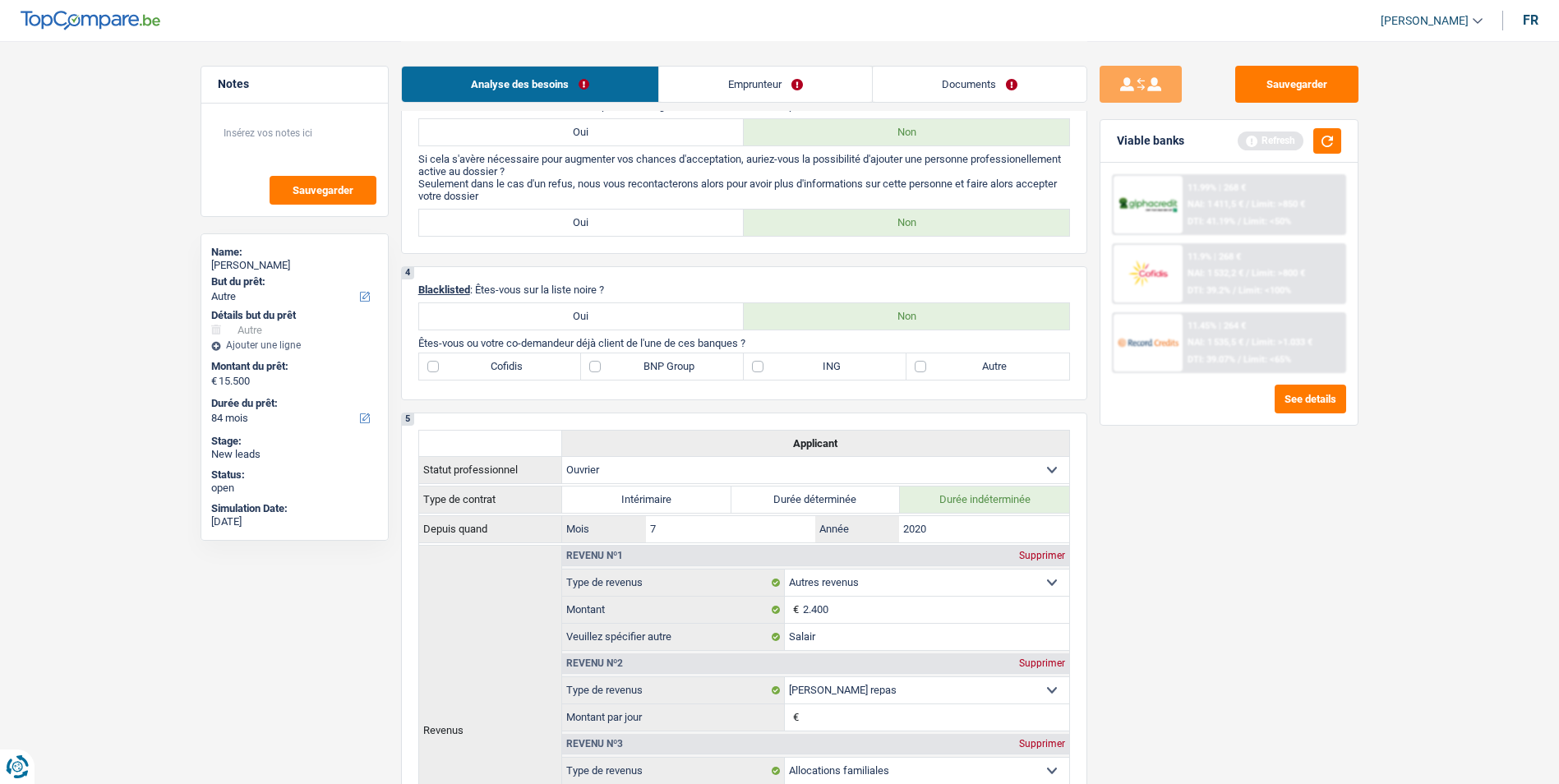
scroll to position [575, 0]
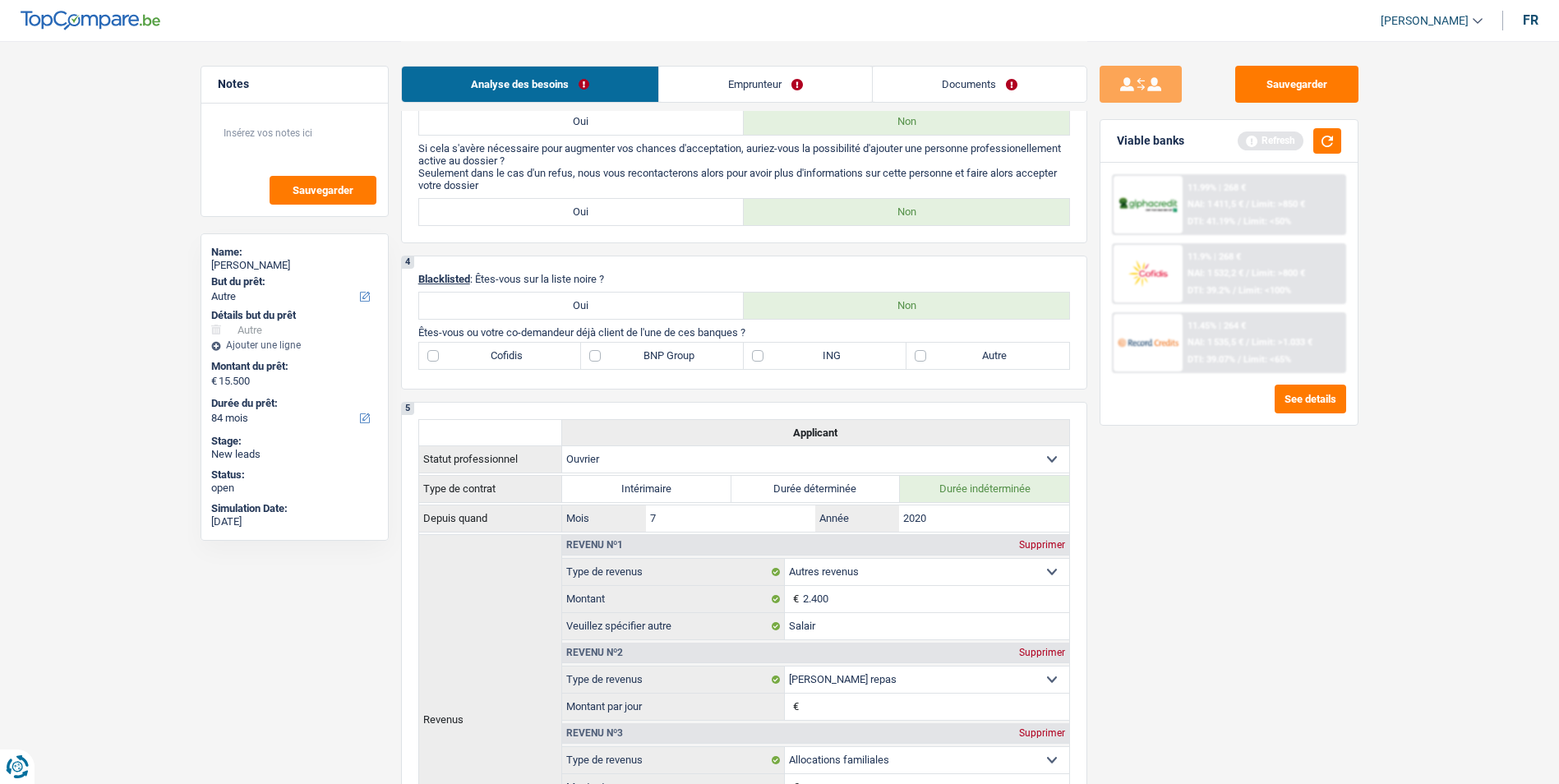
click at [791, 90] on link "Emprunteur" at bounding box center [765, 84] width 212 height 35
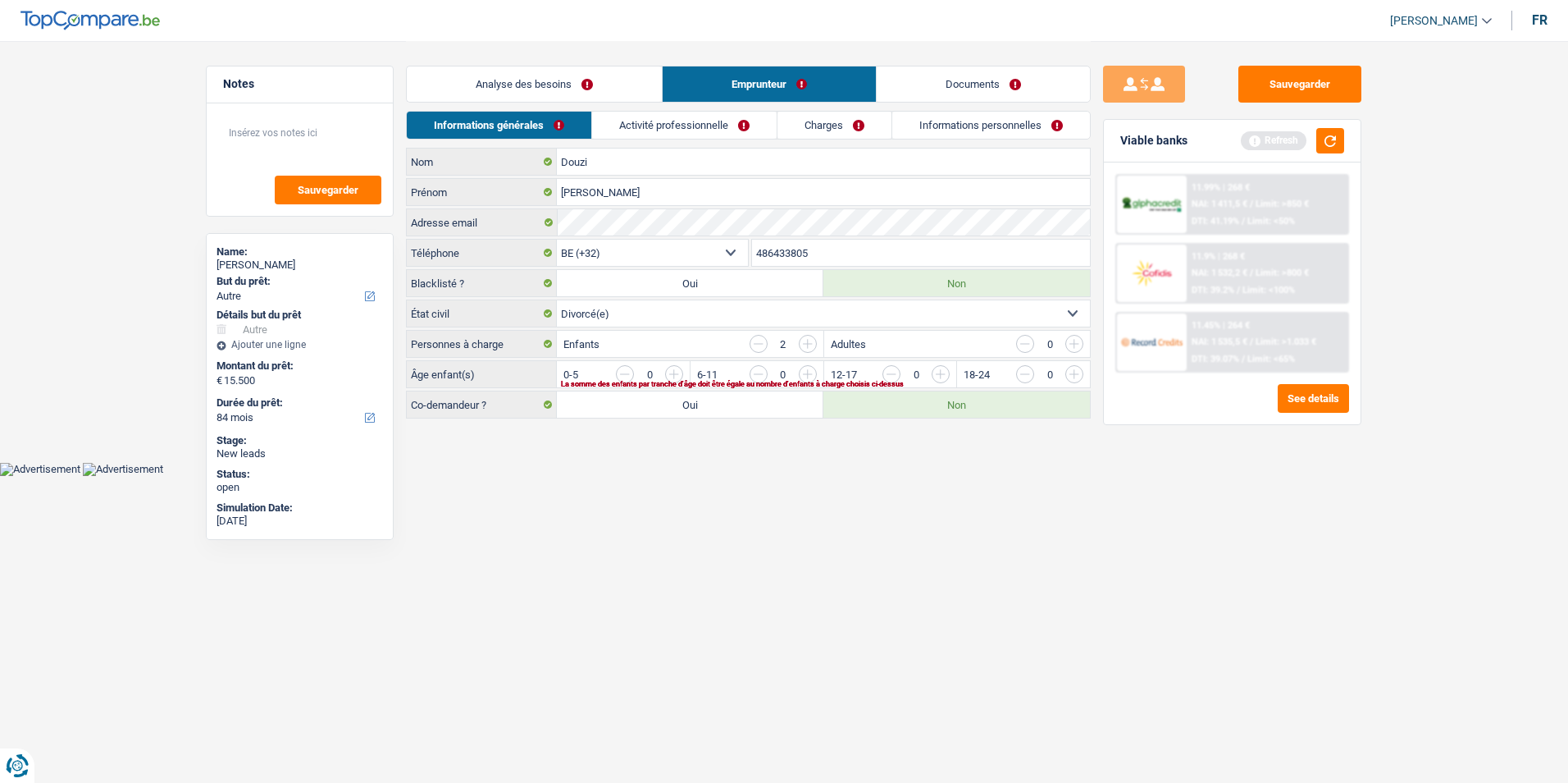
click at [602, 86] on link "Analyse des besoins" at bounding box center [534, 84] width 255 height 35
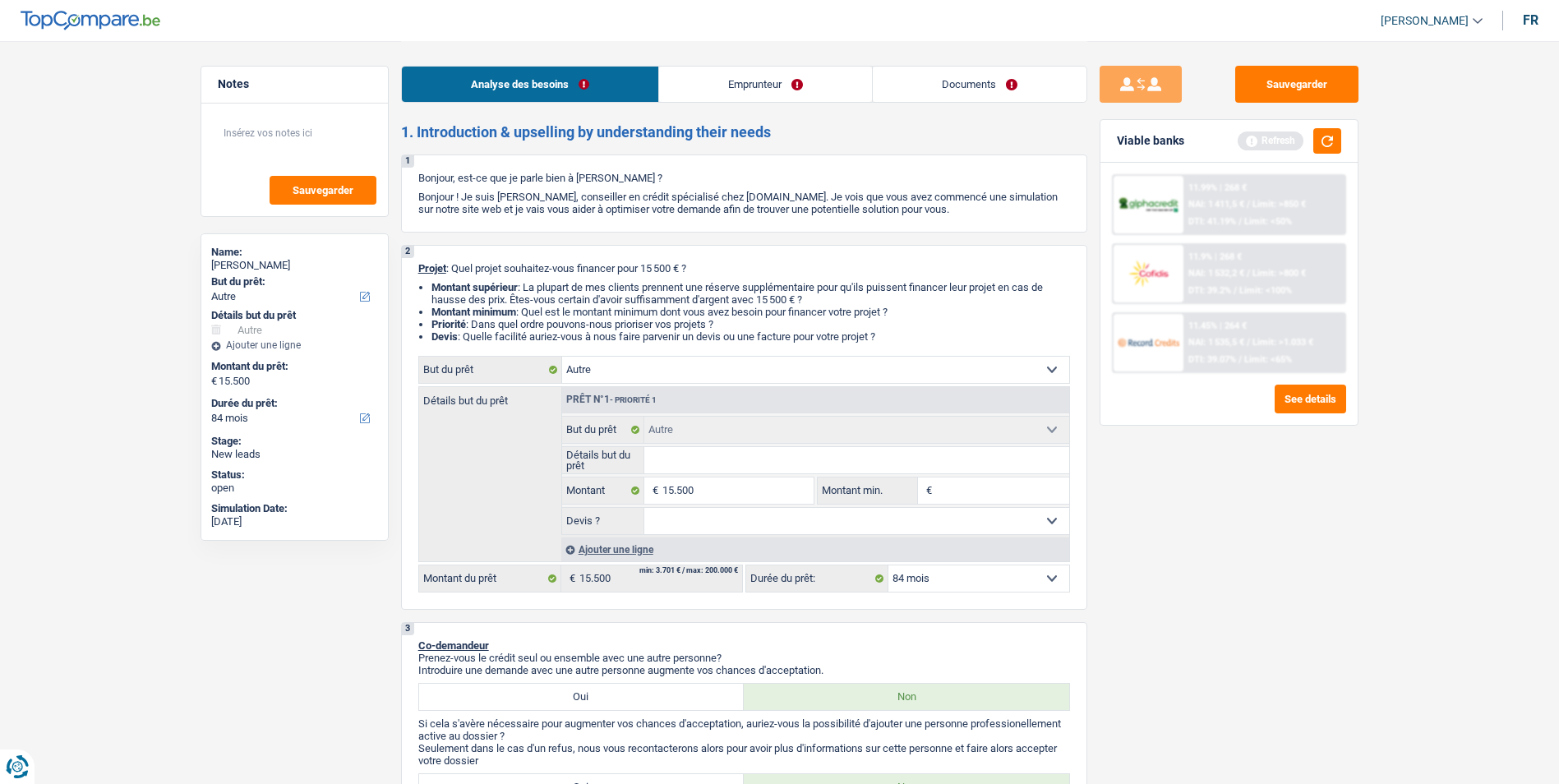
click at [724, 80] on link "Emprunteur" at bounding box center [765, 84] width 212 height 35
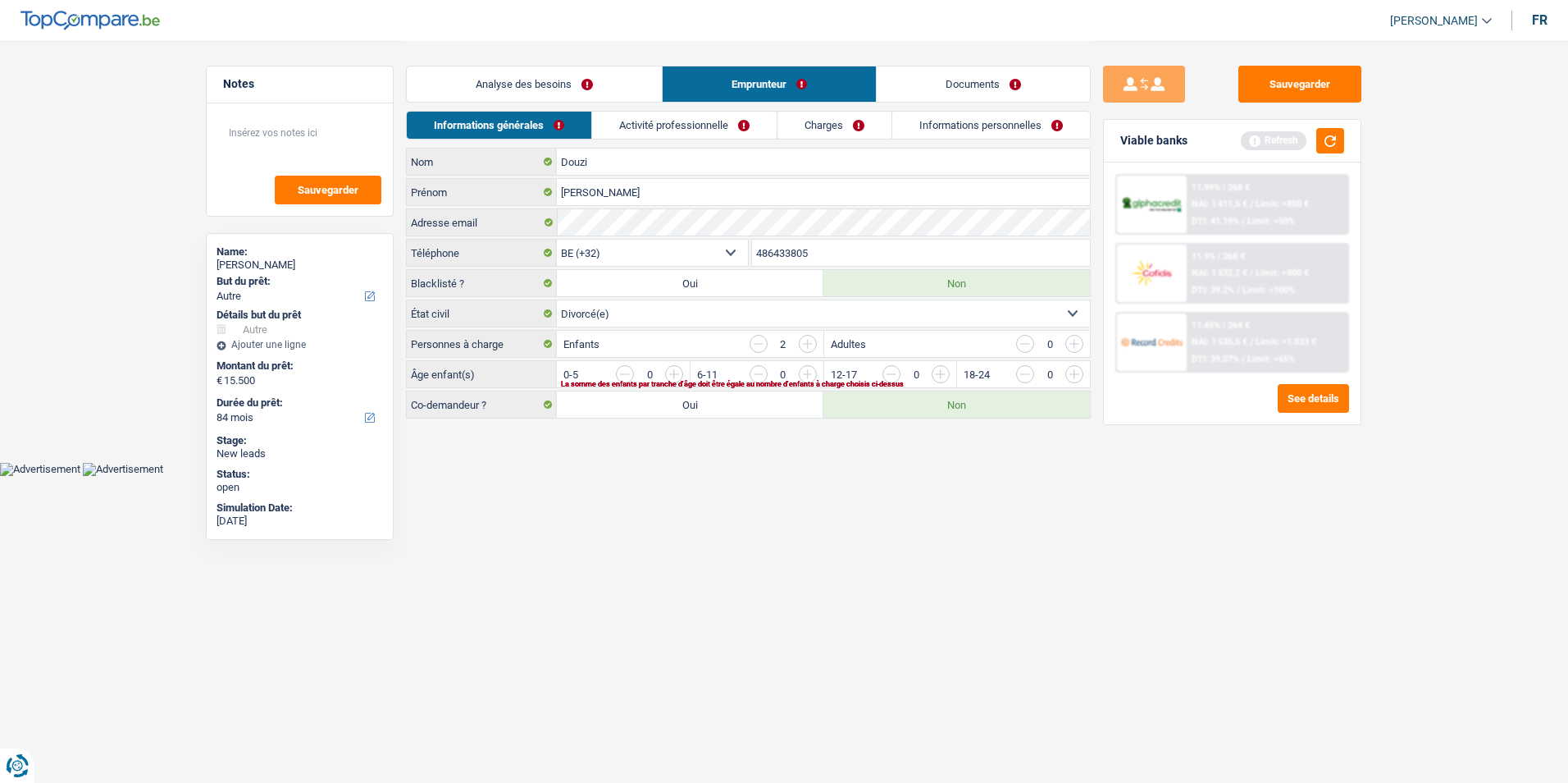
click at [635, 79] on link "Analyse des besoins" at bounding box center [534, 84] width 255 height 35
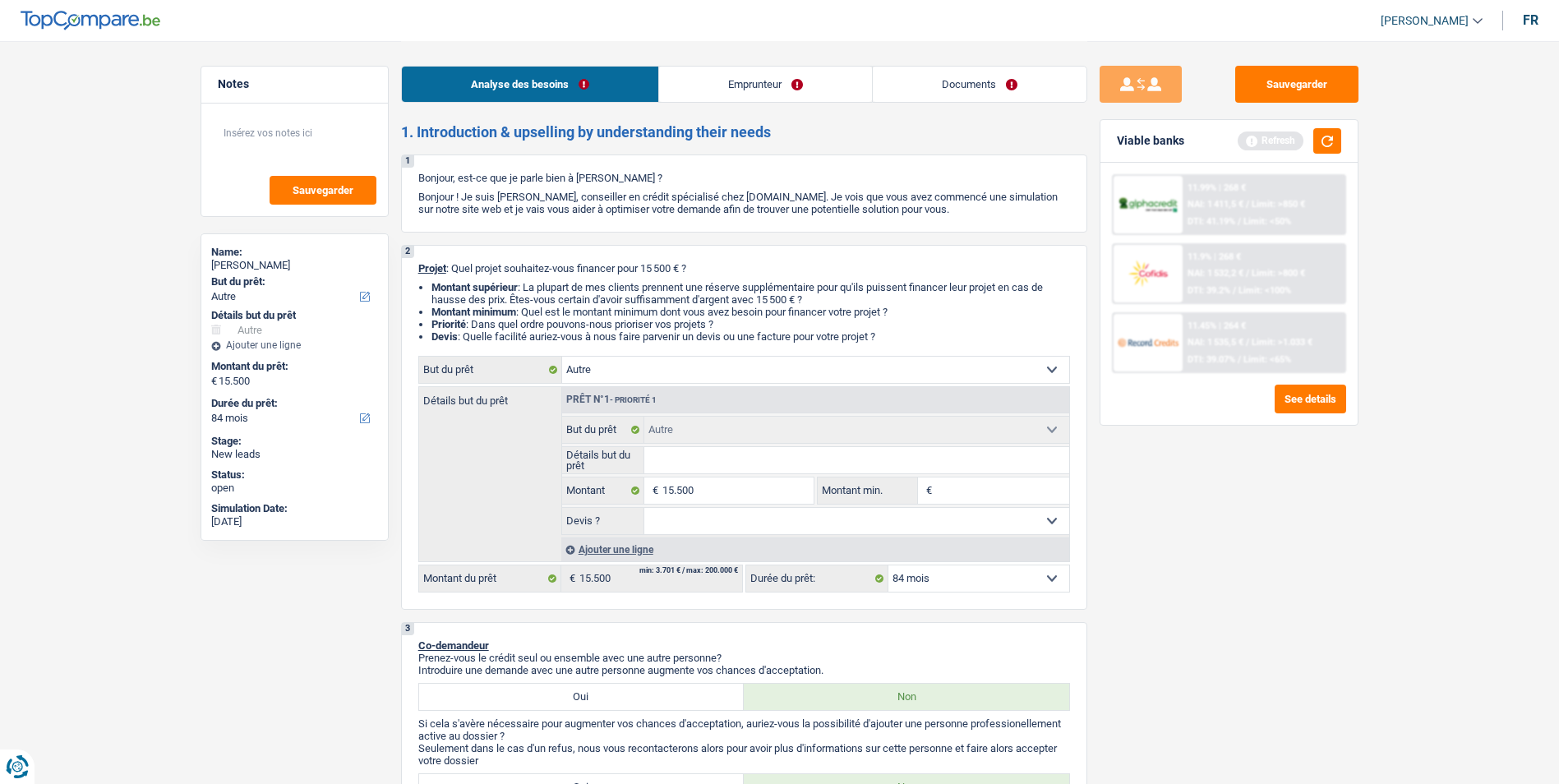
click at [707, 78] on link "Emprunteur" at bounding box center [765, 84] width 212 height 35
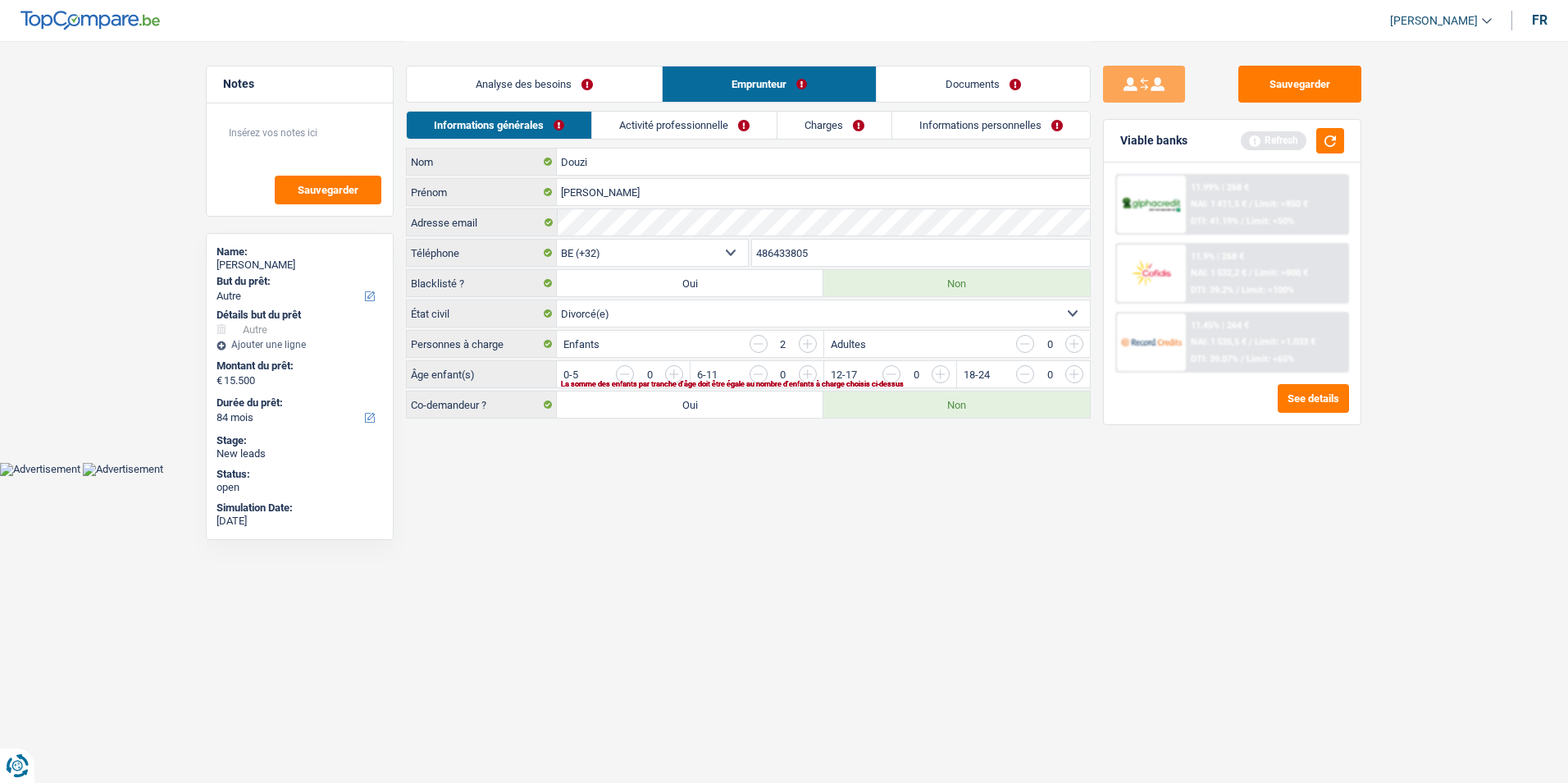
click at [606, 89] on link "Analyse des besoins" at bounding box center [534, 84] width 255 height 35
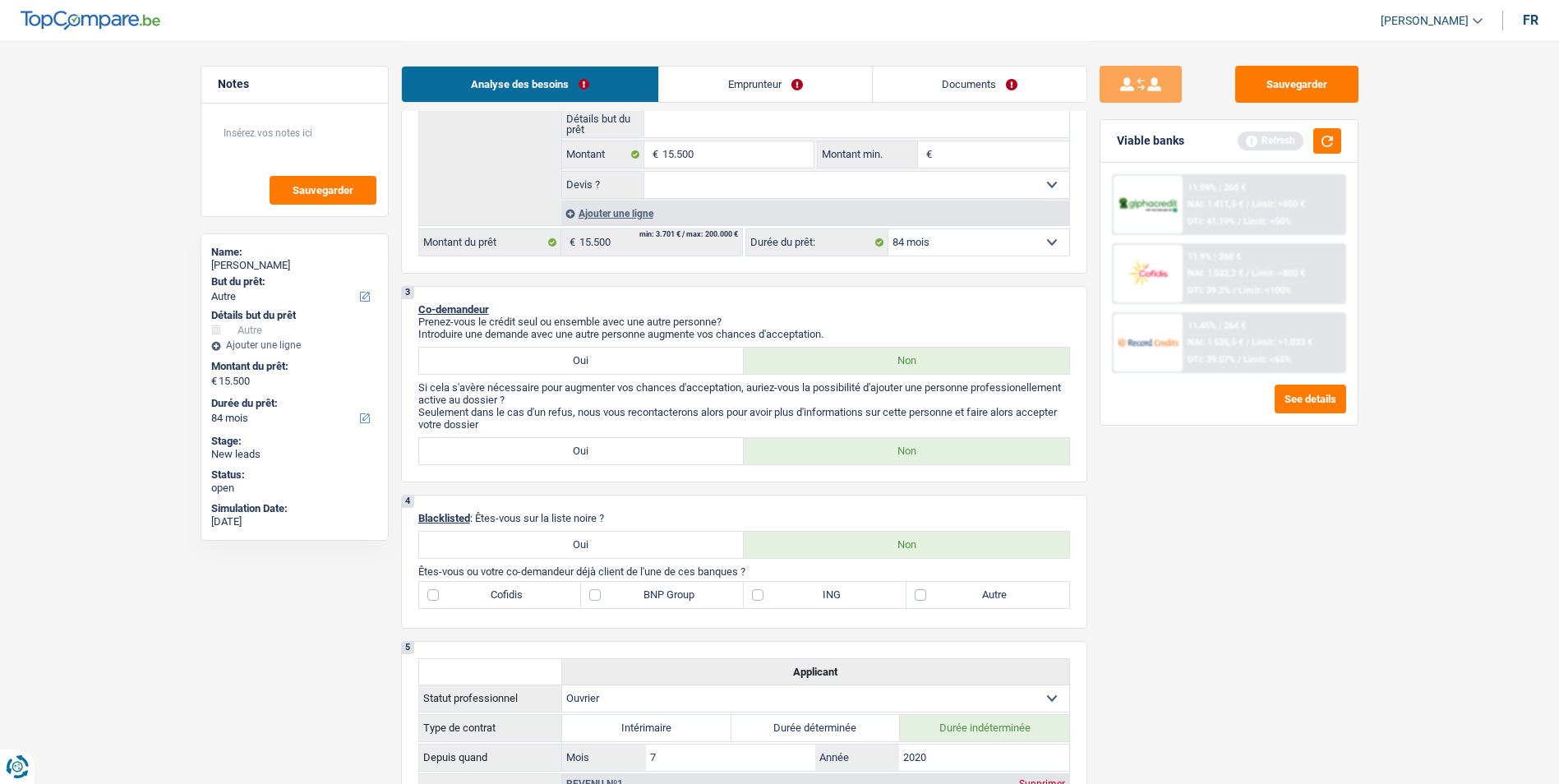
scroll to position [493, 0]
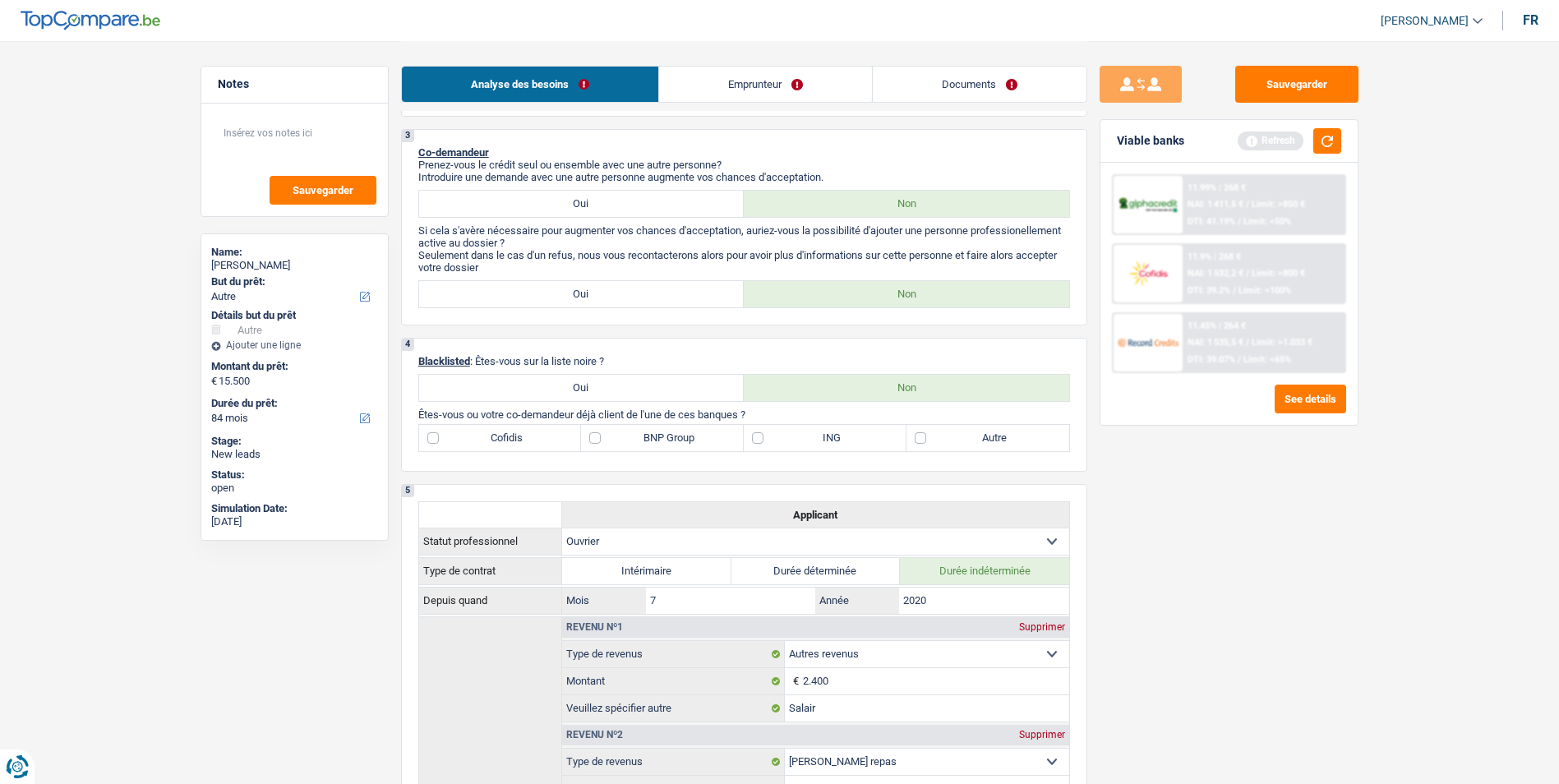
click at [766, 443] on label "ING" at bounding box center [825, 438] width 163 height 26
click at [766, 443] on input "ING" at bounding box center [825, 438] width 163 height 26
checkbox input "true"
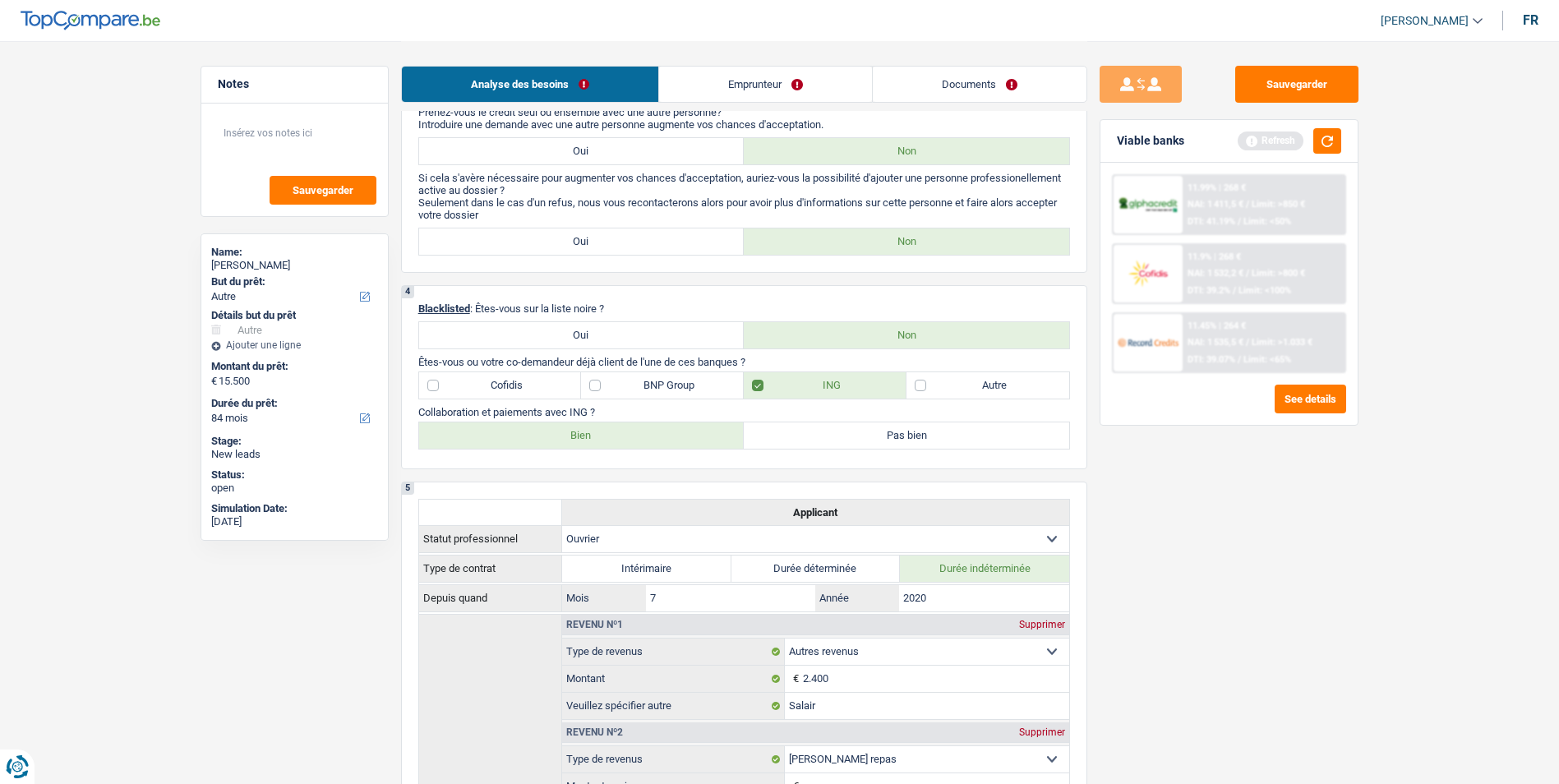
scroll to position [575, 0]
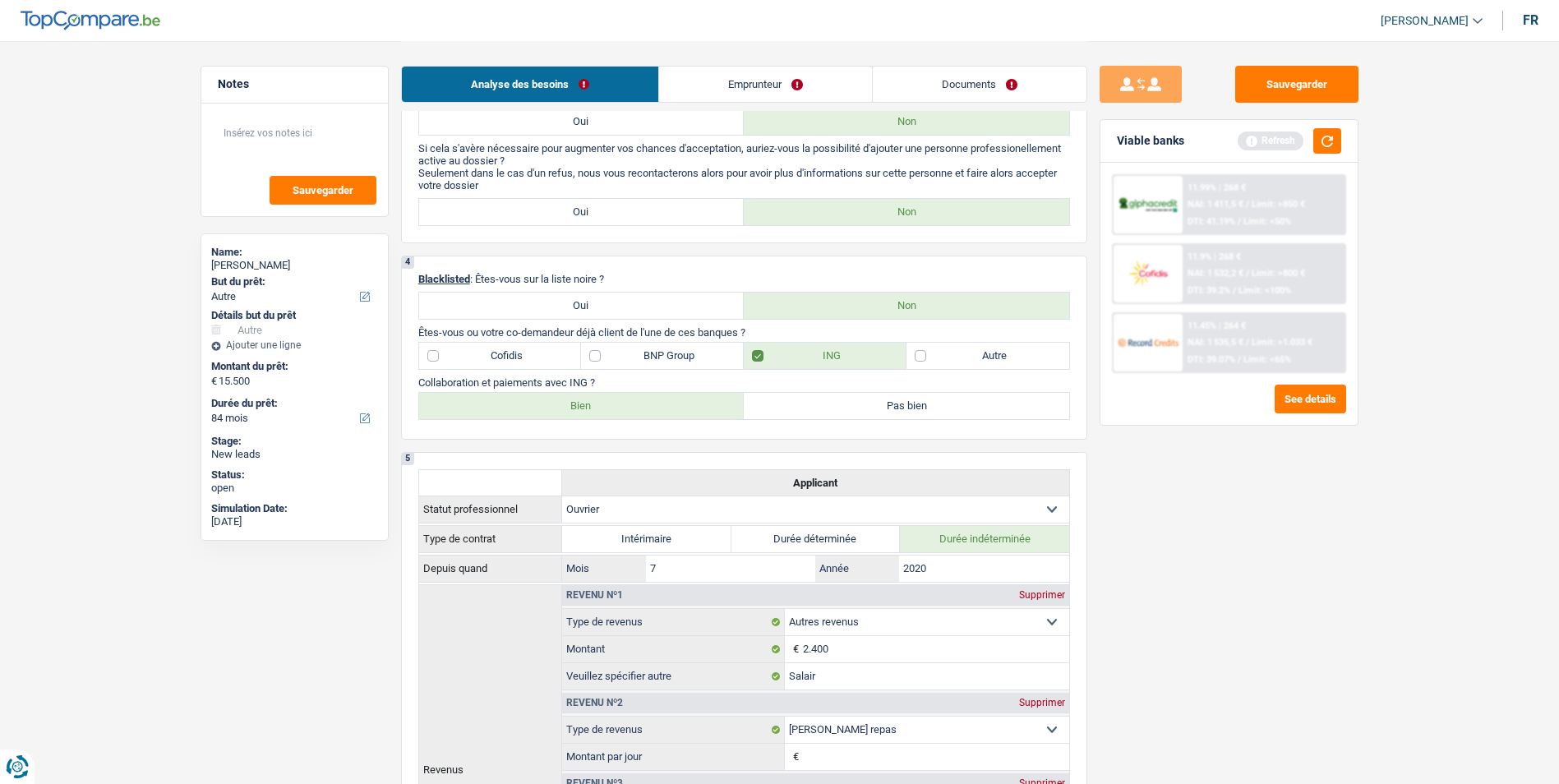
click at [680, 405] on label "Bien" at bounding box center [582, 405] width 325 height 26
click at [680, 405] on input "Bien" at bounding box center [582, 405] width 325 height 26
radio input "true"
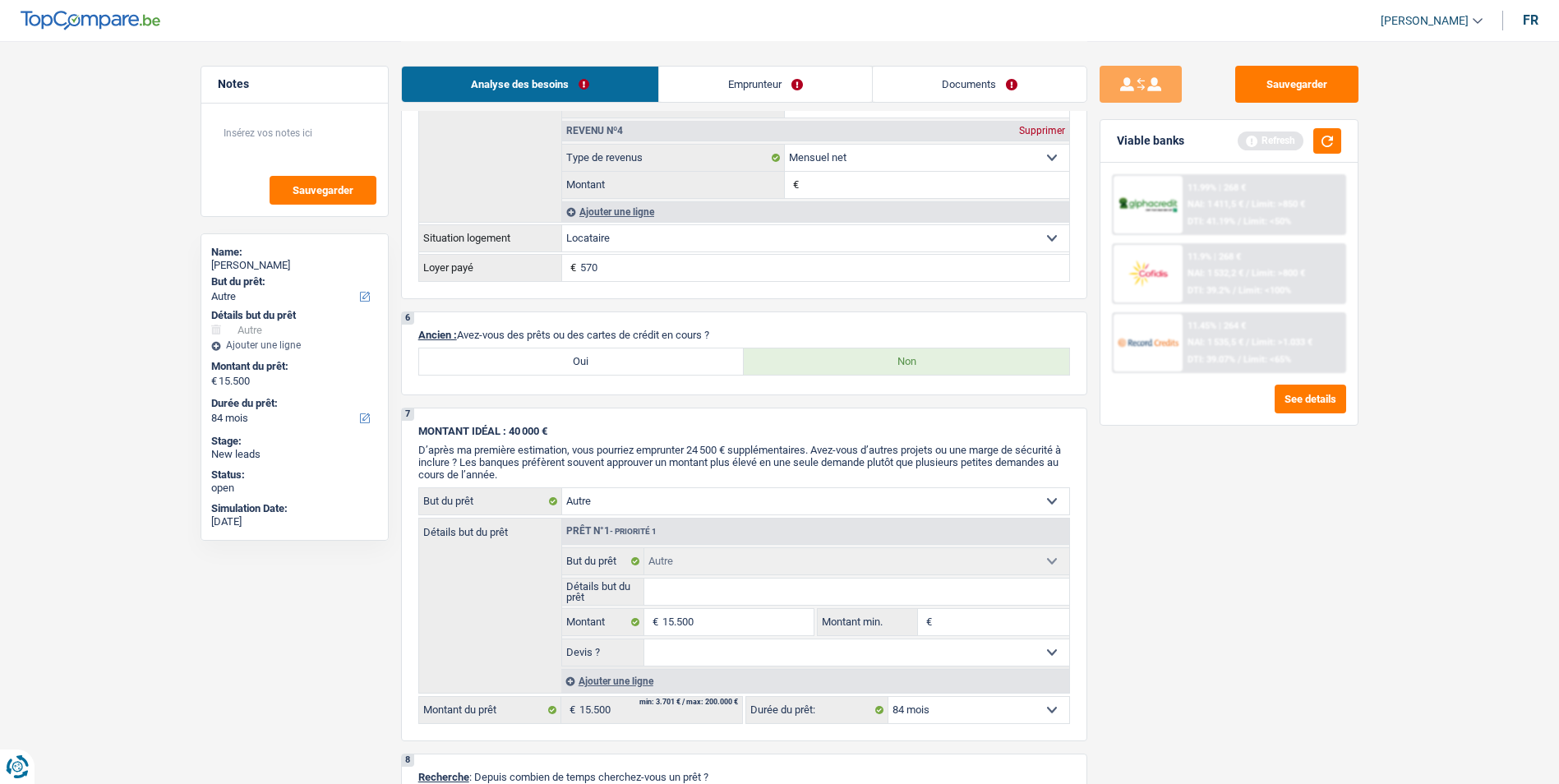
scroll to position [1150, 0]
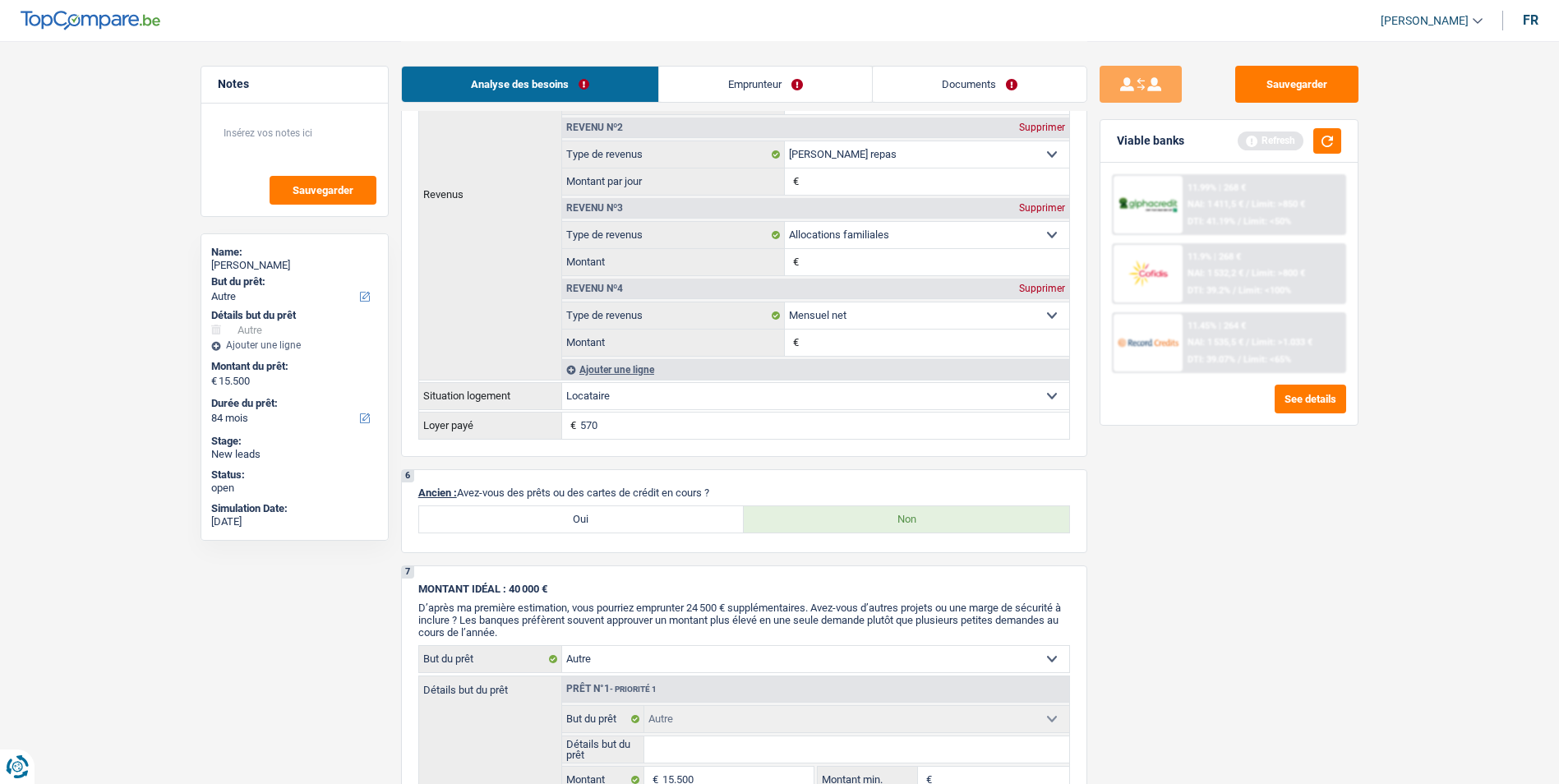
click at [584, 513] on label "Oui" at bounding box center [582, 519] width 325 height 26
click at [584, 513] on input "Oui" at bounding box center [582, 519] width 325 height 26
radio input "true"
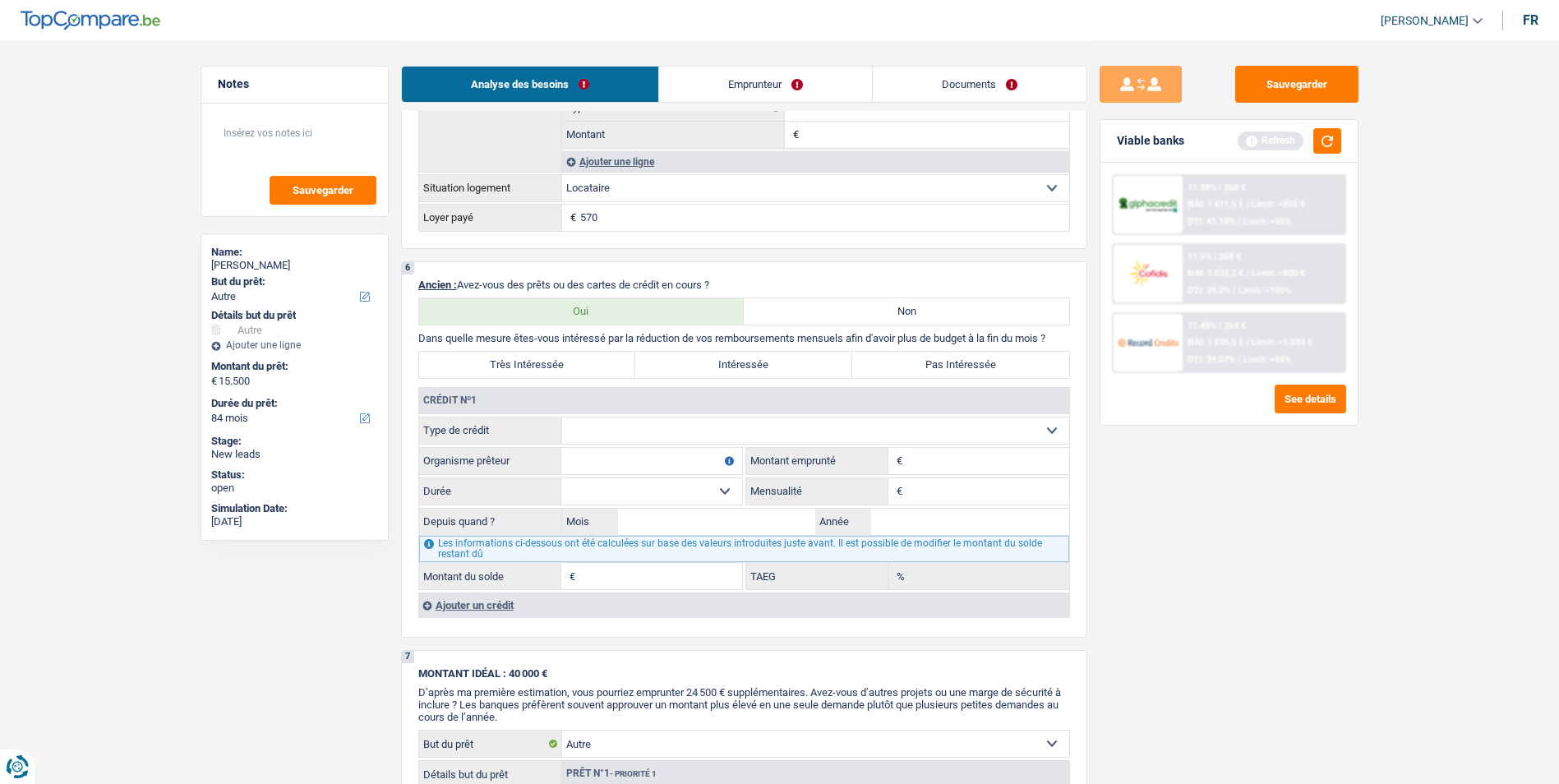
scroll to position [1396, 0]
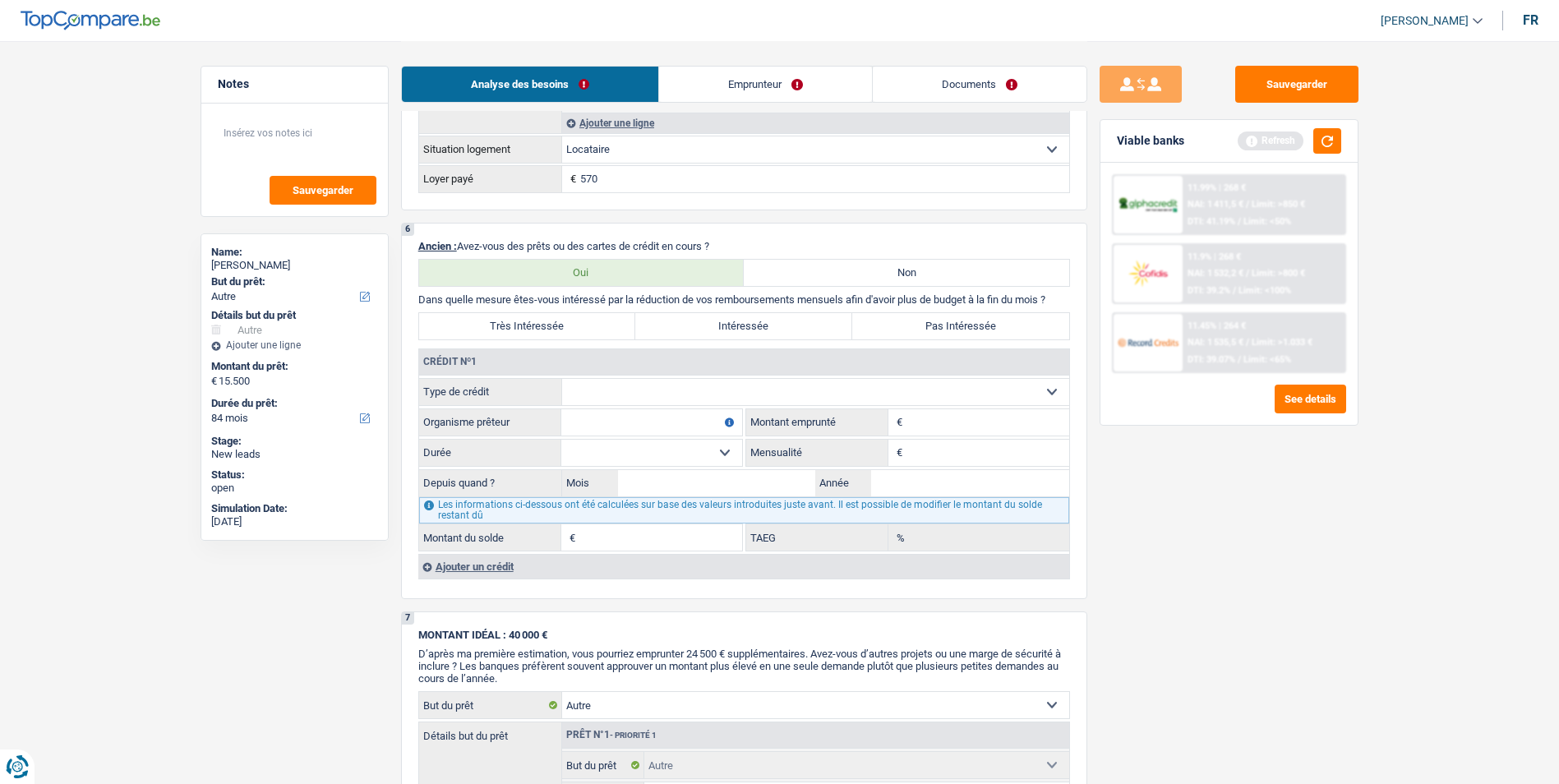
click at [636, 389] on select "Carte ou ouverture de crédit Prêt hypothécaire Vente à tempérament Prêt à tempé…" at bounding box center [815, 392] width 507 height 26
select select "personalLoan"
type input "0"
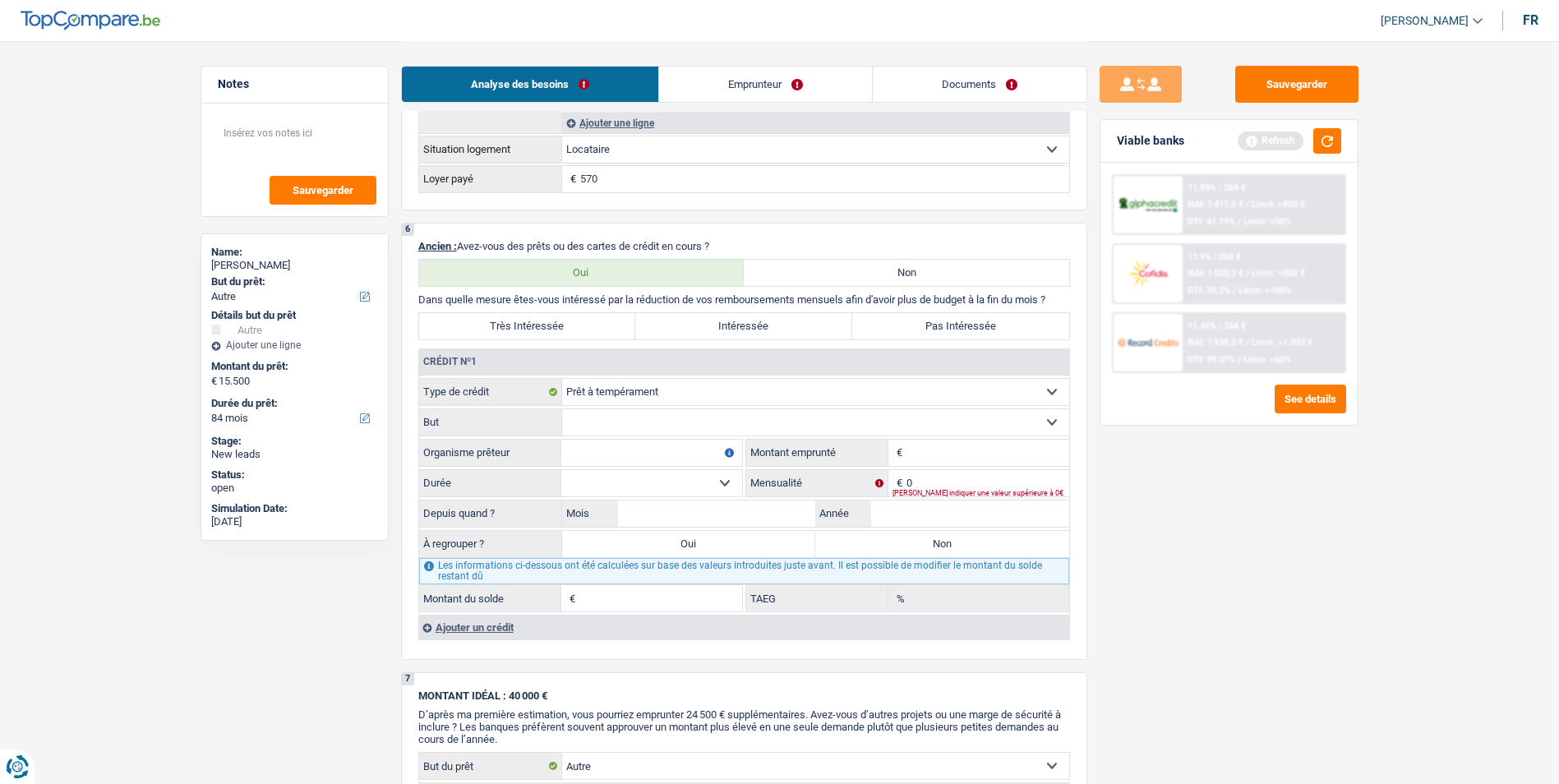
click at [669, 446] on input "Organisme prêteur" at bounding box center [652, 452] width 181 height 26
type input "Record crédit"
click at [966, 448] on input "Montant" at bounding box center [987, 452] width 163 height 26
type input "10.001"
click at [940, 475] on input "0" at bounding box center [987, 483] width 163 height 26
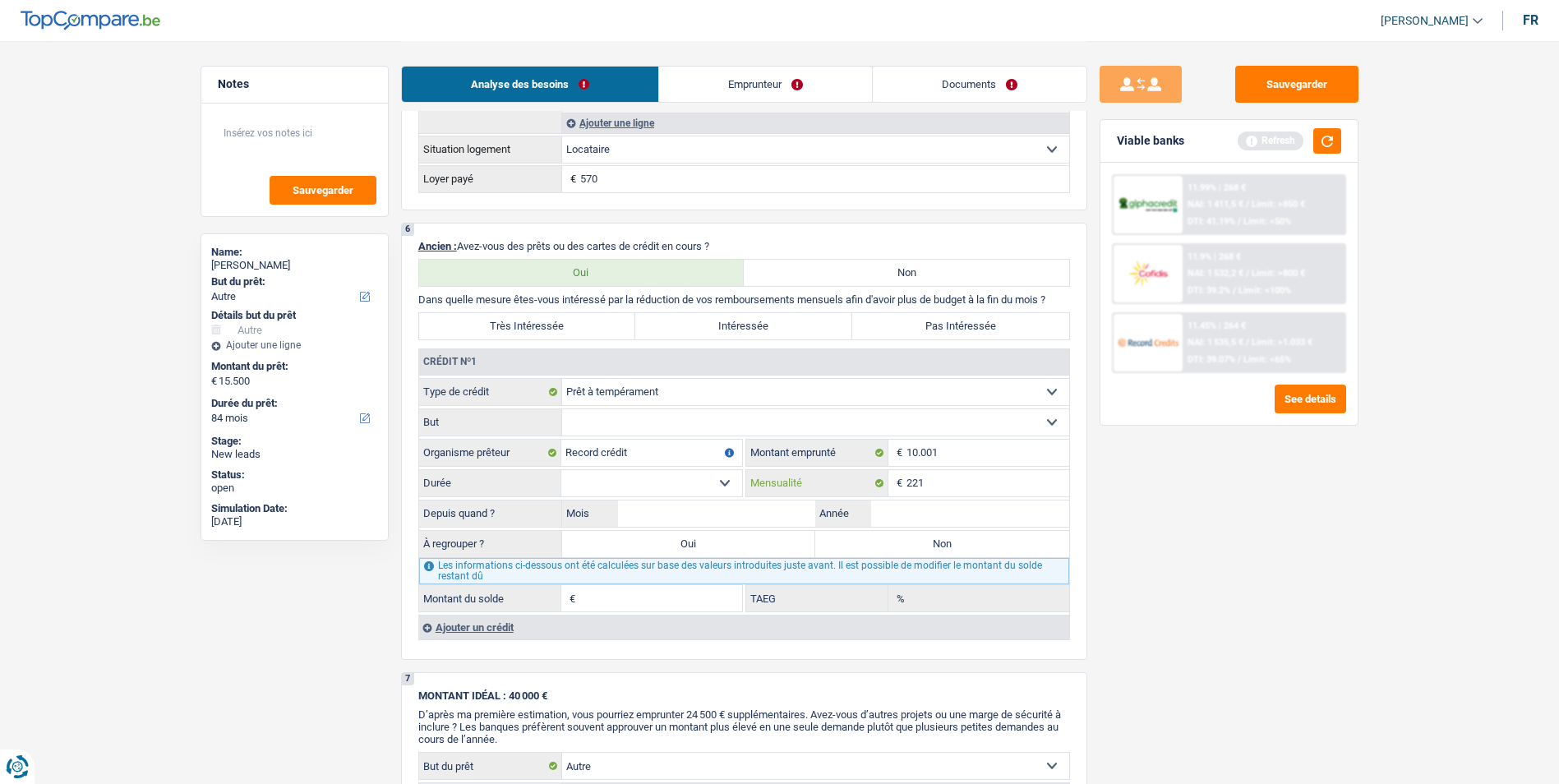
type input "221"
click at [730, 472] on select "12 mois 18 mois 24 mois 30 mois 36 mois 42 mois 48 mois 60 mois Sélectionner un…" at bounding box center [652, 483] width 181 height 26
select select "60"
click at [562, 470] on select "12 mois 18 mois 24 mois 30 mois 36 mois 42 mois 48 mois 60 mois Sélectionner un…" at bounding box center [652, 483] width 181 height 26
click at [715, 426] on select "Confort maison: meubles, textile, peinture, électroménager, outillage non-profe…" at bounding box center [815, 422] width 507 height 26
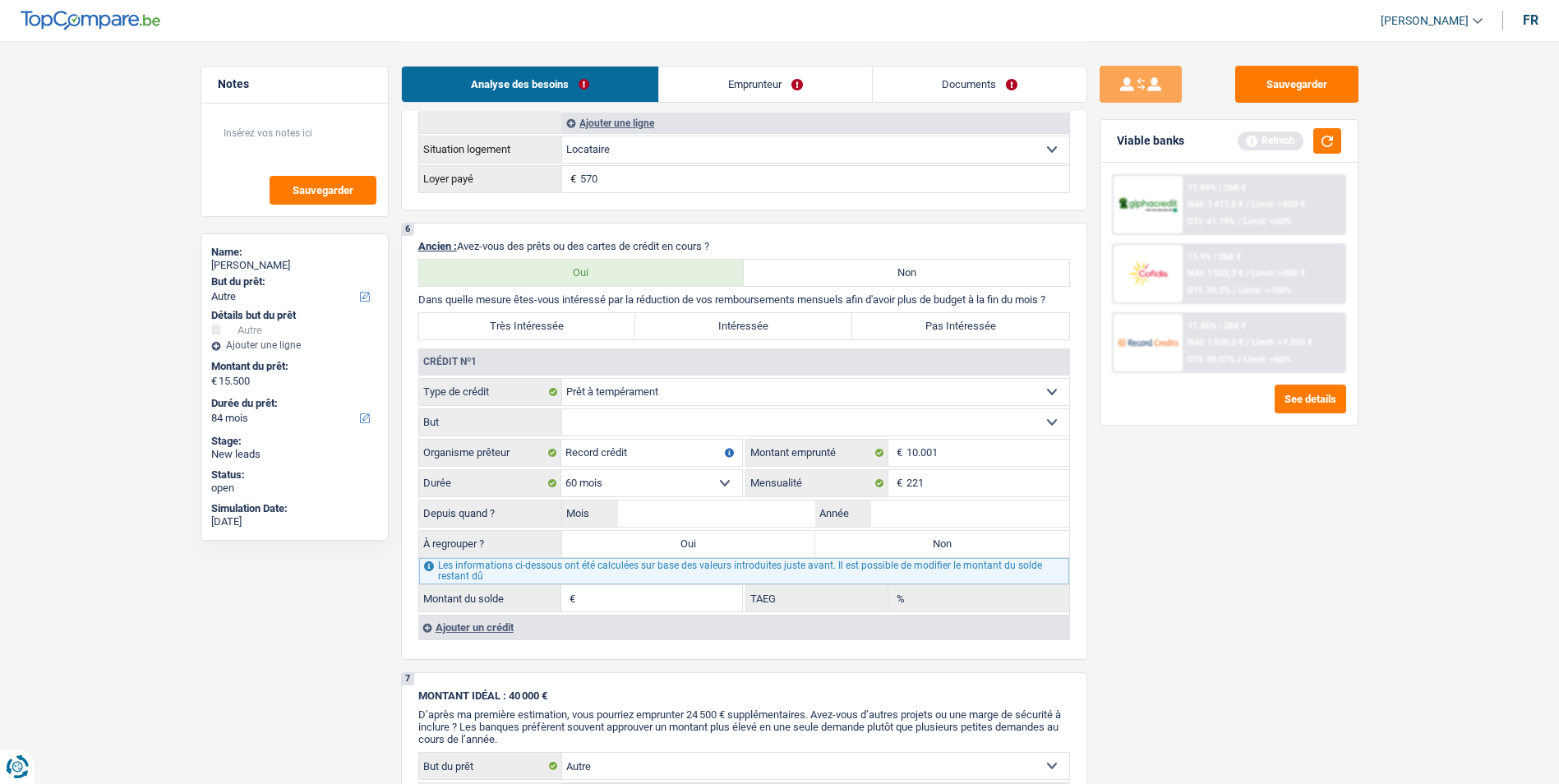
select select "homeFurnishingOrRelocation"
click at [562, 409] on select "Confort maison: meubles, textile, peinture, électroménager, outillage non-profe…" at bounding box center [815, 422] width 507 height 26
click at [687, 517] on input "Mois" at bounding box center [717, 513] width 198 height 26
type input "2024"
click at [748, 505] on input "Mois" at bounding box center [717, 513] width 198 height 26
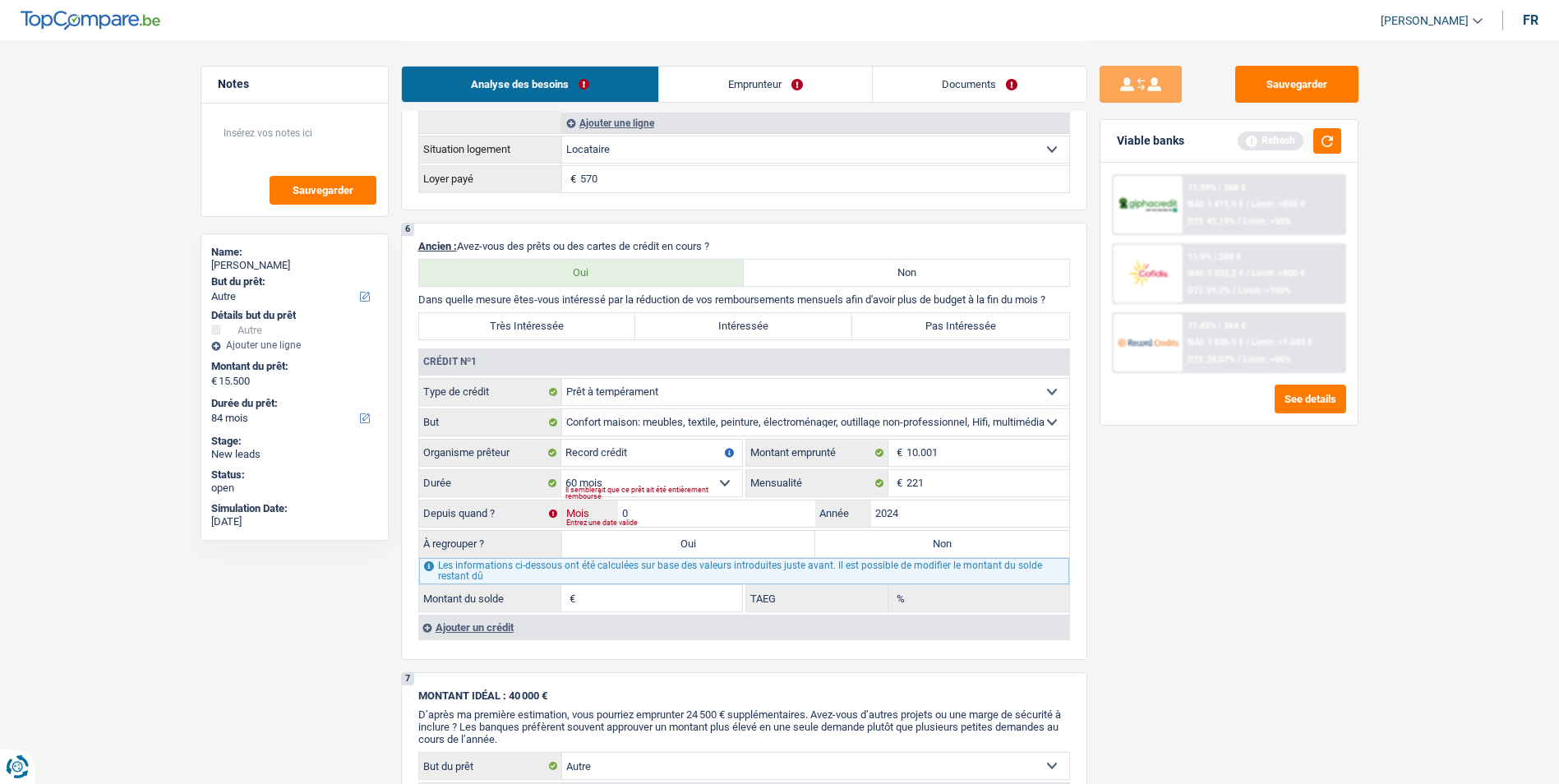
type input "07"
type input "8.018"
type input "12,36"
click at [712, 545] on label "Oui" at bounding box center [688, 544] width 254 height 26
click at [712, 545] on input "Oui" at bounding box center [688, 544] width 254 height 26
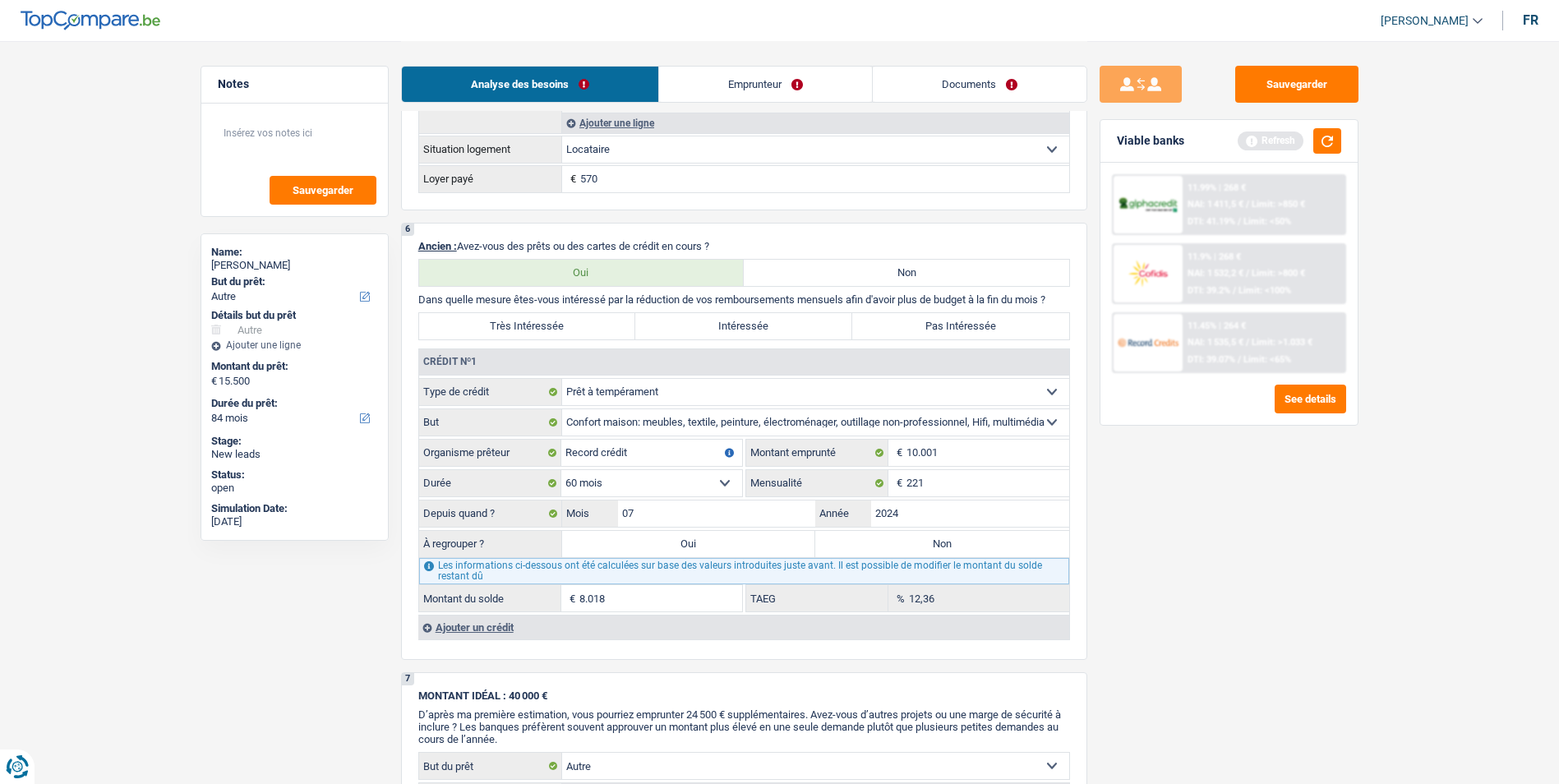
radio input "true"
type input "23.518"
type input "8.018"
select select "refinancing"
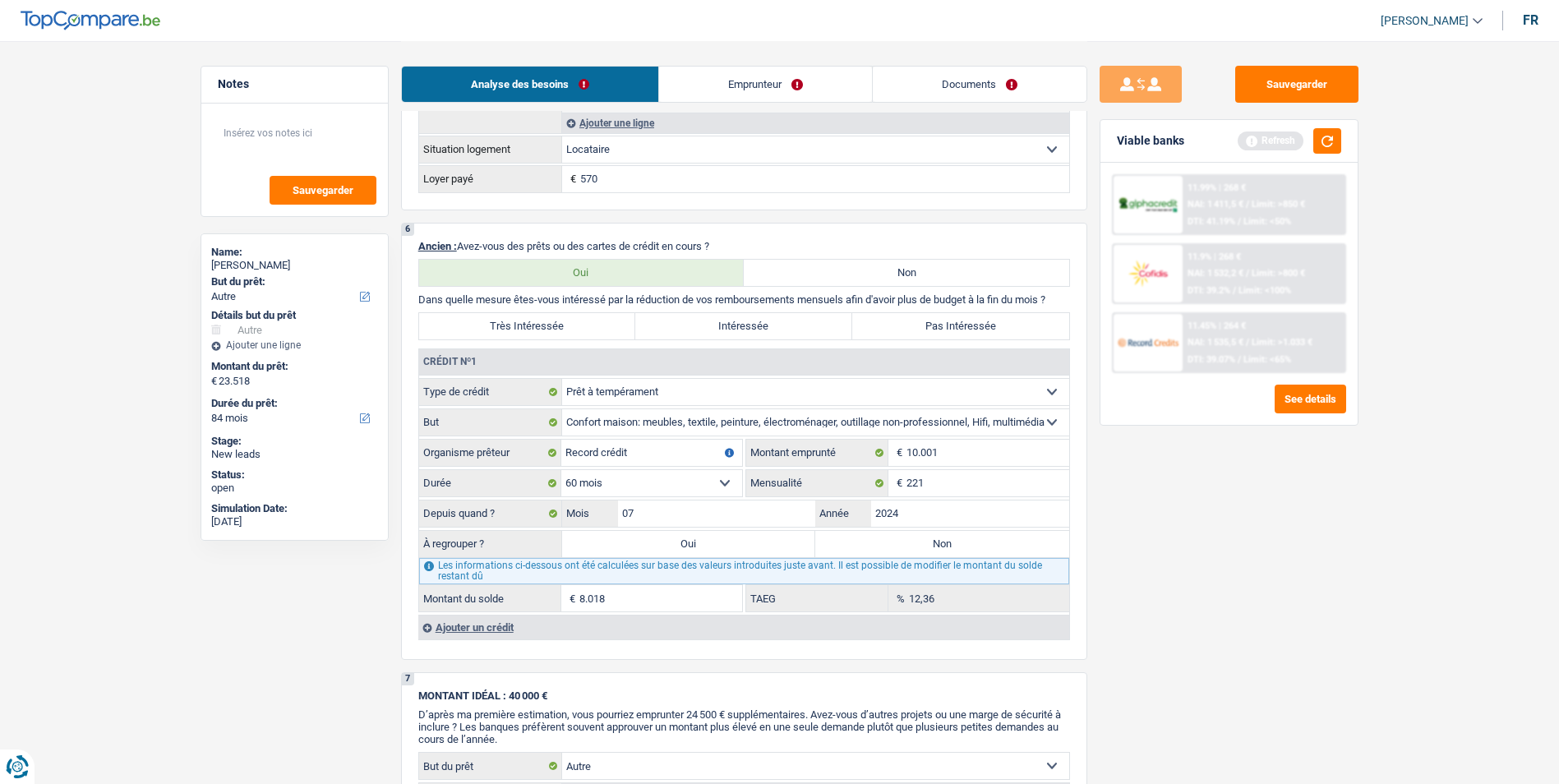
select select "refinancing"
select select "120"
select select "refinancing"
select select "120"
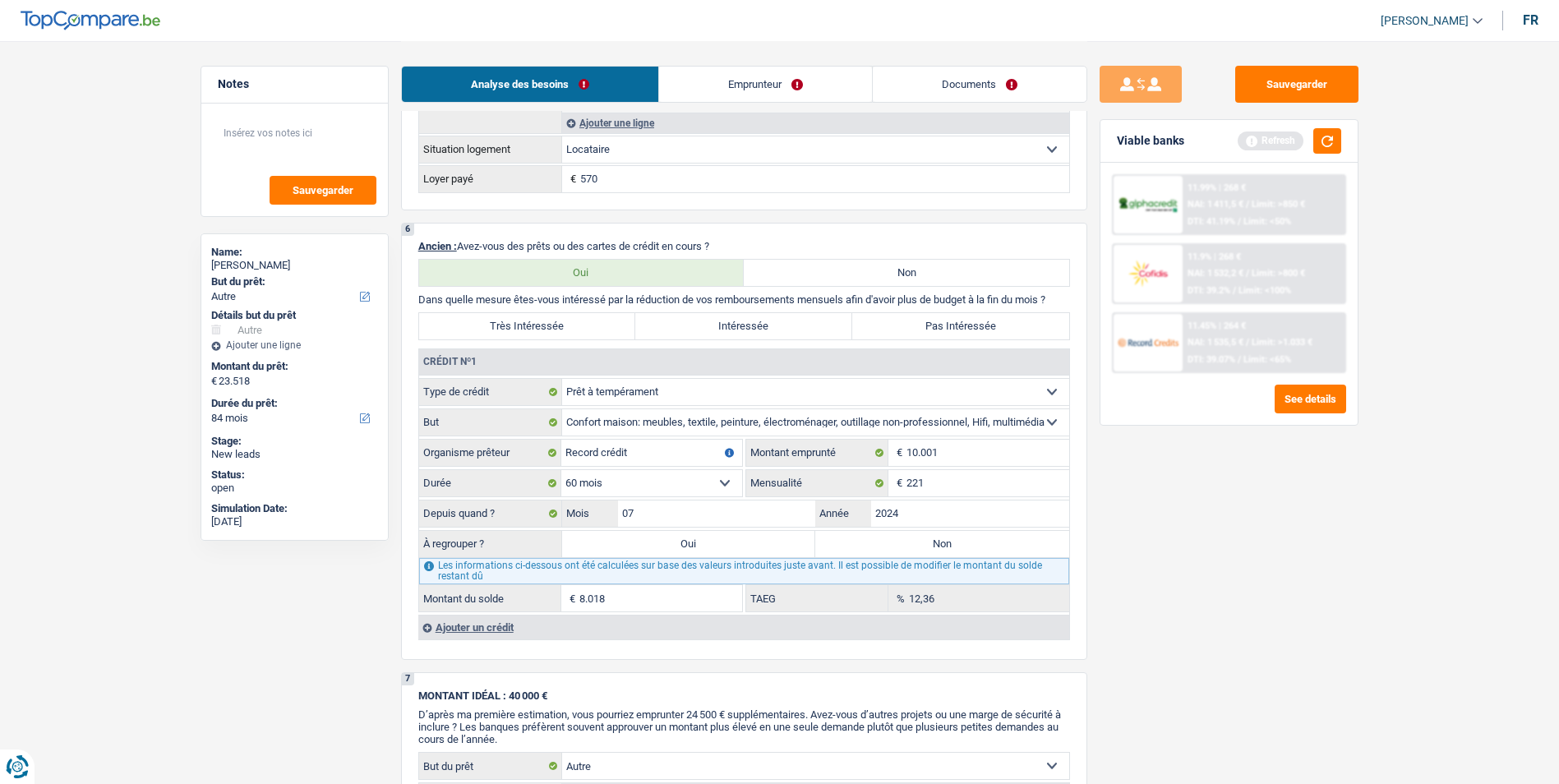
select select "refinancing"
select select "120"
select select "other"
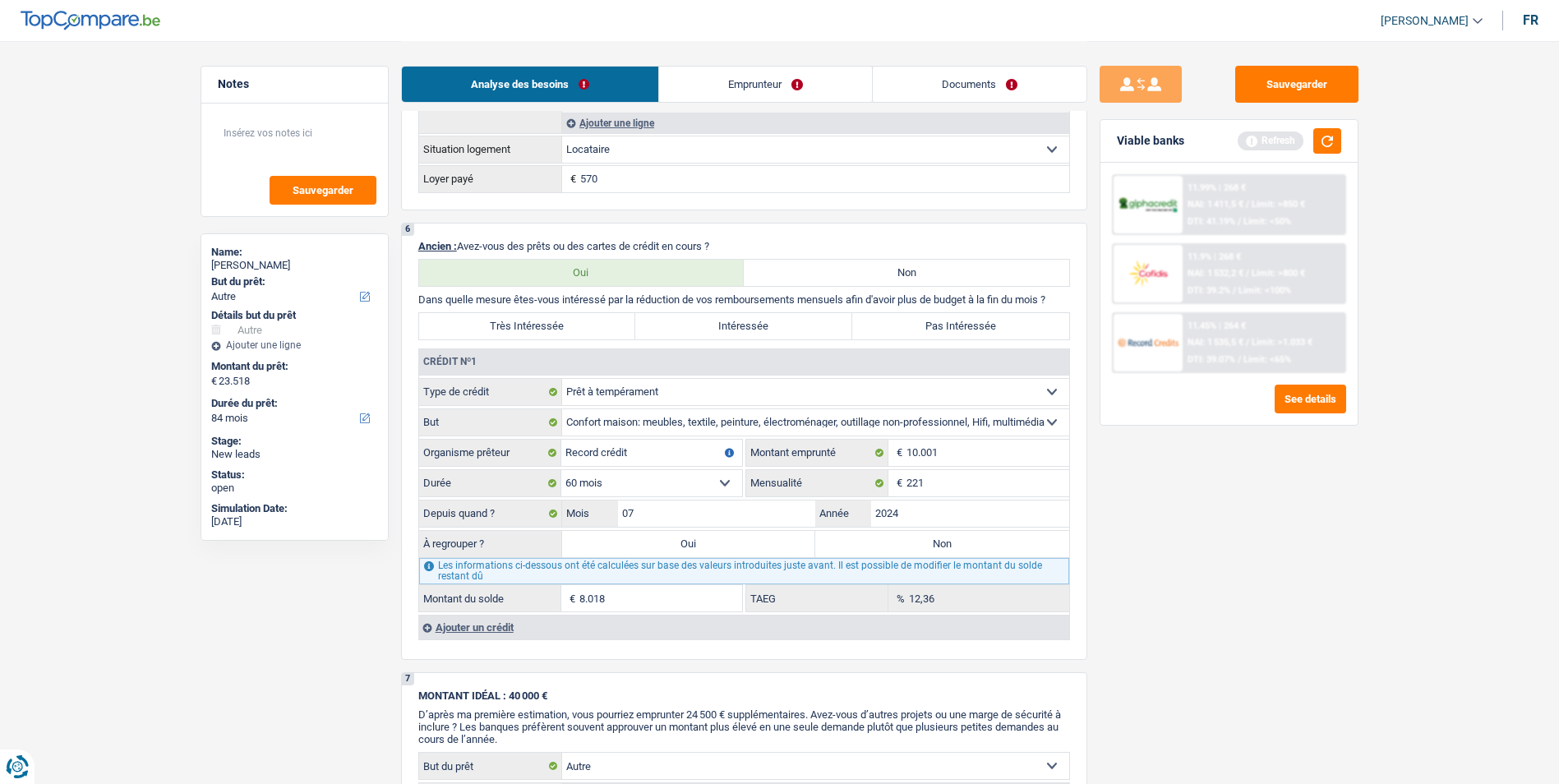
select select "other"
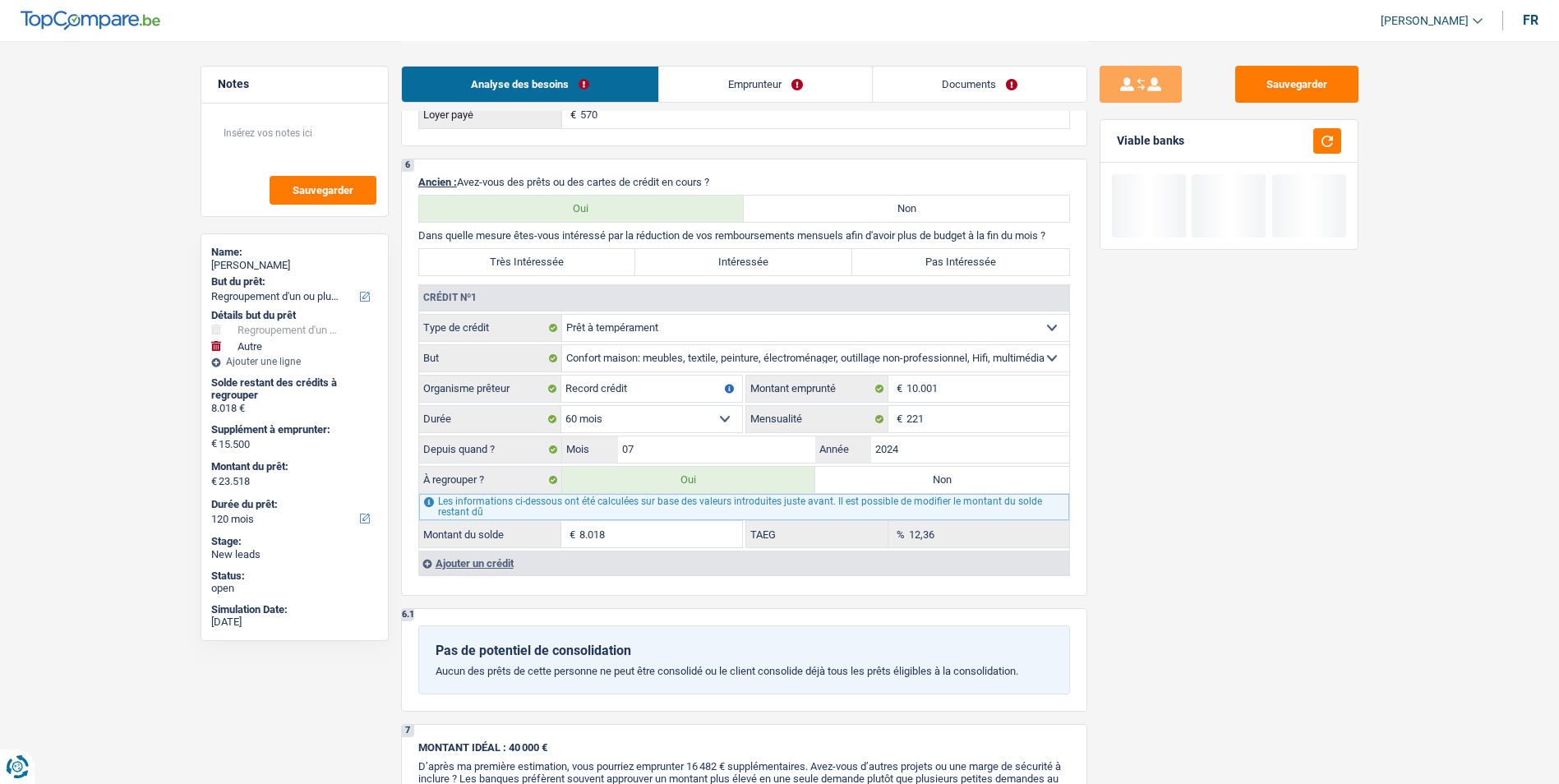
scroll to position [1643, 0]
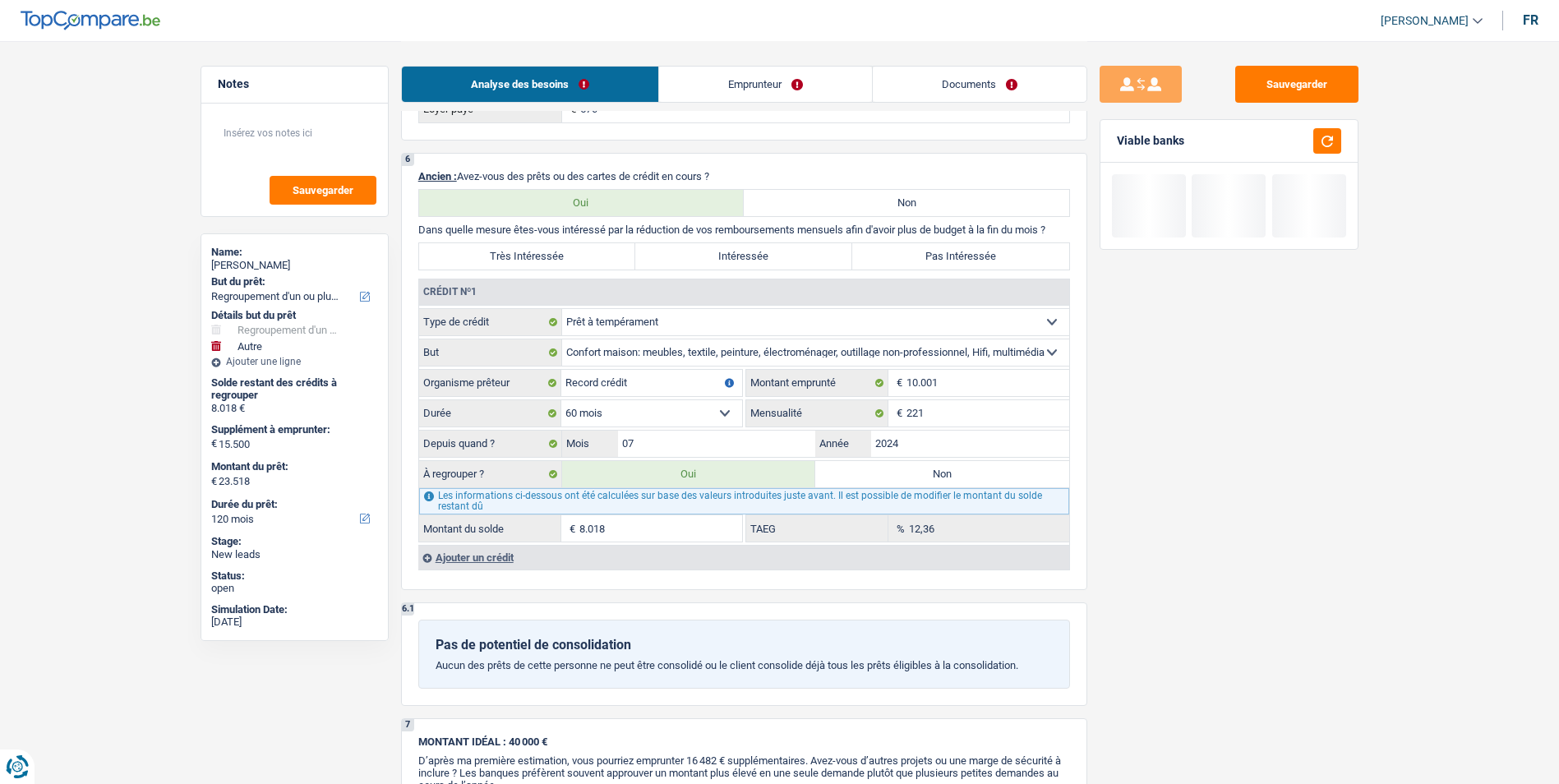
click at [470, 553] on div "Ajouter un crédit" at bounding box center [743, 557] width 651 height 25
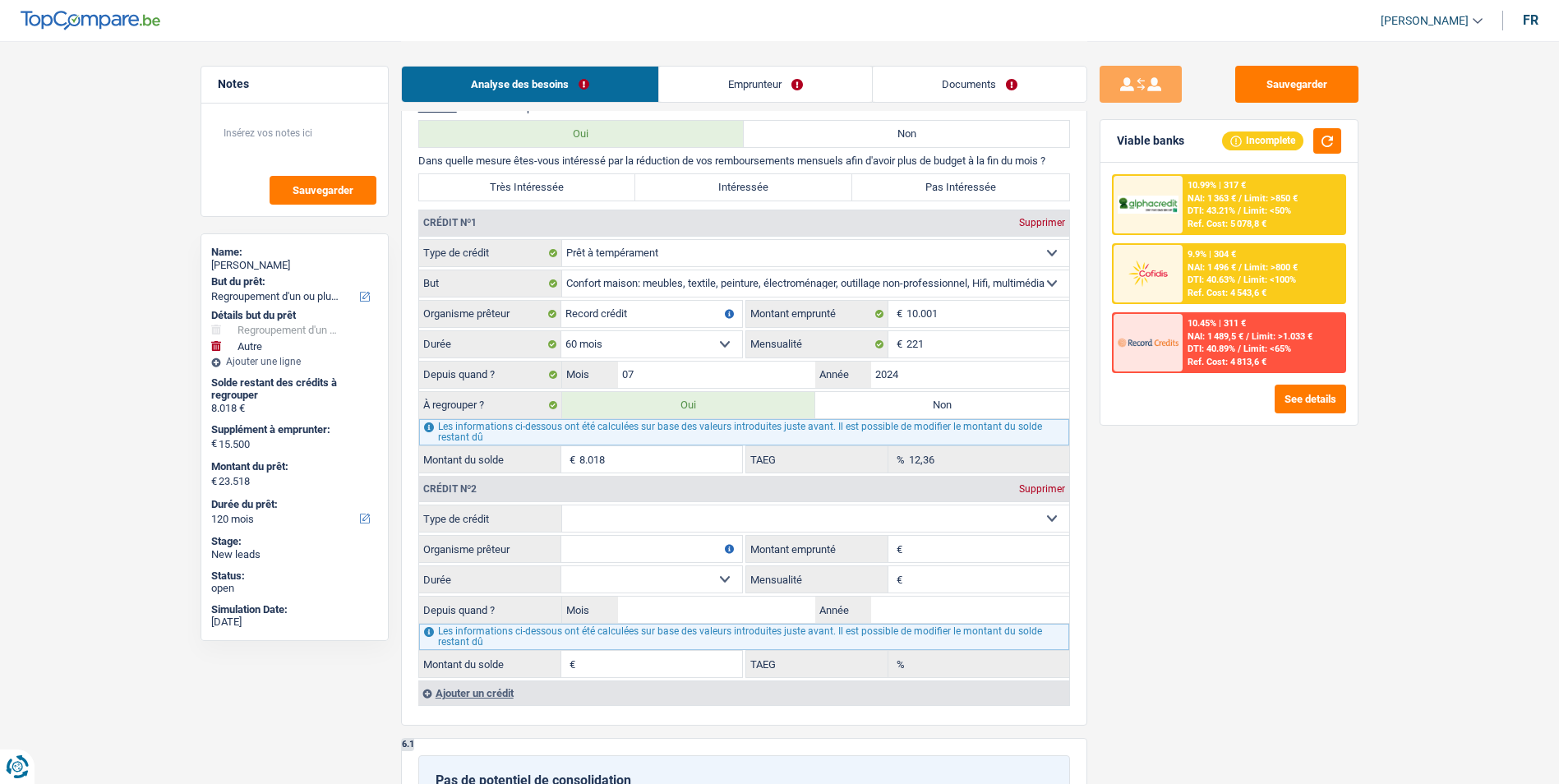
scroll to position [1807, 0]
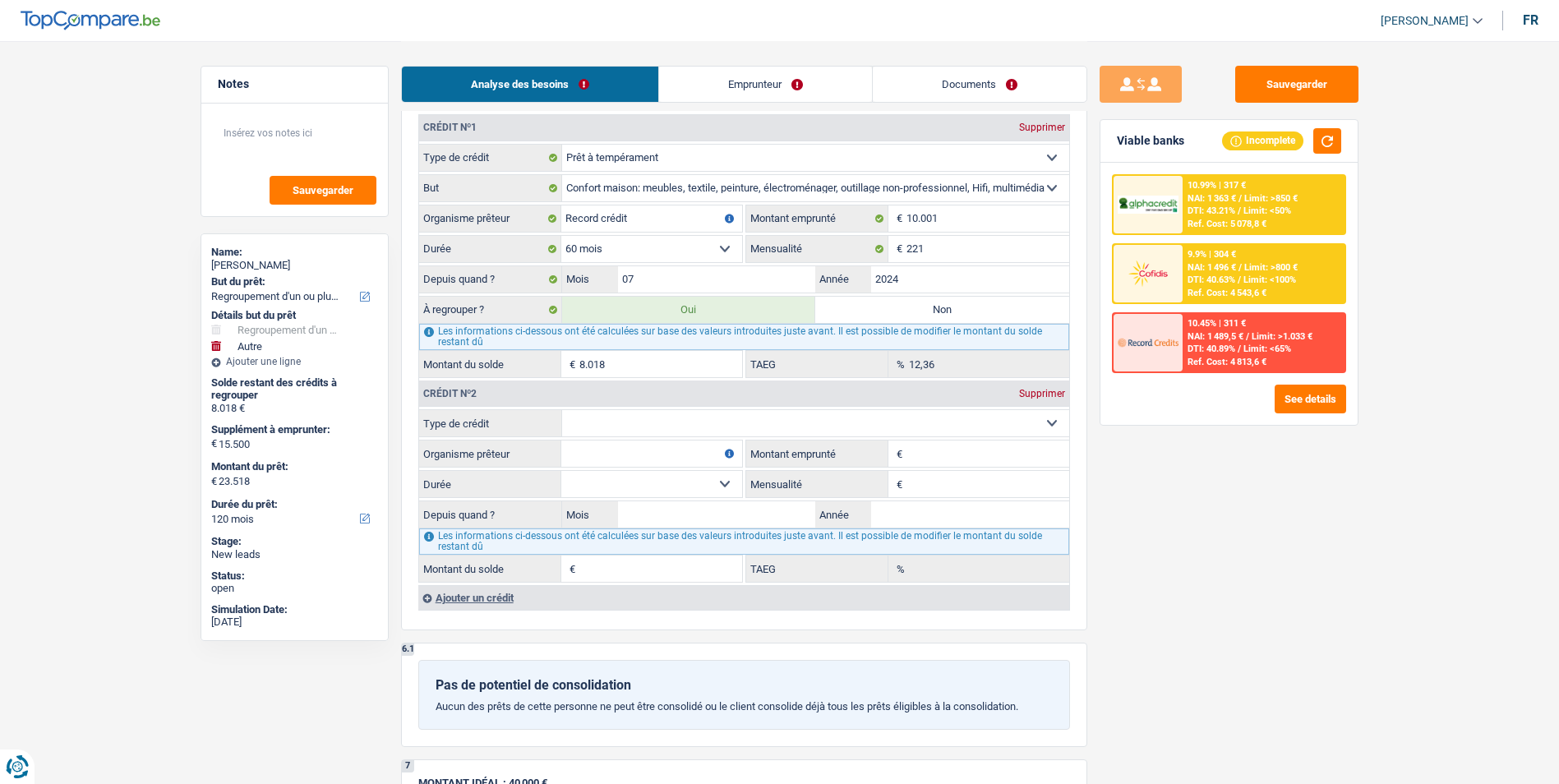
click at [646, 424] on select "Carte ou ouverture de crédit Prêt hypothécaire Vente à tempérament Prêt à tempé…" at bounding box center [815, 423] width 507 height 26
select select "personalLoan"
type input "0"
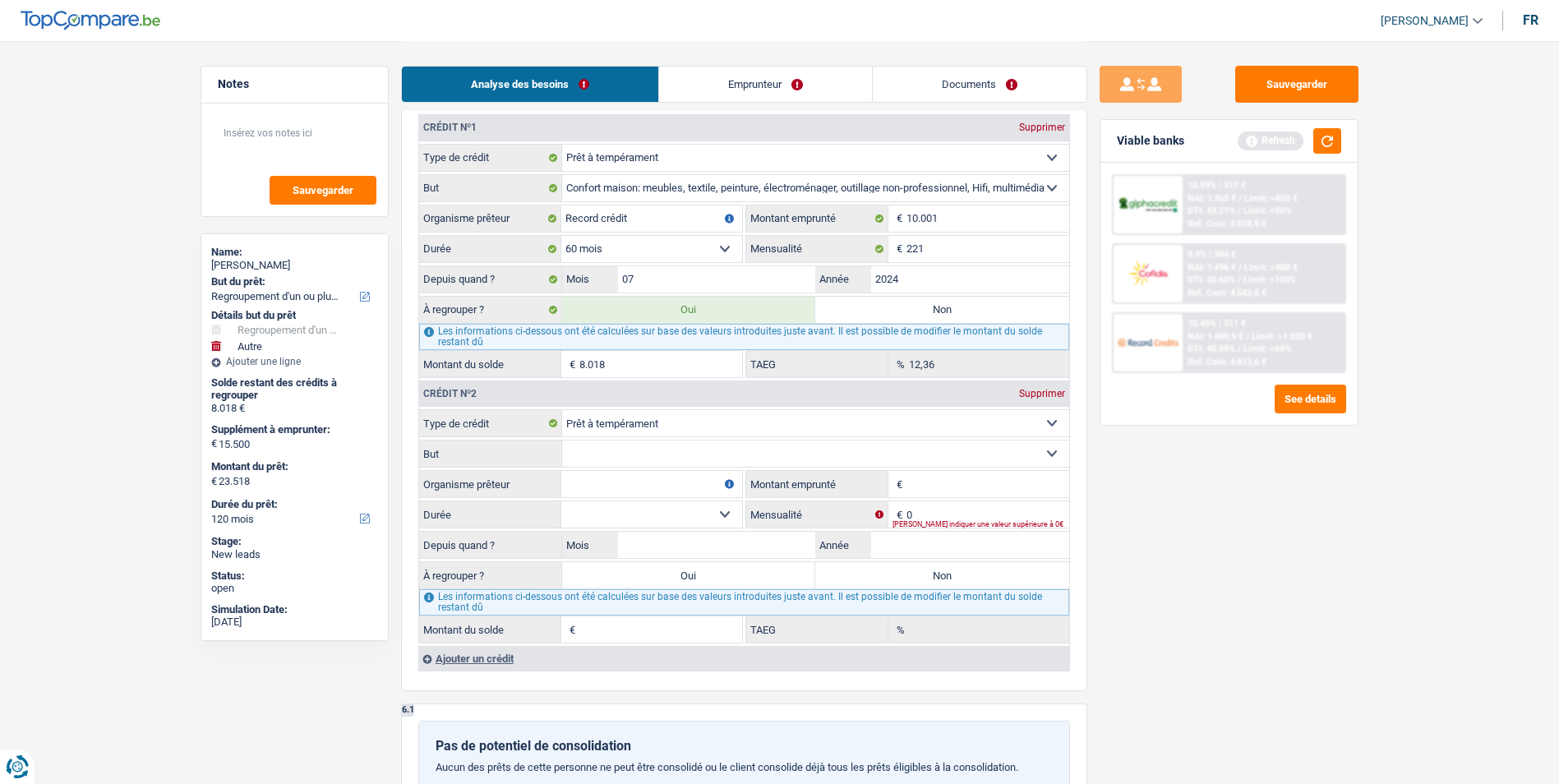
click at [652, 483] on input "Organisme prêteur" at bounding box center [652, 484] width 181 height 26
click at [949, 489] on input "Montant" at bounding box center [987, 484] width 163 height 26
type input "2.000"
click at [694, 480] on input "Organisme prêteur" at bounding box center [652, 484] width 181 height 26
type input "i"
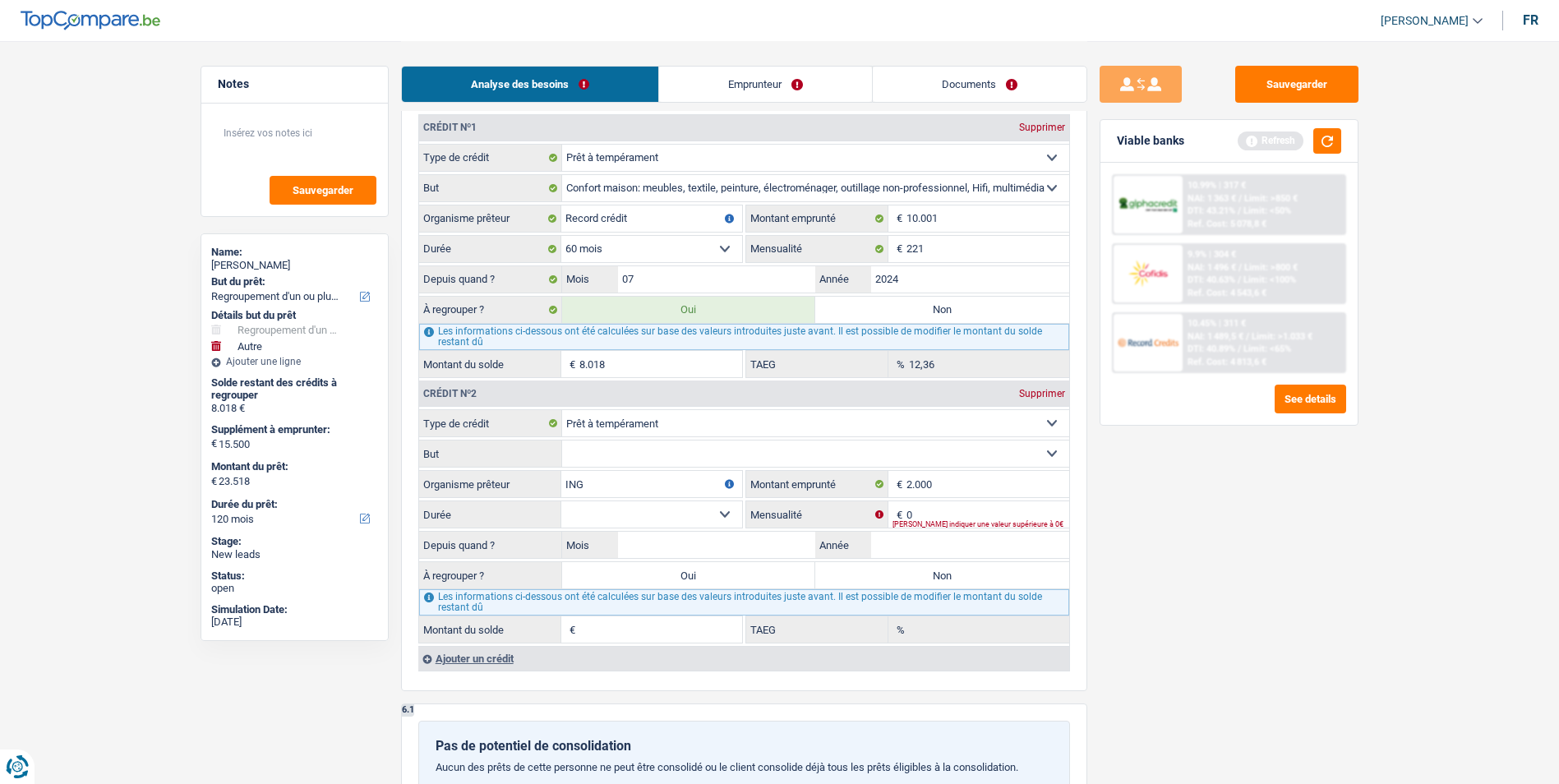
type input "ING"
type input "90"
click at [718, 513] on select "12 mois 18 mois 24 mois Sélectionner une option" at bounding box center [652, 514] width 181 height 26
select select "24"
click at [562, 501] on select "12 mois 18 mois 24 mois Sélectionner une option" at bounding box center [652, 514] width 181 height 26
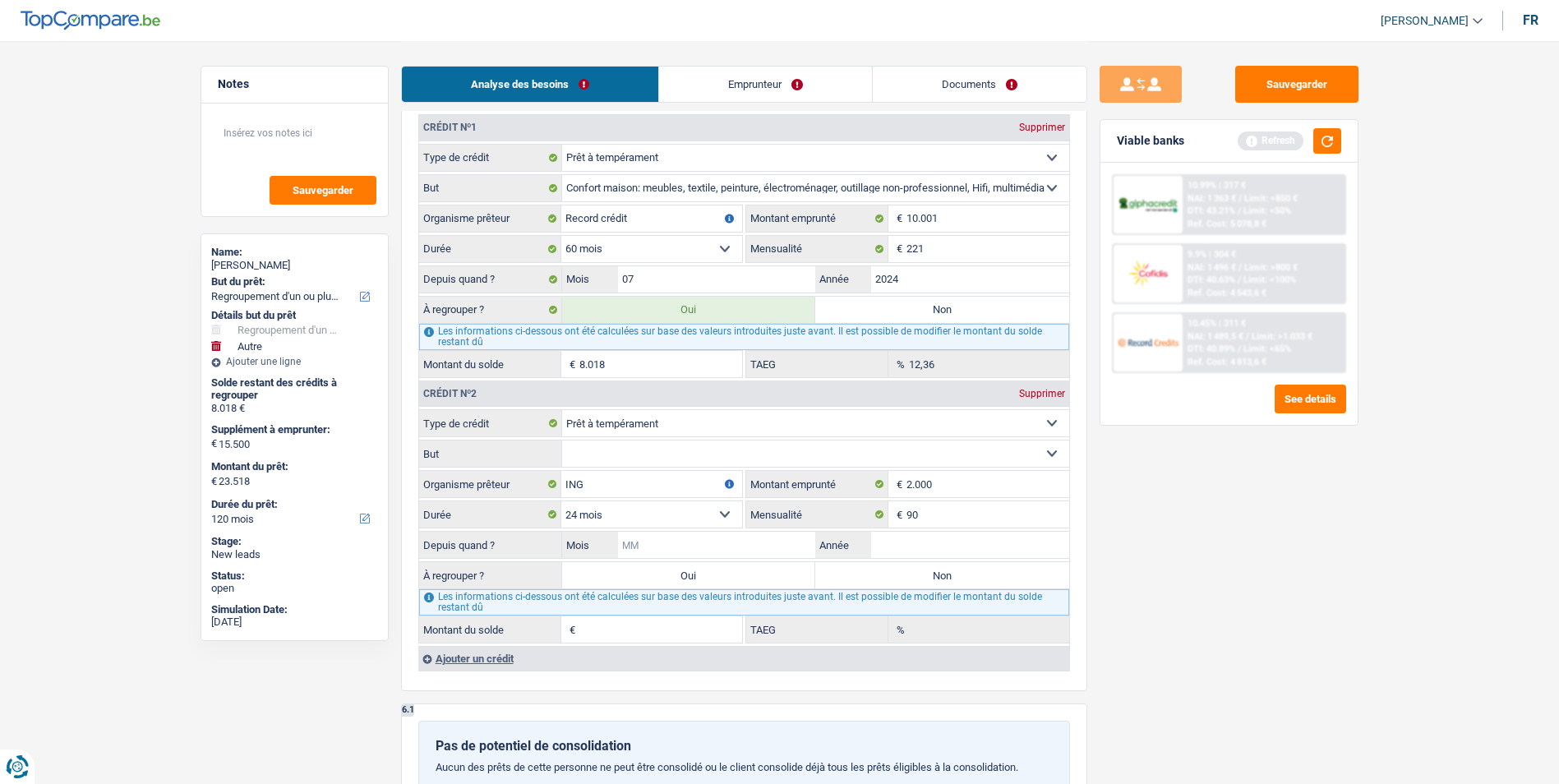
click at [689, 542] on input "Mois" at bounding box center [717, 545] width 198 height 26
type input "08"
type input "2025"
type input "1.845"
type input "7,76"
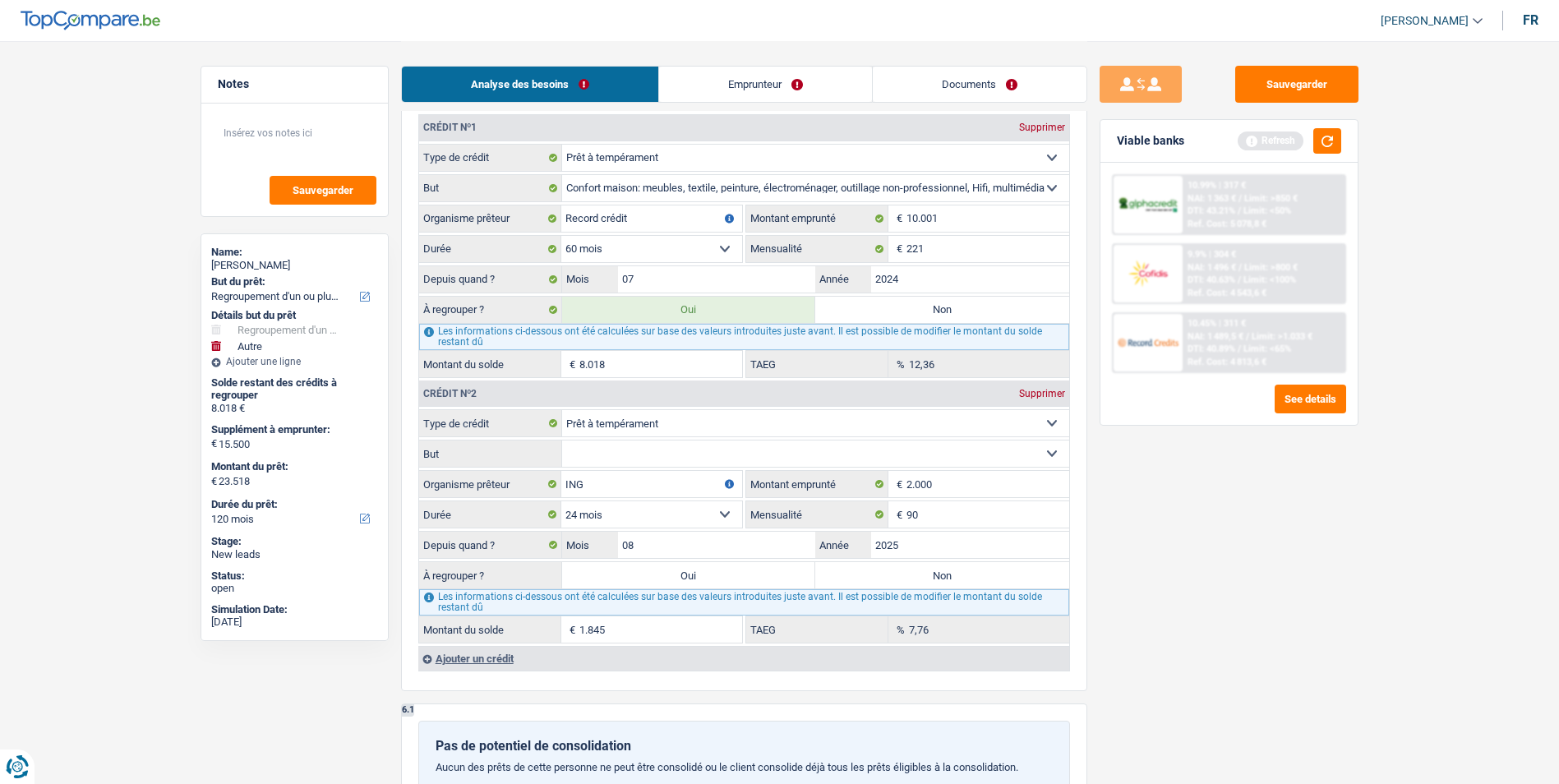
click at [900, 567] on label "Non" at bounding box center [941, 574] width 254 height 26
click at [900, 567] on input "Non" at bounding box center [941, 574] width 254 height 26
radio input "true"
click at [748, 452] on select "Confort maison: meubles, textile, peinture, électroménager, outillage non-profe…" at bounding box center [815, 453] width 507 height 26
select select "homeFurnishingOrRelocation"
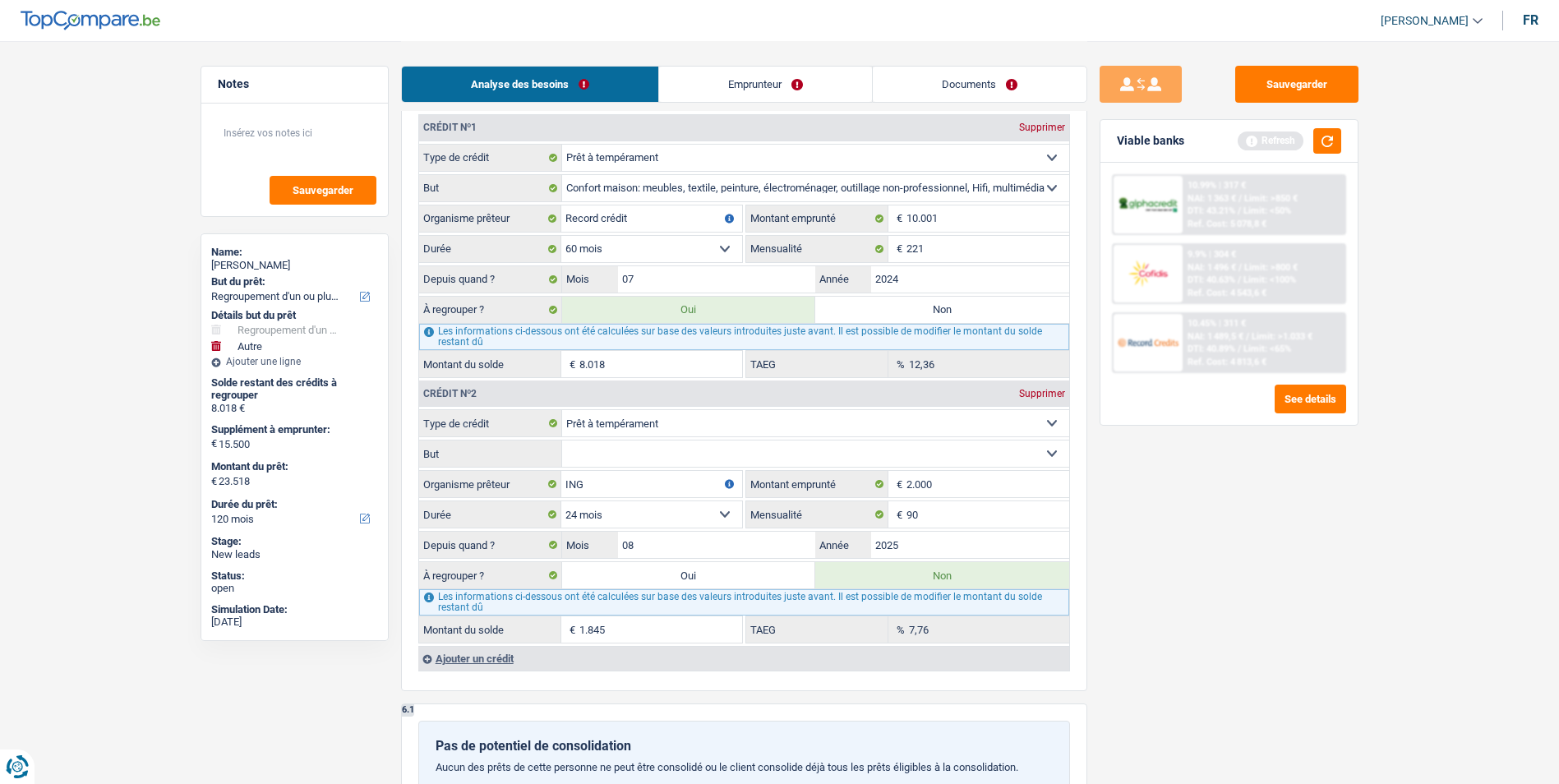
click at [562, 440] on select "Confort maison: meubles, textile, peinture, électroménager, outillage non-profe…" at bounding box center [815, 453] width 507 height 26
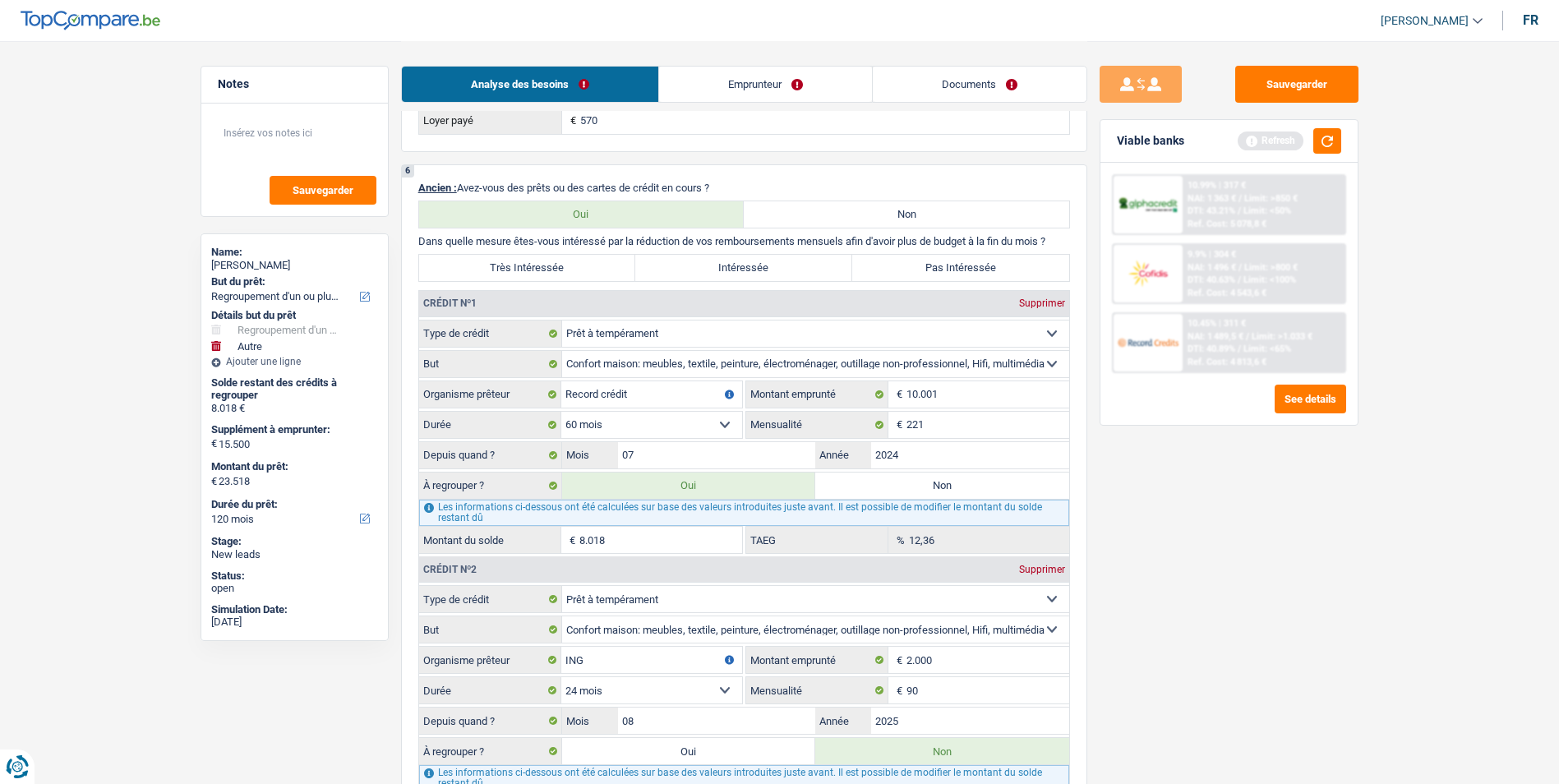
scroll to position [1643, 0]
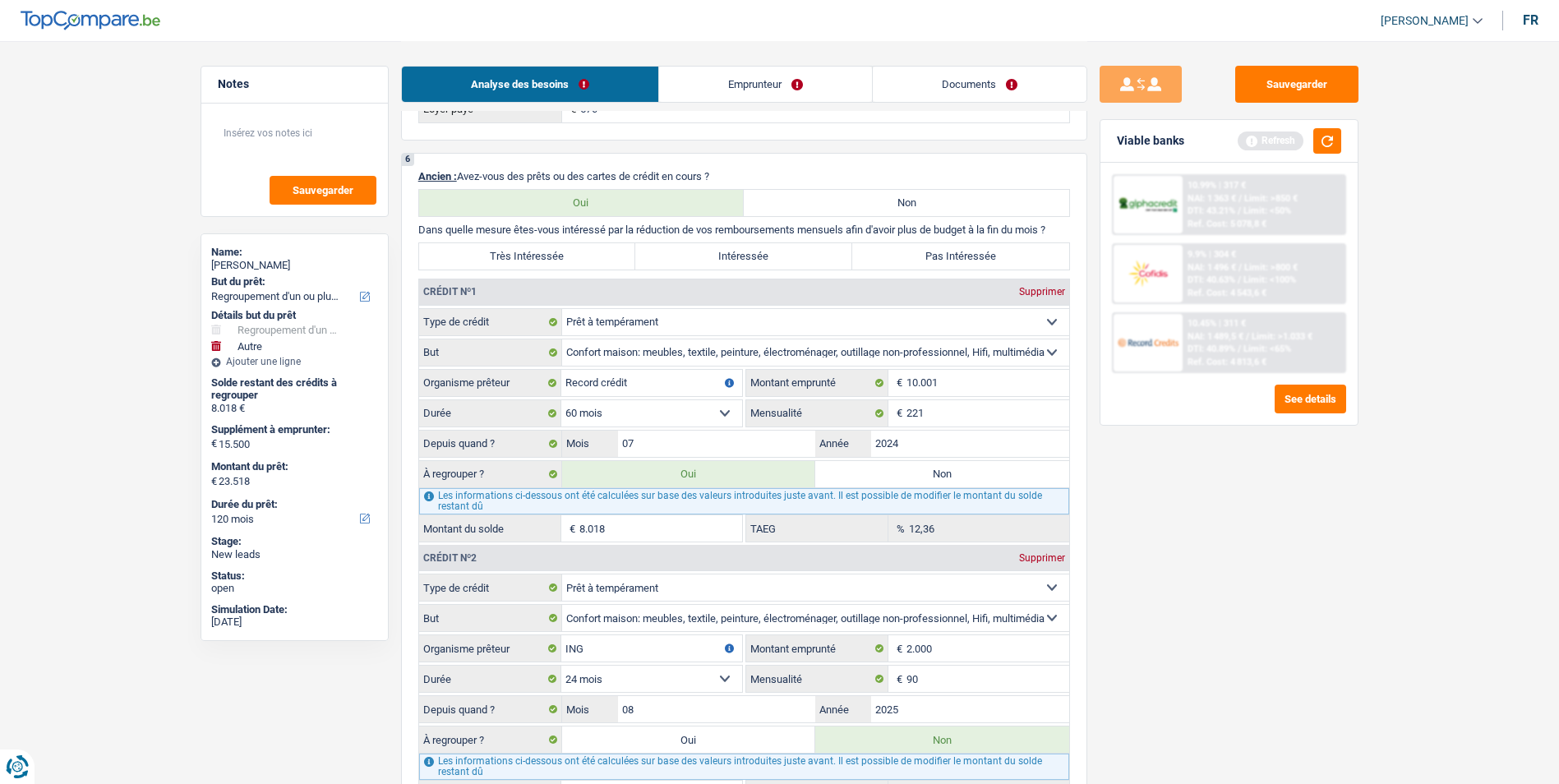
click at [575, 248] on label "Très Intéressée" at bounding box center [527, 256] width 217 height 26
click at [575, 248] on input "Très Intéressée" at bounding box center [527, 256] width 217 height 26
radio input "true"
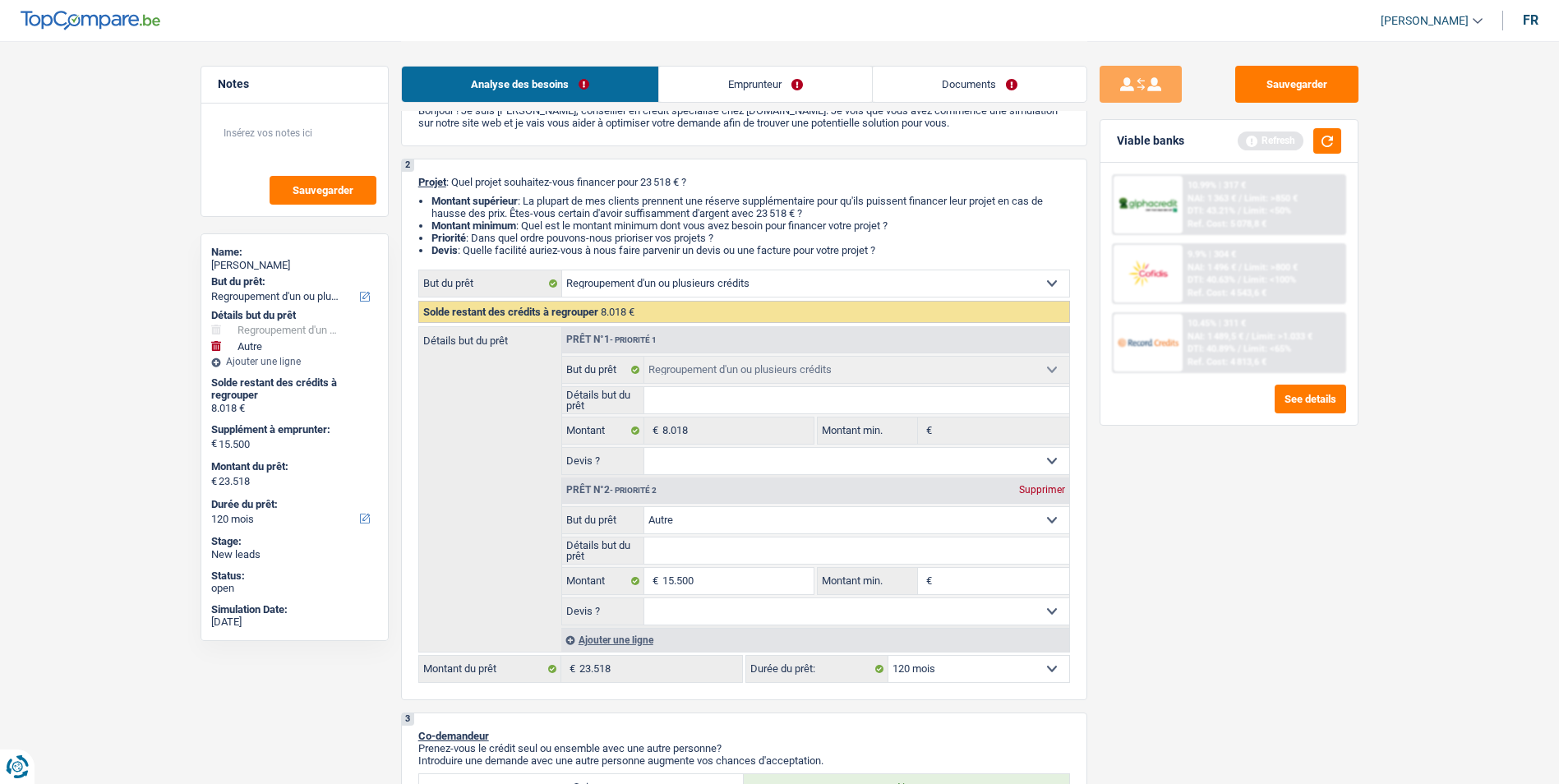
scroll to position [0, 0]
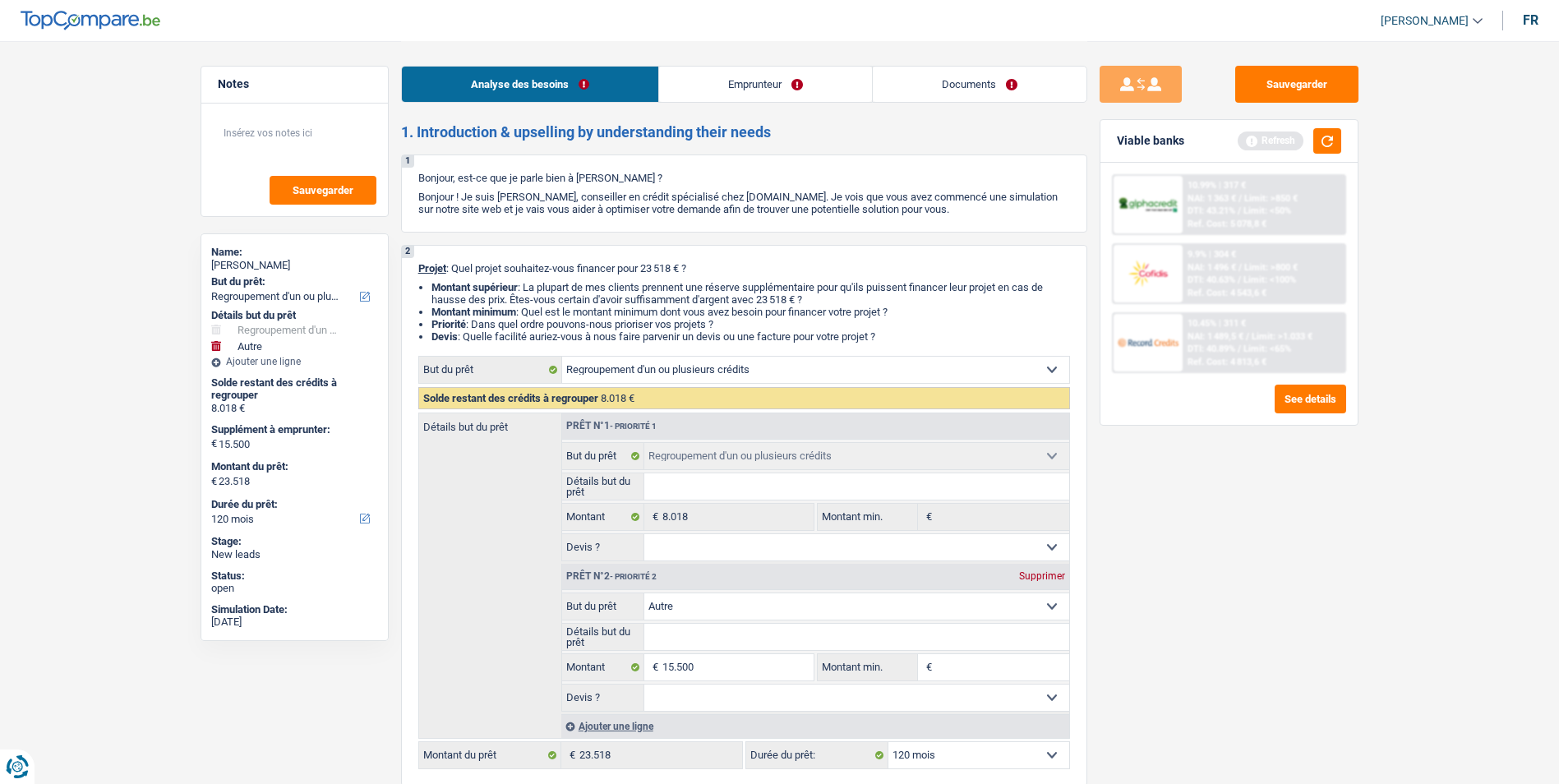
click at [739, 90] on link "Emprunteur" at bounding box center [765, 84] width 212 height 35
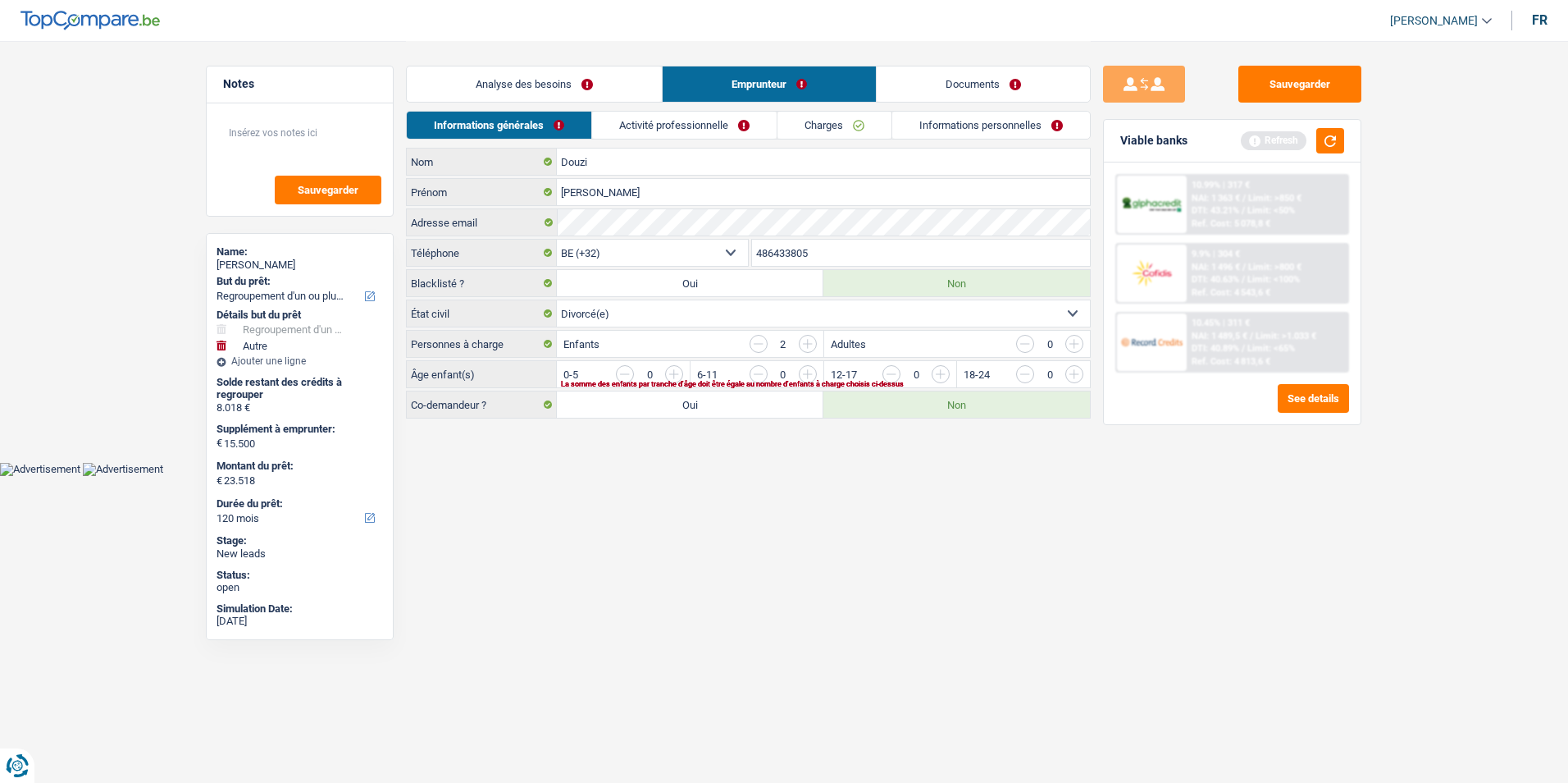
click at [765, 342] on input "button" at bounding box center [759, 344] width 18 height 18
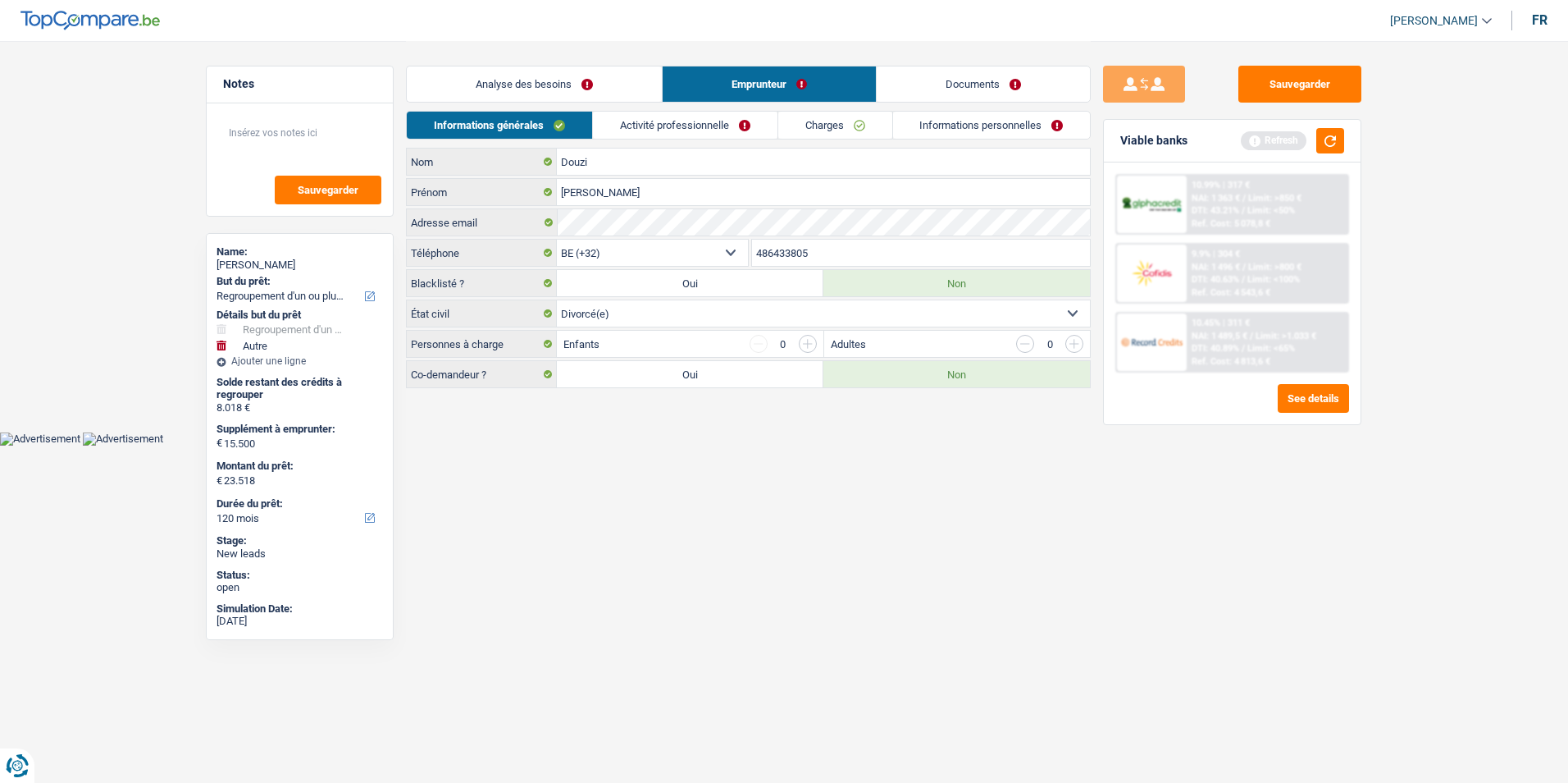
click at [667, 118] on link "Activité professionnelle" at bounding box center [685, 125] width 184 height 27
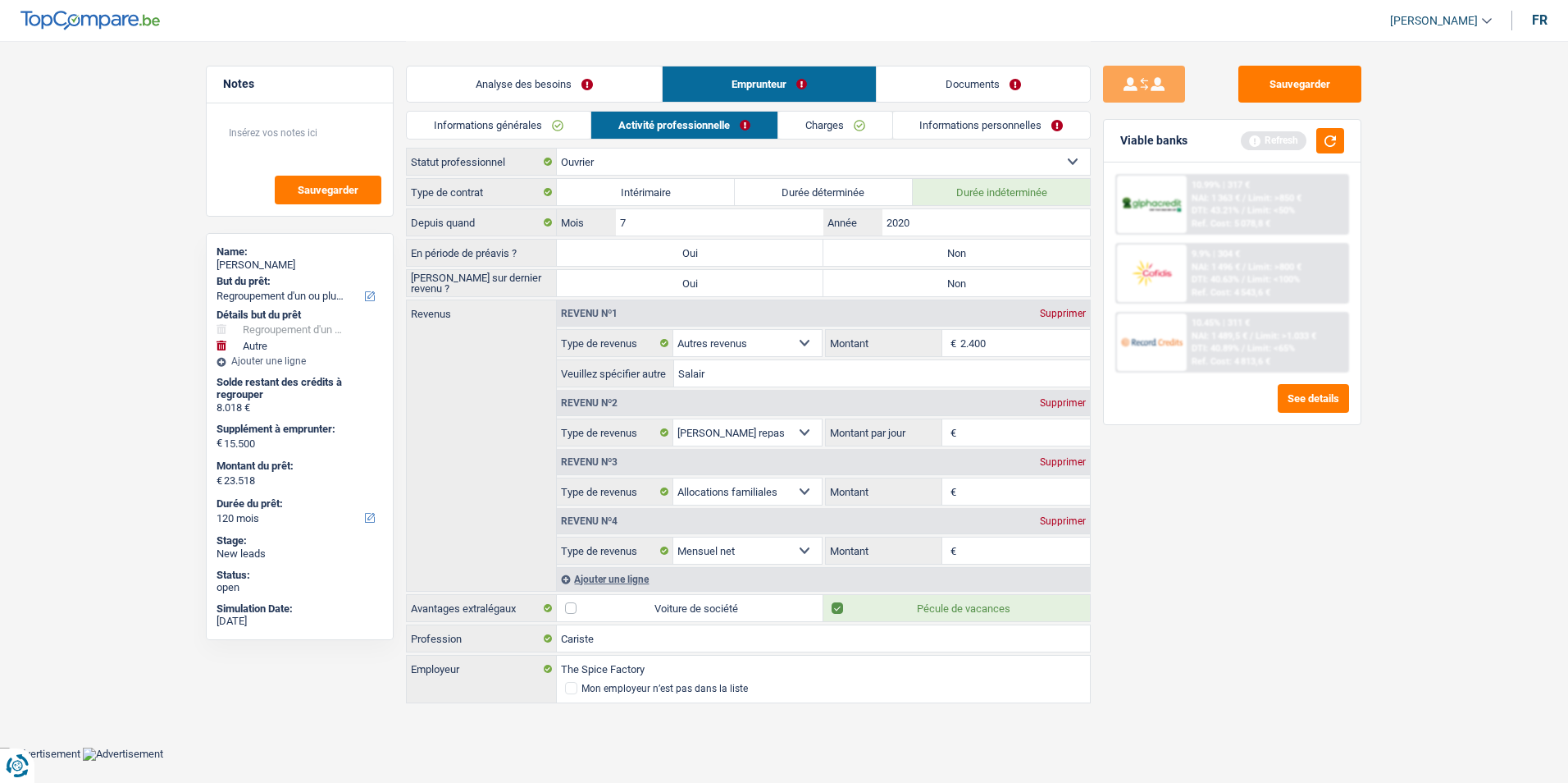
click at [904, 252] on label "Non" at bounding box center [956, 253] width 266 height 26
click at [904, 252] on input "Non" at bounding box center [956, 253] width 266 height 26
radio input "true"
click at [905, 278] on label "Non" at bounding box center [956, 283] width 266 height 26
click at [905, 278] on input "Non" at bounding box center [956, 283] width 266 height 26
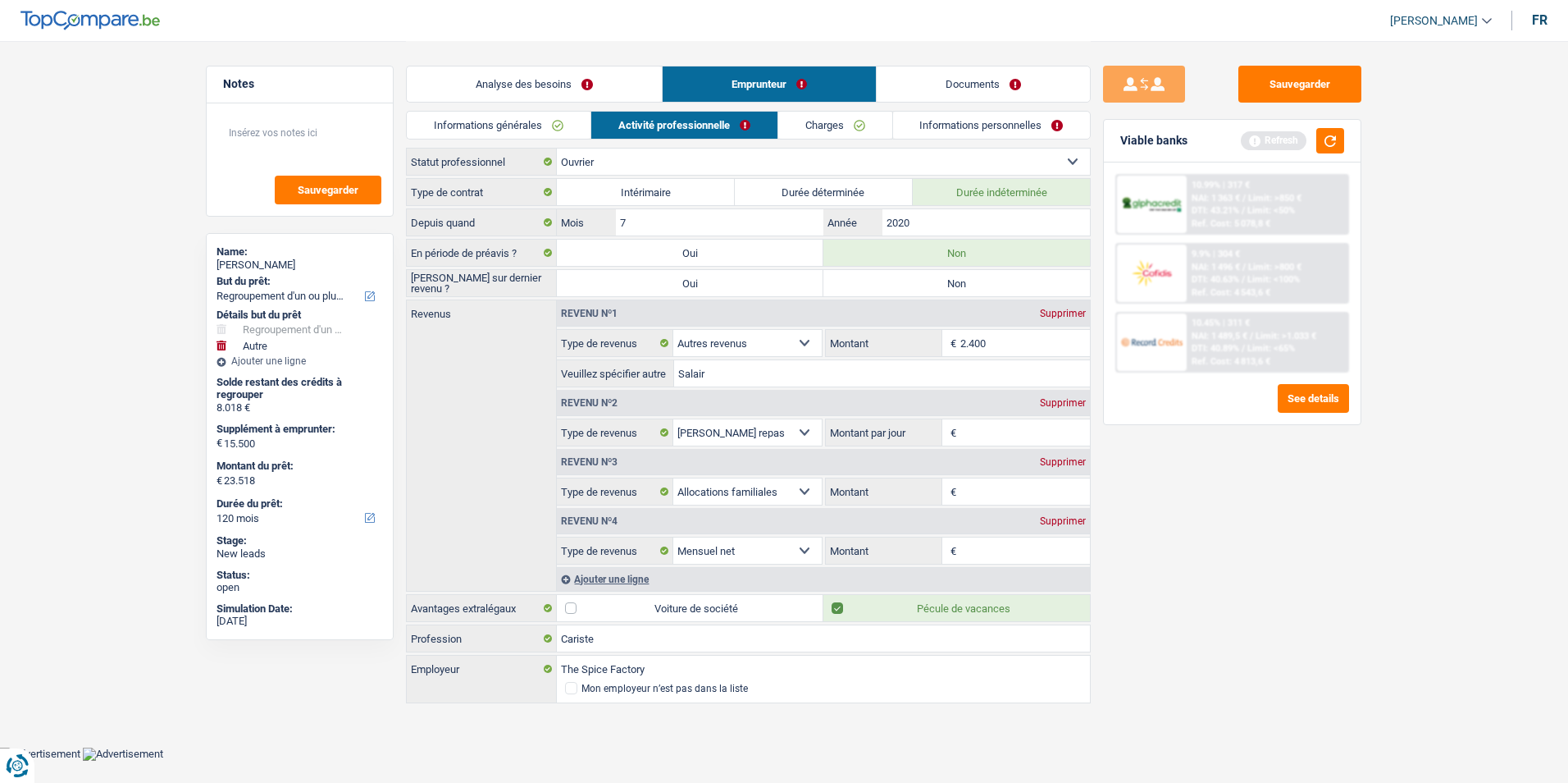
radio input "true"
click at [813, 333] on select "Allocation d'handicap Allocations chômage Allocations familiales Chèques repas …" at bounding box center [747, 343] width 148 height 26
select select "netSalary"
click at [673, 330] on select "Allocation d'handicap Allocations chômage Allocations familiales Chèques repas …" at bounding box center [747, 343] width 148 height 26
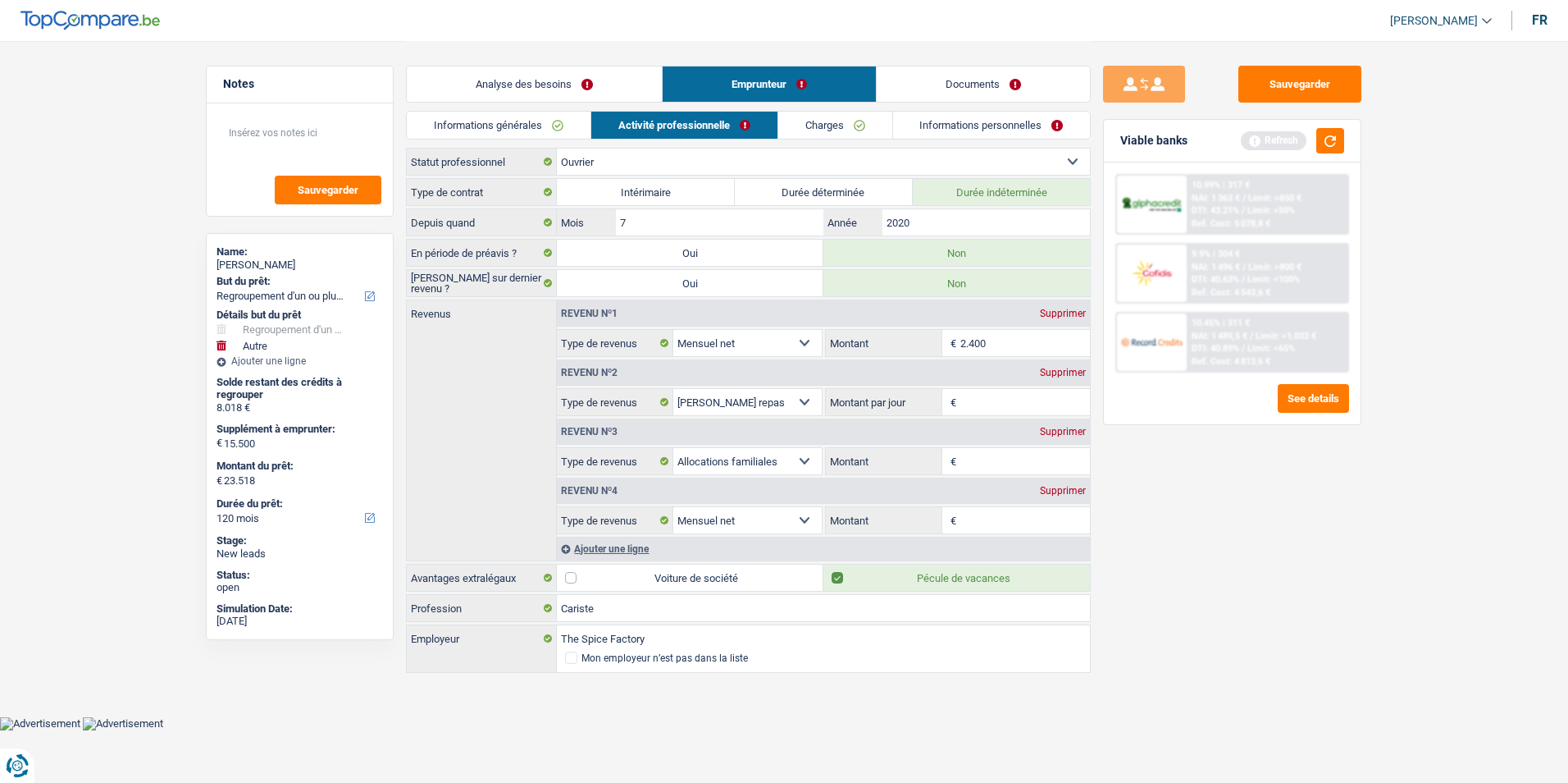
click at [1079, 492] on div "Supprimer" at bounding box center [1063, 491] width 54 height 10
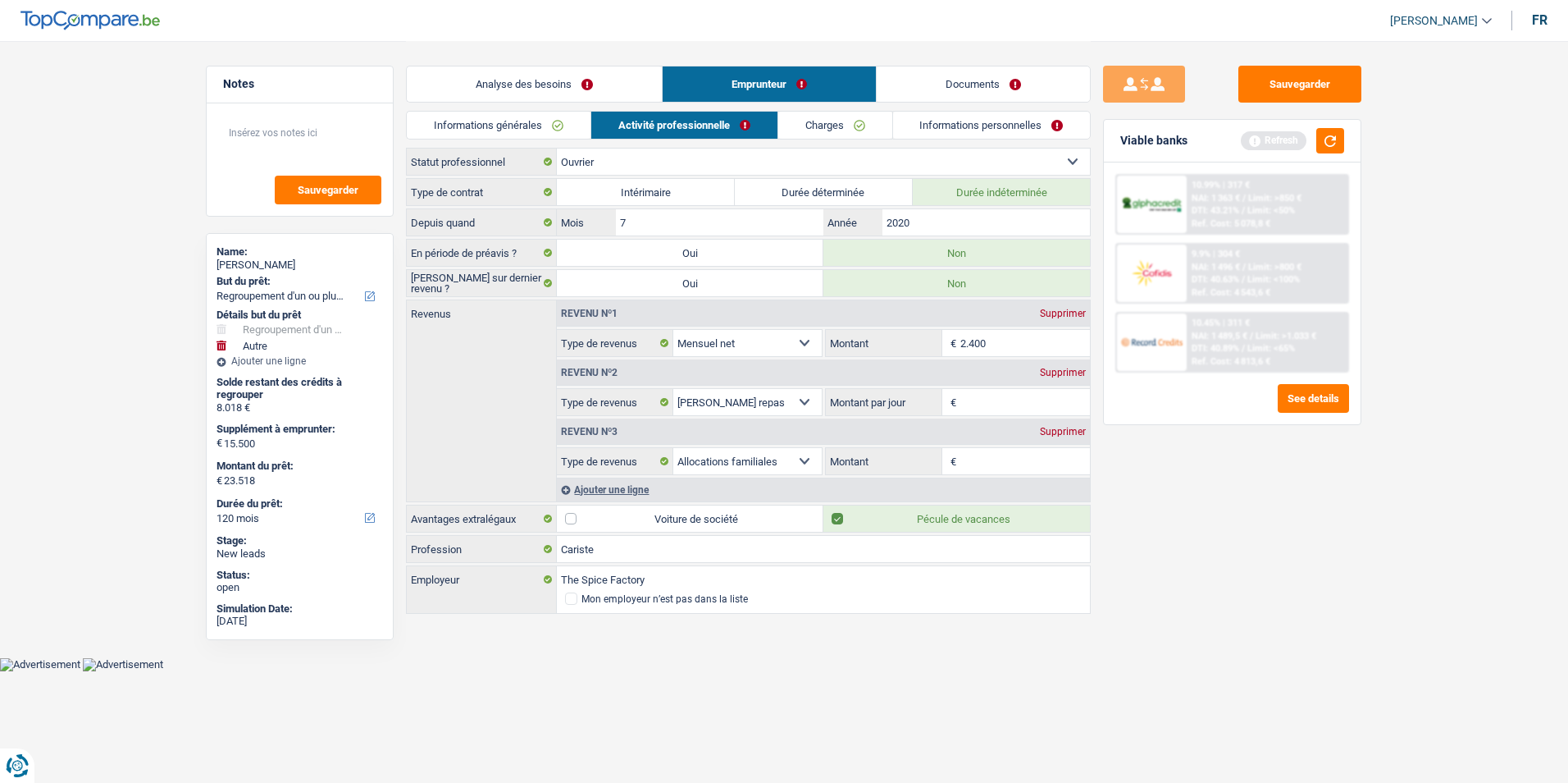
click at [1006, 404] on input "Montant par jour" at bounding box center [1025, 402] width 130 height 26
type input "6,0"
click at [1055, 434] on div "Supprimer" at bounding box center [1063, 432] width 54 height 10
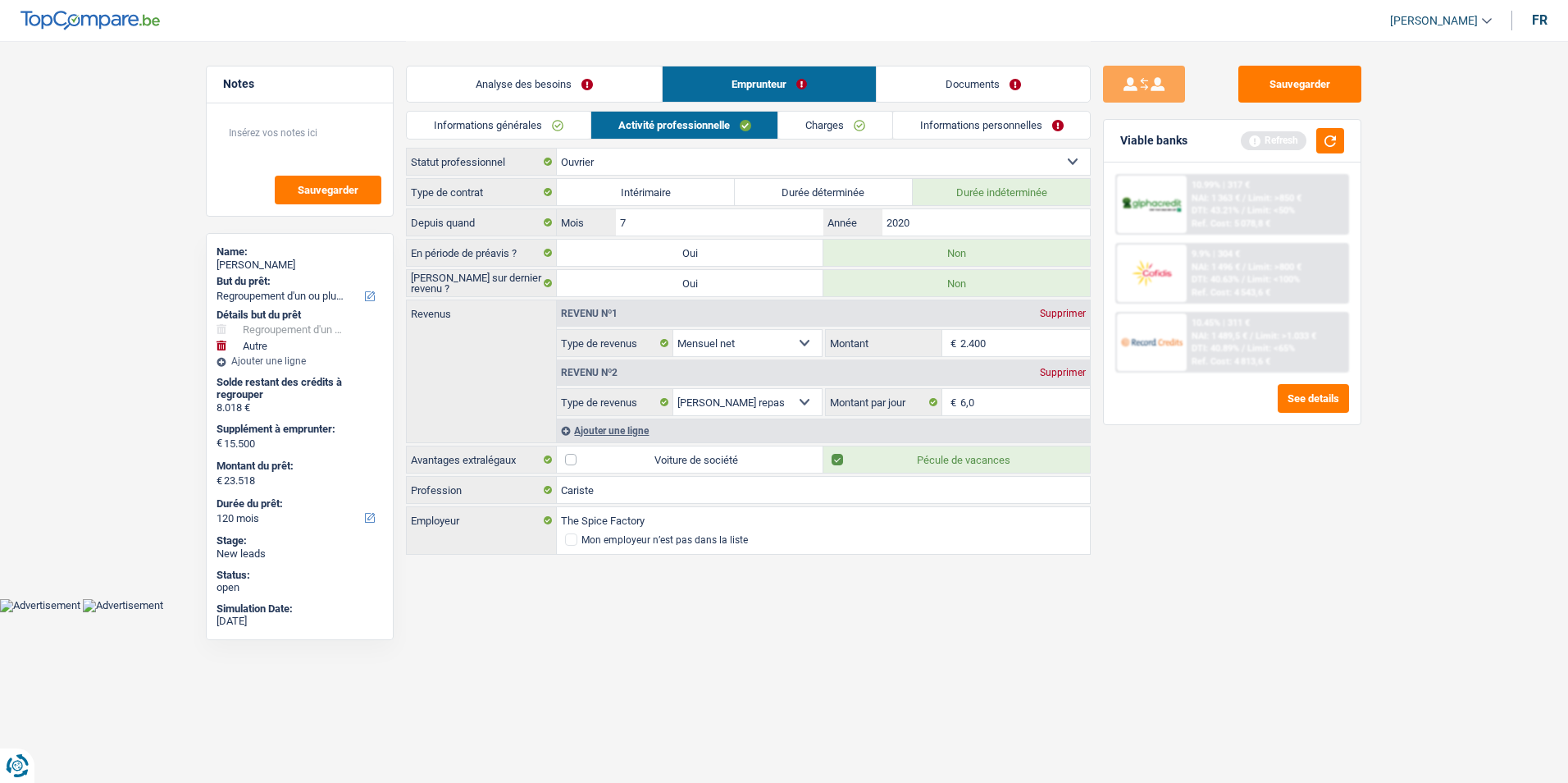
click at [827, 126] on link "Charges" at bounding box center [835, 125] width 114 height 27
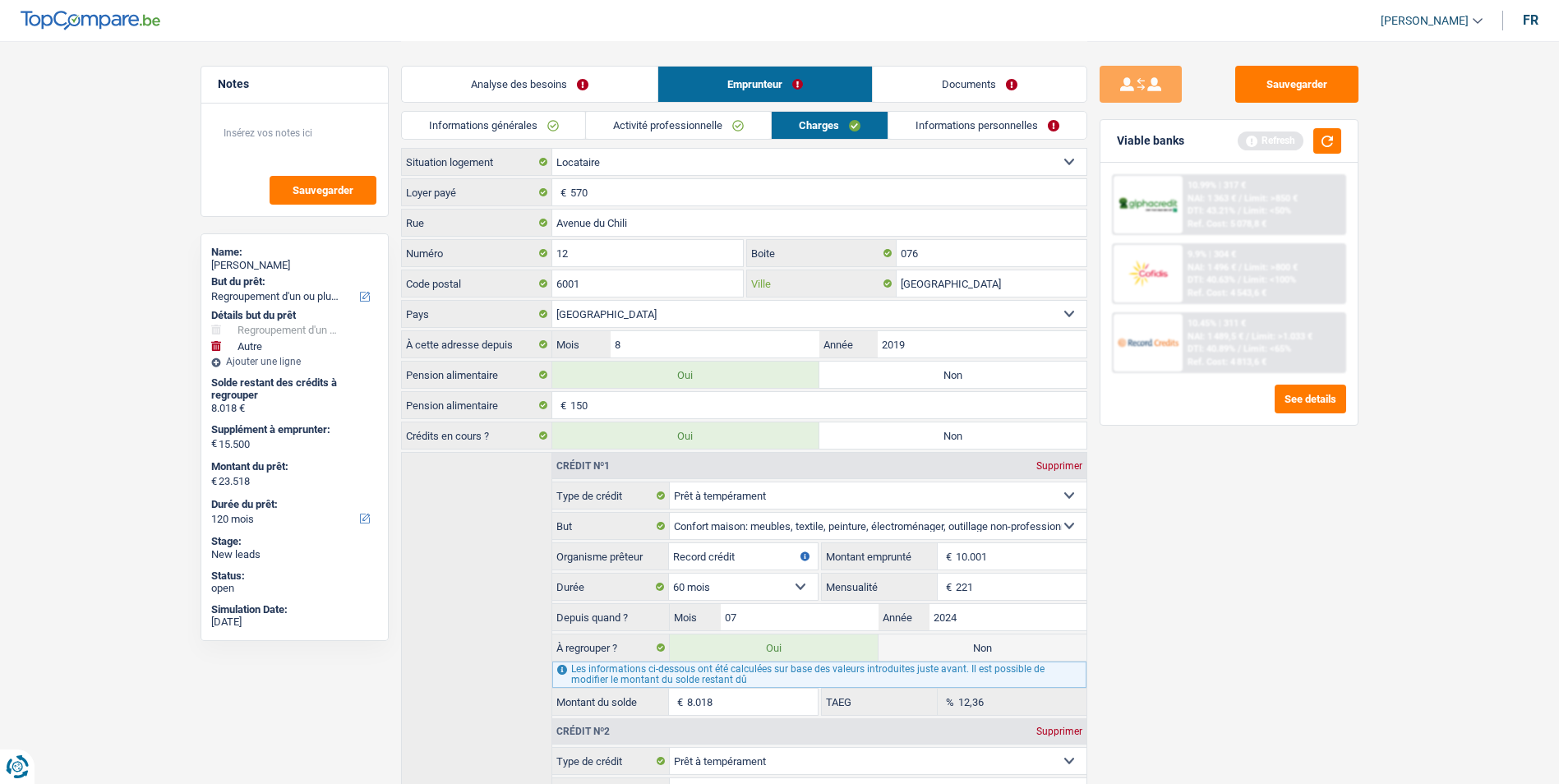
click at [1014, 287] on input "[GEOGRAPHIC_DATA]" at bounding box center [991, 283] width 189 height 26
type input "C"
type input "Marcinelle"
click at [1323, 142] on button "button" at bounding box center [1327, 141] width 28 height 26
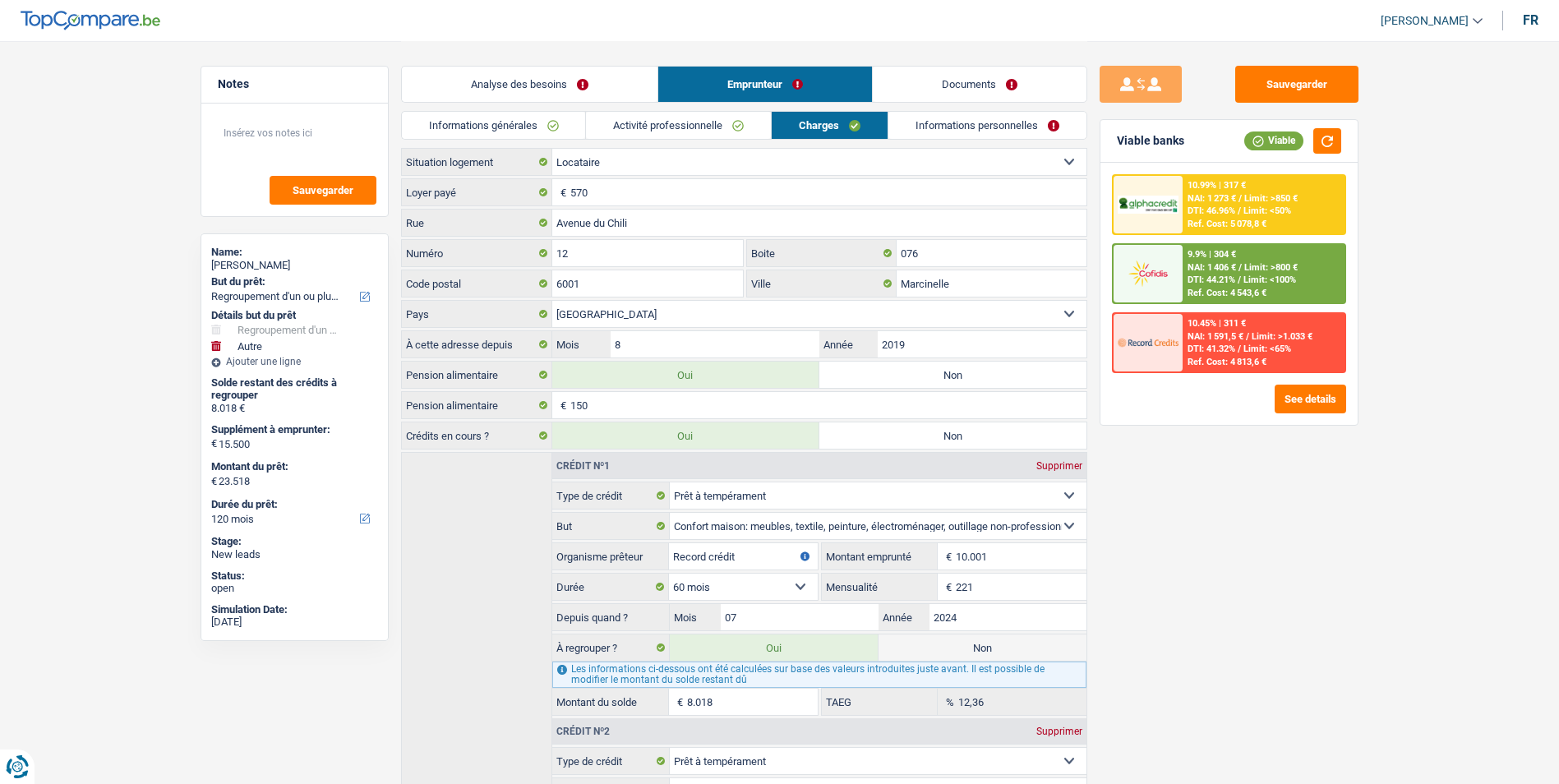
click at [961, 128] on link "Informations personnelles" at bounding box center [987, 125] width 198 height 27
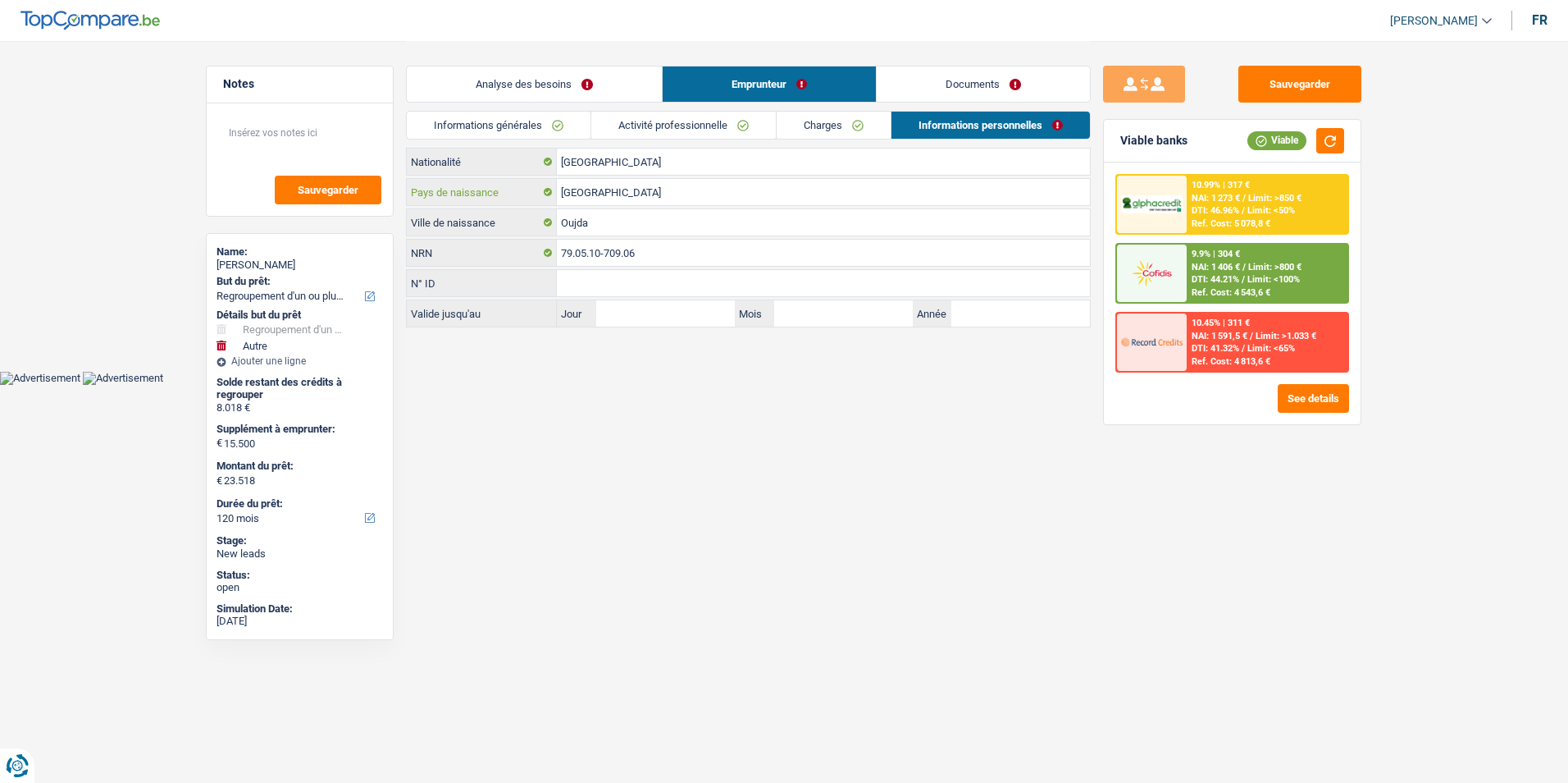
click at [647, 191] on input "[GEOGRAPHIC_DATA]" at bounding box center [823, 192] width 533 height 26
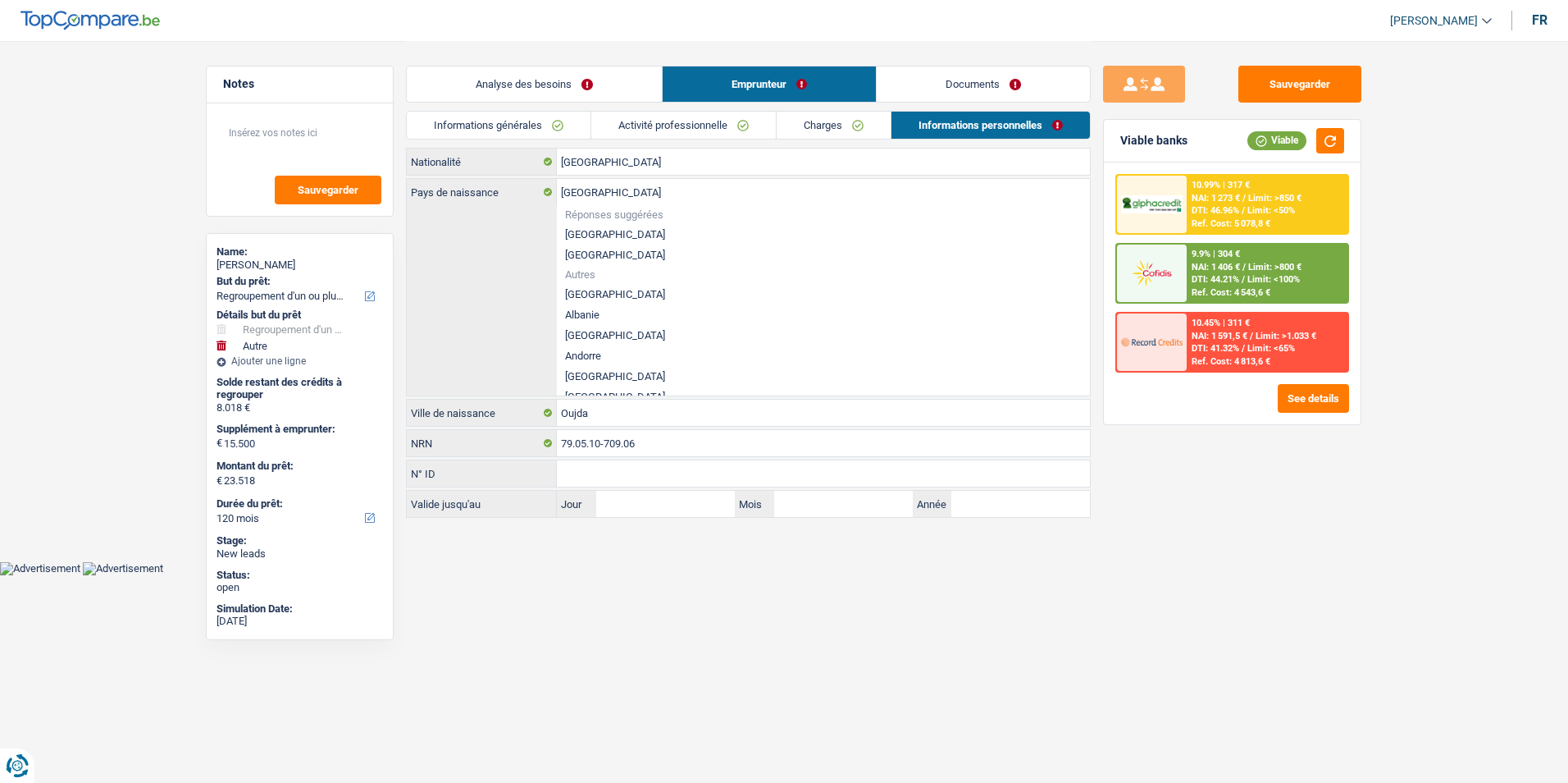
click at [533, 277] on div "[DEMOGRAPHIC_DATA] Pays de naissance Réponses suggérées [GEOGRAPHIC_DATA] Luxem…" at bounding box center [748, 287] width 683 height 217
click at [1226, 480] on div "Sauvegarder Viable banks Viable 10.99% | 317 € NAI: 1 273 € / Limit: >850 € DTI…" at bounding box center [1232, 410] width 283 height 691
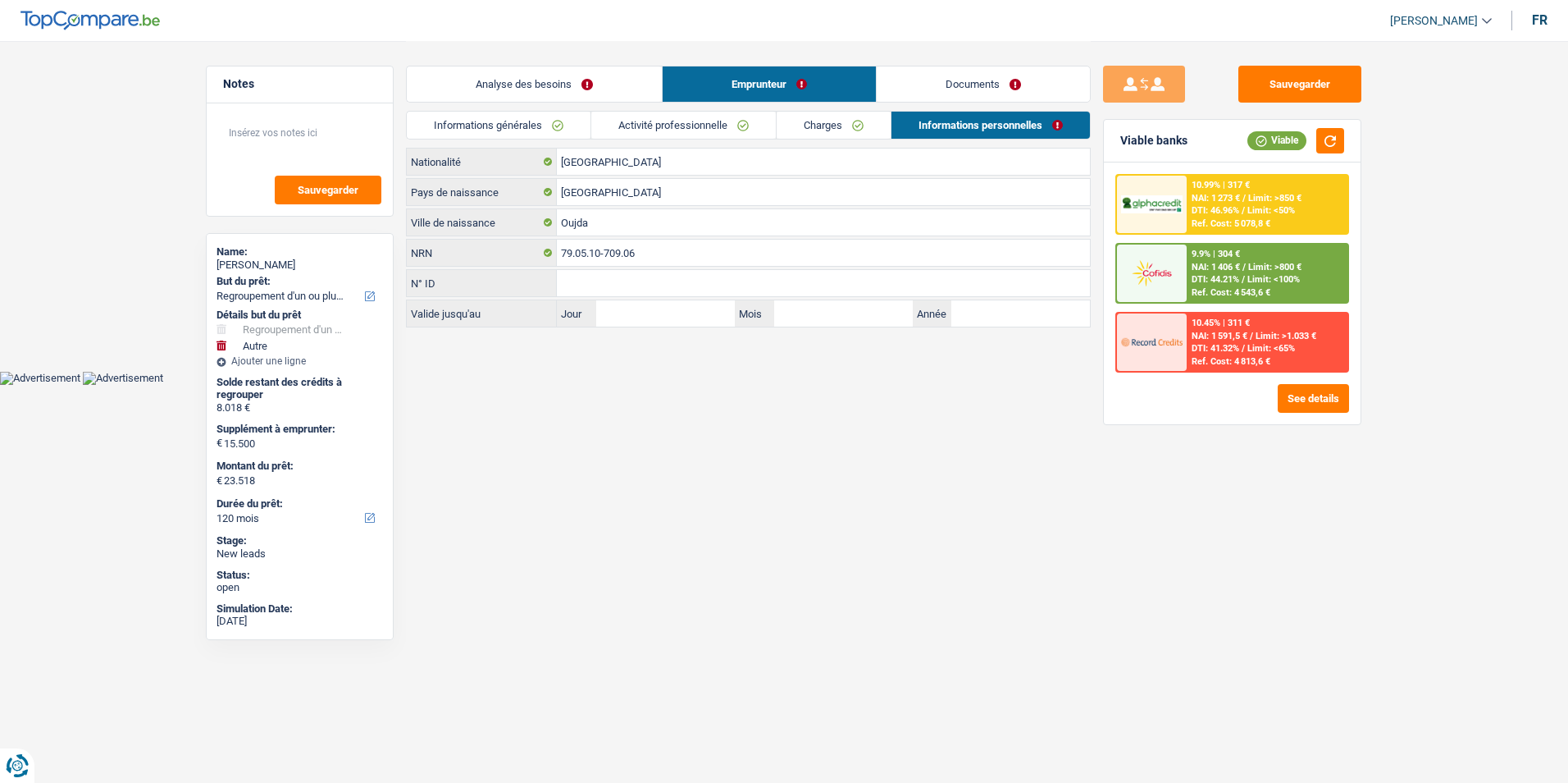
click at [935, 94] on link "Documents" at bounding box center [983, 84] width 213 height 35
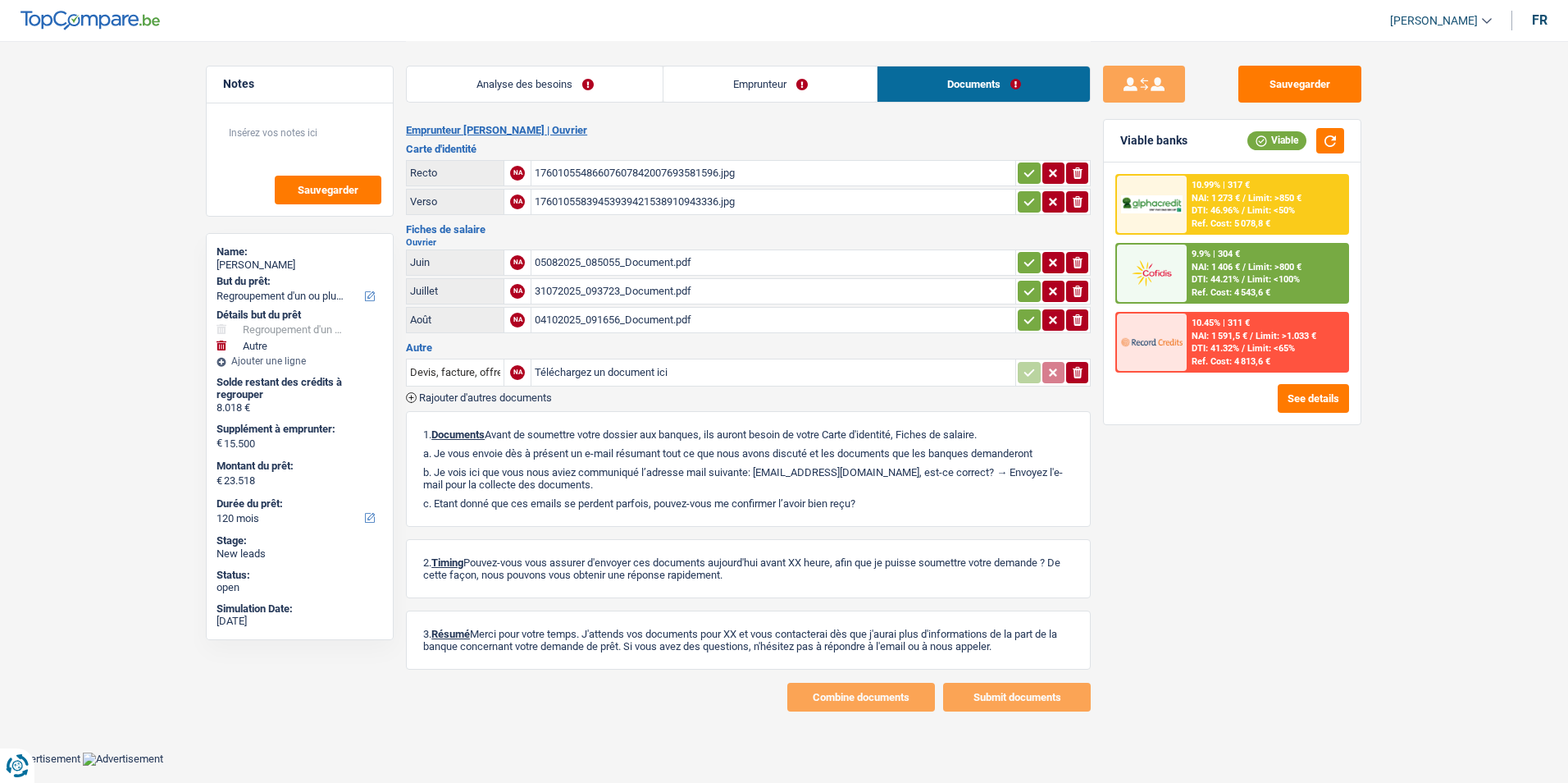
click at [676, 175] on div "17601055486607607842007693581596.jpg" at bounding box center [773, 172] width 477 height 25
click at [616, 193] on div "17601055839453939421538910943336.jpg" at bounding box center [773, 201] width 477 height 25
click at [669, 258] on div "05082025_085055_Document.pdf" at bounding box center [773, 262] width 477 height 25
click at [670, 287] on div "31072025_093723_Document.pdf" at bounding box center [773, 291] width 477 height 25
click at [680, 317] on div "04102025_091656_Document.pdf" at bounding box center [773, 320] width 477 height 25
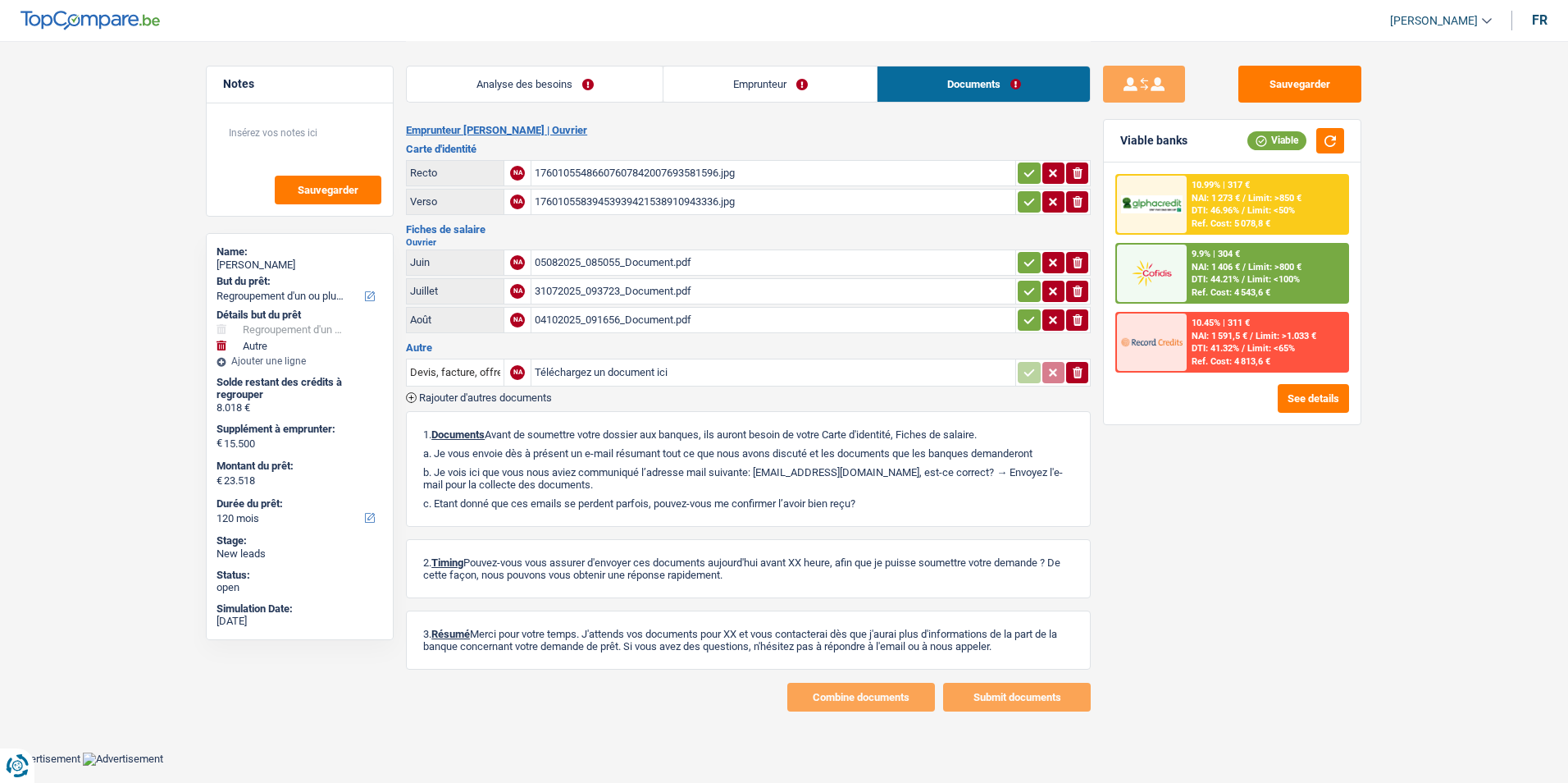
click at [513, 74] on link "Analyse des besoins" at bounding box center [535, 84] width 256 height 35
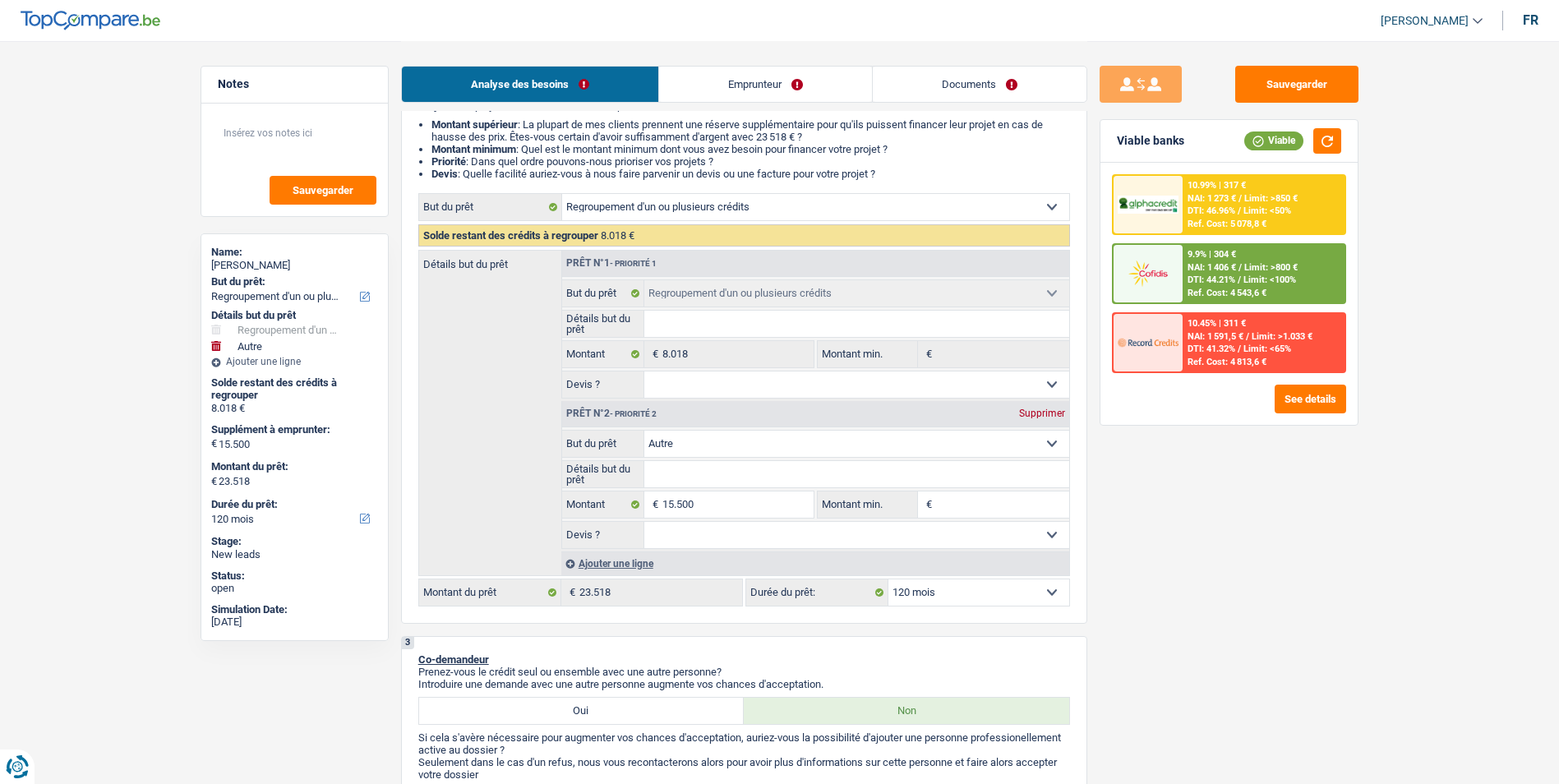
scroll to position [164, 0]
click at [748, 382] on select "Oui Non Non répondu Sélectionner une option" at bounding box center [856, 382] width 425 height 26
select select "yes"
click at [644, 369] on select "Oui Non Non répondu Sélectionner une option" at bounding box center [856, 382] width 425 height 26
select select "yes"
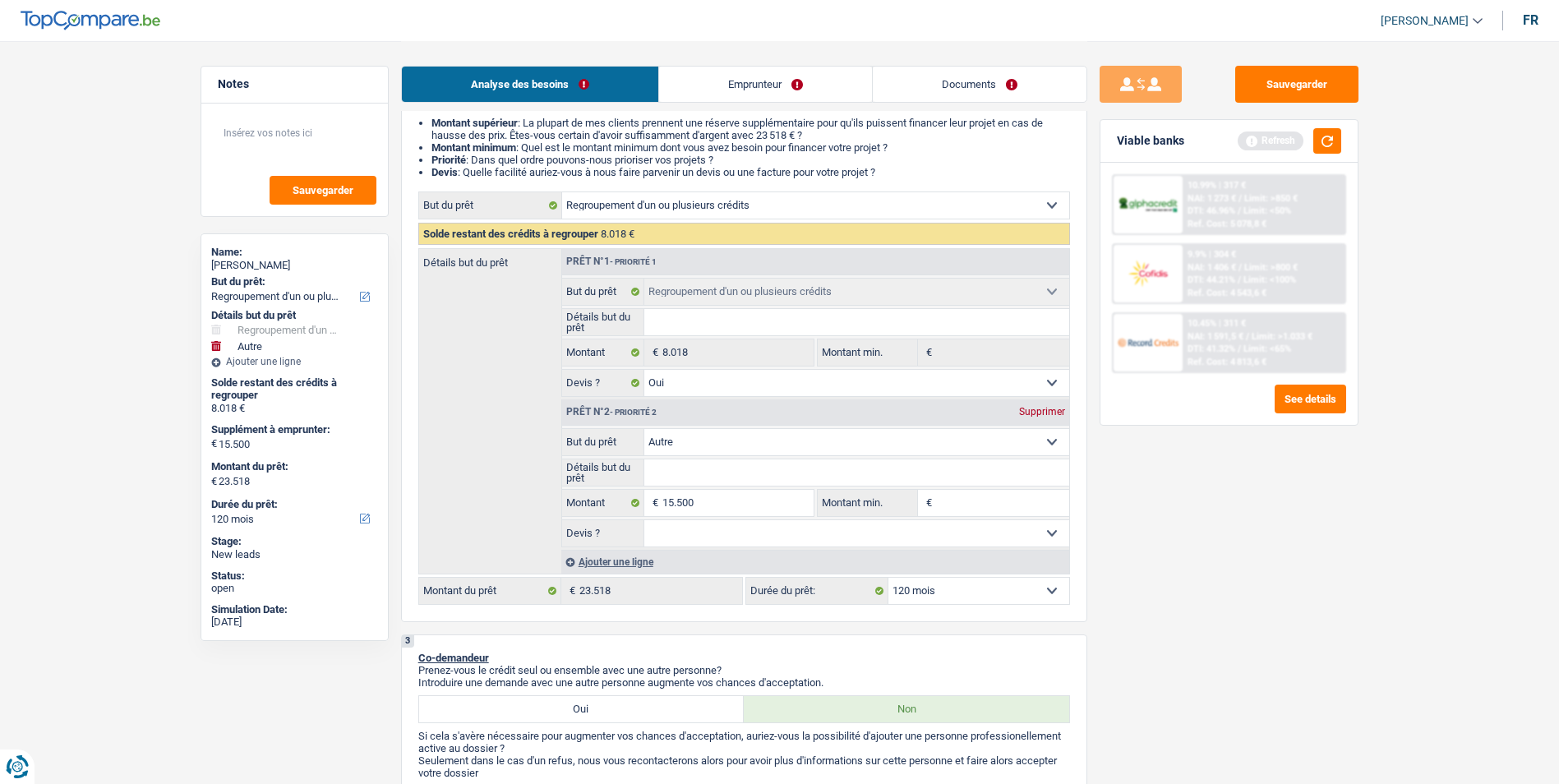
click at [740, 328] on input "Détails but du prêt" at bounding box center [856, 321] width 425 height 26
type input "R"
type input "Re"
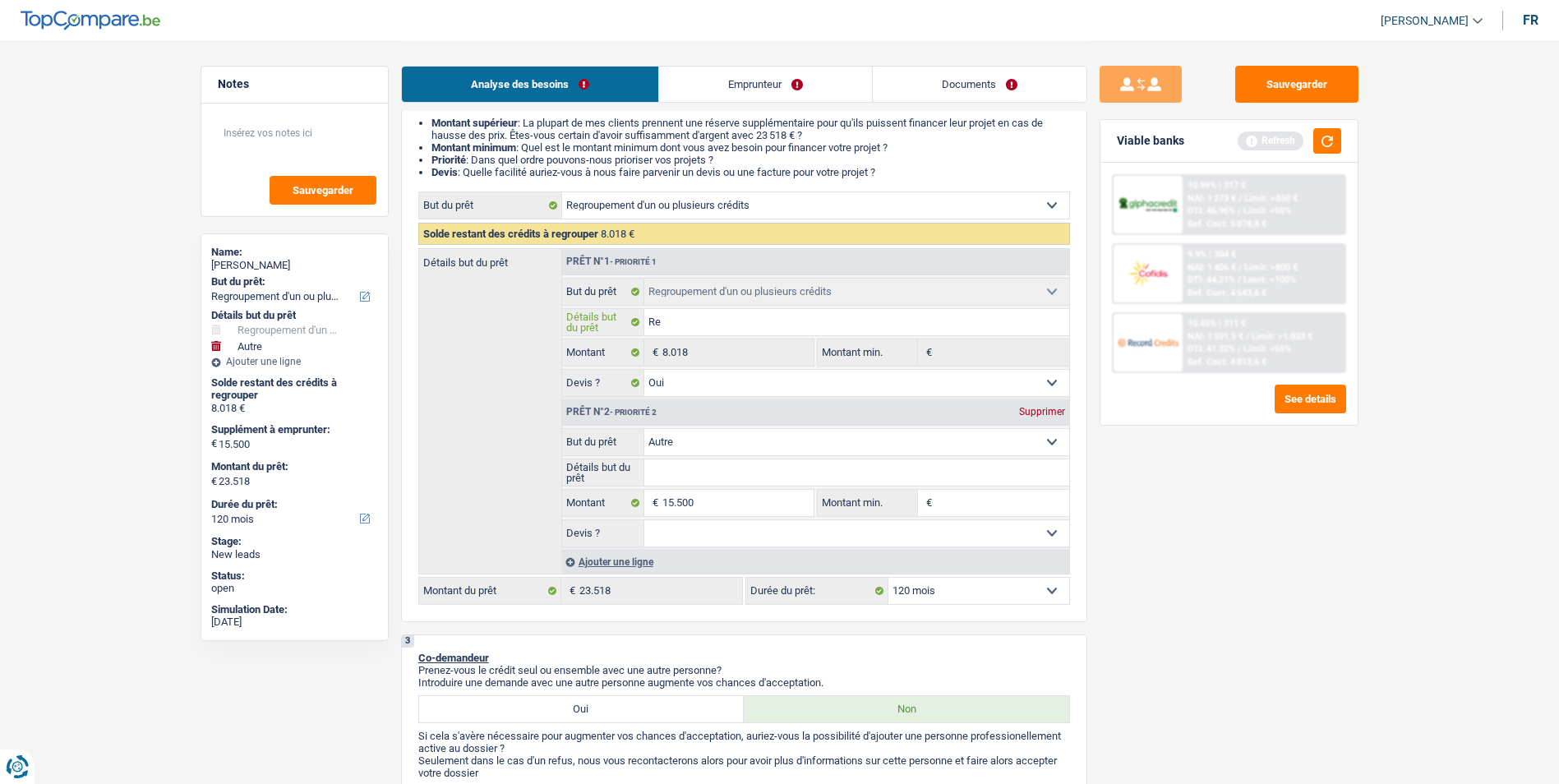
type input "Rep"
type input "Repr"
type input "Repre"
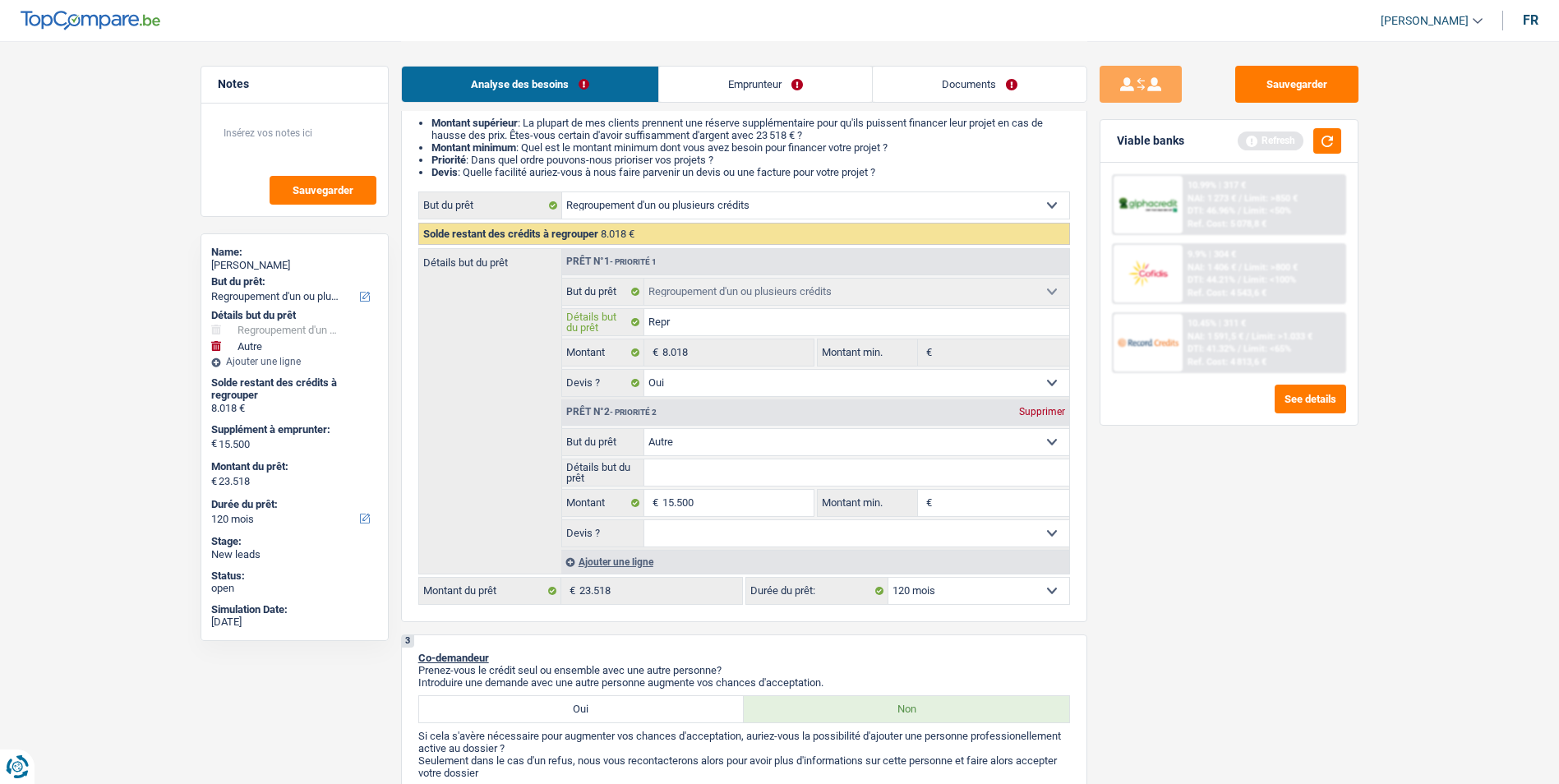
type input "Repre"
type input "Repren"
type input "Reprend"
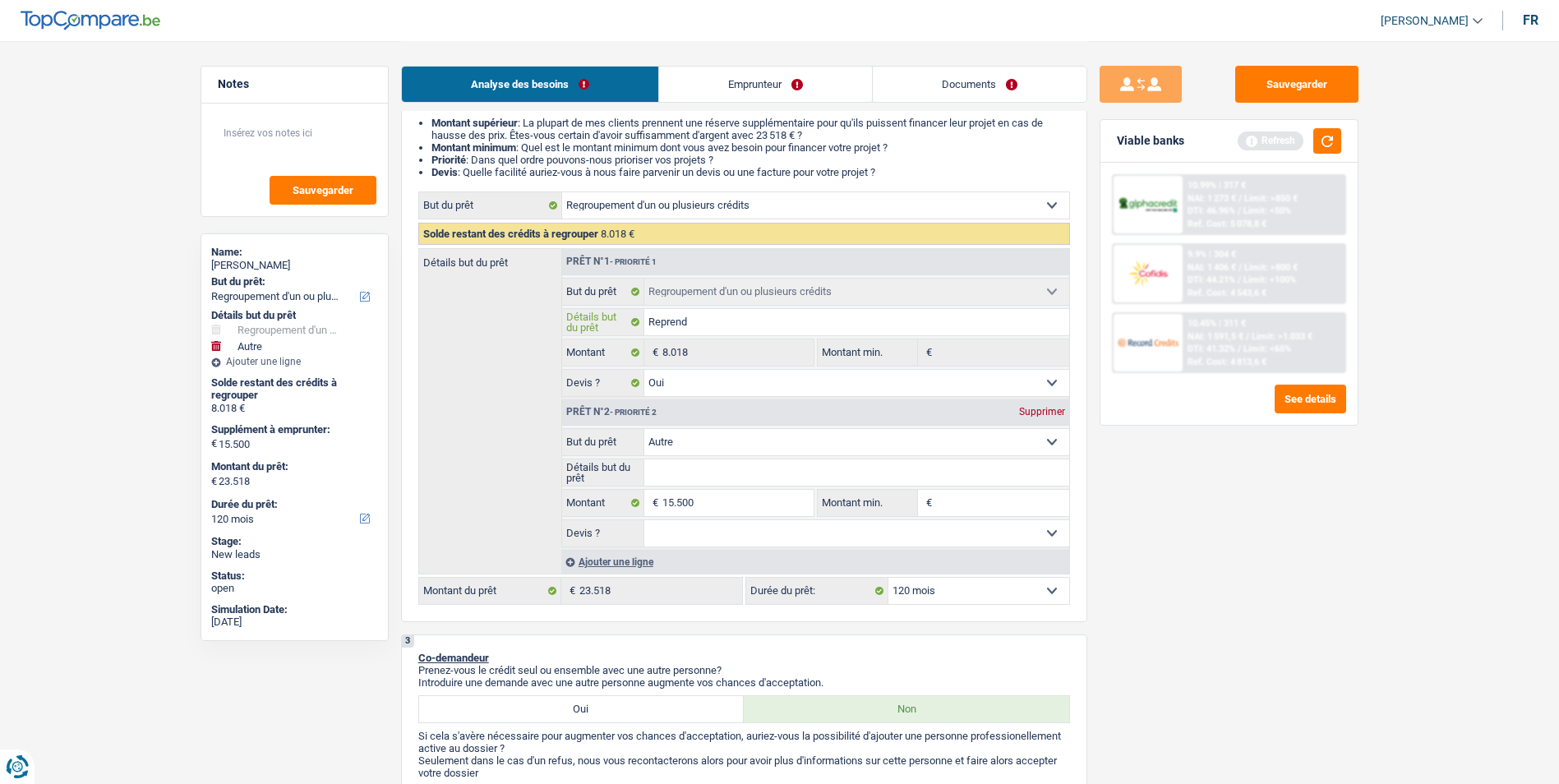
type input "Reprendr"
type input "Reprendre"
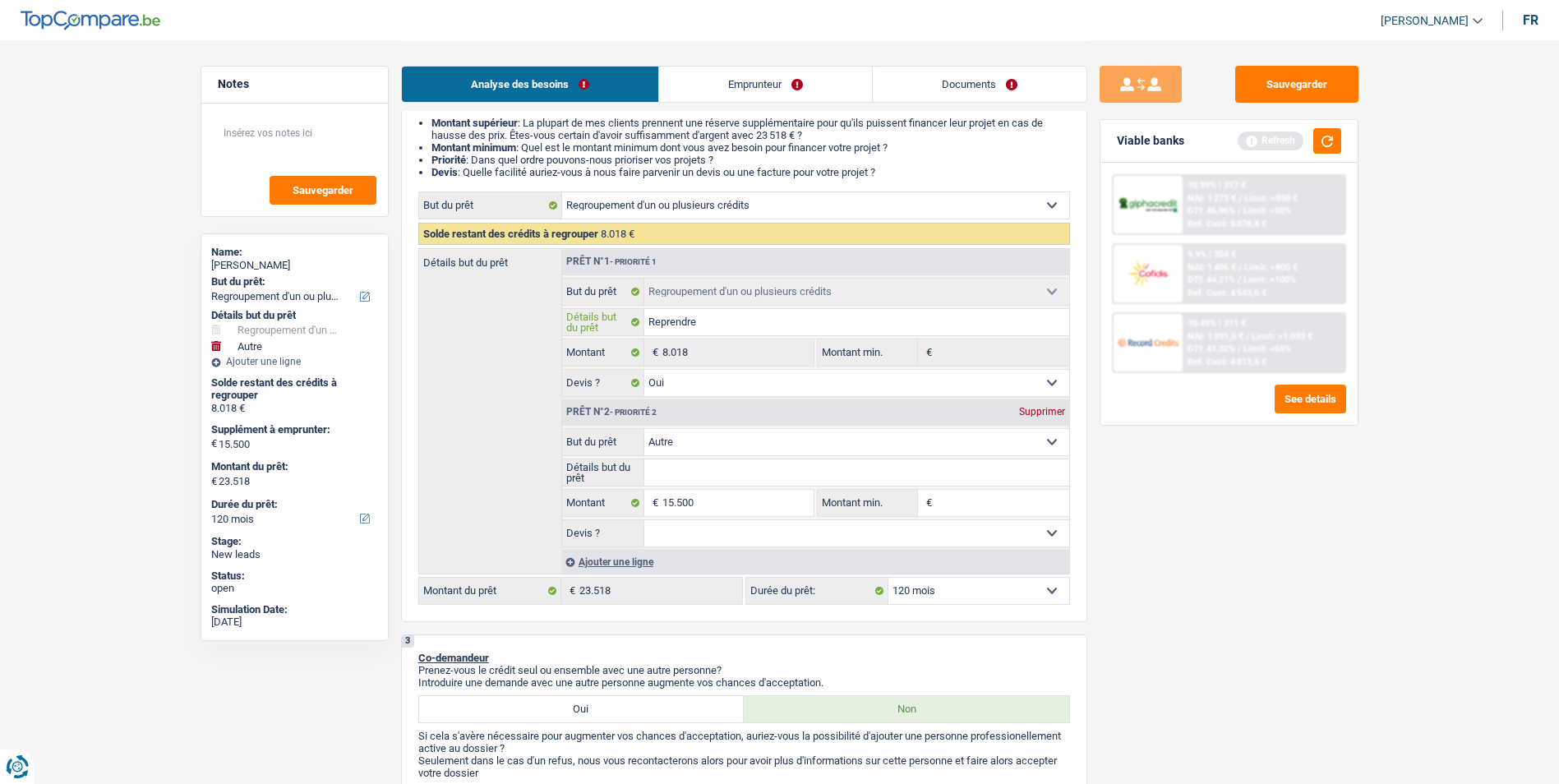
type input "Reprendre"
type input "Reprendre l"
type input "Reprendre le"
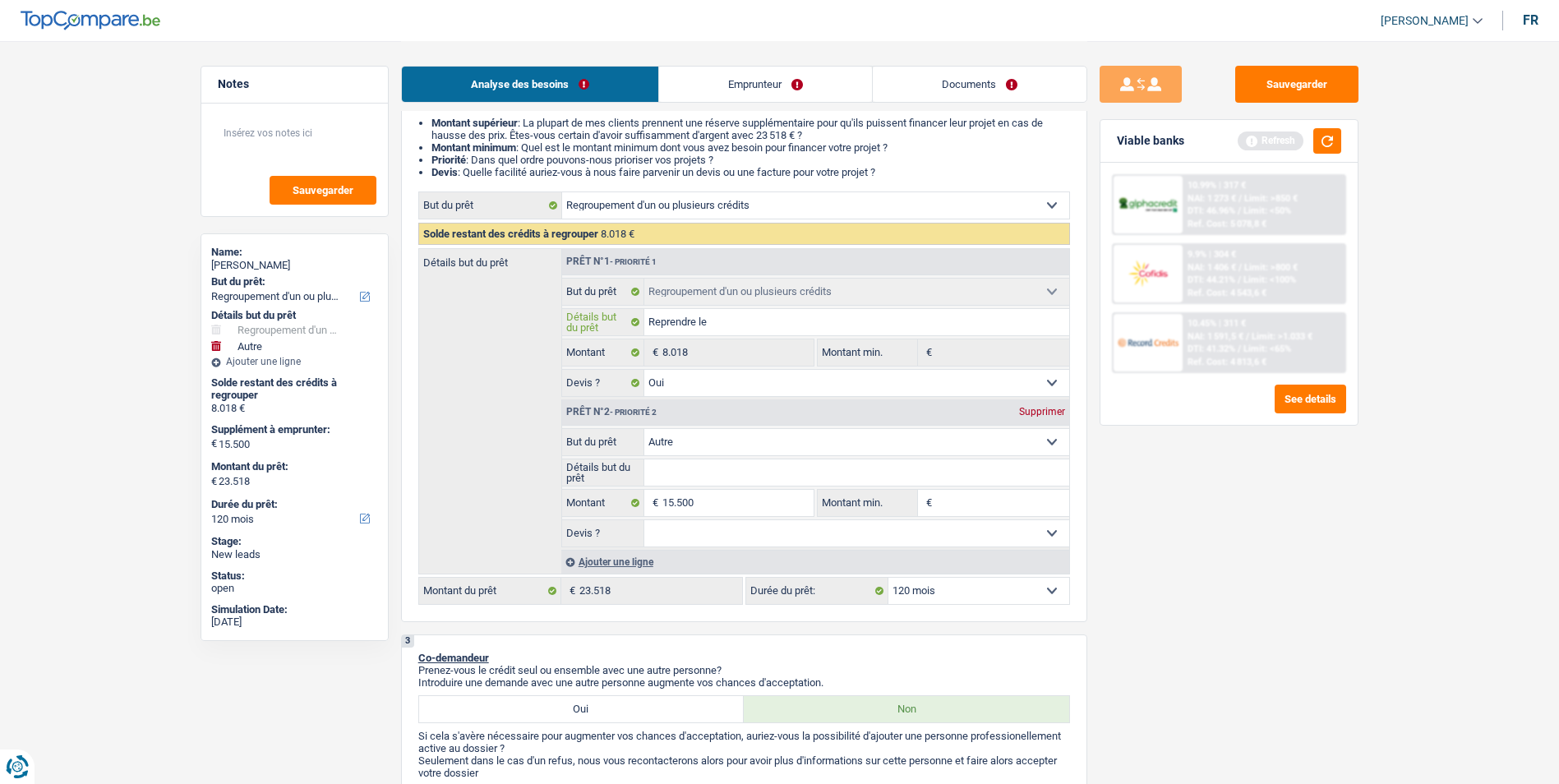
type input "Reprendre le"
type input "Reprendre le p"
type input "Reprendre le pa"
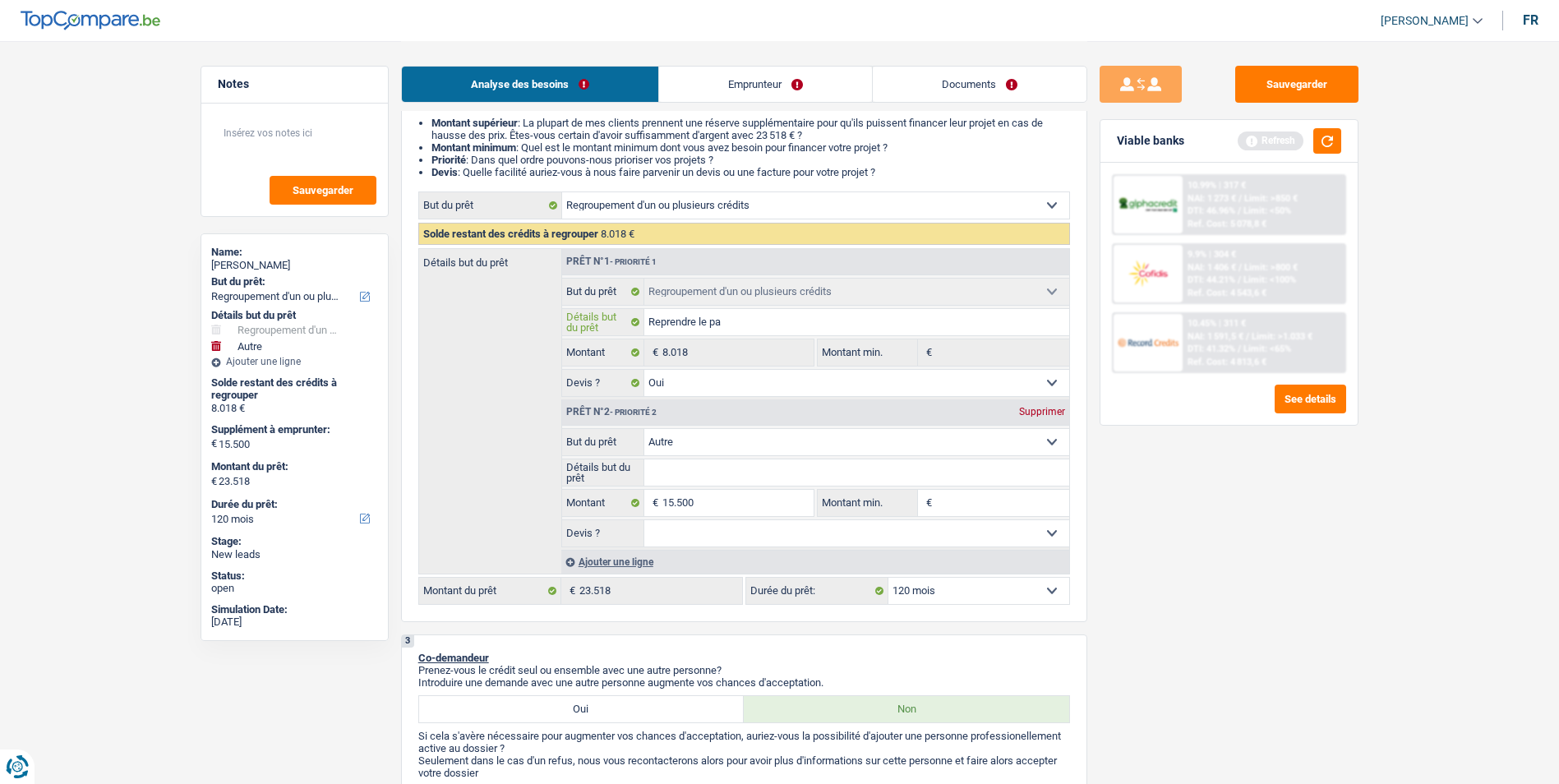
type input "Reprendre le pa"
type input "Reprendre le pat"
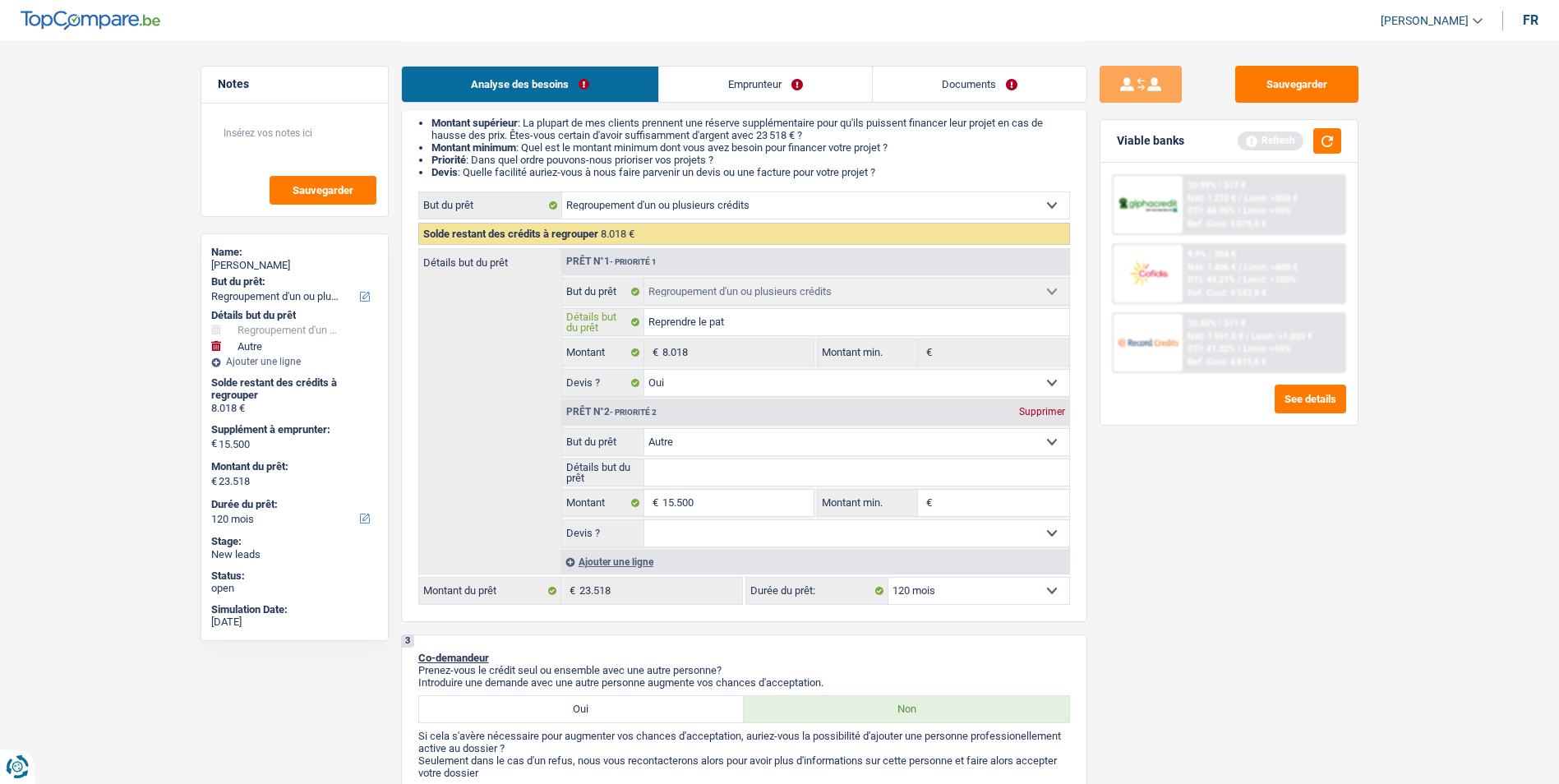
type input "Reprendre le pat c"
type input "Reprendre le pat ch"
type input "Reprendre le pat che"
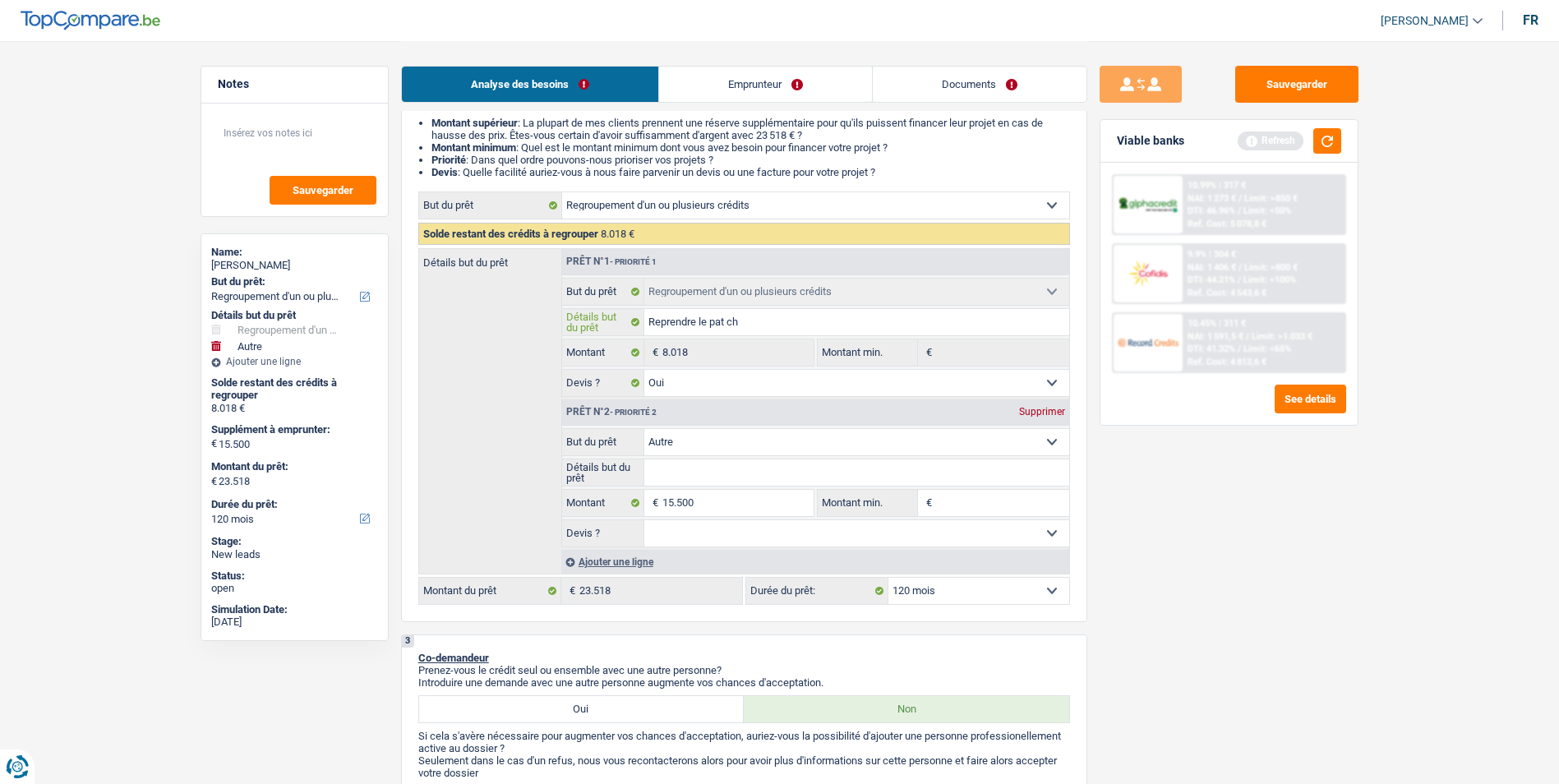
type input "Reprendre le pat che"
type input "Reprendre le pat chez"
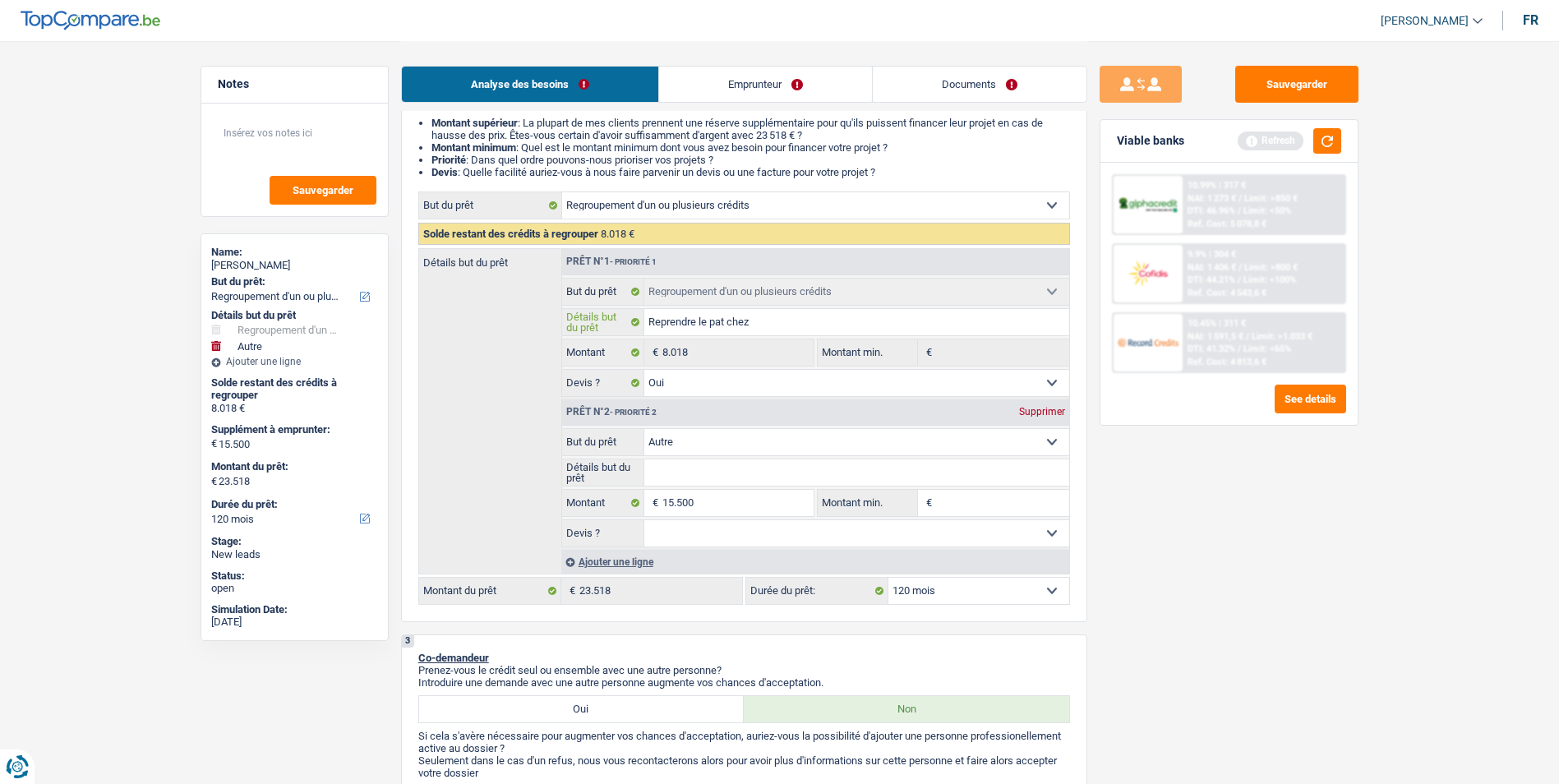
type input "Reprendre le pat chez r"
type input "Reprendre le pat chez re"
type input "Reprendre le pat chez rec"
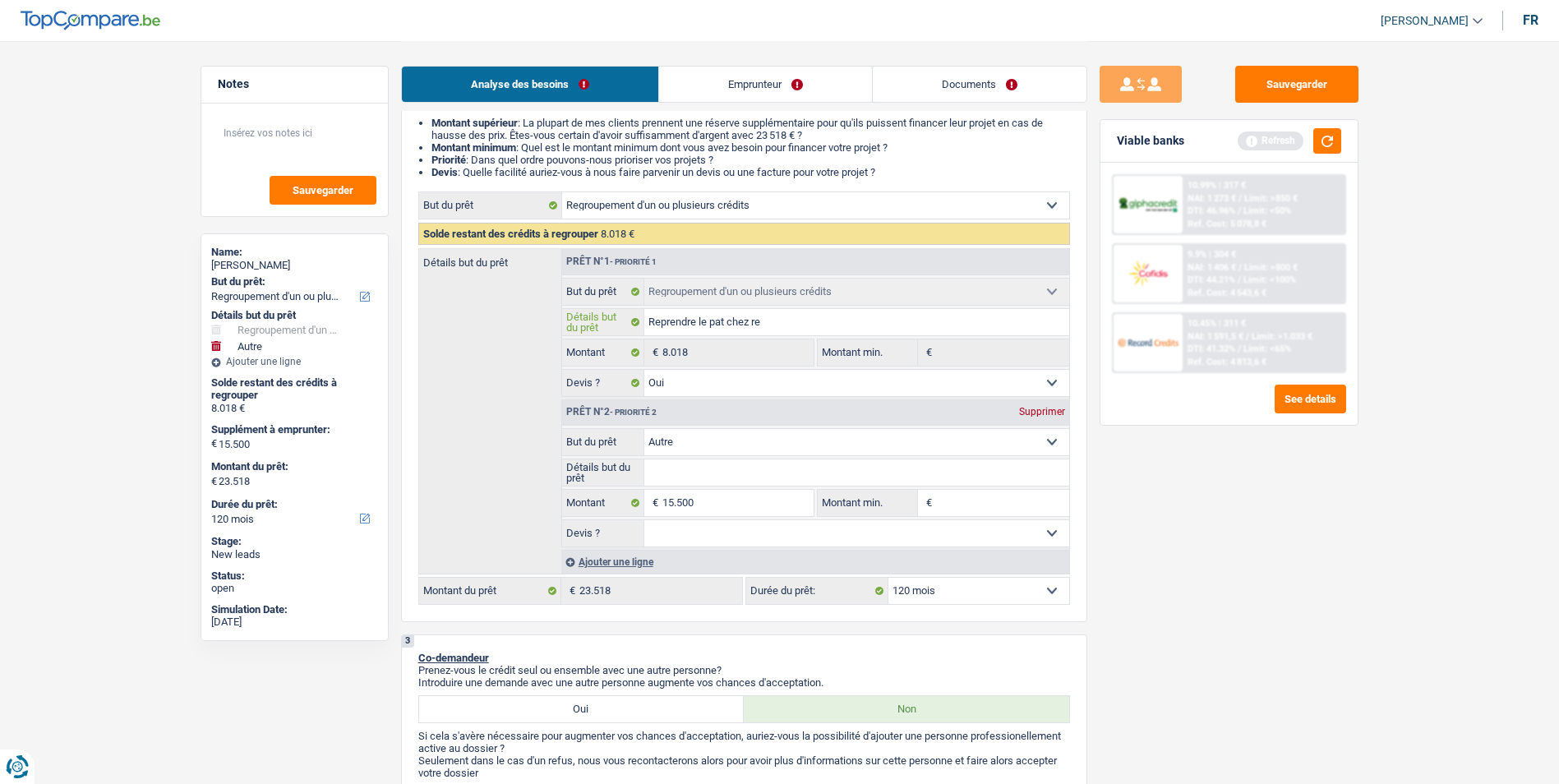
type input "Reprendre le pat chez rec"
type input "Reprendre le pat chez reco"
type input "Reprendre le pat chez recor"
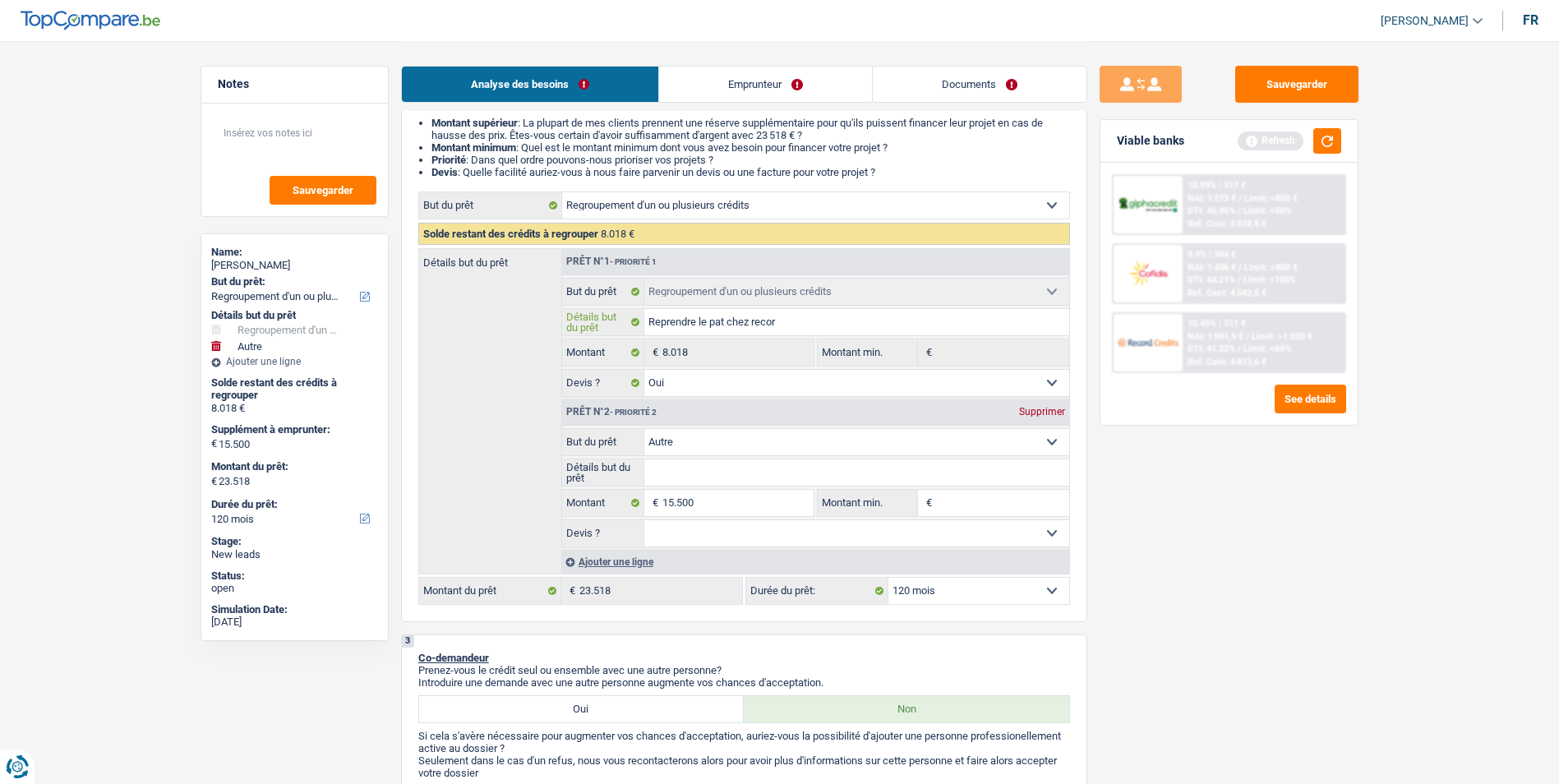
type input "Reprendre le pat chez record"
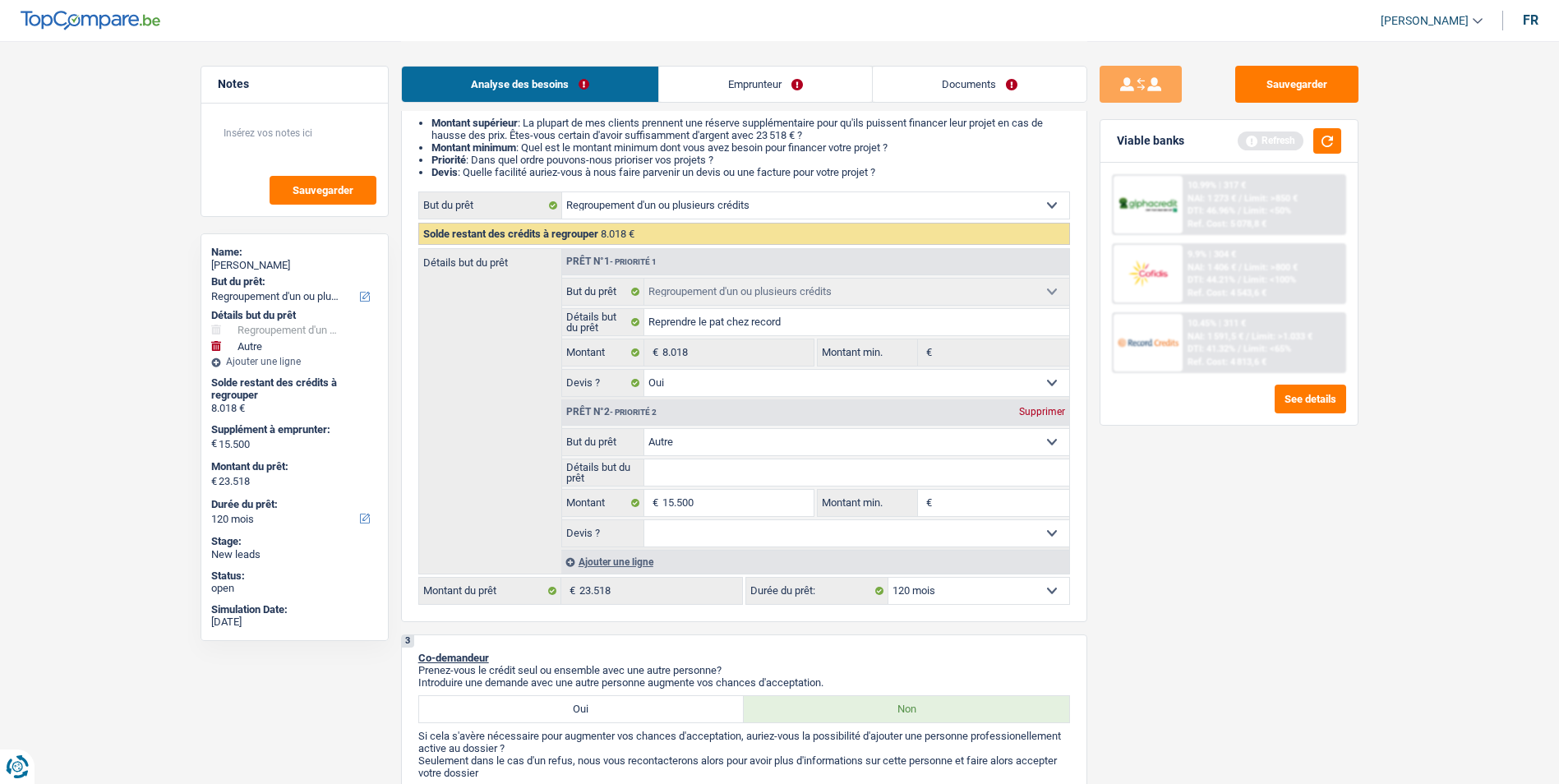
click at [796, 439] on select "Confort maison: meubles, textile, peinture, électroménager, outillage non-profe…" at bounding box center [856, 441] width 425 height 26
select select "household"
click at [644, 428] on select "Confort maison: meubles, textile, peinture, électroménager, outillage non-profe…" at bounding box center [856, 441] width 425 height 26
select select "household"
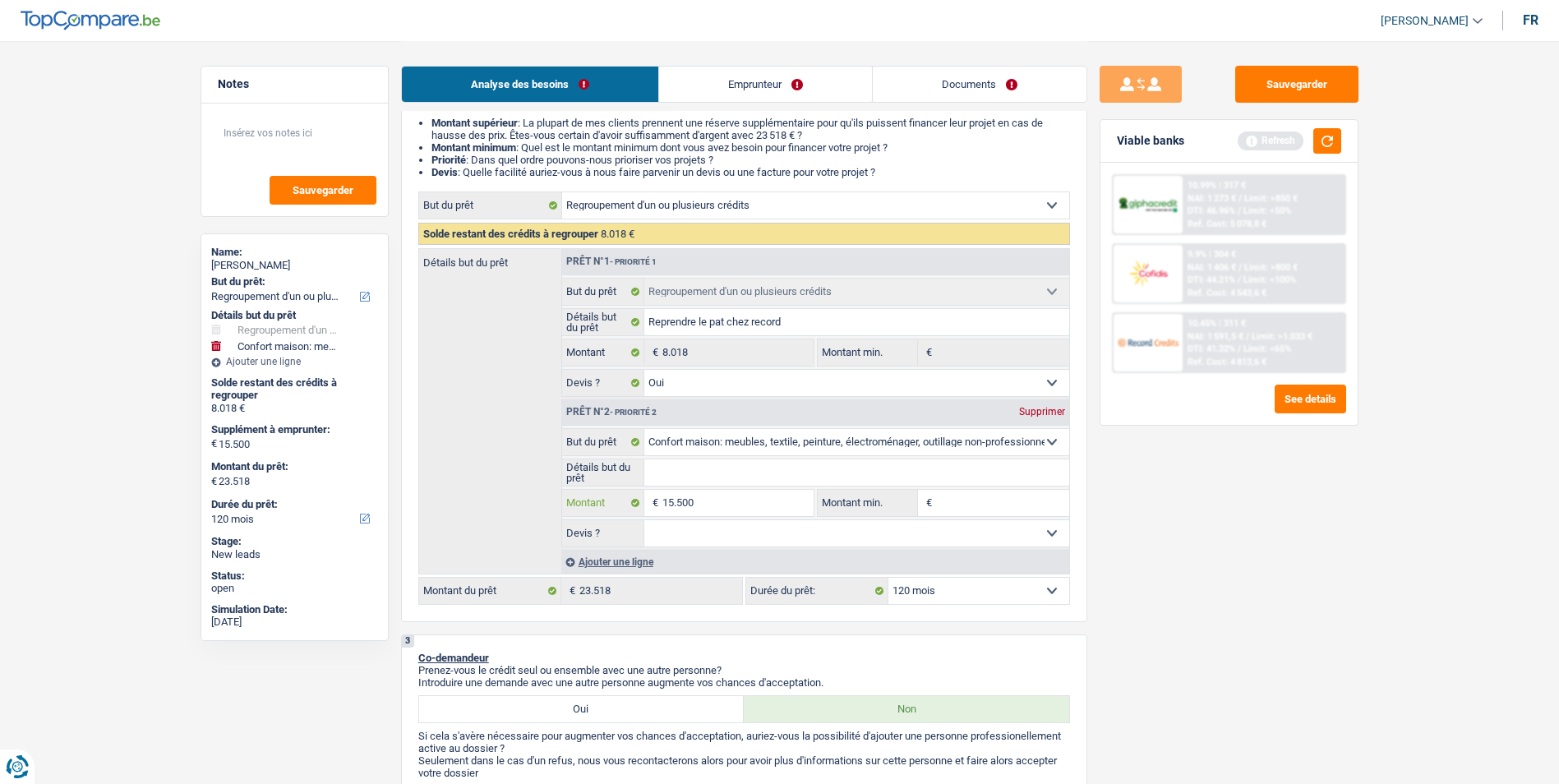
click at [729, 492] on input "15.500" at bounding box center [737, 502] width 151 height 26
type input "1.550"
type input "155"
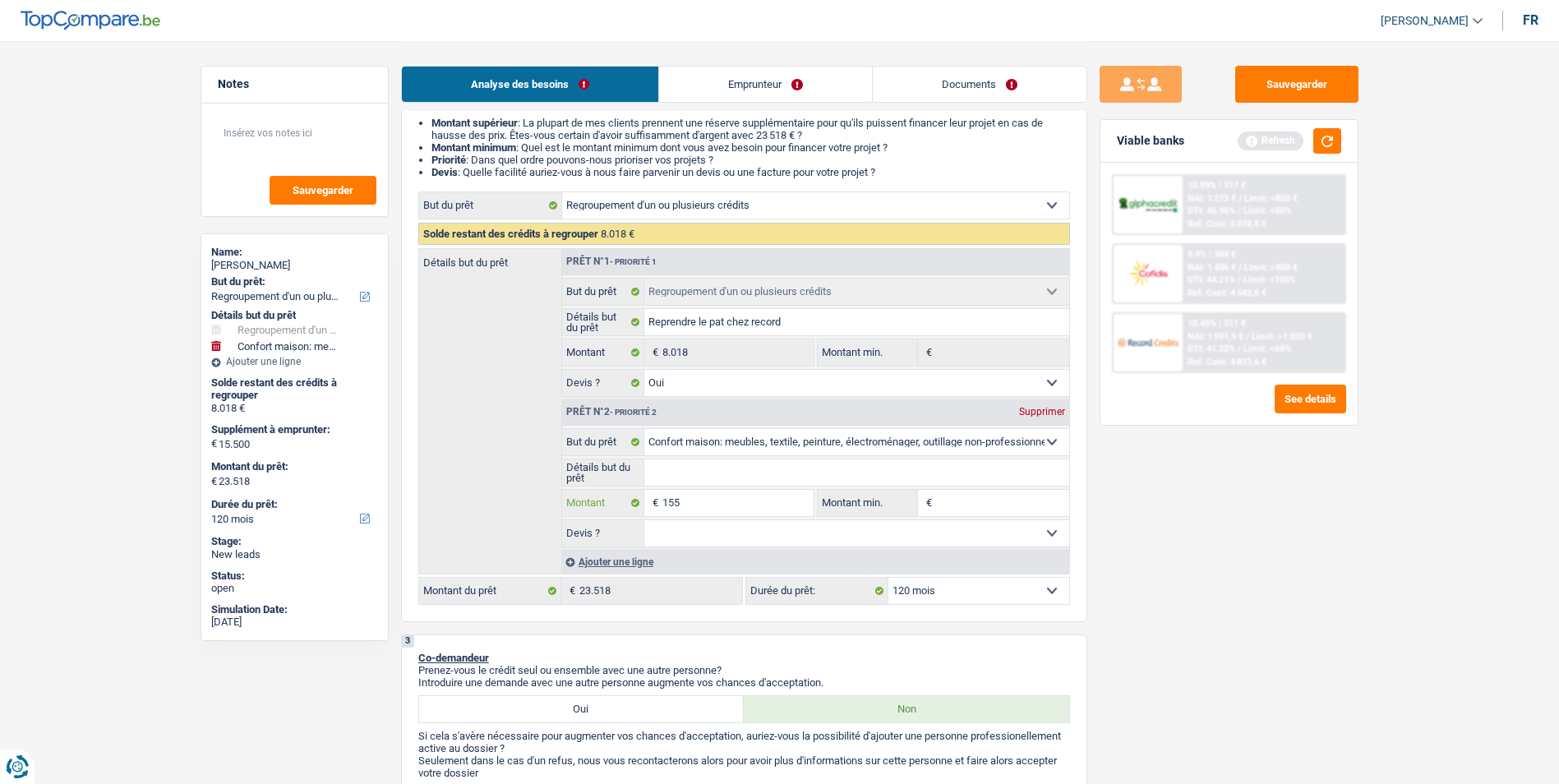
type input "15"
type input "1"
type input "7"
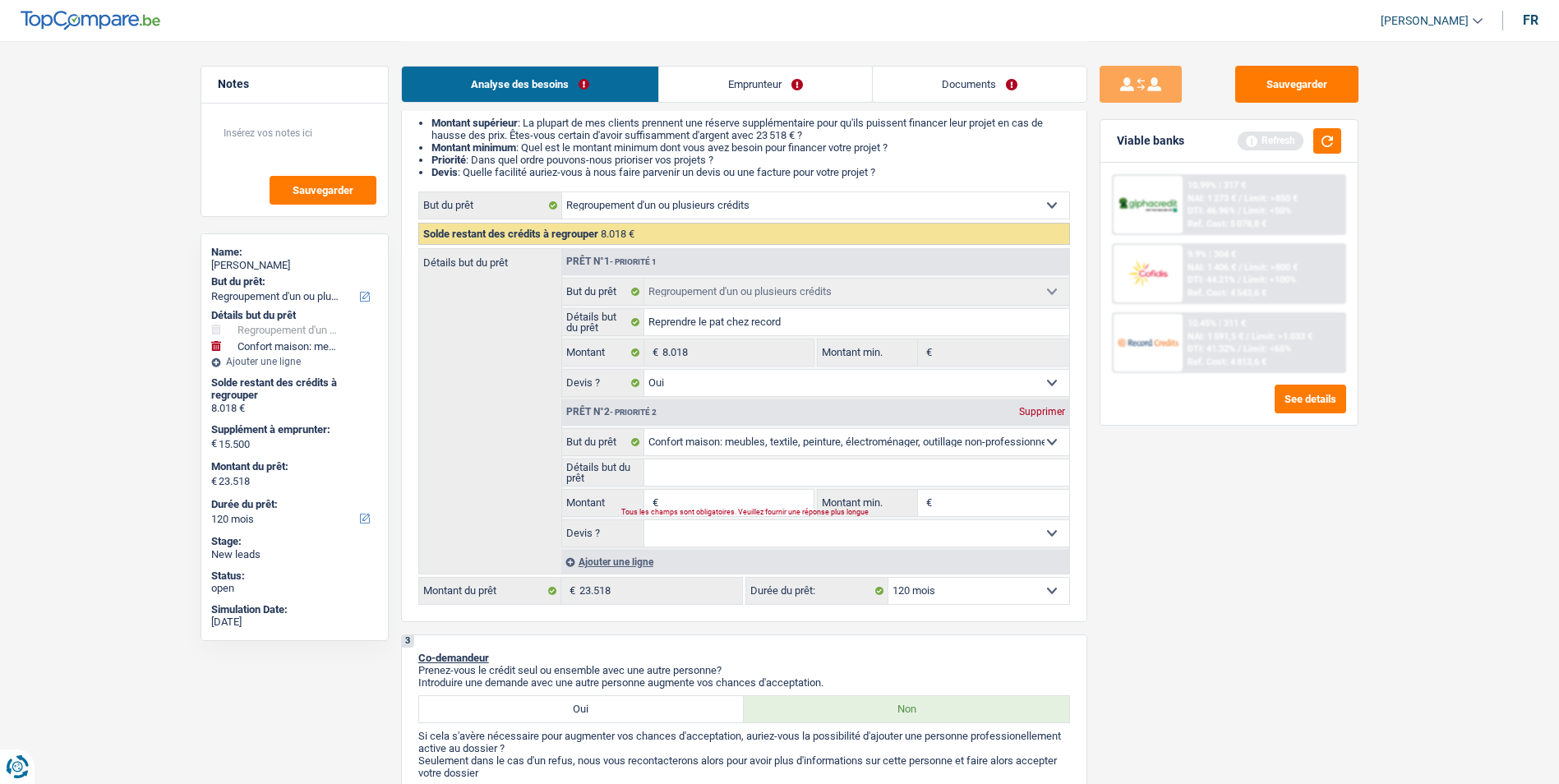
type input "7"
type input "74"
type input "748"
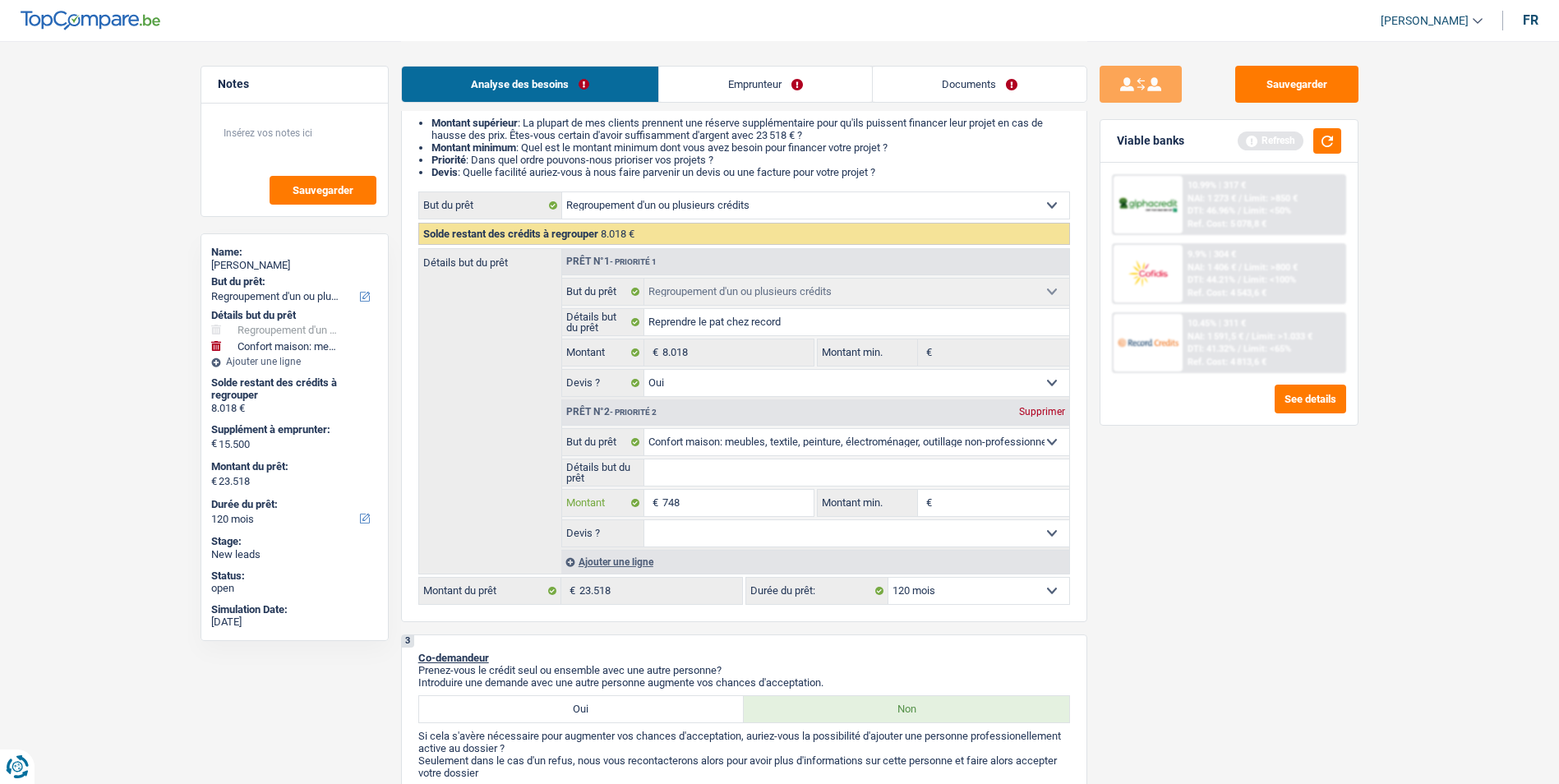
type input "7.482"
select select "84"
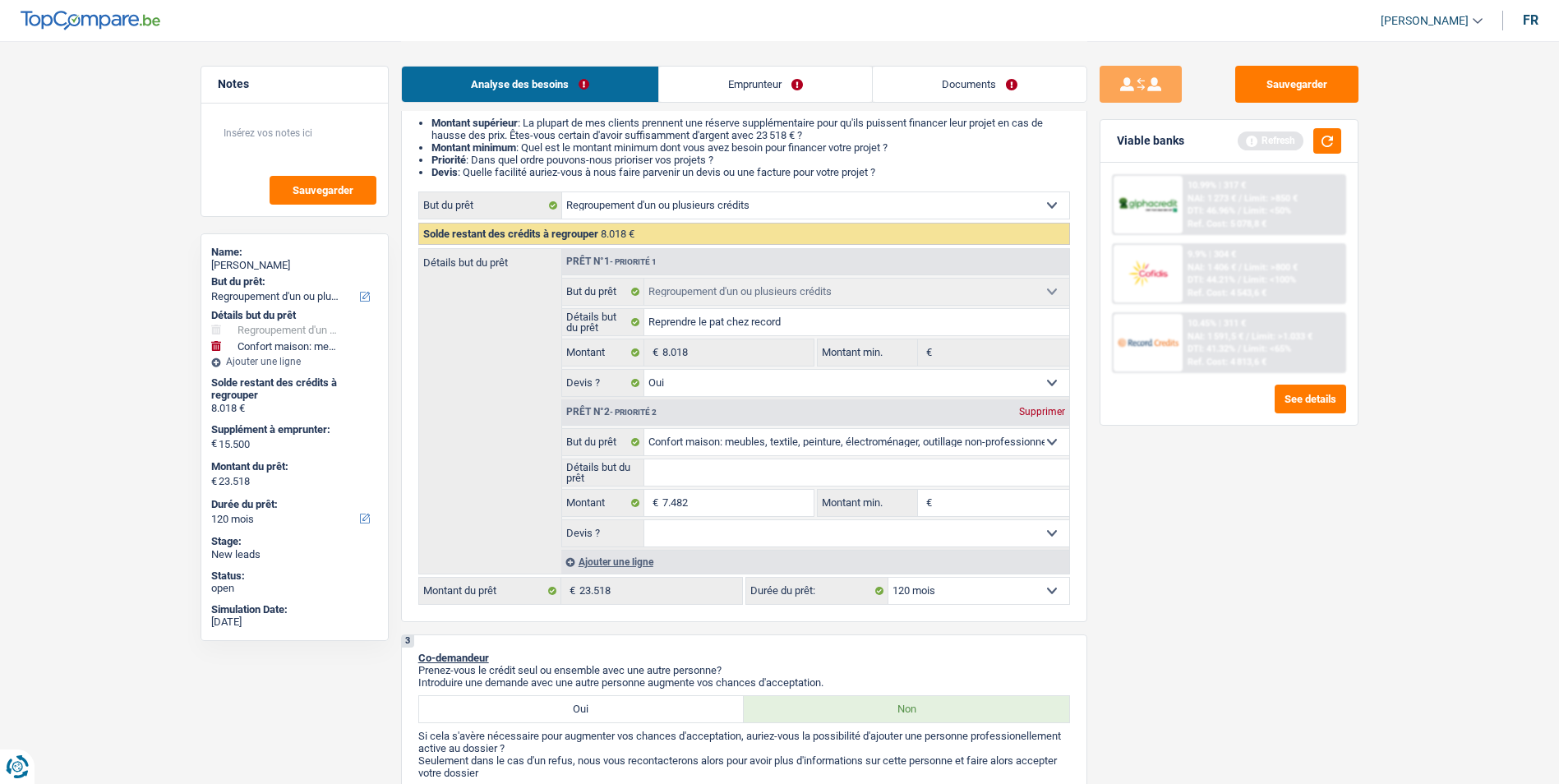
select select "84"
type input "7.482"
type input "15.500"
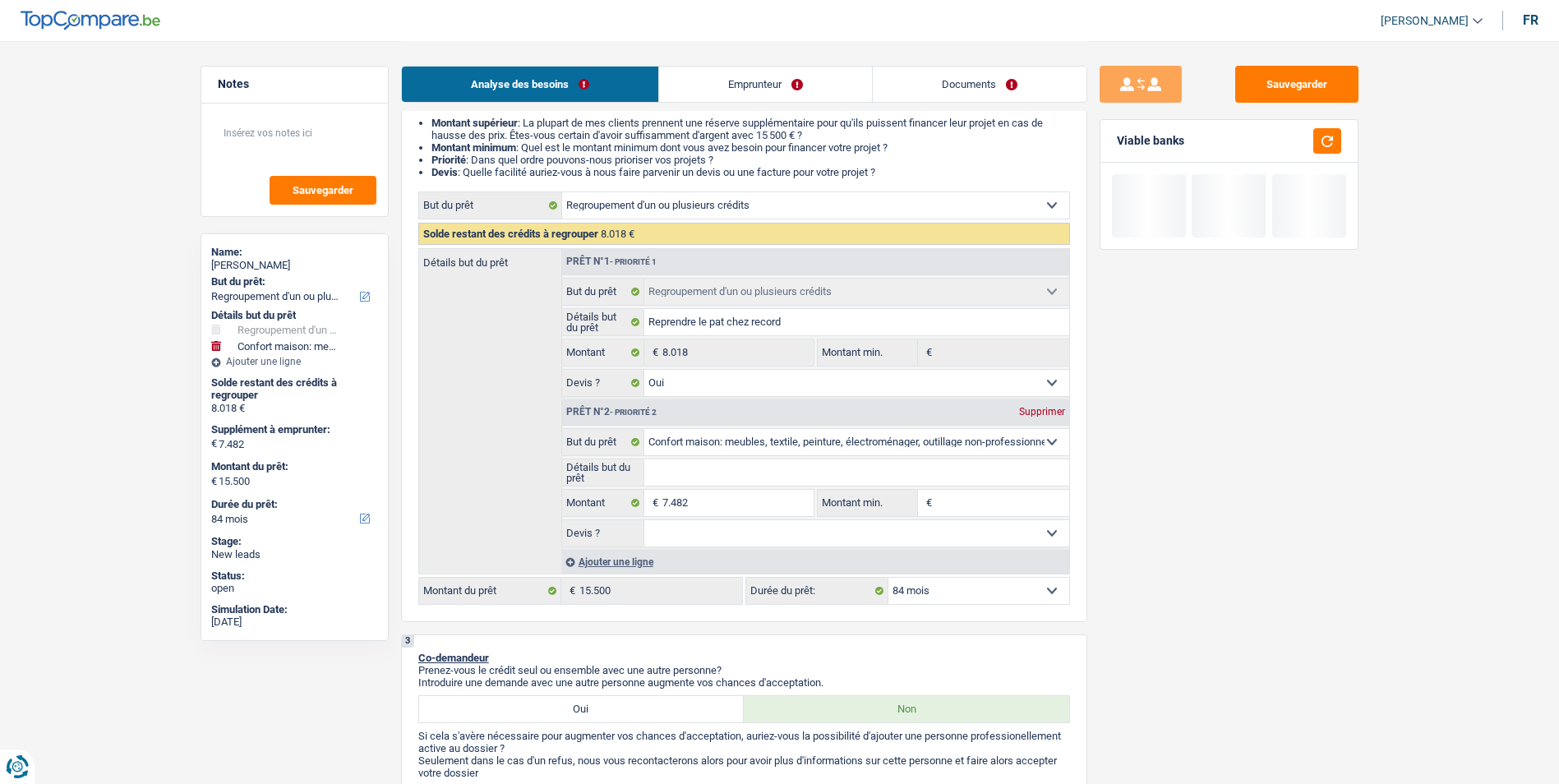
click at [707, 527] on select "Oui Non Non répondu Sélectionner une option" at bounding box center [856, 533] width 425 height 26
select select "yes"
click at [644, 520] on select "Oui Non Non répondu Sélectionner une option" at bounding box center [856, 533] width 425 height 26
select select "yes"
click at [702, 476] on input "Détails but du prêt" at bounding box center [856, 472] width 425 height 26
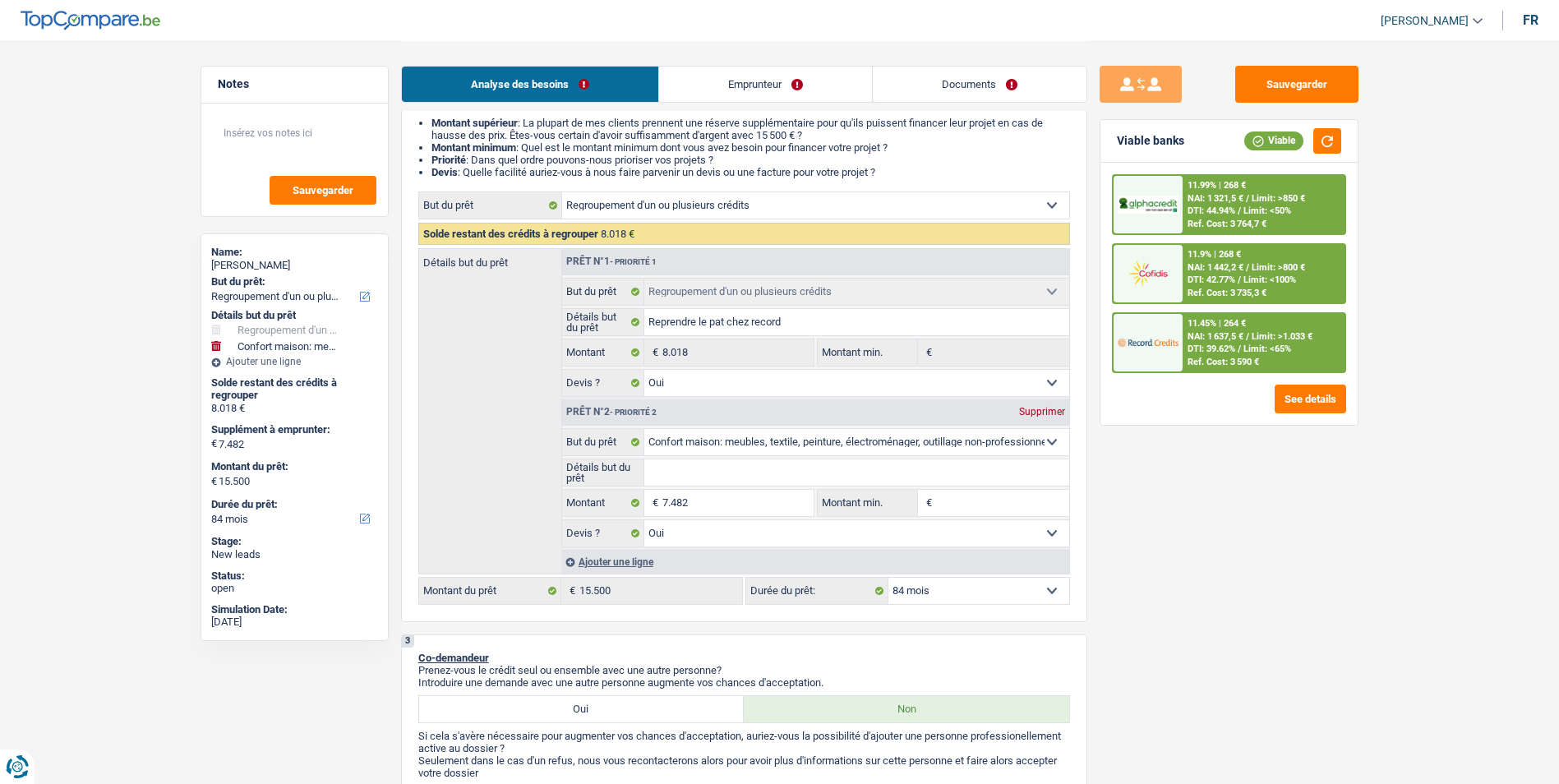
type input "R"
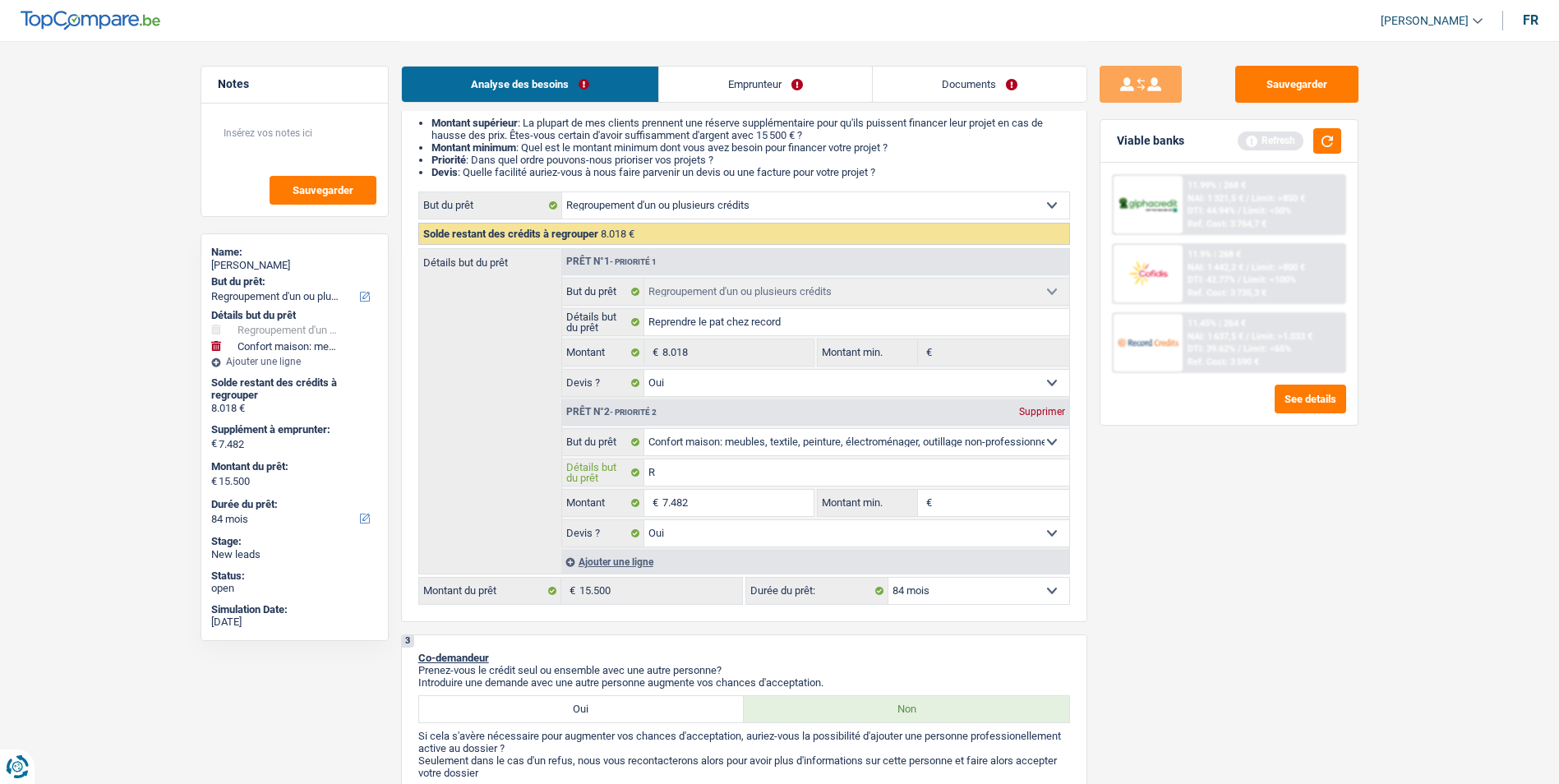
type input "Ra"
type input "Rac"
type input "Rach"
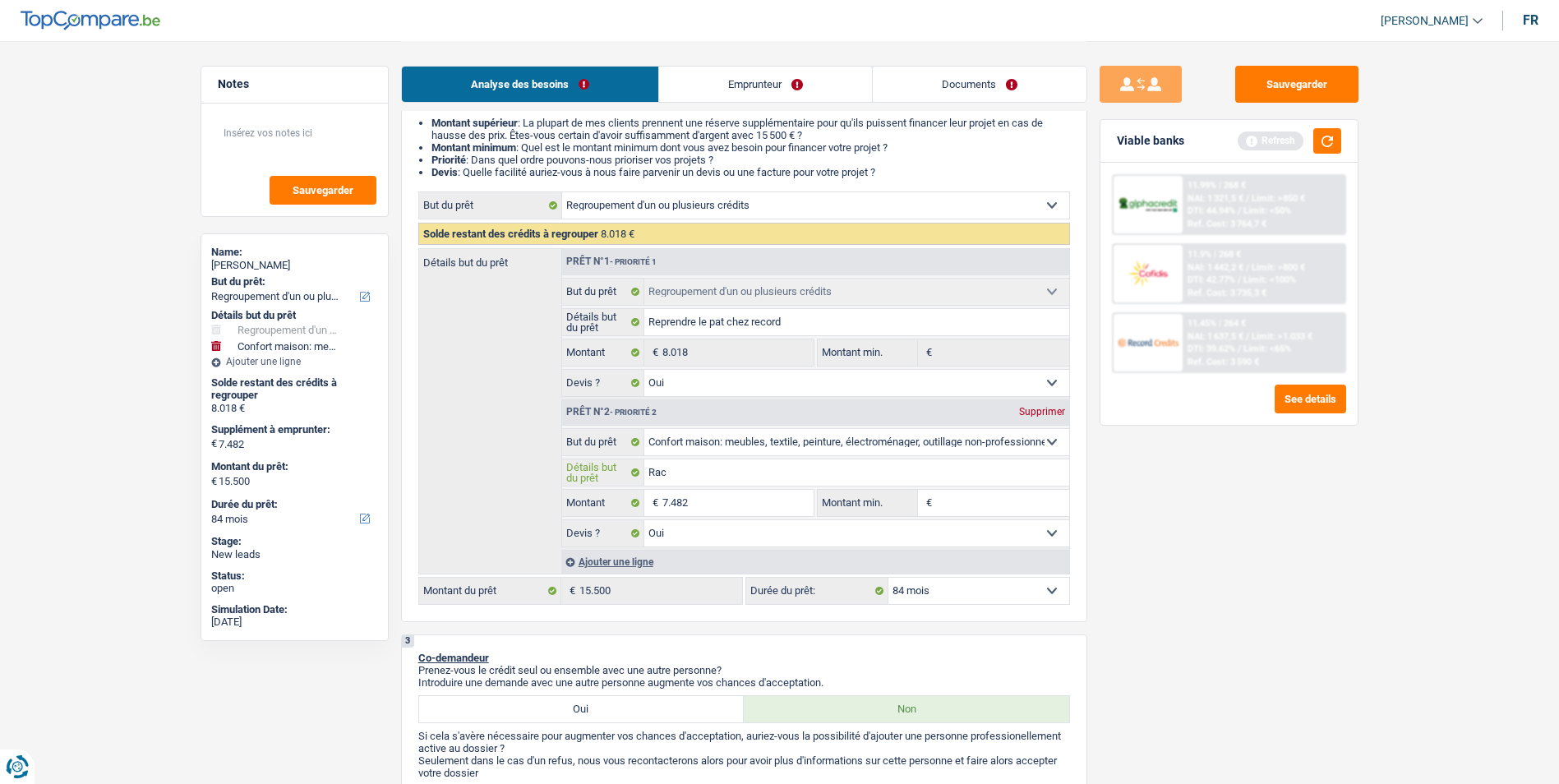
type input "Rach"
type input "Rache"
type input "Rachete"
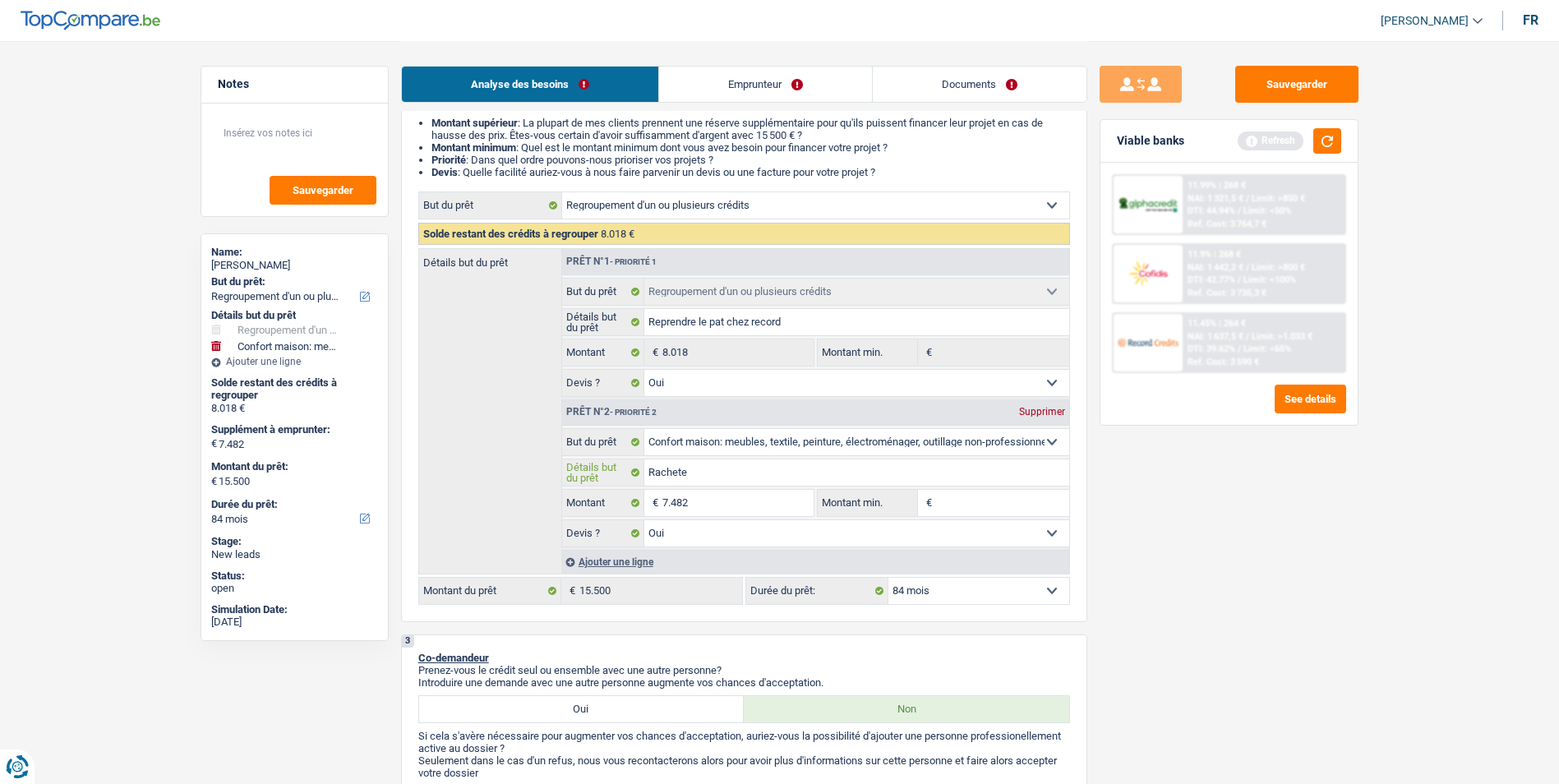
type input "Racheter"
type input "Racheter d"
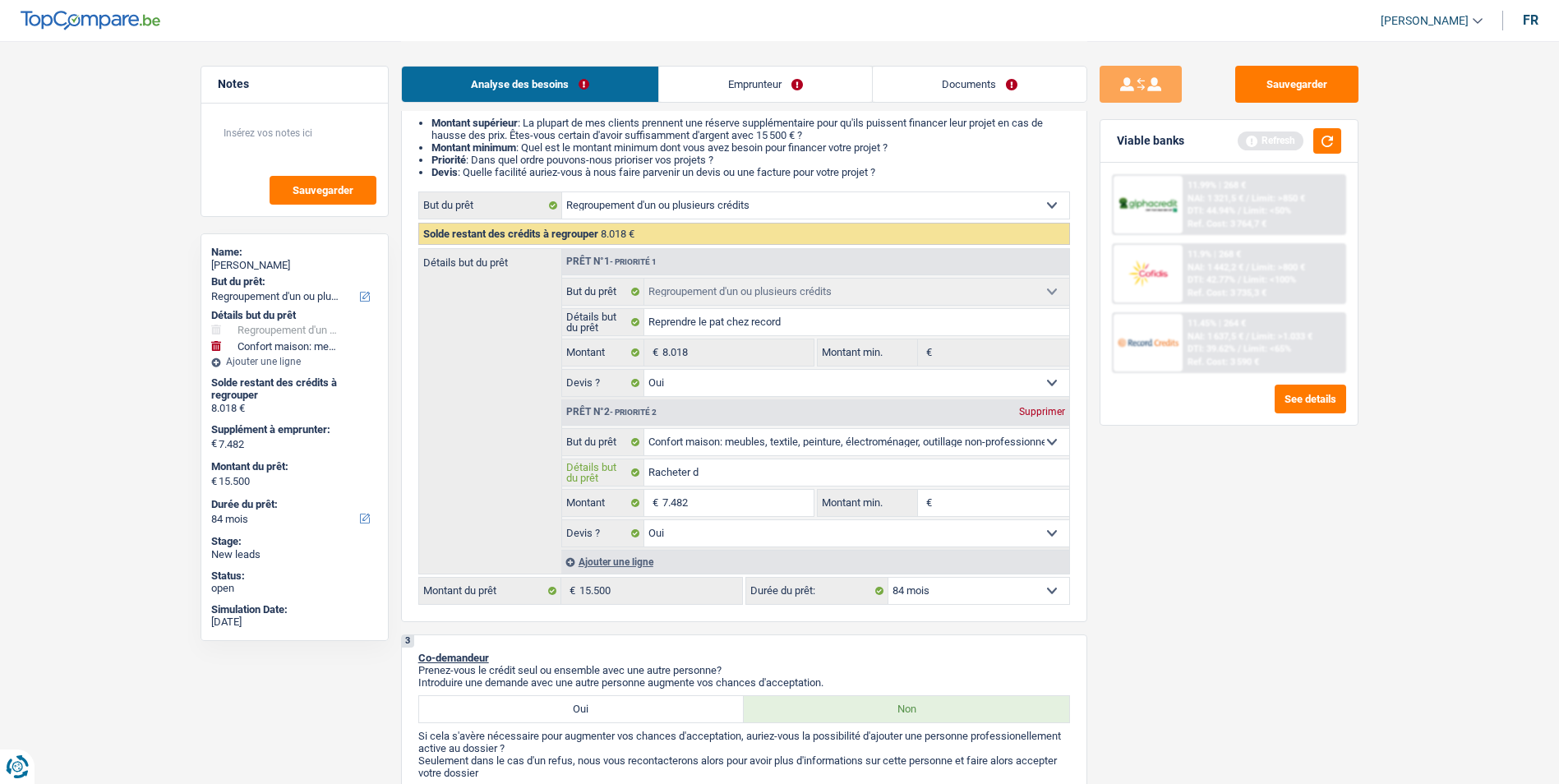
type input "Racheter d"
type input "Racheter de"
type input "Racheter de s"
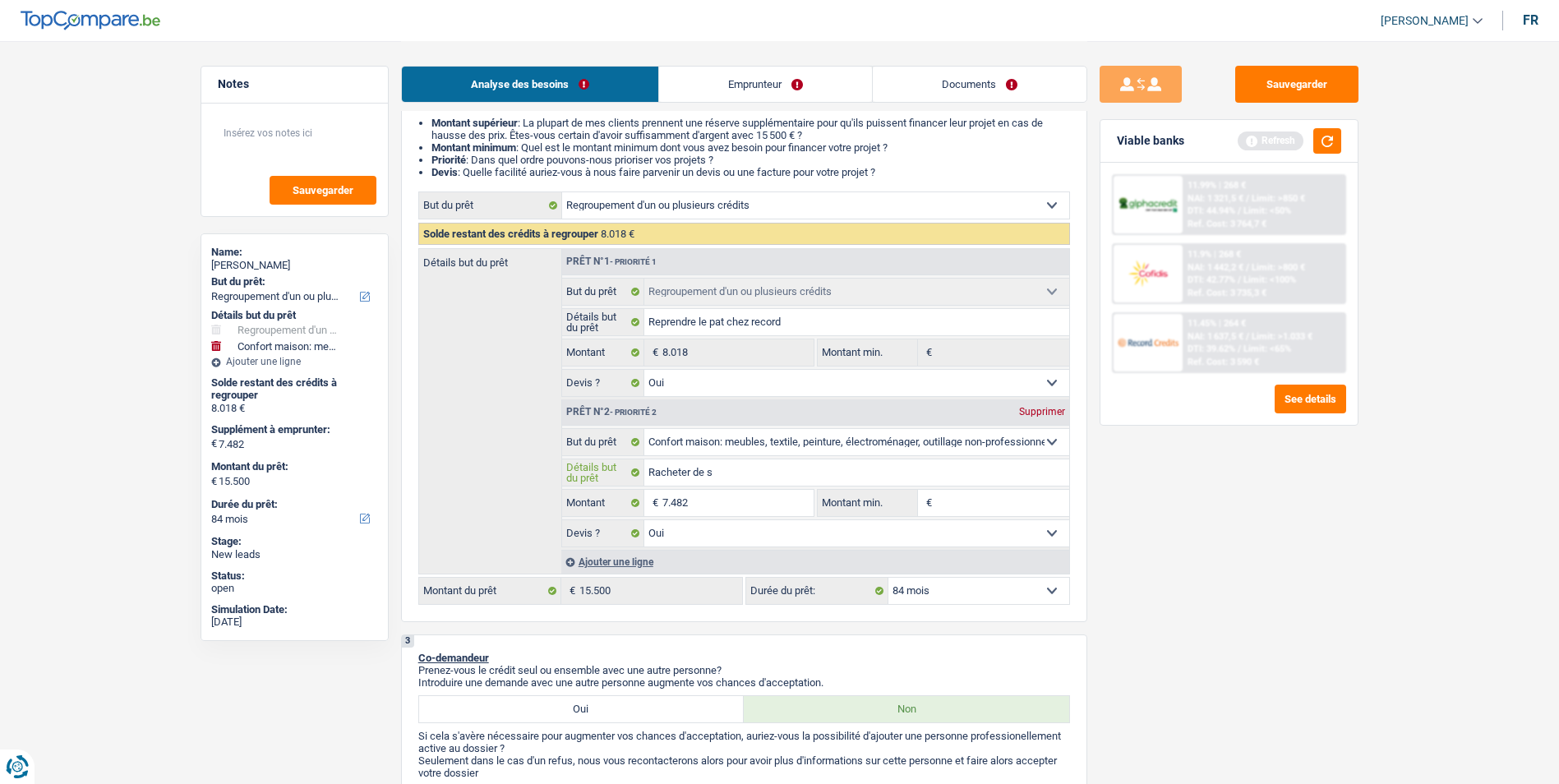
type input "Racheter de"
type input "Racheter des"
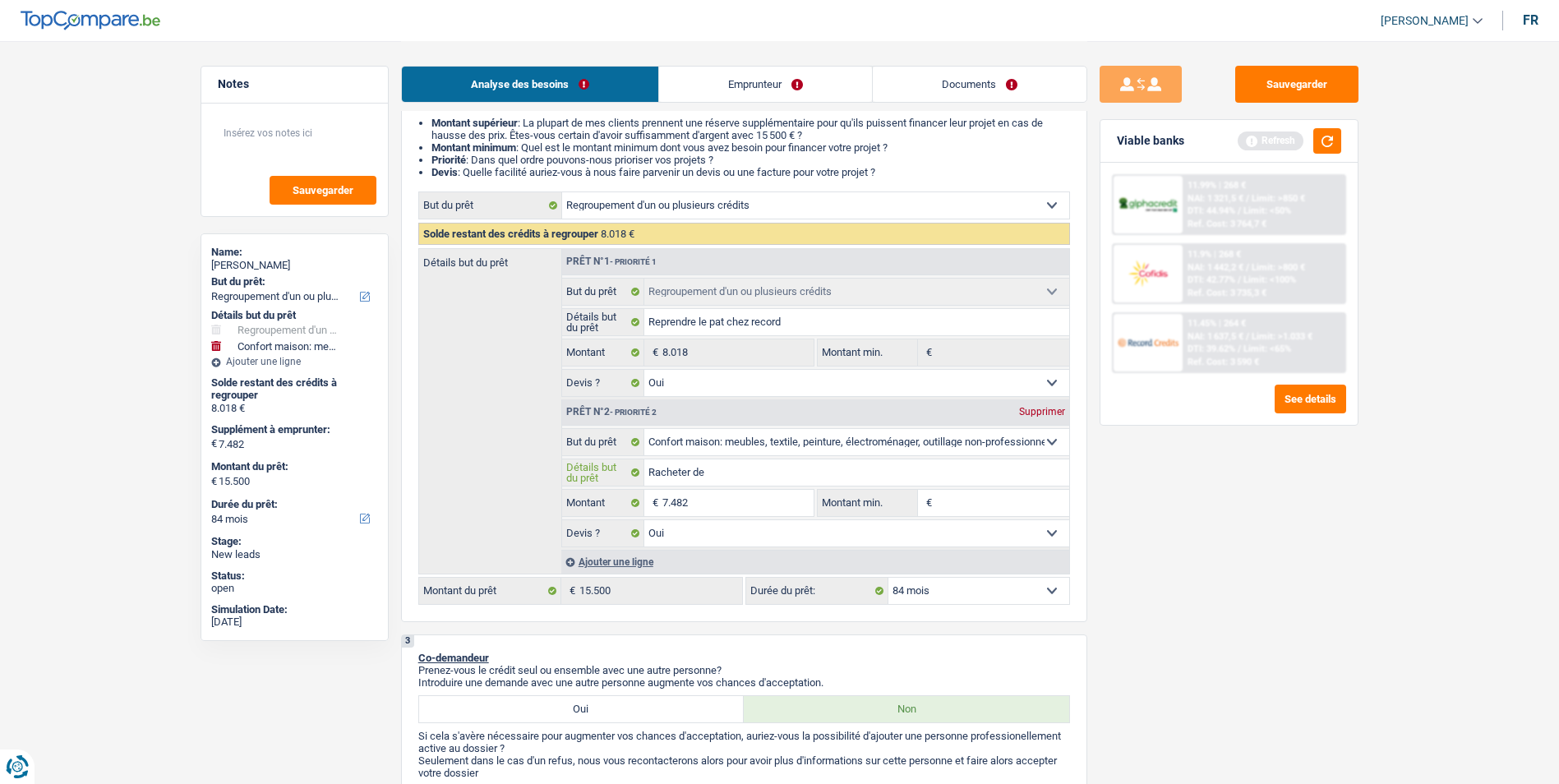
type input "Racheter des"
type input "Racheter des m"
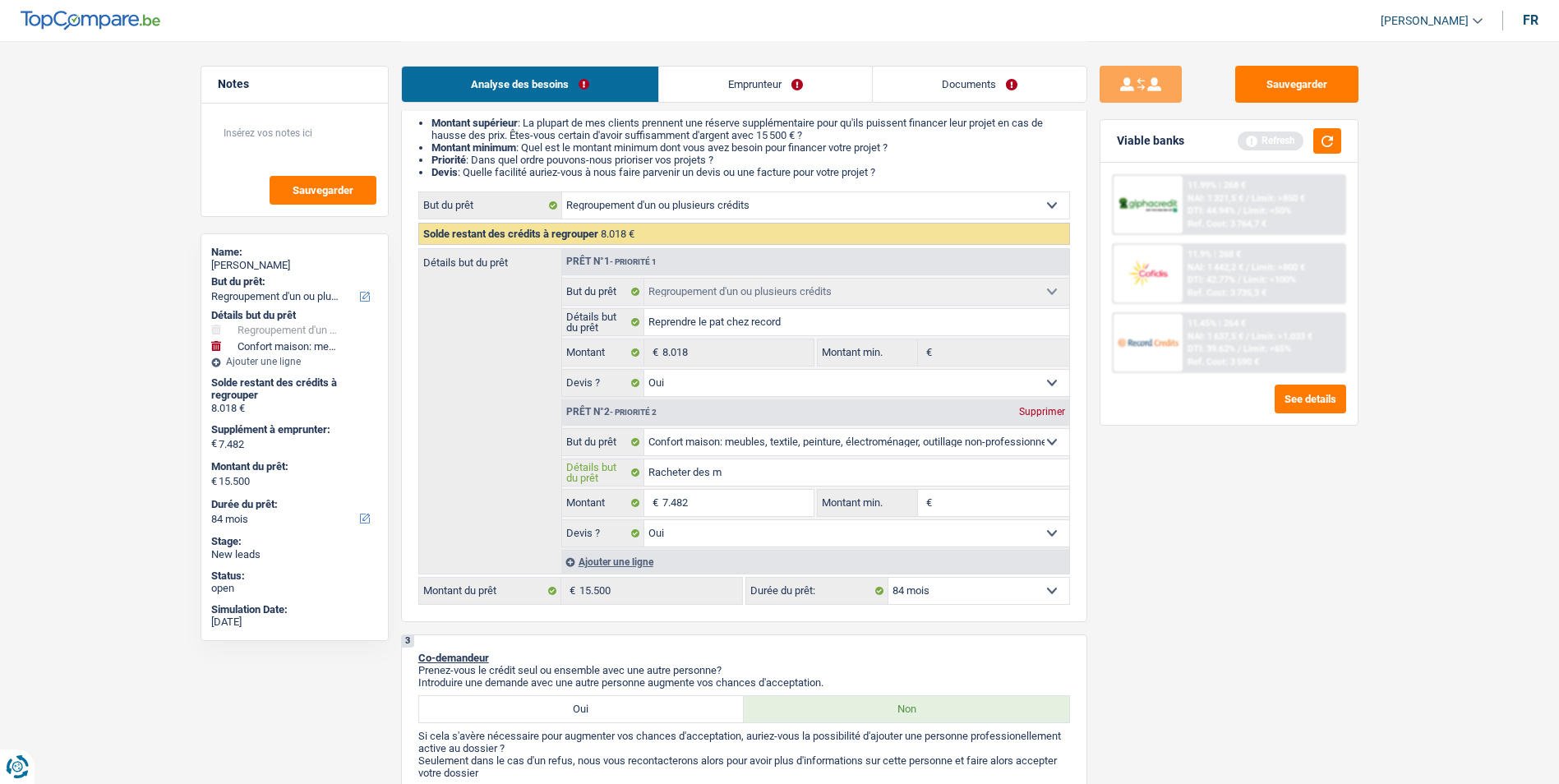
type input "Racheter des me"
type input "Racheter des meu"
type input "Racheter des meub"
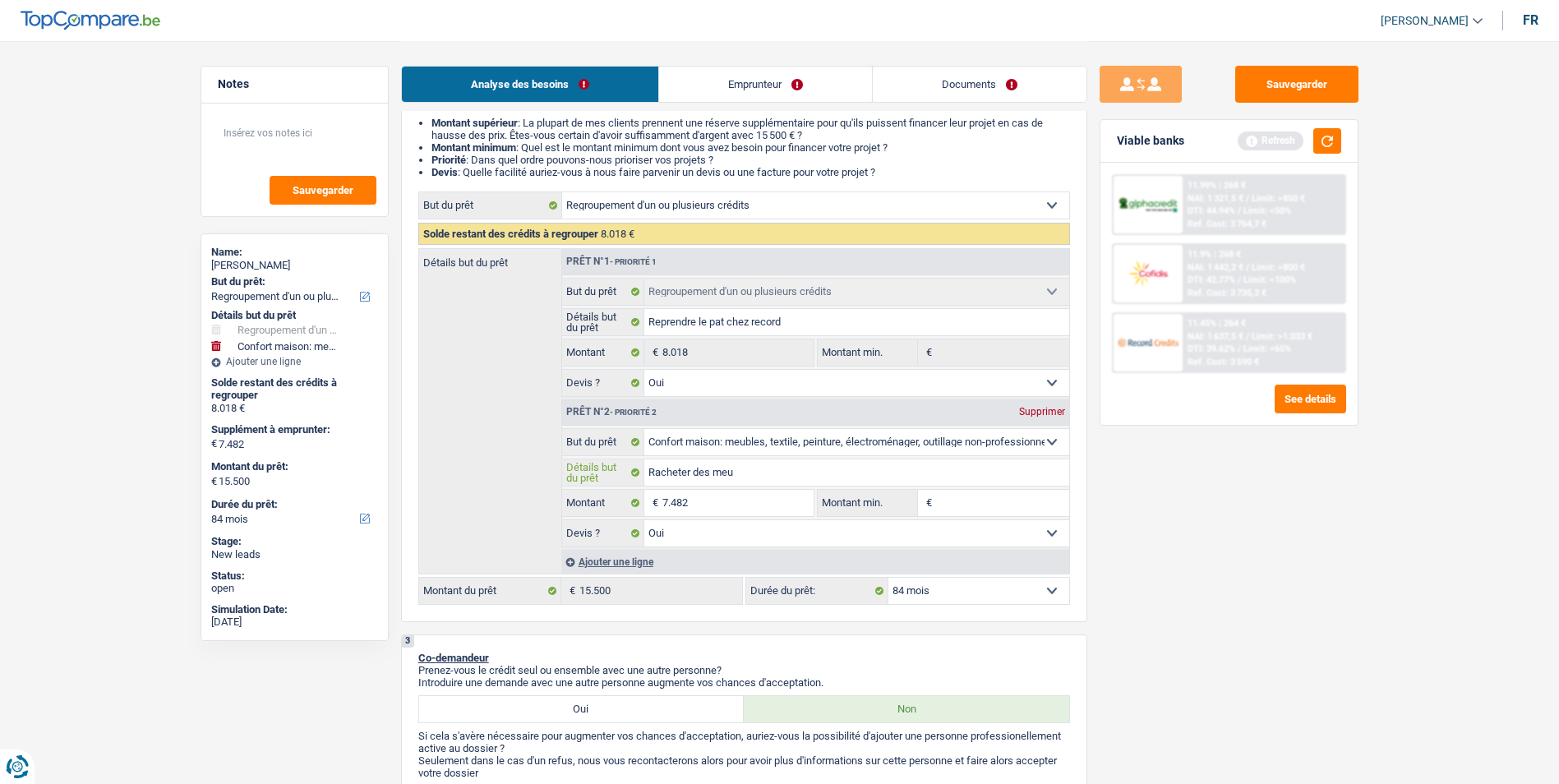
type input "Racheter des meub"
type input "Racheter des meuble"
click at [1319, 147] on button "button" at bounding box center [1327, 141] width 28 height 26
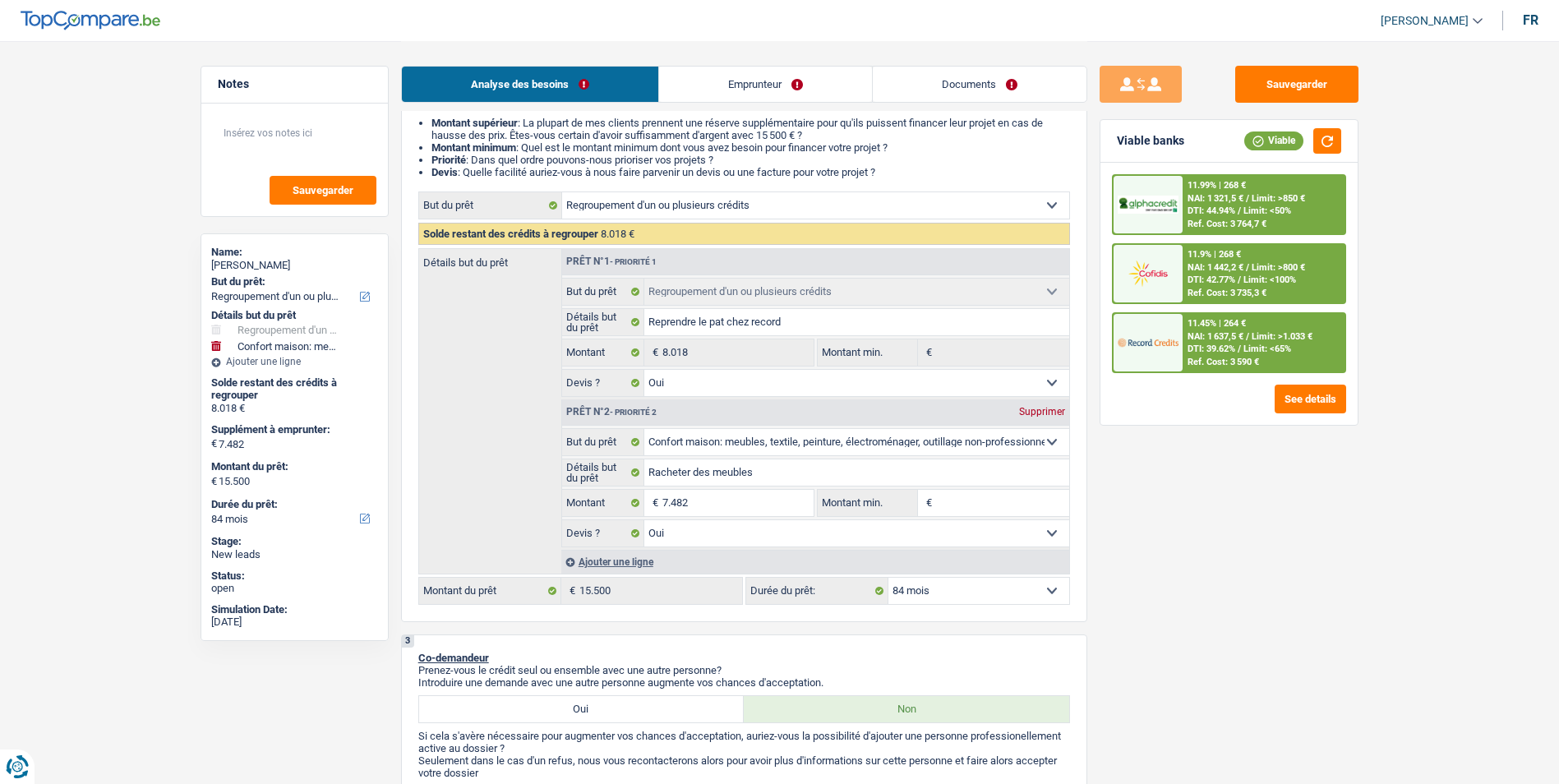
click at [961, 592] on select "12 mois 18 mois 24 mois 30 mois 36 mois 42 mois 48 mois 60 mois 72 mois 84 mois…" at bounding box center [979, 590] width 181 height 26
click at [1157, 509] on div "Sauvegarder Viable banks Viable 11.99% | 268 € NAI: 1 321,5 € / Limit: >850 € D…" at bounding box center [1228, 411] width 284 height 692
click at [957, 577] on select "12 mois 18 mois 24 mois 30 mois 36 mois 42 mois 48 mois 60 mois 72 mois 84 mois…" at bounding box center [979, 590] width 181 height 26
click at [888, 577] on select "12 mois 18 mois 24 mois 30 mois 36 mois 42 mois 48 mois 60 mois 72 mois 84 mois…" at bounding box center [979, 590] width 181 height 26
click at [1235, 326] on div "11.45% | 336 €" at bounding box center [1215, 323] width 58 height 11
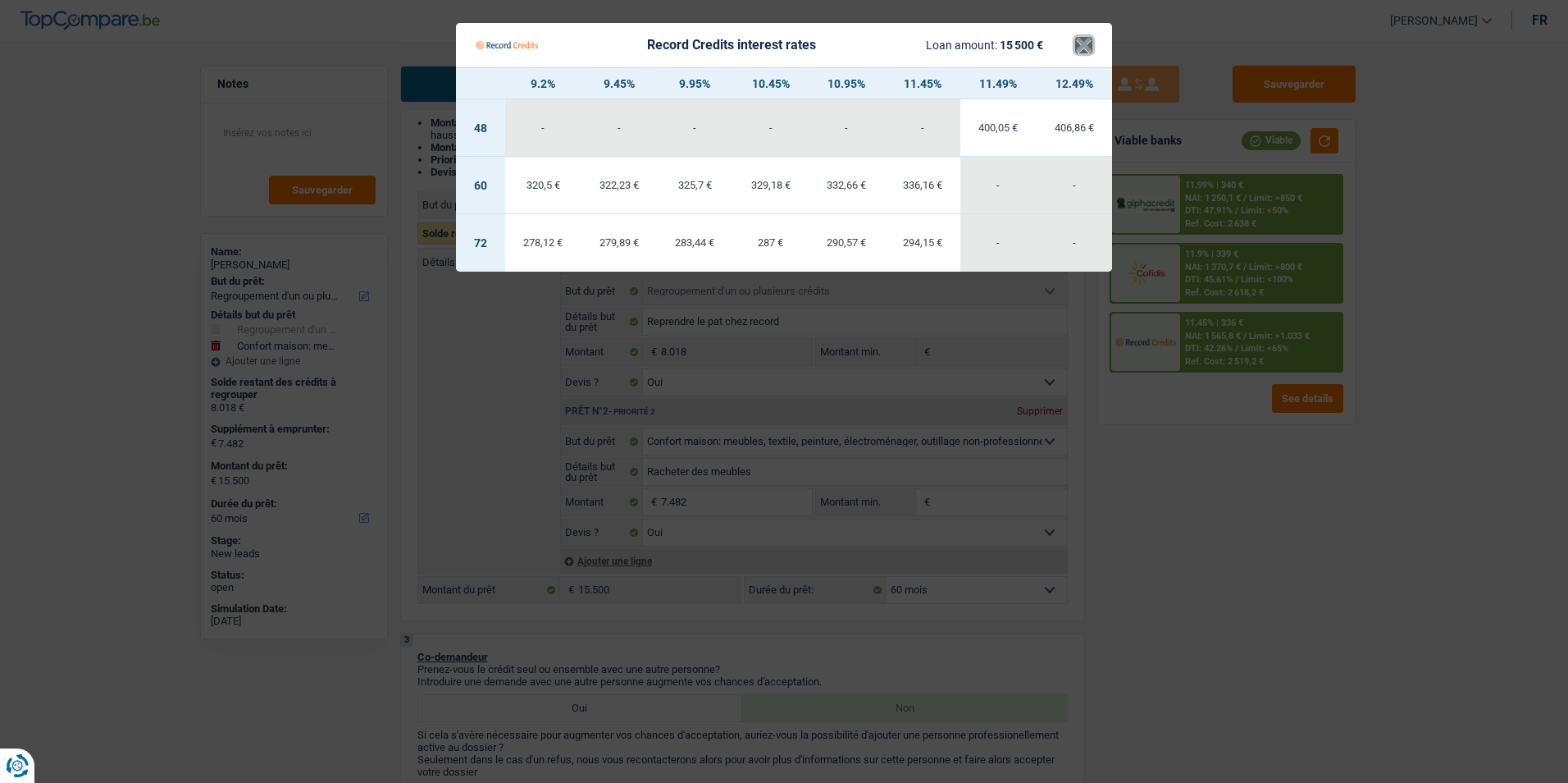
click at [1080, 38] on button "×" at bounding box center [1083, 45] width 18 height 17
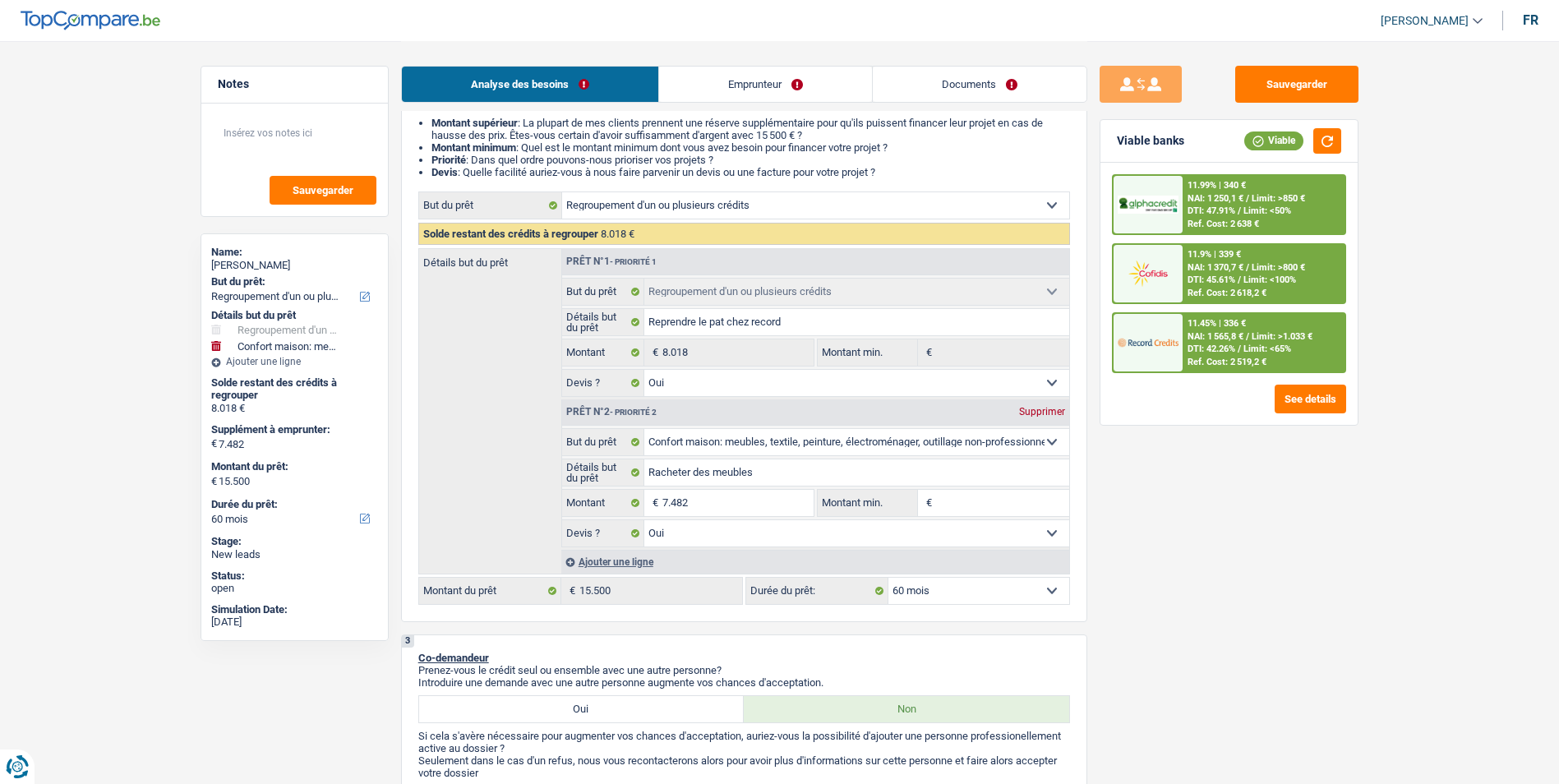
click at [1220, 210] on span "DTI: 47.91%" at bounding box center [1211, 211] width 48 height 11
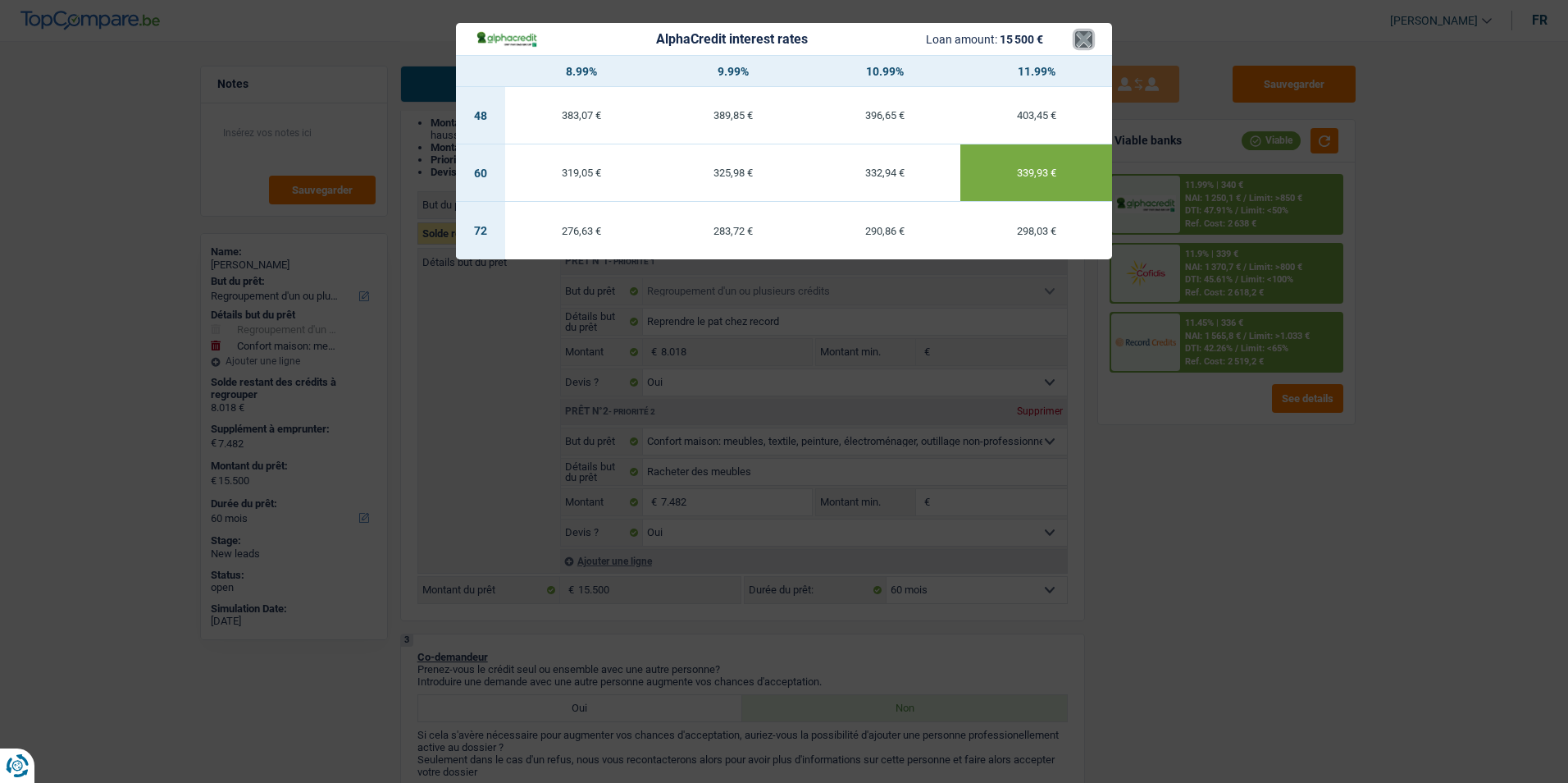
click at [1076, 42] on button "×" at bounding box center [1083, 40] width 18 height 17
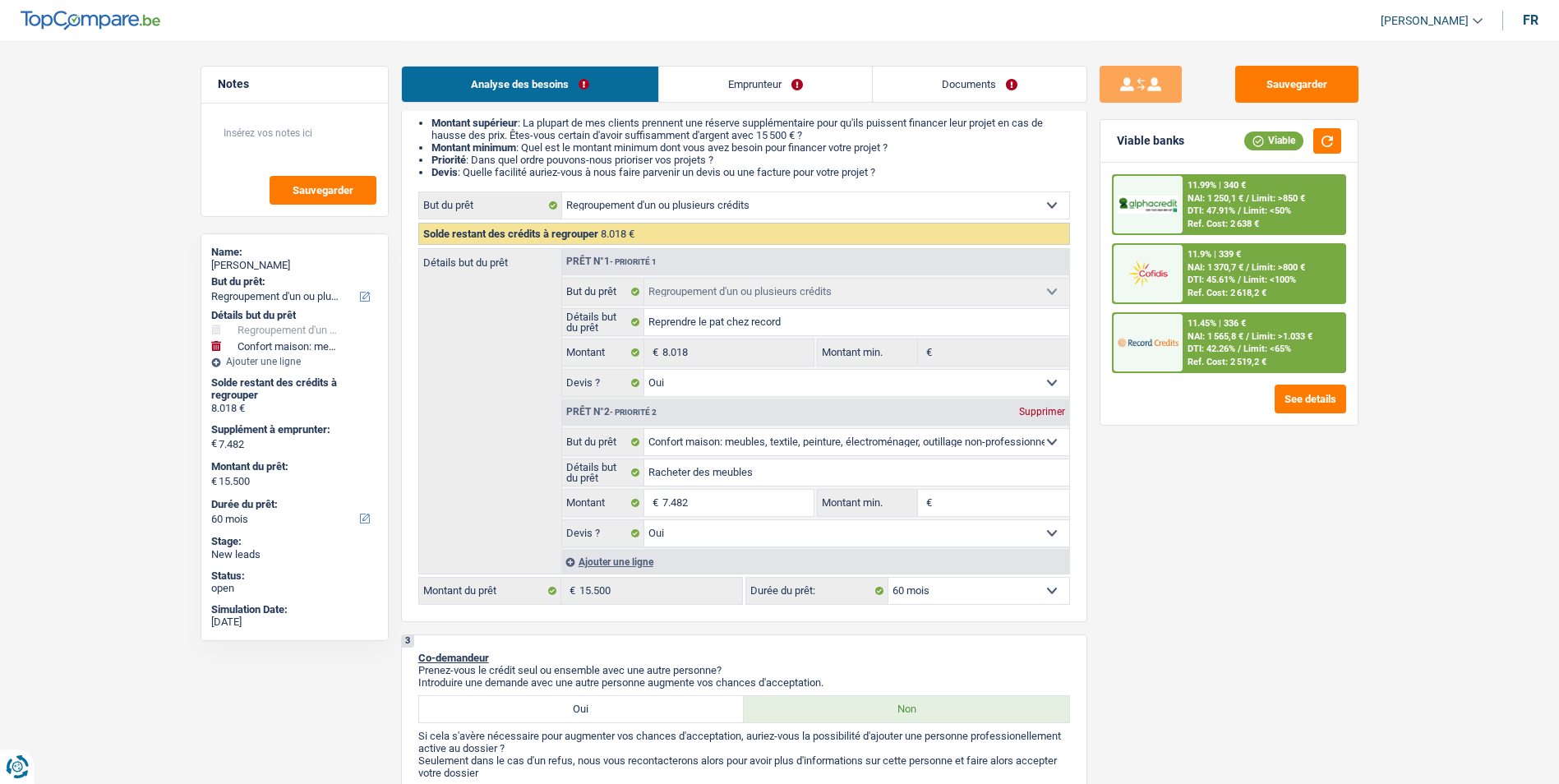
click at [1202, 267] on span "NAI: 1 370,7 €" at bounding box center [1215, 268] width 55 height 11
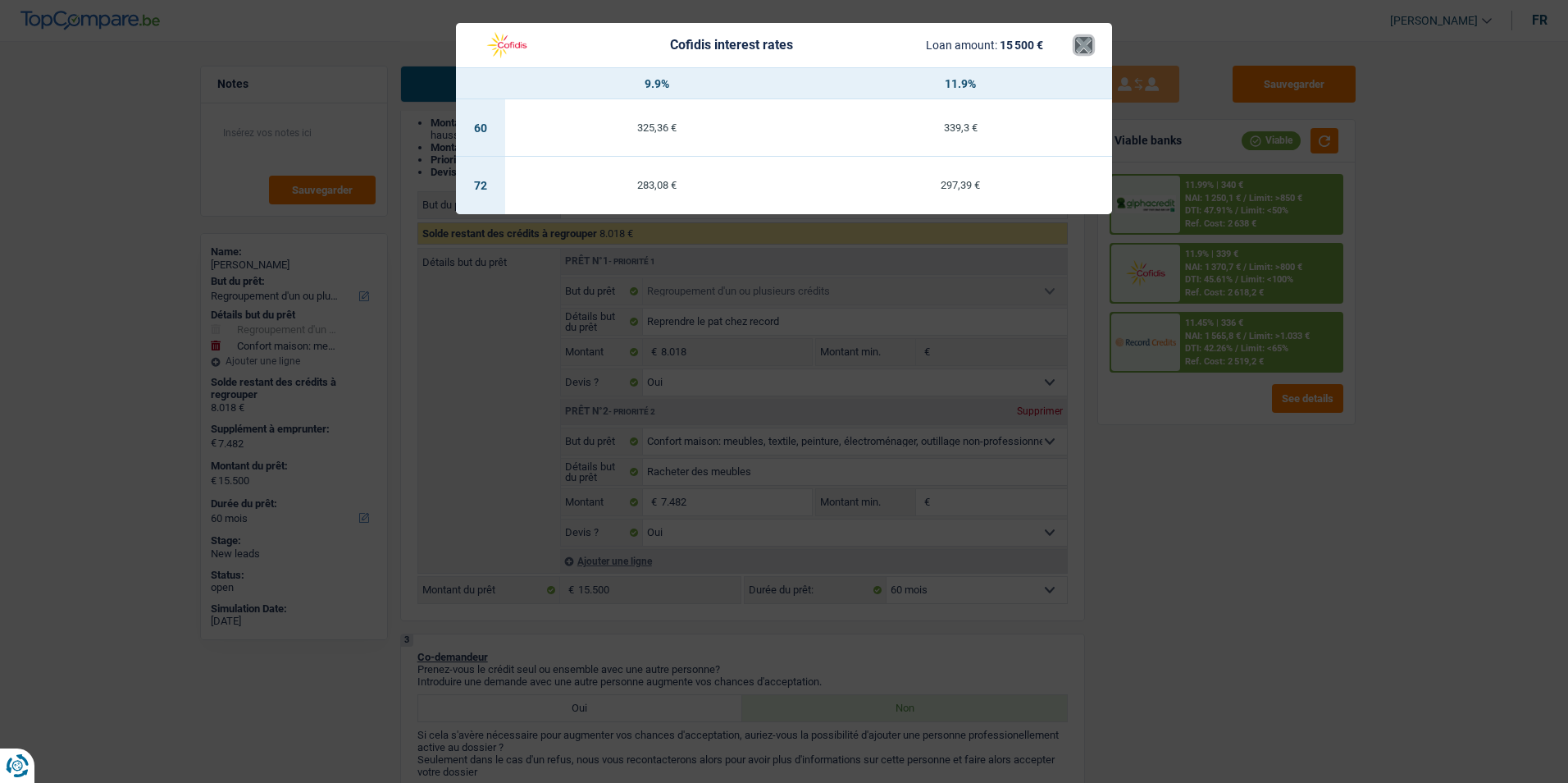
click at [1081, 44] on button "×" at bounding box center [1083, 45] width 18 height 17
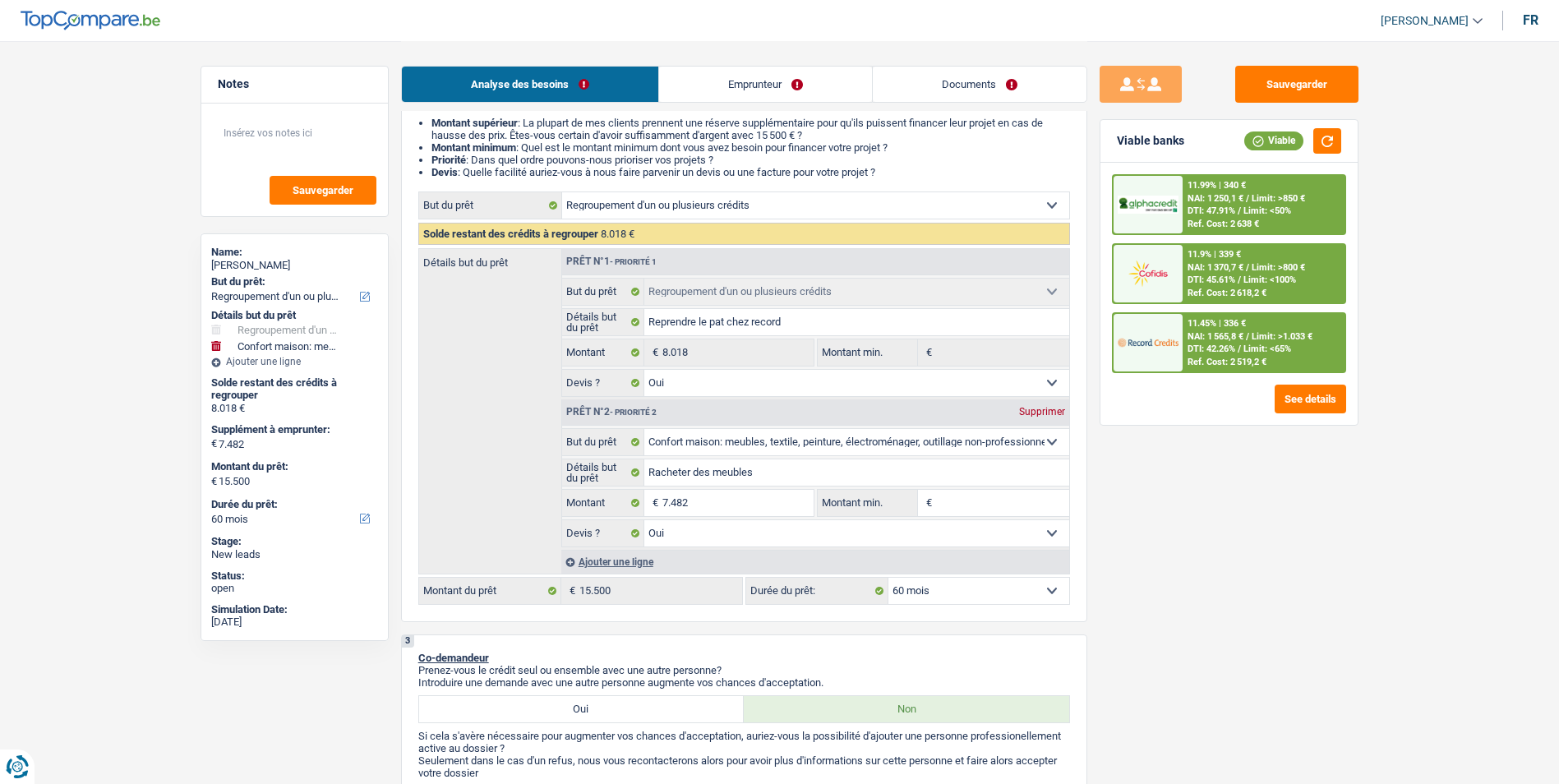
click at [952, 592] on select "12 mois 18 mois 24 mois 30 mois 36 mois 42 mois 48 mois 60 mois 72 mois 84 mois…" at bounding box center [979, 590] width 181 height 26
click at [888, 577] on select "12 mois 18 mois 24 mois 30 mois 36 mois 42 mois 48 mois 60 mois 72 mois 84 mois…" at bounding box center [979, 590] width 181 height 26
click at [1237, 337] on span "NAI: 1 637,5 €" at bounding box center [1215, 337] width 55 height 11
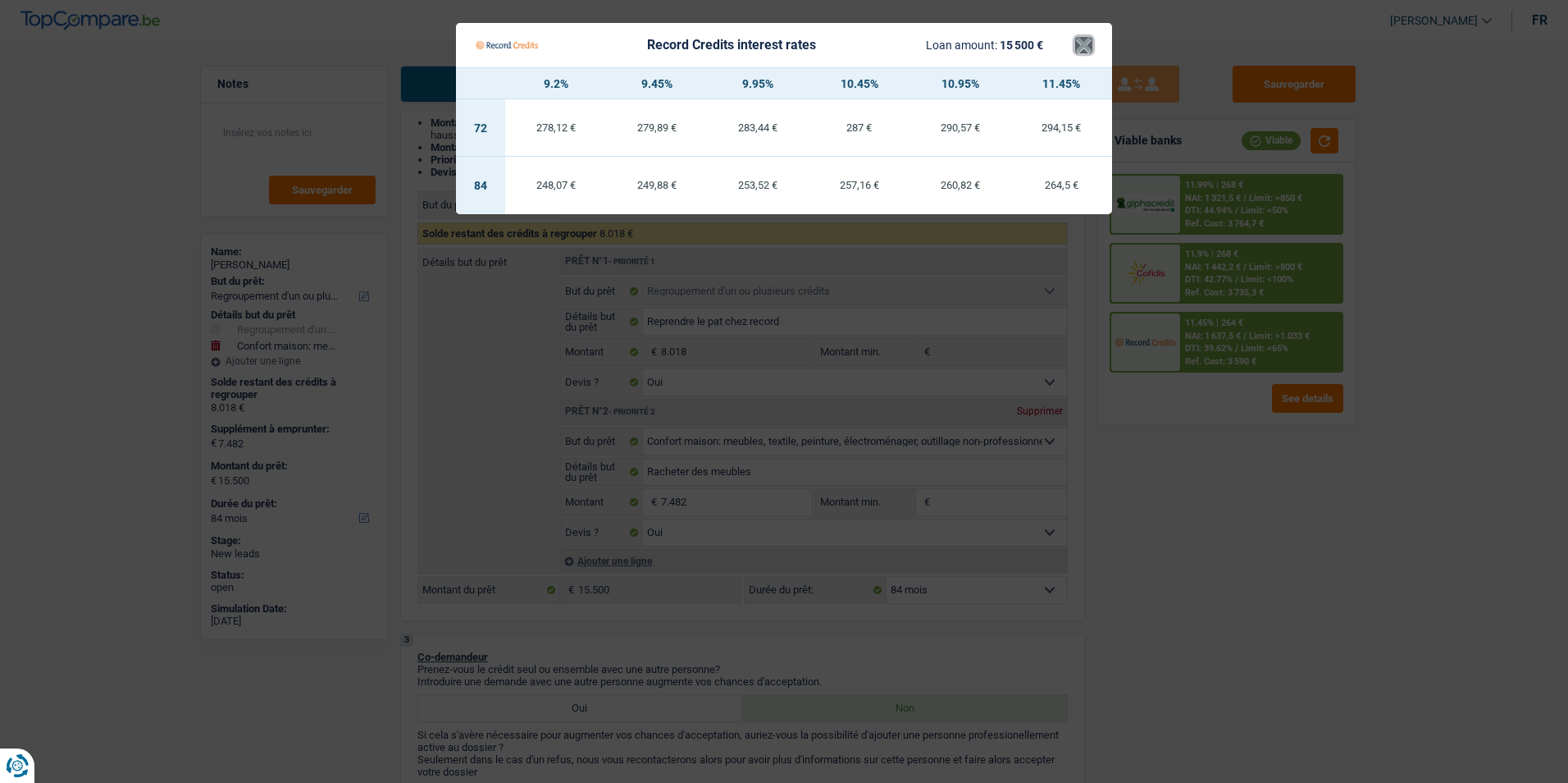
click at [1088, 49] on button "×" at bounding box center [1083, 45] width 18 height 17
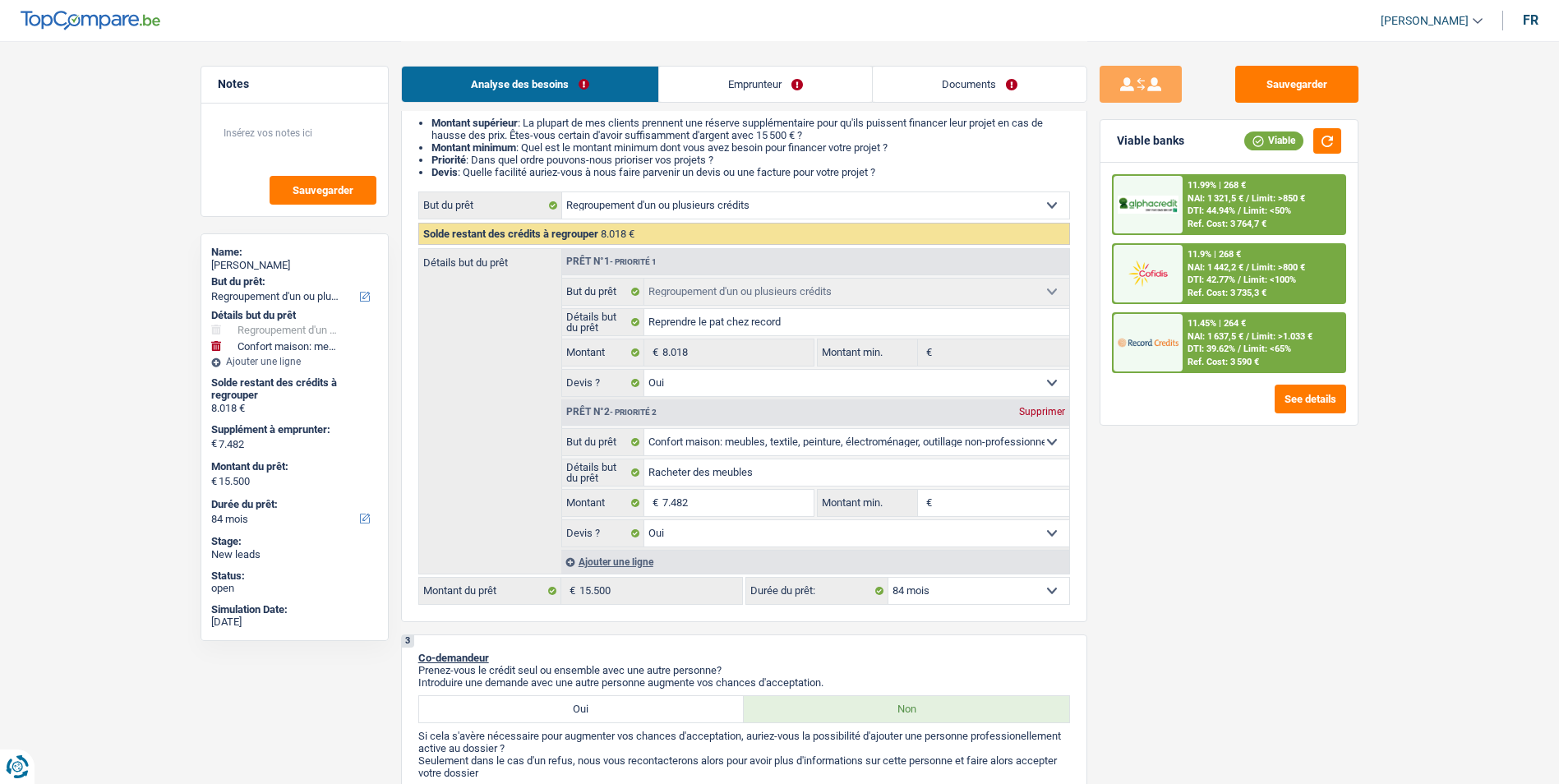
click at [1262, 208] on span "Limit: <50%" at bounding box center [1267, 211] width 48 height 11
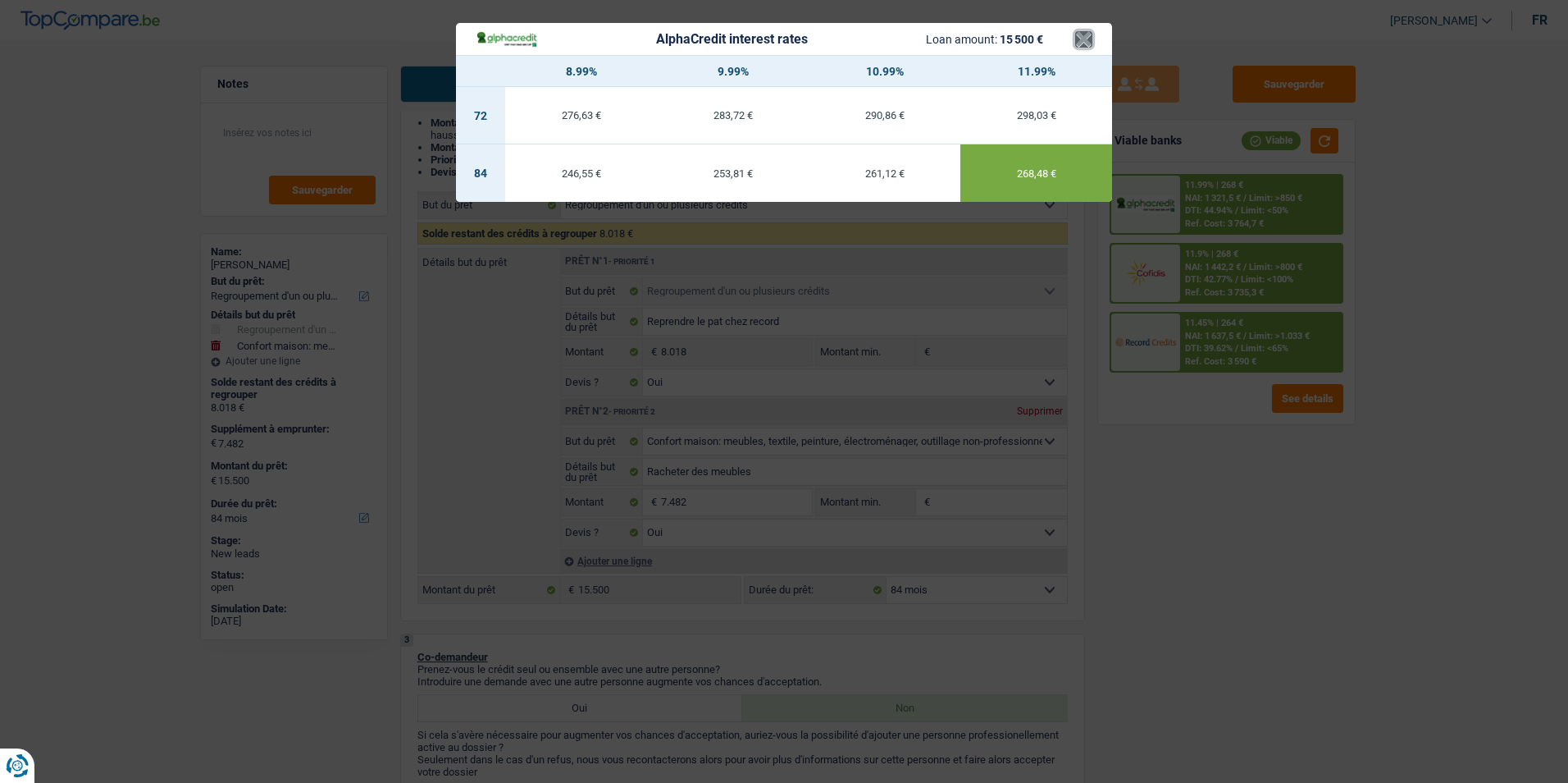
click at [1088, 48] on button "×" at bounding box center [1083, 40] width 18 height 17
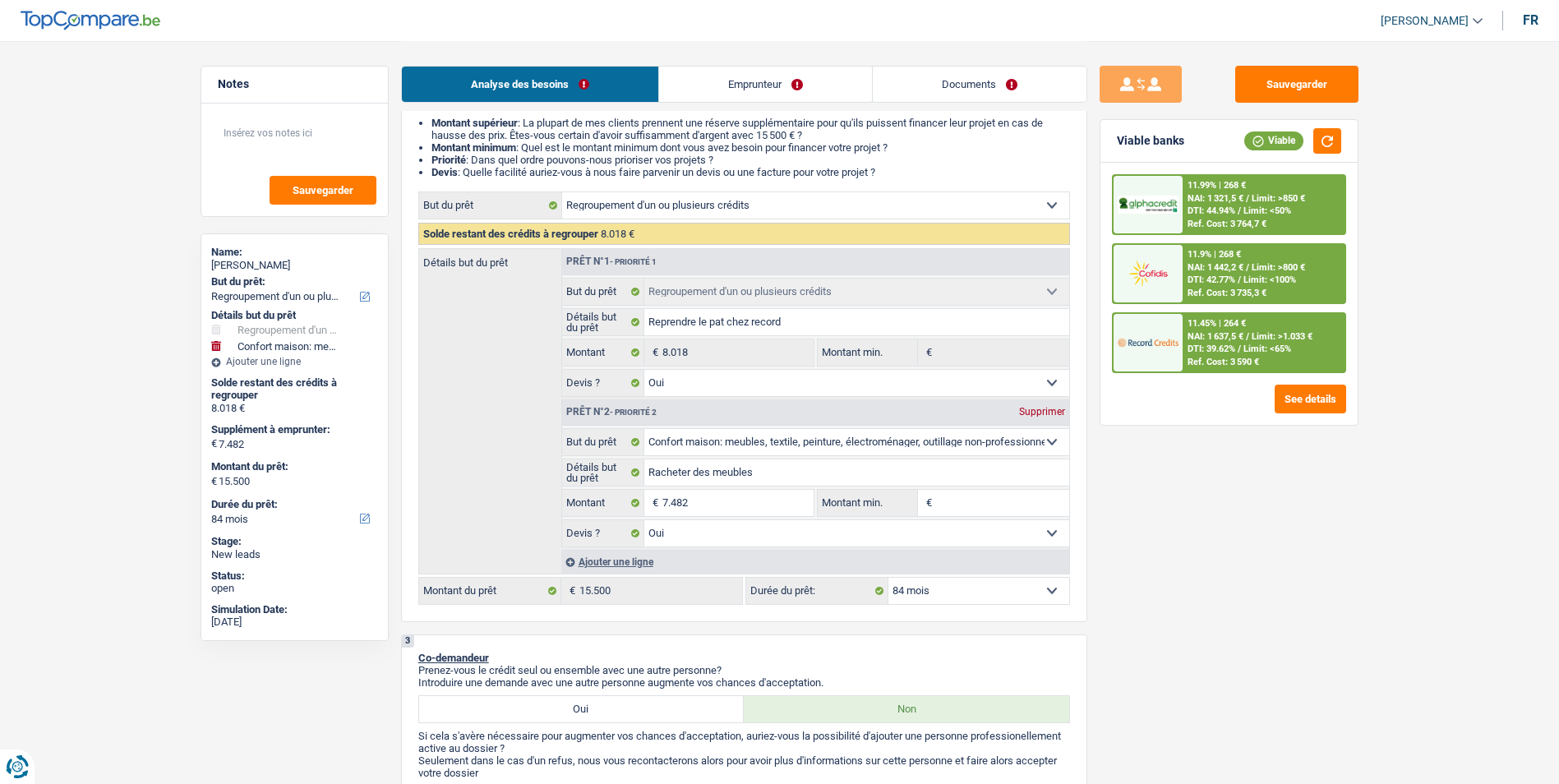
click at [1240, 275] on span "/" at bounding box center [1239, 280] width 4 height 11
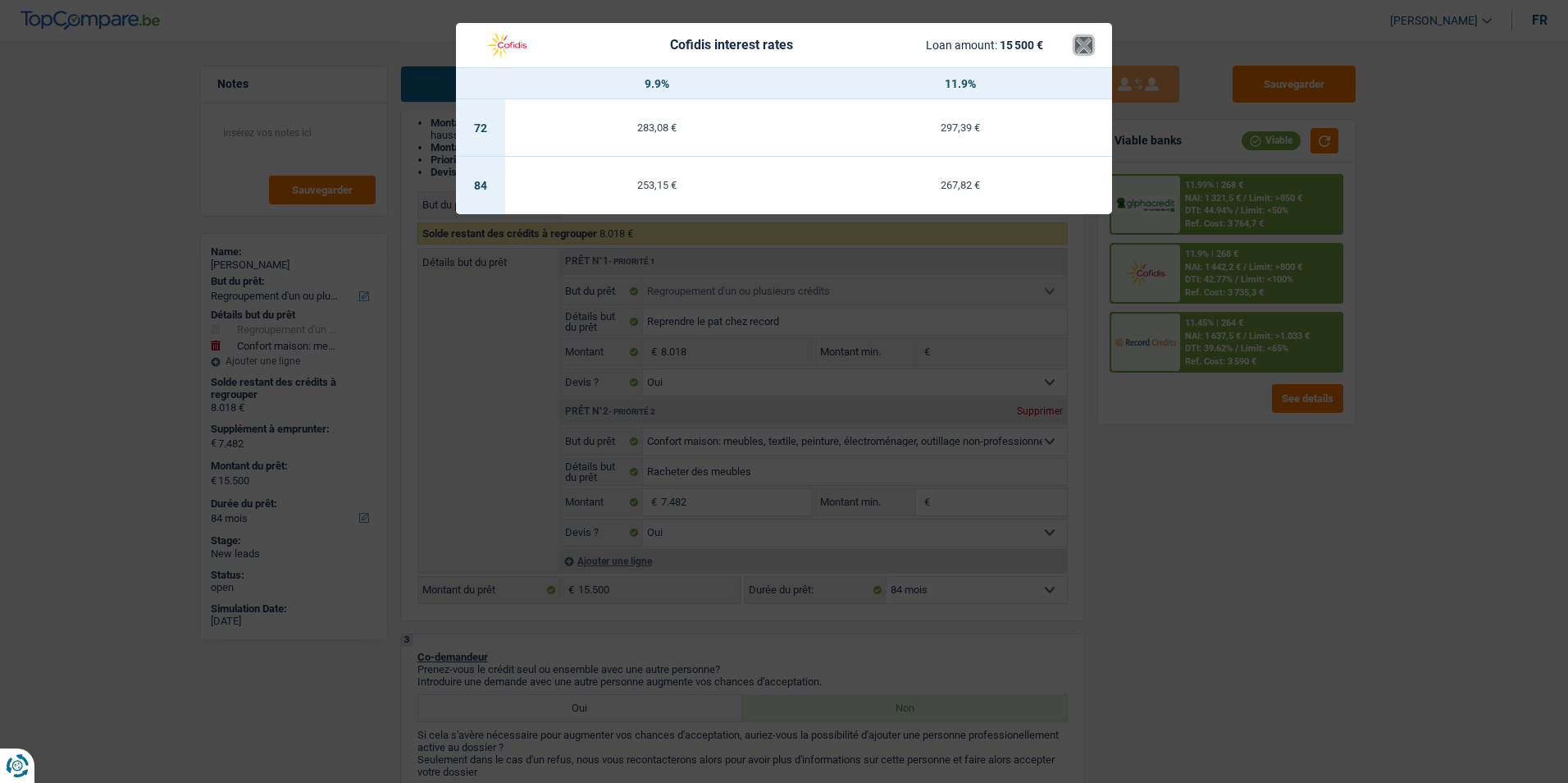
click at [1080, 41] on button "×" at bounding box center [1083, 45] width 18 height 17
